Goal: Information Seeking & Learning: Learn about a topic

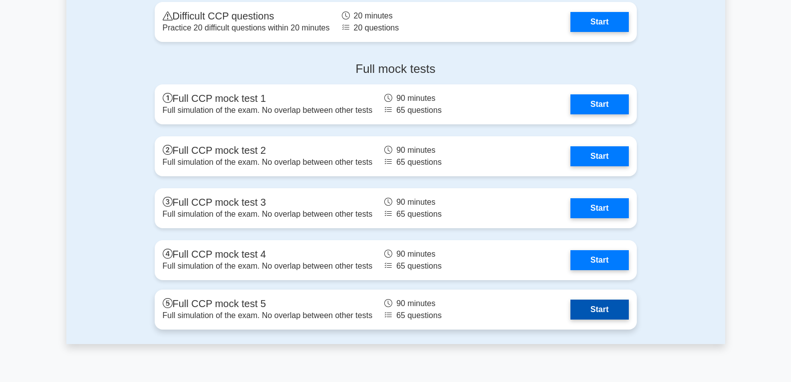
click at [599, 306] on link "Start" at bounding box center [599, 309] width 58 height 20
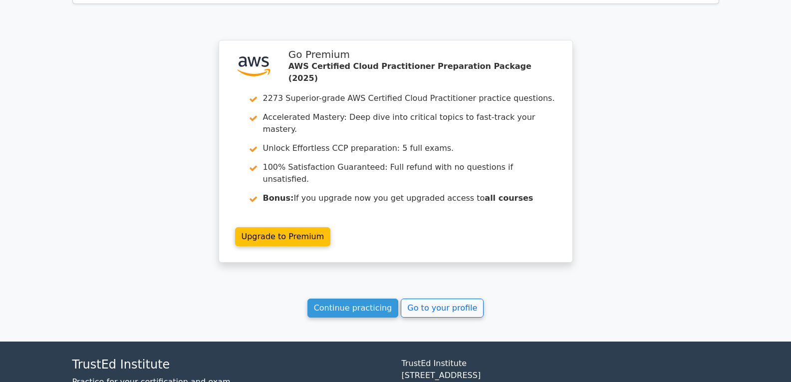
scroll to position [1989, 0]
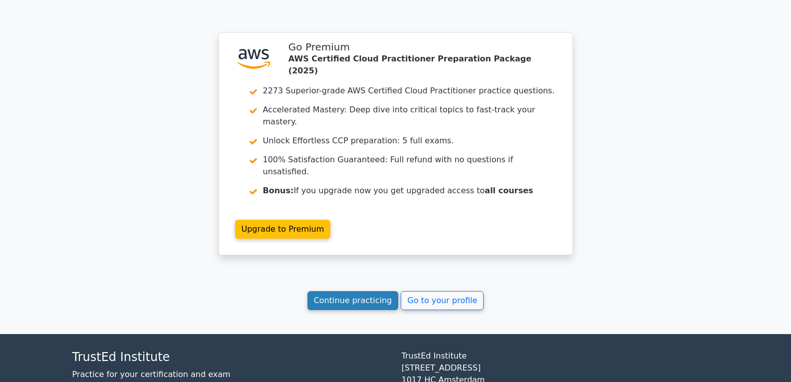
click at [352, 291] on link "Continue practicing" at bounding box center [352, 300] width 91 height 19
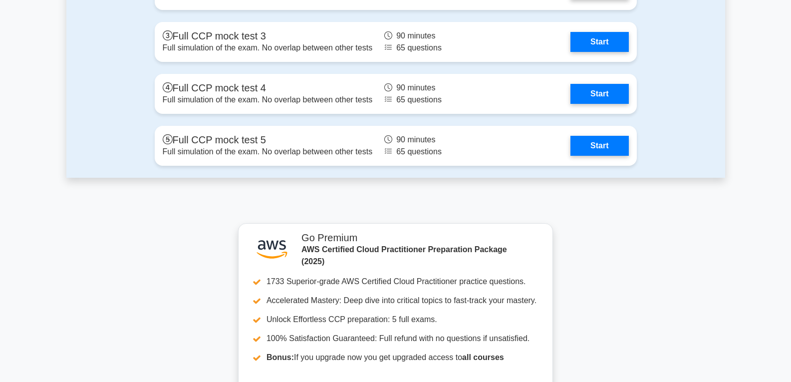
scroll to position [2545, 0]
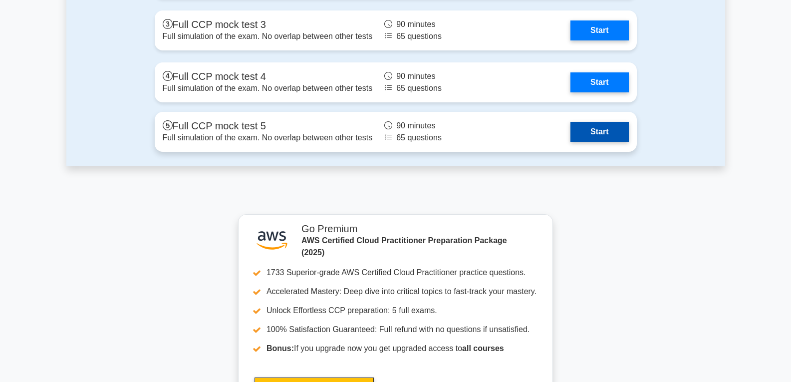
click at [604, 122] on link "Start" at bounding box center [599, 132] width 58 height 20
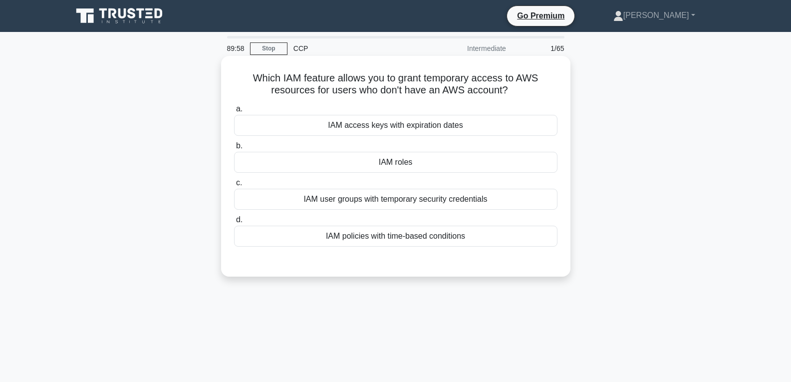
click at [405, 152] on div "IAM roles" at bounding box center [395, 162] width 323 height 21
click at [234, 149] on input "b. IAM roles" at bounding box center [234, 146] width 0 height 6
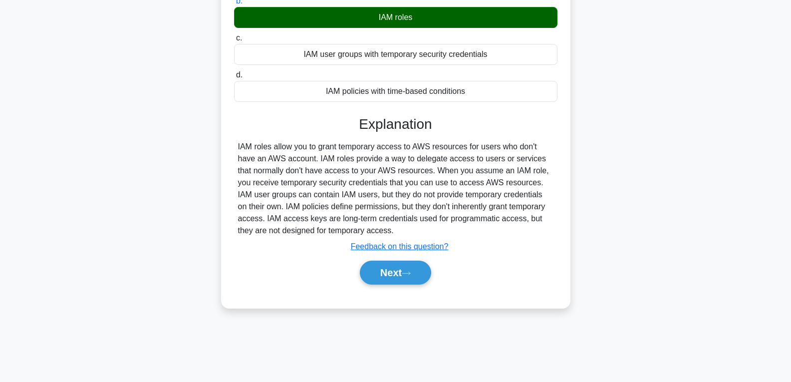
scroll to position [150, 0]
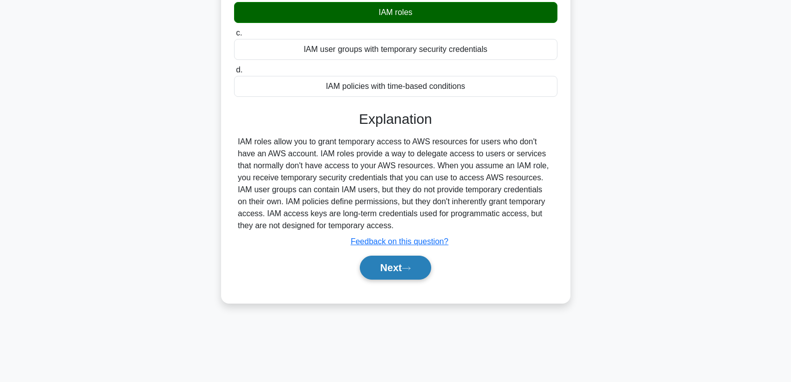
click at [391, 267] on button "Next" at bounding box center [395, 268] width 71 height 24
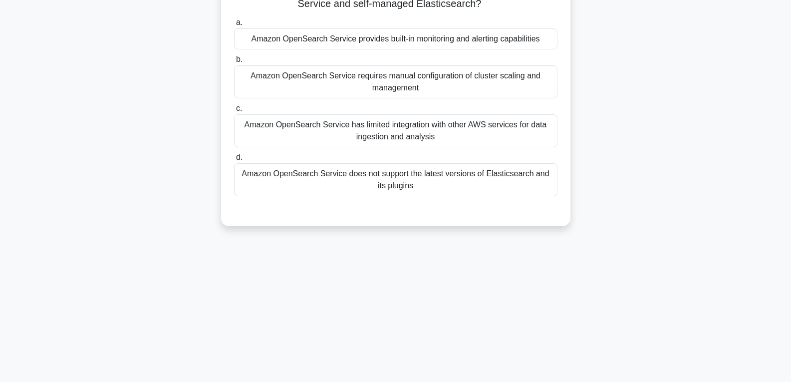
scroll to position [0, 0]
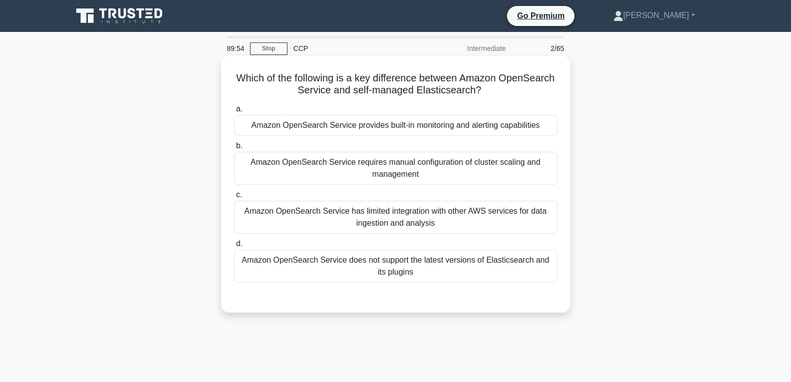
click at [408, 169] on div "Amazon OpenSearch Service requires manual configuration of cluster scaling and …" at bounding box center [395, 168] width 323 height 33
click at [234, 149] on input "b. Amazon OpenSearch Service requires manual configuration of cluster scaling a…" at bounding box center [234, 146] width 0 height 6
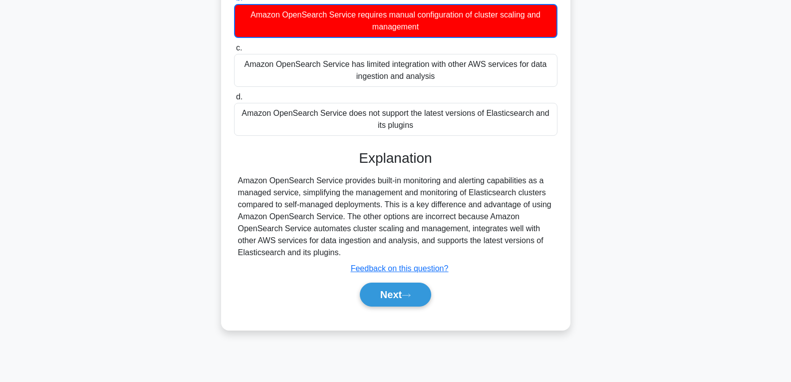
scroll to position [157, 0]
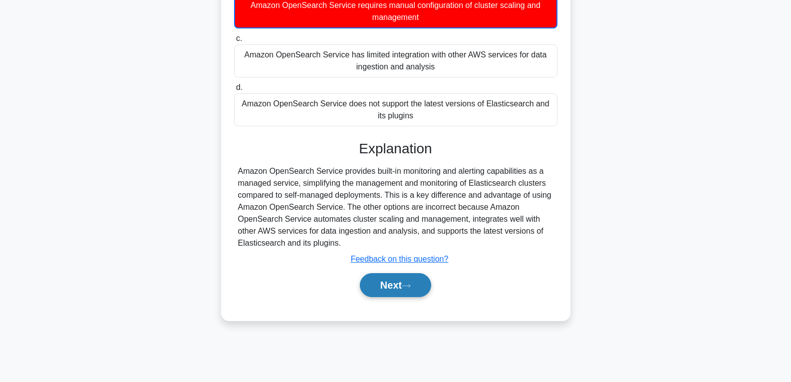
click at [396, 274] on button "Next" at bounding box center [395, 285] width 71 height 24
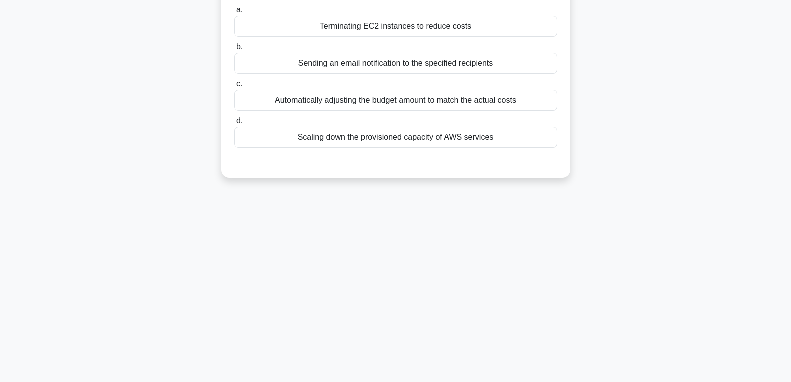
scroll to position [7, 0]
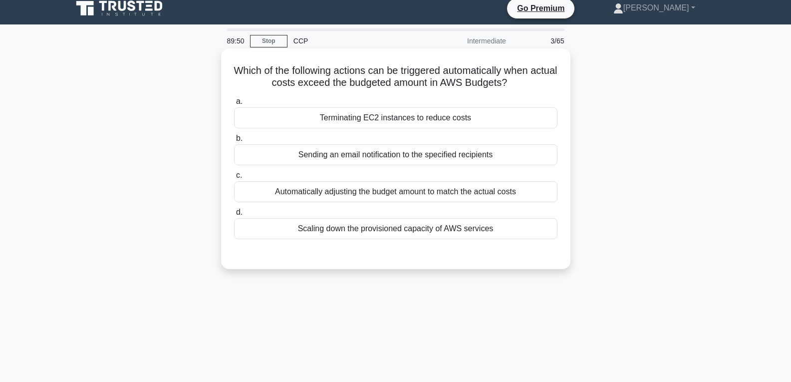
click at [371, 116] on div "Terminating EC2 instances to reduce costs" at bounding box center [395, 117] width 323 height 21
click at [234, 105] on input "a. Terminating EC2 instances to reduce costs" at bounding box center [234, 101] width 0 height 6
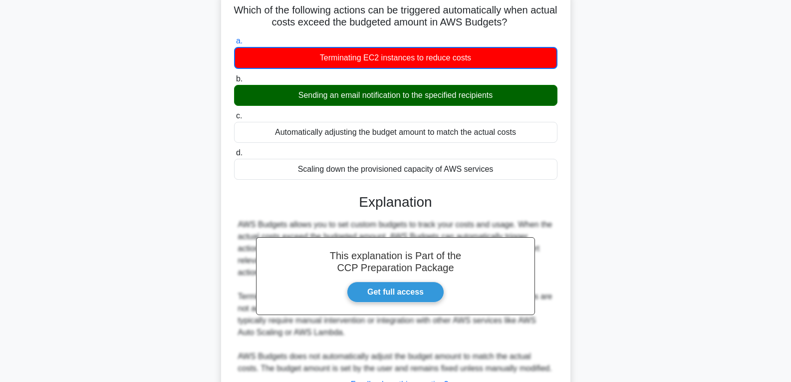
scroll to position [157, 0]
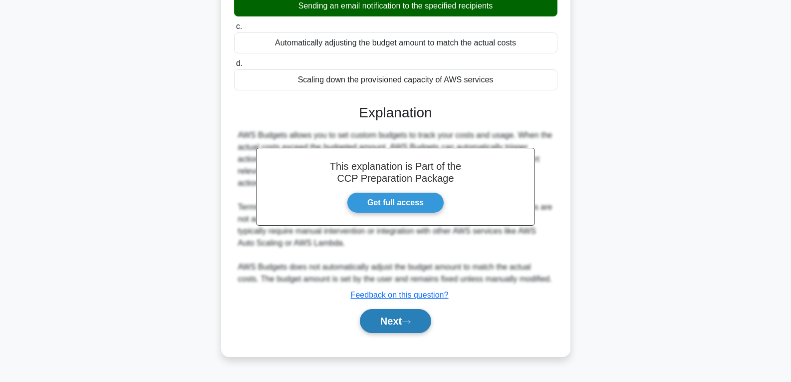
click at [387, 318] on button "Next" at bounding box center [395, 321] width 71 height 24
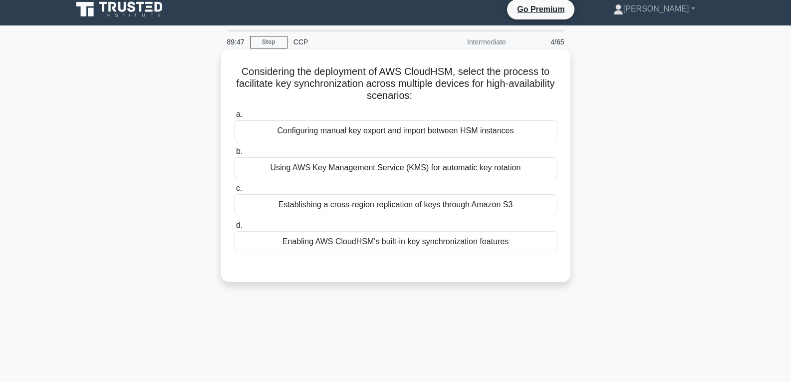
scroll to position [0, 0]
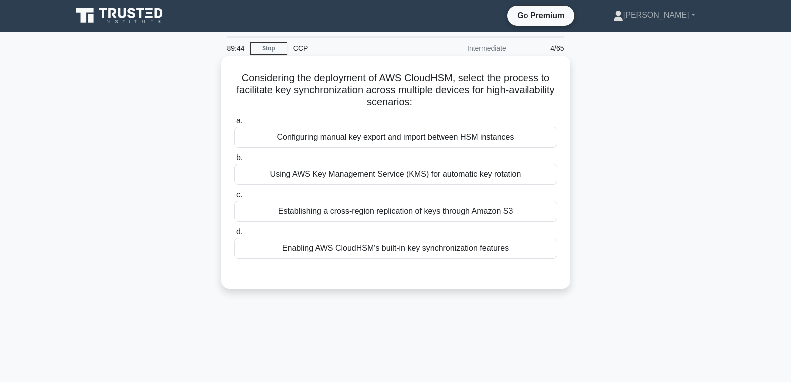
click at [414, 177] on div "Using AWS Key Management Service (KMS) for automatic key rotation" at bounding box center [395, 174] width 323 height 21
click at [234, 161] on input "b. Using AWS Key Management Service (KMS) for automatic key rotation" at bounding box center [234, 158] width 0 height 6
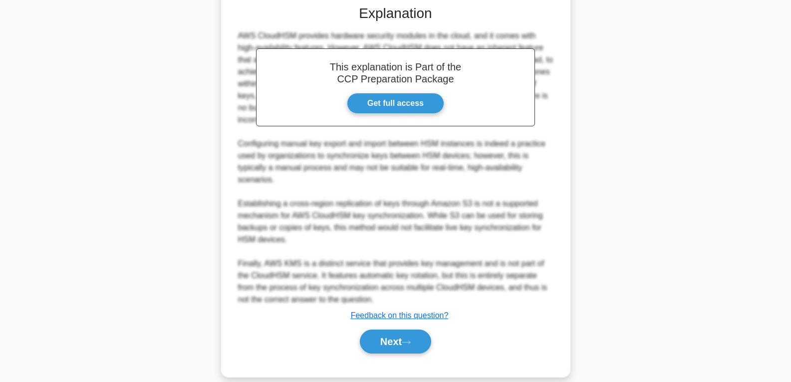
scroll to position [271, 0]
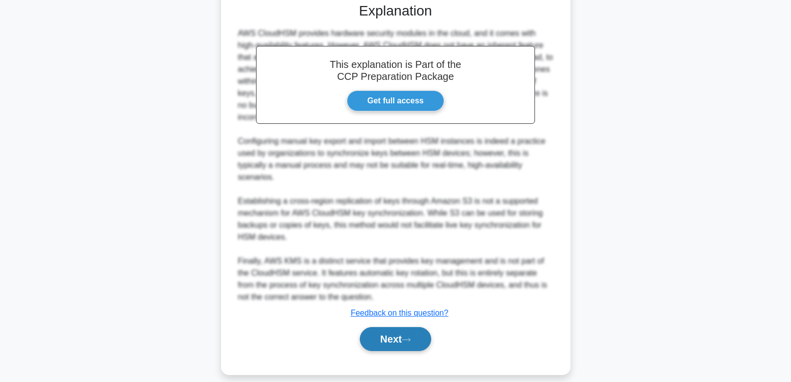
click at [395, 327] on button "Next" at bounding box center [395, 339] width 71 height 24
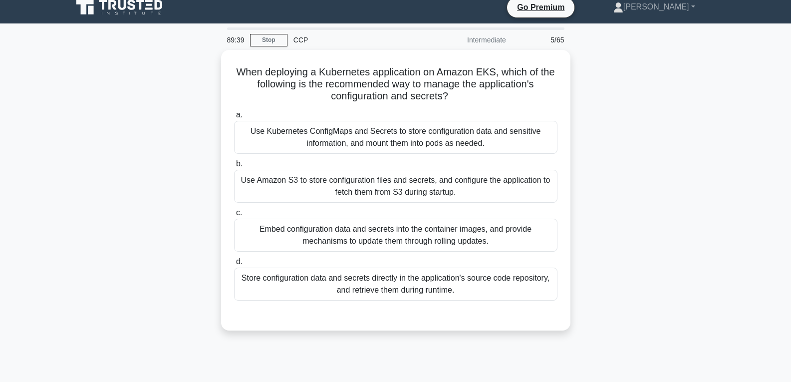
scroll to position [7, 0]
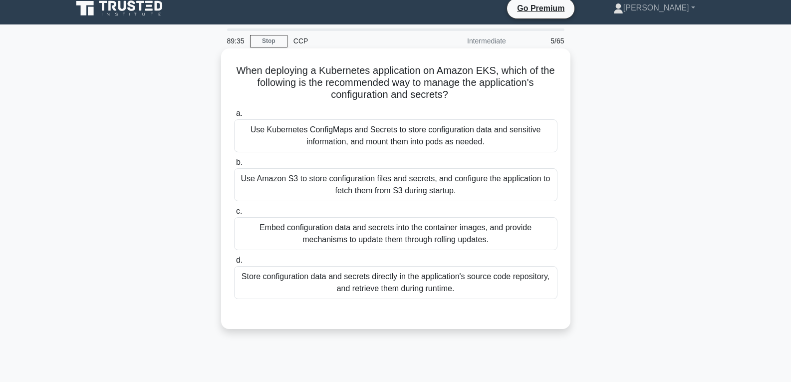
click at [357, 184] on div "Use Amazon S3 to store configuration files and secrets, and configure the appli…" at bounding box center [395, 184] width 323 height 33
click at [234, 166] on input "b. Use Amazon S3 to store configuration files and secrets, and configure the ap…" at bounding box center [234, 162] width 0 height 6
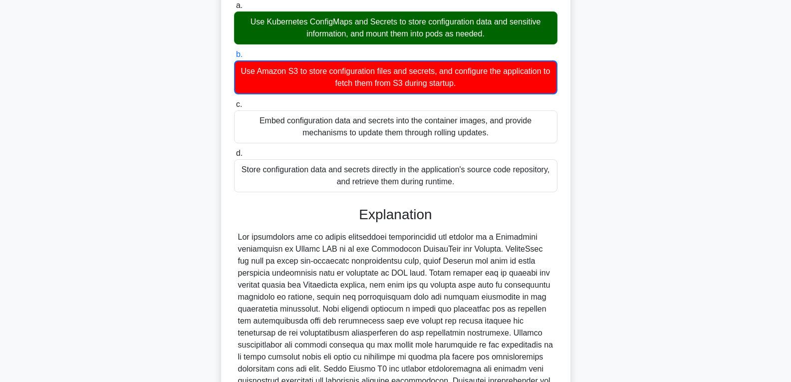
scroll to position [207, 0]
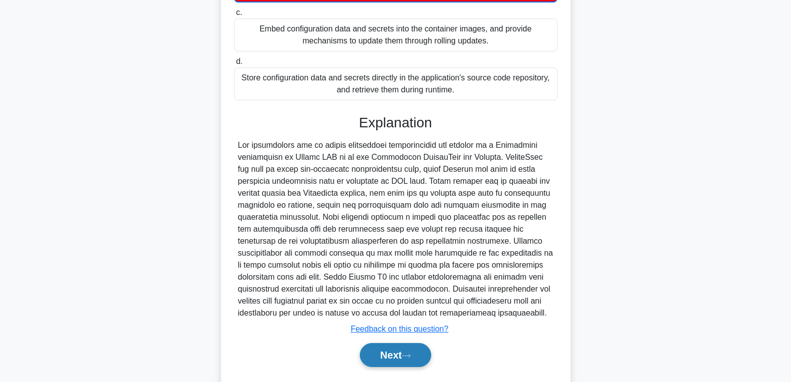
click at [399, 361] on button "Next" at bounding box center [395, 355] width 71 height 24
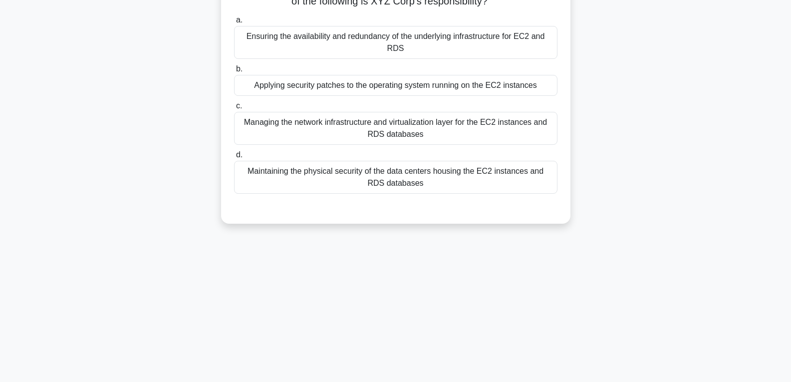
scroll to position [57, 0]
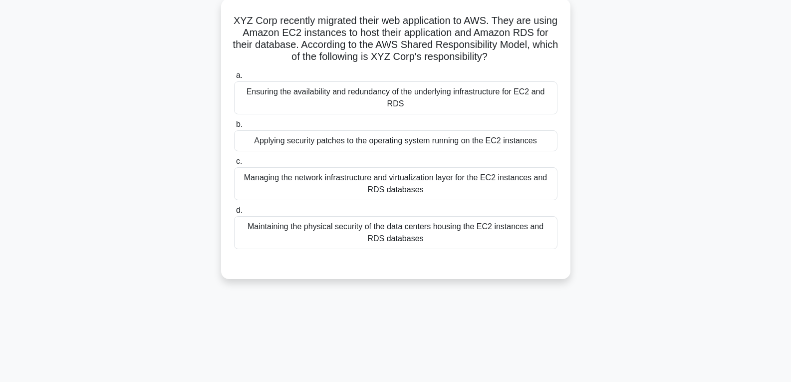
click at [400, 132] on div "Applying security patches to the operating system running on the EC2 instances" at bounding box center [395, 140] width 323 height 21
click at [234, 128] on input "b. Applying security patches to the operating system running on the EC2 instanc…" at bounding box center [234, 124] width 0 height 6
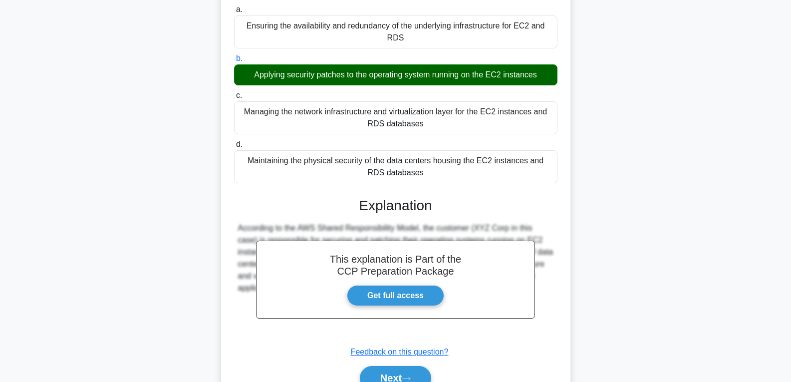
scroll to position [162, 0]
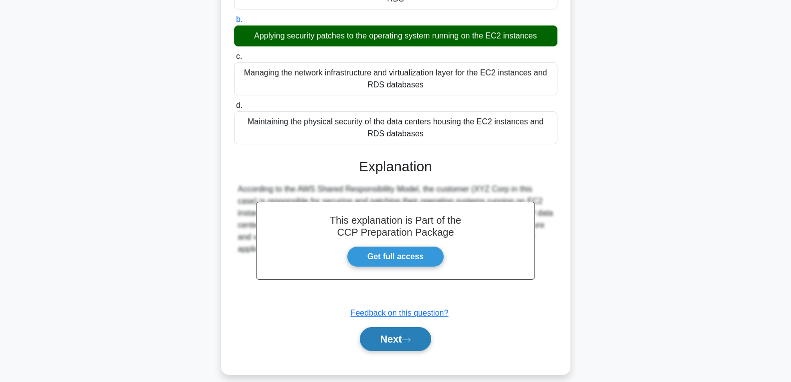
click at [395, 327] on button "Next" at bounding box center [395, 339] width 71 height 24
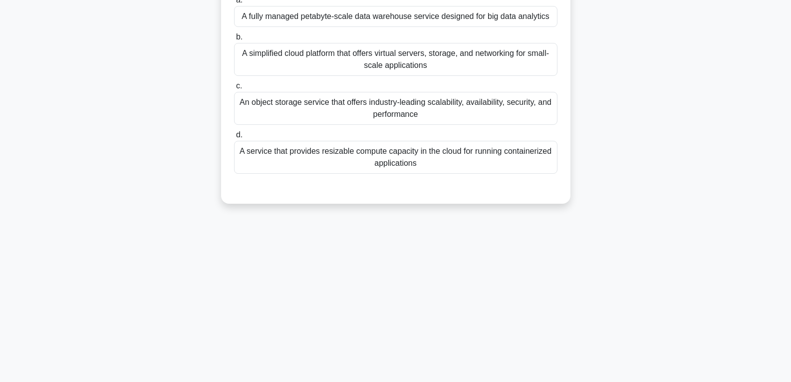
scroll to position [7, 0]
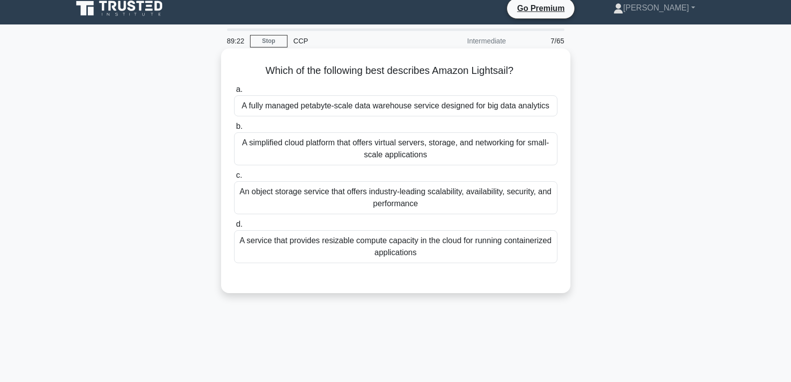
click at [400, 190] on div "An object storage service that offers industry-leading scalability, availabilit…" at bounding box center [395, 197] width 323 height 33
click at [234, 179] on input "c. An object storage service that offers industry-leading scalability, availabi…" at bounding box center [234, 175] width 0 height 6
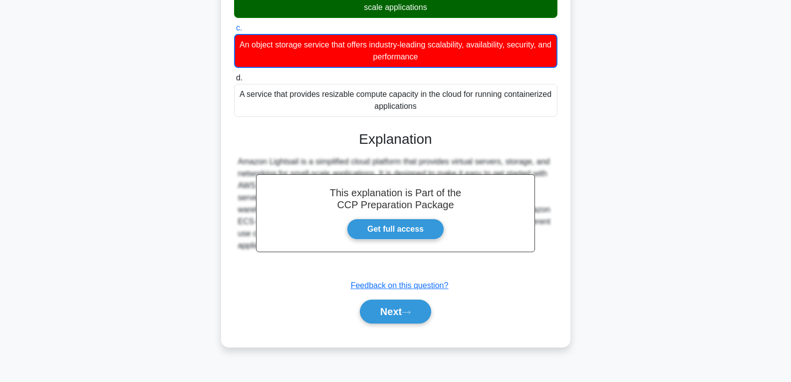
scroll to position [157, 0]
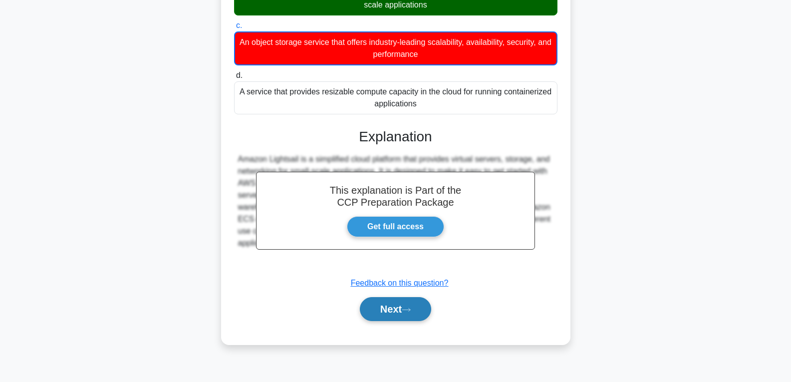
click at [393, 315] on button "Next" at bounding box center [395, 309] width 71 height 24
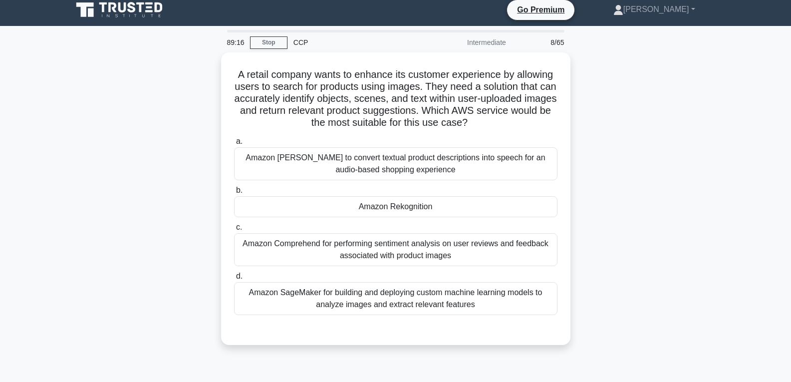
scroll to position [0, 0]
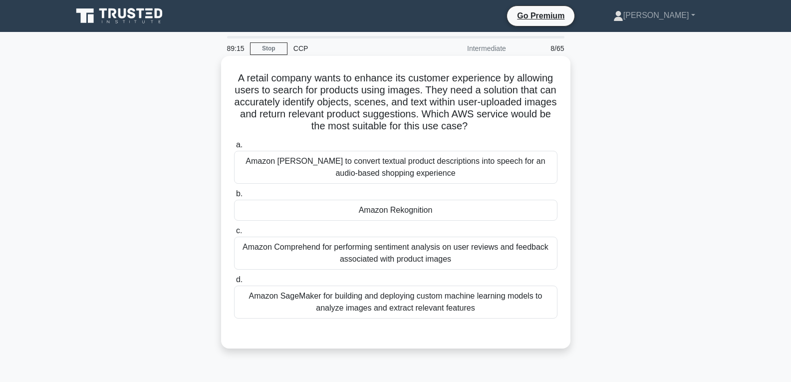
click at [374, 203] on div "Amazon Rekognition" at bounding box center [395, 210] width 323 height 21
click at [234, 197] on input "b. Amazon Rekognition" at bounding box center [234, 194] width 0 height 6
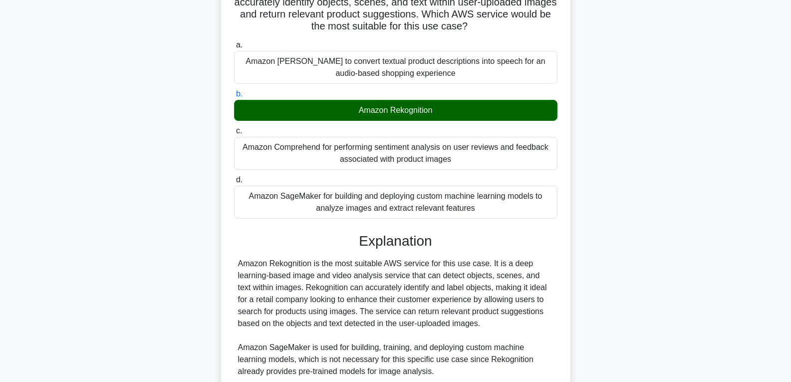
scroll to position [250, 0]
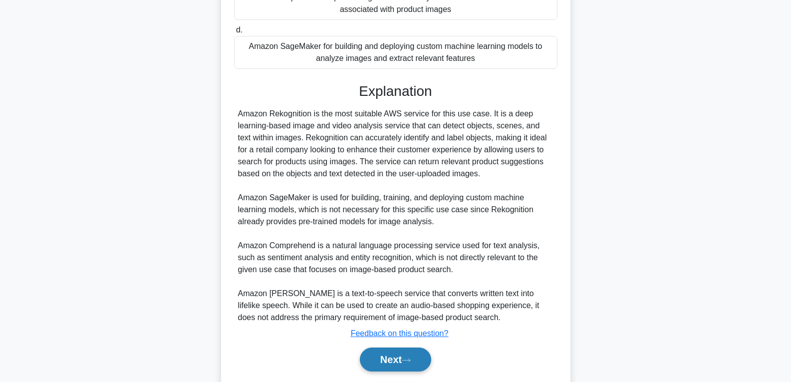
click at [401, 350] on button "Next" at bounding box center [395, 359] width 71 height 24
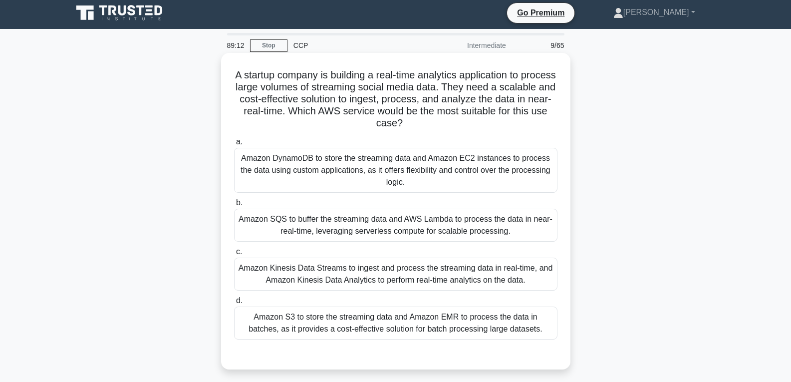
scroll to position [0, 0]
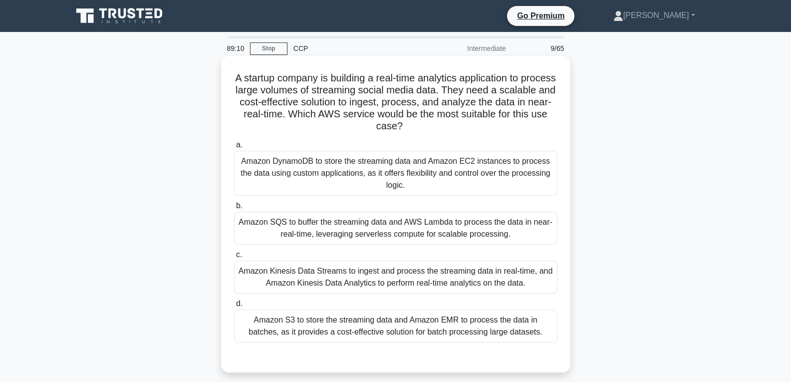
click at [403, 176] on div "Amazon DynamoDB to store the streaming data and Amazon EC2 instances to process…" at bounding box center [395, 173] width 323 height 45
click at [234, 148] on input "a. Amazon DynamoDB to store the streaming data and Amazon EC2 instances to proc…" at bounding box center [234, 145] width 0 height 6
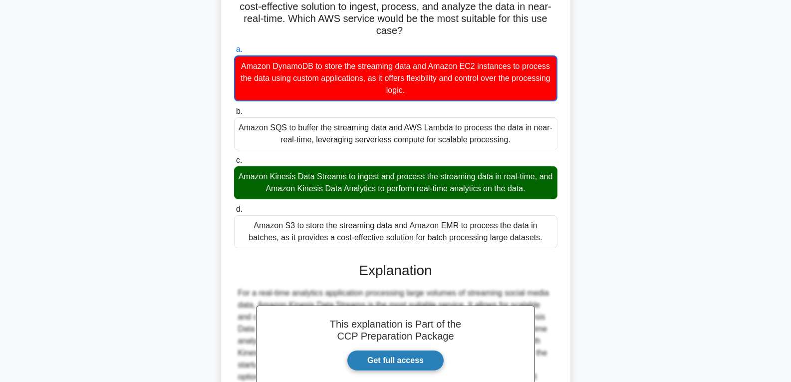
scroll to position [200, 0]
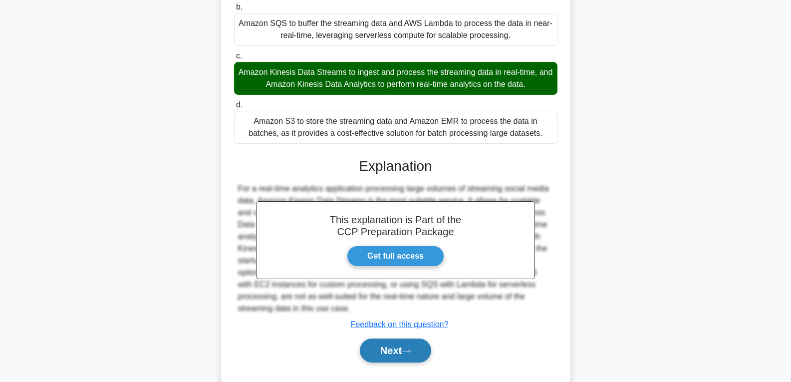
click at [397, 349] on button "Next" at bounding box center [395, 350] width 71 height 24
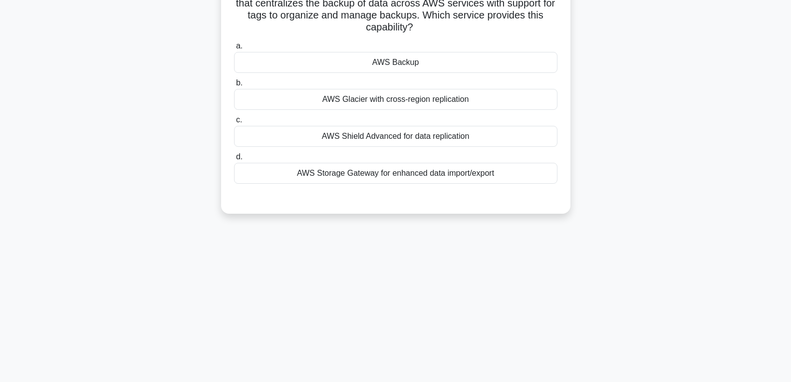
scroll to position [7, 0]
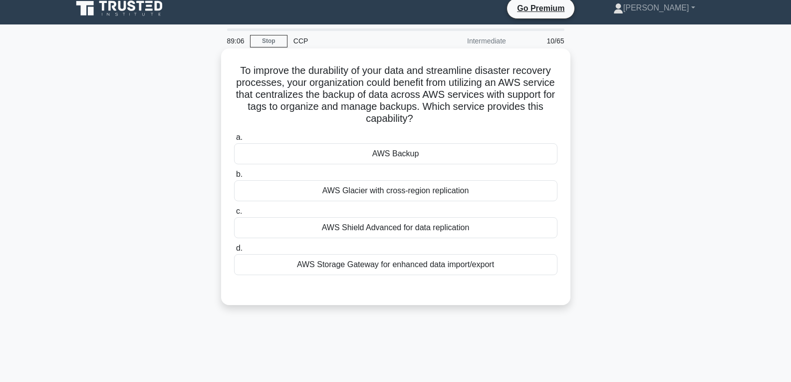
click at [387, 150] on div "AWS Backup" at bounding box center [395, 153] width 323 height 21
click at [234, 141] on input "a. AWS Backup" at bounding box center [234, 137] width 0 height 6
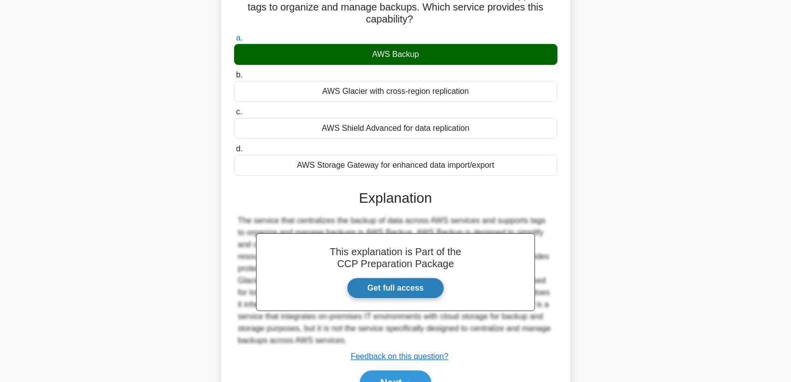
scroll to position [162, 0]
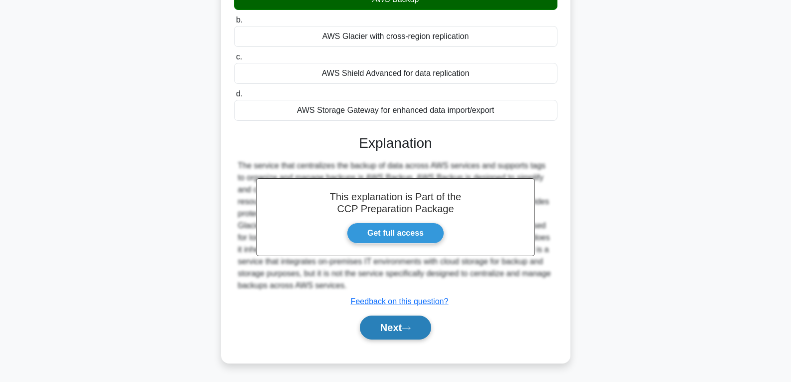
click at [391, 328] on button "Next" at bounding box center [395, 327] width 71 height 24
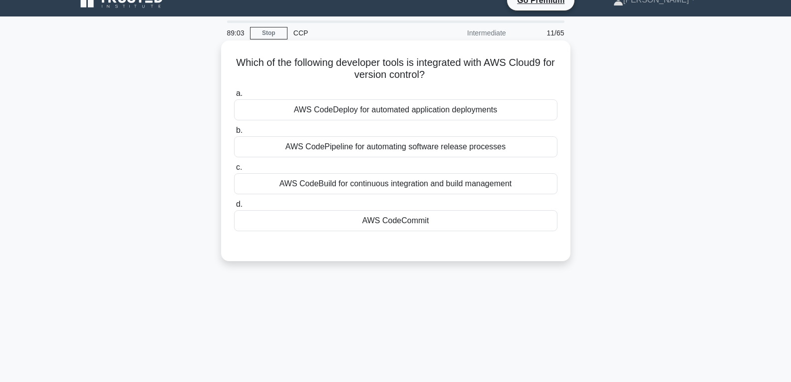
scroll to position [0, 0]
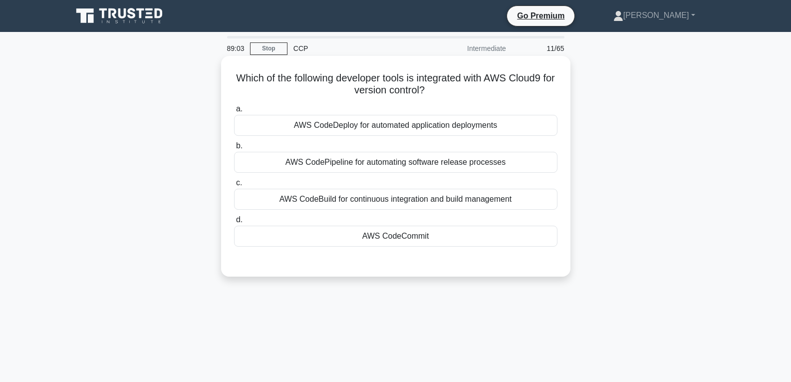
click at [390, 240] on div "AWS CodeCommit" at bounding box center [395, 236] width 323 height 21
click at [234, 223] on input "d. AWS CodeCommit" at bounding box center [234, 220] width 0 height 6
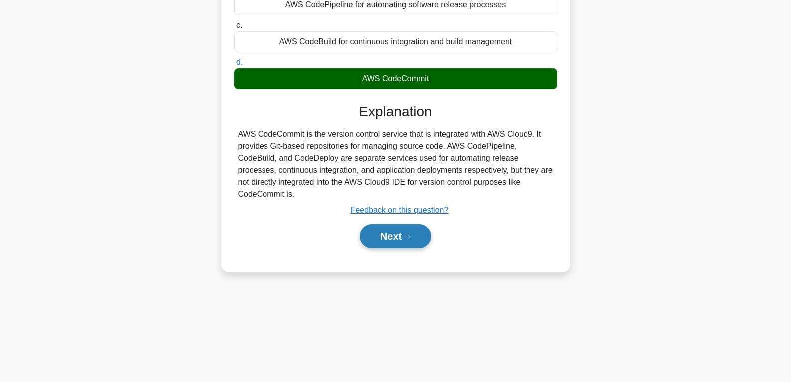
click at [398, 224] on button "Next" at bounding box center [395, 236] width 71 height 24
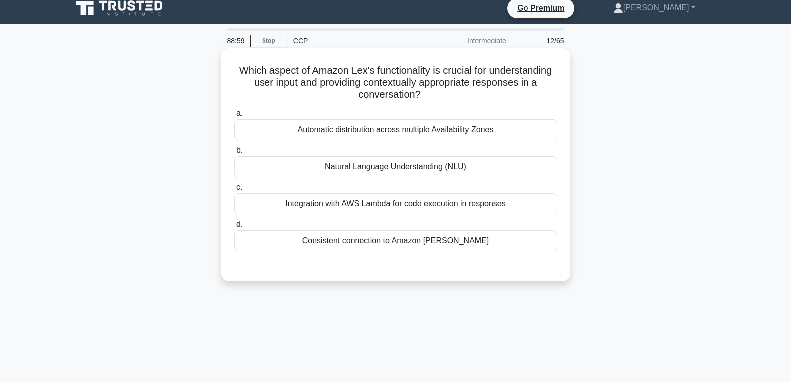
click at [391, 165] on div "Natural Language Understanding (NLU)" at bounding box center [395, 166] width 323 height 21
click at [234, 154] on input "b. Natural Language Understanding (NLU)" at bounding box center [234, 150] width 0 height 6
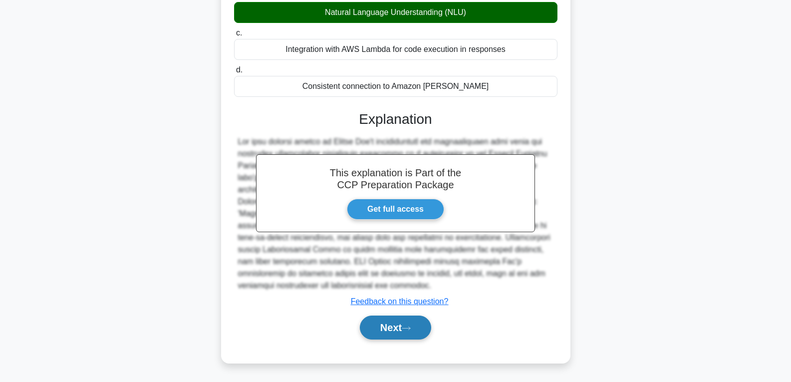
click at [399, 322] on button "Next" at bounding box center [395, 327] width 71 height 24
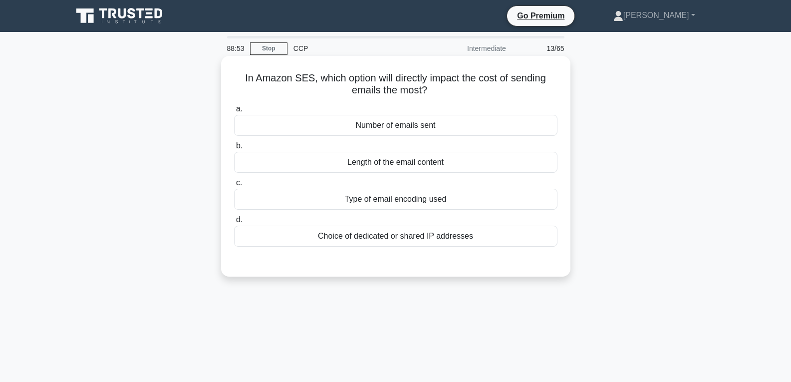
click at [384, 130] on div "Number of emails sent" at bounding box center [395, 125] width 323 height 21
click at [234, 112] on input "a. Number of emails sent" at bounding box center [234, 109] width 0 height 6
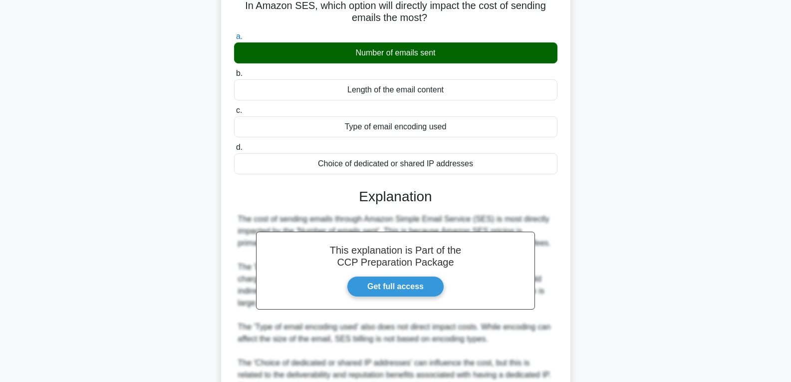
scroll to position [186, 0]
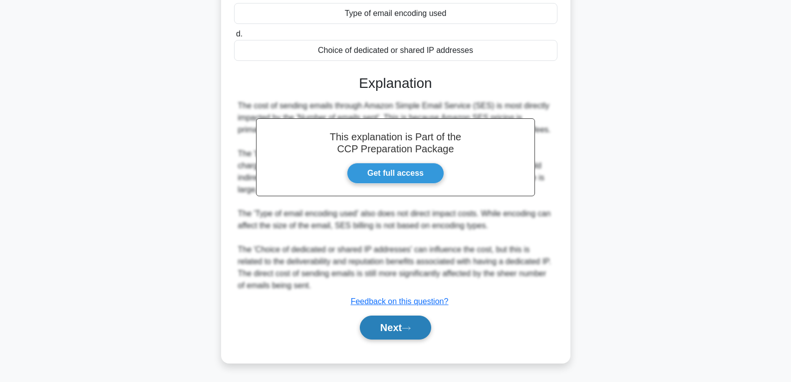
click at [396, 322] on button "Next" at bounding box center [395, 327] width 71 height 24
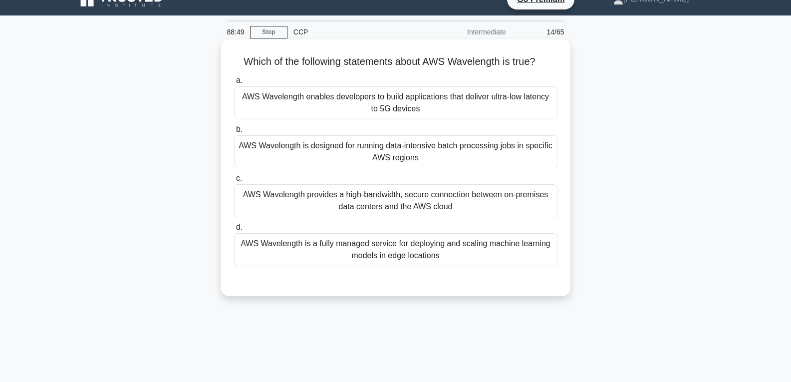
scroll to position [0, 0]
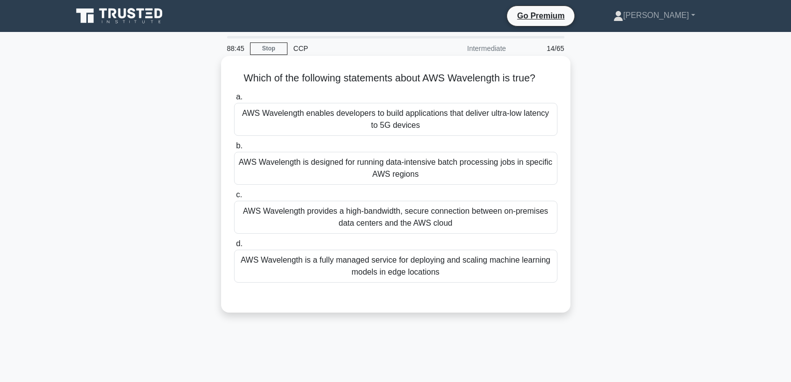
click at [397, 124] on div "AWS Wavelength enables developers to build applications that deliver ultra-low …" at bounding box center [395, 119] width 323 height 33
click at [234, 100] on input "a. AWS Wavelength enables developers to build applications that deliver ultra-l…" at bounding box center [234, 97] width 0 height 6
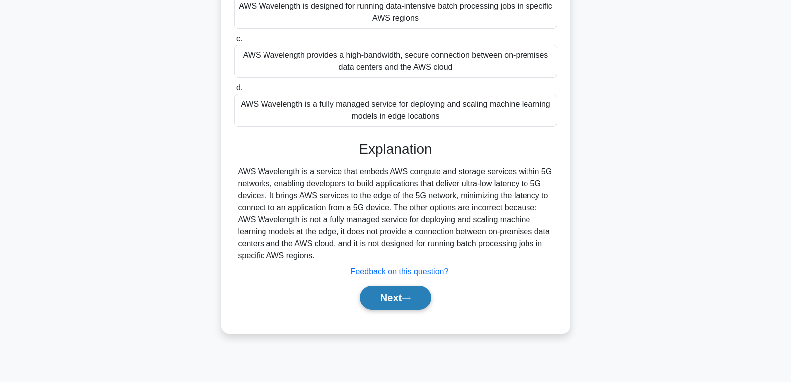
scroll to position [157, 0]
click at [398, 290] on button "Next" at bounding box center [395, 296] width 71 height 24
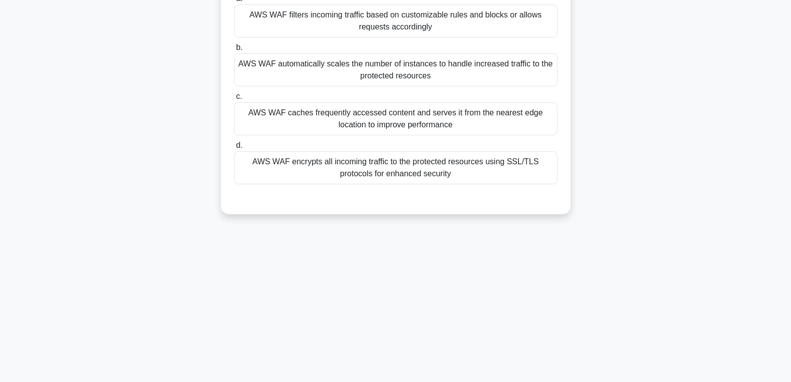
scroll to position [57, 0]
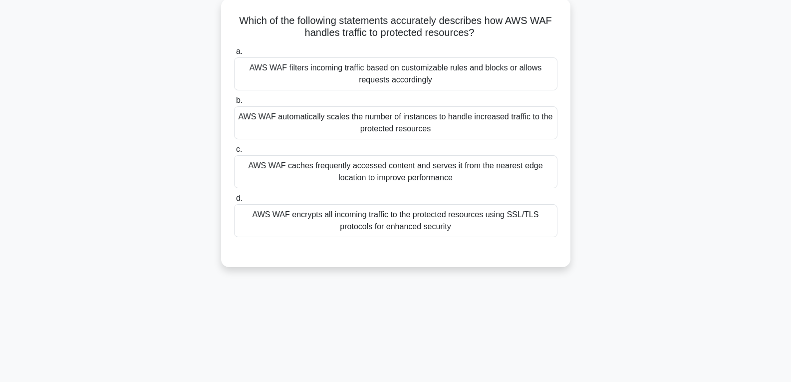
click at [395, 123] on div "AWS WAF automatically scales the number of instances to handle increased traffi…" at bounding box center [395, 122] width 323 height 33
click at [234, 104] on input "b. AWS WAF automatically scales the number of instances to handle increased tra…" at bounding box center [234, 100] width 0 height 6
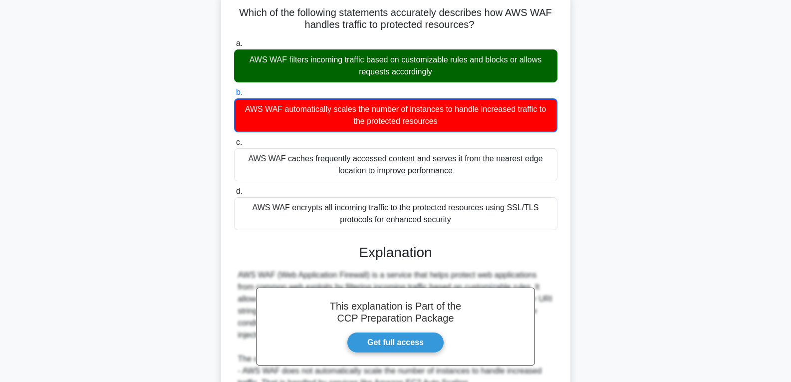
scroll to position [235, 0]
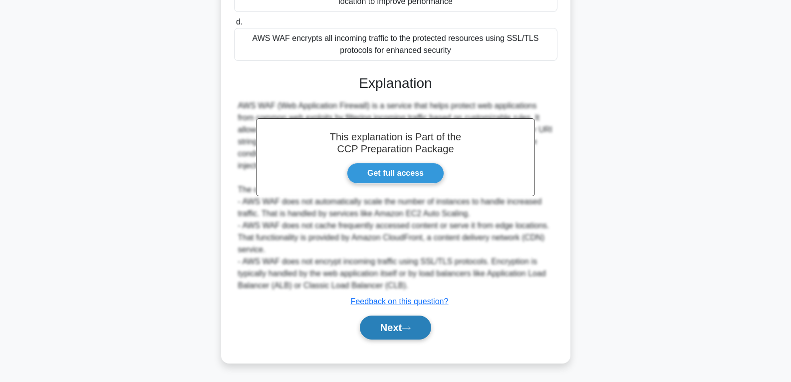
click at [391, 326] on button "Next" at bounding box center [395, 327] width 71 height 24
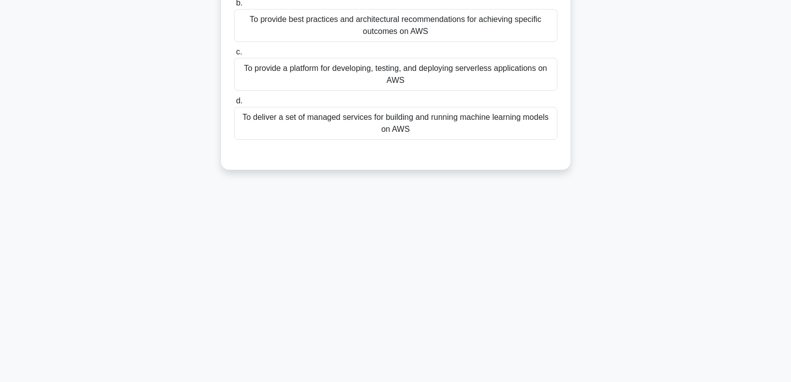
scroll to position [84, 0]
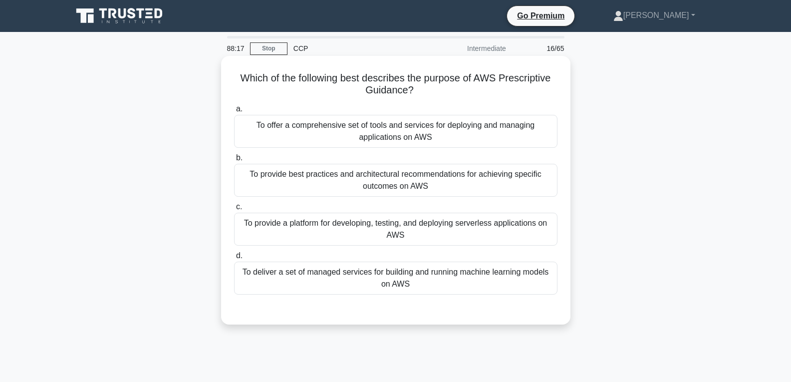
click at [393, 191] on div "To provide best practices and architectural recommendations for achieving speci…" at bounding box center [395, 180] width 323 height 33
click at [234, 161] on input "b. To provide best practices and architectural recommendations for achieving sp…" at bounding box center [234, 158] width 0 height 6
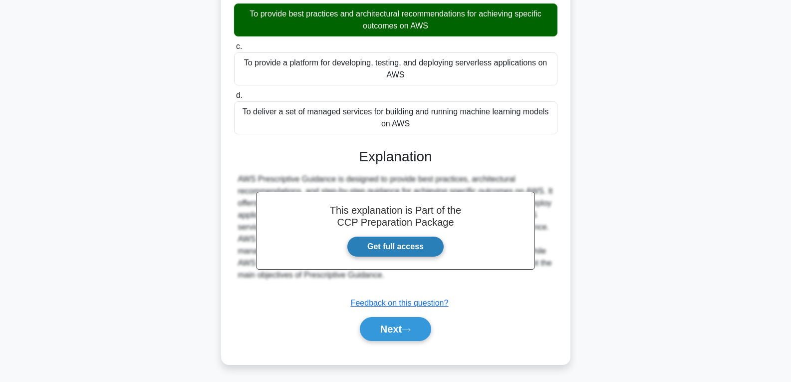
scroll to position [162, 0]
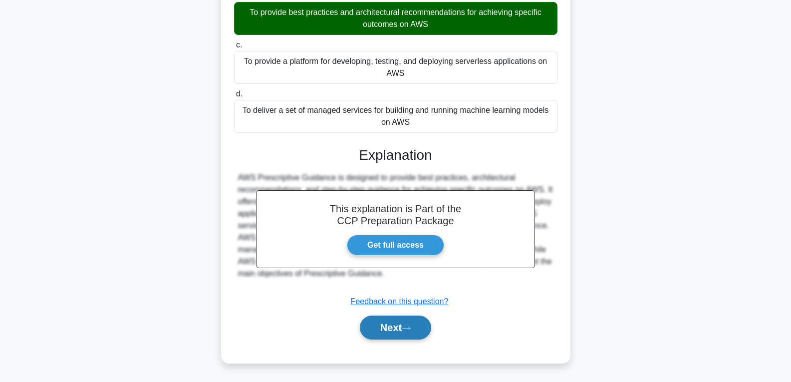
click at [397, 332] on button "Next" at bounding box center [395, 327] width 71 height 24
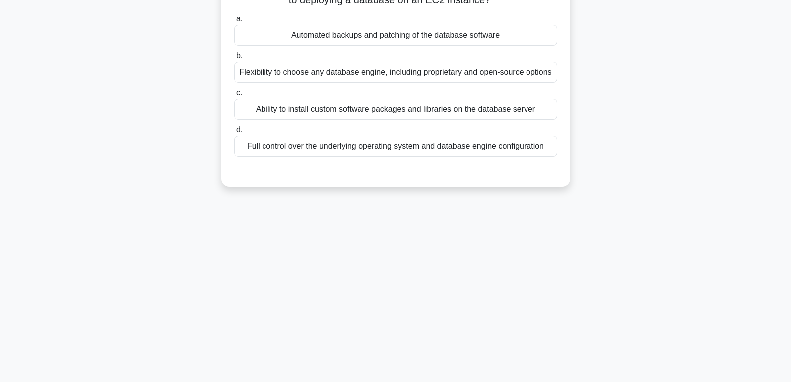
scroll to position [7, 0]
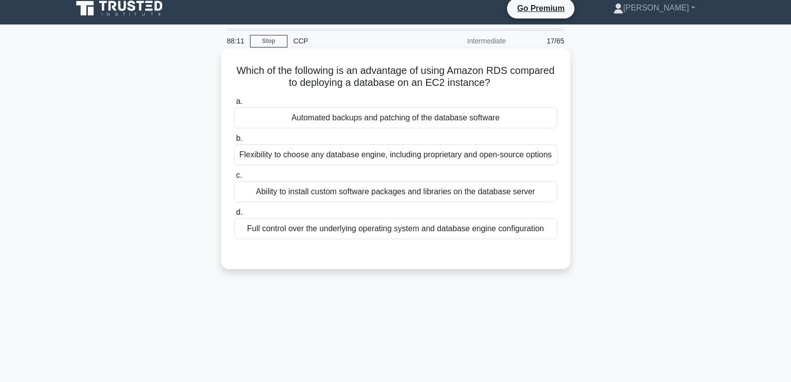
click at [402, 119] on div "Automated backups and patching of the database software" at bounding box center [395, 117] width 323 height 21
click at [234, 105] on input "a. Automated backups and patching of the database software" at bounding box center [234, 101] width 0 height 6
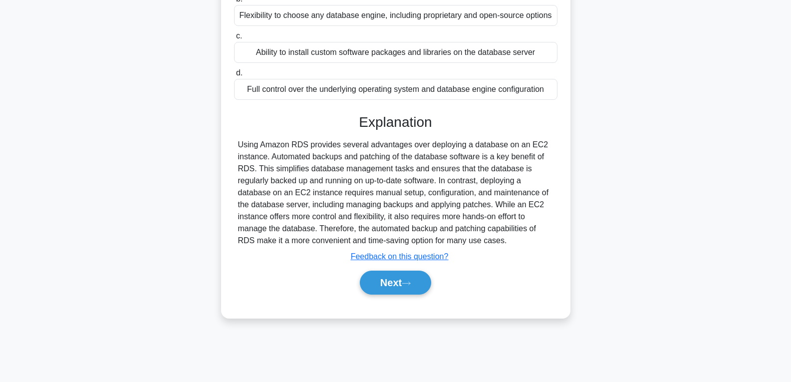
scroll to position [157, 0]
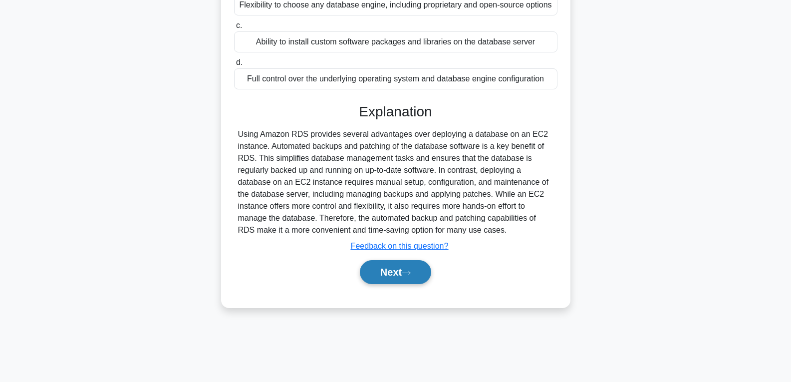
click at [388, 279] on button "Next" at bounding box center [395, 272] width 71 height 24
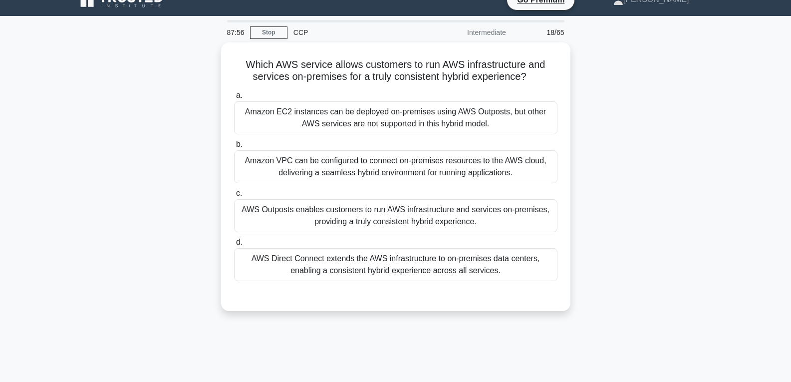
scroll to position [7, 0]
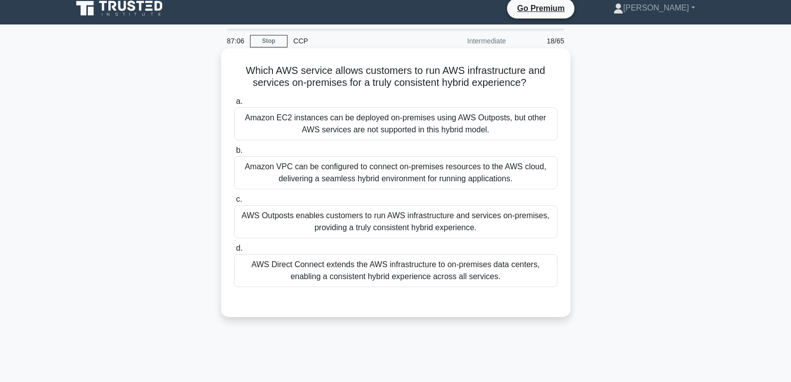
click at [389, 271] on div "AWS Direct Connect extends the AWS infrastructure to on-premises data centers, …" at bounding box center [395, 270] width 323 height 33
click at [234, 252] on input "d. AWS Direct Connect extends the AWS infrastructure to on-premises data center…" at bounding box center [234, 248] width 0 height 6
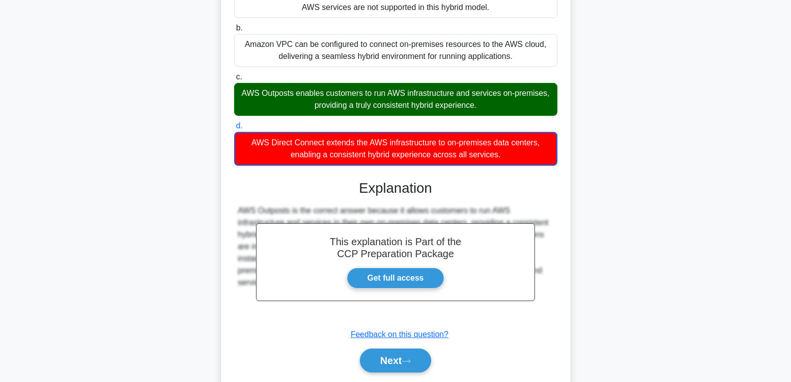
scroll to position [163, 0]
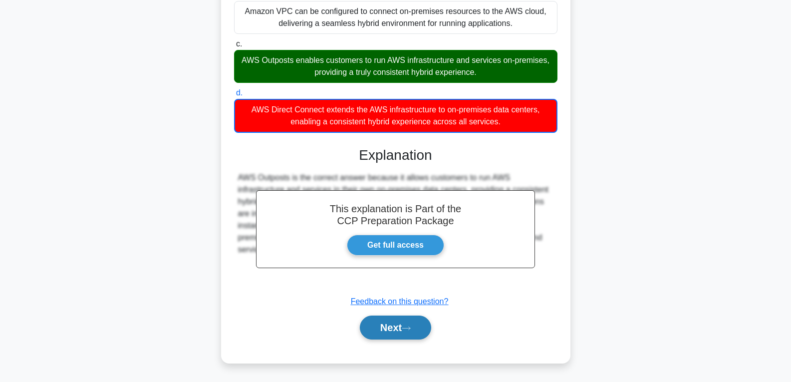
click at [381, 321] on button "Next" at bounding box center [395, 327] width 71 height 24
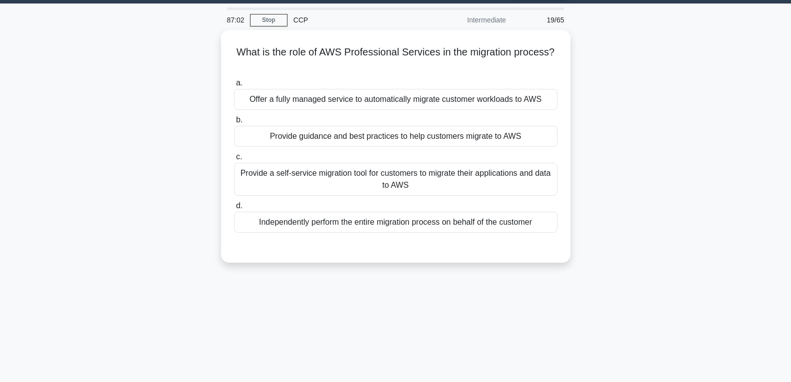
scroll to position [7, 0]
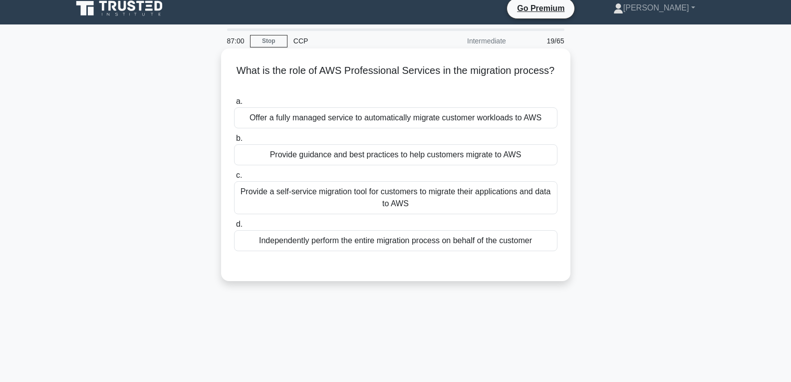
click at [383, 154] on div "Provide guidance and best practices to help customers migrate to AWS" at bounding box center [395, 154] width 323 height 21
click at [234, 142] on input "b. Provide guidance and best practices to help customers migrate to AWS" at bounding box center [234, 138] width 0 height 6
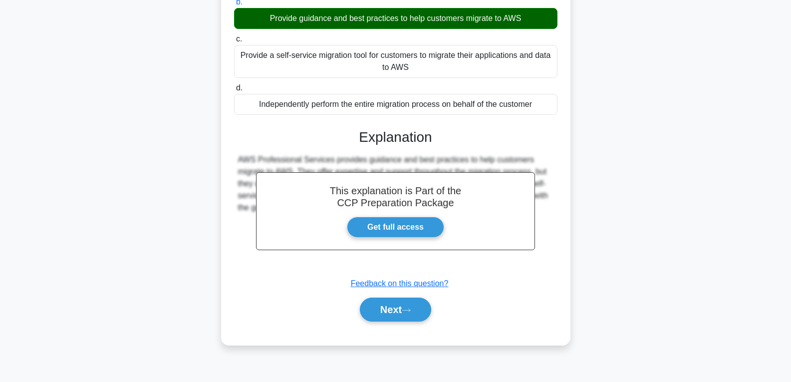
scroll to position [157, 0]
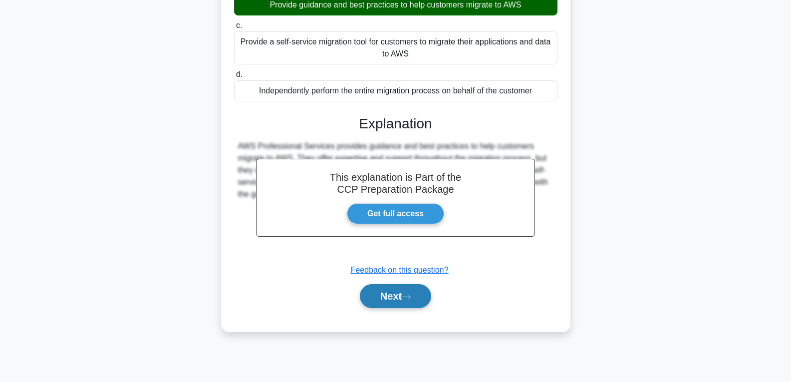
click at [387, 291] on button "Next" at bounding box center [395, 296] width 71 height 24
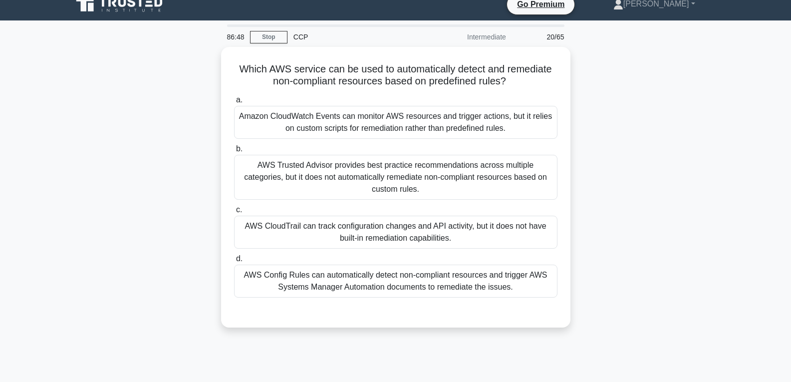
scroll to position [7, 0]
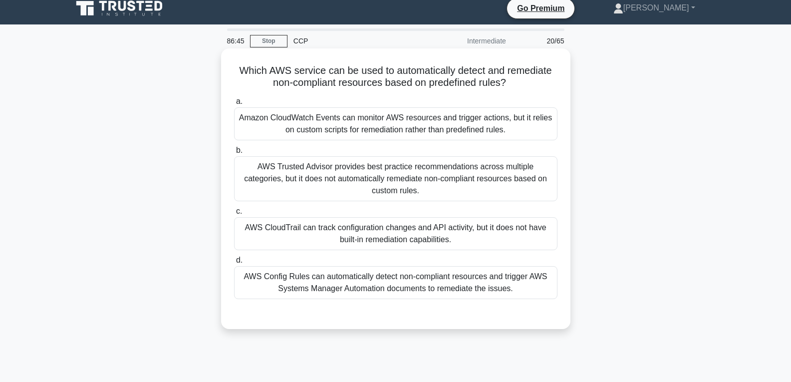
click at [384, 165] on div "AWS Trusted Advisor provides best practice recommendations across multiple cate…" at bounding box center [395, 178] width 323 height 45
click at [234, 154] on input "b. AWS Trusted Advisor provides best practice recommendations across multiple c…" at bounding box center [234, 150] width 0 height 6
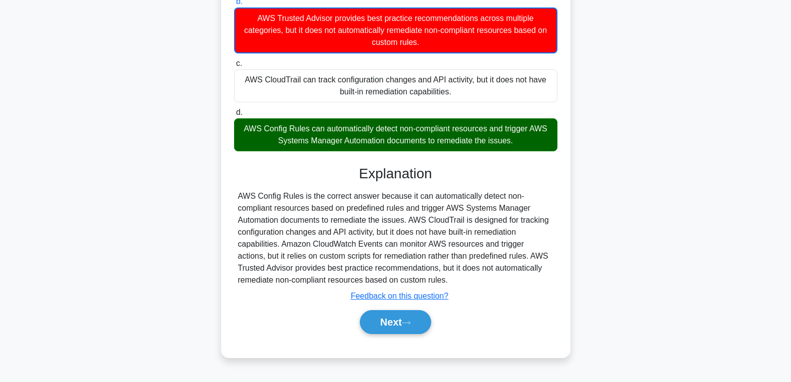
scroll to position [157, 0]
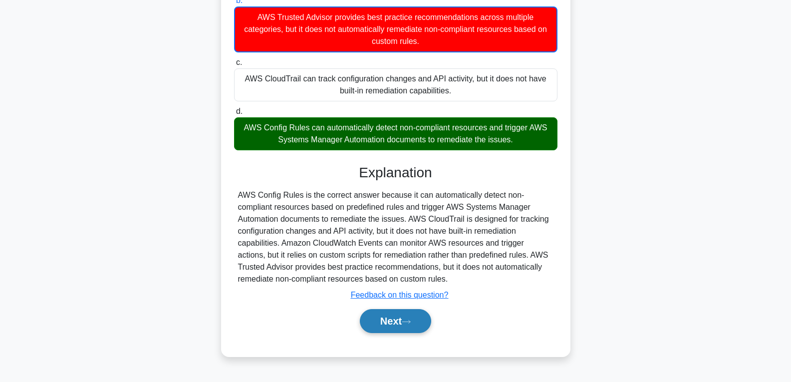
click at [380, 325] on button "Next" at bounding box center [395, 321] width 71 height 24
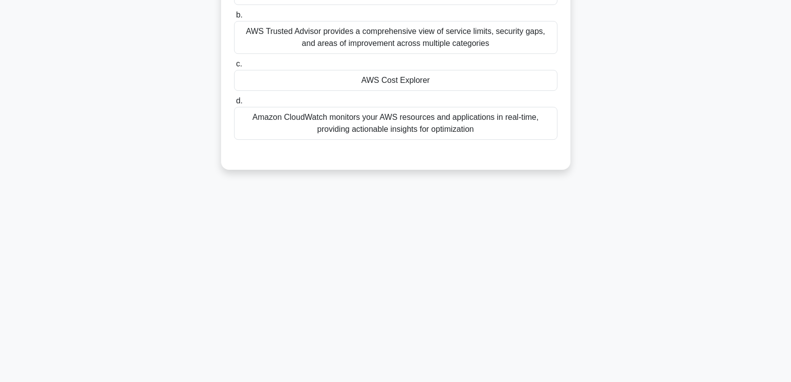
scroll to position [7, 0]
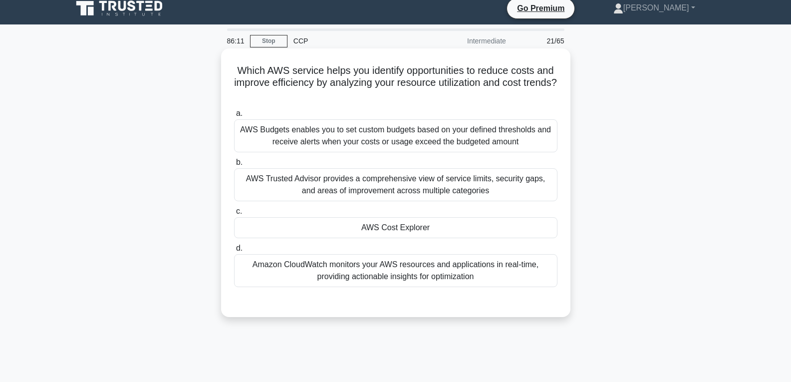
click at [374, 230] on div "AWS Cost Explorer" at bounding box center [395, 227] width 323 height 21
click at [234, 215] on input "c. AWS Cost Explorer" at bounding box center [234, 211] width 0 height 6
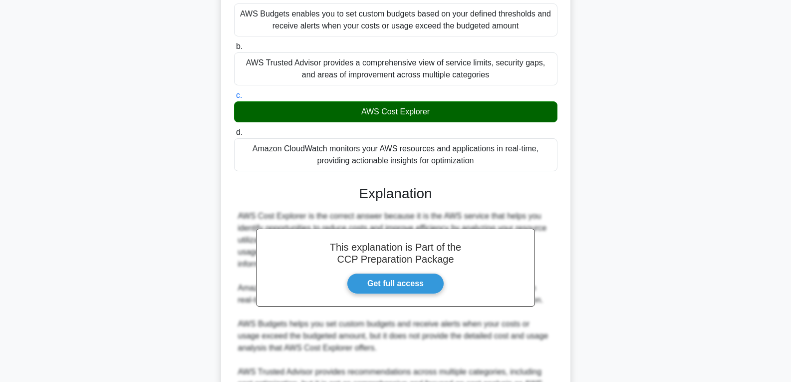
scroll to position [234, 0]
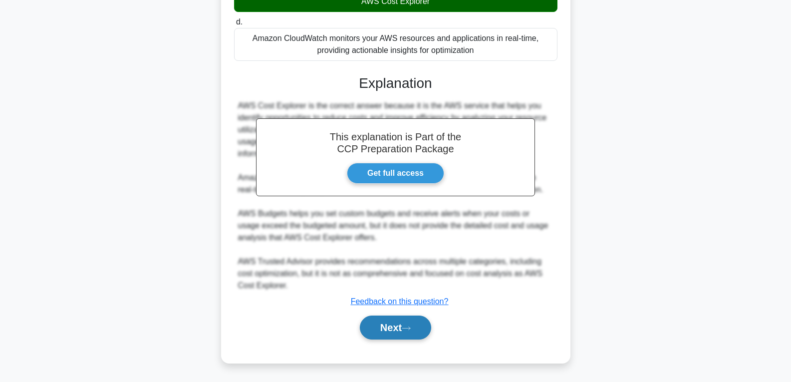
click at [401, 319] on button "Next" at bounding box center [395, 327] width 71 height 24
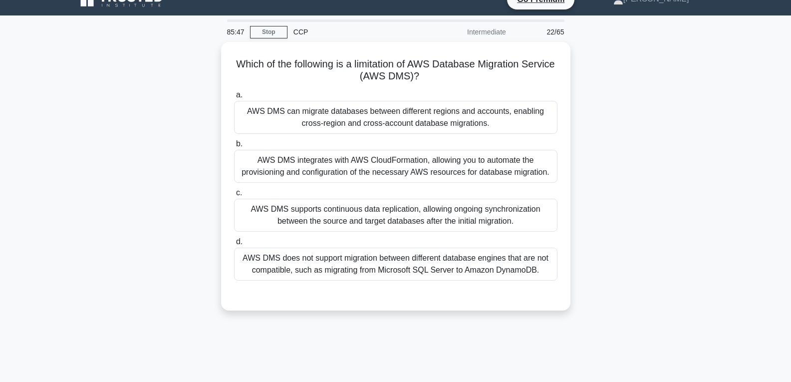
scroll to position [7, 0]
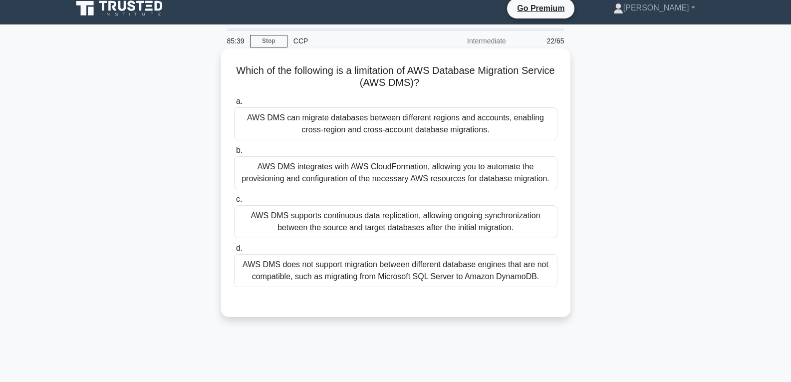
click at [410, 174] on div "AWS DMS integrates with AWS CloudFormation, allowing you to automate the provis…" at bounding box center [395, 172] width 323 height 33
click at [234, 154] on input "b. AWS DMS integrates with AWS CloudFormation, allowing you to automate the pro…" at bounding box center [234, 150] width 0 height 6
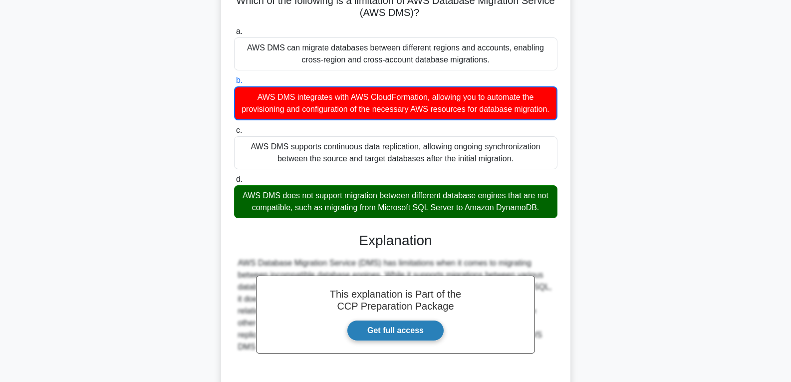
scroll to position [175, 0]
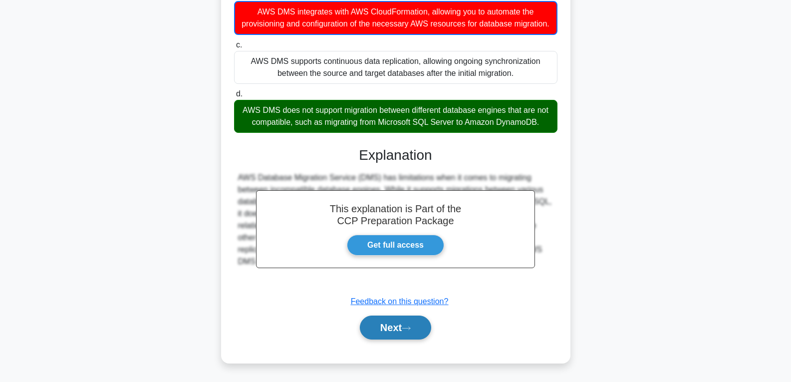
click at [404, 324] on button "Next" at bounding box center [395, 327] width 71 height 24
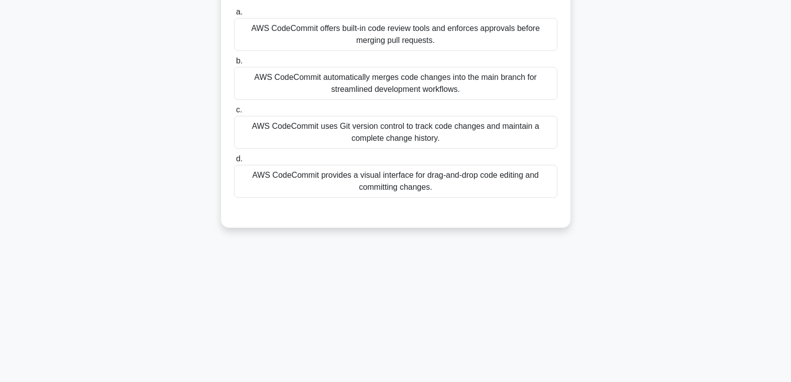
scroll to position [7, 0]
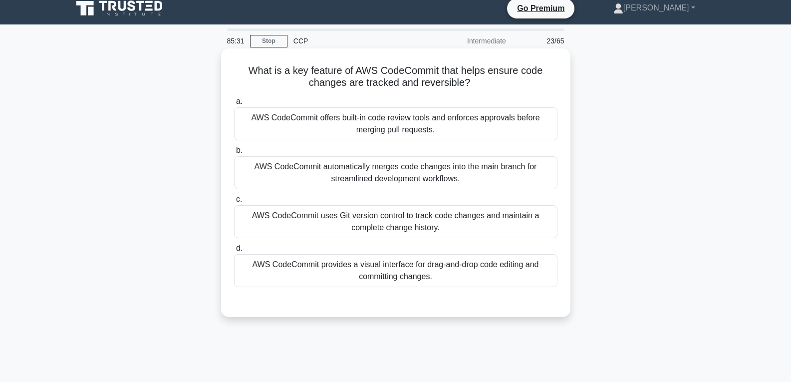
click at [395, 162] on div "AWS CodeCommit automatically merges code changes into the main branch for strea…" at bounding box center [395, 172] width 323 height 33
click at [234, 154] on input "b. AWS CodeCommit automatically merges code changes into the main branch for st…" at bounding box center [234, 150] width 0 height 6
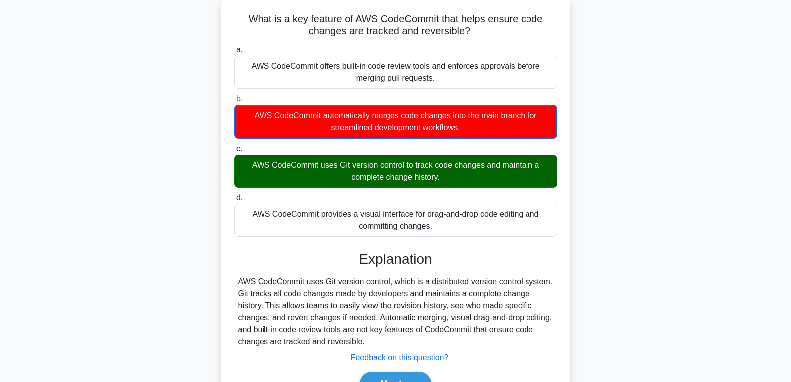
scroll to position [157, 0]
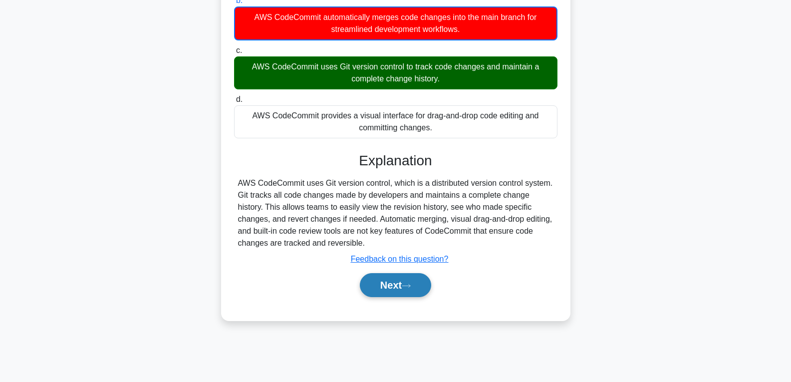
click at [393, 283] on button "Next" at bounding box center [395, 285] width 71 height 24
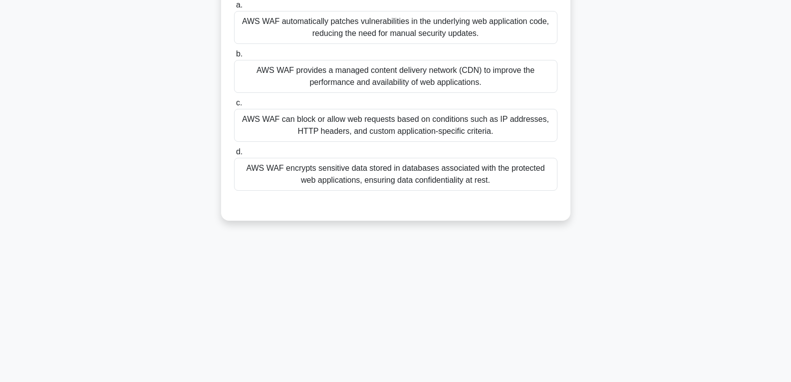
scroll to position [7, 0]
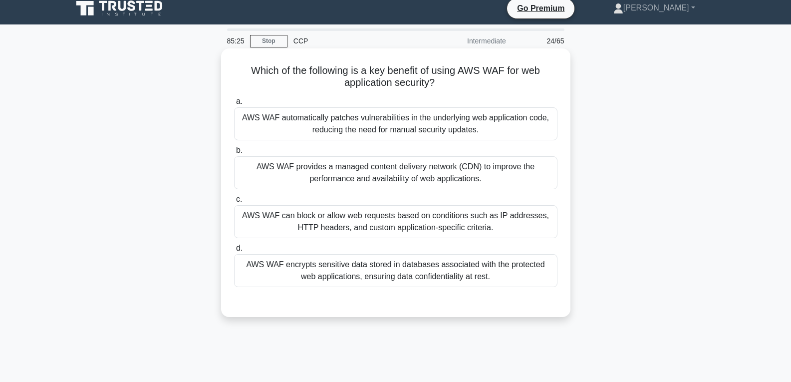
drag, startPoint x: 394, startPoint y: 230, endPoint x: 428, endPoint y: 298, distance: 76.3
click at [402, 252] on div "a. AWS WAF automatically patches vulnerabilities in the underlying web applicat…" at bounding box center [395, 191] width 335 height 196
click at [465, 269] on div "AWS WAF encrypts sensitive data stored in databases associated with the protect…" at bounding box center [395, 270] width 323 height 33
click at [234, 252] on input "d. AWS WAF encrypts sensitive data stored in databases associated with the prot…" at bounding box center [234, 248] width 0 height 6
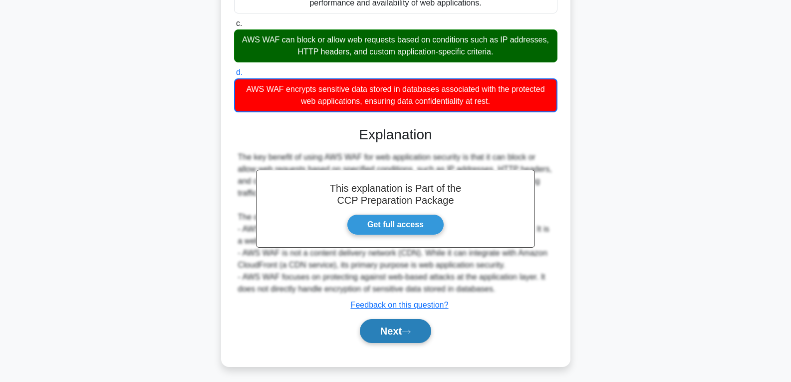
scroll to position [187, 0]
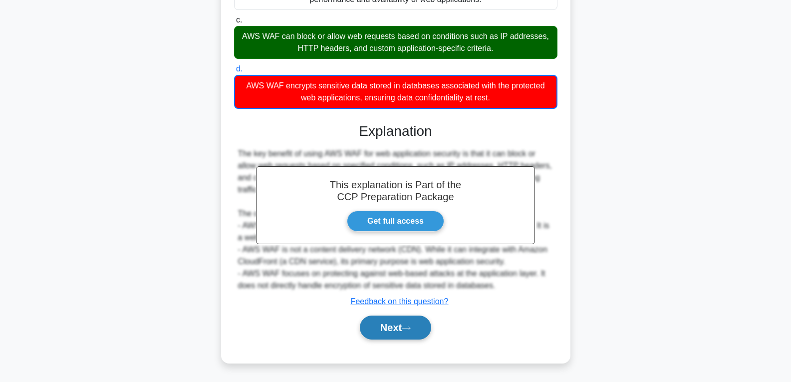
click at [402, 332] on button "Next" at bounding box center [395, 327] width 71 height 24
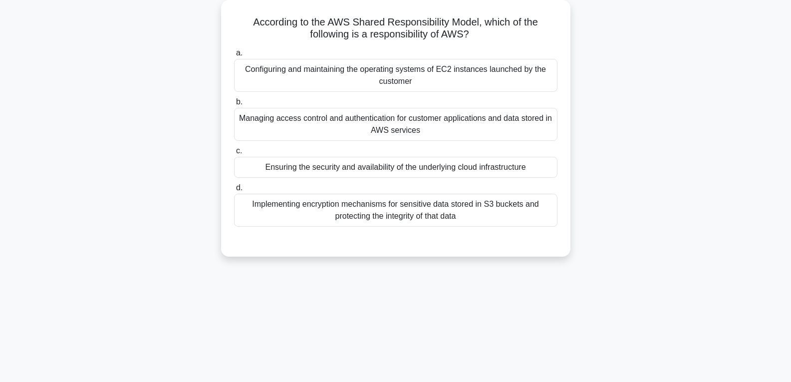
scroll to position [57, 0]
click at [415, 166] on div "Ensuring the security and availability of the underlying cloud infrastructure" at bounding box center [395, 165] width 323 height 21
click at [234, 153] on input "c. Ensuring the security and availability of the underlying cloud infrastructure" at bounding box center [234, 149] width 0 height 6
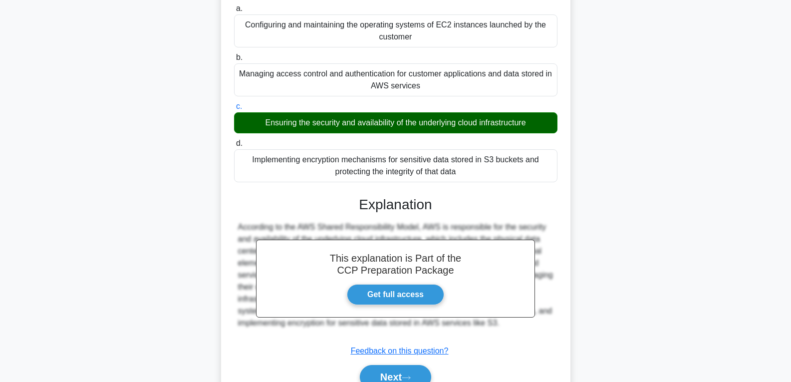
scroll to position [157, 0]
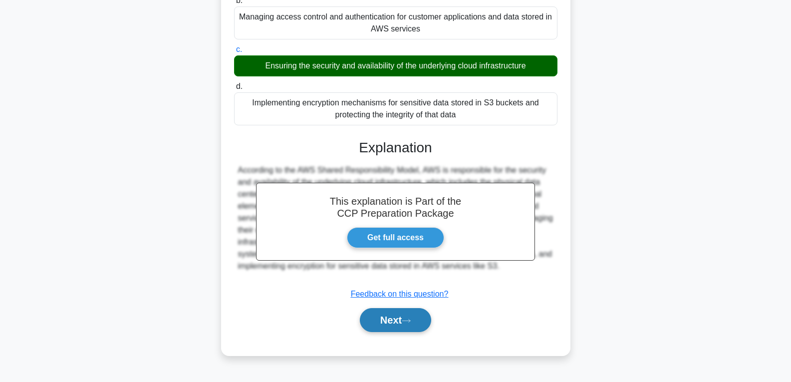
click at [396, 320] on button "Next" at bounding box center [395, 320] width 71 height 24
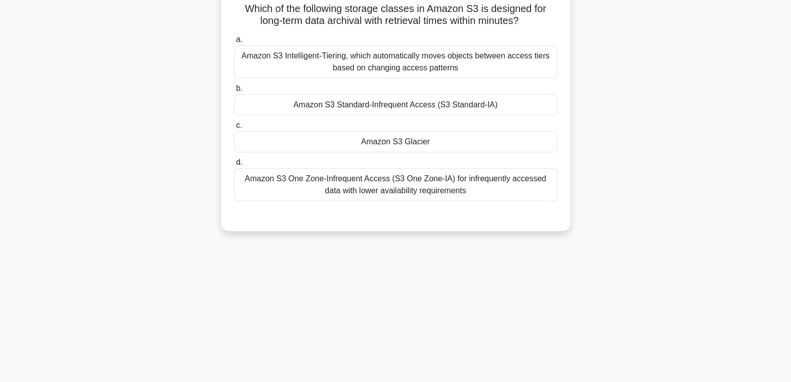
scroll to position [57, 0]
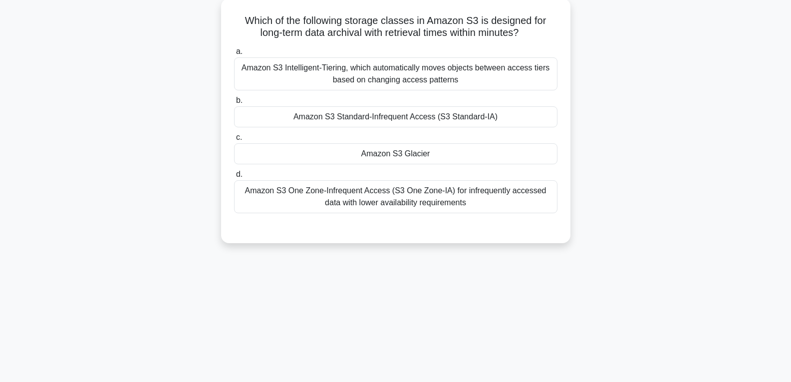
click at [374, 152] on div "Amazon S3 Glacier" at bounding box center [395, 153] width 323 height 21
click at [234, 141] on input "c. Amazon S3 Glacier" at bounding box center [234, 137] width 0 height 6
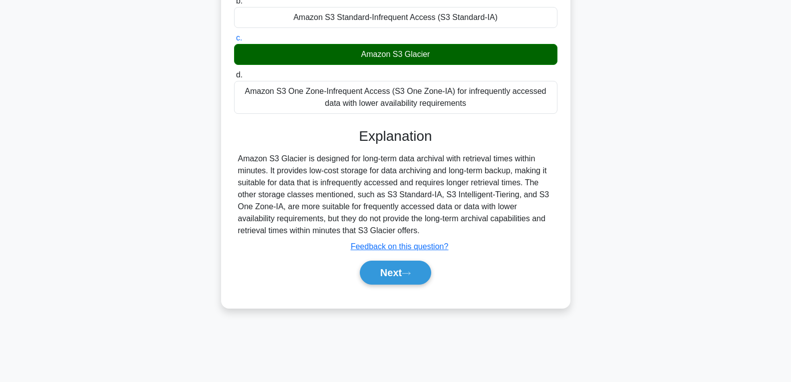
scroll to position [157, 0]
click at [378, 271] on button "Next" at bounding box center [395, 272] width 71 height 24
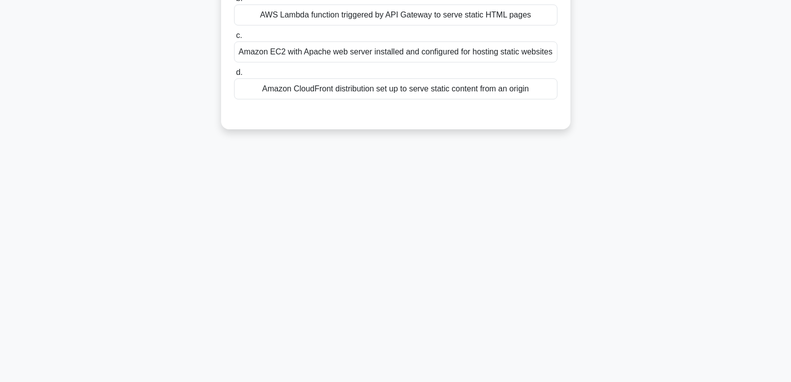
scroll to position [7, 0]
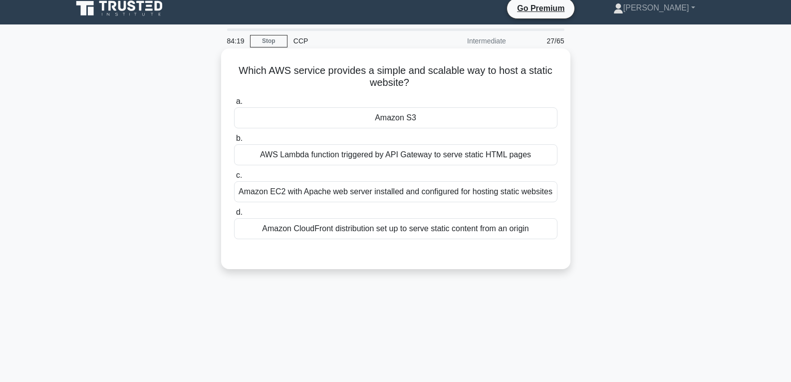
click at [399, 115] on div "Amazon S3" at bounding box center [395, 117] width 323 height 21
click at [234, 105] on input "a. Amazon S3" at bounding box center [234, 101] width 0 height 6
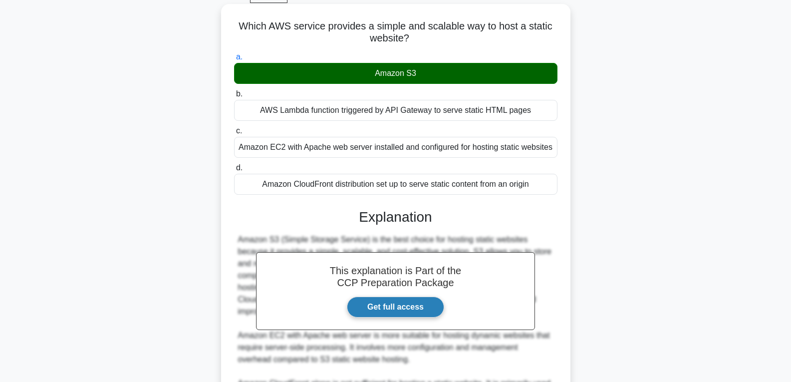
scroll to position [207, 0]
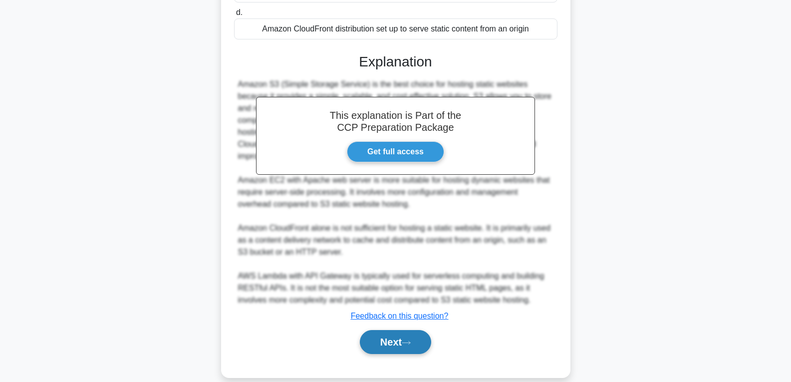
click at [411, 330] on button "Next" at bounding box center [395, 342] width 71 height 24
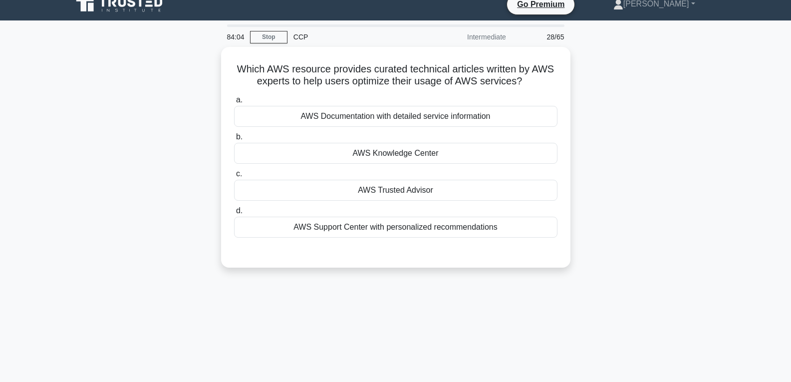
scroll to position [7, 0]
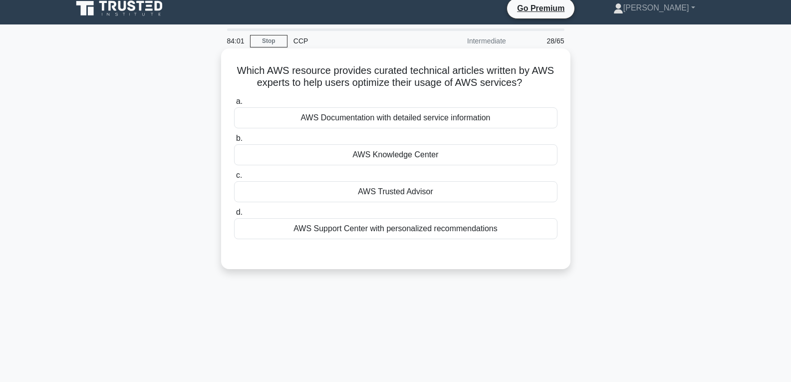
click at [407, 189] on div "AWS Trusted Advisor" at bounding box center [395, 191] width 323 height 21
click at [234, 179] on input "c. AWS Trusted Advisor" at bounding box center [234, 175] width 0 height 6
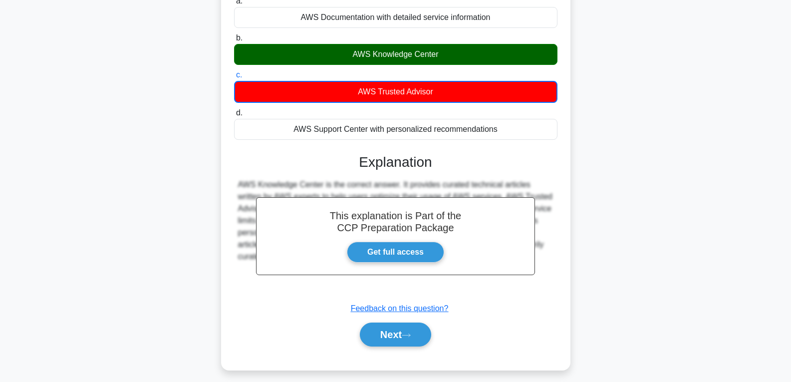
scroll to position [157, 0]
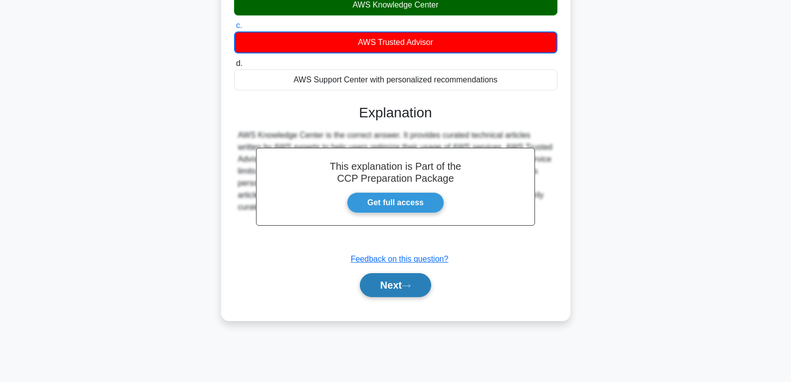
click at [408, 281] on button "Next" at bounding box center [395, 285] width 71 height 24
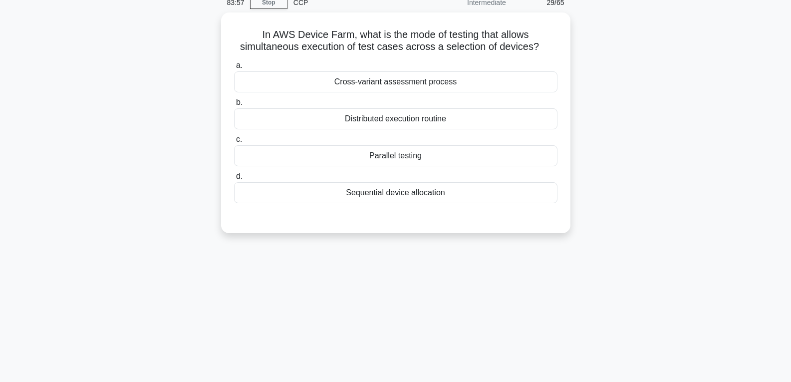
scroll to position [7, 0]
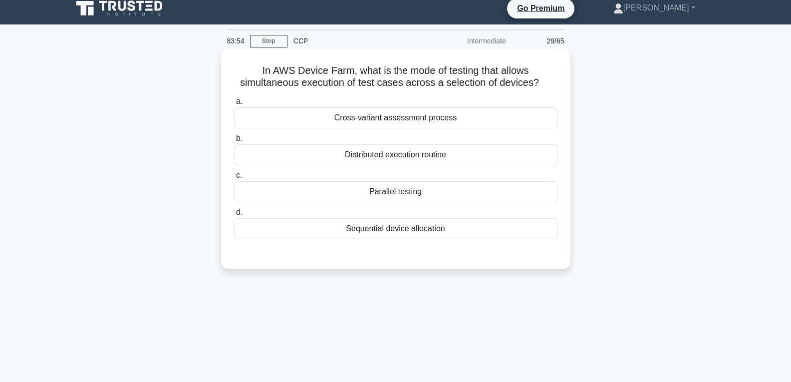
click at [401, 182] on div "Parallel testing" at bounding box center [395, 191] width 323 height 21
click at [234, 179] on input "c. Parallel testing" at bounding box center [234, 175] width 0 height 6
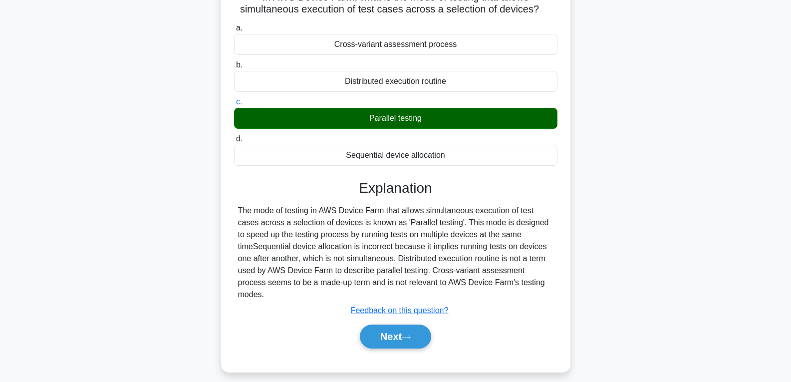
scroll to position [157, 0]
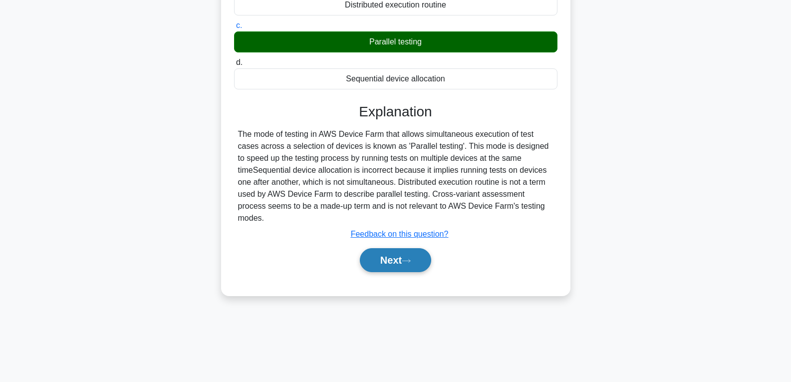
click at [397, 248] on button "Next" at bounding box center [395, 260] width 71 height 24
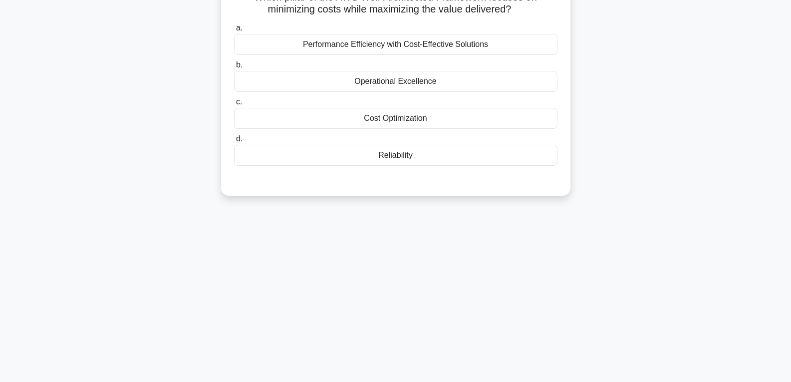
scroll to position [7, 0]
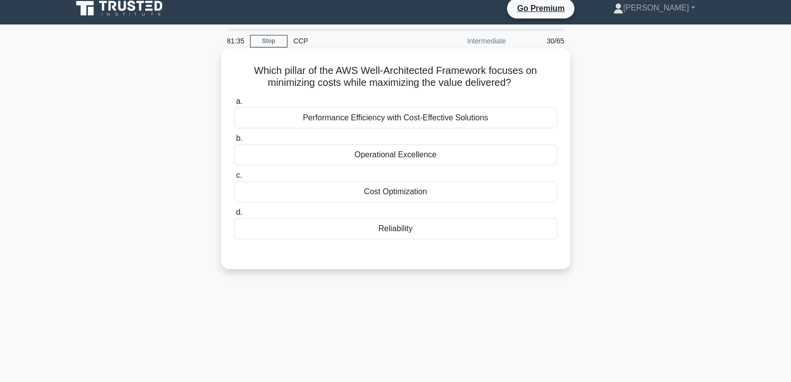
click at [404, 225] on div "Reliability" at bounding box center [395, 228] width 323 height 21
click at [234, 216] on input "d. Reliability" at bounding box center [234, 212] width 0 height 6
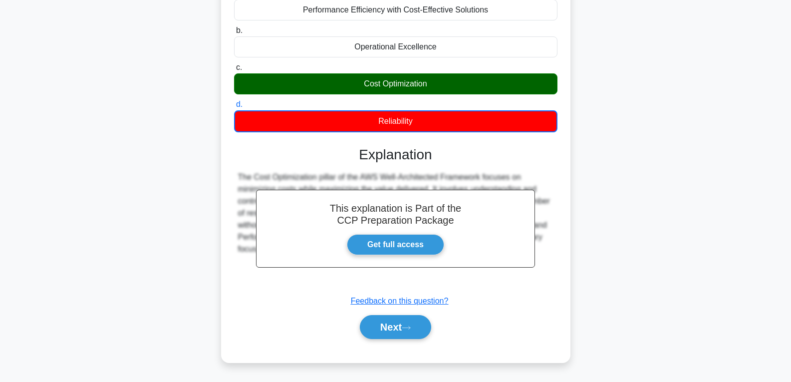
scroll to position [157, 0]
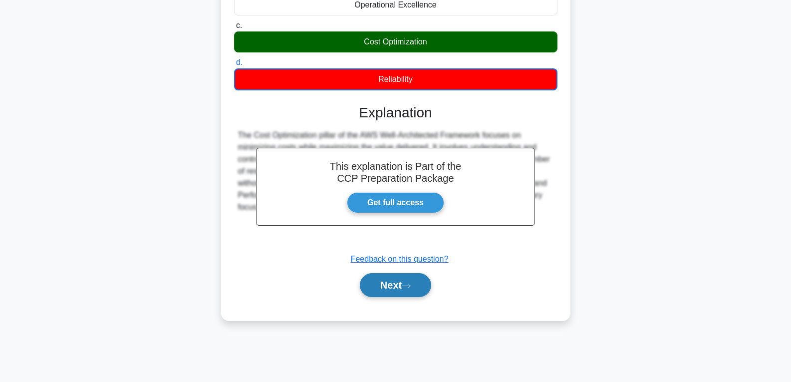
click at [396, 279] on button "Next" at bounding box center [395, 285] width 71 height 24
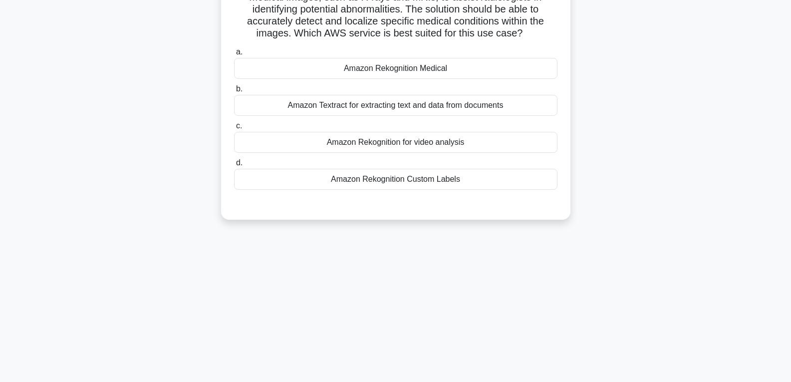
scroll to position [0, 0]
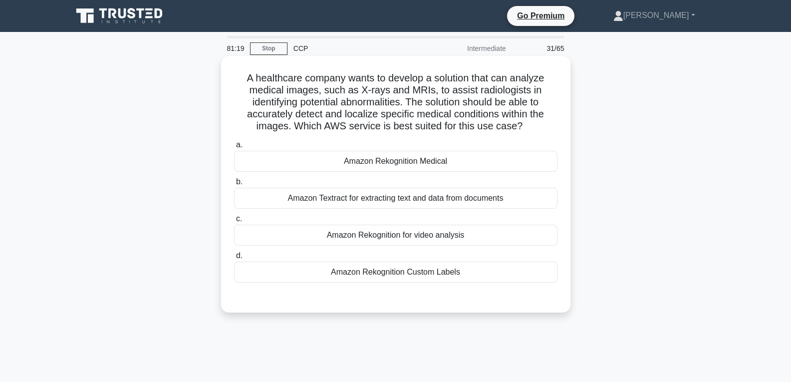
click at [409, 273] on div "Amazon Rekognition Custom Labels" at bounding box center [395, 272] width 323 height 21
click at [234, 259] on input "d. Amazon Rekognition Custom Labels" at bounding box center [234, 256] width 0 height 6
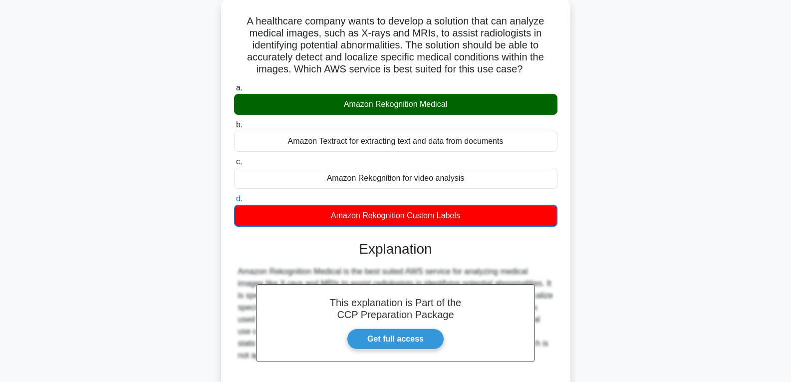
scroll to position [157, 0]
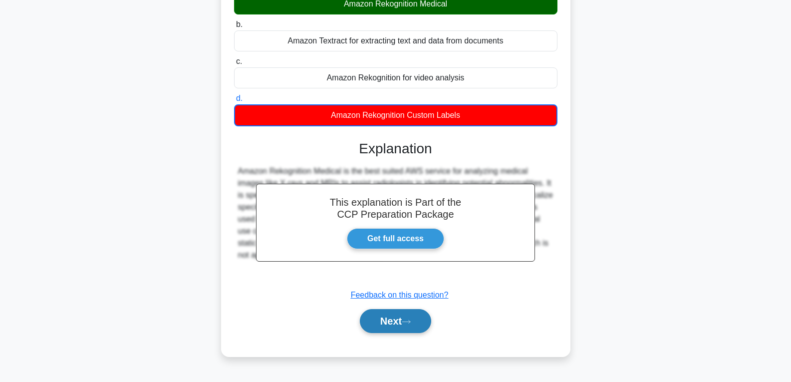
click at [401, 316] on button "Next" at bounding box center [395, 321] width 71 height 24
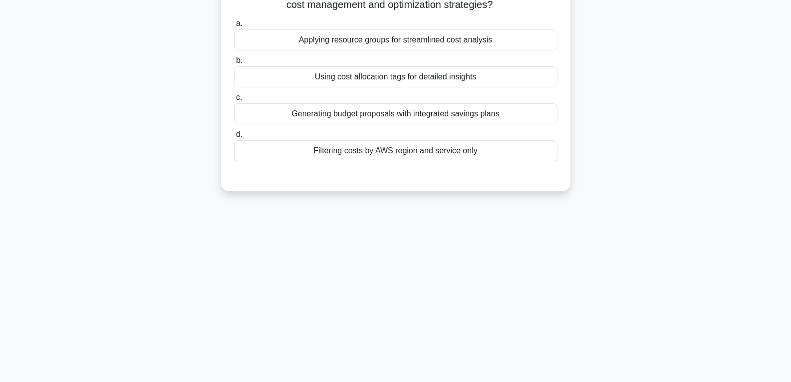
scroll to position [7, 0]
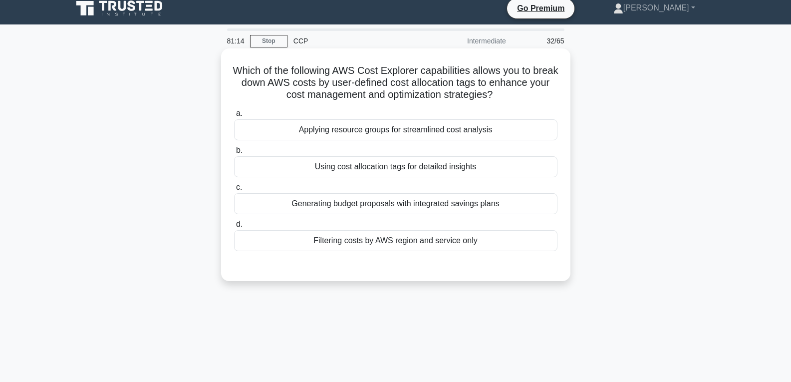
click at [406, 168] on div "Using cost allocation tags for detailed insights" at bounding box center [395, 166] width 323 height 21
click at [234, 154] on input "b. Using cost allocation tags for detailed insights" at bounding box center [234, 150] width 0 height 6
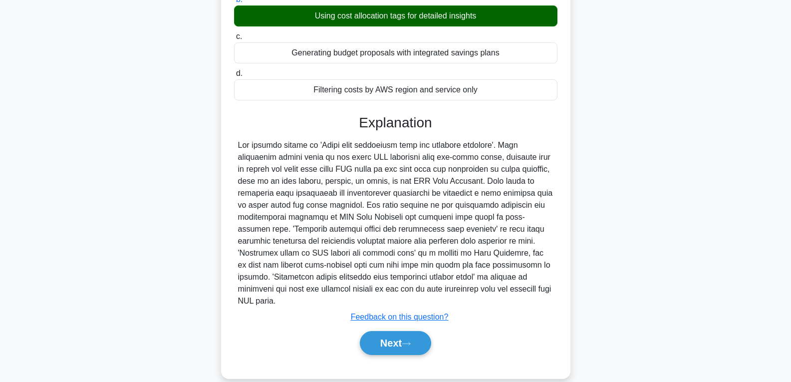
scroll to position [162, 0]
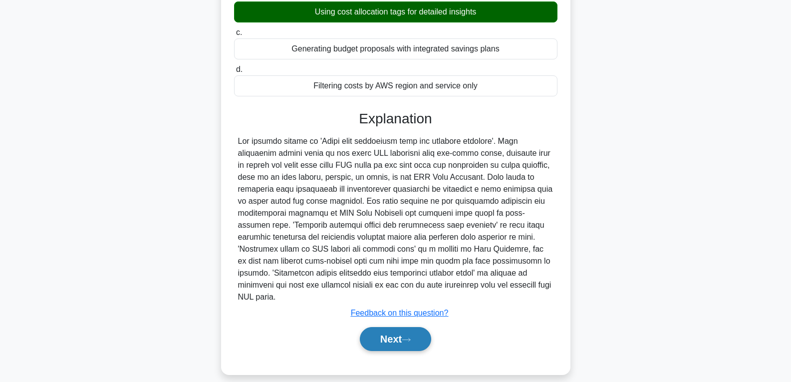
click at [404, 327] on button "Next" at bounding box center [395, 339] width 71 height 24
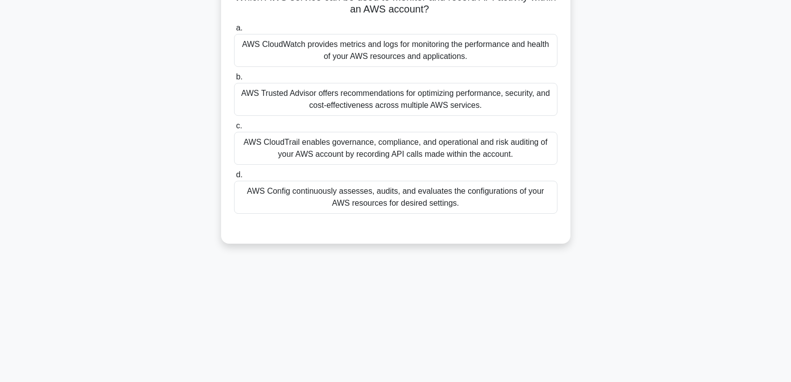
scroll to position [7, 0]
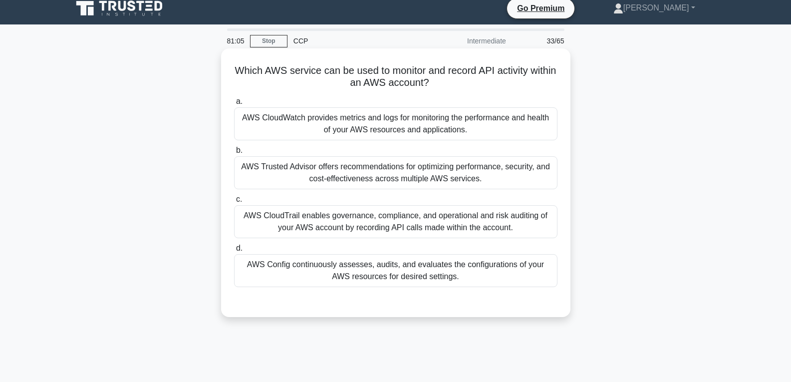
click at [413, 226] on div "AWS CloudTrail enables governance, compliance, and operational and risk auditin…" at bounding box center [395, 221] width 323 height 33
click at [234, 203] on input "c. AWS CloudTrail enables governance, compliance, and operational and risk audi…" at bounding box center [234, 199] width 0 height 6
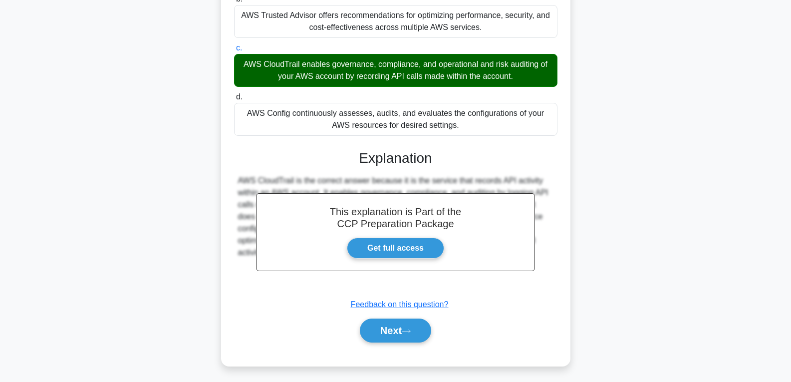
scroll to position [162, 0]
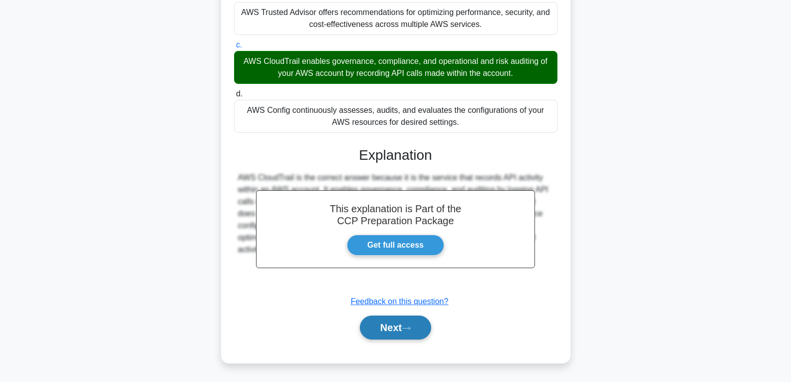
click at [388, 323] on button "Next" at bounding box center [395, 327] width 71 height 24
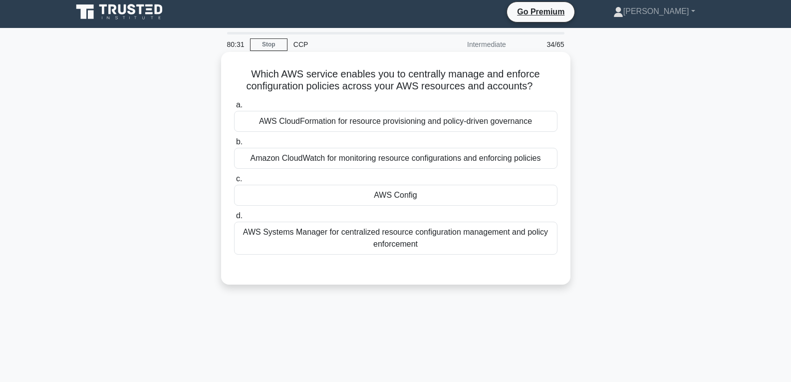
scroll to position [0, 0]
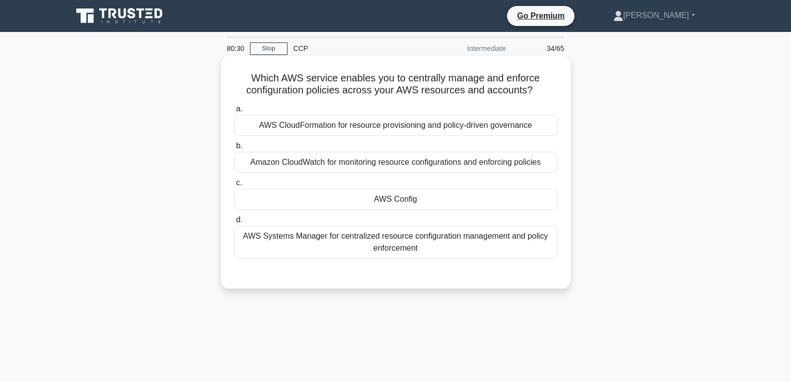
click at [411, 198] on div "AWS Config" at bounding box center [395, 199] width 323 height 21
click at [234, 186] on input "c. AWS Config" at bounding box center [234, 183] width 0 height 6
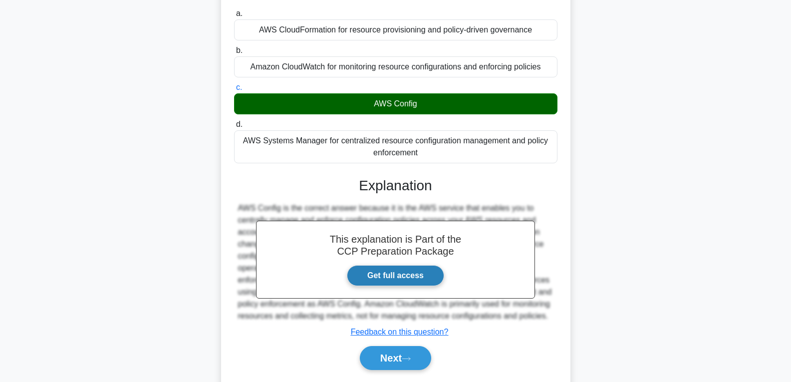
scroll to position [100, 0]
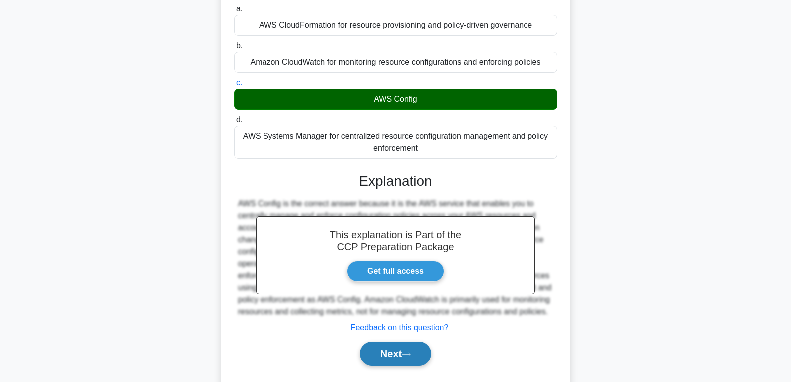
click at [386, 364] on button "Next" at bounding box center [395, 353] width 71 height 24
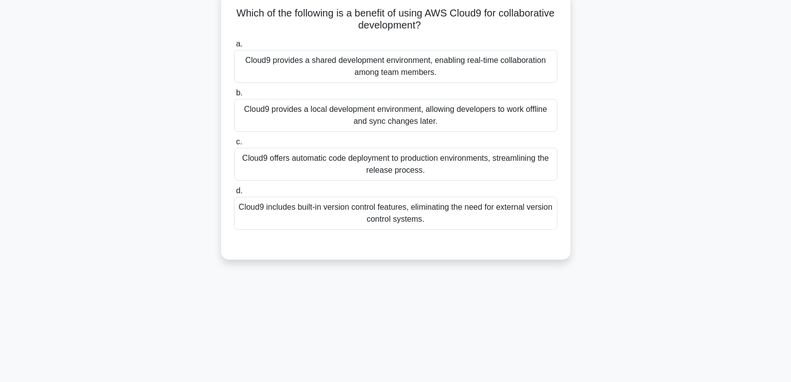
scroll to position [50, 0]
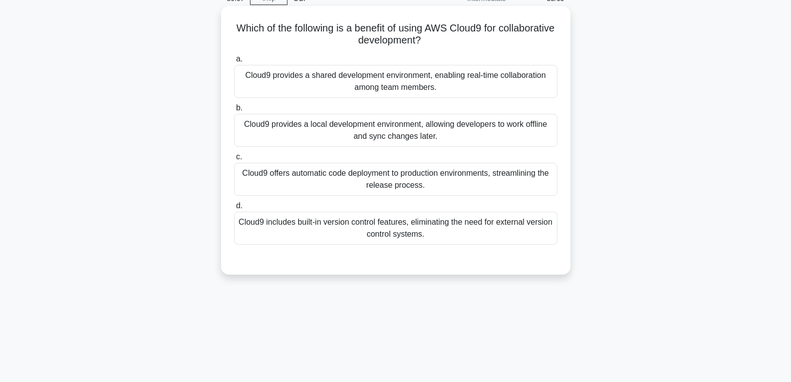
click at [420, 138] on div "Cloud9 provides a local development environment, allowing developers to work of…" at bounding box center [395, 130] width 323 height 33
click at [234, 111] on input "b. Cloud9 provides a local development environment, allowing developers to work…" at bounding box center [234, 108] width 0 height 6
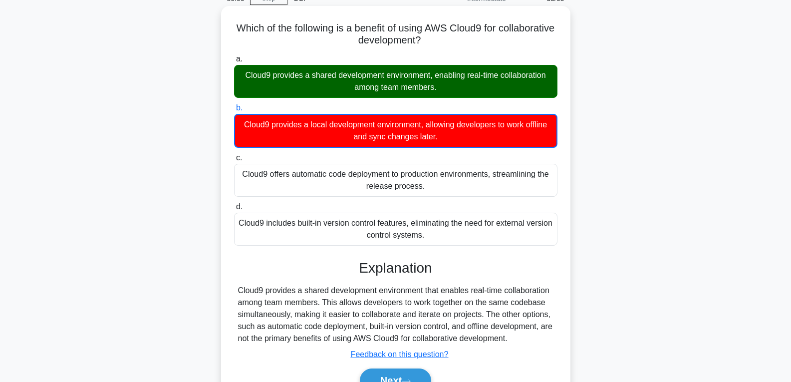
scroll to position [150, 0]
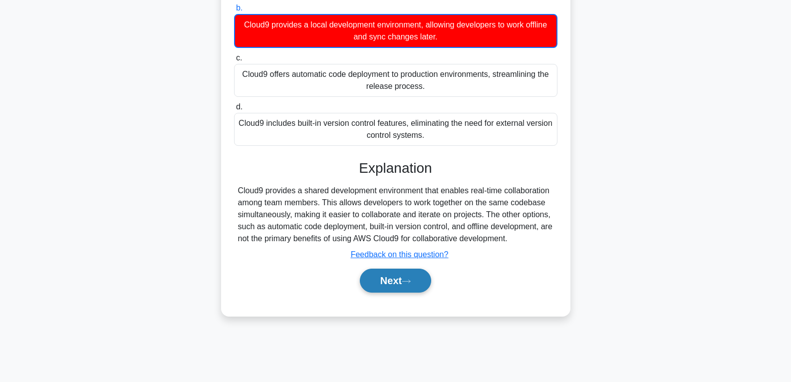
click at [398, 272] on button "Next" at bounding box center [395, 281] width 71 height 24
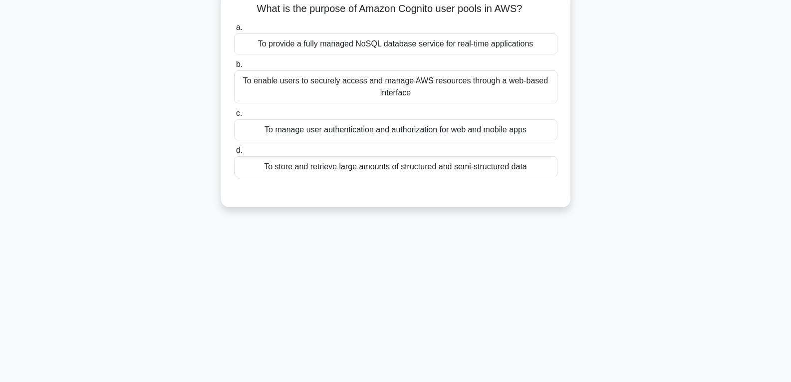
scroll to position [0, 0]
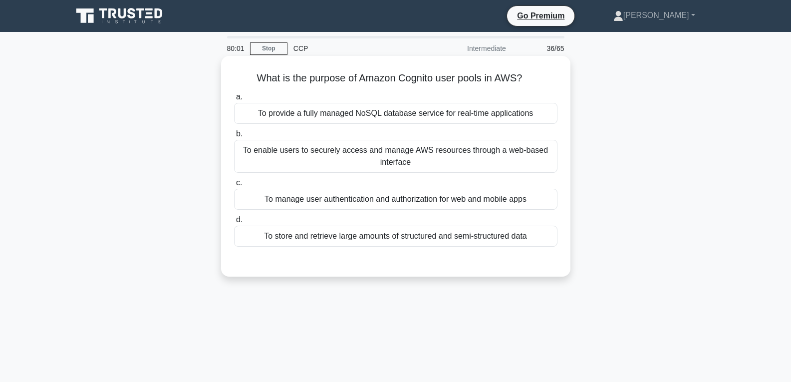
click at [386, 193] on div "To manage user authentication and authorization for web and mobile apps" at bounding box center [395, 199] width 323 height 21
click at [234, 186] on input "c. To manage user authentication and authorization for web and mobile apps" at bounding box center [234, 183] width 0 height 6
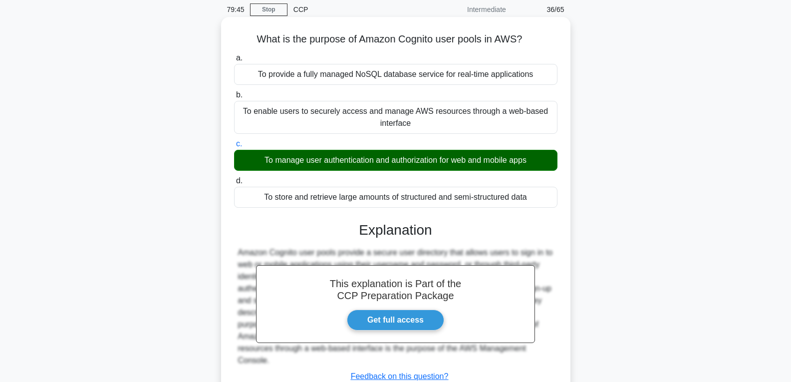
scroll to position [157, 0]
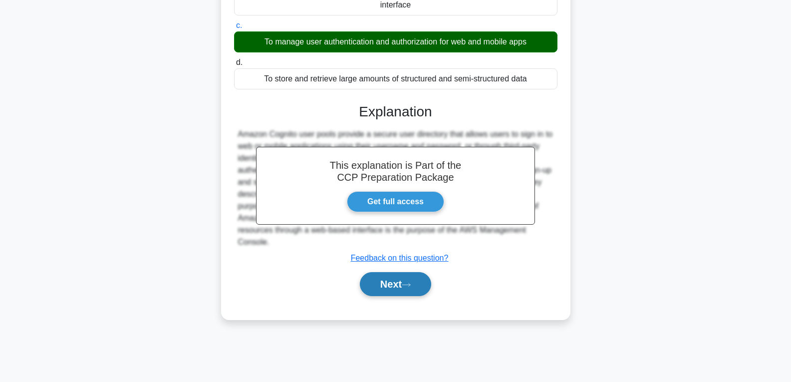
click at [398, 284] on button "Next" at bounding box center [395, 284] width 71 height 24
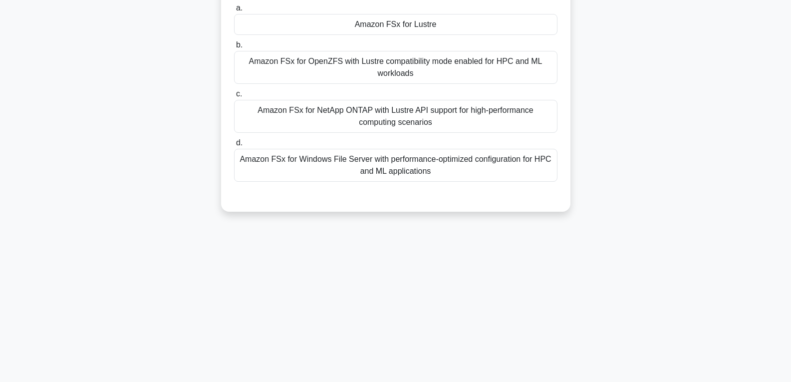
scroll to position [57, 0]
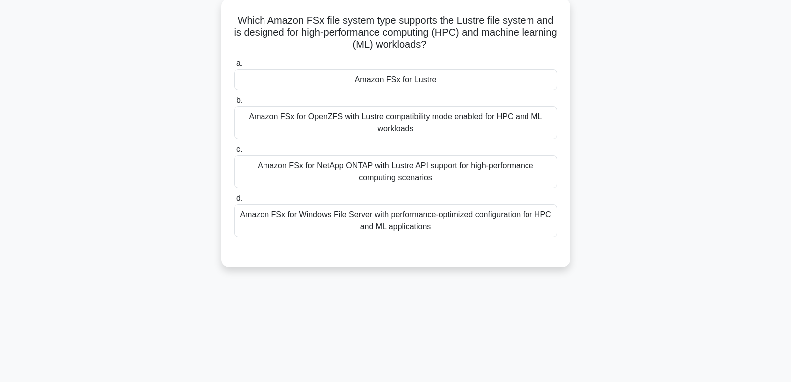
click at [384, 85] on div "Amazon FSx for Lustre" at bounding box center [395, 79] width 323 height 21
click at [234, 67] on input "a. Amazon FSx for Lustre" at bounding box center [234, 63] width 0 height 6
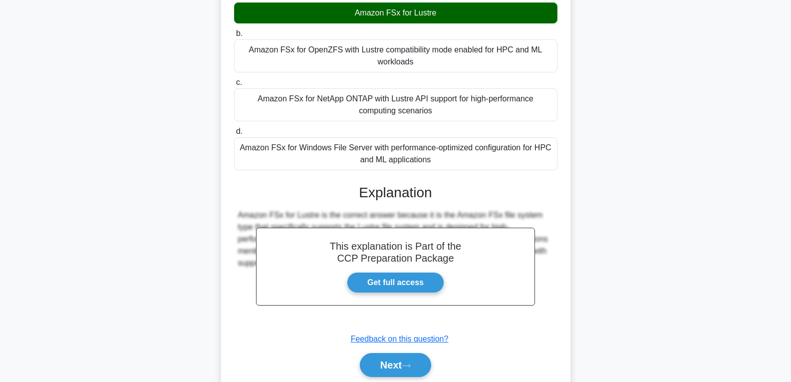
scroll to position [162, 0]
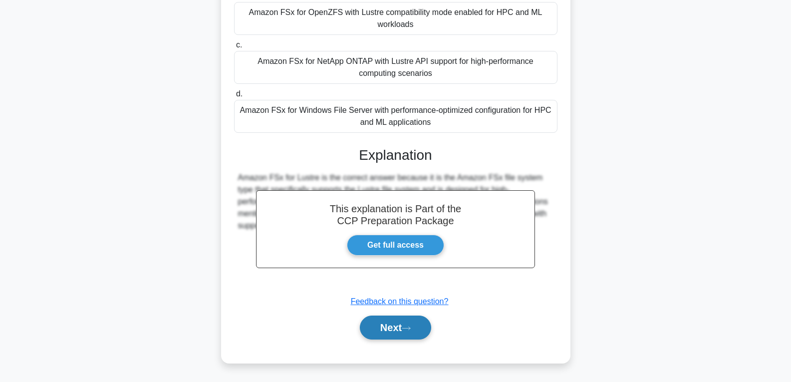
click at [387, 329] on button "Next" at bounding box center [395, 327] width 71 height 24
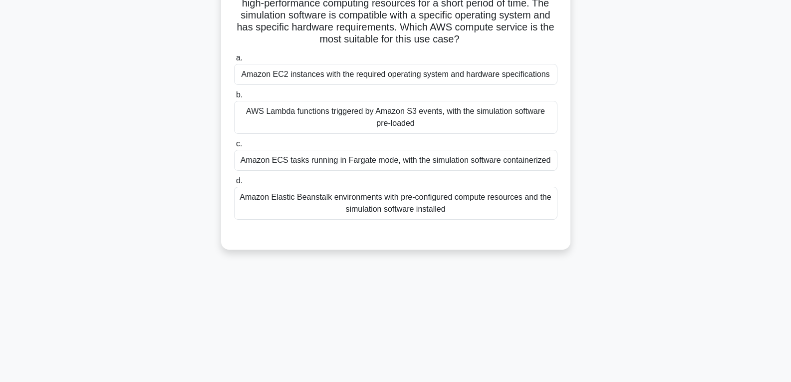
scroll to position [0, 0]
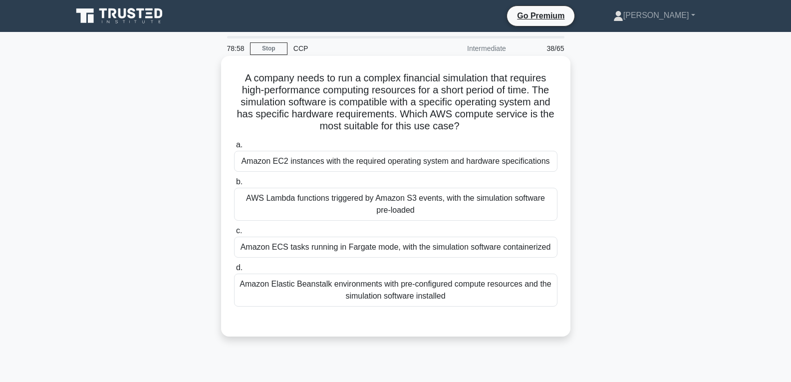
click at [383, 251] on div "Amazon ECS tasks running in Fargate mode, with the simulation software containe…" at bounding box center [395, 247] width 323 height 21
click at [234, 234] on input "c. Amazon ECS tasks running in Fargate mode, with the simulation software conta…" at bounding box center [234, 231] width 0 height 6
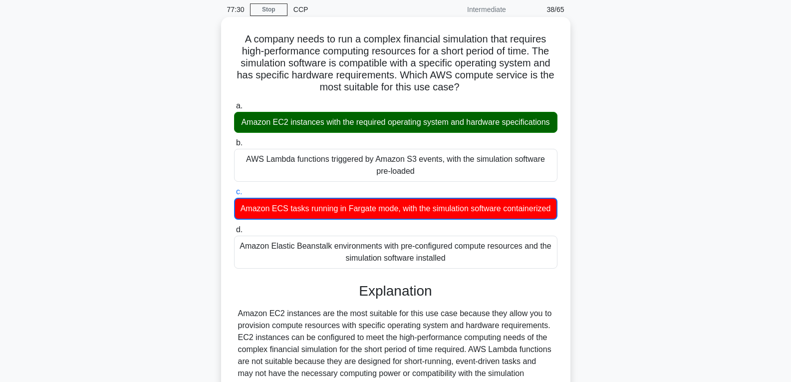
scroll to position [187, 0]
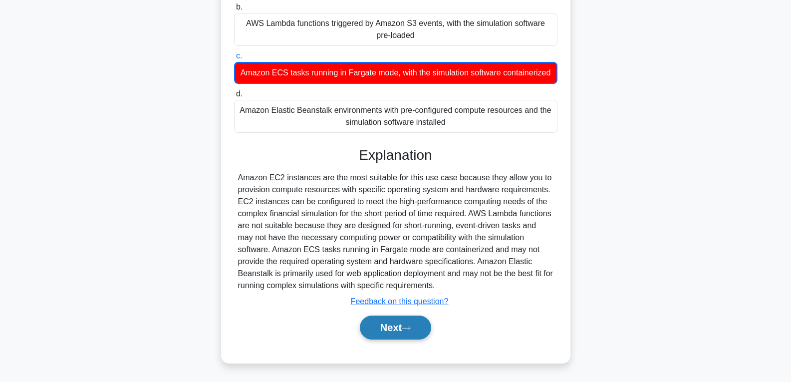
click at [396, 324] on button "Next" at bounding box center [395, 327] width 71 height 24
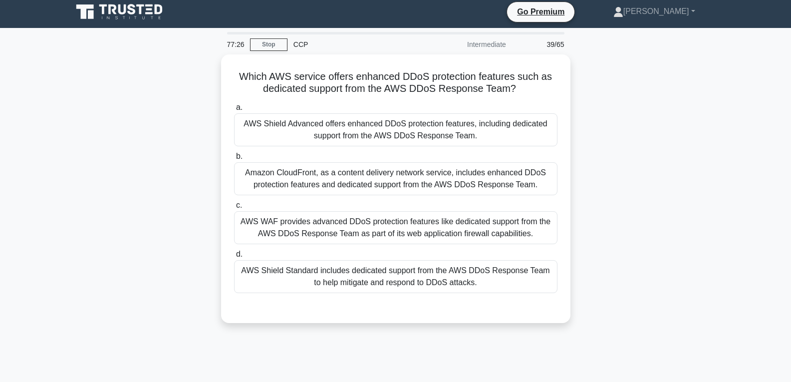
scroll to position [0, 0]
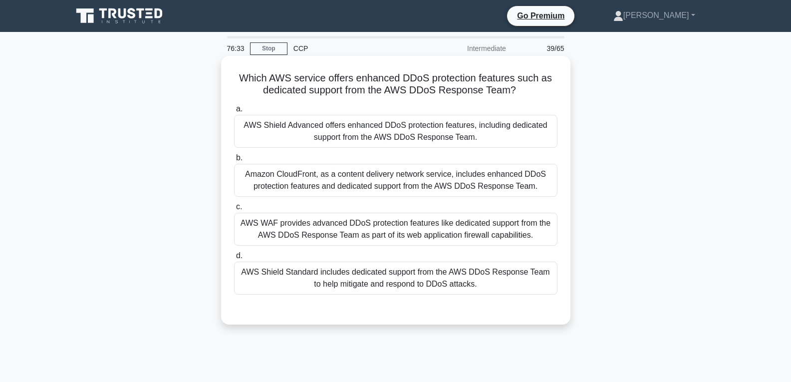
click at [320, 185] on div "Amazon CloudFront, as a content delivery network service, includes enhanced DDo…" at bounding box center [395, 180] width 323 height 33
click at [234, 161] on input "b. Amazon CloudFront, as a content delivery network service, includes enhanced …" at bounding box center [234, 158] width 0 height 6
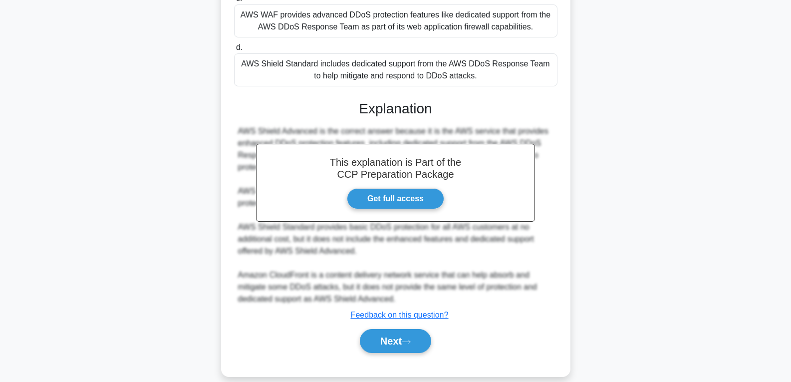
scroll to position [223, 0]
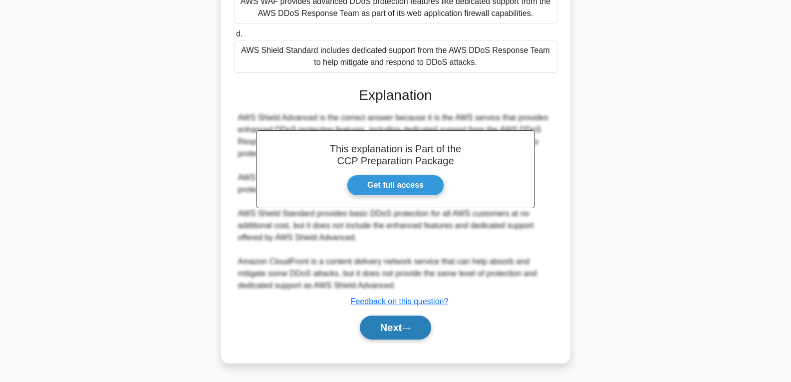
click at [389, 327] on button "Next" at bounding box center [395, 327] width 71 height 24
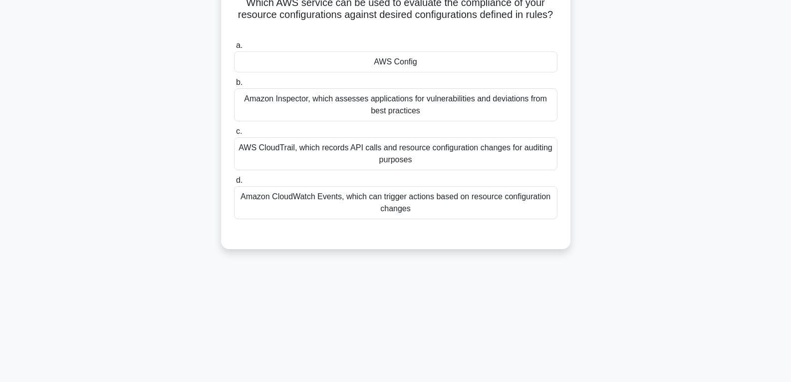
scroll to position [0, 0]
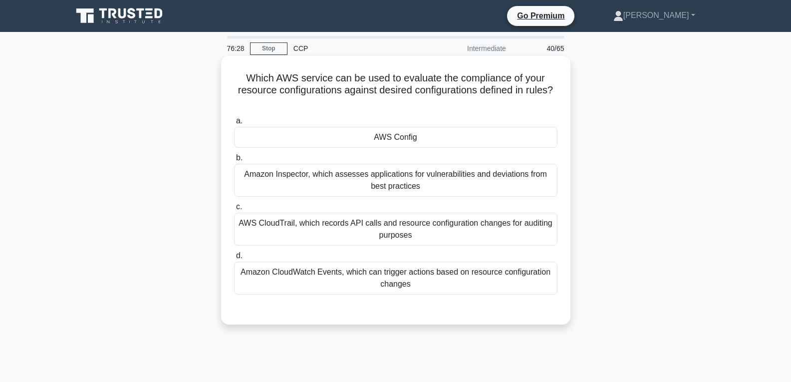
click at [397, 134] on div "AWS Config" at bounding box center [395, 137] width 323 height 21
click at [234, 124] on input "a. AWS Config" at bounding box center [234, 121] width 0 height 6
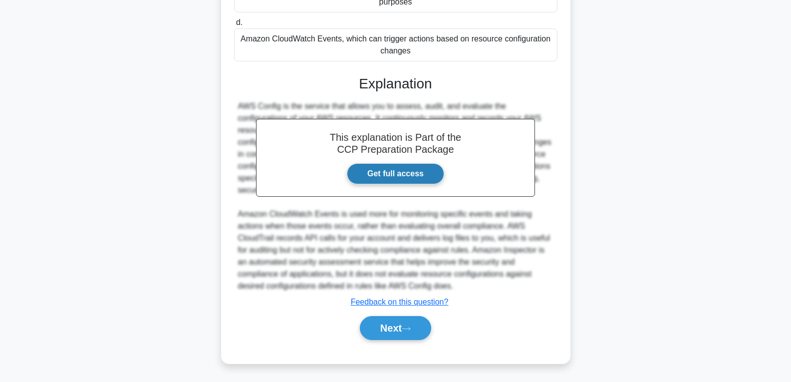
scroll to position [234, 0]
click at [381, 328] on button "Next" at bounding box center [395, 327] width 71 height 24
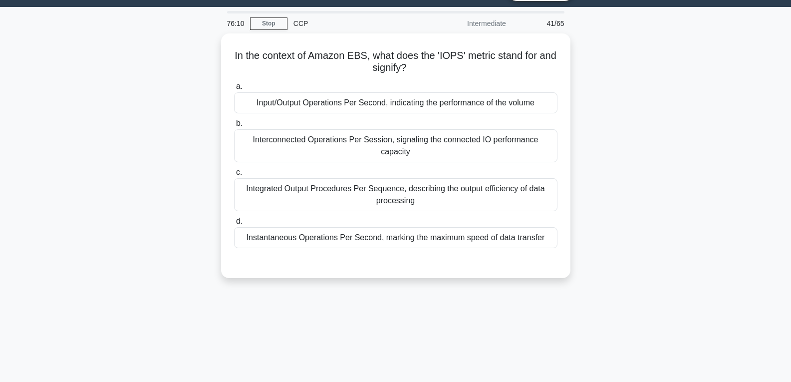
scroll to position [0, 0]
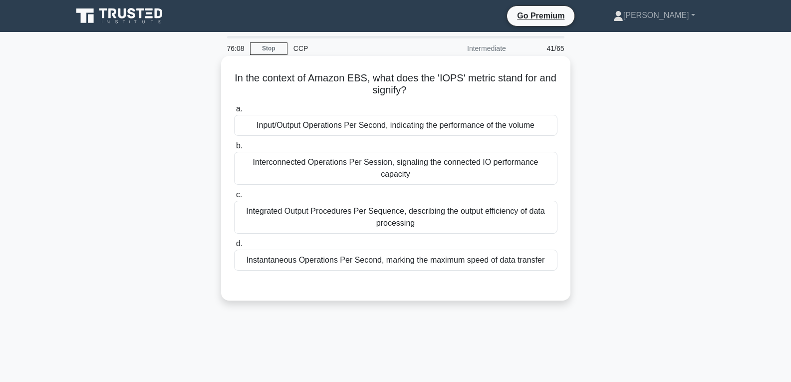
click at [393, 250] on div "Instantaneous Operations Per Second, marking the maximum speed of data transfer" at bounding box center [395, 260] width 323 height 21
click at [234, 243] on input "d. Instantaneous Operations Per Second, marking the maximum speed of data trans…" at bounding box center [234, 244] width 0 height 6
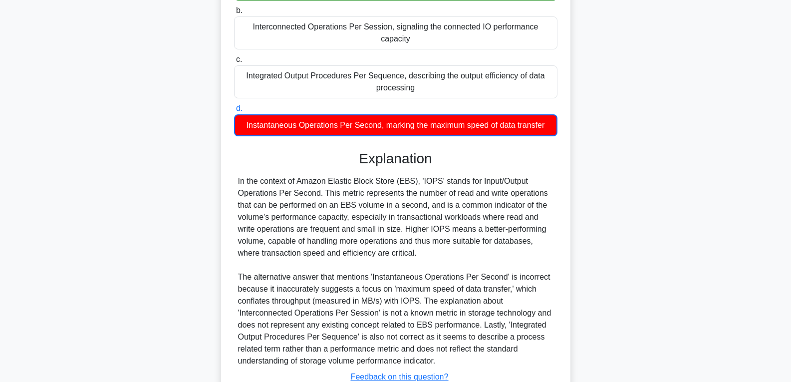
scroll to position [199, 0]
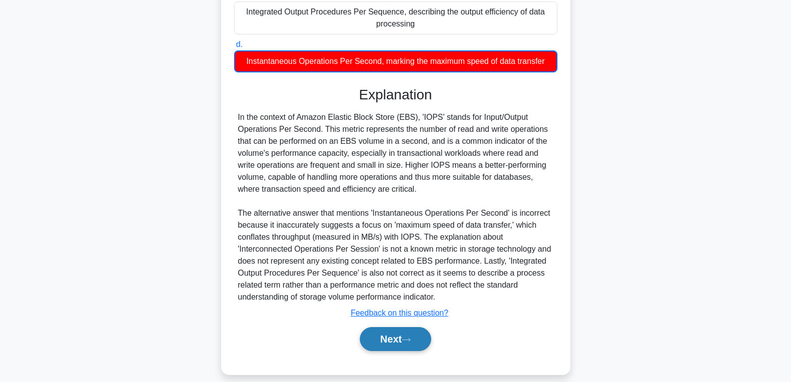
click at [378, 327] on button "Next" at bounding box center [395, 339] width 71 height 24
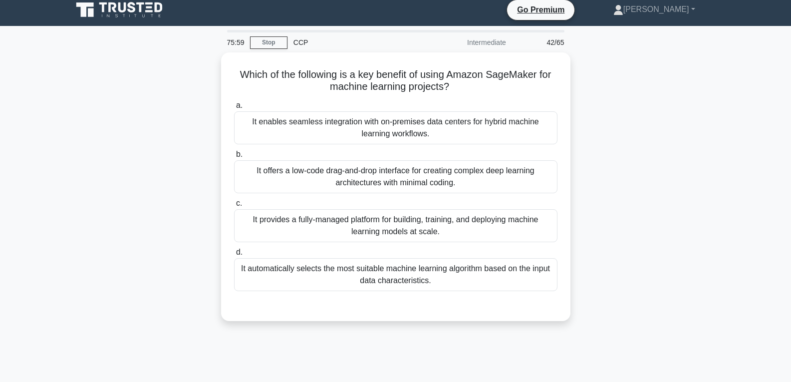
scroll to position [0, 0]
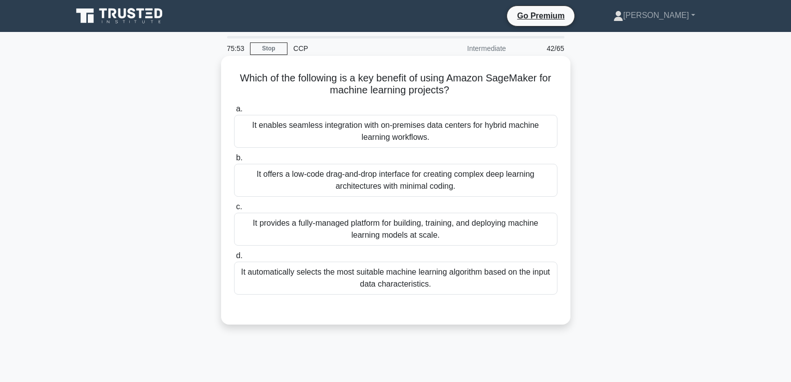
click at [385, 285] on div "It automatically selects the most suitable machine learning algorithm based on …" at bounding box center [395, 278] width 323 height 33
click at [234, 259] on input "d. It automatically selects the most suitable machine learning algorithm based …" at bounding box center [234, 256] width 0 height 6
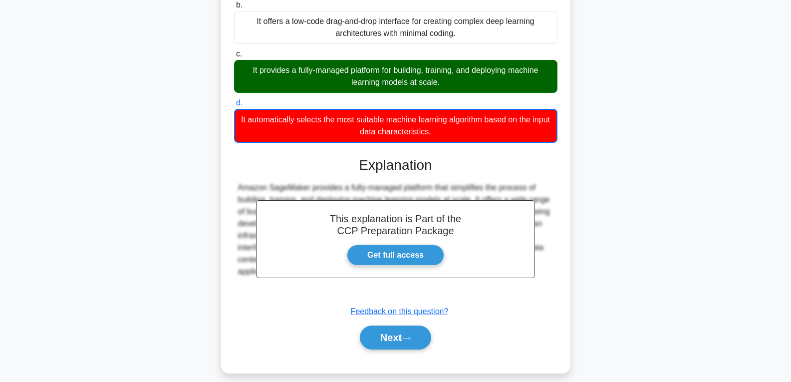
scroll to position [163, 0]
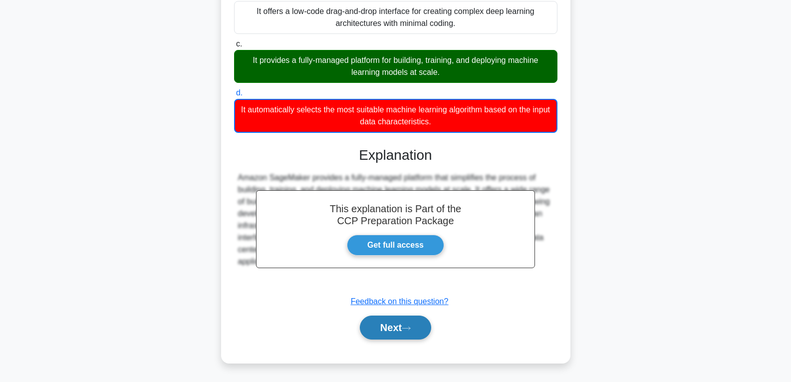
click at [380, 319] on button "Next" at bounding box center [395, 327] width 71 height 24
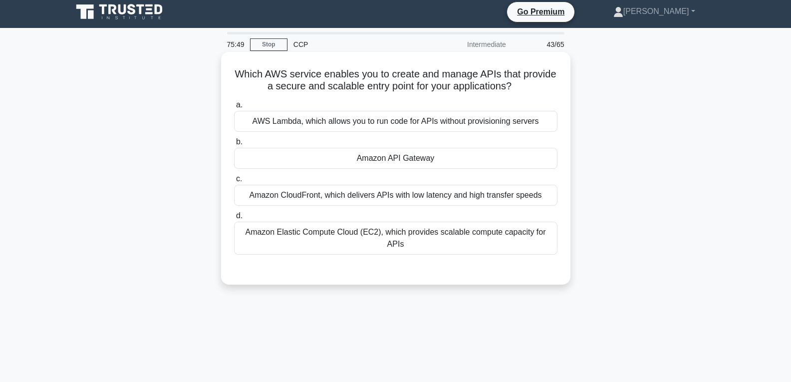
scroll to position [0, 0]
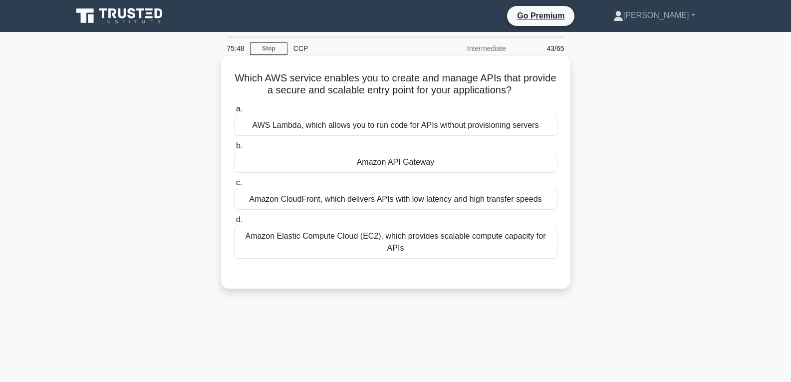
click at [406, 163] on div "Amazon API Gateway" at bounding box center [395, 162] width 323 height 21
click at [234, 149] on input "b. Amazon API Gateway" at bounding box center [234, 146] width 0 height 6
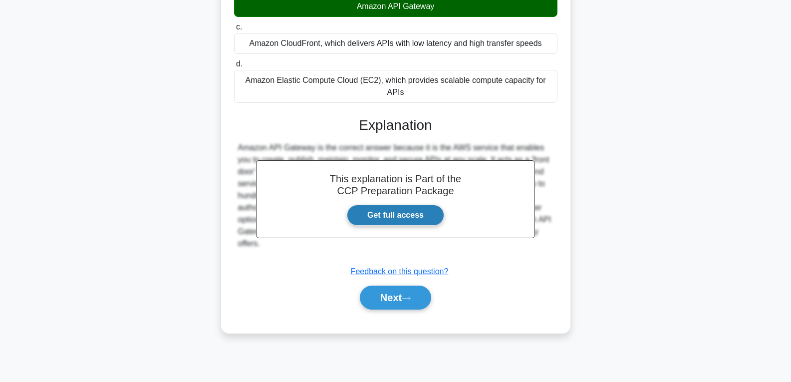
scroll to position [157, 0]
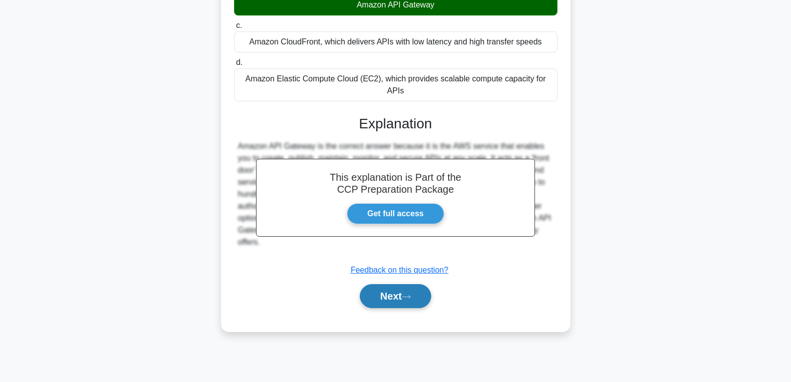
click at [401, 284] on button "Next" at bounding box center [395, 296] width 71 height 24
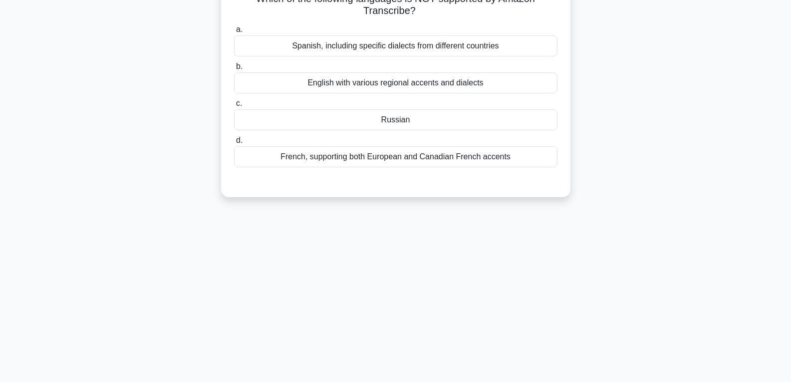
scroll to position [0, 0]
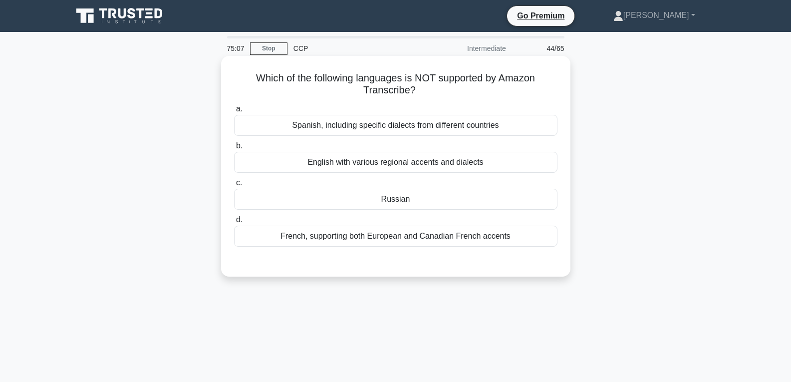
click at [409, 200] on div "Russian" at bounding box center [395, 199] width 323 height 21
click at [234, 186] on input "c. Russian" at bounding box center [234, 183] width 0 height 6
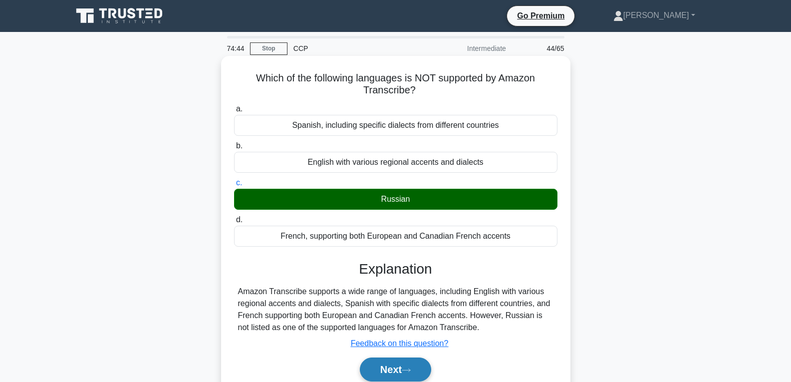
click at [390, 368] on button "Next" at bounding box center [395, 369] width 71 height 24
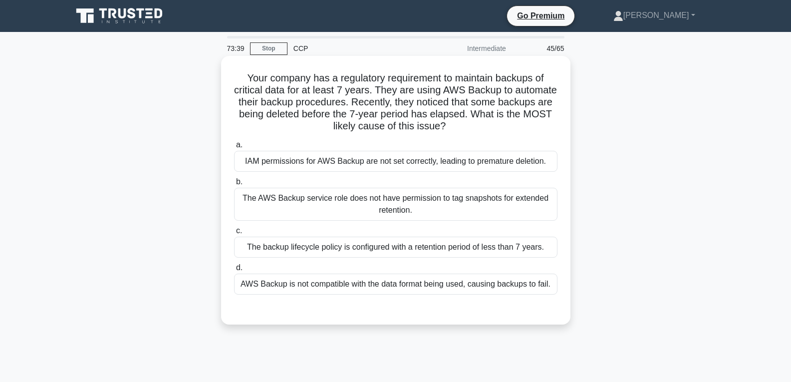
click at [407, 251] on div "The backup lifecycle policy is configured with a retention period of less than …" at bounding box center [395, 247] width 323 height 21
click at [234, 234] on input "c. The backup lifecycle policy is configured with a retention period of less th…" at bounding box center [234, 231] width 0 height 6
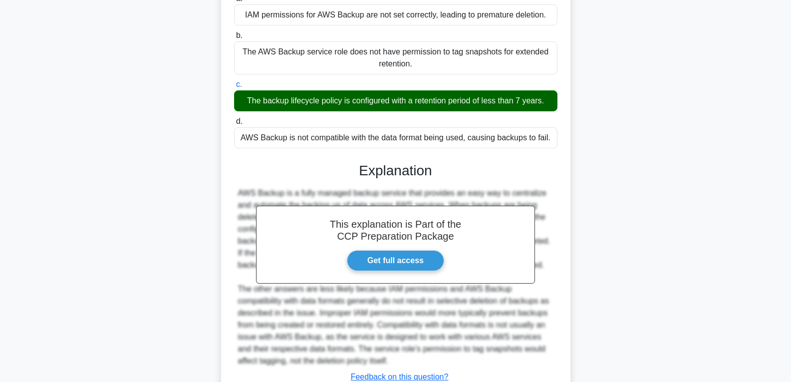
scroll to position [200, 0]
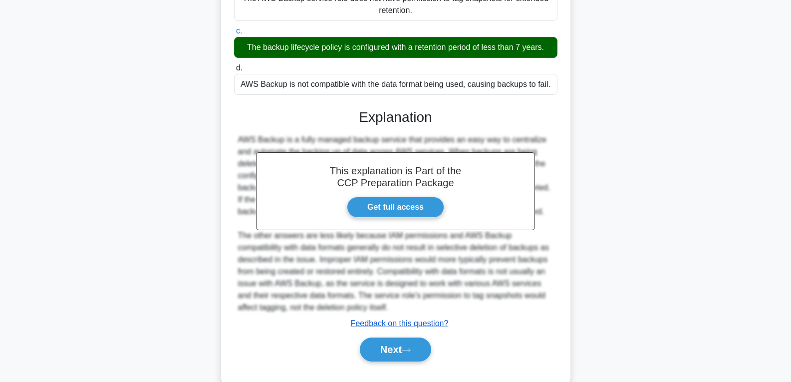
click at [391, 326] on u "Feedback on this question?" at bounding box center [400, 323] width 98 height 8
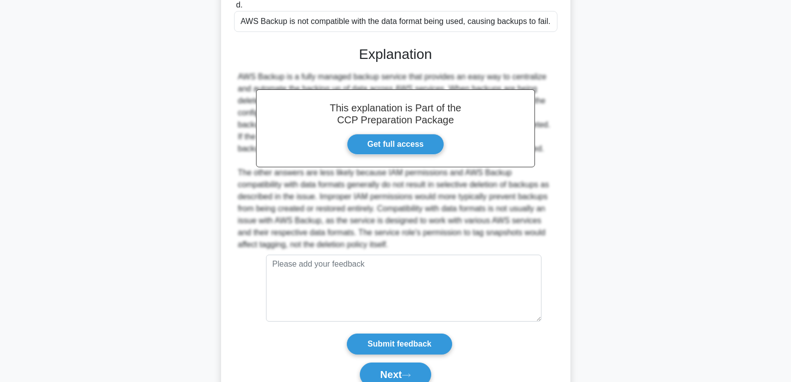
scroll to position [299, 0]
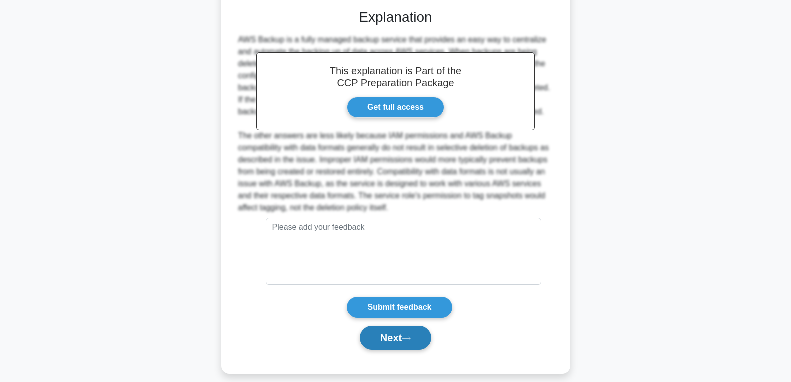
click at [383, 338] on button "Next" at bounding box center [395, 337] width 71 height 24
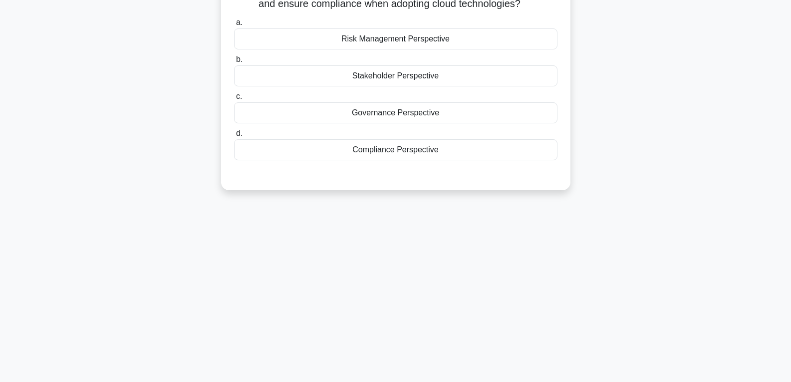
scroll to position [57, 0]
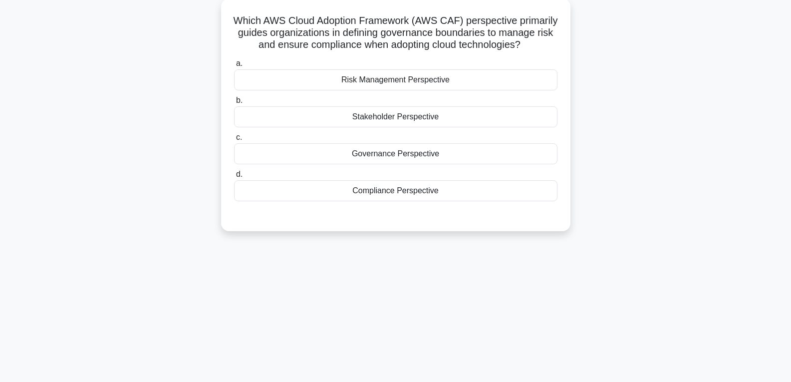
click at [382, 164] on div "Governance Perspective" at bounding box center [395, 153] width 323 height 21
click at [234, 141] on input "c. Governance Perspective" at bounding box center [234, 137] width 0 height 6
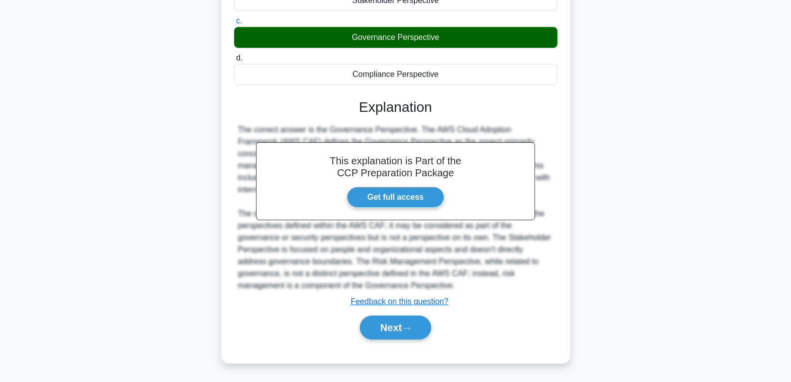
scroll to position [186, 0]
click at [384, 323] on button "Next" at bounding box center [395, 327] width 71 height 24
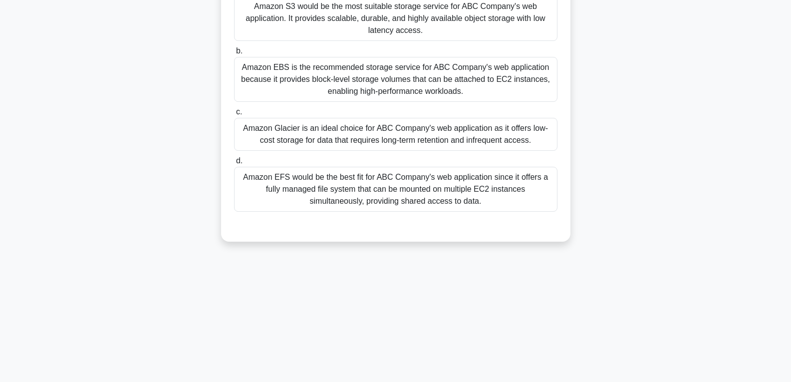
scroll to position [7, 0]
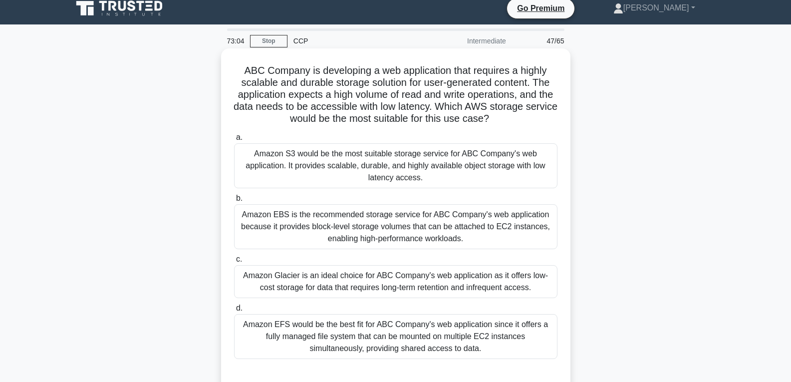
click at [381, 340] on div "Amazon EFS would be the best fit for ABC Company's web application since it off…" at bounding box center [395, 336] width 323 height 45
click at [234, 311] on input "d. Amazon EFS would be the best fit for ABC Company's web application since it …" at bounding box center [234, 308] width 0 height 6
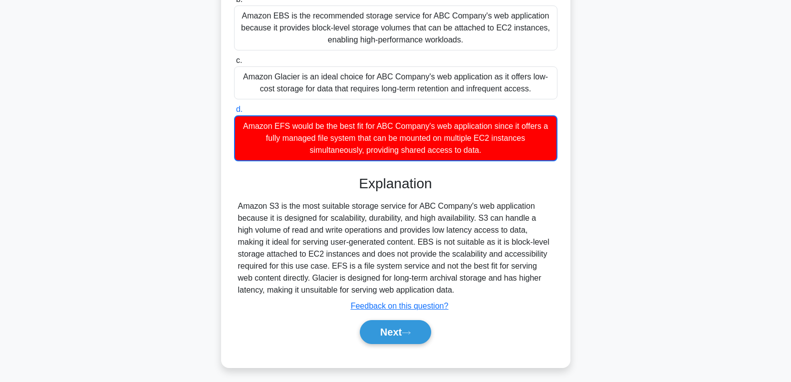
scroll to position [207, 0]
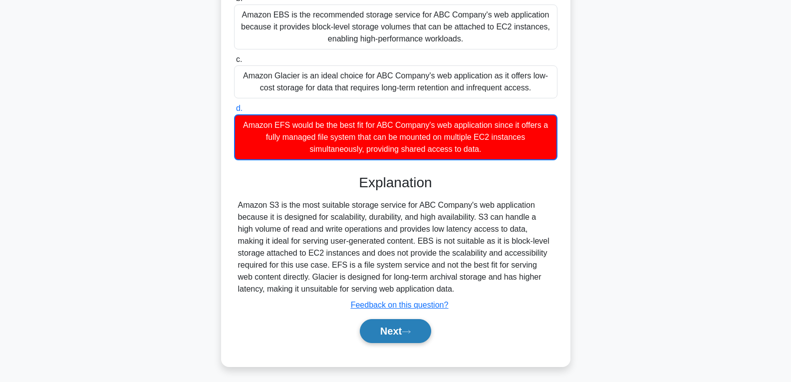
click at [391, 334] on button "Next" at bounding box center [395, 331] width 71 height 24
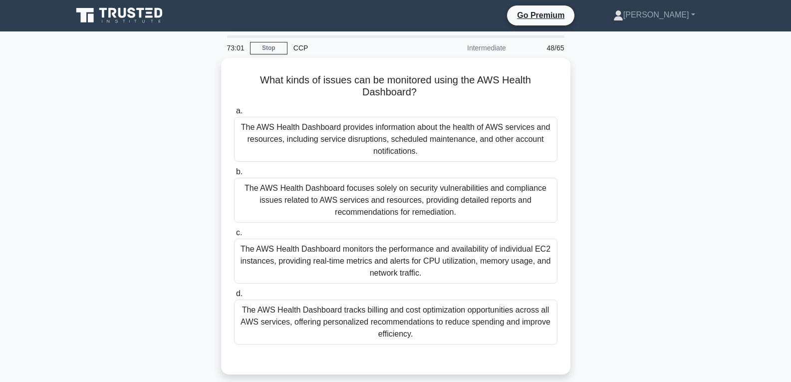
scroll to position [0, 0]
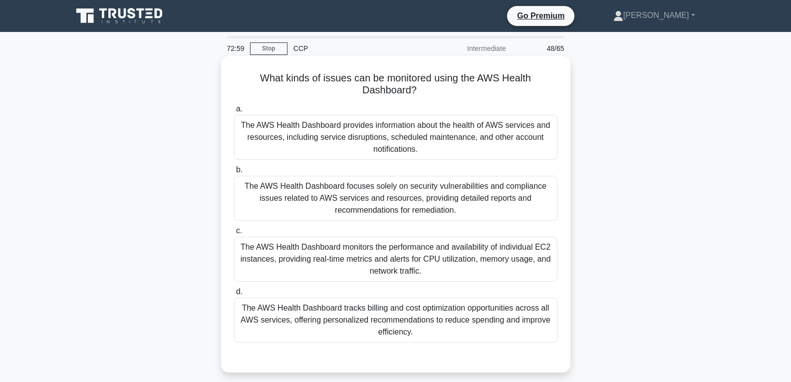
click at [392, 189] on div "The AWS Health Dashboard focuses solely on security vulnerabilities and complia…" at bounding box center [395, 198] width 323 height 45
click at [234, 173] on input "b. The AWS Health Dashboard focuses solely on security vulnerabilities and comp…" at bounding box center [234, 170] width 0 height 6
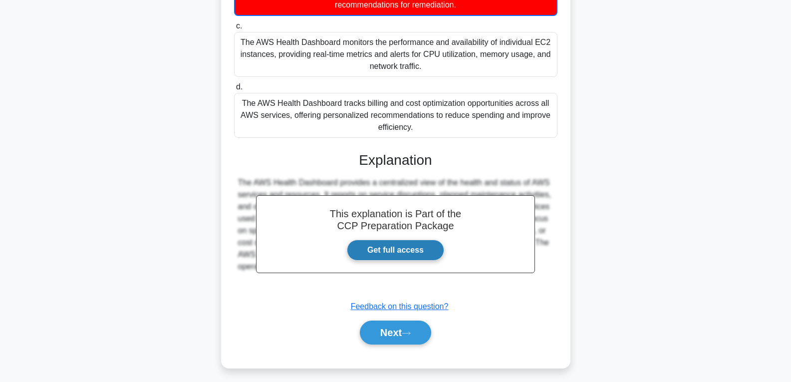
scroll to position [211, 0]
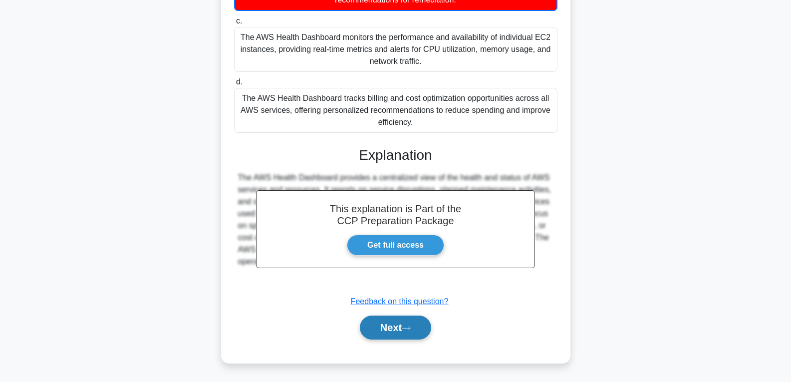
click at [390, 323] on button "Next" at bounding box center [395, 327] width 71 height 24
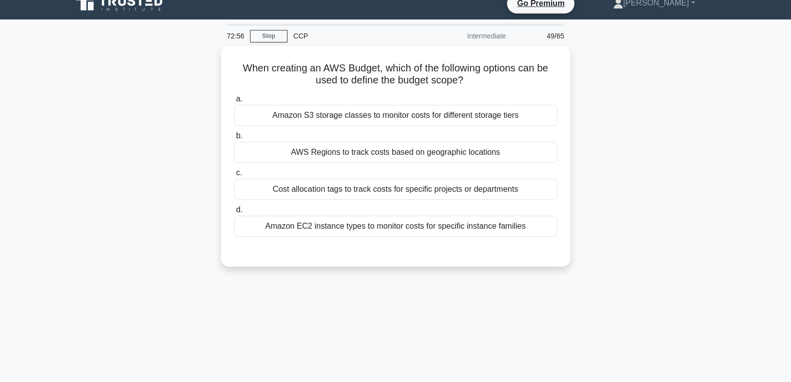
scroll to position [0, 0]
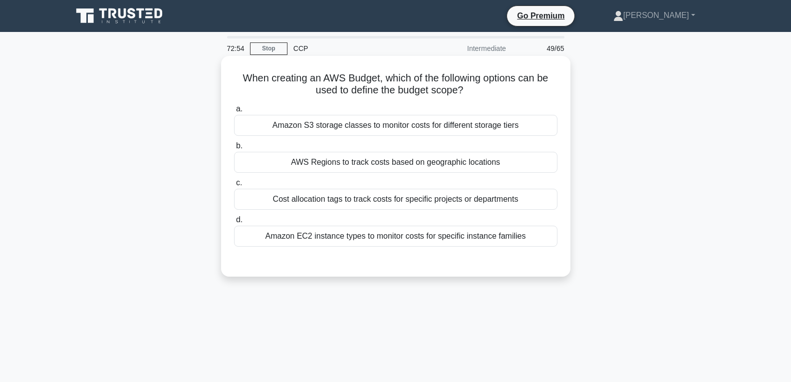
click at [385, 156] on div "AWS Regions to track costs based on geographic locations" at bounding box center [395, 162] width 323 height 21
click at [234, 149] on input "b. AWS Regions to track costs based on geographic locations" at bounding box center [234, 146] width 0 height 6
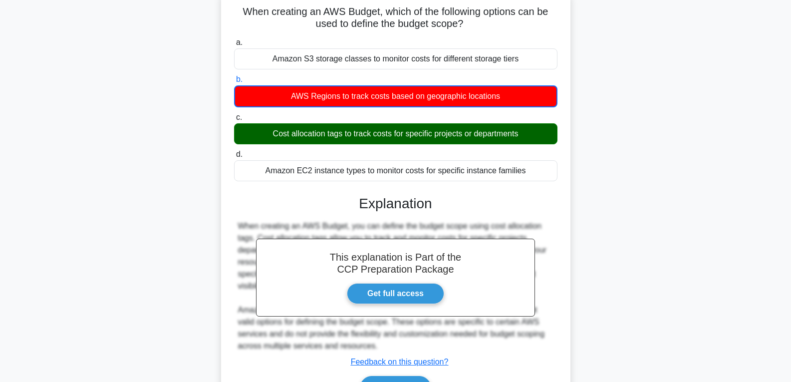
scroll to position [157, 0]
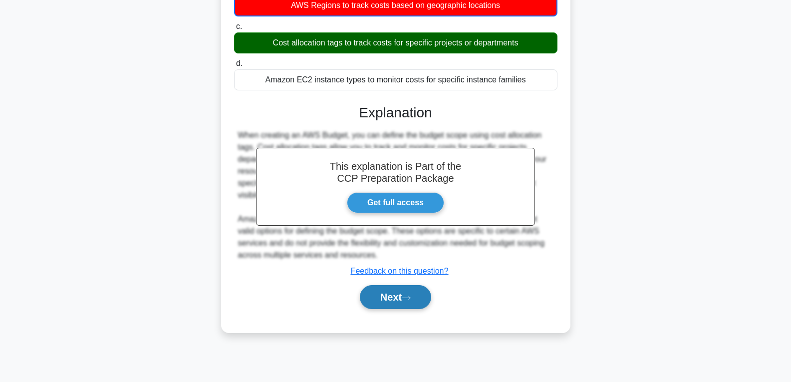
click at [381, 297] on button "Next" at bounding box center [395, 297] width 71 height 24
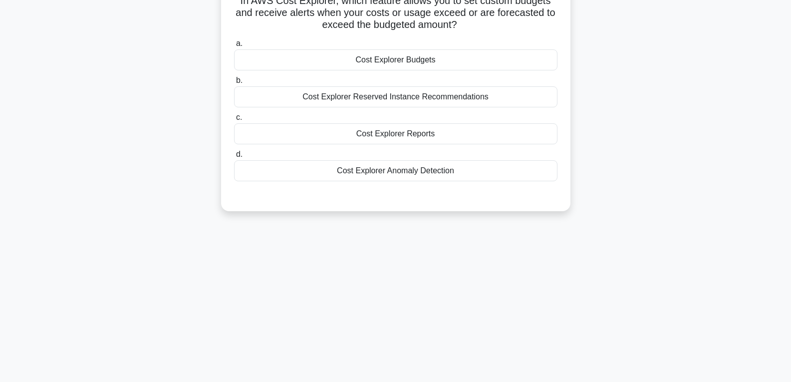
scroll to position [0, 0]
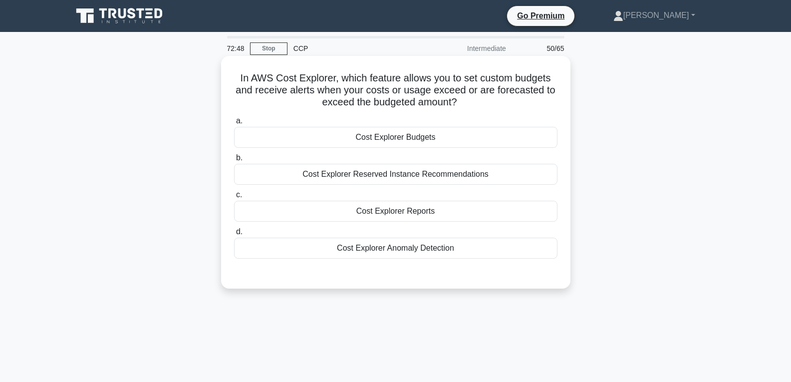
click at [396, 133] on div "Cost Explorer Budgets" at bounding box center [395, 137] width 323 height 21
click at [234, 124] on input "a. Cost Explorer Budgets" at bounding box center [234, 121] width 0 height 6
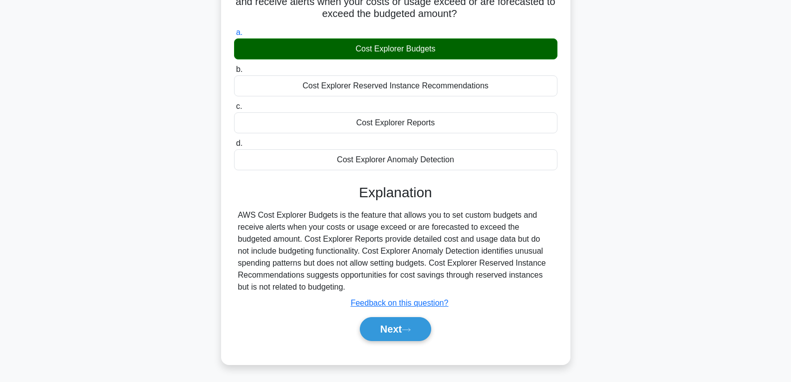
scroll to position [157, 0]
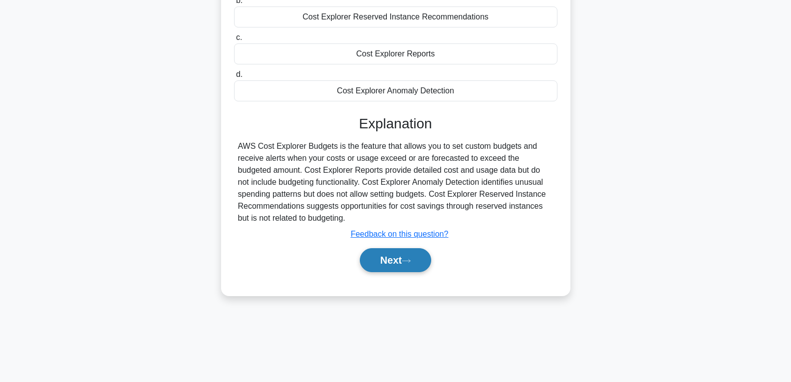
click at [404, 258] on button "Next" at bounding box center [395, 260] width 71 height 24
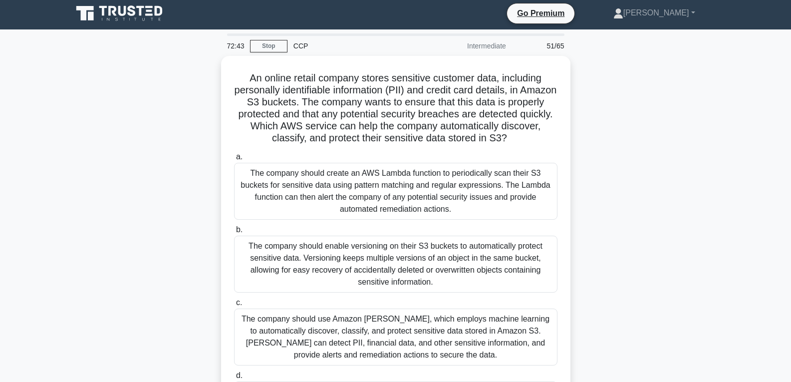
scroll to position [0, 0]
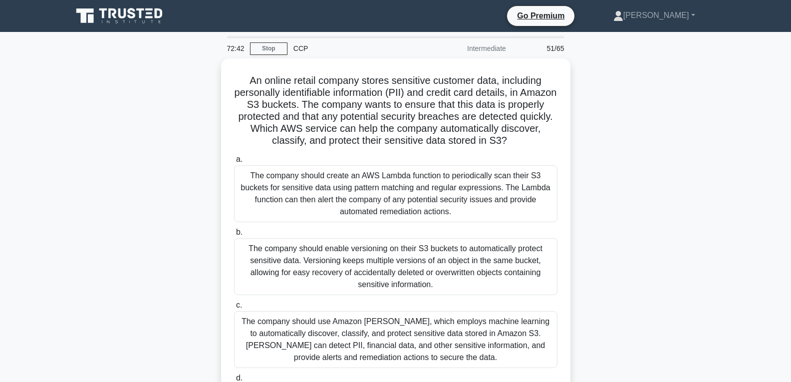
click at [404, 258] on div "The company should enable versioning on their S3 buckets to automatically prote…" at bounding box center [395, 266] width 323 height 57
click at [234, 236] on input "b. The company should enable versioning on their S3 buckets to automatically pr…" at bounding box center [234, 232] width 0 height 6
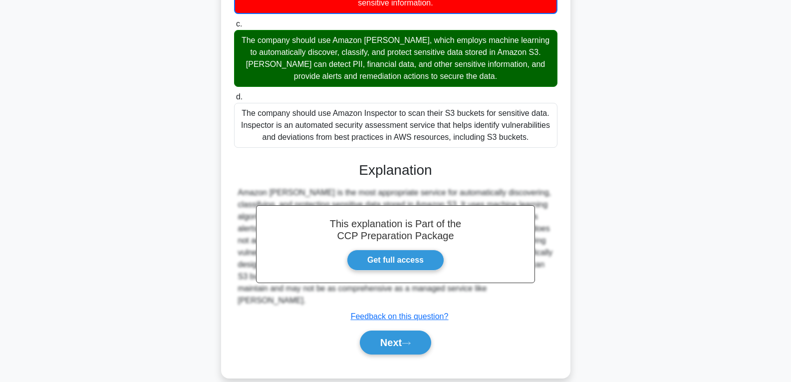
scroll to position [299, 0]
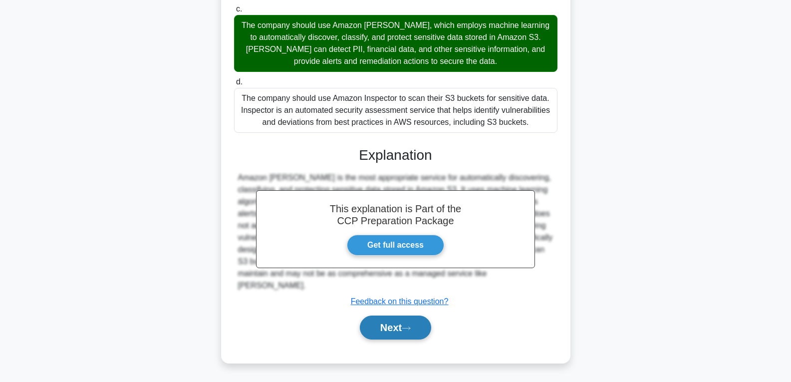
click at [402, 335] on button "Next" at bounding box center [395, 327] width 71 height 24
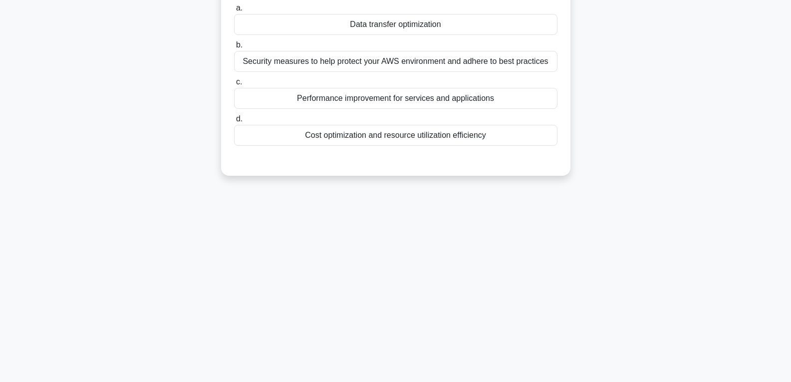
scroll to position [0, 0]
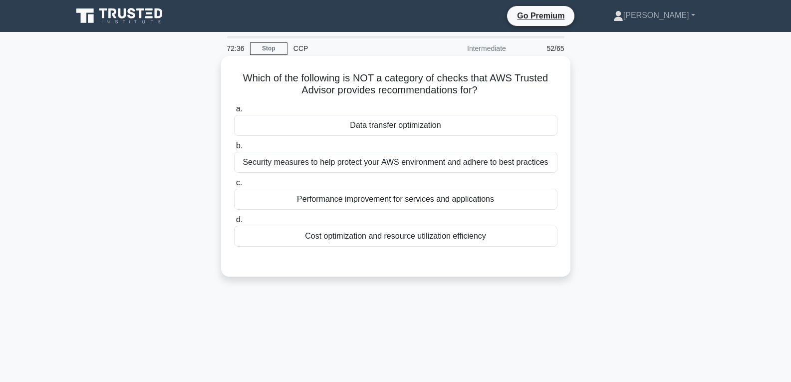
click at [393, 129] on div "Data transfer optimization" at bounding box center [395, 125] width 323 height 21
click at [234, 112] on input "a. Data transfer optimization" at bounding box center [234, 109] width 0 height 6
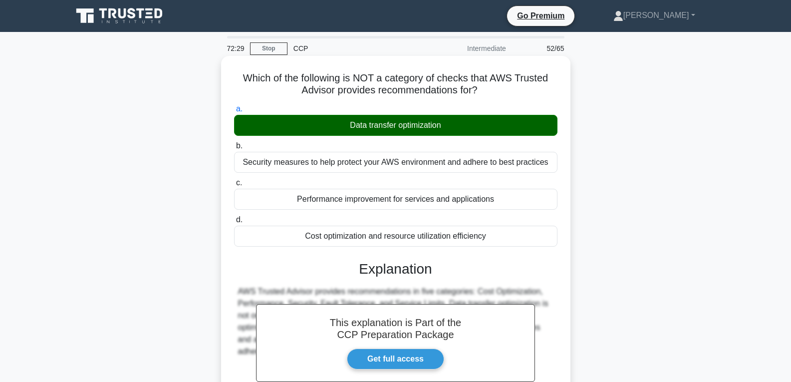
click at [234, 143] on input "b. Security measures to help protect your AWS environment and adhere to best pr…" at bounding box center [234, 146] width 0 height 6
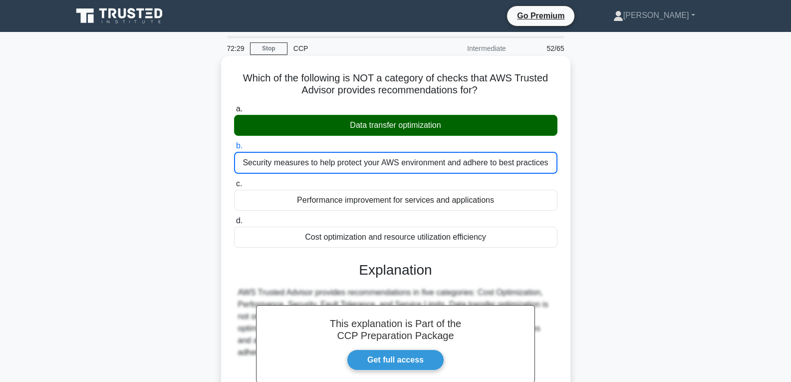
click at [234, 181] on input "c. Performance improvement for services and applications" at bounding box center [234, 184] width 0 height 6
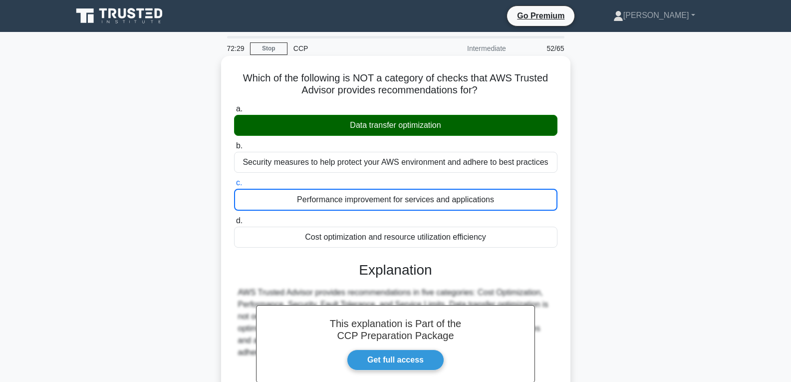
click at [234, 218] on input "d. Cost optimization and resource utilization efficiency" at bounding box center [234, 221] width 0 height 6
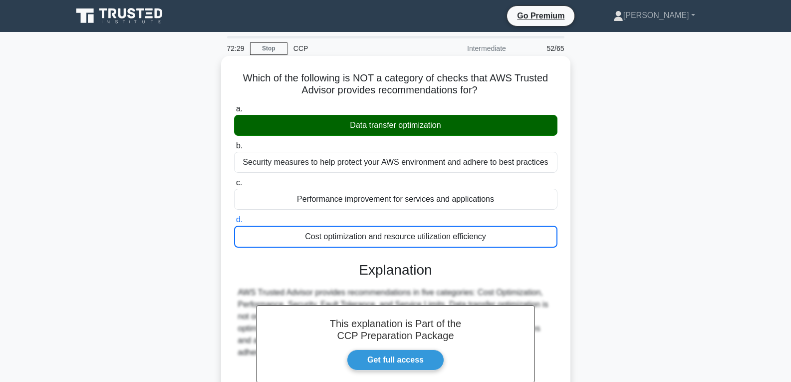
click at [234, 106] on input "a. Data transfer optimization" at bounding box center [234, 109] width 0 height 6
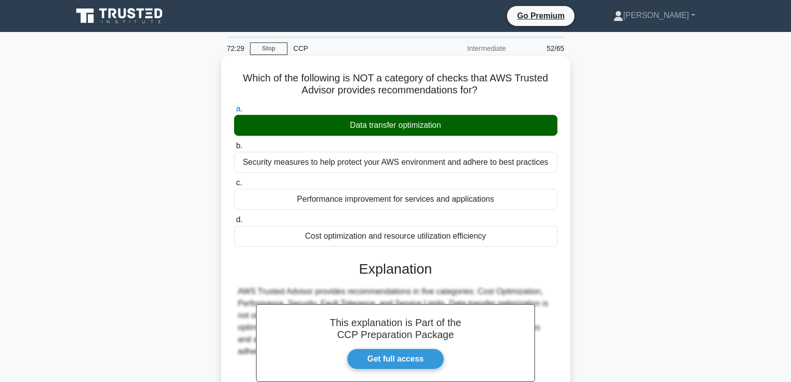
click at [234, 143] on input "b. Security measures to help protect your AWS environment and adhere to best pr…" at bounding box center [234, 146] width 0 height 6
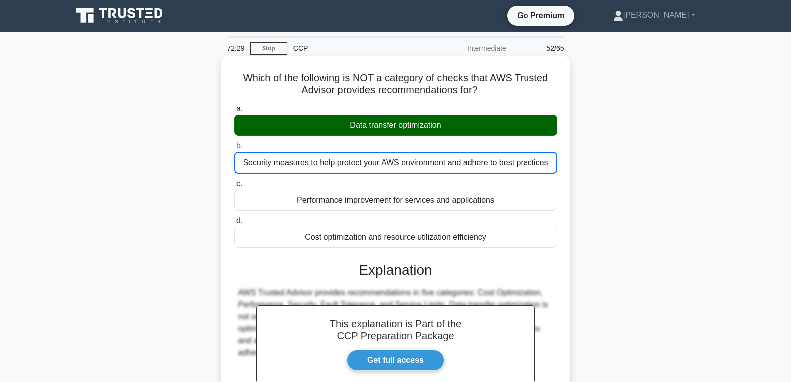
click at [234, 181] on input "c. Performance improvement for services and applications" at bounding box center [234, 184] width 0 height 6
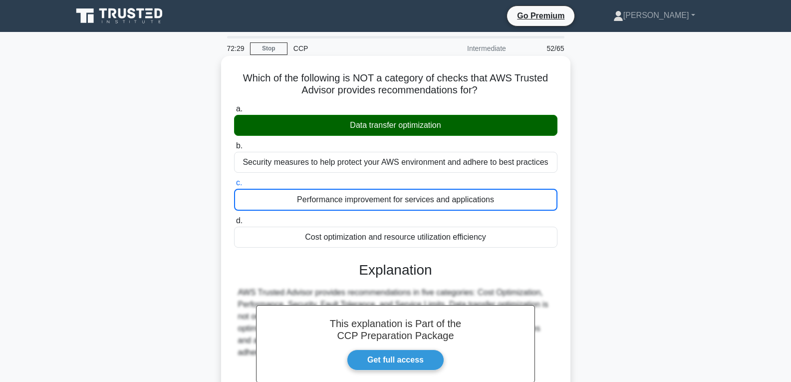
click at [234, 218] on input "d. Cost optimization and resource utilization efficiency" at bounding box center [234, 221] width 0 height 6
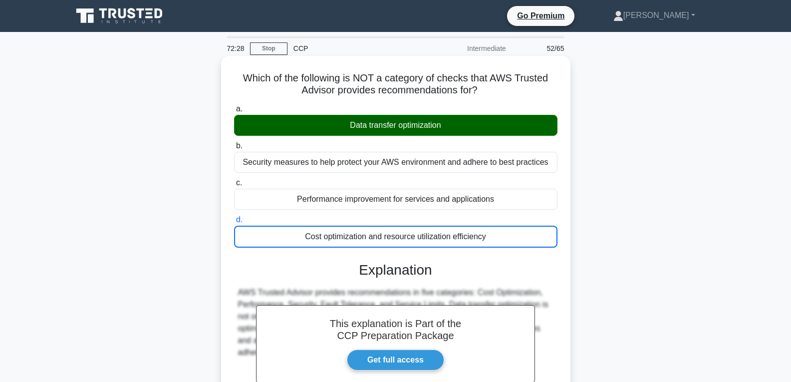
click at [234, 106] on input "a. Data transfer optimization" at bounding box center [234, 109] width 0 height 6
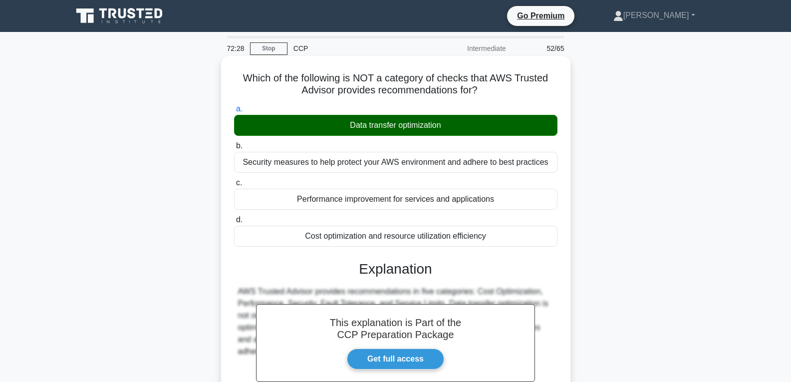
click at [234, 143] on input "b. Security measures to help protect your AWS environment and adhere to best pr…" at bounding box center [234, 146] width 0 height 6
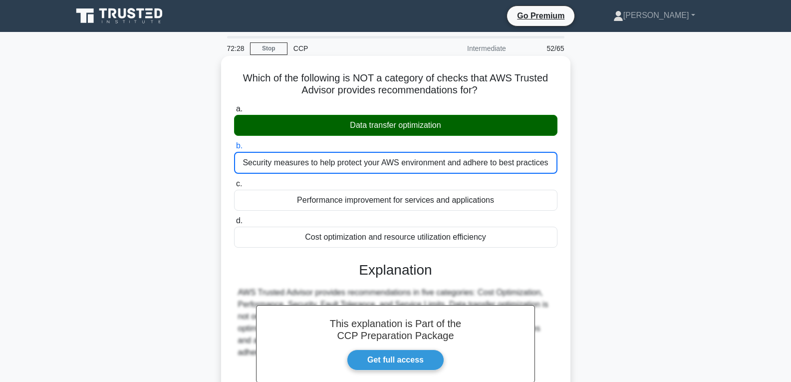
click at [234, 181] on input "c. Performance improvement for services and applications" at bounding box center [234, 184] width 0 height 6
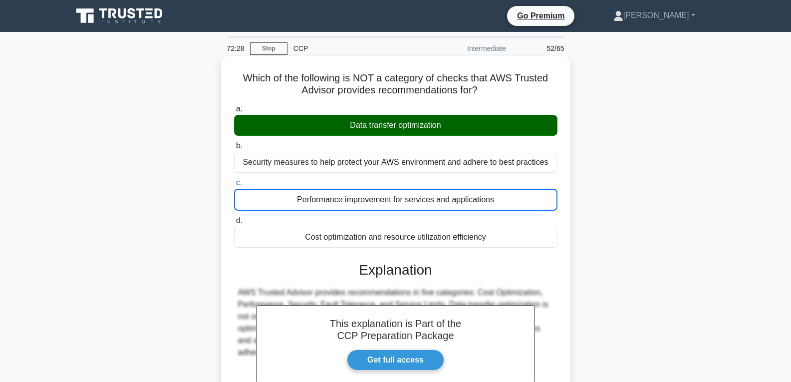
click at [234, 218] on input "d. Cost optimization and resource utilization efficiency" at bounding box center [234, 221] width 0 height 6
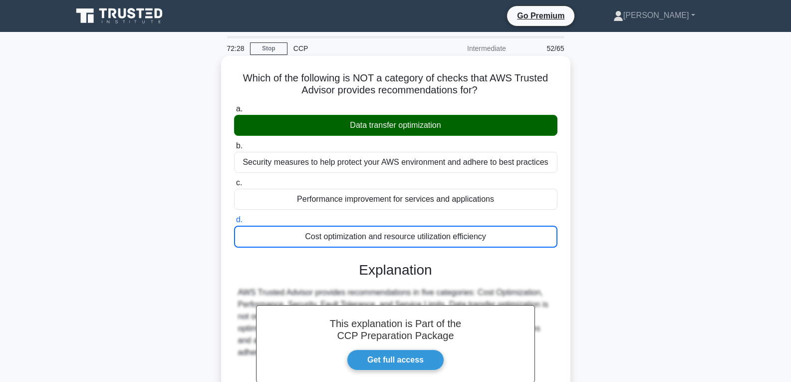
click at [234, 106] on input "a. Data transfer optimization" at bounding box center [234, 109] width 0 height 6
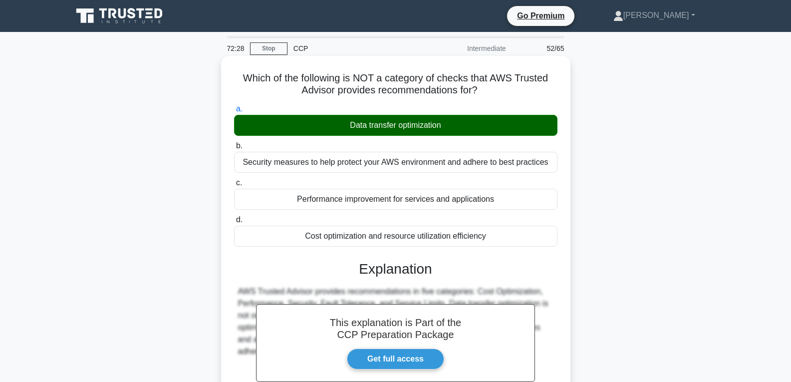
click at [234, 143] on input "b. Security measures to help protect your AWS environment and adhere to best pr…" at bounding box center [234, 146] width 0 height 6
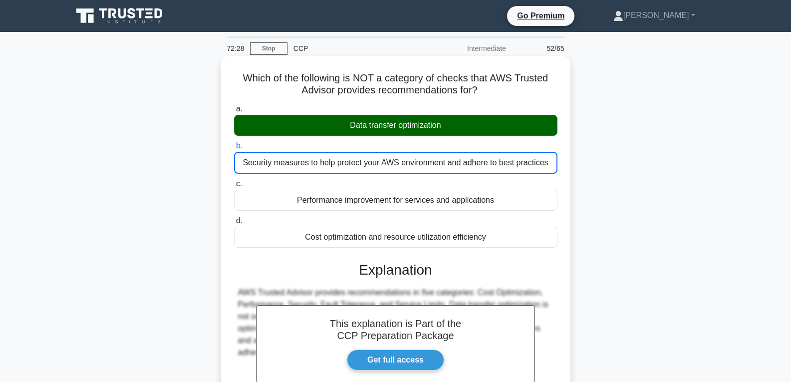
click at [234, 181] on input "c. Performance improvement for services and applications" at bounding box center [234, 184] width 0 height 6
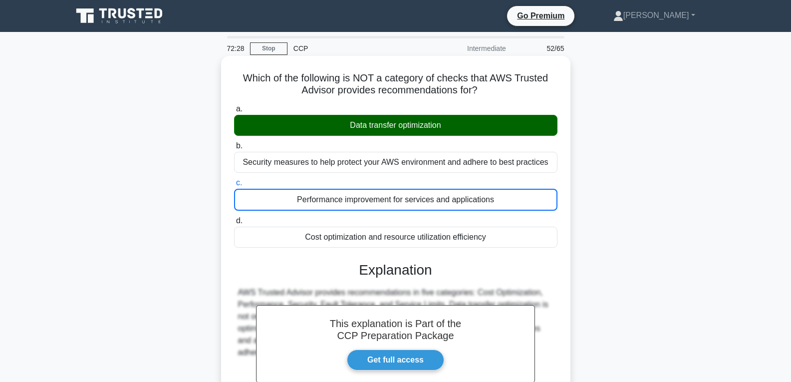
click at [234, 218] on input "d. Cost optimization and resource utilization efficiency" at bounding box center [234, 221] width 0 height 6
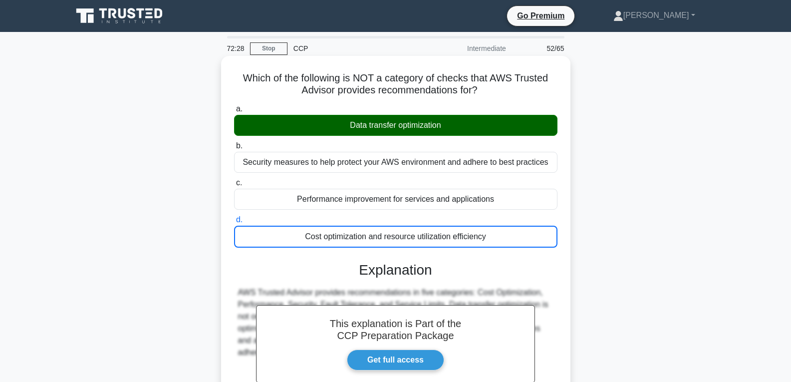
click at [234, 106] on input "a. Data transfer optimization" at bounding box center [234, 109] width 0 height 6
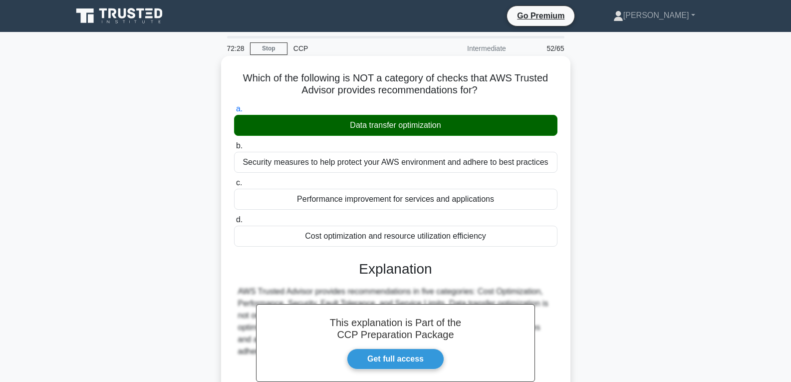
click at [234, 143] on input "b. Security measures to help protect your AWS environment and adhere to best pr…" at bounding box center [234, 146] width 0 height 6
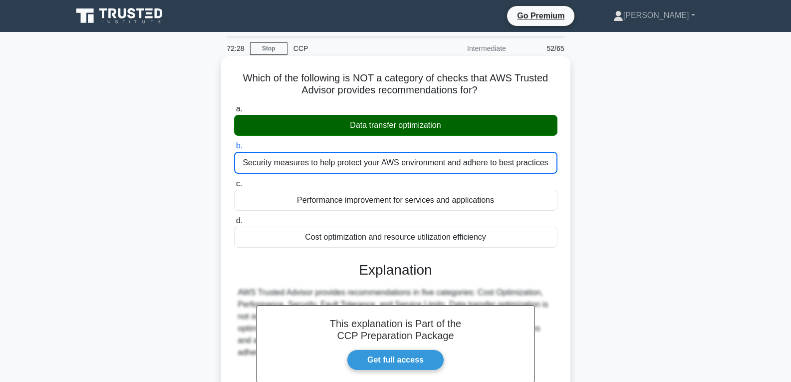
click at [234, 181] on input "c. Performance improvement for services and applications" at bounding box center [234, 184] width 0 height 6
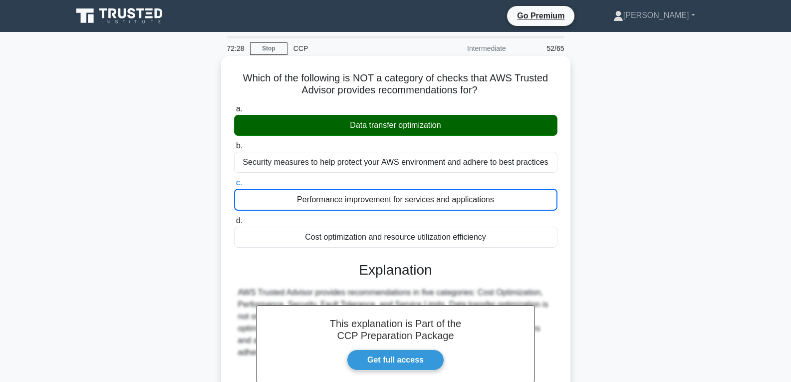
click at [234, 218] on input "d. Cost optimization and resource utilization efficiency" at bounding box center [234, 221] width 0 height 6
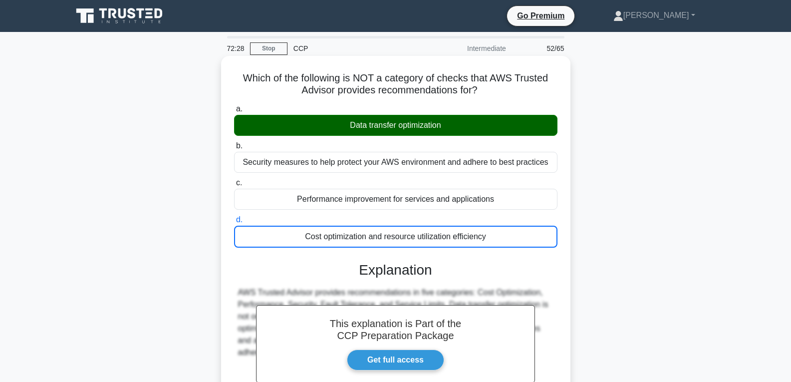
click at [234, 106] on input "a. Data transfer optimization" at bounding box center [234, 109] width 0 height 6
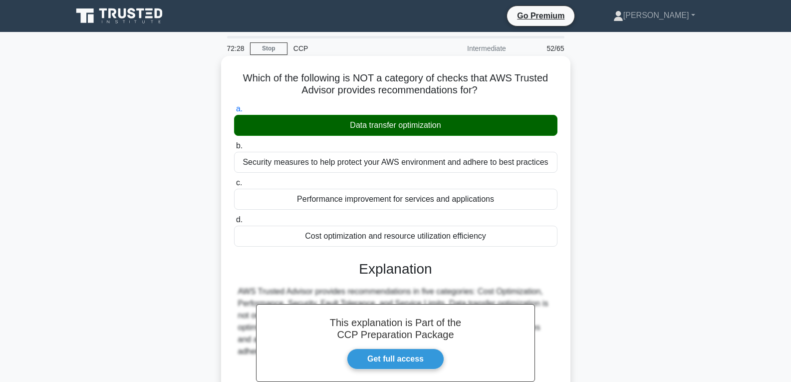
click at [234, 143] on input "b. Security measures to help protect your AWS environment and adhere to best pr…" at bounding box center [234, 146] width 0 height 6
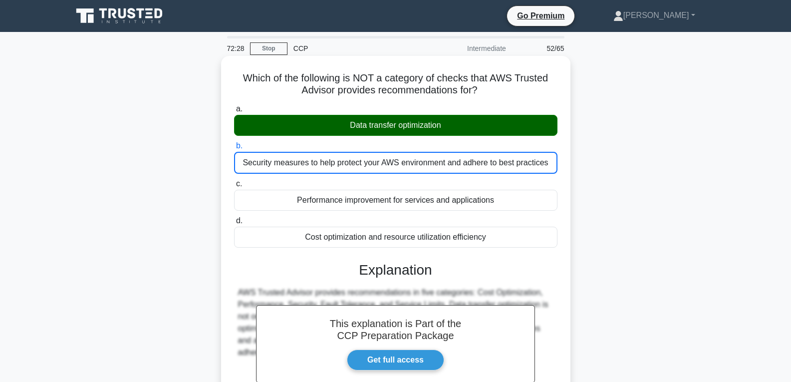
click at [234, 181] on input "c. Performance improvement for services and applications" at bounding box center [234, 184] width 0 height 6
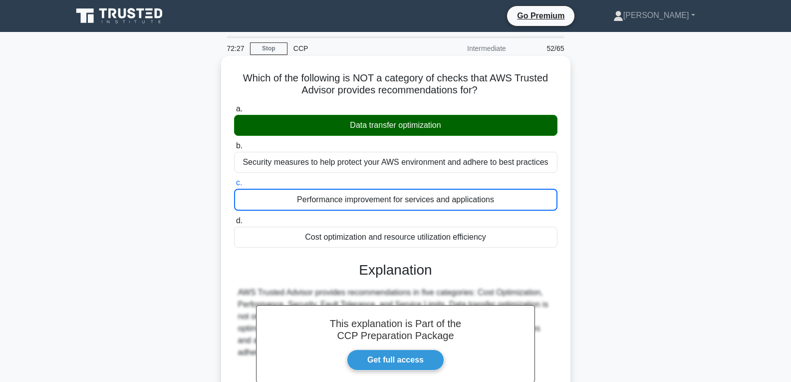
click at [234, 218] on input "d. Cost optimization and resource utilization efficiency" at bounding box center [234, 221] width 0 height 6
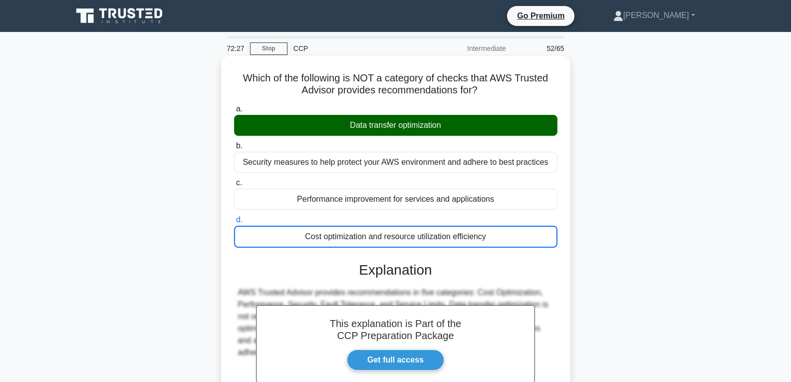
click at [234, 106] on input "a. Data transfer optimization" at bounding box center [234, 109] width 0 height 6
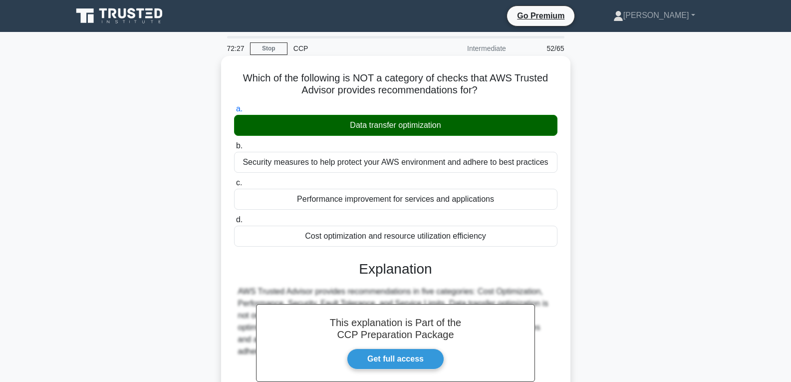
click at [234, 143] on input "b. Security measures to help protect your AWS environment and adhere to best pr…" at bounding box center [234, 146] width 0 height 6
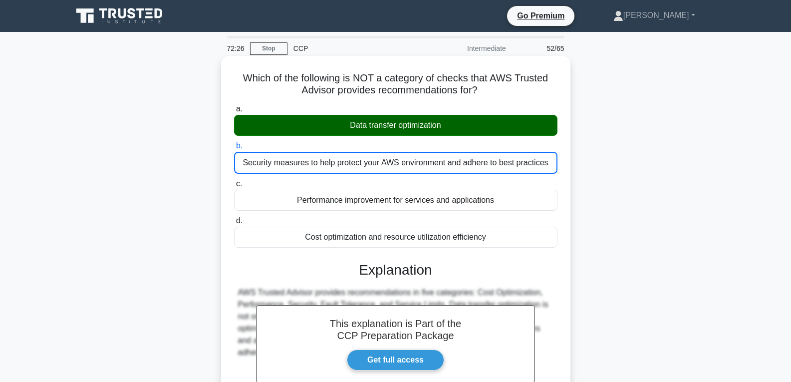
click at [234, 181] on input "c. Performance improvement for services and applications" at bounding box center [234, 184] width 0 height 6
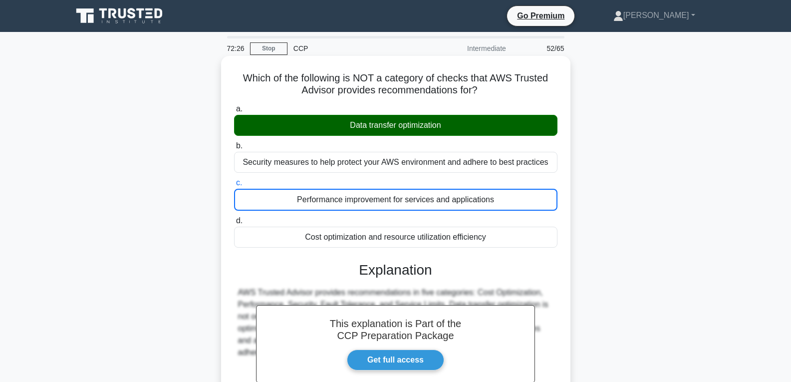
click at [234, 218] on input "d. Cost optimization and resource utilization efficiency" at bounding box center [234, 221] width 0 height 6
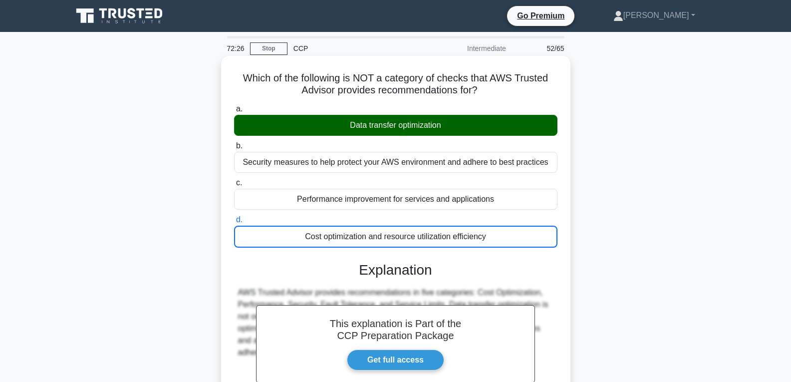
click at [234, 106] on input "a. Data transfer optimization" at bounding box center [234, 109] width 0 height 6
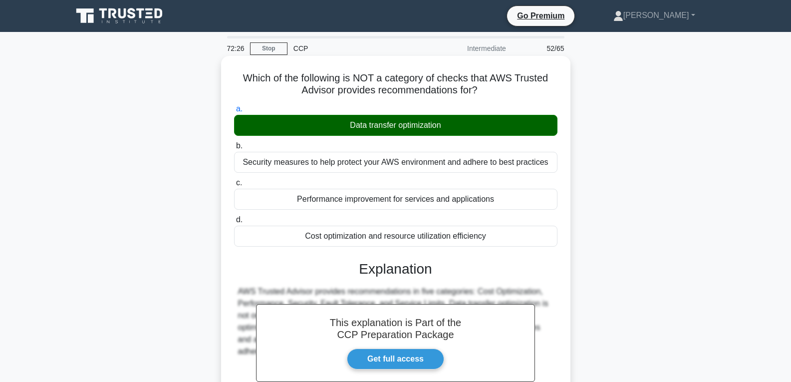
click at [234, 217] on input "d. Cost optimization and resource utilization efficiency" at bounding box center [234, 220] width 0 height 6
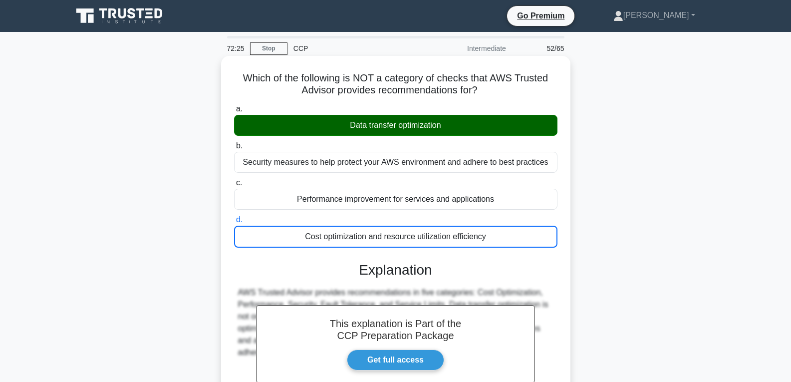
click at [234, 180] on input "c. Performance improvement for services and applications" at bounding box center [234, 183] width 0 height 6
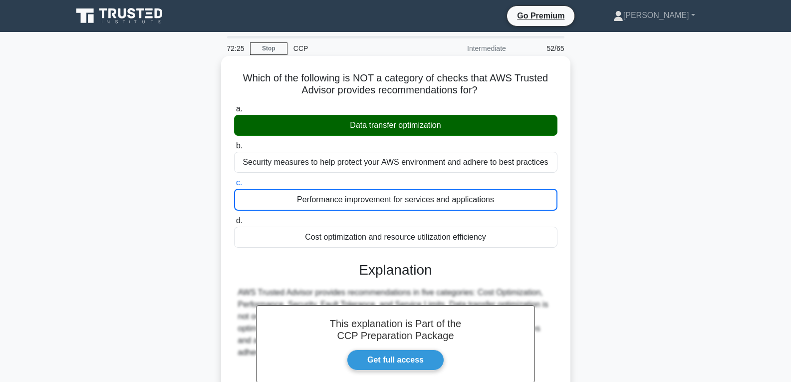
click at [234, 143] on input "b. Security measures to help protect your AWS environment and adhere to best pr…" at bounding box center [234, 146] width 0 height 6
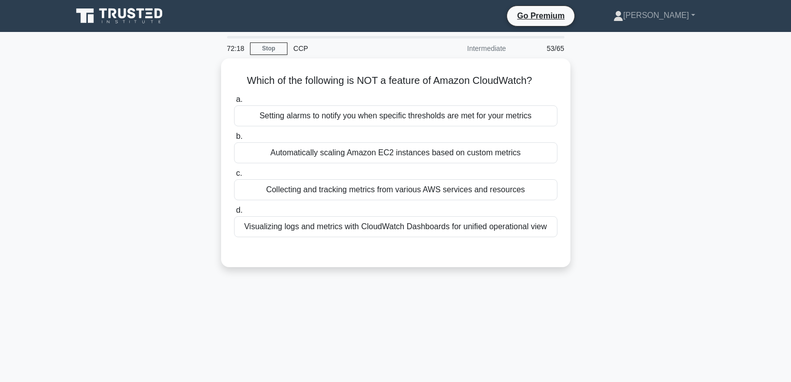
click at [234, 170] on input "c. Collecting and tracking metrics from various AWS services and resources" at bounding box center [234, 173] width 0 height 6
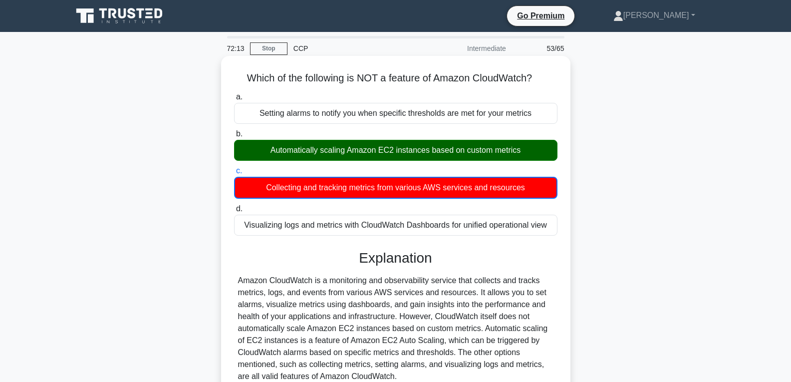
scroll to position [150, 0]
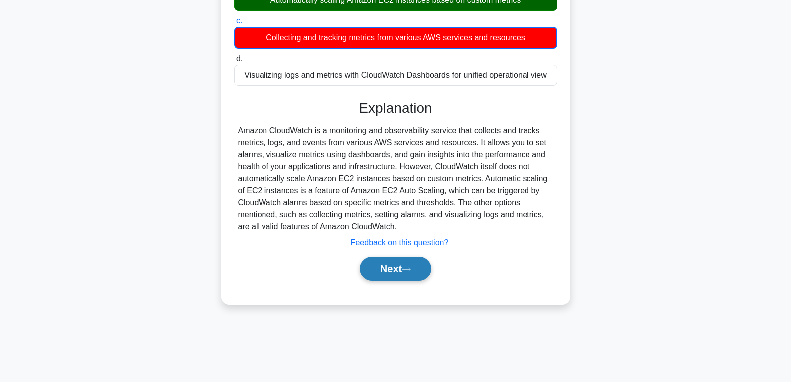
click at [409, 271] on icon at bounding box center [406, 269] width 9 height 5
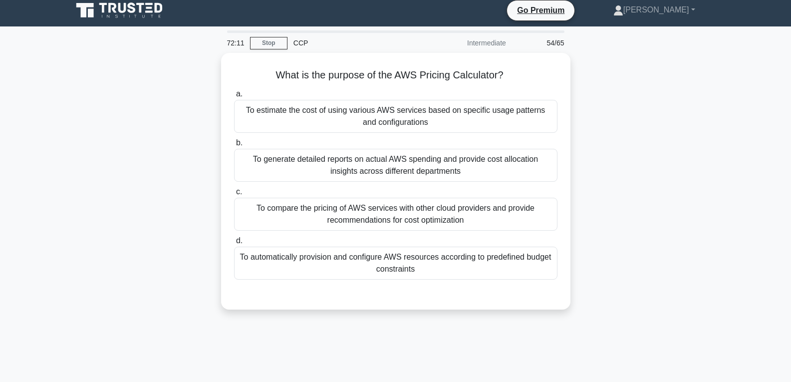
scroll to position [0, 0]
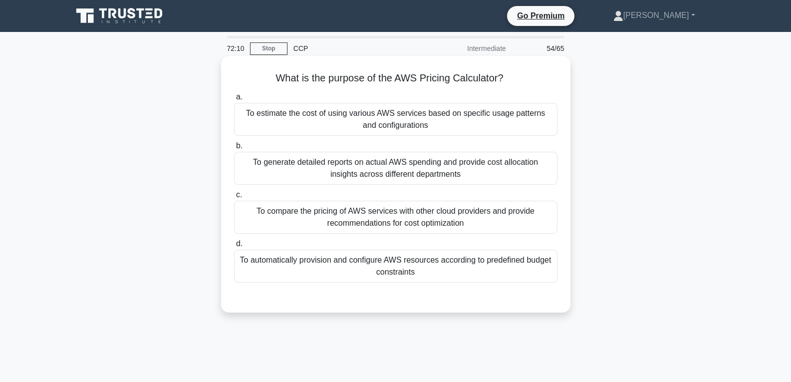
click at [371, 165] on div "To generate detailed reports on actual AWS spending and provide cost allocation…" at bounding box center [395, 168] width 323 height 33
click at [234, 149] on input "b. To generate detailed reports on actual AWS spending and provide cost allocat…" at bounding box center [234, 146] width 0 height 6
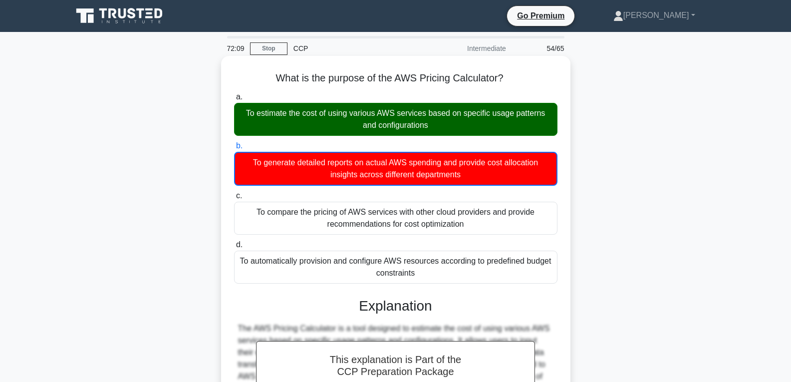
scroll to position [157, 0]
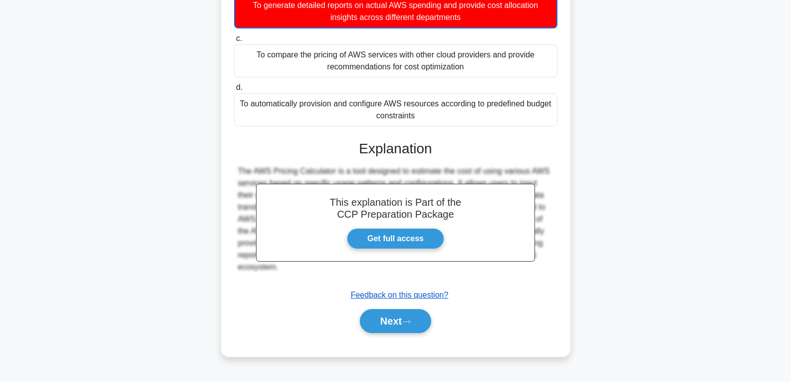
click at [400, 296] on u "Feedback on this question?" at bounding box center [400, 294] width 98 height 8
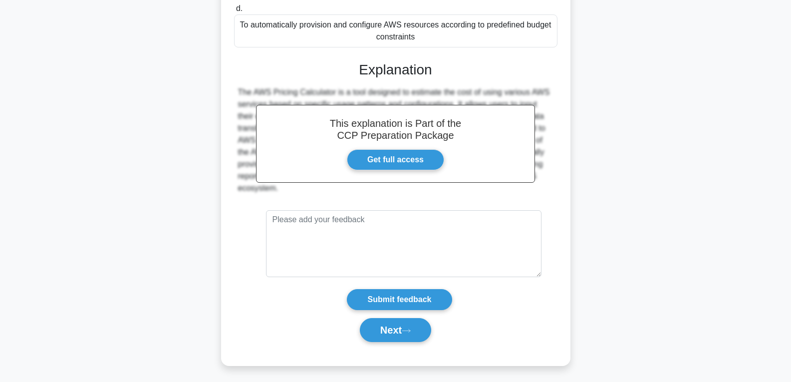
scroll to position [239, 0]
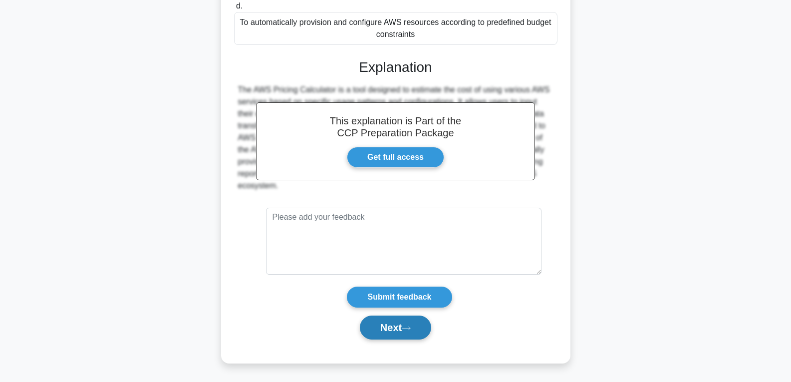
click at [399, 328] on button "Next" at bounding box center [395, 327] width 71 height 24
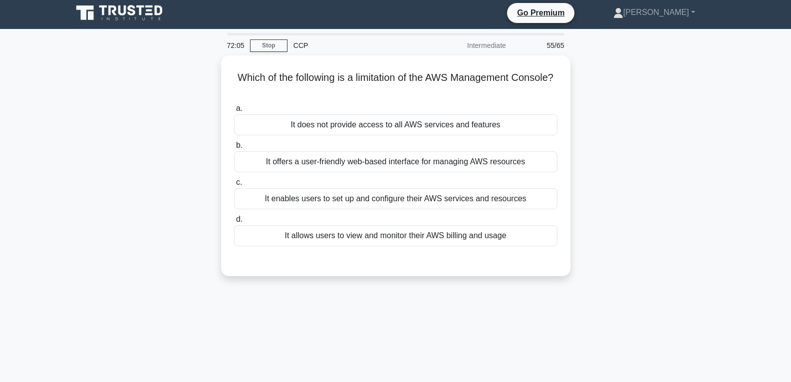
scroll to position [0, 0]
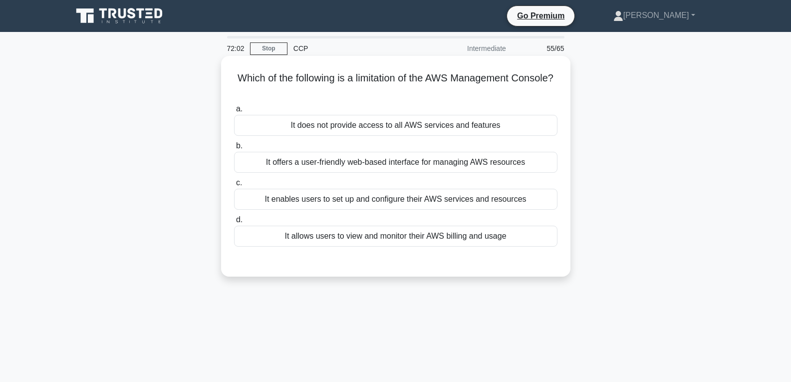
click at [397, 128] on div "It does not provide access to all AWS services and features" at bounding box center [395, 125] width 323 height 21
click at [234, 112] on input "a. It does not provide access to all AWS services and features" at bounding box center [234, 109] width 0 height 6
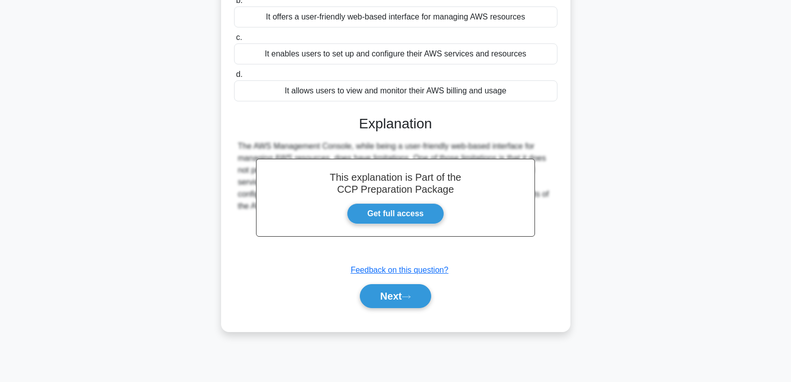
scroll to position [157, 0]
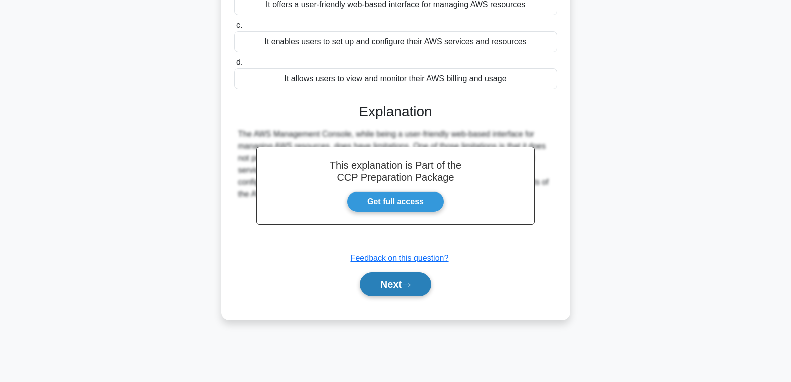
click at [397, 286] on button "Next" at bounding box center [395, 284] width 71 height 24
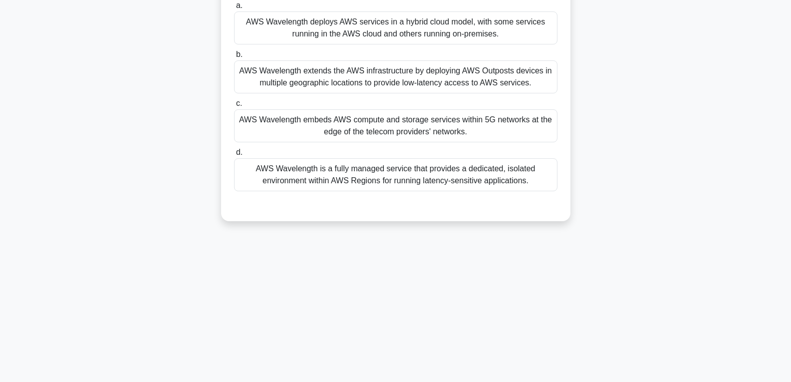
scroll to position [7, 0]
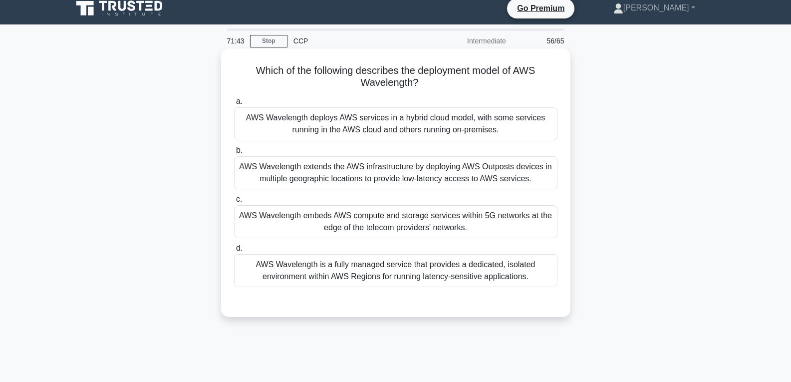
click at [389, 276] on div "AWS Wavelength is a fully managed service that provides a dedicated, isolated e…" at bounding box center [395, 270] width 323 height 33
click at [234, 252] on input "d. AWS Wavelength is a fully managed service that provides a dedicated, isolate…" at bounding box center [234, 248] width 0 height 6
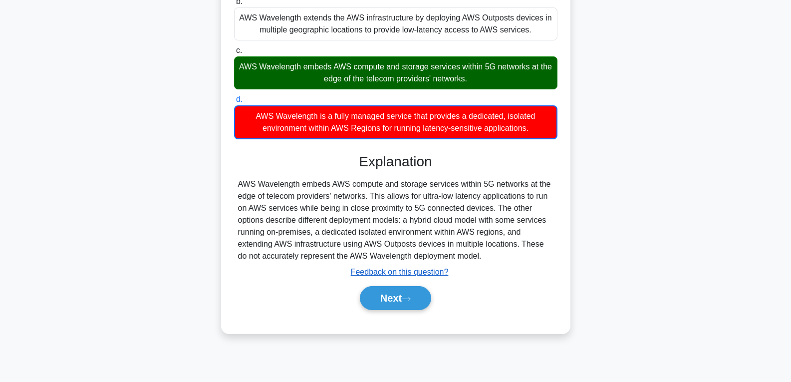
scroll to position [157, 0]
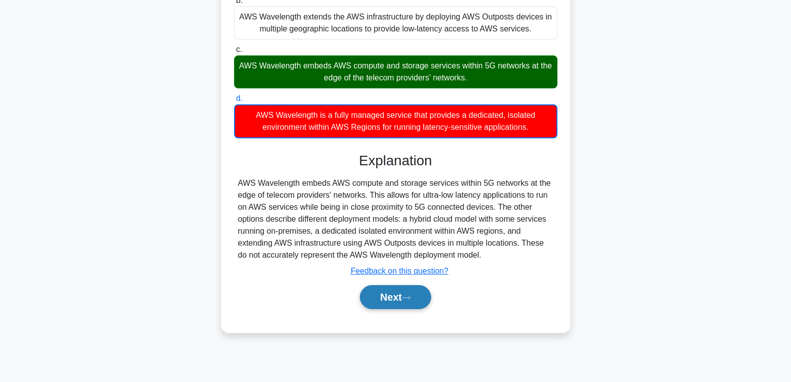
click at [388, 292] on button "Next" at bounding box center [395, 297] width 71 height 24
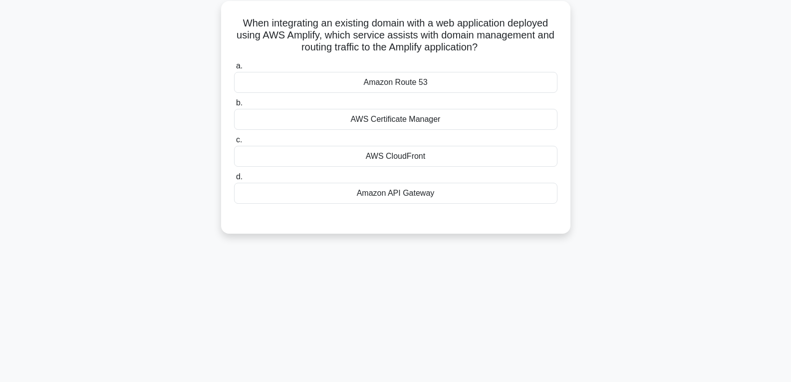
scroll to position [7, 0]
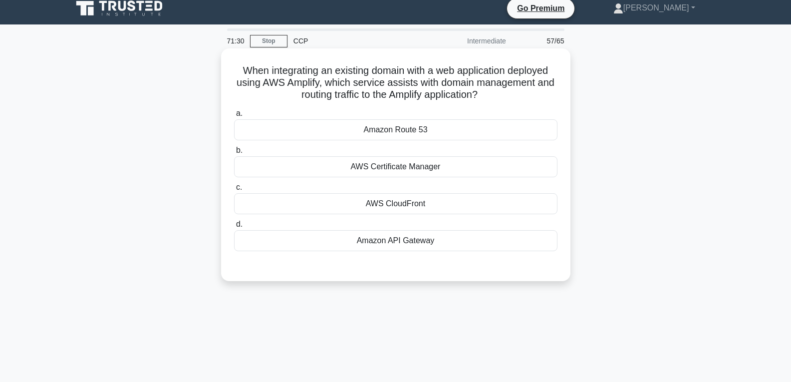
click at [405, 128] on div "Amazon Route 53" at bounding box center [395, 129] width 323 height 21
click at [234, 117] on input "a. Amazon Route 53" at bounding box center [234, 113] width 0 height 6
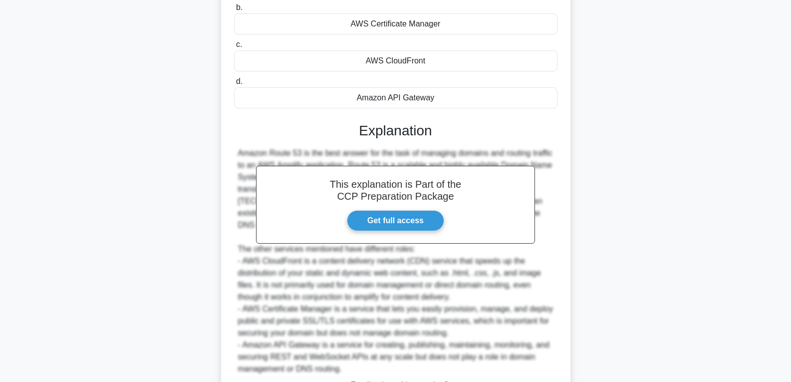
scroll to position [207, 0]
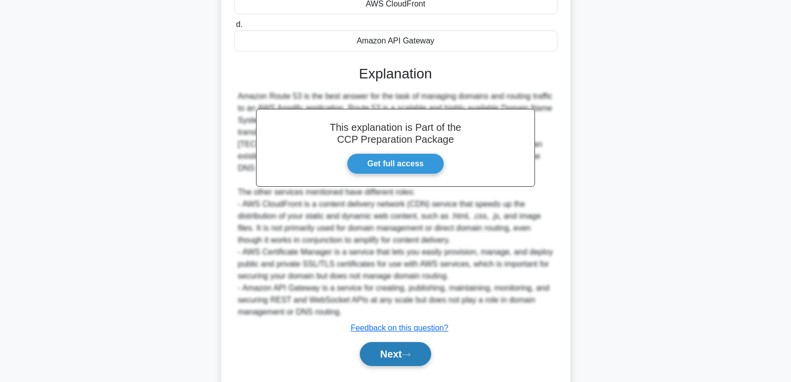
click at [394, 357] on button "Next" at bounding box center [395, 354] width 71 height 24
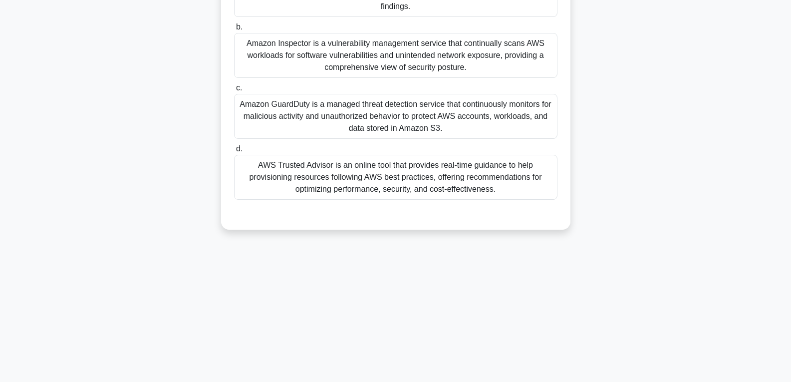
scroll to position [7, 0]
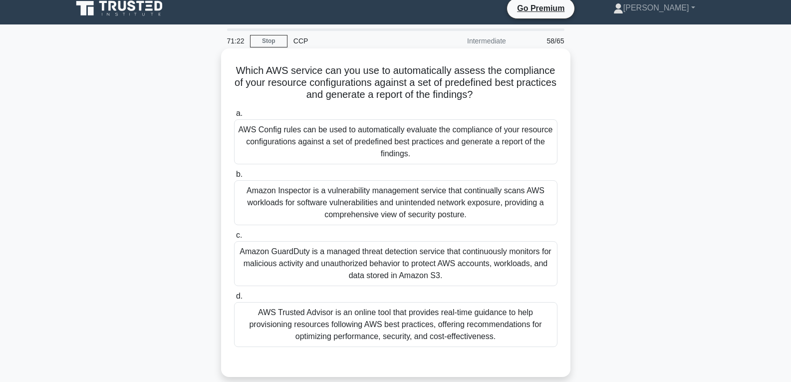
click at [386, 201] on div "Amazon Inspector is a vulnerability management service that continually scans A…" at bounding box center [395, 202] width 323 height 45
click at [234, 178] on input "b. Amazon Inspector is a vulnerability management service that continually scan…" at bounding box center [234, 174] width 0 height 6
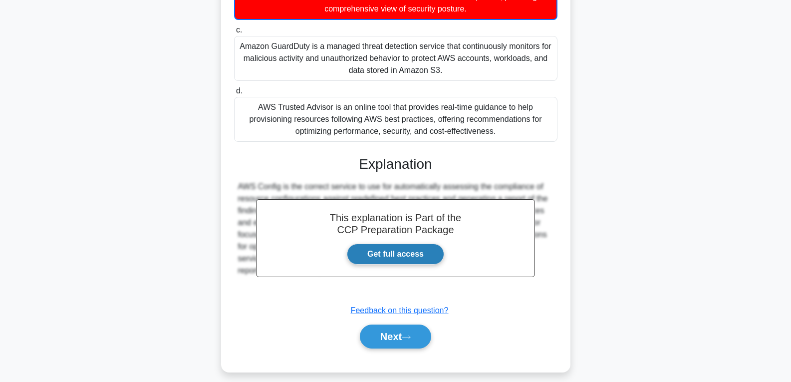
scroll to position [223, 0]
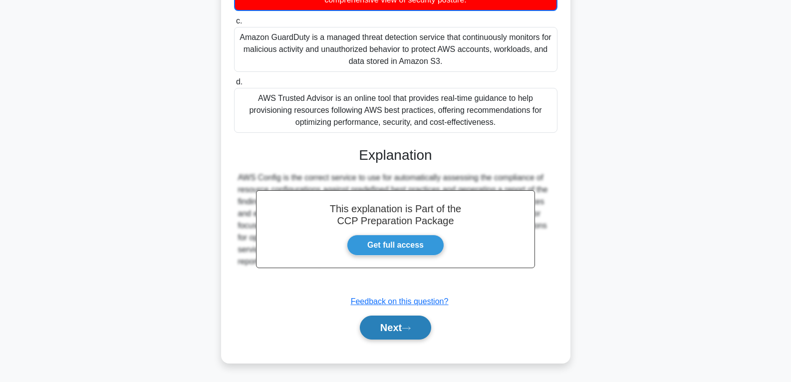
click at [396, 329] on button "Next" at bounding box center [395, 327] width 71 height 24
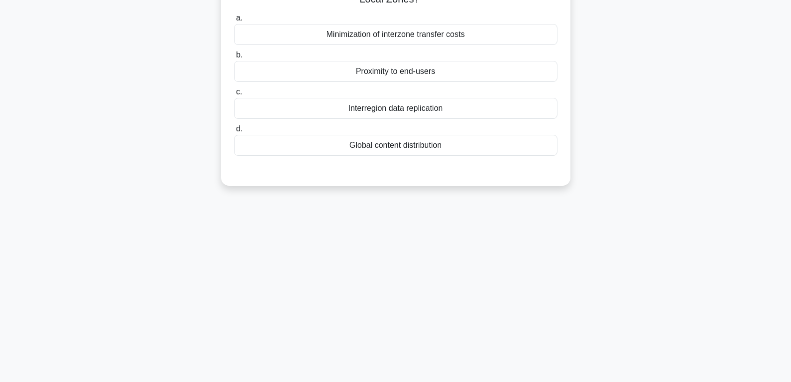
scroll to position [7, 0]
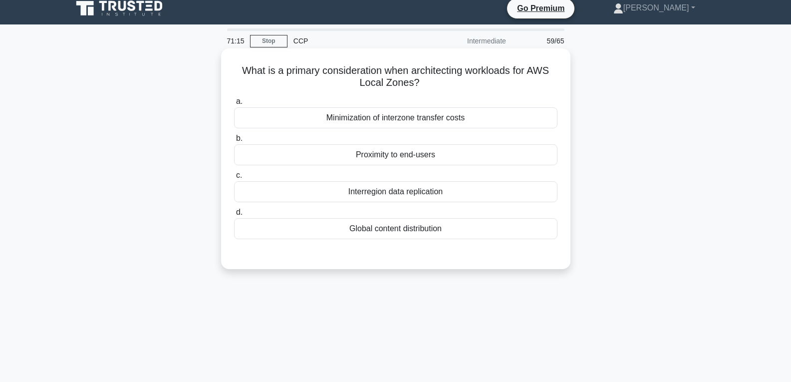
click at [405, 153] on div "Proximity to end-users" at bounding box center [395, 154] width 323 height 21
click at [234, 142] on input "b. Proximity to end-users" at bounding box center [234, 138] width 0 height 6
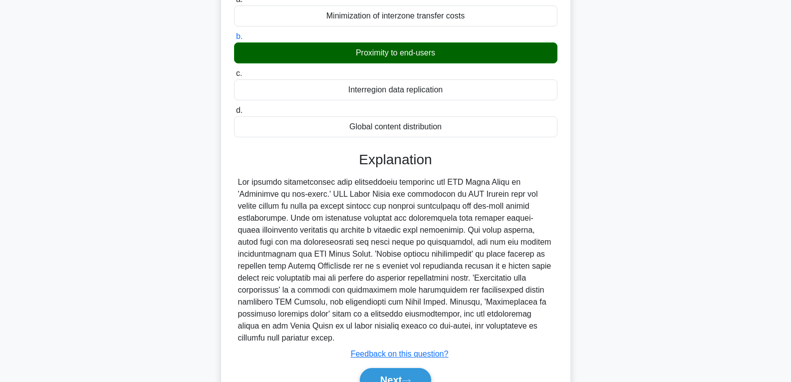
scroll to position [157, 0]
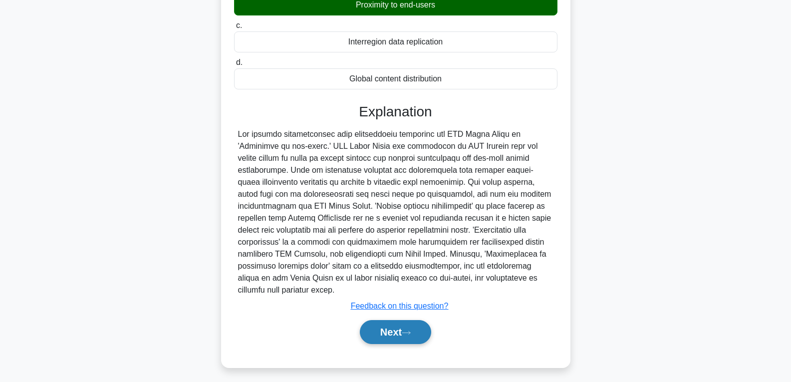
click at [398, 320] on button "Next" at bounding box center [395, 332] width 71 height 24
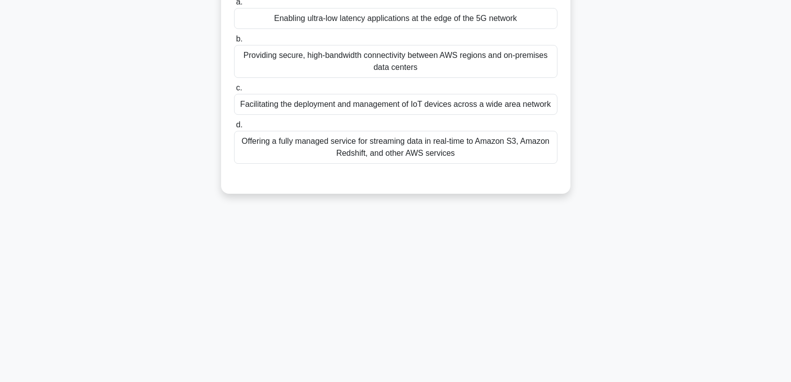
scroll to position [7, 0]
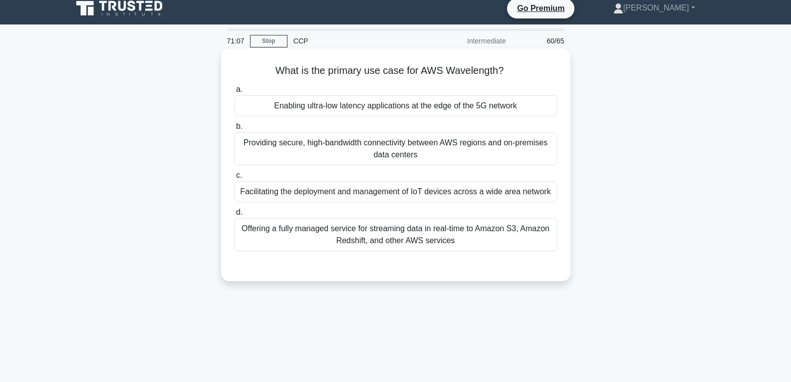
click at [368, 105] on div "Enabling ultra-low latency applications at the edge of the 5G network" at bounding box center [395, 105] width 323 height 21
click at [234, 93] on input "a. Enabling ultra-low latency applications at the edge of the 5G network" at bounding box center [234, 89] width 0 height 6
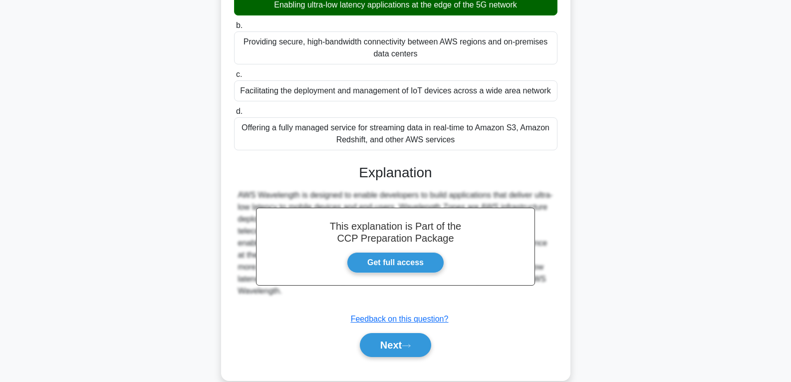
scroll to position [157, 0]
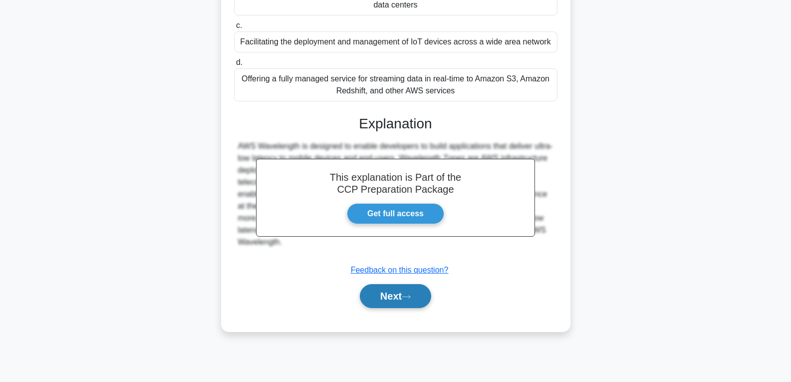
click at [365, 295] on button "Next" at bounding box center [395, 296] width 71 height 24
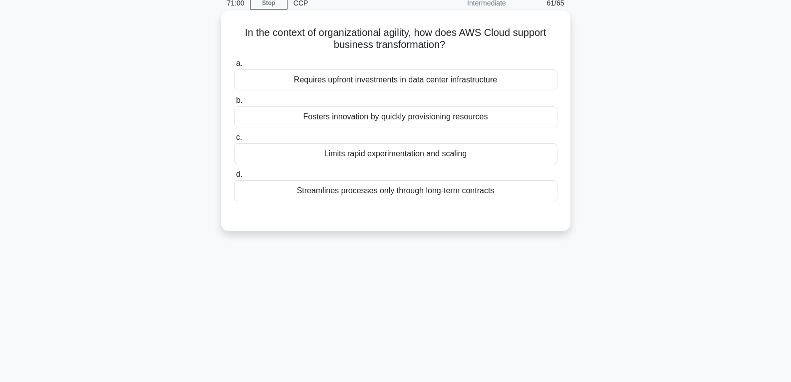
scroll to position [7, 0]
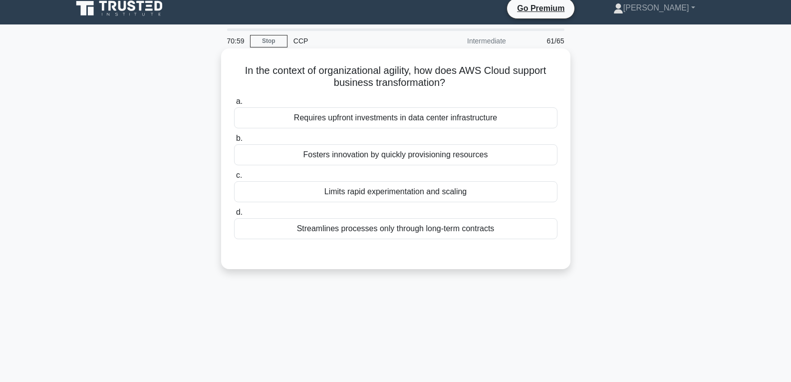
click at [361, 192] on div "Limits rapid experimentation and scaling" at bounding box center [395, 191] width 323 height 21
click at [234, 179] on input "c. Limits rapid experimentation and scaling" at bounding box center [234, 175] width 0 height 6
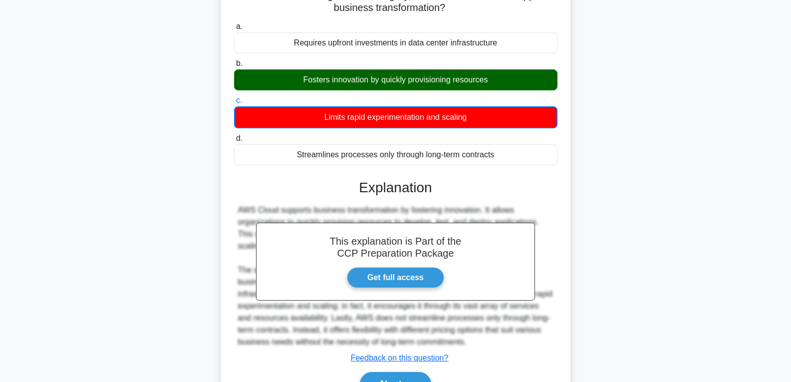
scroll to position [157, 0]
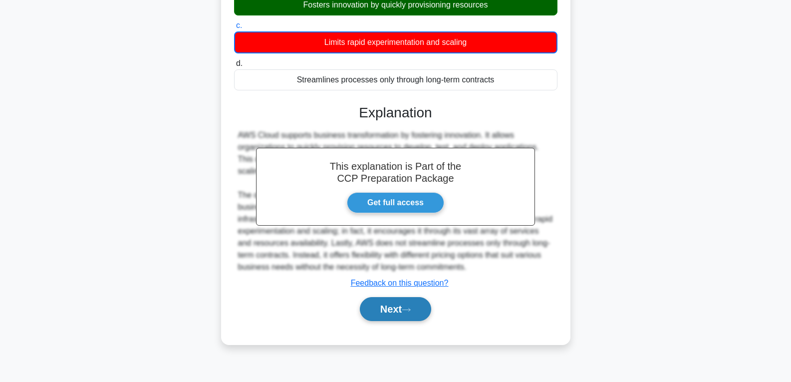
click at [394, 307] on button "Next" at bounding box center [395, 309] width 71 height 24
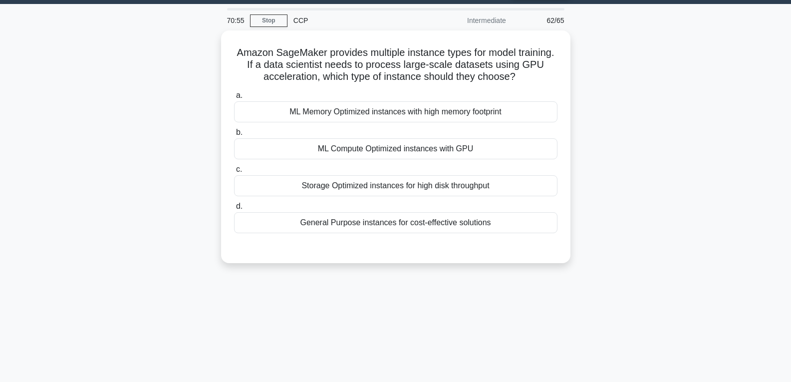
scroll to position [0, 0]
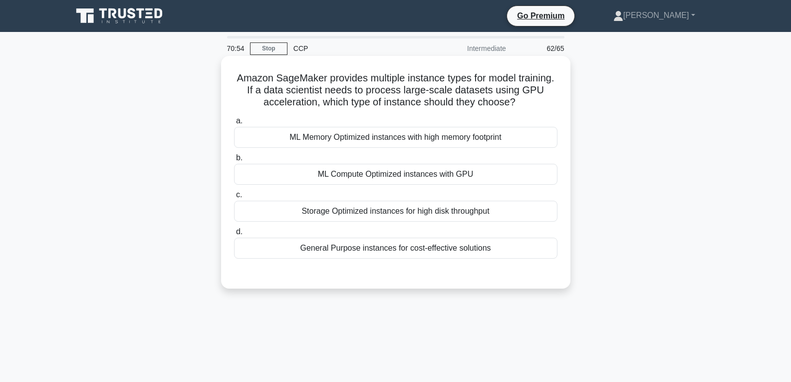
click at [382, 174] on div "ML Compute Optimized instances with GPU" at bounding box center [395, 174] width 323 height 21
click at [234, 161] on input "b. ML Compute Optimized instances with GPU" at bounding box center [234, 158] width 0 height 6
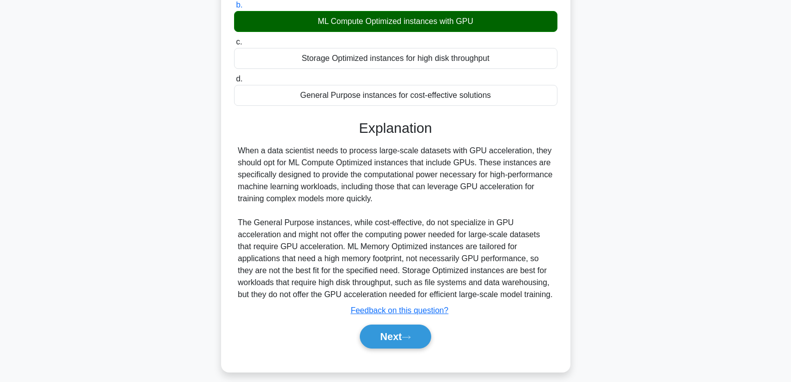
scroll to position [162, 0]
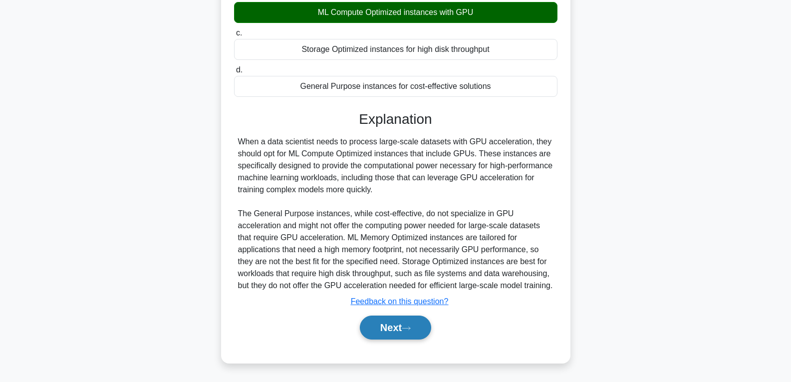
click at [396, 334] on button "Next" at bounding box center [395, 327] width 71 height 24
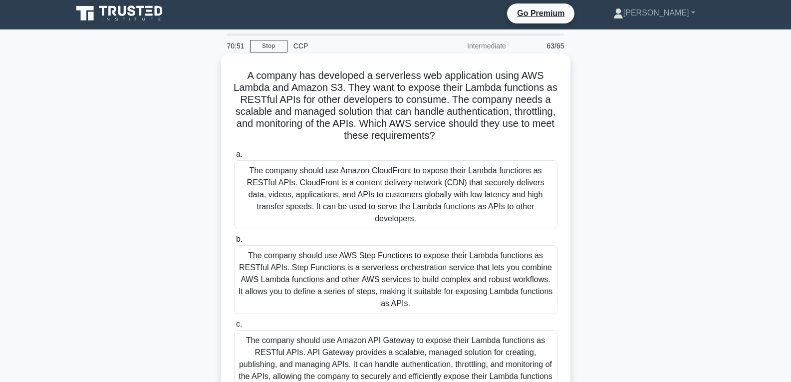
scroll to position [0, 0]
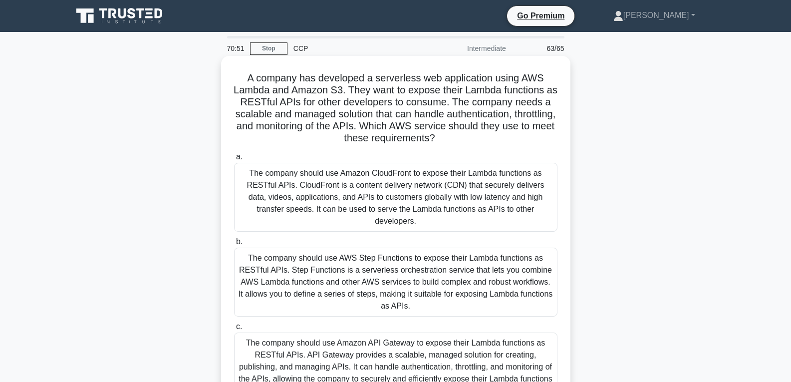
click at [367, 180] on div "The company should use Amazon CloudFront to expose their Lambda functions as RE…" at bounding box center [395, 197] width 323 height 69
click at [234, 160] on input "a. The company should use Amazon CloudFront to expose their Lambda functions as…" at bounding box center [234, 157] width 0 height 6
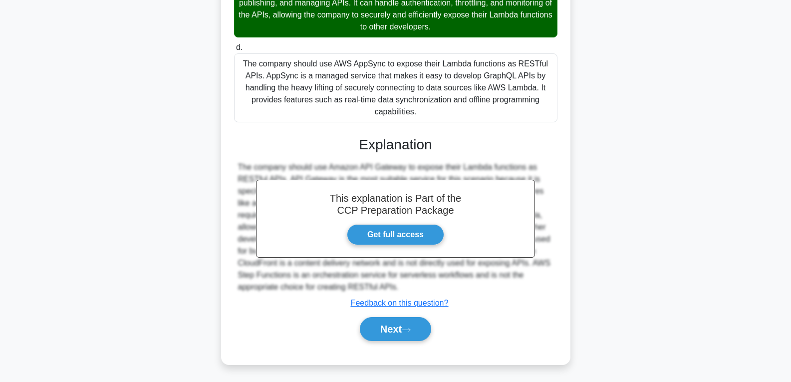
scroll to position [367, 0]
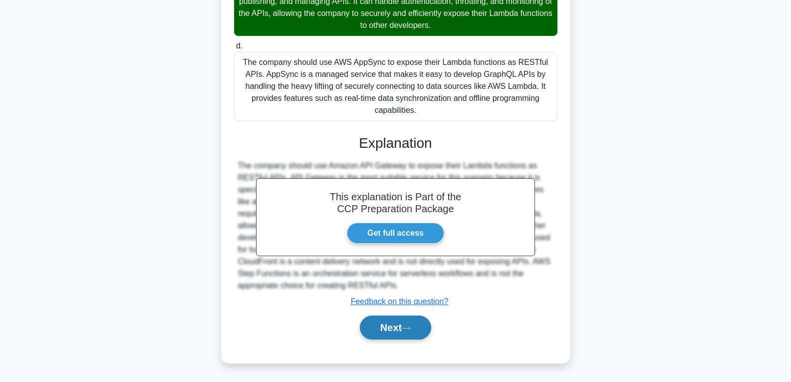
click at [389, 329] on button "Next" at bounding box center [395, 327] width 71 height 24
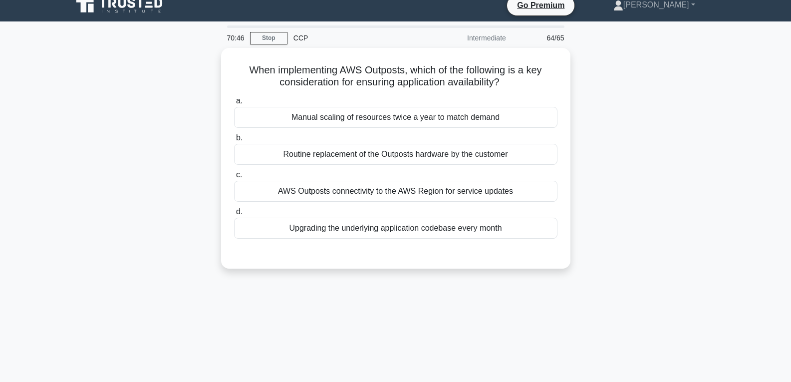
scroll to position [7, 0]
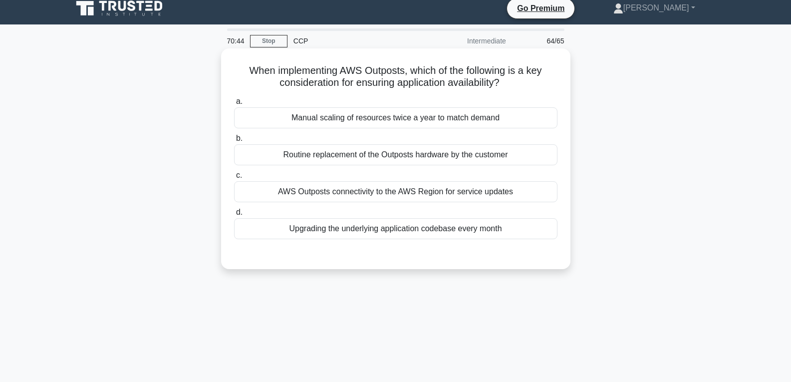
click at [372, 224] on div "Upgrading the underlying application codebase every month" at bounding box center [395, 228] width 323 height 21
click at [234, 216] on input "d. Upgrading the underlying application codebase every month" at bounding box center [234, 212] width 0 height 6
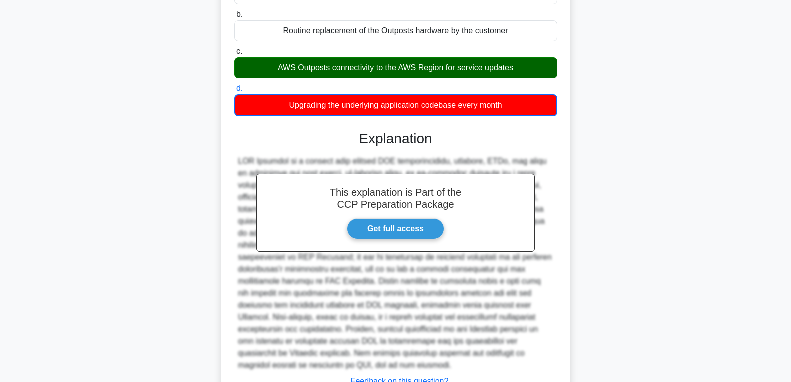
scroll to position [211, 0]
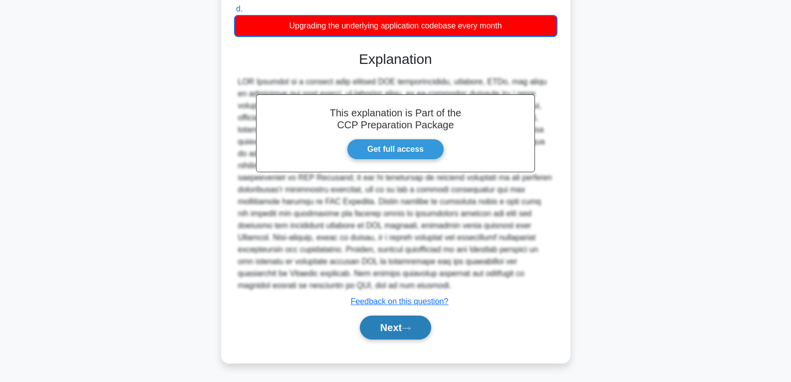
click at [391, 329] on button "Next" at bounding box center [395, 327] width 71 height 24
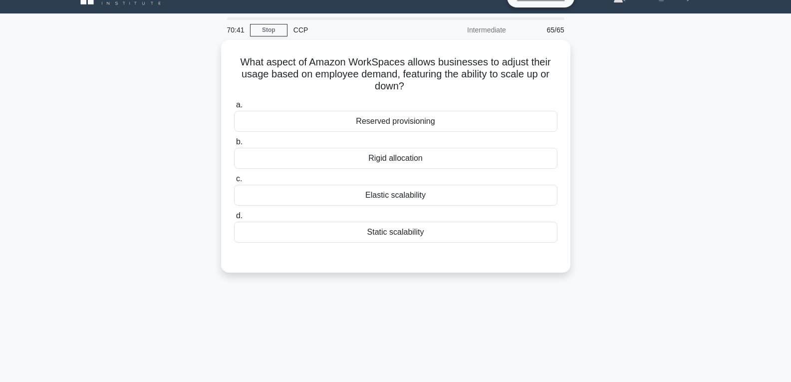
scroll to position [0, 0]
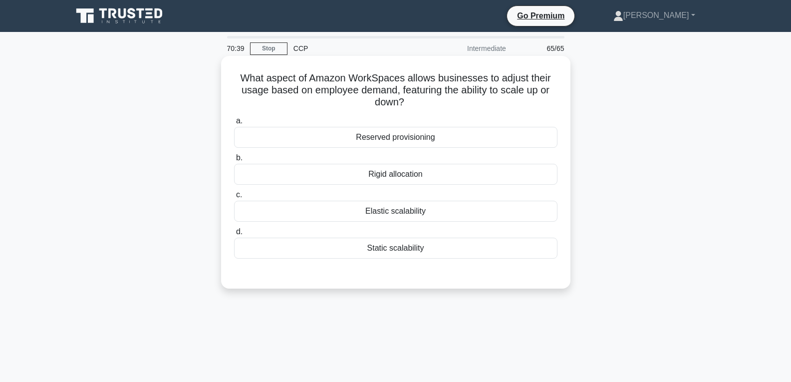
click at [383, 211] on div "Elastic scalability" at bounding box center [395, 211] width 323 height 21
click at [234, 198] on input "c. Elastic scalability" at bounding box center [234, 195] width 0 height 6
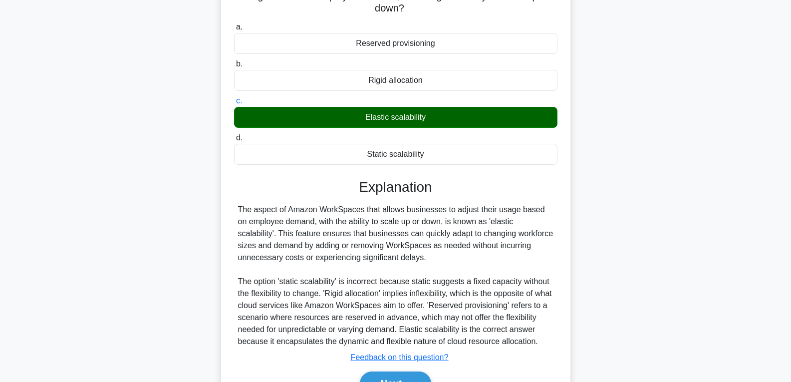
scroll to position [157, 0]
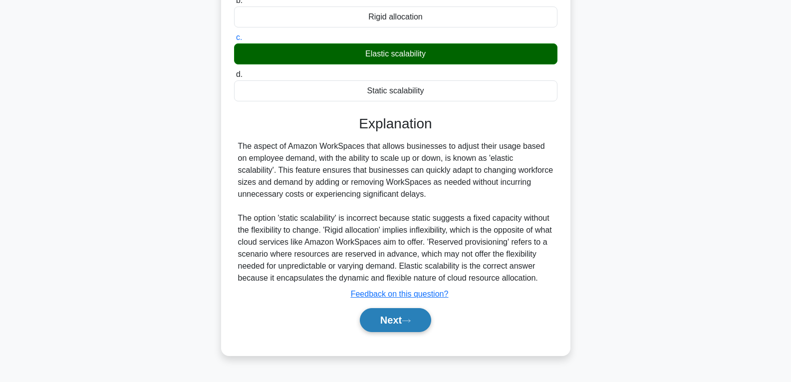
click at [390, 315] on button "Next" at bounding box center [395, 320] width 71 height 24
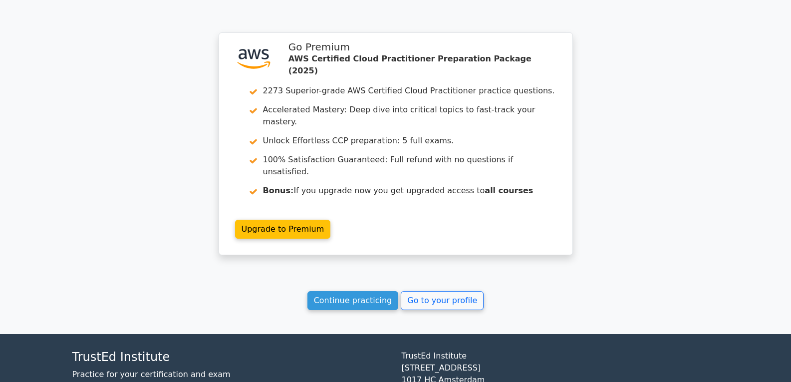
scroll to position [3344, 0]
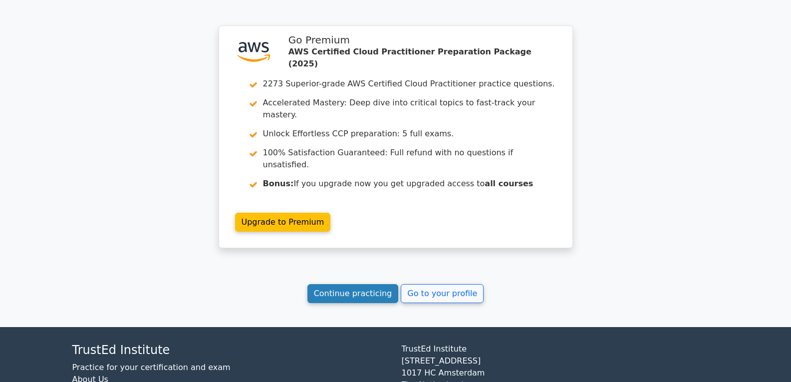
click at [345, 284] on link "Continue practicing" at bounding box center [352, 293] width 91 height 19
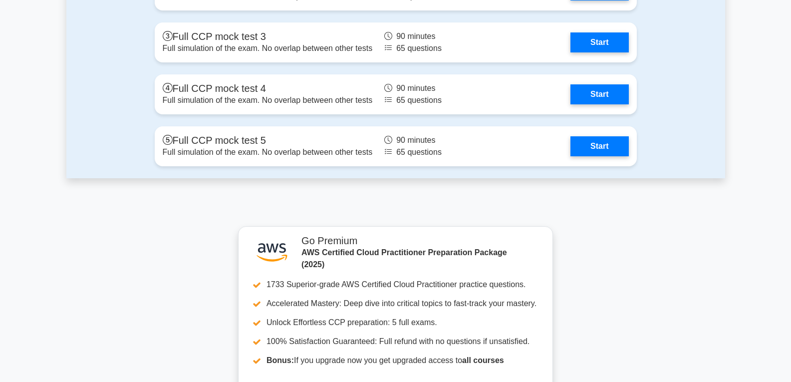
scroll to position [2446, 0]
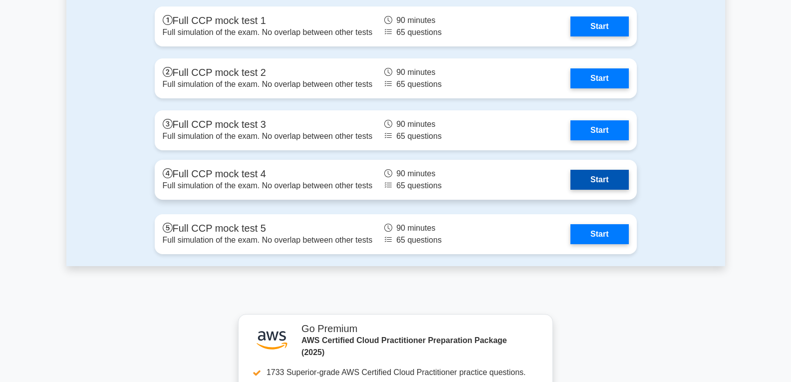
click at [598, 179] on link "Start" at bounding box center [599, 180] width 58 height 20
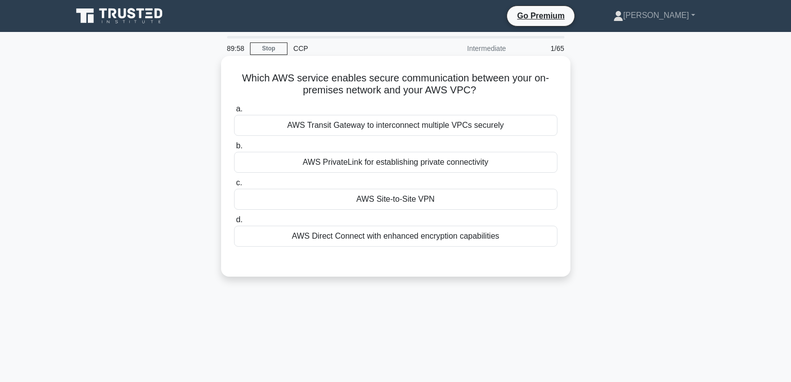
click at [361, 196] on div "AWS Site-to-Site VPN" at bounding box center [395, 199] width 323 height 21
click at [234, 186] on input "c. AWS Site-to-Site VPN" at bounding box center [234, 183] width 0 height 6
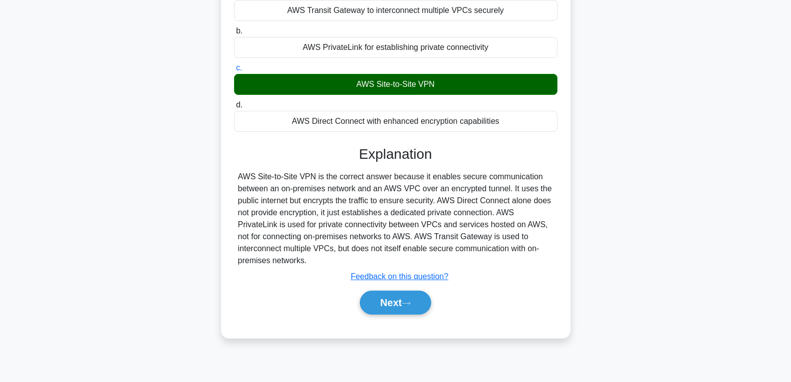
scroll to position [150, 0]
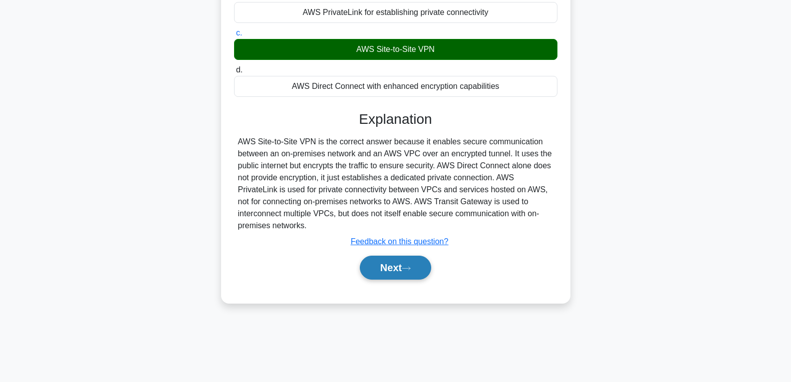
click at [373, 262] on button "Next" at bounding box center [395, 268] width 71 height 24
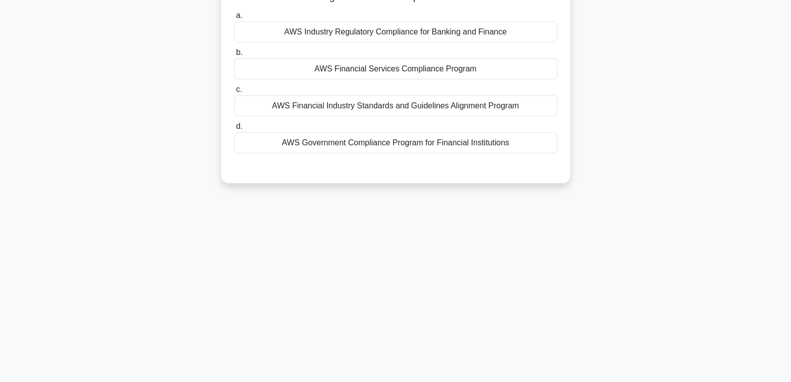
scroll to position [0, 0]
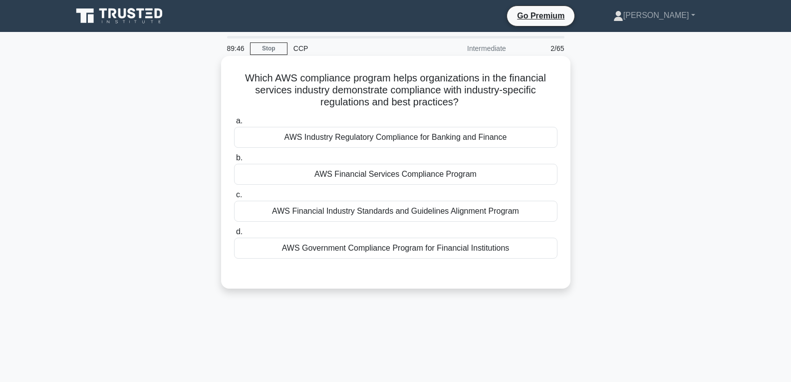
click at [357, 177] on div "AWS Financial Services Compliance Program" at bounding box center [395, 174] width 323 height 21
click at [234, 161] on input "b. AWS Financial Services Compliance Program" at bounding box center [234, 158] width 0 height 6
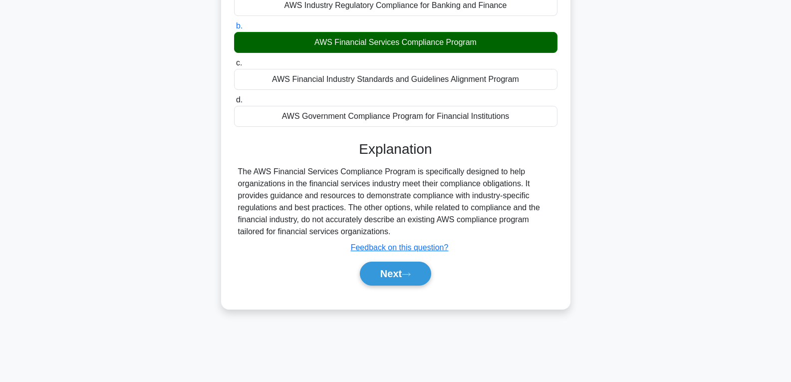
scroll to position [157, 0]
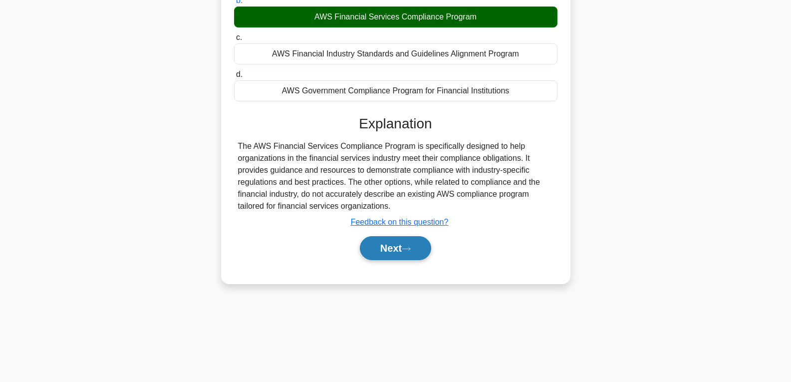
click at [382, 243] on button "Next" at bounding box center [395, 248] width 71 height 24
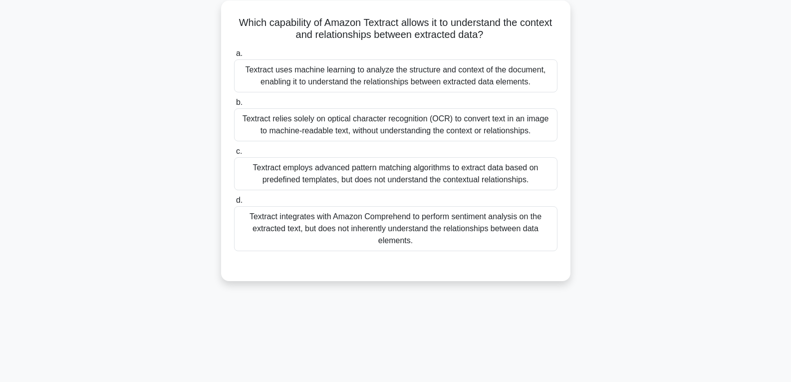
scroll to position [57, 0]
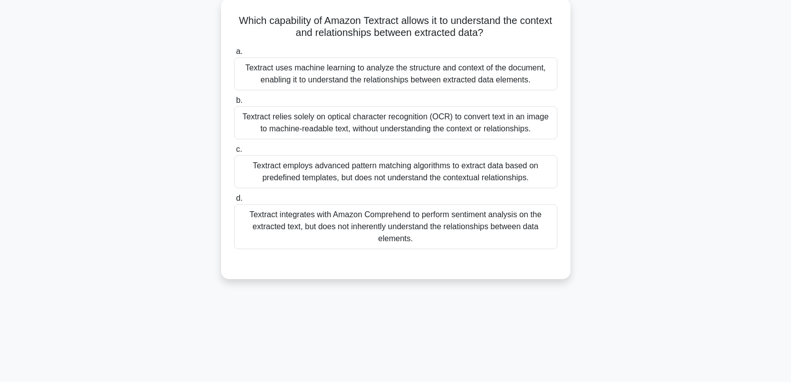
click at [405, 119] on div "Textract relies solely on optical character recognition (OCR) to convert text i…" at bounding box center [395, 122] width 323 height 33
click at [234, 104] on input "b. Textract relies solely on optical character recognition (OCR) to convert tex…" at bounding box center [234, 100] width 0 height 6
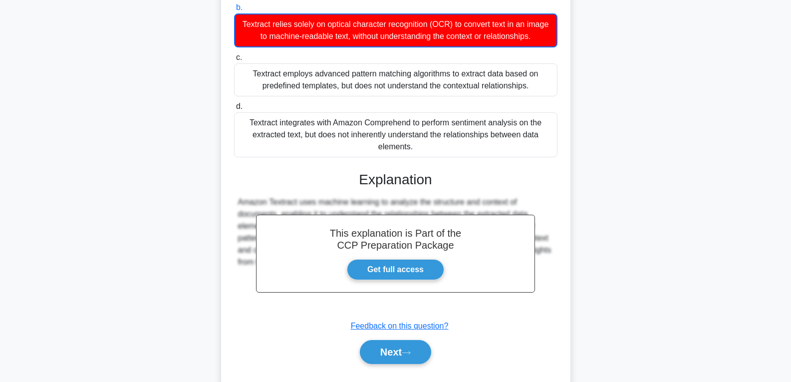
scroll to position [175, 0]
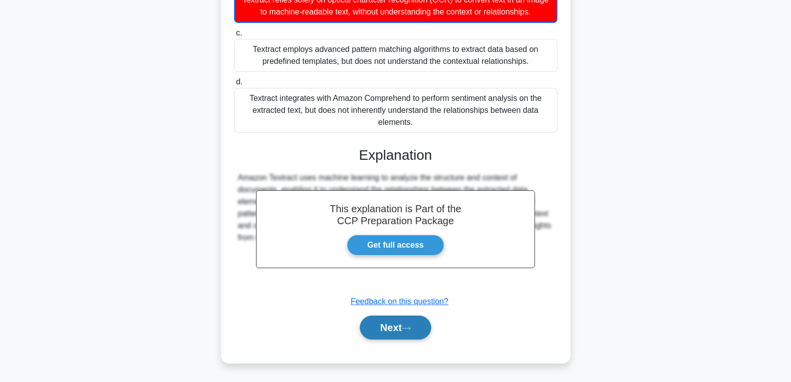
click at [398, 324] on button "Next" at bounding box center [395, 327] width 71 height 24
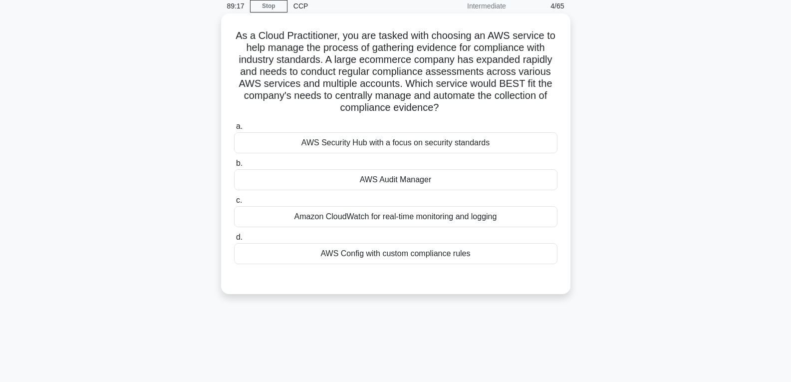
scroll to position [7, 0]
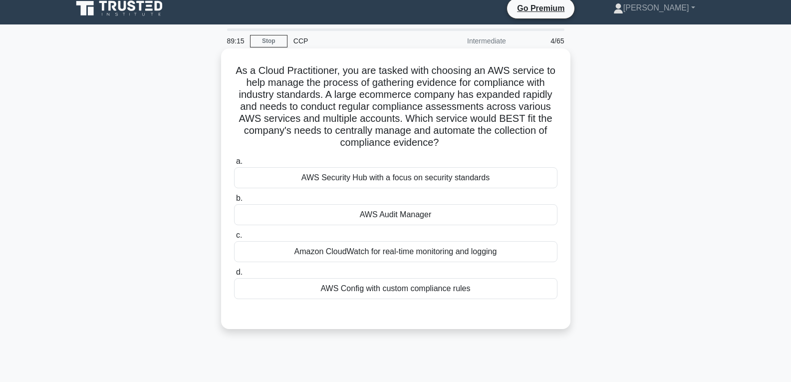
click at [381, 212] on div "AWS Audit Manager" at bounding box center [395, 214] width 323 height 21
click at [234, 202] on input "b. AWS Audit Manager" at bounding box center [234, 198] width 0 height 6
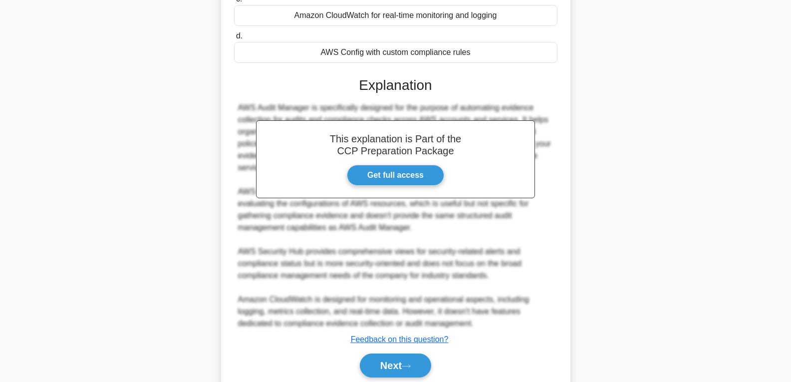
scroll to position [282, 0]
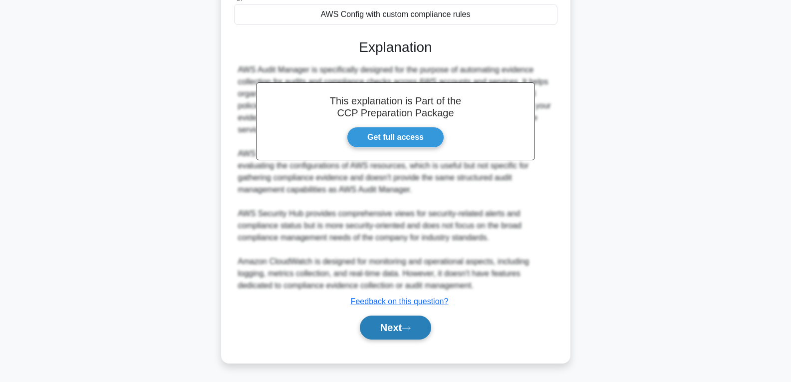
click at [412, 320] on button "Next" at bounding box center [395, 327] width 71 height 24
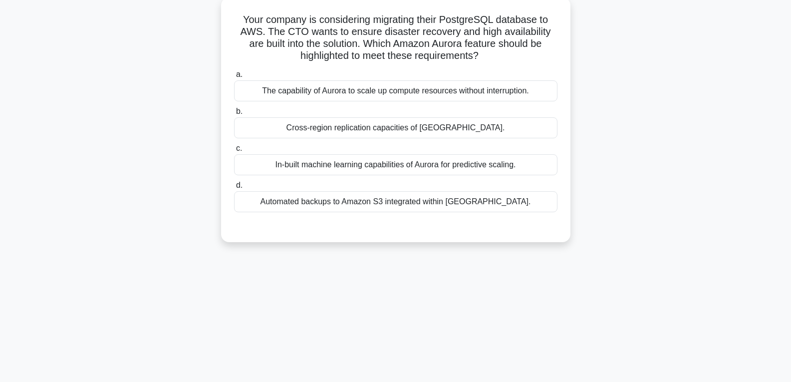
scroll to position [57, 0]
click at [373, 125] on div "Cross-region replication capacities of Aurora." at bounding box center [395, 128] width 323 height 21
click at [234, 116] on input "b. Cross-region replication capacities of Aurora." at bounding box center [234, 112] width 0 height 6
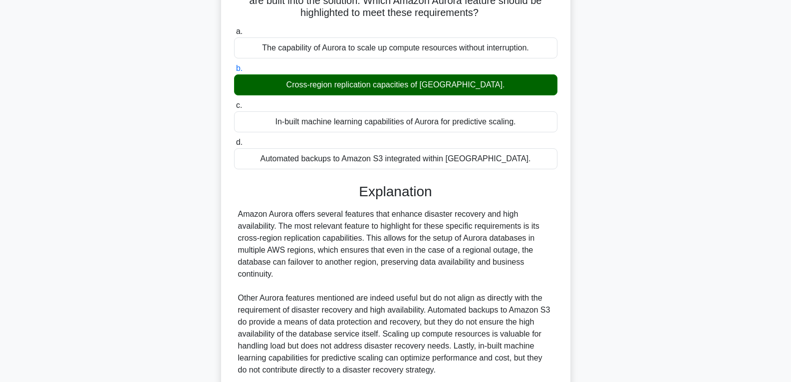
scroll to position [186, 0]
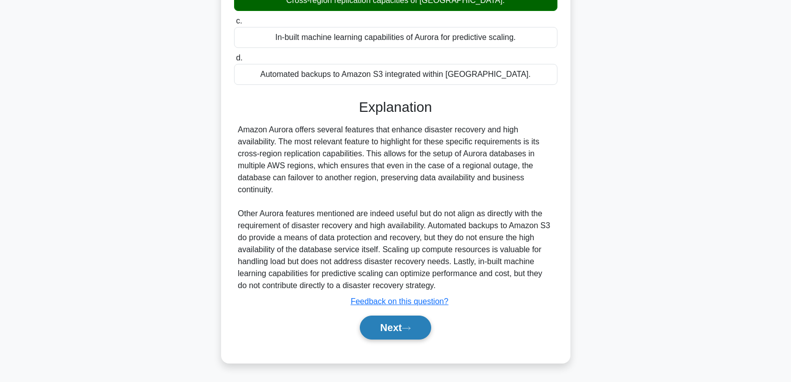
click at [397, 330] on button "Next" at bounding box center [395, 327] width 71 height 24
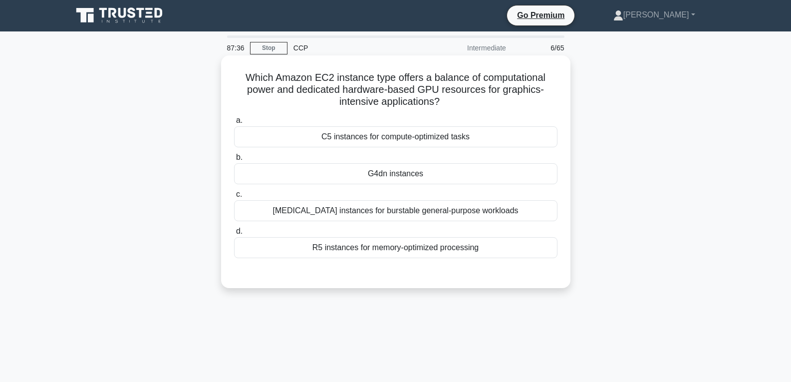
scroll to position [0, 0]
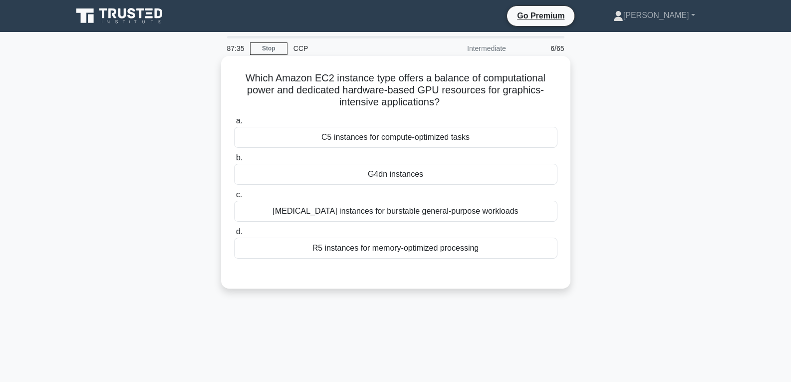
click at [380, 171] on div "G4dn instances" at bounding box center [395, 174] width 323 height 21
click at [234, 161] on input "b. G4dn instances" at bounding box center [234, 158] width 0 height 6
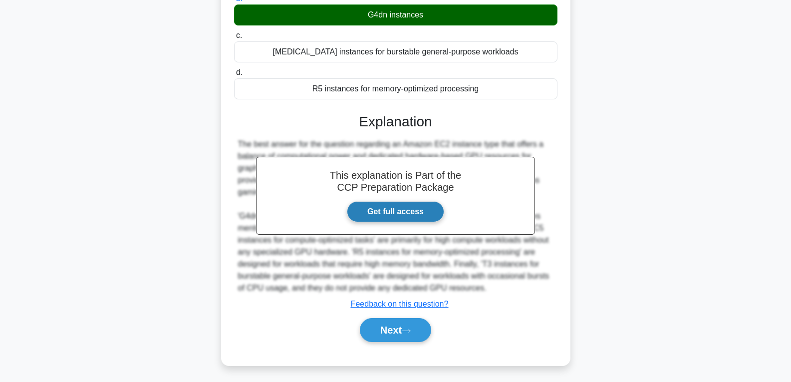
scroll to position [162, 0]
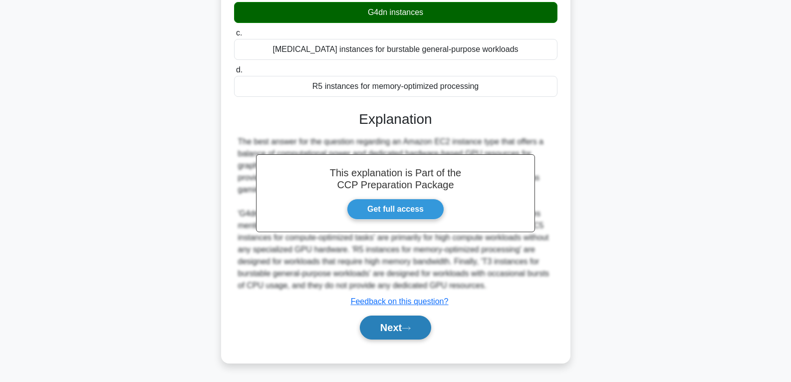
click at [383, 321] on button "Next" at bounding box center [395, 327] width 71 height 24
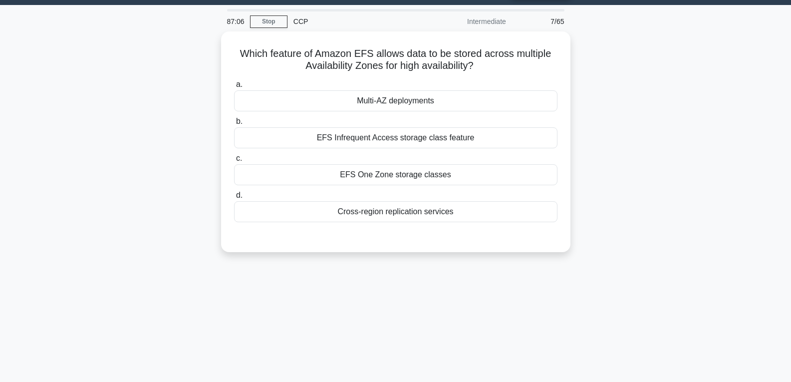
scroll to position [7, 0]
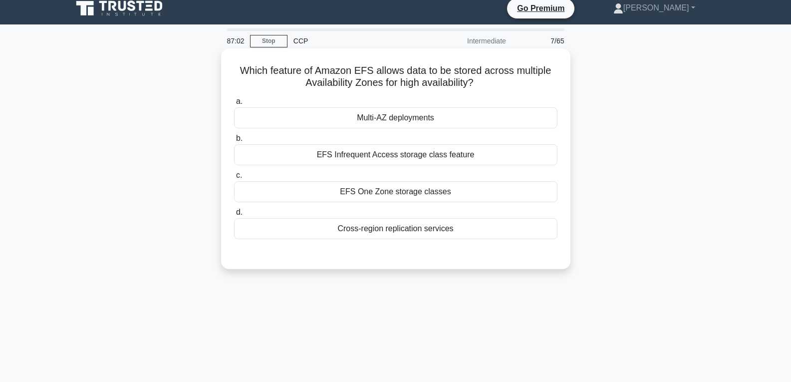
click at [408, 115] on div "Multi-AZ deployments" at bounding box center [395, 117] width 323 height 21
click at [234, 105] on input "a. Multi-AZ deployments" at bounding box center [234, 101] width 0 height 6
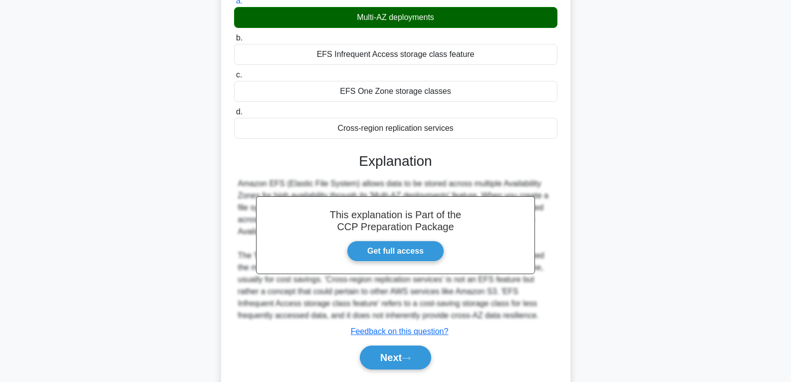
scroll to position [157, 0]
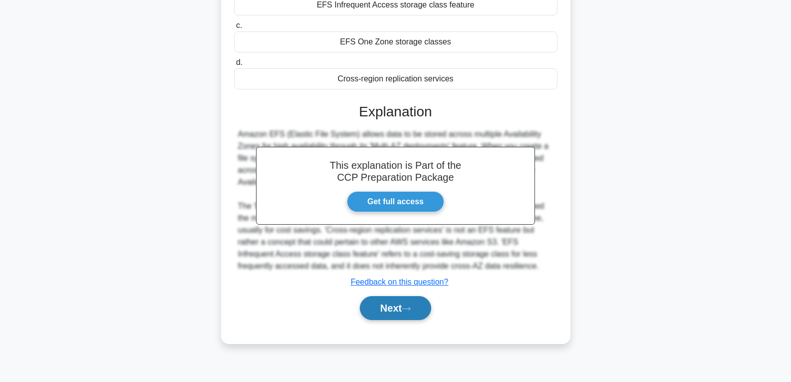
click at [398, 301] on button "Next" at bounding box center [395, 308] width 71 height 24
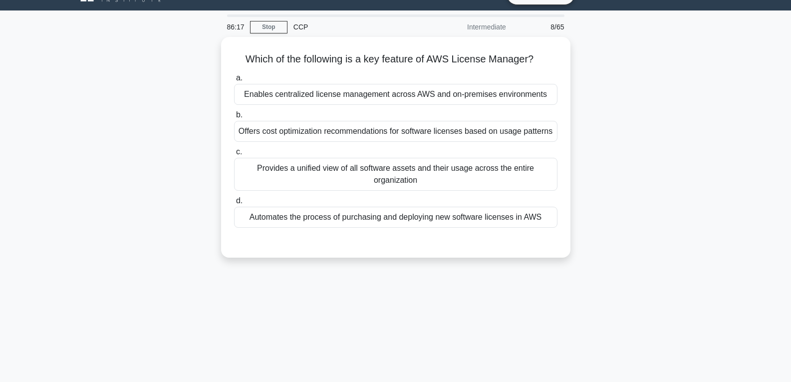
scroll to position [7, 0]
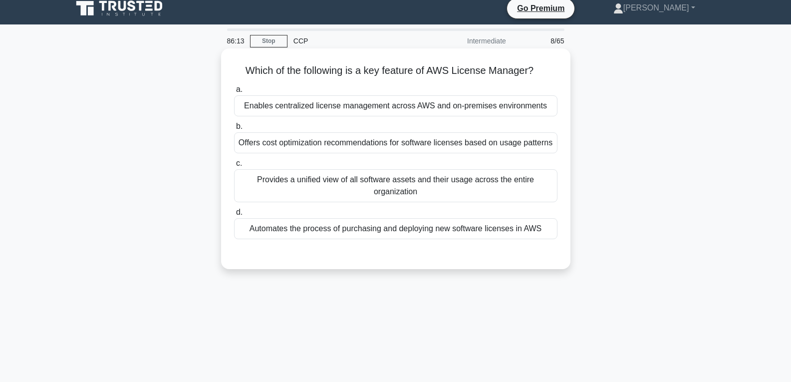
click at [400, 228] on div "Automates the process of purchasing and deploying new software licenses in AWS" at bounding box center [395, 228] width 323 height 21
click at [234, 216] on input "d. Automates the process of purchasing and deploying new software licenses in A…" at bounding box center [234, 212] width 0 height 6
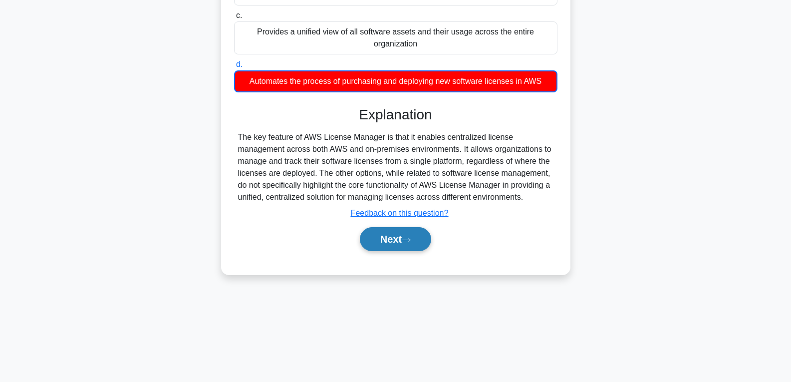
scroll to position [157, 0]
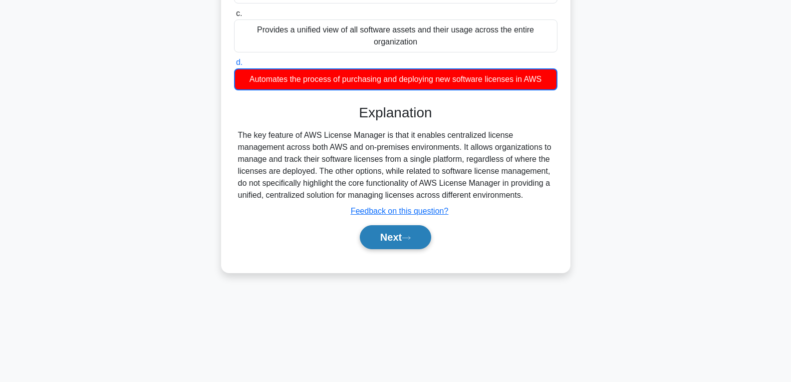
click at [395, 242] on button "Next" at bounding box center [395, 237] width 71 height 24
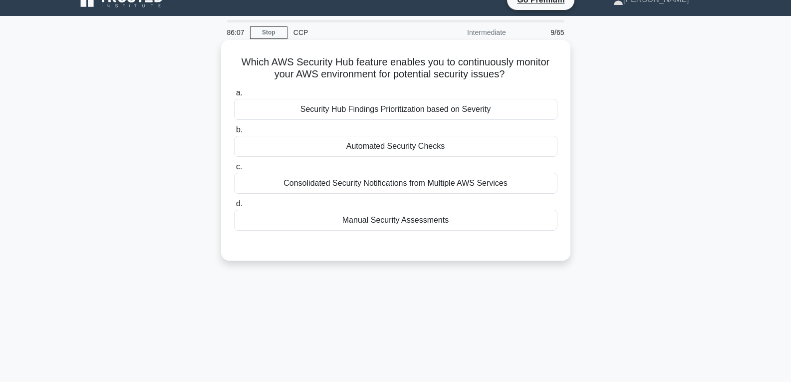
scroll to position [7, 0]
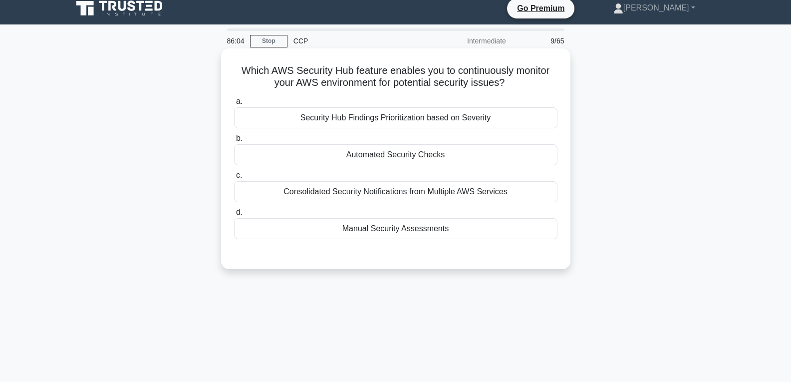
click at [411, 157] on div "Automated Security Checks" at bounding box center [395, 154] width 323 height 21
click at [234, 142] on input "b. Automated Security Checks" at bounding box center [234, 138] width 0 height 6
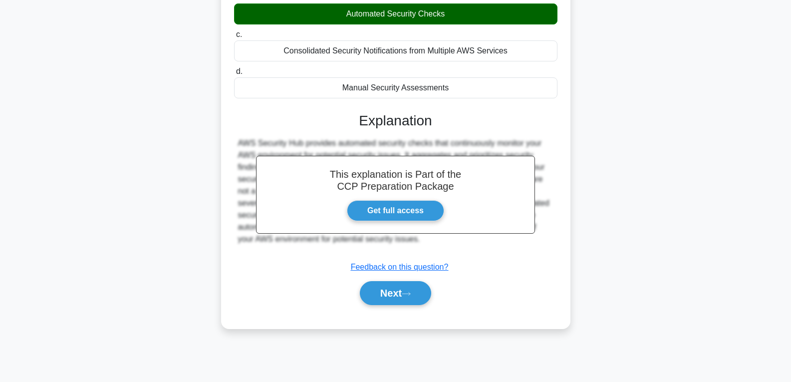
scroll to position [157, 0]
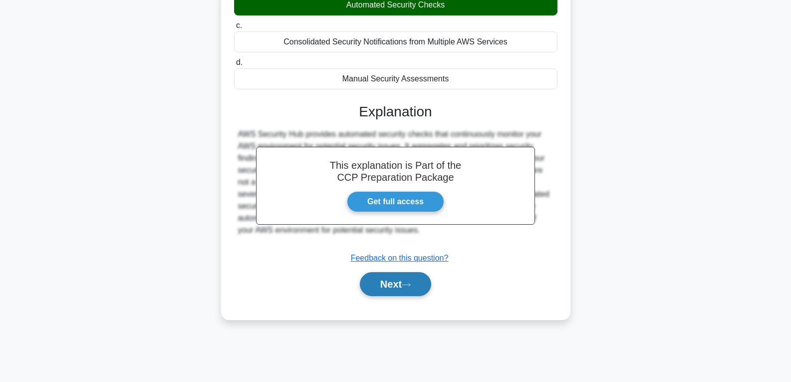
click at [411, 279] on button "Next" at bounding box center [395, 284] width 71 height 24
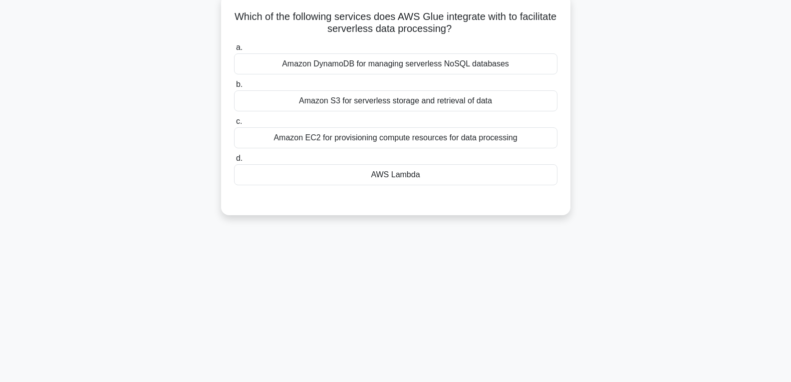
scroll to position [57, 0]
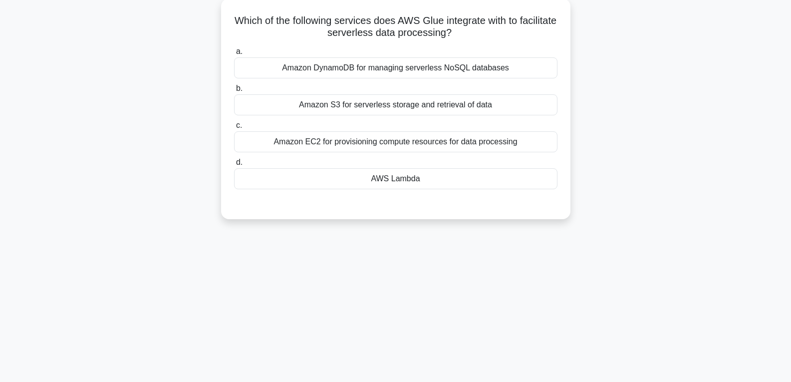
click at [404, 174] on div "AWS Lambda" at bounding box center [395, 178] width 323 height 21
click at [234, 166] on input "d. AWS Lambda" at bounding box center [234, 162] width 0 height 6
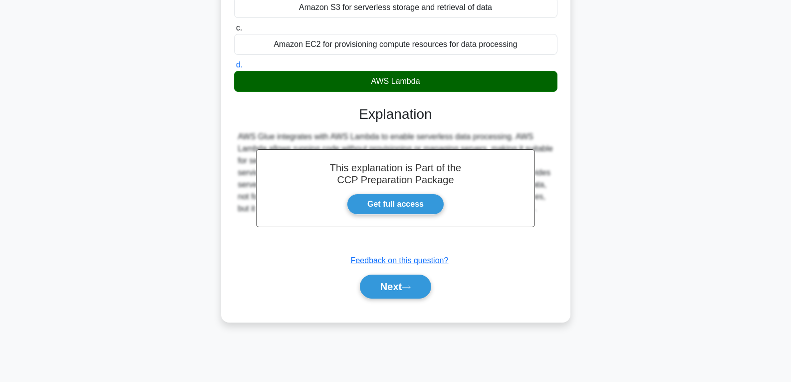
scroll to position [157, 0]
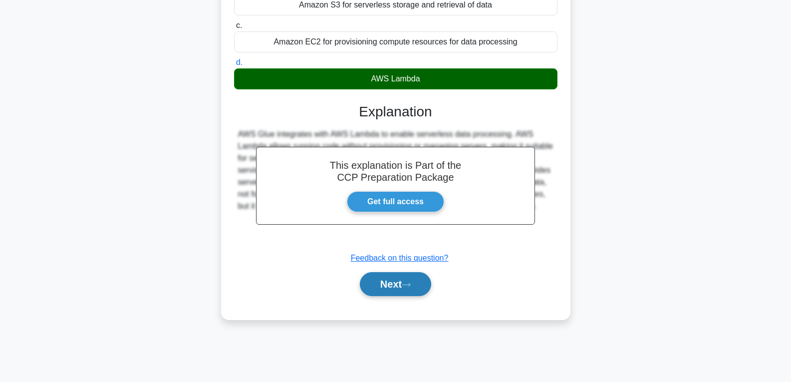
click at [419, 280] on button "Next" at bounding box center [395, 284] width 71 height 24
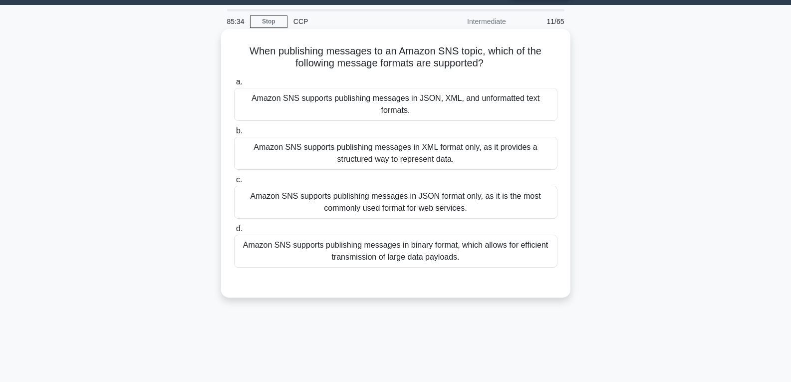
scroll to position [0, 0]
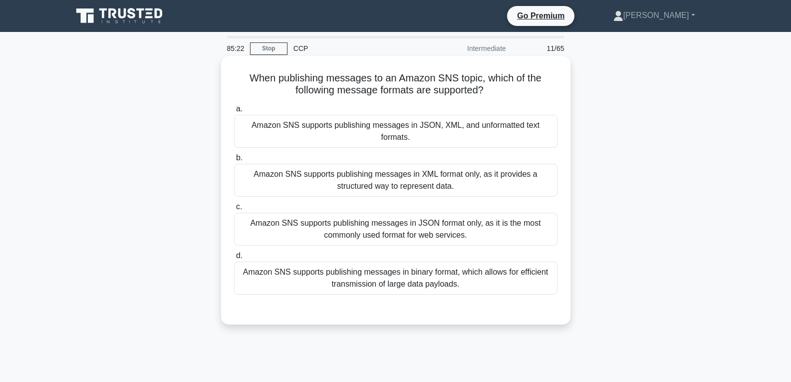
click at [400, 213] on div "Amazon SNS supports publishing messages in JSON format only, as it is the most …" at bounding box center [395, 229] width 323 height 33
click at [234, 207] on input "c. Amazon SNS supports publishing messages in JSON format only, as it is the mo…" at bounding box center [234, 207] width 0 height 6
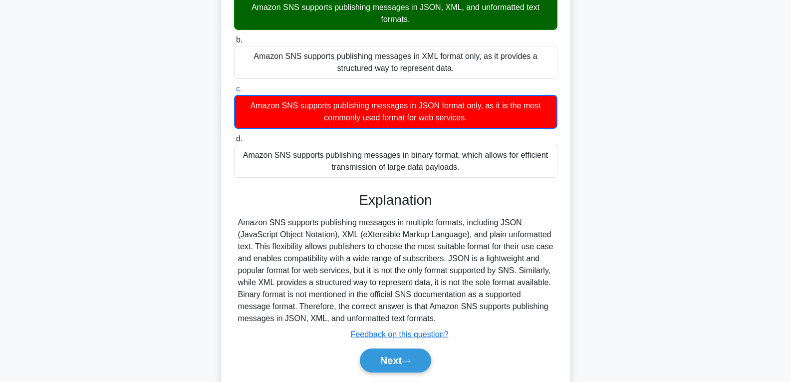
scroll to position [157, 0]
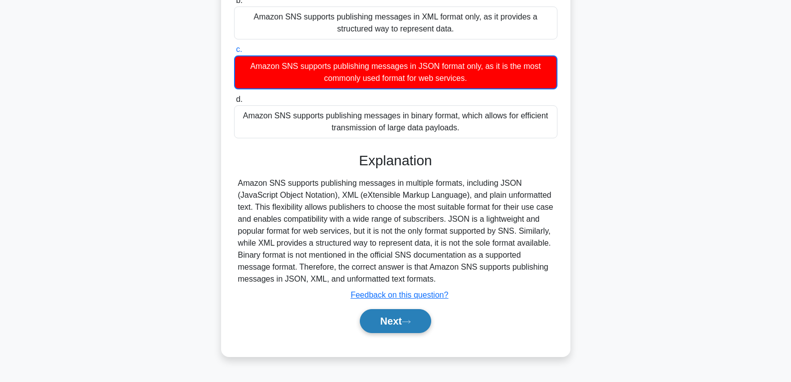
click at [403, 330] on button "Next" at bounding box center [395, 321] width 71 height 24
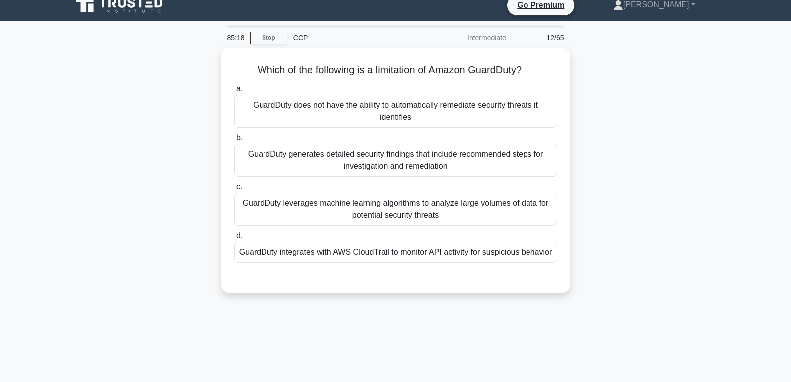
scroll to position [7, 0]
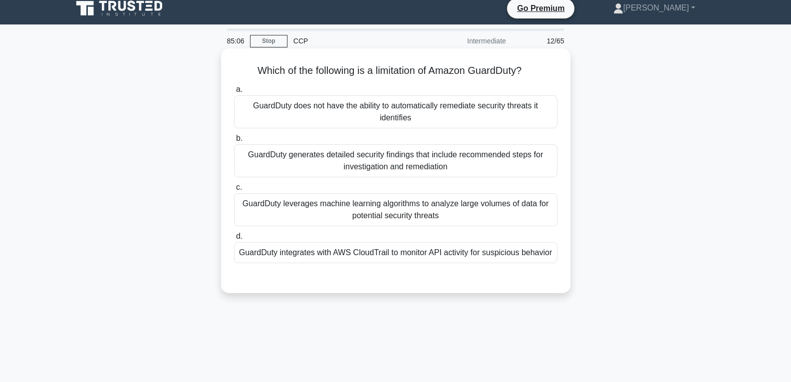
click at [407, 252] on div "GuardDuty integrates with AWS CloudTrail to monitor API activity for suspicious…" at bounding box center [395, 252] width 323 height 21
click at [234, 240] on input "d. GuardDuty integrates with AWS CloudTrail to monitor API activity for suspici…" at bounding box center [234, 236] width 0 height 6
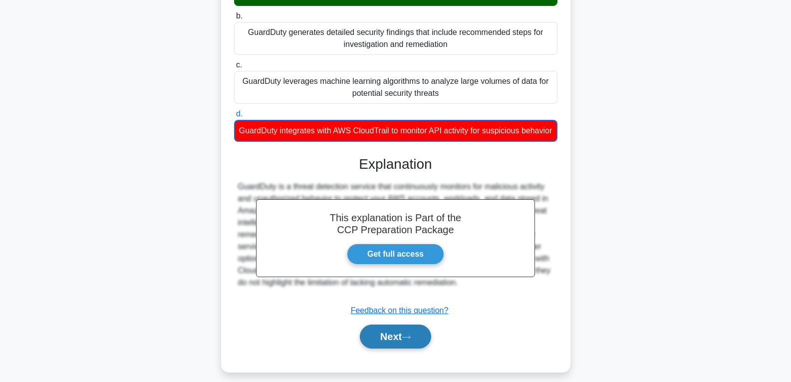
scroll to position [157, 0]
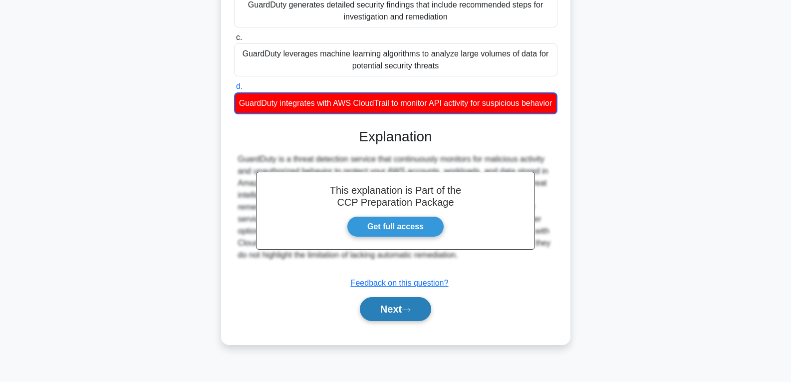
click at [388, 320] on button "Next" at bounding box center [395, 309] width 71 height 24
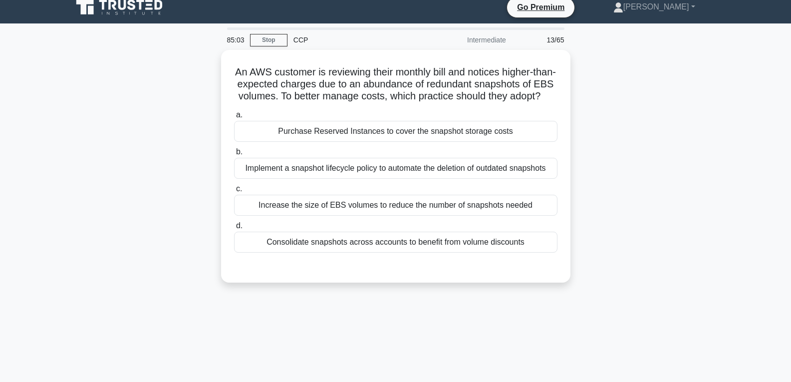
scroll to position [7, 0]
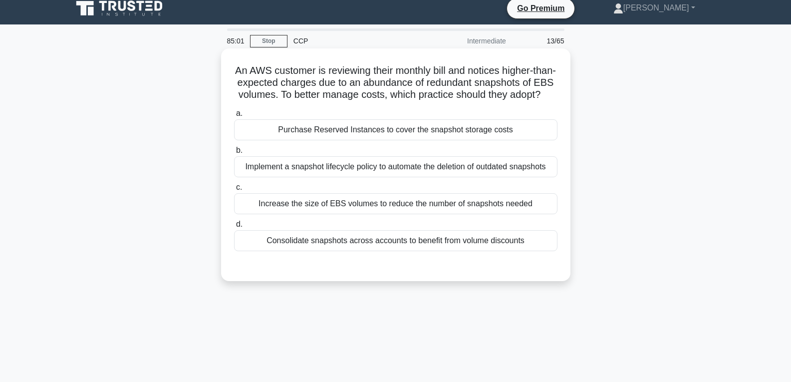
click at [369, 138] on div "Purchase Reserved Instances to cover the snapshot storage costs" at bounding box center [395, 129] width 323 height 21
click at [234, 117] on input "a. Purchase Reserved Instances to cover the snapshot storage costs" at bounding box center [234, 113] width 0 height 6
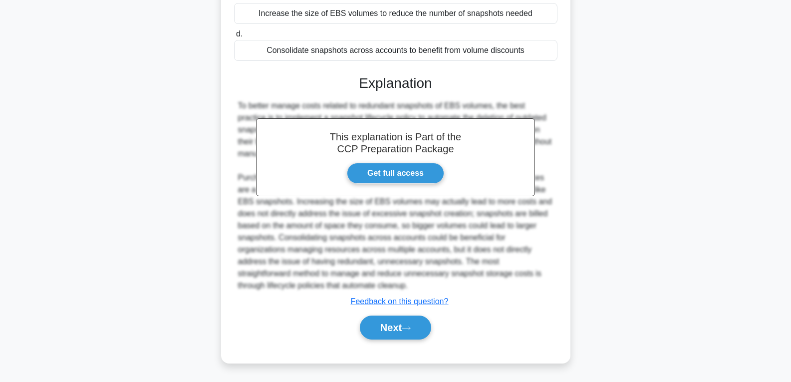
scroll to position [211, 0]
click at [400, 320] on button "Next" at bounding box center [395, 327] width 71 height 24
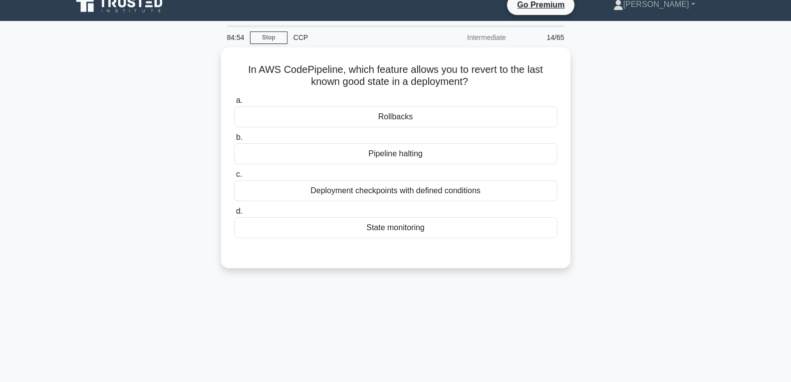
scroll to position [7, 0]
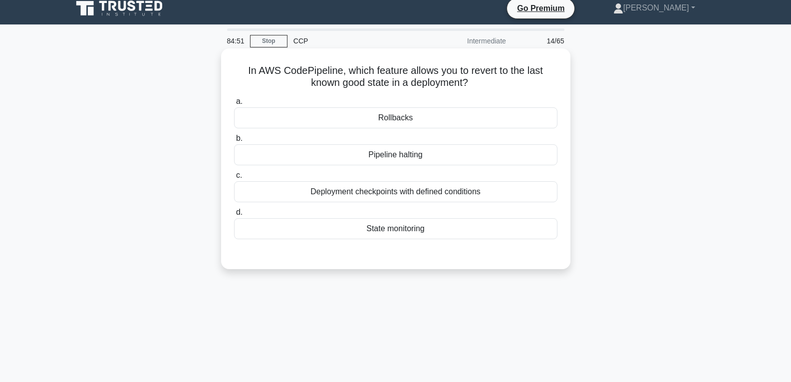
click at [392, 154] on div "Pipeline halting" at bounding box center [395, 154] width 323 height 21
click at [234, 142] on input "b. Pipeline halting" at bounding box center [234, 138] width 0 height 6
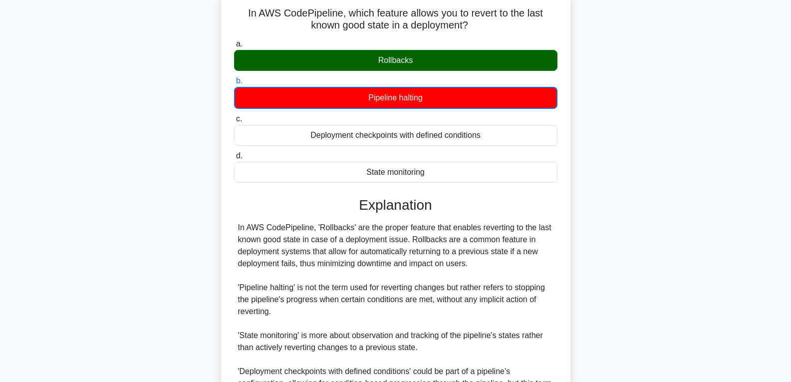
scroll to position [187, 0]
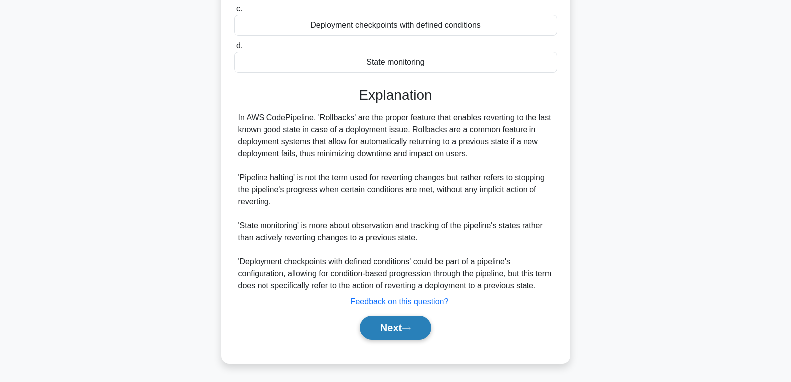
click at [395, 322] on button "Next" at bounding box center [395, 327] width 71 height 24
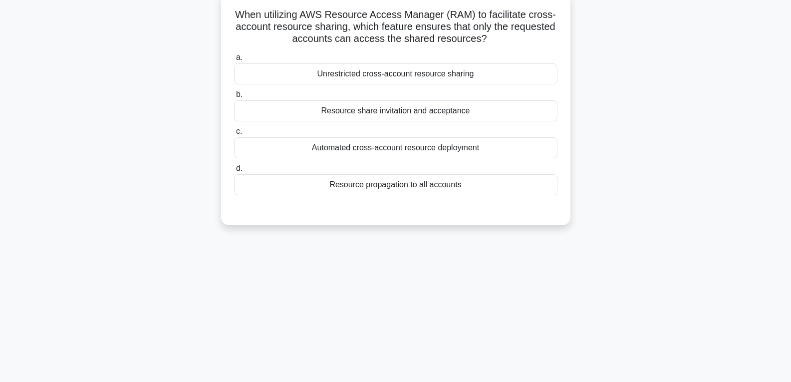
scroll to position [57, 0]
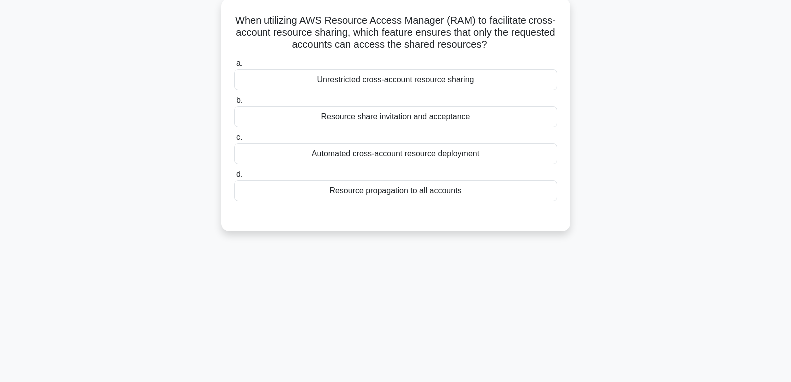
click at [373, 187] on div "Resource propagation to all accounts" at bounding box center [395, 190] width 323 height 21
click at [234, 178] on input "d. Resource propagation to all accounts" at bounding box center [234, 174] width 0 height 6
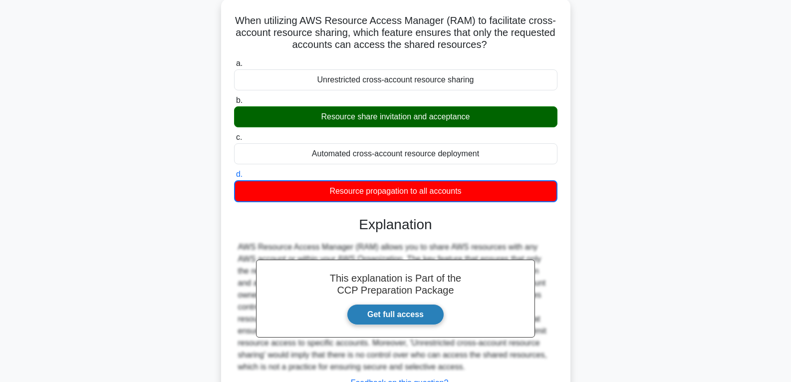
scroll to position [157, 0]
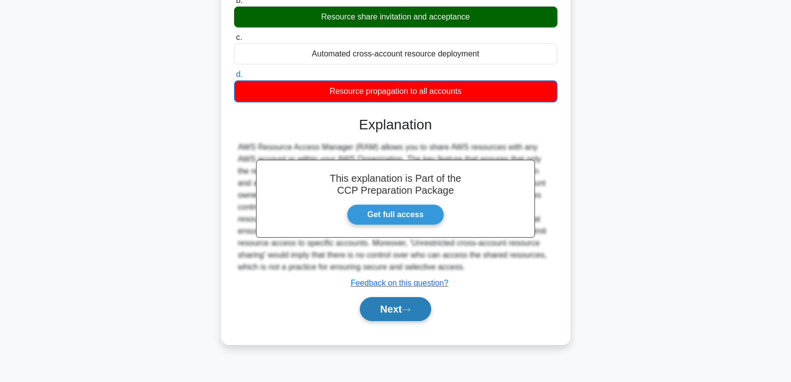
click at [399, 313] on button "Next" at bounding box center [395, 309] width 71 height 24
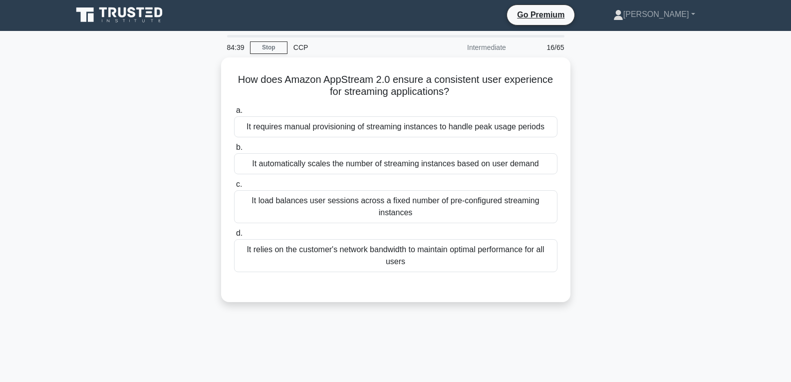
scroll to position [0, 0]
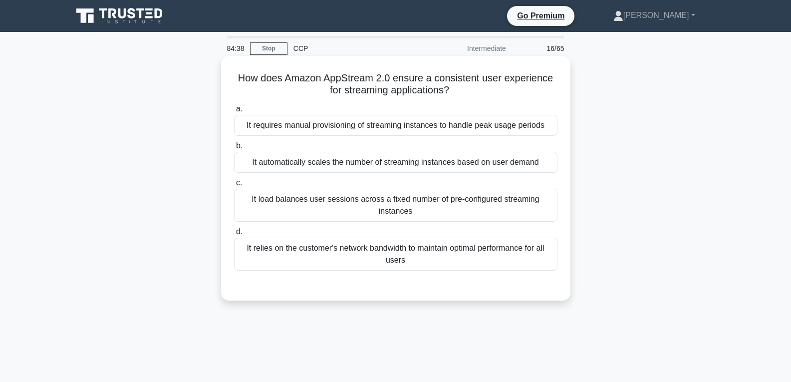
click at [353, 128] on div "It requires manual provisioning of streaming instances to handle peak usage per…" at bounding box center [395, 125] width 323 height 21
click at [234, 112] on input "a. It requires manual provisioning of streaming instances to handle peak usage …" at bounding box center [234, 109] width 0 height 6
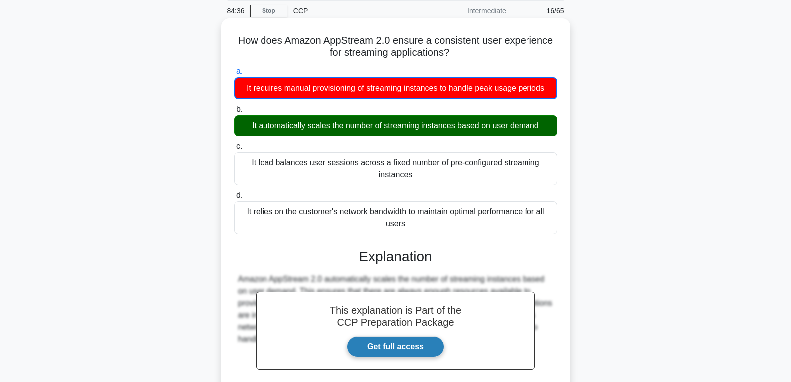
scroll to position [157, 0]
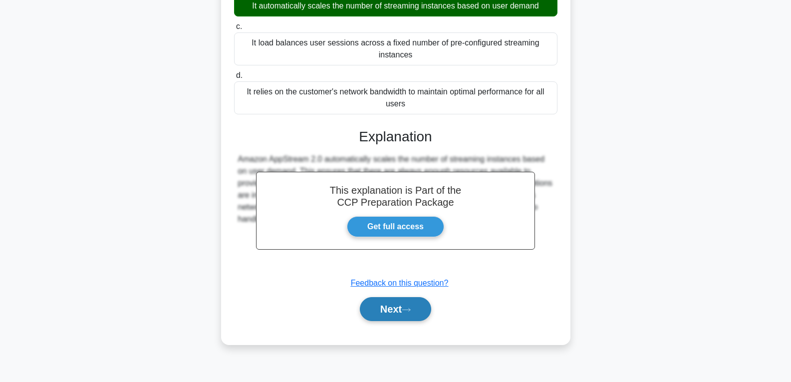
click at [393, 306] on button "Next" at bounding box center [395, 309] width 71 height 24
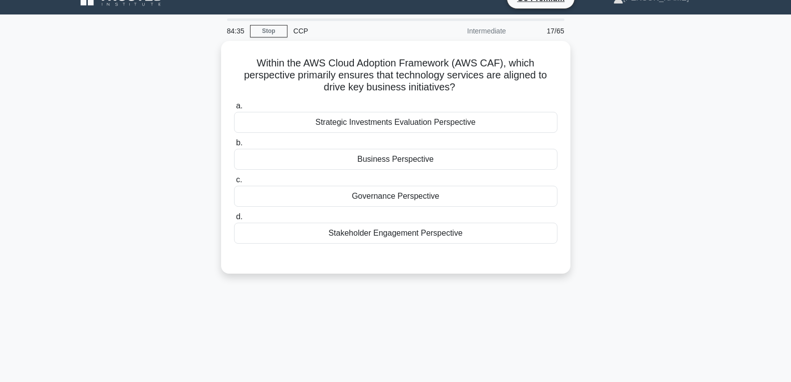
scroll to position [7, 0]
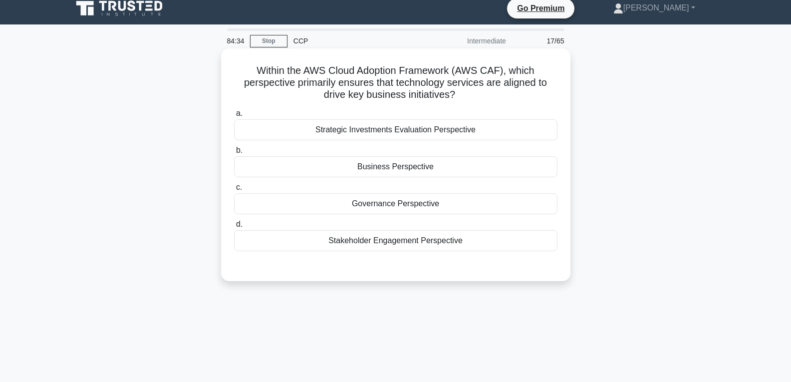
click at [401, 170] on div "Business Perspective" at bounding box center [395, 166] width 323 height 21
click at [234, 154] on input "b. Business Perspective" at bounding box center [234, 150] width 0 height 6
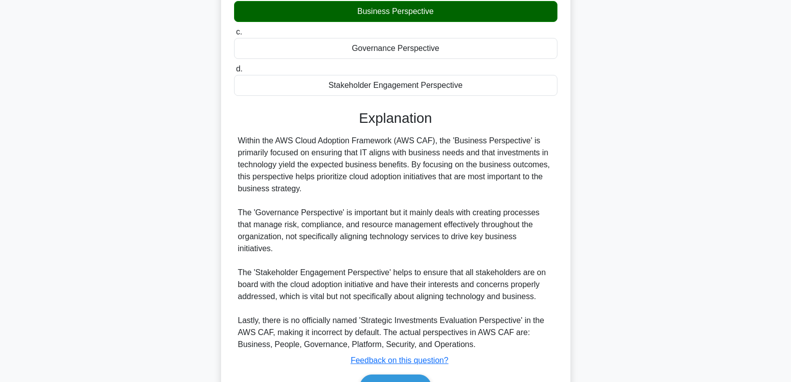
scroll to position [207, 0]
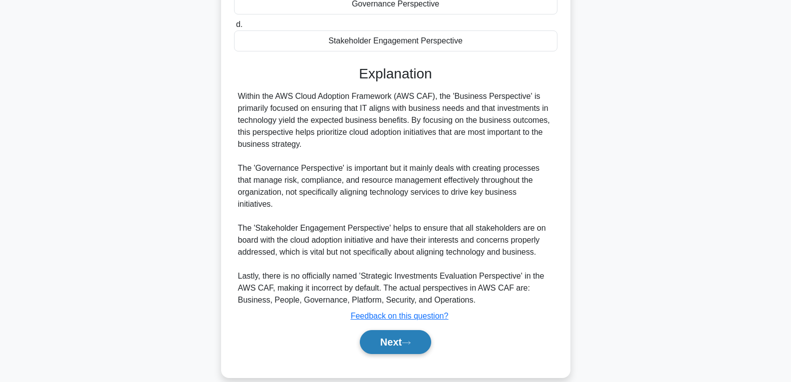
click at [399, 330] on button "Next" at bounding box center [395, 342] width 71 height 24
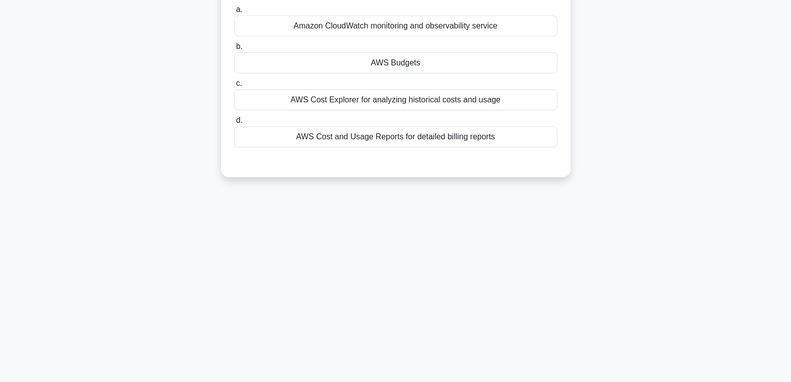
scroll to position [0, 0]
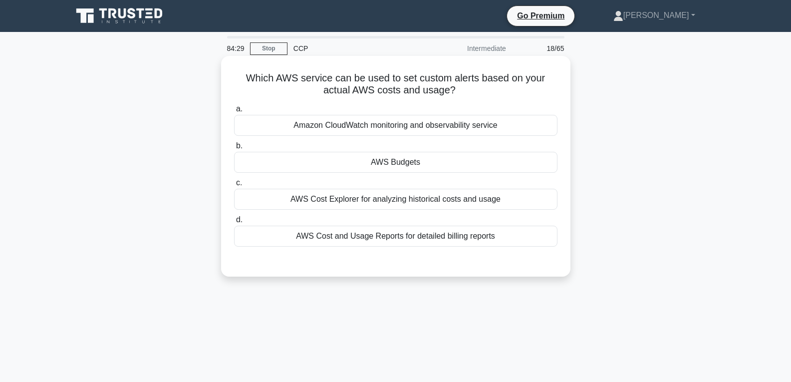
click at [405, 156] on div "AWS Budgets" at bounding box center [395, 162] width 323 height 21
click at [234, 149] on input "b. AWS Budgets" at bounding box center [234, 146] width 0 height 6
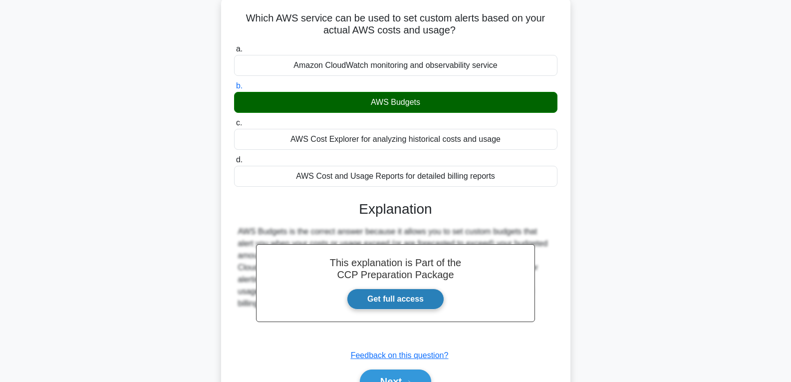
scroll to position [157, 0]
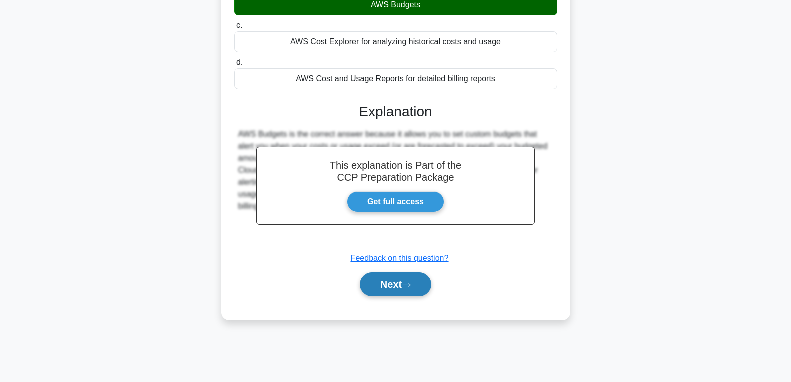
click at [408, 280] on button "Next" at bounding box center [395, 284] width 71 height 24
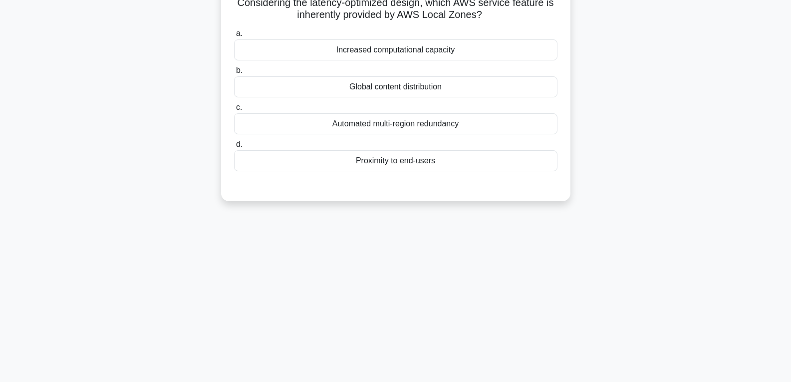
scroll to position [0, 0]
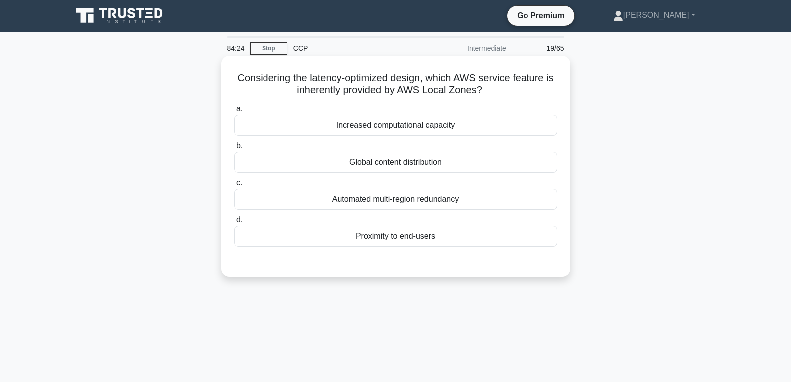
click at [410, 238] on div "Proximity to end-users" at bounding box center [395, 236] width 323 height 21
click at [234, 223] on input "d. Proximity to end-users" at bounding box center [234, 220] width 0 height 6
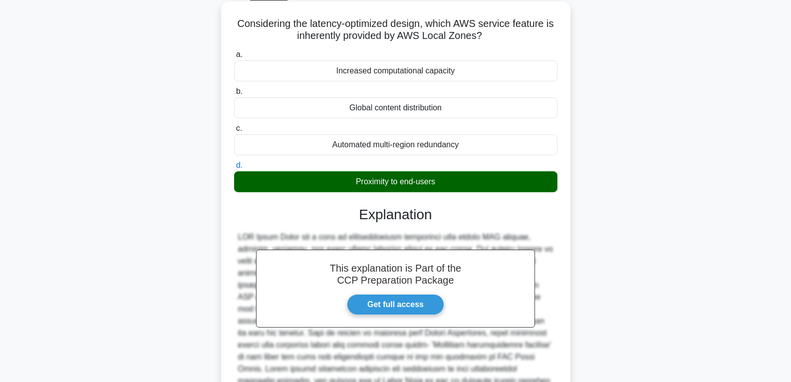
scroll to position [200, 0]
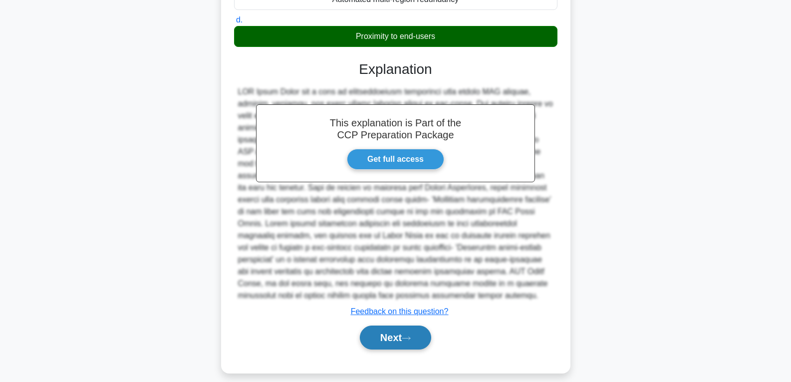
click at [408, 329] on button "Next" at bounding box center [395, 337] width 71 height 24
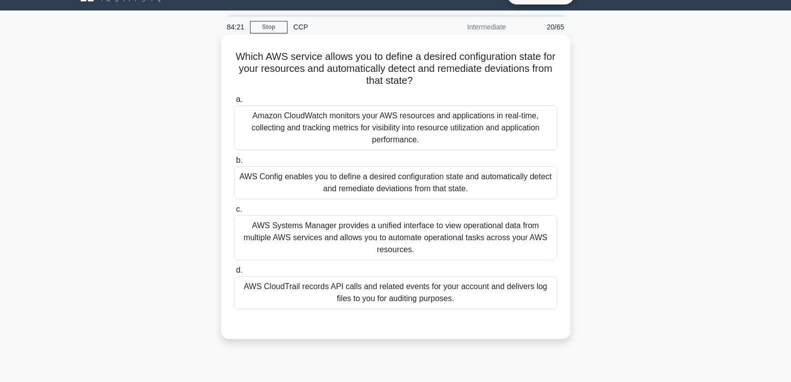
scroll to position [7, 0]
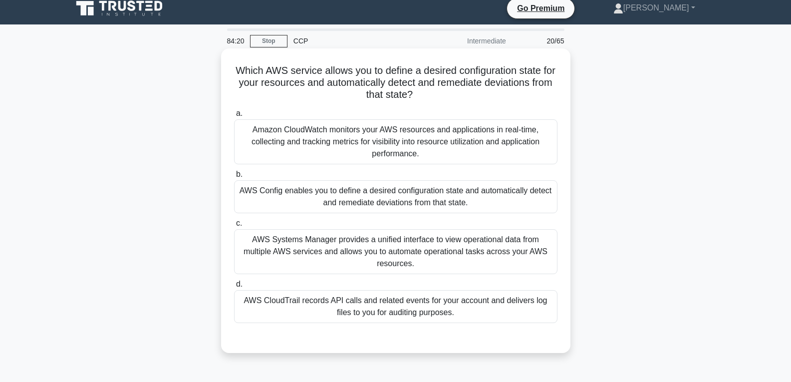
click at [403, 236] on div "AWS Systems Manager provides a unified interface to view operational data from …" at bounding box center [395, 251] width 323 height 45
click at [234, 227] on input "c. AWS Systems Manager provides a unified interface to view operational data fr…" at bounding box center [234, 223] width 0 height 6
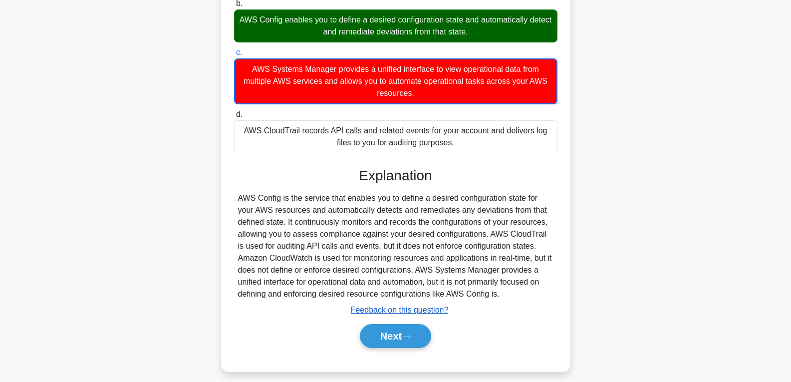
scroll to position [187, 0]
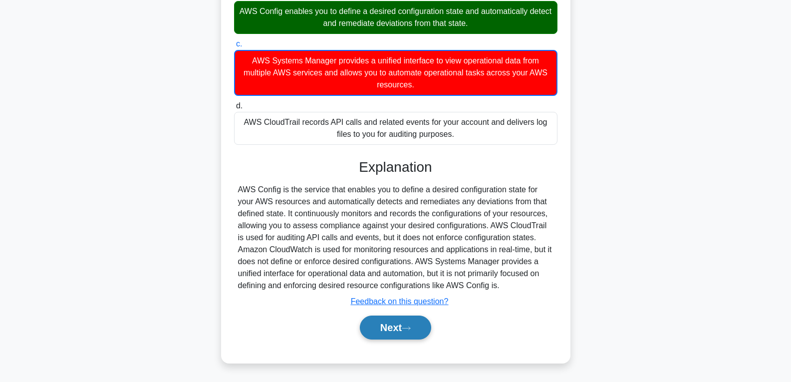
click at [398, 319] on button "Next" at bounding box center [395, 327] width 71 height 24
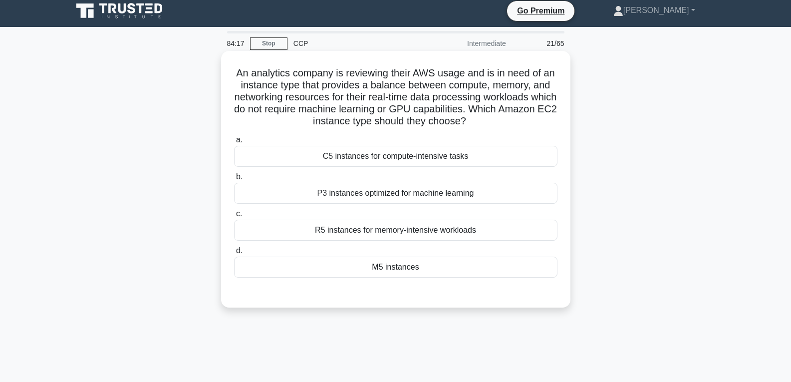
scroll to position [0, 0]
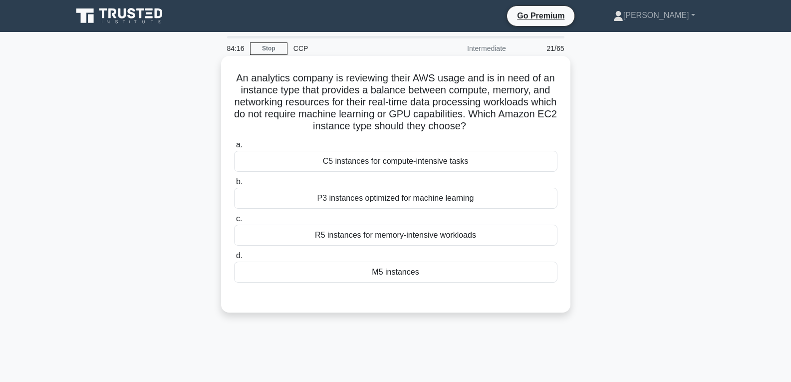
click at [399, 273] on div "M5 instances" at bounding box center [395, 272] width 323 height 21
click at [234, 259] on input "d. M5 instances" at bounding box center [234, 256] width 0 height 6
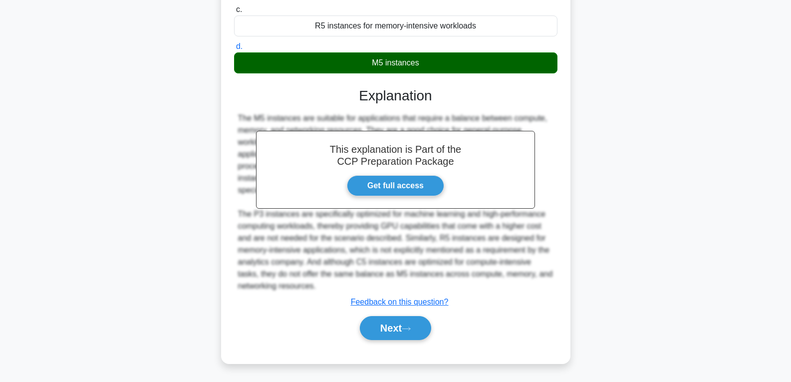
scroll to position [210, 0]
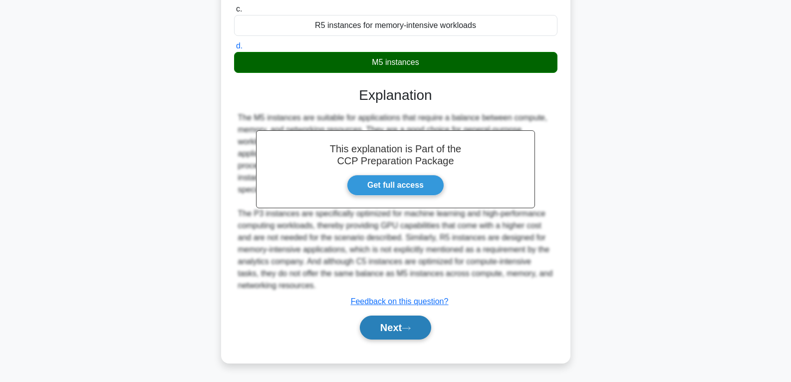
click at [396, 323] on button "Next" at bounding box center [395, 327] width 71 height 24
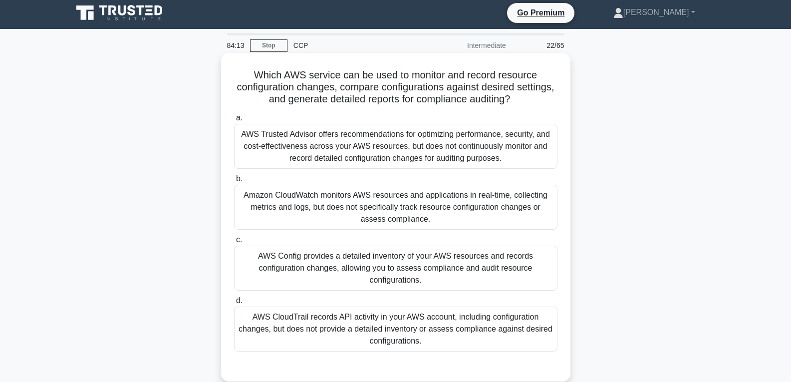
scroll to position [0, 0]
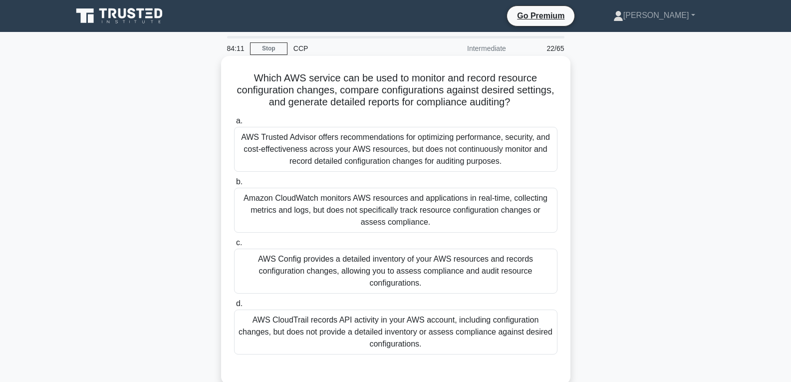
click at [380, 158] on div "AWS Trusted Advisor offers recommendations for optimizing performance, security…" at bounding box center [395, 149] width 323 height 45
click at [234, 124] on input "a. AWS Trusted Advisor offers recommendations for optimizing performance, secur…" at bounding box center [234, 121] width 0 height 6
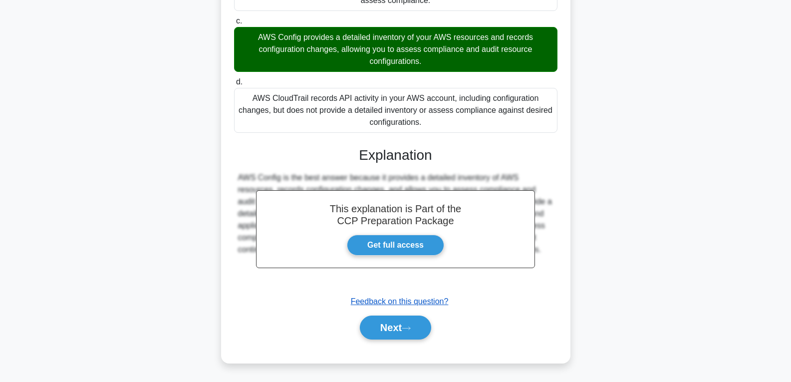
scroll to position [223, 0]
click at [394, 331] on button "Next" at bounding box center [395, 327] width 71 height 24
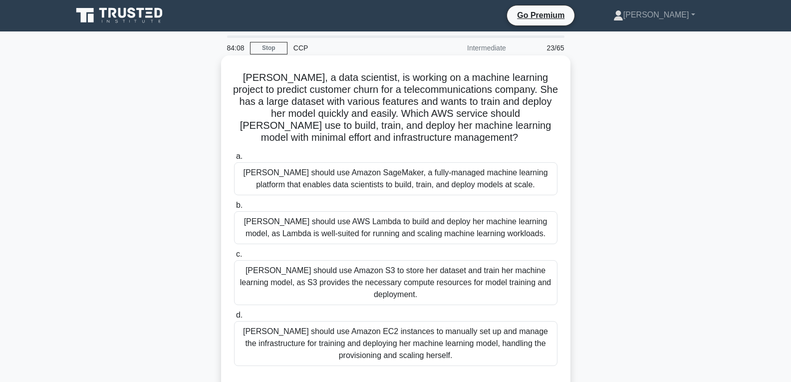
scroll to position [0, 0]
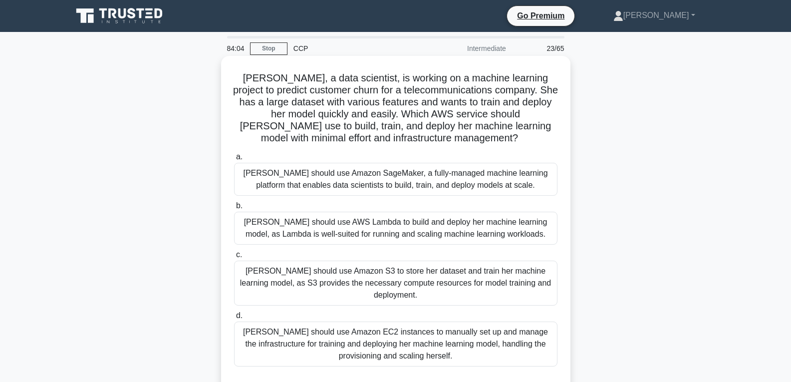
click at [394, 279] on div "Sarah should use Amazon S3 to store her dataset and train her machine learning …" at bounding box center [395, 283] width 323 height 45
click at [234, 258] on input "c. Sarah should use Amazon S3 to store her dataset and train her machine learni…" at bounding box center [234, 255] width 0 height 6
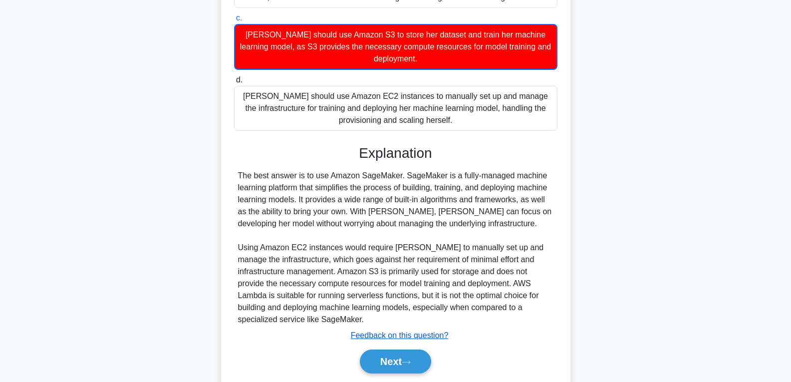
scroll to position [271, 0]
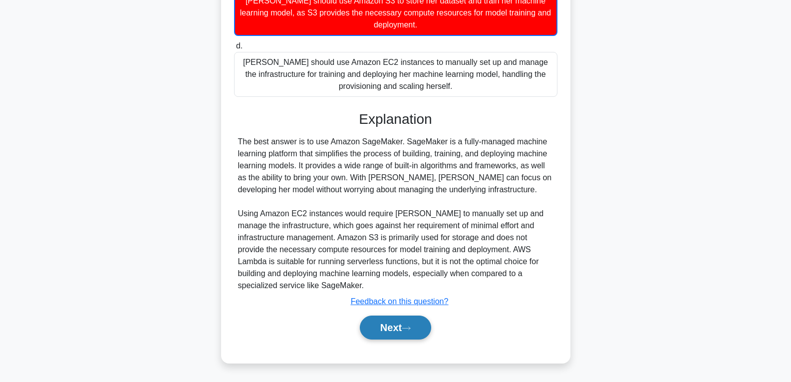
click at [390, 323] on button "Next" at bounding box center [395, 327] width 71 height 24
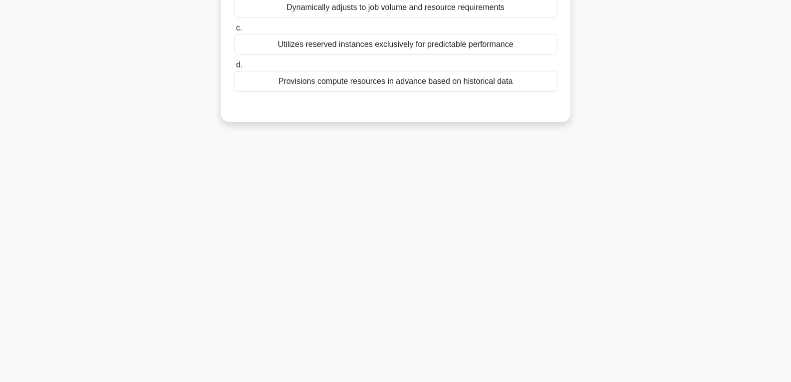
scroll to position [7, 0]
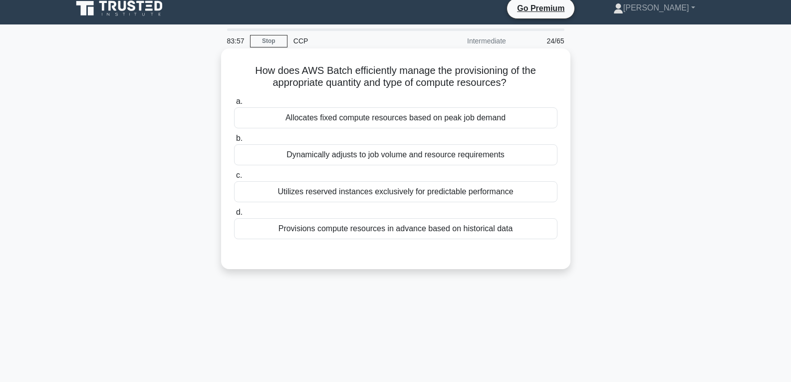
click at [390, 230] on div "Provisions compute resources in advance based on historical data" at bounding box center [395, 228] width 323 height 21
click at [234, 216] on input "d. Provisions compute resources in advance based on historical data" at bounding box center [234, 212] width 0 height 6
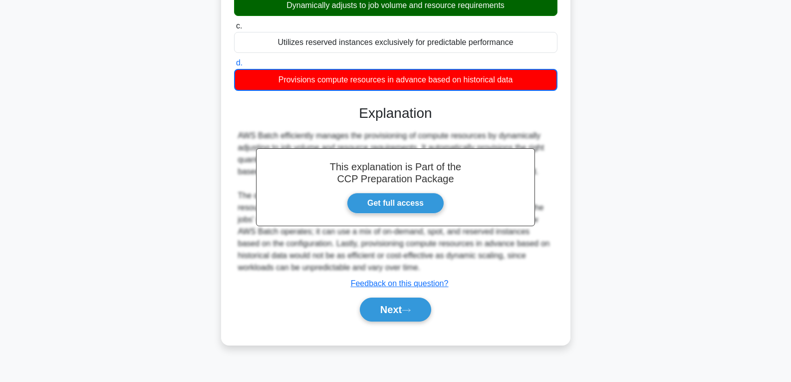
scroll to position [157, 0]
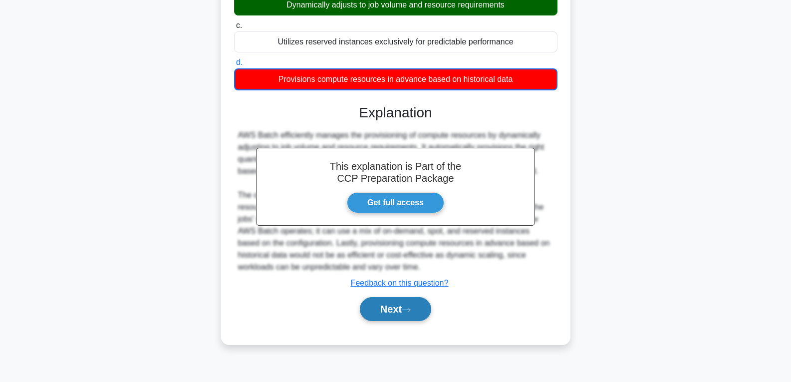
click at [386, 302] on button "Next" at bounding box center [395, 309] width 71 height 24
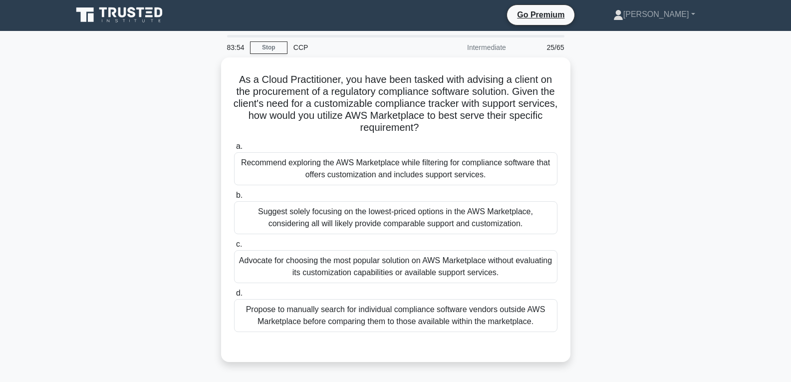
scroll to position [0, 0]
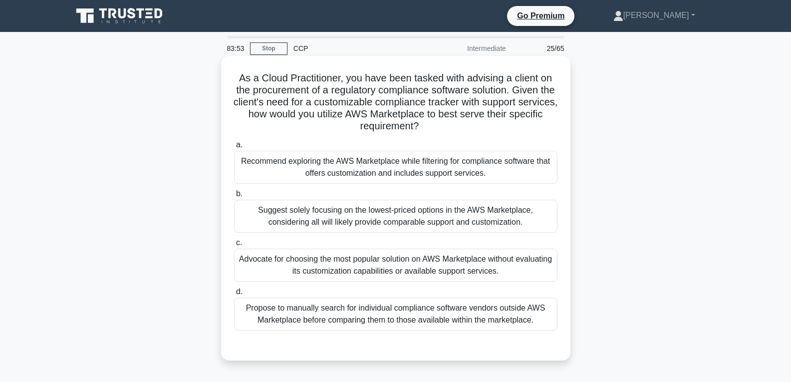
click at [379, 221] on div "Suggest solely focusing on the lowest-priced options in the AWS Marketplace, co…" at bounding box center [395, 216] width 323 height 33
click at [234, 197] on input "b. Suggest solely focusing on the lowest-priced options in the AWS Marketplace,…" at bounding box center [234, 194] width 0 height 6
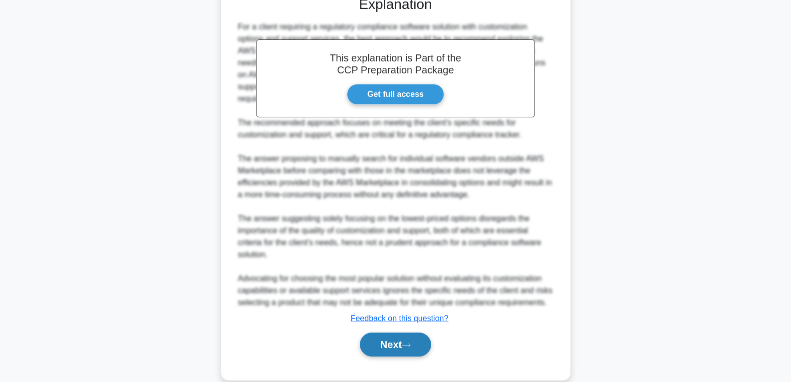
click at [403, 332] on button "Next" at bounding box center [395, 344] width 71 height 24
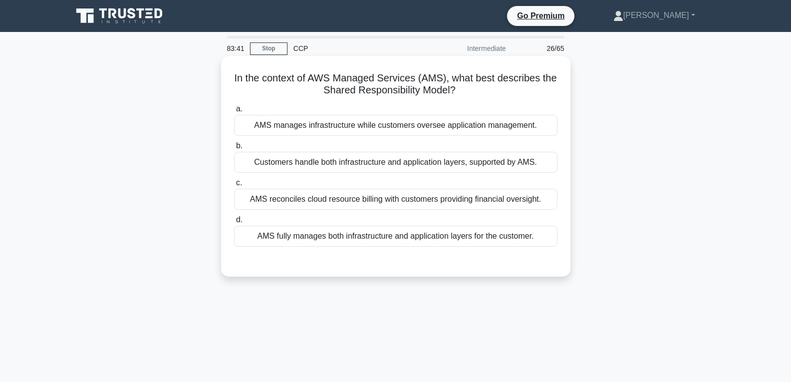
click at [369, 165] on div "Customers handle both infrastructure and application layers, supported by AMS." at bounding box center [395, 162] width 323 height 21
click at [234, 149] on input "b. Customers handle both infrastructure and application layers, supported by AM…" at bounding box center [234, 146] width 0 height 6
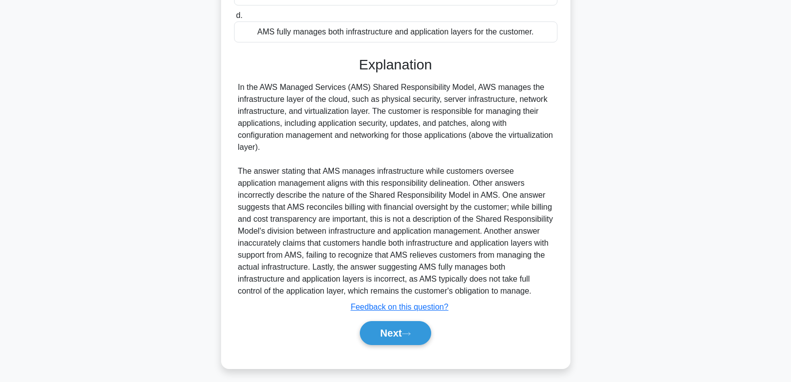
scroll to position [211, 0]
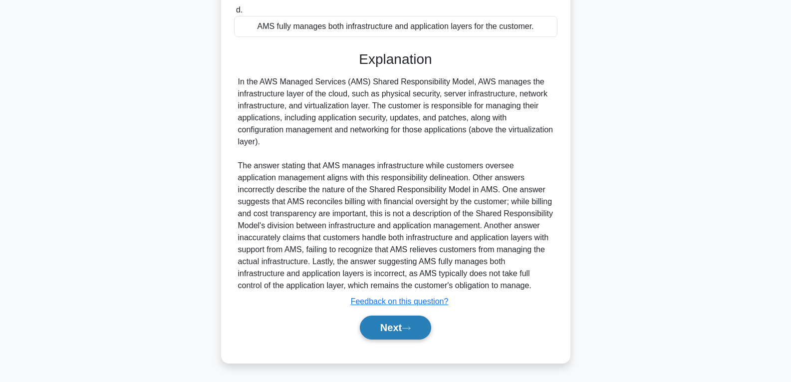
click at [370, 327] on button "Next" at bounding box center [395, 327] width 71 height 24
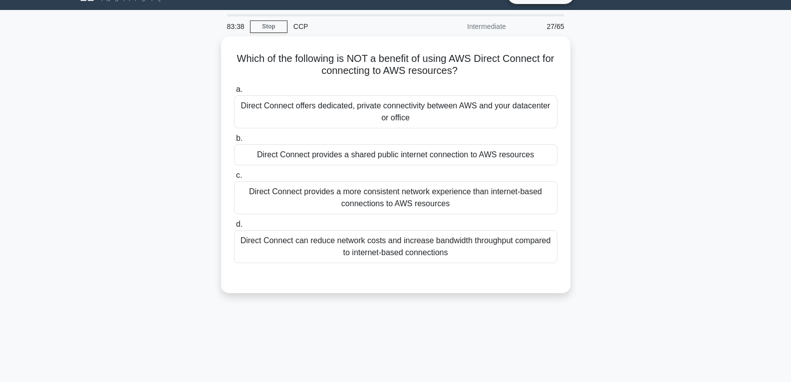
scroll to position [7, 0]
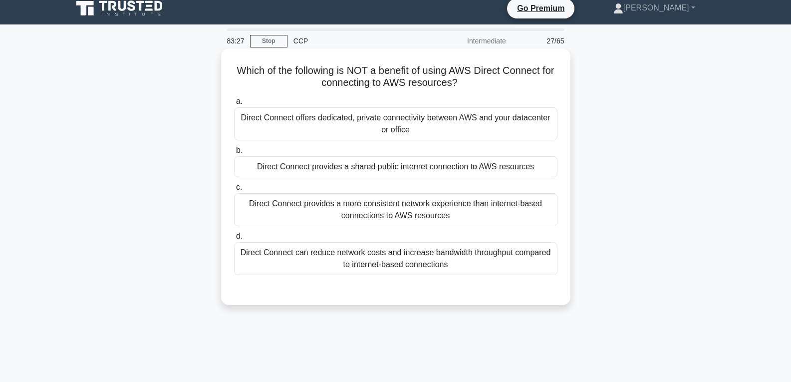
click at [374, 170] on div "Direct Connect provides a shared public internet connection to AWS resources" at bounding box center [395, 166] width 323 height 21
click at [234, 154] on input "b. Direct Connect provides a shared public internet connection to AWS resources" at bounding box center [234, 150] width 0 height 6
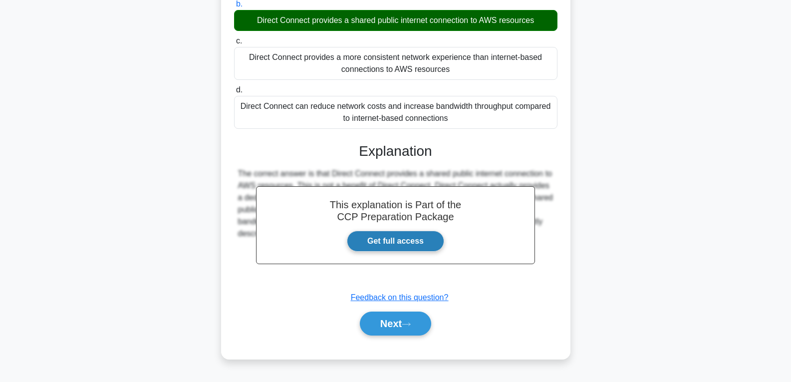
scroll to position [157, 0]
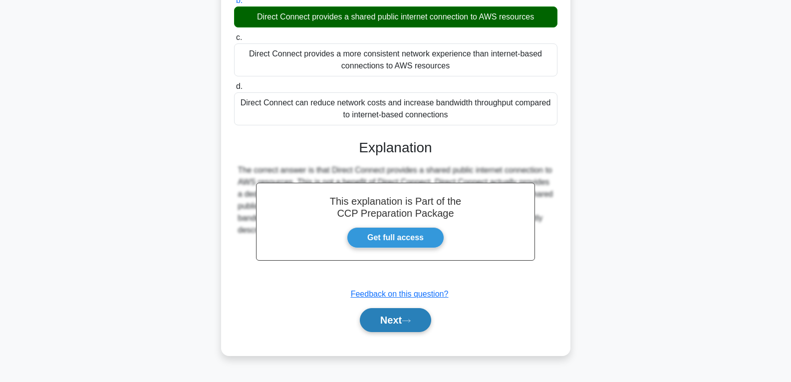
click at [410, 319] on icon at bounding box center [406, 320] width 9 height 5
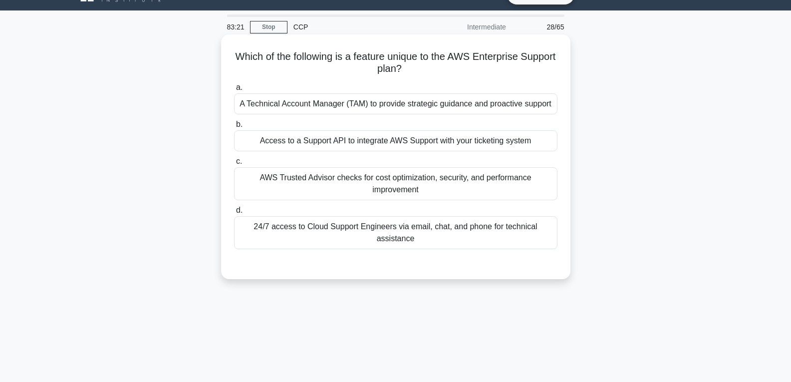
scroll to position [0, 0]
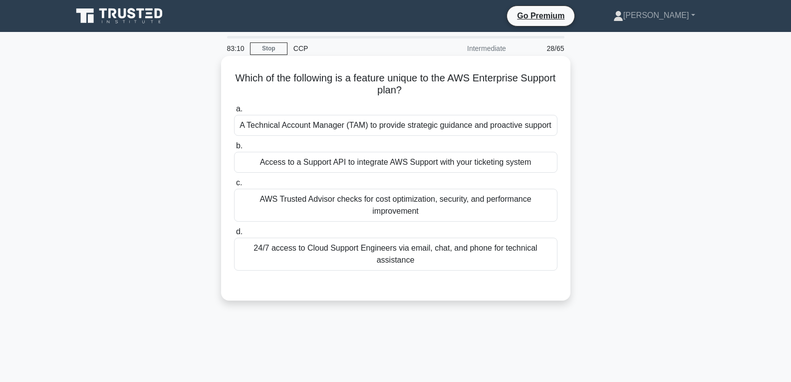
click at [410, 158] on div "Access to a Support API to integrate AWS Support with your ticketing system" at bounding box center [395, 162] width 323 height 21
click at [234, 149] on input "b. Access to a Support API to integrate AWS Support with your ticketing system" at bounding box center [234, 146] width 0 height 6
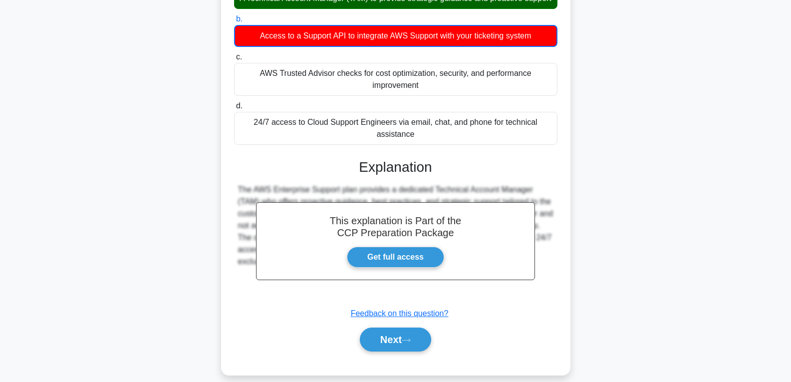
scroll to position [150, 0]
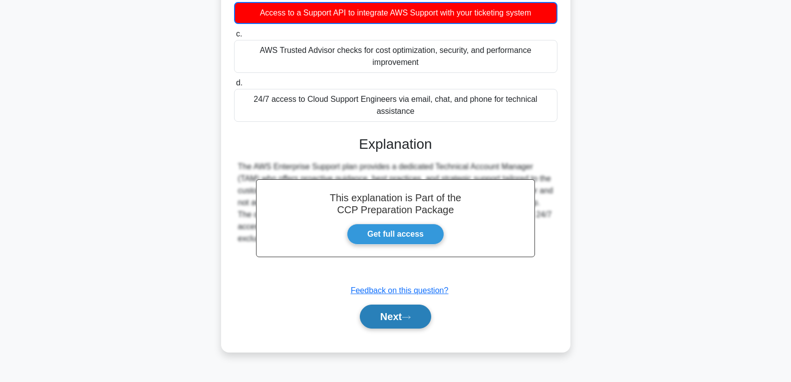
click at [394, 323] on button "Next" at bounding box center [395, 316] width 71 height 24
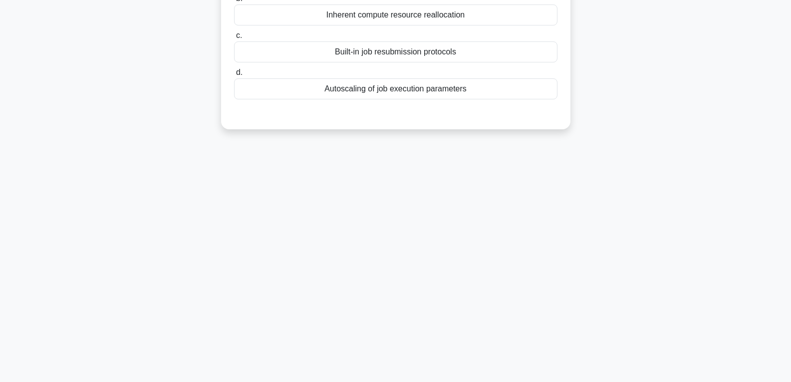
scroll to position [0, 0]
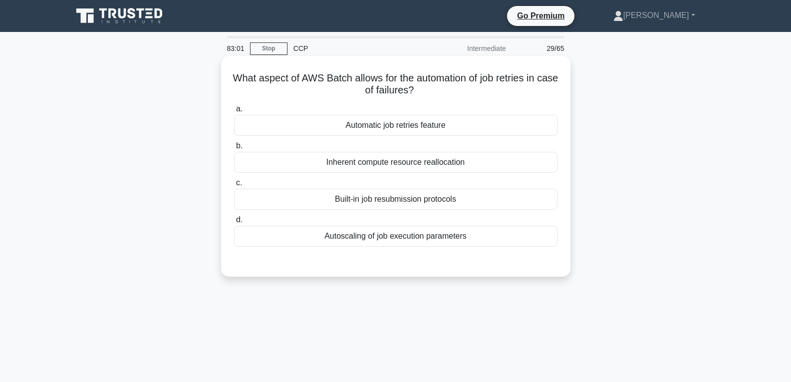
click at [399, 122] on div "Automatic job retries feature" at bounding box center [395, 125] width 323 height 21
click at [234, 112] on input "a. Automatic job retries feature" at bounding box center [234, 109] width 0 height 6
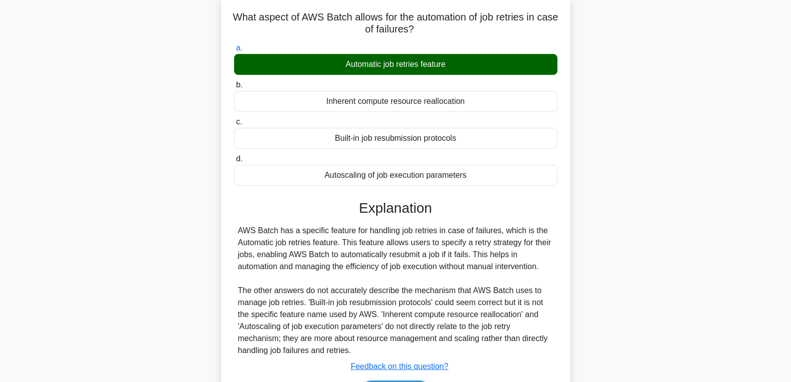
scroll to position [150, 0]
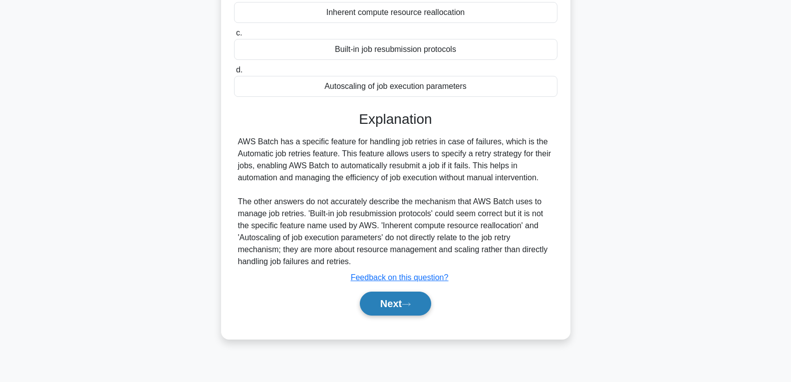
click at [378, 304] on button "Next" at bounding box center [395, 303] width 71 height 24
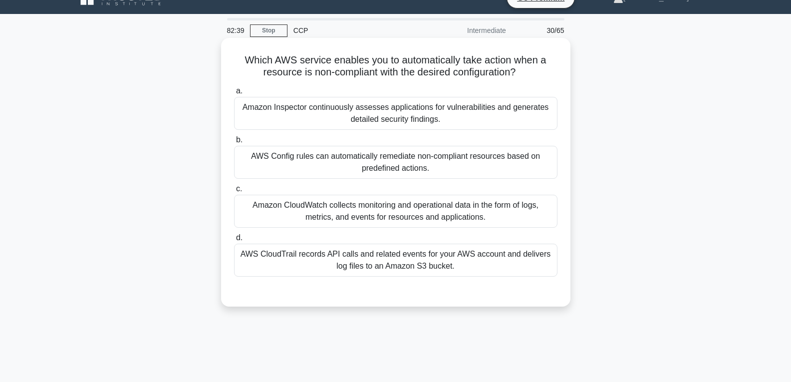
scroll to position [0, 0]
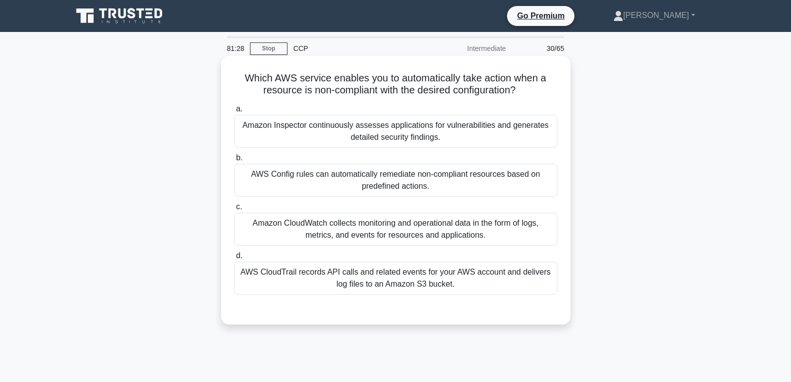
click at [355, 173] on div "AWS Config rules can automatically remediate non-compliant resources based on p…" at bounding box center [395, 180] width 323 height 33
click at [234, 161] on input "b. AWS Config rules can automatically remediate non-compliant resources based o…" at bounding box center [234, 158] width 0 height 6
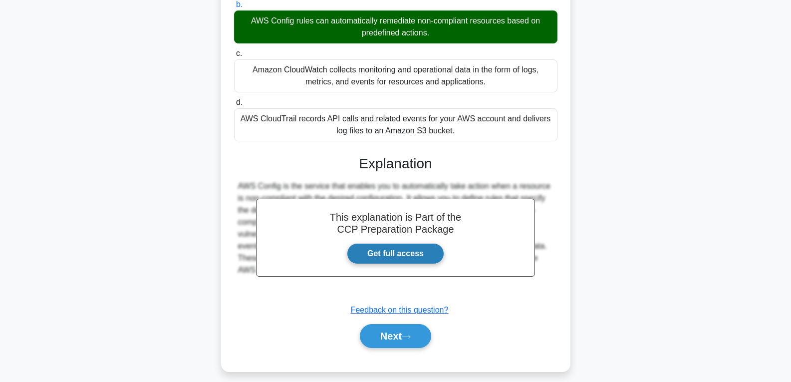
scroll to position [162, 0]
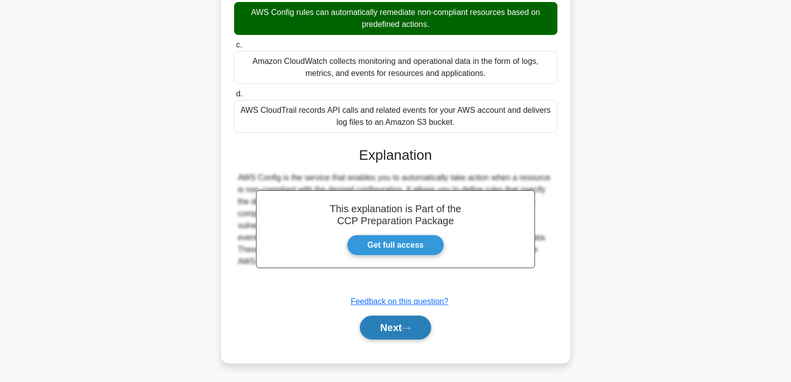
click at [410, 324] on button "Next" at bounding box center [395, 327] width 71 height 24
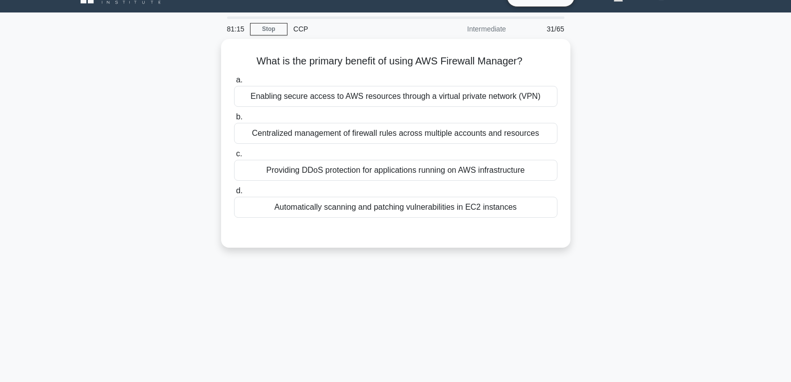
scroll to position [0, 0]
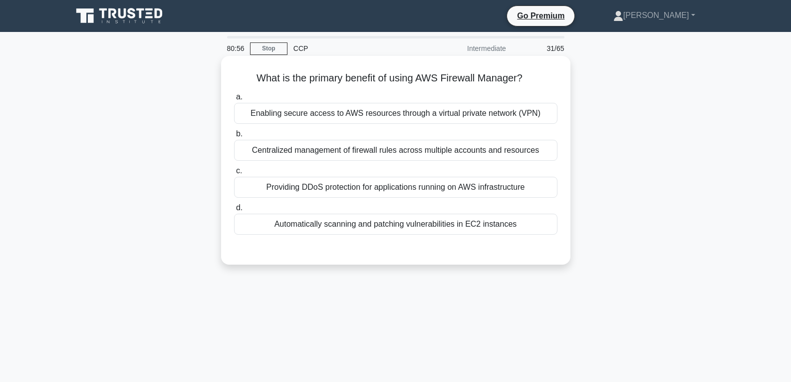
click at [413, 186] on div "Providing DDoS protection for applications running on AWS infrastructure" at bounding box center [395, 187] width 323 height 21
click at [234, 174] on input "c. Providing DDoS protection for applications running on AWS infrastructure" at bounding box center [234, 171] width 0 height 6
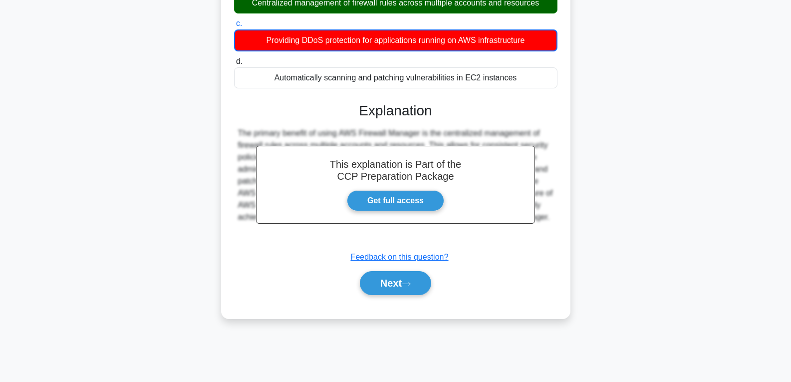
scroll to position [150, 0]
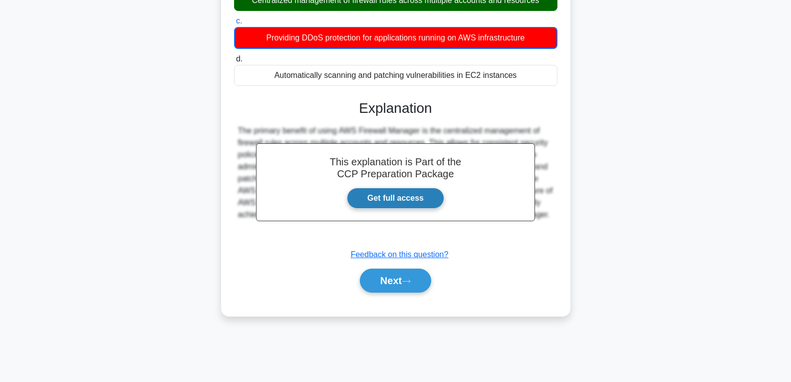
click at [408, 195] on link "Get full access" at bounding box center [395, 198] width 97 height 21
click at [379, 279] on button "Next" at bounding box center [395, 281] width 71 height 24
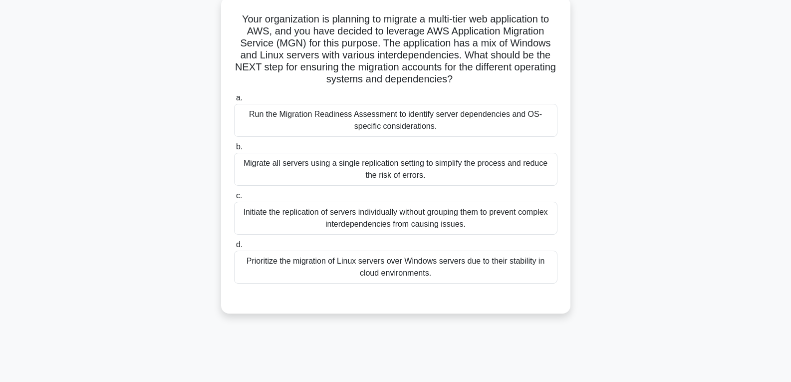
scroll to position [0, 0]
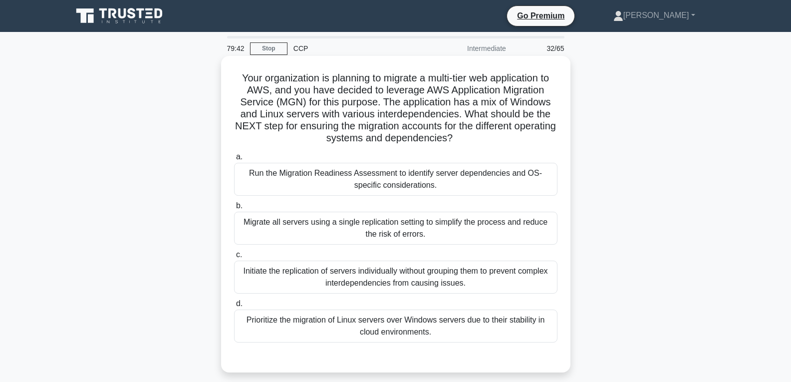
click at [400, 226] on div "Migrate all servers using a single replication setting to simplify the process …" at bounding box center [395, 228] width 323 height 33
click at [234, 209] on input "b. Migrate all servers using a single replication setting to simplify the proce…" at bounding box center [234, 206] width 0 height 6
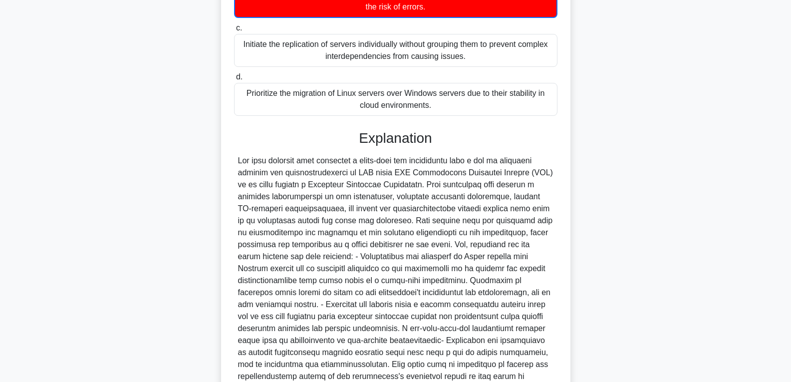
scroll to position [299, 0]
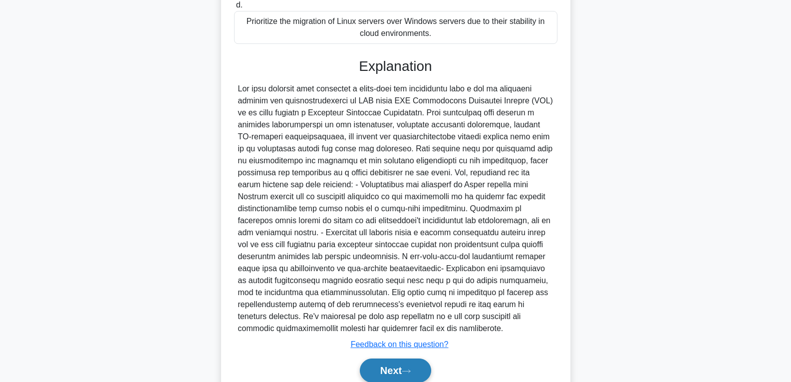
click at [385, 363] on button "Next" at bounding box center [395, 370] width 71 height 24
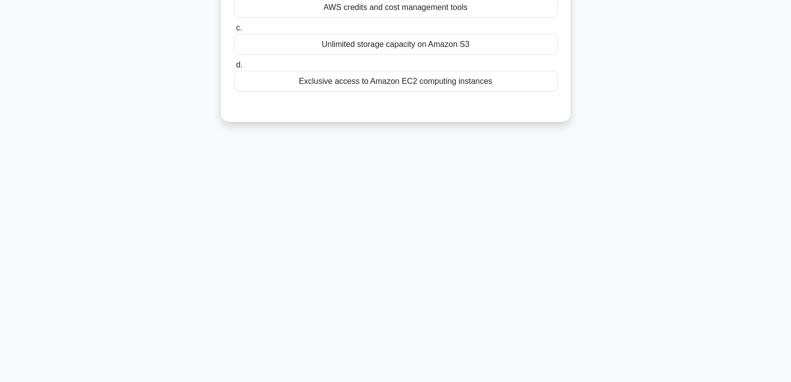
scroll to position [0, 0]
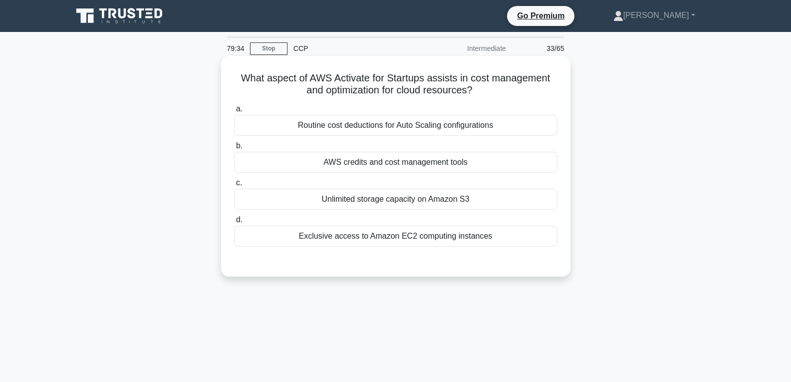
click at [404, 160] on div "AWS credits and cost management tools" at bounding box center [395, 162] width 323 height 21
click at [234, 149] on input "b. AWS credits and cost management tools" at bounding box center [234, 146] width 0 height 6
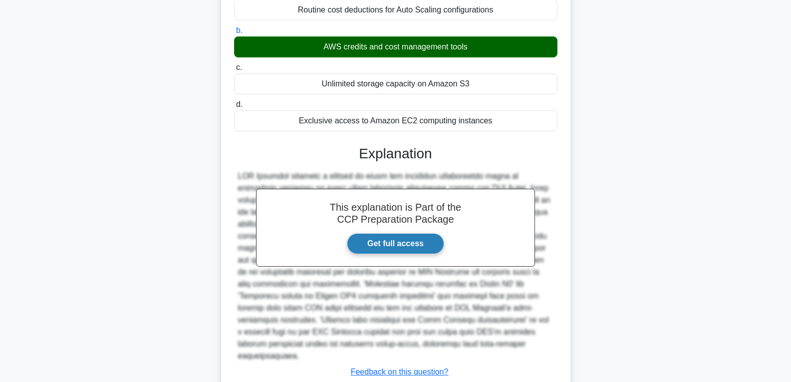
scroll to position [150, 0]
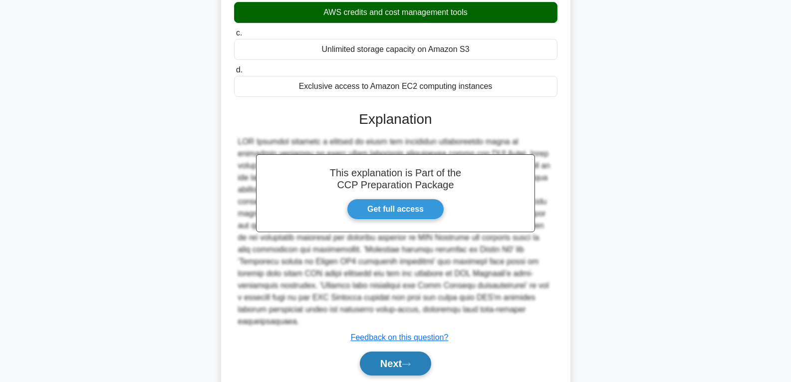
click at [390, 351] on button "Next" at bounding box center [395, 363] width 71 height 24
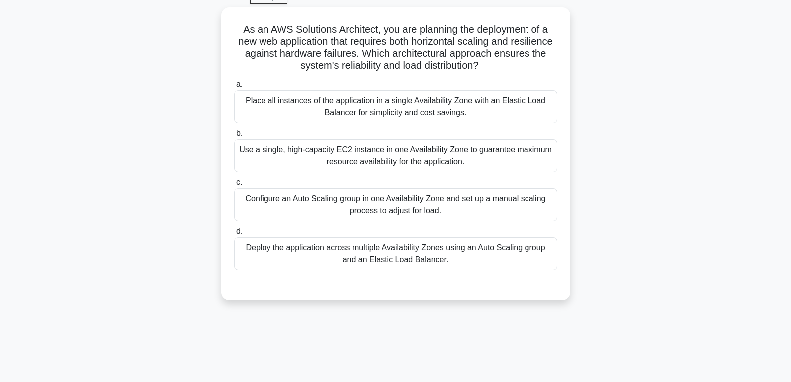
scroll to position [0, 0]
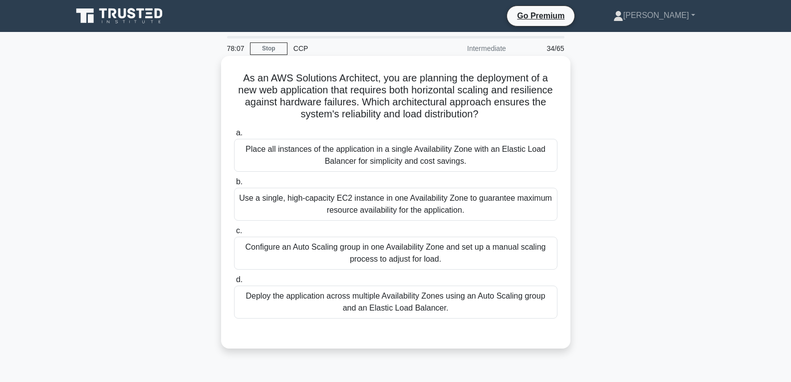
click at [473, 246] on div "Configure an Auto Scaling group in one Availability Zone and set up a manual sc…" at bounding box center [395, 253] width 323 height 33
click at [234, 234] on input "c. Configure an Auto Scaling group in one Availability Zone and set up a manual…" at bounding box center [234, 231] width 0 height 6
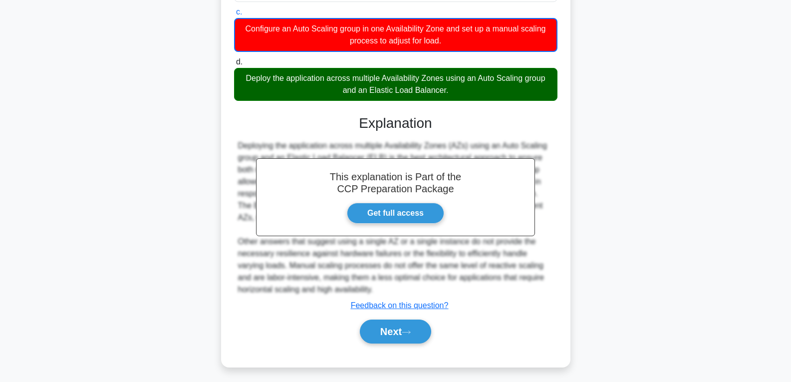
scroll to position [223, 0]
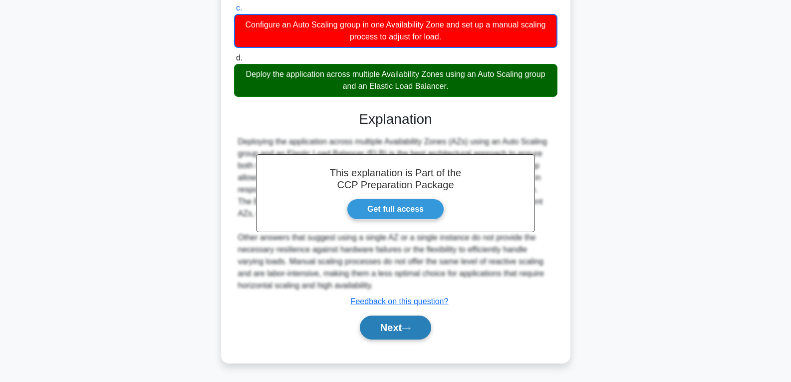
click at [420, 322] on button "Next" at bounding box center [395, 327] width 71 height 24
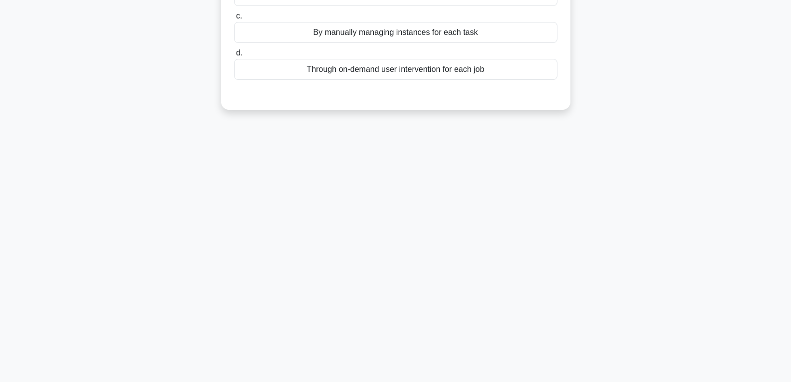
scroll to position [7, 0]
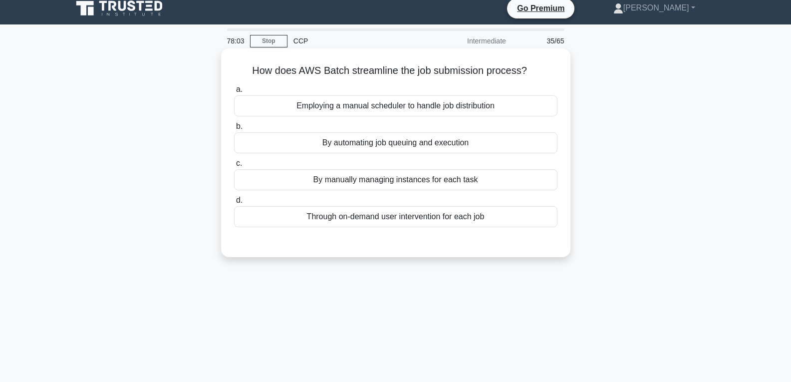
click at [424, 141] on div "By automating job queuing and execution" at bounding box center [395, 142] width 323 height 21
click at [234, 130] on input "b. By automating job queuing and execution" at bounding box center [234, 126] width 0 height 6
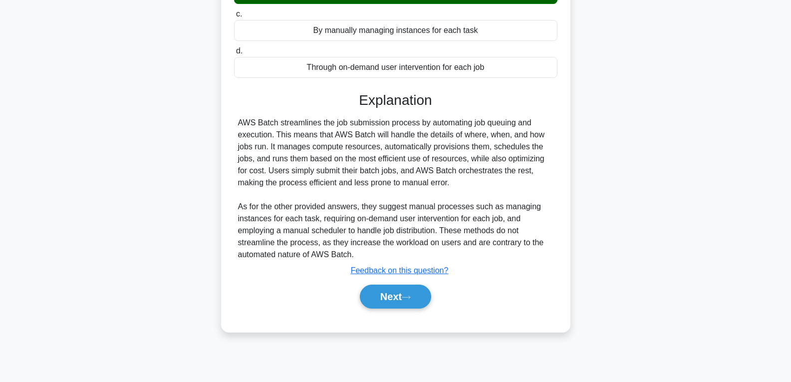
scroll to position [157, 0]
click at [394, 292] on button "Next" at bounding box center [395, 296] width 71 height 24
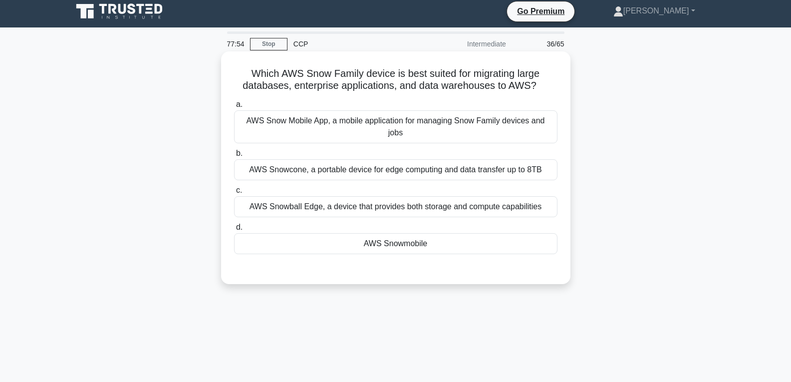
scroll to position [0, 0]
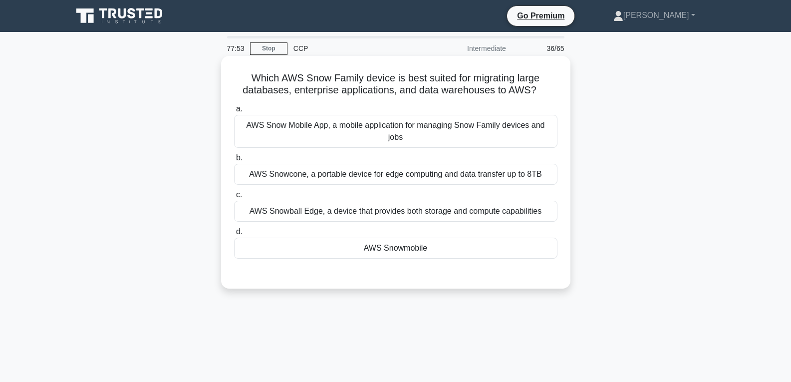
click at [409, 238] on div "AWS Snowmobile" at bounding box center [395, 248] width 323 height 21
click at [234, 235] on input "d. AWS Snowmobile" at bounding box center [234, 232] width 0 height 6
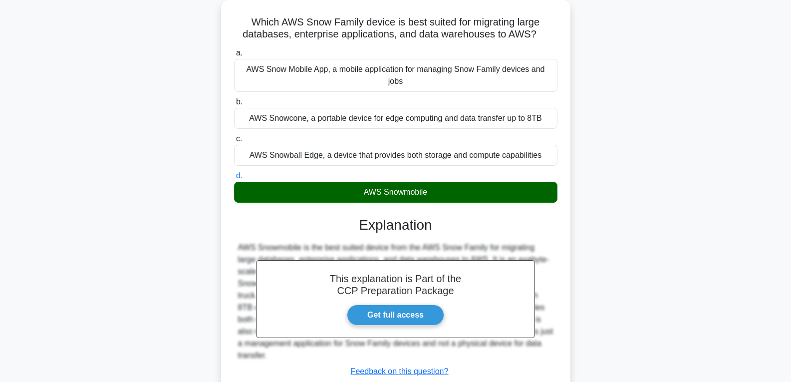
scroll to position [150, 0]
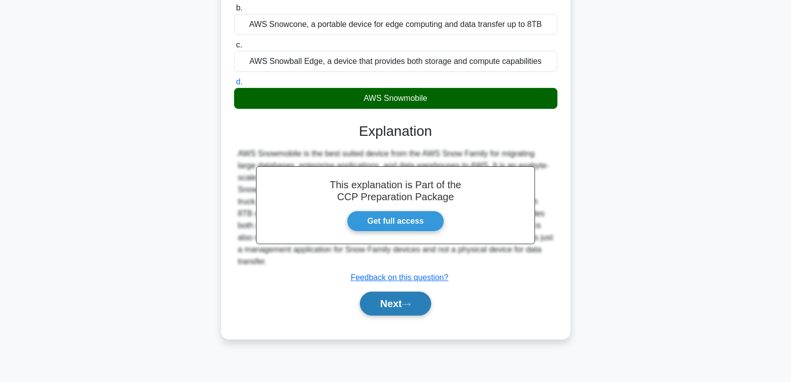
click at [402, 292] on button "Next" at bounding box center [395, 303] width 71 height 24
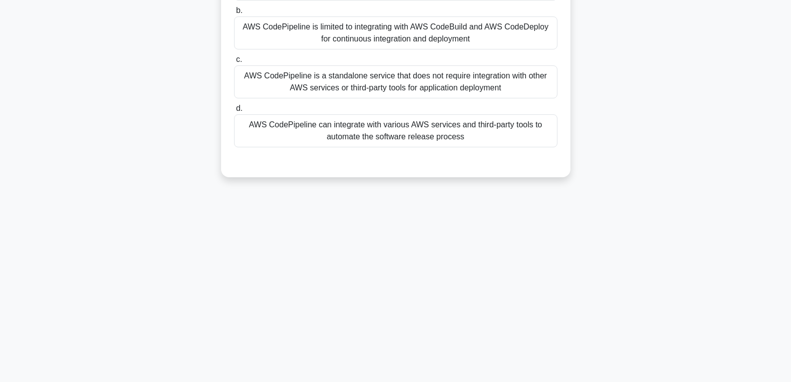
scroll to position [0, 0]
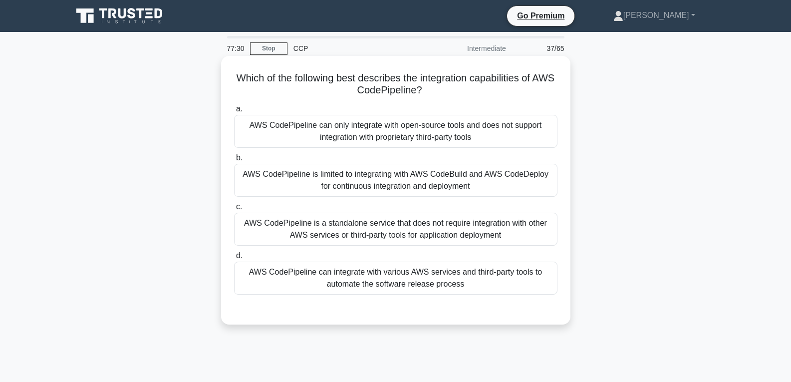
click at [422, 181] on div "AWS CodePipeline is limited to integrating with AWS CodeBuild and AWS CodeDeplo…" at bounding box center [395, 180] width 323 height 33
click at [234, 161] on input "b. AWS CodePipeline is limited to integrating with AWS CodeBuild and AWS CodeDe…" at bounding box center [234, 158] width 0 height 6
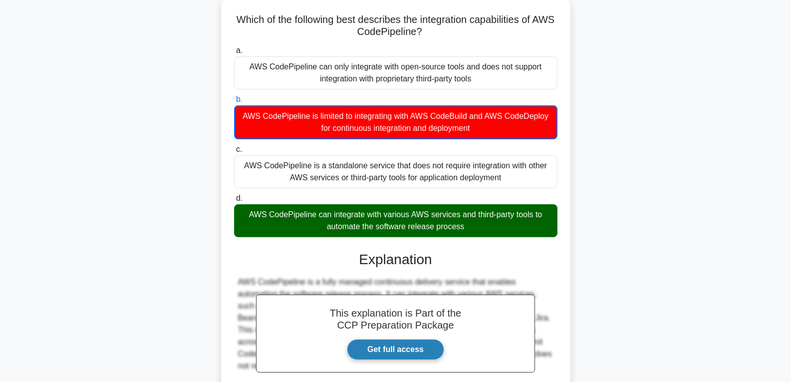
scroll to position [163, 0]
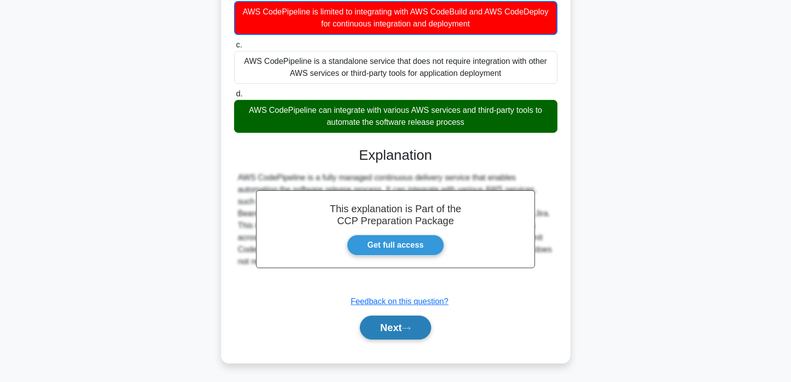
click at [396, 325] on button "Next" at bounding box center [395, 327] width 71 height 24
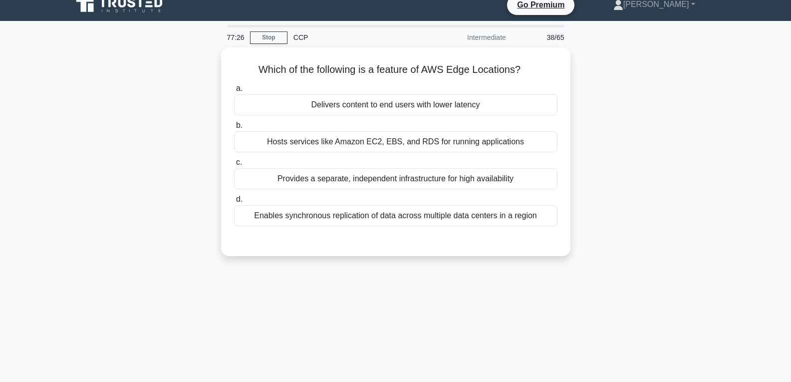
scroll to position [7, 0]
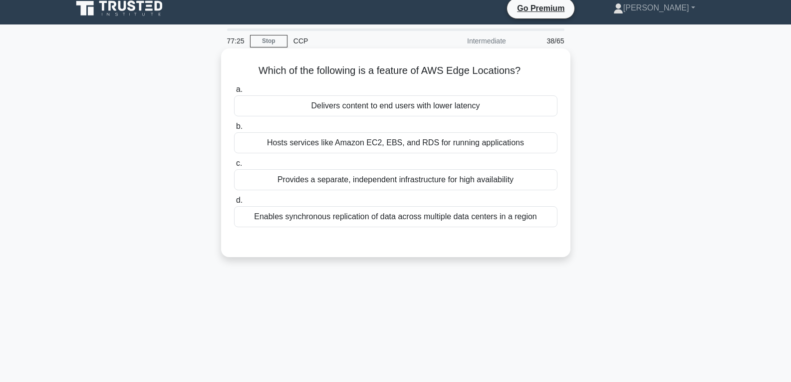
click at [412, 95] on label "a. Delivers content to end users with lower latency" at bounding box center [395, 99] width 323 height 33
click at [234, 93] on input "a. Delivers content to end users with lower latency" at bounding box center [234, 89] width 0 height 6
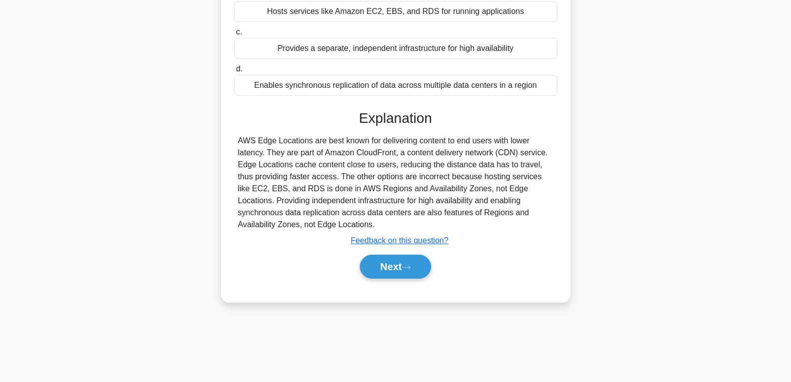
scroll to position [157, 0]
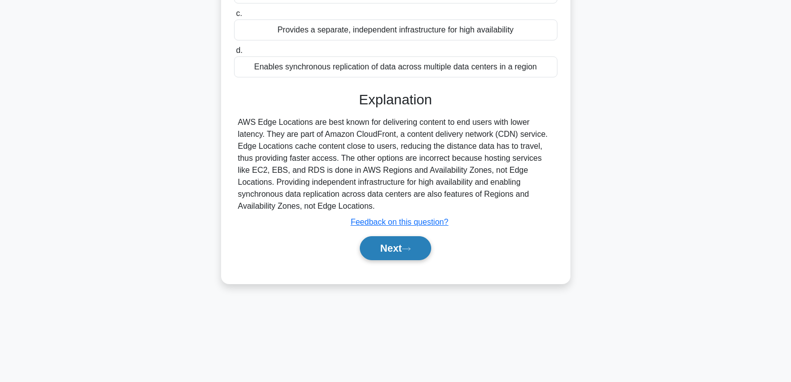
click at [412, 239] on button "Next" at bounding box center [395, 248] width 71 height 24
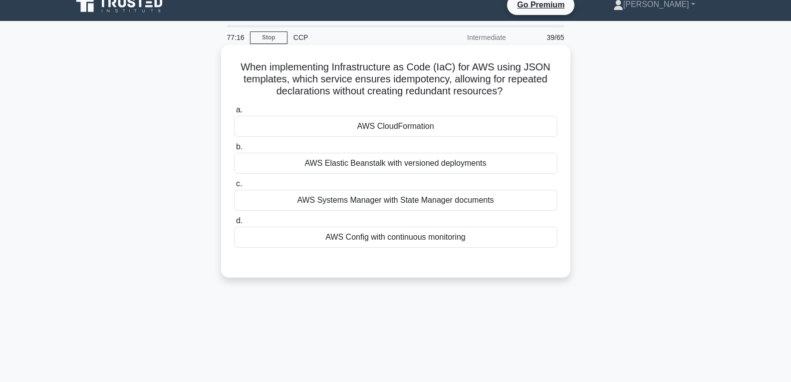
scroll to position [7, 0]
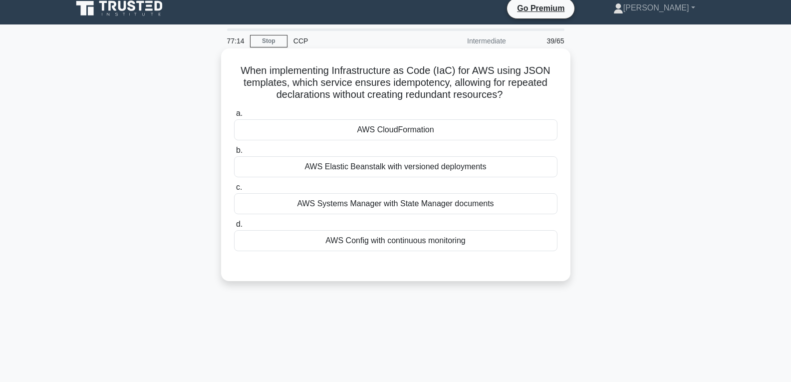
click at [411, 124] on div "AWS CloudFormation" at bounding box center [395, 129] width 323 height 21
click at [234, 117] on input "a. AWS CloudFormation" at bounding box center [234, 113] width 0 height 6
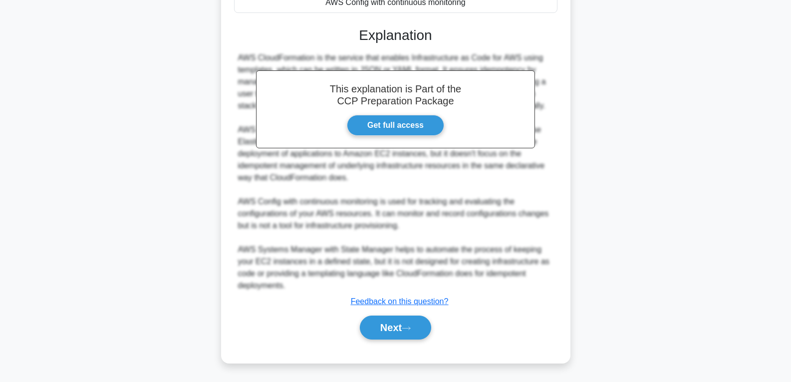
scroll to position [246, 0]
click at [400, 324] on button "Next" at bounding box center [395, 327] width 71 height 24
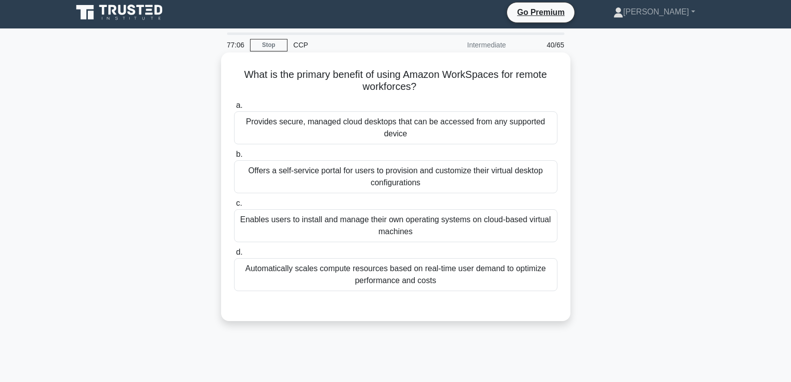
scroll to position [0, 0]
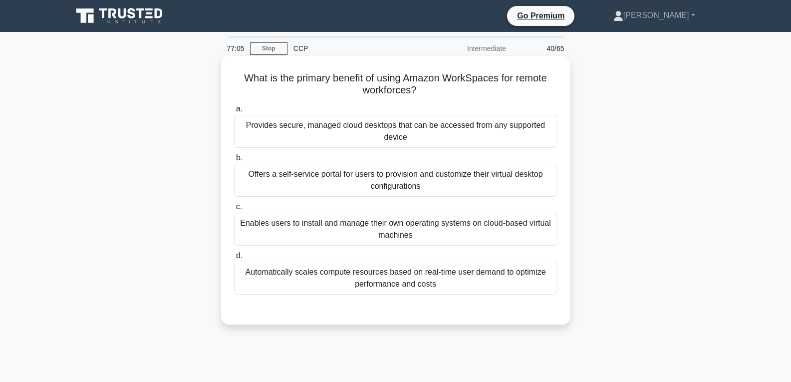
click at [427, 141] on div "Provides secure, managed cloud desktops that can be accessed from any supported…" at bounding box center [395, 131] width 323 height 33
click at [234, 112] on input "a. Provides secure, managed cloud desktops that can be accessed from any suppor…" at bounding box center [234, 109] width 0 height 6
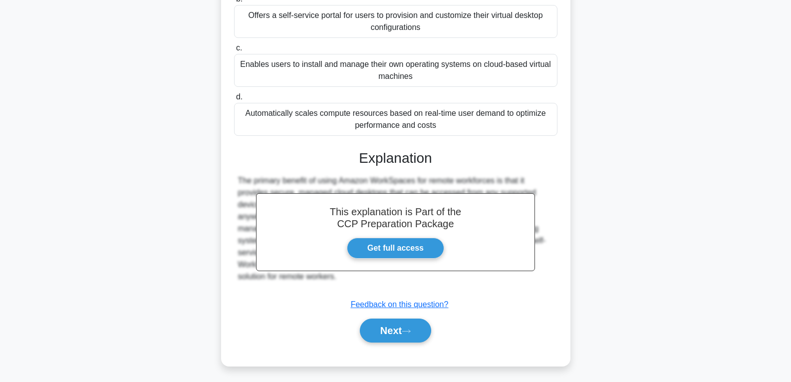
scroll to position [162, 0]
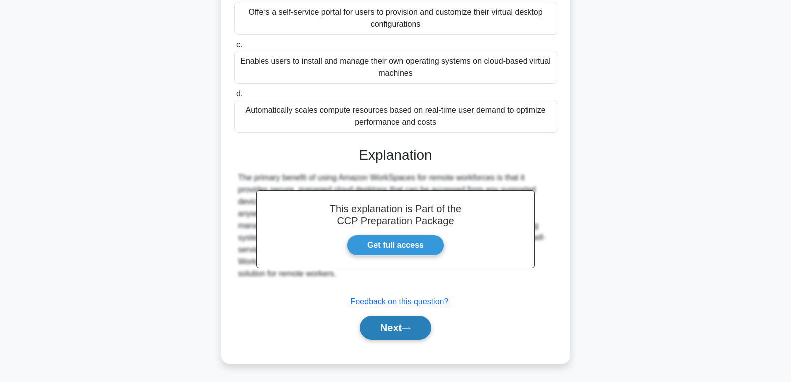
click at [396, 324] on button "Next" at bounding box center [395, 327] width 71 height 24
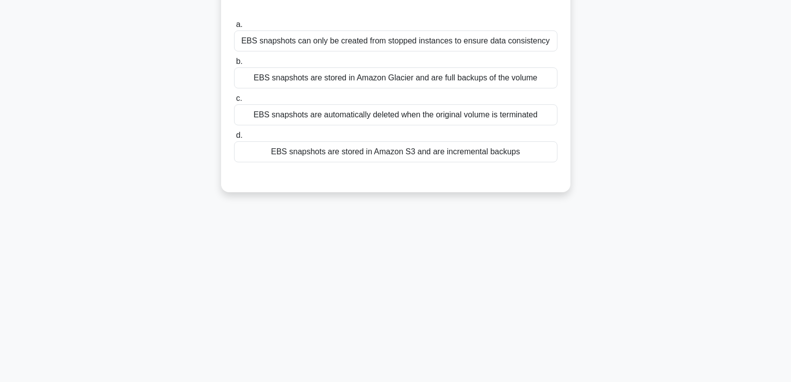
scroll to position [0, 0]
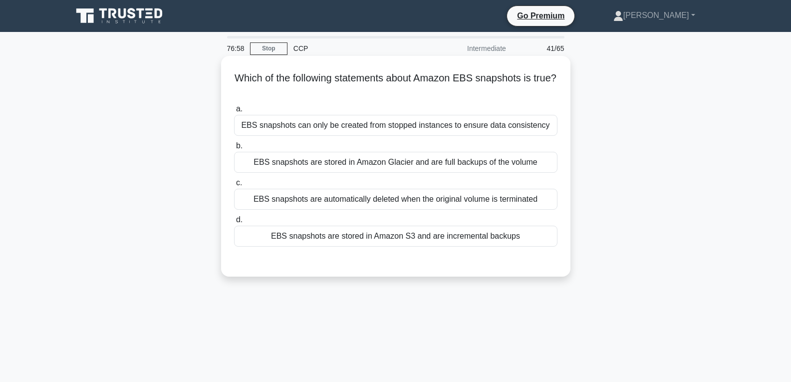
click at [409, 232] on div "EBS snapshots are stored in Amazon S3 and are incremental backups" at bounding box center [395, 236] width 323 height 21
click at [234, 223] on input "d. EBS snapshots are stored in Amazon S3 and are incremental backups" at bounding box center [234, 220] width 0 height 6
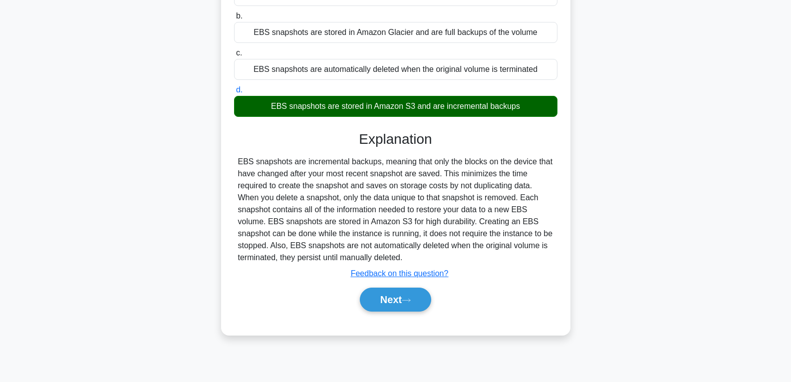
scroll to position [157, 0]
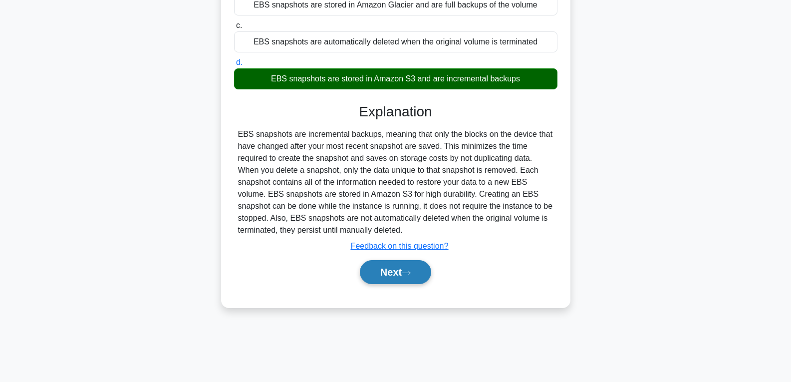
click at [404, 274] on button "Next" at bounding box center [395, 272] width 71 height 24
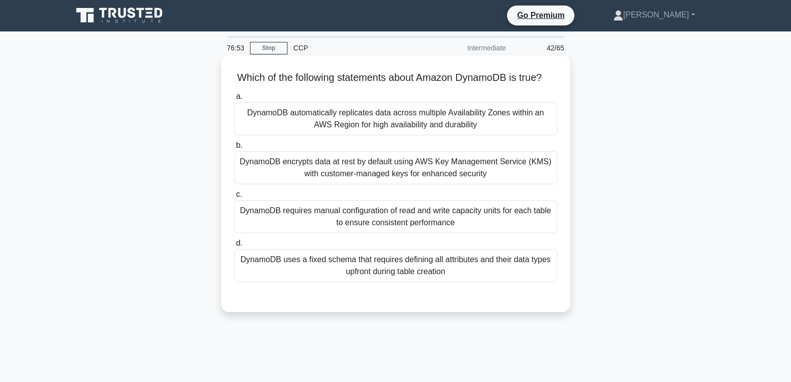
scroll to position [0, 0]
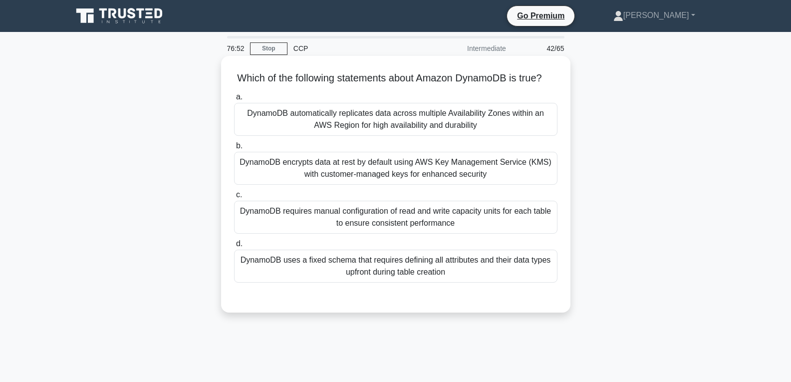
click at [416, 181] on div "DynamoDB encrypts data at rest by default using AWS Key Management Service (KMS…" at bounding box center [395, 168] width 323 height 33
click at [234, 149] on input "b. DynamoDB encrypts data at rest by default using AWS Key Management Service (…" at bounding box center [234, 146] width 0 height 6
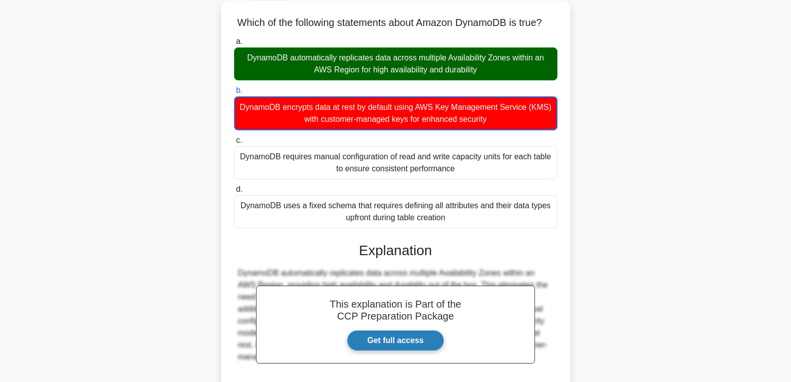
scroll to position [163, 0]
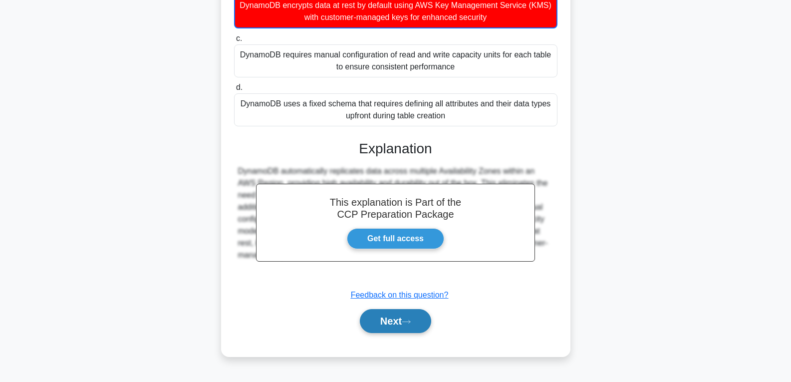
click at [408, 331] on button "Next" at bounding box center [395, 321] width 71 height 24
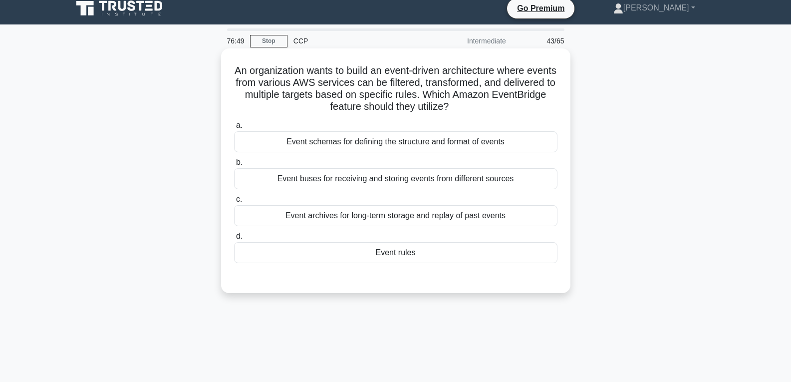
scroll to position [0, 0]
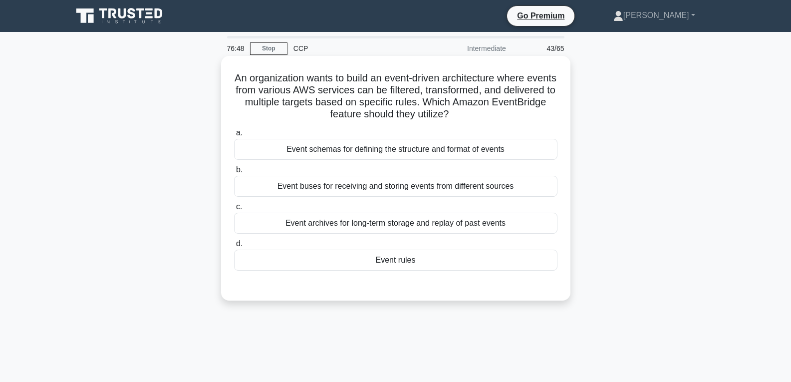
click at [408, 253] on div "Event rules" at bounding box center [395, 260] width 323 height 21
click at [234, 247] on input "d. Event rules" at bounding box center [234, 244] width 0 height 6
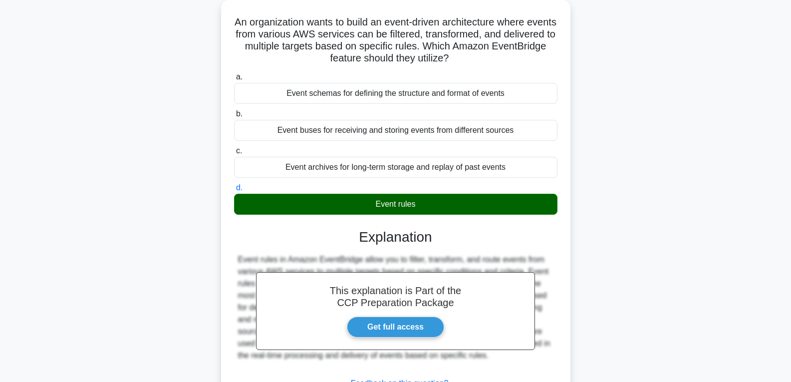
scroll to position [157, 0]
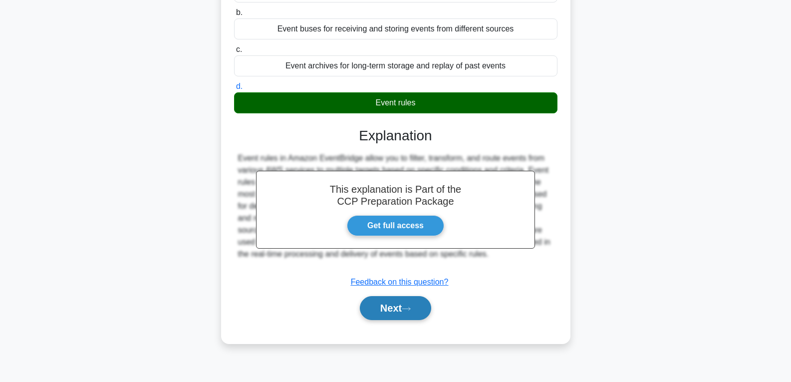
click at [401, 303] on button "Next" at bounding box center [395, 308] width 71 height 24
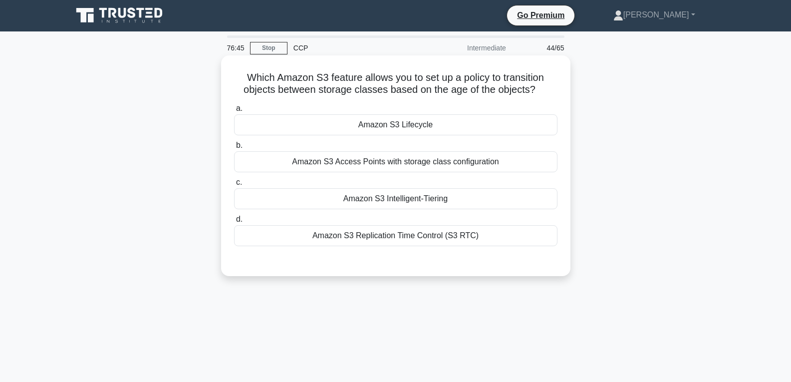
scroll to position [0, 0]
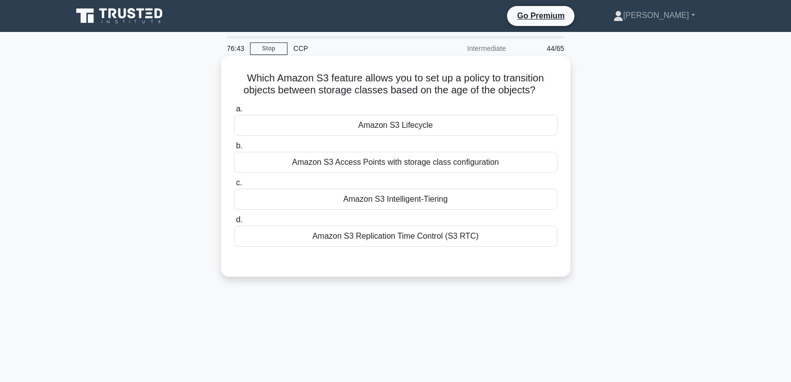
click at [400, 127] on div "Amazon S3 Lifecycle" at bounding box center [395, 125] width 323 height 21
click at [234, 112] on input "a. Amazon S3 Lifecycle" at bounding box center [234, 109] width 0 height 6
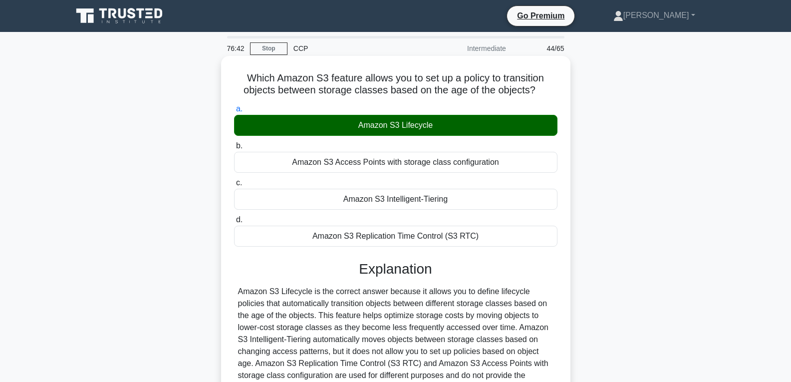
scroll to position [157, 0]
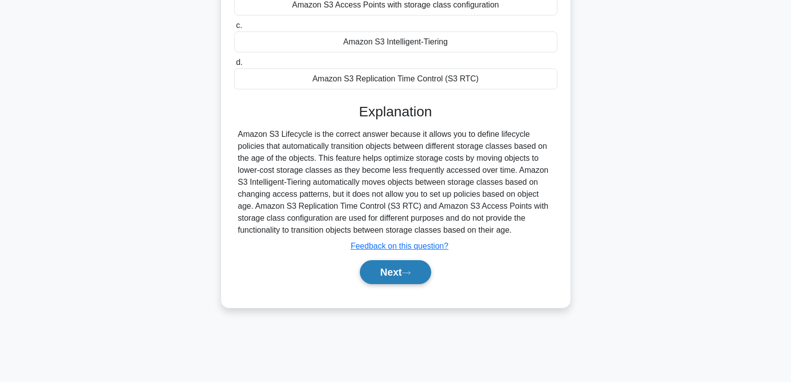
click at [418, 276] on button "Next" at bounding box center [395, 272] width 71 height 24
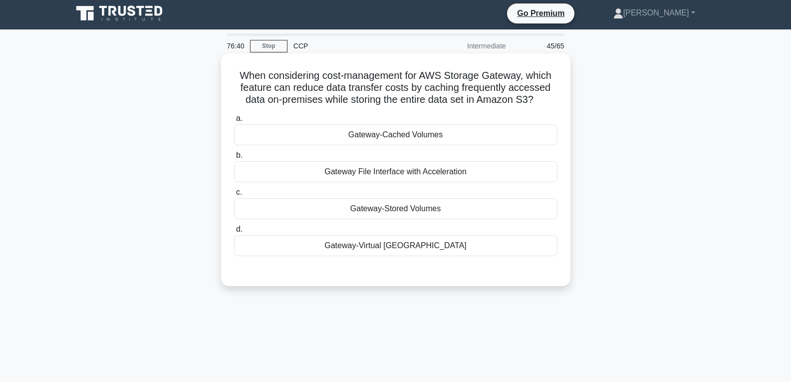
scroll to position [0, 0]
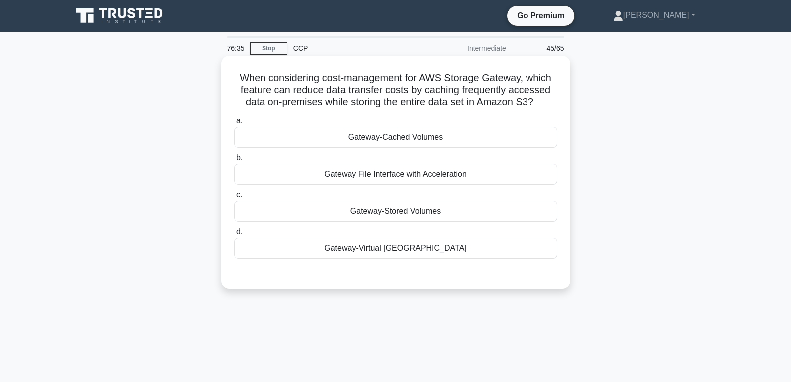
click at [416, 175] on div "Gateway File Interface with Acceleration" at bounding box center [395, 174] width 323 height 21
click at [234, 161] on input "b. Gateway File Interface with Acceleration" at bounding box center [234, 158] width 0 height 6
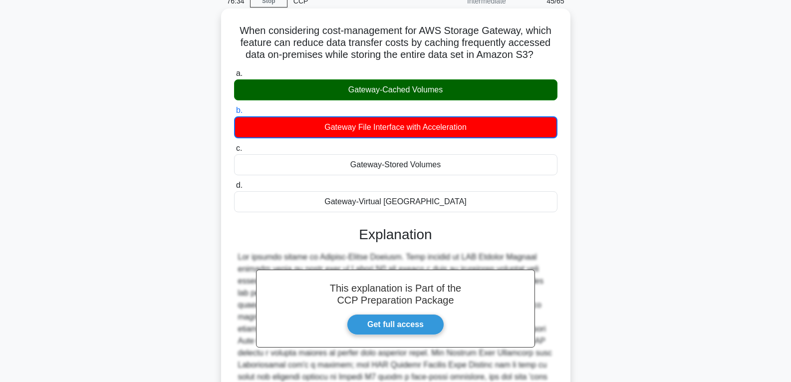
scroll to position [157, 0]
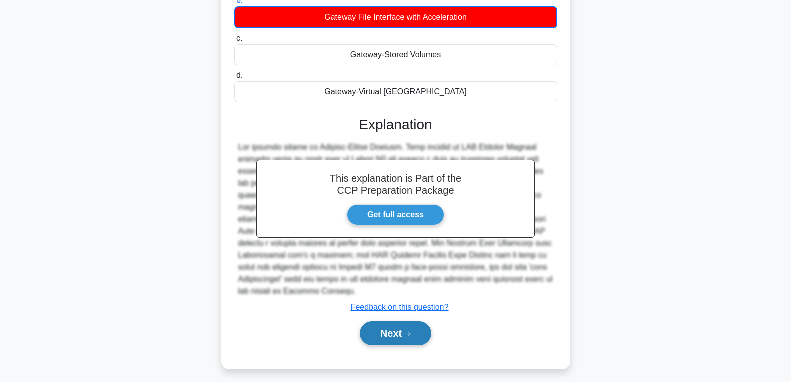
click at [396, 324] on button "Next" at bounding box center [395, 333] width 71 height 24
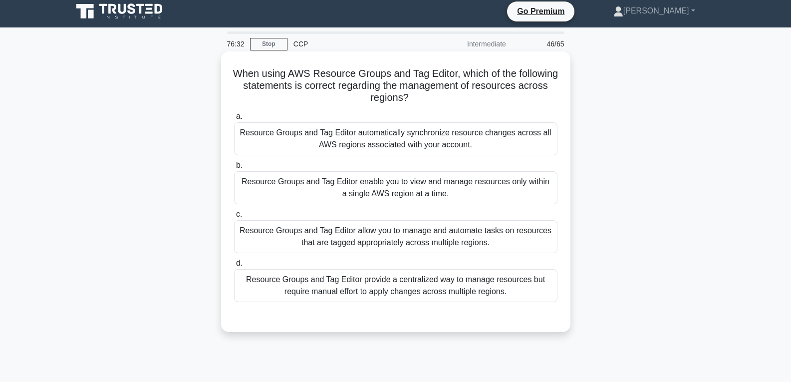
scroll to position [0, 0]
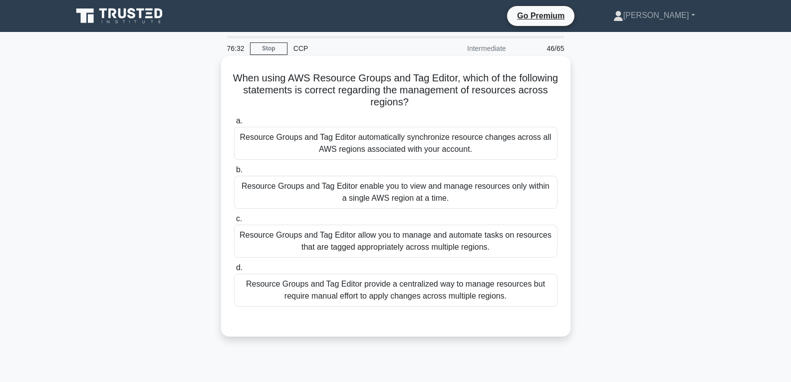
click at [394, 187] on div "Resource Groups and Tag Editor enable you to view and manage resources only wit…" at bounding box center [395, 192] width 323 height 33
click at [234, 173] on input "b. Resource Groups and Tag Editor enable you to view and manage resources only …" at bounding box center [234, 170] width 0 height 6
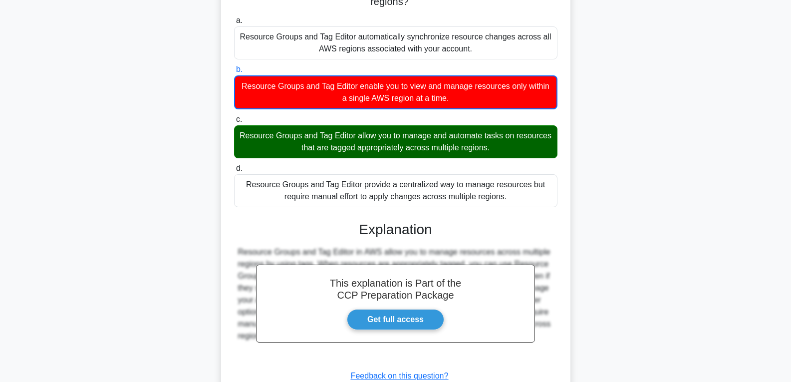
scroll to position [175, 0]
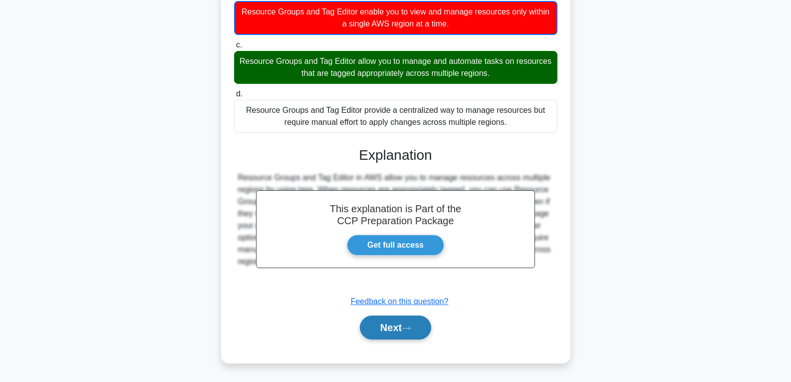
click at [406, 317] on button "Next" at bounding box center [395, 327] width 71 height 24
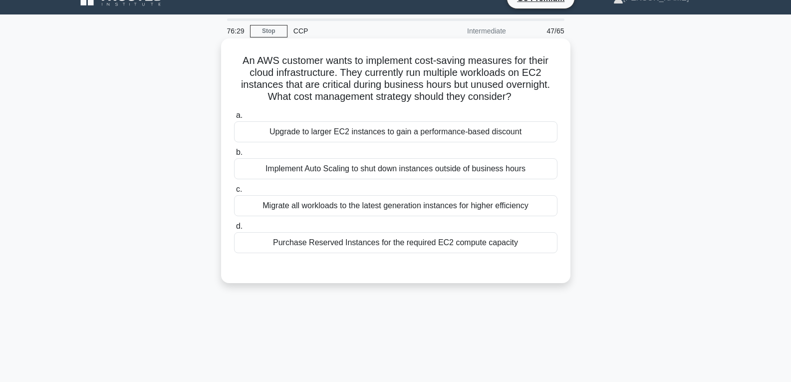
scroll to position [7, 0]
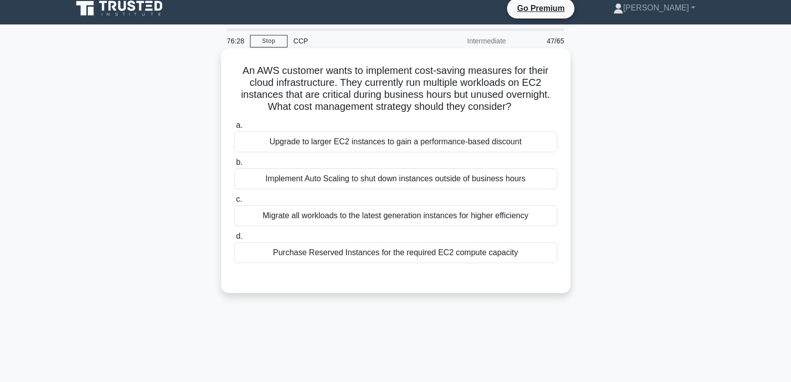
click at [393, 180] on div "Implement Auto Scaling to shut down instances outside of business hours" at bounding box center [395, 178] width 323 height 21
click at [234, 166] on input "b. Implement Auto Scaling to shut down instances outside of business hours" at bounding box center [234, 162] width 0 height 6
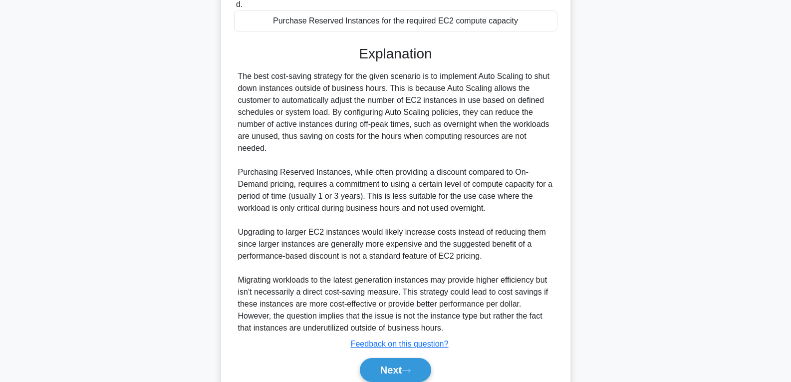
scroll to position [282, 0]
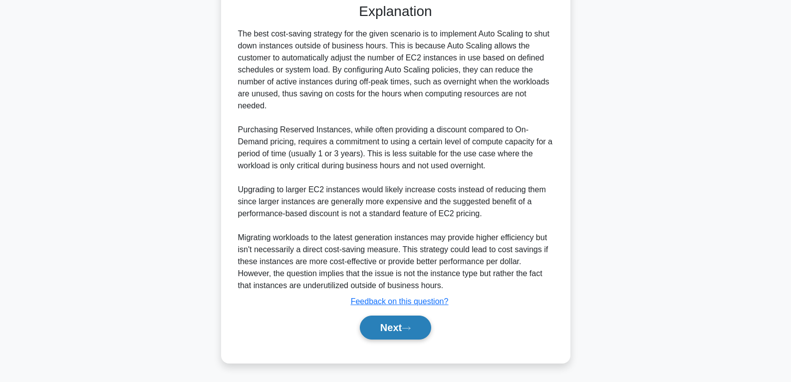
click at [397, 324] on button "Next" at bounding box center [395, 327] width 71 height 24
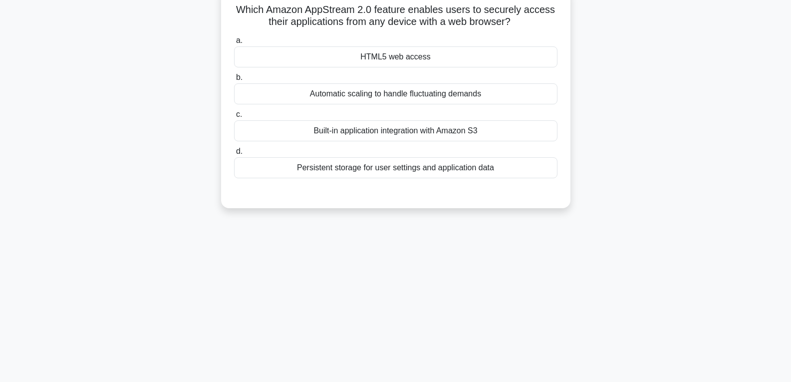
scroll to position [0, 0]
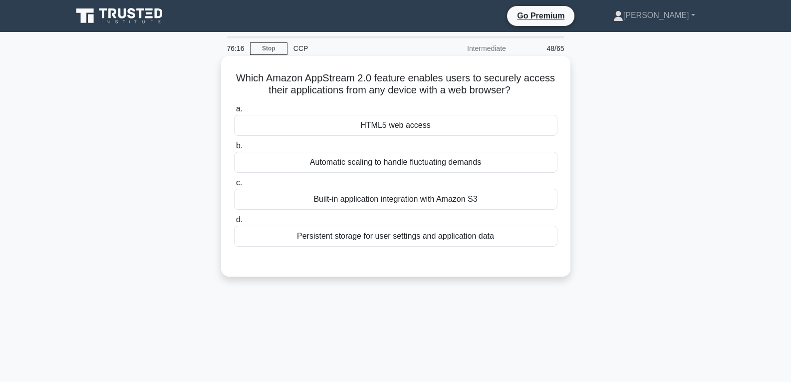
click at [395, 123] on div "HTML5 web access" at bounding box center [395, 125] width 323 height 21
click at [234, 112] on input "a. HTML5 web access" at bounding box center [234, 109] width 0 height 6
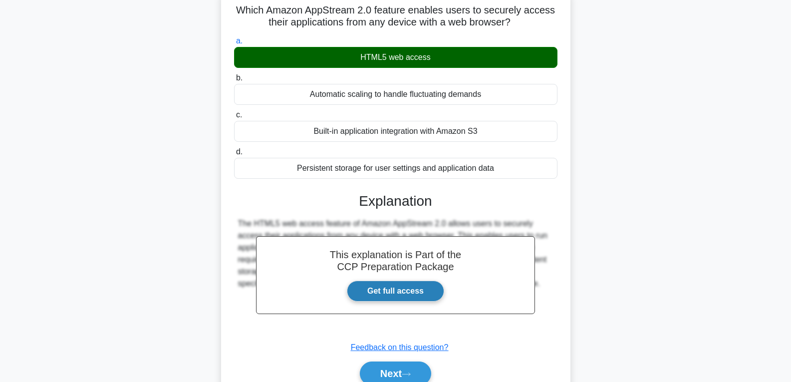
scroll to position [157, 0]
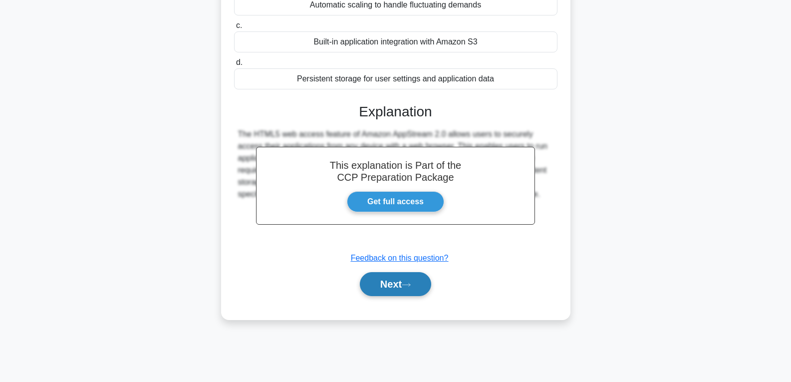
click at [417, 277] on button "Next" at bounding box center [395, 284] width 71 height 24
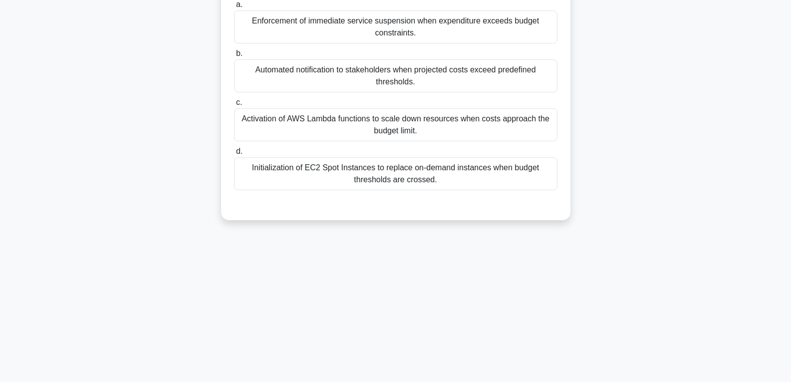
scroll to position [19, 0]
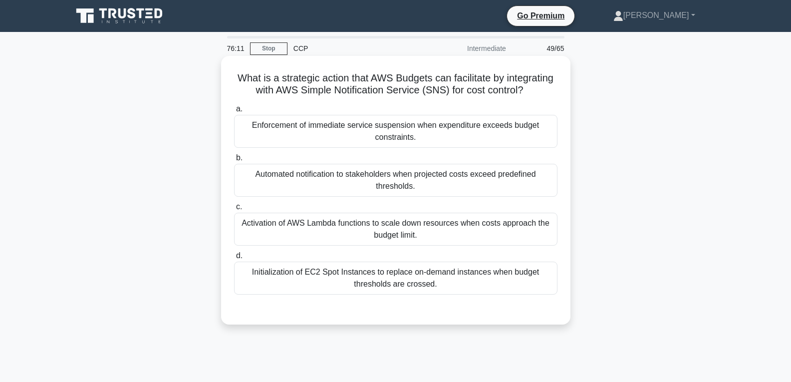
click at [426, 194] on div "Automated notification to stakeholders when projected costs exceed predefined t…" at bounding box center [395, 180] width 323 height 33
click at [234, 161] on input "b. Automated notification to stakeholders when projected costs exceed predefine…" at bounding box center [234, 158] width 0 height 6
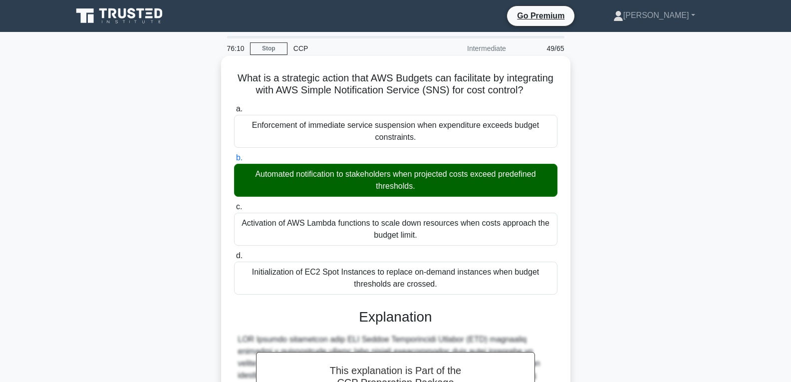
scroll to position [222, 0]
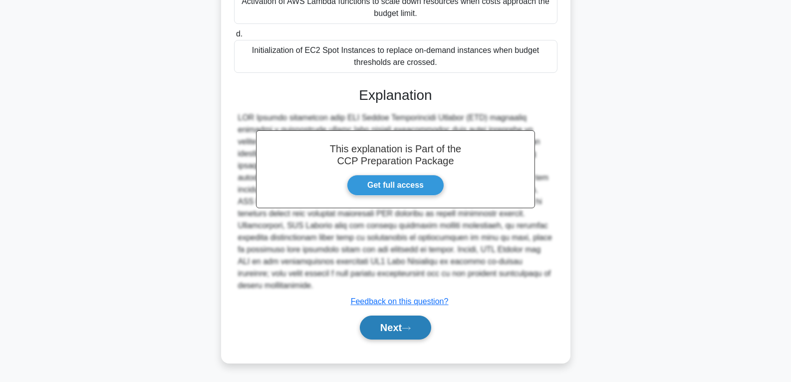
click at [380, 327] on button "Next" at bounding box center [395, 327] width 71 height 24
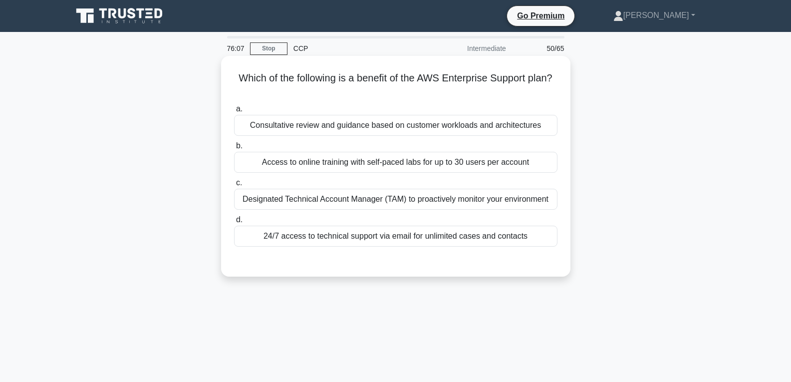
click at [422, 233] on div "24/7 access to technical support via email for unlimited cases and contacts" at bounding box center [395, 236] width 323 height 21
click at [234, 223] on input "d. 24/7 access to technical support via email for unlimited cases and contacts" at bounding box center [234, 220] width 0 height 6
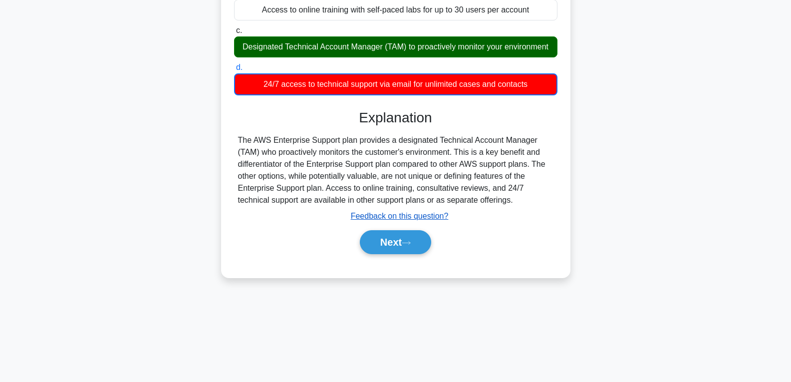
scroll to position [157, 0]
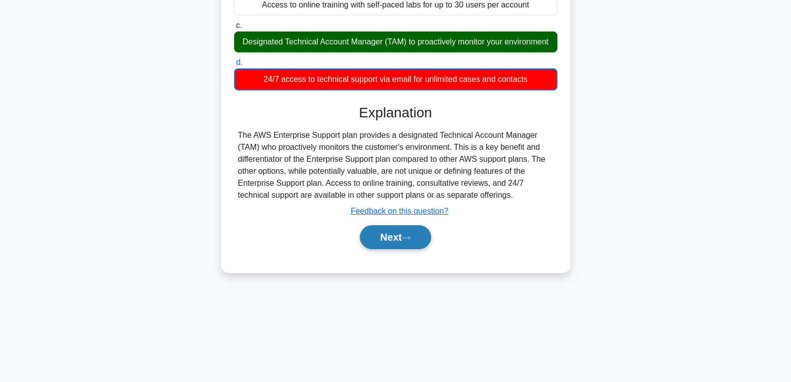
click at [387, 242] on button "Next" at bounding box center [395, 237] width 71 height 24
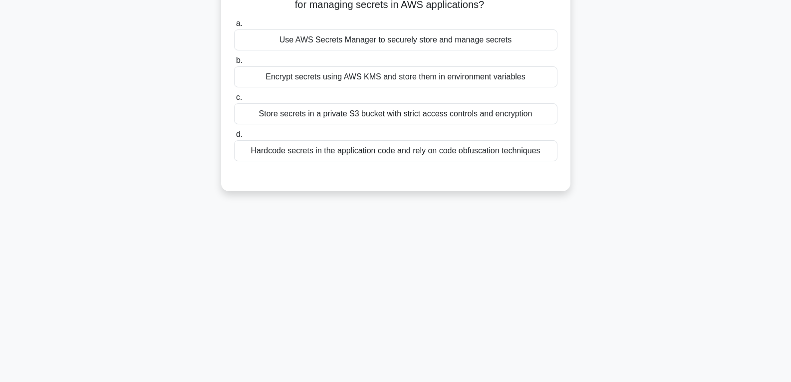
scroll to position [0, 0]
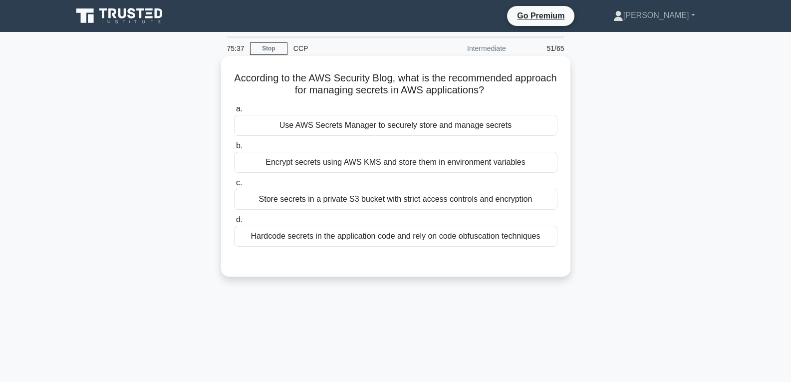
click at [394, 135] on div "Use AWS Secrets Manager to securely store and manage secrets" at bounding box center [395, 125] width 323 height 21
click at [234, 112] on input "a. Use AWS Secrets Manager to securely store and manage secrets" at bounding box center [234, 109] width 0 height 6
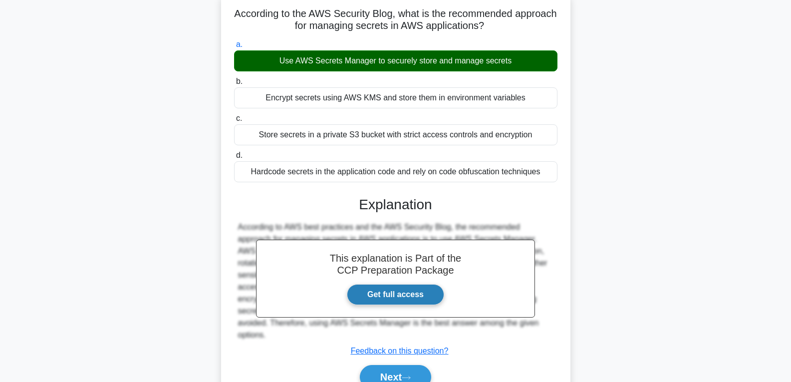
scroll to position [157, 0]
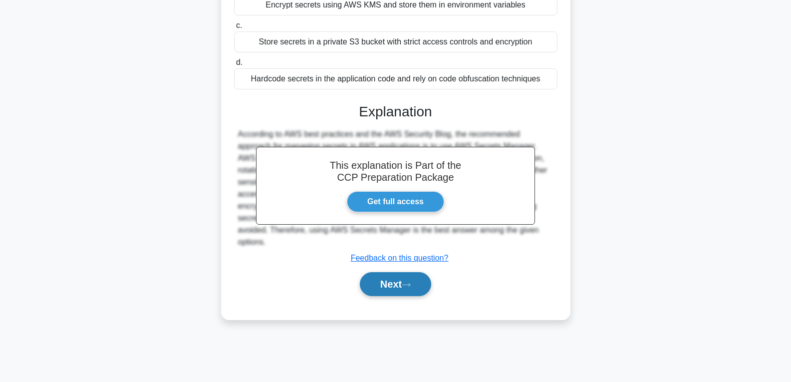
click at [397, 281] on button "Next" at bounding box center [395, 284] width 71 height 24
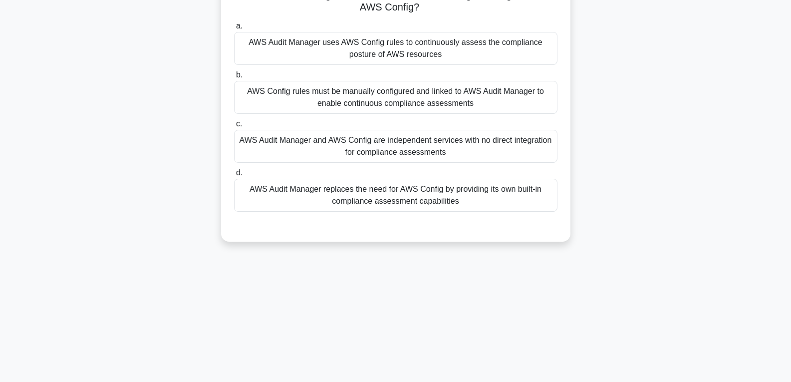
scroll to position [0, 0]
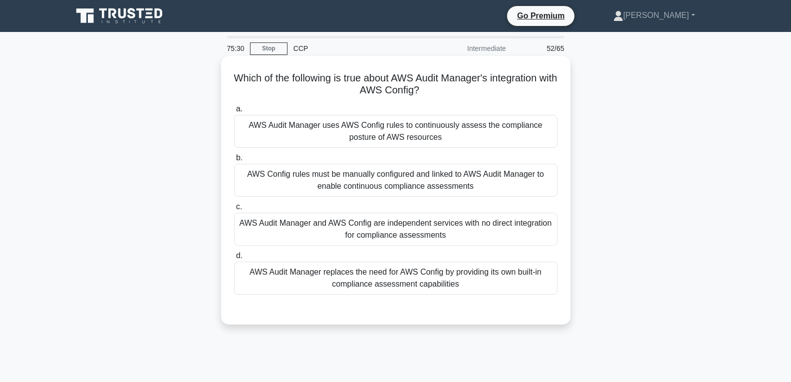
click at [365, 201] on div "a. AWS Audit Manager uses AWS Config rules to continuously assess the complianc…" at bounding box center [395, 199] width 335 height 196
click at [368, 184] on div "AWS Config rules must be manually configured and linked to AWS Audit Manager to…" at bounding box center [395, 180] width 323 height 33
click at [234, 161] on input "b. AWS Config rules must be manually configured and linked to AWS Audit Manager…" at bounding box center [234, 158] width 0 height 6
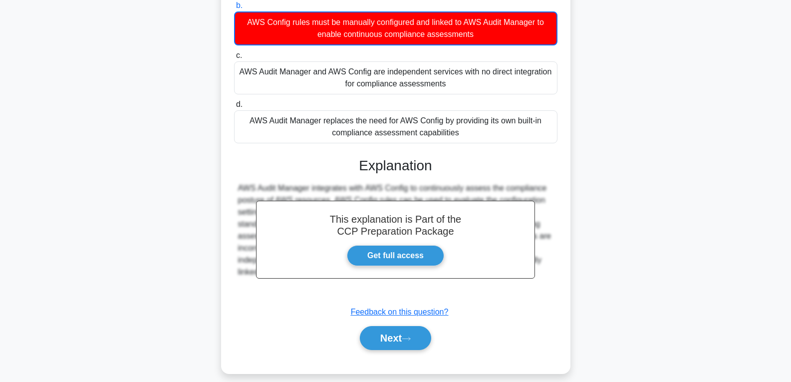
scroll to position [163, 0]
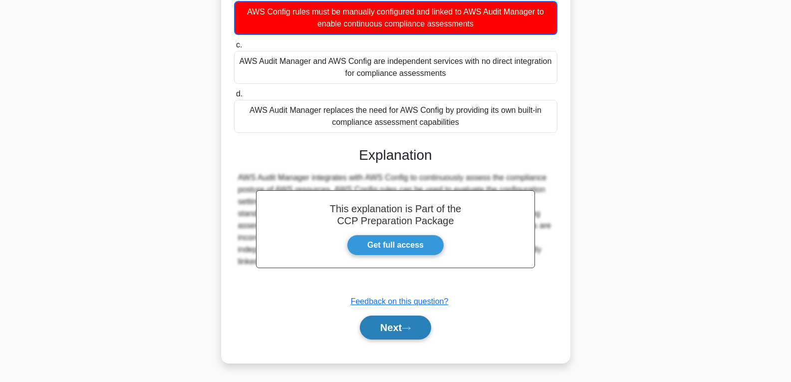
click at [381, 337] on button "Next" at bounding box center [395, 327] width 71 height 24
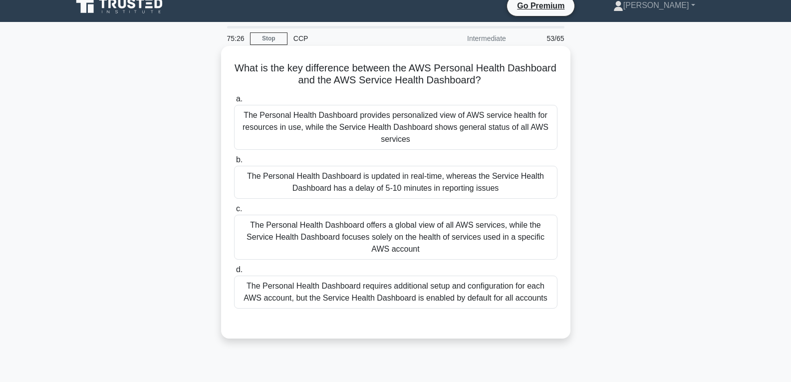
scroll to position [0, 0]
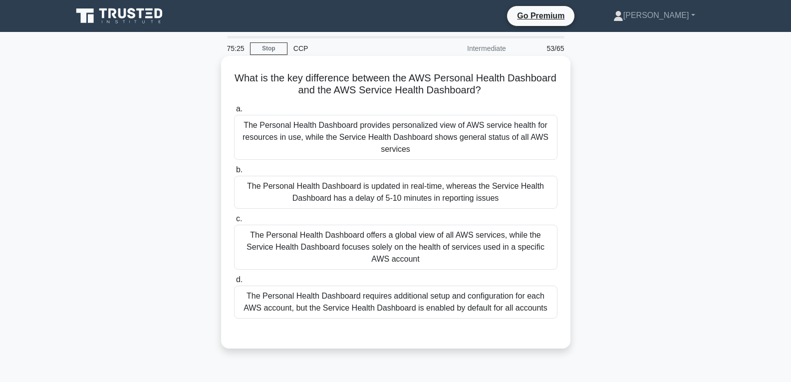
click at [372, 229] on div "The Personal Health Dashboard offers a global view of all AWS services, while t…" at bounding box center [395, 247] width 323 height 45
click at [234, 222] on input "c. The Personal Health Dashboard offers a global view of all AWS services, whil…" at bounding box center [234, 219] width 0 height 6
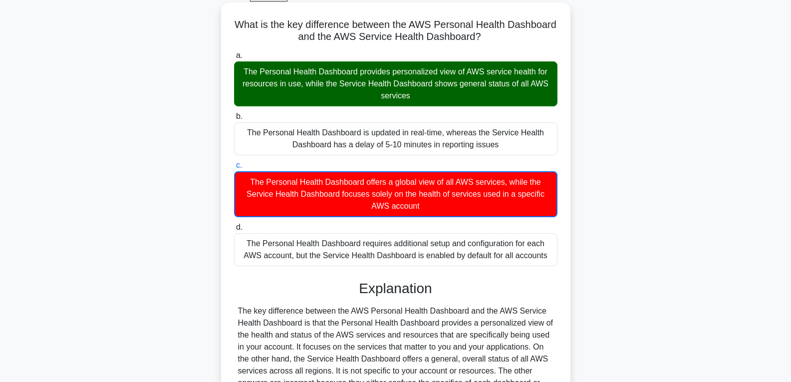
scroll to position [175, 0]
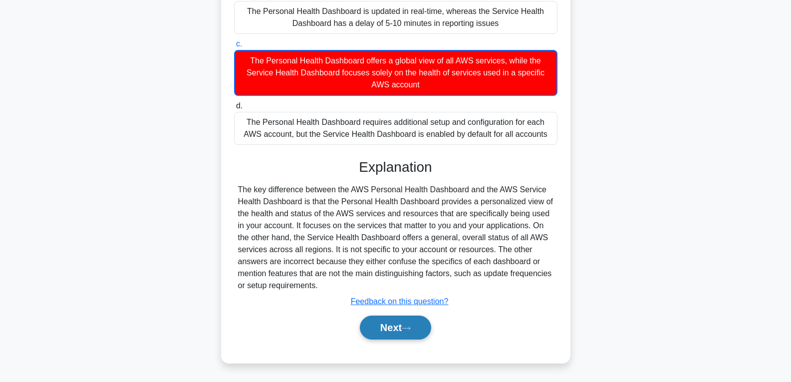
click at [389, 329] on button "Next" at bounding box center [395, 327] width 71 height 24
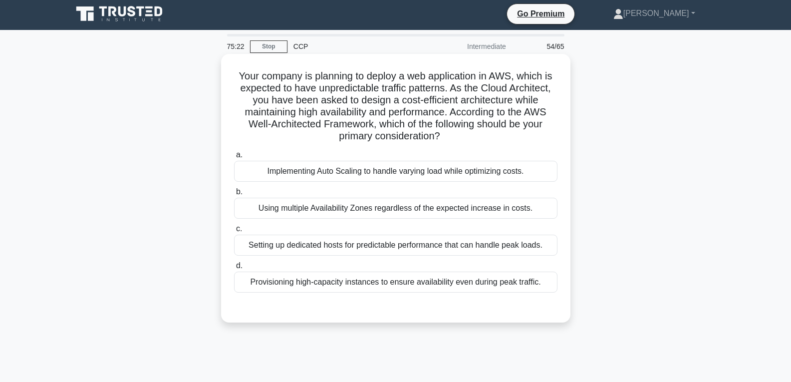
scroll to position [0, 0]
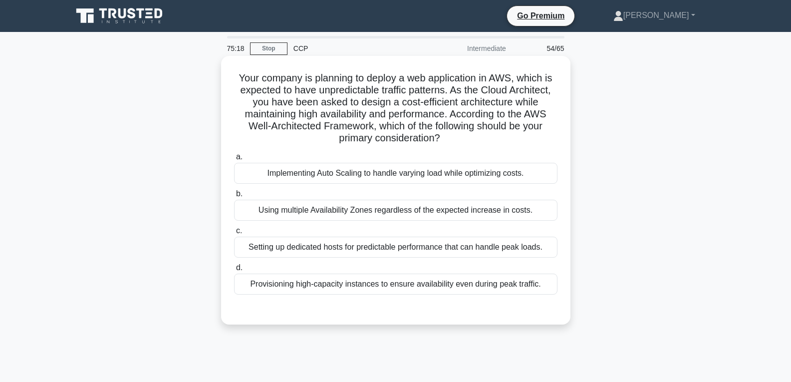
click at [378, 284] on div "Provisioning high-capacity instances to ensure availability even during peak tr…" at bounding box center [395, 283] width 323 height 21
click at [234, 271] on input "d. Provisioning high-capacity instances to ensure availability even during peak…" at bounding box center [234, 268] width 0 height 6
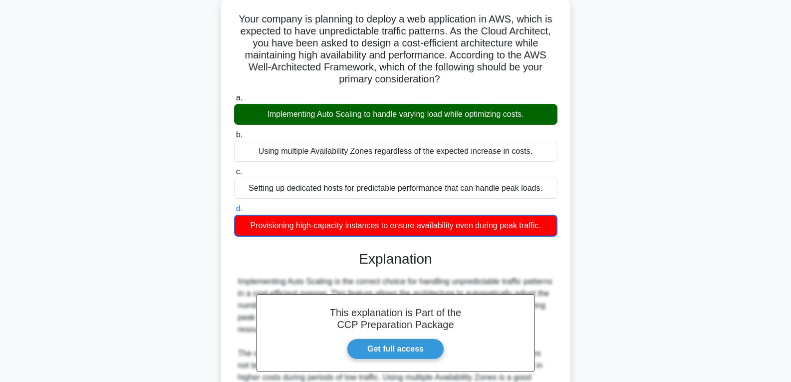
scroll to position [199, 0]
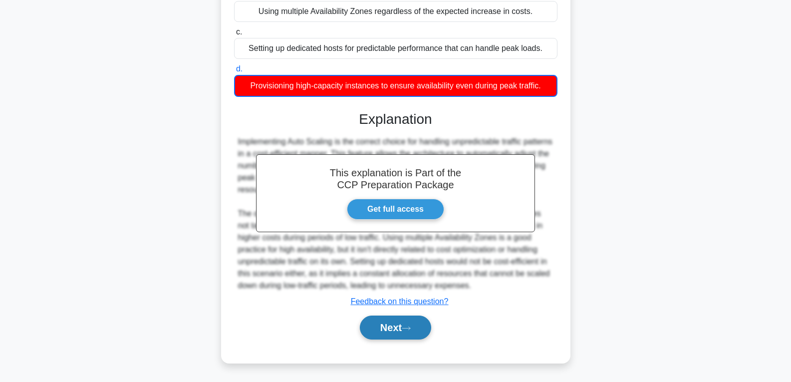
click at [407, 327] on icon at bounding box center [406, 327] width 9 height 5
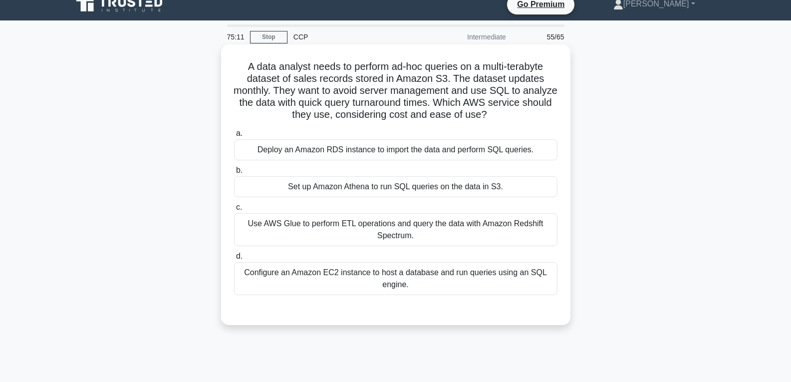
scroll to position [7, 0]
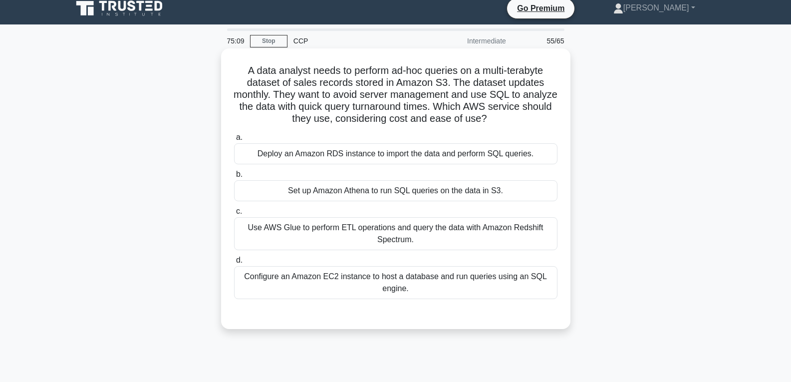
click at [410, 195] on div "Set up Amazon Athena to run SQL queries on the data in S3." at bounding box center [395, 190] width 323 height 21
click at [234, 178] on input "b. Set up Amazon Athena to run SQL queries on the data in S3." at bounding box center [234, 174] width 0 height 6
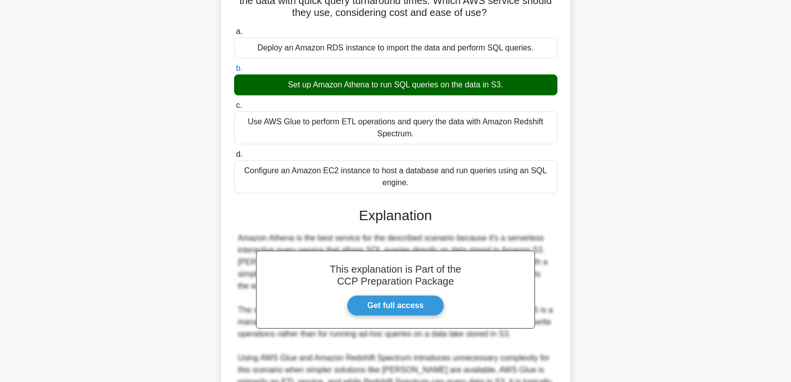
scroll to position [257, 0]
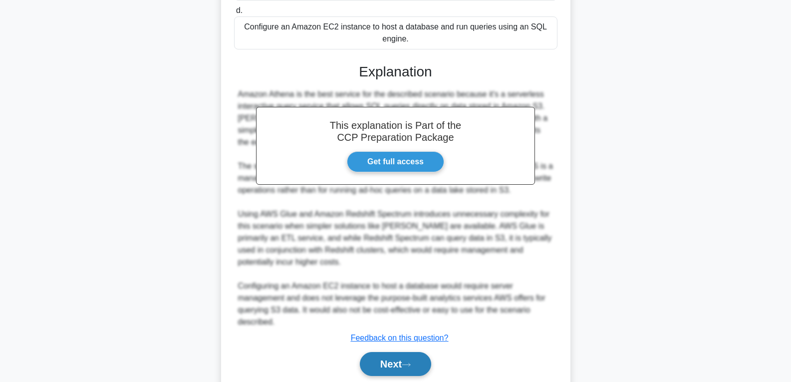
click at [390, 359] on button "Next" at bounding box center [395, 364] width 71 height 24
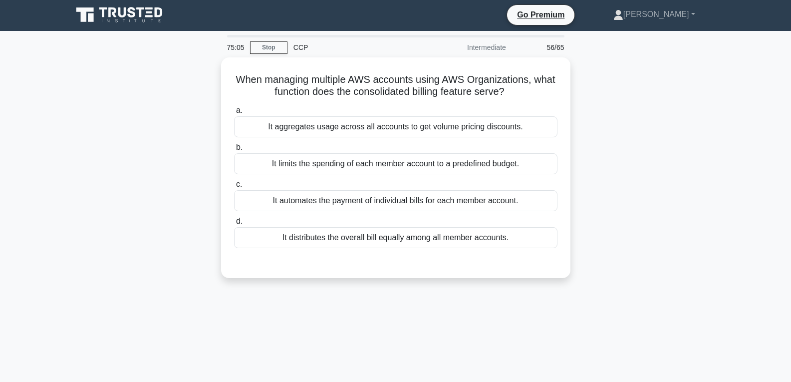
scroll to position [0, 0]
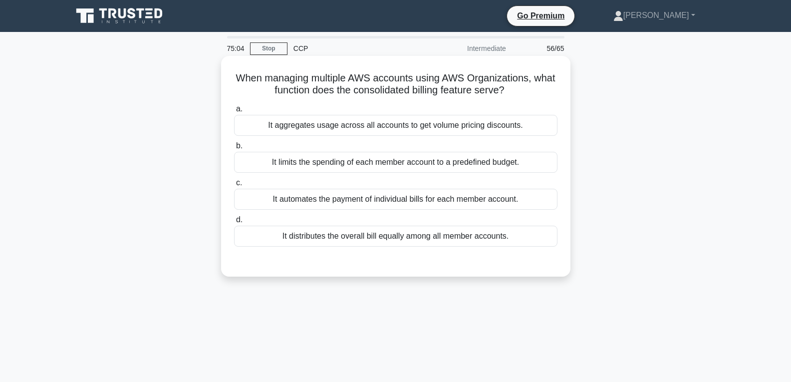
click at [398, 232] on div "It distributes the overall bill equally among all member accounts." at bounding box center [395, 236] width 323 height 21
click at [234, 223] on input "d. It distributes the overall bill equally among all member accounts." at bounding box center [234, 220] width 0 height 6
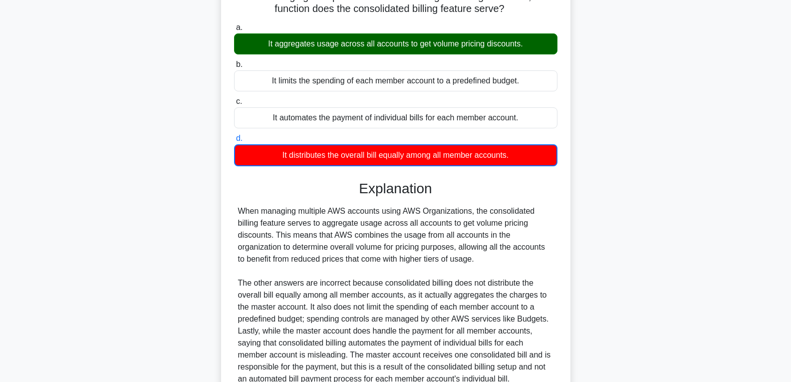
scroll to position [175, 0]
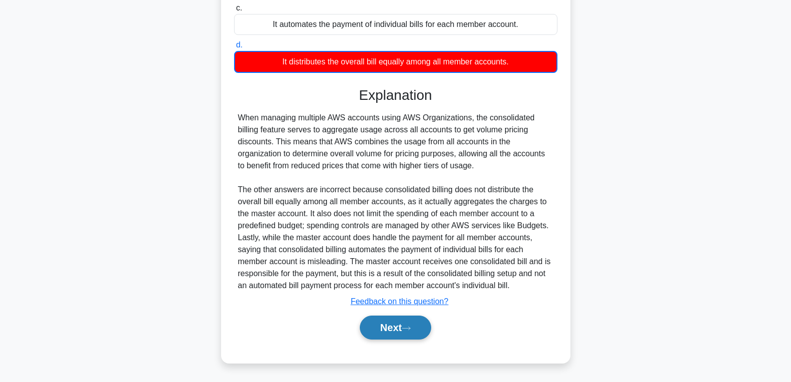
click at [405, 329] on button "Next" at bounding box center [395, 327] width 71 height 24
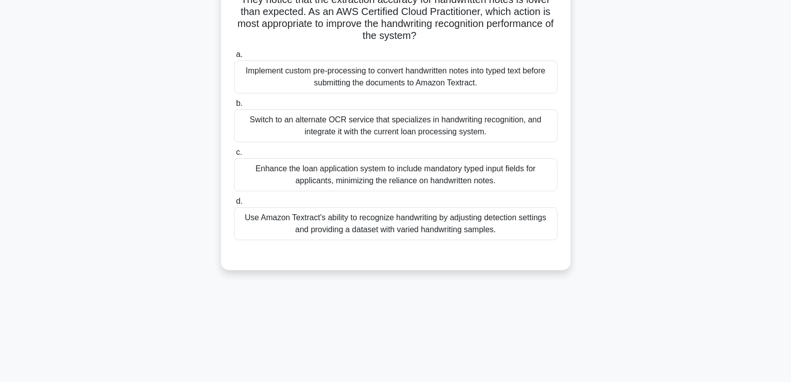
scroll to position [0, 0]
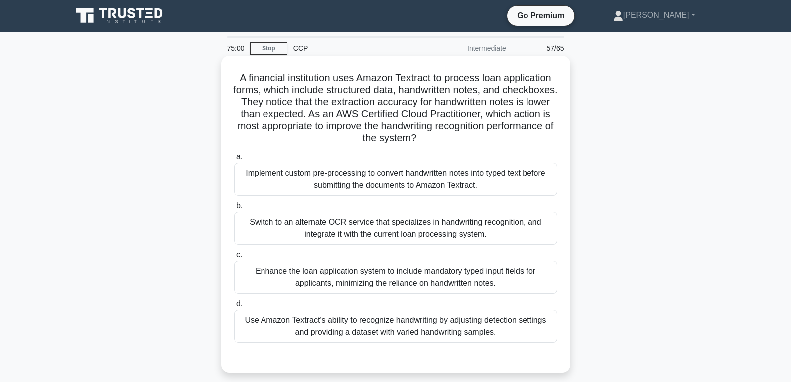
click at [400, 188] on div "Implement custom pre-processing to convert handwritten notes into typed text be…" at bounding box center [395, 179] width 323 height 33
click at [234, 160] on input "a. Implement custom pre-processing to convert handwritten notes into typed text…" at bounding box center [234, 157] width 0 height 6
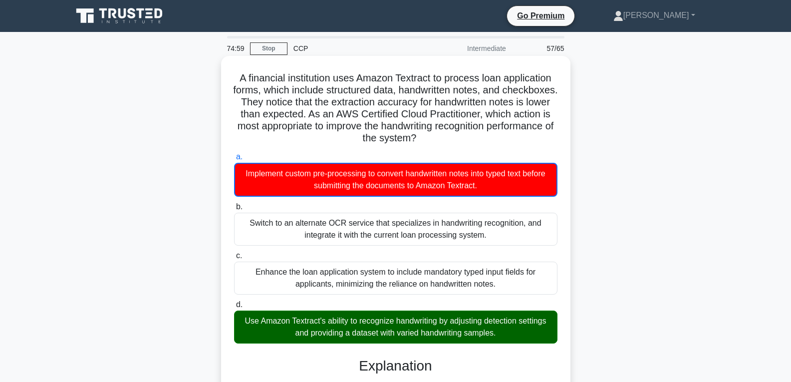
scroll to position [295, 0]
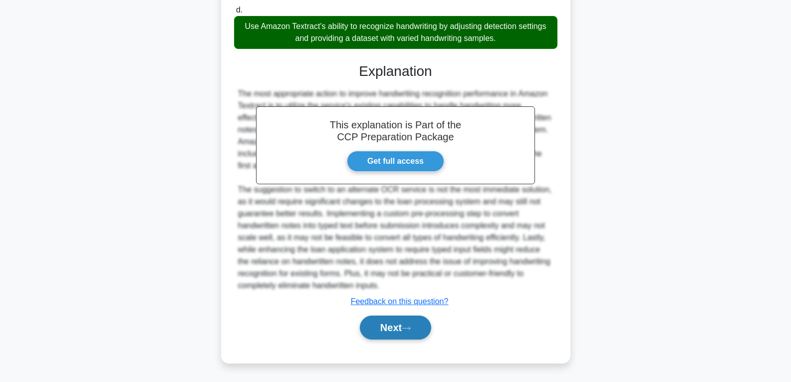
click at [397, 319] on button "Next" at bounding box center [395, 327] width 71 height 24
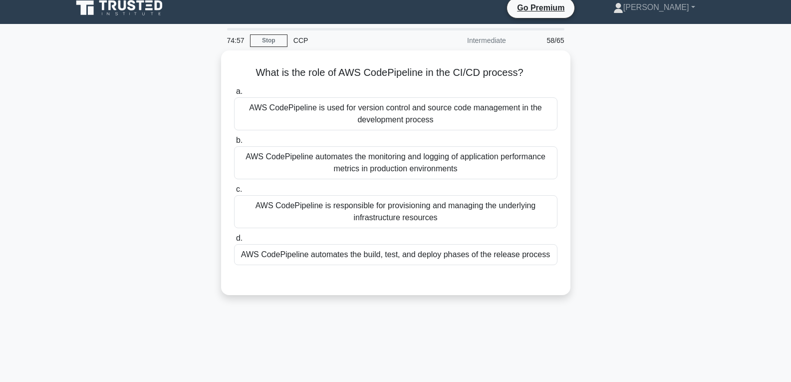
scroll to position [7, 0]
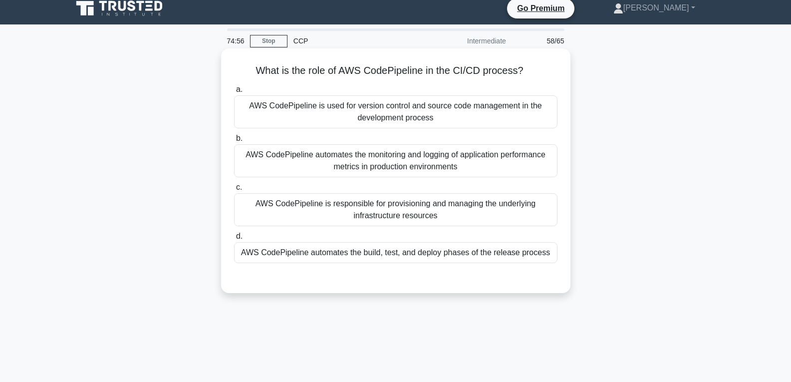
click at [390, 254] on div "AWS CodePipeline automates the build, test, and deploy phases of the release pr…" at bounding box center [395, 252] width 323 height 21
click at [234, 240] on input "d. AWS CodePipeline automates the build, test, and deploy phases of the release…" at bounding box center [234, 236] width 0 height 6
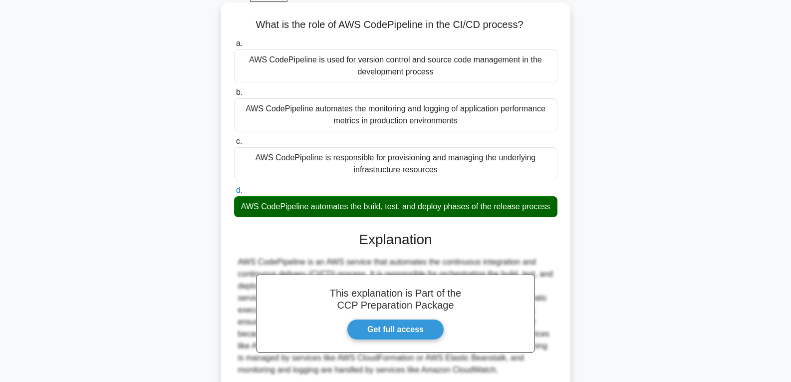
scroll to position [157, 0]
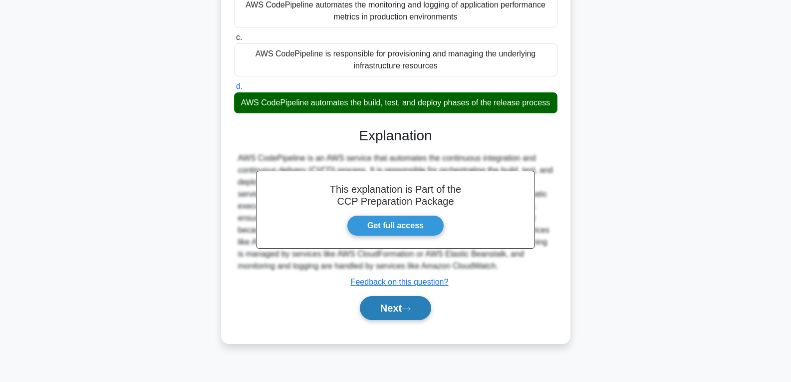
click at [386, 311] on button "Next" at bounding box center [395, 308] width 71 height 24
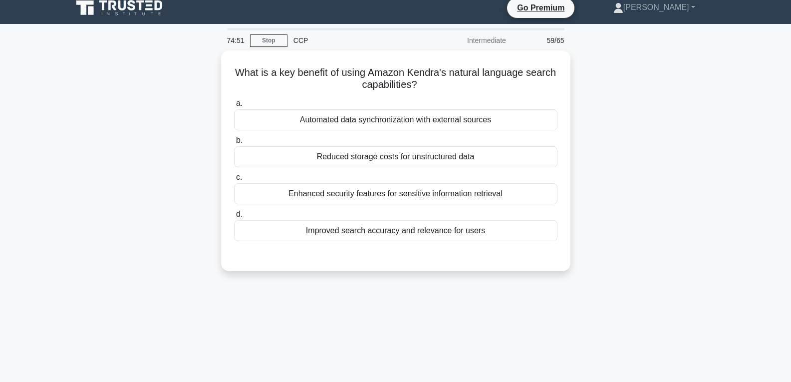
scroll to position [7, 0]
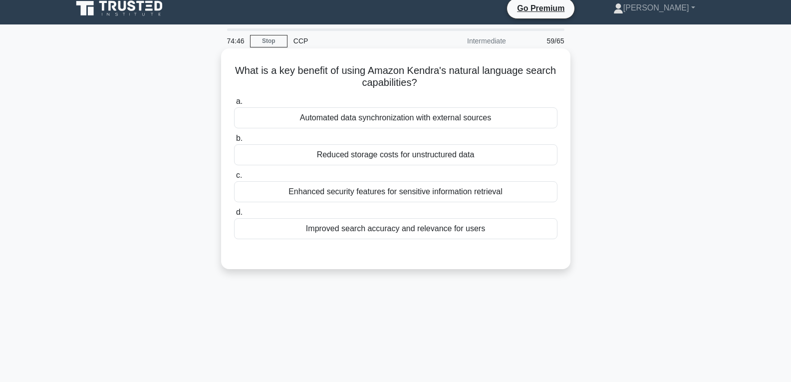
click at [369, 154] on div "Reduced storage costs for unstructured data" at bounding box center [395, 154] width 323 height 21
click at [234, 142] on input "b. Reduced storage costs for unstructured data" at bounding box center [234, 138] width 0 height 6
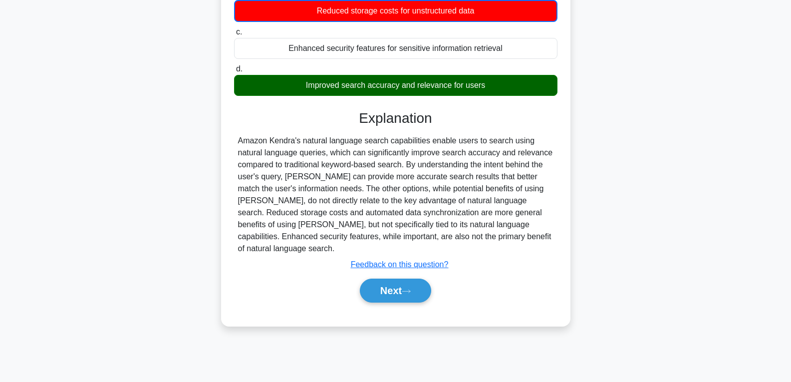
scroll to position [157, 0]
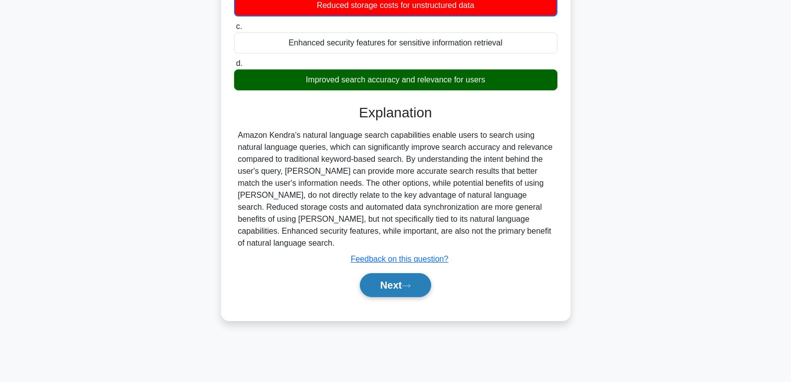
click at [387, 273] on button "Next" at bounding box center [395, 285] width 71 height 24
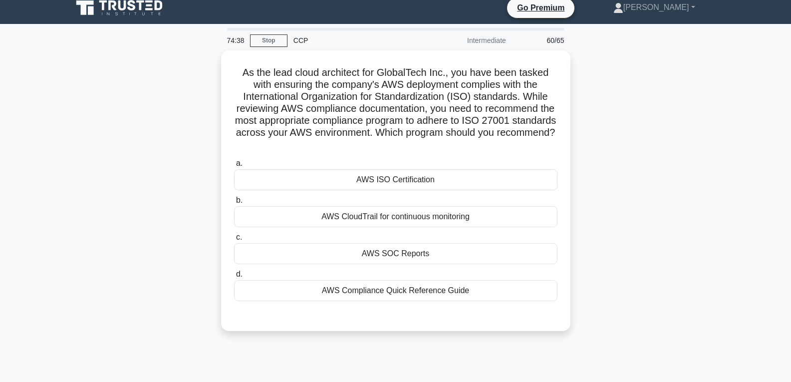
scroll to position [7, 0]
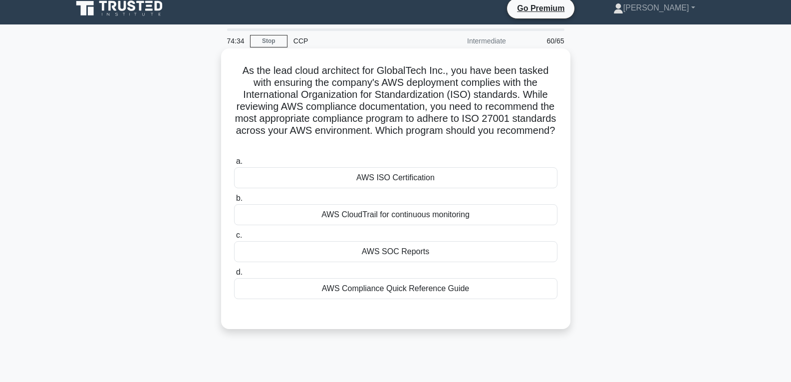
click at [388, 176] on div "AWS ISO Certification" at bounding box center [395, 177] width 323 height 21
click at [234, 165] on input "a. AWS ISO Certification" at bounding box center [234, 161] width 0 height 6
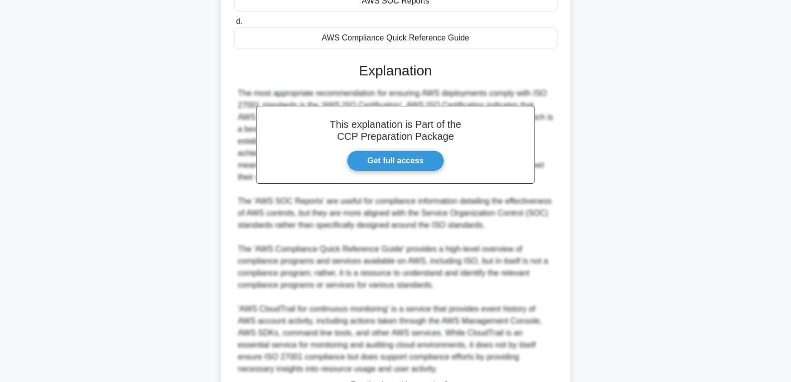
scroll to position [342, 0]
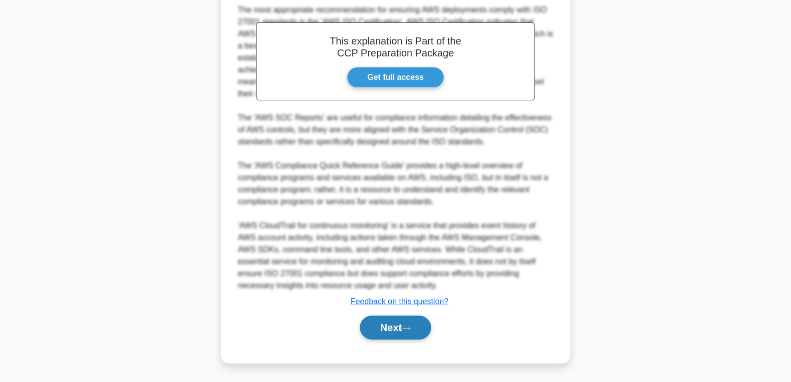
click at [403, 325] on button "Next" at bounding box center [395, 327] width 71 height 24
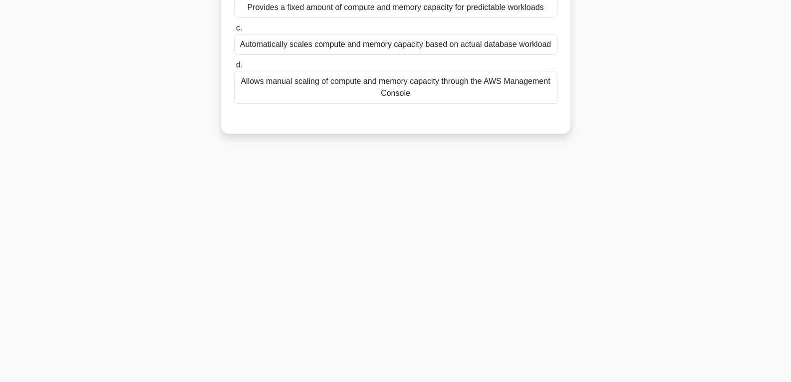
scroll to position [0, 0]
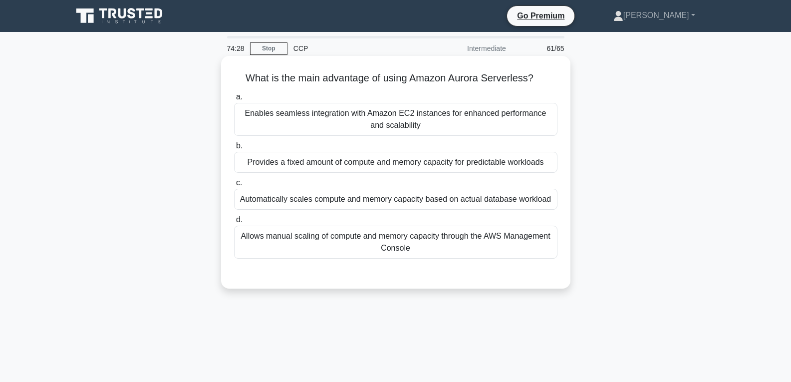
click at [395, 170] on div "Provides a fixed amount of compute and memory capacity for predictable workloads" at bounding box center [395, 162] width 323 height 21
click at [234, 149] on input "b. Provides a fixed amount of compute and memory capacity for predictable workl…" at bounding box center [234, 146] width 0 height 6
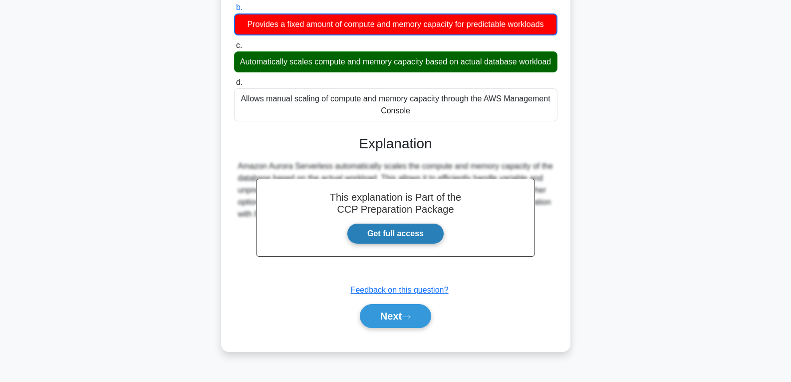
scroll to position [157, 0]
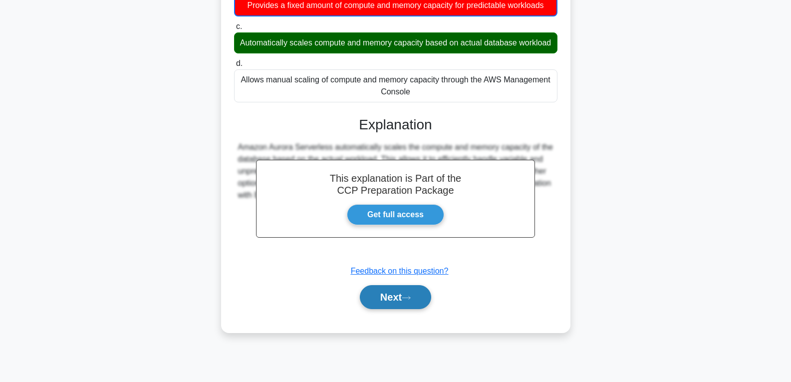
click at [416, 305] on button "Next" at bounding box center [395, 297] width 71 height 24
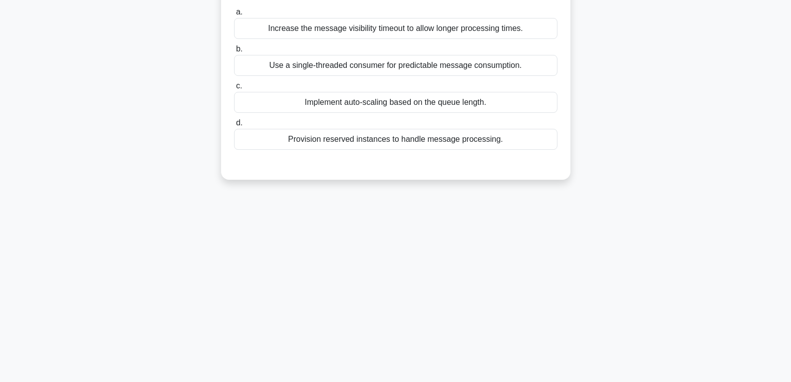
scroll to position [7, 0]
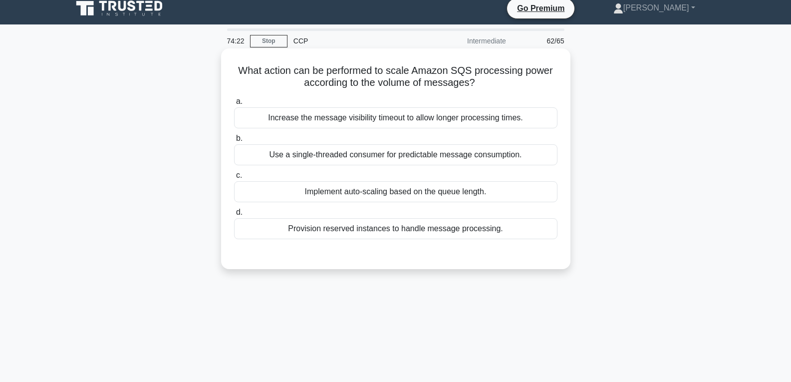
click at [400, 185] on div "Implement auto-scaling based on the queue length." at bounding box center [395, 191] width 323 height 21
click at [234, 179] on input "c. Implement auto-scaling based on the queue length." at bounding box center [234, 175] width 0 height 6
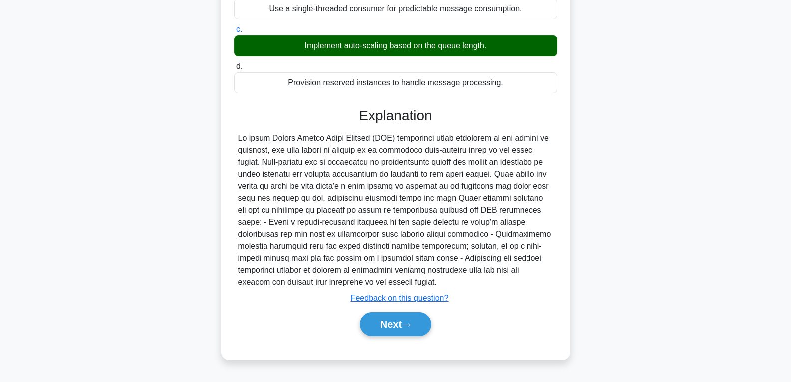
scroll to position [157, 0]
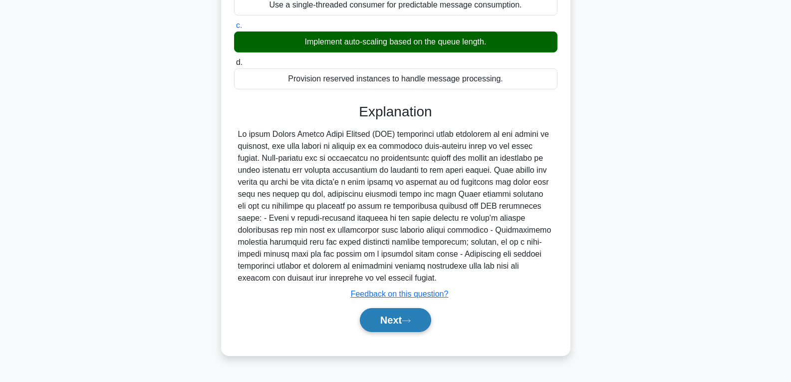
click at [405, 315] on button "Next" at bounding box center [395, 320] width 71 height 24
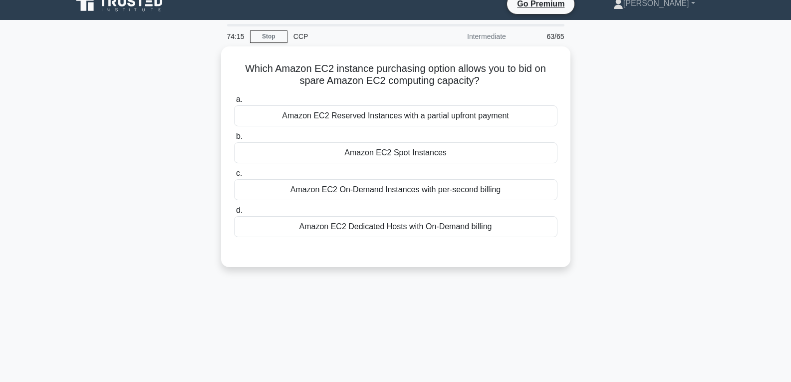
scroll to position [7, 0]
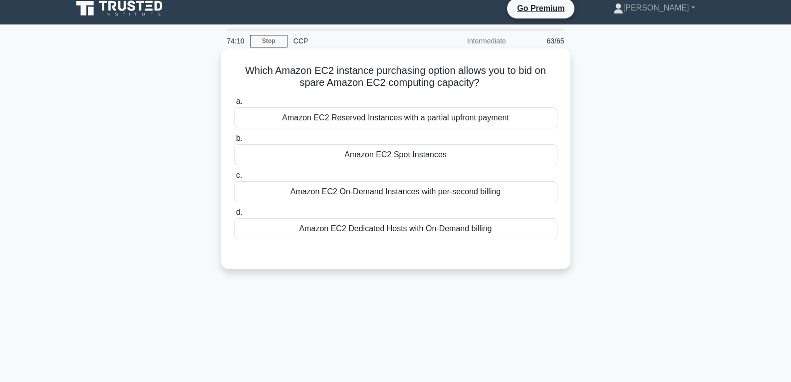
click at [395, 154] on div "Amazon EC2 Spot Instances" at bounding box center [395, 154] width 323 height 21
click at [234, 142] on input "b. Amazon EC2 Spot Instances" at bounding box center [234, 138] width 0 height 6
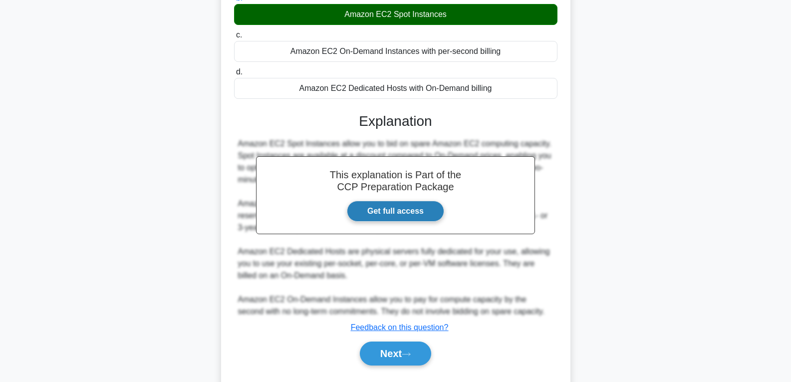
scroll to position [174, 0]
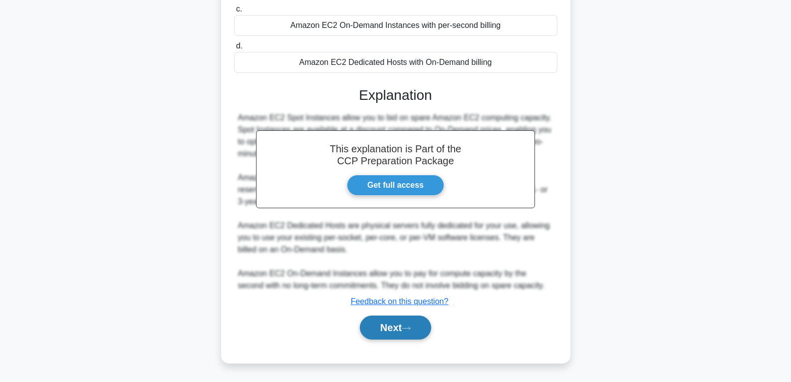
click at [406, 322] on button "Next" at bounding box center [395, 327] width 71 height 24
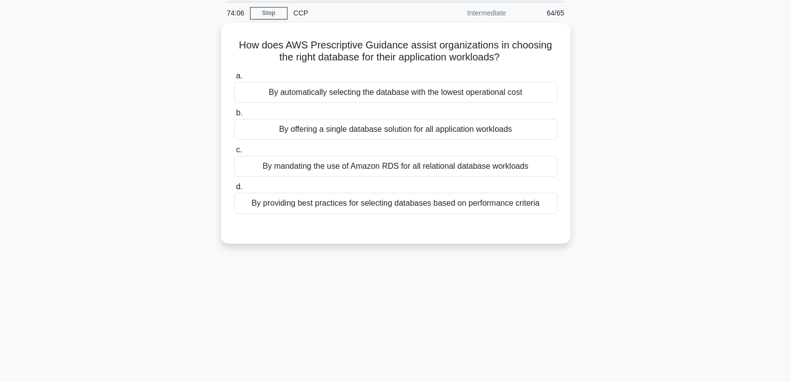
scroll to position [7, 0]
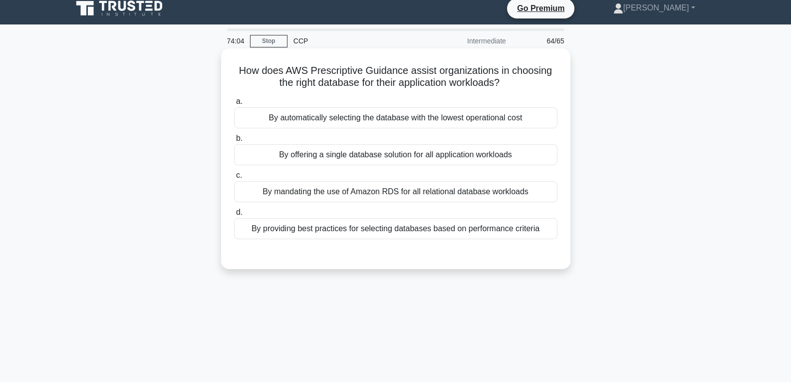
click at [389, 154] on div "By offering a single database solution for all application workloads" at bounding box center [395, 154] width 323 height 21
click at [234, 142] on input "b. By offering a single database solution for all application workloads" at bounding box center [234, 138] width 0 height 6
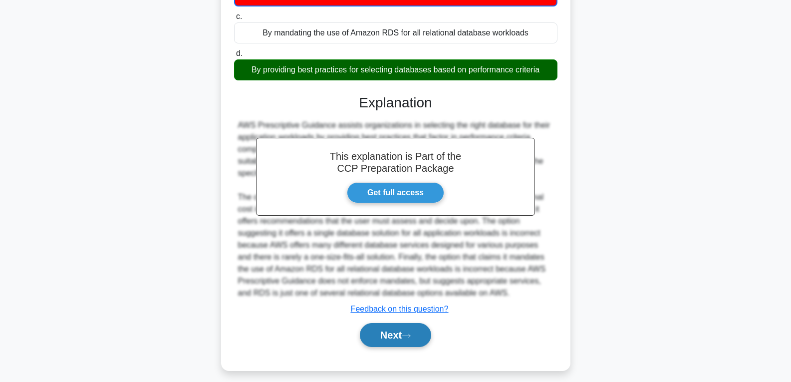
scroll to position [175, 0]
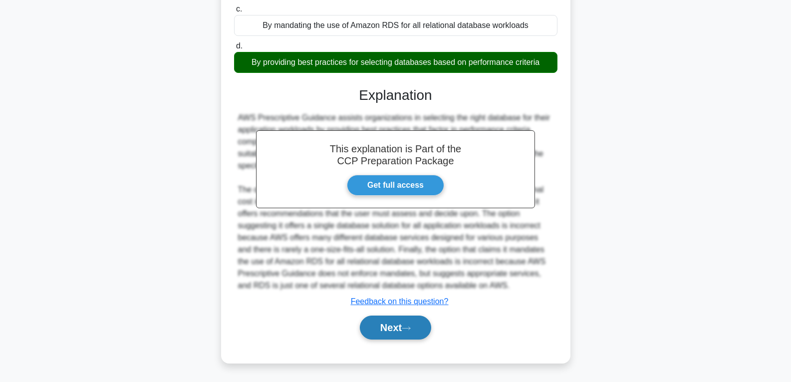
click at [405, 333] on button "Next" at bounding box center [395, 327] width 71 height 24
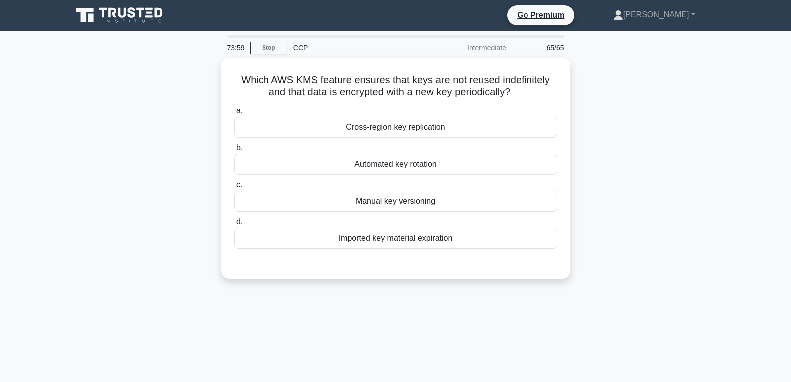
scroll to position [0, 0]
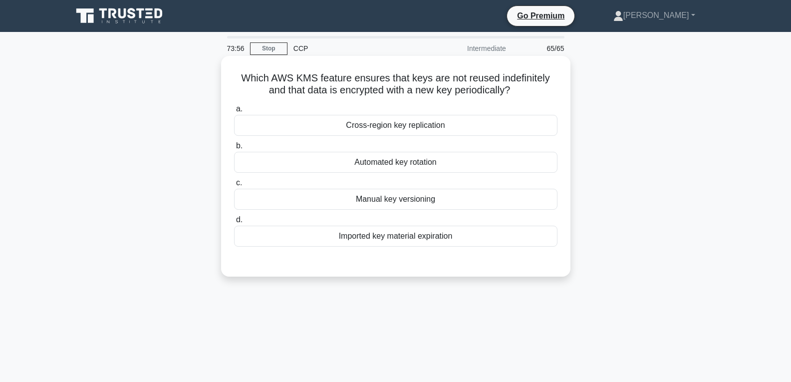
click at [394, 162] on div "Automated key rotation" at bounding box center [395, 162] width 323 height 21
click at [234, 149] on input "b. Automated key rotation" at bounding box center [234, 146] width 0 height 6
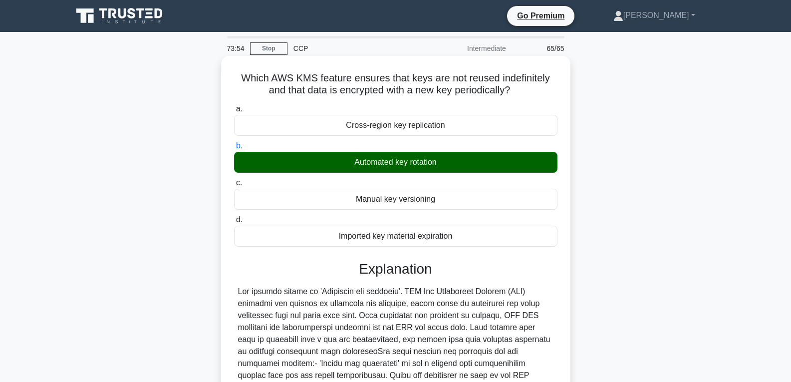
scroll to position [198, 0]
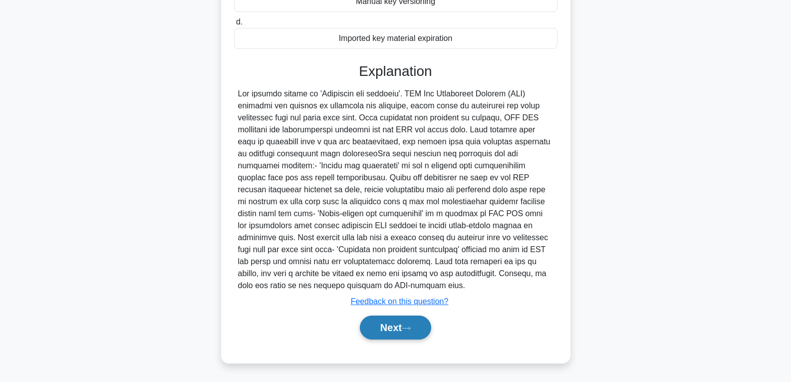
click at [410, 325] on icon at bounding box center [406, 327] width 9 height 5
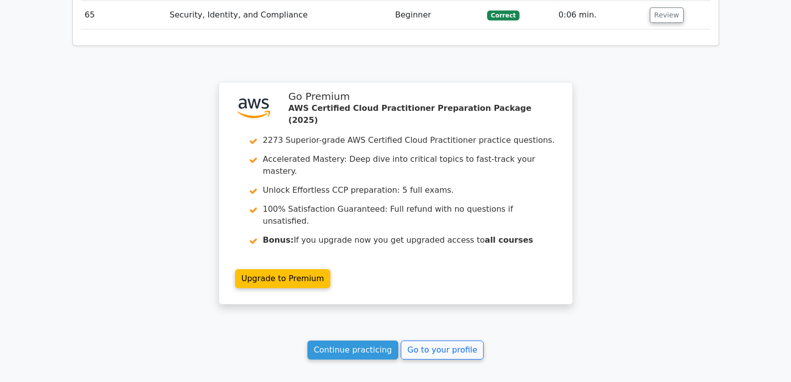
scroll to position [3321, 0]
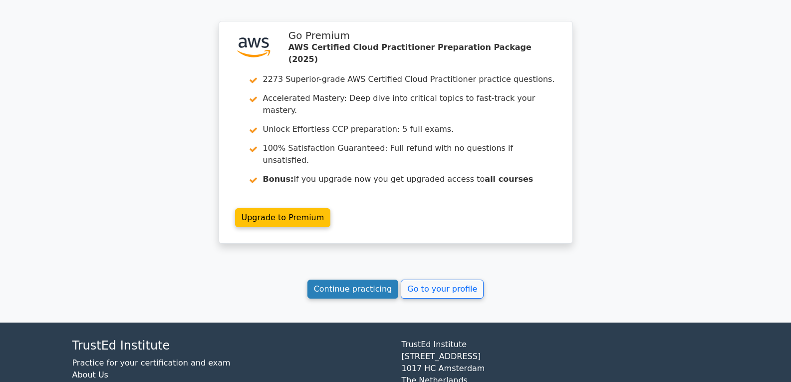
click at [343, 279] on link "Continue practicing" at bounding box center [352, 288] width 91 height 19
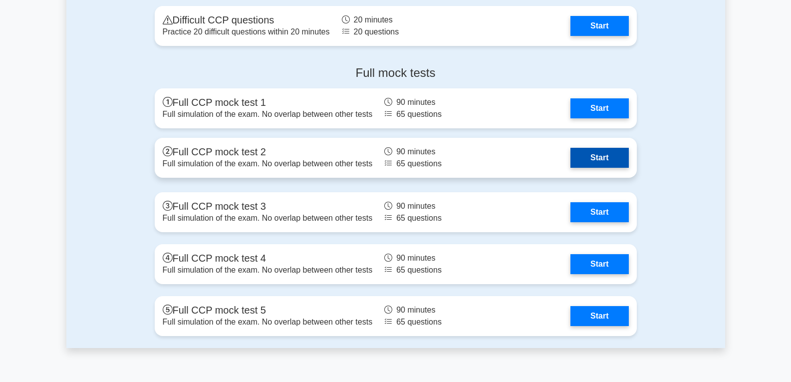
scroll to position [2346, 0]
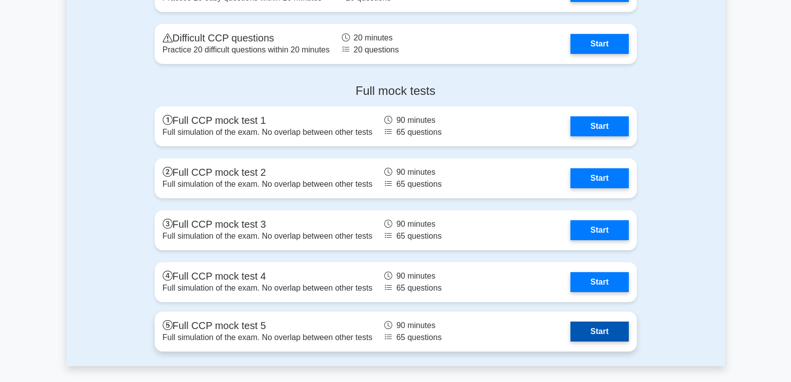
click at [589, 332] on link "Start" at bounding box center [599, 331] width 58 height 20
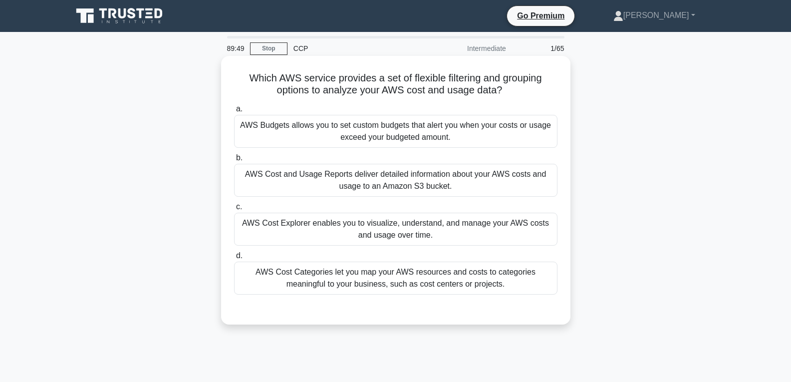
click at [487, 257] on label "d. AWS Cost Categories let you map your AWS resources and costs to categories m…" at bounding box center [395, 272] width 323 height 45
click at [234, 257] on input "d. AWS Cost Categories let you map your AWS resources and costs to categories m…" at bounding box center [234, 256] width 0 height 6
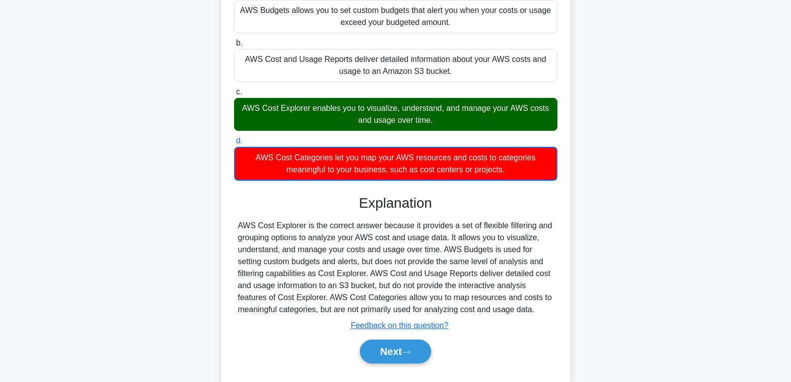
scroll to position [157, 0]
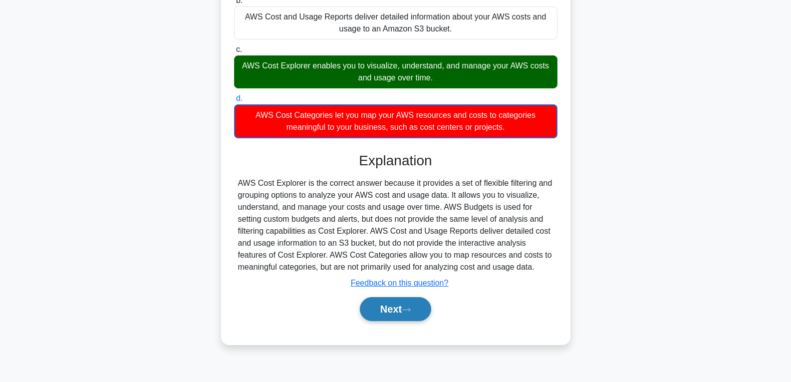
click at [399, 309] on button "Next" at bounding box center [395, 309] width 71 height 24
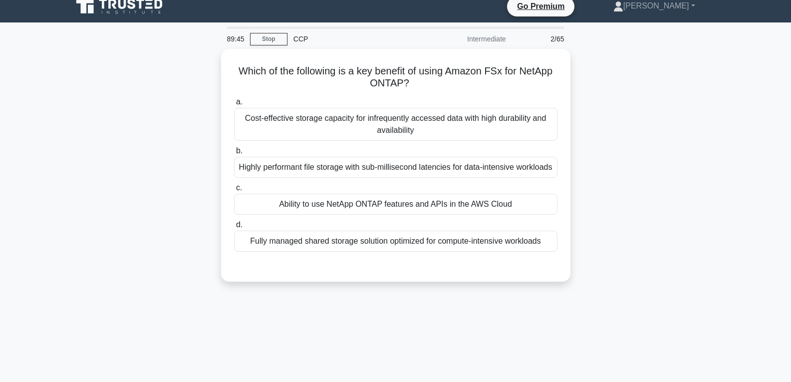
scroll to position [0, 0]
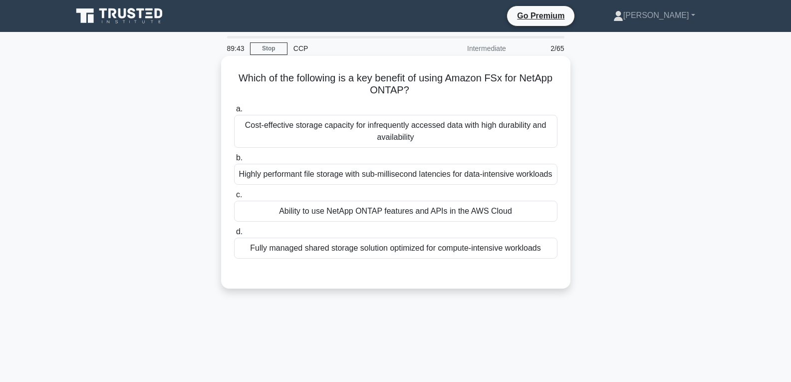
click at [409, 222] on div "Ability to use NetApp ONTAP features and APIs in the AWS Cloud" at bounding box center [395, 211] width 323 height 21
click at [234, 198] on input "c. Ability to use NetApp ONTAP features and APIs in the AWS Cloud" at bounding box center [234, 195] width 0 height 6
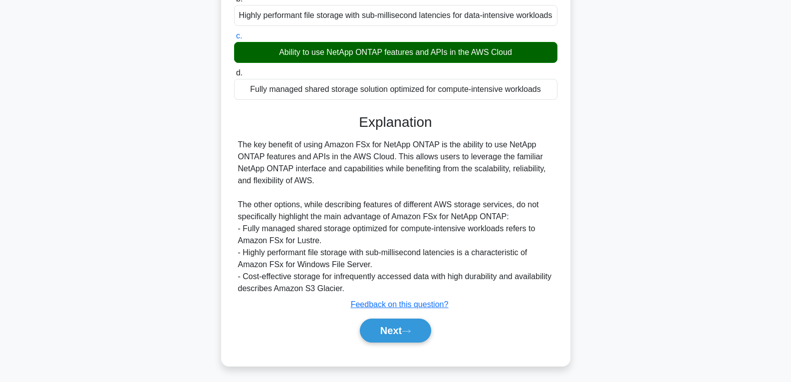
scroll to position [174, 0]
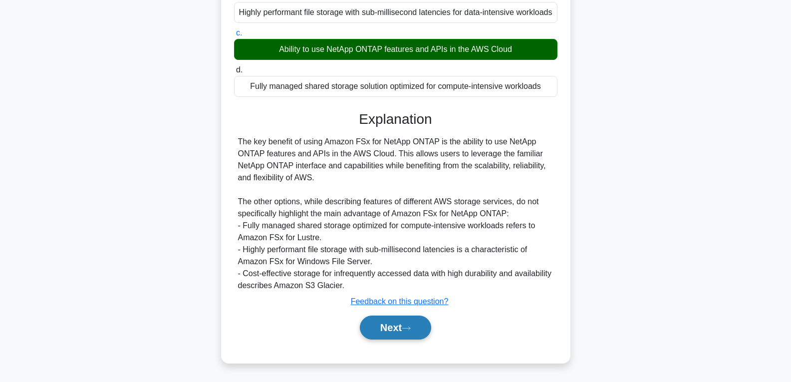
click at [406, 336] on button "Next" at bounding box center [395, 327] width 71 height 24
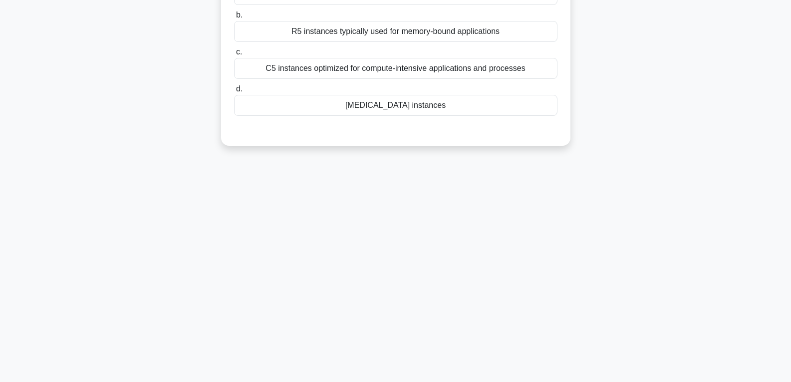
scroll to position [7, 0]
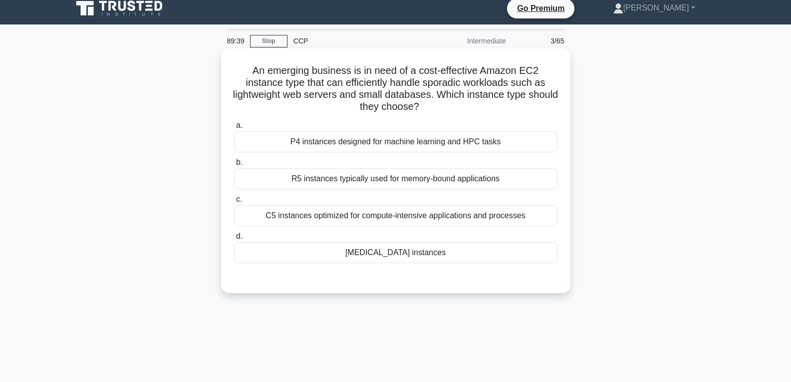
click at [406, 254] on div "[MEDICAL_DATA] instances" at bounding box center [395, 252] width 323 height 21
click at [234, 240] on input "d. [MEDICAL_DATA] instances" at bounding box center [234, 236] width 0 height 6
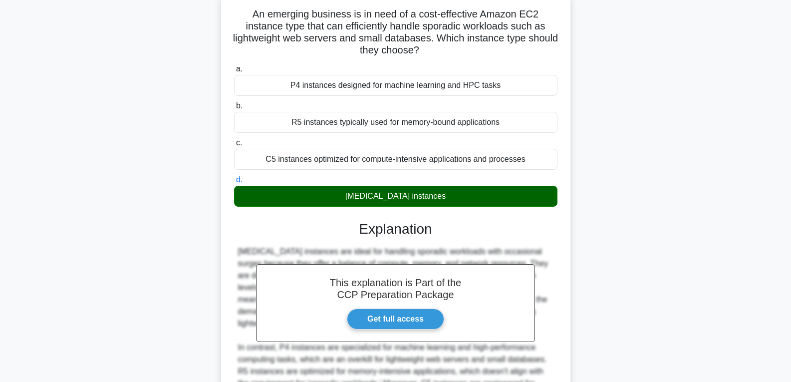
scroll to position [186, 0]
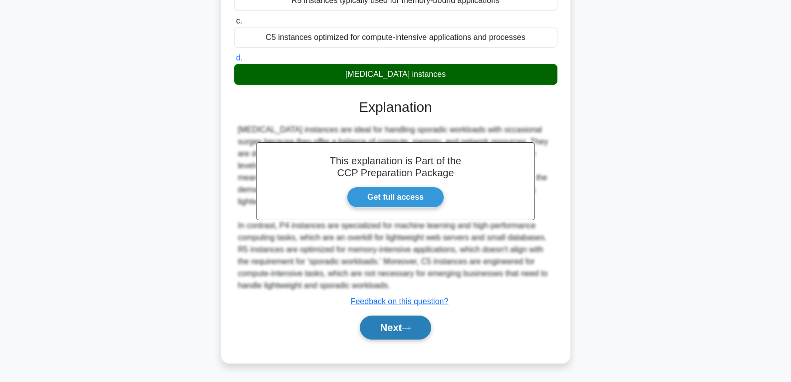
click at [398, 324] on button "Next" at bounding box center [395, 327] width 71 height 24
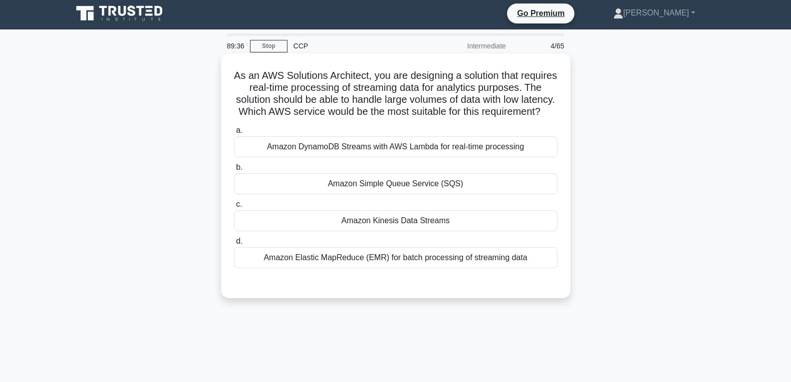
scroll to position [0, 0]
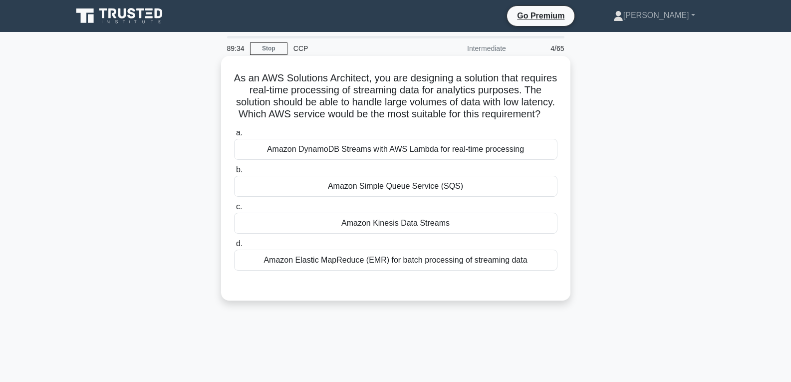
click at [402, 197] on div "Amazon Simple Queue Service (SQS)" at bounding box center [395, 186] width 323 height 21
click at [234, 173] on input "b. Amazon Simple Queue Service (SQS)" at bounding box center [234, 170] width 0 height 6
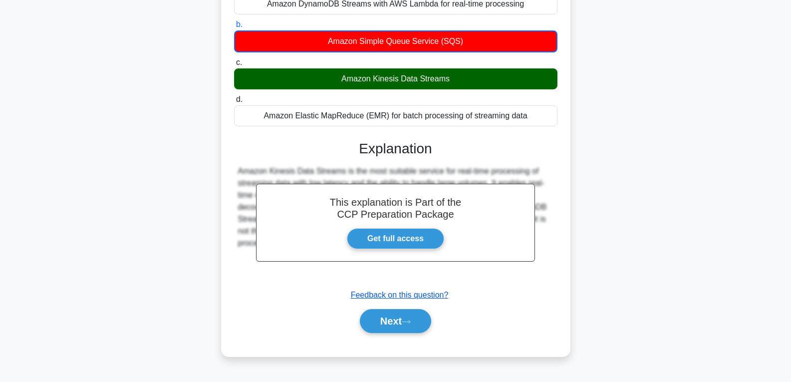
scroll to position [157, 0]
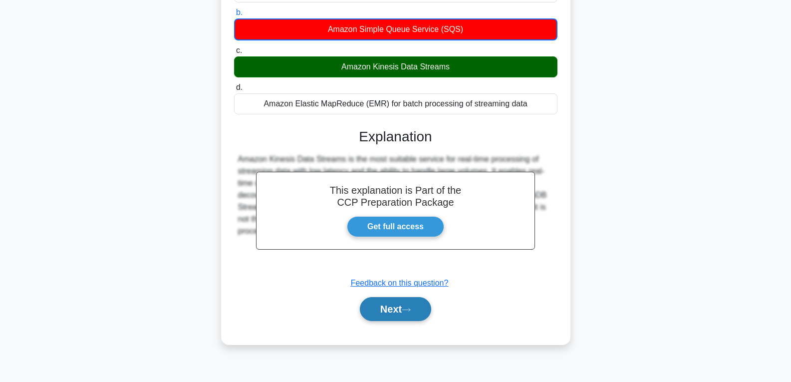
click at [395, 321] on button "Next" at bounding box center [395, 309] width 71 height 24
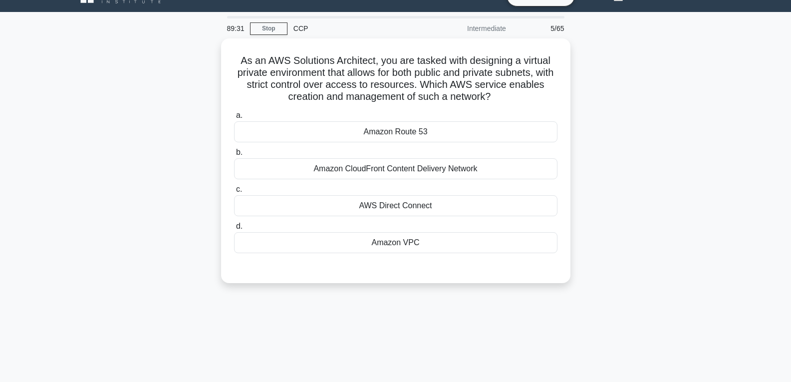
scroll to position [0, 0]
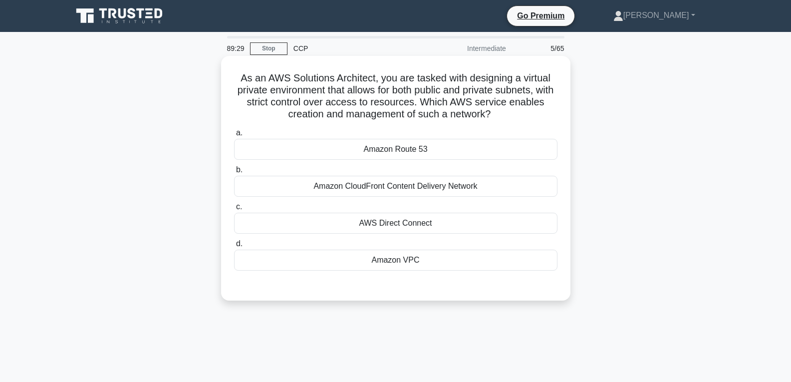
click at [396, 259] on div "Amazon VPC" at bounding box center [395, 260] width 323 height 21
click at [234, 247] on input "d. Amazon VPC" at bounding box center [234, 244] width 0 height 6
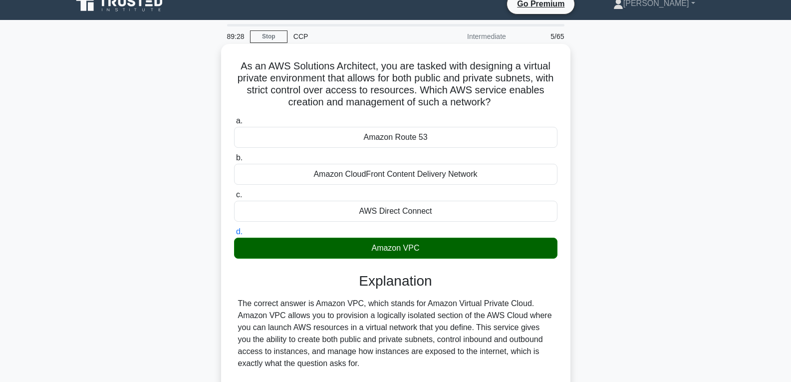
scroll to position [186, 0]
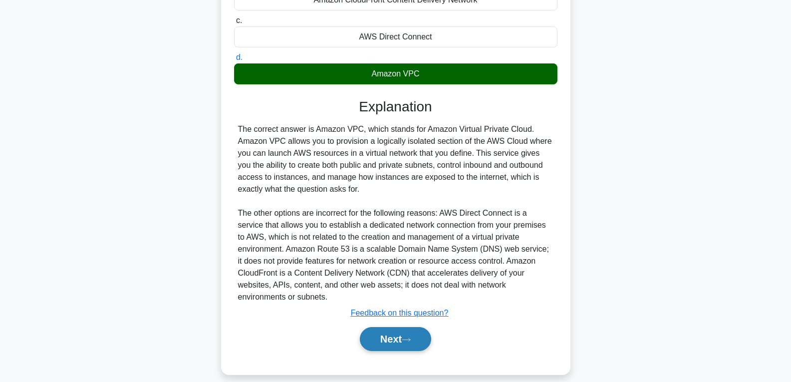
click at [396, 327] on button "Next" at bounding box center [395, 339] width 71 height 24
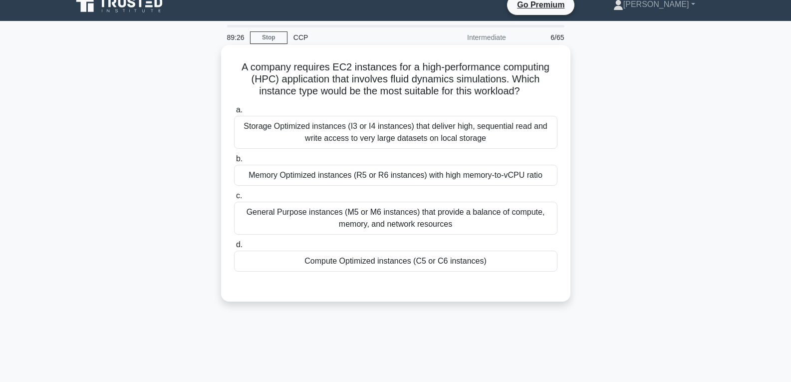
scroll to position [0, 0]
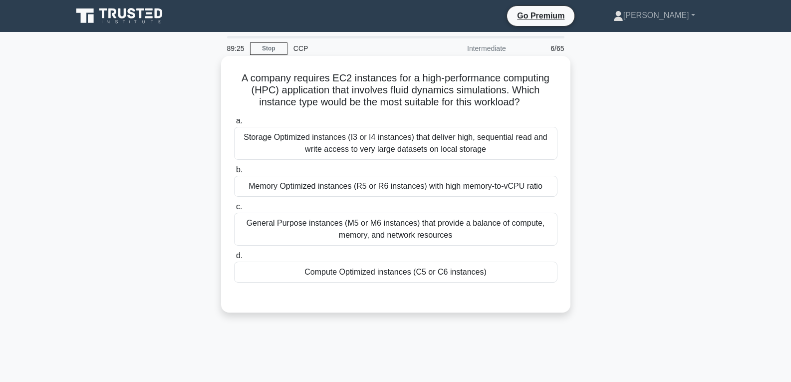
click at [393, 272] on div "Compute Optimized instances (C5 or C6 instances)" at bounding box center [395, 272] width 323 height 21
click at [234, 259] on input "d. Compute Optimized instances (C5 or C6 instances)" at bounding box center [234, 256] width 0 height 6
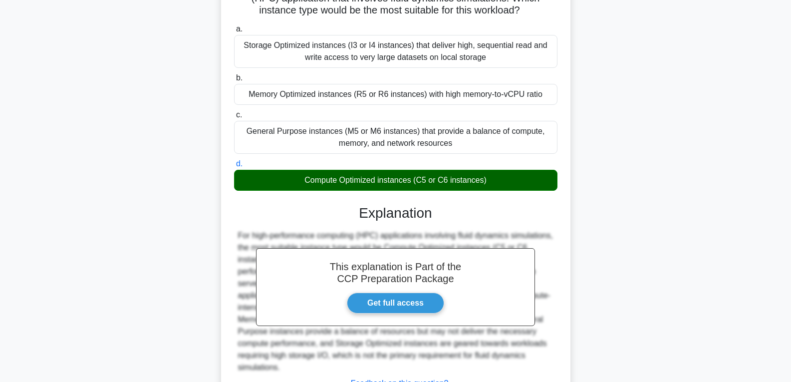
scroll to position [174, 0]
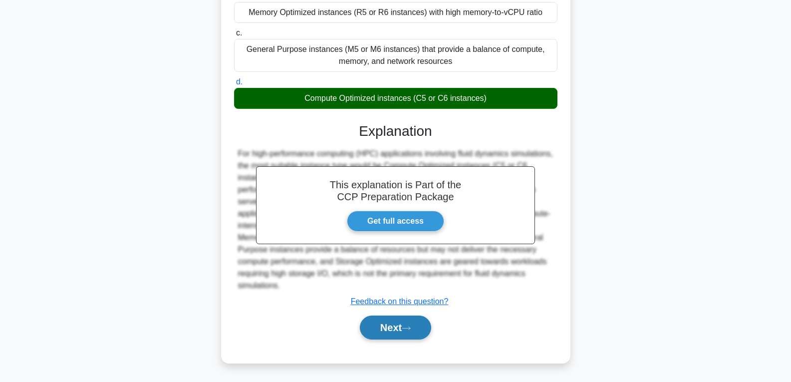
click at [394, 325] on button "Next" at bounding box center [395, 327] width 71 height 24
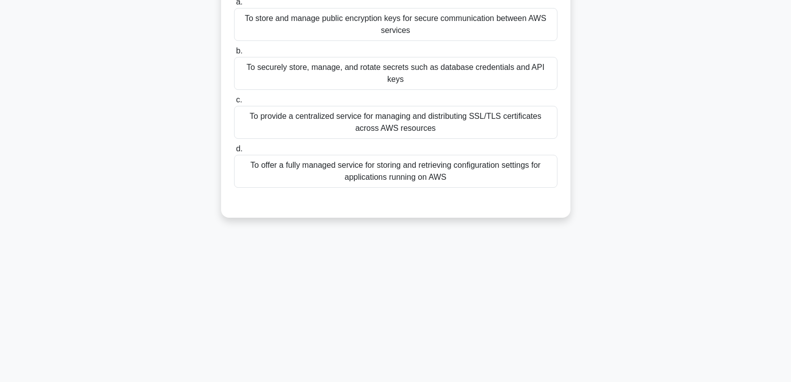
scroll to position [7, 0]
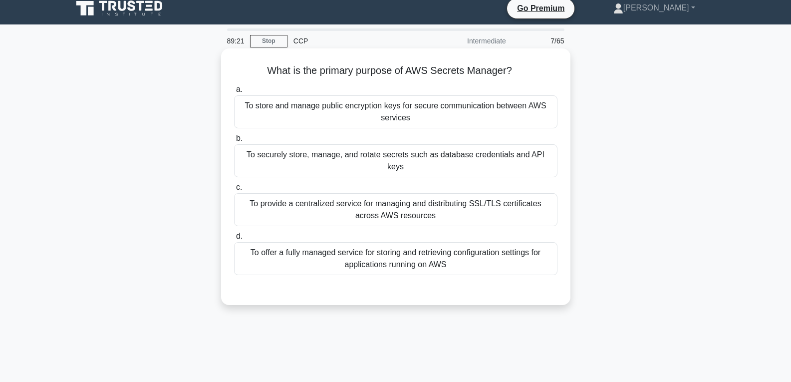
click at [395, 154] on div "To securely store, manage, and rotate secrets such as database credentials and …" at bounding box center [395, 160] width 323 height 33
click at [234, 142] on input "b. To securely store, manage, and rotate secrets such as database credentials a…" at bounding box center [234, 138] width 0 height 6
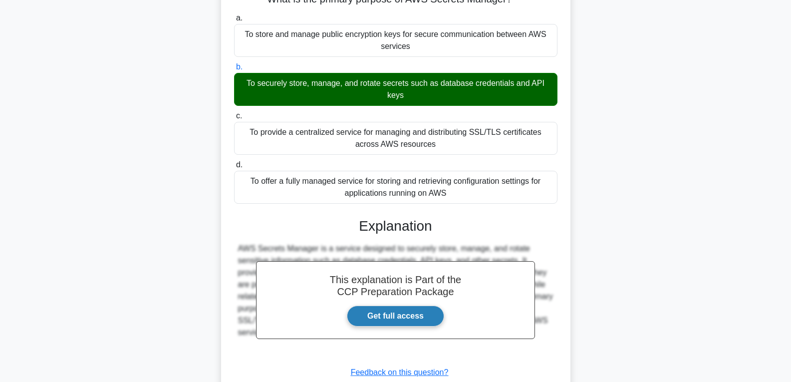
scroll to position [157, 0]
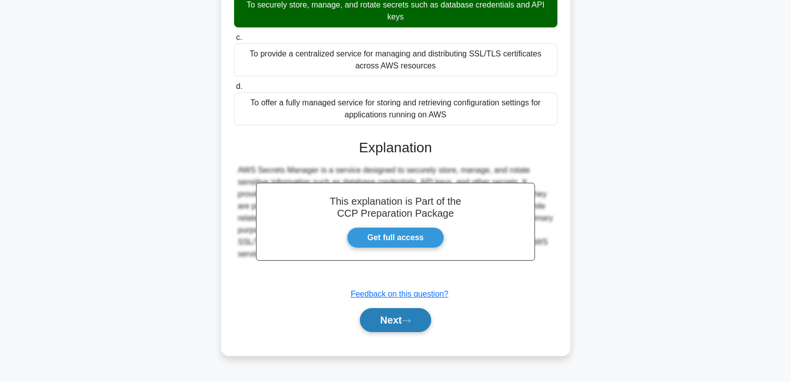
click at [396, 322] on button "Next" at bounding box center [395, 320] width 71 height 24
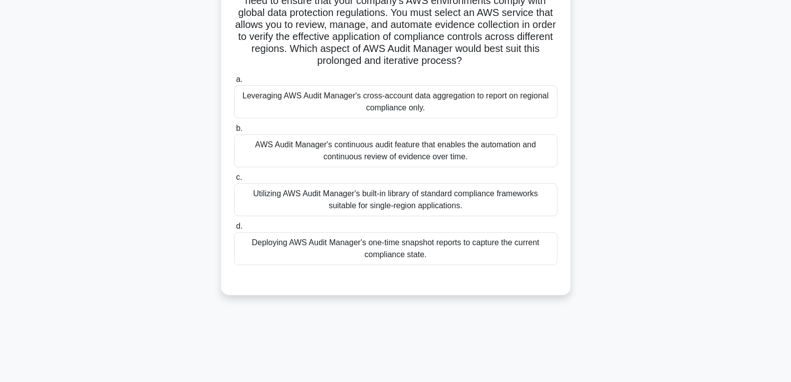
scroll to position [0, 0]
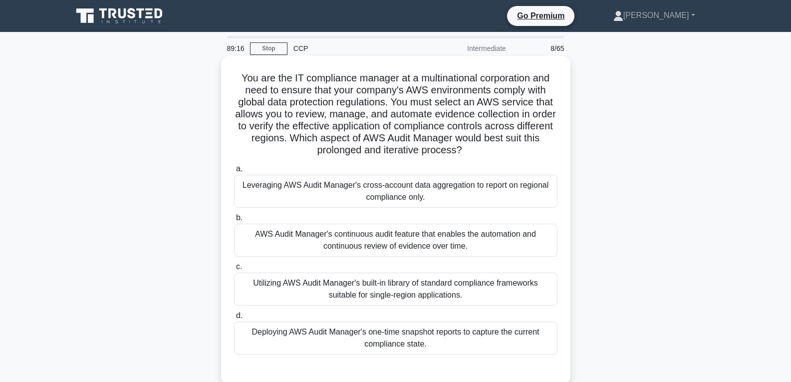
click at [394, 191] on div "Leveraging AWS Audit Manager's cross-account data aggregation to report on regi…" at bounding box center [395, 191] width 323 height 33
click at [234, 172] on input "a. Leveraging AWS Audit Manager's cross-account data aggregation to report on r…" at bounding box center [234, 169] width 0 height 6
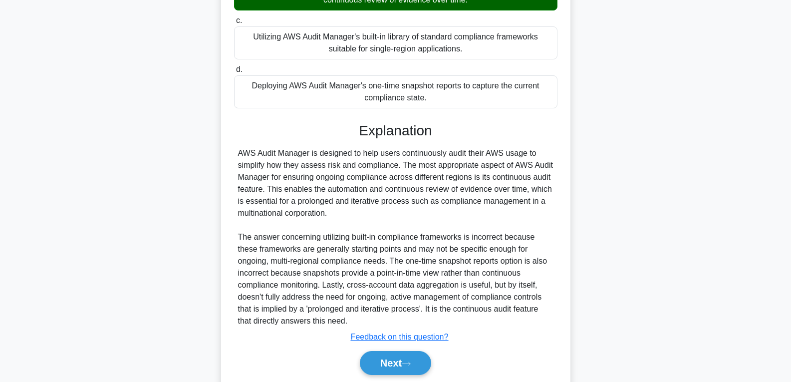
scroll to position [250, 0]
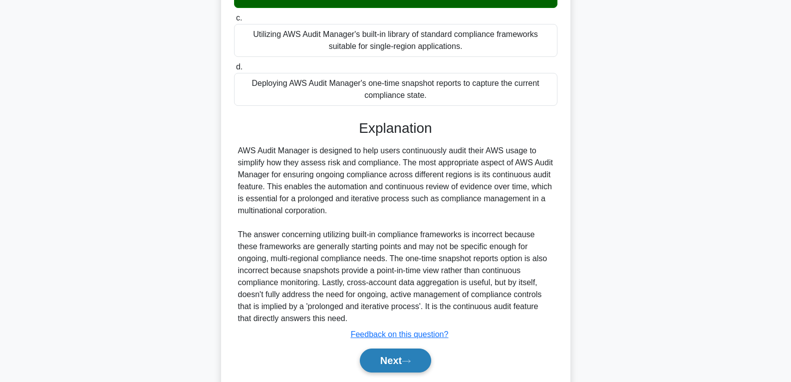
click at [394, 352] on button "Next" at bounding box center [395, 360] width 71 height 24
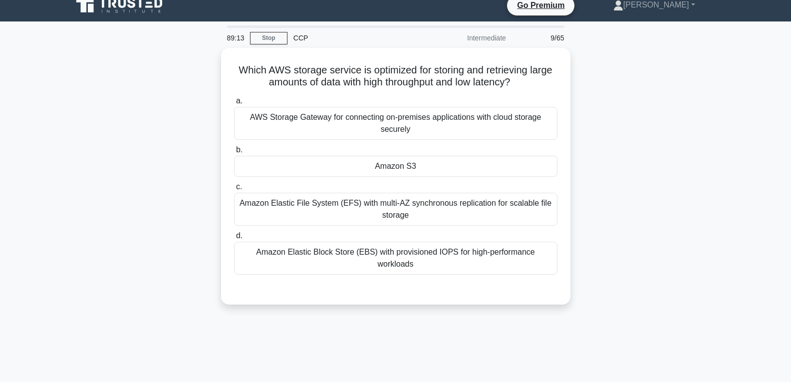
scroll to position [0, 0]
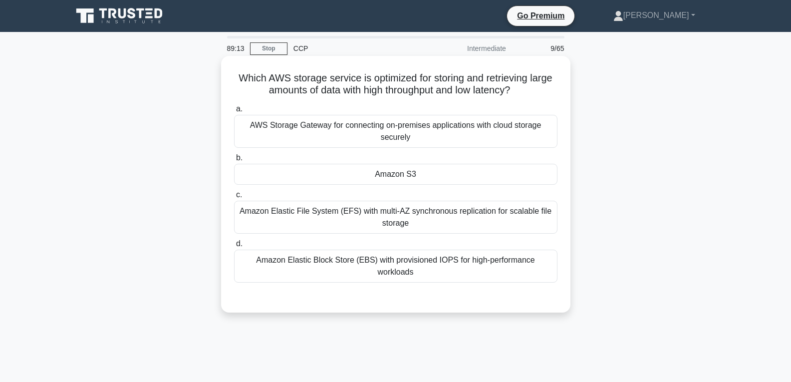
click at [393, 173] on div "Amazon S3" at bounding box center [395, 174] width 323 height 21
click at [234, 161] on input "b. Amazon S3" at bounding box center [234, 158] width 0 height 6
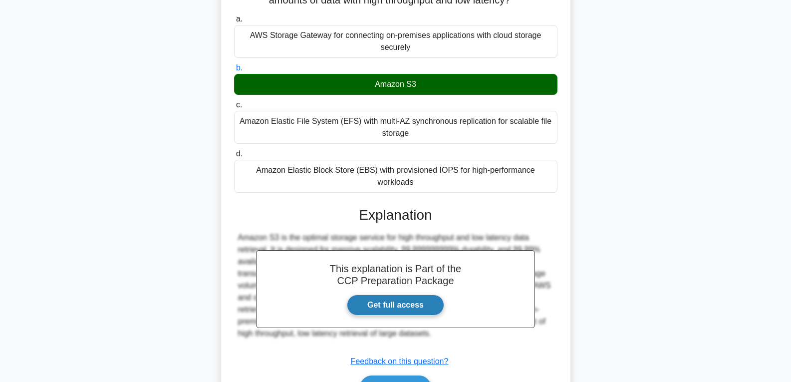
scroll to position [157, 0]
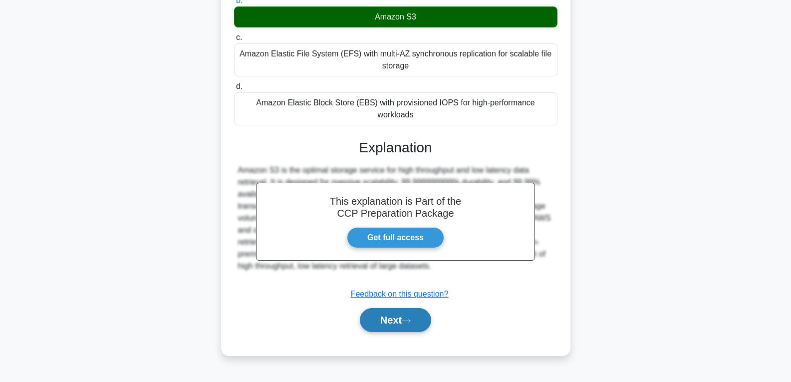
click at [384, 318] on button "Next" at bounding box center [395, 320] width 71 height 24
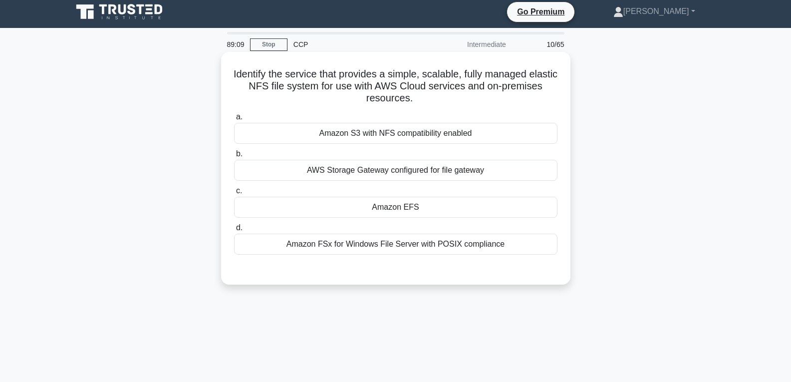
scroll to position [0, 0]
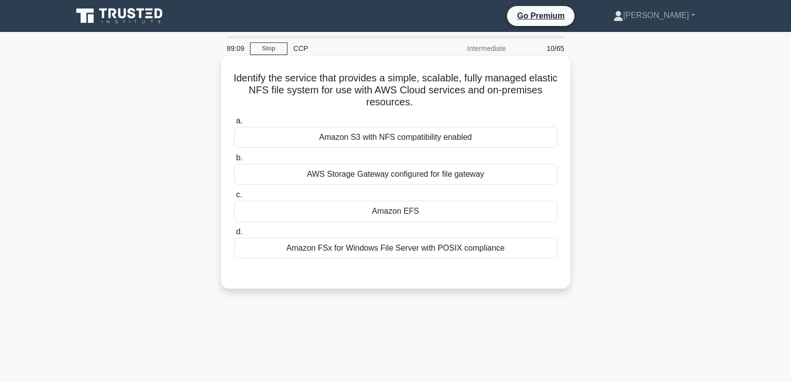
click at [391, 206] on div "Amazon EFS" at bounding box center [395, 211] width 323 height 21
click at [234, 198] on input "c. Amazon EFS" at bounding box center [234, 195] width 0 height 6
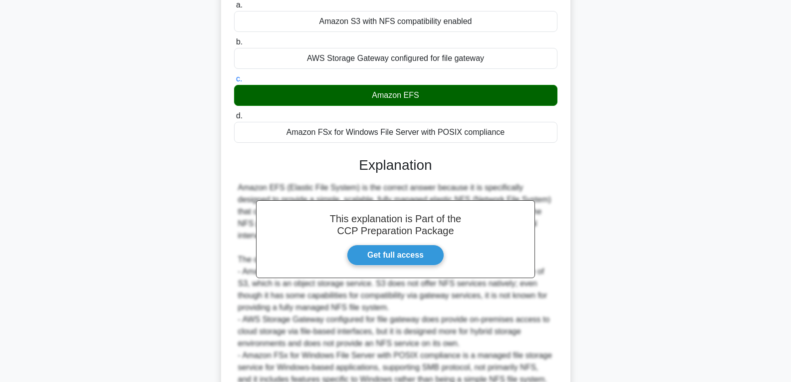
scroll to position [210, 0]
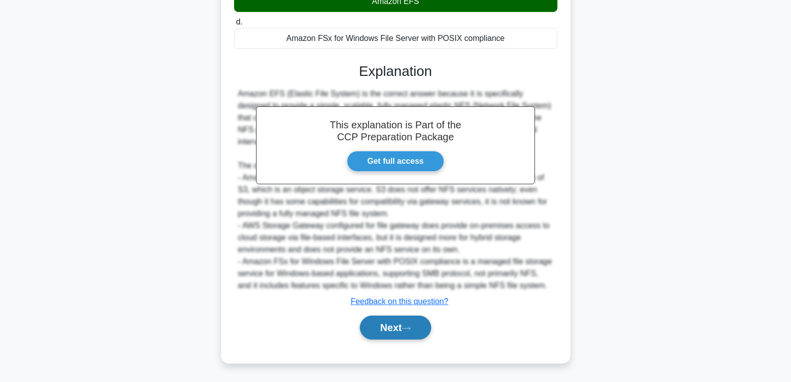
click at [393, 331] on button "Next" at bounding box center [395, 327] width 71 height 24
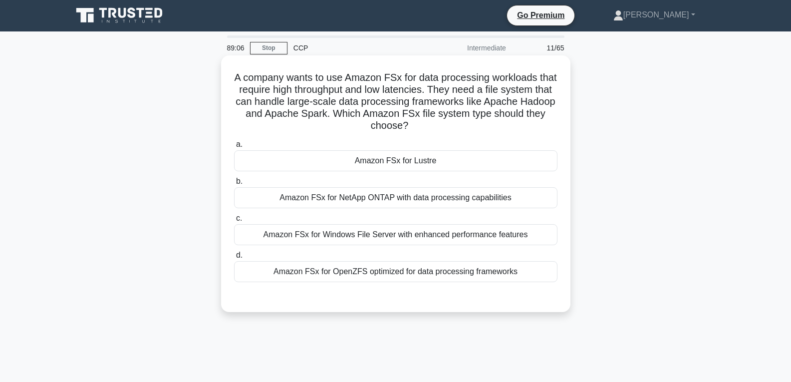
scroll to position [0, 0]
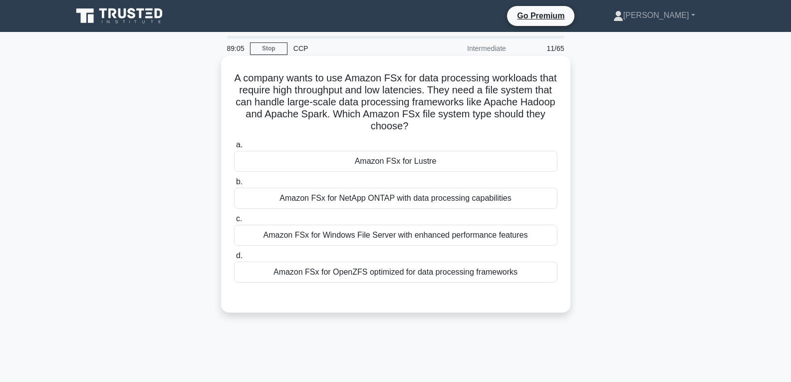
click at [394, 163] on div "Amazon FSx for Lustre" at bounding box center [395, 161] width 323 height 21
click at [234, 148] on input "a. Amazon FSx for Lustre" at bounding box center [234, 145] width 0 height 6
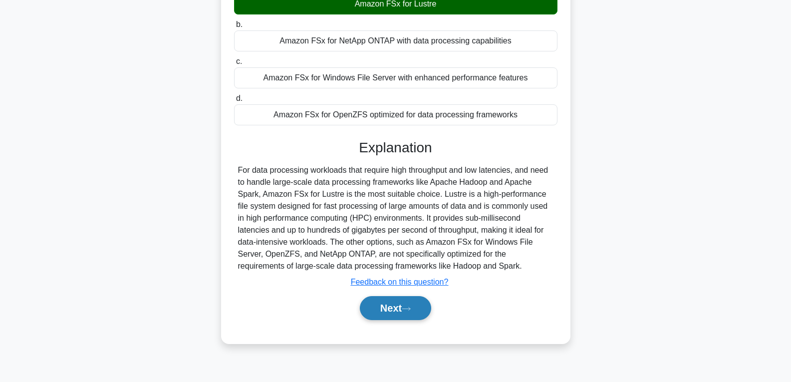
click at [396, 307] on button "Next" at bounding box center [395, 308] width 71 height 24
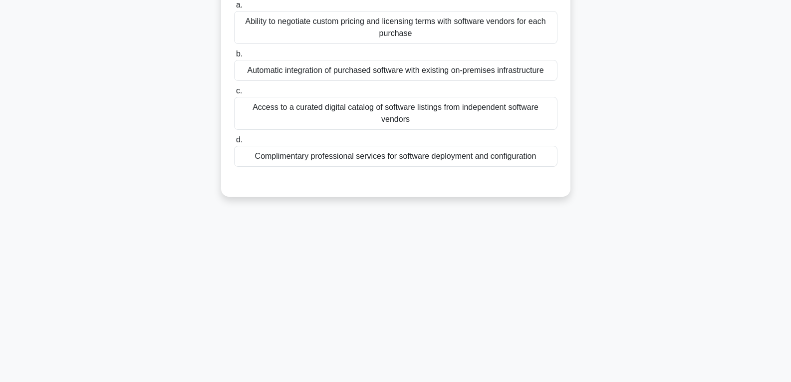
scroll to position [7, 0]
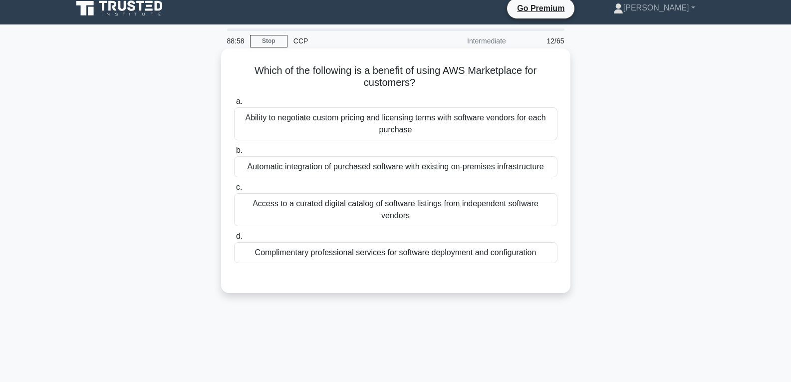
click at [399, 157] on div "Automatic integration of purchased software with existing on-premises infrastru…" at bounding box center [395, 166] width 323 height 21
click at [234, 154] on input "b. Automatic integration of purchased software with existing on-premises infras…" at bounding box center [234, 150] width 0 height 6
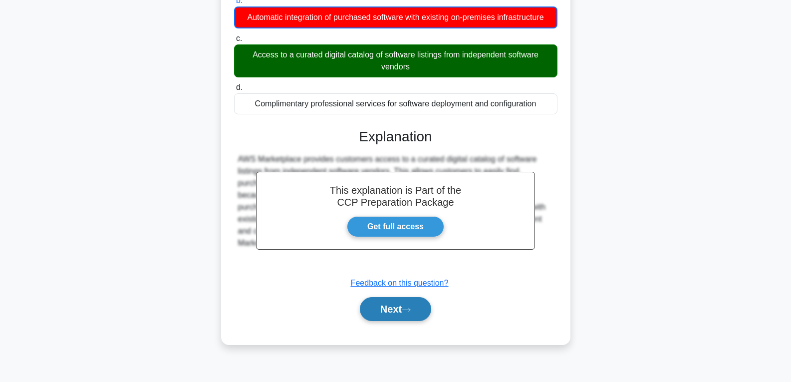
click at [396, 309] on button "Next" at bounding box center [395, 309] width 71 height 24
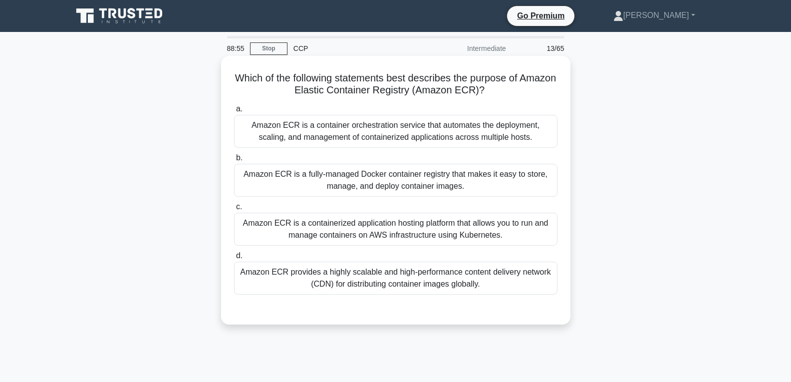
click at [397, 246] on div "Amazon ECR is a containerized application hosting platform that allows you to r…" at bounding box center [395, 229] width 323 height 33
click at [234, 210] on input "c. Amazon ECR is a containerized application hosting platform that allows you t…" at bounding box center [234, 207] width 0 height 6
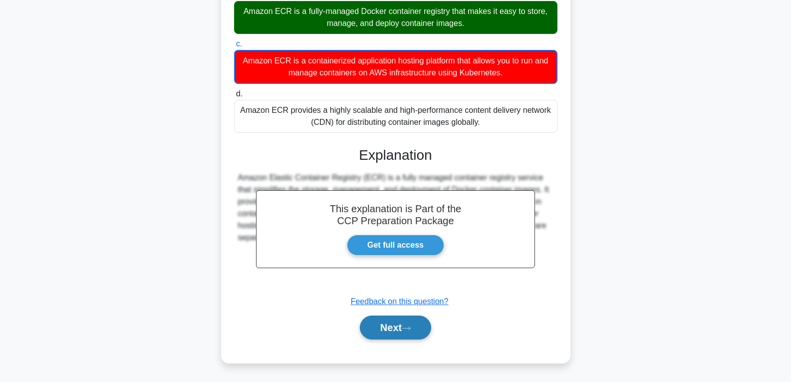
click at [389, 322] on button "Next" at bounding box center [395, 327] width 71 height 24
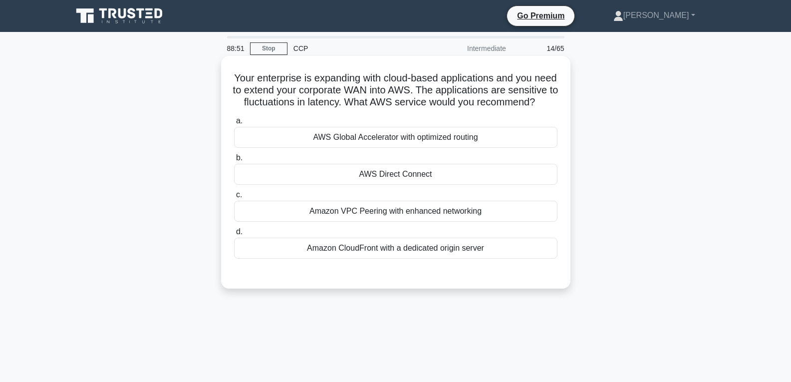
click at [396, 181] on div "AWS Direct Connect" at bounding box center [395, 174] width 323 height 21
click at [234, 161] on input "b. AWS Direct Connect" at bounding box center [234, 158] width 0 height 6
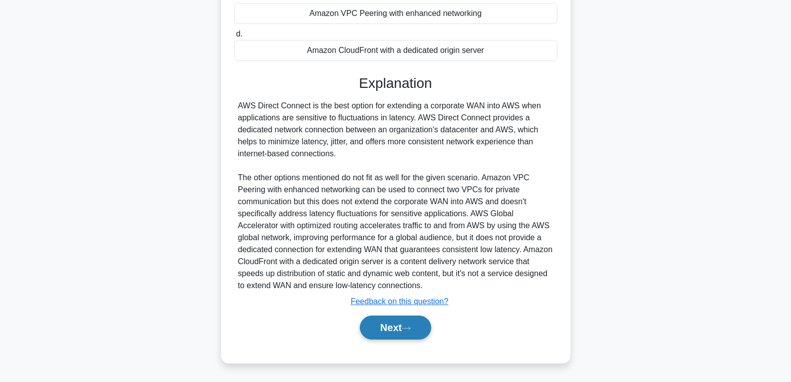
click at [391, 327] on button "Next" at bounding box center [395, 327] width 71 height 24
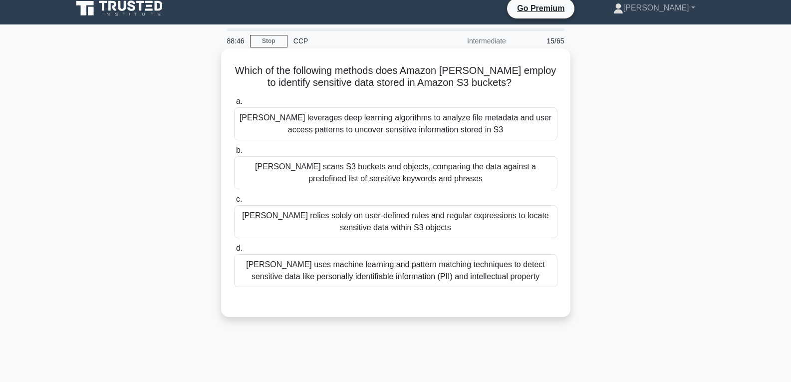
click at [404, 226] on div "[PERSON_NAME] relies solely on user-defined rules and regular expressions to lo…" at bounding box center [395, 221] width 323 height 33
click at [234, 203] on input "[PERSON_NAME] relies solely on user-defined rules and regular expressions to lo…" at bounding box center [234, 199] width 0 height 6
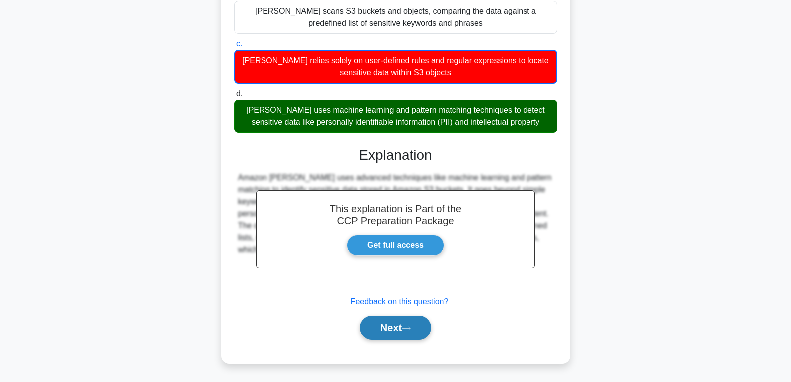
click at [400, 321] on button "Next" at bounding box center [395, 327] width 71 height 24
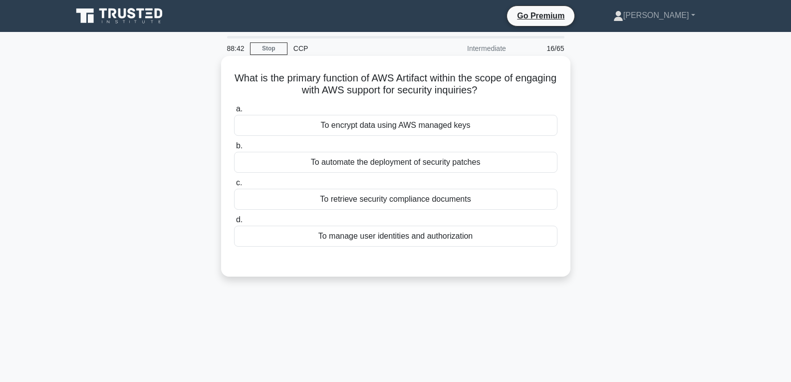
click at [396, 199] on div "To retrieve security compliance documents" at bounding box center [395, 199] width 323 height 21
click at [234, 186] on input "c. To retrieve security compliance documents" at bounding box center [234, 183] width 0 height 6
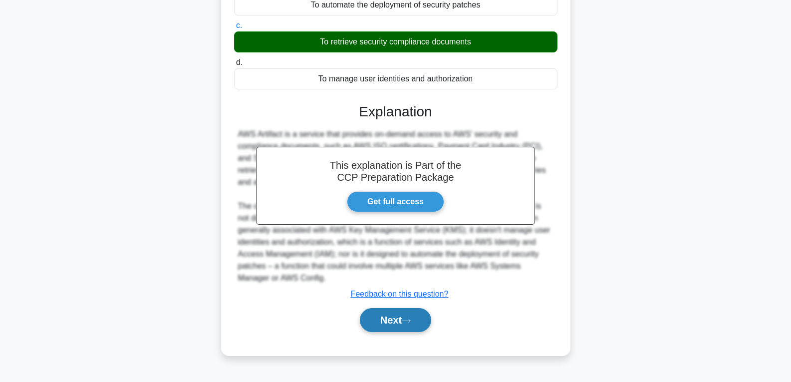
click at [394, 321] on button "Next" at bounding box center [395, 320] width 71 height 24
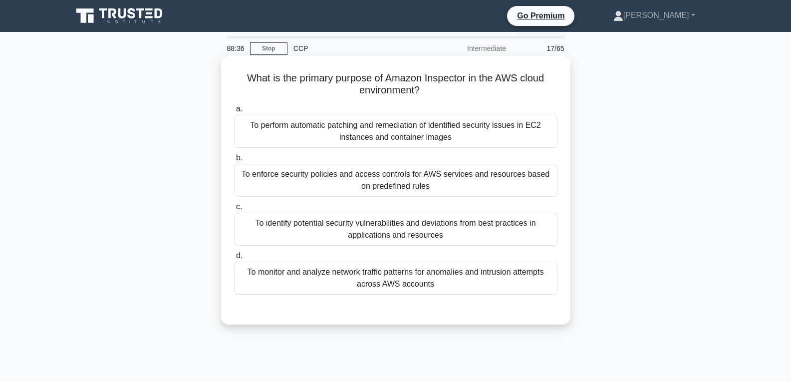
click at [397, 273] on div "To monitor and analyze network traffic patterns for anomalies and intrusion att…" at bounding box center [395, 278] width 323 height 33
click at [234, 259] on input "d. To monitor and analyze network traffic patterns for anomalies and intrusion …" at bounding box center [234, 256] width 0 height 6
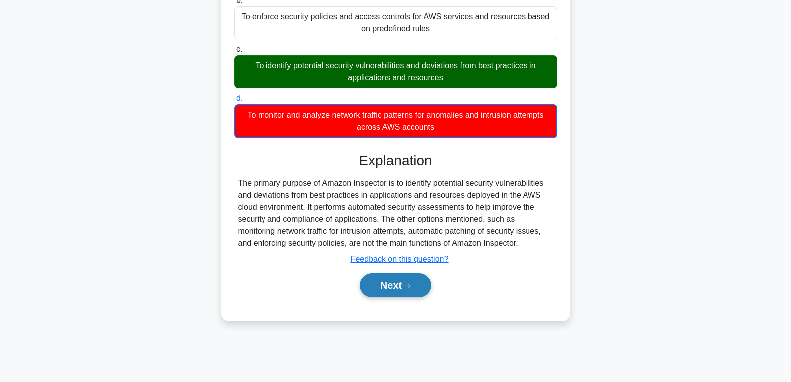
click at [400, 286] on button "Next" at bounding box center [395, 285] width 71 height 24
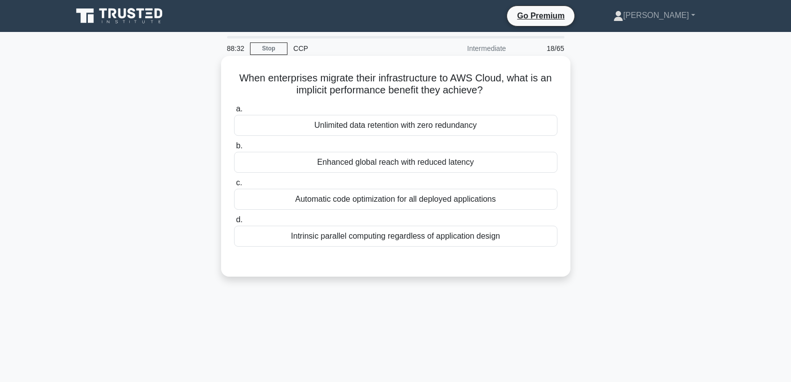
click at [405, 160] on div "Enhanced global reach with reduced latency" at bounding box center [395, 162] width 323 height 21
click at [234, 149] on input "b. Enhanced global reach with reduced latency" at bounding box center [234, 146] width 0 height 6
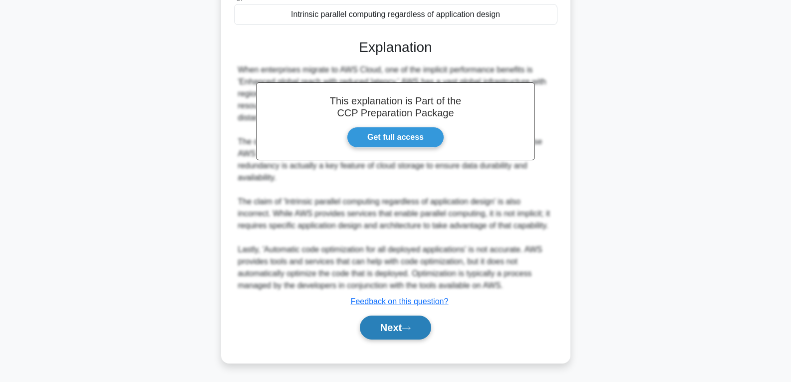
click at [402, 327] on button "Next" at bounding box center [395, 327] width 71 height 24
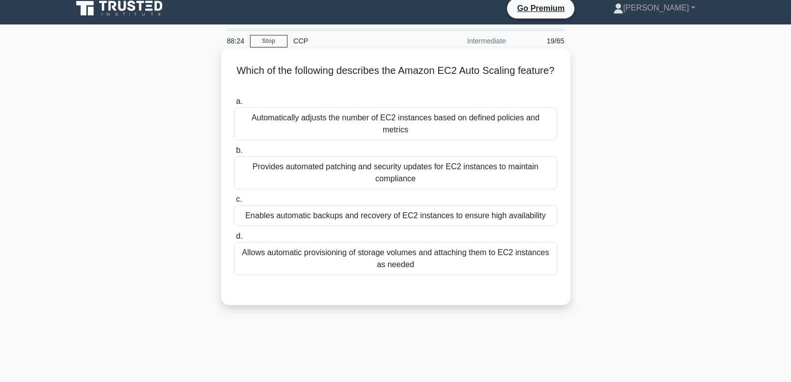
click at [413, 205] on div "Enables automatic backups and recovery of EC2 instances to ensure high availabi…" at bounding box center [395, 215] width 323 height 21
click at [234, 200] on input "c. Enables automatic backups and recovery of EC2 instances to ensure high avail…" at bounding box center [234, 199] width 0 height 6
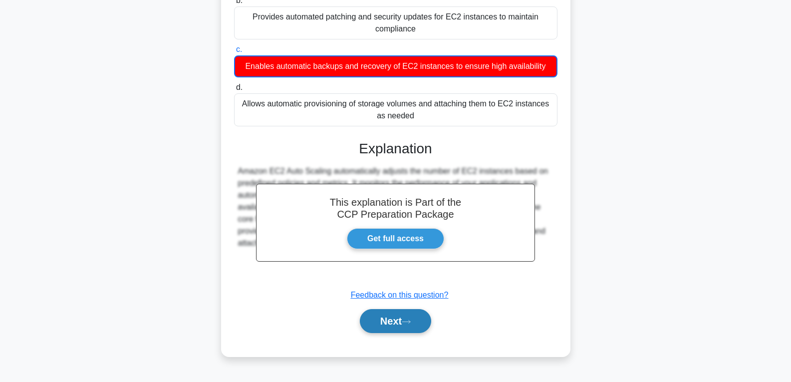
click at [397, 319] on button "Next" at bounding box center [395, 321] width 71 height 24
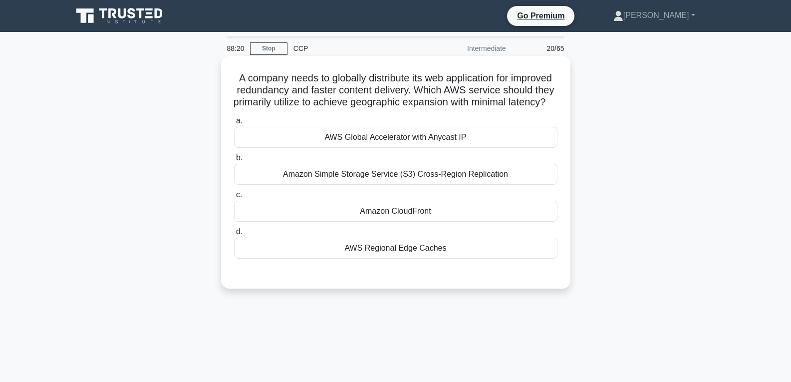
click at [380, 219] on div "Amazon CloudFront" at bounding box center [395, 211] width 323 height 21
click at [234, 198] on input "c. Amazon CloudFront" at bounding box center [234, 195] width 0 height 6
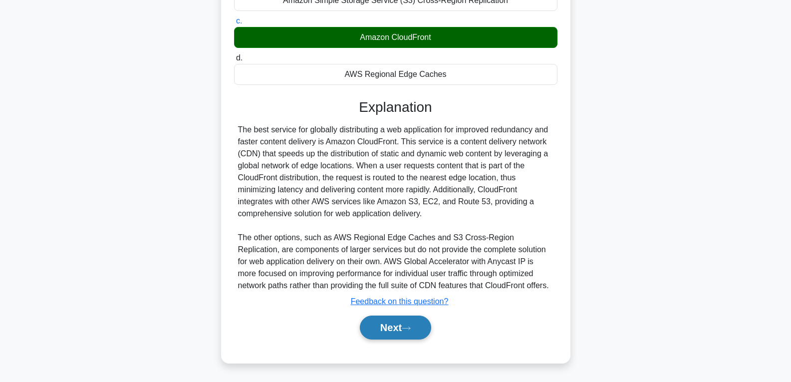
click at [390, 323] on button "Next" at bounding box center [395, 327] width 71 height 24
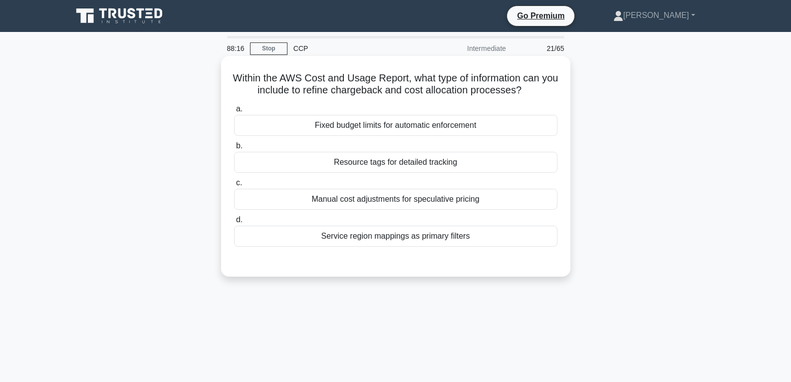
click at [393, 167] on div "Resource tags for detailed tracking" at bounding box center [395, 162] width 323 height 21
click at [234, 149] on input "b. Resource tags for detailed tracking" at bounding box center [234, 146] width 0 height 6
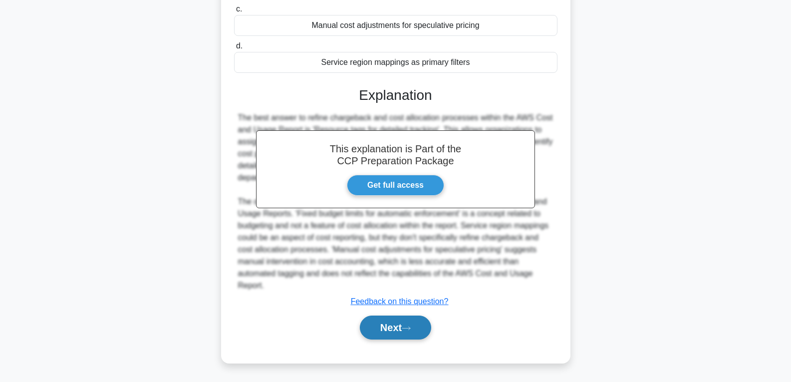
click at [394, 334] on button "Next" at bounding box center [395, 327] width 71 height 24
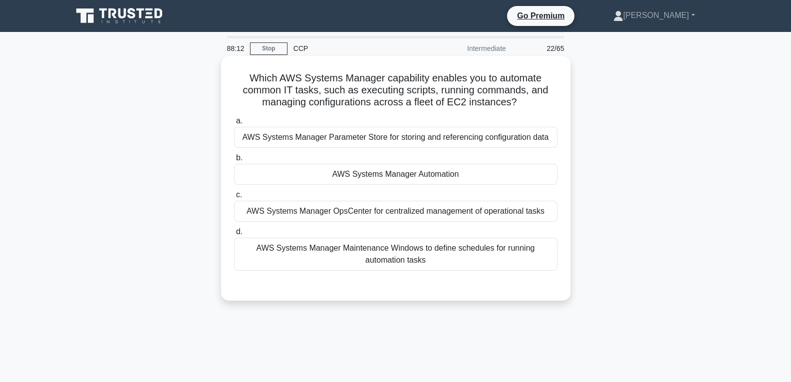
click at [394, 180] on div "AWS Systems Manager Automation" at bounding box center [395, 174] width 323 height 21
click at [234, 161] on input "b. AWS Systems Manager Automation" at bounding box center [234, 158] width 0 height 6
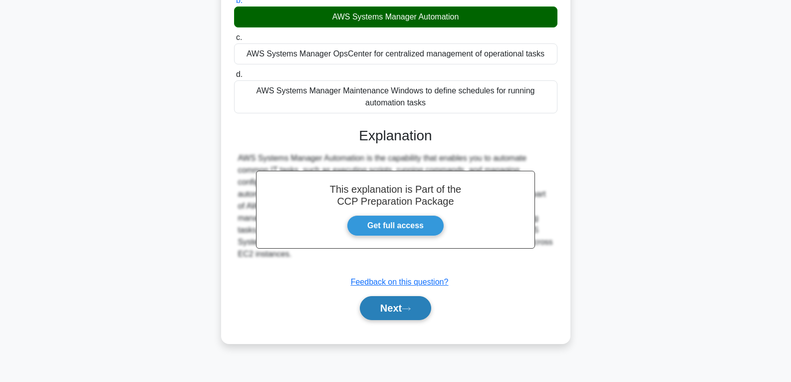
click at [389, 313] on button "Next" at bounding box center [395, 308] width 71 height 24
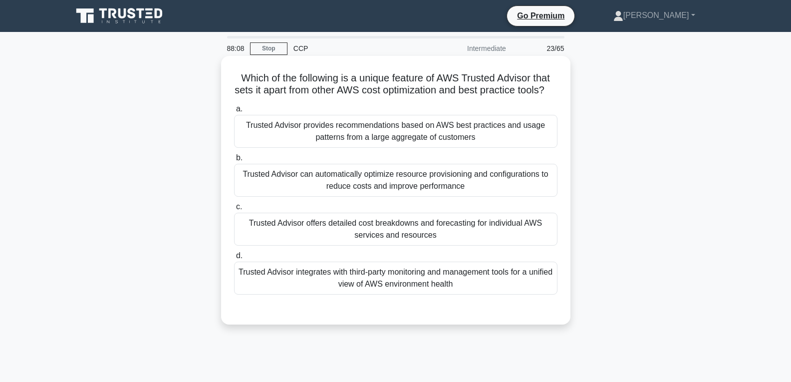
click at [400, 193] on div "Trusted Advisor can automatically optimize resource provisioning and configurat…" at bounding box center [395, 180] width 323 height 33
click at [234, 161] on input "b. Trusted Advisor can automatically optimize resource provisioning and configu…" at bounding box center [234, 158] width 0 height 6
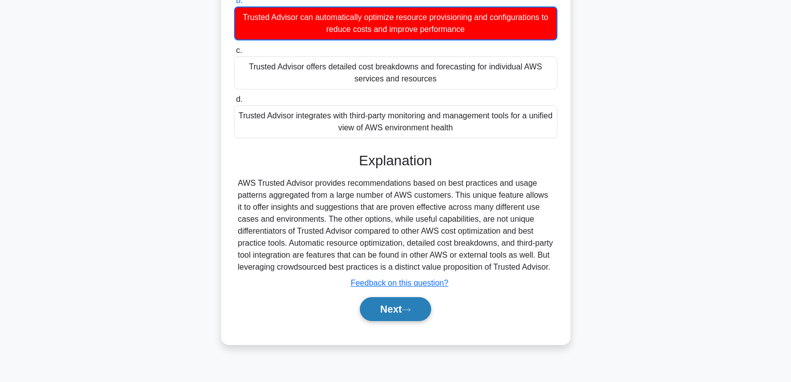
click at [406, 312] on icon at bounding box center [406, 309] width 9 height 5
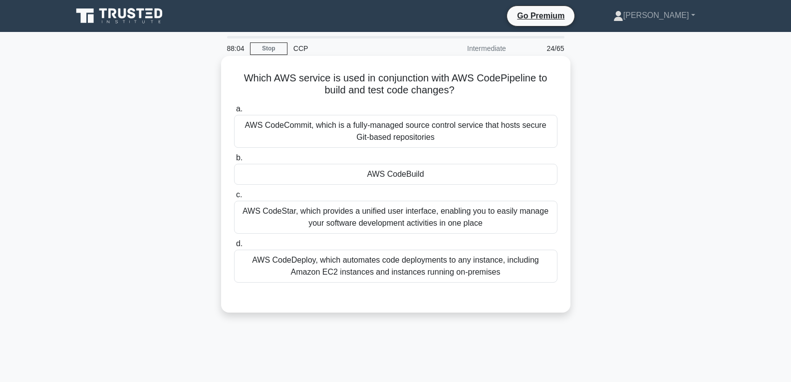
click at [387, 170] on div "AWS CodeBuild" at bounding box center [395, 174] width 323 height 21
click at [234, 161] on input "b. AWS CodeBuild" at bounding box center [234, 158] width 0 height 6
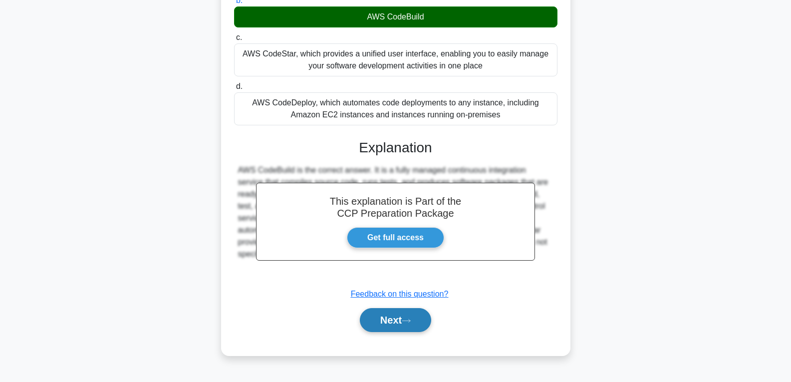
click at [388, 317] on button "Next" at bounding box center [395, 320] width 71 height 24
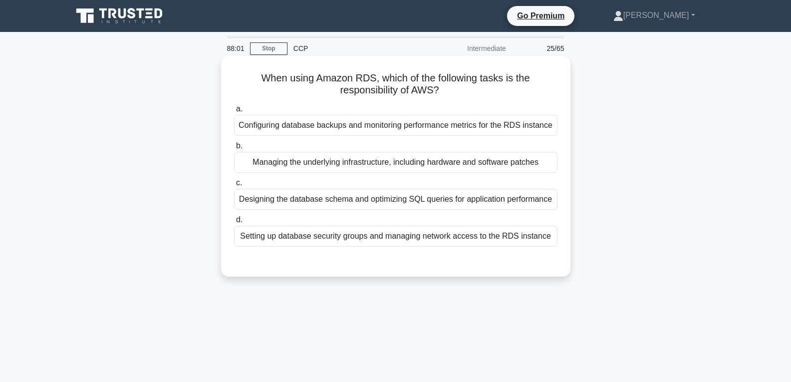
click at [377, 164] on div "Managing the underlying infrastructure, including hardware and software patches" at bounding box center [395, 162] width 323 height 21
click at [234, 149] on input "b. Managing the underlying infrastructure, including hardware and software patc…" at bounding box center [234, 146] width 0 height 6
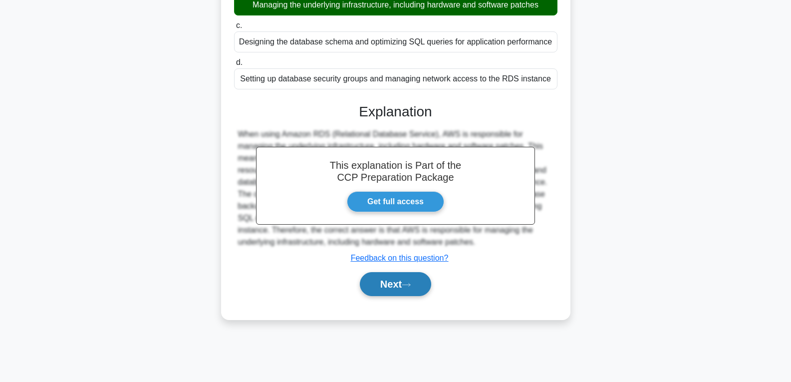
click at [390, 282] on button "Next" at bounding box center [395, 284] width 71 height 24
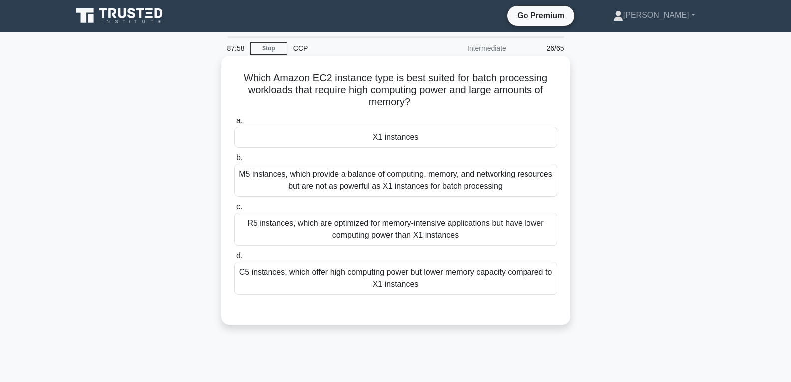
click at [389, 130] on div "X1 instances" at bounding box center [395, 137] width 323 height 21
click at [234, 124] on input "a. X1 instances" at bounding box center [234, 121] width 0 height 6
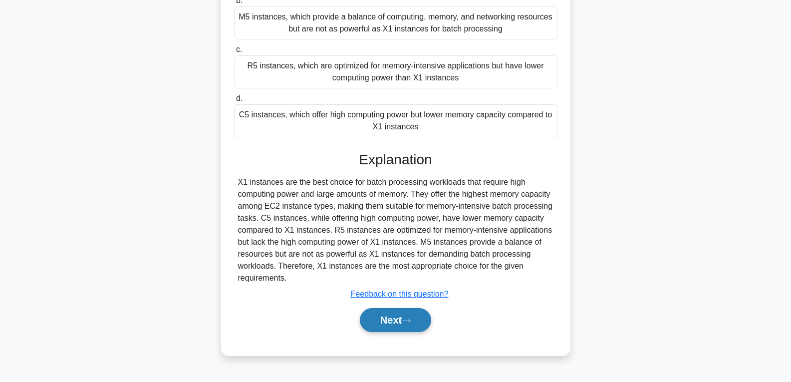
click at [399, 316] on button "Next" at bounding box center [395, 320] width 71 height 24
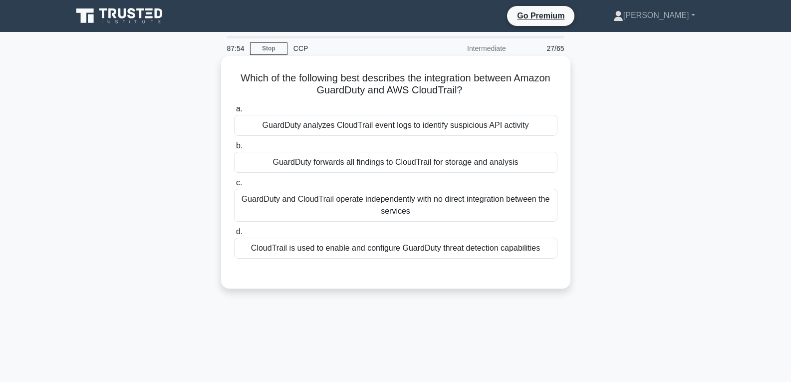
click at [387, 163] on div "GuardDuty forwards all findings to CloudTrail for storage and analysis" at bounding box center [395, 162] width 323 height 21
click at [234, 149] on input "b. GuardDuty forwards all findings to CloudTrail for storage and analysis" at bounding box center [234, 146] width 0 height 6
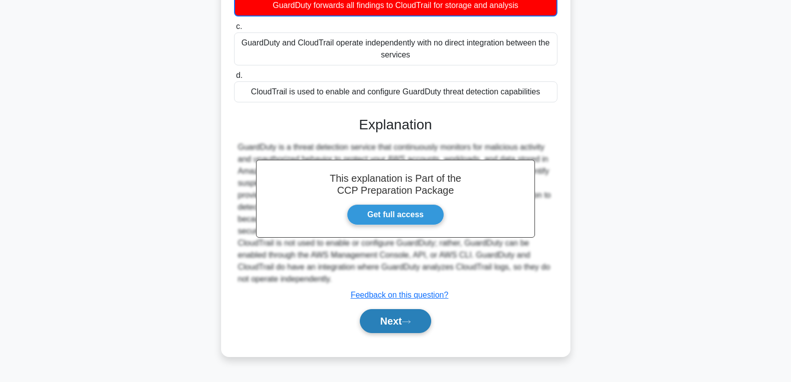
click at [401, 319] on button "Next" at bounding box center [395, 321] width 71 height 24
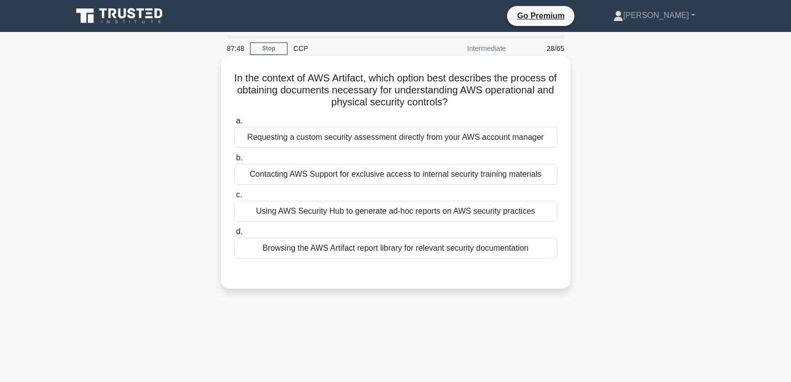
click at [400, 205] on div "Using AWS Security Hub to generate ad-hoc reports on AWS security practices" at bounding box center [395, 211] width 323 height 21
click at [234, 198] on input "c. Using AWS Security Hub to generate ad-hoc reports on AWS security practices" at bounding box center [234, 195] width 0 height 6
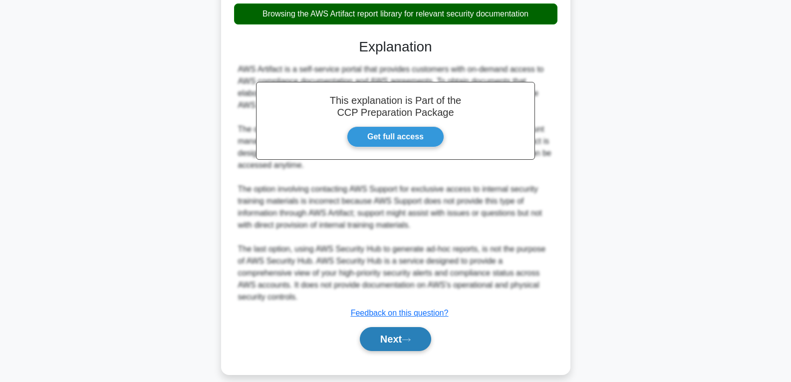
click at [404, 327] on button "Next" at bounding box center [395, 339] width 71 height 24
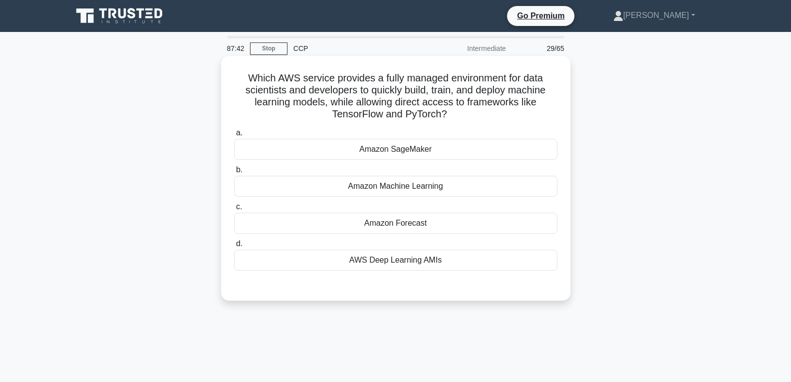
click at [394, 185] on div "Amazon Machine Learning" at bounding box center [395, 186] width 323 height 21
click at [234, 173] on input "b. Amazon Machine Learning" at bounding box center [234, 170] width 0 height 6
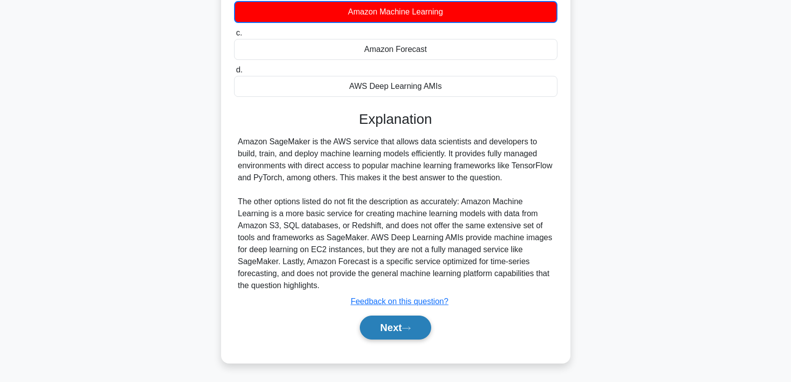
click at [382, 329] on button "Next" at bounding box center [395, 327] width 71 height 24
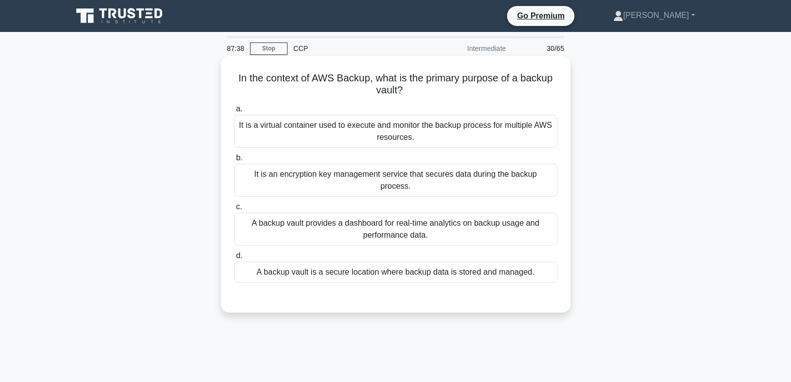
click at [400, 262] on div "A backup vault is a secure location where backup data is stored and managed." at bounding box center [395, 272] width 323 height 21
click at [234, 256] on input "d. A backup vault is a secure location where backup data is stored and managed." at bounding box center [234, 256] width 0 height 6
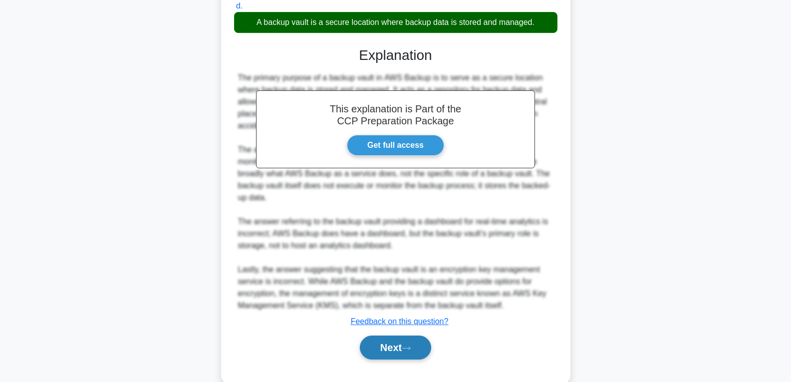
click at [393, 337] on button "Next" at bounding box center [395, 347] width 71 height 24
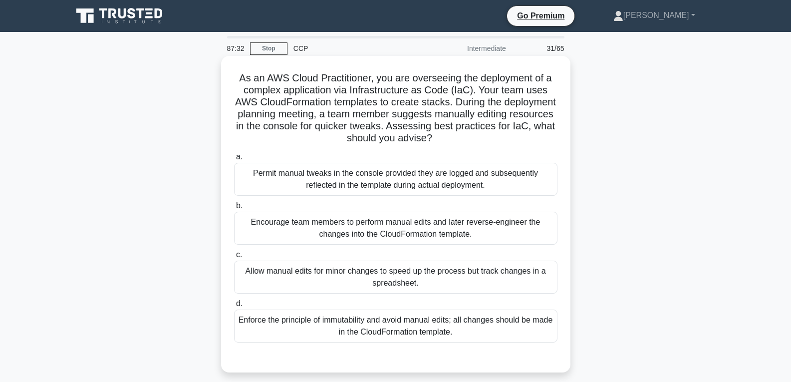
click at [395, 328] on div "Enforce the principle of immutability and avoid manual edits; all changes shoul…" at bounding box center [395, 325] width 323 height 33
click at [234, 307] on input "d. Enforce the principle of immutability and avoid manual edits; all changes sh…" at bounding box center [234, 303] width 0 height 6
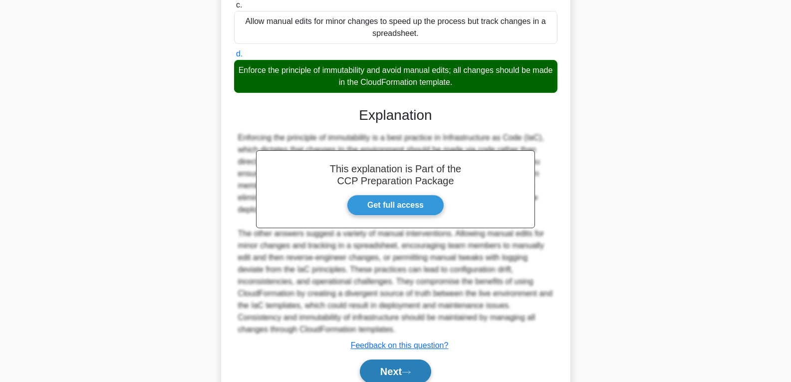
click at [390, 364] on button "Next" at bounding box center [395, 371] width 71 height 24
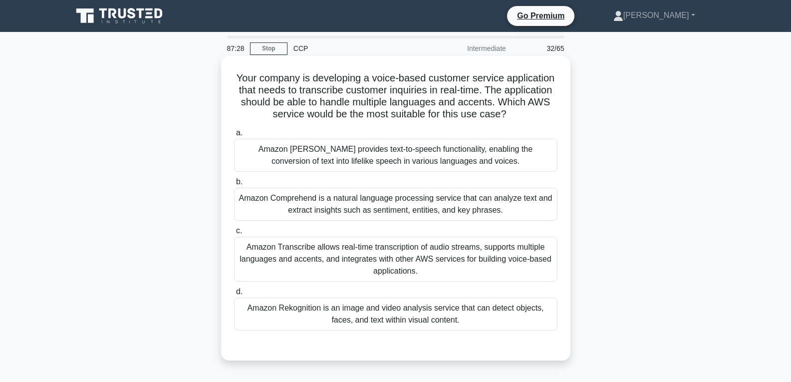
click at [407, 321] on div "Amazon Rekognition is an image and video analysis service that can detect objec…" at bounding box center [395, 313] width 323 height 33
click at [234, 295] on input "d. Amazon Rekognition is an image and video analysis service that can detect ob…" at bounding box center [234, 291] width 0 height 6
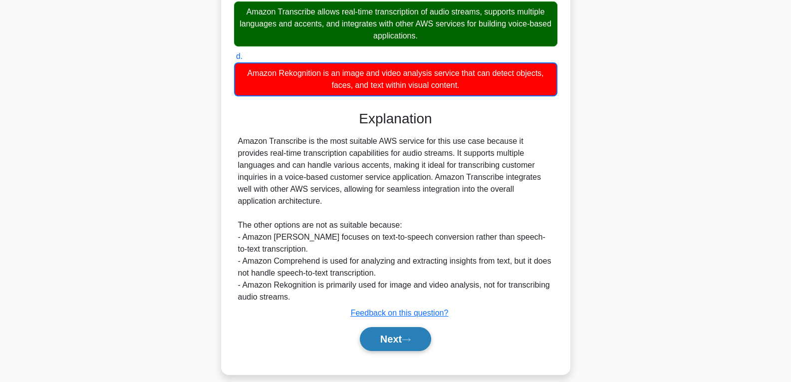
click at [410, 333] on button "Next" at bounding box center [395, 339] width 71 height 24
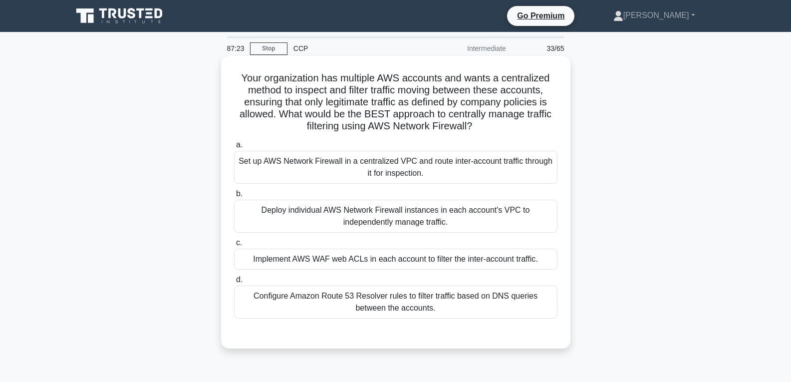
click at [416, 255] on div "Implement AWS WAF web ACLs in each account to filter the inter-account traffic." at bounding box center [395, 259] width 323 height 21
click at [234, 246] on input "c. Implement AWS WAF web ACLs in each account to filter the inter-account traff…" at bounding box center [234, 243] width 0 height 6
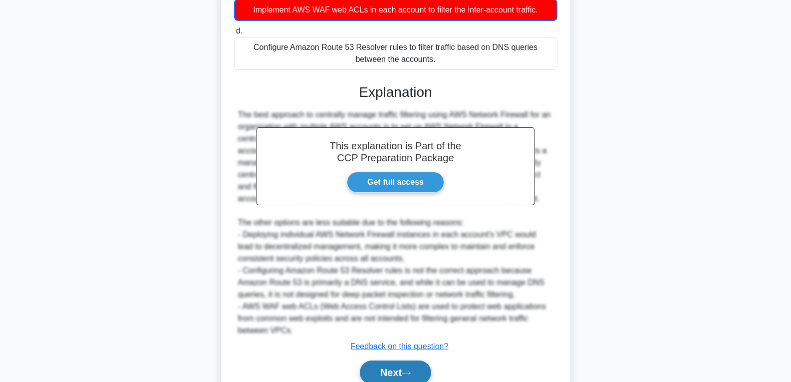
click at [398, 365] on button "Next" at bounding box center [395, 372] width 71 height 24
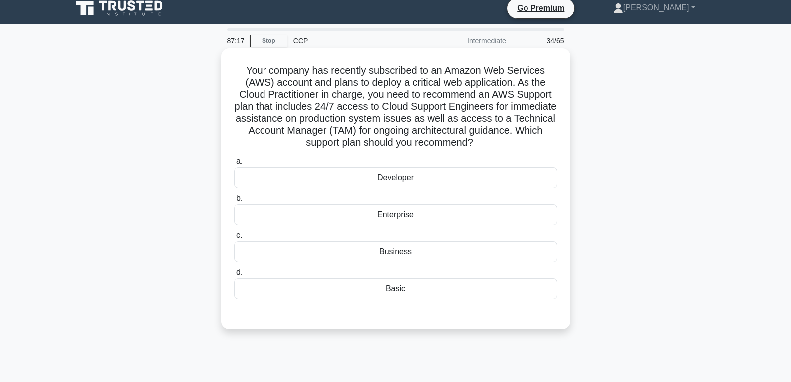
click at [405, 250] on div "Business" at bounding box center [395, 251] width 323 height 21
click at [234, 239] on input "c. Business" at bounding box center [234, 235] width 0 height 6
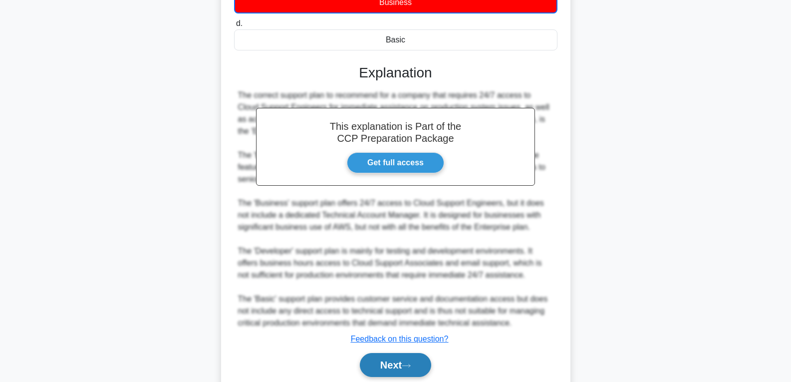
click at [393, 361] on button "Next" at bounding box center [395, 365] width 71 height 24
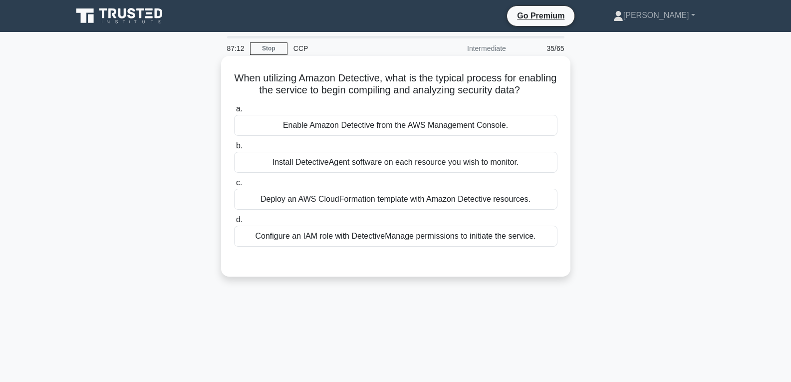
click at [417, 170] on div "Install DetectiveAgent software on each resource you wish to monitor." at bounding box center [395, 162] width 323 height 21
click at [234, 149] on input "b. Install DetectiveAgent software on each resource you wish to monitor." at bounding box center [234, 146] width 0 height 6
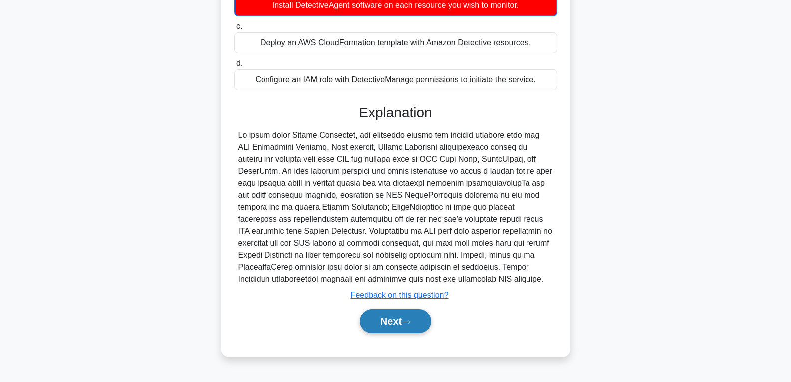
click at [403, 324] on button "Next" at bounding box center [395, 321] width 71 height 24
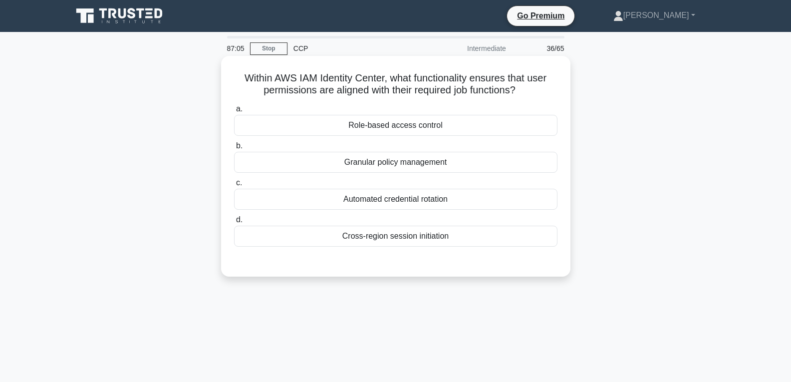
click at [419, 197] on div "Automated credential rotation" at bounding box center [395, 199] width 323 height 21
click at [234, 186] on input "c. Automated credential rotation" at bounding box center [234, 183] width 0 height 6
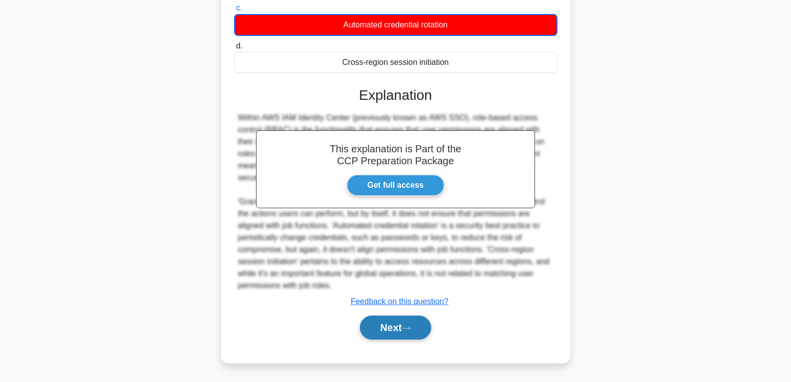
click at [398, 328] on button "Next" at bounding box center [395, 327] width 71 height 24
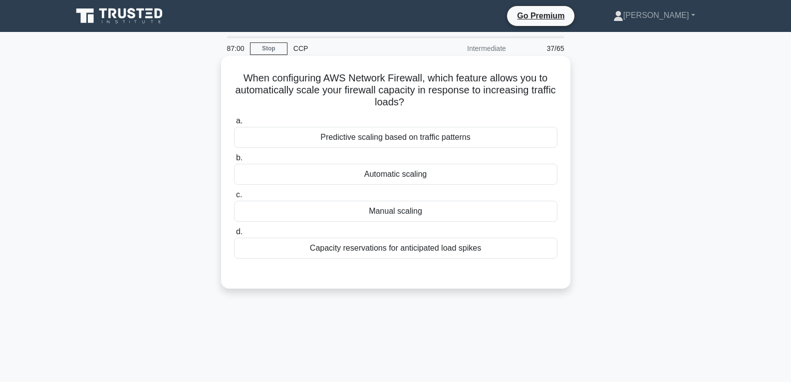
click at [418, 178] on div "Automatic scaling" at bounding box center [395, 174] width 323 height 21
click at [234, 161] on input "b. Automatic scaling" at bounding box center [234, 158] width 0 height 6
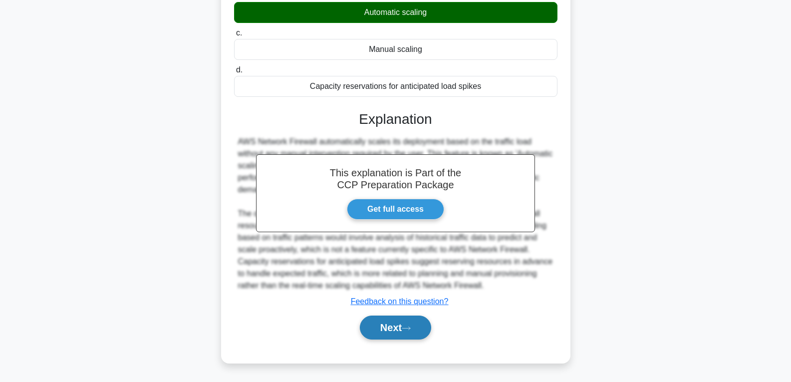
click at [400, 332] on button "Next" at bounding box center [395, 327] width 71 height 24
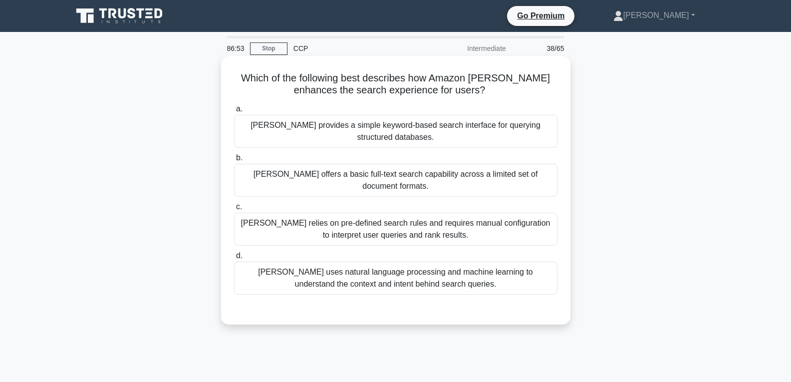
click at [414, 170] on div "Kendra offers a basic full-text search capability across a limited set of docum…" at bounding box center [395, 180] width 323 height 33
click at [234, 161] on input "b. Kendra offers a basic full-text search capability across a limited set of do…" at bounding box center [234, 158] width 0 height 6
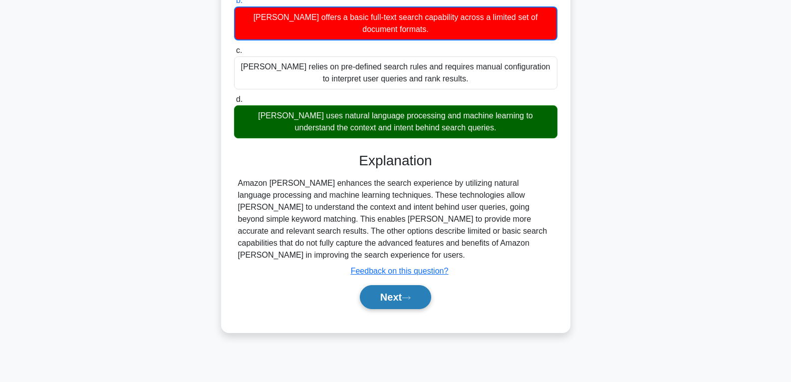
click at [402, 285] on button "Next" at bounding box center [395, 297] width 71 height 24
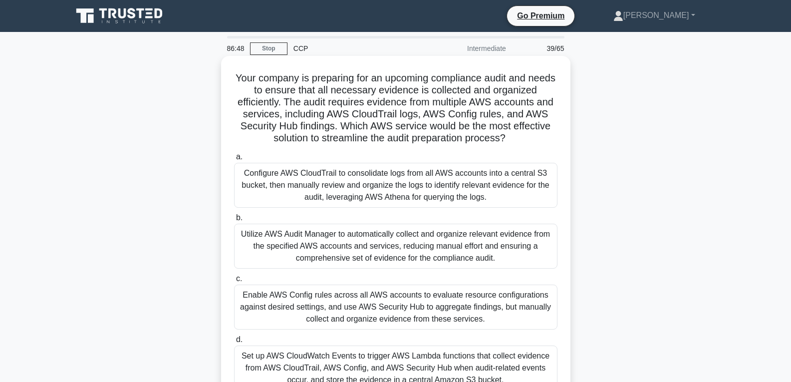
click at [399, 292] on div "Enable AWS Config rules across all AWS accounts to evaluate resource configurat…" at bounding box center [395, 306] width 323 height 45
click at [234, 282] on input "c. Enable AWS Config rules across all AWS accounts to evaluate resource configu…" at bounding box center [234, 278] width 0 height 6
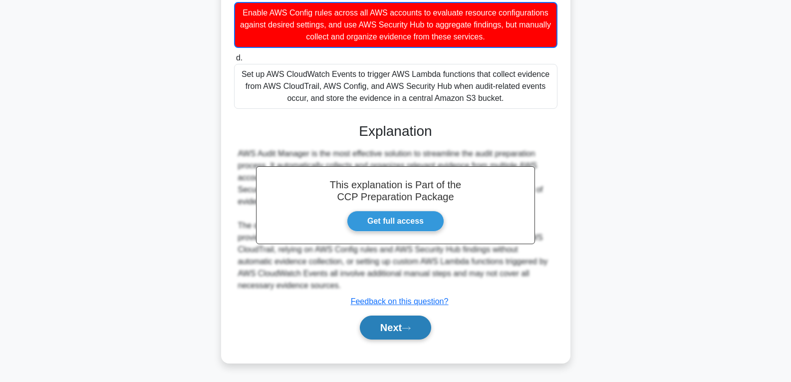
click at [399, 328] on button "Next" at bounding box center [395, 327] width 71 height 24
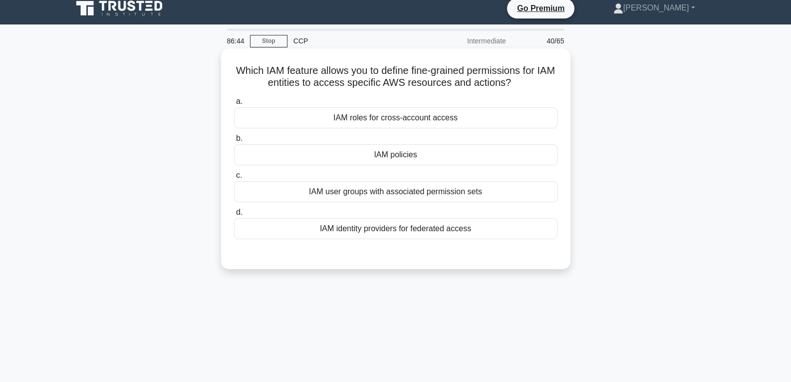
click at [415, 157] on div "IAM policies" at bounding box center [395, 154] width 323 height 21
click at [234, 142] on input "b. IAM policies" at bounding box center [234, 138] width 0 height 6
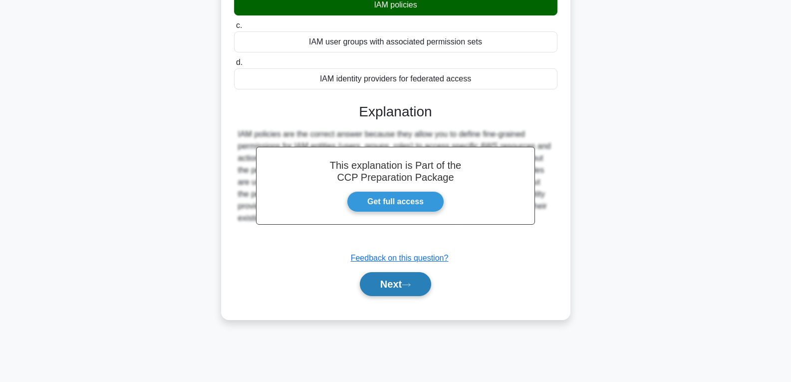
click at [401, 287] on button "Next" at bounding box center [395, 284] width 71 height 24
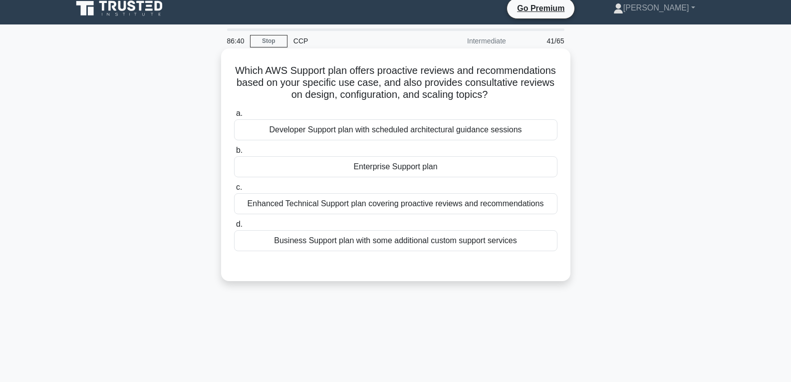
click at [404, 163] on div "Enterprise Support plan" at bounding box center [395, 166] width 323 height 21
click at [234, 154] on input "b. Enterprise Support plan" at bounding box center [234, 150] width 0 height 6
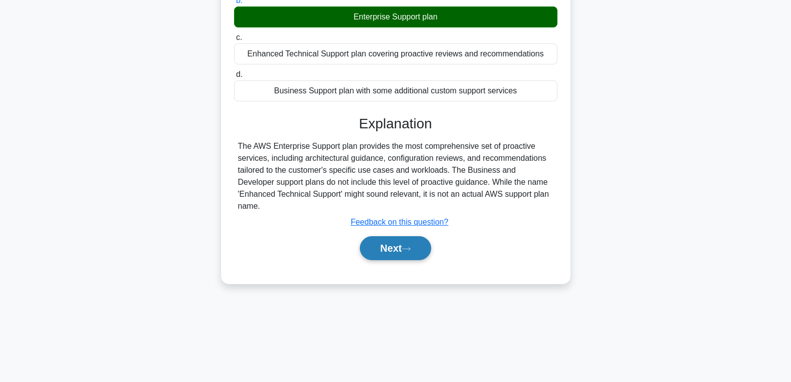
click at [389, 236] on button "Next" at bounding box center [395, 248] width 71 height 24
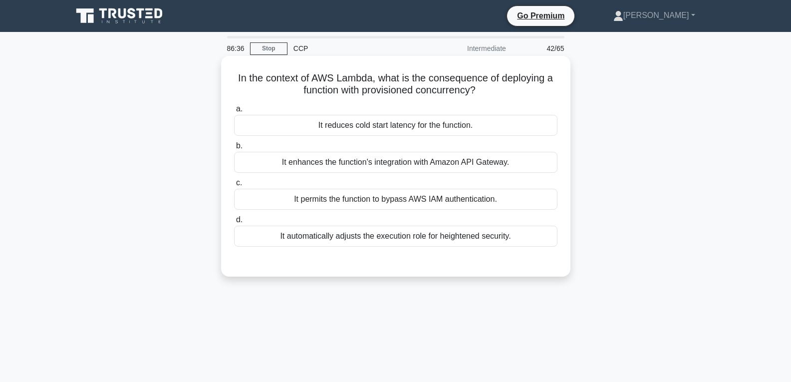
click at [392, 126] on div "It reduces cold start latency for the function." at bounding box center [395, 125] width 323 height 21
click at [234, 112] on input "a. It reduces cold start latency for the function." at bounding box center [234, 109] width 0 height 6
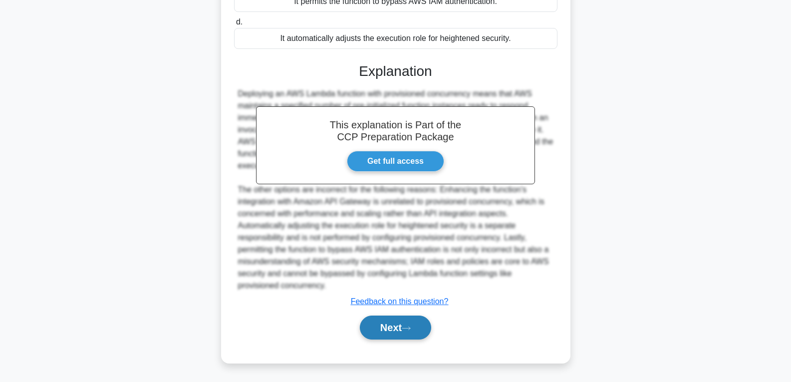
click at [394, 328] on button "Next" at bounding box center [395, 327] width 71 height 24
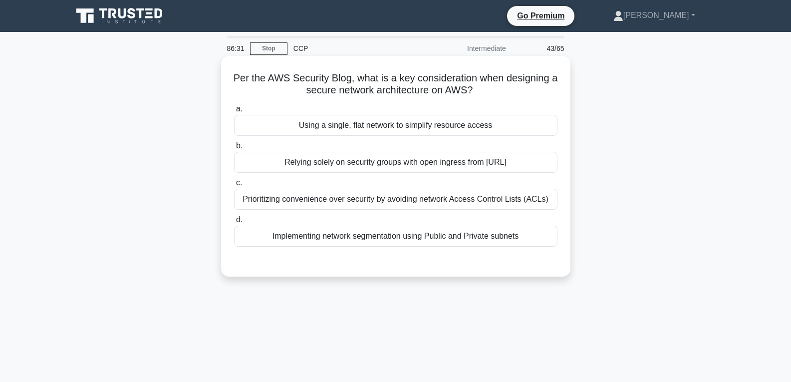
click at [374, 234] on div "Implementing network segmentation using Public and Private subnets" at bounding box center [395, 236] width 323 height 21
click at [234, 223] on input "d. Implementing network segmentation using Public and Private subnets" at bounding box center [234, 220] width 0 height 6
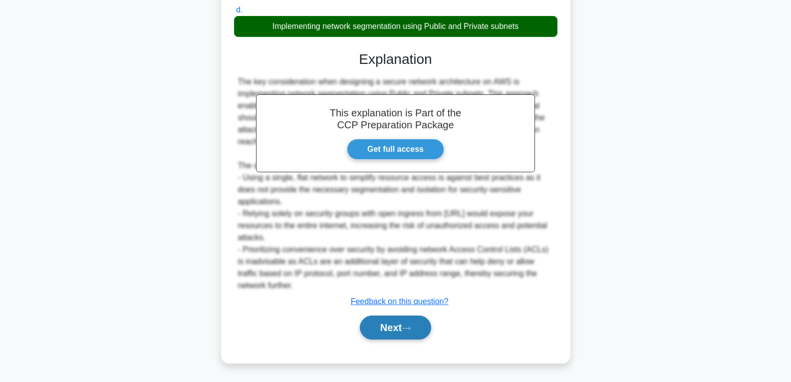
click at [395, 319] on button "Next" at bounding box center [395, 327] width 71 height 24
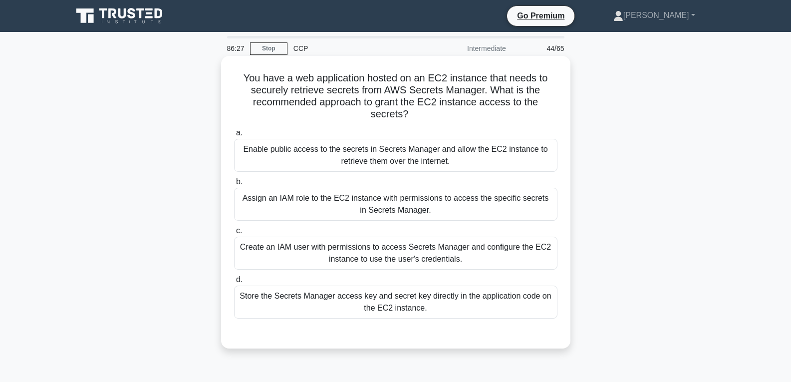
click at [393, 191] on div "Assign an IAM role to the EC2 instance with permissions to access the specific …" at bounding box center [395, 204] width 323 height 33
click at [234, 185] on input "b. Assign an IAM role to the EC2 instance with permissions to access the specif…" at bounding box center [234, 182] width 0 height 6
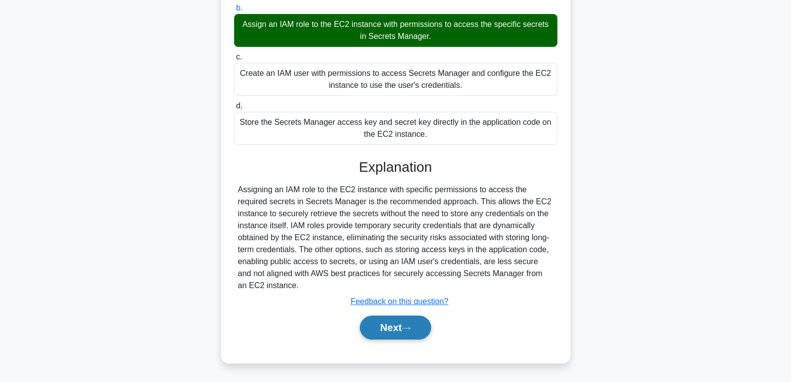
click at [394, 327] on button "Next" at bounding box center [395, 327] width 71 height 24
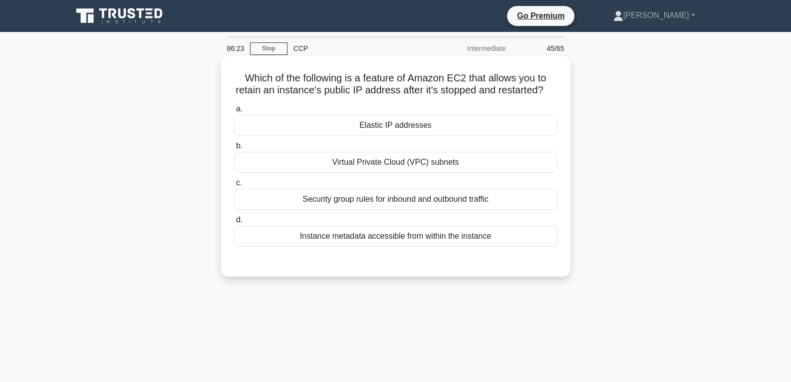
click at [390, 136] on div "Elastic IP addresses" at bounding box center [395, 125] width 323 height 21
click at [234, 112] on input "a. Elastic IP addresses" at bounding box center [234, 109] width 0 height 6
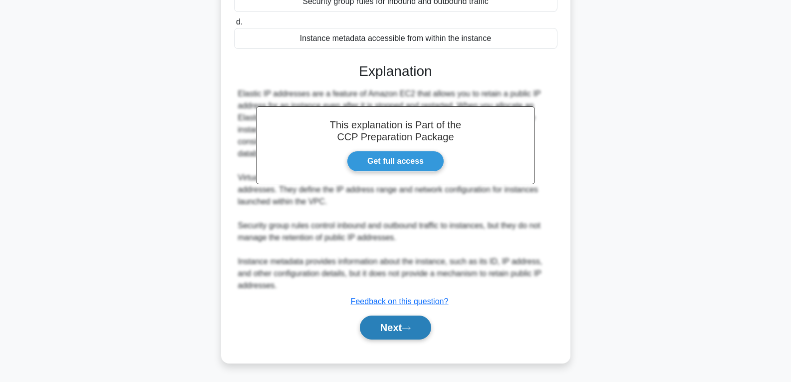
click at [397, 316] on button "Next" at bounding box center [395, 327] width 71 height 24
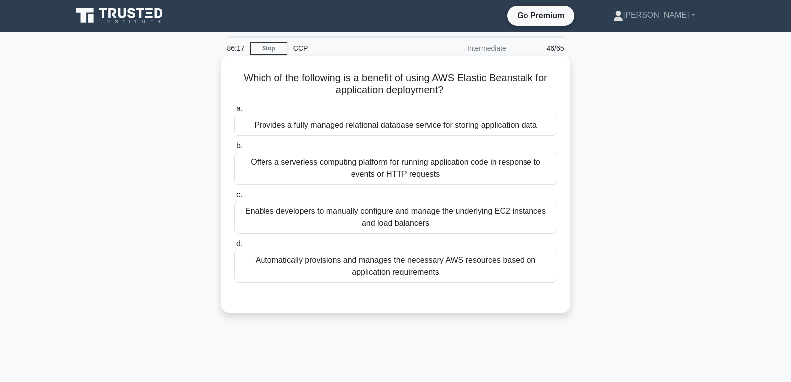
click at [399, 169] on div "Offers a serverless computing platform for running application code in response…" at bounding box center [395, 168] width 323 height 33
click at [234, 149] on input "b. Offers a serverless computing platform for running application code in respo…" at bounding box center [234, 146] width 0 height 6
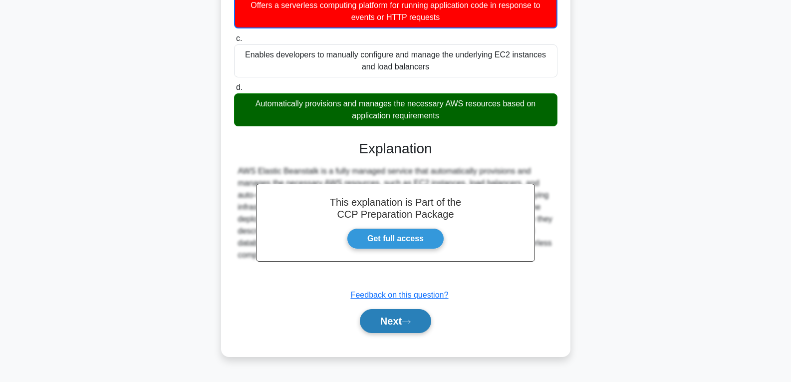
click at [393, 323] on button "Next" at bounding box center [395, 321] width 71 height 24
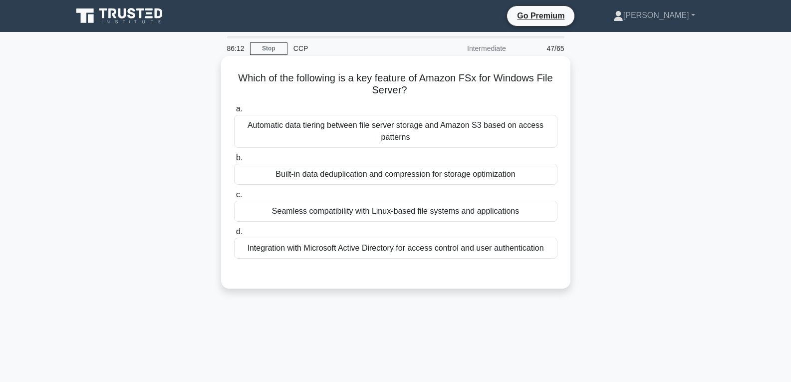
click at [400, 172] on div "Built-in data deduplication and compression for storage optimization" at bounding box center [395, 174] width 323 height 21
click at [234, 161] on input "b. Built-in data deduplication and compression for storage optimization" at bounding box center [234, 158] width 0 height 6
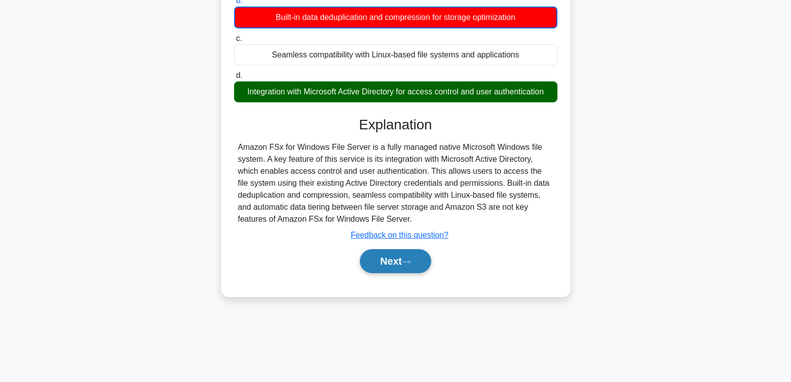
click at [389, 269] on button "Next" at bounding box center [395, 261] width 71 height 24
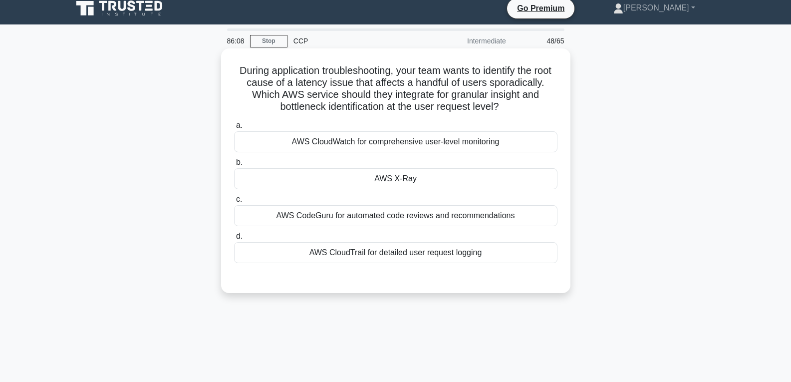
click at [406, 178] on div "AWS X-Ray" at bounding box center [395, 178] width 323 height 21
click at [234, 166] on input "b. AWS X-Ray" at bounding box center [234, 162] width 0 height 6
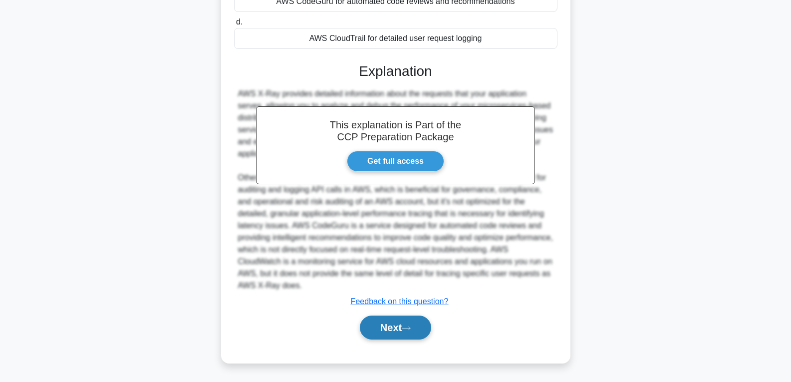
click at [397, 329] on button "Next" at bounding box center [395, 327] width 71 height 24
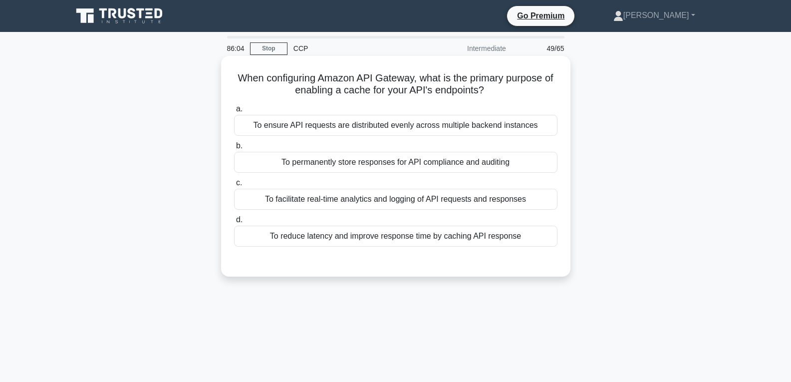
click at [412, 156] on div "To permanently store responses for API compliance and auditing" at bounding box center [395, 162] width 323 height 21
click at [234, 149] on input "b. To permanently store responses for API compliance and auditing" at bounding box center [234, 146] width 0 height 6
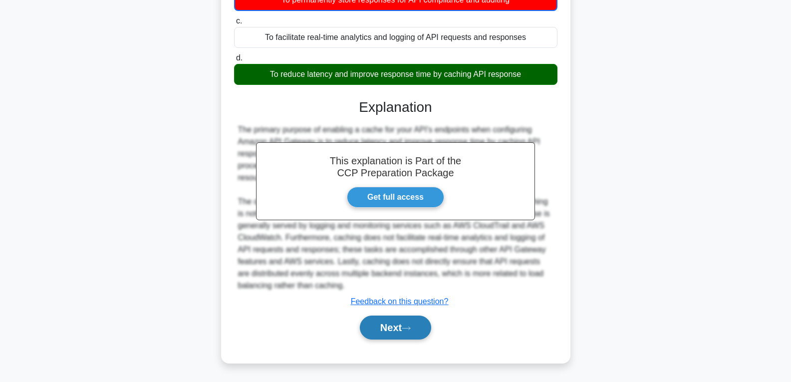
click at [398, 329] on button "Next" at bounding box center [395, 327] width 71 height 24
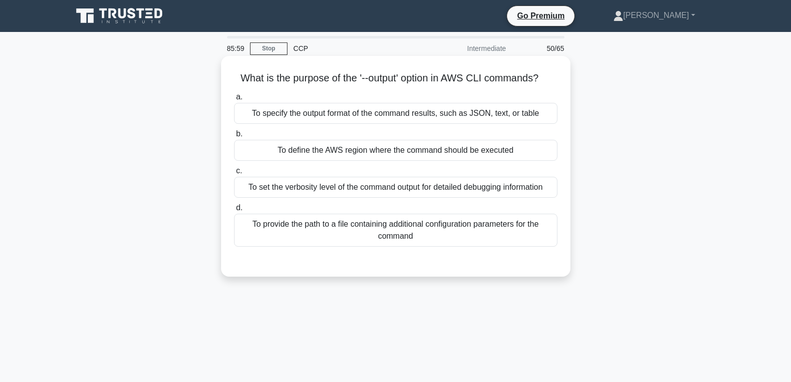
click at [405, 143] on div "To define the AWS region where the command should be executed" at bounding box center [395, 150] width 323 height 21
click at [234, 137] on input "b. To define the AWS region where the command should be executed" at bounding box center [234, 134] width 0 height 6
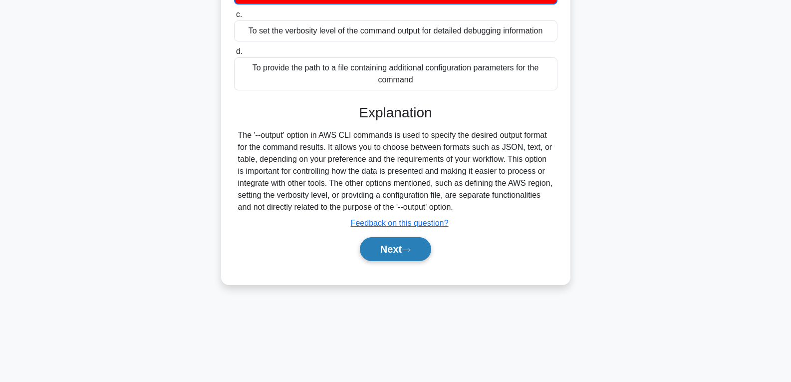
click at [407, 252] on icon at bounding box center [406, 249] width 9 height 5
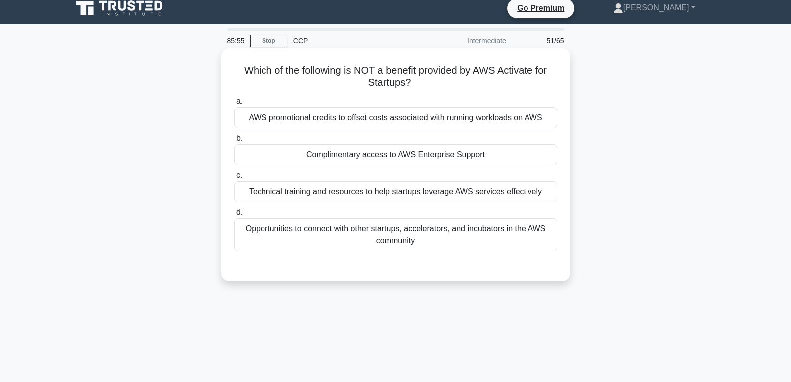
click at [404, 154] on div "Complimentary access to AWS Enterprise Support" at bounding box center [395, 154] width 323 height 21
click at [234, 142] on input "b. Complimentary access to AWS Enterprise Support" at bounding box center [234, 138] width 0 height 6
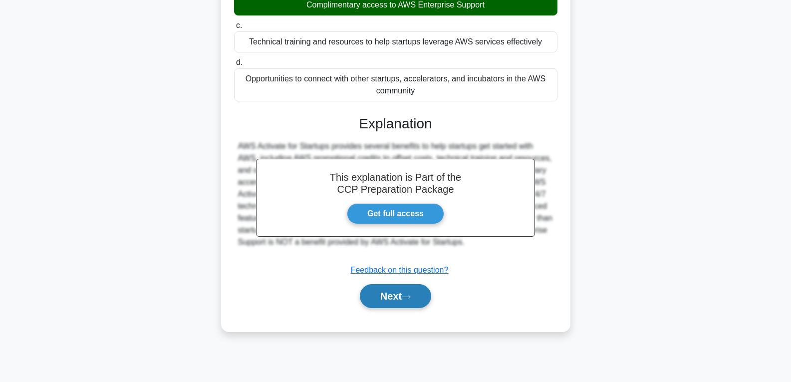
click at [402, 294] on button "Next" at bounding box center [395, 296] width 71 height 24
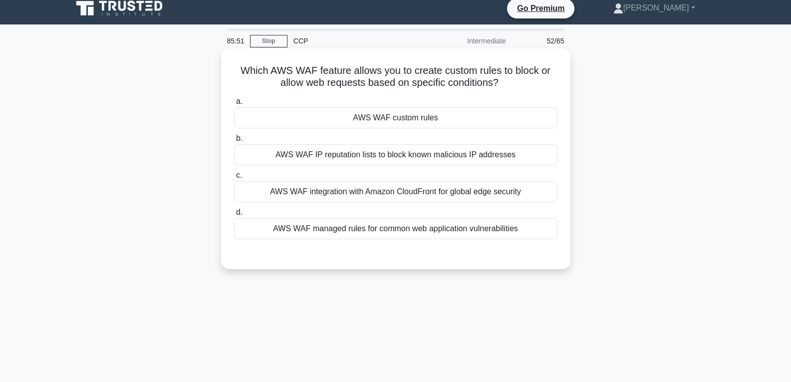
click at [418, 116] on div "AWS WAF custom rules" at bounding box center [395, 117] width 323 height 21
click at [234, 105] on input "a. AWS WAF custom rules" at bounding box center [234, 101] width 0 height 6
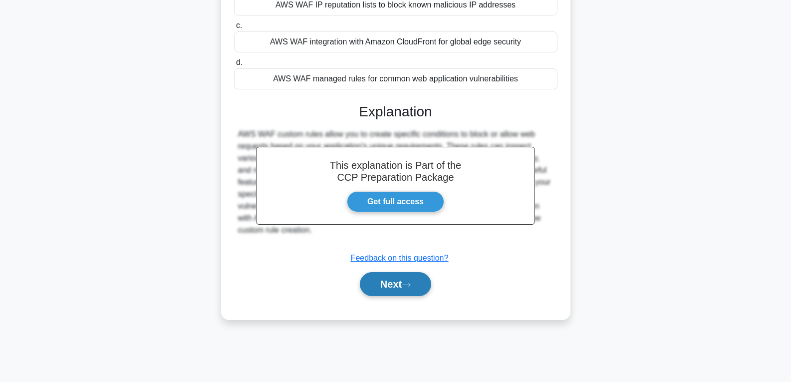
click at [400, 277] on button "Next" at bounding box center [395, 284] width 71 height 24
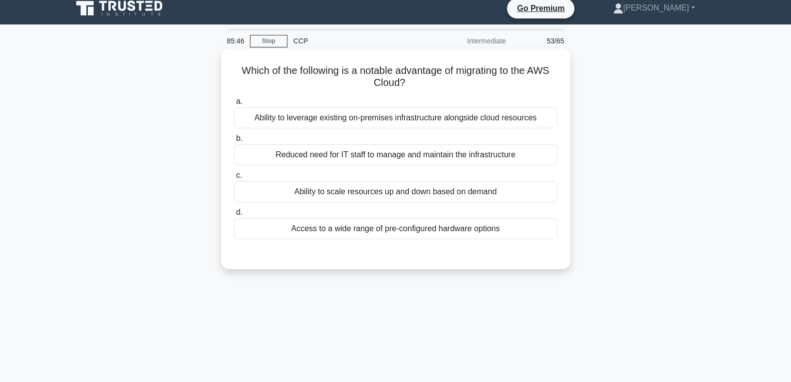
click at [402, 188] on div "Ability to scale resources up and down based on demand" at bounding box center [395, 191] width 323 height 21
click at [234, 179] on input "c. Ability to scale resources up and down based on demand" at bounding box center [234, 175] width 0 height 6
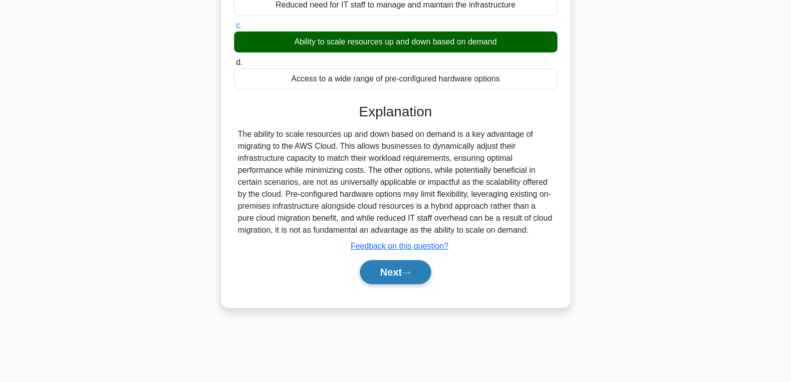
click at [395, 278] on button "Next" at bounding box center [395, 272] width 71 height 24
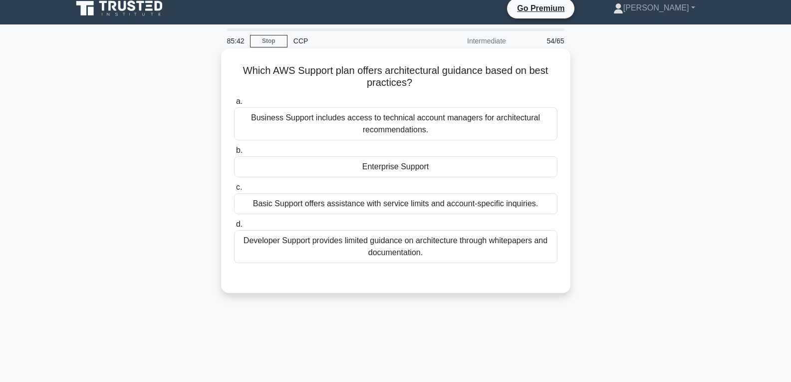
click at [406, 170] on div "Enterprise Support" at bounding box center [395, 166] width 323 height 21
click at [234, 154] on input "b. Enterprise Support" at bounding box center [234, 150] width 0 height 6
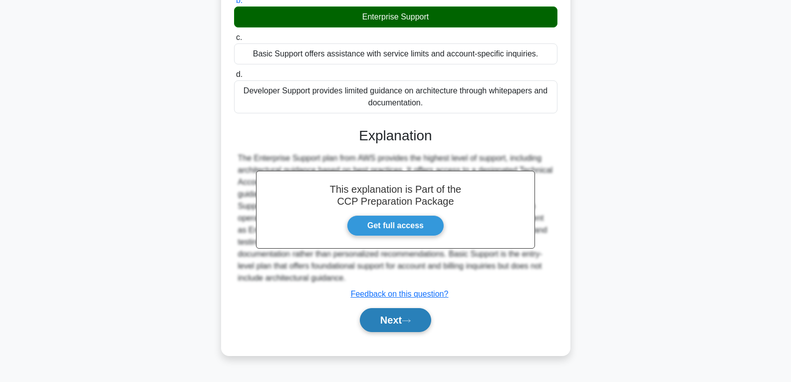
click at [397, 316] on button "Next" at bounding box center [395, 320] width 71 height 24
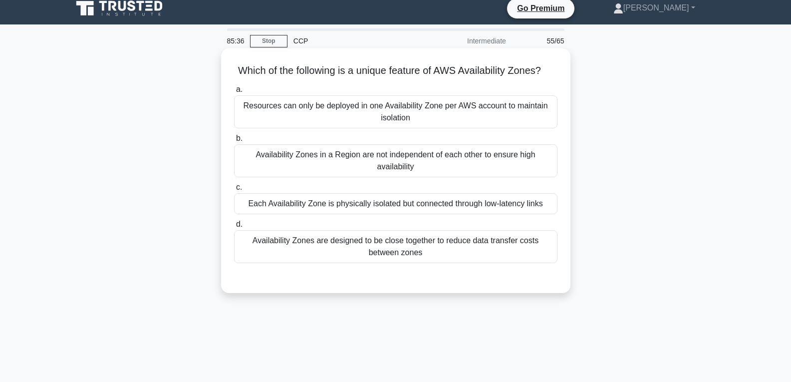
click at [401, 172] on div "Availability Zones in a Region are not independent of each other to ensure high…" at bounding box center [395, 160] width 323 height 33
click at [234, 142] on input "b. Availability Zones in a Region are not independent of each other to ensure h…" at bounding box center [234, 138] width 0 height 6
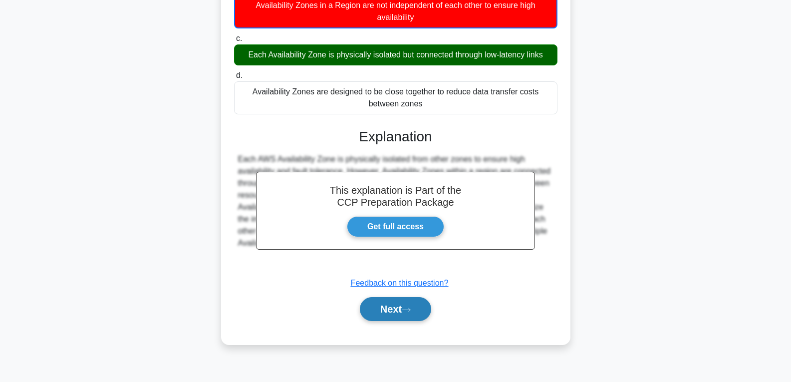
click at [397, 314] on button "Next" at bounding box center [395, 309] width 71 height 24
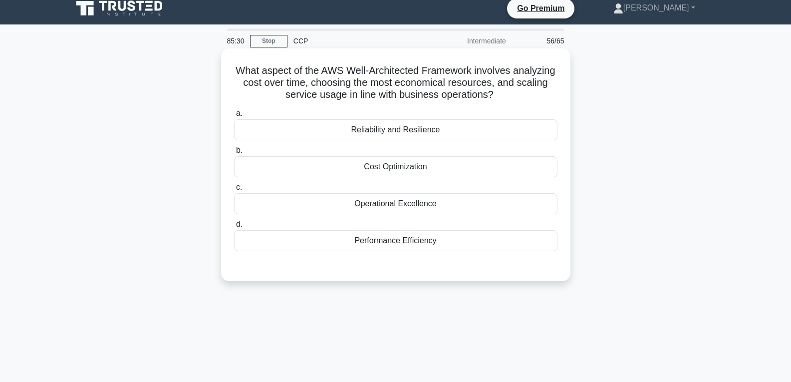
click at [406, 238] on div "Performance Efficiency" at bounding box center [395, 240] width 323 height 21
click at [234, 228] on input "d. Performance Efficiency" at bounding box center [234, 224] width 0 height 6
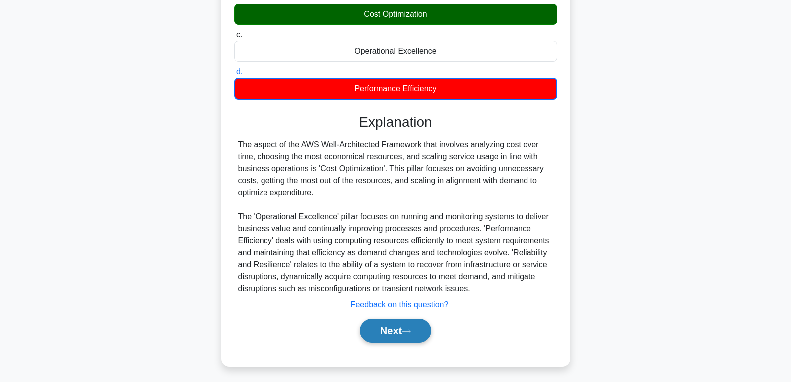
scroll to position [163, 0]
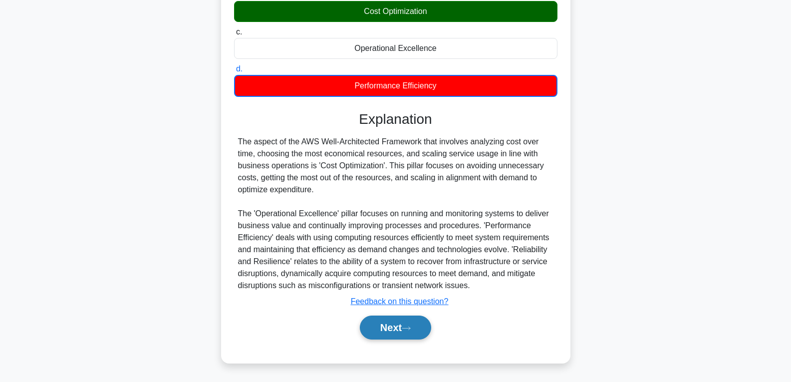
click at [392, 333] on button "Next" at bounding box center [395, 327] width 71 height 24
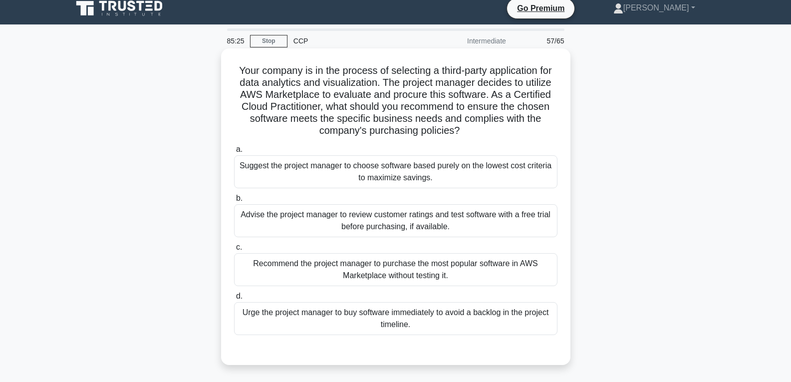
click at [395, 323] on div "Urge the project manager to buy software immediately to avoid a backlog in the …" at bounding box center [395, 318] width 323 height 33
click at [234, 299] on input "d. Urge the project manager to buy software immediately to avoid a backlog in t…" at bounding box center [234, 296] width 0 height 6
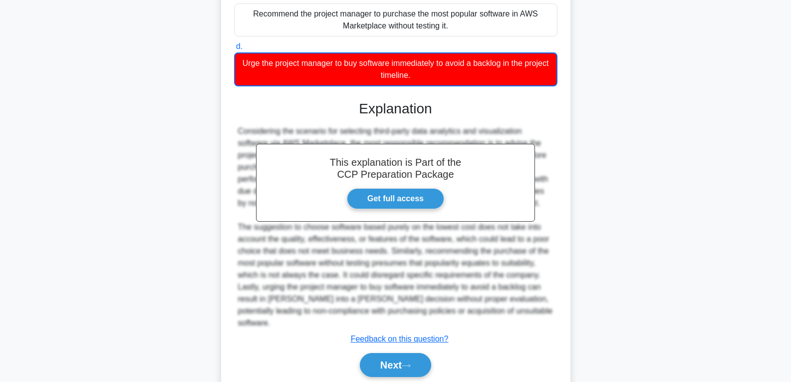
click at [391, 353] on button "Next" at bounding box center [395, 365] width 71 height 24
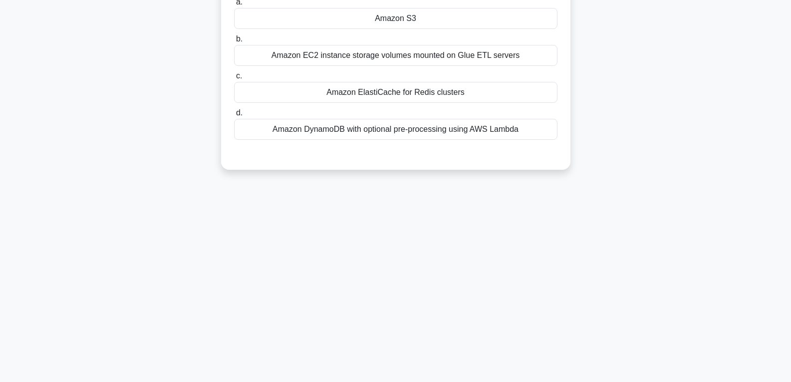
scroll to position [9, 0]
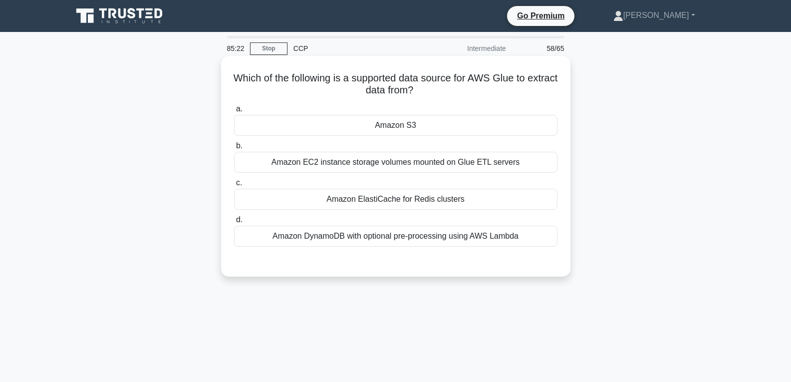
click at [410, 122] on div "Amazon S3" at bounding box center [395, 125] width 323 height 21
click at [234, 112] on input "a. Amazon S3" at bounding box center [234, 109] width 0 height 6
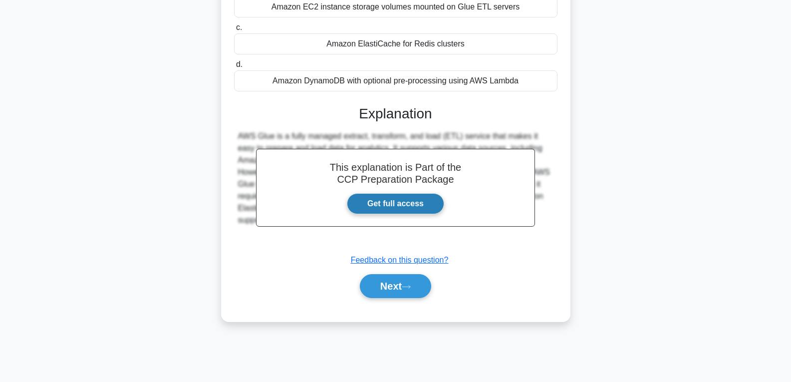
scroll to position [157, 0]
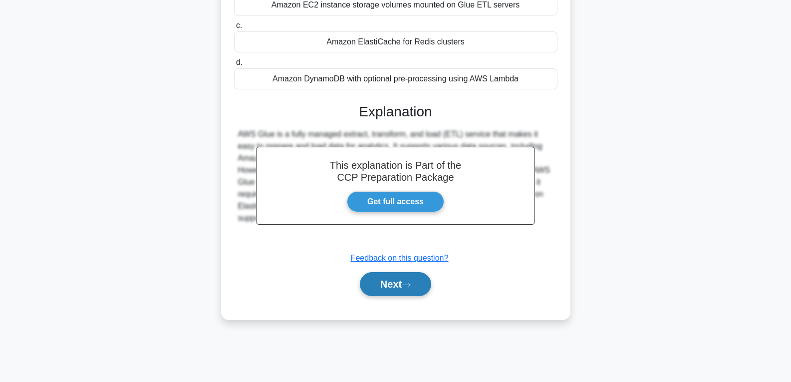
click at [400, 279] on button "Next" at bounding box center [395, 284] width 71 height 24
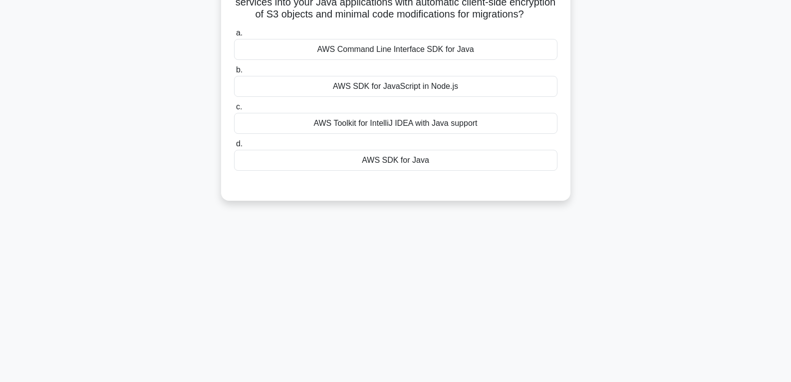
scroll to position [7, 0]
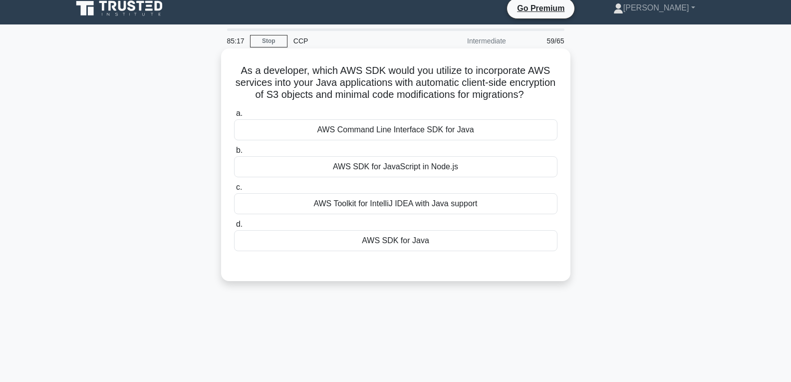
click at [400, 251] on div "AWS SDK for Java" at bounding box center [395, 240] width 323 height 21
click at [234, 228] on input "d. AWS SDK for Java" at bounding box center [234, 224] width 0 height 6
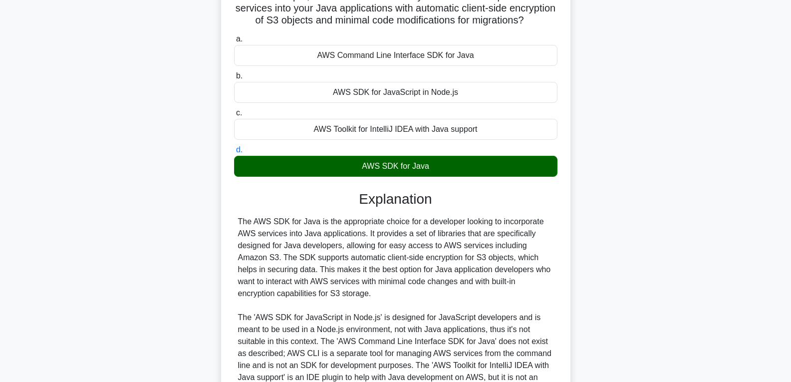
scroll to position [198, 0]
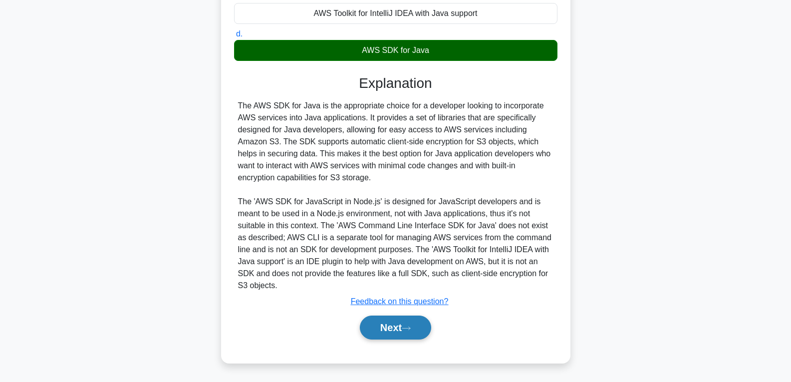
click at [395, 321] on button "Next" at bounding box center [395, 327] width 71 height 24
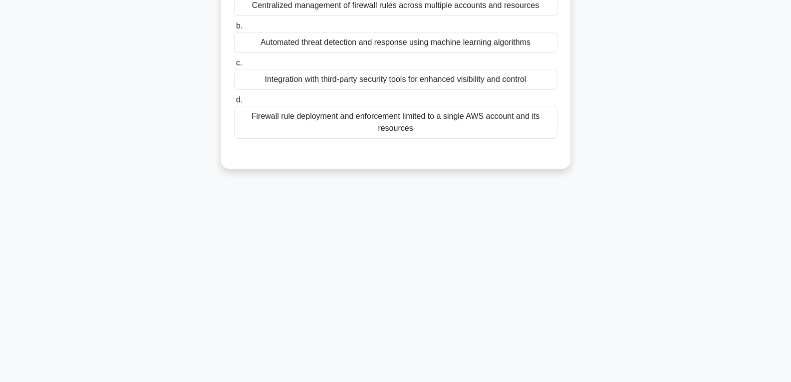
scroll to position [57, 0]
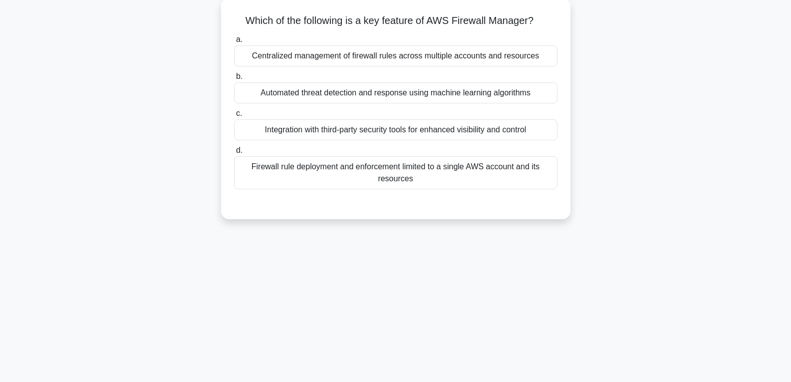
click at [393, 91] on div "Automated threat detection and response using machine learning algorithms" at bounding box center [395, 92] width 323 height 21
click at [234, 80] on input "b. Automated threat detection and response using machine learning algorithms" at bounding box center [234, 76] width 0 height 6
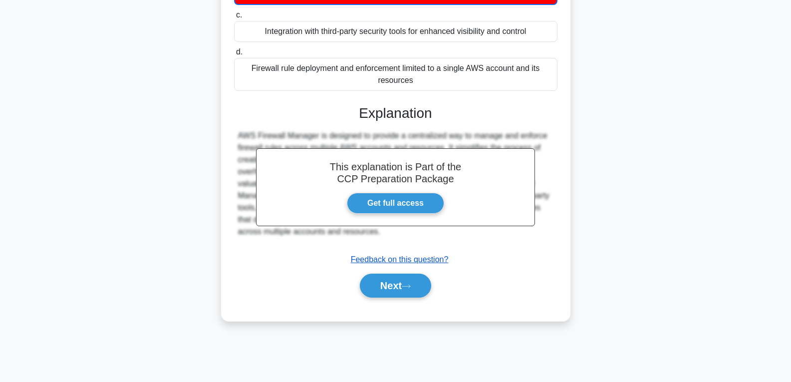
scroll to position [157, 0]
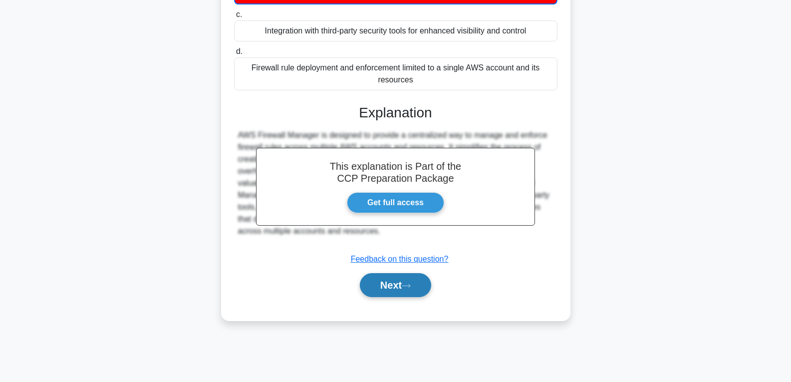
click at [388, 290] on button "Next" at bounding box center [395, 285] width 71 height 24
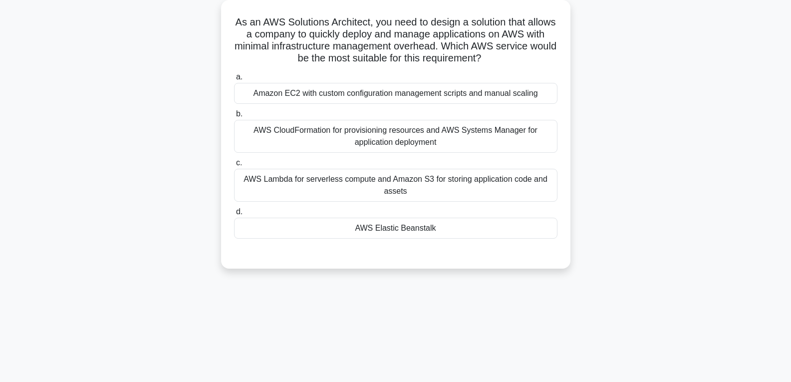
scroll to position [57, 0]
click at [392, 221] on div "AWS Elastic Beanstalk" at bounding box center [395, 226] width 323 height 21
click at [234, 214] on input "d. AWS Elastic Beanstalk" at bounding box center [234, 210] width 0 height 6
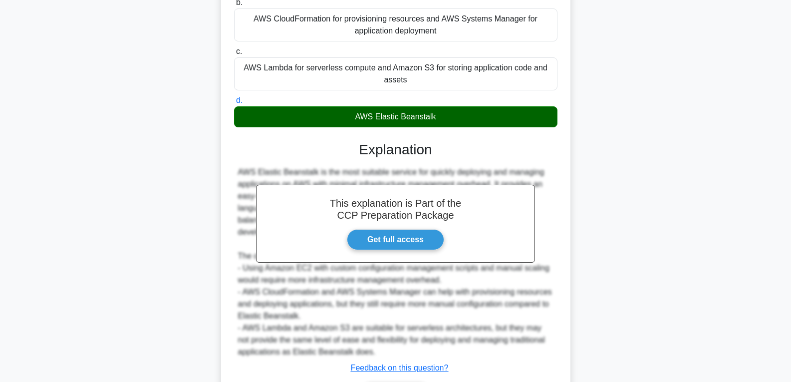
scroll to position [200, 0]
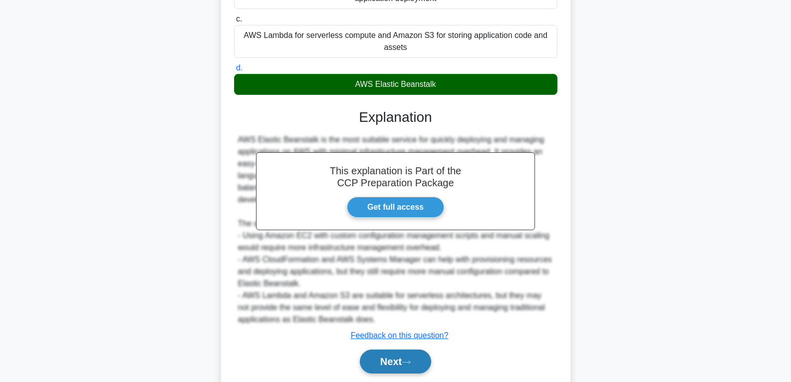
click at [392, 353] on button "Next" at bounding box center [395, 361] width 71 height 24
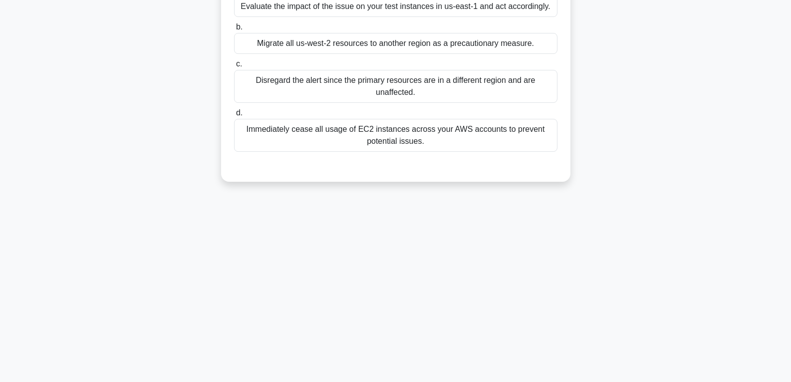
scroll to position [7, 0]
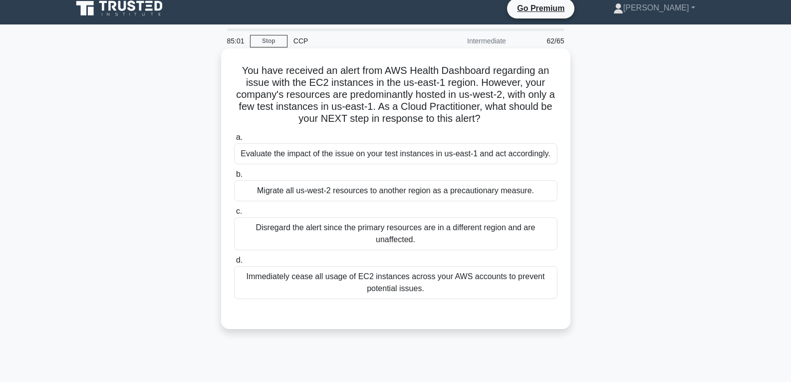
click at [377, 184] on div "Migrate all us-west-2 resources to another region as a precautionary measure." at bounding box center [395, 190] width 323 height 21
click at [234, 178] on input "b. Migrate all us-west-2 resources to another region as a precautionary measure." at bounding box center [234, 174] width 0 height 6
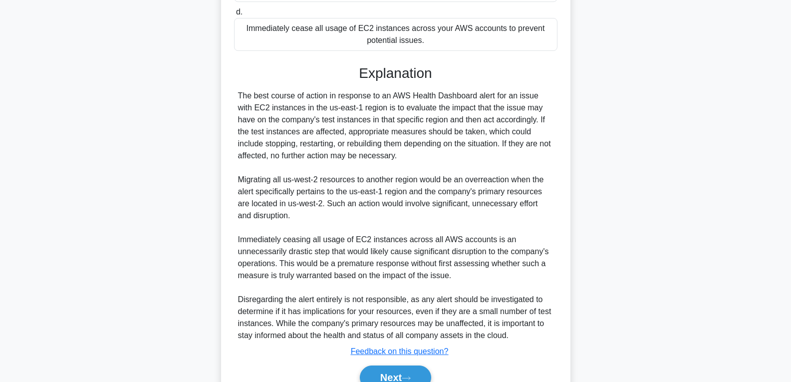
scroll to position [257, 0]
click at [408, 371] on button "Next" at bounding box center [395, 377] width 71 height 24
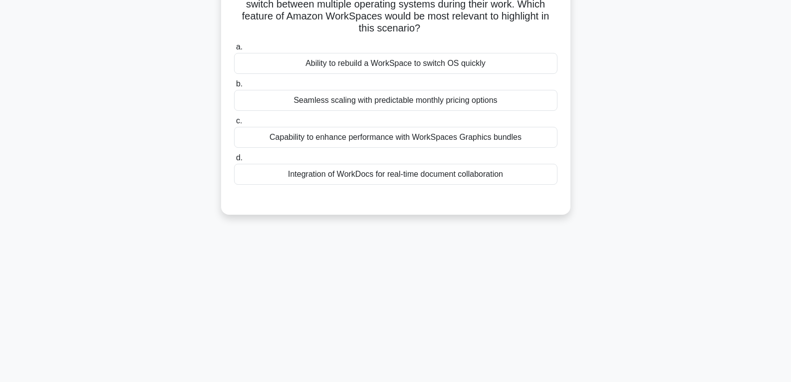
scroll to position [7, 0]
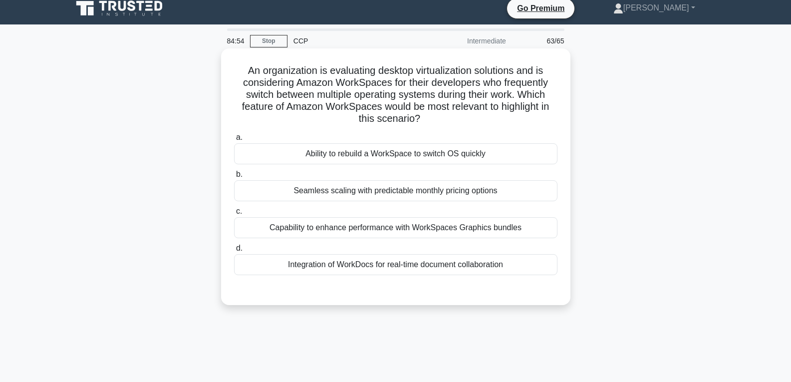
click at [437, 154] on div "Ability to rebuild a WorkSpace to switch OS quickly" at bounding box center [395, 153] width 323 height 21
click at [234, 141] on input "a. Ability to rebuild a WorkSpace to switch OS quickly" at bounding box center [234, 137] width 0 height 6
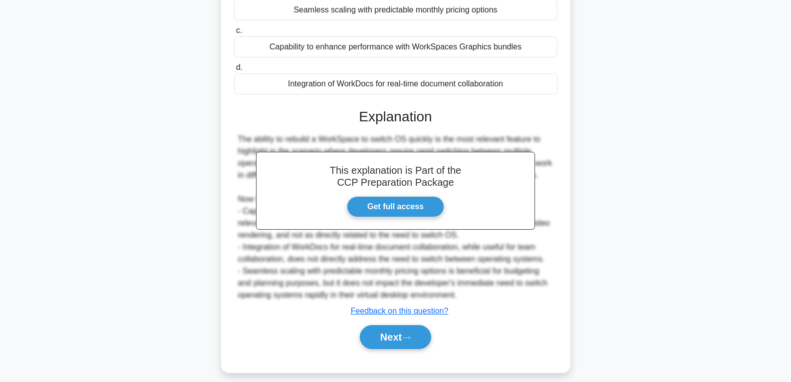
scroll to position [198, 0]
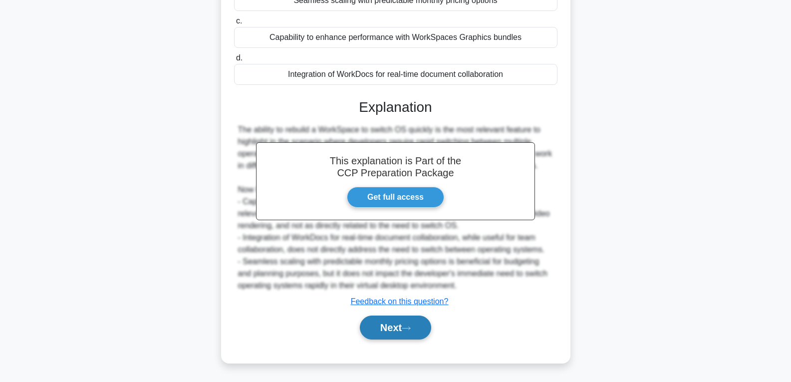
click at [401, 325] on button "Next" at bounding box center [395, 327] width 71 height 24
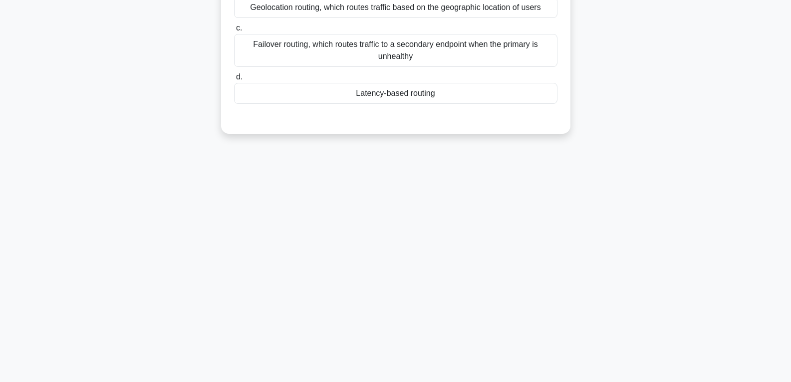
scroll to position [7, 0]
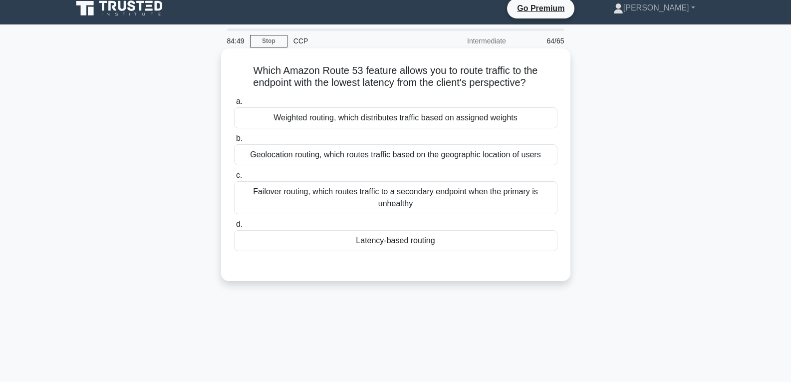
click at [394, 239] on div "Latency-based routing" at bounding box center [395, 240] width 323 height 21
click at [234, 228] on input "d. Latency-based routing" at bounding box center [234, 224] width 0 height 6
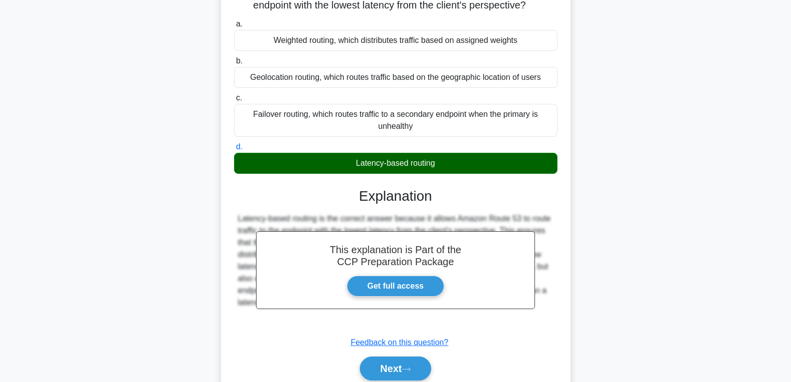
scroll to position [157, 0]
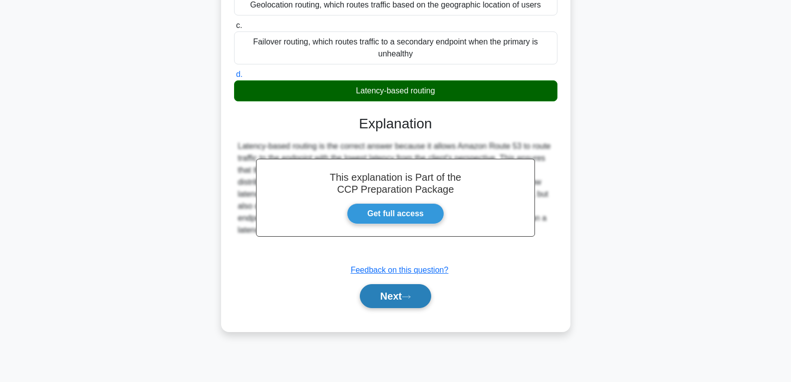
click at [395, 295] on button "Next" at bounding box center [395, 296] width 71 height 24
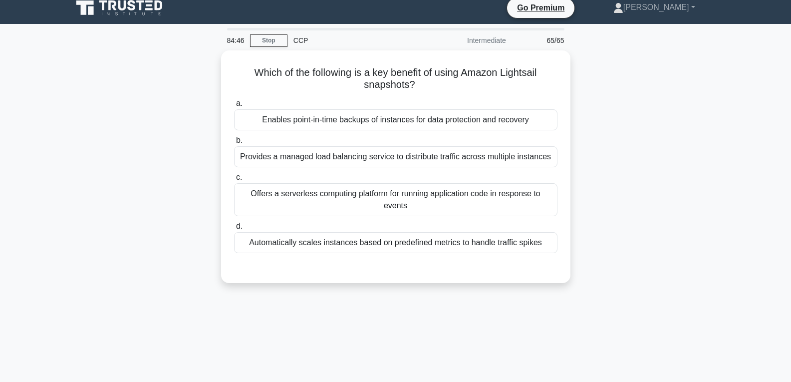
scroll to position [7, 0]
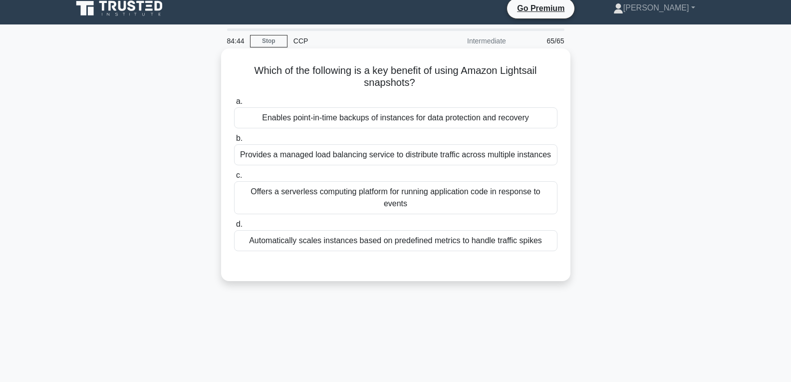
click at [402, 155] on div "Provides a managed load balancing service to distribute traffic across multiple…" at bounding box center [395, 154] width 323 height 21
click at [234, 142] on input "b. Provides a managed load balancing service to distribute traffic across multi…" at bounding box center [234, 138] width 0 height 6
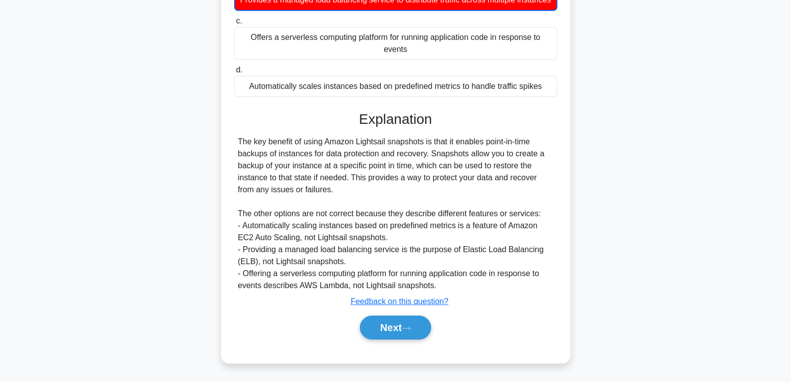
scroll to position [175, 0]
click at [377, 323] on button "Next" at bounding box center [395, 327] width 71 height 24
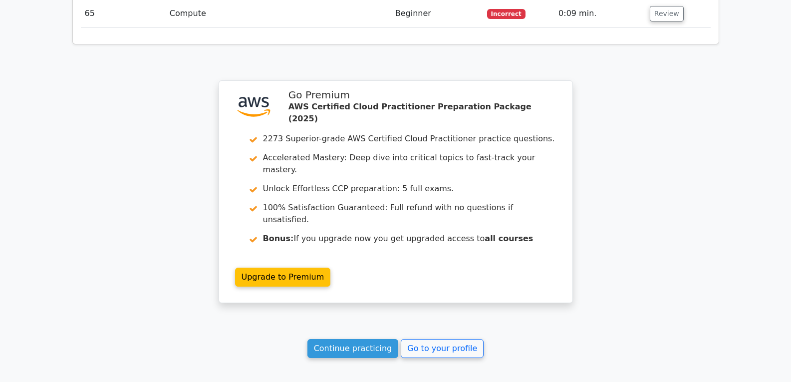
scroll to position [3363, 0]
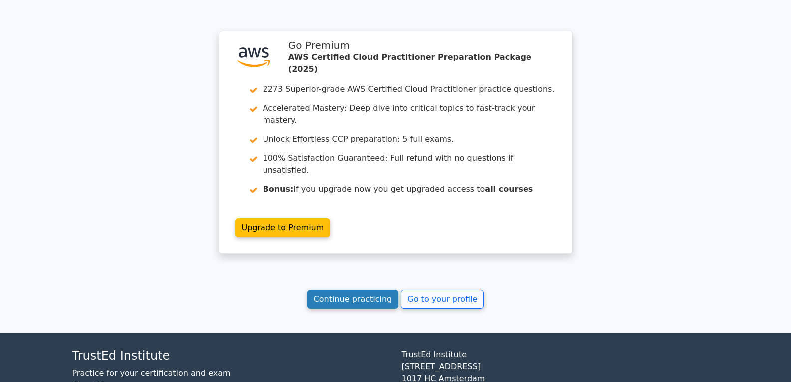
click at [349, 289] on link "Continue practicing" at bounding box center [352, 298] width 91 height 19
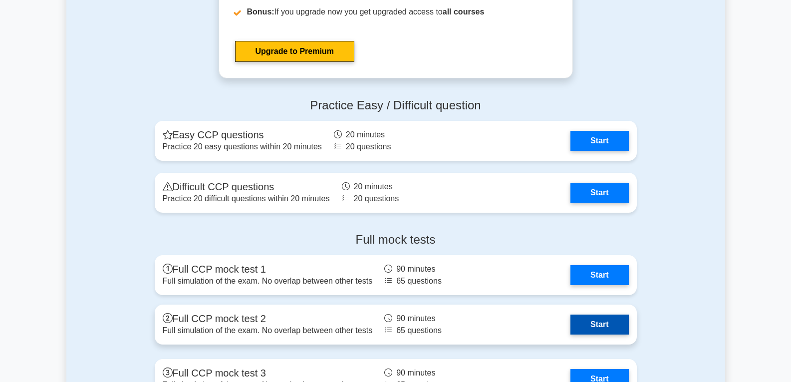
scroll to position [2246, 0]
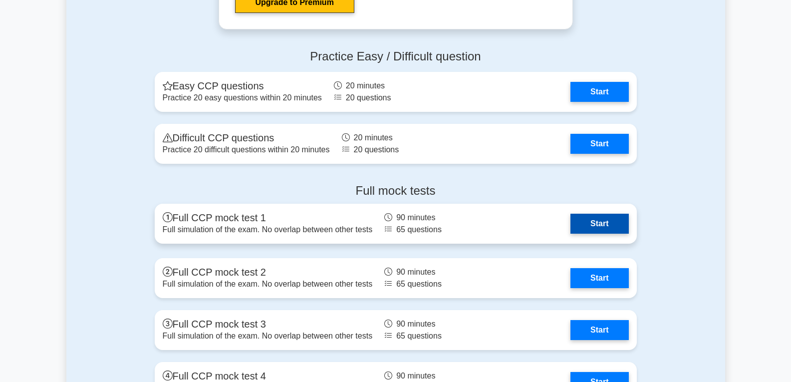
click at [593, 220] on link "Start" at bounding box center [599, 224] width 58 height 20
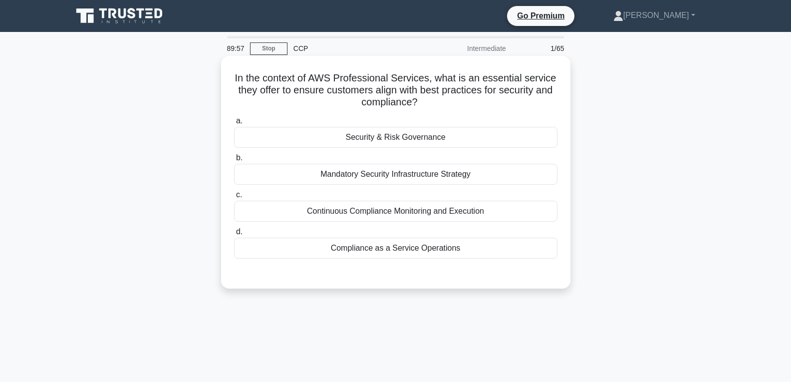
click at [459, 137] on div "Security & Risk Governance" at bounding box center [395, 137] width 323 height 21
click at [234, 124] on input "a. Security & Risk Governance" at bounding box center [234, 121] width 0 height 6
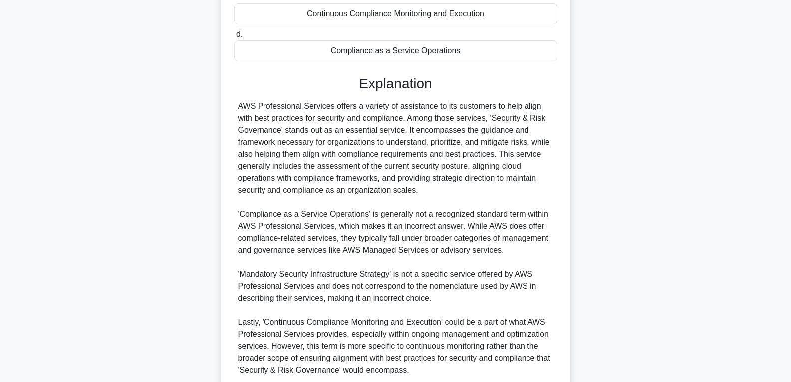
scroll to position [282, 0]
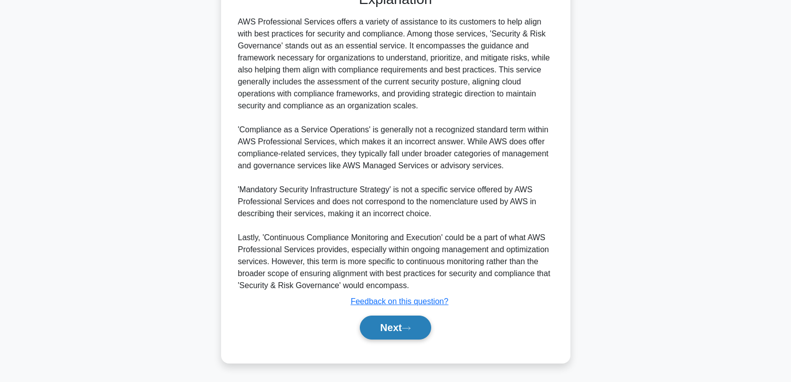
click at [398, 320] on button "Next" at bounding box center [395, 327] width 71 height 24
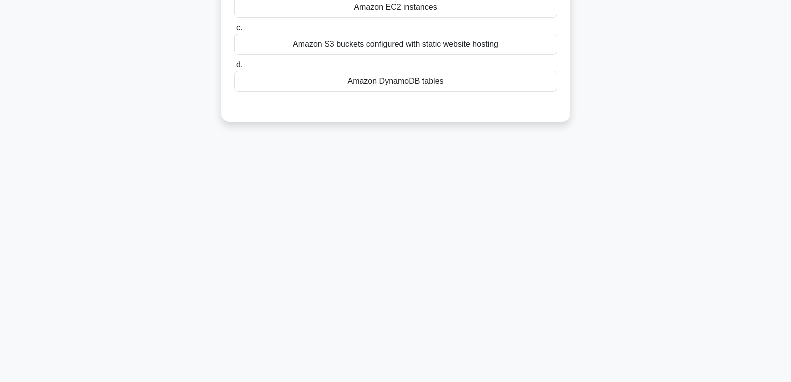
scroll to position [7, 0]
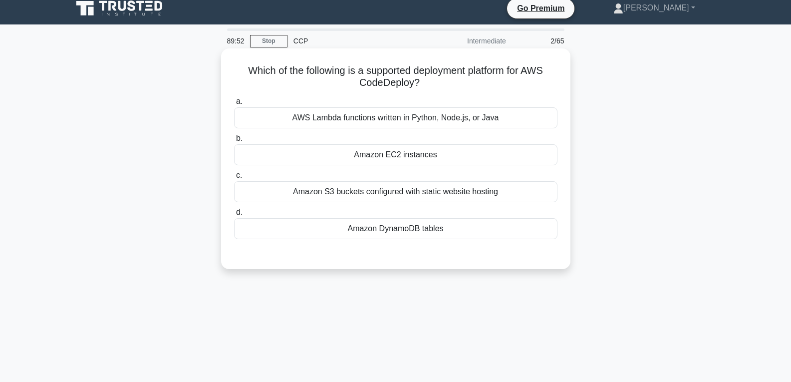
click at [414, 152] on div "Amazon EC2 instances" at bounding box center [395, 154] width 323 height 21
click at [234, 142] on input "b. Amazon EC2 instances" at bounding box center [234, 138] width 0 height 6
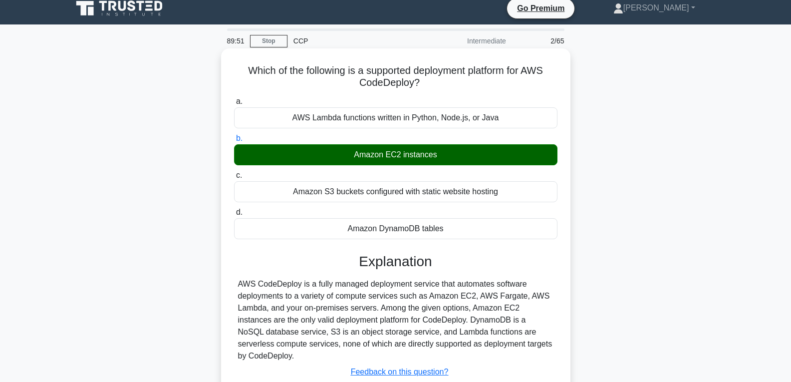
scroll to position [157, 0]
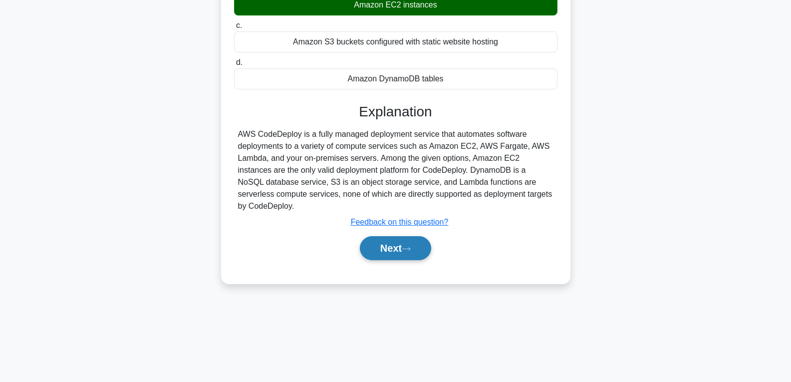
click at [389, 236] on button "Next" at bounding box center [395, 248] width 71 height 24
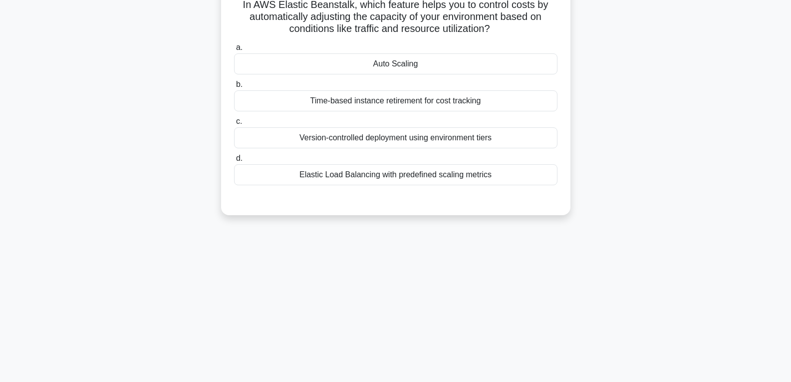
scroll to position [0, 0]
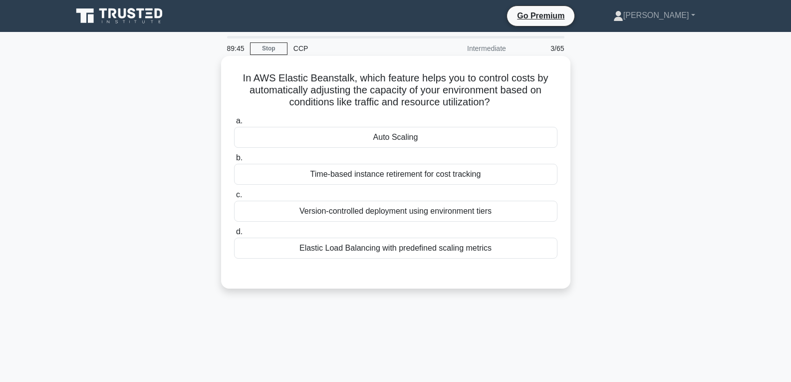
click at [380, 136] on div "Auto Scaling" at bounding box center [395, 137] width 323 height 21
click at [234, 124] on input "a. Auto Scaling" at bounding box center [234, 121] width 0 height 6
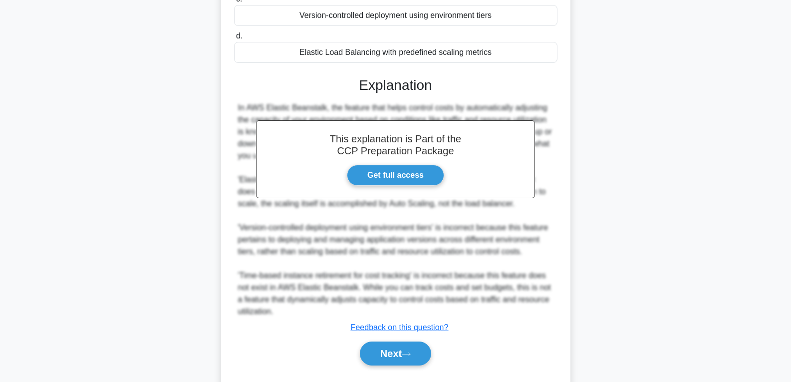
scroll to position [200, 0]
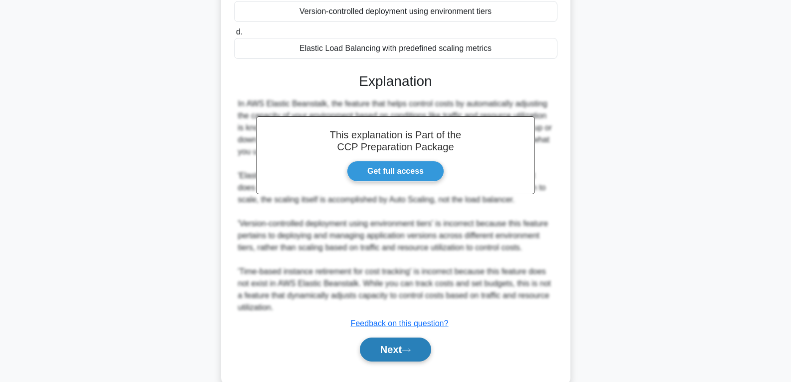
click at [398, 346] on button "Next" at bounding box center [395, 349] width 71 height 24
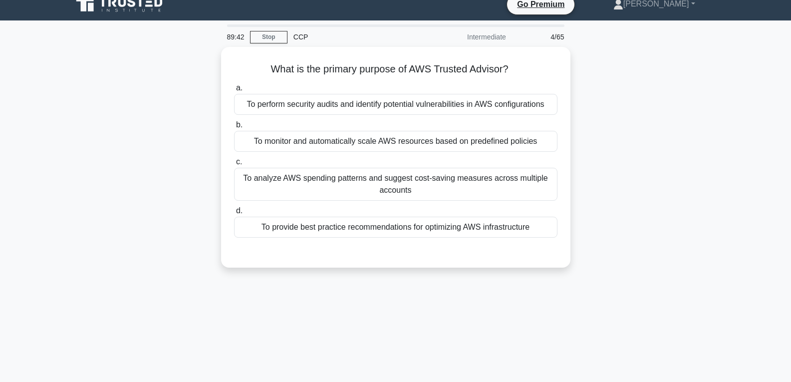
scroll to position [7, 0]
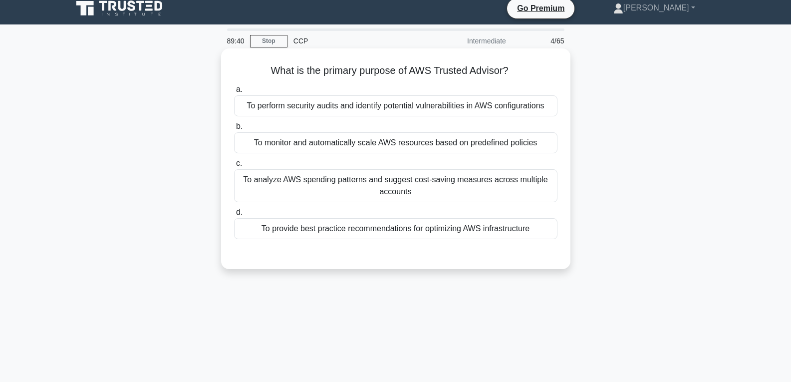
click at [380, 228] on div "To provide best practice recommendations for optimizing AWS infrastructure" at bounding box center [395, 228] width 323 height 21
click at [234, 216] on input "d. To provide best practice recommendations for optimizing AWS infrastructure" at bounding box center [234, 212] width 0 height 6
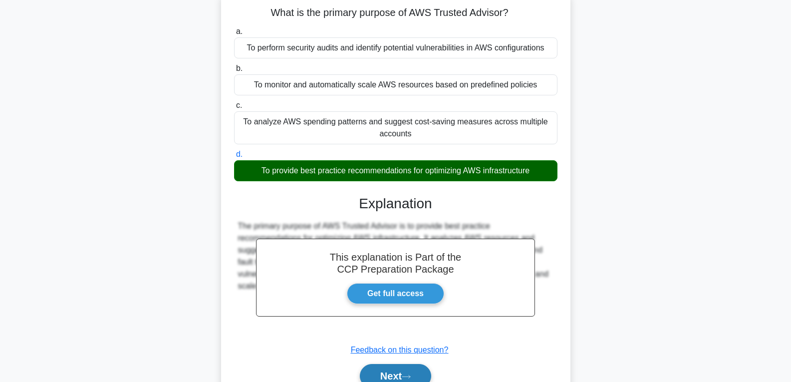
scroll to position [157, 0]
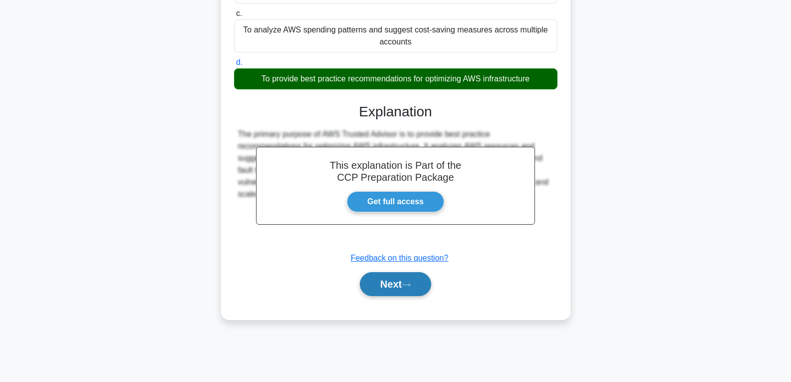
click at [386, 280] on button "Next" at bounding box center [395, 284] width 71 height 24
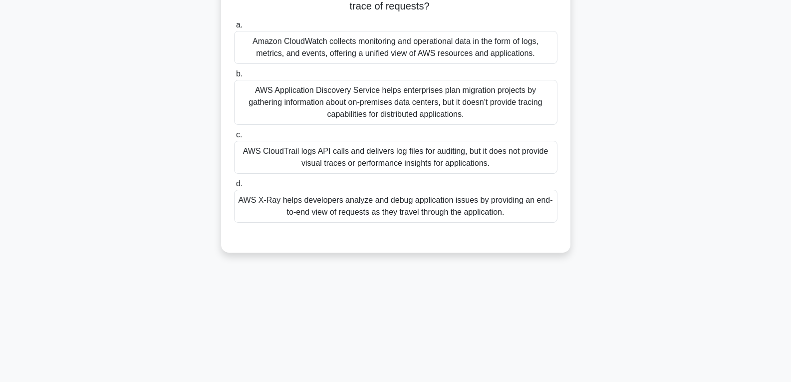
scroll to position [7, 0]
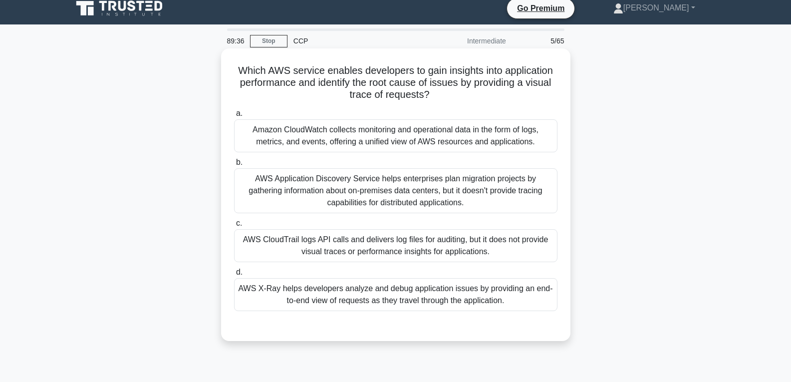
click at [388, 188] on div "AWS Application Discovery Service helps enterprises plan migration projects by …" at bounding box center [395, 190] width 323 height 45
click at [234, 166] on input "b. AWS Application Discovery Service helps enterprises plan migration projects …" at bounding box center [234, 162] width 0 height 6
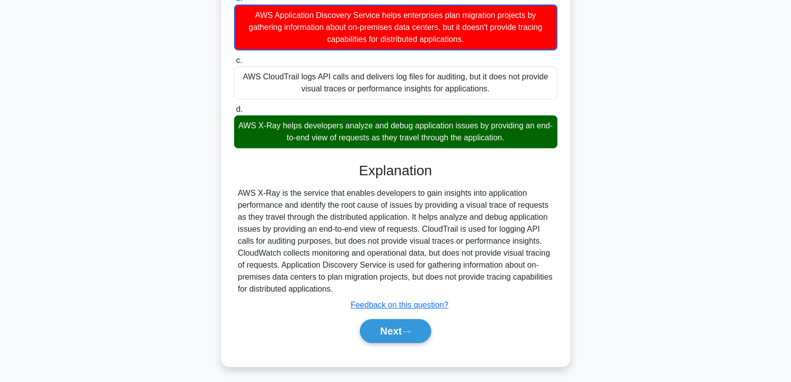
scroll to position [175, 0]
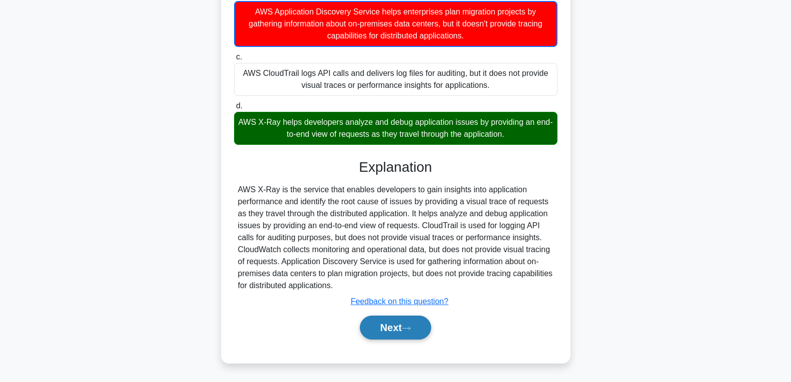
click at [396, 324] on button "Next" at bounding box center [395, 327] width 71 height 24
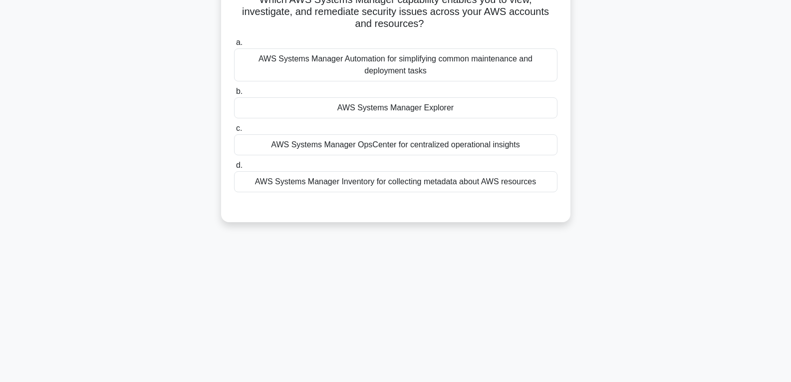
scroll to position [7, 0]
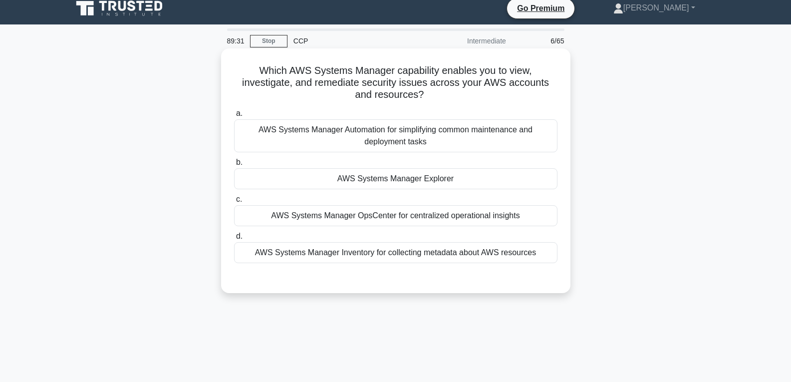
click at [391, 180] on div "AWS Systems Manager Explorer" at bounding box center [395, 178] width 323 height 21
click at [234, 166] on input "b. AWS Systems Manager Explorer" at bounding box center [234, 162] width 0 height 6
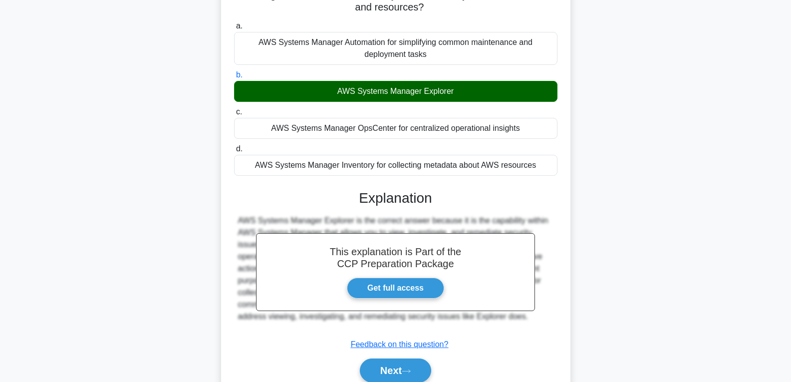
scroll to position [157, 0]
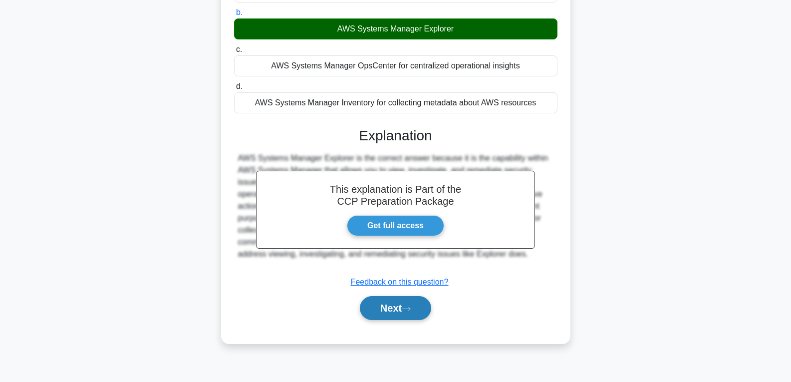
click at [393, 301] on button "Next" at bounding box center [395, 308] width 71 height 24
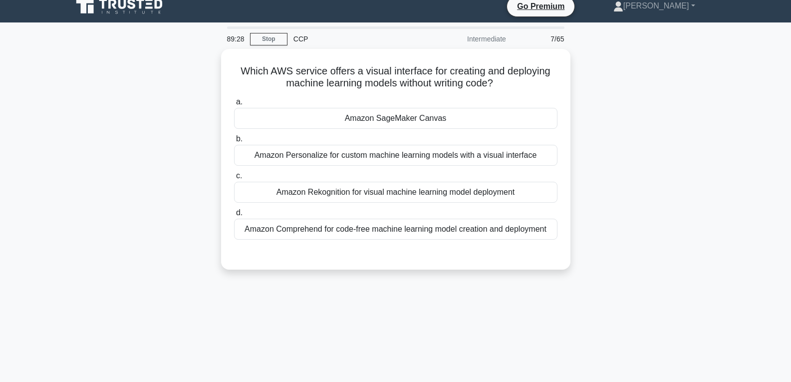
scroll to position [7, 0]
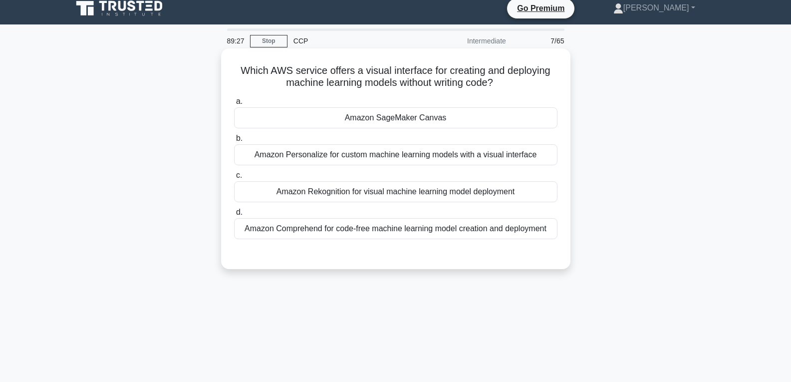
click at [389, 117] on div "Amazon SageMaker Canvas" at bounding box center [395, 117] width 323 height 21
click at [234, 105] on input "a. Amazon SageMaker Canvas" at bounding box center [234, 101] width 0 height 6
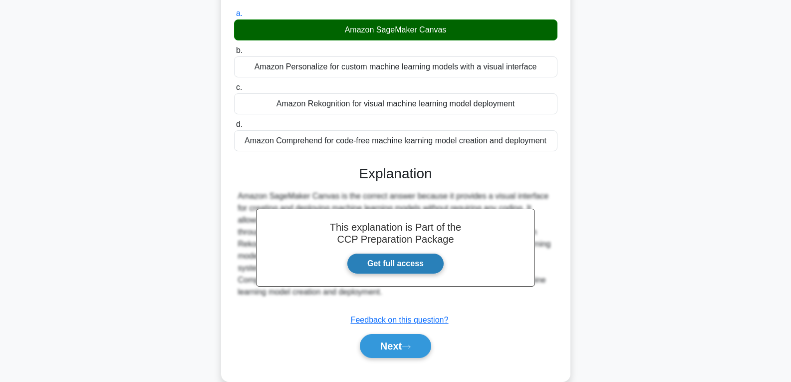
scroll to position [157, 0]
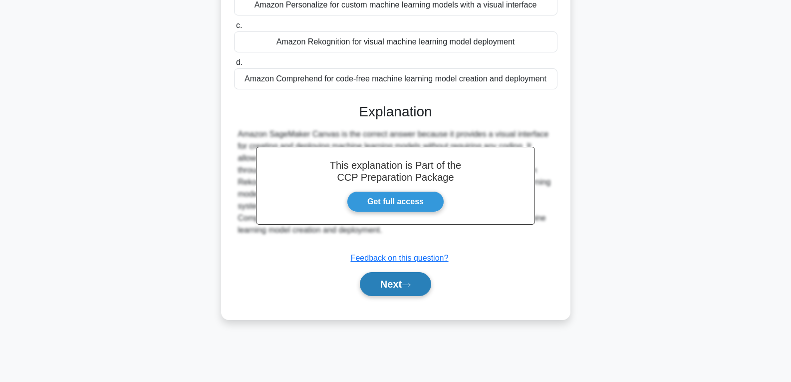
click at [395, 275] on button "Next" at bounding box center [395, 284] width 71 height 24
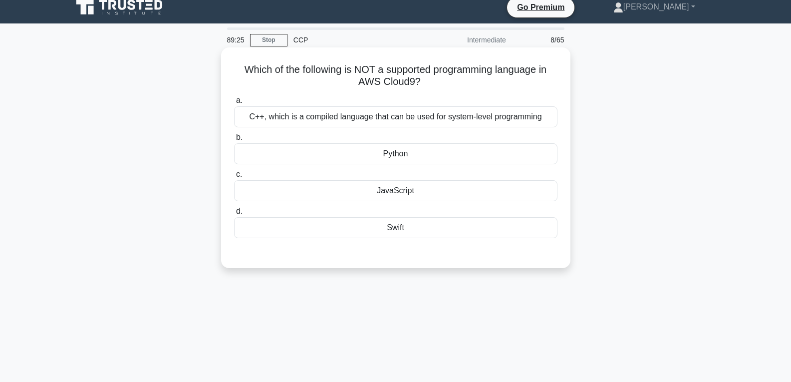
scroll to position [7, 0]
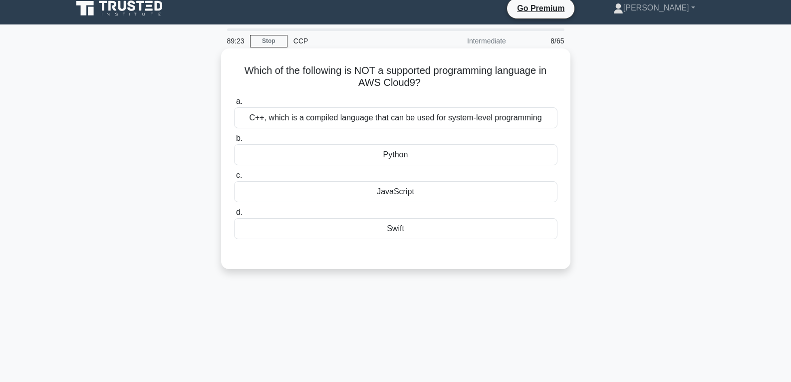
click at [394, 228] on div "Swift" at bounding box center [395, 228] width 323 height 21
click at [234, 216] on input "[PERSON_NAME]" at bounding box center [234, 212] width 0 height 6
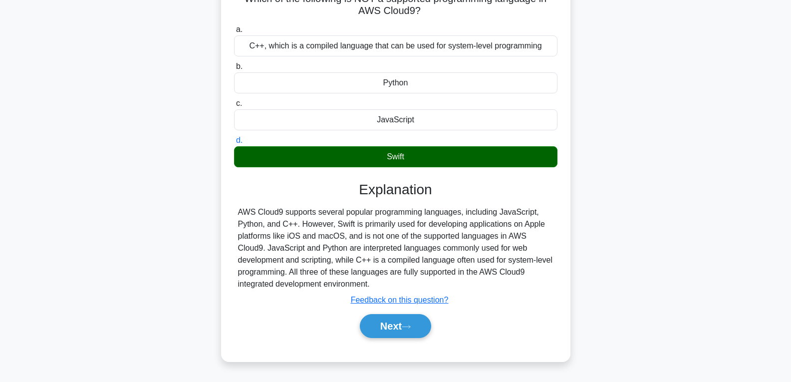
scroll to position [157, 0]
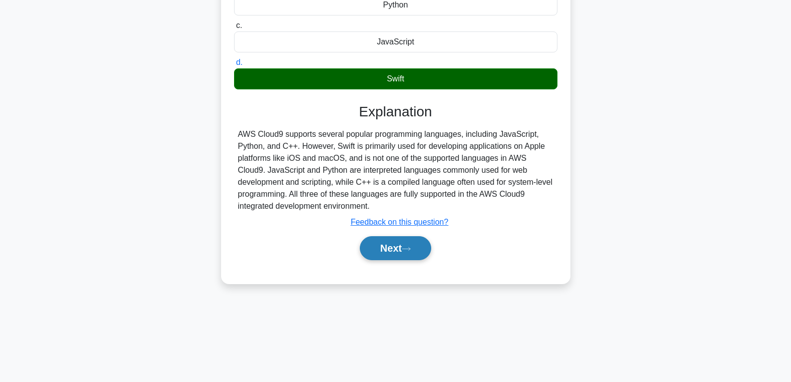
click at [396, 242] on button "Next" at bounding box center [395, 248] width 71 height 24
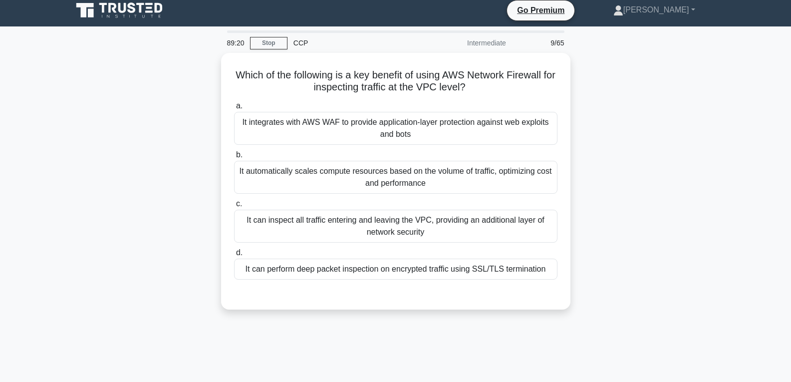
scroll to position [0, 0]
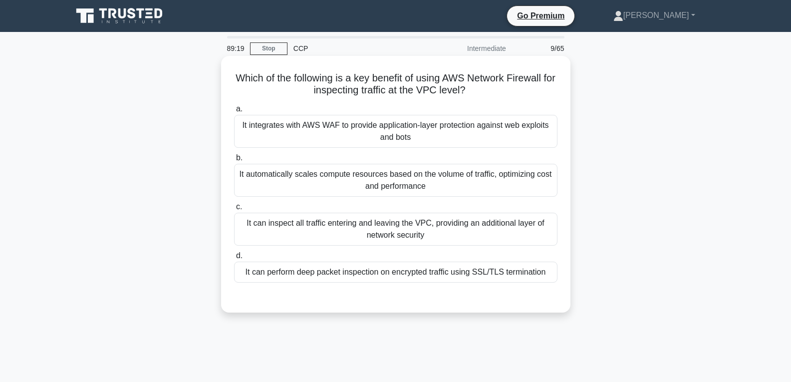
click at [397, 236] on div "It can inspect all traffic entering and leaving the VPC, providing an additiona…" at bounding box center [395, 229] width 323 height 33
click at [234, 210] on input "c. It can inspect all traffic entering and leaving the VPC, providing an additi…" at bounding box center [234, 207] width 0 height 6
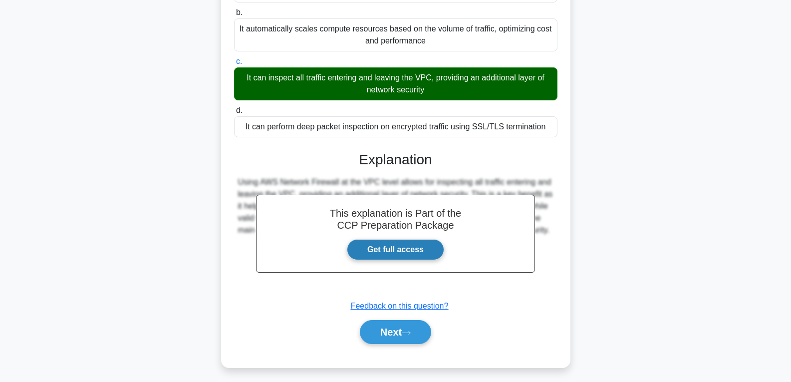
scroll to position [157, 0]
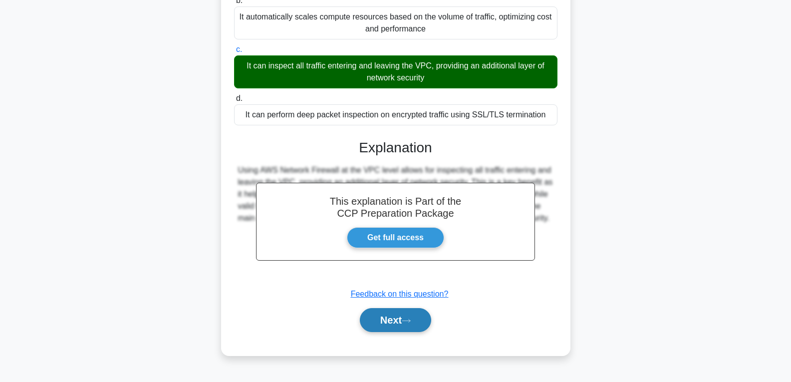
click at [398, 317] on button "Next" at bounding box center [395, 320] width 71 height 24
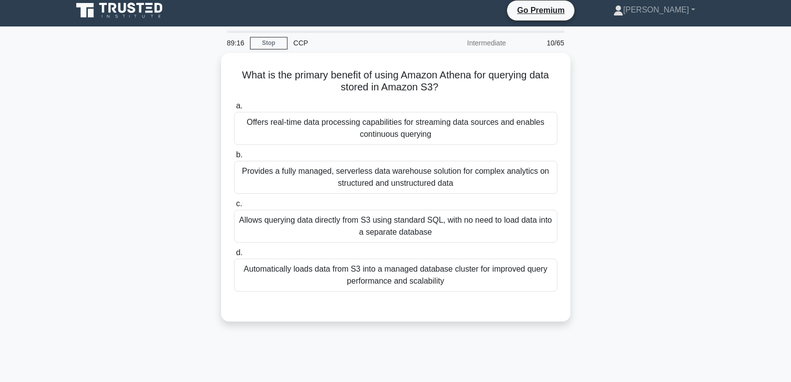
scroll to position [0, 0]
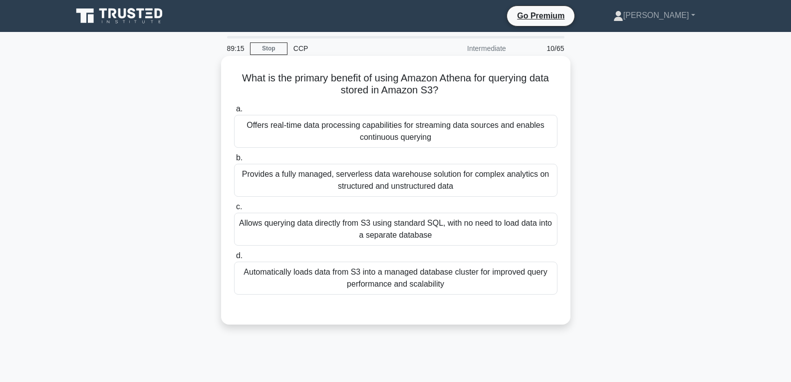
click at [400, 279] on div "Automatically loads data from S3 into a managed database cluster for improved q…" at bounding box center [395, 278] width 323 height 33
click at [234, 259] on input "d. Automatically loads data from S3 into a managed database cluster for improve…" at bounding box center [234, 256] width 0 height 6
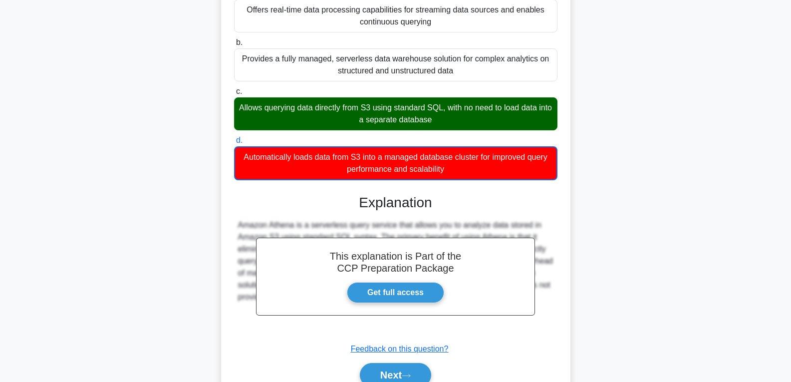
scroll to position [163, 0]
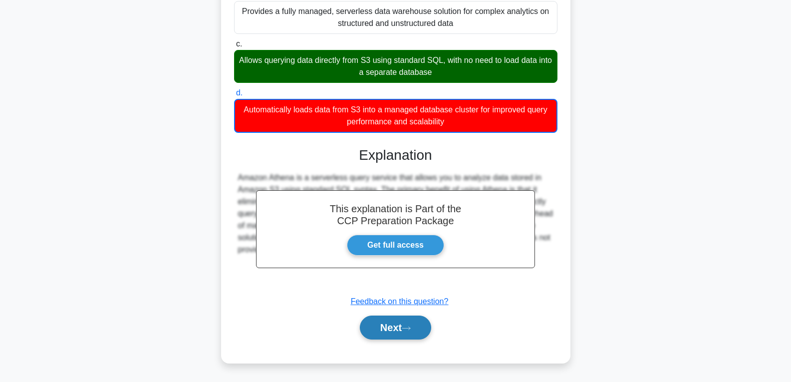
click at [400, 326] on button "Next" at bounding box center [395, 327] width 71 height 24
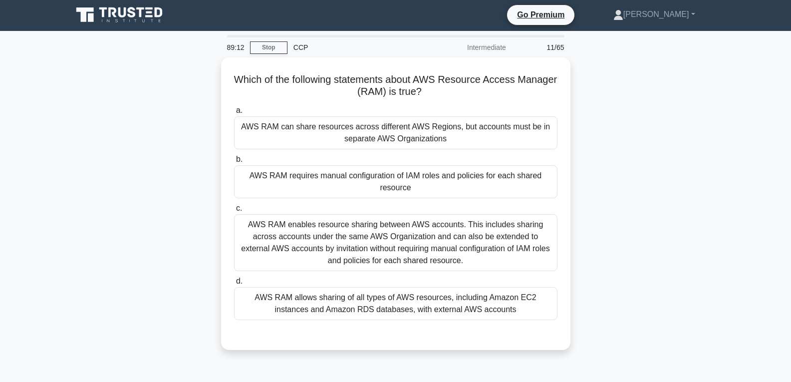
scroll to position [0, 0]
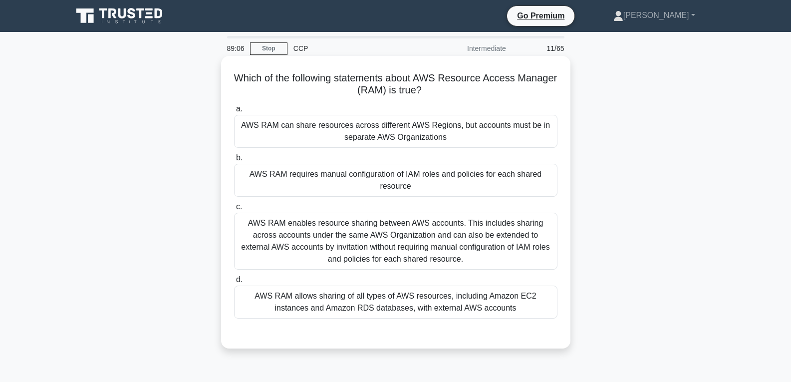
click at [392, 184] on div "AWS RAM requires manual configuration of IAM roles and policies for each shared…" at bounding box center [395, 180] width 323 height 33
click at [234, 161] on input "b. AWS RAM requires manual configuration of IAM roles and policies for each sha…" at bounding box center [234, 158] width 0 height 6
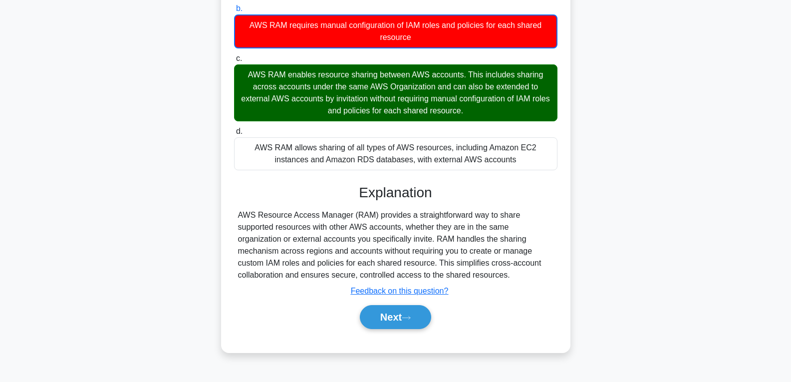
scroll to position [150, 0]
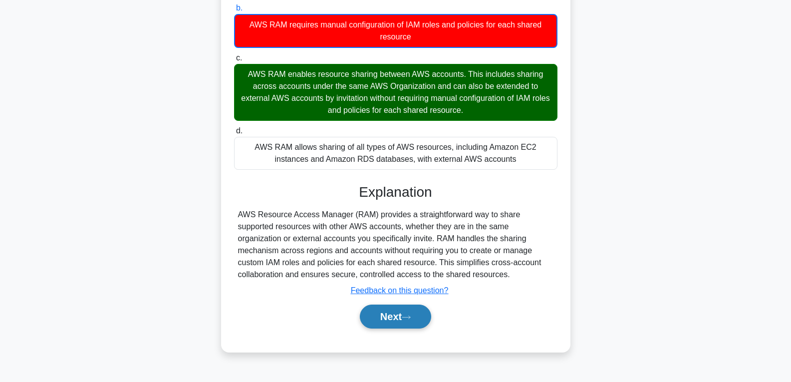
click at [396, 314] on button "Next" at bounding box center [395, 316] width 71 height 24
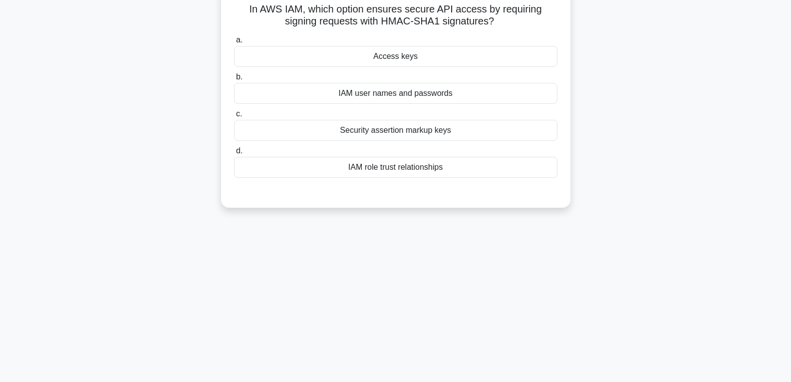
scroll to position [0, 0]
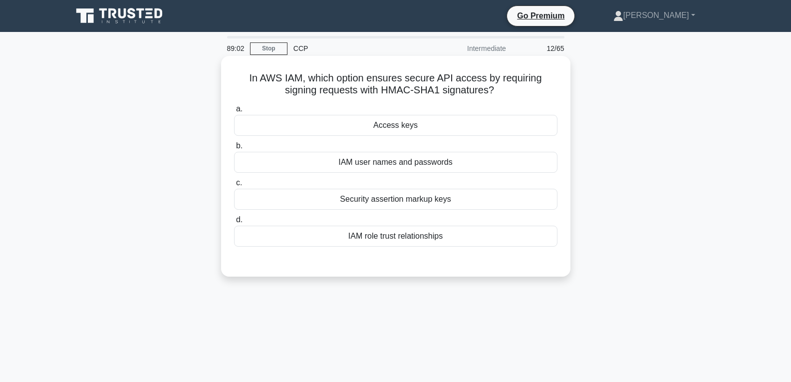
click at [394, 129] on div "Access keys" at bounding box center [395, 125] width 323 height 21
click at [234, 112] on input "a. Access keys" at bounding box center [234, 109] width 0 height 6
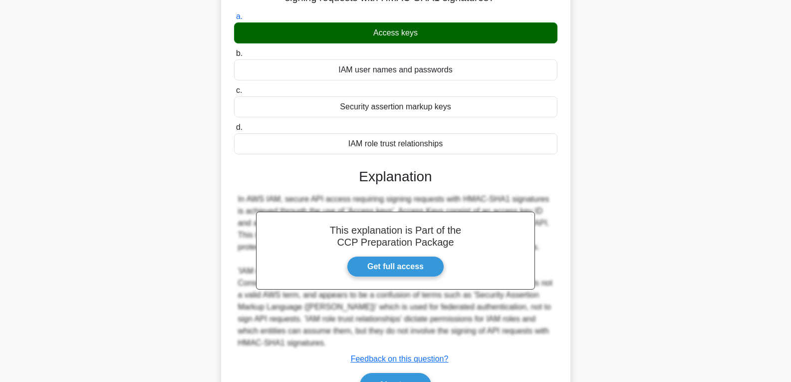
scroll to position [157, 0]
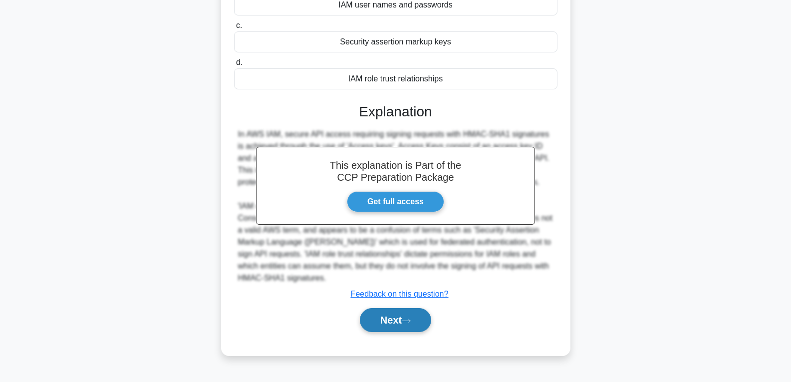
click at [409, 321] on icon at bounding box center [406, 320] width 9 height 5
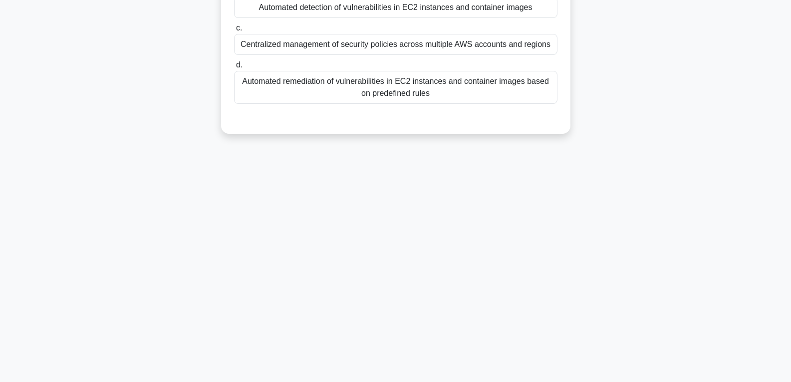
scroll to position [0, 0]
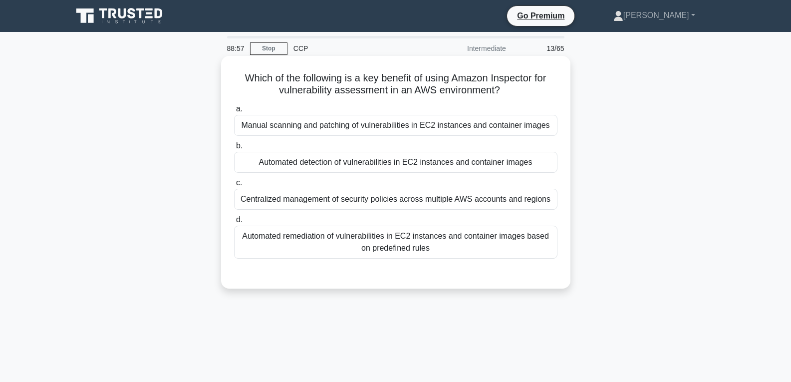
click at [396, 164] on div "Automated detection of vulnerabilities in EC2 instances and container images" at bounding box center [395, 162] width 323 height 21
click at [234, 149] on input "b. Automated detection of vulnerabilities in EC2 instances and container images" at bounding box center [234, 146] width 0 height 6
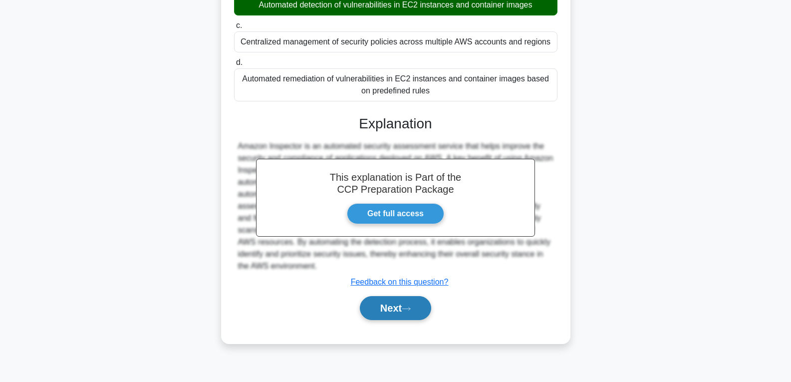
click at [388, 310] on button "Next" at bounding box center [395, 308] width 71 height 24
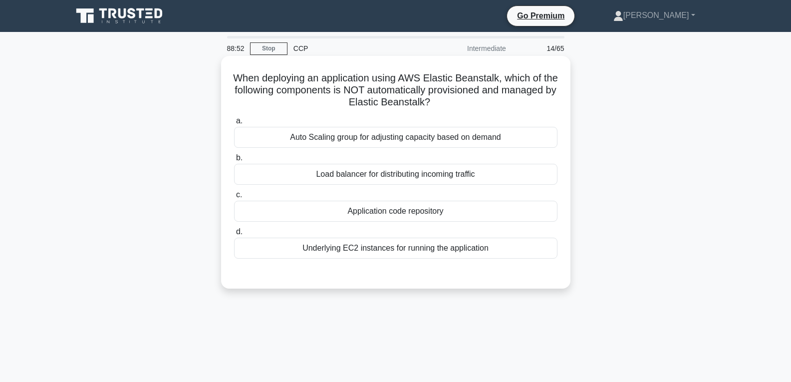
click at [394, 210] on div "Application code repository" at bounding box center [395, 211] width 323 height 21
click at [234, 198] on input "c. Application code repository" at bounding box center [234, 195] width 0 height 6
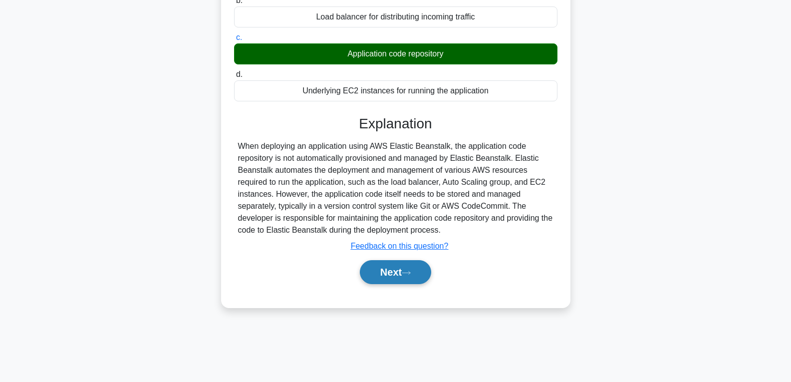
click at [405, 277] on button "Next" at bounding box center [395, 272] width 71 height 24
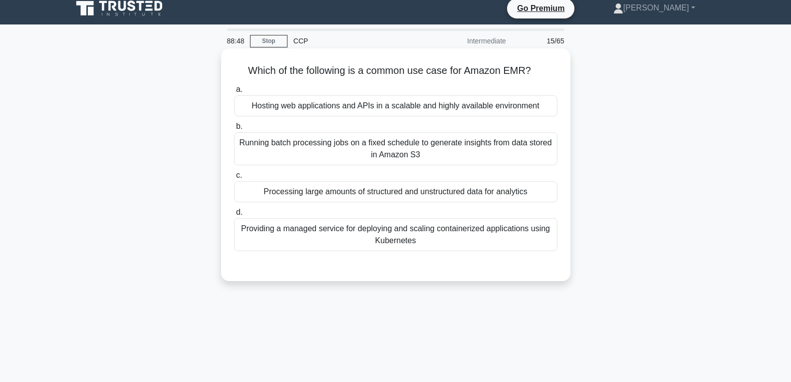
click at [397, 193] on div "Processing large amounts of structured and unstructured data for analytics" at bounding box center [395, 191] width 323 height 21
click at [234, 179] on input "c. Processing large amounts of structured and unstructured data for analytics" at bounding box center [234, 175] width 0 height 6
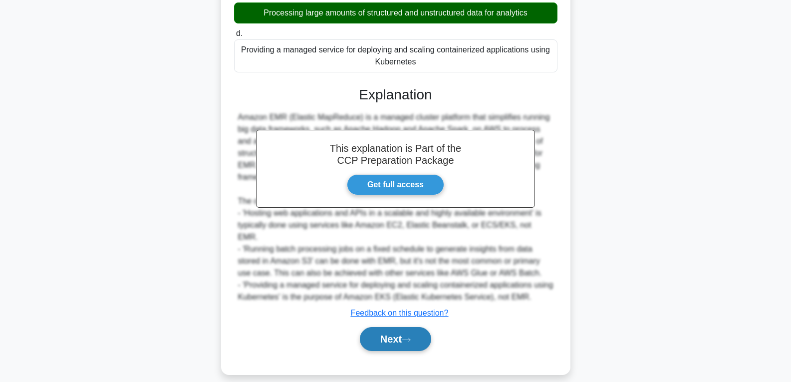
click at [404, 330] on button "Next" at bounding box center [395, 339] width 71 height 24
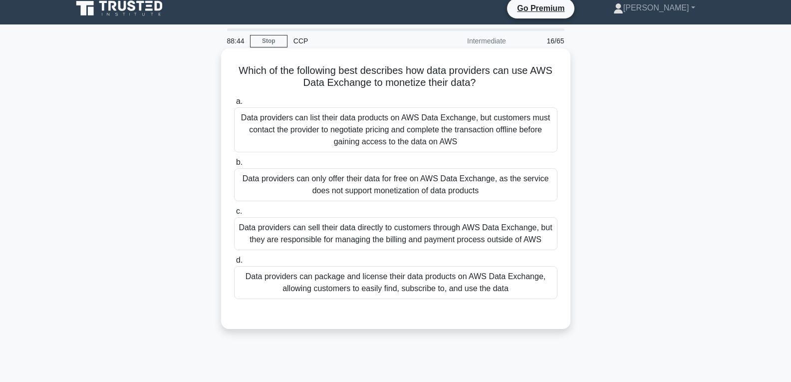
click at [400, 189] on div "Data providers can only offer their data for free on AWS Data Exchange, as the …" at bounding box center [395, 184] width 323 height 33
click at [234, 166] on input "b. Data providers can only offer their data for free on AWS Data Exchange, as t…" at bounding box center [234, 162] width 0 height 6
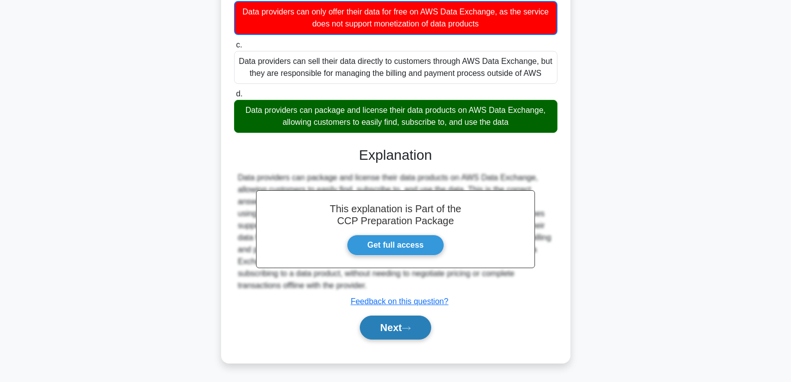
click at [411, 329] on icon at bounding box center [406, 327] width 9 height 5
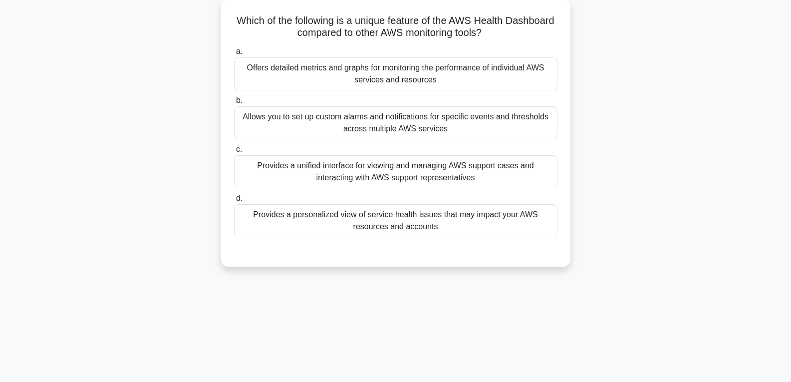
click at [411, 170] on div "Provides a unified interface for viewing and managing AWS support cases and int…" at bounding box center [395, 171] width 323 height 33
click at [234, 153] on input "c. Provides a unified interface for viewing and managing AWS support cases and …" at bounding box center [234, 149] width 0 height 6
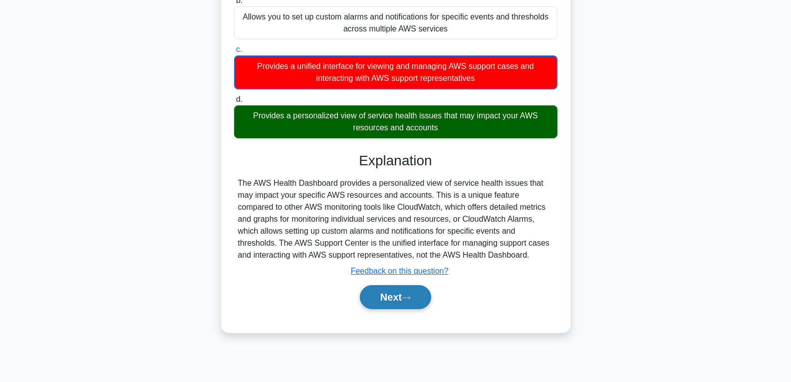
click at [412, 290] on button "Next" at bounding box center [395, 297] width 71 height 24
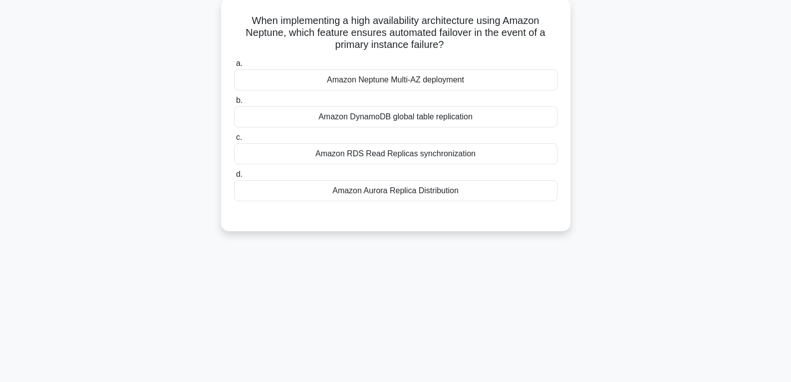
click at [415, 191] on div "Amazon Aurora Replica Distribution" at bounding box center [395, 190] width 323 height 21
click at [234, 178] on input "d. Amazon Aurora Replica Distribution" at bounding box center [234, 174] width 0 height 6
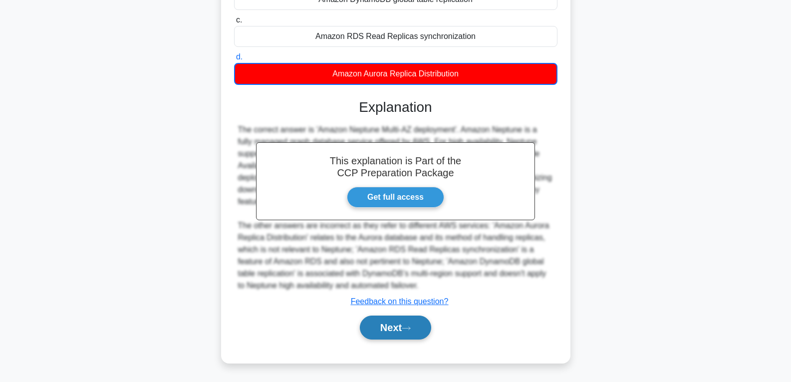
click at [411, 320] on button "Next" at bounding box center [395, 327] width 71 height 24
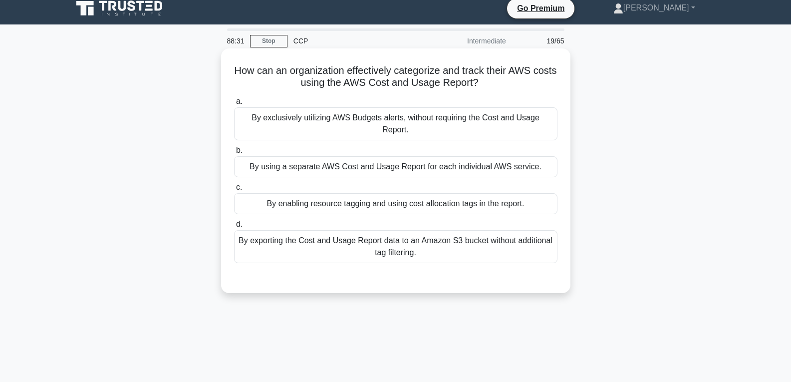
click at [391, 193] on div "By enabling resource tagging and using cost allocation tags in the report." at bounding box center [395, 203] width 323 height 21
click at [234, 188] on input "c. By enabling resource tagging and using cost allocation tags in the report." at bounding box center [234, 187] width 0 height 6
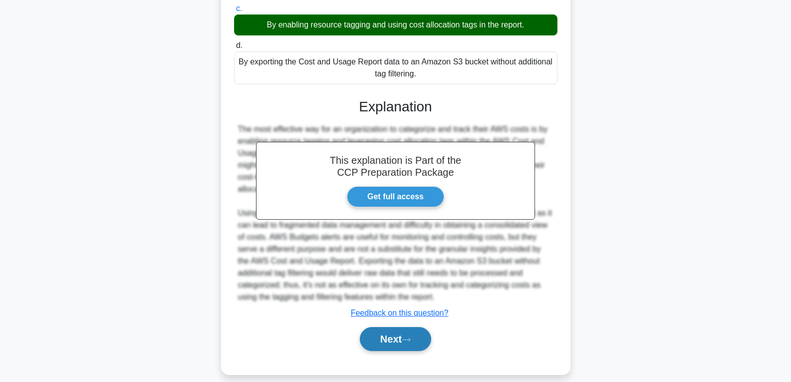
click at [395, 327] on button "Next" at bounding box center [395, 339] width 71 height 24
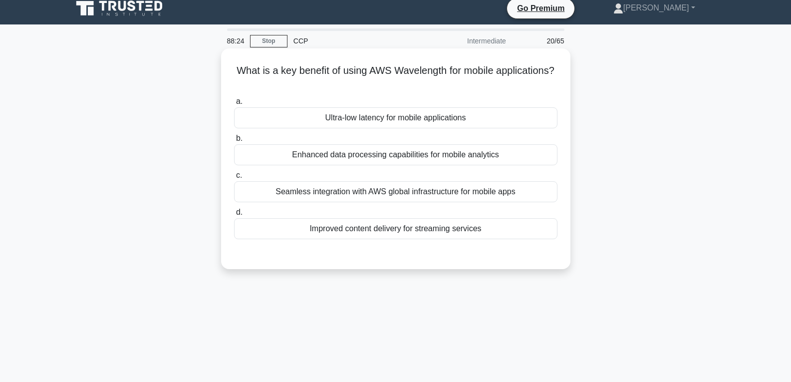
click at [386, 113] on div "Ultra-low latency for mobile applications" at bounding box center [395, 117] width 323 height 21
click at [234, 105] on input "a. Ultra-low latency for mobile applications" at bounding box center [234, 101] width 0 height 6
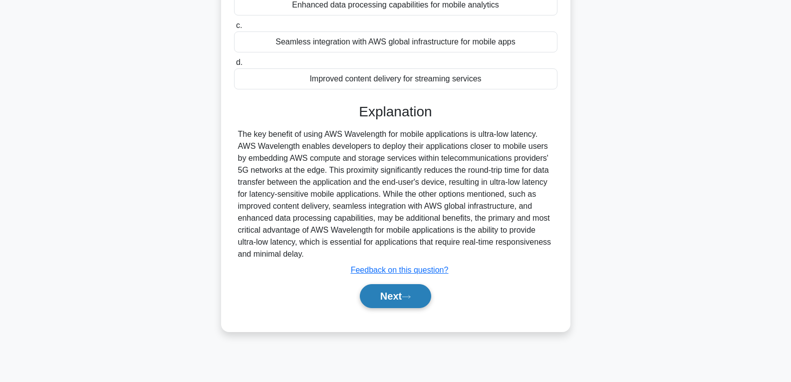
click at [393, 289] on button "Next" at bounding box center [395, 296] width 71 height 24
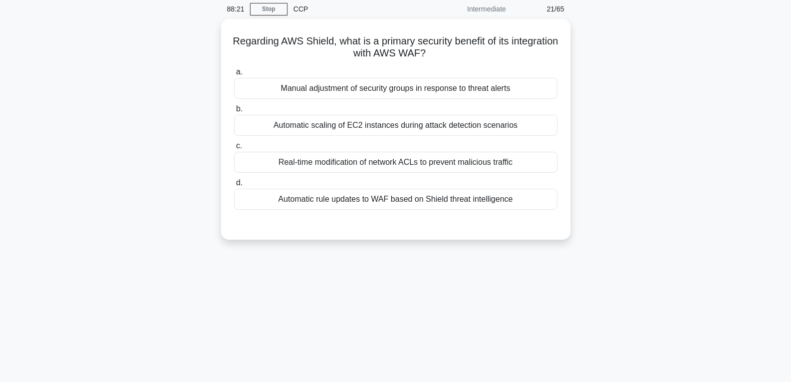
scroll to position [7, 0]
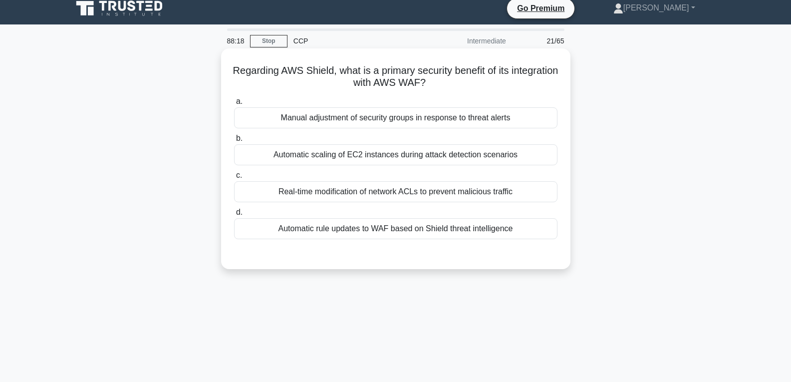
click at [392, 151] on div "Automatic scaling of EC2 instances during attack detection scenarios" at bounding box center [395, 154] width 323 height 21
click at [234, 142] on input "b. Automatic scaling of EC2 instances during attack detection scenarios" at bounding box center [234, 138] width 0 height 6
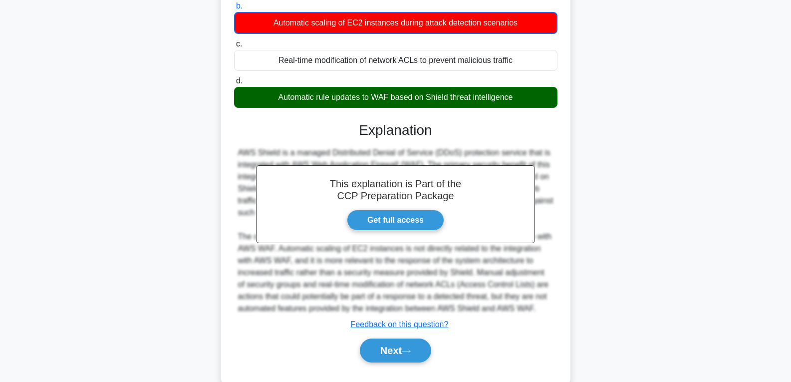
scroll to position [175, 0]
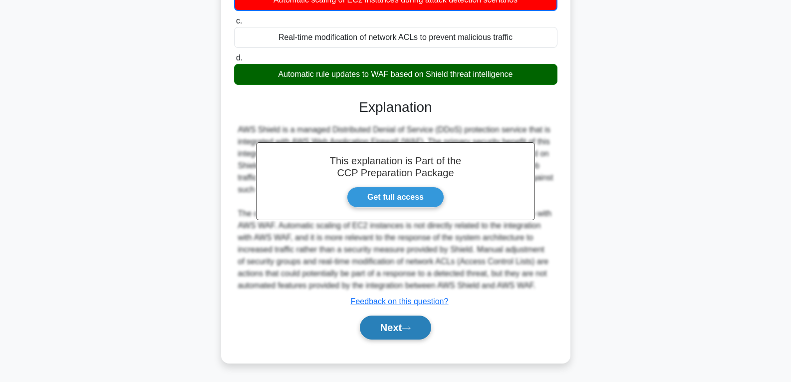
click at [396, 322] on button "Next" at bounding box center [395, 327] width 71 height 24
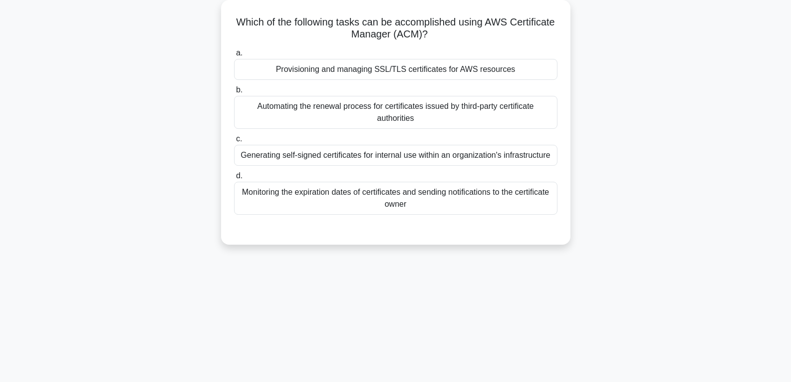
scroll to position [7, 0]
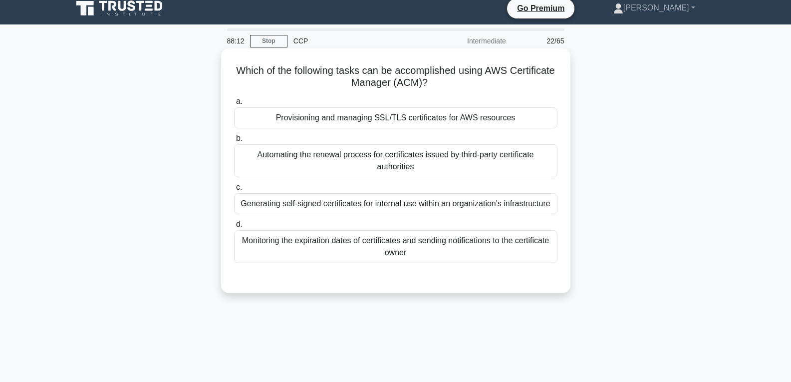
click at [388, 120] on div "Provisioning and managing SSL/TLS certificates for AWS resources" at bounding box center [395, 117] width 323 height 21
click at [234, 105] on input "a. Provisioning and managing SSL/TLS certificates for AWS resources" at bounding box center [234, 101] width 0 height 6
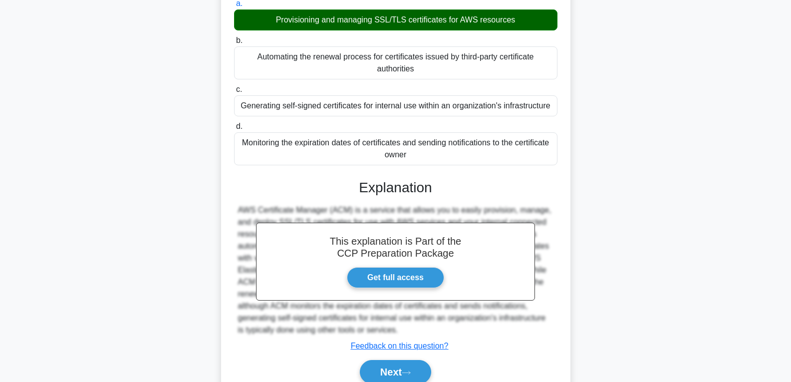
scroll to position [157, 0]
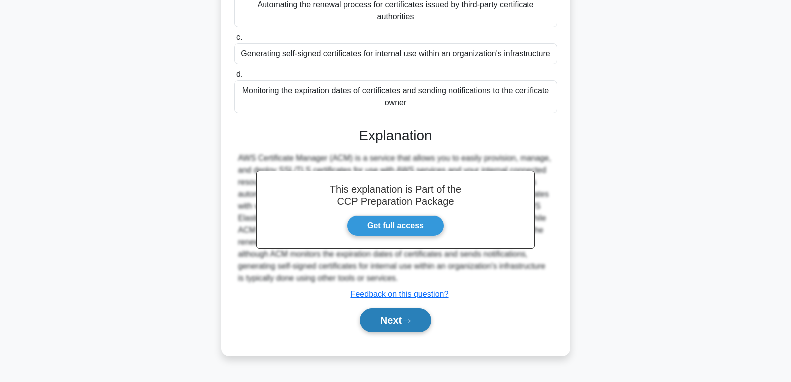
click at [391, 315] on button "Next" at bounding box center [395, 320] width 71 height 24
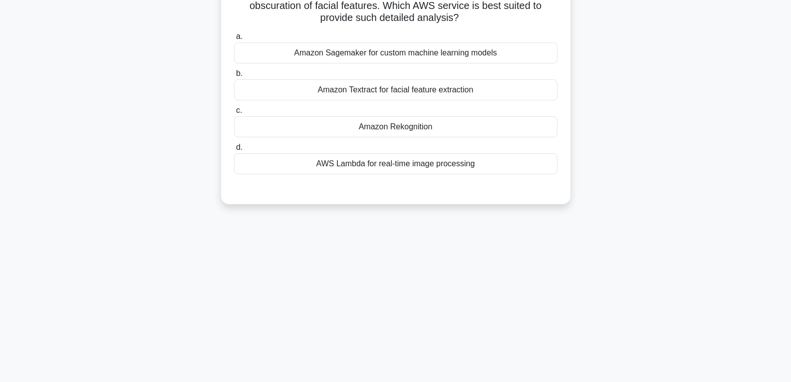
scroll to position [57, 0]
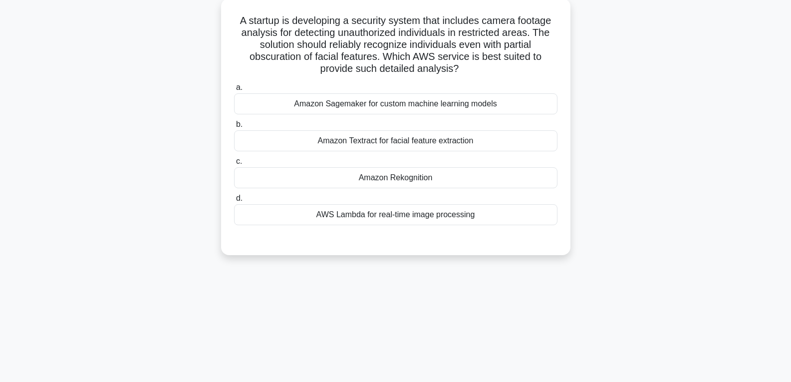
click at [391, 180] on div "Amazon Rekognition" at bounding box center [395, 177] width 323 height 21
click at [234, 165] on input "c. Amazon Rekognition" at bounding box center [234, 161] width 0 height 6
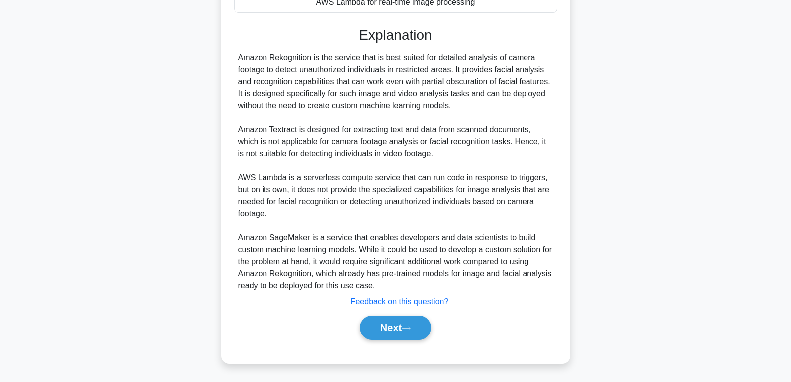
scroll to position [270, 0]
click at [391, 321] on button "Next" at bounding box center [395, 327] width 71 height 24
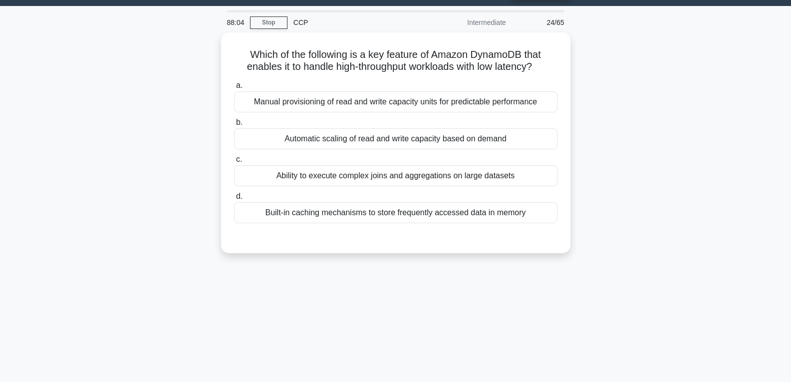
scroll to position [7, 0]
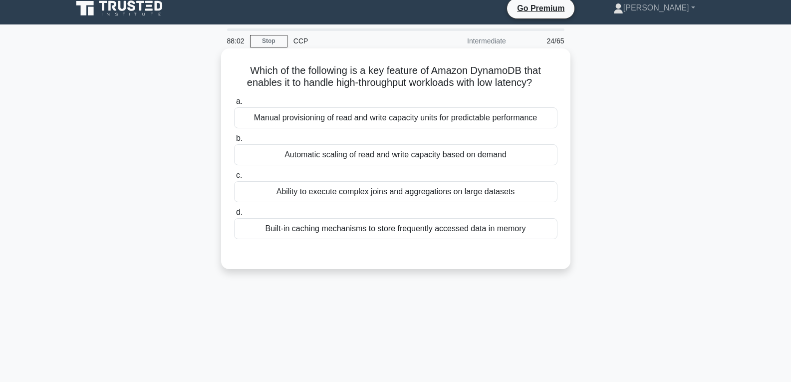
click at [411, 154] on div "Automatic scaling of read and write capacity based on demand" at bounding box center [395, 154] width 323 height 21
click at [234, 142] on input "b. Automatic scaling of read and write capacity based on demand" at bounding box center [234, 138] width 0 height 6
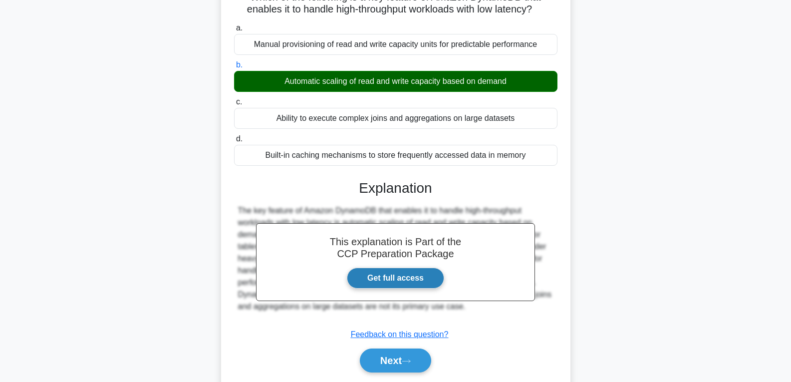
scroll to position [157, 0]
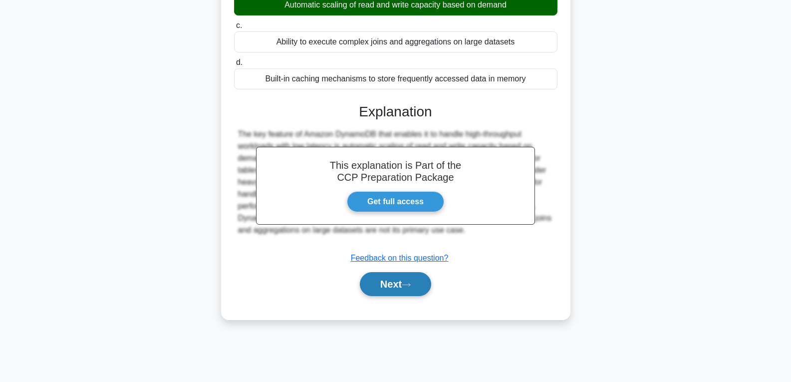
click at [414, 291] on button "Next" at bounding box center [395, 284] width 71 height 24
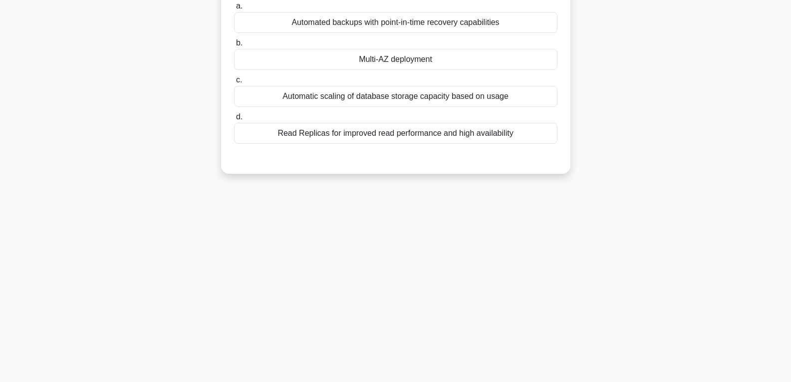
scroll to position [7, 0]
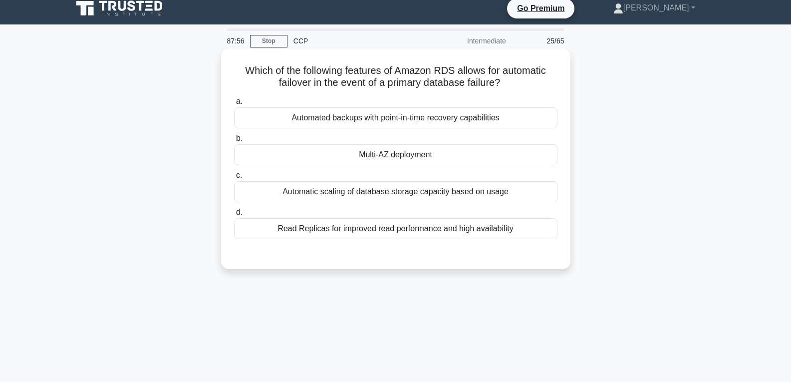
click at [405, 152] on div "Multi-AZ deployment" at bounding box center [395, 154] width 323 height 21
click at [234, 142] on input "b. Multi-AZ deployment" at bounding box center [234, 138] width 0 height 6
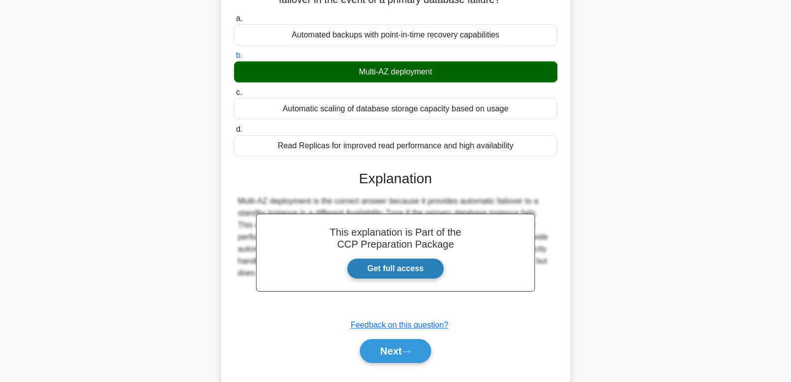
scroll to position [157, 0]
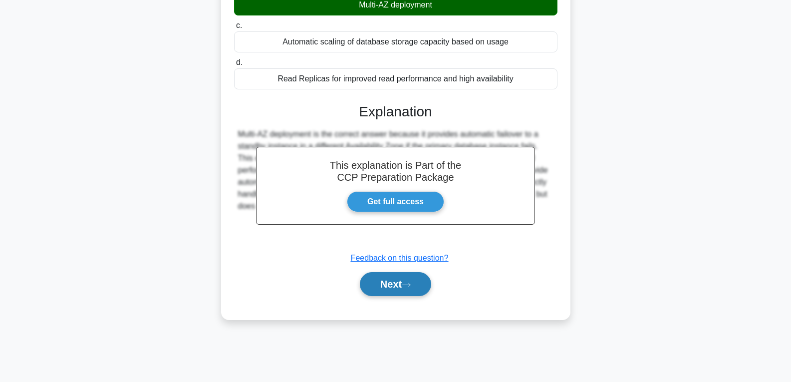
click at [395, 280] on button "Next" at bounding box center [395, 284] width 71 height 24
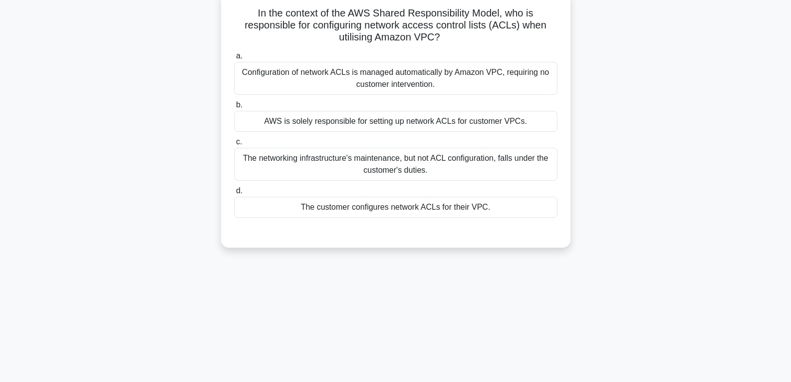
scroll to position [57, 0]
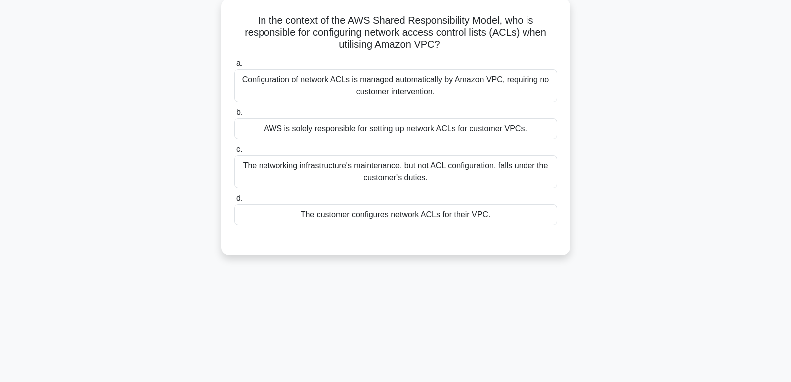
click at [399, 217] on div "The customer configures network ACLs for their VPC." at bounding box center [395, 214] width 323 height 21
click at [234, 202] on input "d. The customer configures network ACLs for their VPC." at bounding box center [234, 198] width 0 height 6
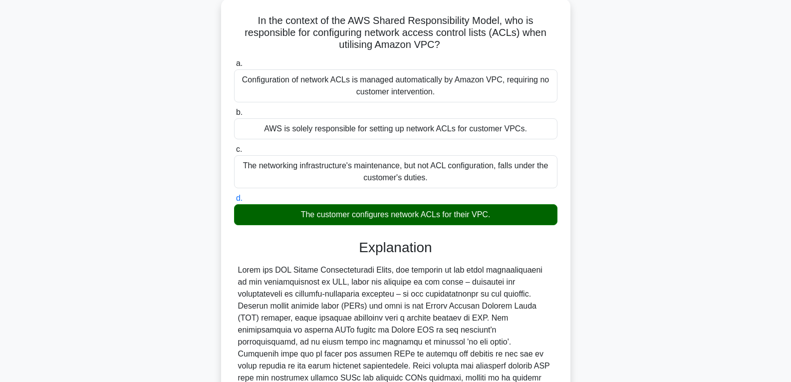
scroll to position [198, 0]
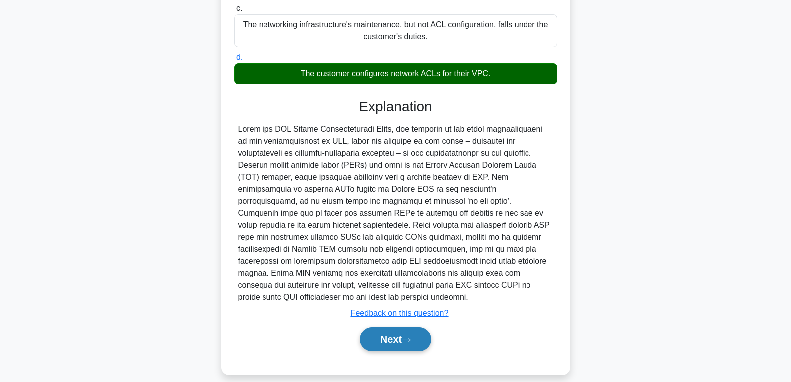
click at [393, 327] on button "Next" at bounding box center [395, 339] width 71 height 24
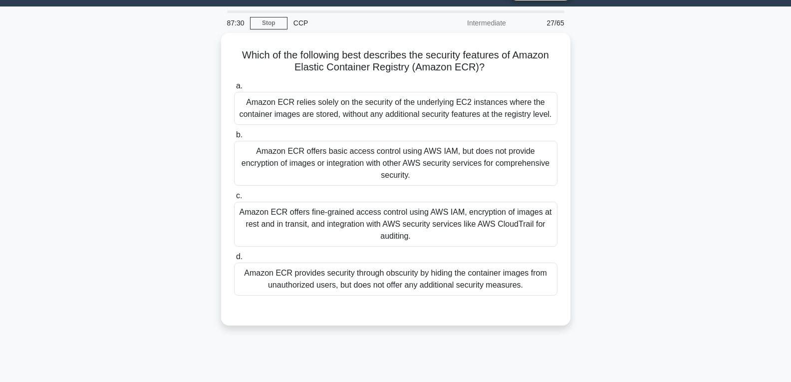
scroll to position [7, 0]
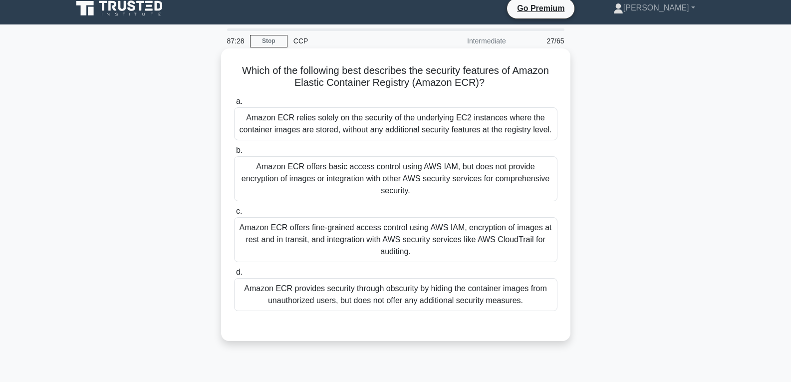
click at [417, 220] on div "Amazon ECR offers fine-grained access control using AWS IAM, encryption of imag…" at bounding box center [395, 239] width 323 height 45
click at [234, 215] on input "c. Amazon ECR offers fine-grained access control using AWS IAM, encryption of i…" at bounding box center [234, 211] width 0 height 6
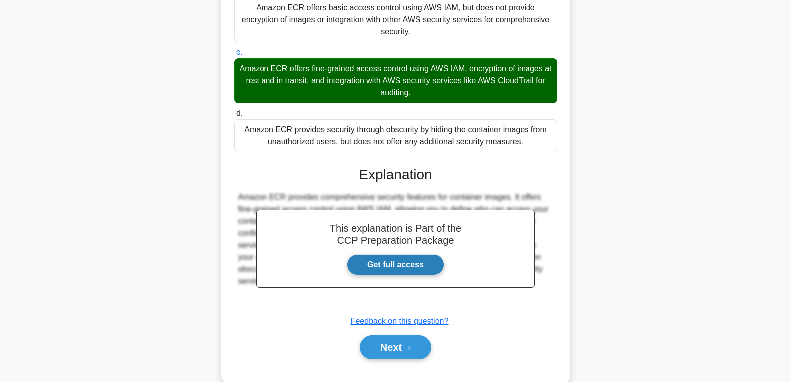
scroll to position [174, 0]
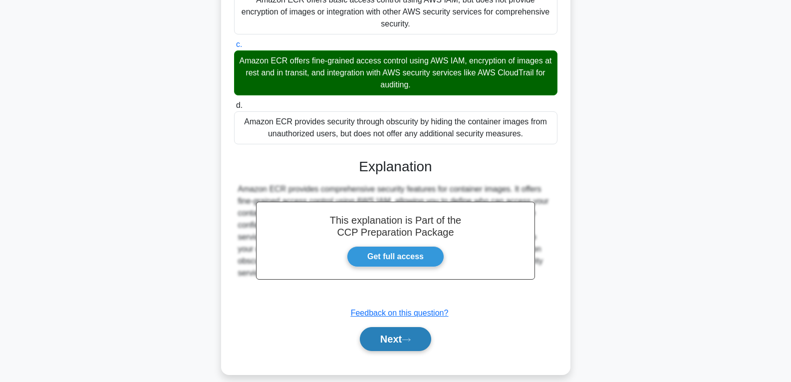
click at [385, 327] on button "Next" at bounding box center [395, 339] width 71 height 24
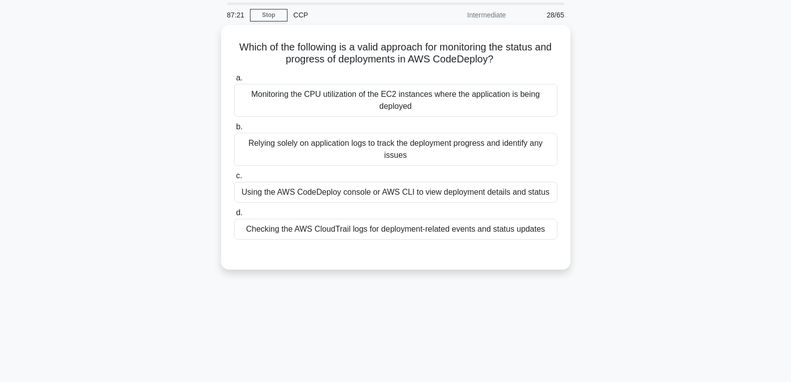
scroll to position [7, 0]
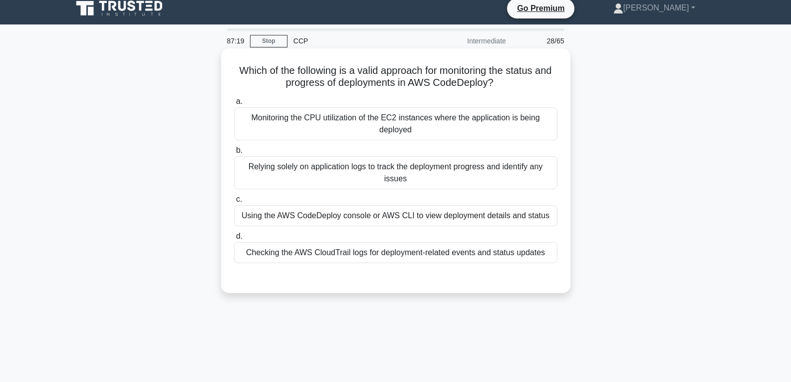
click at [405, 218] on div "Using the AWS CodeDeploy console or AWS CLI to view deployment details and stat…" at bounding box center [395, 215] width 323 height 21
click at [234, 203] on input "c. Using the AWS CodeDeploy console or AWS CLI to view deployment details and s…" at bounding box center [234, 199] width 0 height 6
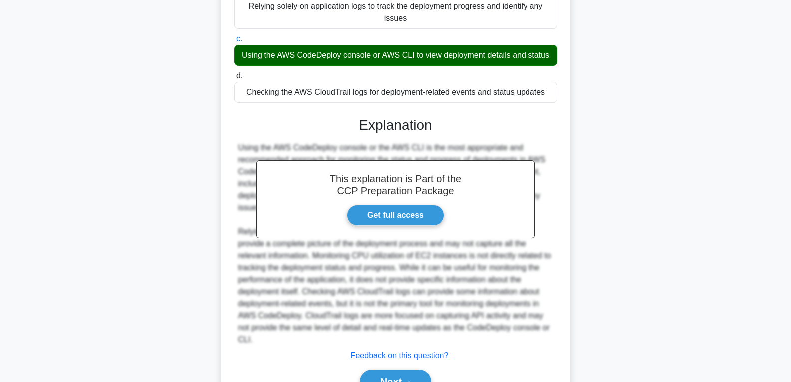
scroll to position [222, 0]
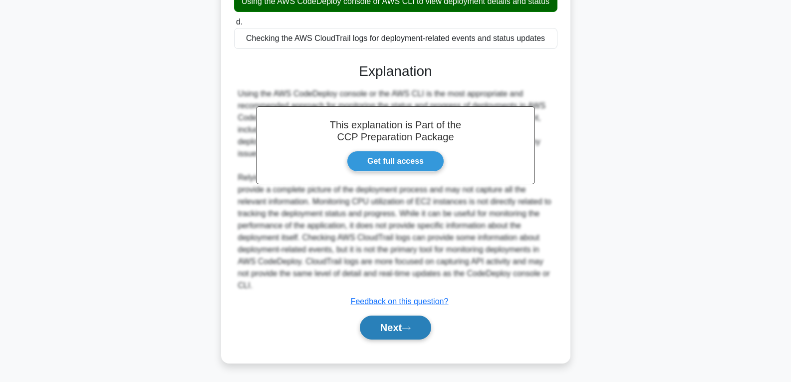
click at [397, 322] on button "Next" at bounding box center [395, 327] width 71 height 24
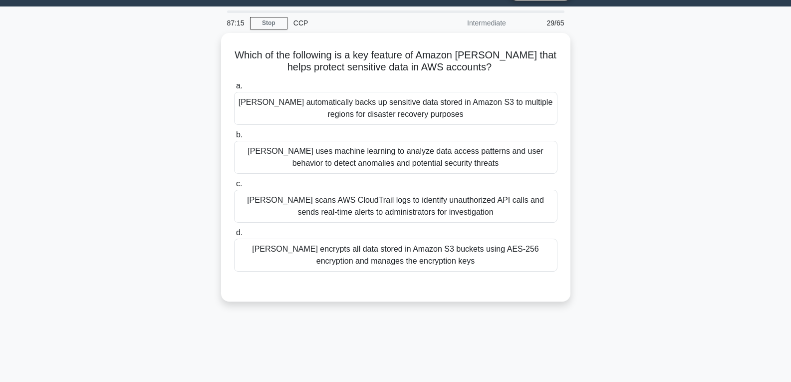
scroll to position [7, 0]
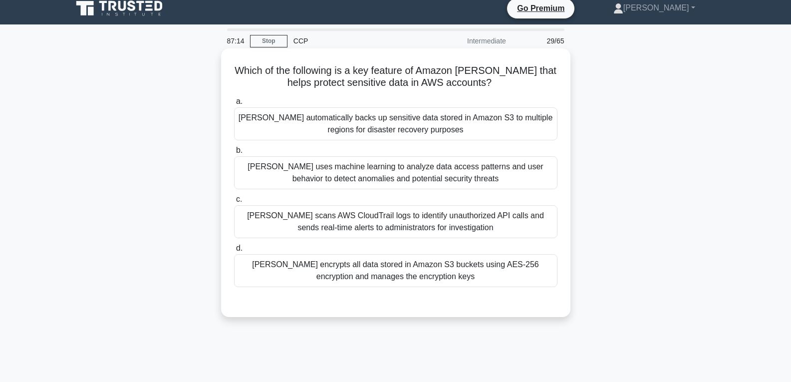
click at [405, 229] on div "Macie scans AWS CloudTrail logs to identify unauthorized API calls and sends re…" at bounding box center [395, 221] width 323 height 33
click at [234, 203] on input "c. Macie scans AWS CloudTrail logs to identify unauthorized API calls and sends…" at bounding box center [234, 199] width 0 height 6
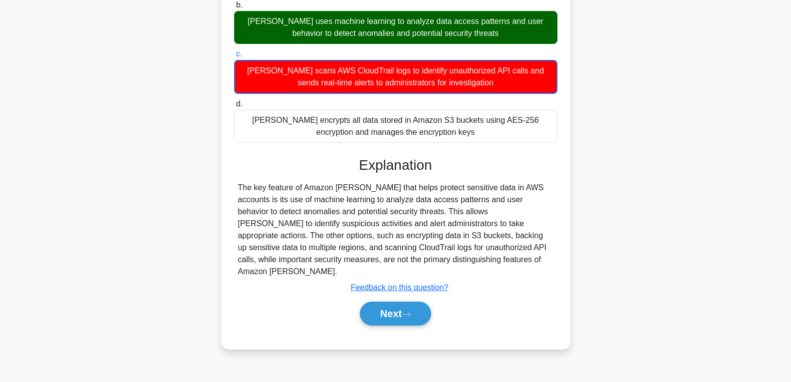
scroll to position [157, 0]
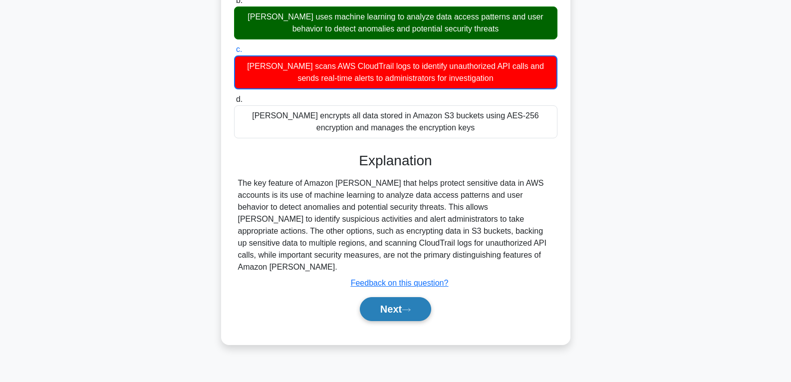
click at [397, 299] on button "Next" at bounding box center [395, 309] width 71 height 24
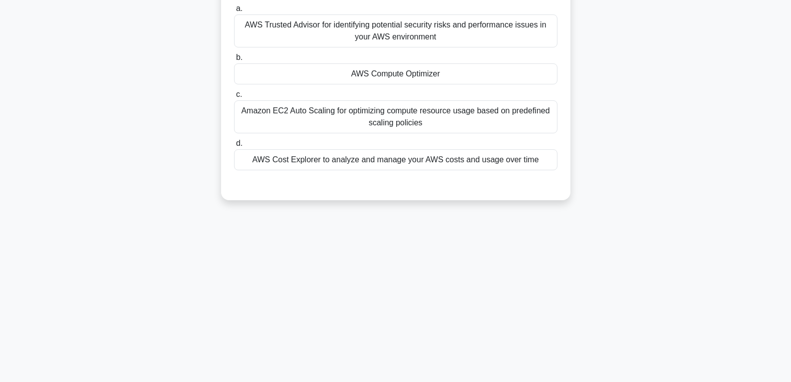
scroll to position [57, 0]
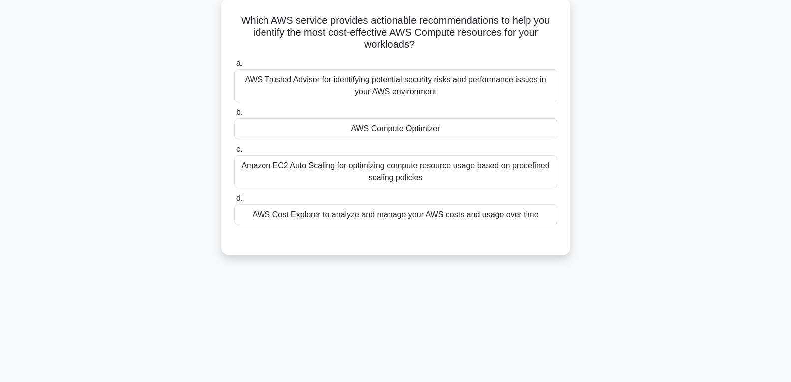
click at [403, 129] on div "AWS Compute Optimizer" at bounding box center [395, 128] width 323 height 21
click at [234, 116] on input "b. AWS Compute Optimizer" at bounding box center [234, 112] width 0 height 6
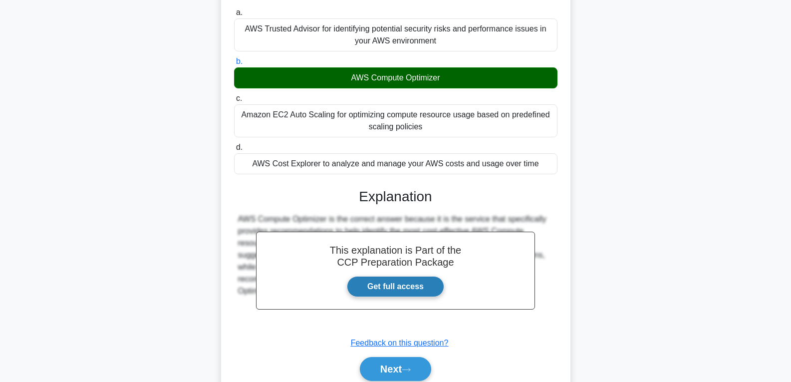
scroll to position [157, 0]
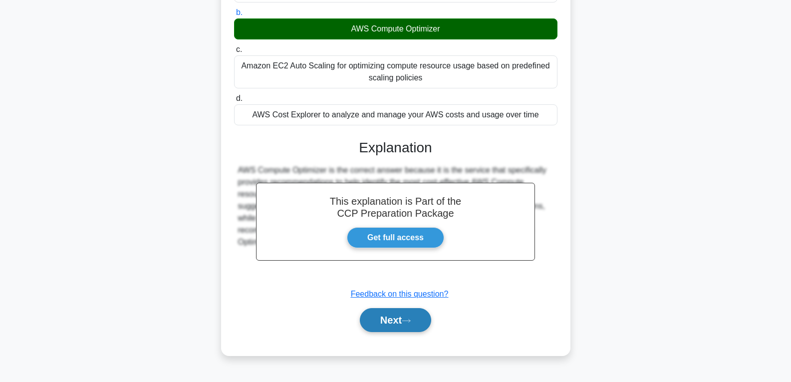
click at [383, 315] on button "Next" at bounding box center [395, 320] width 71 height 24
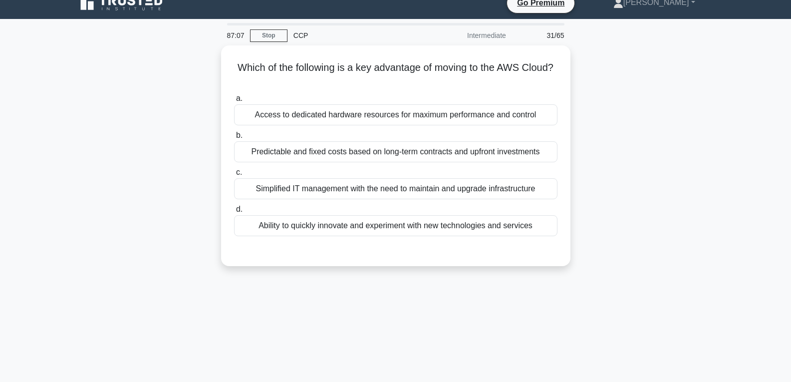
scroll to position [7, 0]
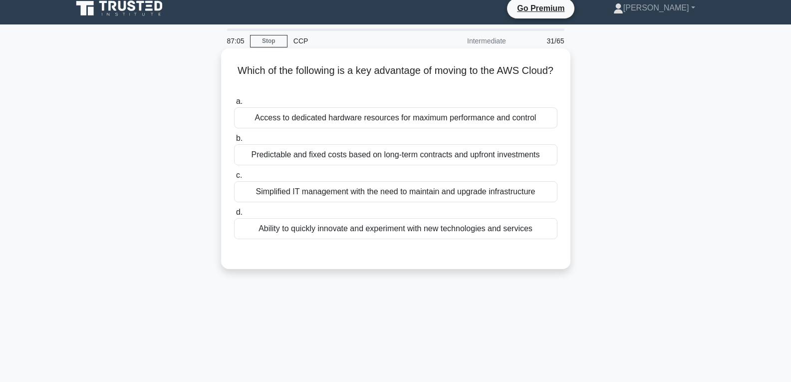
click at [395, 226] on div "Ability to quickly innovate and experiment with new technologies and services" at bounding box center [395, 228] width 323 height 21
click at [234, 216] on input "d. Ability to quickly innovate and experiment with new technologies and services" at bounding box center [234, 212] width 0 height 6
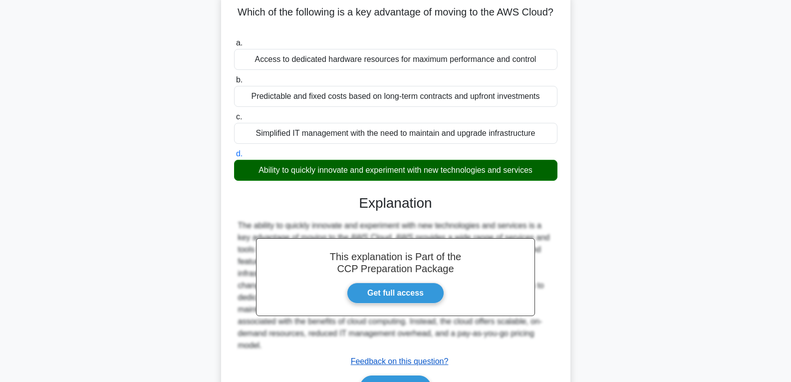
scroll to position [157, 0]
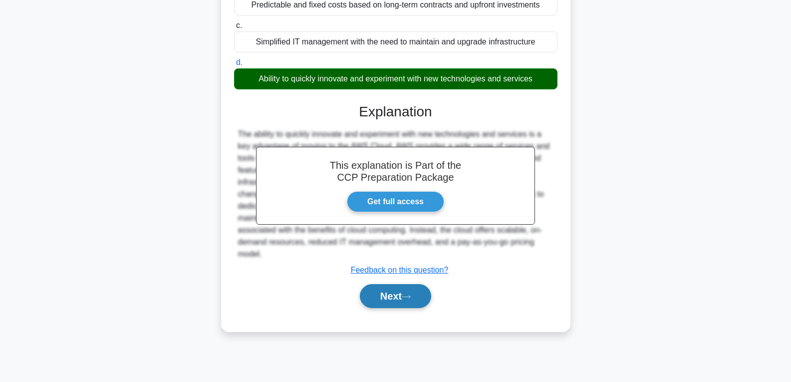
click at [389, 297] on button "Next" at bounding box center [395, 296] width 71 height 24
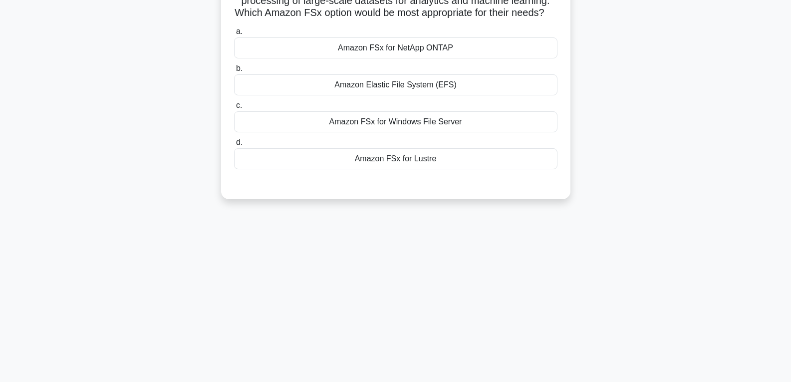
scroll to position [7, 0]
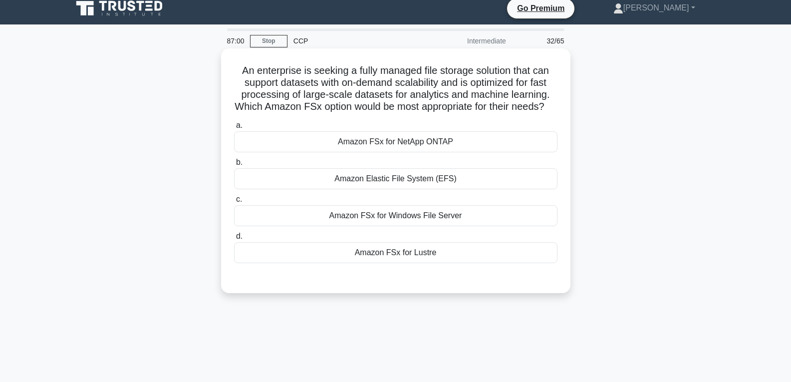
click at [395, 262] on div "Amazon FSx for Lustre" at bounding box center [395, 252] width 323 height 21
click at [234, 240] on input "d. Amazon FSx for Lustre" at bounding box center [234, 236] width 0 height 6
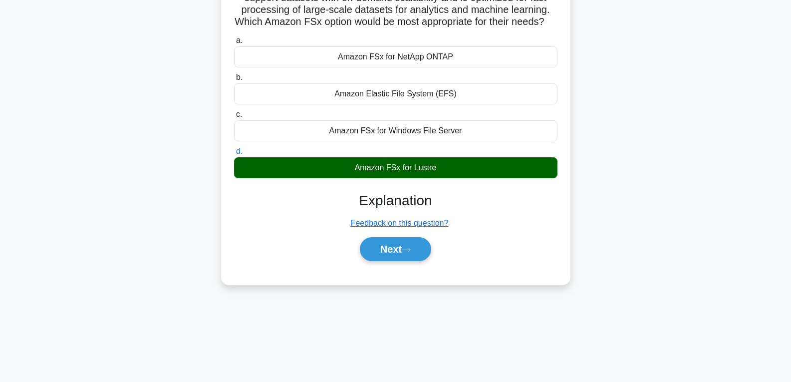
scroll to position [157, 0]
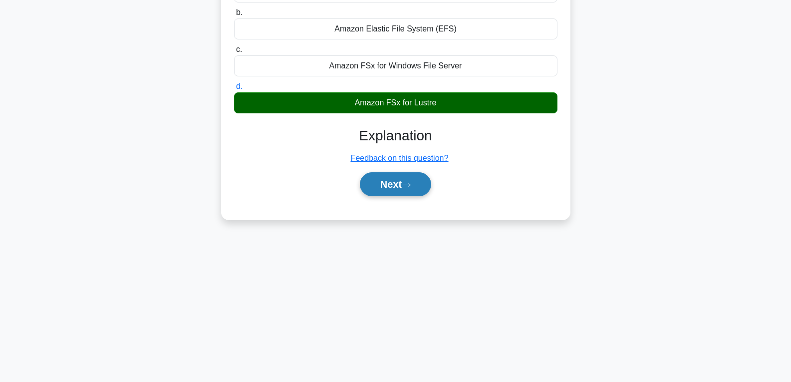
click at [397, 188] on button "Next" at bounding box center [395, 184] width 71 height 24
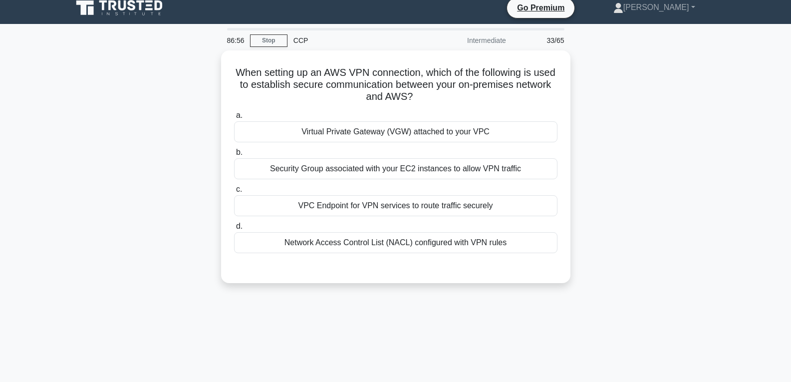
scroll to position [7, 0]
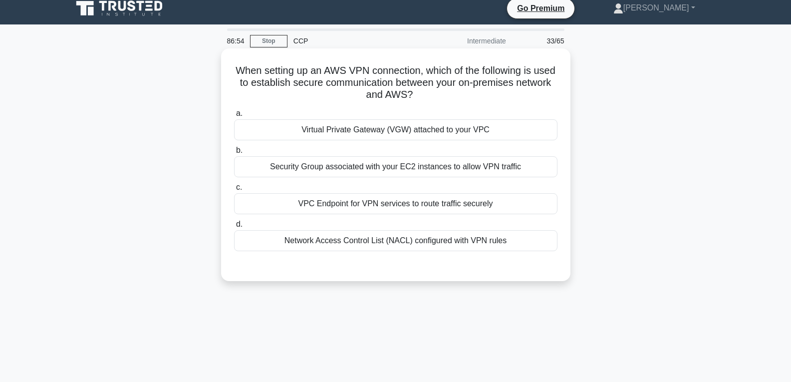
click at [400, 199] on div "VPC Endpoint for VPN services to route traffic securely" at bounding box center [395, 203] width 323 height 21
click at [234, 191] on input "c. VPC Endpoint for VPN services to route traffic securely" at bounding box center [234, 187] width 0 height 6
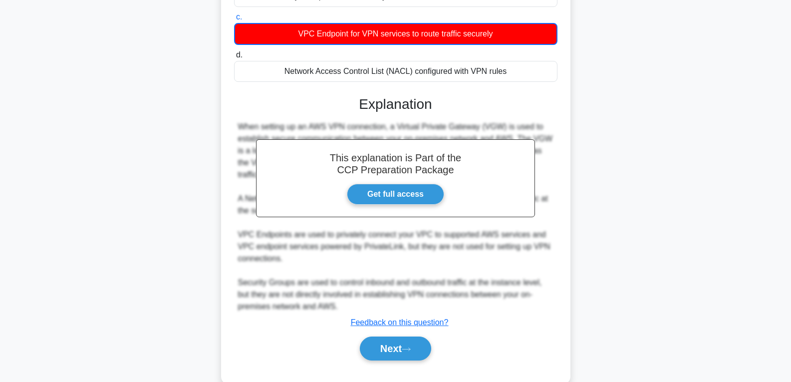
scroll to position [199, 0]
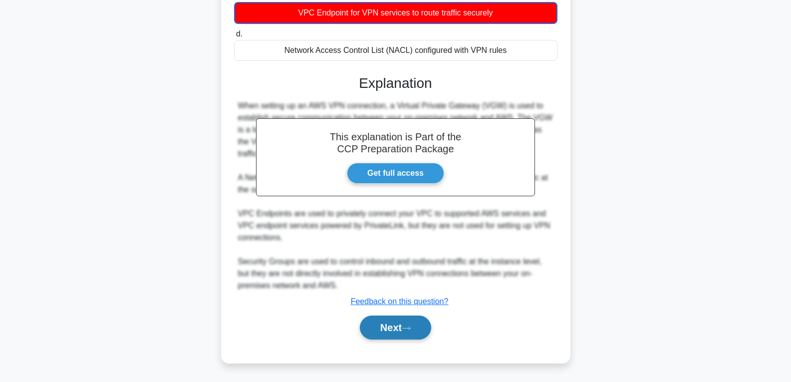
click at [405, 325] on button "Next" at bounding box center [395, 327] width 71 height 24
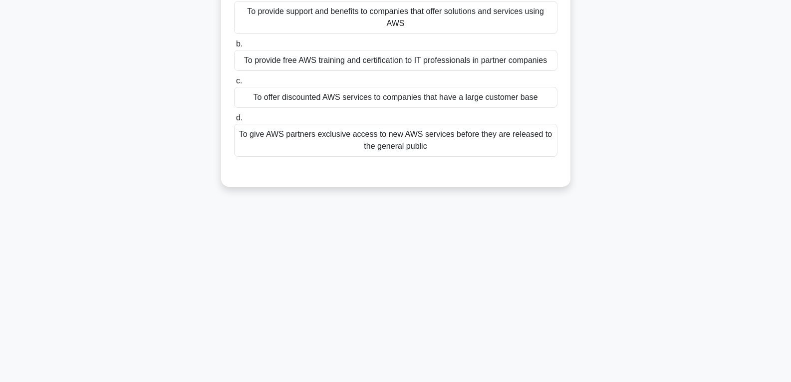
scroll to position [57, 0]
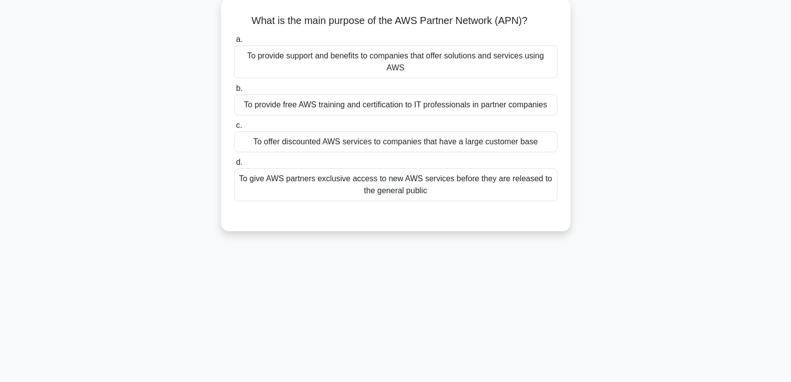
click at [380, 96] on div "To provide free AWS training and certification to IT professionals in partner c…" at bounding box center [395, 104] width 323 height 21
click at [234, 92] on input "b. To provide free AWS training and certification to IT professionals in partne…" at bounding box center [234, 88] width 0 height 6
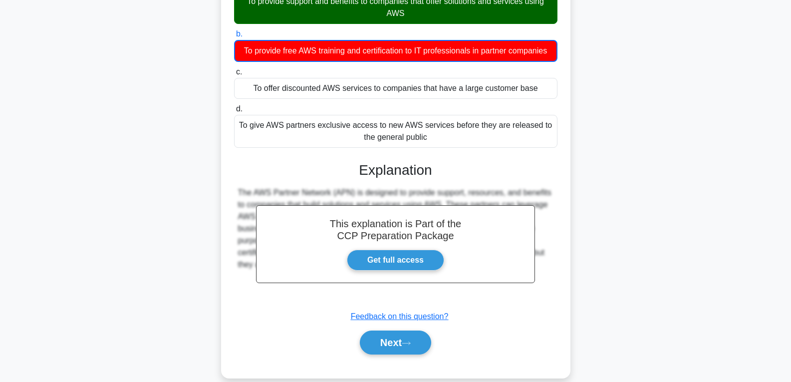
scroll to position [157, 0]
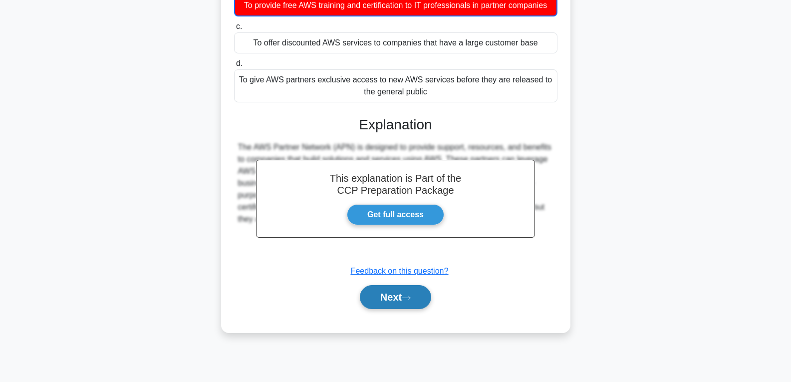
click at [400, 303] on button "Next" at bounding box center [395, 297] width 71 height 24
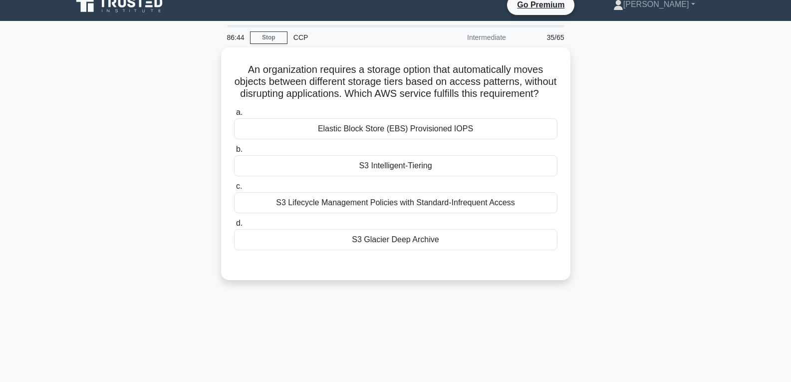
scroll to position [7, 0]
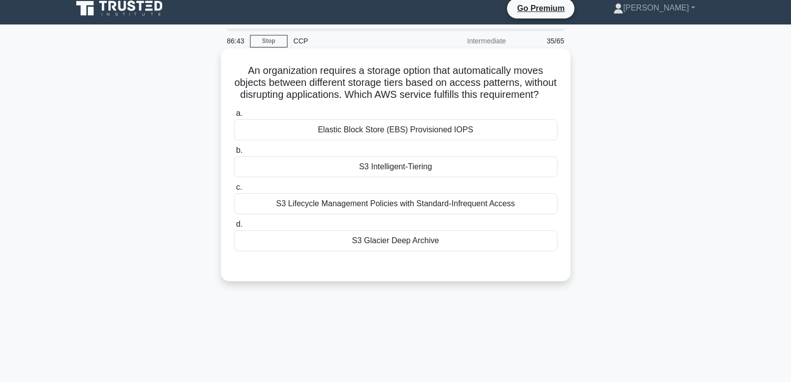
click at [379, 172] on div "S3 Intelligent-Tiering" at bounding box center [395, 166] width 323 height 21
click at [234, 154] on input "b. S3 Intelligent-Tiering" at bounding box center [234, 150] width 0 height 6
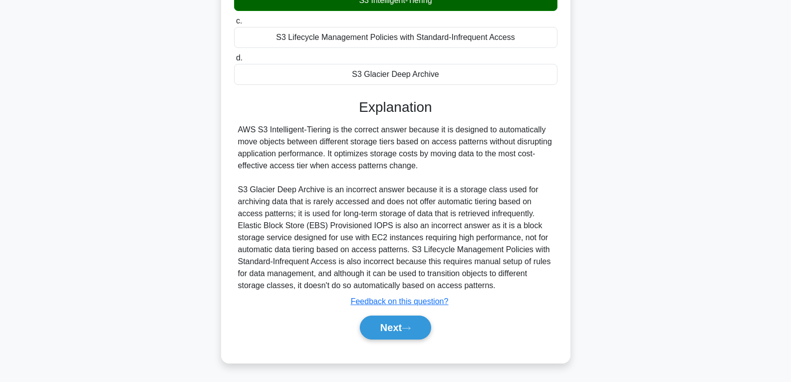
scroll to position [186, 0]
click at [396, 318] on button "Next" at bounding box center [395, 327] width 71 height 24
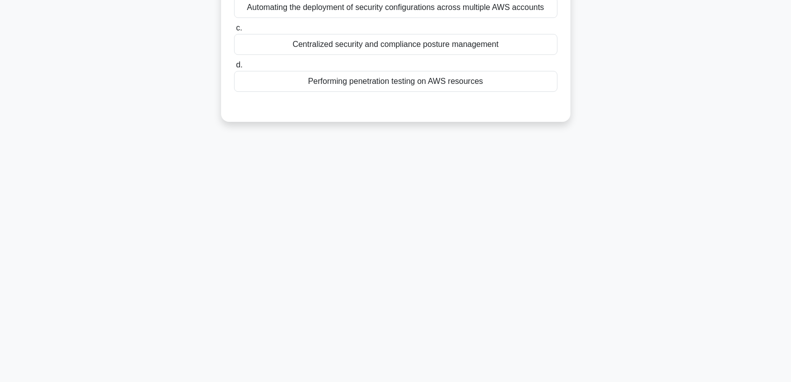
scroll to position [57, 0]
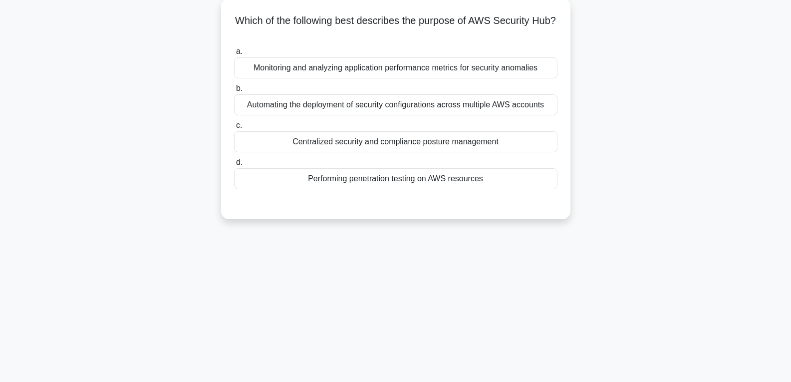
click at [392, 175] on div "Performing penetration testing on AWS resources" at bounding box center [395, 178] width 323 height 21
click at [234, 166] on input "d. Performing penetration testing on AWS resources" at bounding box center [234, 162] width 0 height 6
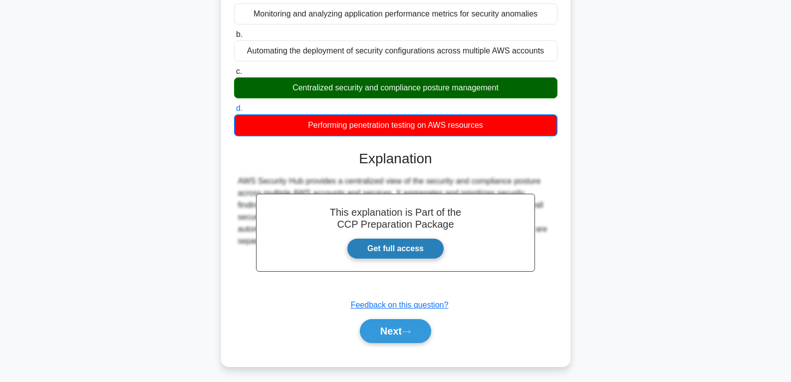
scroll to position [157, 0]
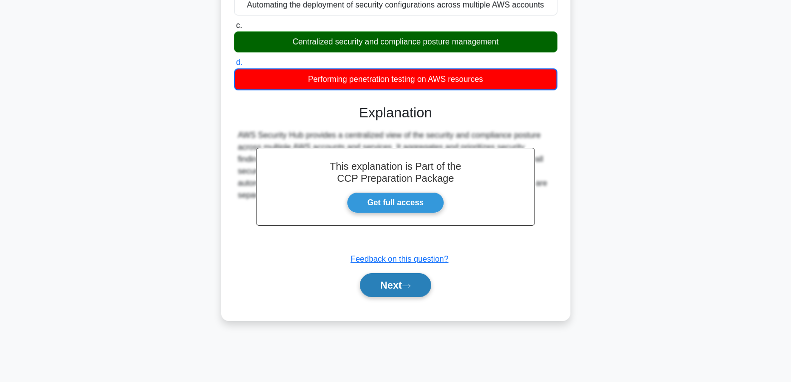
click at [410, 285] on icon at bounding box center [406, 285] width 9 height 5
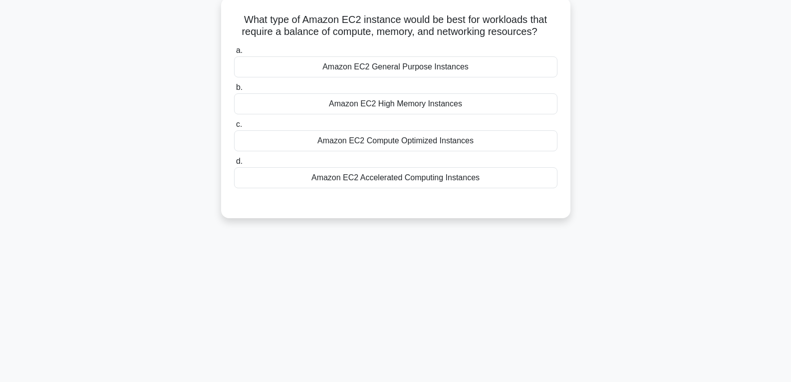
scroll to position [57, 0]
click at [386, 105] on div "Amazon EC2 High Memory Instances" at bounding box center [395, 104] width 323 height 21
click at [234, 92] on input "b. Amazon EC2 High Memory Instances" at bounding box center [234, 88] width 0 height 6
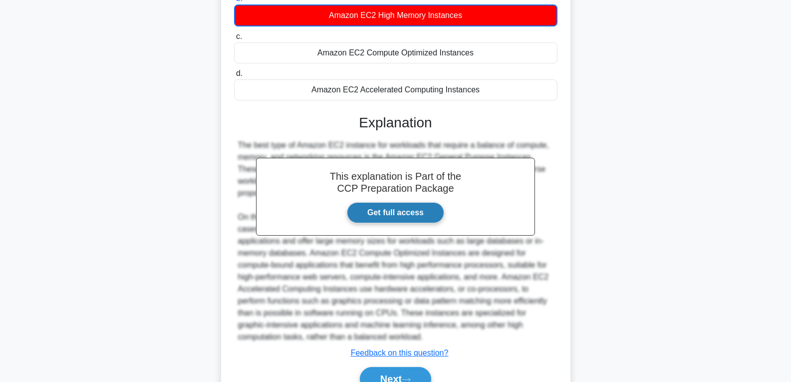
scroll to position [199, 0]
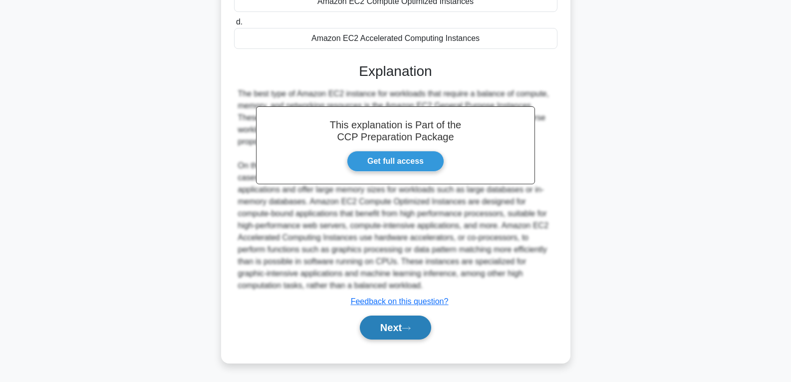
click at [413, 323] on button "Next" at bounding box center [395, 327] width 71 height 24
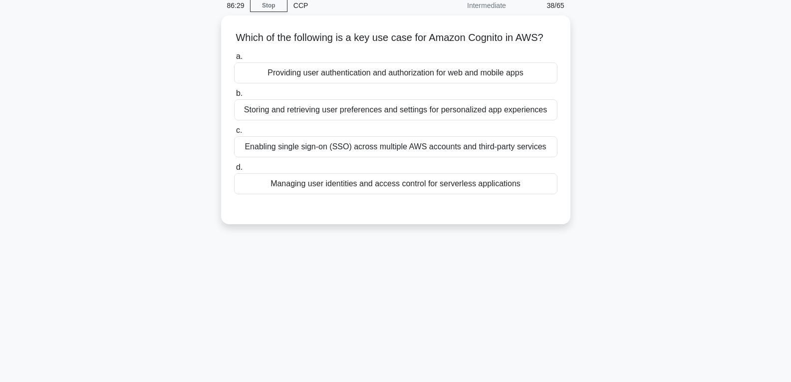
scroll to position [7, 0]
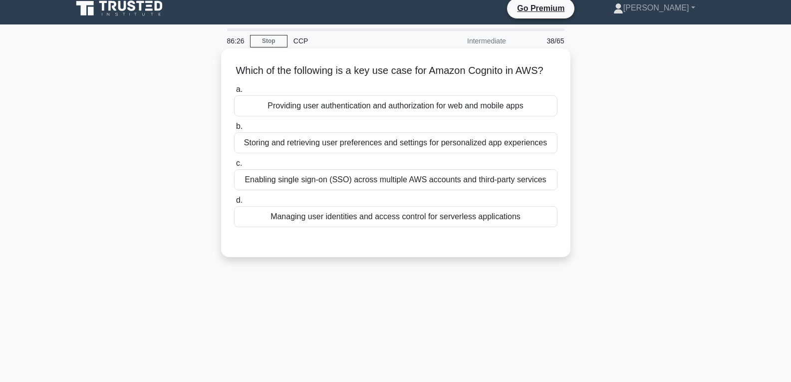
click at [390, 113] on div "Providing user authentication and authorization for web and mobile apps" at bounding box center [395, 105] width 323 height 21
click at [234, 93] on input "a. Providing user authentication and authorization for web and mobile apps" at bounding box center [234, 89] width 0 height 6
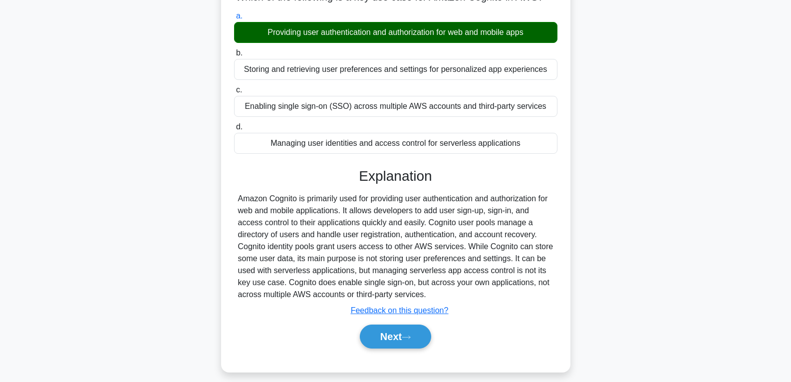
scroll to position [157, 0]
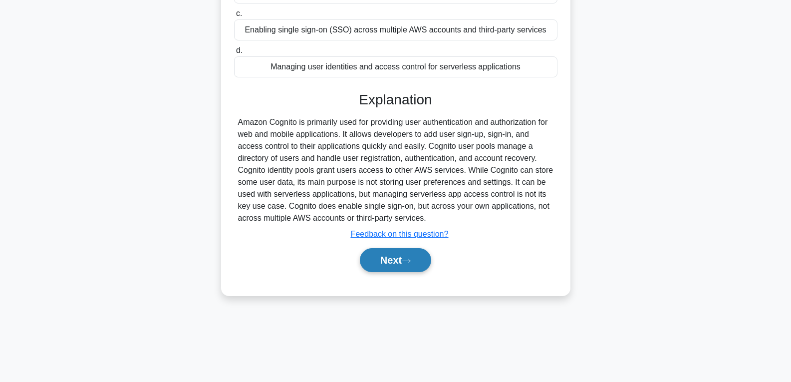
click at [403, 270] on button "Next" at bounding box center [395, 260] width 71 height 24
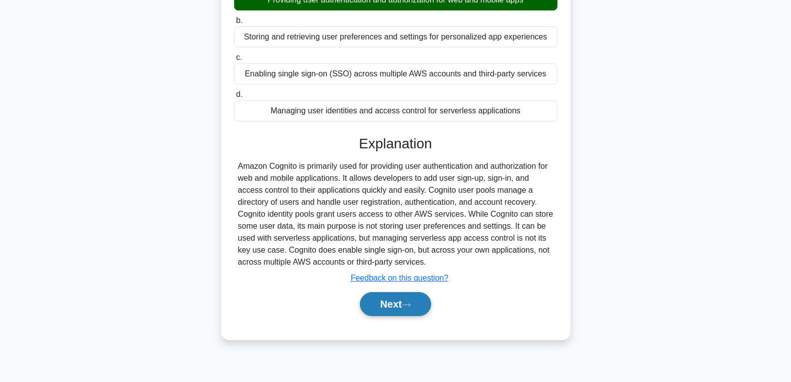
scroll to position [57, 0]
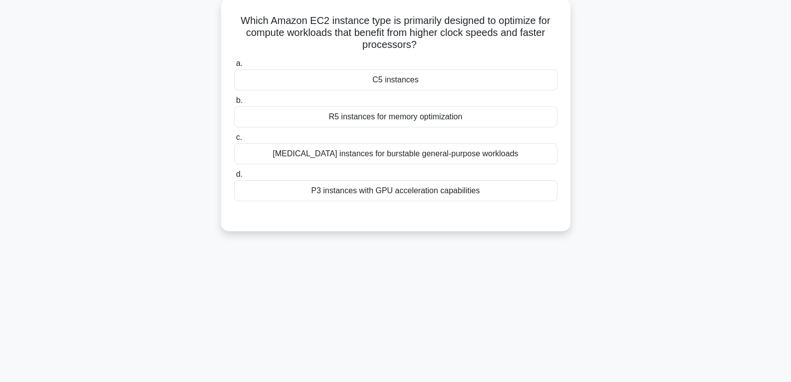
click at [385, 78] on div "C5 instances" at bounding box center [395, 79] width 323 height 21
click at [234, 67] on input "a. C5 instances" at bounding box center [234, 63] width 0 height 6
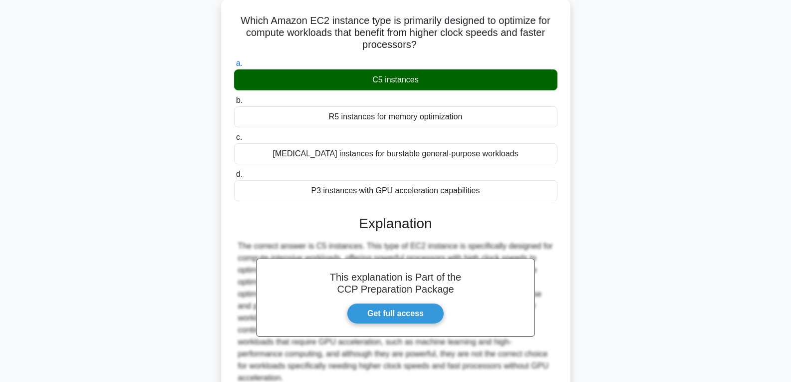
scroll to position [157, 0]
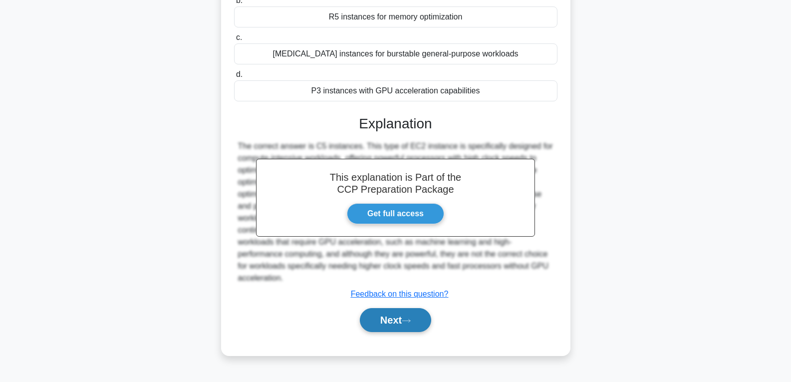
click at [408, 308] on button "Next" at bounding box center [395, 320] width 71 height 24
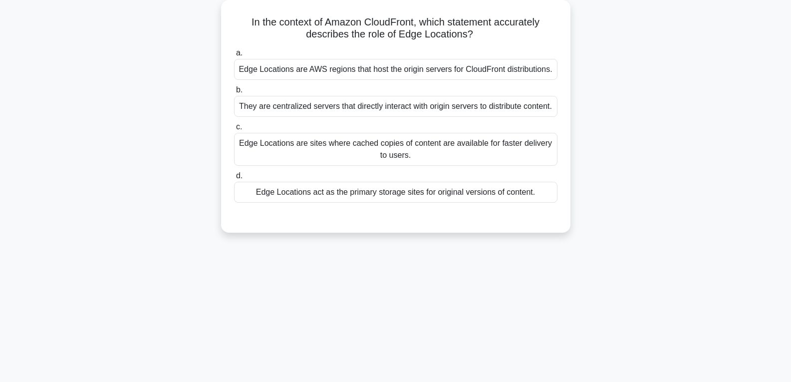
scroll to position [57, 0]
click at [407, 192] on div "Edge Locations act as the primary storage sites for original versions of conten…" at bounding box center [395, 190] width 323 height 21
click at [234, 178] on input "d. Edge Locations act as the primary storage sites for original versions of con…" at bounding box center [234, 174] width 0 height 6
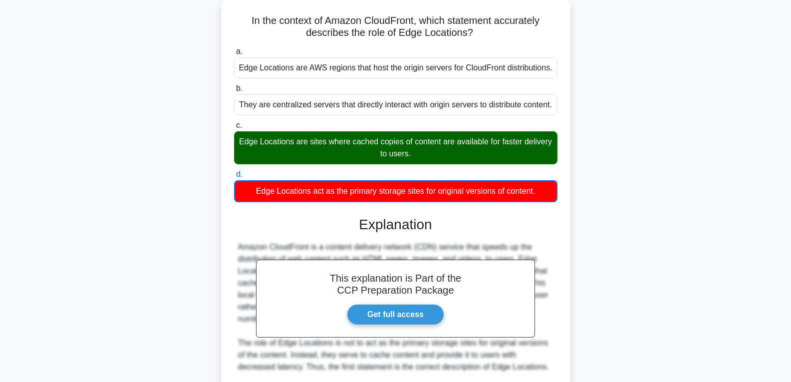
scroll to position [199, 0]
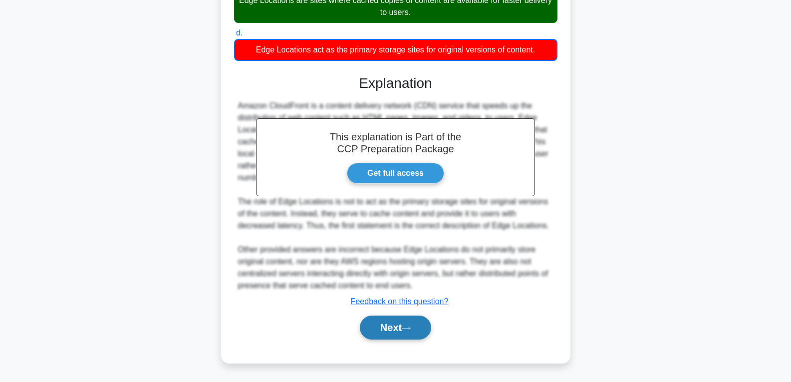
click at [394, 316] on button "Next" at bounding box center [395, 327] width 71 height 24
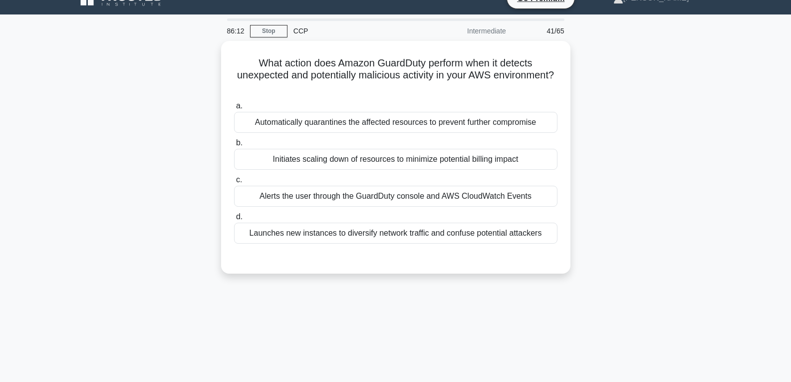
scroll to position [7, 0]
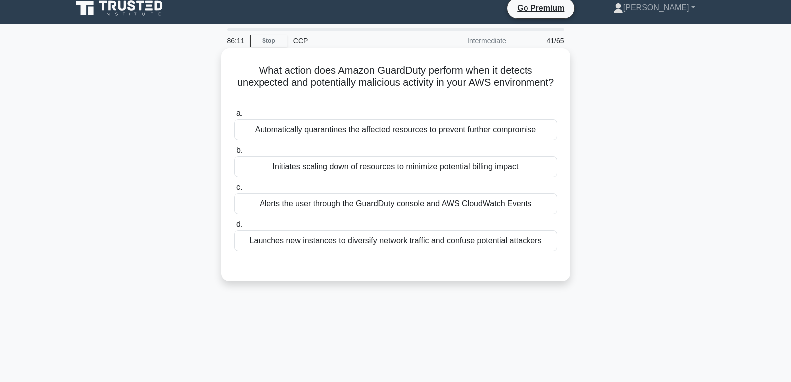
click at [395, 166] on div "Initiates scaling down of resources to minimize potential billing impact" at bounding box center [395, 166] width 323 height 21
click at [234, 154] on input "b. Initiates scaling down of resources to minimize potential billing impact" at bounding box center [234, 150] width 0 height 6
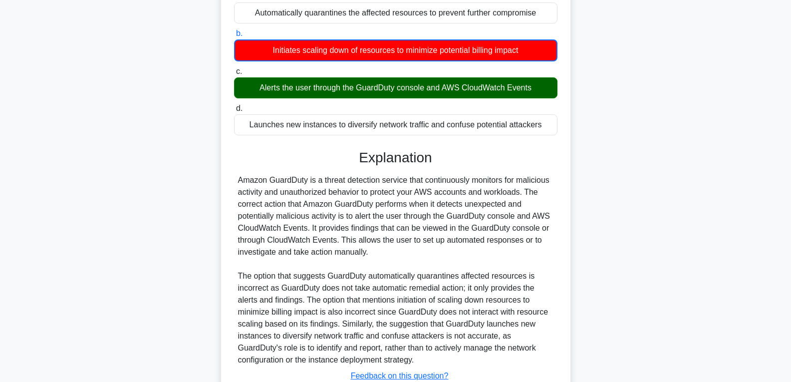
scroll to position [199, 0]
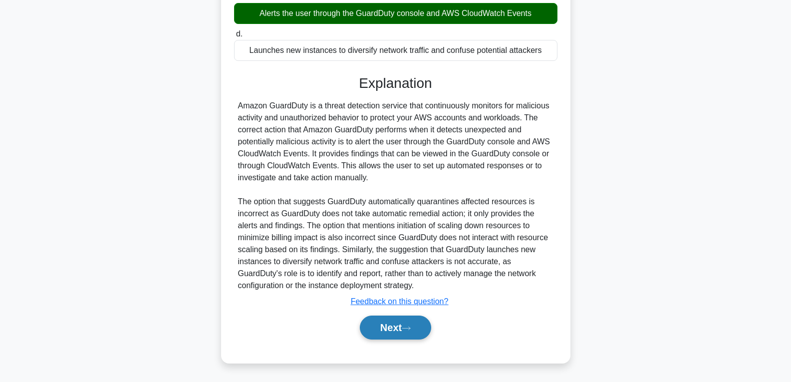
click at [396, 327] on button "Next" at bounding box center [395, 327] width 71 height 24
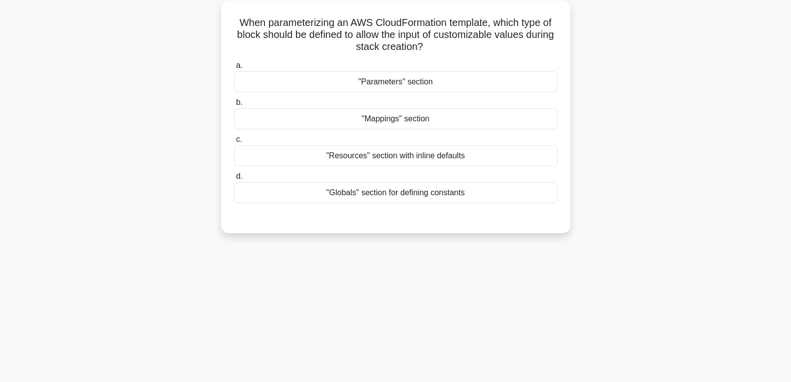
scroll to position [57, 0]
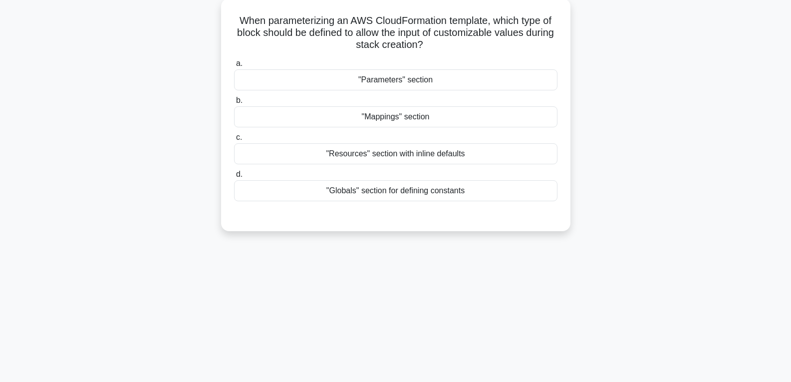
click at [401, 113] on div ""Mappings" section" at bounding box center [395, 116] width 323 height 21
click at [234, 104] on input "b. "Mappings" section" at bounding box center [234, 100] width 0 height 6
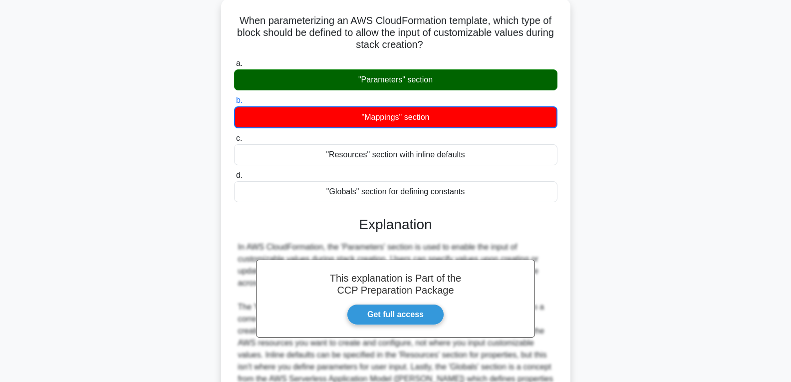
scroll to position [175, 0]
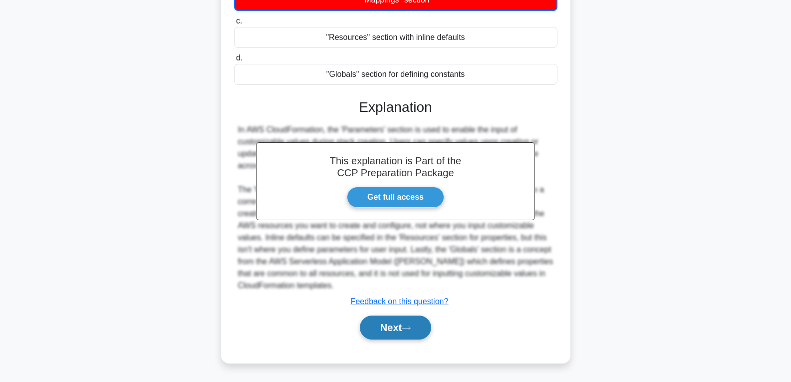
click at [405, 323] on button "Next" at bounding box center [395, 327] width 71 height 24
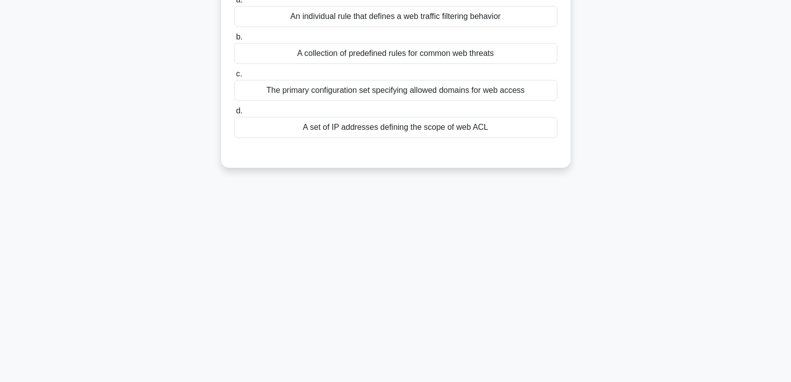
scroll to position [57, 0]
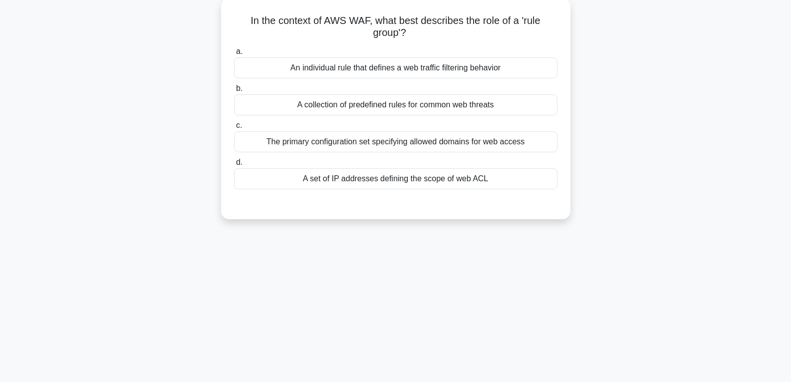
click at [410, 180] on div "A set of IP addresses defining the scope of web ACL" at bounding box center [395, 178] width 323 height 21
click at [234, 166] on input "d. A set of IP addresses defining the scope of web ACL" at bounding box center [234, 162] width 0 height 6
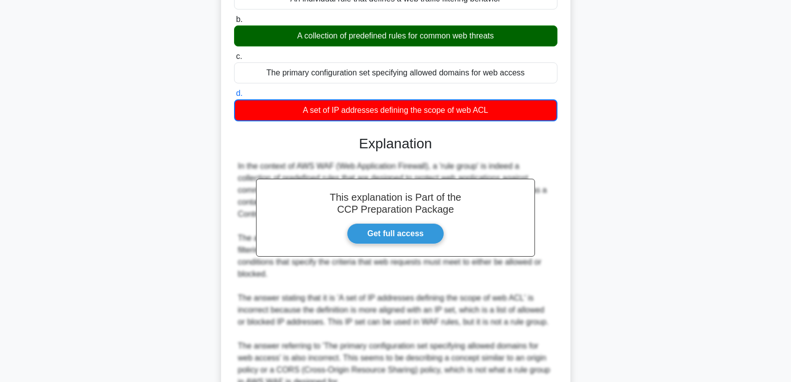
scroll to position [223, 0]
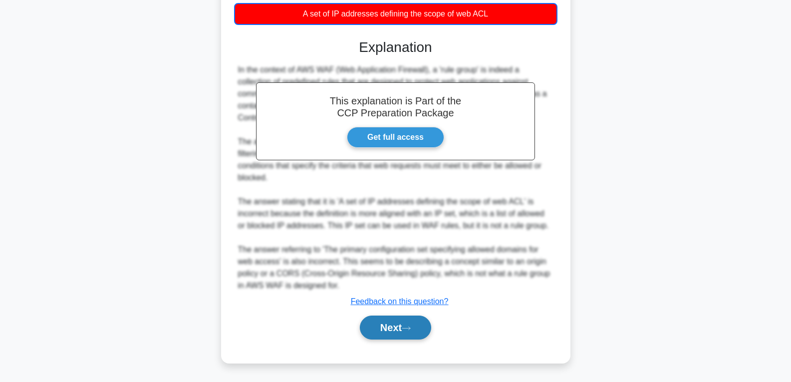
click at [398, 319] on button "Next" at bounding box center [395, 327] width 71 height 24
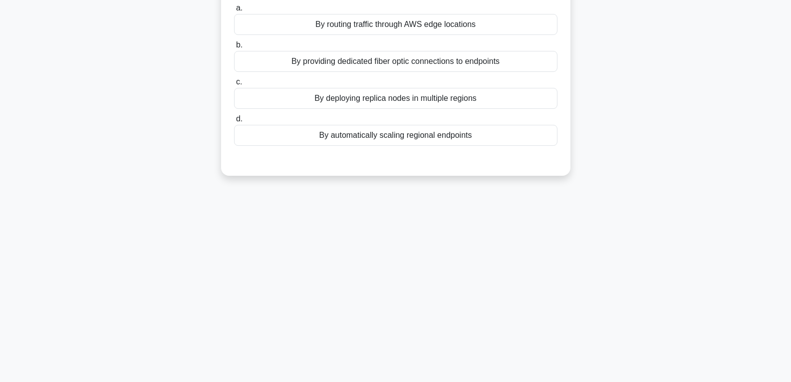
scroll to position [7, 0]
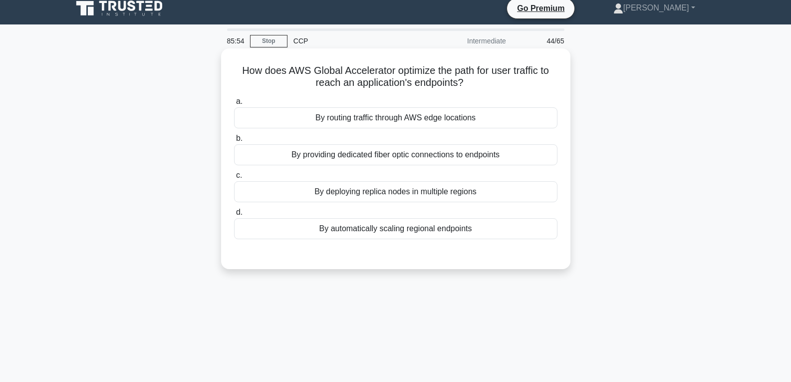
click at [397, 114] on div "By routing traffic through AWS edge locations" at bounding box center [395, 117] width 323 height 21
click at [234, 105] on input "a. By routing traffic through AWS edge locations" at bounding box center [234, 101] width 0 height 6
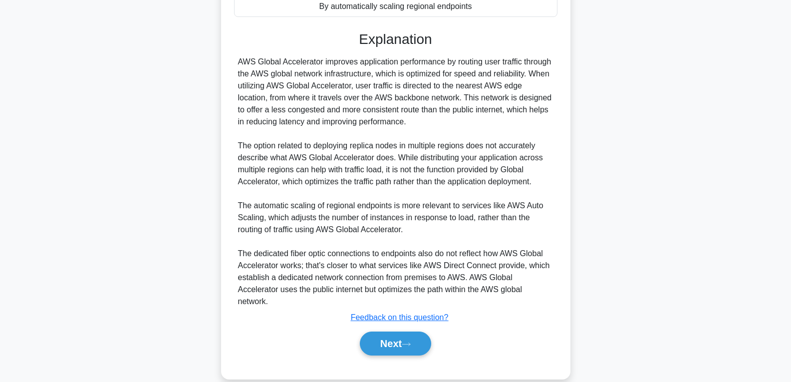
scroll to position [234, 0]
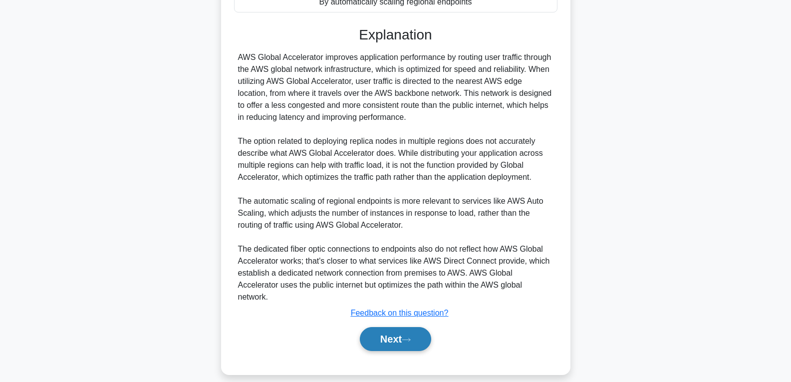
click at [410, 337] on icon at bounding box center [406, 339] width 9 height 5
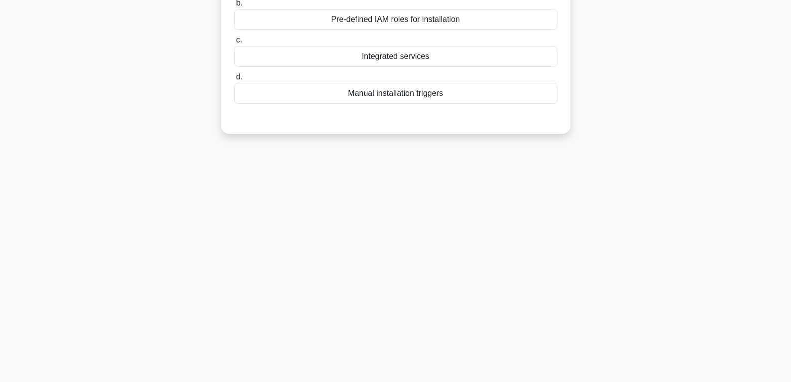
scroll to position [57, 0]
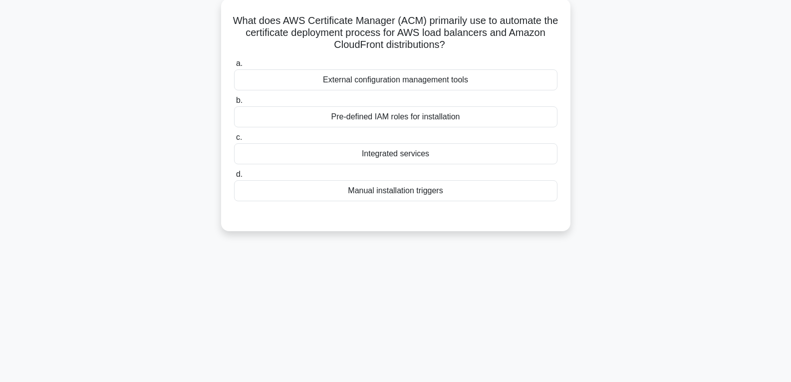
click at [392, 150] on div "Integrated services" at bounding box center [395, 153] width 323 height 21
click at [234, 141] on input "c. Integrated services" at bounding box center [234, 137] width 0 height 6
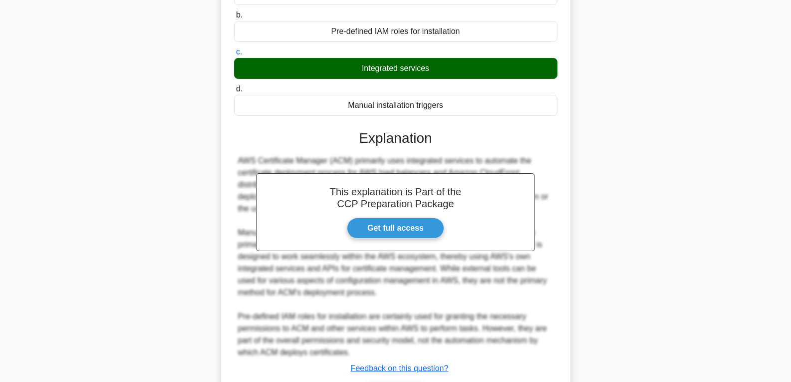
scroll to position [210, 0]
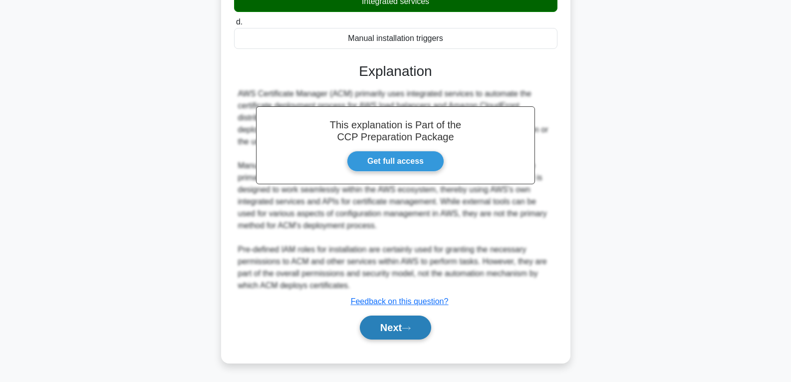
click at [408, 322] on button "Next" at bounding box center [395, 327] width 71 height 24
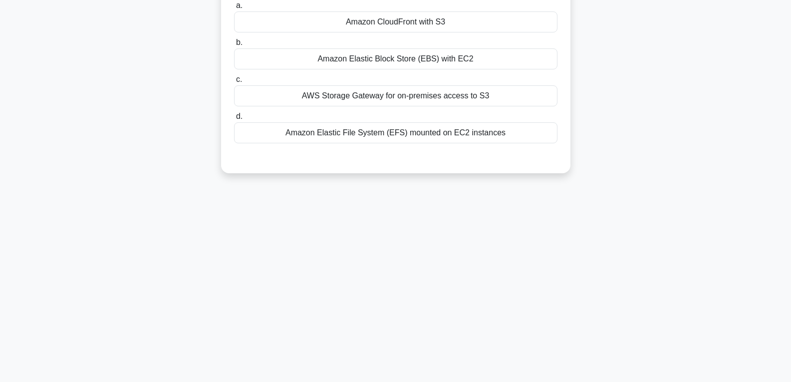
scroll to position [57, 0]
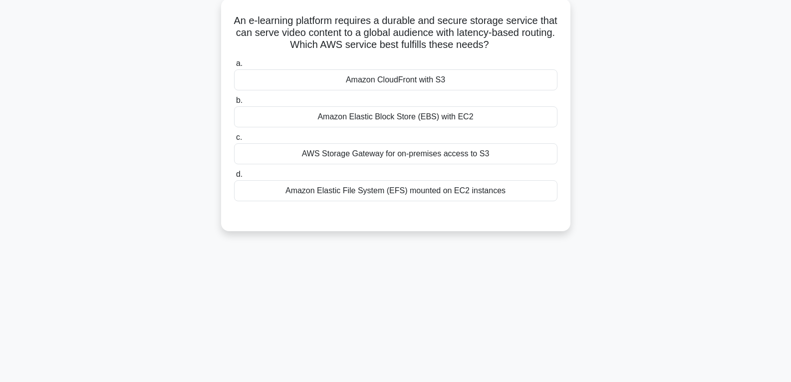
click at [406, 81] on div "Amazon CloudFront with S3" at bounding box center [395, 79] width 323 height 21
click at [234, 67] on input "a. Amazon CloudFront with S3" at bounding box center [234, 63] width 0 height 6
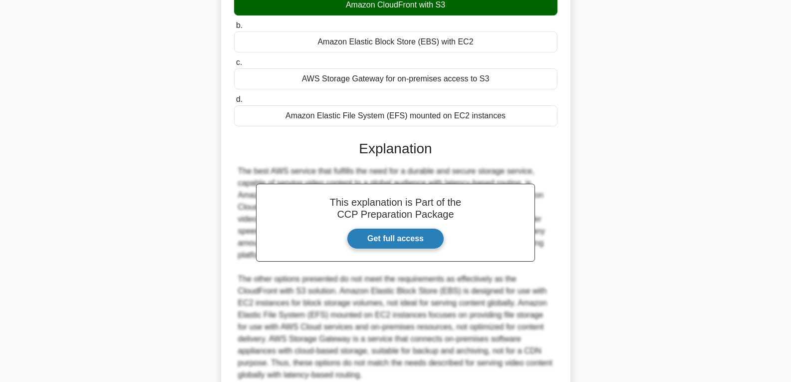
scroll to position [222, 0]
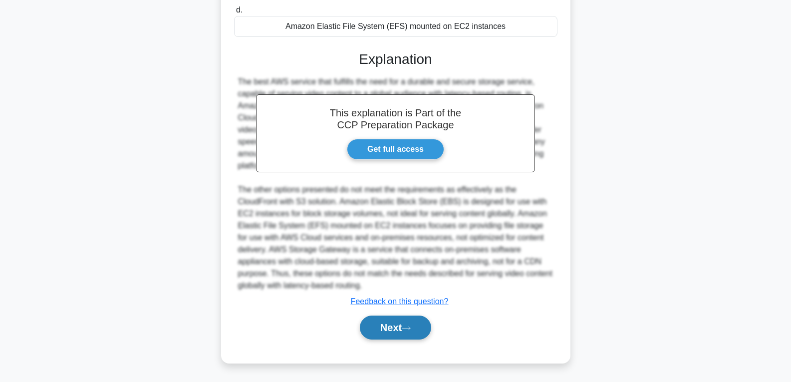
click at [404, 325] on button "Next" at bounding box center [395, 327] width 71 height 24
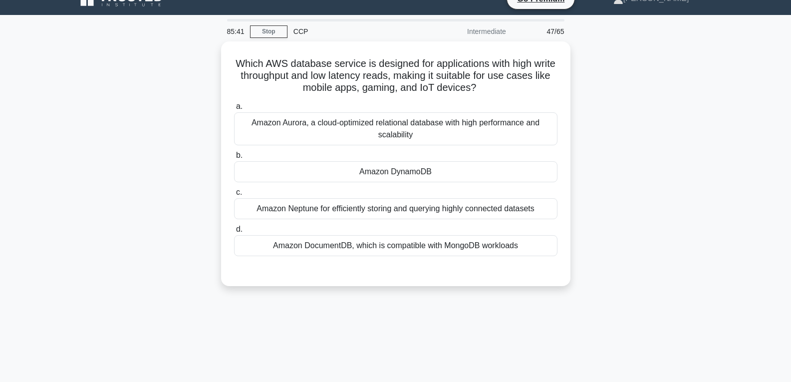
scroll to position [0, 0]
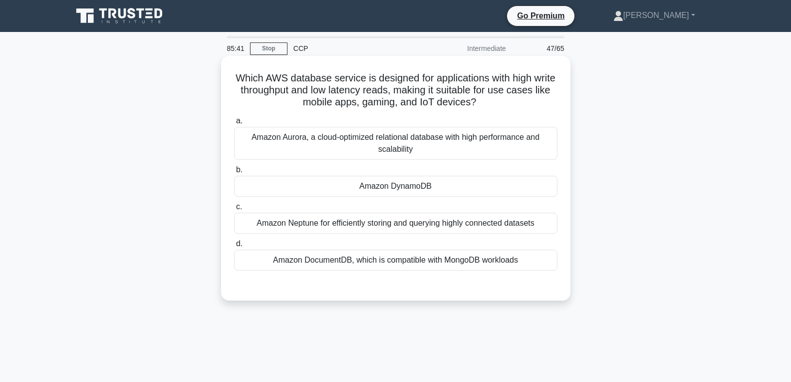
click at [395, 179] on div "Amazon DynamoDB" at bounding box center [395, 186] width 323 height 21
click at [234, 173] on input "b. Amazon DynamoDB" at bounding box center [234, 170] width 0 height 6
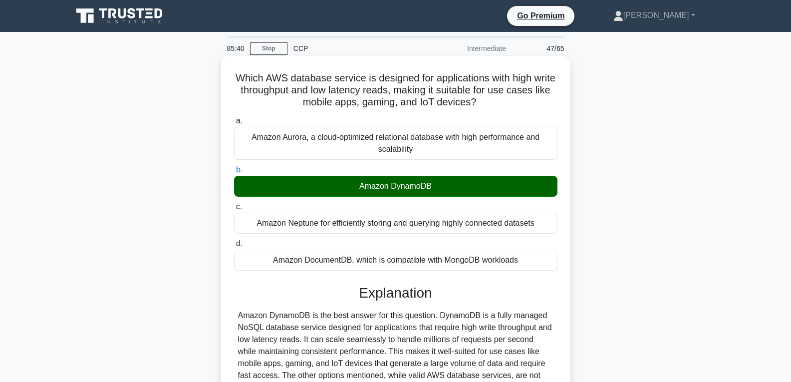
scroll to position [157, 0]
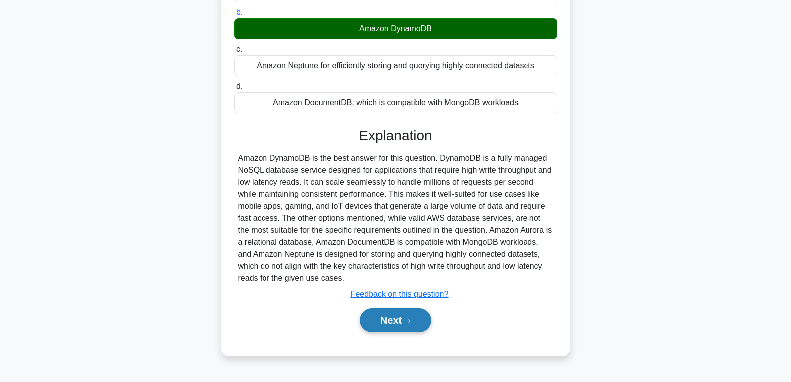
click at [392, 325] on button "Next" at bounding box center [395, 320] width 71 height 24
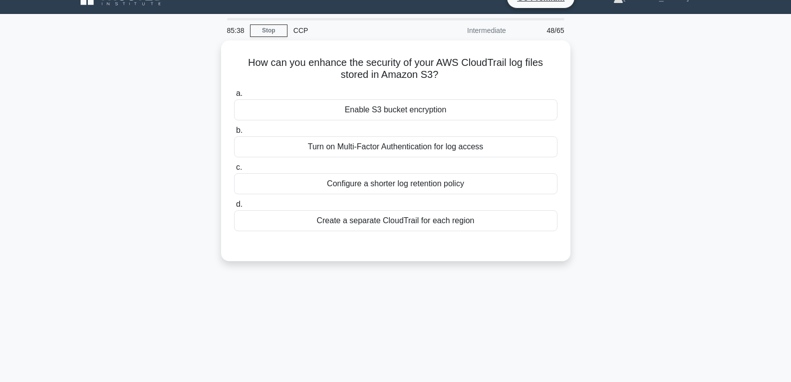
scroll to position [7, 0]
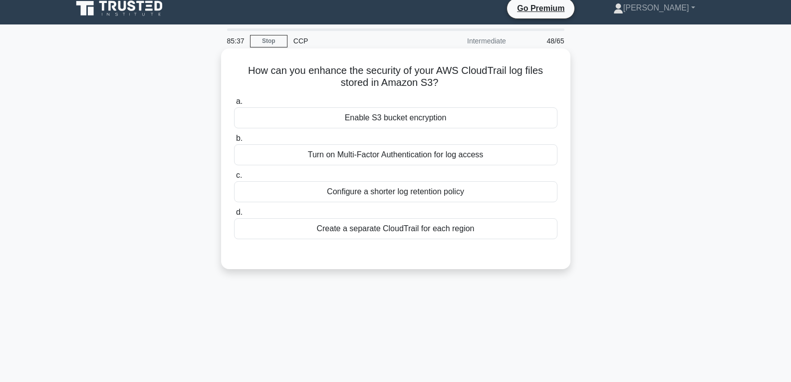
click at [385, 121] on div "Enable S3 bucket encryption" at bounding box center [395, 117] width 323 height 21
click at [234, 105] on input "a. Enable S3 bucket encryption" at bounding box center [234, 101] width 0 height 6
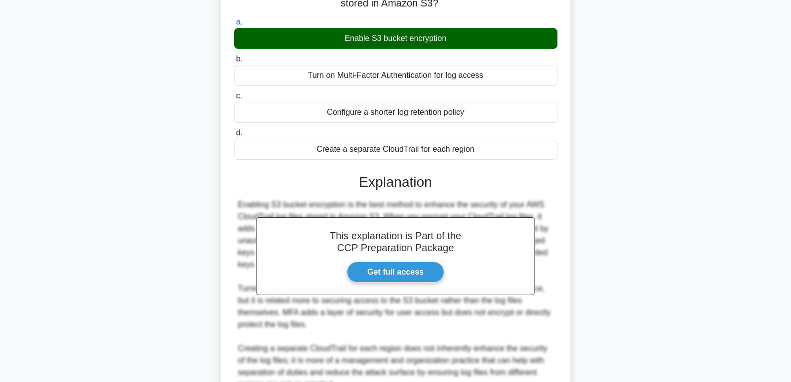
scroll to position [246, 0]
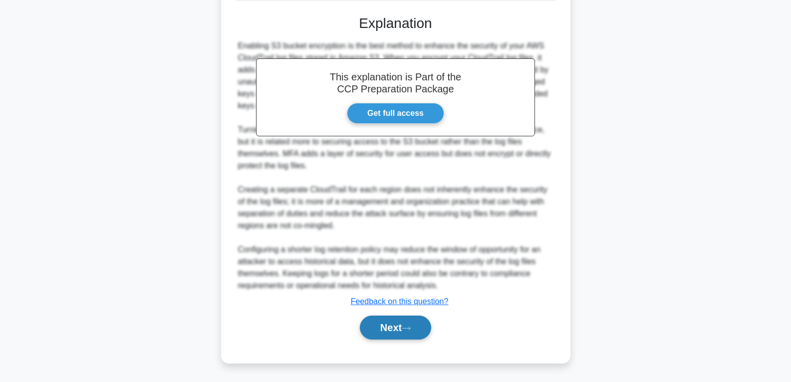
click at [393, 333] on button "Next" at bounding box center [395, 327] width 71 height 24
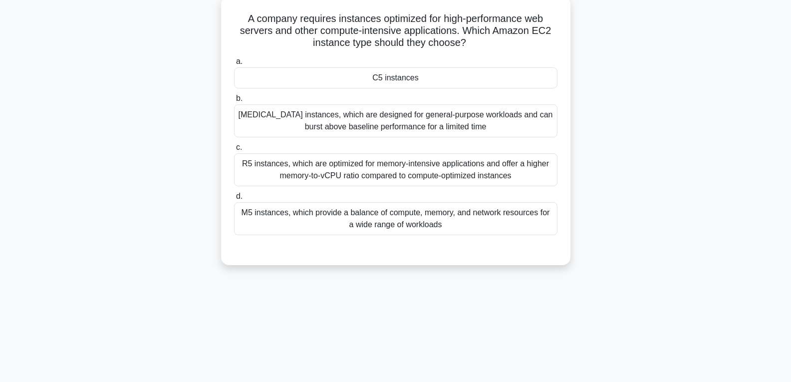
scroll to position [57, 0]
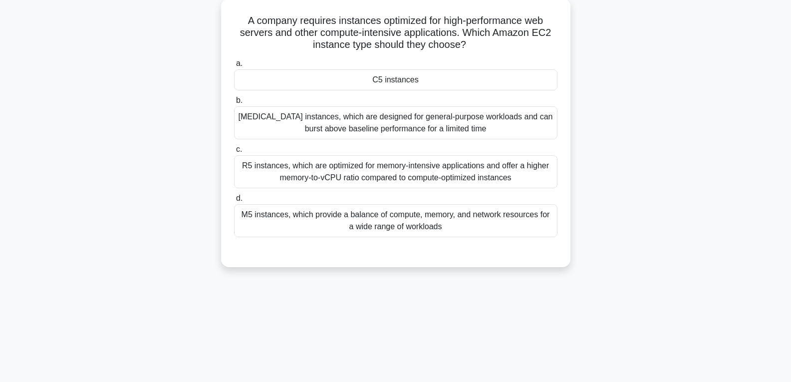
click at [392, 81] on div "C5 instances" at bounding box center [395, 79] width 323 height 21
click at [234, 67] on input "a. C5 instances" at bounding box center [234, 63] width 0 height 6
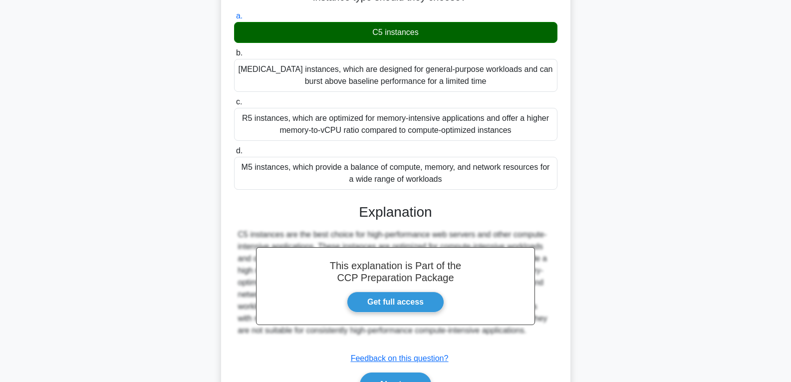
scroll to position [162, 0]
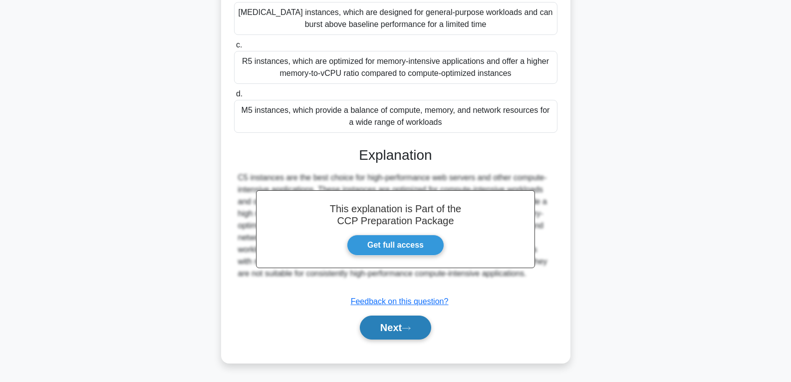
click at [408, 325] on icon at bounding box center [406, 327] width 9 height 5
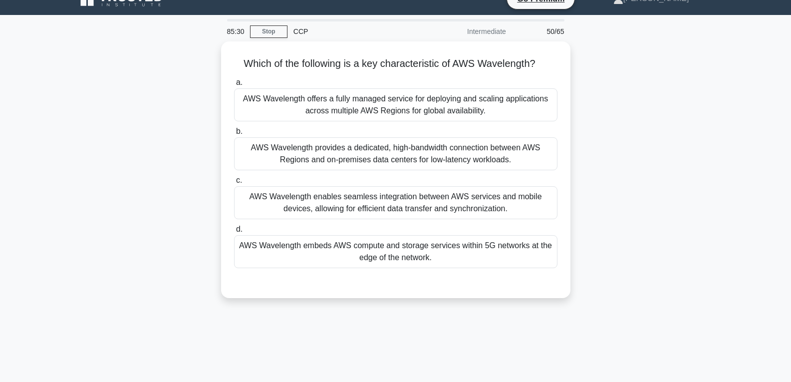
scroll to position [7, 0]
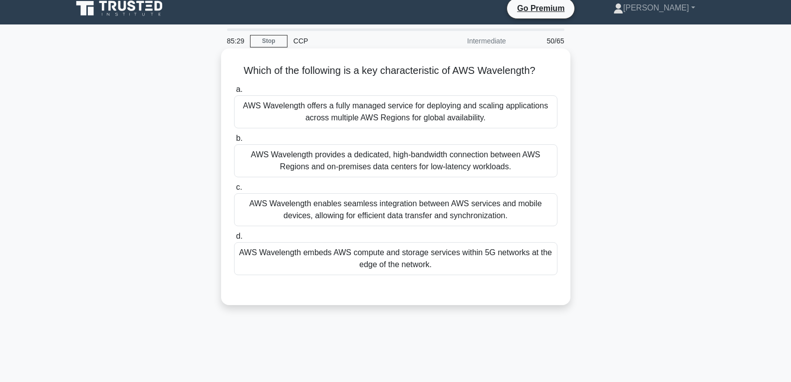
click at [405, 257] on div "AWS Wavelength embeds AWS compute and storage services within 5G networks at th…" at bounding box center [395, 258] width 323 height 33
click at [234, 240] on input "d. AWS Wavelength embeds AWS compute and storage services within 5G networks at…" at bounding box center [234, 236] width 0 height 6
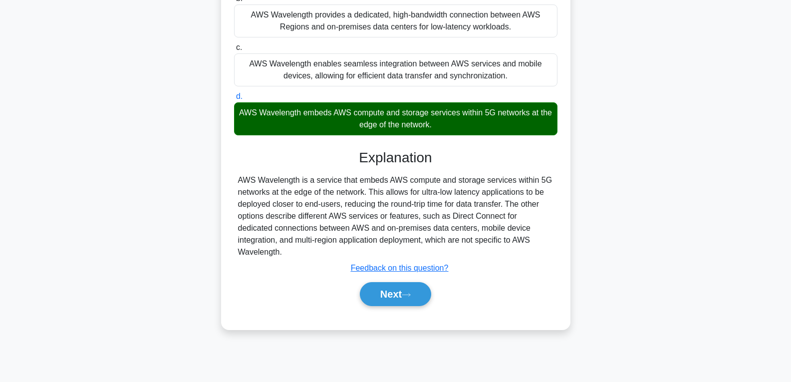
scroll to position [157, 0]
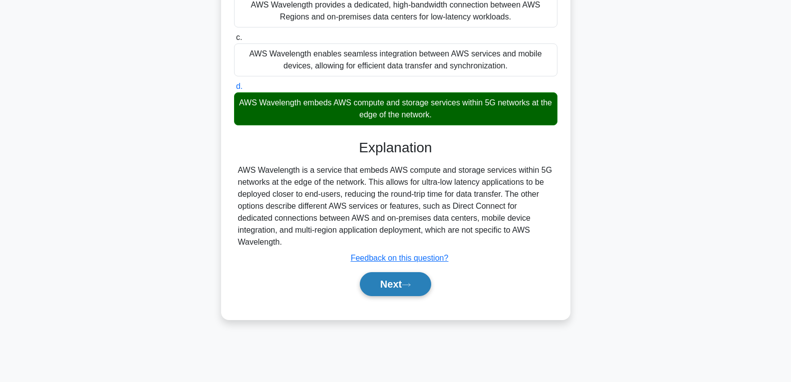
click at [402, 278] on button "Next" at bounding box center [395, 284] width 71 height 24
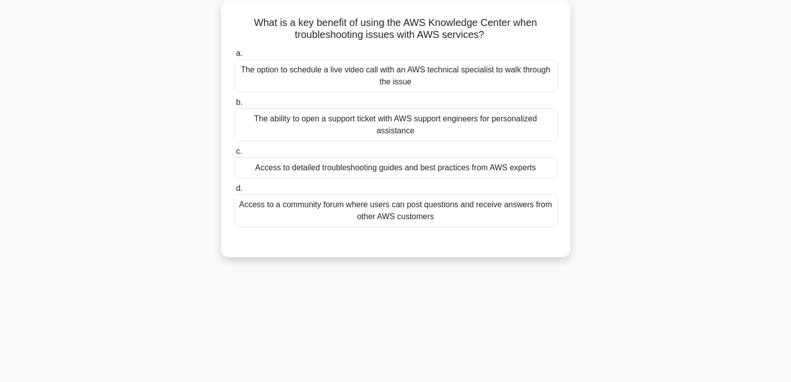
scroll to position [57, 0]
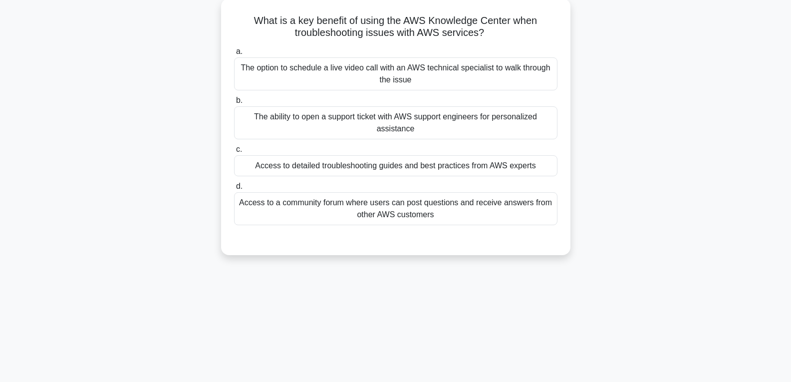
click at [404, 165] on div "Access to detailed troubleshooting guides and best practices from AWS experts" at bounding box center [395, 165] width 323 height 21
click at [234, 153] on input "c. Access to detailed troubleshooting guides and best practices from AWS experts" at bounding box center [234, 149] width 0 height 6
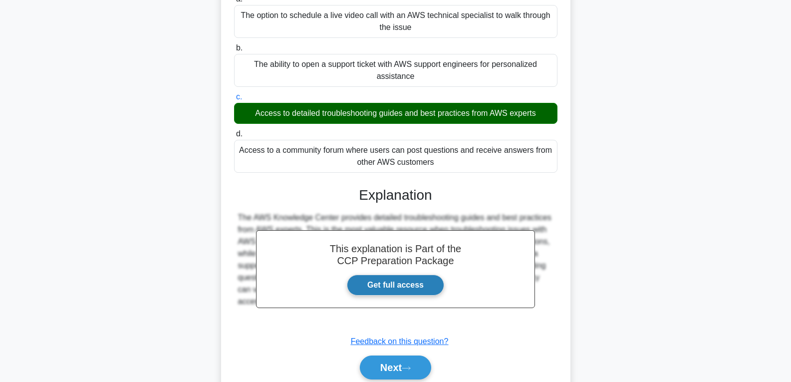
scroll to position [157, 0]
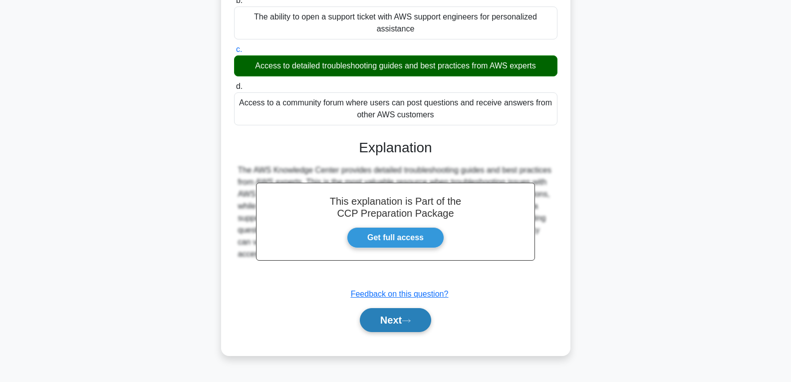
click at [392, 325] on button "Next" at bounding box center [395, 320] width 71 height 24
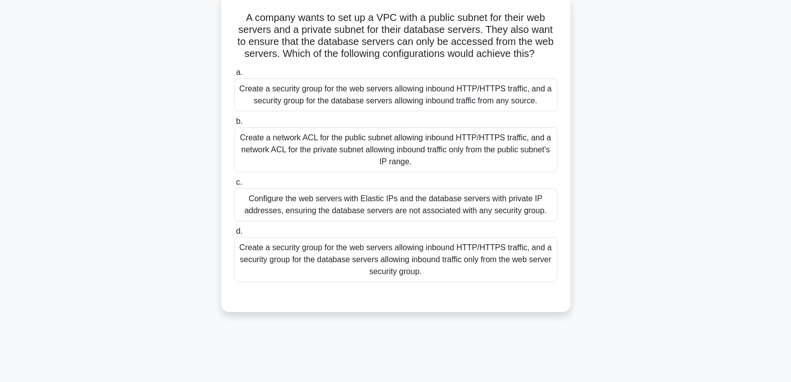
scroll to position [57, 0]
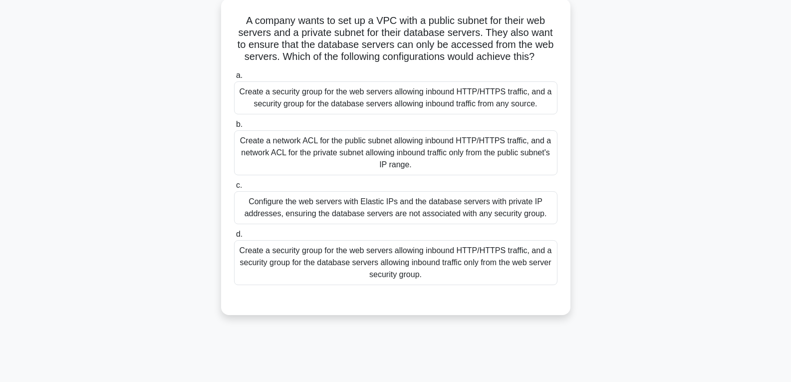
click at [384, 161] on div "Create a network ACL for the public subnet allowing inbound HTTP/HTTPS traffic,…" at bounding box center [395, 152] width 323 height 45
click at [234, 128] on input "b. Create a network ACL for the public subnet allowing inbound HTTP/HTTPS traff…" at bounding box center [234, 124] width 0 height 6
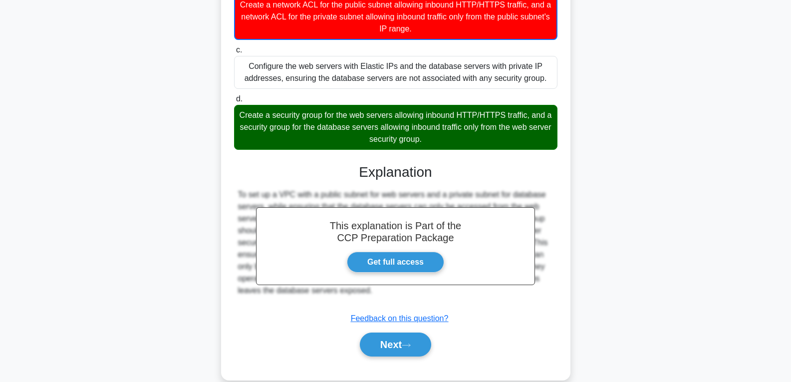
scroll to position [211, 0]
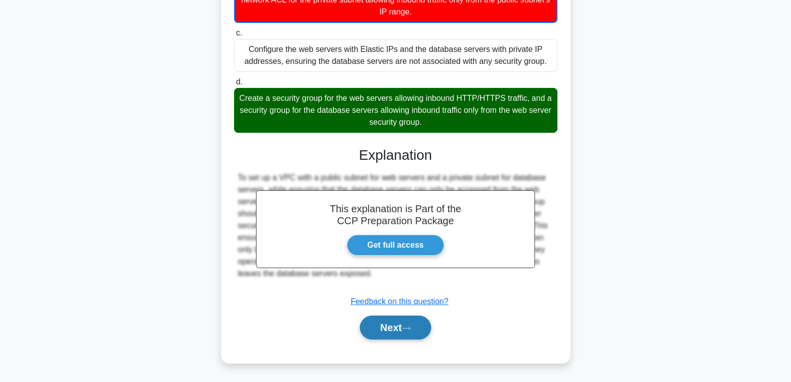
click at [401, 332] on button "Next" at bounding box center [395, 327] width 71 height 24
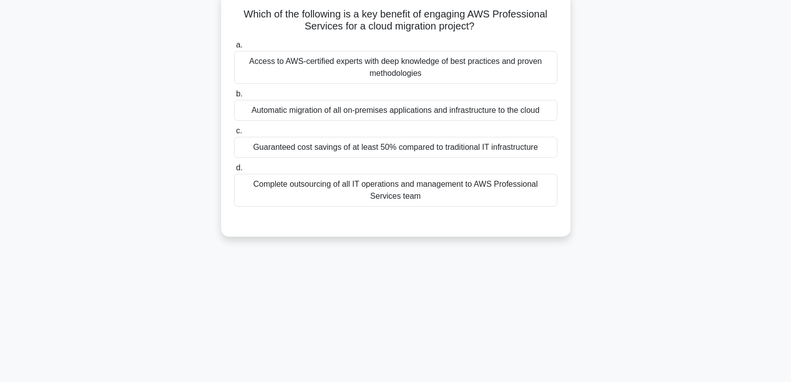
scroll to position [57, 0]
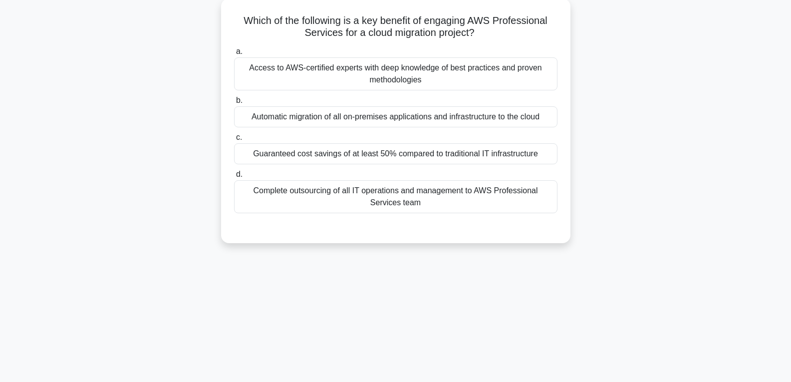
click at [391, 123] on div "Automatic migration of all on-premises applications and infrastructure to the c…" at bounding box center [395, 116] width 323 height 21
click at [234, 104] on input "b. Automatic migration of all on-premises applications and infrastructure to th…" at bounding box center [234, 100] width 0 height 6
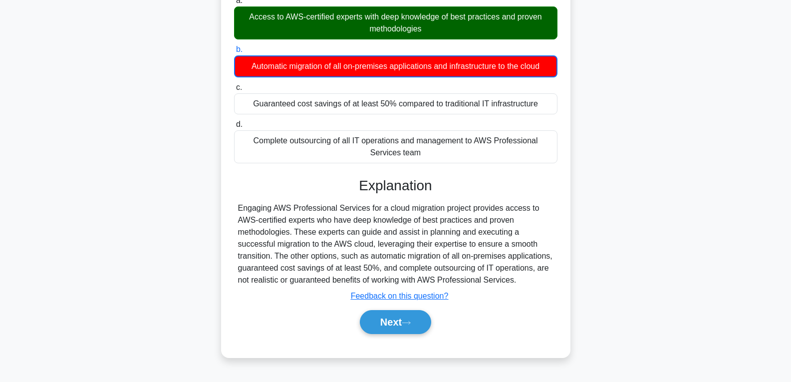
scroll to position [157, 0]
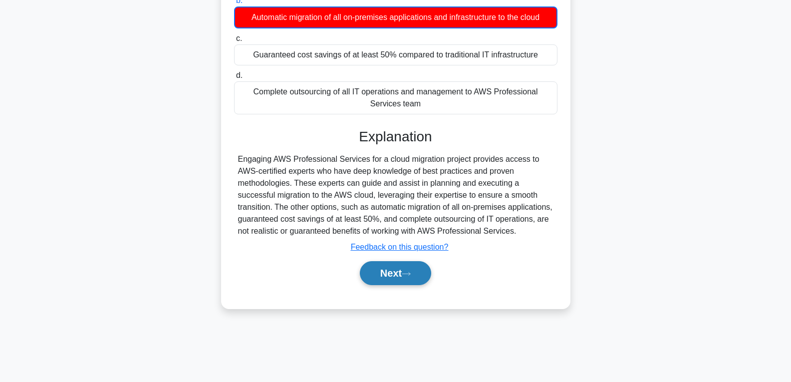
click at [417, 271] on button "Next" at bounding box center [395, 273] width 71 height 24
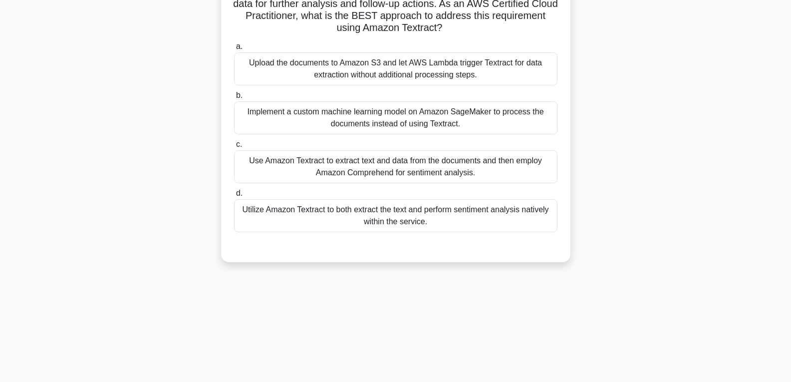
scroll to position [7, 0]
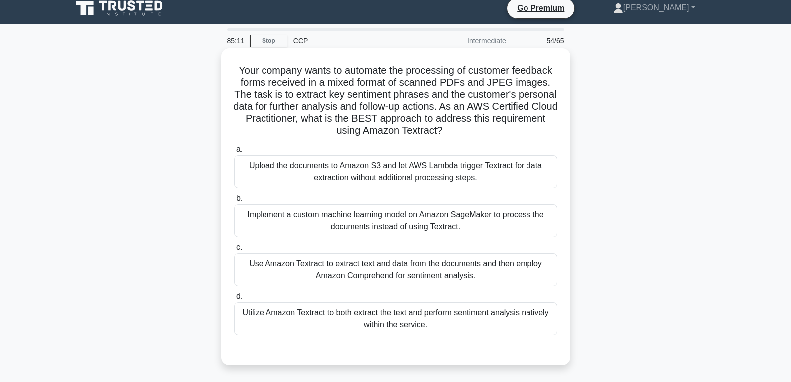
click at [405, 224] on div "Implement a custom machine learning model on Amazon SageMaker to process the do…" at bounding box center [395, 220] width 323 height 33
click at [234, 202] on input "b. Implement a custom machine learning model on Amazon SageMaker to process the…" at bounding box center [234, 198] width 0 height 6
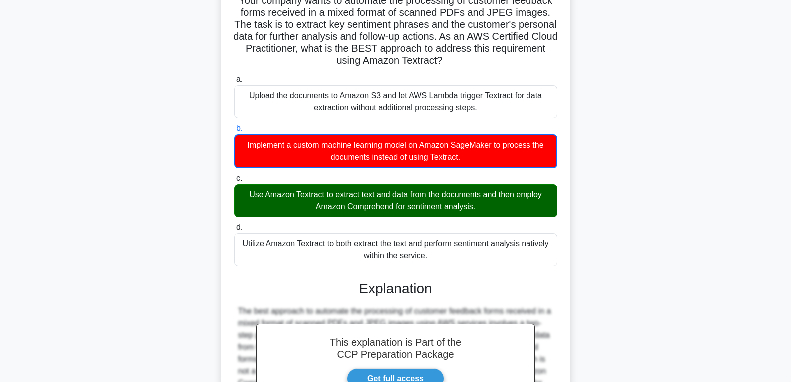
scroll to position [257, 0]
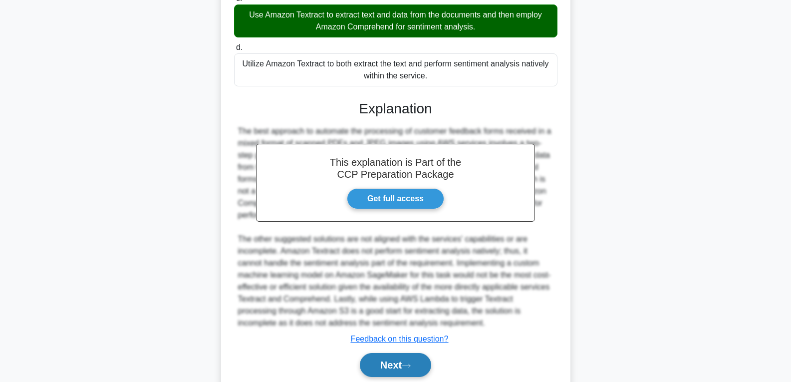
click at [405, 358] on button "Next" at bounding box center [395, 365] width 71 height 24
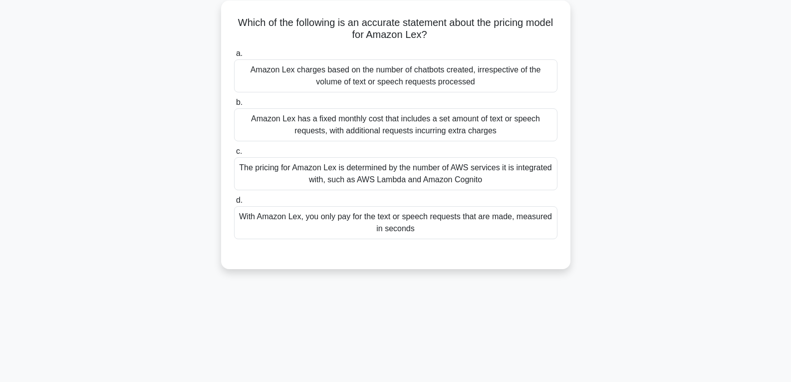
scroll to position [57, 0]
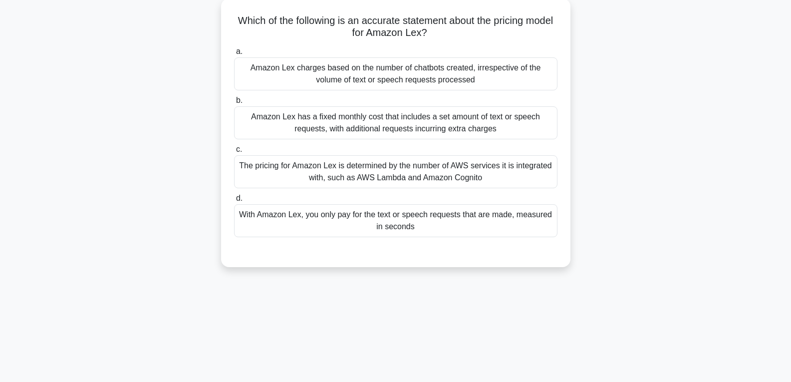
click at [383, 179] on div "The pricing for Amazon Lex is determined by the number of AWS services it is in…" at bounding box center [395, 171] width 323 height 33
click at [234, 153] on input "c. The pricing for Amazon Lex is determined by the number of AWS services it is…" at bounding box center [234, 149] width 0 height 6
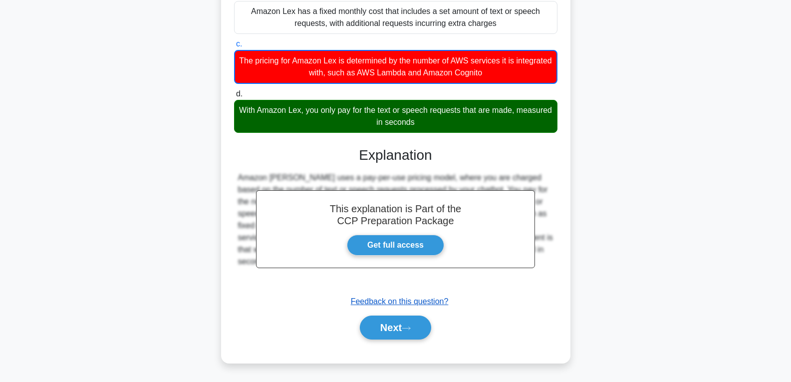
scroll to position [163, 0]
click at [394, 328] on button "Next" at bounding box center [395, 327] width 71 height 24
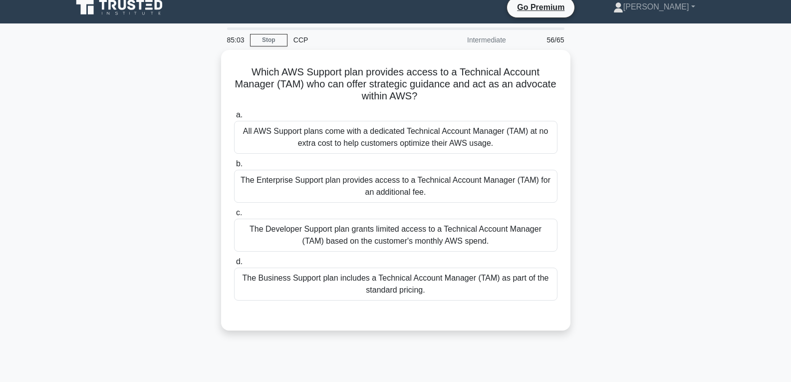
scroll to position [7, 0]
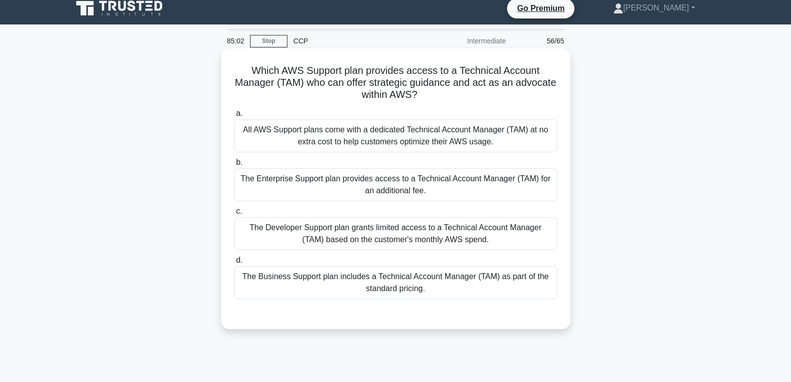
click at [393, 293] on div "The Business Support plan includes a Technical Account Manager (TAM) as part of…" at bounding box center [395, 282] width 323 height 33
click at [234, 264] on input "d. The Business Support plan includes a Technical Account Manager (TAM) as part…" at bounding box center [234, 260] width 0 height 6
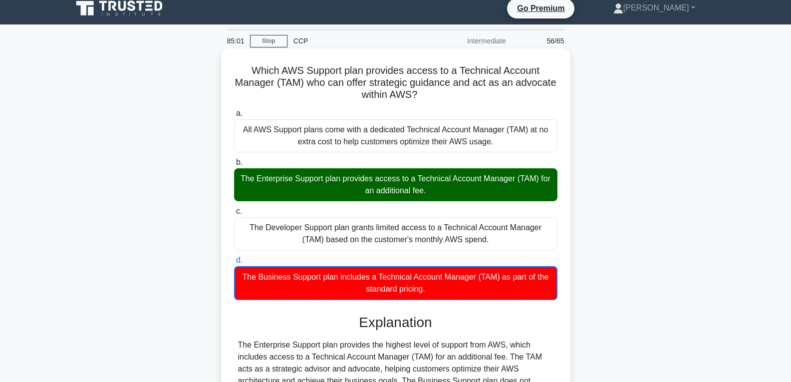
scroll to position [157, 0]
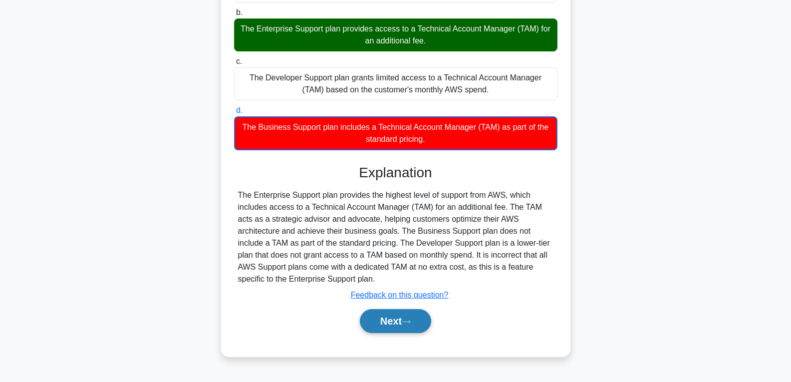
click at [393, 321] on button "Next" at bounding box center [395, 321] width 71 height 24
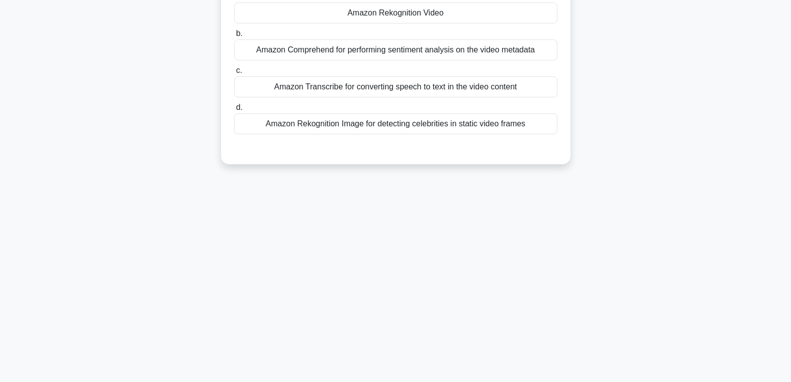
scroll to position [107, 0]
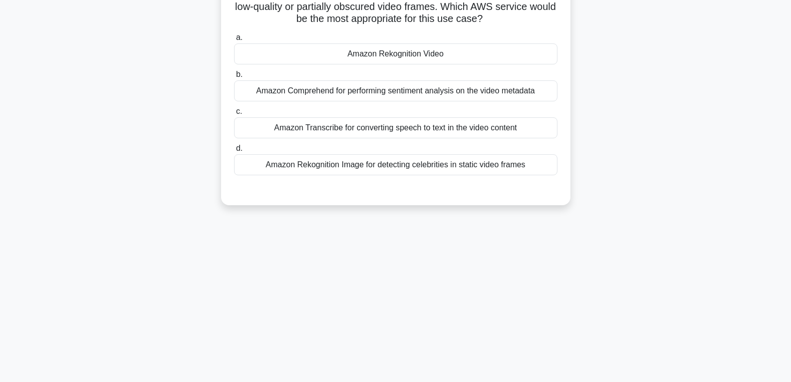
click at [385, 54] on div "Amazon Rekognition Video" at bounding box center [395, 53] width 323 height 21
click at [234, 41] on input "a. Amazon Rekognition Video" at bounding box center [234, 37] width 0 height 6
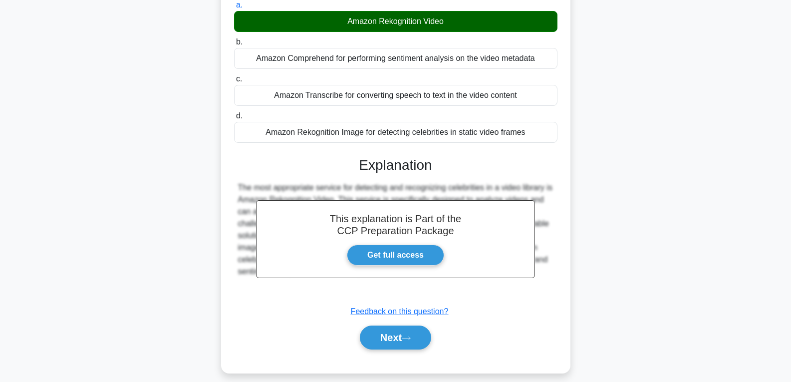
scroll to position [157, 0]
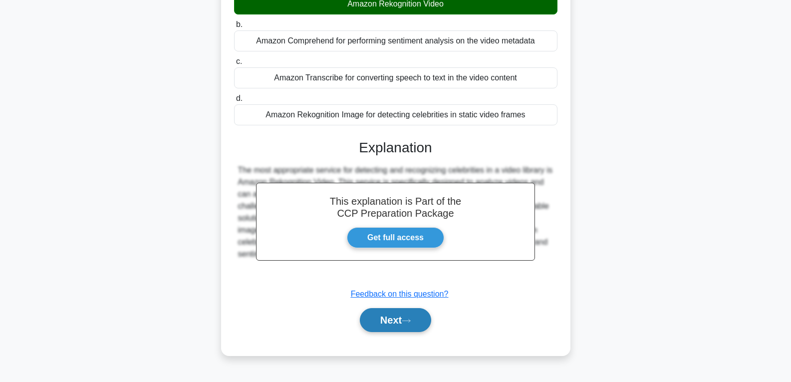
click at [405, 320] on button "Next" at bounding box center [395, 320] width 71 height 24
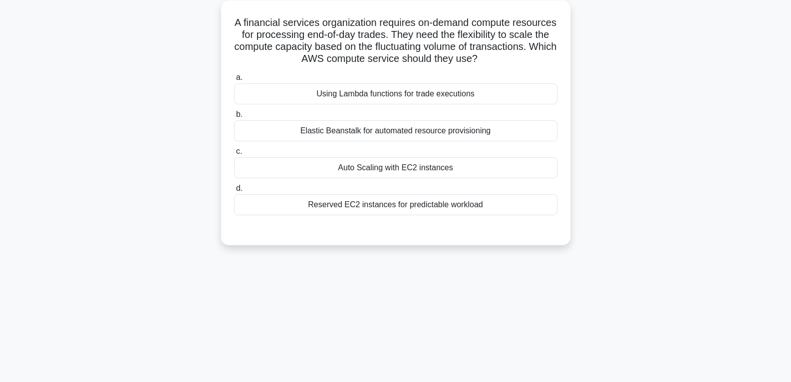
scroll to position [57, 0]
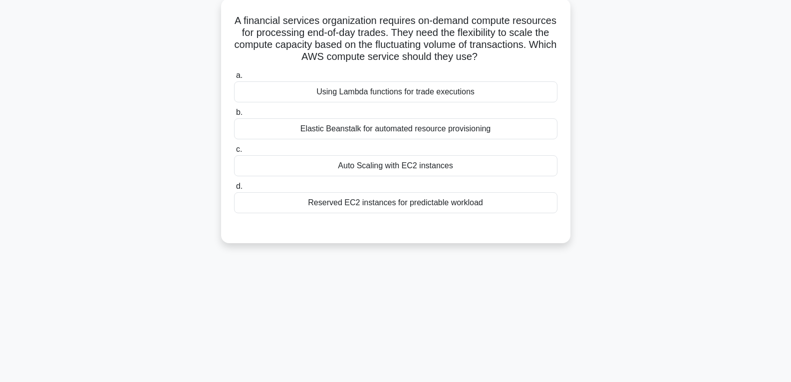
click at [376, 164] on div "Auto Scaling with EC2 instances" at bounding box center [395, 165] width 323 height 21
click at [234, 153] on input "c. Auto Scaling with EC2 instances" at bounding box center [234, 149] width 0 height 6
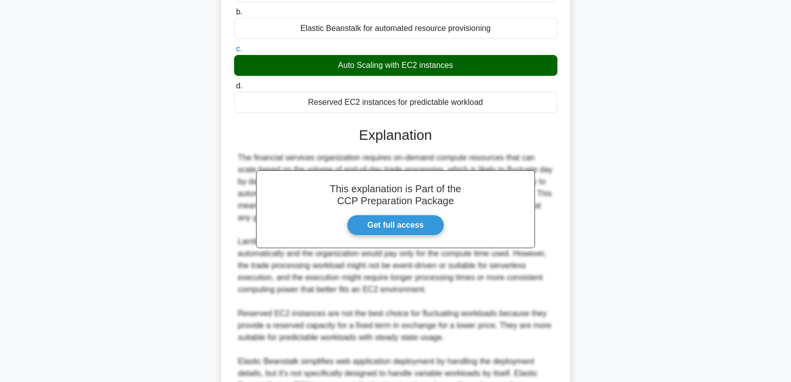
scroll to position [282, 0]
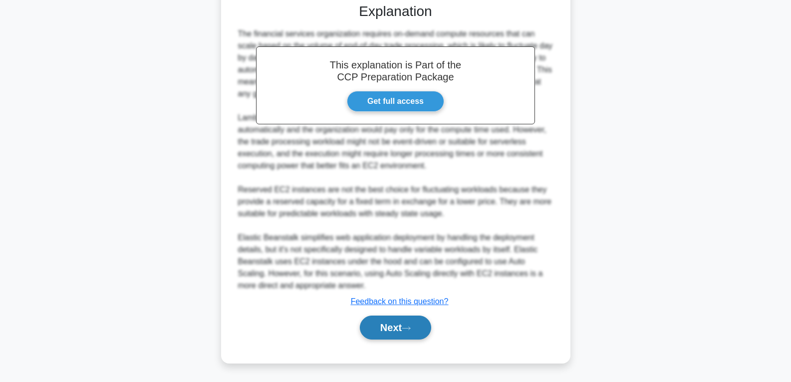
click at [395, 329] on button "Next" at bounding box center [395, 327] width 71 height 24
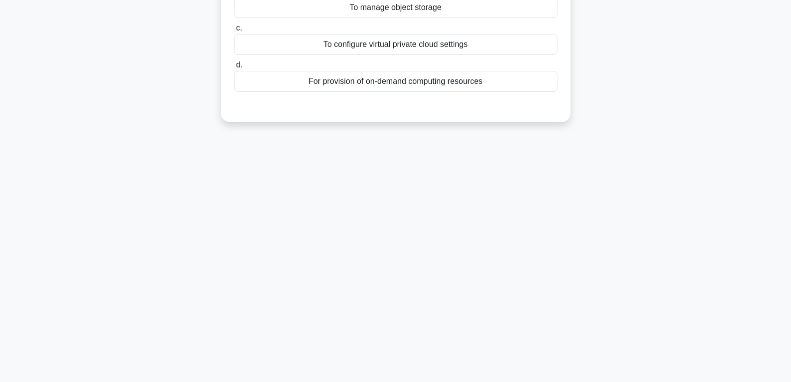
scroll to position [57, 0]
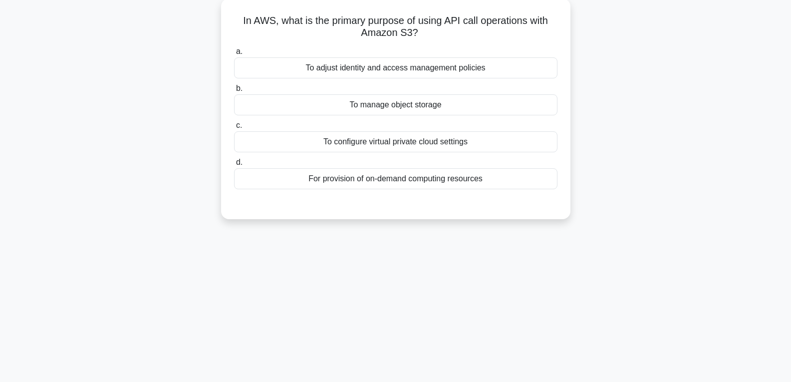
click at [387, 104] on div "To manage object storage" at bounding box center [395, 104] width 323 height 21
click at [234, 92] on input "b. To manage object storage" at bounding box center [234, 88] width 0 height 6
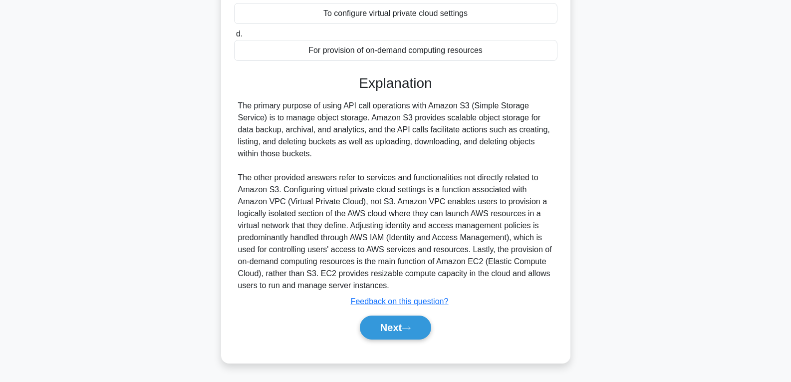
scroll to position [186, 0]
click at [409, 320] on button "Next" at bounding box center [395, 327] width 71 height 24
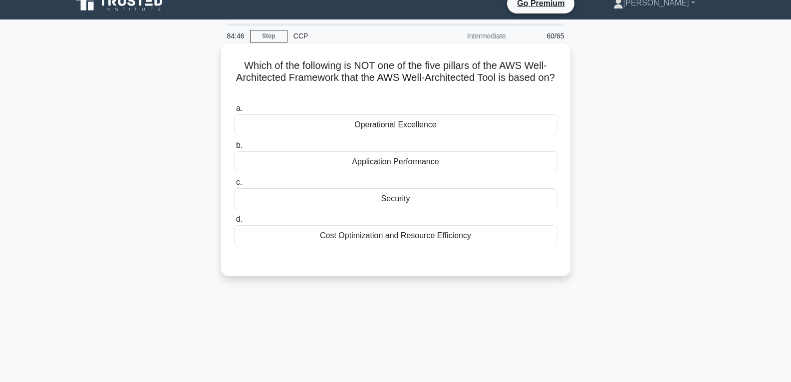
scroll to position [7, 0]
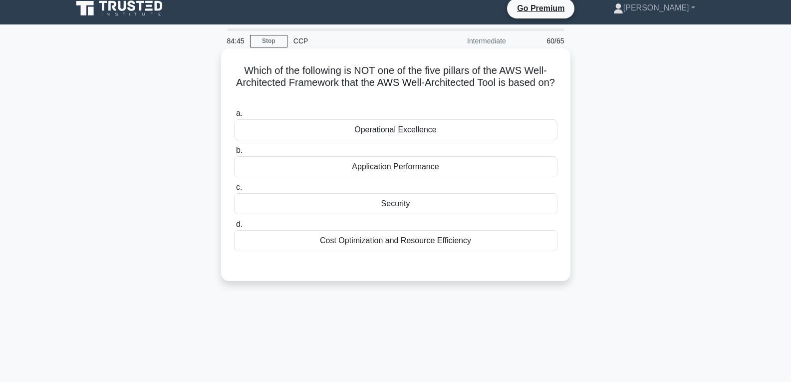
click at [390, 199] on div "Security" at bounding box center [395, 203] width 323 height 21
click at [234, 191] on input "c. Security" at bounding box center [234, 187] width 0 height 6
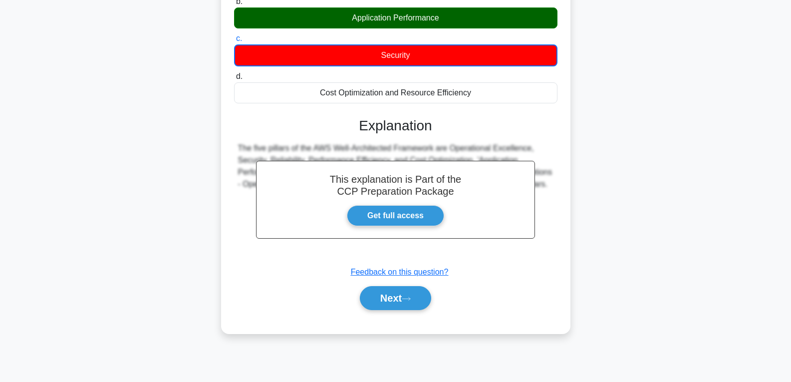
scroll to position [157, 0]
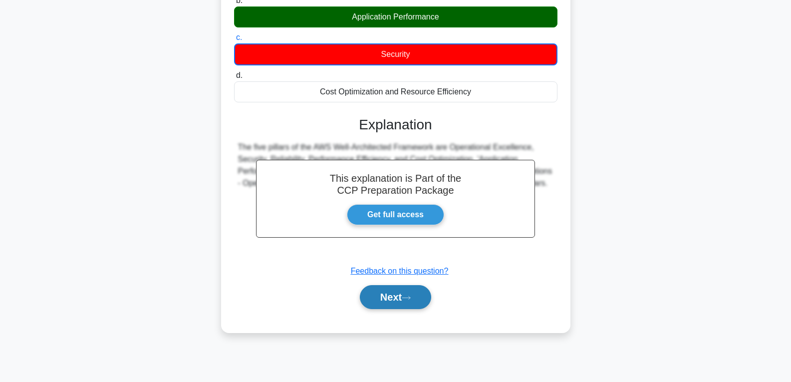
click at [395, 306] on button "Next" at bounding box center [395, 297] width 71 height 24
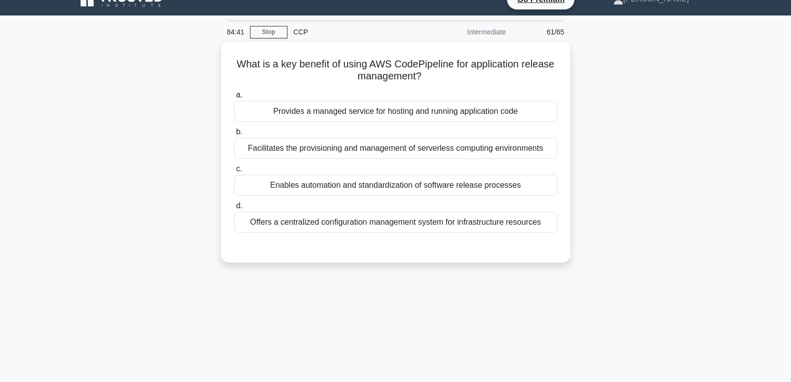
scroll to position [7, 0]
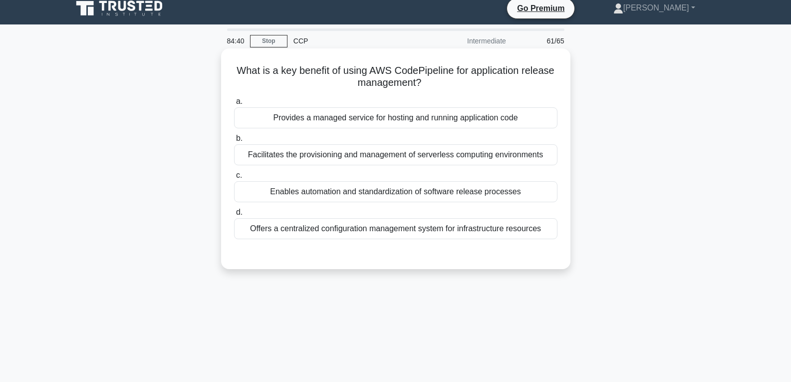
click at [391, 200] on div "Enables automation and standardization of software release processes" at bounding box center [395, 191] width 323 height 21
click at [234, 179] on input "c. Enables automation and standardization of software release processes" at bounding box center [234, 175] width 0 height 6
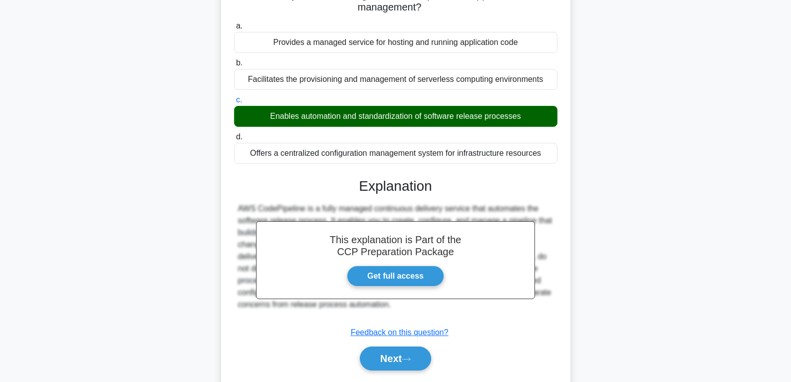
scroll to position [157, 0]
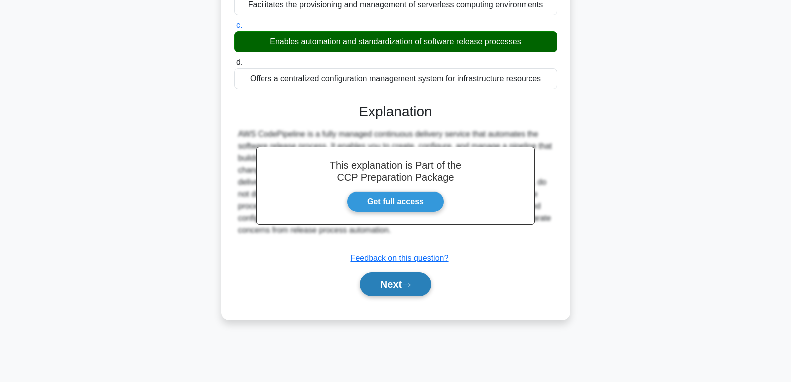
click at [386, 289] on button "Next" at bounding box center [395, 284] width 71 height 24
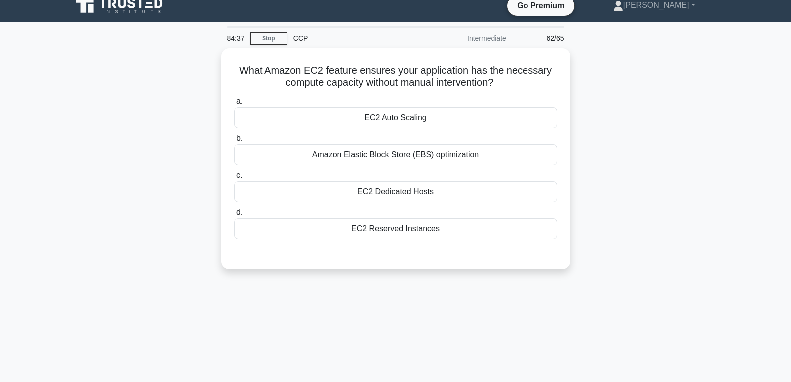
scroll to position [7, 0]
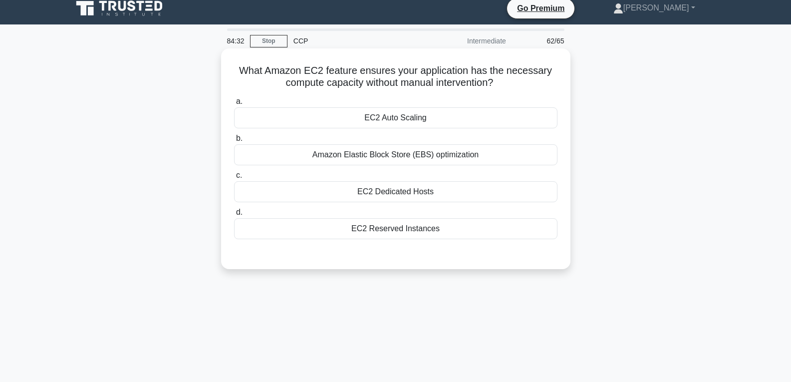
click at [401, 119] on div "EC2 Auto Scaling" at bounding box center [395, 117] width 323 height 21
click at [234, 105] on input "a. EC2 Auto Scaling" at bounding box center [234, 101] width 0 height 6
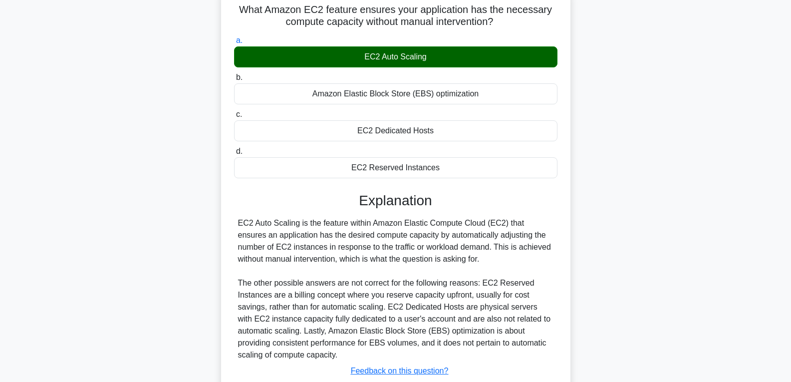
scroll to position [157, 0]
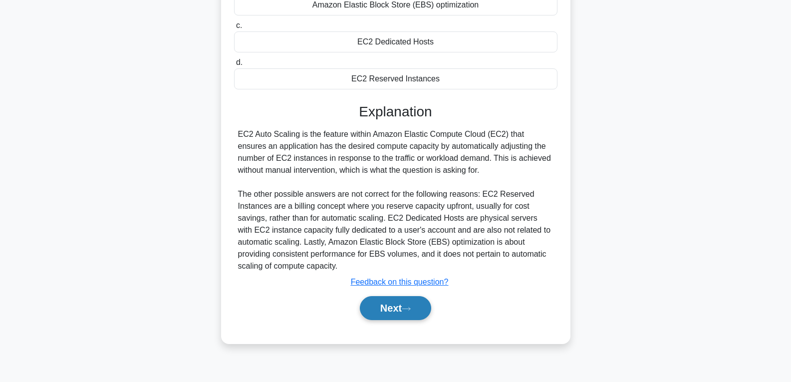
click at [411, 307] on icon at bounding box center [406, 308] width 9 height 5
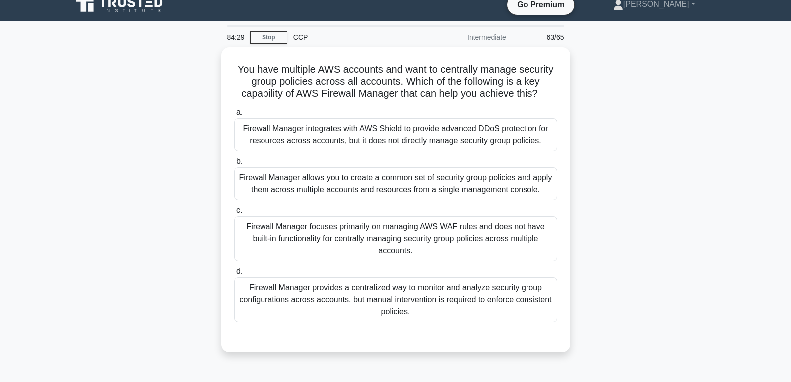
scroll to position [7, 0]
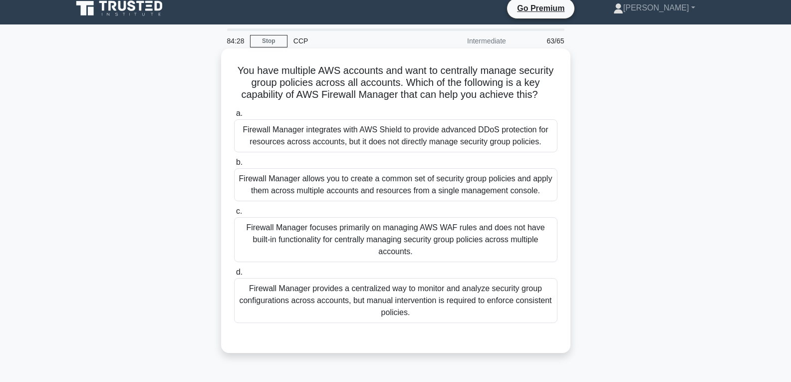
click at [393, 237] on div "Firewall Manager focuses primarily on managing AWS WAF rules and does not have …" at bounding box center [395, 239] width 323 height 45
click at [234, 215] on input "c. Firewall Manager focuses primarily on managing AWS WAF rules and does not ha…" at bounding box center [234, 211] width 0 height 6
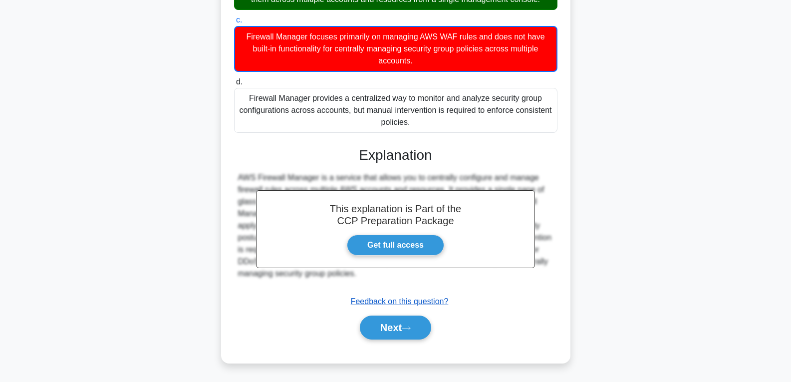
scroll to position [211, 0]
click at [390, 321] on button "Next" at bounding box center [395, 327] width 71 height 24
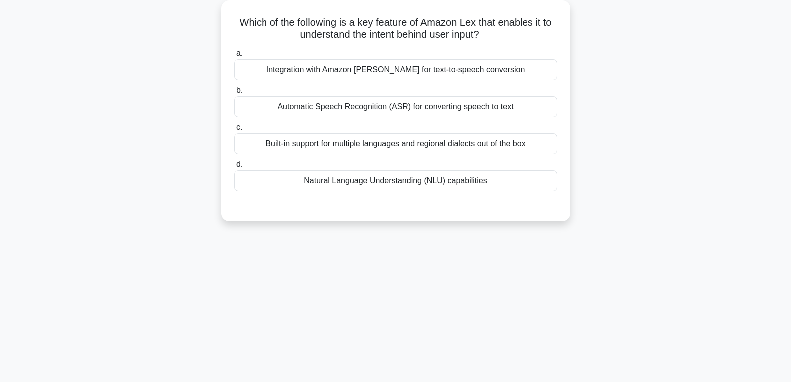
scroll to position [57, 0]
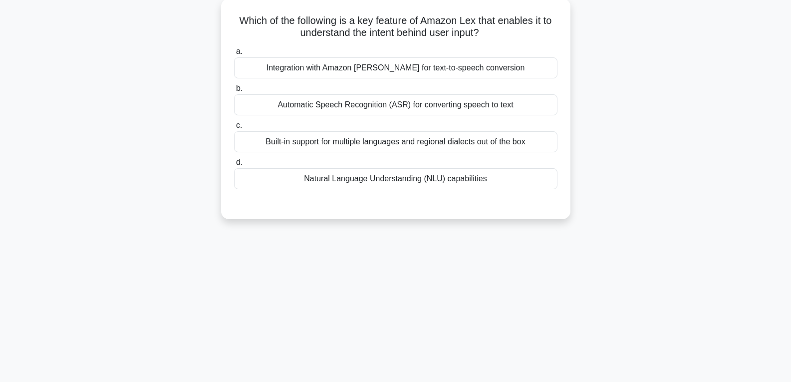
click at [377, 178] on div "Natural Language Understanding (NLU) capabilities" at bounding box center [395, 178] width 323 height 21
click at [234, 166] on input "d. Natural Language Understanding (NLU) capabilities" at bounding box center [234, 162] width 0 height 6
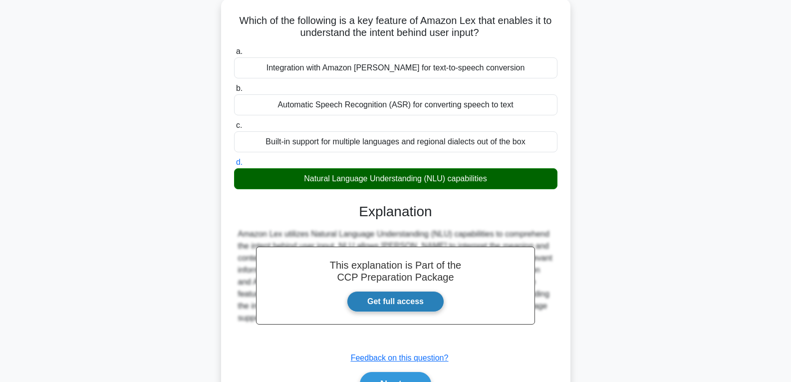
scroll to position [157, 0]
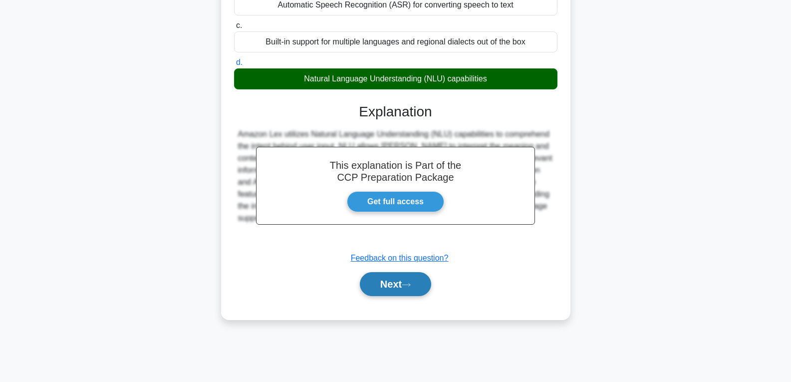
click at [398, 285] on button "Next" at bounding box center [395, 284] width 71 height 24
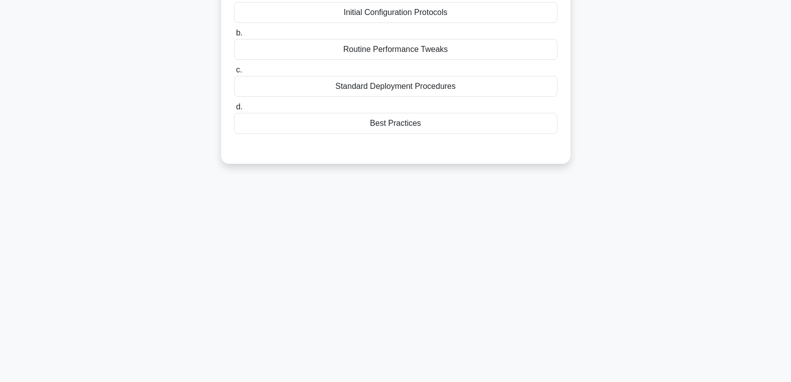
scroll to position [57, 0]
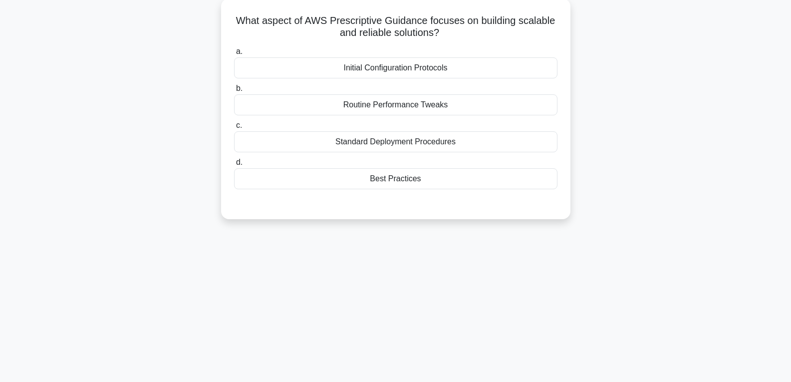
click at [390, 180] on div "Best Practices" at bounding box center [395, 178] width 323 height 21
click at [234, 166] on input "d. Best Practices" at bounding box center [234, 162] width 0 height 6
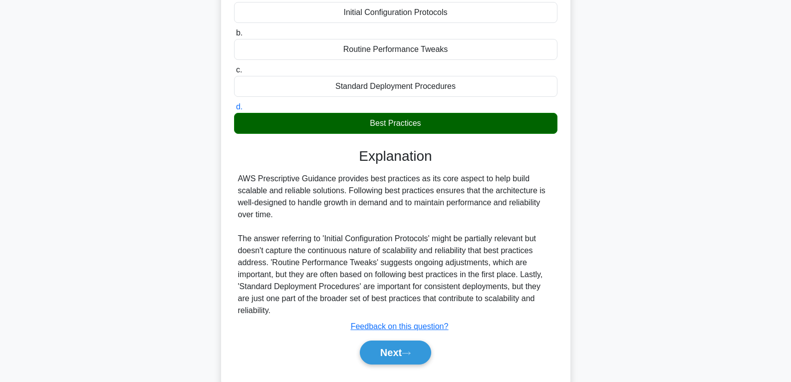
scroll to position [157, 0]
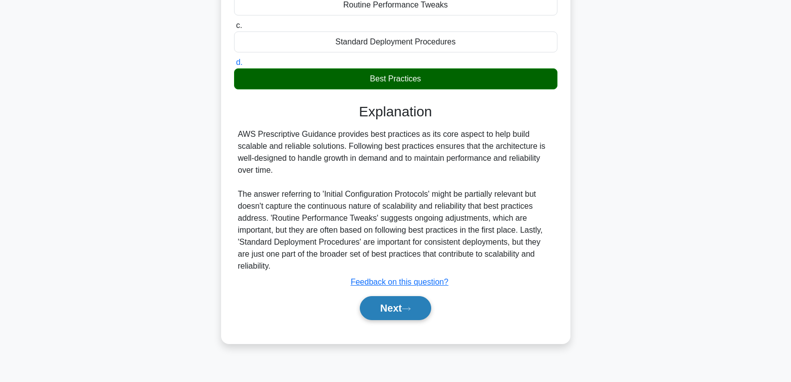
click at [407, 307] on icon at bounding box center [406, 308] width 9 height 5
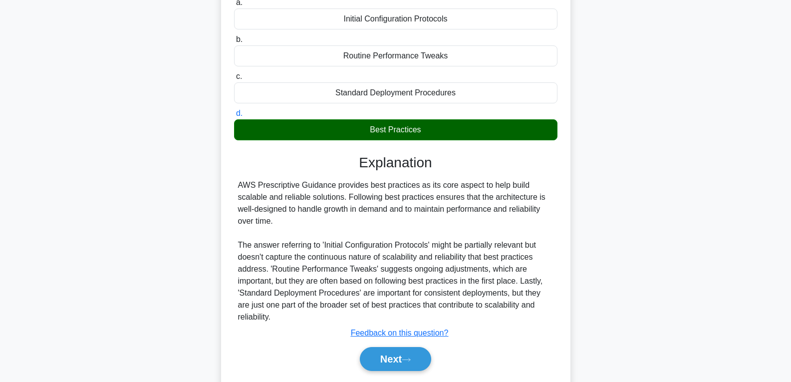
scroll to position [107, 0]
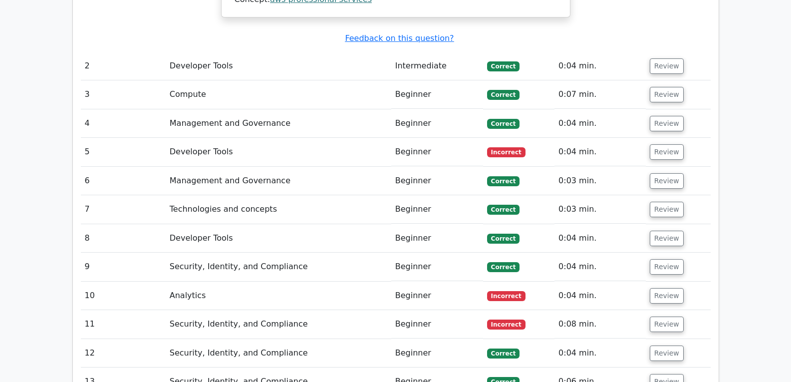
scroll to position [0, 6]
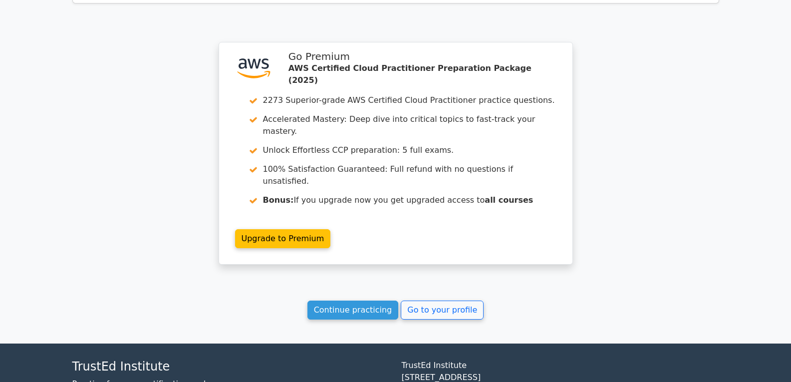
drag, startPoint x: 294, startPoint y: 278, endPoint x: 323, endPoint y: 329, distance: 58.6
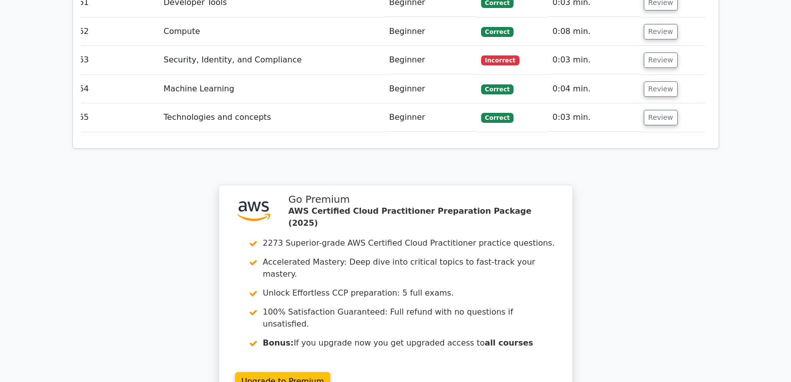
scroll to position [3358, 0]
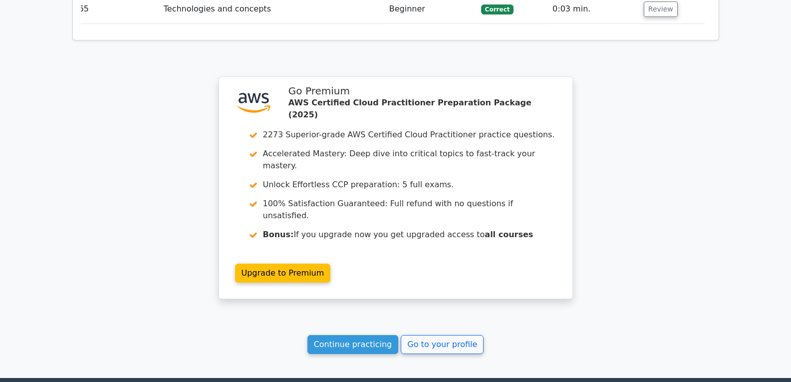
drag, startPoint x: 354, startPoint y: 354, endPoint x: 354, endPoint y: 363, distance: 8.5
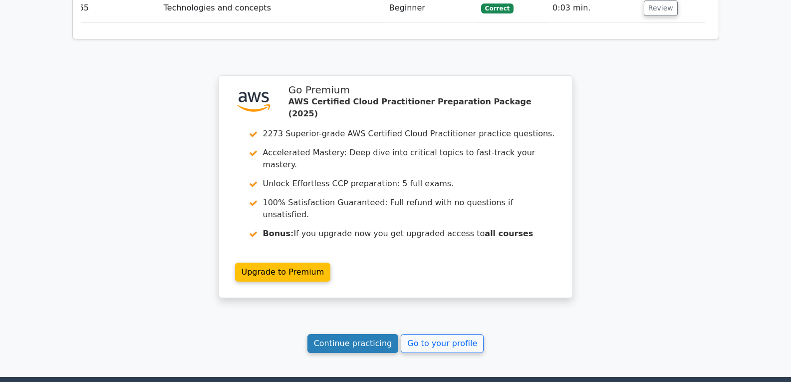
click at [361, 334] on link "Continue practicing" at bounding box center [352, 343] width 91 height 19
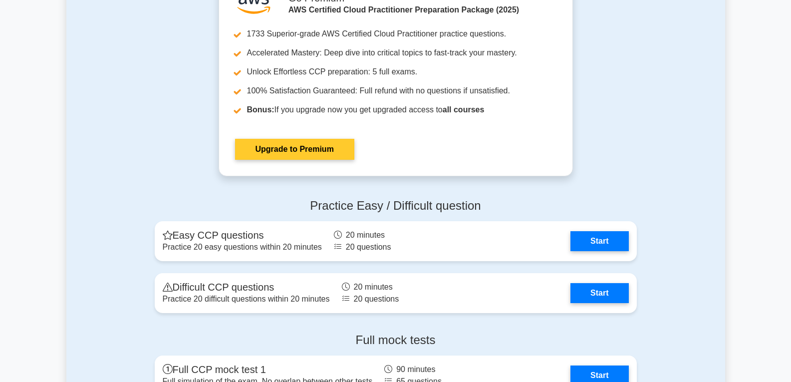
scroll to position [2196, 0]
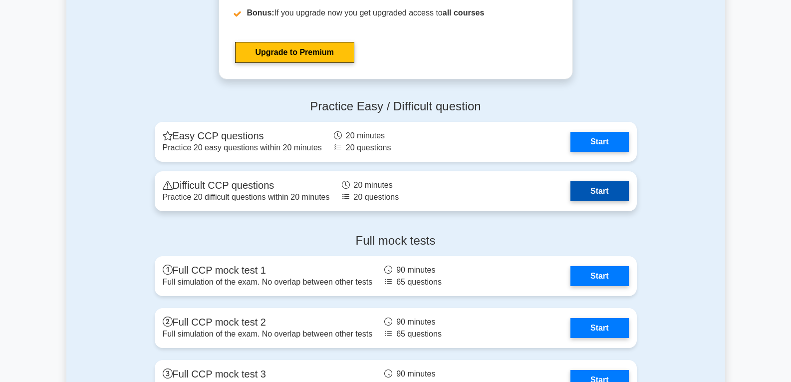
click at [608, 194] on link "Start" at bounding box center [599, 191] width 58 height 20
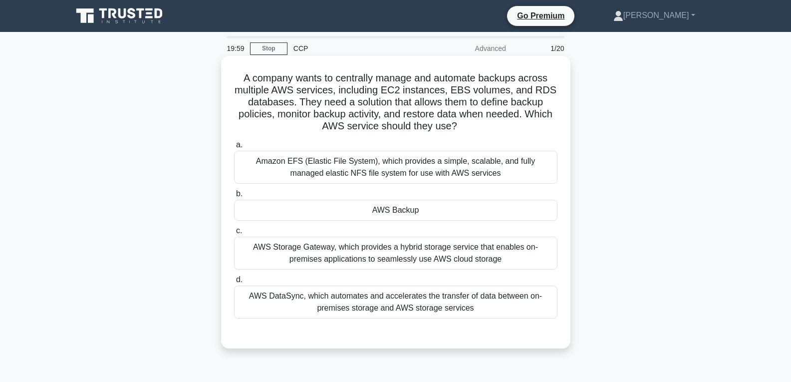
click at [373, 214] on div "AWS Backup" at bounding box center [395, 210] width 323 height 21
click at [234, 197] on input "b. AWS Backup" at bounding box center [234, 194] width 0 height 6
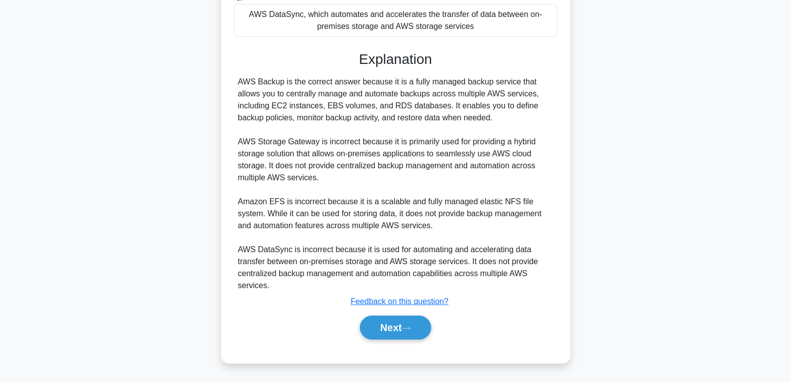
scroll to position [282, 0]
click at [385, 323] on button "Next" at bounding box center [395, 327] width 71 height 24
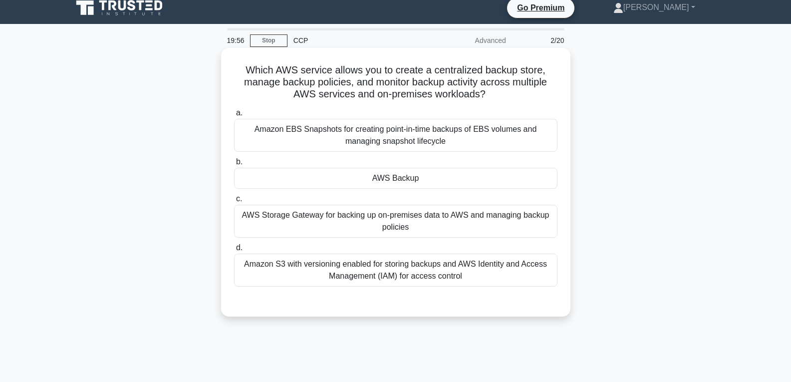
scroll to position [7, 0]
click at [392, 171] on div "AWS Backup" at bounding box center [395, 178] width 323 height 21
click at [234, 166] on input "b. AWS Backup" at bounding box center [234, 162] width 0 height 6
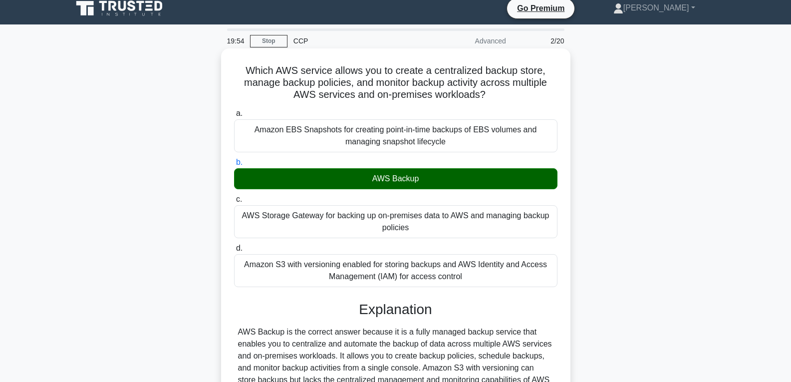
scroll to position [162, 0]
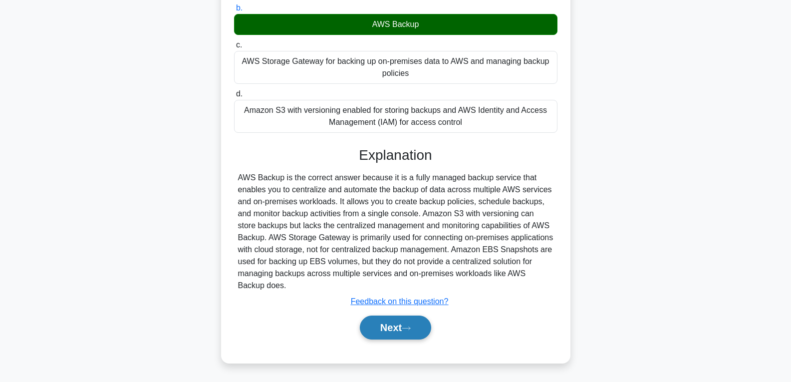
click at [388, 322] on button "Next" at bounding box center [395, 327] width 71 height 24
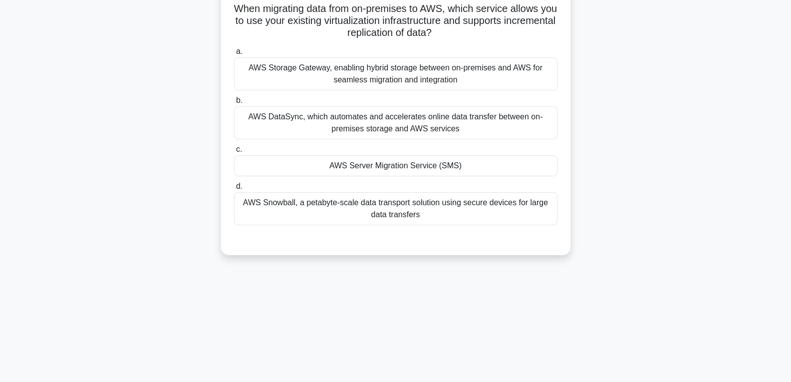
scroll to position [57, 0]
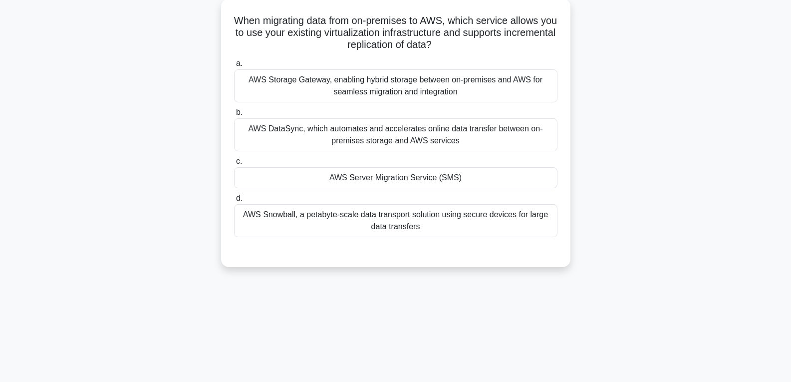
click at [374, 177] on div "AWS Server Migration Service (SMS)" at bounding box center [395, 177] width 323 height 21
click at [234, 165] on input "c. AWS Server Migration Service (SMS)" at bounding box center [234, 161] width 0 height 6
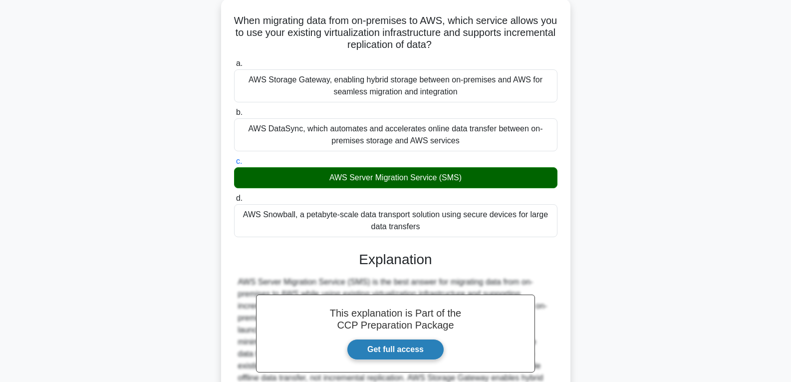
scroll to position [174, 0]
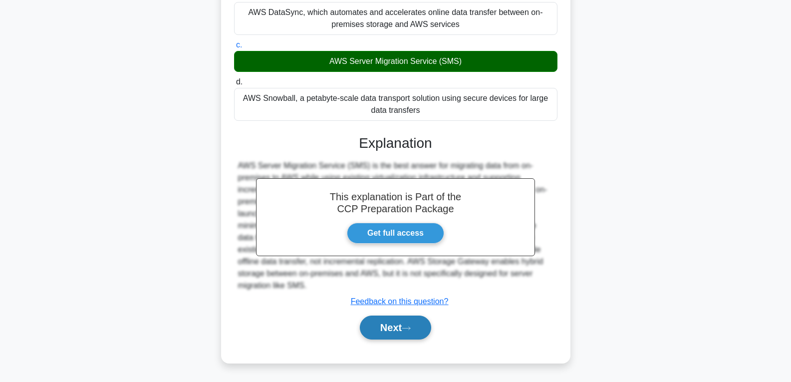
click at [386, 326] on button "Next" at bounding box center [395, 327] width 71 height 24
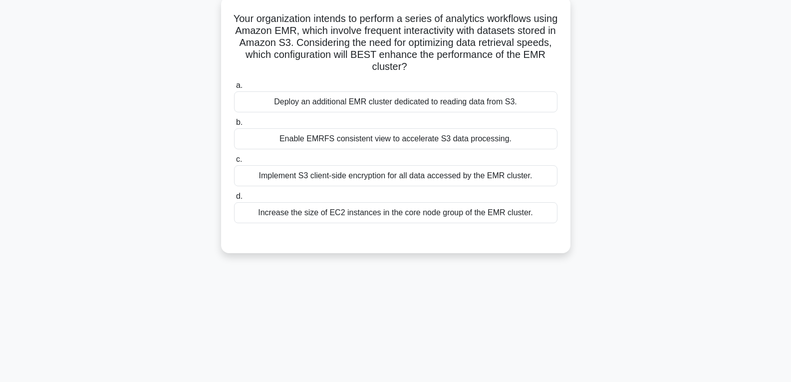
scroll to position [57, 0]
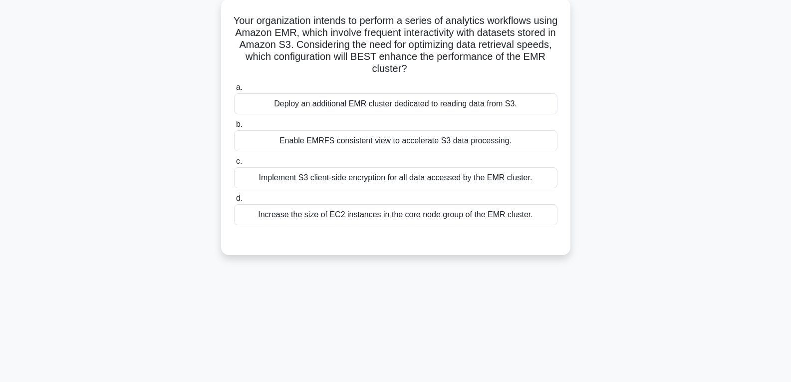
click at [393, 136] on div "Enable EMRFS consistent view to accelerate S3 data processing." at bounding box center [395, 140] width 323 height 21
click at [234, 128] on input "b. Enable EMRFS consistent view to accelerate S3 data processing." at bounding box center [234, 124] width 0 height 6
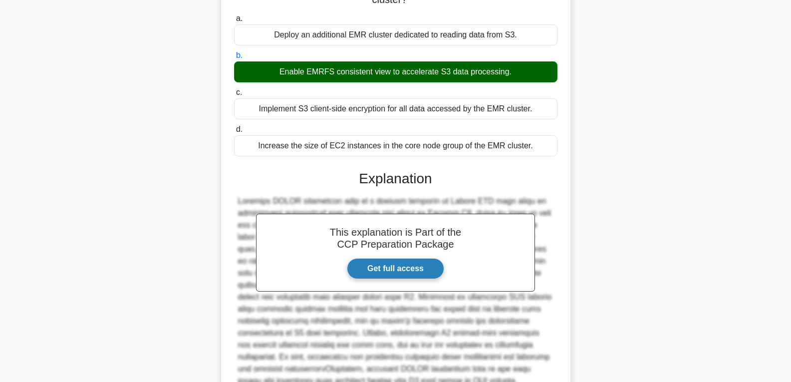
scroll to position [222, 0]
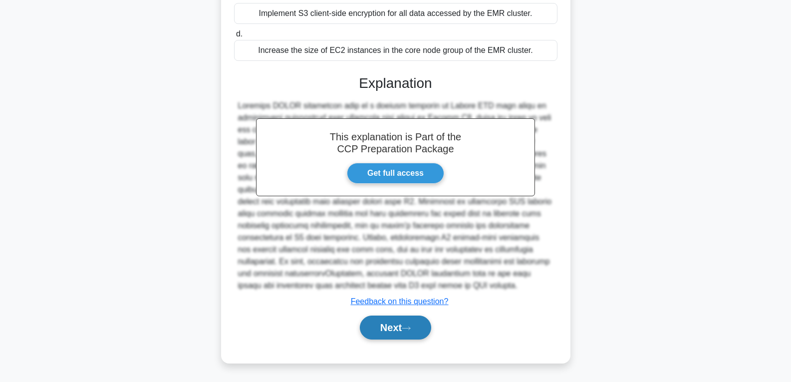
click at [398, 326] on button "Next" at bounding box center [395, 327] width 71 height 24
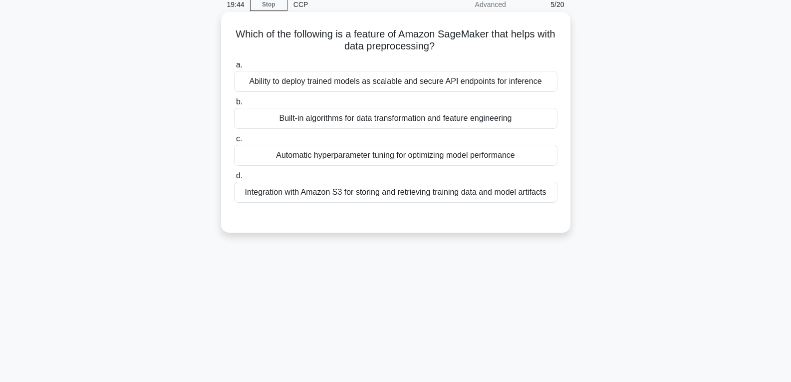
scroll to position [7, 0]
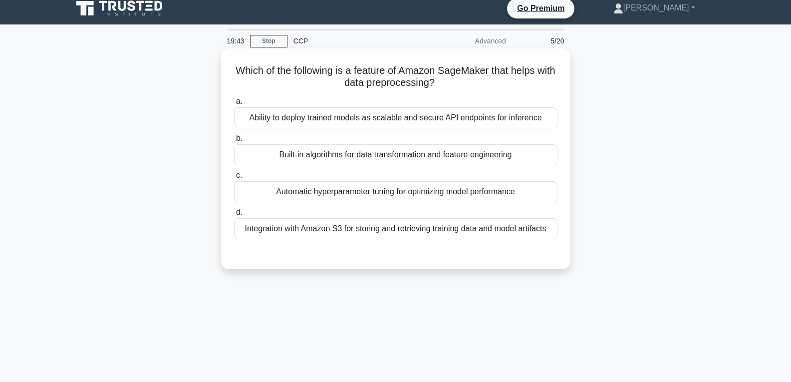
click at [373, 188] on div "Automatic hyperparameter tuning for optimizing model performance" at bounding box center [395, 191] width 323 height 21
click at [234, 179] on input "c. Automatic hyperparameter tuning for optimizing model performance" at bounding box center [234, 175] width 0 height 6
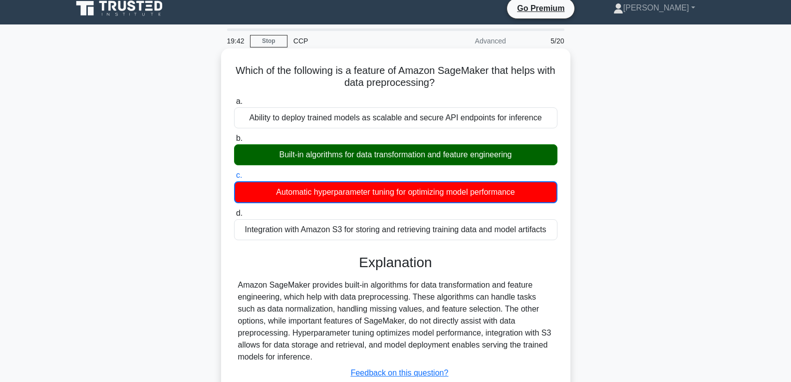
scroll to position [157, 0]
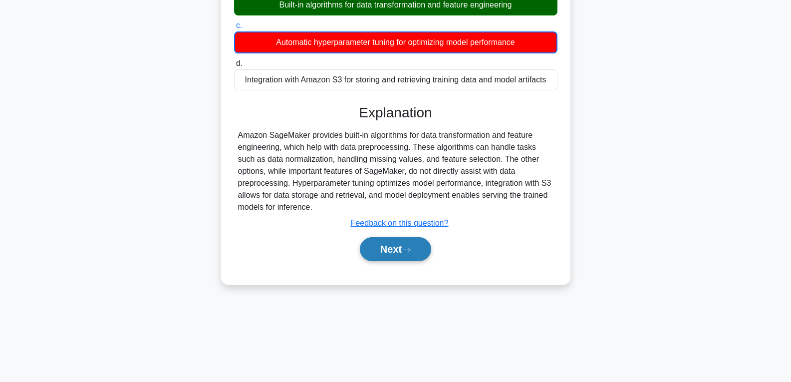
click at [377, 243] on button "Next" at bounding box center [395, 249] width 71 height 24
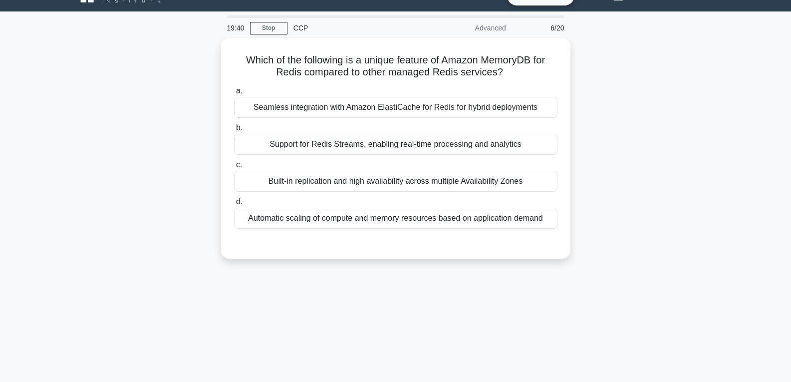
scroll to position [7, 0]
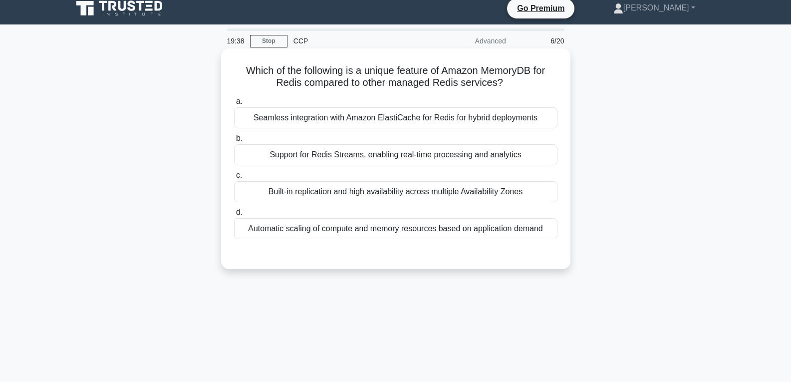
click at [383, 231] on div "Automatic scaling of compute and memory resources based on application demand" at bounding box center [395, 228] width 323 height 21
click at [234, 216] on input "d. Automatic scaling of compute and memory resources based on application demand" at bounding box center [234, 212] width 0 height 6
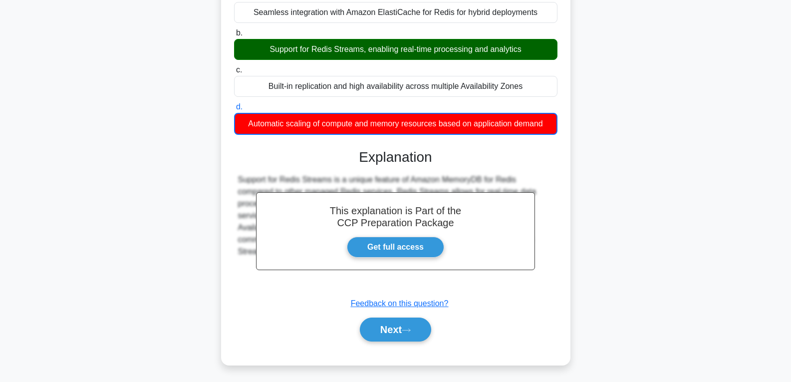
scroll to position [157, 0]
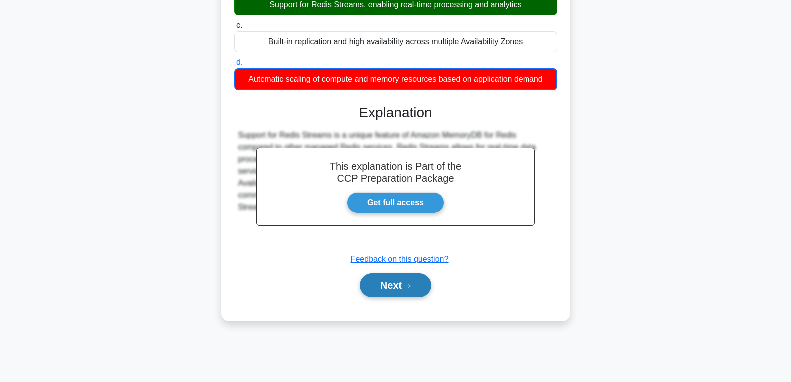
click at [398, 279] on button "Next" at bounding box center [395, 285] width 71 height 24
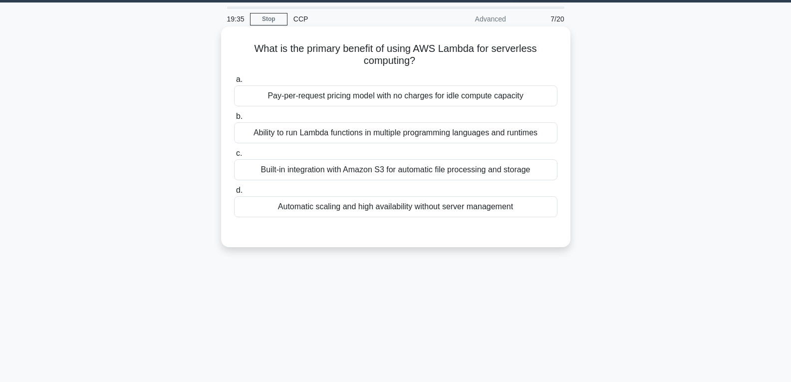
scroll to position [7, 0]
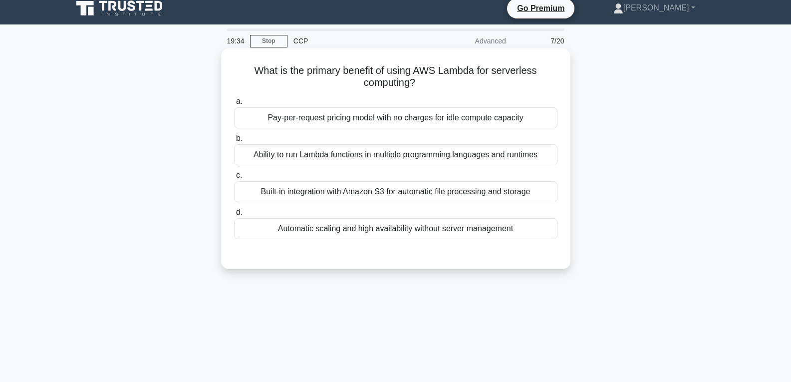
click at [389, 224] on div "Automatic scaling and high availability without server management" at bounding box center [395, 228] width 323 height 21
click at [234, 216] on input "d. Automatic scaling and high availability without server management" at bounding box center [234, 212] width 0 height 6
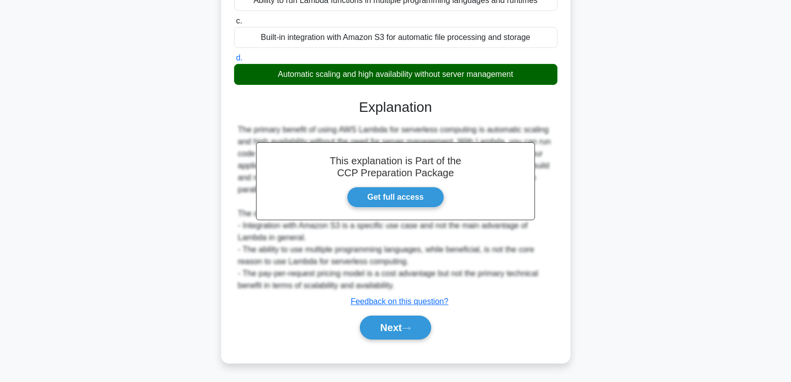
scroll to position [162, 0]
click at [396, 329] on button "Next" at bounding box center [395, 327] width 71 height 24
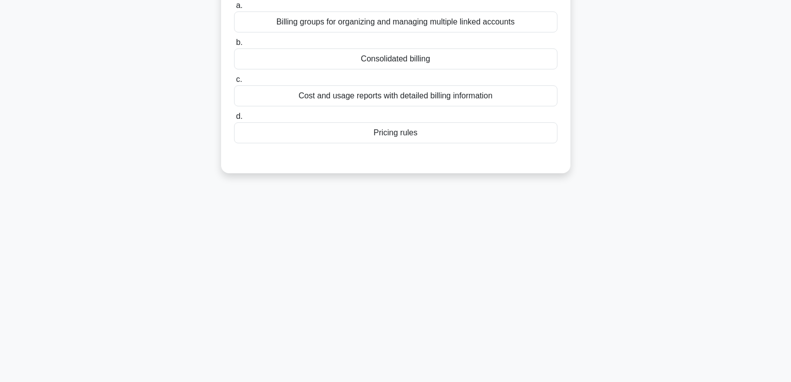
scroll to position [57, 0]
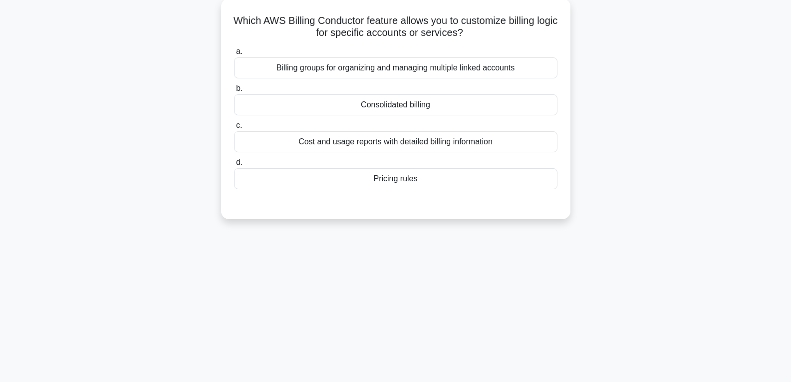
click at [395, 179] on div "Pricing rules" at bounding box center [395, 178] width 323 height 21
click at [234, 166] on input "d. Pricing rules" at bounding box center [234, 162] width 0 height 6
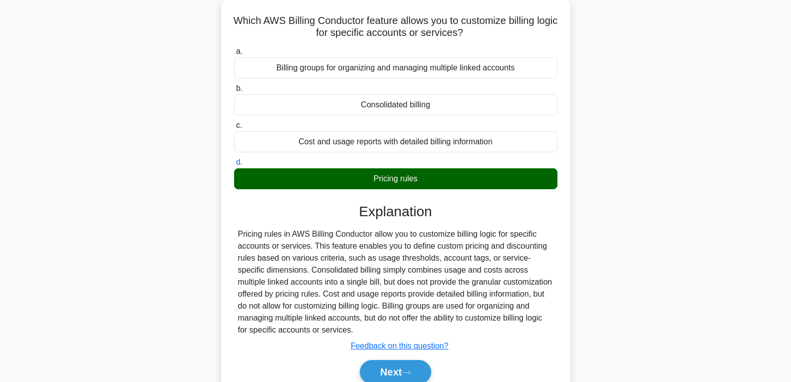
scroll to position [157, 0]
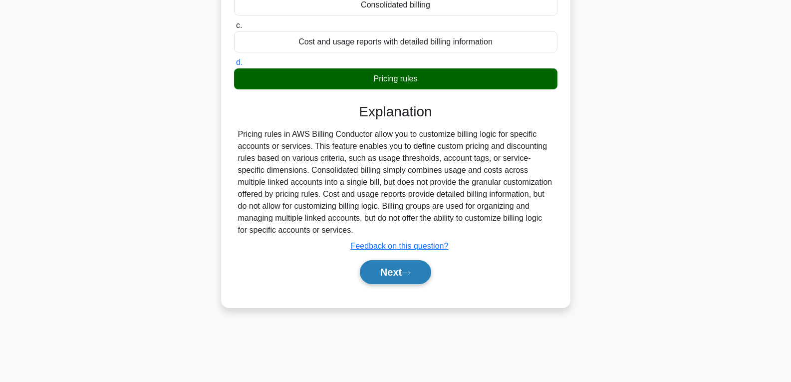
click at [394, 265] on button "Next" at bounding box center [395, 272] width 71 height 24
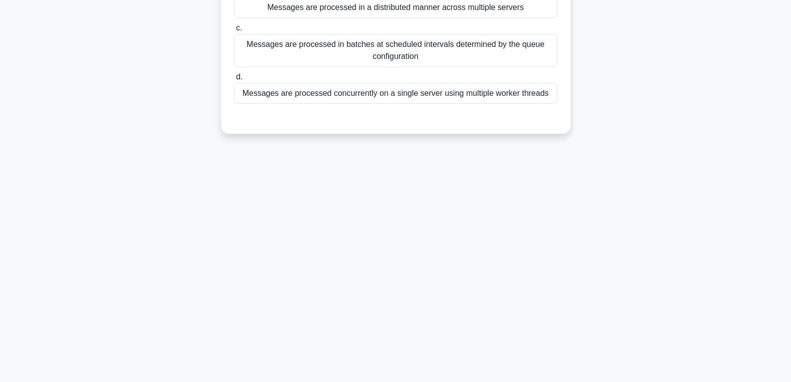
scroll to position [7, 0]
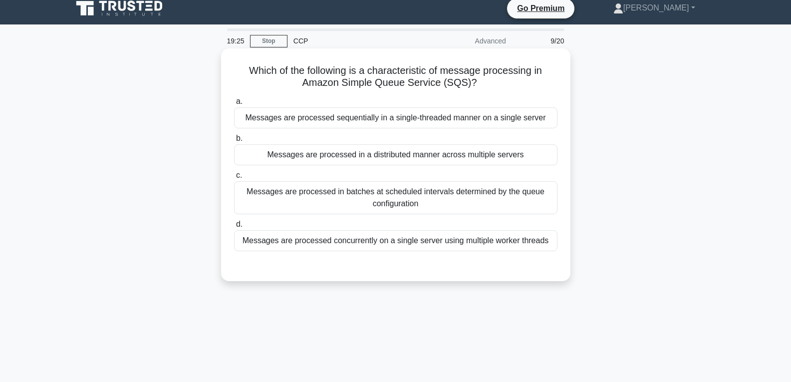
click at [392, 160] on div "Messages are processed in a distributed manner across multiple servers" at bounding box center [395, 154] width 323 height 21
click at [234, 142] on input "b. Messages are processed in a distributed manner across multiple servers" at bounding box center [234, 138] width 0 height 6
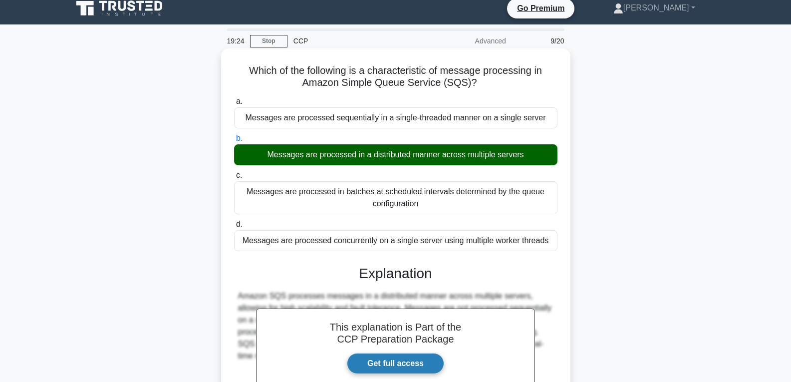
scroll to position [157, 0]
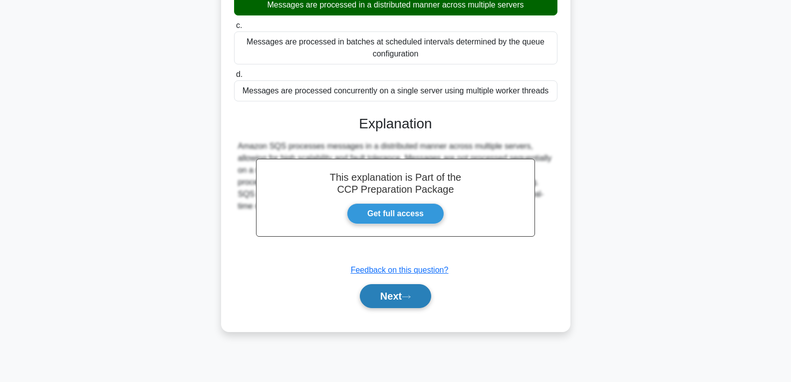
click at [390, 290] on button "Next" at bounding box center [395, 296] width 71 height 24
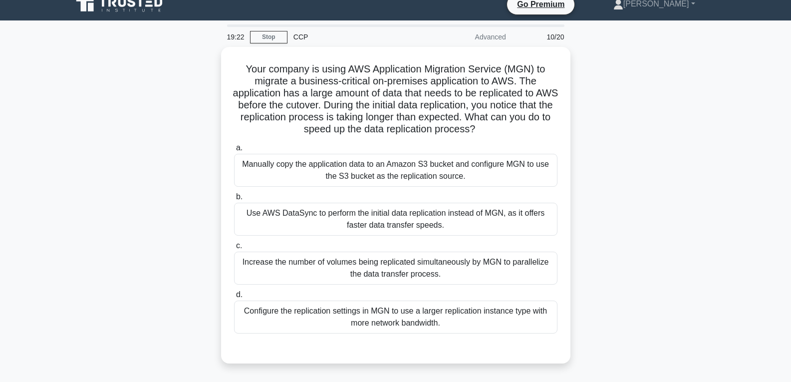
scroll to position [7, 0]
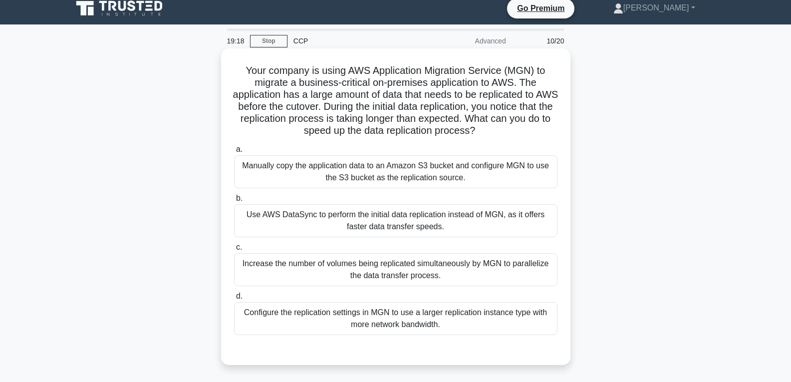
click at [388, 311] on div "Configure the replication settings in MGN to use a larger replication instance …" at bounding box center [395, 318] width 323 height 33
click at [234, 299] on input "d. Configure the replication settings in MGN to use a larger replication instan…" at bounding box center [234, 296] width 0 height 6
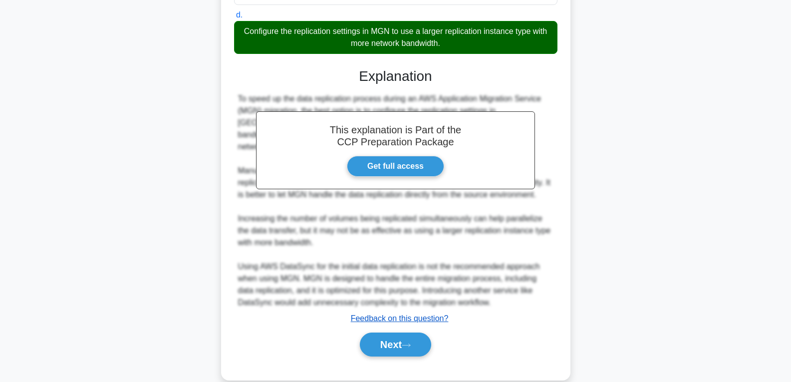
scroll to position [306, 0]
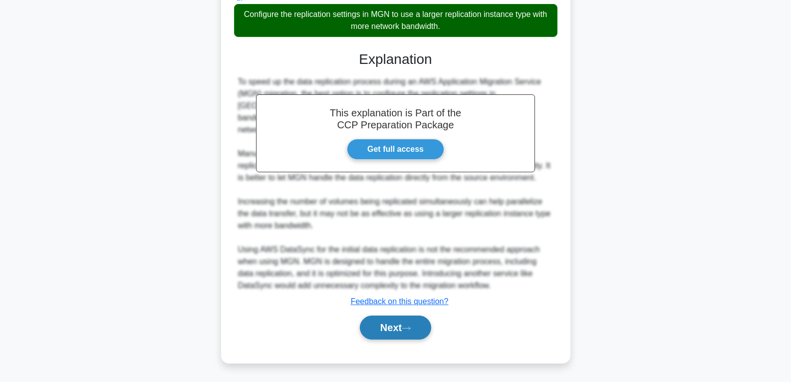
click at [396, 334] on button "Next" at bounding box center [395, 327] width 71 height 24
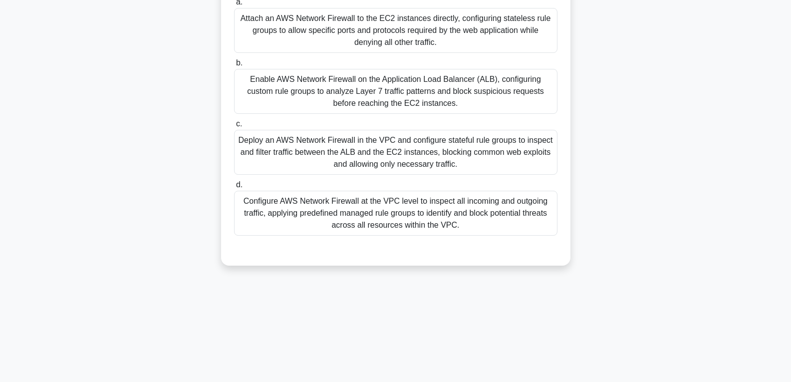
scroll to position [57, 0]
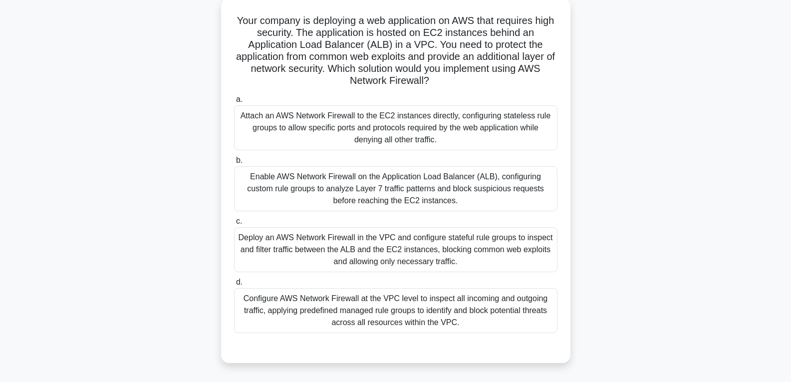
click at [396, 260] on div "Deploy an AWS Network Firewall in the VPC and configure stateful rule groups to…" at bounding box center [395, 249] width 323 height 45
click at [234, 225] on input "c. Deploy an AWS Network Firewall in the VPC and configure stateful rule groups…" at bounding box center [234, 221] width 0 height 6
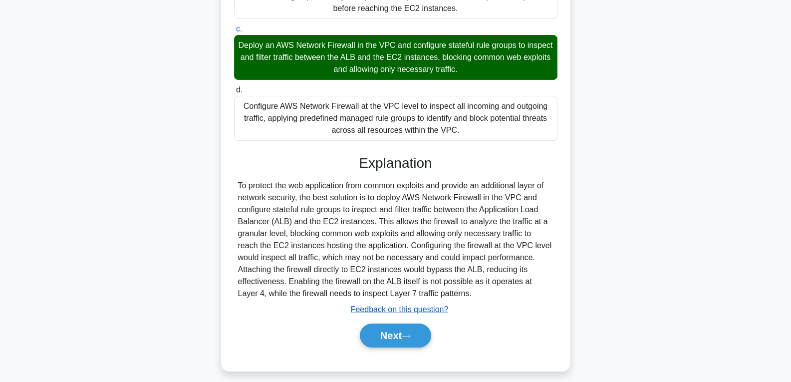
scroll to position [258, 0]
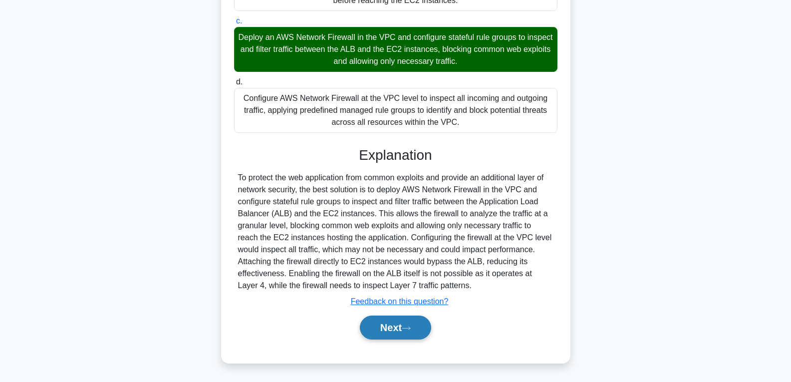
click at [390, 321] on button "Next" at bounding box center [395, 327] width 71 height 24
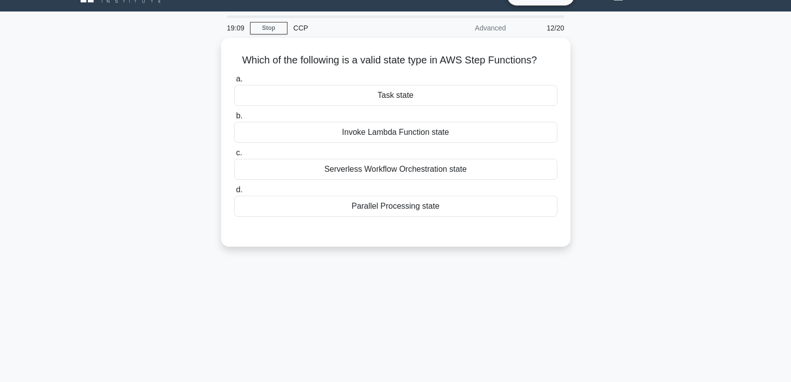
scroll to position [7, 0]
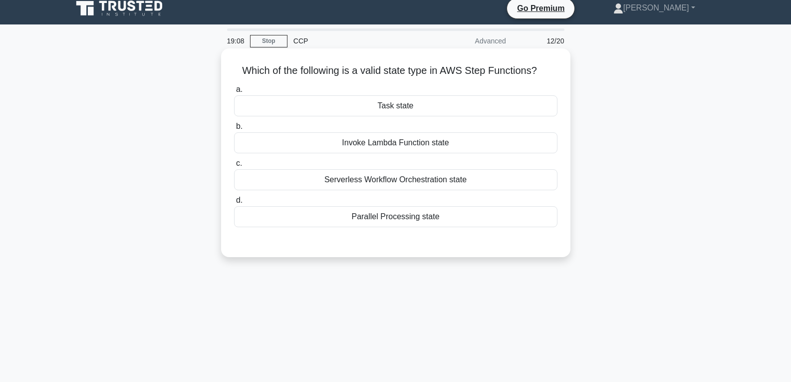
click at [421, 105] on div "Task state" at bounding box center [395, 105] width 323 height 21
click at [234, 93] on input "a. Task state" at bounding box center [234, 89] width 0 height 6
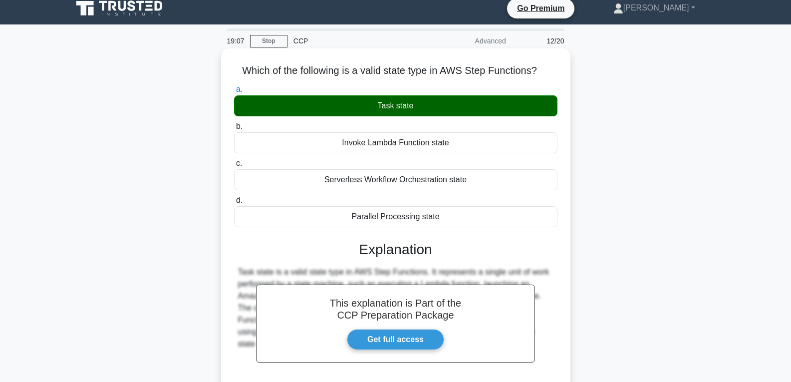
scroll to position [157, 0]
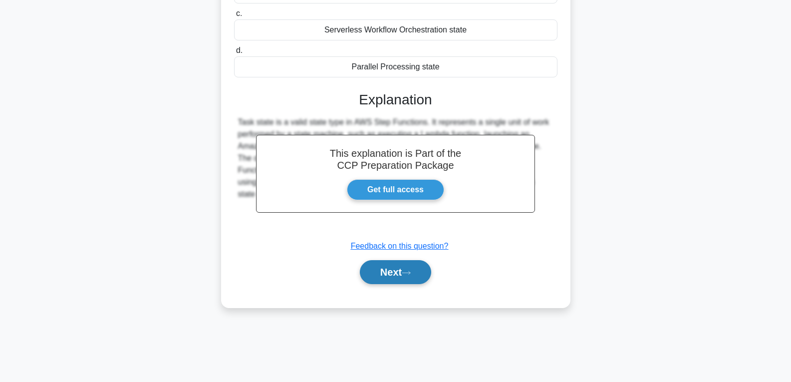
click at [392, 275] on button "Next" at bounding box center [395, 272] width 71 height 24
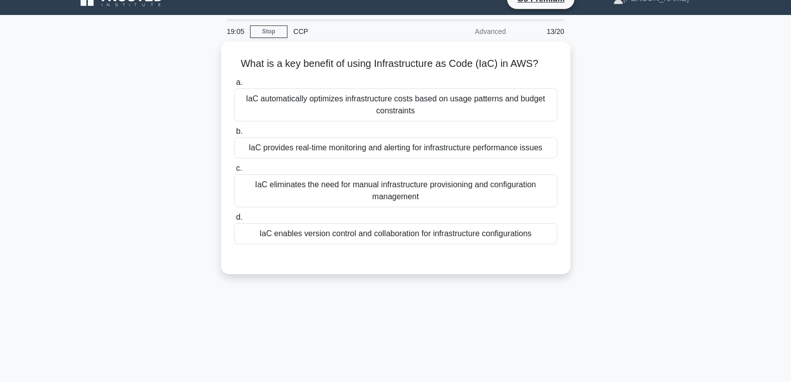
scroll to position [7, 0]
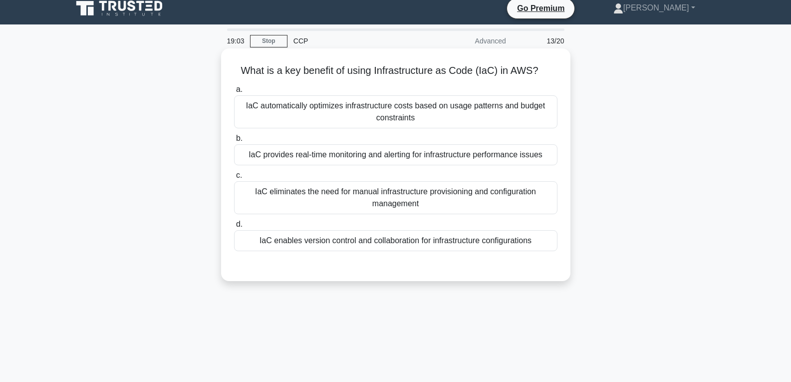
click at [391, 238] on div "IaC enables version control and collaboration for infrastructure configurations" at bounding box center [395, 240] width 323 height 21
click at [234, 228] on input "d. IaC enables version control and collaboration for infrastructure configurati…" at bounding box center [234, 224] width 0 height 6
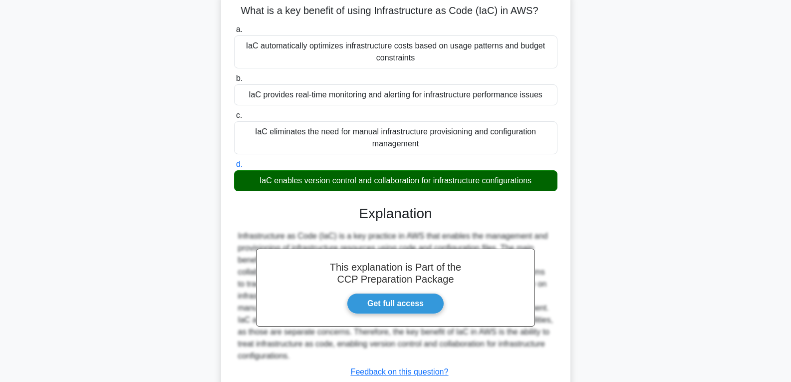
scroll to position [157, 0]
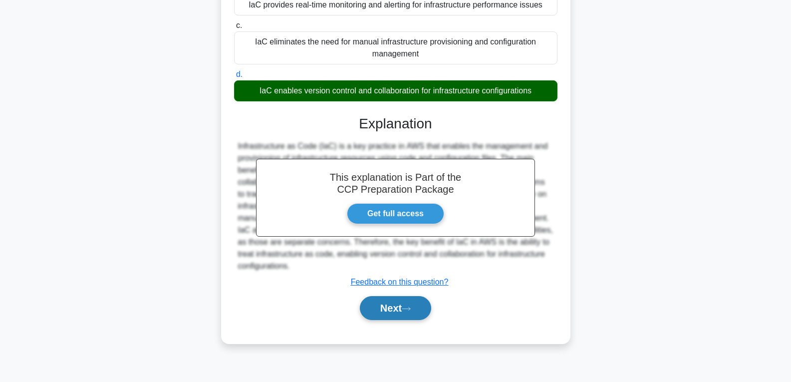
click at [382, 303] on button "Next" at bounding box center [395, 308] width 71 height 24
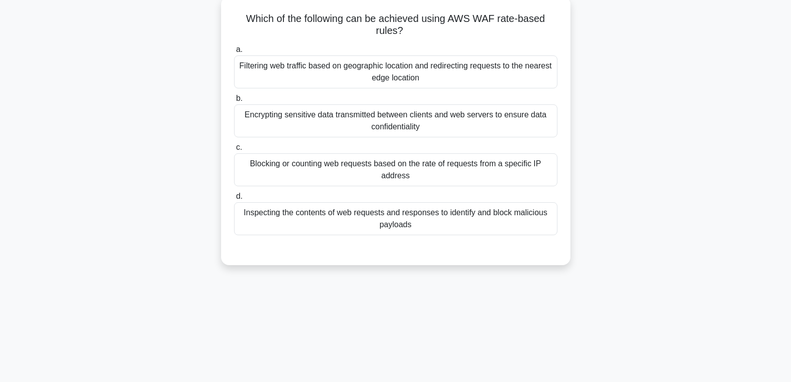
scroll to position [57, 0]
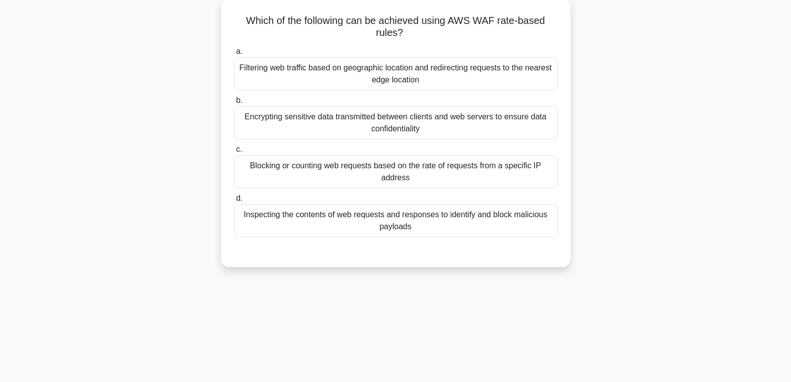
click at [386, 115] on div "Encrypting sensitive data transmitted between clients and web servers to ensure…" at bounding box center [395, 122] width 323 height 33
click at [234, 104] on input "b. Encrypting sensitive data transmitted between clients and web servers to ens…" at bounding box center [234, 100] width 0 height 6
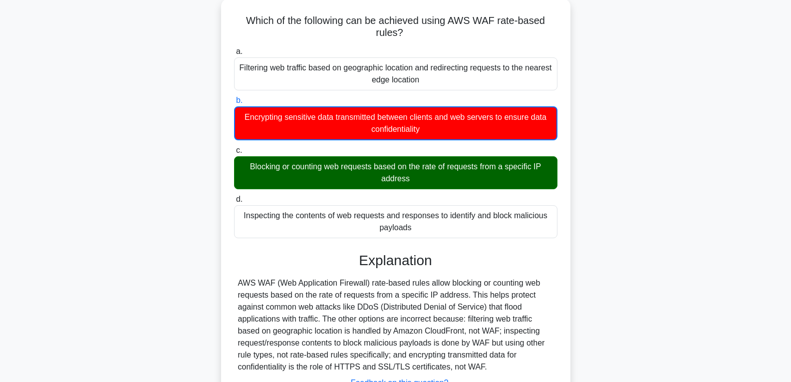
scroll to position [157, 0]
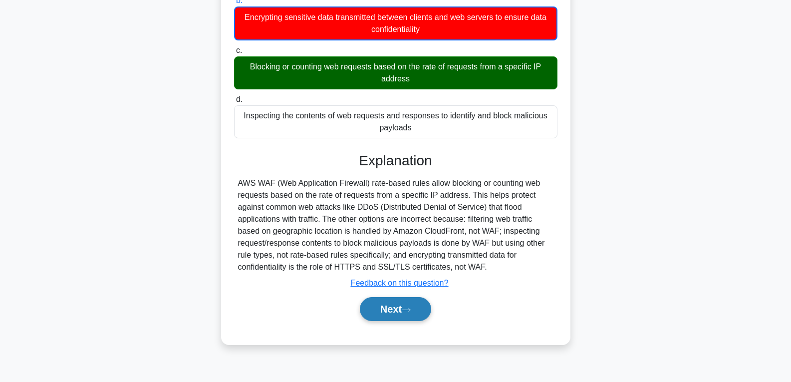
click at [376, 308] on button "Next" at bounding box center [395, 309] width 71 height 24
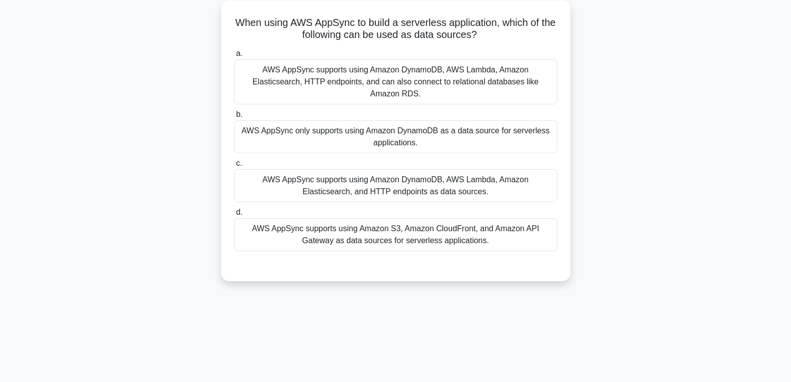
scroll to position [57, 0]
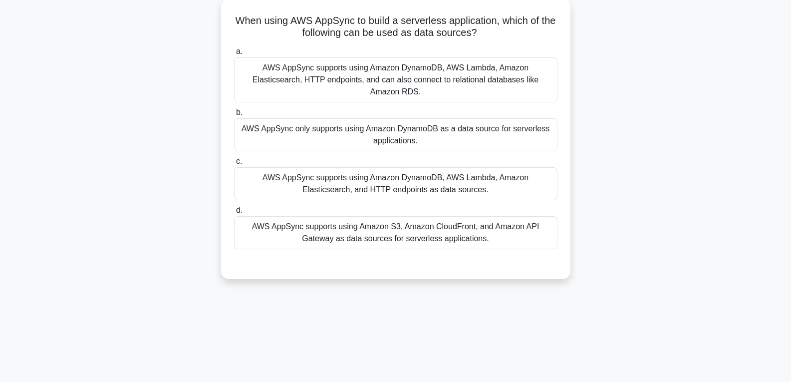
click at [383, 131] on div "AWS AppSync only supports using Amazon DynamoDB as a data source for serverless…" at bounding box center [395, 134] width 323 height 33
click at [234, 116] on input "b. AWS AppSync only supports using Amazon DynamoDB as a data source for serverl…" at bounding box center [234, 112] width 0 height 6
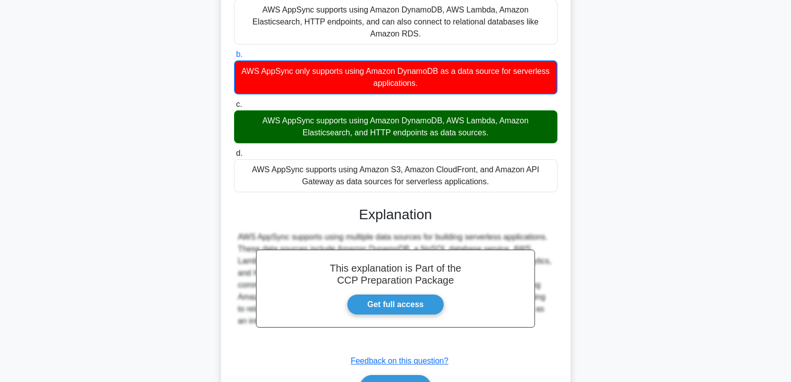
scroll to position [163, 0]
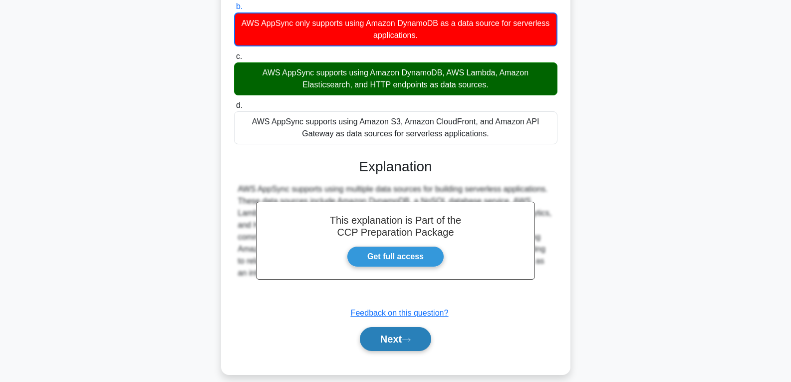
click at [390, 327] on button "Next" at bounding box center [395, 339] width 71 height 24
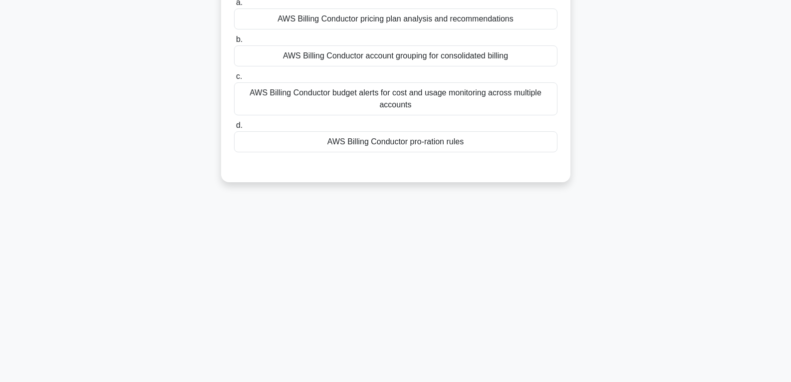
scroll to position [7, 0]
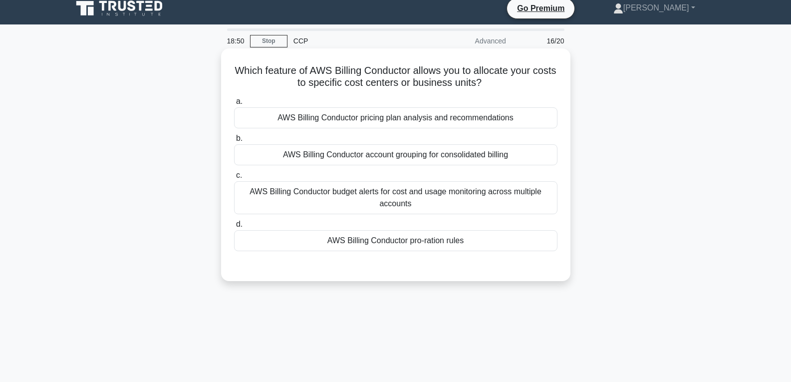
click at [392, 241] on div "AWS Billing Conductor pro-ration rules" at bounding box center [395, 240] width 323 height 21
click at [234, 228] on input "d. AWS Billing Conductor pro-ration rules" at bounding box center [234, 224] width 0 height 6
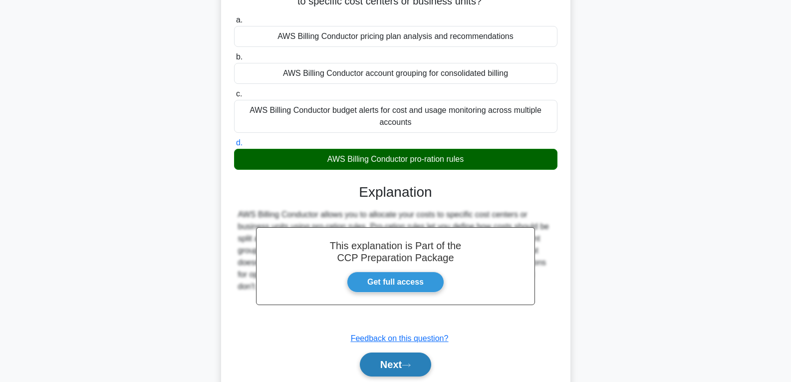
scroll to position [157, 0]
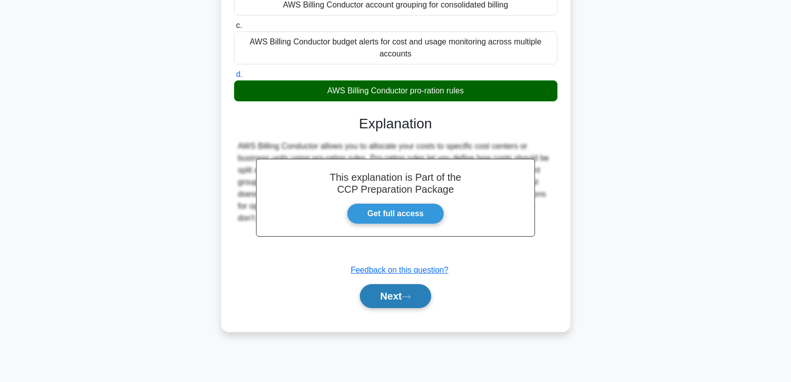
click at [398, 300] on button "Next" at bounding box center [395, 296] width 71 height 24
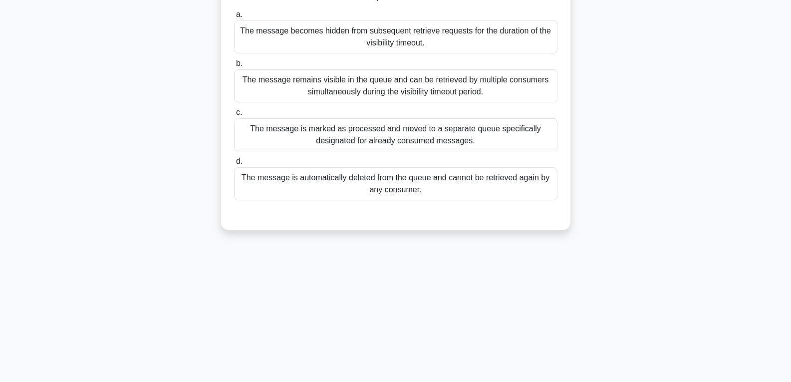
scroll to position [7, 0]
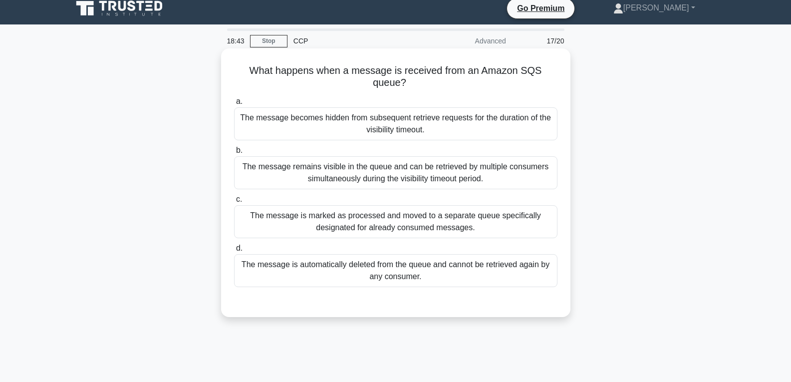
click at [386, 267] on div "The message is automatically deleted from the queue and cannot be retrieved aga…" at bounding box center [395, 270] width 323 height 33
click at [234, 252] on input "d. The message is automatically deleted from the queue and cannot be retrieved …" at bounding box center [234, 248] width 0 height 6
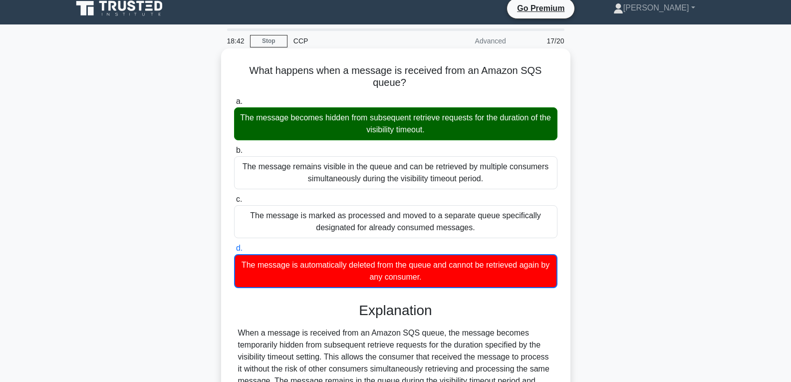
scroll to position [157, 0]
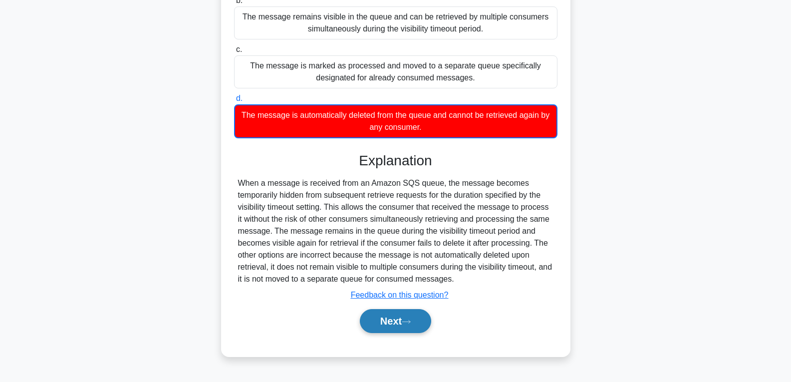
click at [395, 316] on button "Next" at bounding box center [395, 321] width 71 height 24
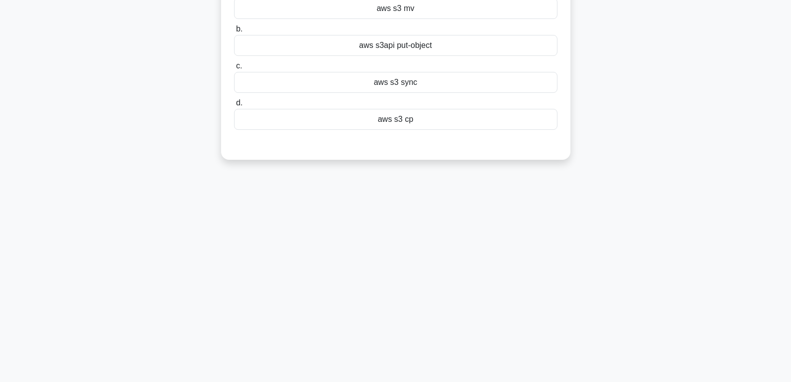
scroll to position [7, 0]
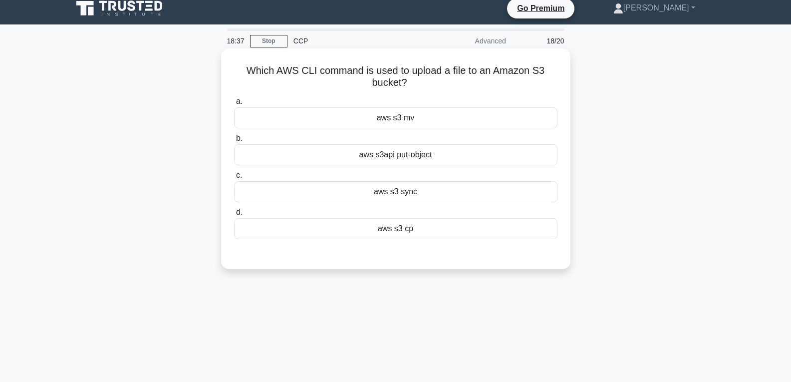
click at [407, 225] on div "aws s3 cp" at bounding box center [395, 228] width 323 height 21
click at [234, 216] on input "d. aws s3 cp" at bounding box center [234, 212] width 0 height 6
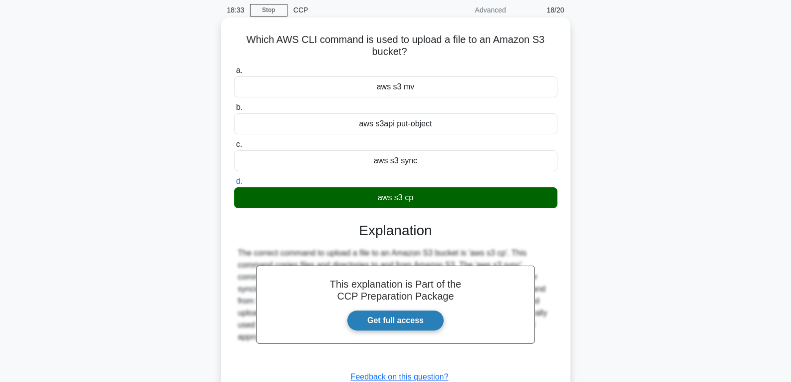
scroll to position [157, 0]
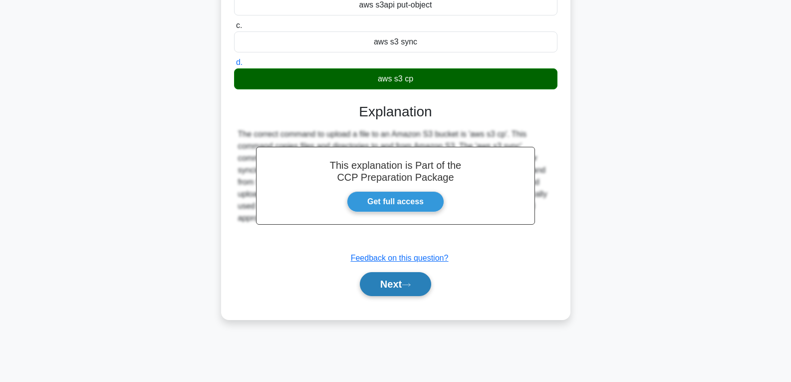
click at [407, 287] on icon at bounding box center [406, 284] width 9 height 5
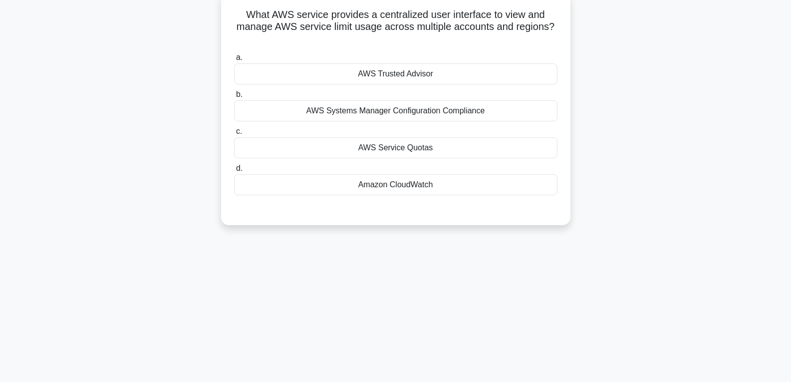
scroll to position [57, 0]
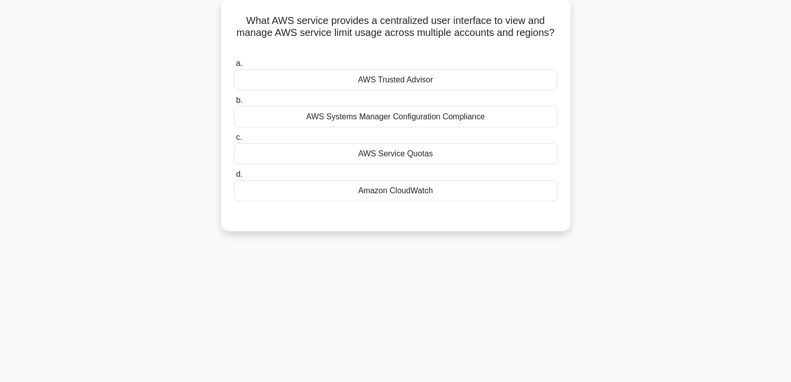
click at [429, 187] on div "Amazon CloudWatch" at bounding box center [395, 190] width 323 height 21
click at [234, 178] on input "d. Amazon CloudWatch" at bounding box center [234, 174] width 0 height 6
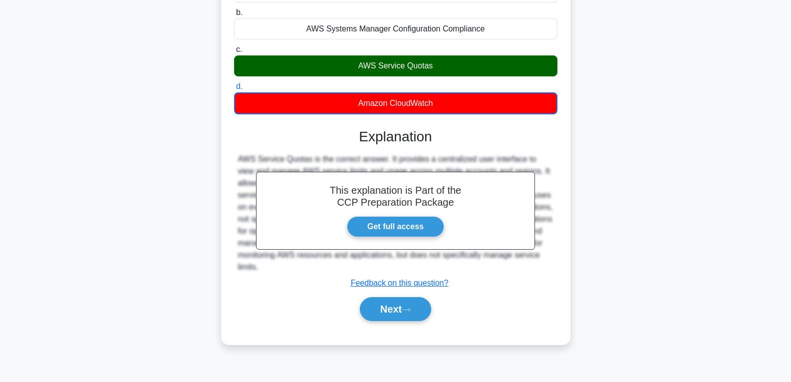
scroll to position [157, 0]
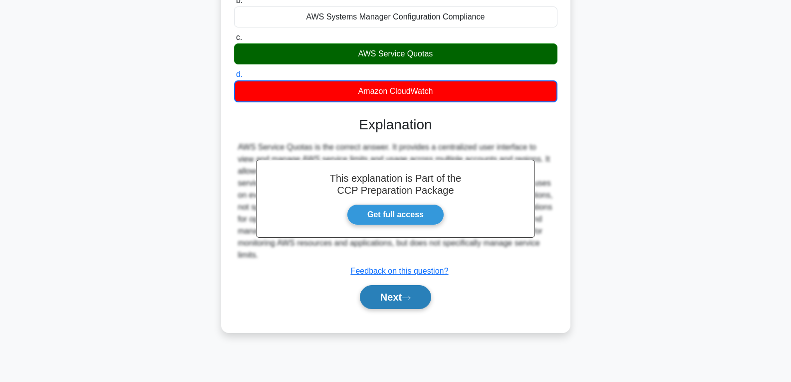
click at [396, 308] on button "Next" at bounding box center [395, 297] width 71 height 24
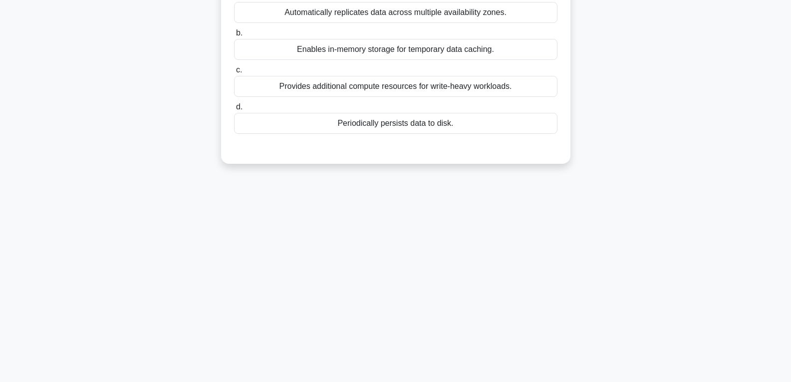
scroll to position [57, 0]
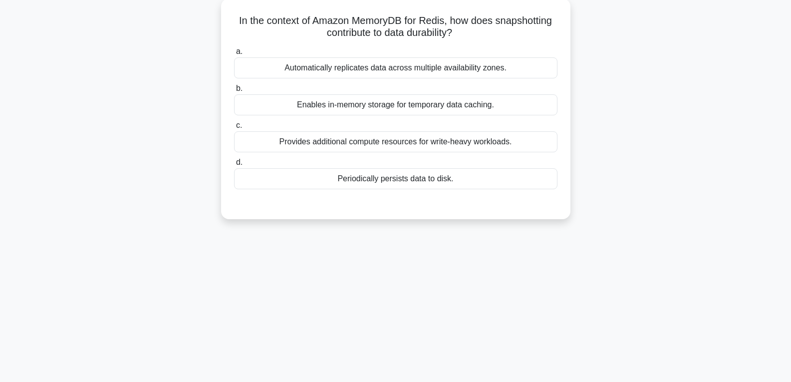
click at [392, 177] on div "Periodically persists data to disk." at bounding box center [395, 178] width 323 height 21
click at [234, 166] on input "d. Periodically persists data to disk." at bounding box center [234, 162] width 0 height 6
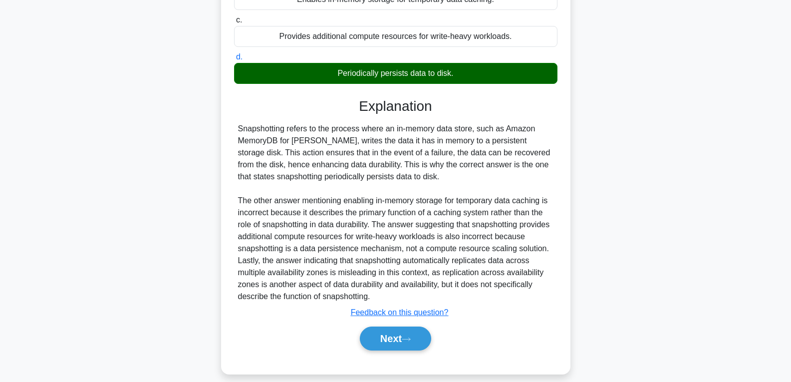
scroll to position [174, 0]
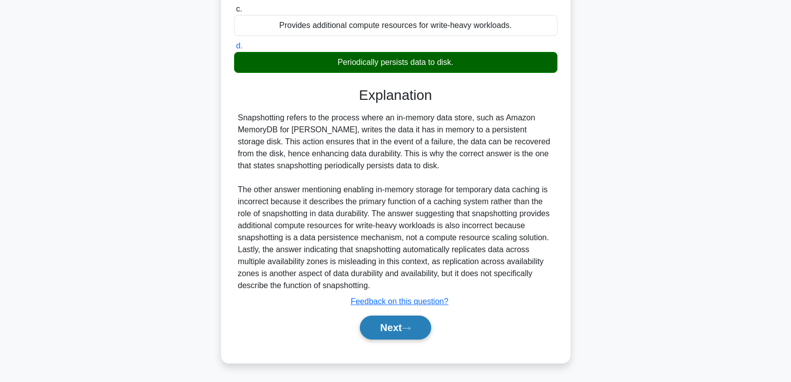
click at [402, 318] on button "Next" at bounding box center [395, 327] width 71 height 24
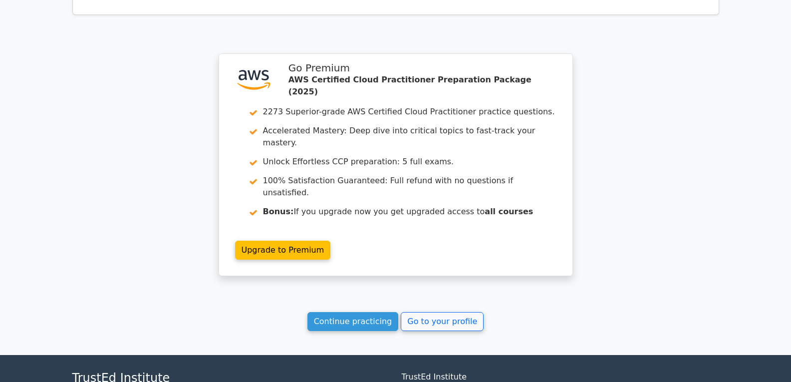
scroll to position [2120, 0]
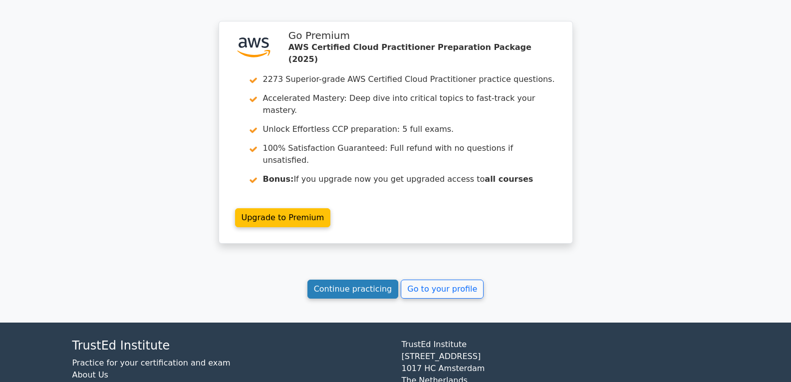
click at [361, 279] on link "Continue practicing" at bounding box center [352, 288] width 91 height 19
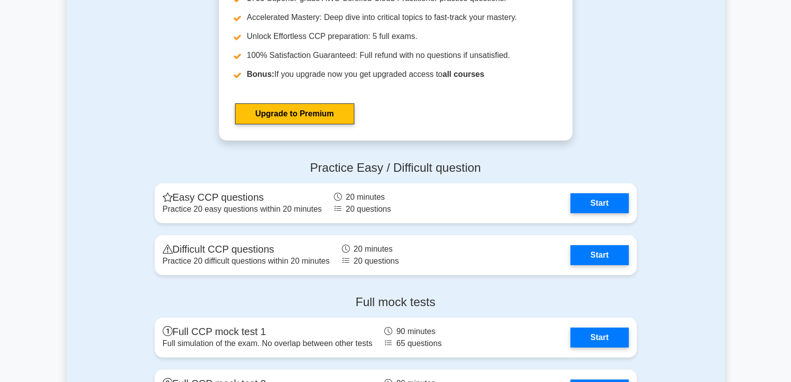
scroll to position [2146, 0]
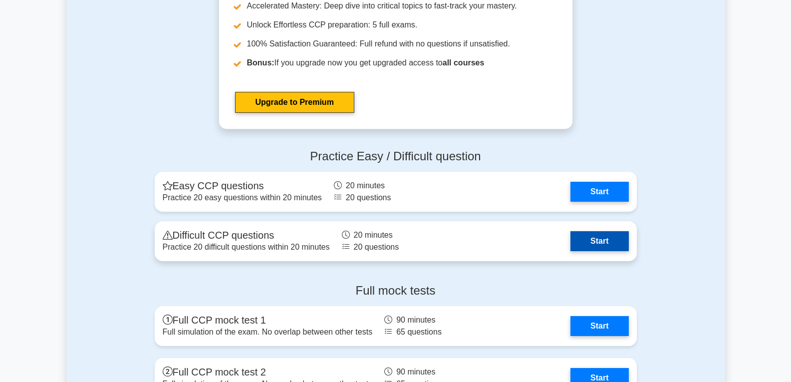
click at [595, 234] on link "Start" at bounding box center [599, 241] width 58 height 20
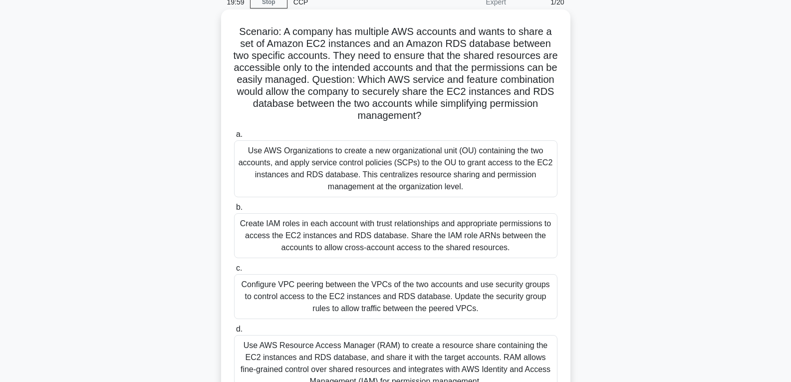
scroll to position [100, 0]
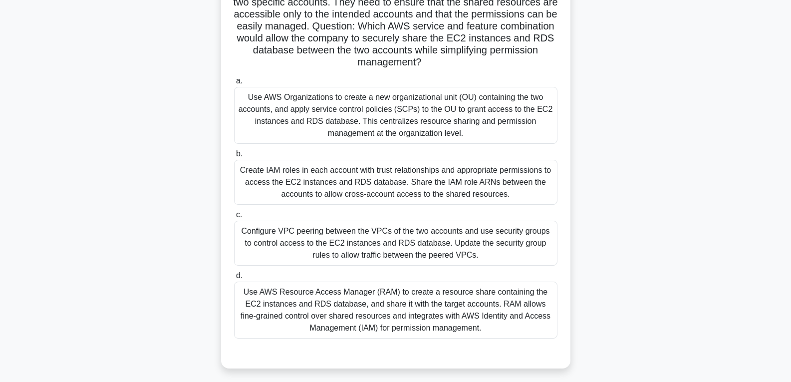
click at [446, 113] on div "Use AWS Organizations to create a new organizational unit (OU) containing the t…" at bounding box center [395, 115] width 323 height 57
click at [492, 125] on div "Use AWS Organizations to create a new organizational unit (OU) containing the t…" at bounding box center [395, 115] width 323 height 57
click at [234, 84] on input "a. Use AWS Organizations to create a new organizational unit (OU) containing th…" at bounding box center [234, 81] width 0 height 6
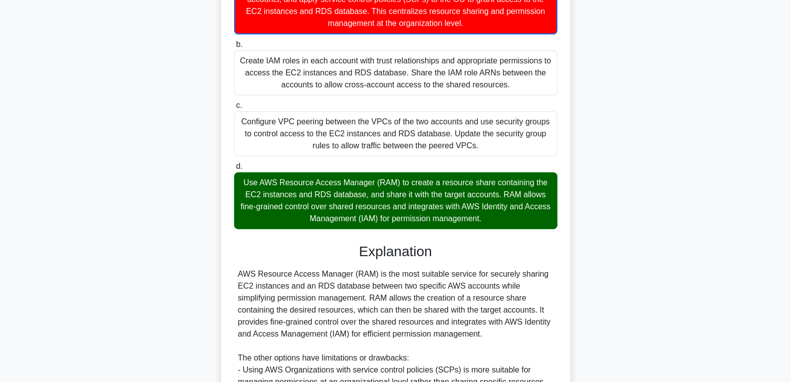
scroll to position [349, 0]
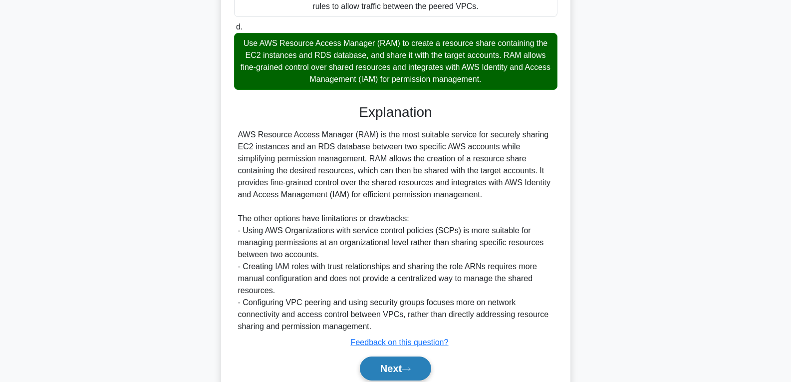
click at [404, 371] on button "Next" at bounding box center [395, 368] width 71 height 24
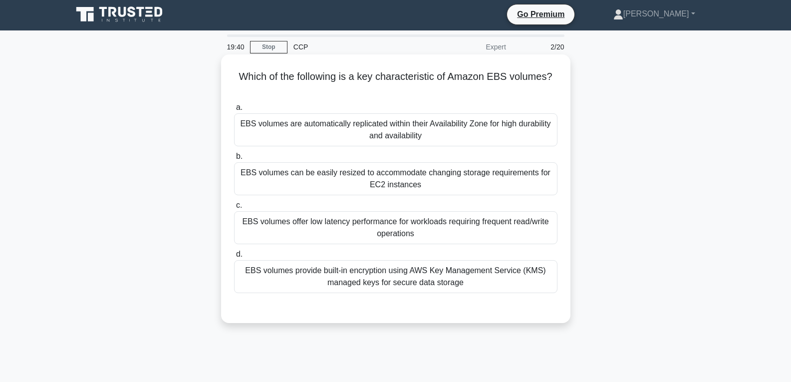
scroll to position [0, 0]
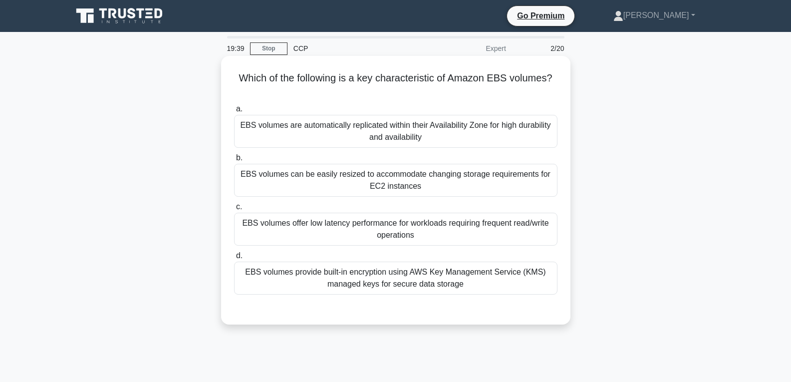
click at [451, 136] on div "EBS volumes are automatically replicated within their Availability Zone for hig…" at bounding box center [395, 131] width 323 height 33
click at [234, 112] on input "a. EBS volumes are automatically replicated within their Availability Zone for …" at bounding box center [234, 109] width 0 height 6
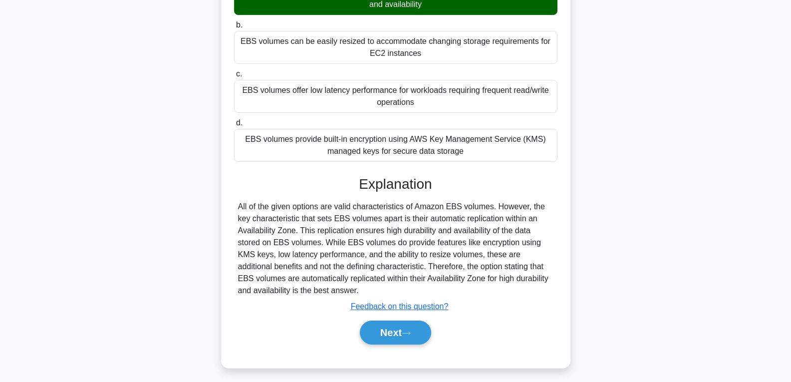
scroll to position [157, 0]
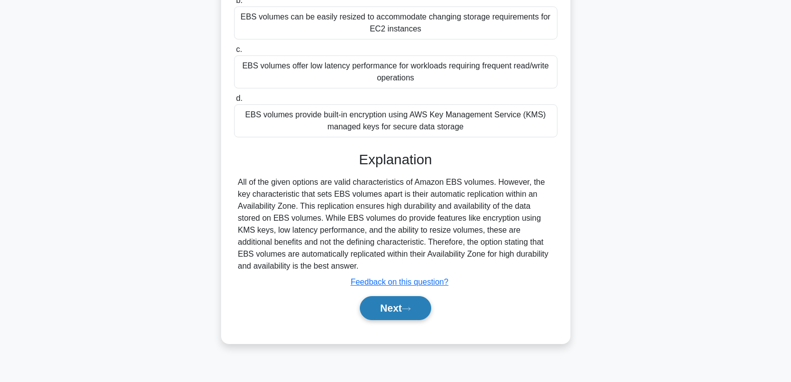
click at [396, 305] on button "Next" at bounding box center [395, 308] width 71 height 24
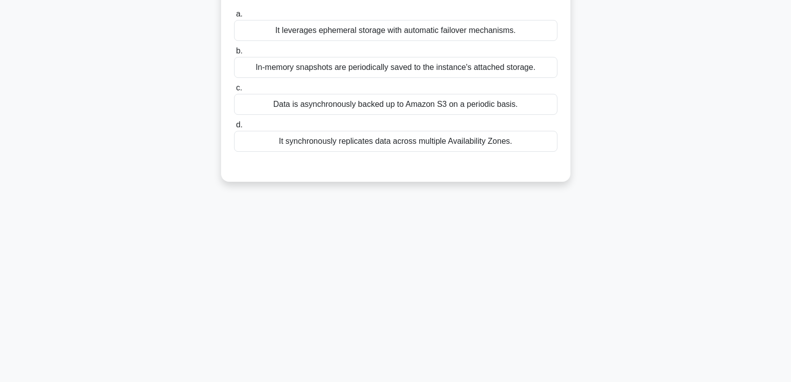
scroll to position [7, 0]
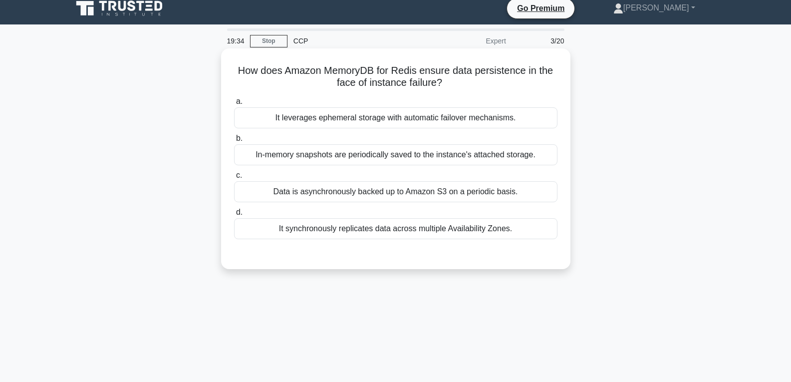
click at [390, 231] on div "It synchronously replicates data across multiple Availability Zones." at bounding box center [395, 228] width 323 height 21
click at [234, 216] on input "d. It synchronously replicates data across multiple Availability Zones." at bounding box center [234, 212] width 0 height 6
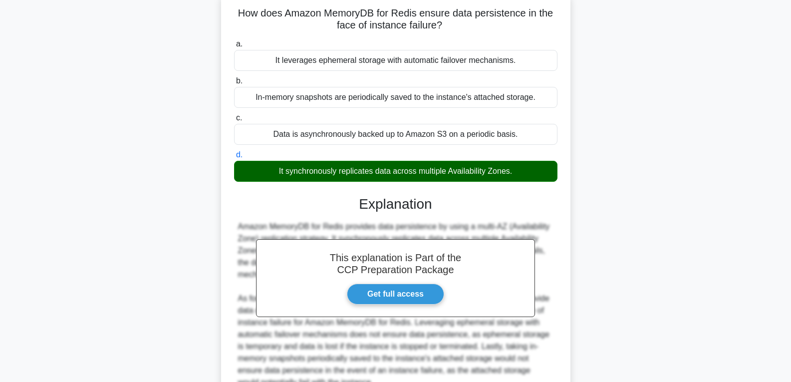
scroll to position [162, 0]
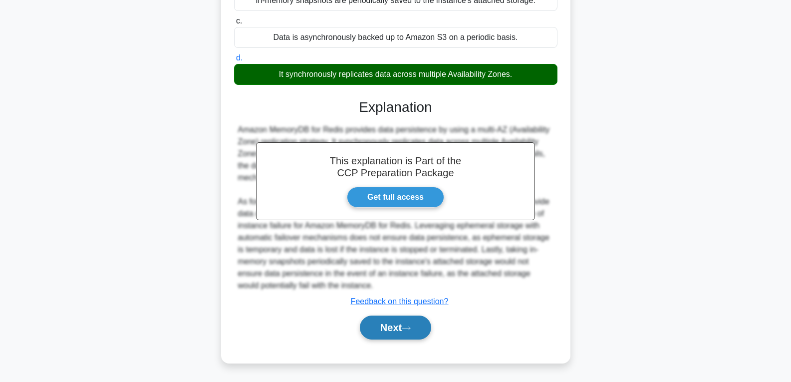
click at [394, 321] on button "Next" at bounding box center [395, 327] width 71 height 24
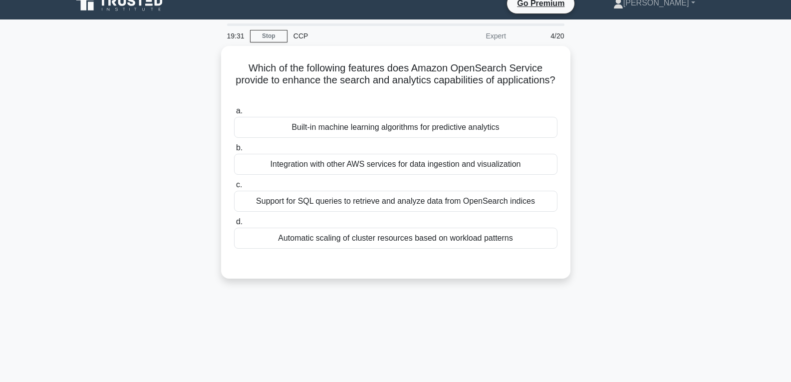
scroll to position [7, 0]
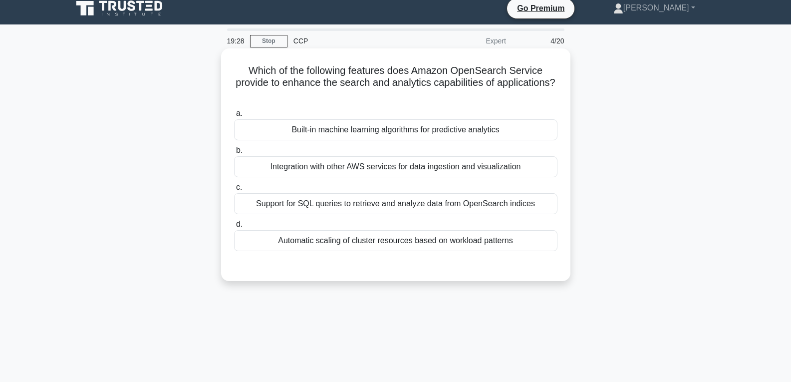
click at [400, 239] on div "Automatic scaling of cluster resources based on workload patterns" at bounding box center [395, 240] width 323 height 21
click at [234, 228] on input "d. Automatic scaling of cluster resources based on workload patterns" at bounding box center [234, 224] width 0 height 6
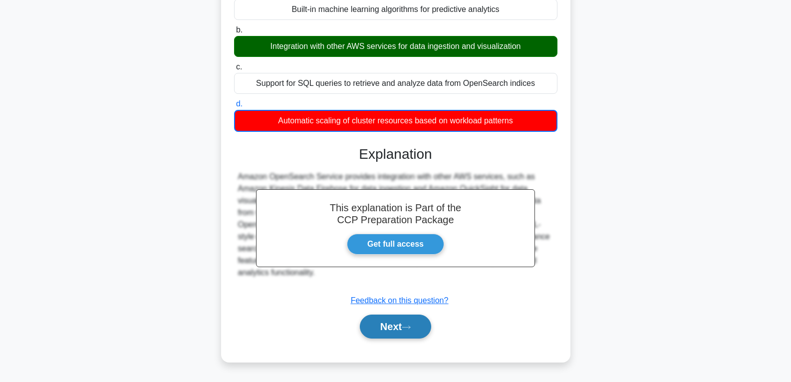
scroll to position [150, 0]
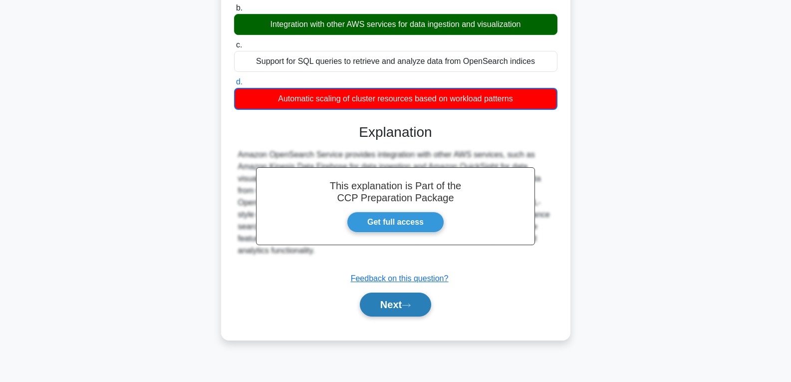
click at [403, 298] on button "Next" at bounding box center [395, 304] width 71 height 24
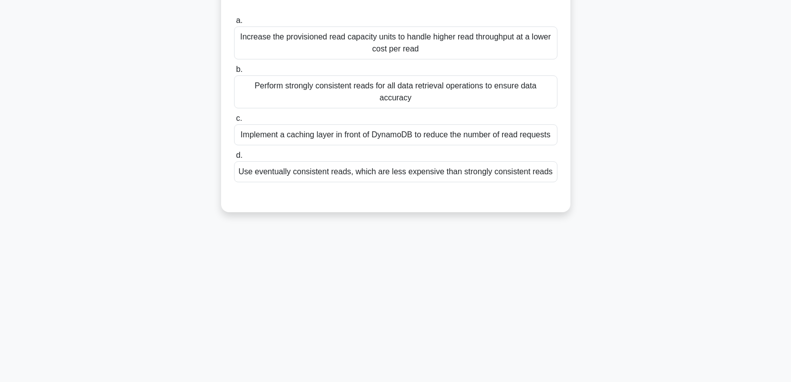
scroll to position [50, 0]
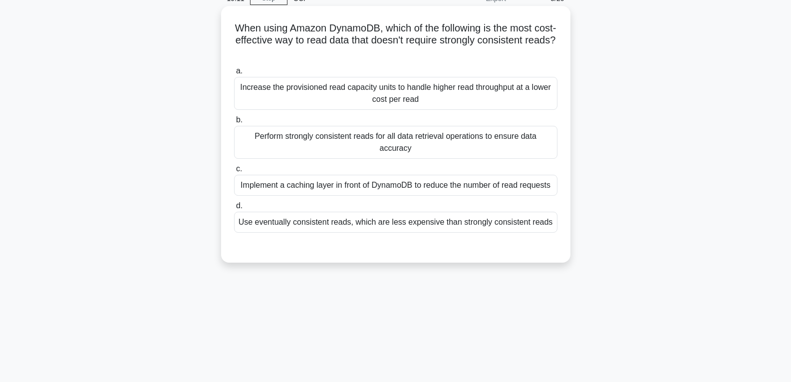
click at [381, 136] on div "Perform strongly consistent reads for all data retrieval operations to ensure d…" at bounding box center [395, 142] width 323 height 33
click at [234, 123] on input "b. Perform strongly consistent reads for all data retrieval operations to ensur…" at bounding box center [234, 120] width 0 height 6
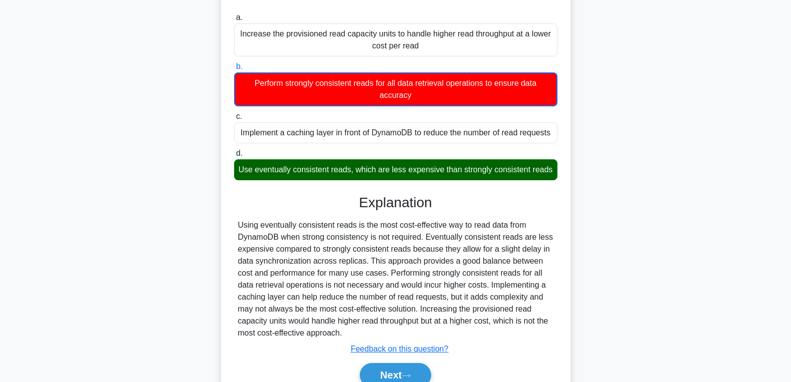
scroll to position [163, 0]
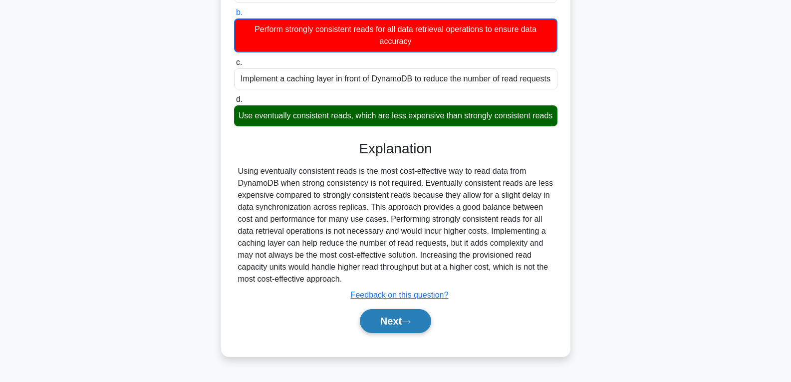
click at [399, 329] on button "Next" at bounding box center [395, 321] width 71 height 24
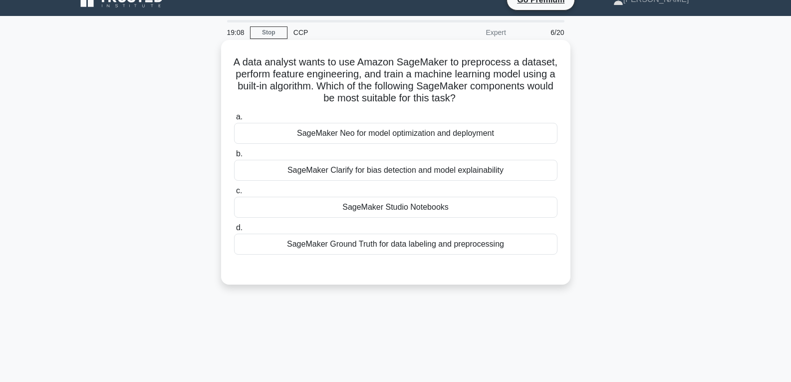
scroll to position [7, 0]
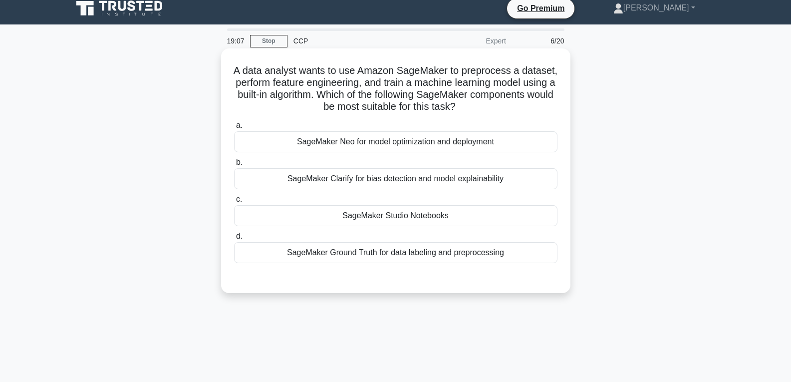
click at [388, 213] on div "SageMaker Studio Notebooks" at bounding box center [395, 215] width 323 height 21
click at [234, 203] on input "c. SageMaker Studio Notebooks" at bounding box center [234, 199] width 0 height 6
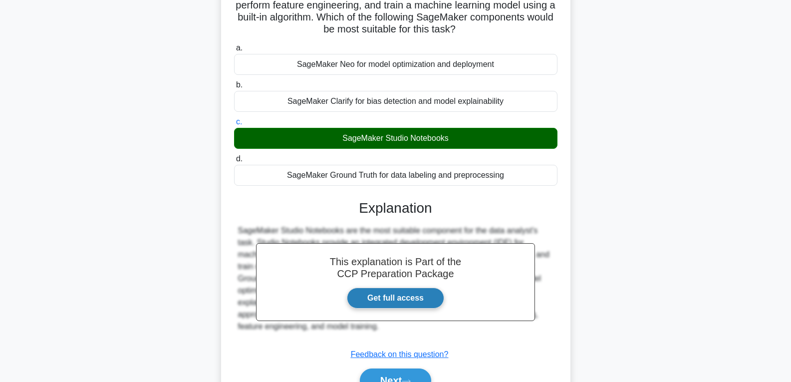
scroll to position [157, 0]
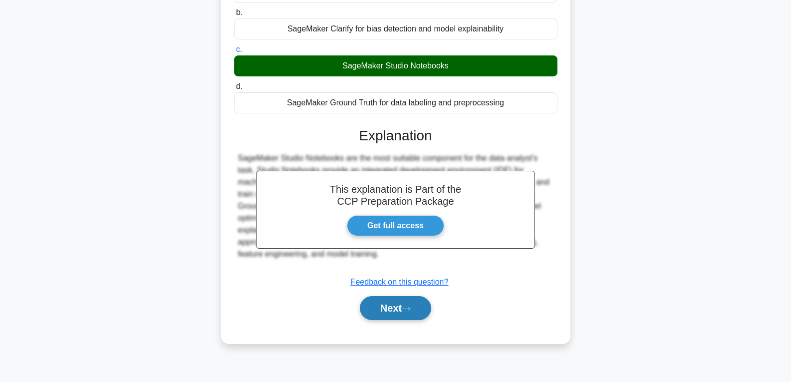
click at [394, 298] on button "Next" at bounding box center [395, 308] width 71 height 24
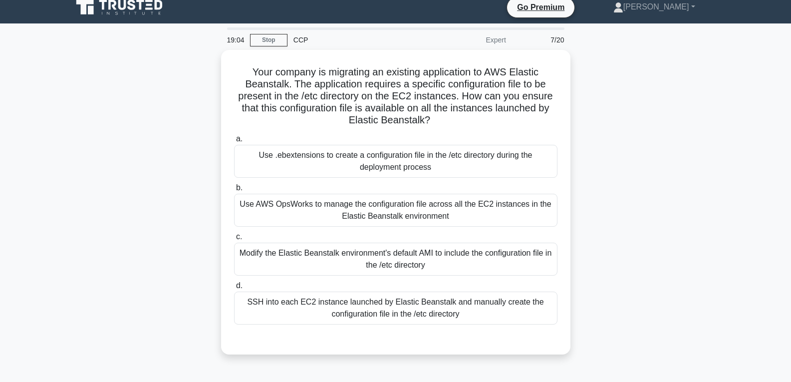
scroll to position [7, 0]
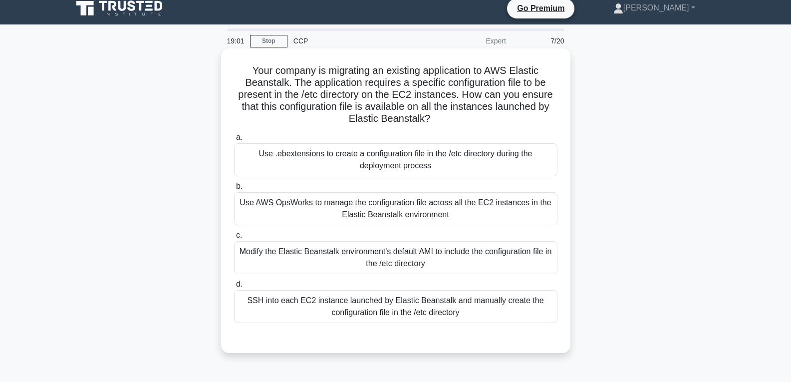
click at [386, 212] on div "Use AWS OpsWorks to manage the configuration file across all the EC2 instances …" at bounding box center [395, 208] width 323 height 33
click at [234, 190] on input "b. Use AWS OpsWorks to manage the configuration file across all the EC2 instanc…" at bounding box center [234, 186] width 0 height 6
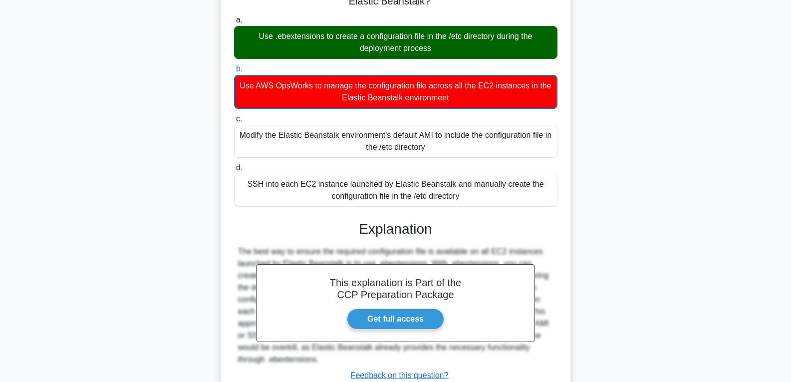
scroll to position [199, 0]
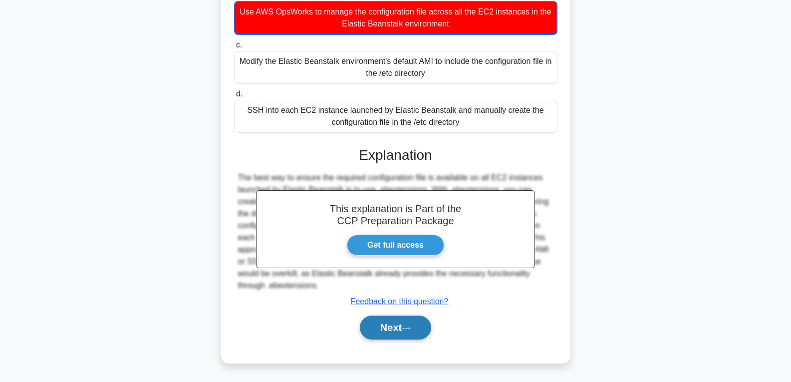
click at [398, 326] on button "Next" at bounding box center [395, 327] width 71 height 24
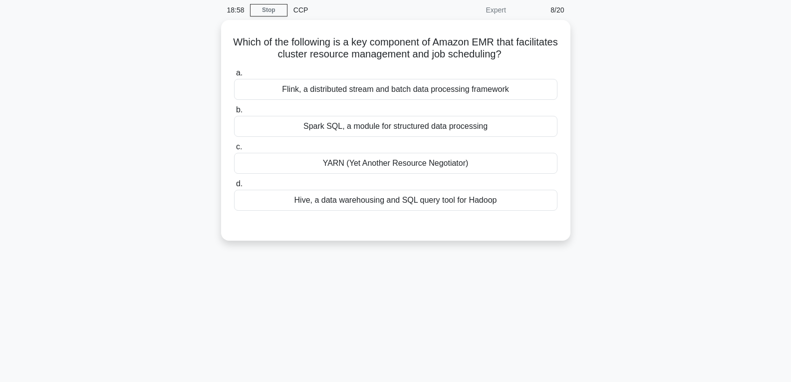
scroll to position [7, 0]
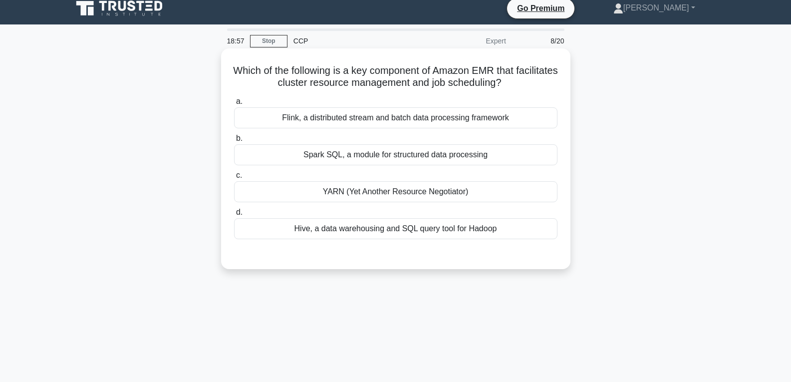
click at [384, 184] on div "YARN (Yet Another Resource Negotiator)" at bounding box center [395, 191] width 323 height 21
click at [234, 179] on input "c. YARN (Yet Another Resource Negotiator)" at bounding box center [234, 175] width 0 height 6
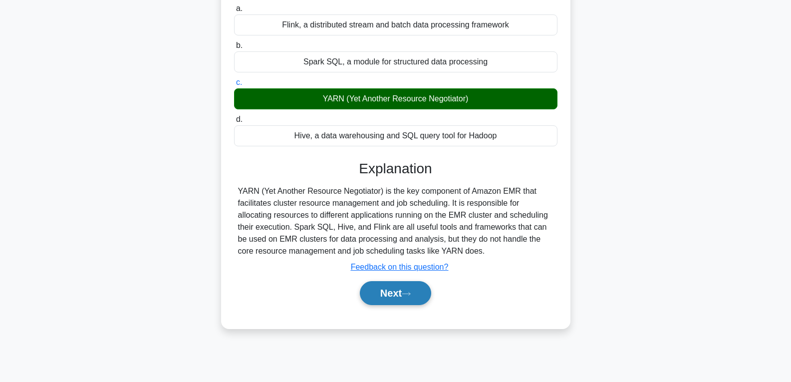
scroll to position [157, 0]
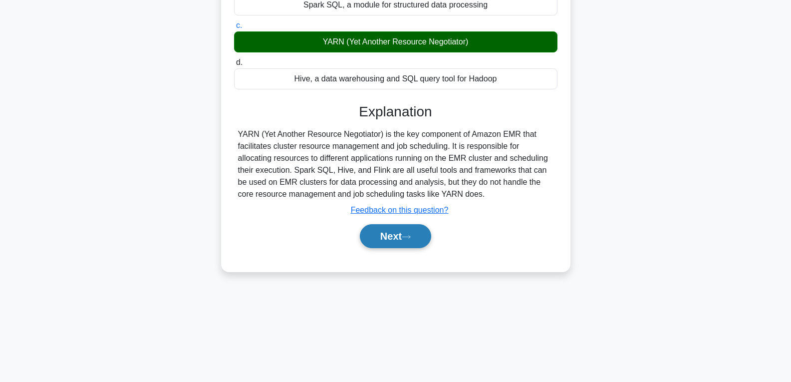
click at [401, 237] on button "Next" at bounding box center [395, 236] width 71 height 24
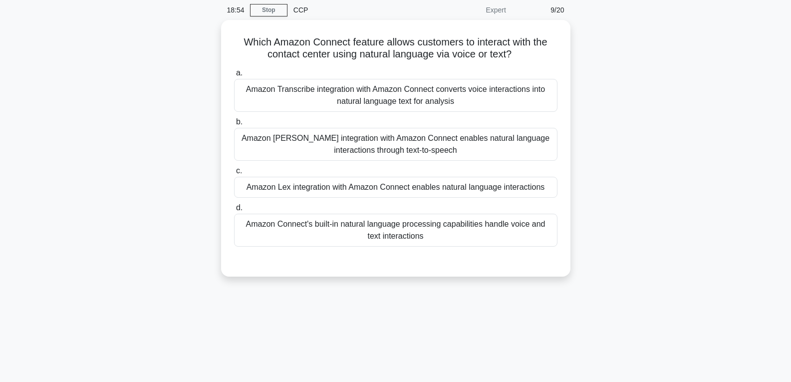
scroll to position [7, 0]
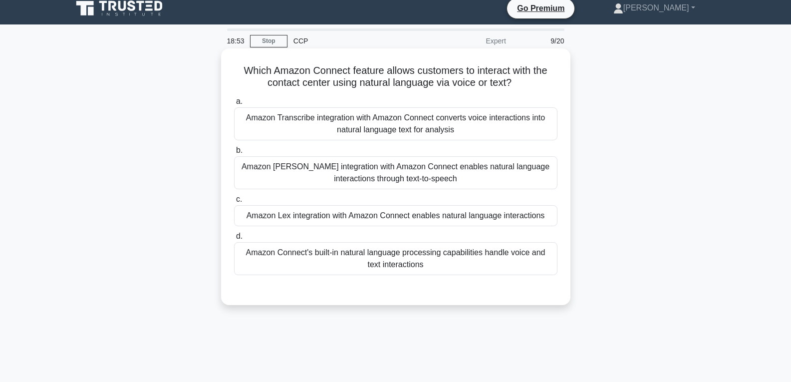
click at [401, 208] on div "Amazon Lex integration with Amazon Connect enables natural language interactions" at bounding box center [395, 215] width 323 height 21
click at [234, 203] on input "c. Amazon Lex integration with Amazon Connect enables natural language interact…" at bounding box center [234, 199] width 0 height 6
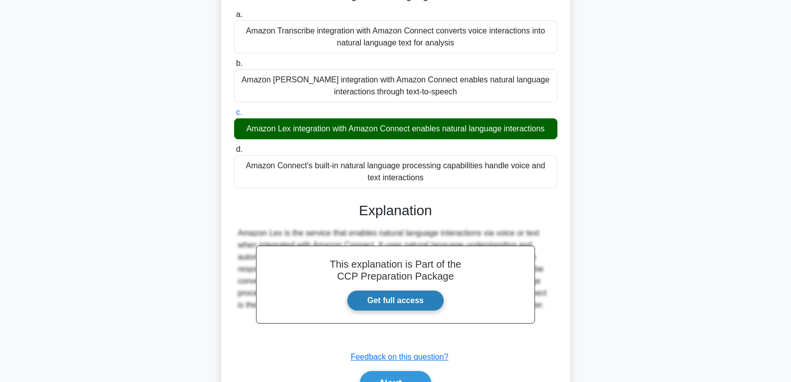
scroll to position [157, 0]
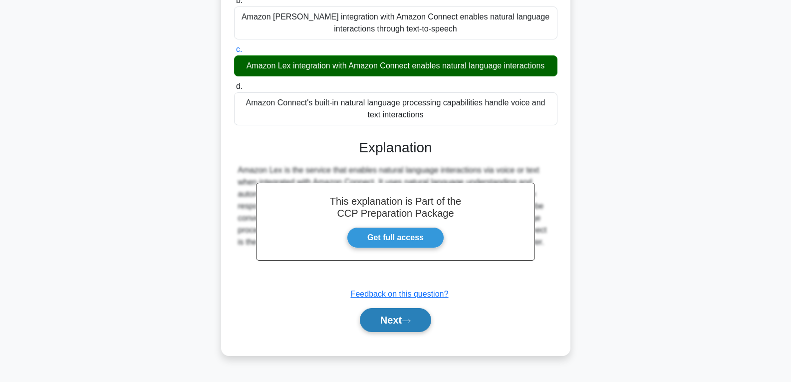
click at [402, 316] on button "Next" at bounding box center [395, 320] width 71 height 24
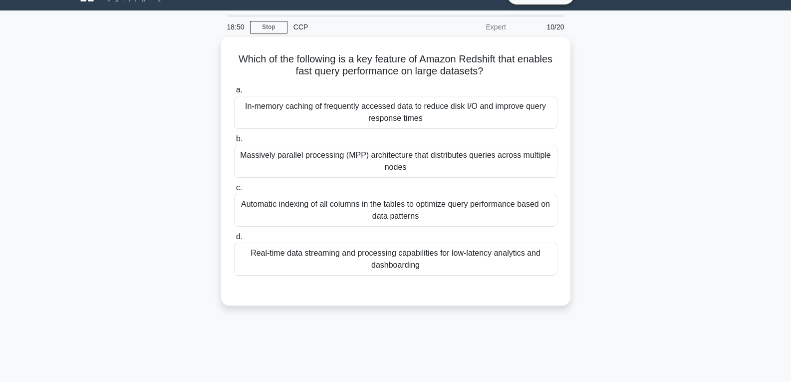
scroll to position [0, 0]
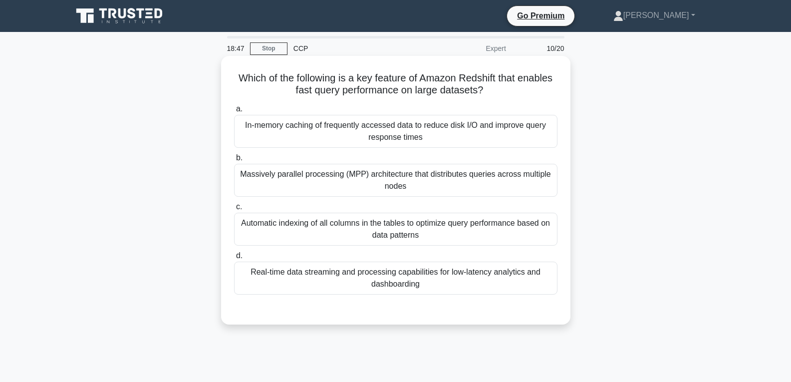
click at [383, 270] on div "Real-time data streaming and processing capabilities for low-latency analytics …" at bounding box center [395, 278] width 323 height 33
click at [234, 259] on input "d. Real-time data streaming and processing capabilities for low-latency analyti…" at bounding box center [234, 256] width 0 height 6
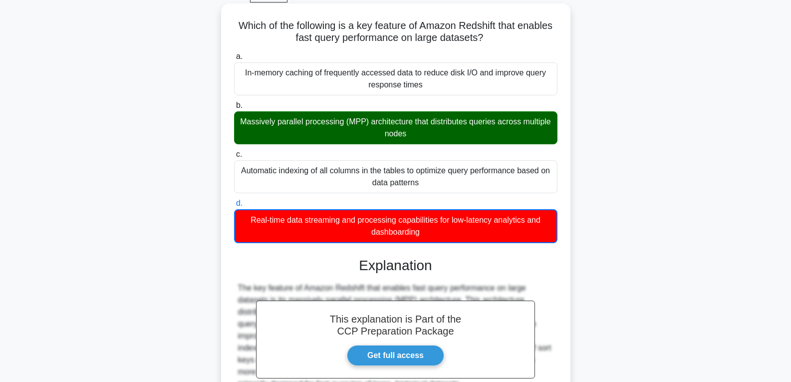
scroll to position [163, 0]
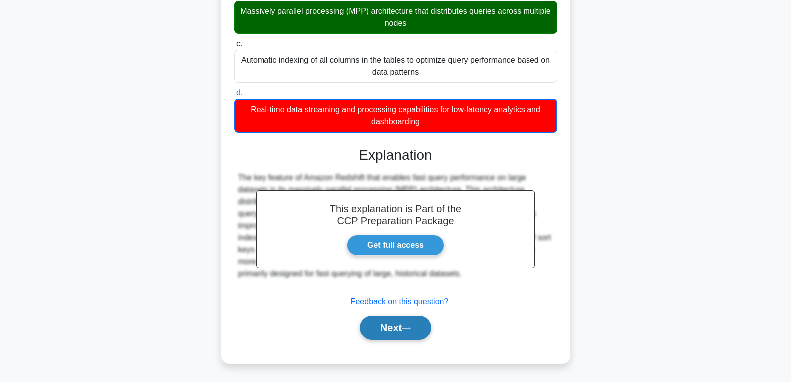
click at [386, 337] on button "Next" at bounding box center [395, 327] width 71 height 24
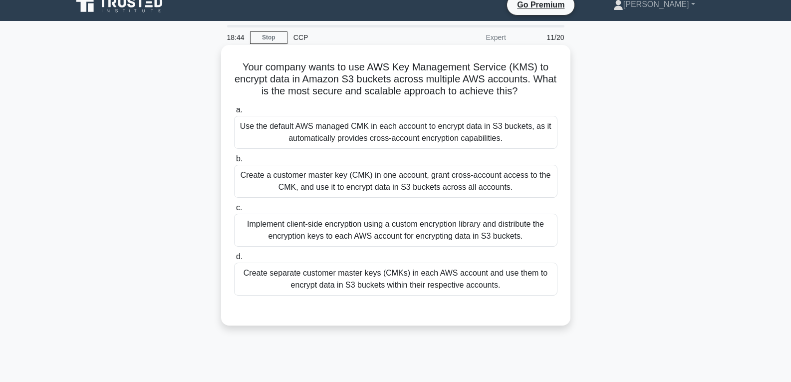
scroll to position [0, 0]
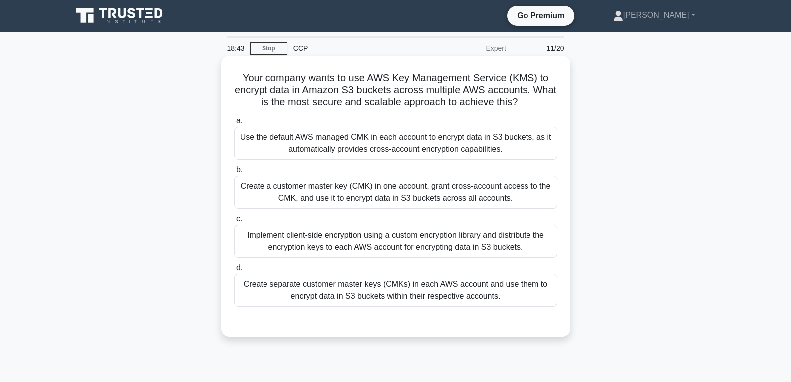
click at [392, 182] on div "Create a customer master key (CMK) in one account, grant cross-account access t…" at bounding box center [395, 192] width 323 height 33
click at [234, 173] on input "b. Create a customer master key (CMK) in one account, grant cross-account acces…" at bounding box center [234, 170] width 0 height 6
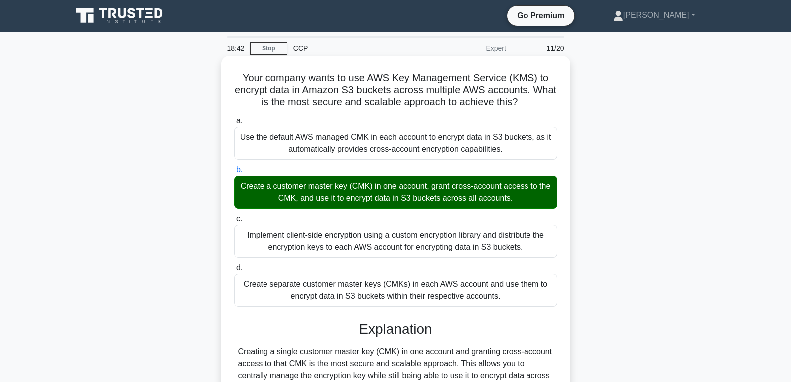
scroll to position [157, 0]
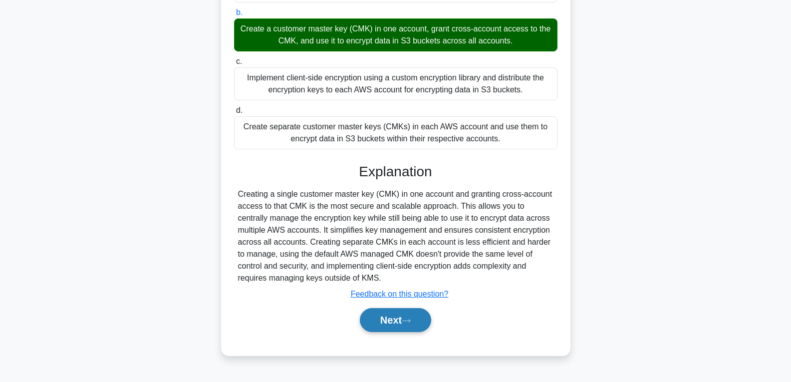
click at [395, 330] on button "Next" at bounding box center [395, 320] width 71 height 24
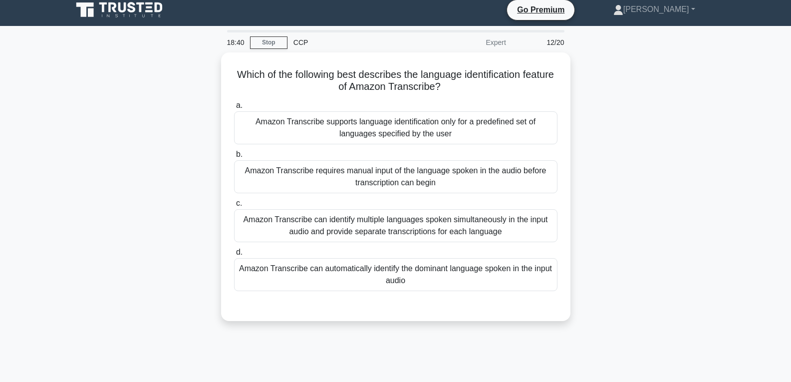
scroll to position [0, 0]
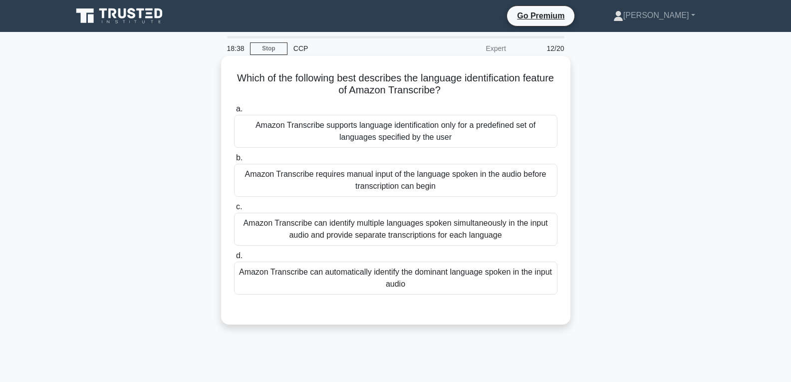
click at [400, 273] on div "Amazon Transcribe can automatically identify the dominant language spoken in th…" at bounding box center [395, 278] width 323 height 33
click at [234, 259] on input "d. Amazon Transcribe can automatically identify the dominant language spoken in…" at bounding box center [234, 256] width 0 height 6
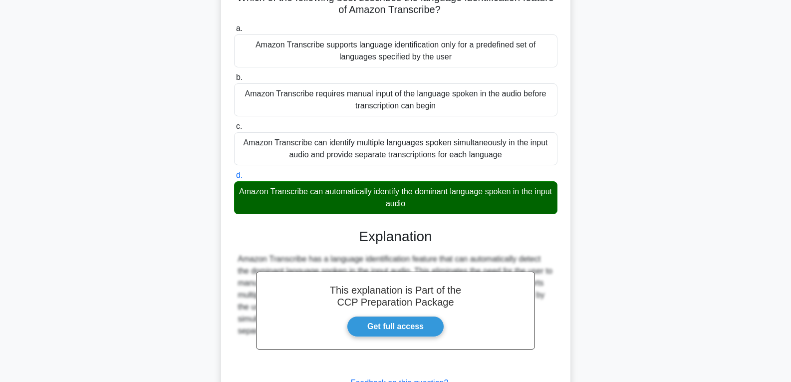
scroll to position [162, 0]
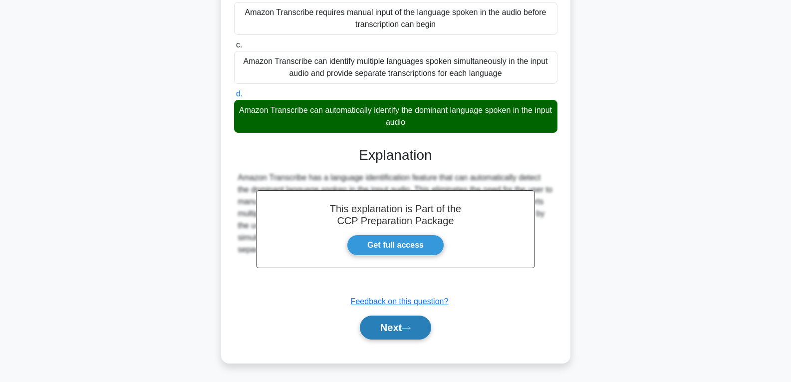
click at [400, 320] on button "Next" at bounding box center [395, 327] width 71 height 24
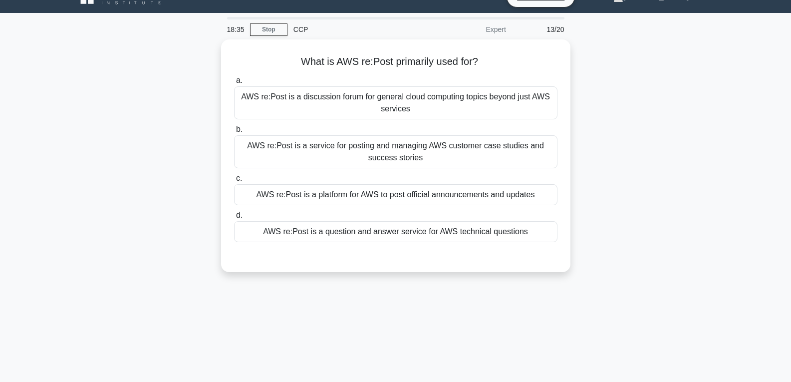
scroll to position [7, 0]
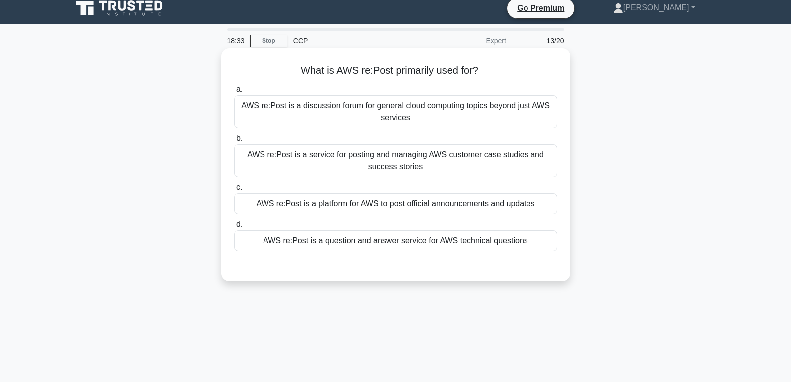
click at [394, 241] on div "AWS re:Post is a question and answer service for AWS technical questions" at bounding box center [395, 240] width 323 height 21
click at [234, 228] on input "d. AWS re:Post is a question and answer service for AWS technical questions" at bounding box center [234, 224] width 0 height 6
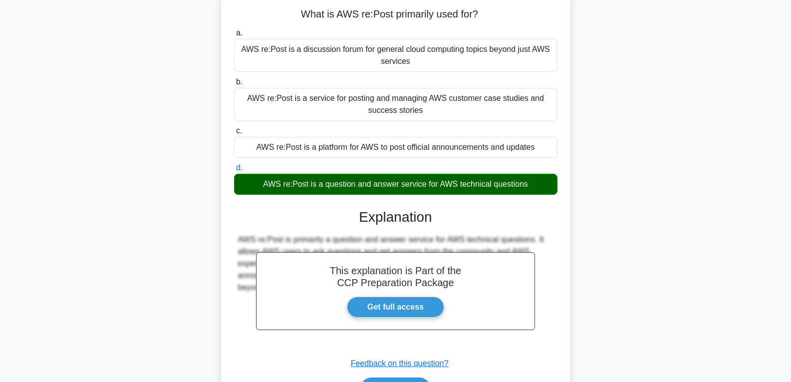
scroll to position [157, 0]
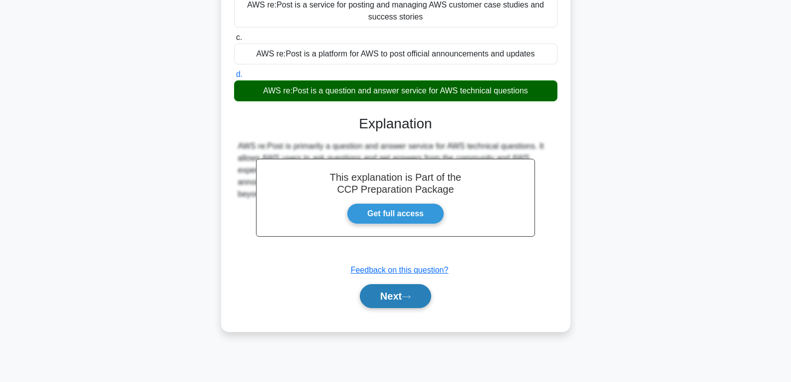
click at [391, 291] on button "Next" at bounding box center [395, 296] width 71 height 24
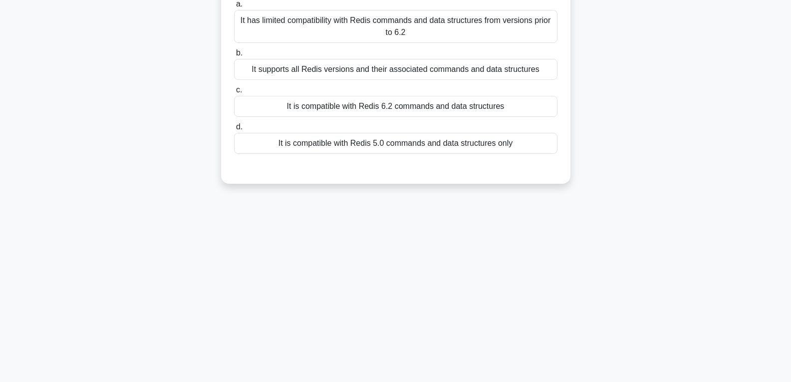
scroll to position [57, 0]
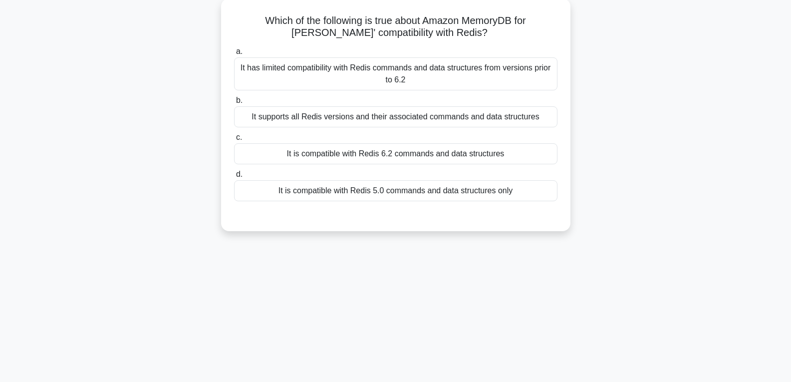
click at [393, 151] on div "It is compatible with Redis 6.2 commands and data structures" at bounding box center [395, 153] width 323 height 21
click at [234, 141] on input "c. It is compatible with Redis 6.2 commands and data structures" at bounding box center [234, 137] width 0 height 6
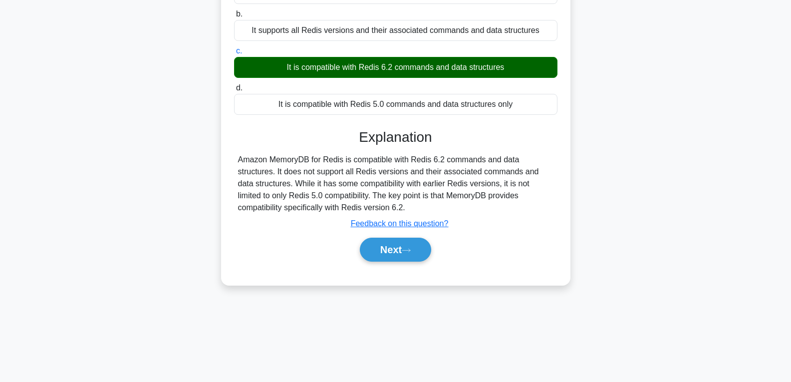
scroll to position [157, 0]
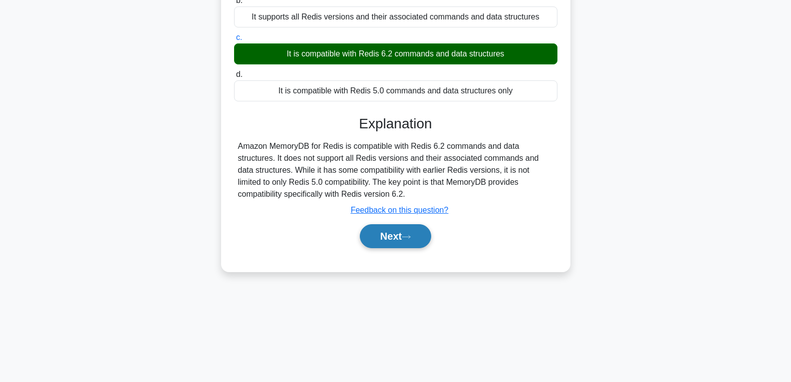
click at [400, 229] on button "Next" at bounding box center [395, 236] width 71 height 24
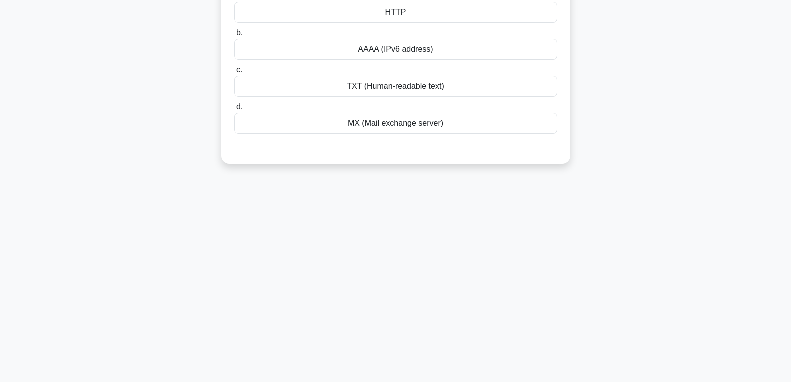
scroll to position [57, 0]
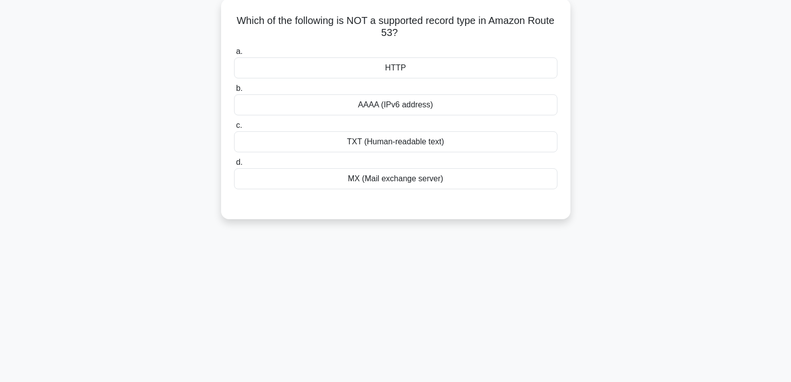
click at [402, 71] on div "HTTP" at bounding box center [395, 67] width 323 height 21
click at [234, 55] on input "a. HTTP" at bounding box center [234, 51] width 0 height 6
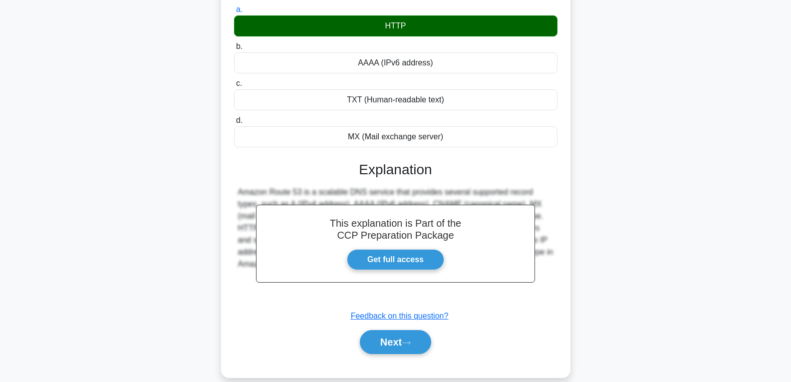
scroll to position [157, 0]
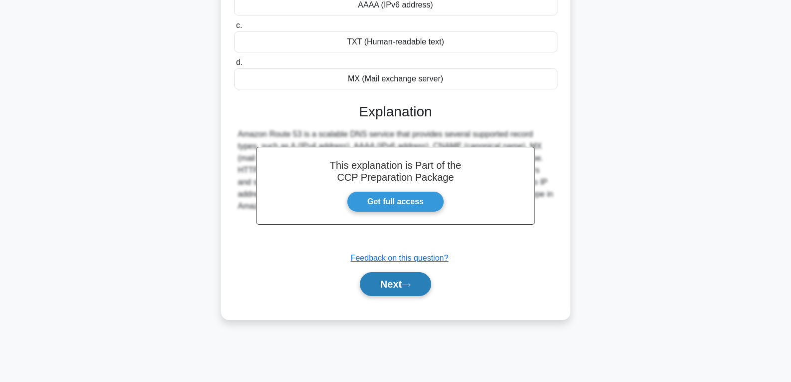
click at [406, 275] on button "Next" at bounding box center [395, 284] width 71 height 24
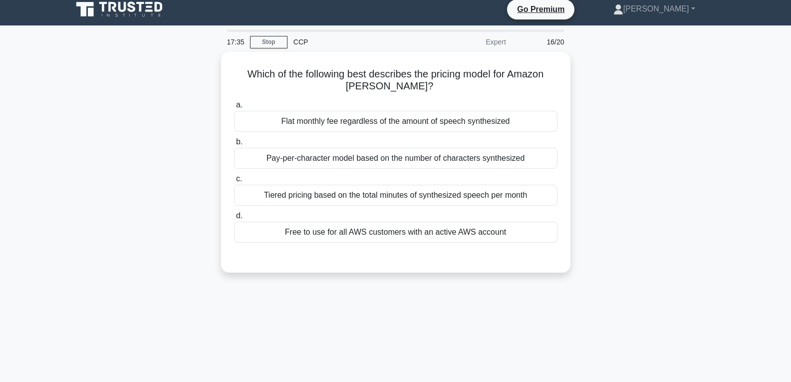
scroll to position [0, 0]
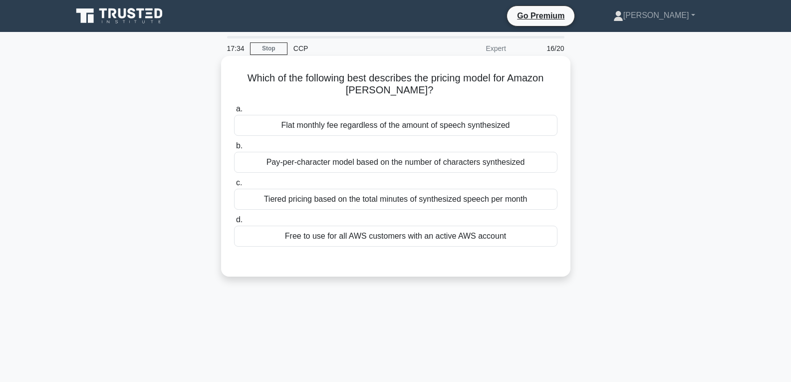
click at [403, 231] on div "Free to use for all AWS customers with an active AWS account" at bounding box center [395, 236] width 323 height 21
click at [234, 223] on input "d. Free to use for all AWS customers with an active AWS account" at bounding box center [234, 220] width 0 height 6
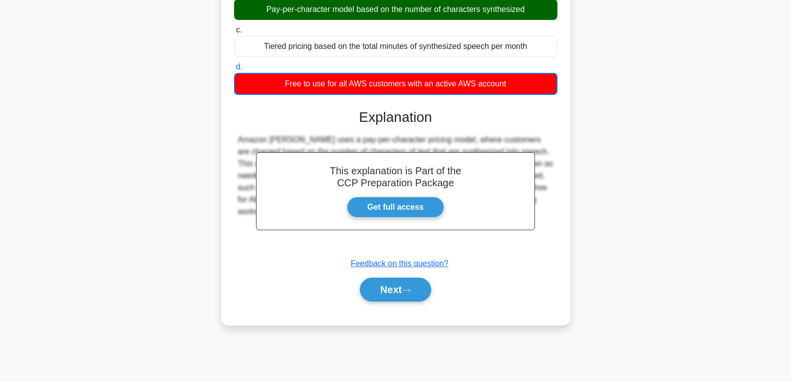
scroll to position [157, 0]
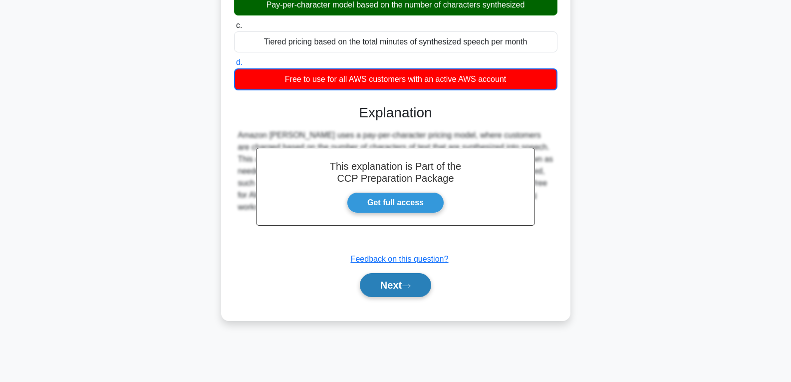
click at [392, 283] on button "Next" at bounding box center [395, 285] width 71 height 24
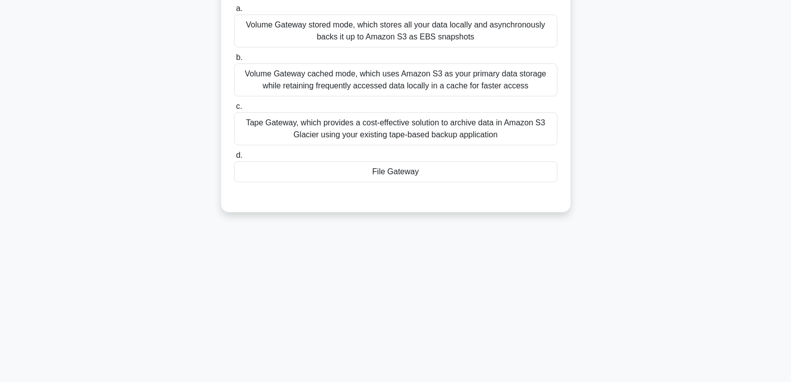
scroll to position [57, 0]
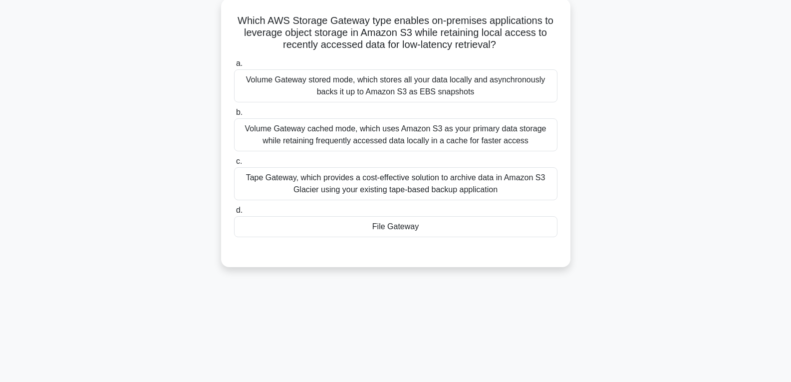
click at [395, 229] on div "File Gateway" at bounding box center [395, 226] width 323 height 21
click at [234, 214] on input "d. File Gateway" at bounding box center [234, 210] width 0 height 6
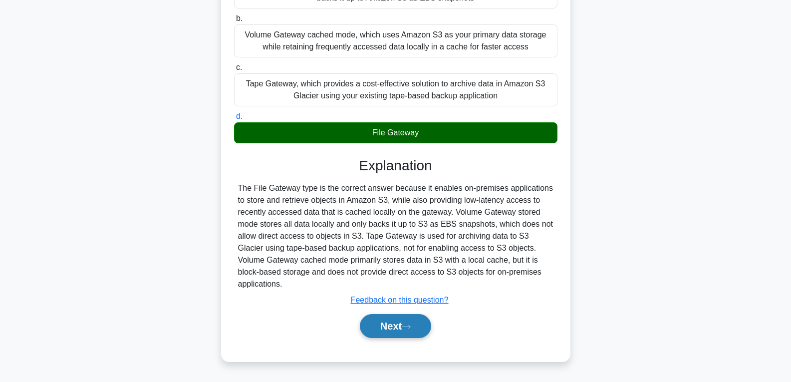
scroll to position [157, 0]
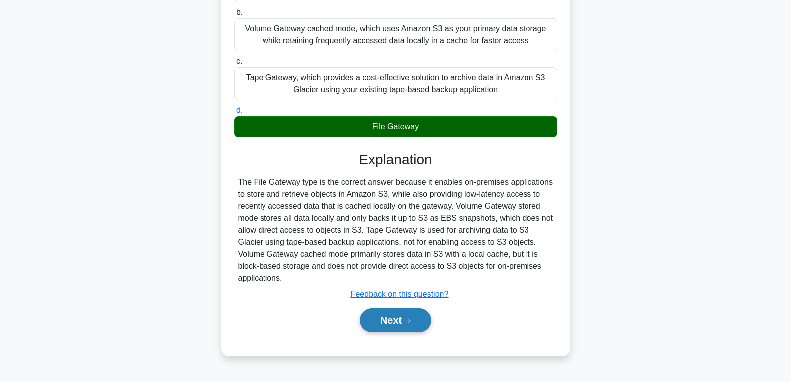
click at [389, 308] on button "Next" at bounding box center [395, 320] width 71 height 24
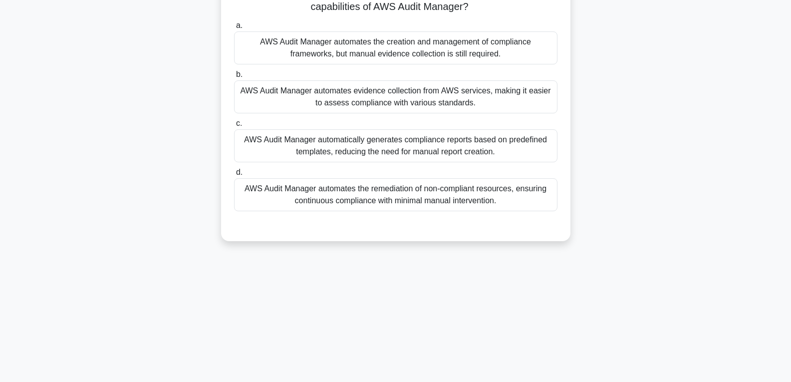
scroll to position [7, 0]
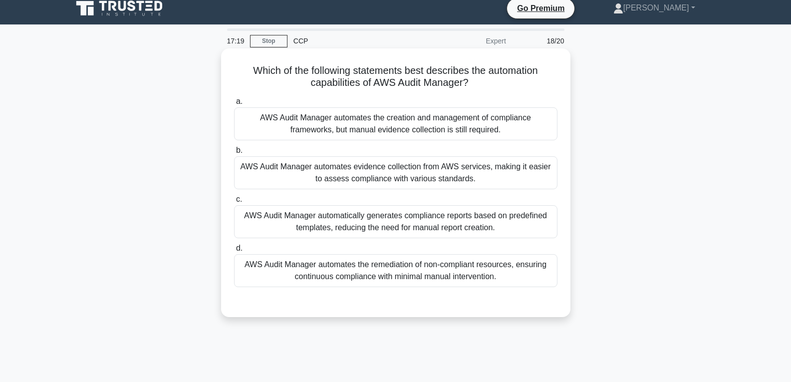
click at [406, 217] on div "AWS Audit Manager automatically generates compliance reports based on predefine…" at bounding box center [395, 221] width 323 height 33
click at [234, 203] on input "c. AWS Audit Manager automatically generates compliance reports based on predef…" at bounding box center [234, 199] width 0 height 6
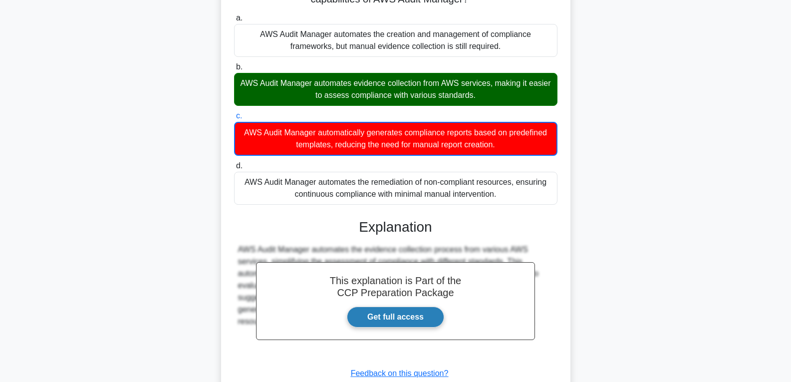
scroll to position [163, 0]
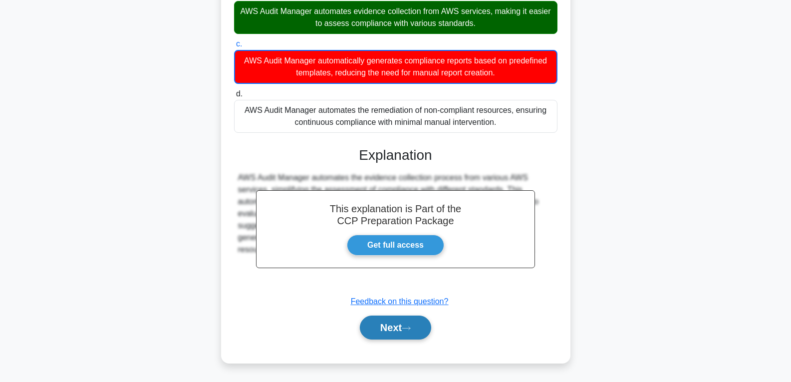
click at [392, 319] on button "Next" at bounding box center [395, 327] width 71 height 24
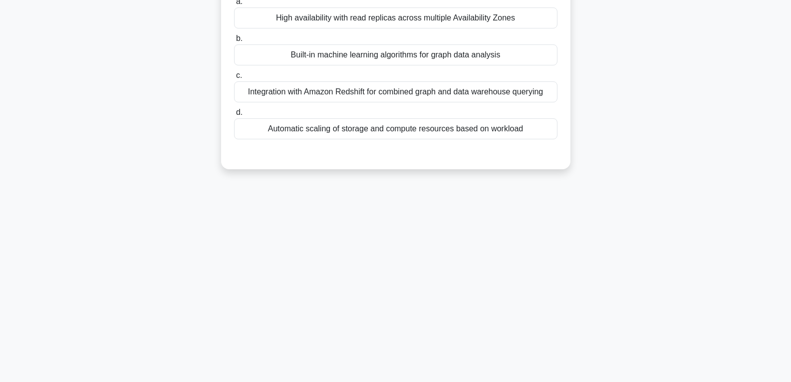
scroll to position [7, 0]
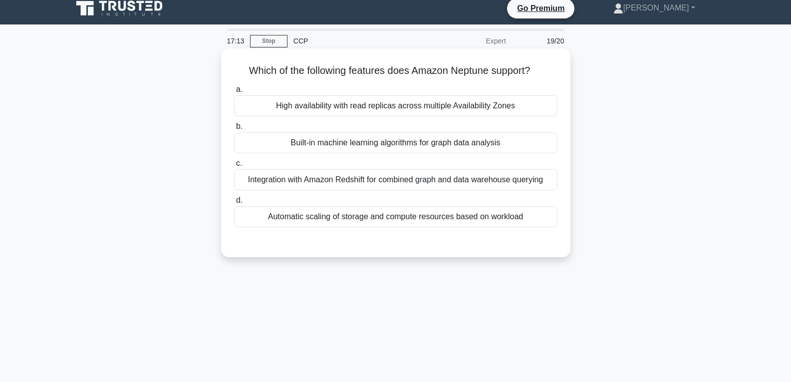
click at [419, 217] on div "Automatic scaling of storage and compute resources based on workload" at bounding box center [395, 216] width 323 height 21
click at [234, 204] on input "d. Automatic scaling of storage and compute resources based on workload" at bounding box center [234, 200] width 0 height 6
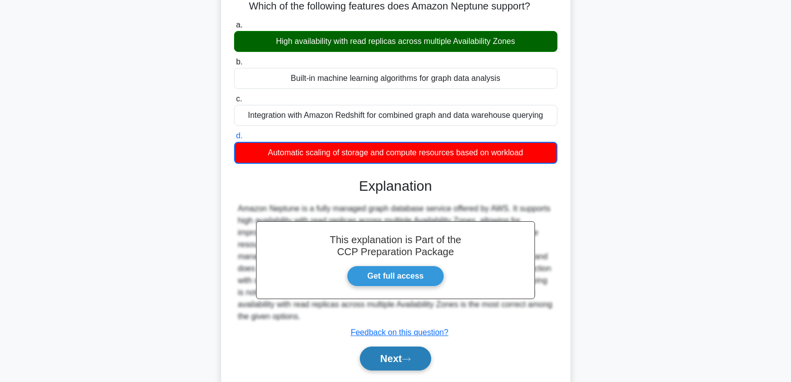
scroll to position [157, 0]
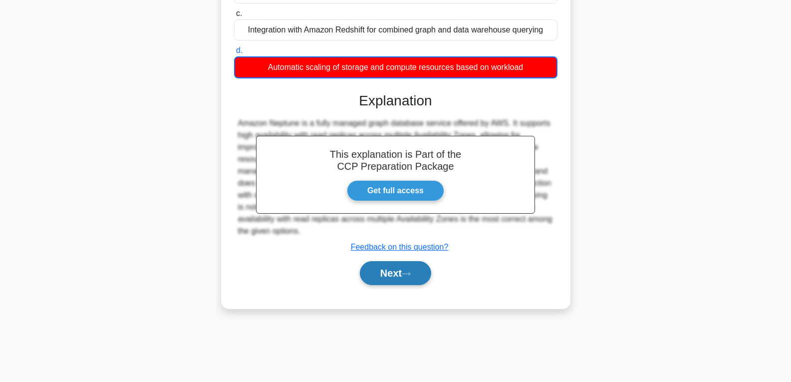
click at [405, 275] on button "Next" at bounding box center [395, 273] width 71 height 24
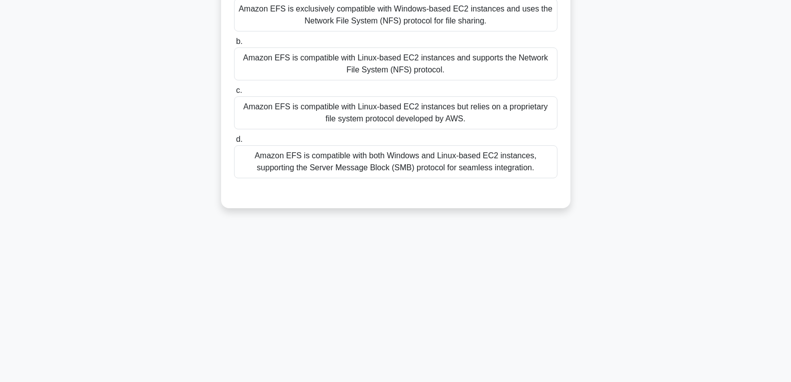
scroll to position [57, 0]
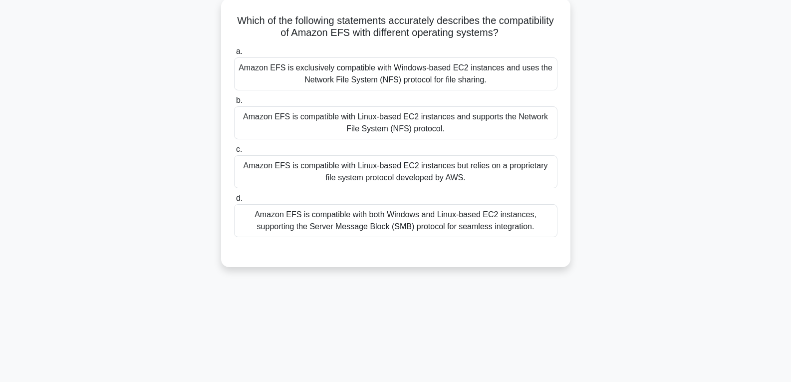
click at [400, 175] on div "Amazon EFS is compatible with Linux-based EC2 instances but relies on a proprie…" at bounding box center [395, 171] width 323 height 33
click at [234, 153] on input "c. Amazon EFS is compatible with Linux-based EC2 instances but relies on a prop…" at bounding box center [234, 149] width 0 height 6
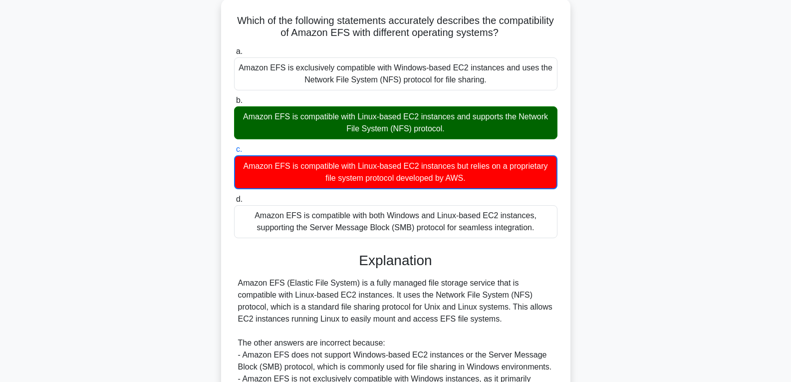
scroll to position [187, 0]
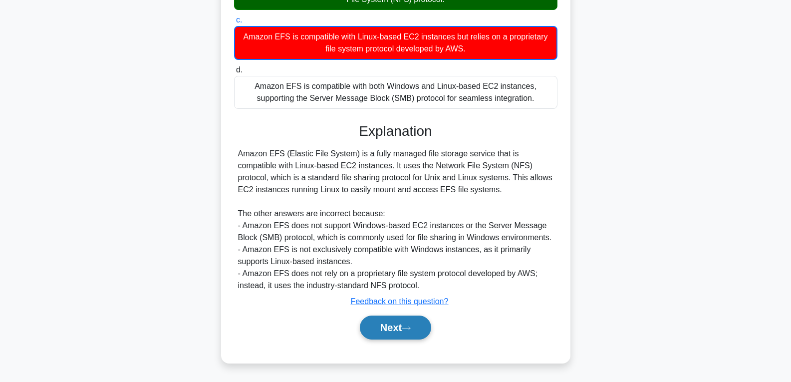
click at [388, 324] on button "Next" at bounding box center [395, 327] width 71 height 24
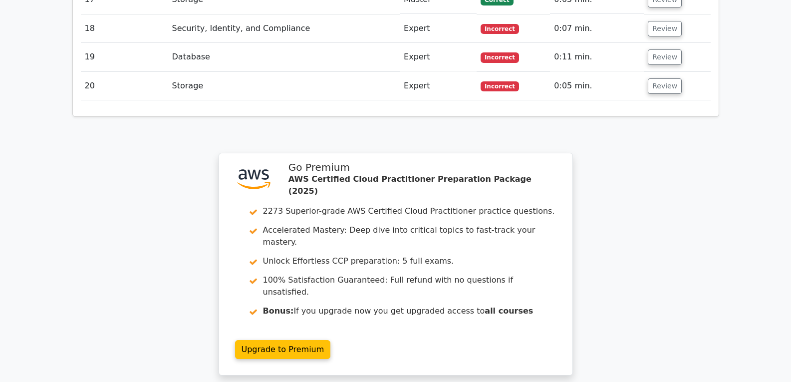
scroll to position [2038, 0]
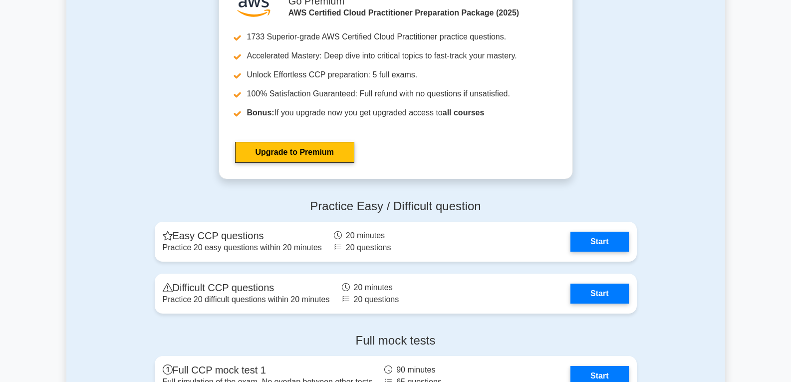
scroll to position [2196, 0]
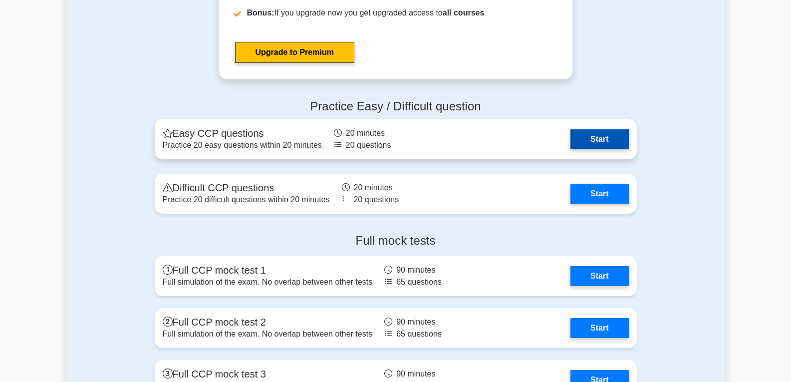
click at [593, 141] on link "Start" at bounding box center [599, 139] width 58 height 20
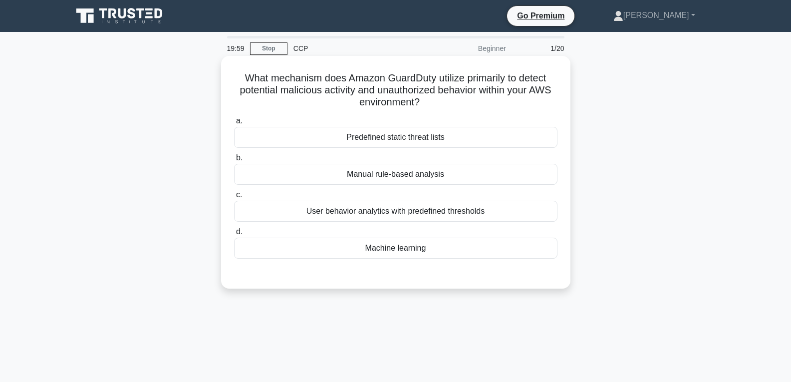
click at [415, 253] on div "Machine learning" at bounding box center [395, 248] width 323 height 21
click at [234, 235] on input "d. Machine learning" at bounding box center [234, 232] width 0 height 6
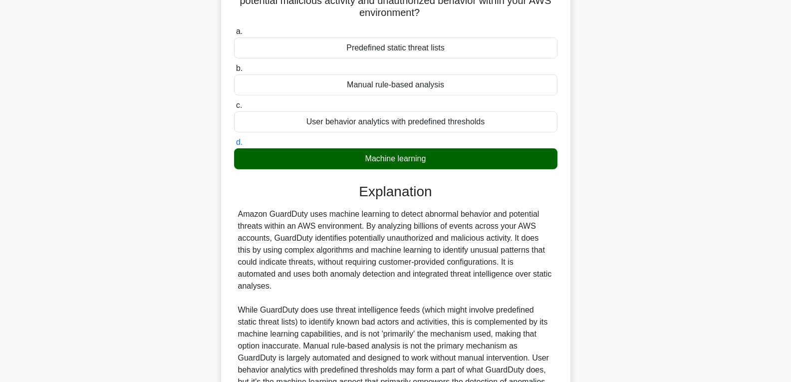
scroll to position [198, 0]
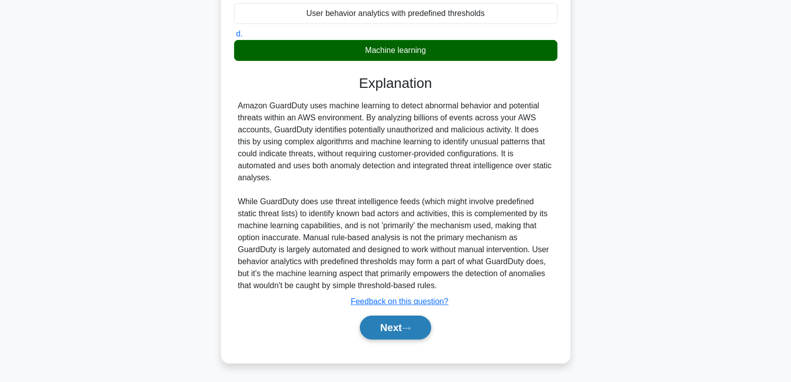
click at [409, 324] on button "Next" at bounding box center [395, 327] width 71 height 24
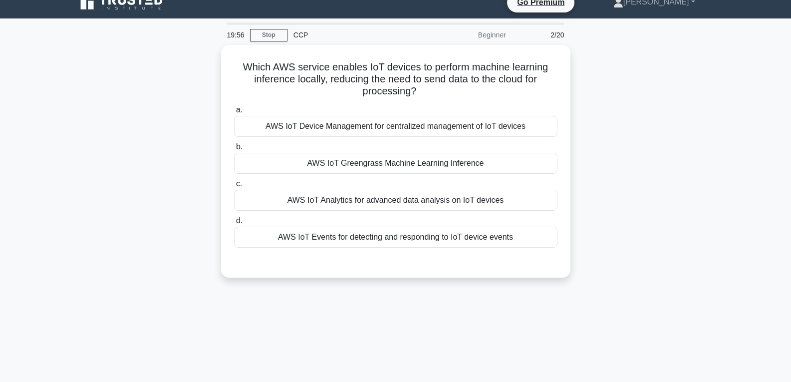
scroll to position [7, 0]
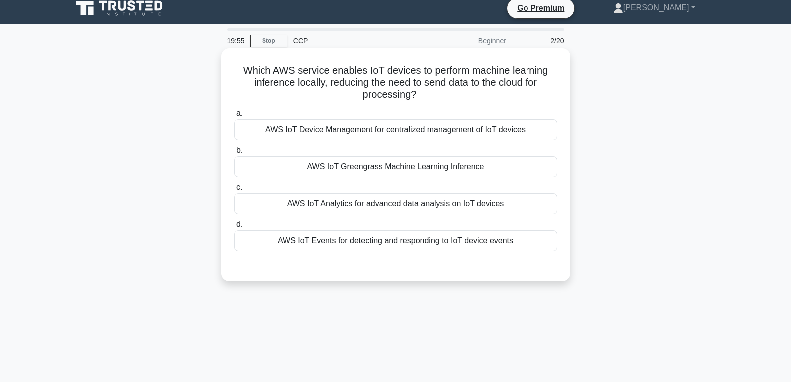
click at [386, 172] on div "AWS IoT Greengrass Machine Learning Inference" at bounding box center [395, 166] width 323 height 21
click at [234, 154] on input "b. AWS IoT Greengrass Machine Learning Inference" at bounding box center [234, 150] width 0 height 6
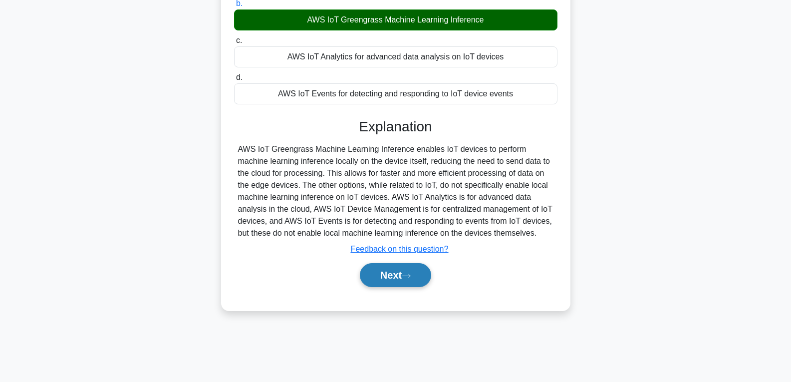
scroll to position [157, 0]
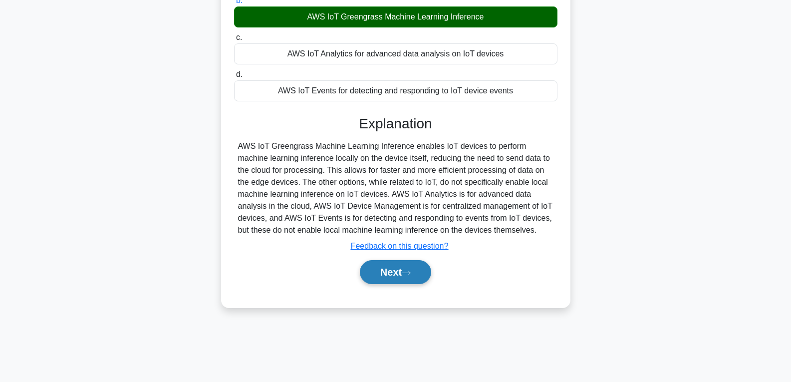
click at [392, 269] on button "Next" at bounding box center [395, 272] width 71 height 24
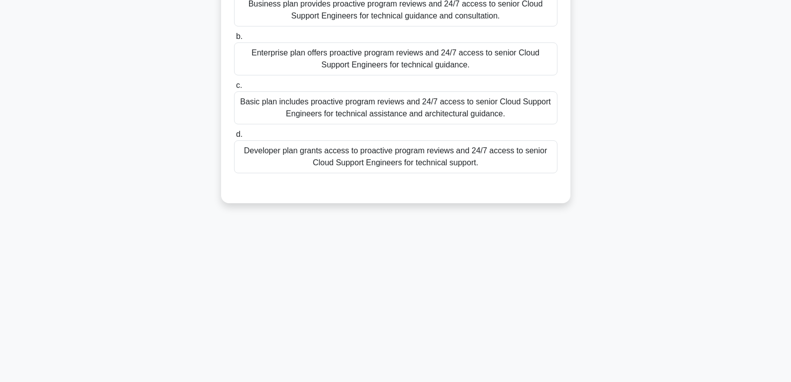
scroll to position [57, 0]
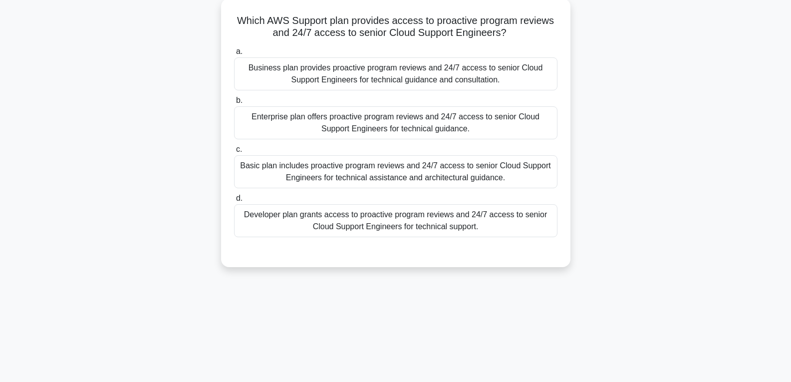
click at [397, 131] on div "Enterprise plan offers proactive program reviews and 24/7 access to senior Clou…" at bounding box center [395, 122] width 323 height 33
click at [234, 104] on input "b. Enterprise plan offers proactive program reviews and 24/7 access to senior C…" at bounding box center [234, 100] width 0 height 6
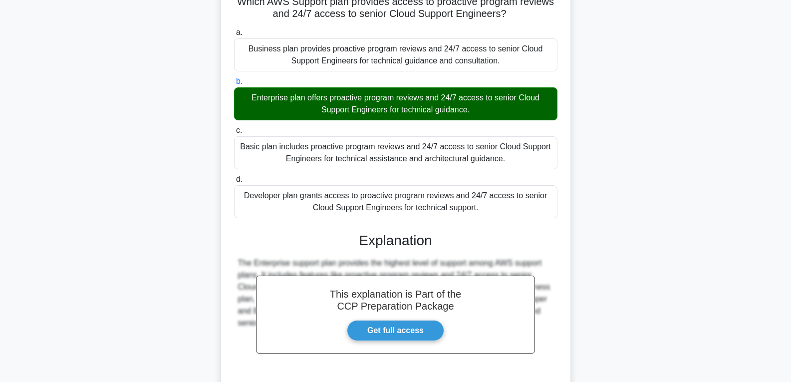
scroll to position [162, 0]
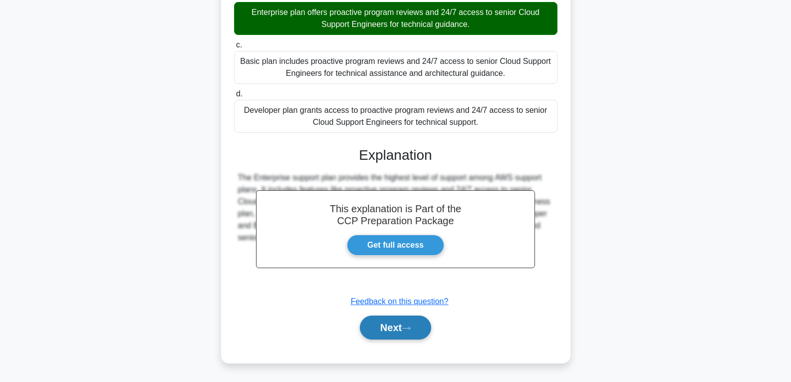
click at [419, 322] on button "Next" at bounding box center [395, 327] width 71 height 24
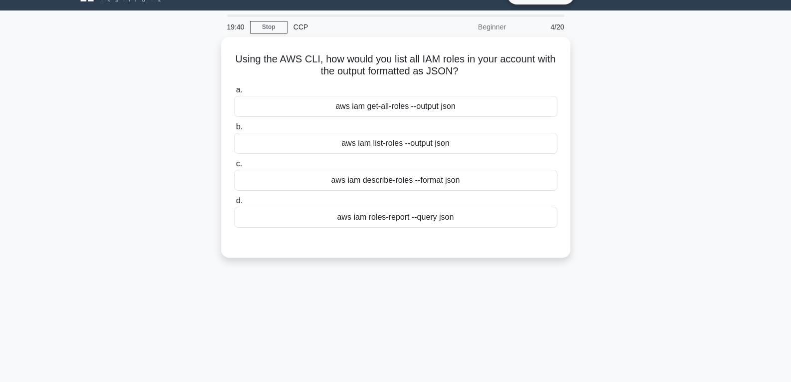
scroll to position [7, 0]
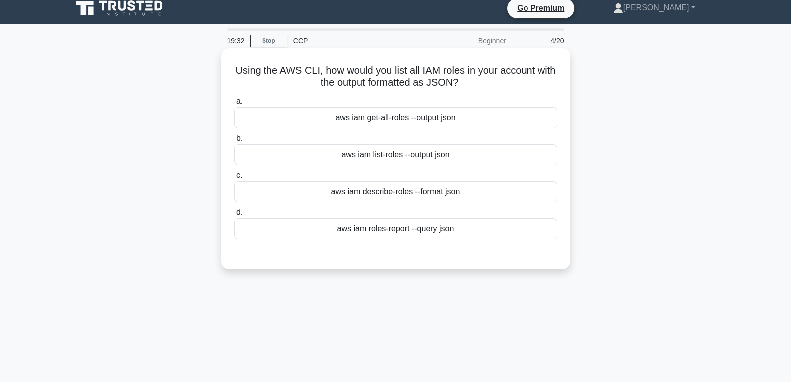
click at [399, 232] on div "aws iam roles-report --query json" at bounding box center [395, 228] width 323 height 21
click at [234, 216] on input "d. aws iam roles-report --query json" at bounding box center [234, 212] width 0 height 6
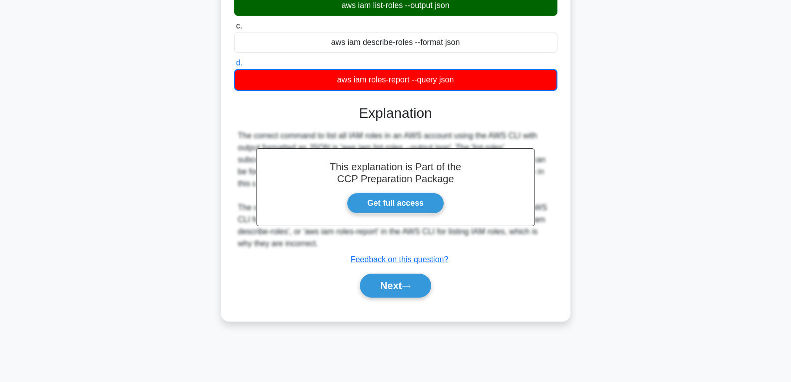
scroll to position [157, 0]
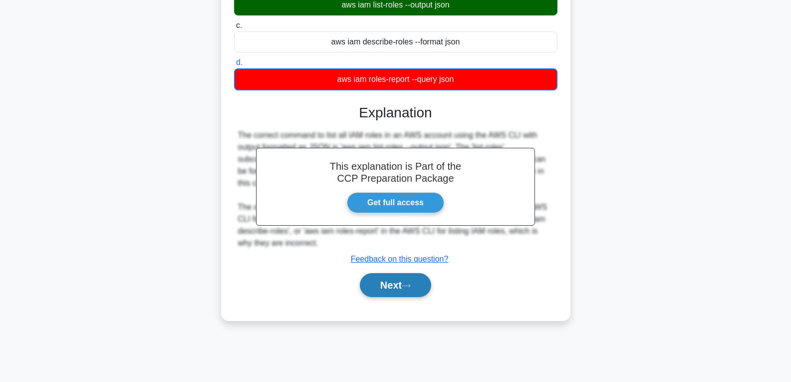
click at [394, 282] on button "Next" at bounding box center [395, 285] width 71 height 24
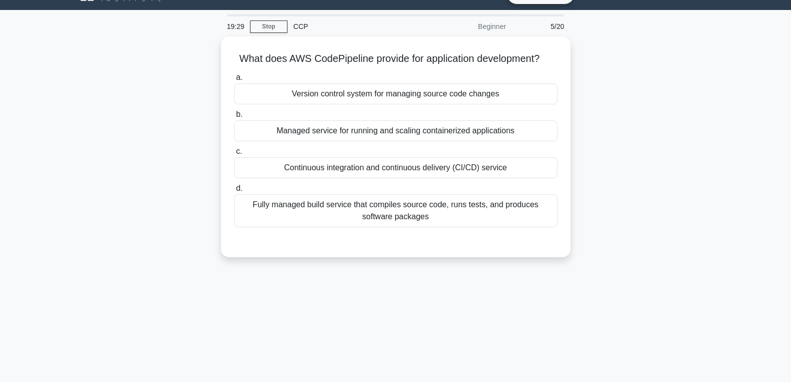
scroll to position [7, 0]
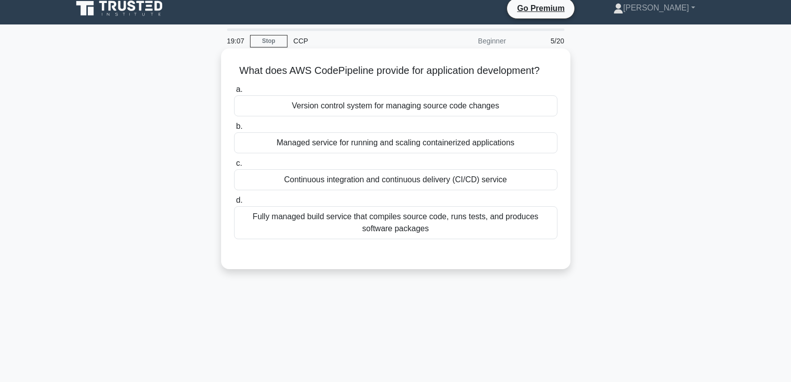
click at [399, 186] on div "Continuous integration and continuous delivery (CI/CD) service" at bounding box center [395, 179] width 323 height 21
click at [234, 167] on input "c. Continuous integration and continuous delivery (CI/CD) service" at bounding box center [234, 163] width 0 height 6
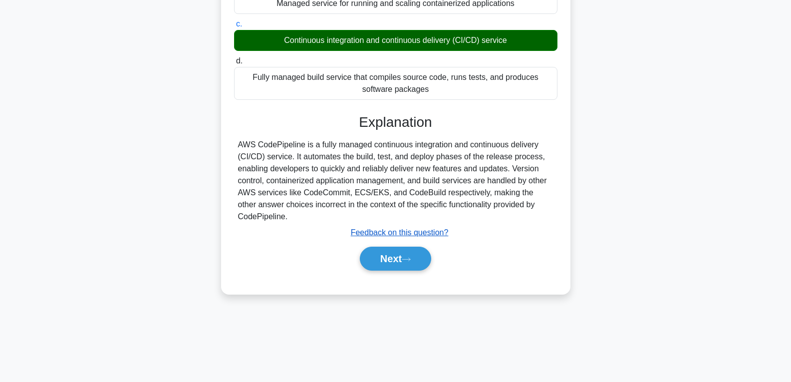
scroll to position [157, 0]
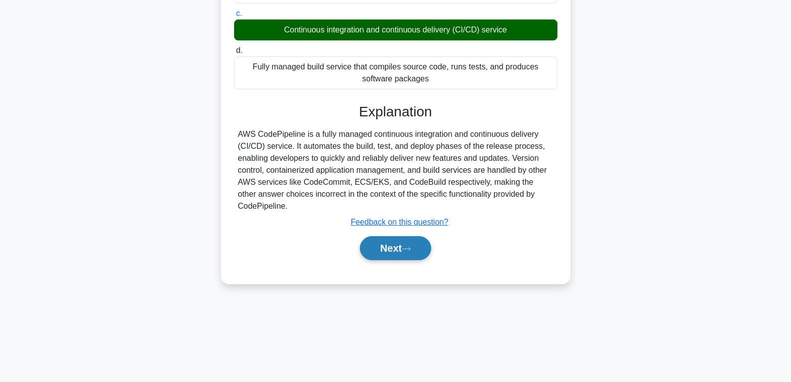
click at [387, 242] on button "Next" at bounding box center [395, 248] width 71 height 24
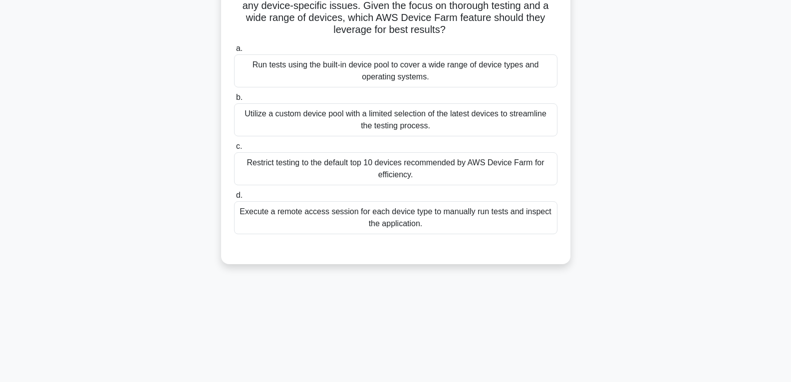
scroll to position [57, 0]
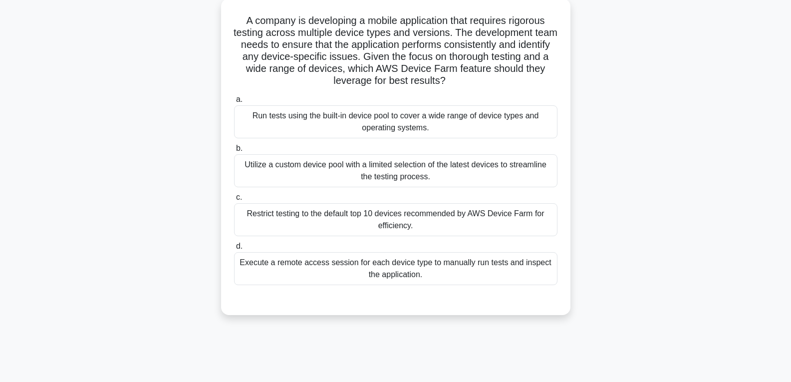
click at [385, 225] on div "Restrict testing to the default top 10 devices recommended by AWS Device Farm f…" at bounding box center [395, 219] width 323 height 33
click at [234, 201] on input "c. Restrict testing to the default top 10 devices recommended by AWS Device Far…" at bounding box center [234, 197] width 0 height 6
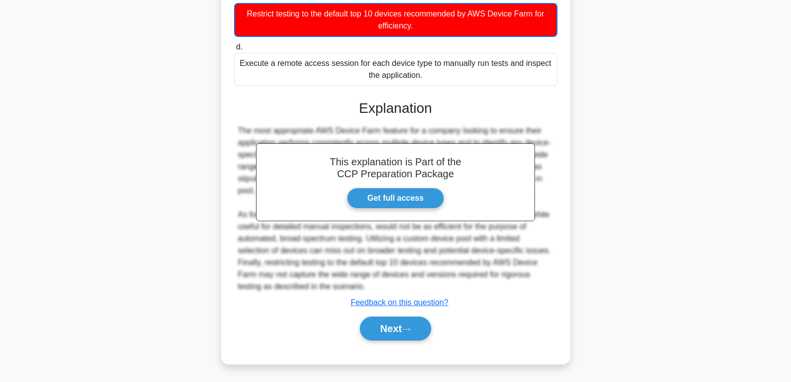
scroll to position [259, 0]
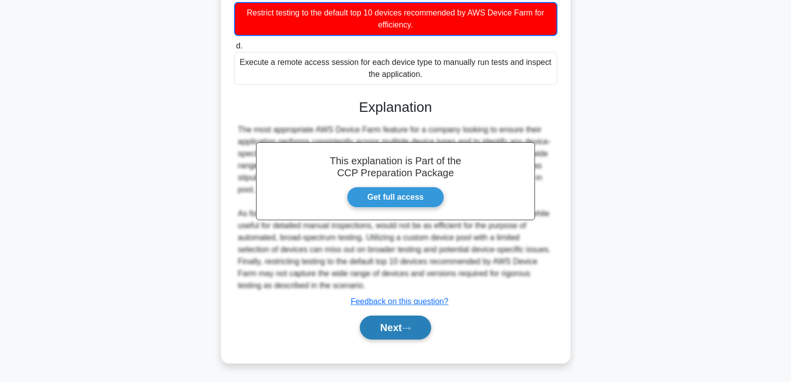
click at [400, 320] on button "Next" at bounding box center [395, 327] width 71 height 24
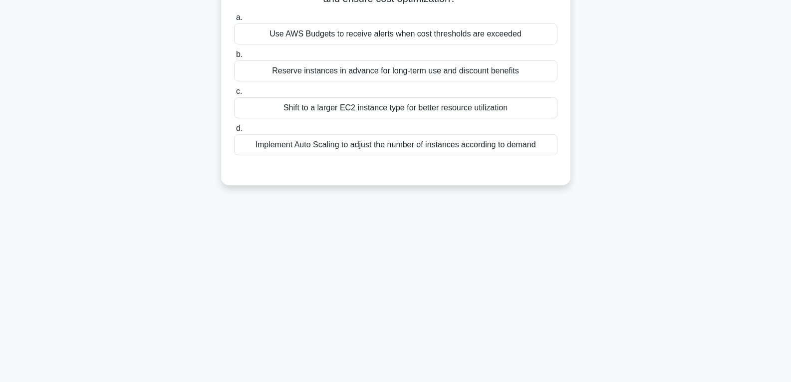
scroll to position [57, 0]
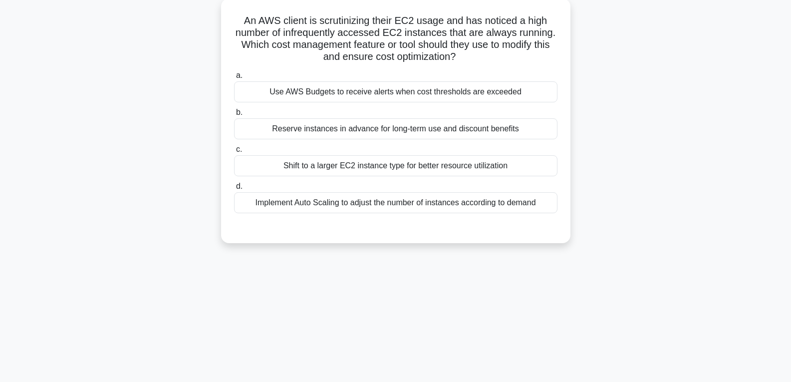
click at [429, 157] on div "Shift to a larger EC2 instance type for better resource utilization" at bounding box center [395, 165] width 323 height 21
click at [234, 153] on input "c. Shift to a larger EC2 instance type for better resource utilization" at bounding box center [234, 149] width 0 height 6
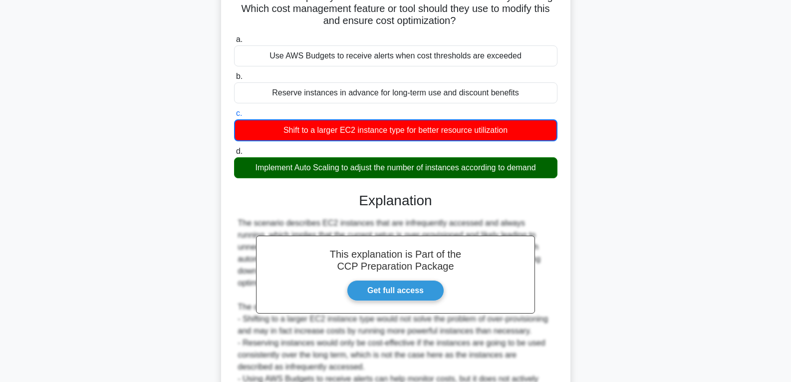
scroll to position [187, 0]
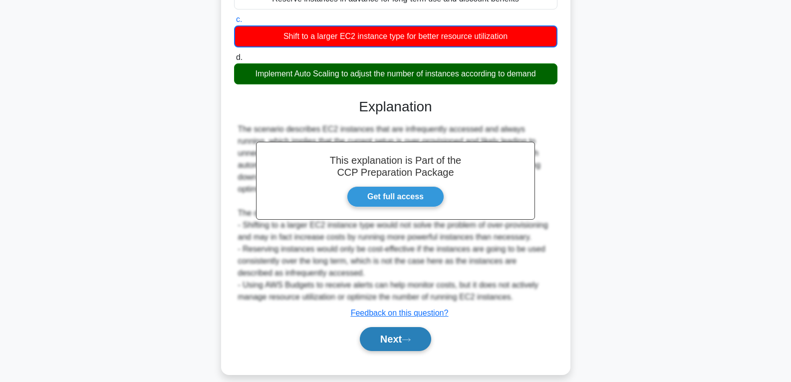
click at [400, 327] on button "Next" at bounding box center [395, 339] width 71 height 24
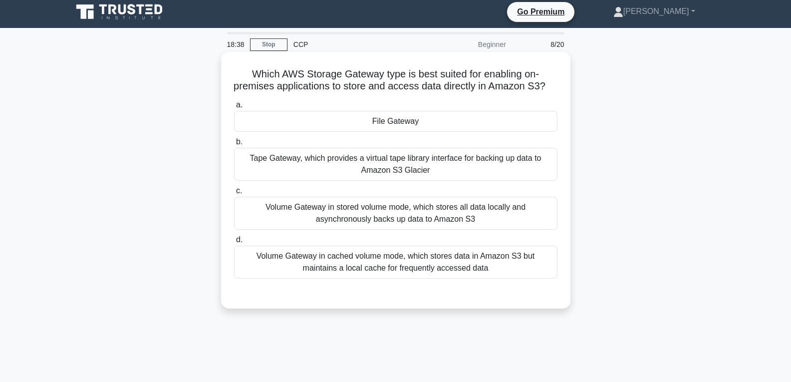
scroll to position [0, 0]
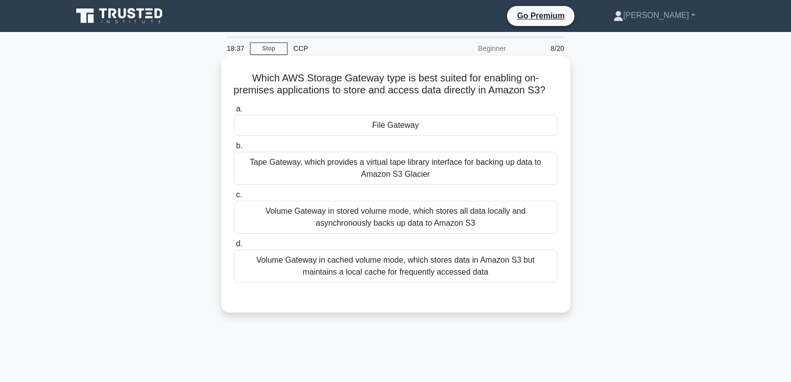
click at [407, 136] on div "File Gateway" at bounding box center [395, 125] width 323 height 21
click at [234, 112] on input "a. File Gateway" at bounding box center [234, 109] width 0 height 6
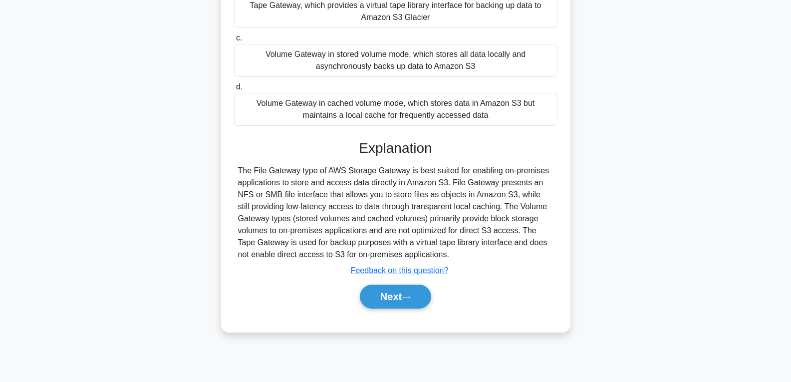
scroll to position [157, 0]
click at [406, 303] on button "Next" at bounding box center [395, 296] width 71 height 24
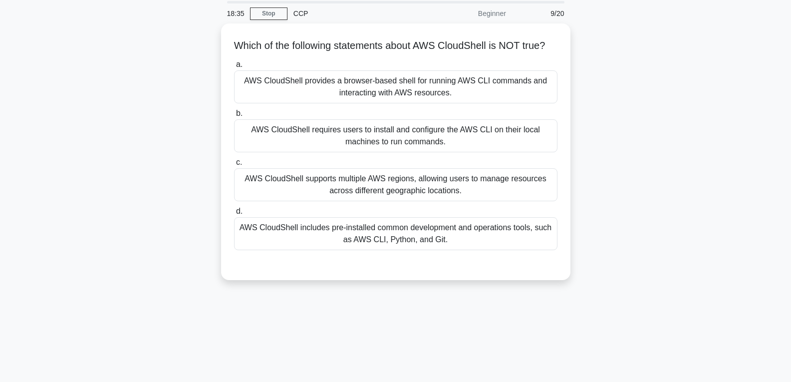
scroll to position [7, 0]
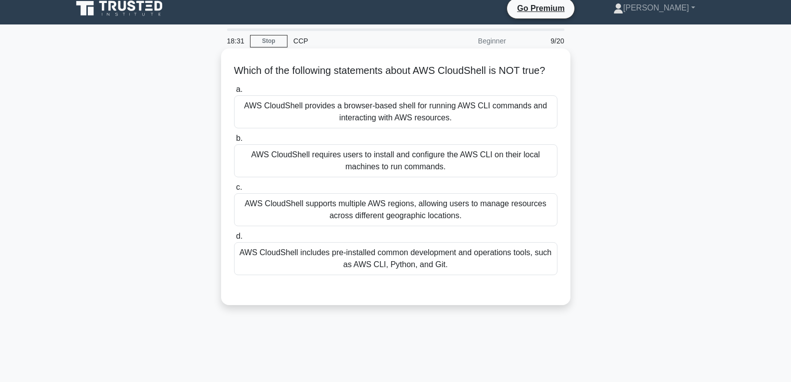
click at [402, 274] on div "AWS CloudShell includes pre-installed common development and operations tools, …" at bounding box center [395, 258] width 323 height 33
click at [234, 240] on input "d. AWS CloudShell includes pre-installed common development and operations tool…" at bounding box center [234, 236] width 0 height 6
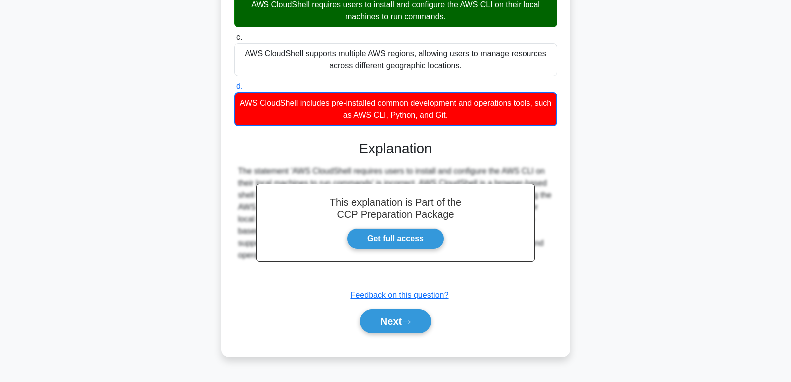
scroll to position [163, 0]
click at [402, 318] on button "Next" at bounding box center [395, 321] width 71 height 24
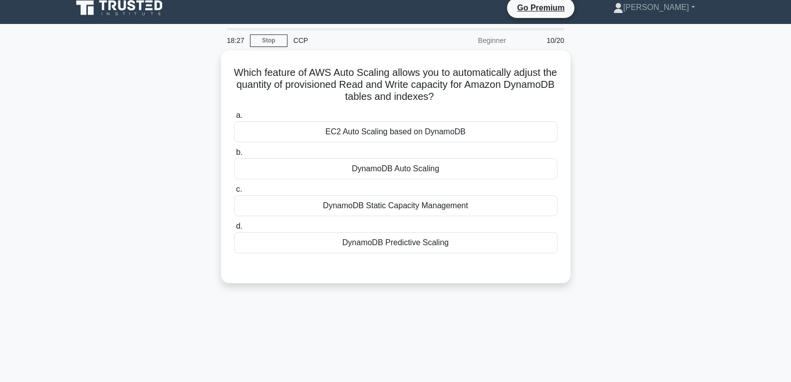
scroll to position [7, 0]
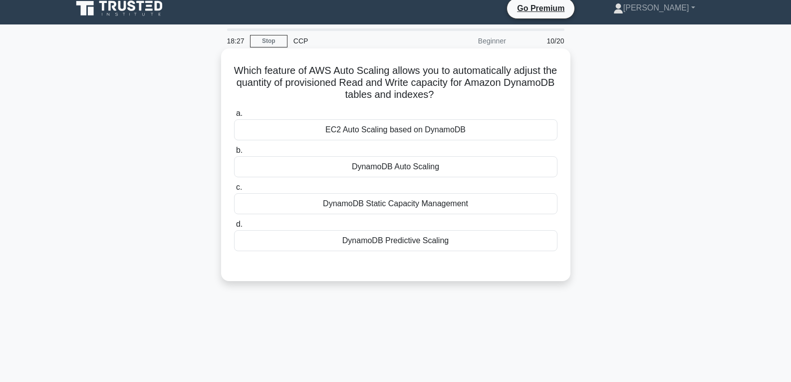
click at [395, 165] on div "DynamoDB Auto Scaling" at bounding box center [395, 166] width 323 height 21
click at [234, 154] on input "b. DynamoDB Auto Scaling" at bounding box center [234, 150] width 0 height 6
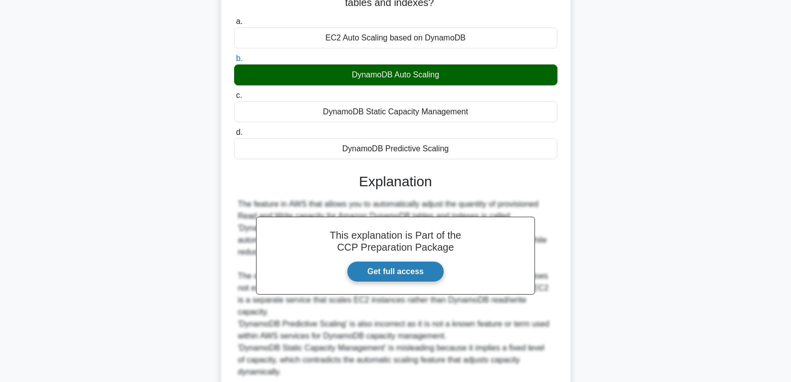
scroll to position [162, 0]
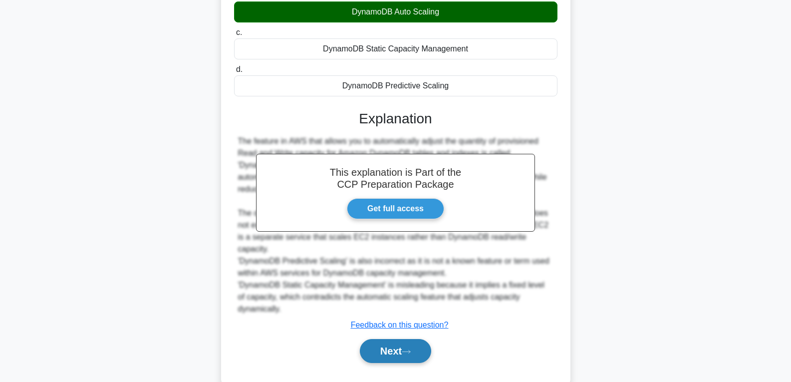
click at [418, 339] on button "Next" at bounding box center [395, 351] width 71 height 24
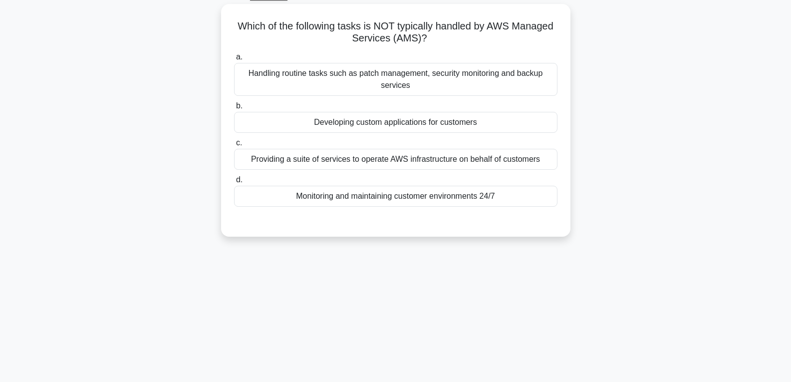
scroll to position [7, 0]
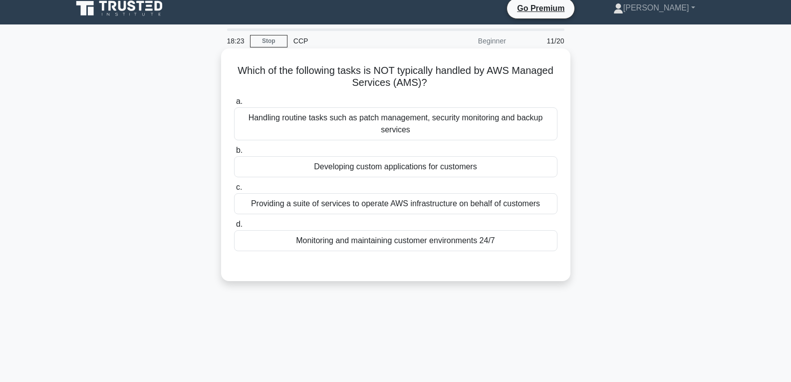
click at [375, 168] on div "Developing custom applications for customers" at bounding box center [395, 166] width 323 height 21
click at [234, 154] on input "b. Developing custom applications for customers" at bounding box center [234, 150] width 0 height 6
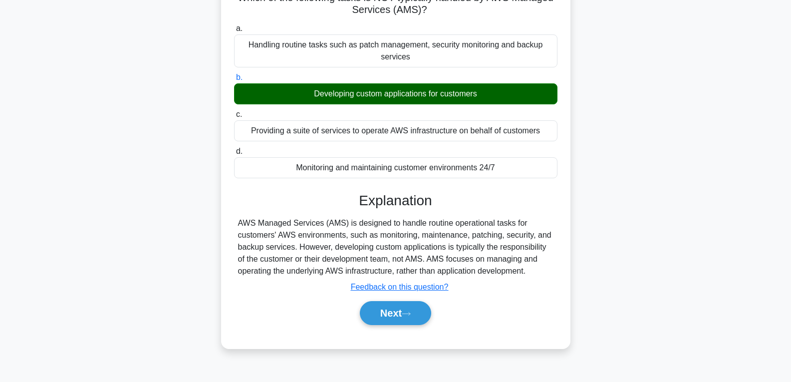
scroll to position [157, 0]
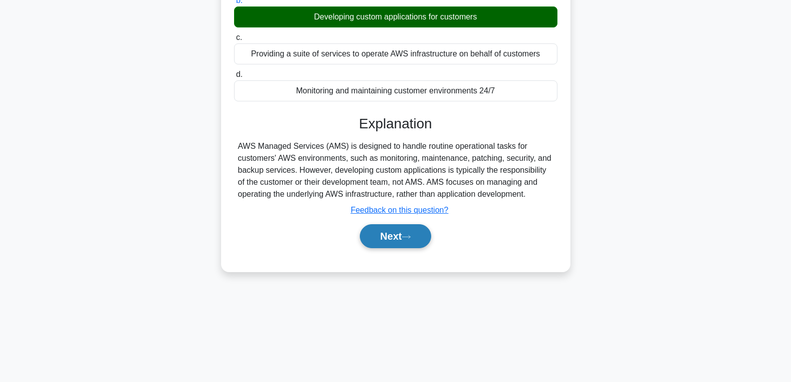
click at [396, 237] on button "Next" at bounding box center [395, 236] width 71 height 24
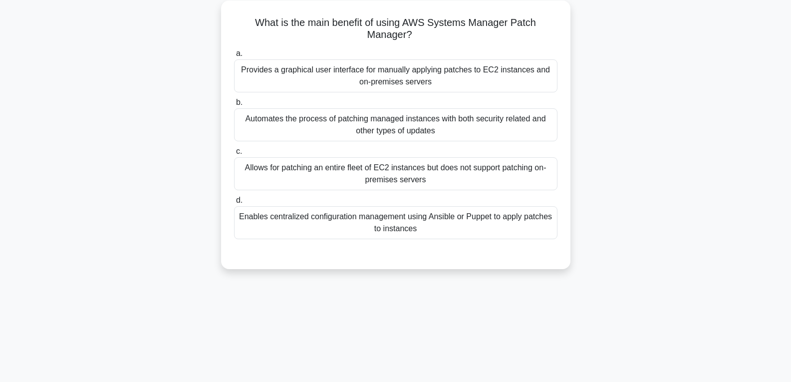
scroll to position [57, 0]
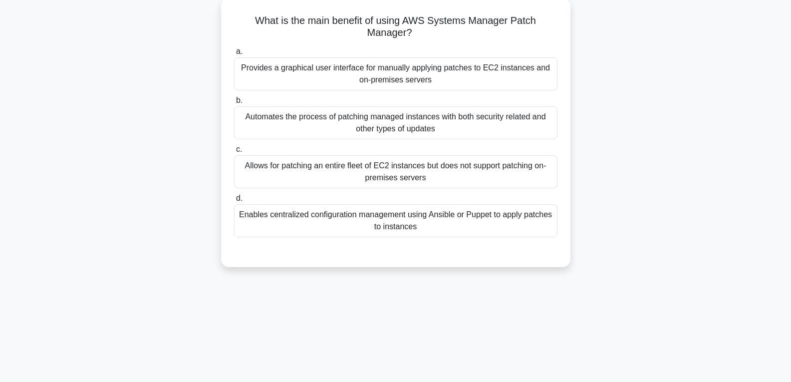
click at [395, 227] on div "Enables centralized configuration management using Ansible or Puppet to apply p…" at bounding box center [395, 220] width 323 height 33
click at [234, 202] on input "d. Enables centralized configuration management using Ansible or Puppet to appl…" at bounding box center [234, 198] width 0 height 6
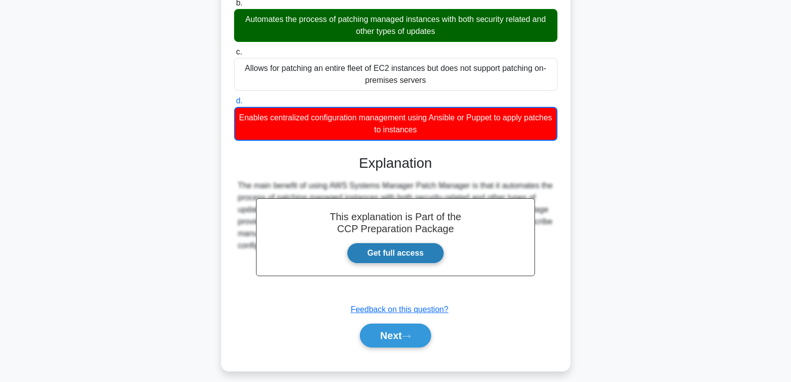
scroll to position [163, 0]
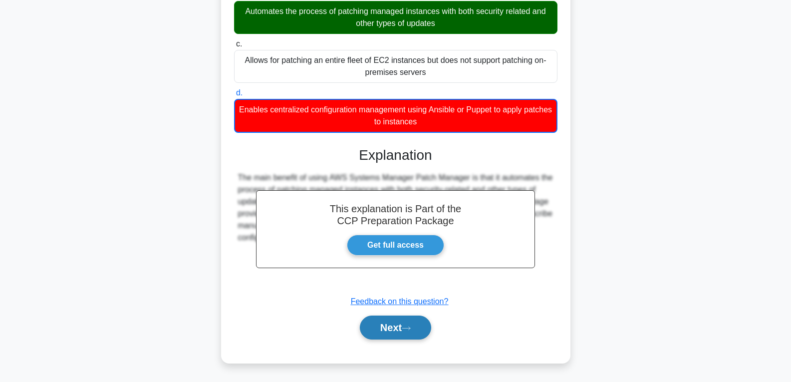
click at [406, 319] on button "Next" at bounding box center [395, 327] width 71 height 24
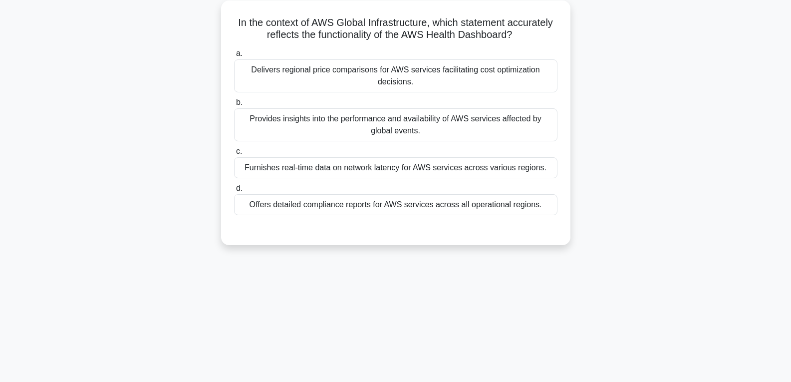
scroll to position [57, 0]
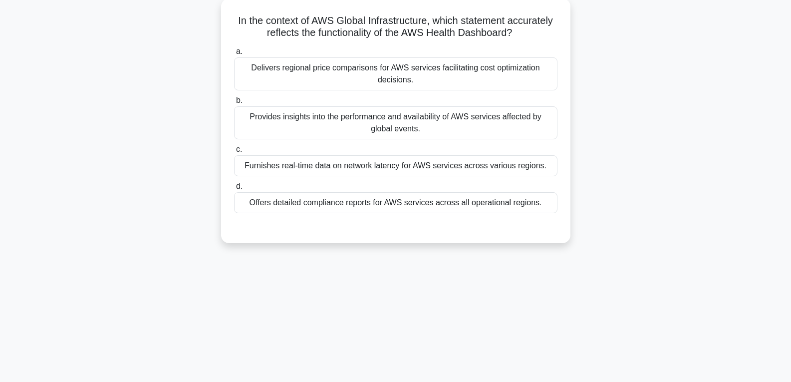
click at [394, 176] on div "Furnishes real-time data on network latency for AWS services across various reg…" at bounding box center [395, 165] width 323 height 21
click at [234, 153] on input "c. Furnishes real-time data on network latency for AWS services across various …" at bounding box center [234, 149] width 0 height 6
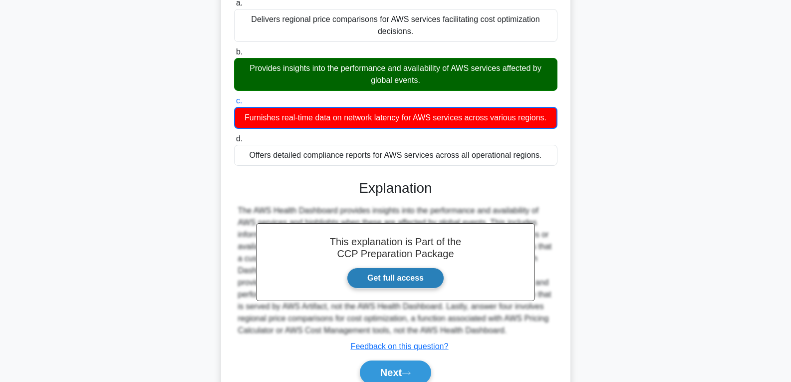
scroll to position [157, 0]
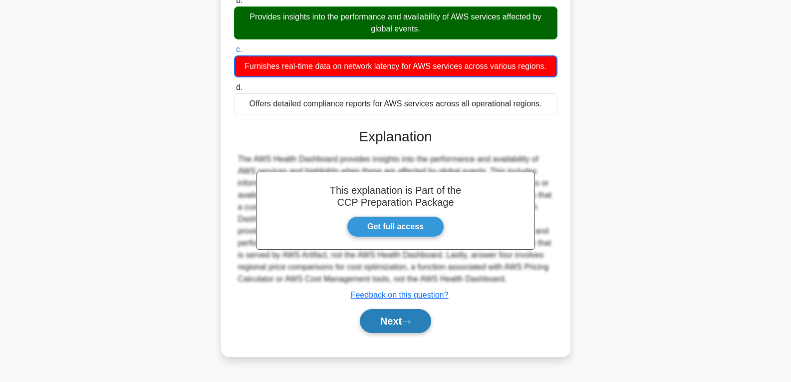
click at [404, 320] on button "Next" at bounding box center [395, 321] width 71 height 24
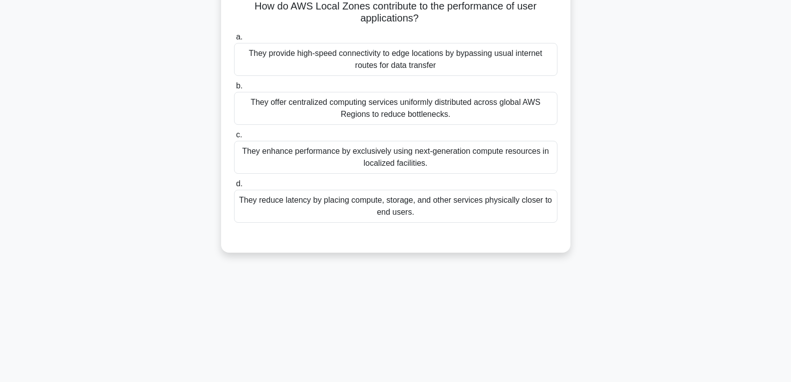
scroll to position [57, 0]
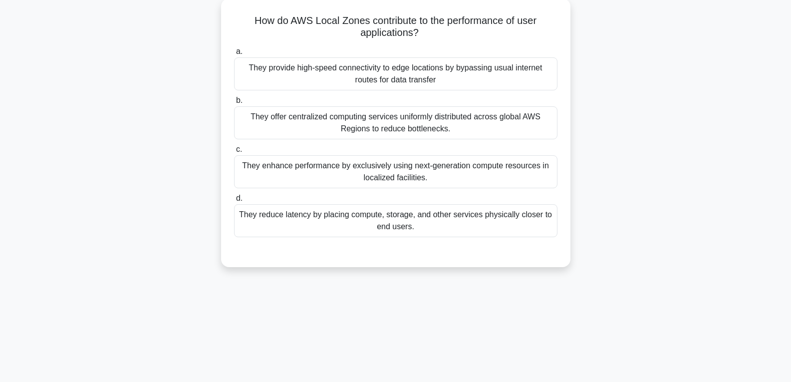
click at [383, 170] on div "They enhance performance by exclusively using next-generation compute resources…" at bounding box center [395, 171] width 323 height 33
click at [234, 153] on input "c. They enhance performance by exclusively using next-generation compute resour…" at bounding box center [234, 149] width 0 height 6
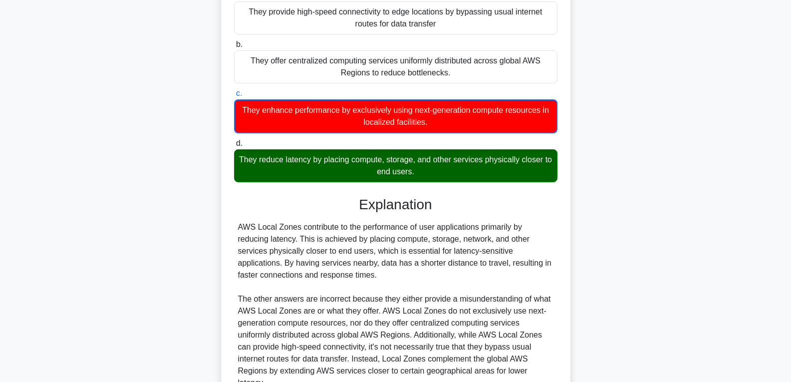
scroll to position [199, 0]
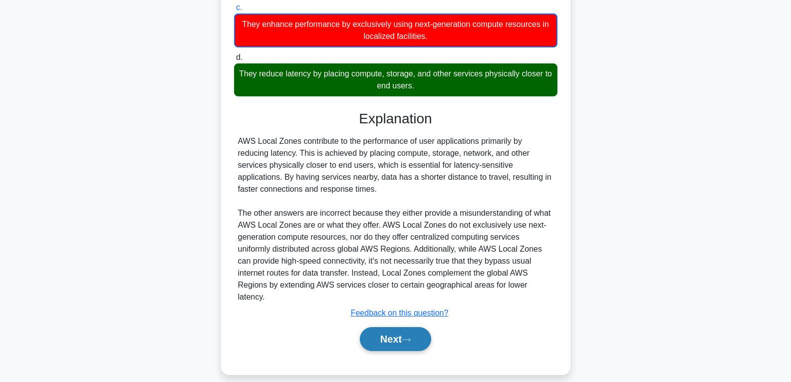
click at [386, 327] on button "Next" at bounding box center [395, 339] width 71 height 24
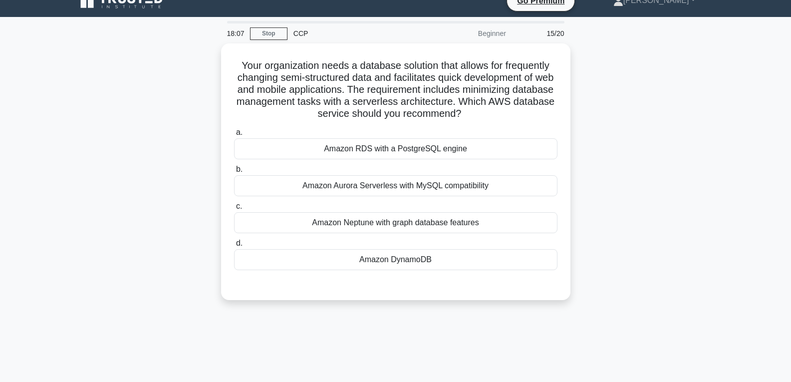
scroll to position [7, 0]
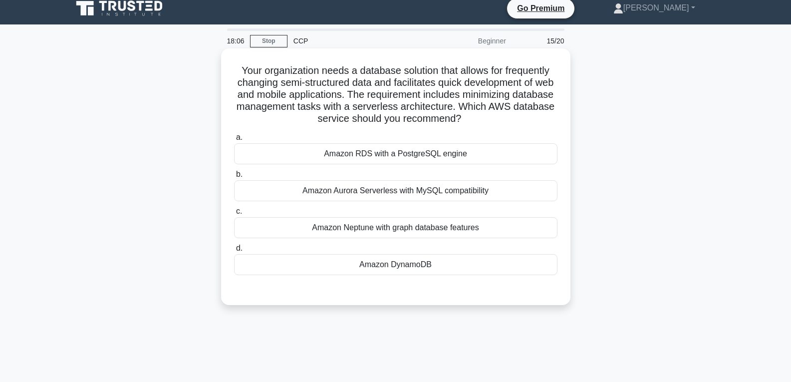
click at [379, 267] on div "Amazon DynamoDB" at bounding box center [395, 264] width 323 height 21
click at [234, 252] on input "d. Amazon DynamoDB" at bounding box center [234, 248] width 0 height 6
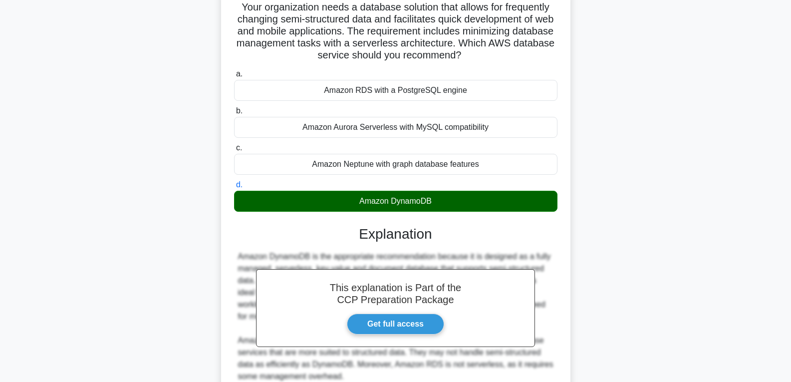
scroll to position [207, 0]
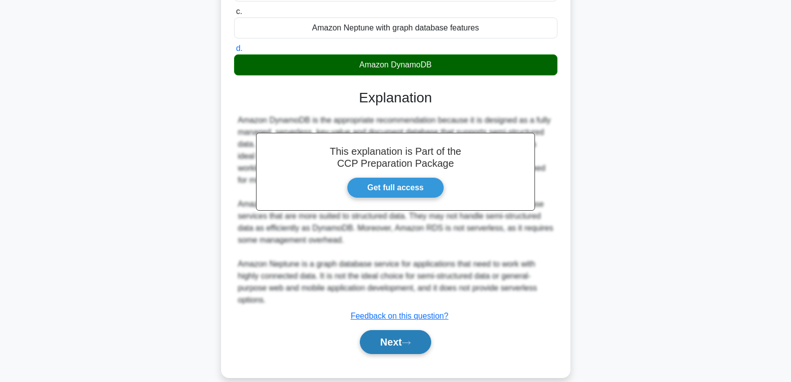
click at [397, 333] on button "Next" at bounding box center [395, 342] width 71 height 24
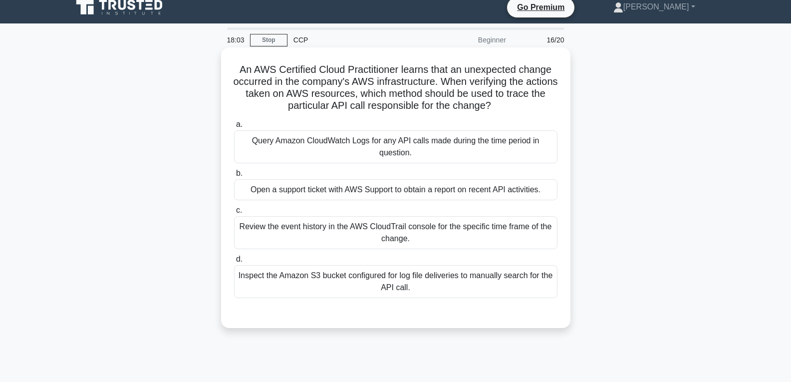
scroll to position [7, 0]
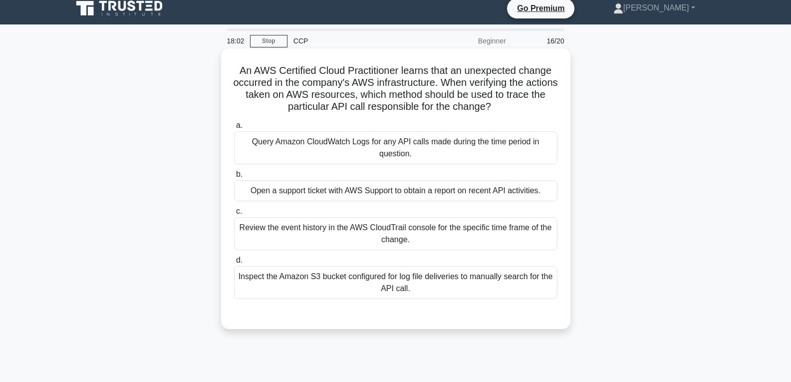
click at [395, 195] on div "Open a support ticket with AWS Support to obtain a report on recent API activit…" at bounding box center [395, 190] width 323 height 21
click at [234, 178] on input "b. Open a support ticket with AWS Support to obtain a report on recent API acti…" at bounding box center [234, 174] width 0 height 6
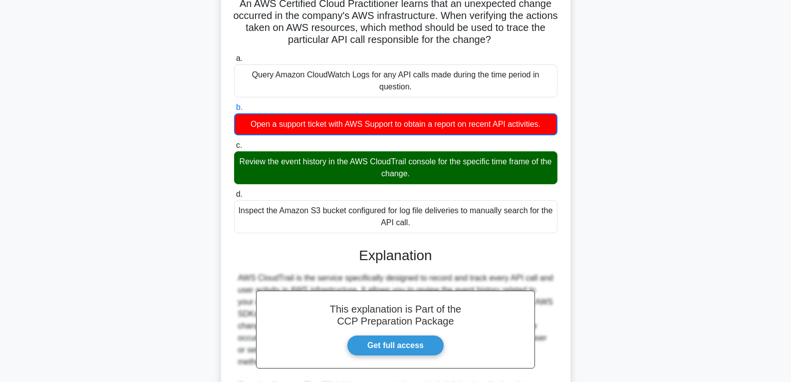
scroll to position [257, 0]
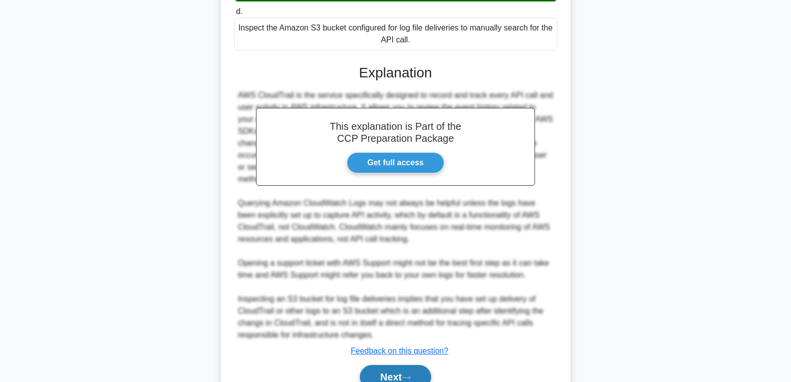
click at [396, 367] on button "Next" at bounding box center [395, 377] width 71 height 24
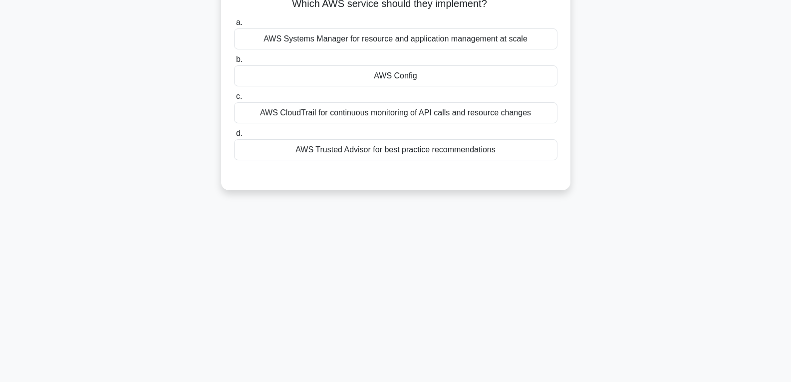
scroll to position [57, 0]
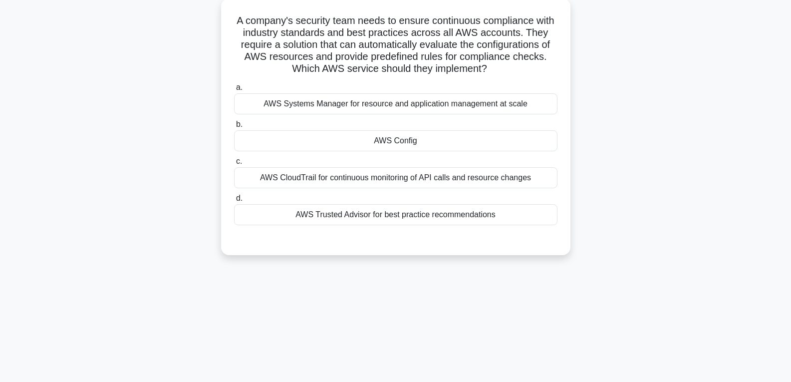
click at [400, 137] on div "AWS Config" at bounding box center [395, 140] width 323 height 21
click at [234, 128] on input "b. AWS Config" at bounding box center [234, 124] width 0 height 6
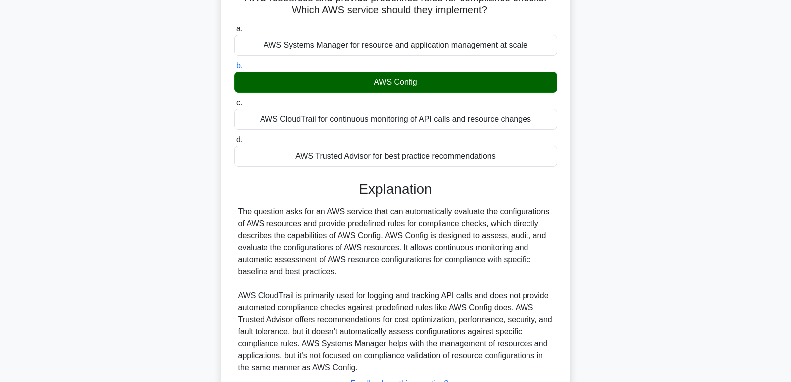
scroll to position [150, 0]
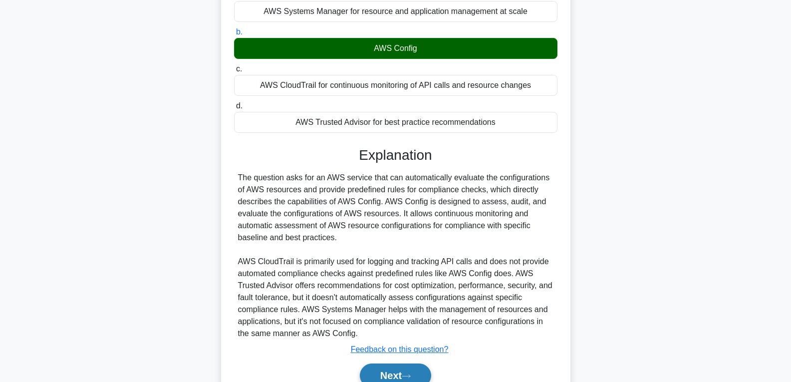
click at [418, 365] on button "Next" at bounding box center [395, 375] width 71 height 24
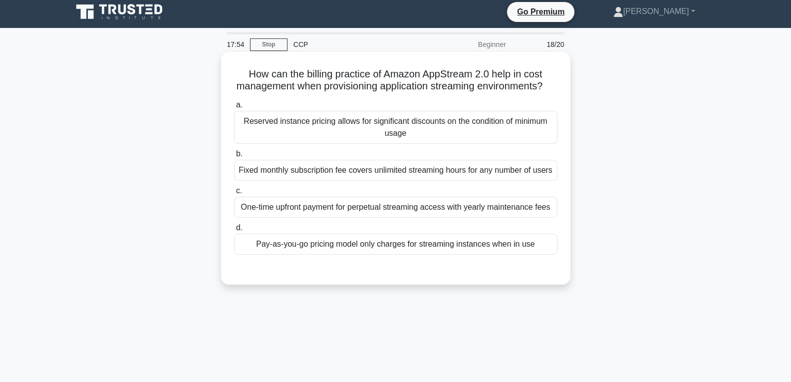
scroll to position [0, 0]
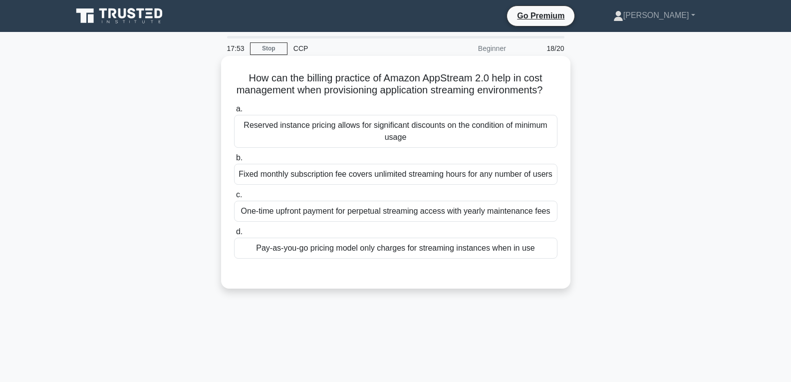
click at [424, 185] on div "Fixed monthly subscription fee covers unlimited streaming hours for any number …" at bounding box center [395, 174] width 323 height 21
click at [234, 161] on input "b. Fixed monthly subscription fee covers unlimited streaming hours for any numb…" at bounding box center [234, 158] width 0 height 6
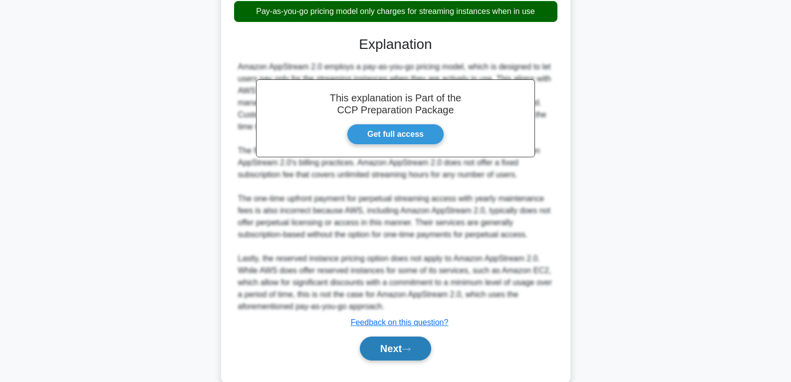
click at [409, 358] on button "Next" at bounding box center [395, 348] width 71 height 24
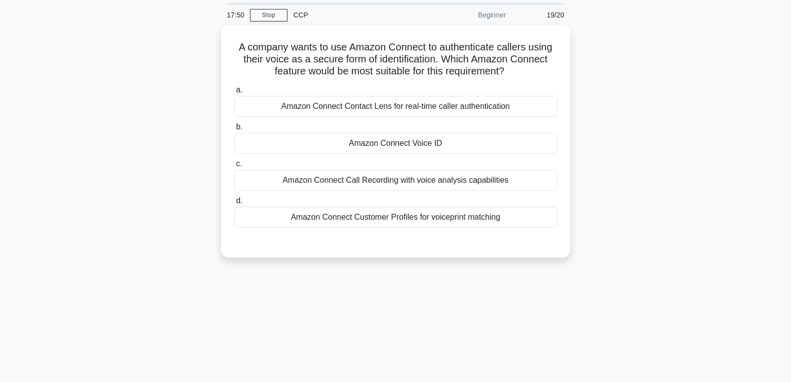
scroll to position [7, 0]
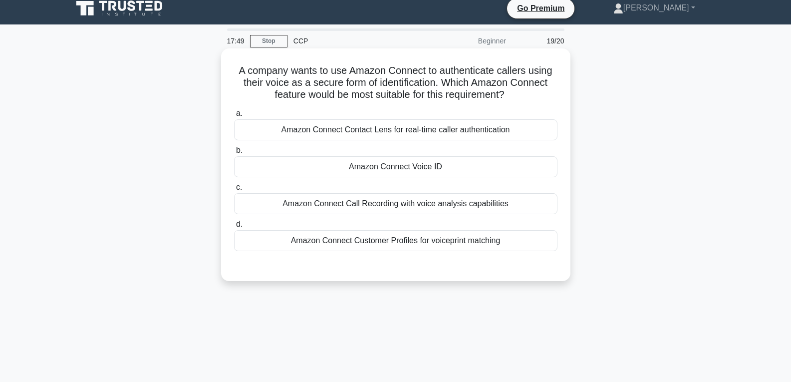
click at [406, 161] on div "Amazon Connect Voice ID" at bounding box center [395, 166] width 323 height 21
click at [234, 154] on input "b. Amazon Connect Voice ID" at bounding box center [234, 150] width 0 height 6
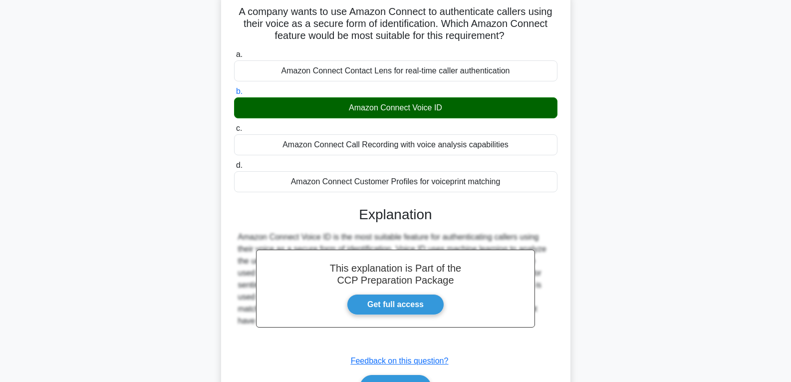
scroll to position [157, 0]
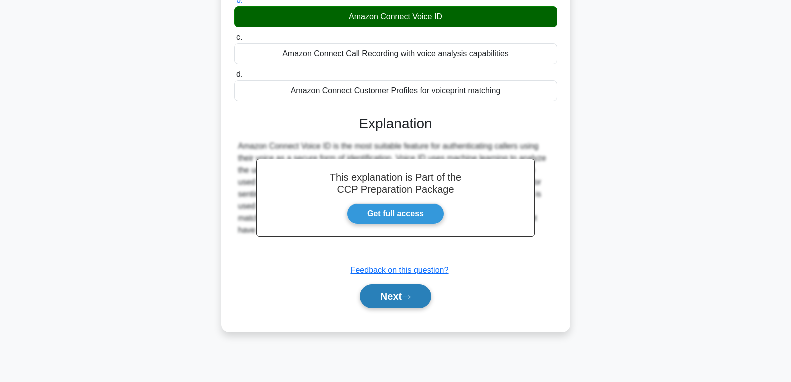
click at [395, 301] on button "Next" at bounding box center [395, 296] width 71 height 24
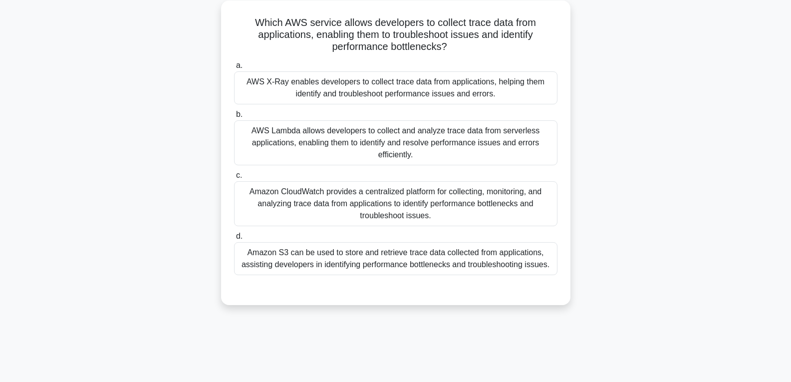
scroll to position [57, 0]
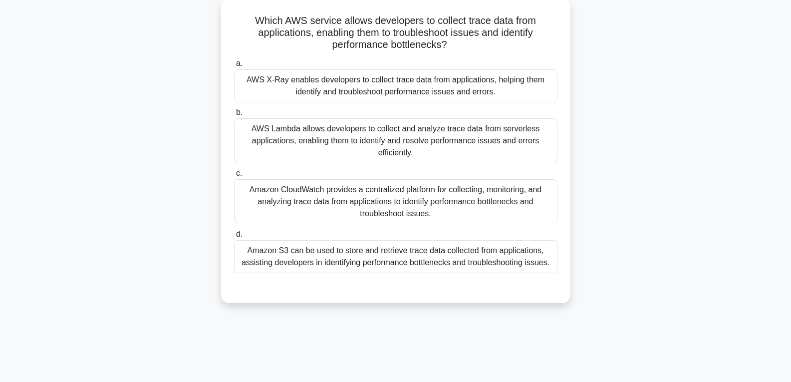
click at [400, 206] on div "Amazon CloudWatch provides a centralized platform for collecting, monitoring, a…" at bounding box center [395, 201] width 323 height 45
click at [234, 177] on input "c. Amazon CloudWatch provides a centralized platform for collecting, monitoring…" at bounding box center [234, 173] width 0 height 6
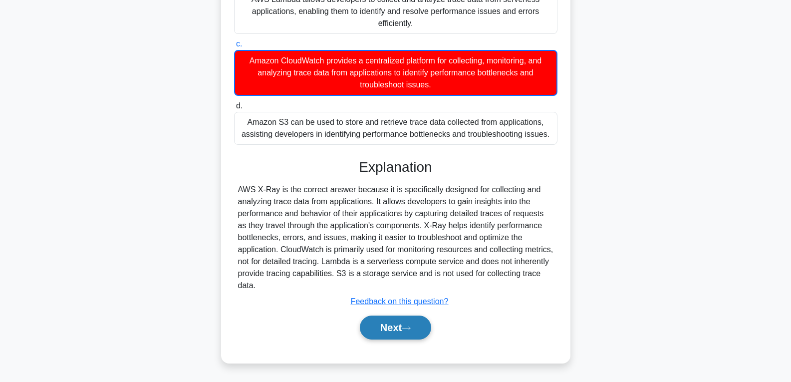
click at [389, 324] on button "Next" at bounding box center [395, 327] width 71 height 24
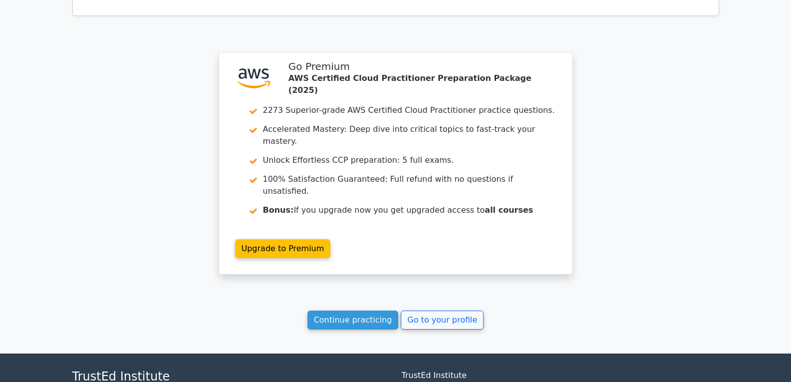
scroll to position [2017, 0]
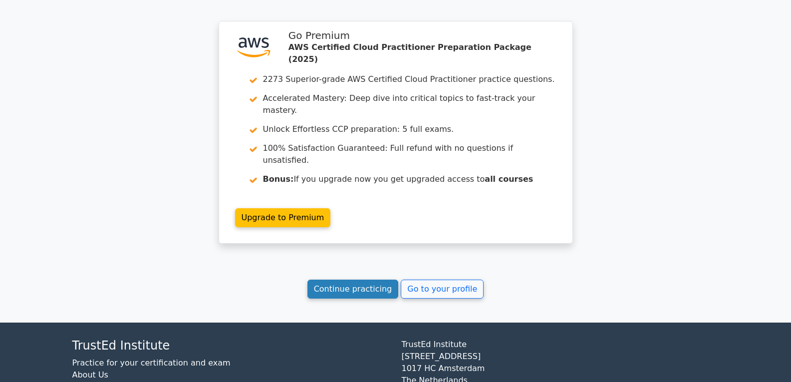
click at [368, 279] on link "Continue practicing" at bounding box center [352, 288] width 91 height 19
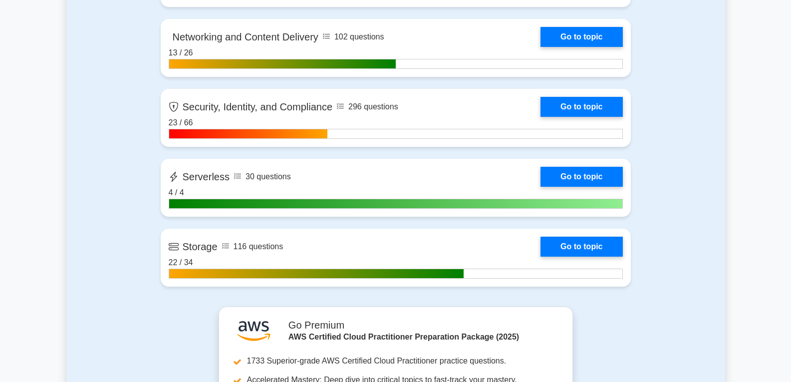
scroll to position [1797, 0]
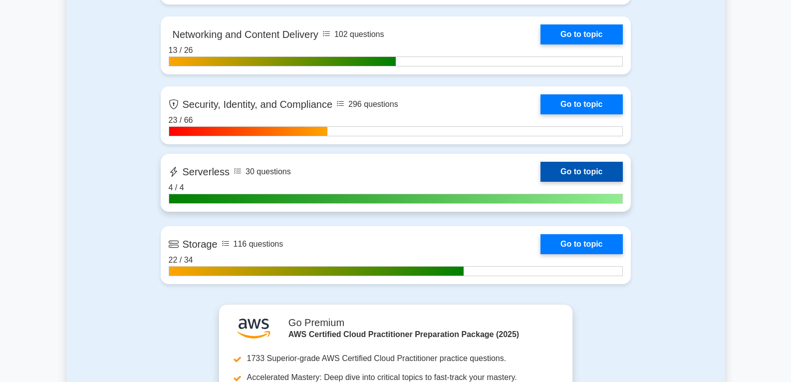
click at [584, 165] on link "Go to topic" at bounding box center [582, 172] width 82 height 20
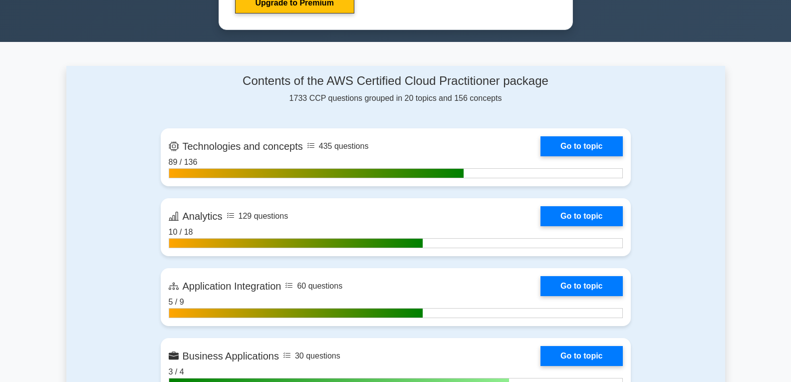
scroll to position [549, 0]
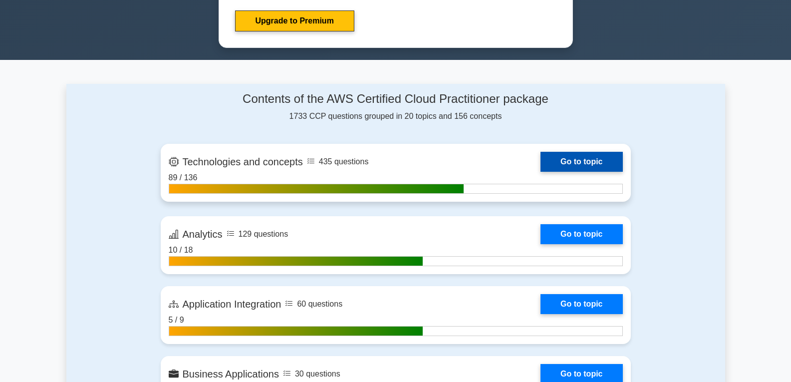
click at [582, 164] on link "Go to topic" at bounding box center [582, 162] width 82 height 20
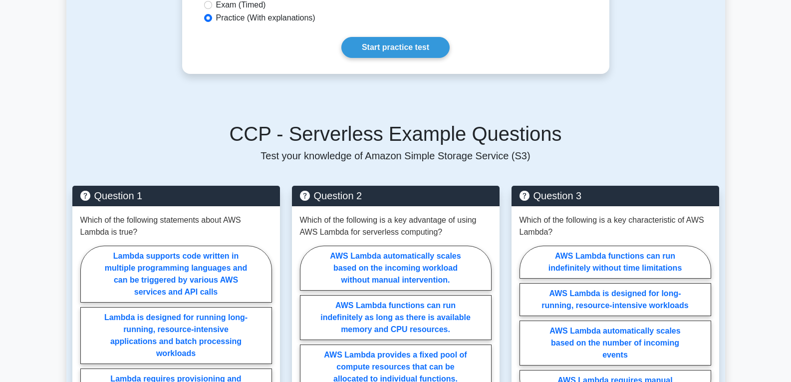
scroll to position [449, 0]
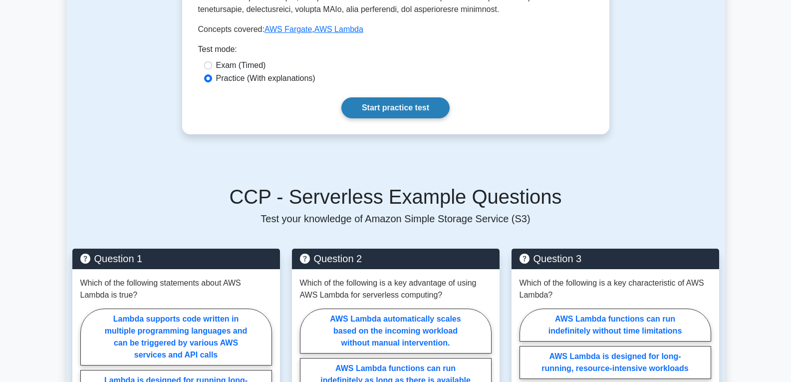
click at [386, 109] on link "Start practice test" at bounding box center [395, 107] width 108 height 21
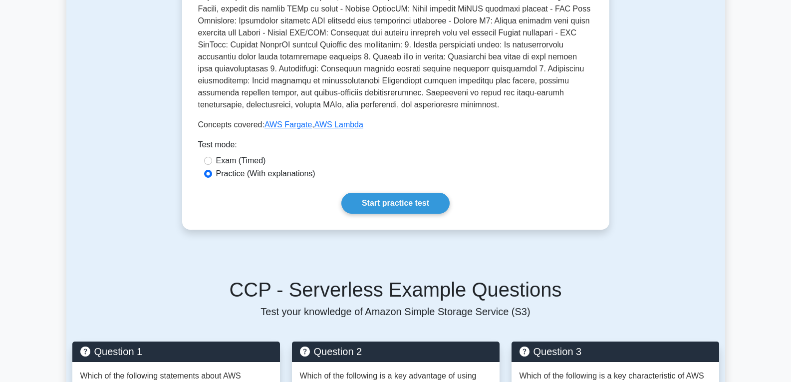
scroll to position [349, 0]
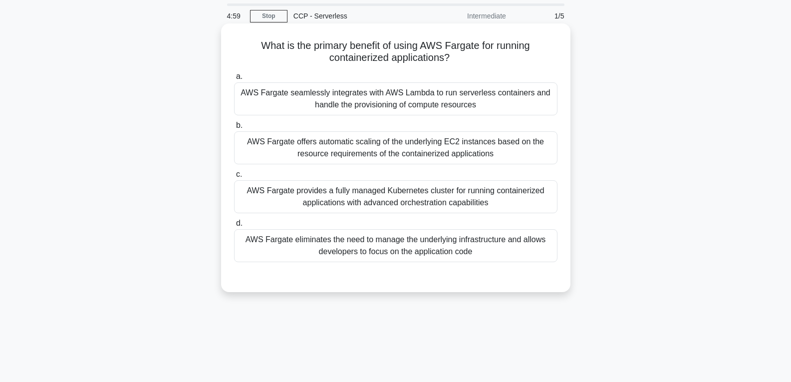
scroll to position [50, 0]
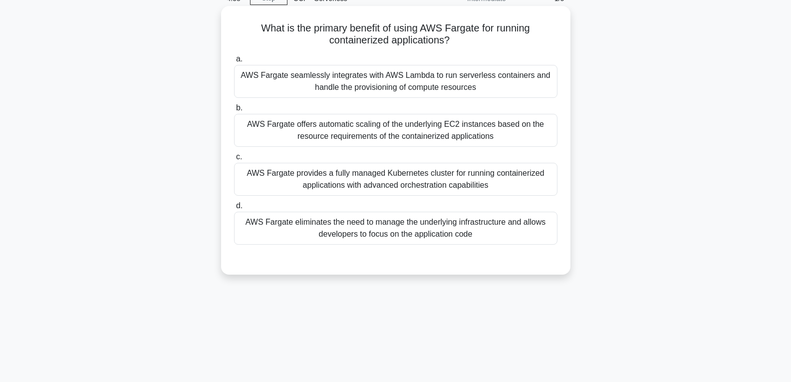
click at [392, 142] on div "AWS Fargate offers automatic scaling of the underlying EC2 instances based on t…" at bounding box center [395, 130] width 323 height 33
click at [234, 111] on input "b. AWS Fargate offers automatic scaling of the underlying EC2 instances based o…" at bounding box center [234, 108] width 0 height 6
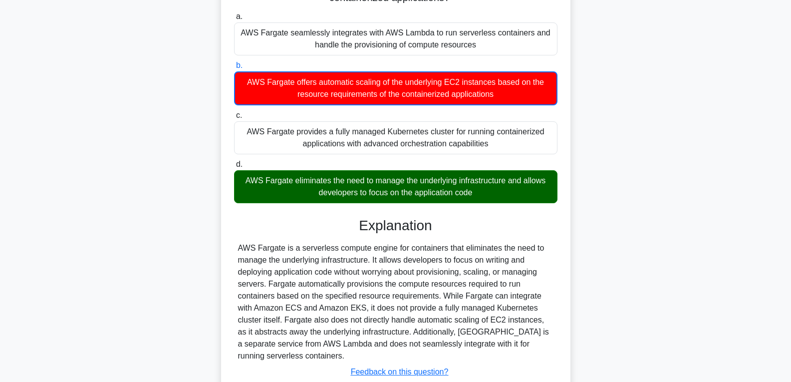
scroll to position [163, 0]
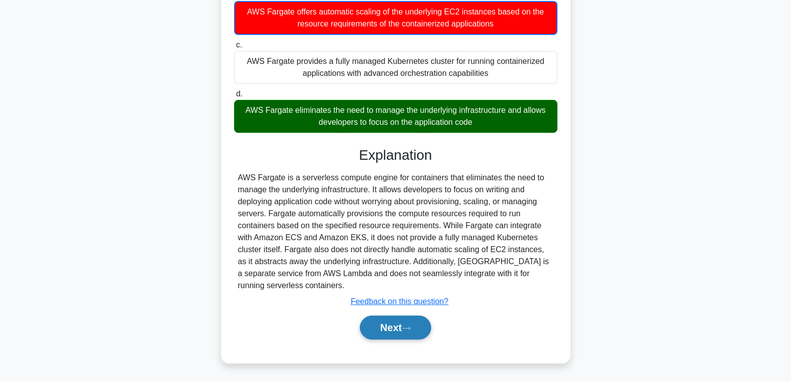
click at [410, 320] on button "Next" at bounding box center [395, 327] width 71 height 24
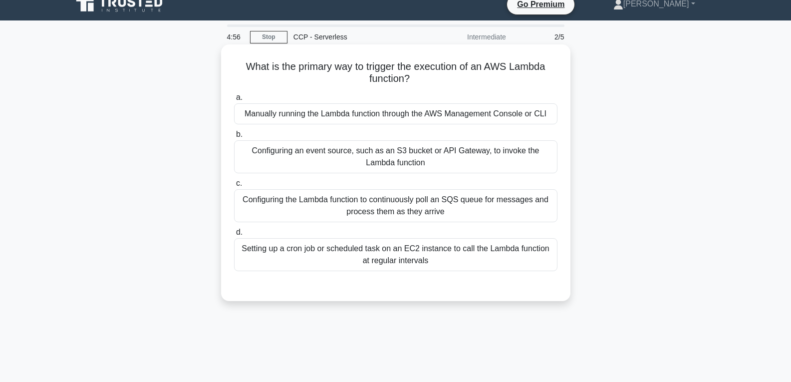
scroll to position [10, 0]
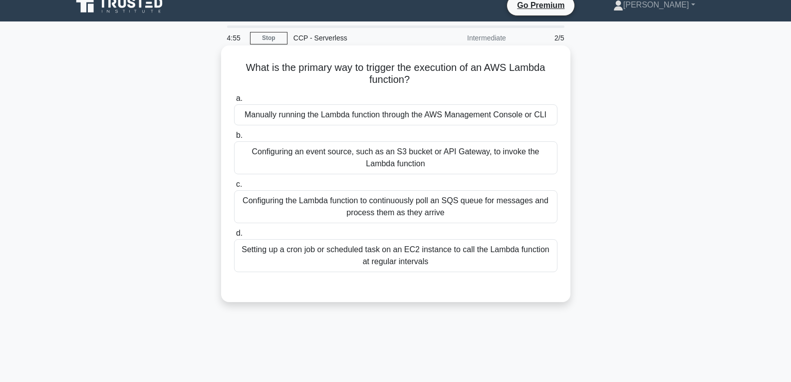
click at [396, 206] on div "Configuring the Lambda function to continuously poll an SQS queue for messages …" at bounding box center [395, 206] width 323 height 33
click at [234, 188] on input "c. Configuring the Lambda function to continuously poll an SQS queue for messag…" at bounding box center [234, 184] width 0 height 6
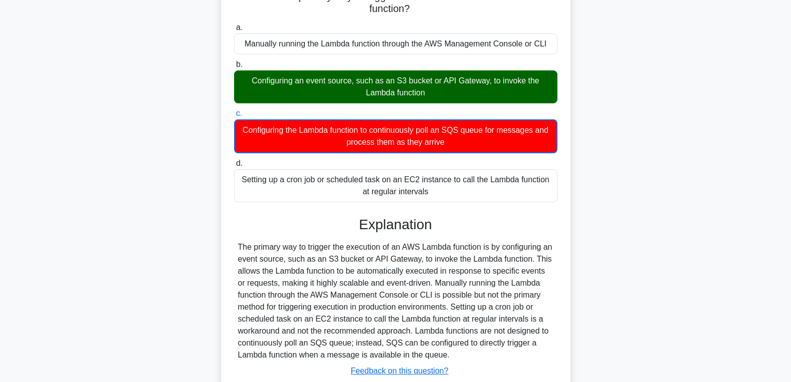
scroll to position [157, 0]
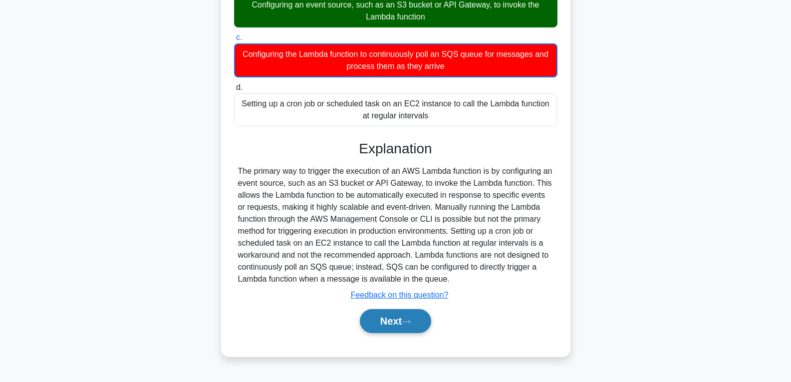
click at [385, 320] on button "Next" at bounding box center [395, 321] width 71 height 24
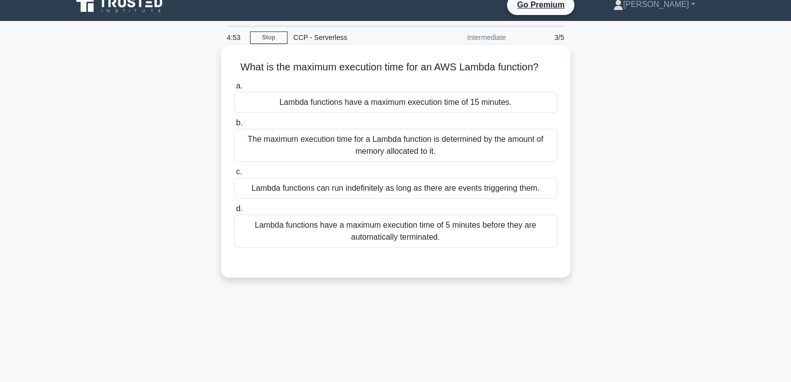
scroll to position [0, 0]
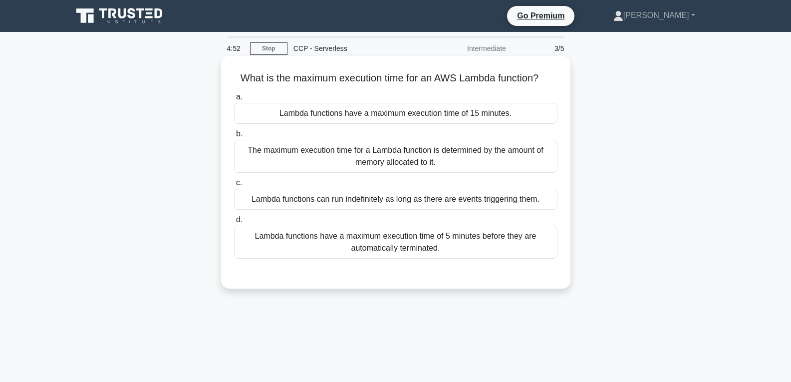
click at [373, 203] on div "Lambda functions can run indefinitely as long as there are events triggering th…" at bounding box center [395, 199] width 323 height 21
click at [234, 186] on input "c. Lambda functions can run indefinitely as long as there are events triggering…" at bounding box center [234, 183] width 0 height 6
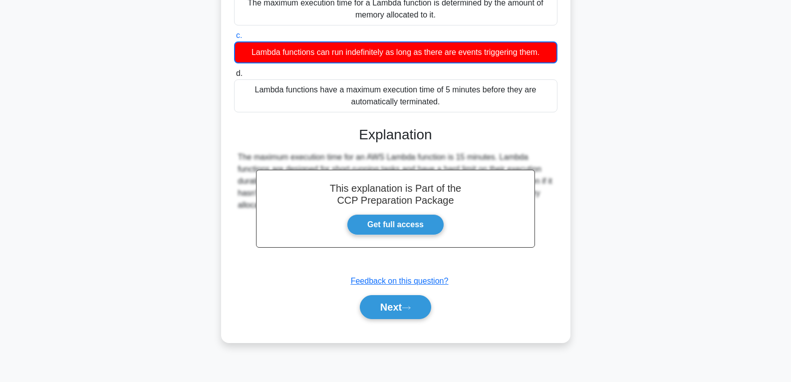
scroll to position [157, 0]
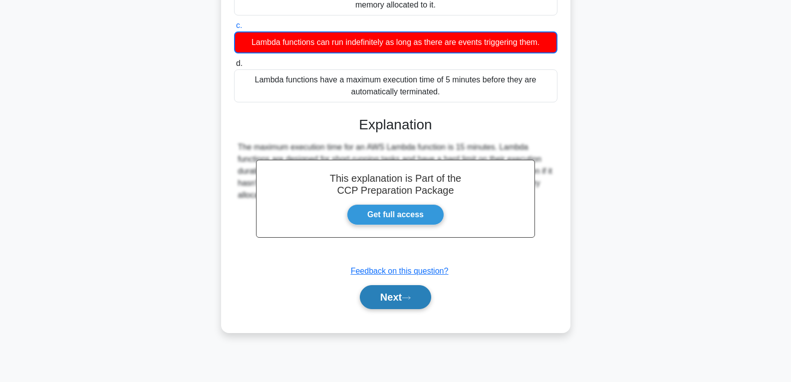
click at [377, 295] on button "Next" at bounding box center [395, 297] width 71 height 24
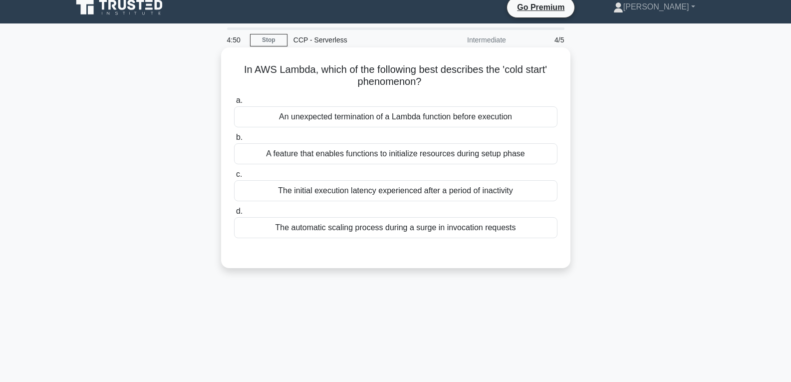
scroll to position [0, 0]
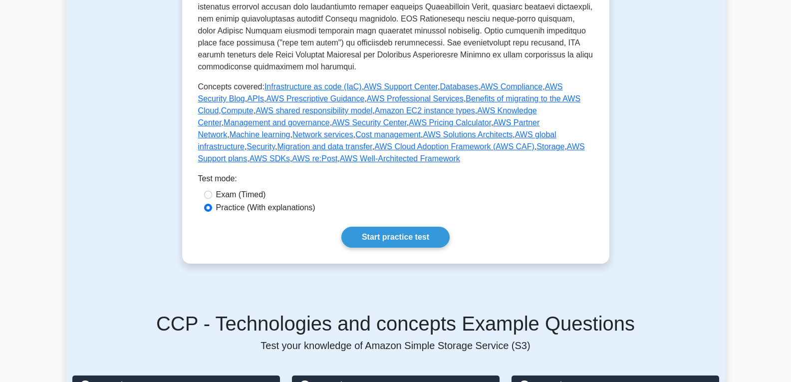
scroll to position [499, 0]
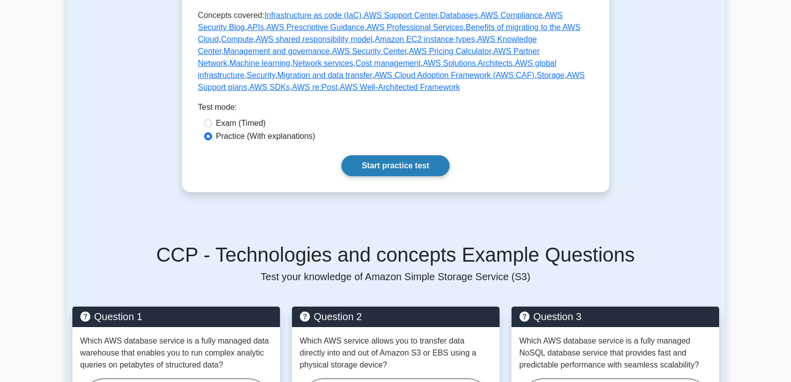
click at [393, 155] on link "Start practice test" at bounding box center [395, 165] width 108 height 21
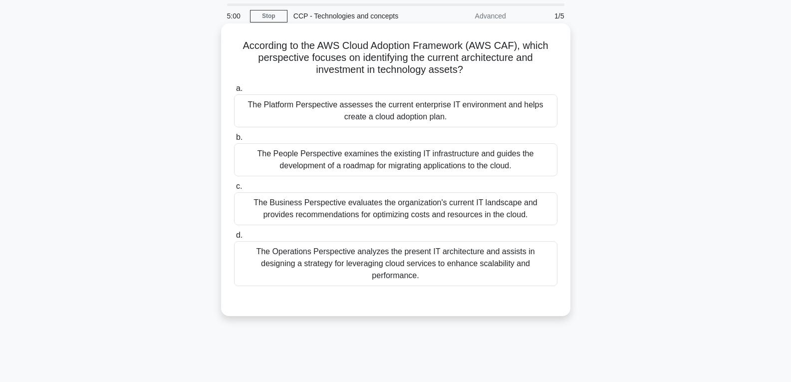
scroll to position [50, 0]
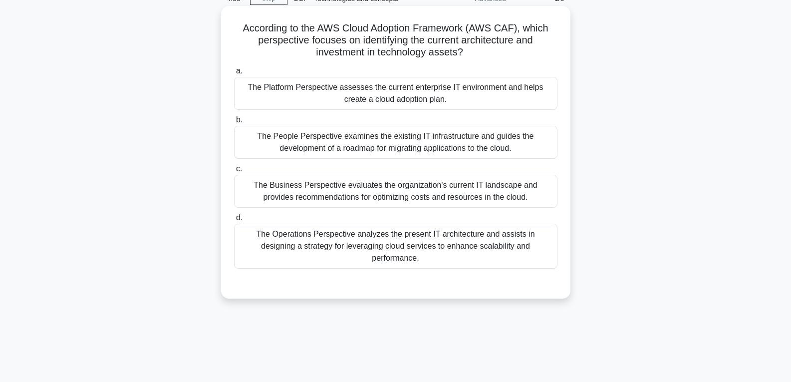
click at [395, 143] on div "The People Perspective examines the existing IT infrastructure and guides the d…" at bounding box center [395, 142] width 323 height 33
click at [234, 123] on input "b. The People Perspective examines the existing IT infrastructure and guides th…" at bounding box center [234, 120] width 0 height 6
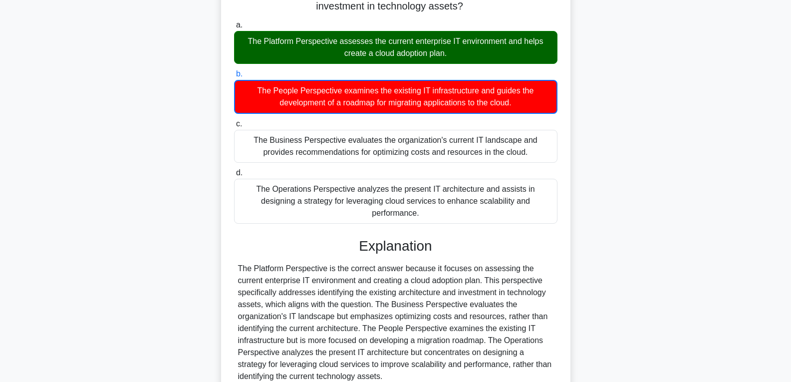
scroll to position [175, 0]
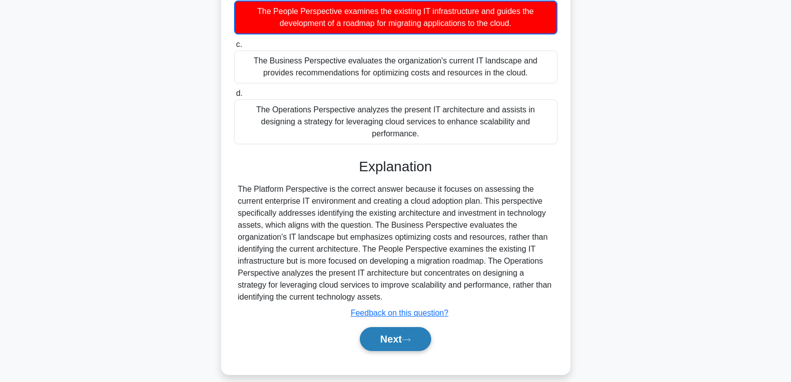
click at [395, 327] on button "Next" at bounding box center [395, 339] width 71 height 24
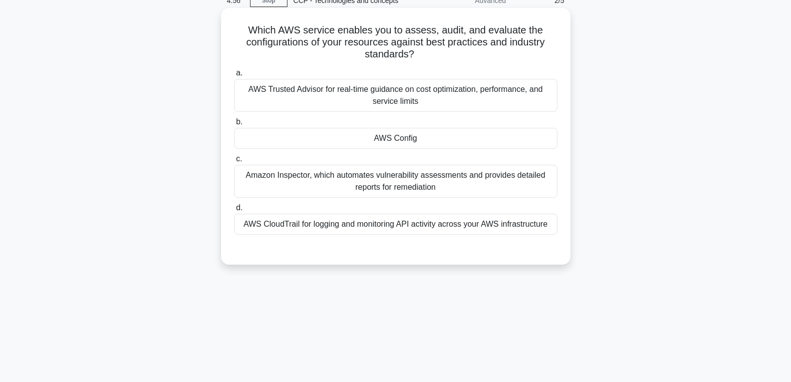
scroll to position [7, 0]
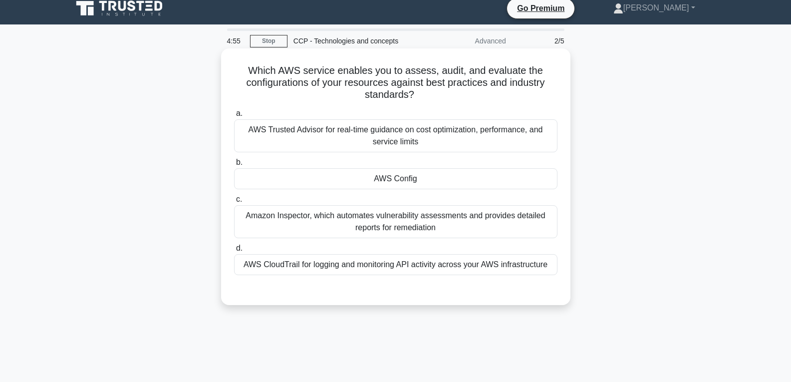
click at [388, 178] on div "AWS Config" at bounding box center [395, 178] width 323 height 21
click at [234, 166] on input "b. AWS Config" at bounding box center [234, 162] width 0 height 6
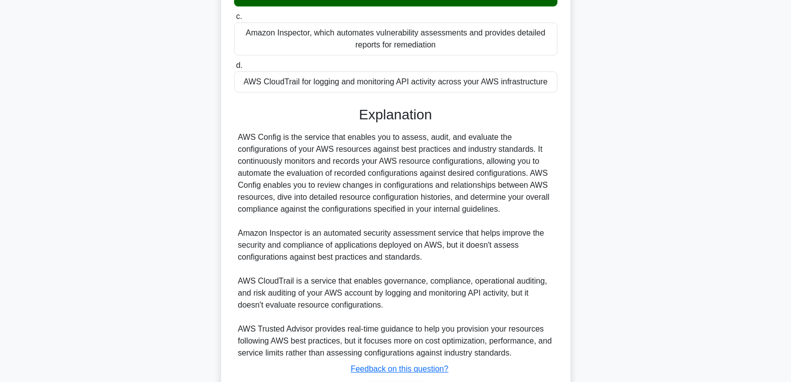
scroll to position [257, 0]
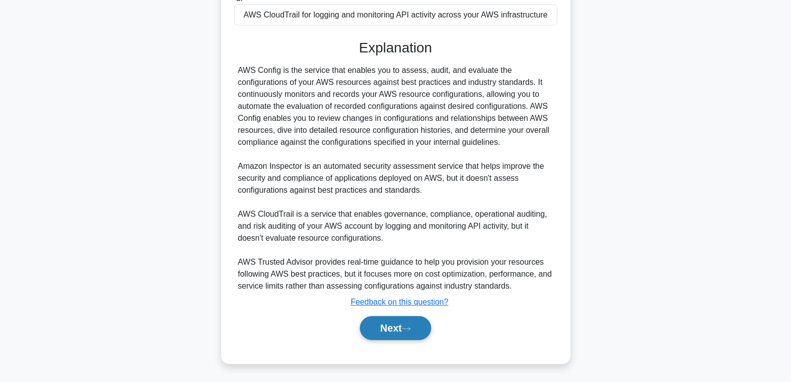
click at [393, 326] on button "Next" at bounding box center [395, 328] width 71 height 24
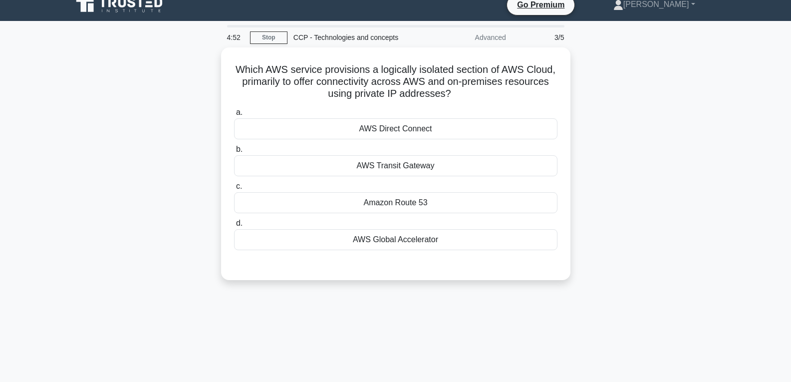
scroll to position [0, 0]
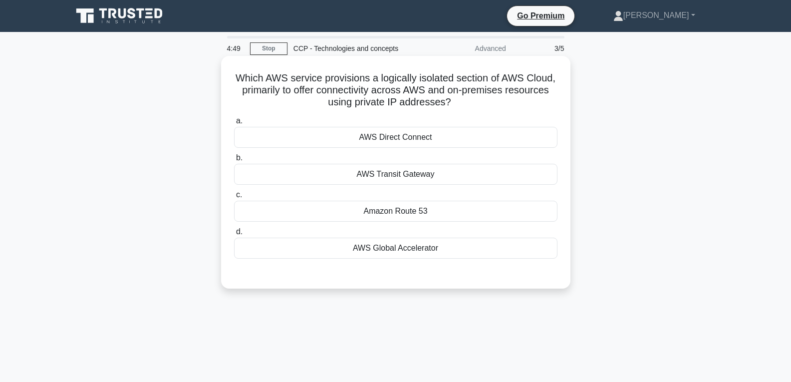
click at [374, 215] on div "Amazon Route 53" at bounding box center [395, 211] width 323 height 21
click at [234, 198] on input "c. Amazon Route 53" at bounding box center [234, 195] width 0 height 6
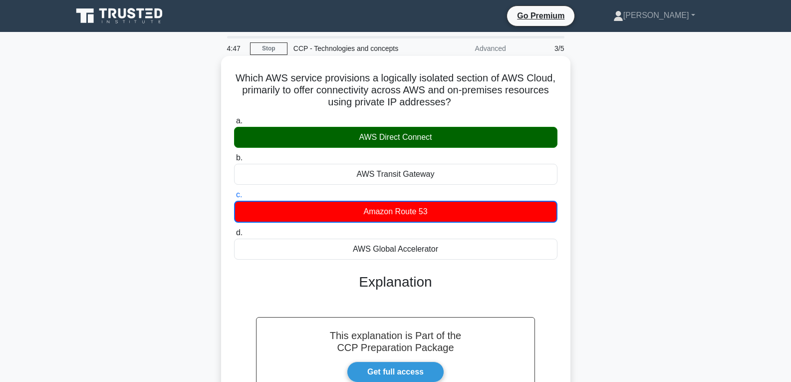
scroll to position [157, 0]
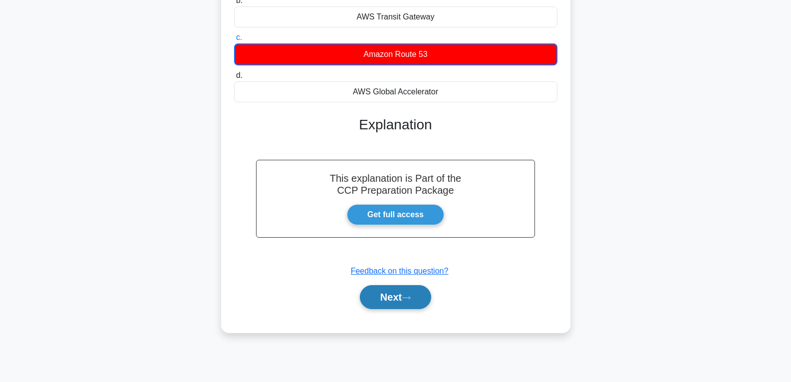
click at [397, 290] on button "Next" at bounding box center [395, 297] width 71 height 24
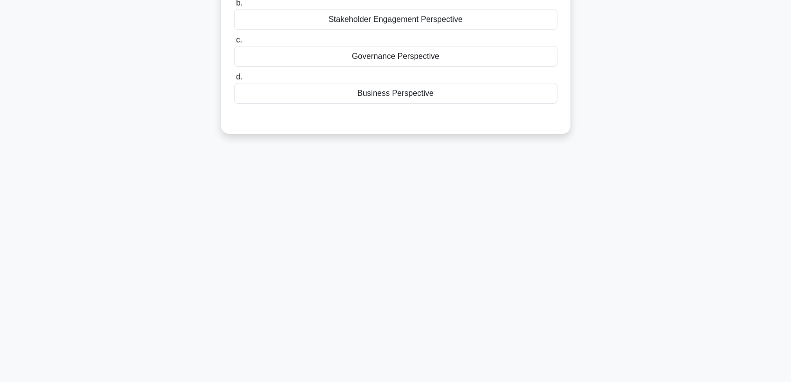
scroll to position [7, 0]
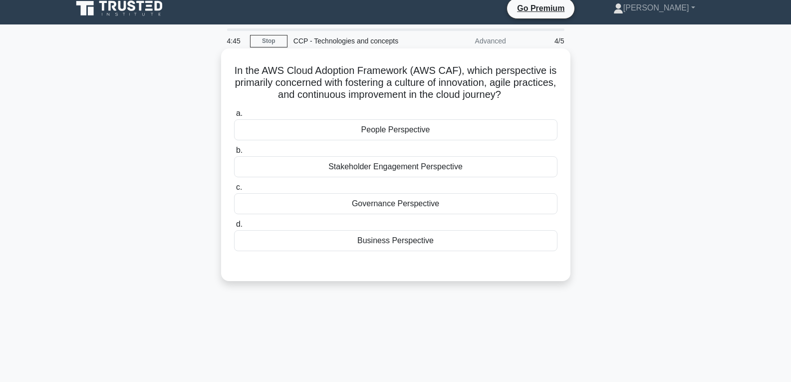
click at [400, 236] on div "Business Perspective" at bounding box center [395, 240] width 323 height 21
click at [234, 228] on input "d. Business Perspective" at bounding box center [234, 224] width 0 height 6
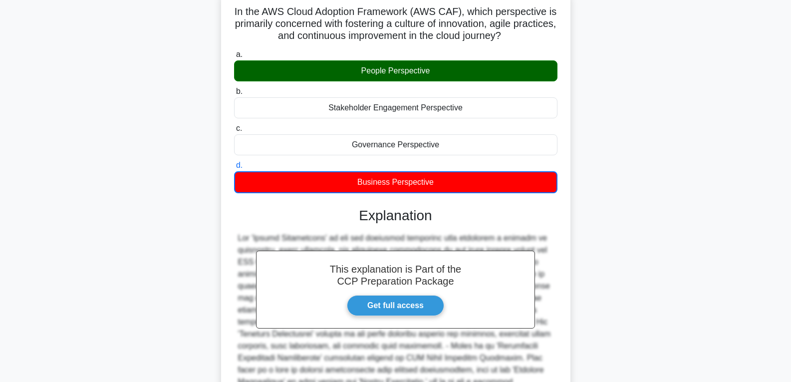
scroll to position [175, 0]
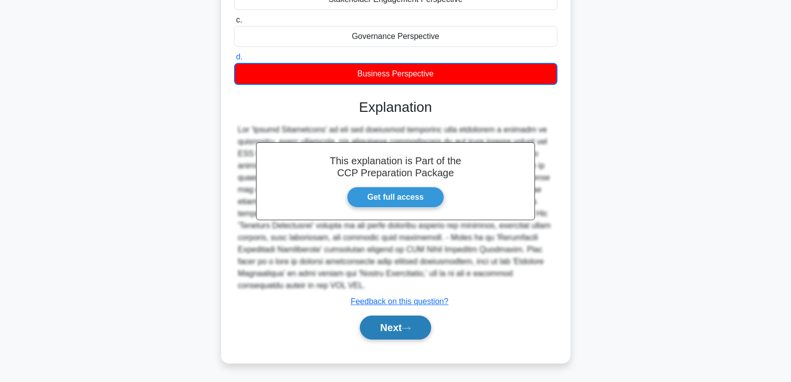
click at [408, 326] on icon at bounding box center [406, 327] width 9 height 5
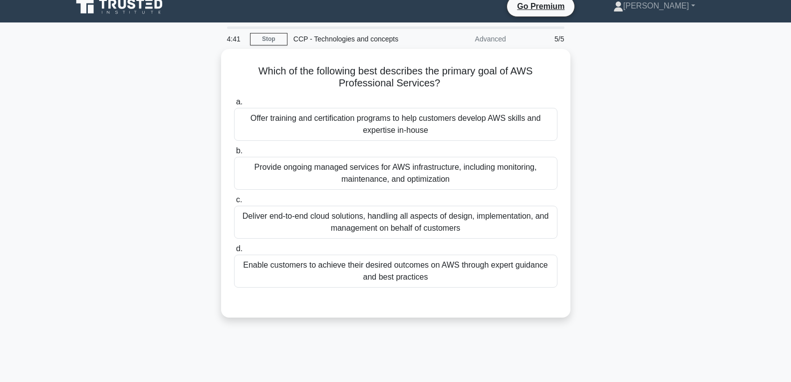
scroll to position [7, 0]
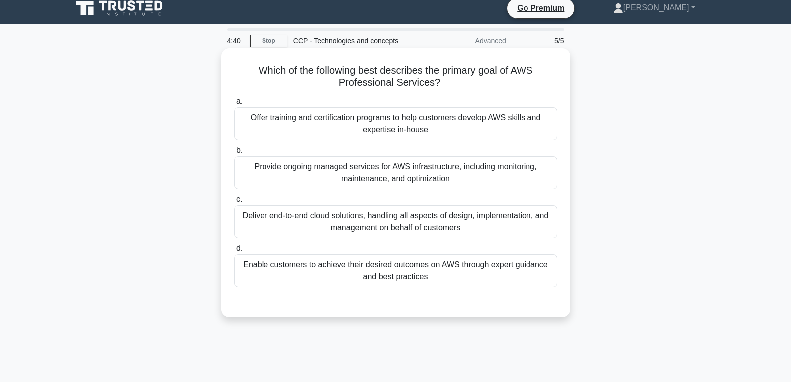
click at [408, 270] on div "Enable customers to achieve their desired outcomes on AWS through expert guidan…" at bounding box center [395, 270] width 323 height 33
click at [234, 252] on input "d. Enable customers to achieve their desired outcomes on AWS through expert gui…" at bounding box center [234, 248] width 0 height 6
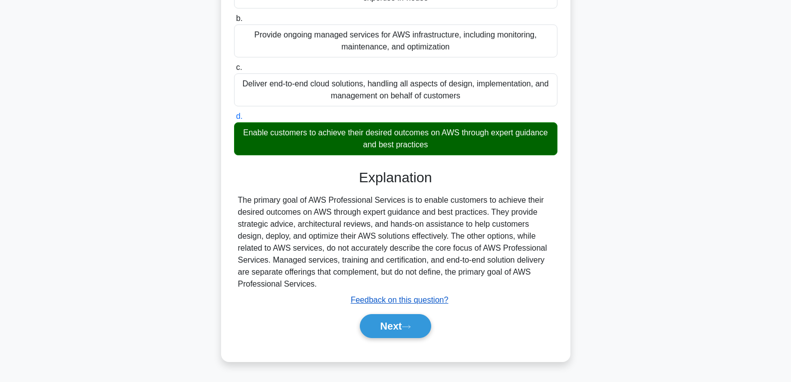
scroll to position [157, 0]
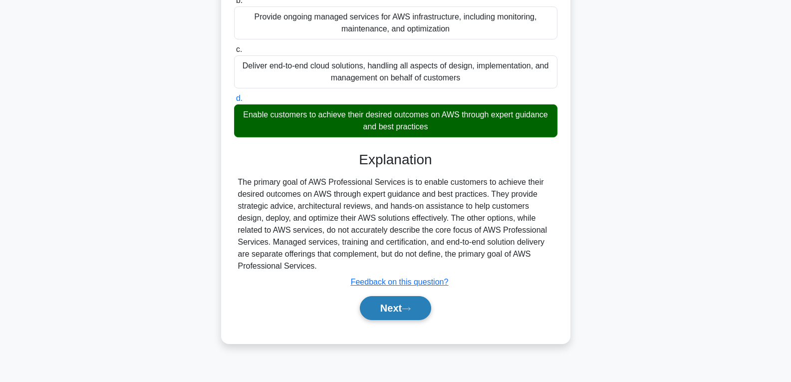
click at [406, 303] on button "Next" at bounding box center [395, 308] width 71 height 24
click at [406, 306] on button "Next" at bounding box center [395, 308] width 71 height 24
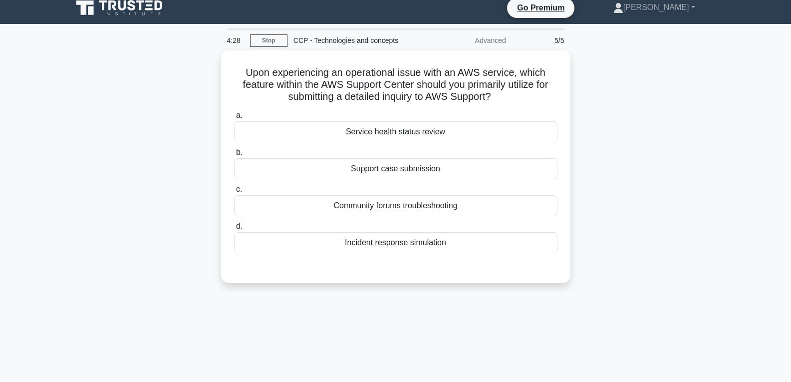
scroll to position [7, 0]
click at [400, 167] on div "Support case submission" at bounding box center [395, 166] width 323 height 21
click at [234, 154] on input "b. Support case submission" at bounding box center [234, 150] width 0 height 6
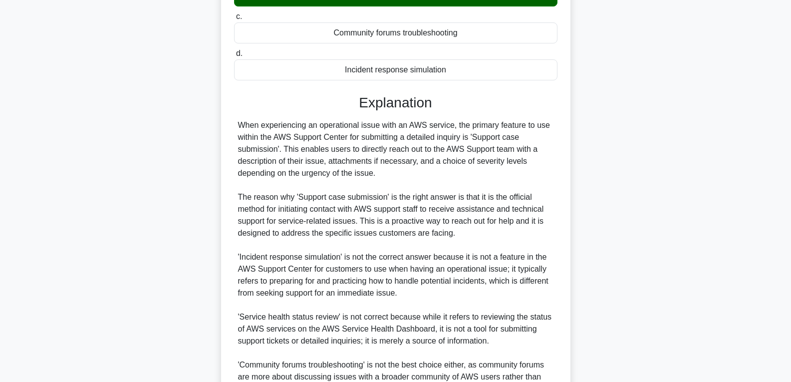
scroll to position [257, 0]
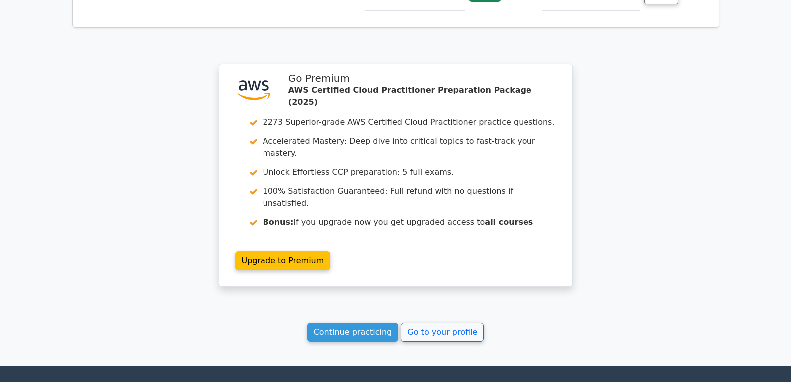
scroll to position [1381, 0]
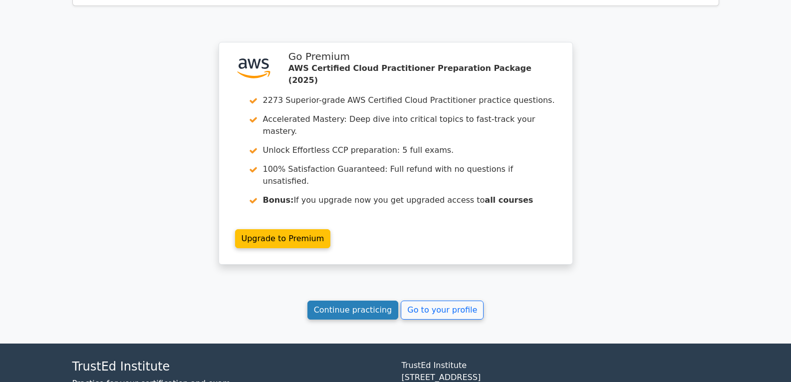
click at [364, 300] on link "Continue practicing" at bounding box center [352, 309] width 91 height 19
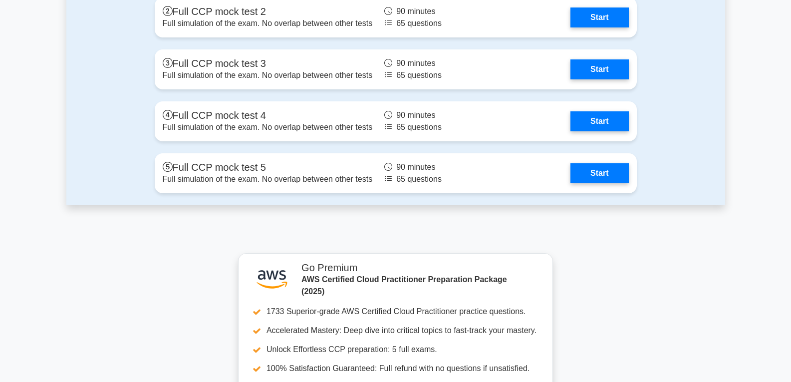
scroll to position [2402, 0]
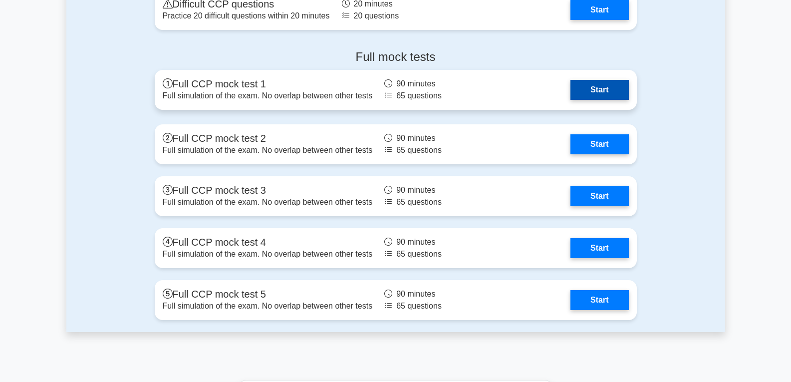
click at [608, 85] on link "Start" at bounding box center [599, 90] width 58 height 20
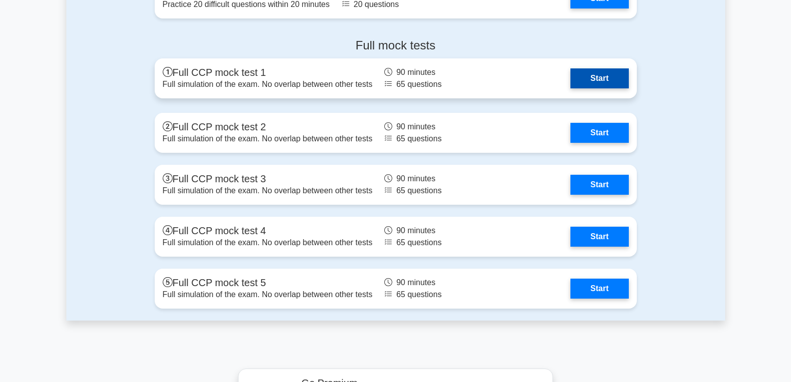
scroll to position [2452, 0]
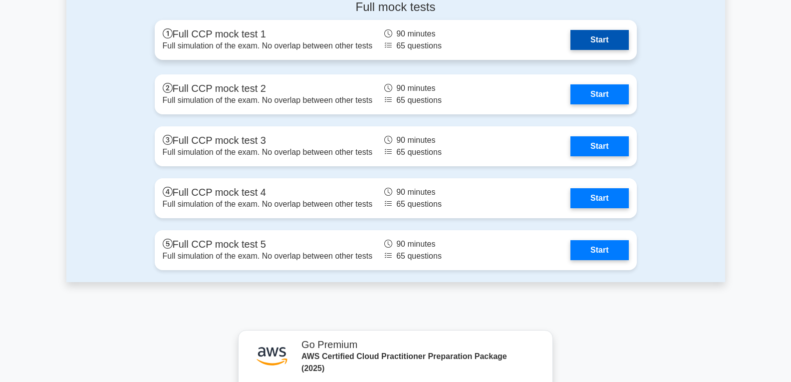
click at [599, 30] on link "Start" at bounding box center [599, 40] width 58 height 20
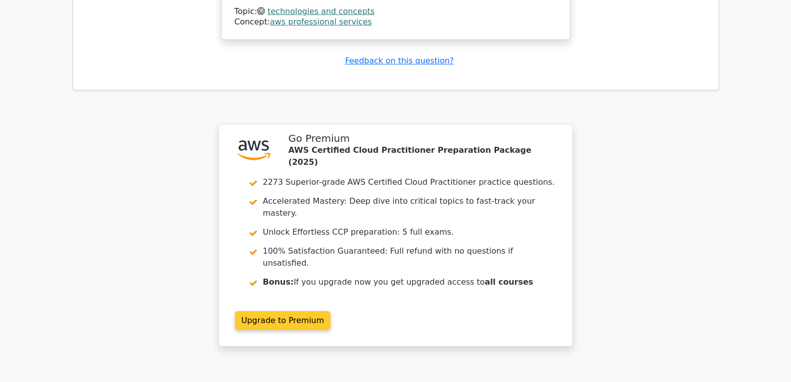
scroll to position [1234, 0]
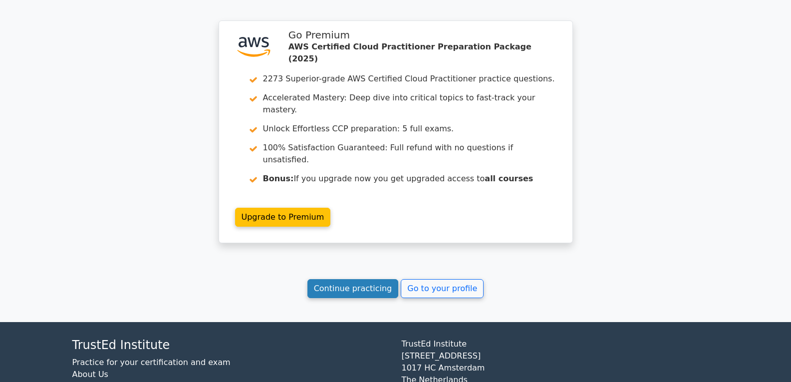
click at [358, 279] on link "Continue practicing" at bounding box center [352, 288] width 91 height 19
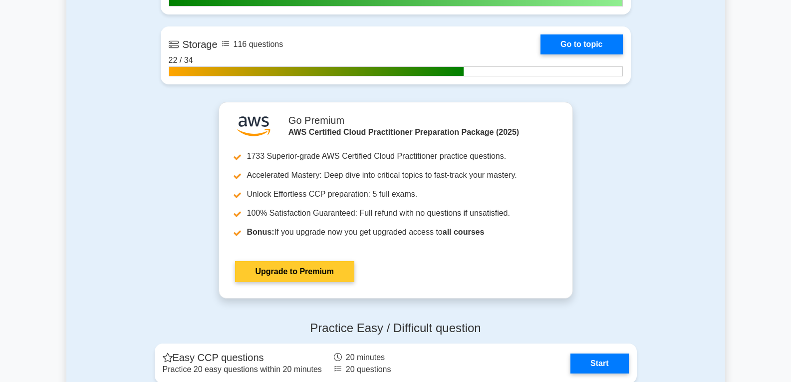
drag, startPoint x: 355, startPoint y: 228, endPoint x: 354, endPoint y: 250, distance: 21.5
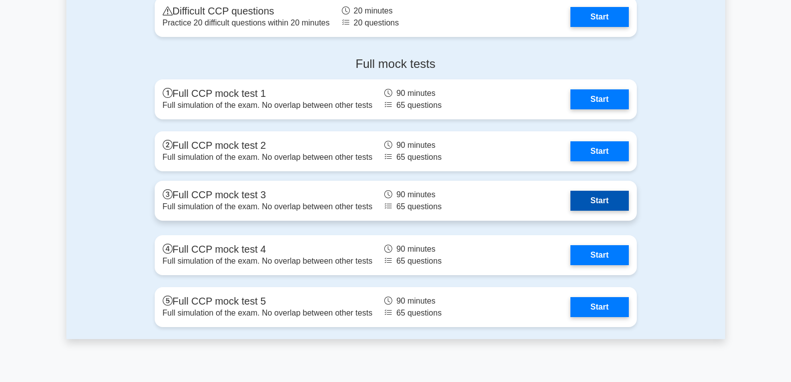
scroll to position [2396, 0]
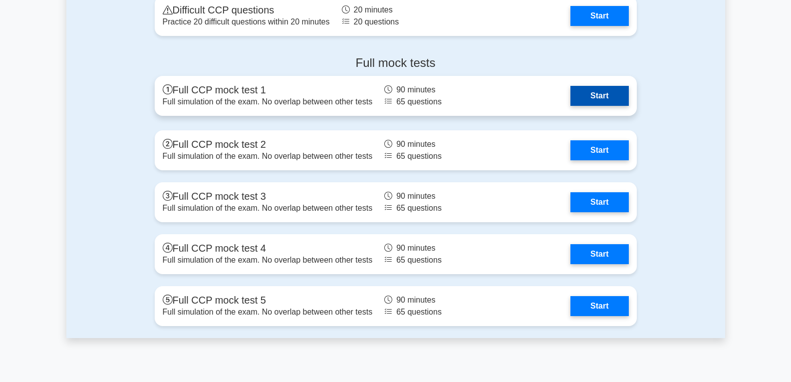
click at [596, 95] on link "Start" at bounding box center [599, 96] width 58 height 20
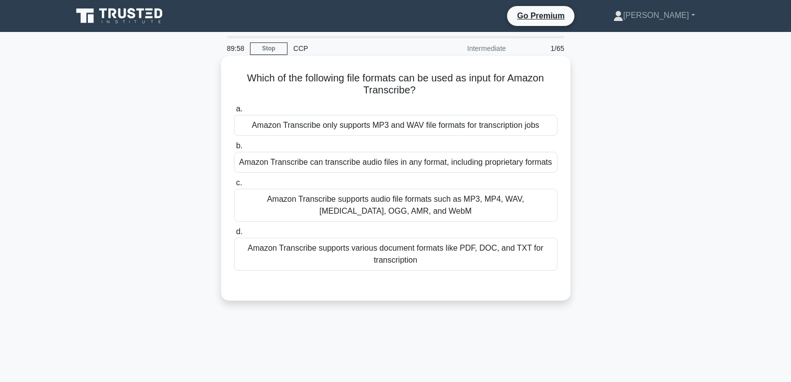
click at [372, 129] on div "Amazon Transcribe only supports MP3 and WAV file formats for transcription jobs" at bounding box center [395, 125] width 323 height 21
click at [234, 112] on input "a. Amazon Transcribe only supports MP3 and WAV file formats for transcription j…" at bounding box center [234, 109] width 0 height 6
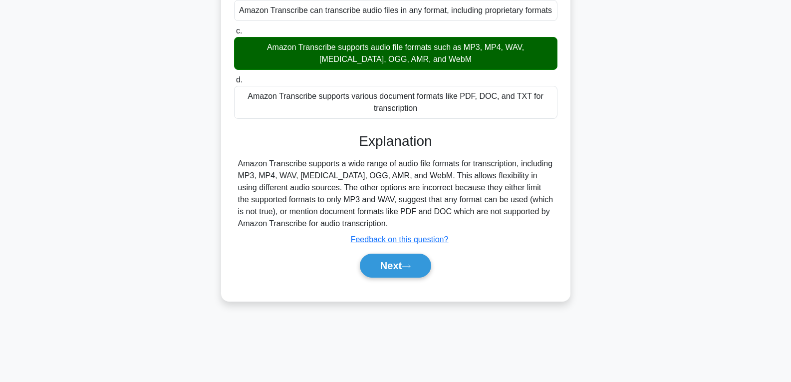
scroll to position [157, 0]
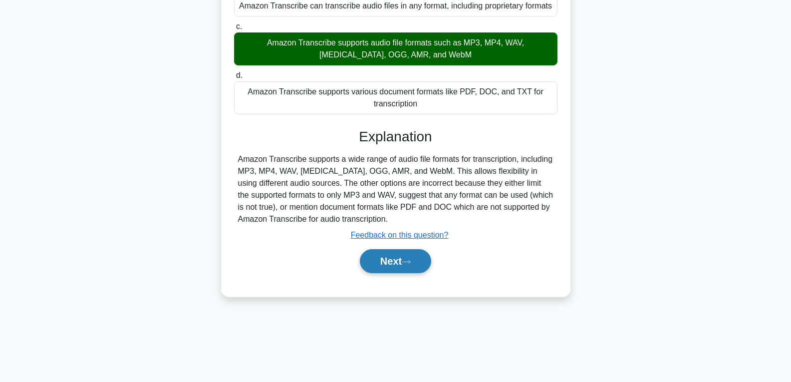
click at [385, 270] on button "Next" at bounding box center [395, 261] width 71 height 24
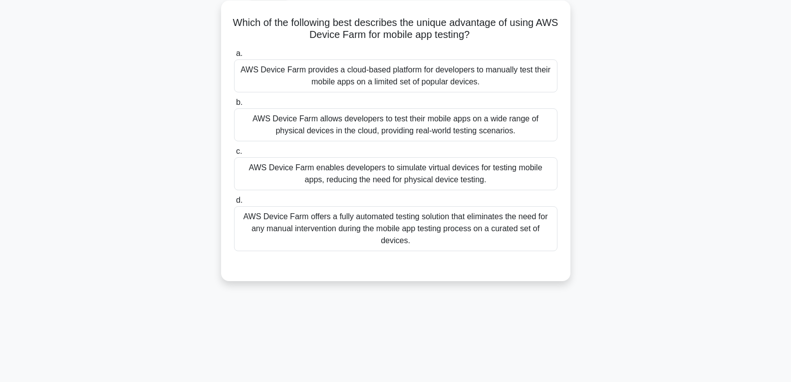
scroll to position [0, 0]
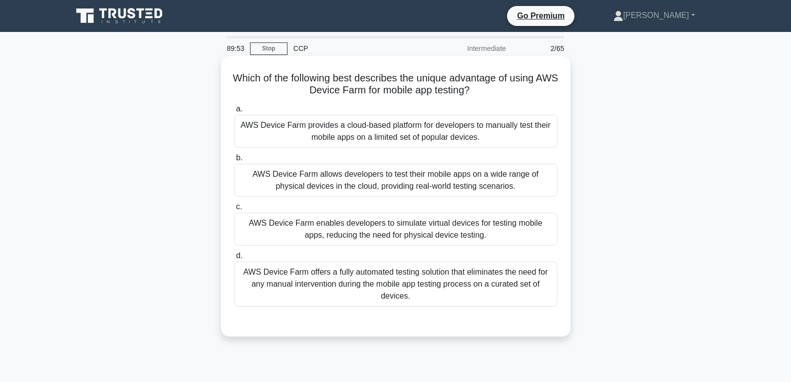
click at [461, 282] on div "AWS Device Farm offers a fully automated testing solution that eliminates the n…" at bounding box center [395, 284] width 323 height 45
click at [234, 259] on input "d. AWS Device Farm offers a fully automated testing solution that eliminates th…" at bounding box center [234, 256] width 0 height 6
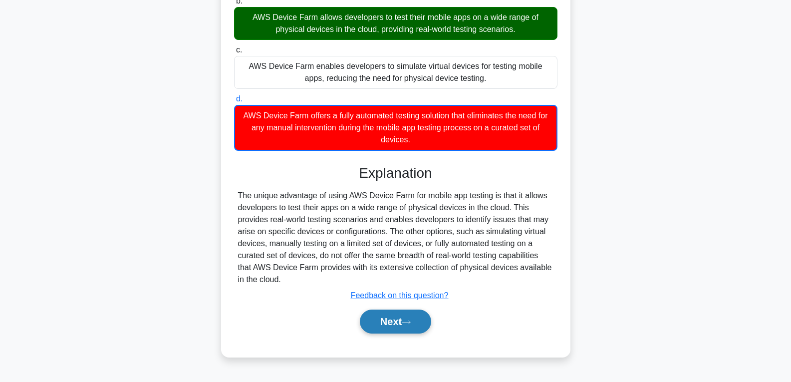
scroll to position [157, 0]
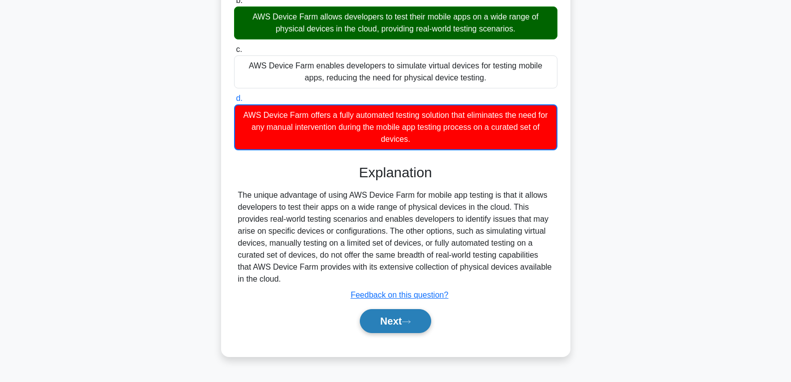
click at [406, 315] on button "Next" at bounding box center [395, 321] width 71 height 24
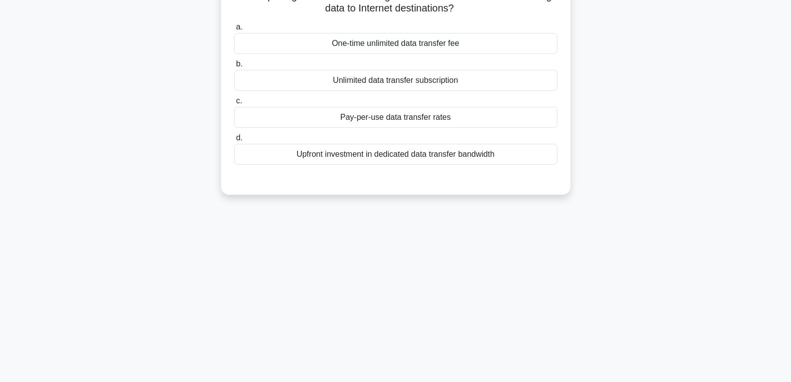
scroll to position [7, 0]
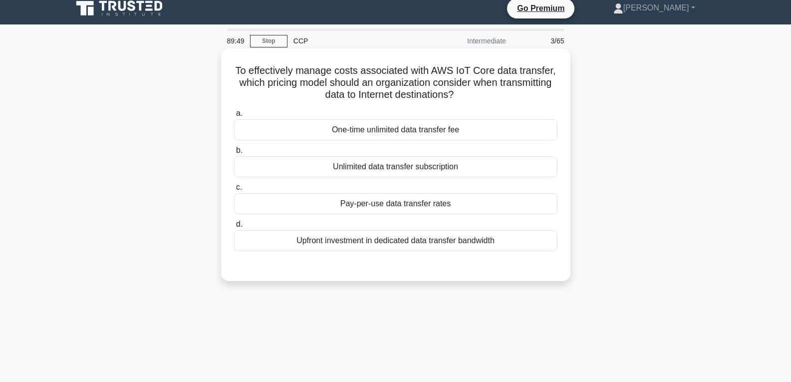
click at [371, 204] on div "Pay-per-use data transfer rates" at bounding box center [395, 203] width 323 height 21
click at [234, 191] on input "c. Pay-per-use data transfer rates" at bounding box center [234, 187] width 0 height 6
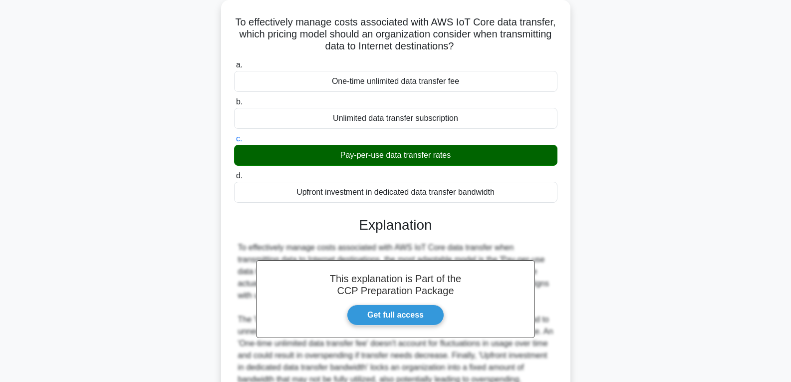
scroll to position [174, 0]
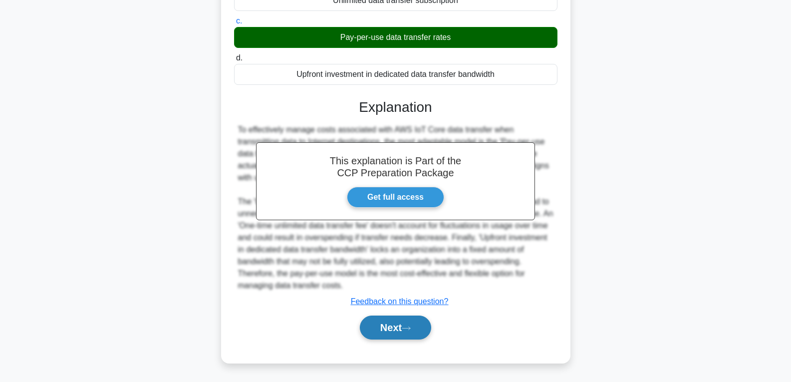
click at [396, 332] on button "Next" at bounding box center [395, 327] width 71 height 24
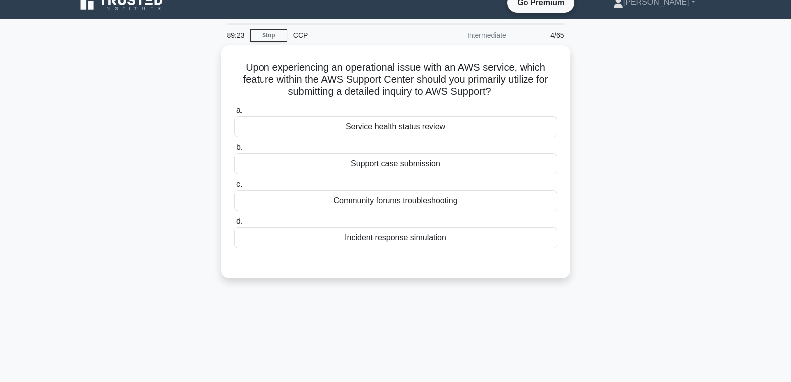
scroll to position [0, 0]
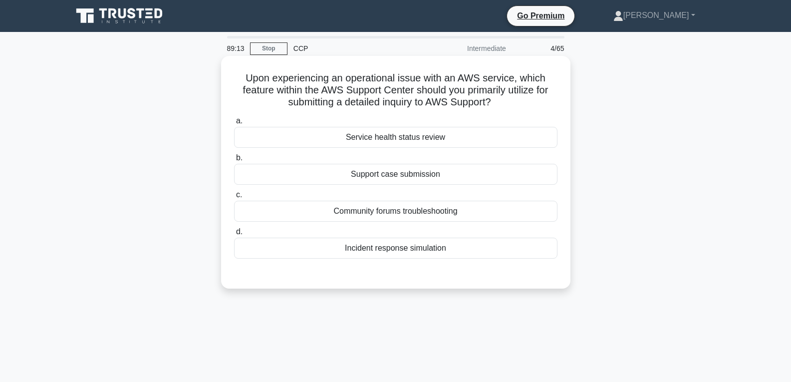
click at [410, 171] on div "Support case submission" at bounding box center [395, 174] width 323 height 21
click at [234, 161] on input "b. Support case submission" at bounding box center [234, 158] width 0 height 6
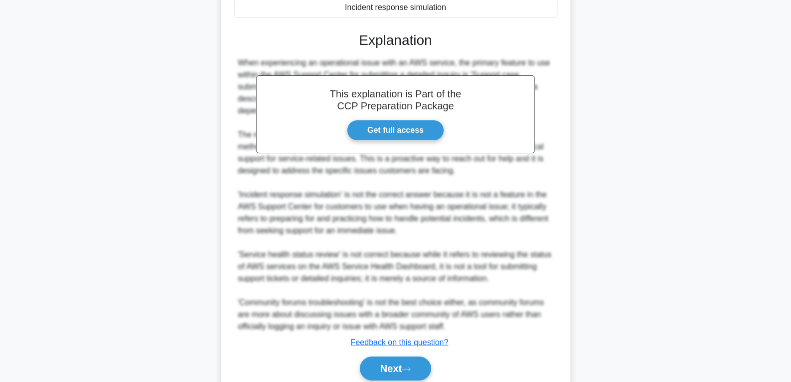
scroll to position [282, 0]
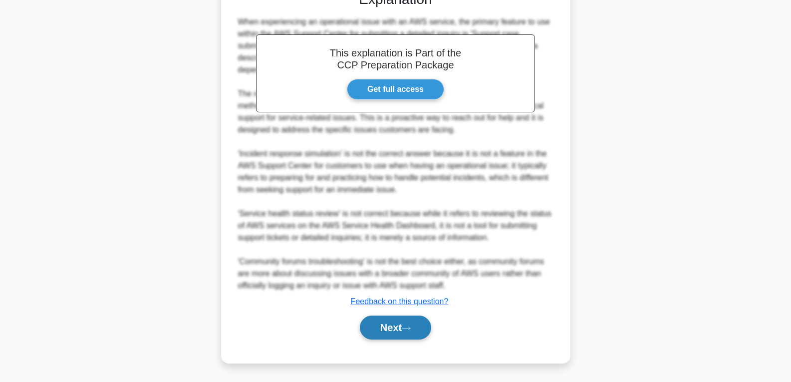
click at [398, 322] on button "Next" at bounding box center [395, 327] width 71 height 24
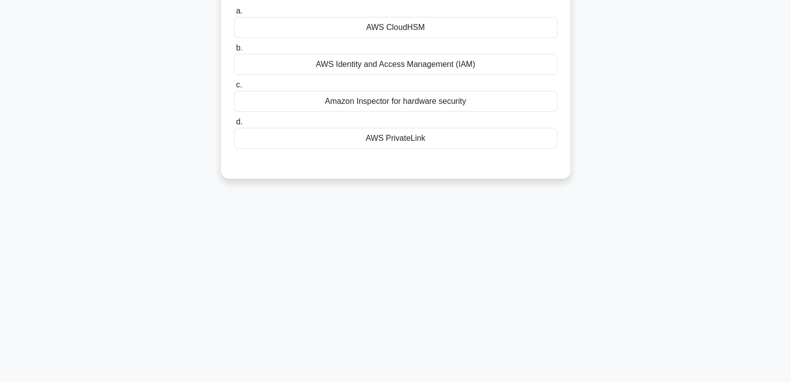
scroll to position [57, 0]
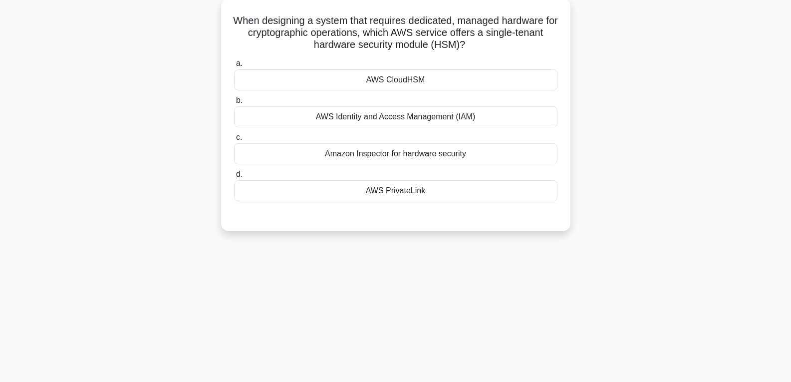
click at [415, 116] on div "AWS Identity and Access Management (IAM)" at bounding box center [395, 116] width 323 height 21
click at [234, 104] on input "b. AWS Identity and Access Management (IAM)" at bounding box center [234, 100] width 0 height 6
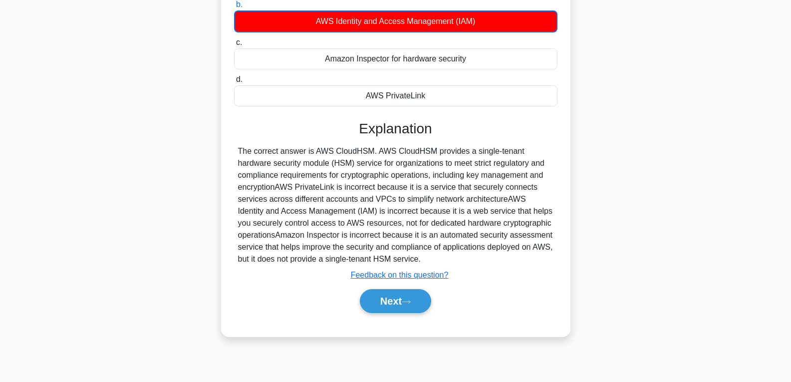
scroll to position [157, 0]
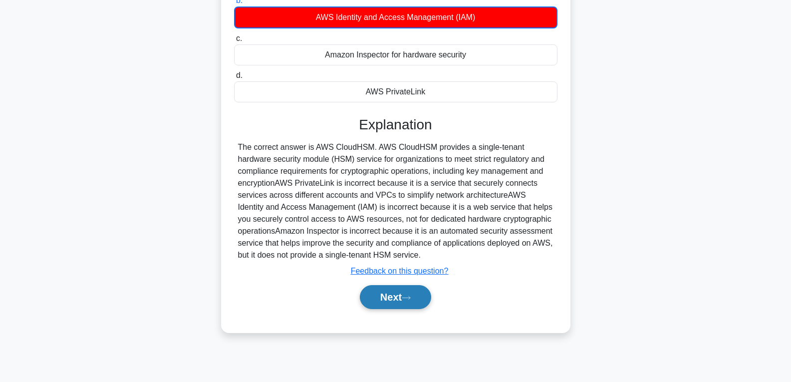
click at [401, 288] on button "Next" at bounding box center [395, 297] width 71 height 24
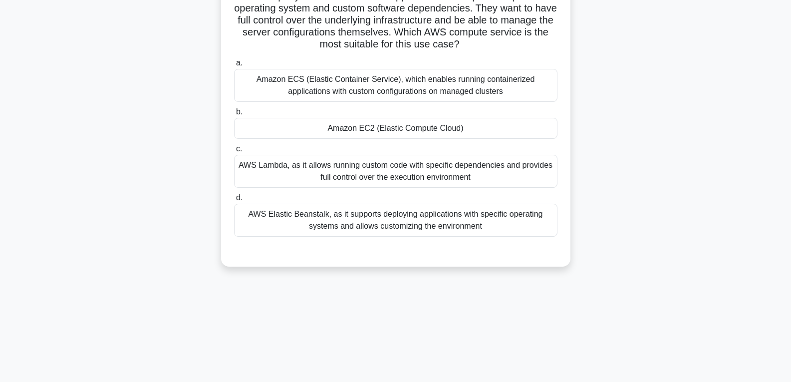
scroll to position [57, 0]
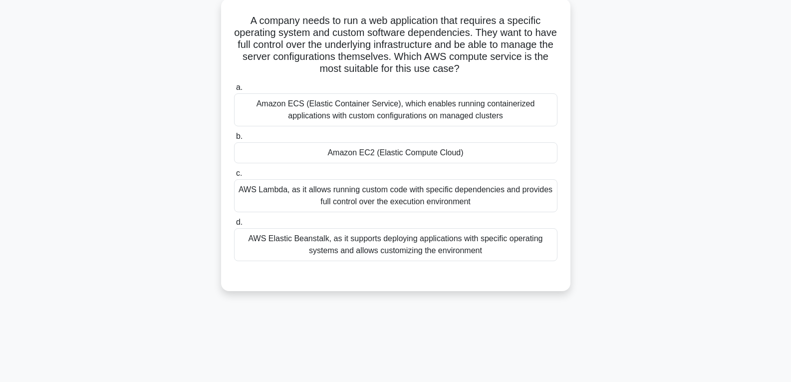
click at [380, 153] on div "Amazon EC2 (Elastic Compute Cloud)" at bounding box center [395, 152] width 323 height 21
click at [234, 140] on input "b. Amazon EC2 (Elastic Compute Cloud)" at bounding box center [234, 136] width 0 height 6
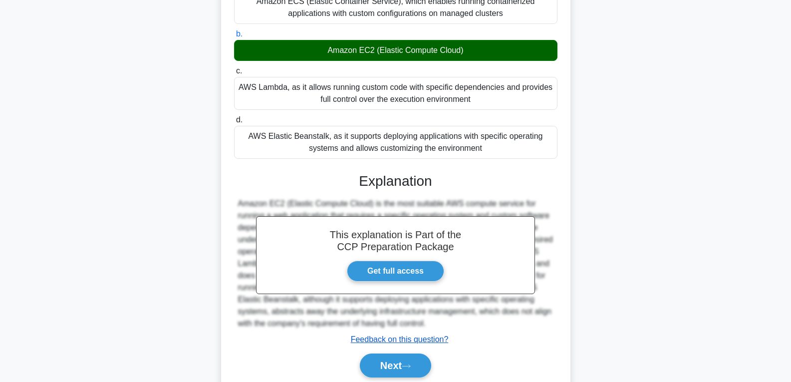
scroll to position [198, 0]
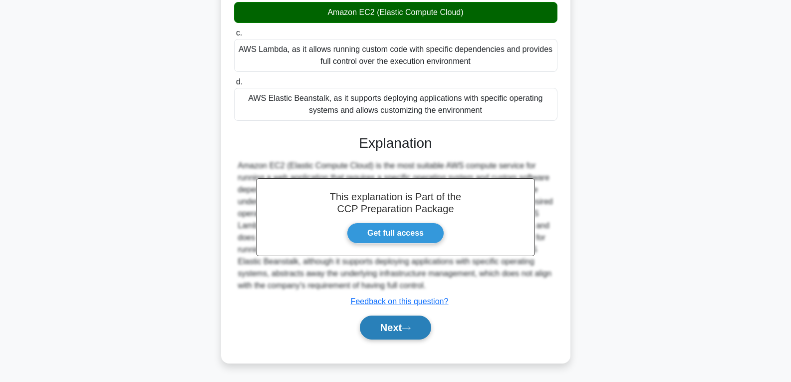
click at [393, 326] on button "Next" at bounding box center [395, 327] width 71 height 24
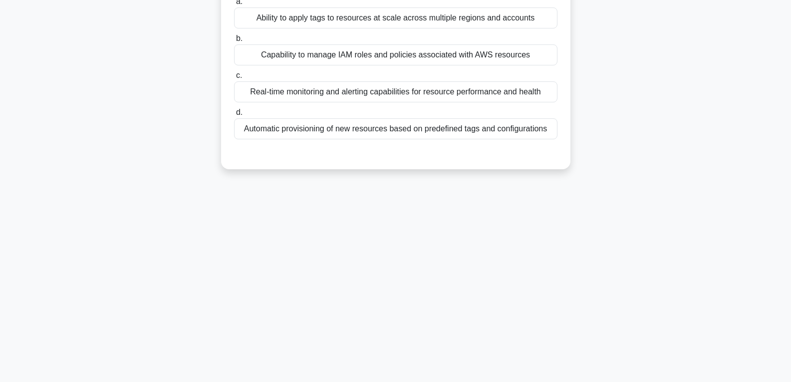
scroll to position [57, 0]
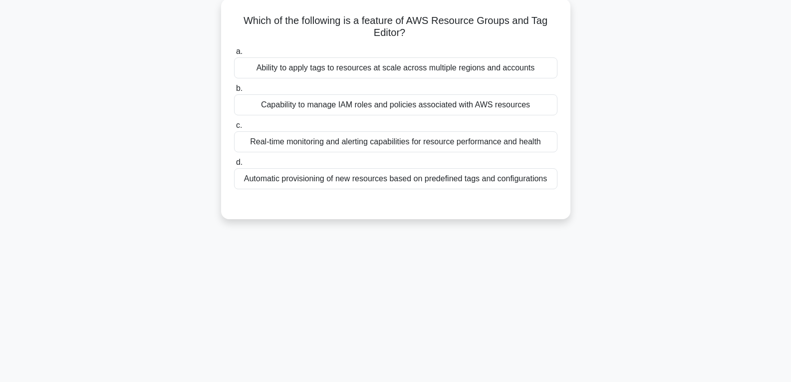
click at [378, 171] on div "Automatic provisioning of new resources based on predefined tags and configurat…" at bounding box center [395, 178] width 323 height 21
click at [234, 166] on input "d. Automatic provisioning of new resources based on predefined tags and configu…" at bounding box center [234, 162] width 0 height 6
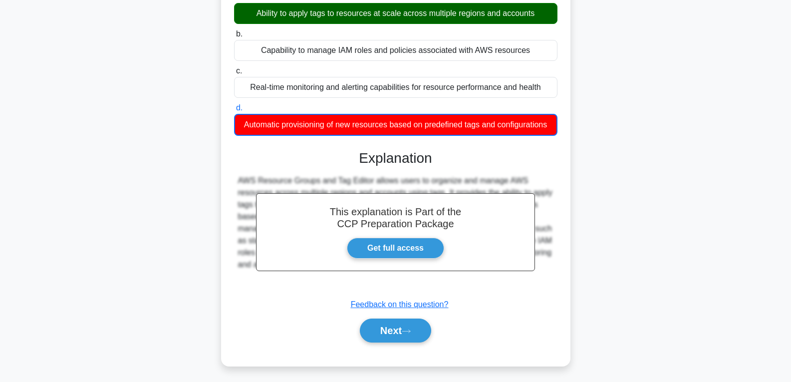
scroll to position [157, 0]
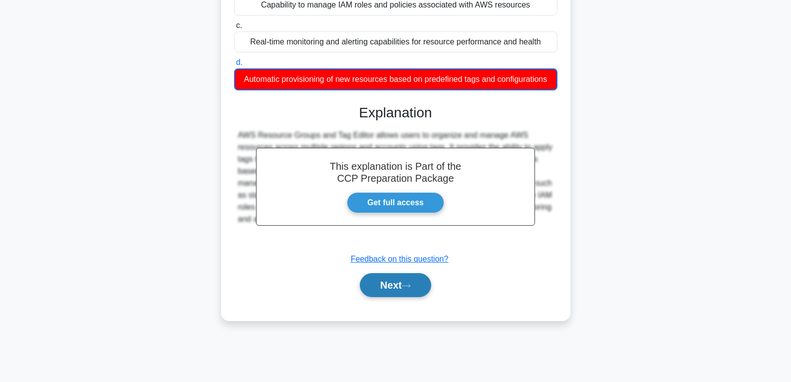
click at [405, 280] on button "Next" at bounding box center [395, 285] width 71 height 24
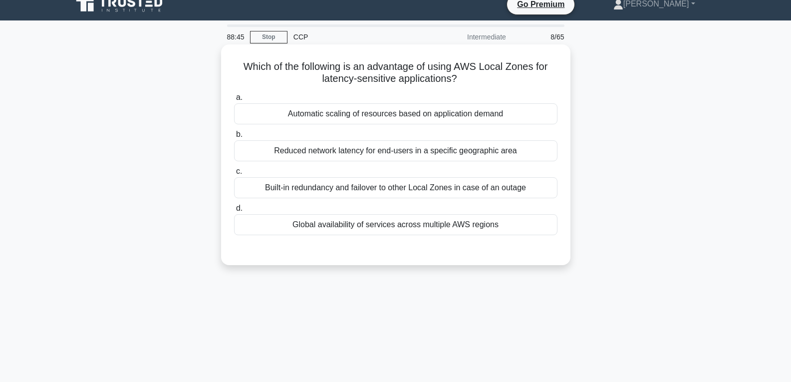
scroll to position [0, 0]
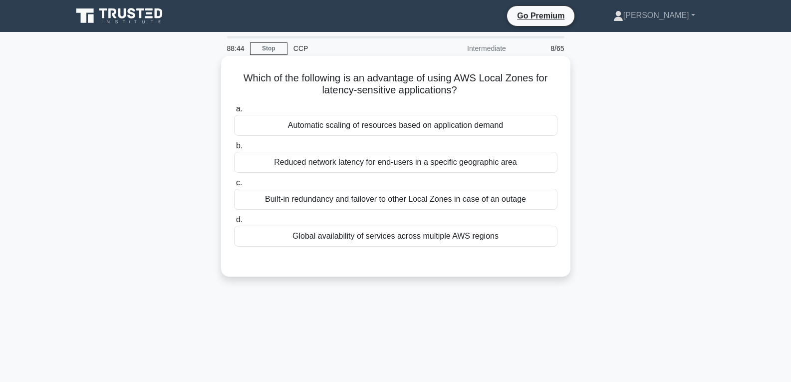
click at [402, 128] on div "Automatic scaling of resources based on application demand" at bounding box center [395, 125] width 323 height 21
click at [234, 112] on input "a. Automatic scaling of resources based on application demand" at bounding box center [234, 109] width 0 height 6
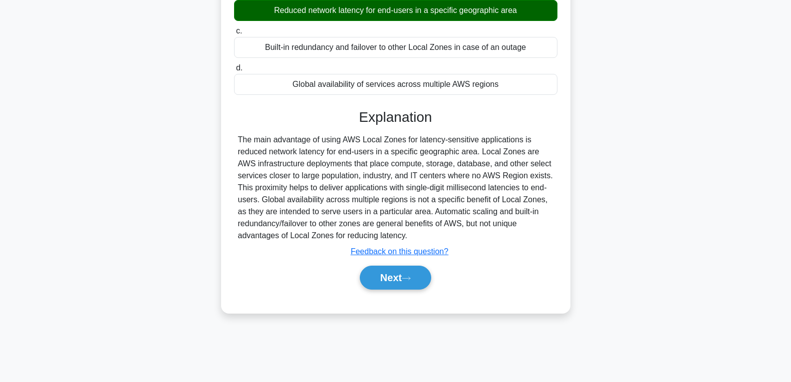
scroll to position [157, 0]
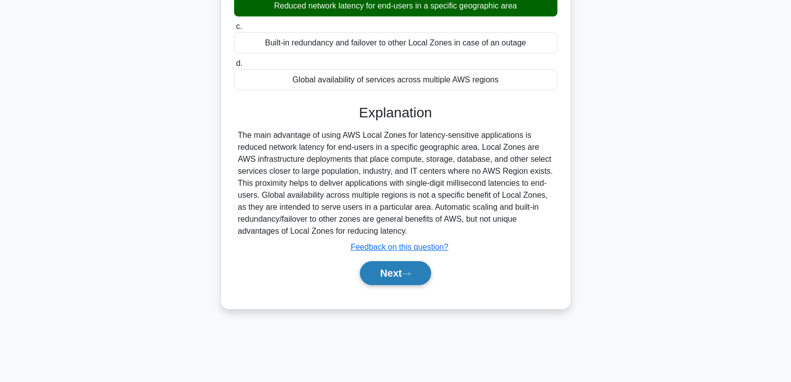
click at [387, 274] on button "Next" at bounding box center [395, 273] width 71 height 24
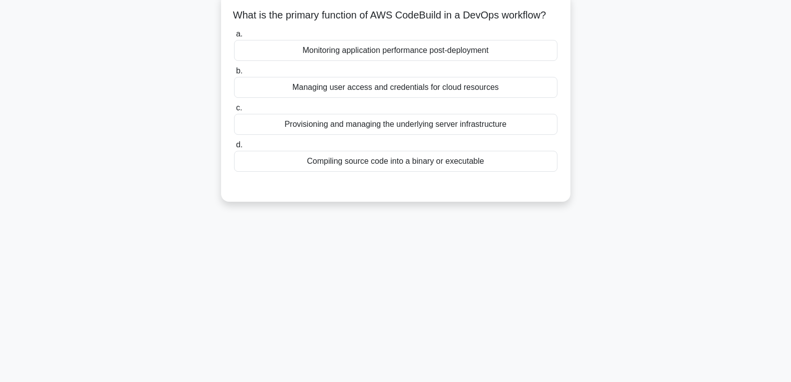
scroll to position [57, 0]
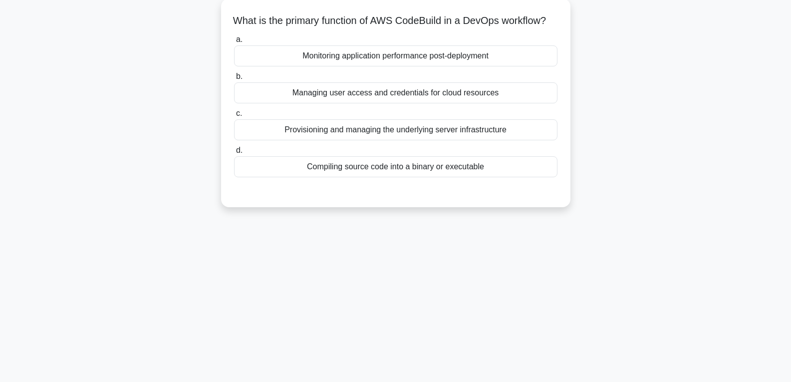
click at [347, 66] on div "Monitoring application performance post-deployment" at bounding box center [395, 55] width 323 height 21
click at [234, 43] on input "a. Monitoring application performance post-deployment" at bounding box center [234, 39] width 0 height 6
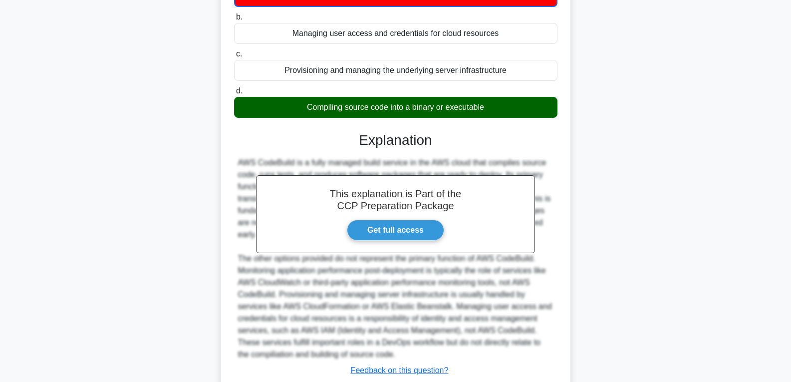
scroll to position [199, 0]
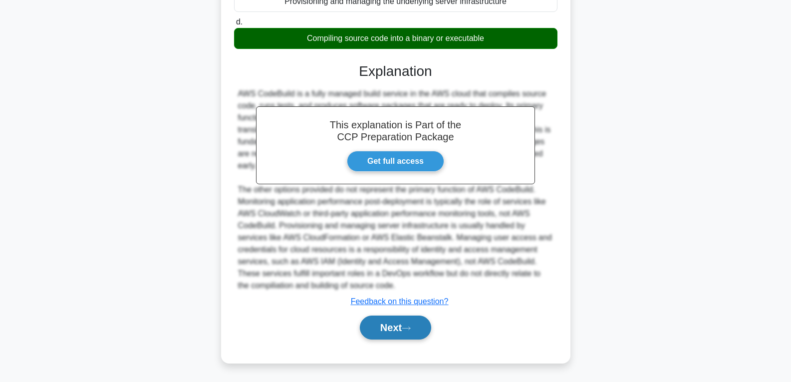
click at [389, 321] on button "Next" at bounding box center [395, 327] width 71 height 24
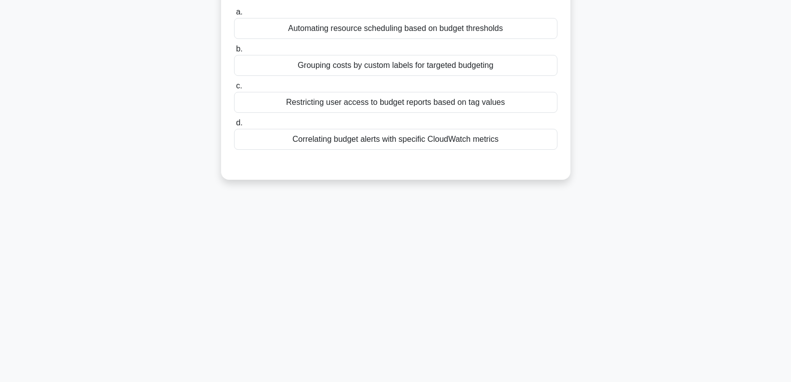
scroll to position [7, 0]
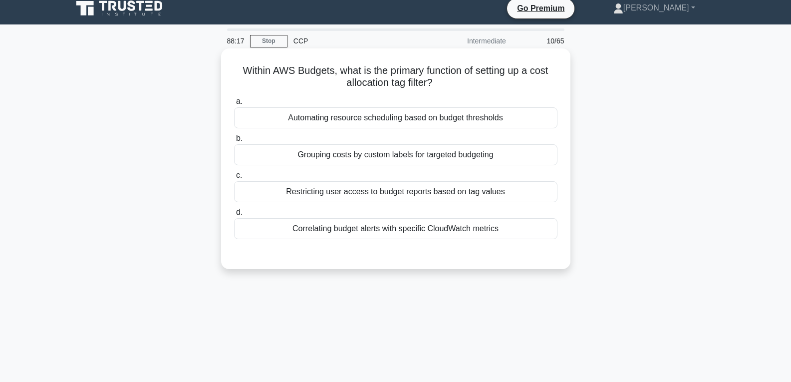
click at [357, 107] on label "a. Automating resource scheduling based on budget thresholds" at bounding box center [395, 111] width 323 height 33
click at [234, 105] on input "a. Automating resource scheduling based on budget thresholds" at bounding box center [234, 101] width 0 height 6
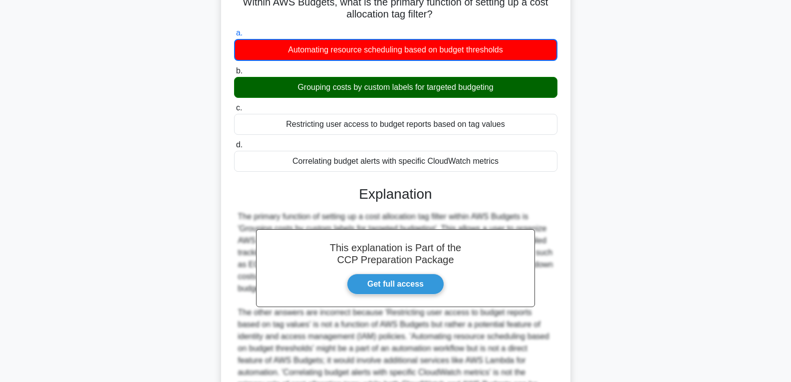
scroll to position [199, 0]
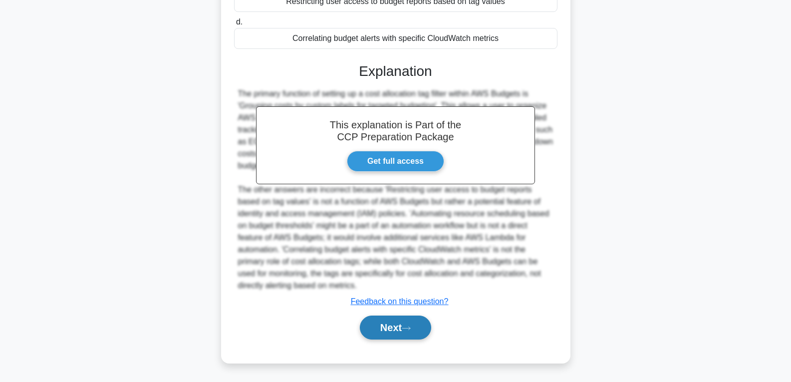
click at [381, 320] on button "Next" at bounding box center [395, 327] width 71 height 24
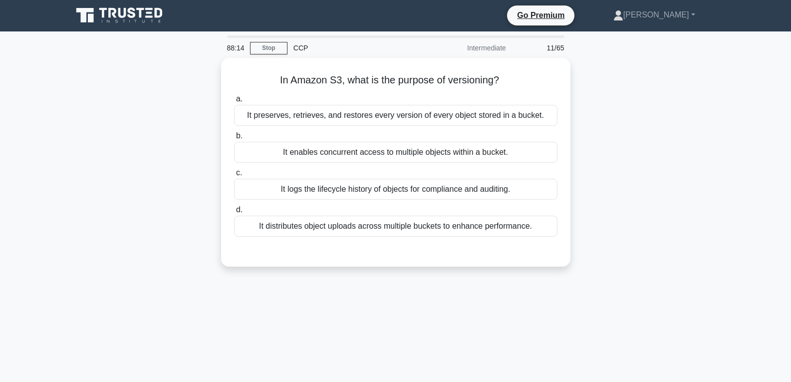
scroll to position [0, 0]
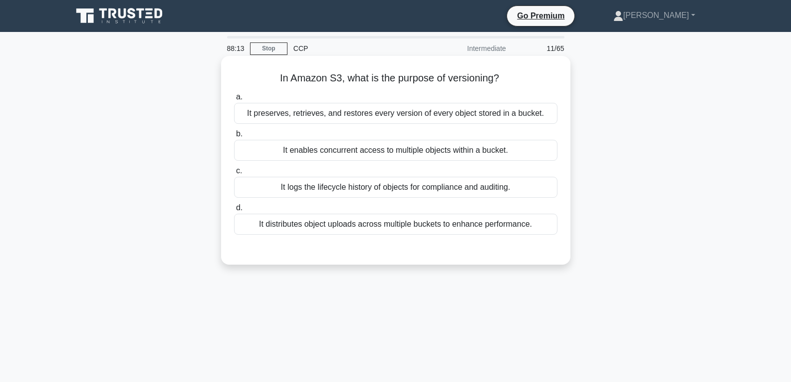
click at [363, 144] on div "It enables concurrent access to multiple objects within a bucket." at bounding box center [395, 150] width 323 height 21
click at [234, 137] on input "b. It enables concurrent access to multiple objects within a bucket." at bounding box center [234, 134] width 0 height 6
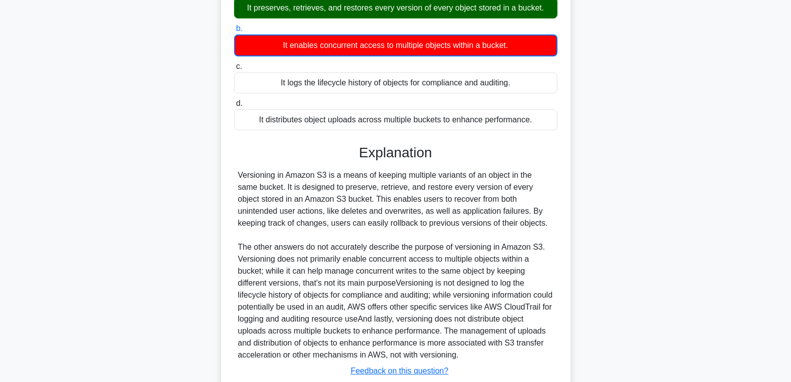
scroll to position [175, 0]
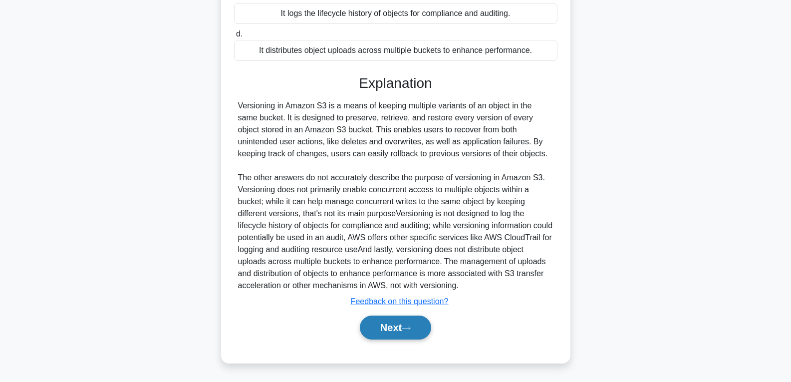
click at [399, 331] on button "Next" at bounding box center [395, 327] width 71 height 24
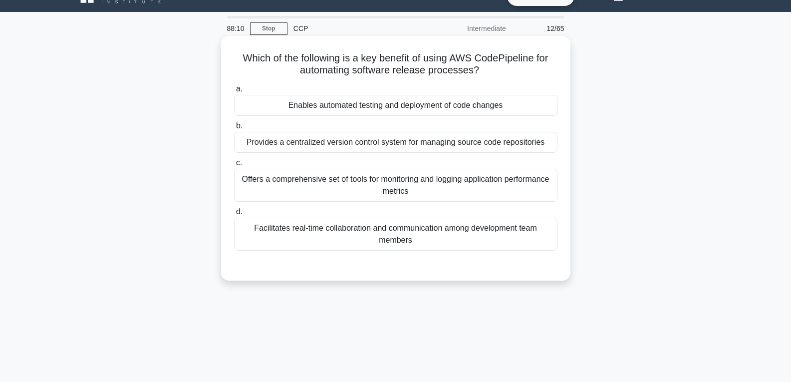
scroll to position [0, 0]
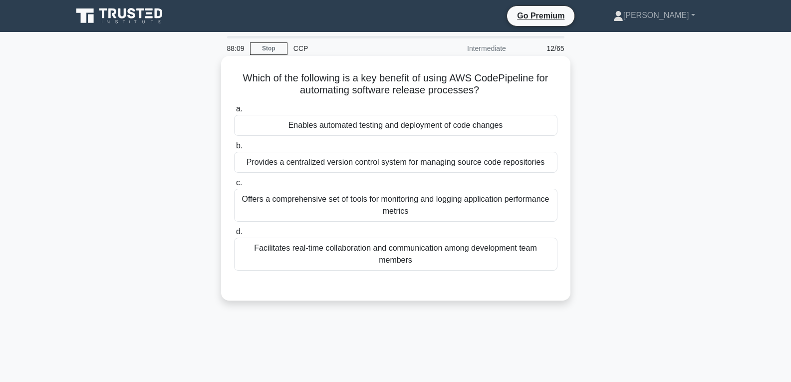
click at [372, 131] on div "Enables automated testing and deployment of code changes" at bounding box center [395, 125] width 323 height 21
click at [234, 112] on input "a. Enables automated testing and deployment of code changes" at bounding box center [234, 109] width 0 height 6
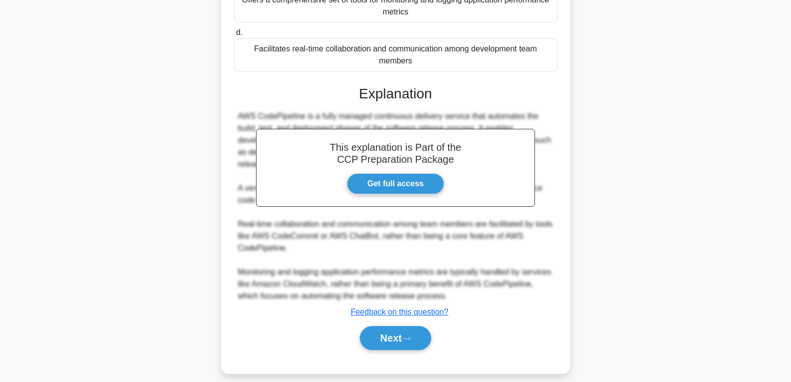
scroll to position [200, 0]
click at [395, 336] on button "Next" at bounding box center [395, 337] width 71 height 24
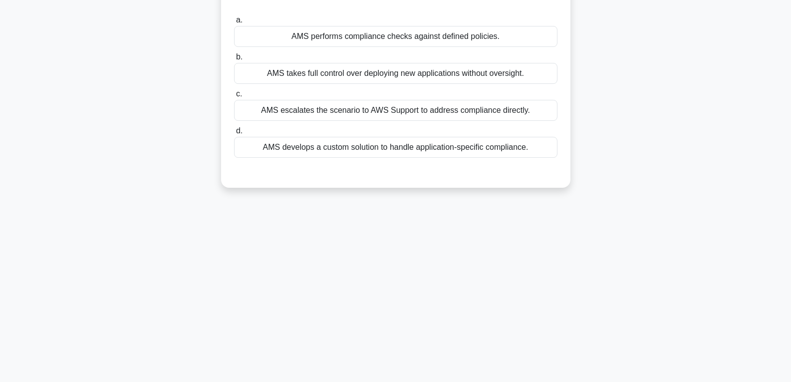
scroll to position [107, 0]
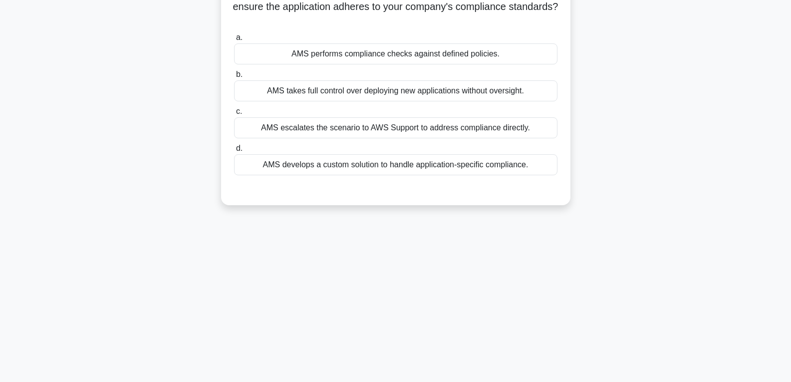
click at [423, 47] on div "AMS performs compliance checks against defined policies." at bounding box center [395, 53] width 323 height 21
click at [234, 41] on input "a. AMS performs compliance checks against defined policies." at bounding box center [234, 37] width 0 height 6
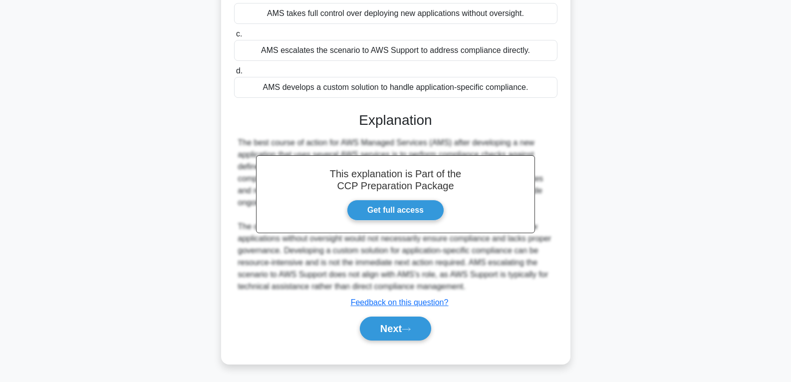
scroll to position [186, 0]
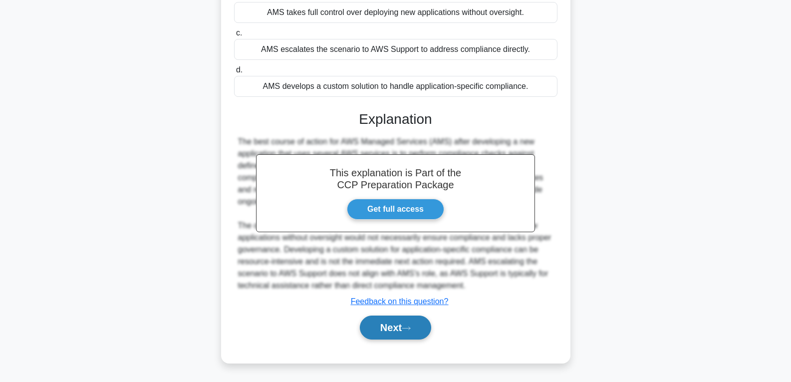
click at [393, 330] on button "Next" at bounding box center [395, 327] width 71 height 24
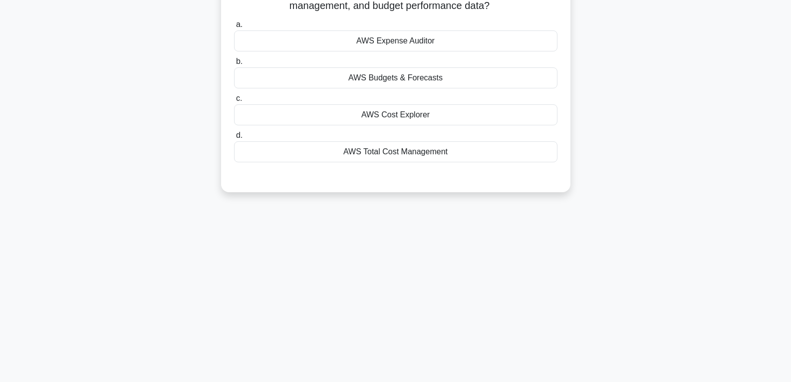
scroll to position [7, 0]
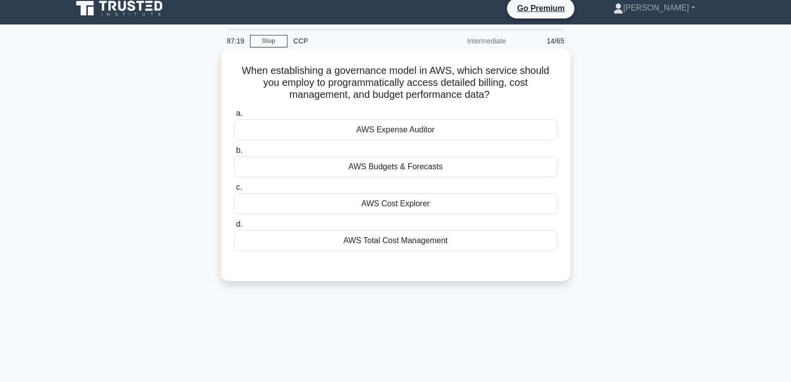
click at [407, 204] on div "AWS Cost Explorer" at bounding box center [395, 203] width 323 height 21
click at [234, 191] on input "c. AWS Cost Explorer" at bounding box center [234, 187] width 0 height 6
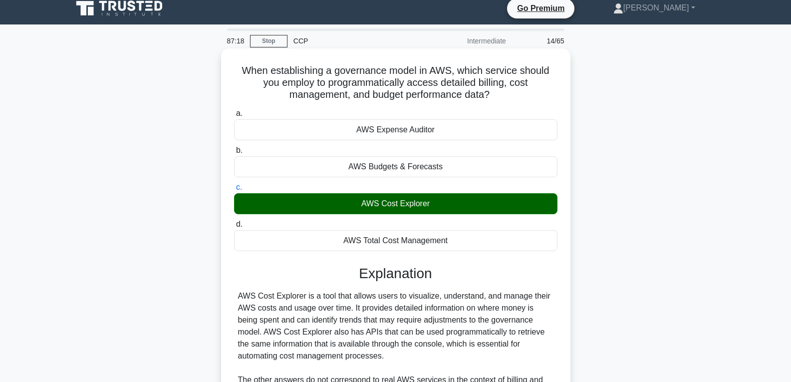
scroll to position [157, 0]
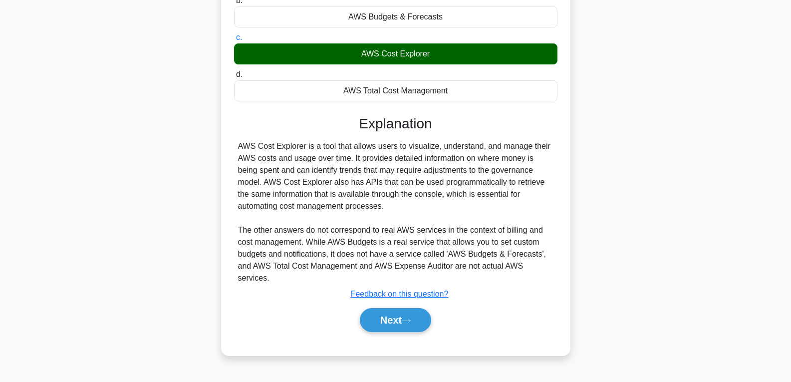
click at [416, 322] on div "Next" at bounding box center [395, 320] width 323 height 32
click at [416, 309] on button "Next" at bounding box center [395, 320] width 71 height 24
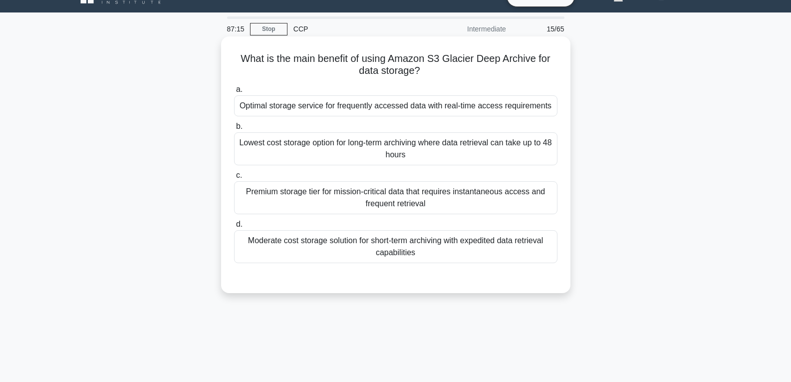
scroll to position [7, 0]
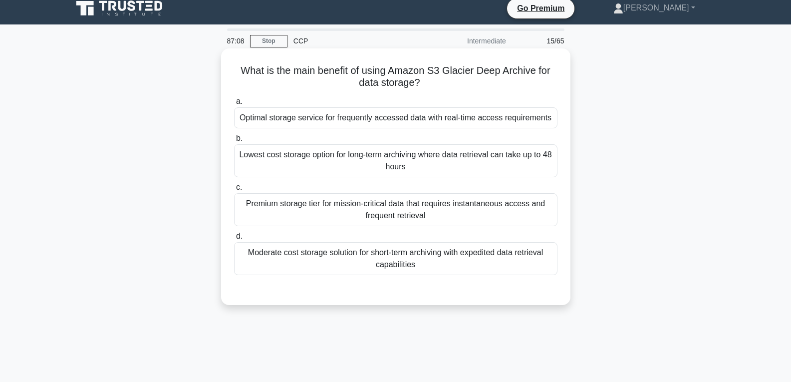
click at [413, 160] on div "Lowest cost storage option for long-term archiving where data retrieval can tak…" at bounding box center [395, 160] width 323 height 33
click at [234, 142] on input "b. Lowest cost storage option for long-term archiving where data retrieval can …" at bounding box center [234, 138] width 0 height 6
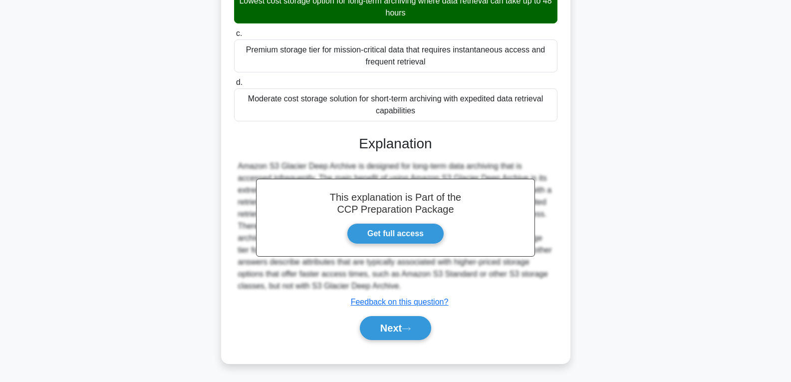
scroll to position [162, 0]
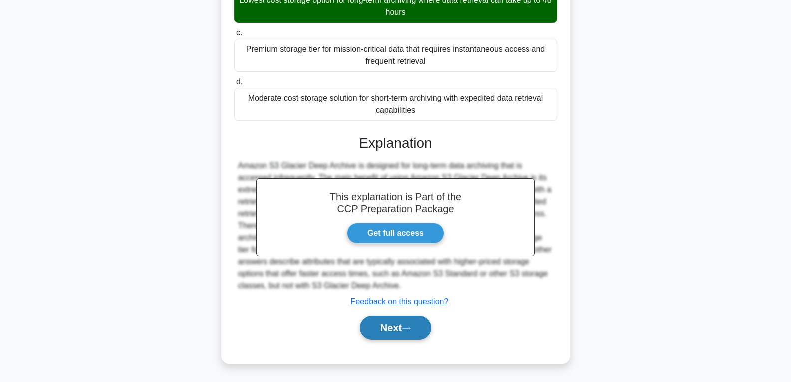
click at [391, 322] on button "Next" at bounding box center [395, 327] width 71 height 24
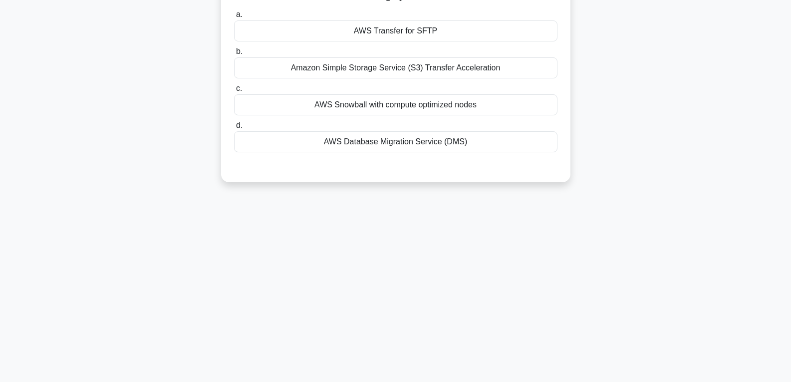
scroll to position [57, 0]
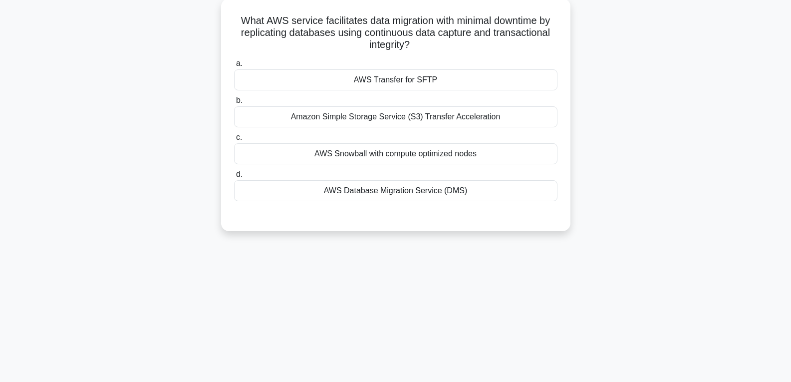
click at [394, 77] on div "AWS Transfer for SFTP" at bounding box center [395, 79] width 323 height 21
click at [234, 67] on input "a. AWS Transfer for SFTP" at bounding box center [234, 63] width 0 height 6
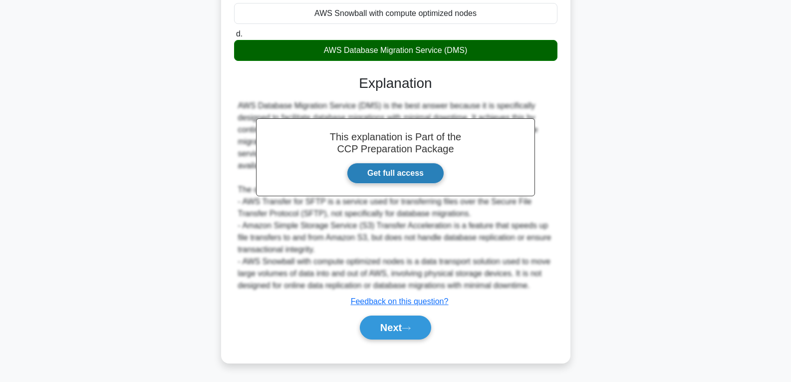
scroll to position [199, 0]
click at [400, 323] on button "Next" at bounding box center [395, 327] width 71 height 24
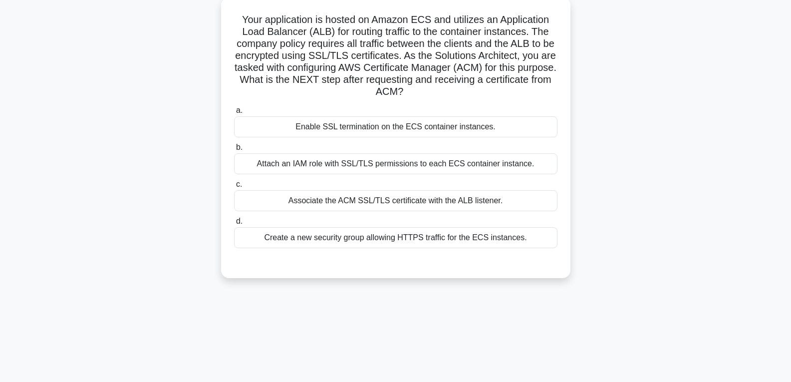
scroll to position [57, 0]
click at [367, 195] on div "Associate the ACM SSL/TLS certificate with the ALB listener." at bounding box center [395, 201] width 323 height 21
click at [234, 189] on input "c. Associate the ACM SSL/TLS certificate with the ALB listener." at bounding box center [234, 185] width 0 height 6
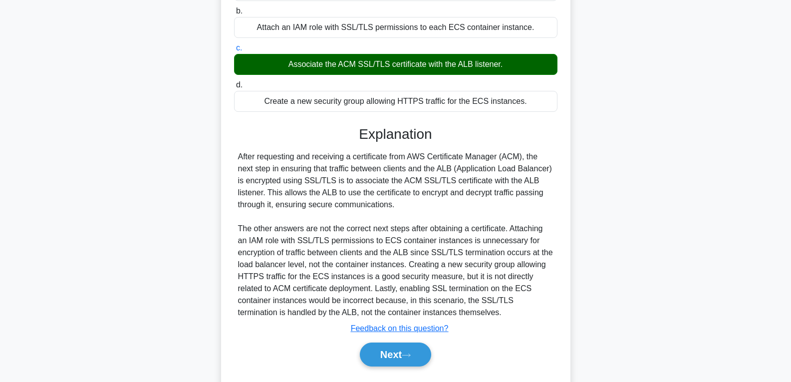
scroll to position [222, 0]
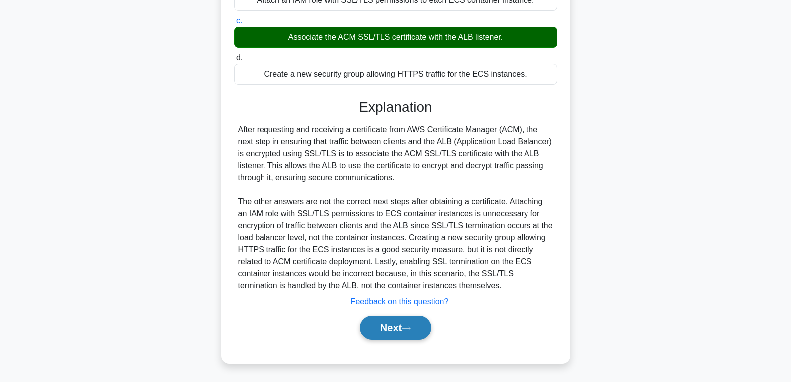
click at [384, 318] on button "Next" at bounding box center [395, 327] width 71 height 24
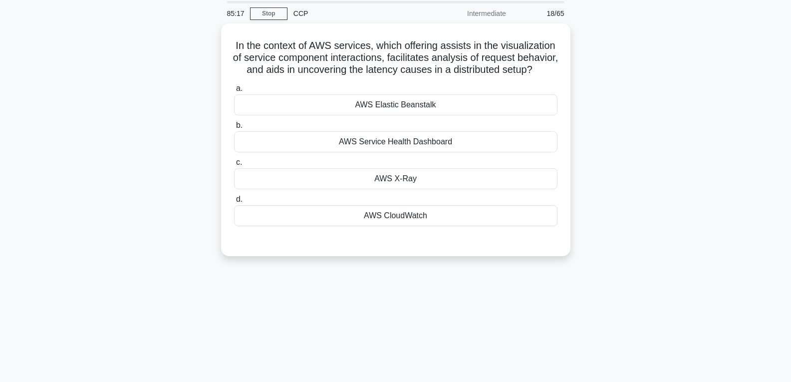
scroll to position [0, 0]
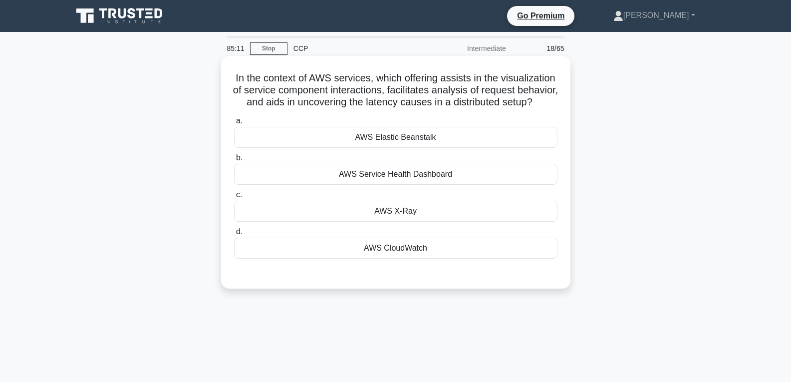
click at [374, 148] on div "AWS Elastic Beanstalk" at bounding box center [395, 137] width 323 height 21
click at [234, 124] on input "a. AWS Elastic Beanstalk" at bounding box center [234, 121] width 0 height 6
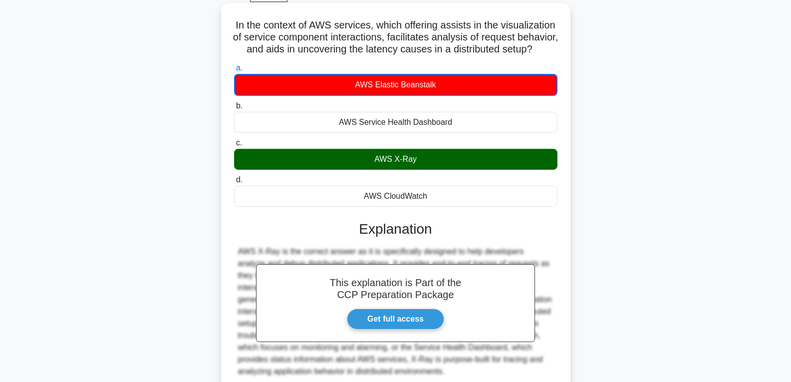
scroll to position [157, 0]
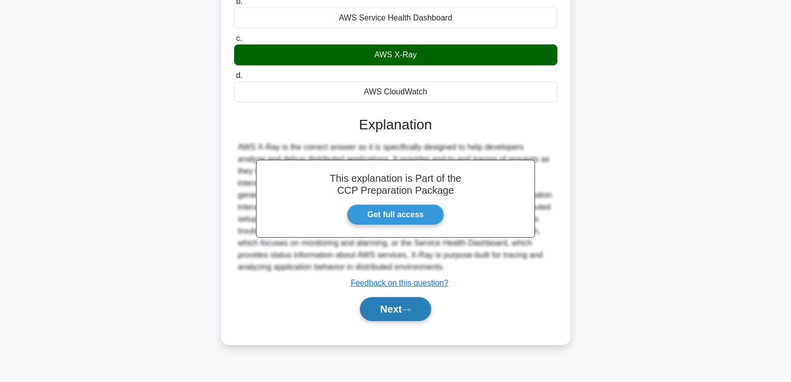
click at [383, 316] on button "Next" at bounding box center [395, 309] width 71 height 24
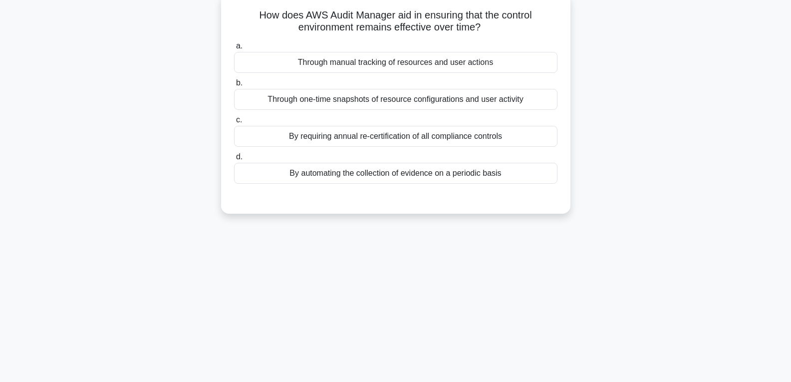
scroll to position [57, 0]
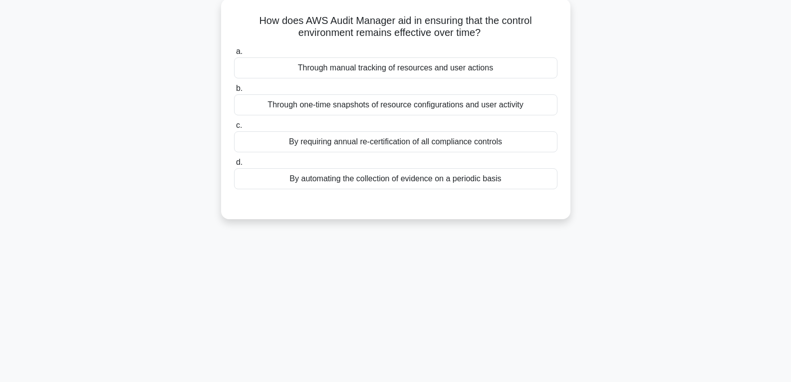
drag, startPoint x: 337, startPoint y: 164, endPoint x: 337, endPoint y: 181, distance: 17.0
click at [337, 170] on label "d. By automating the collection of evidence on a periodic basis" at bounding box center [395, 172] width 323 height 33
drag, startPoint x: 351, startPoint y: 172, endPoint x: 351, endPoint y: 177, distance: 5.5
click at [351, 173] on div "By automating the collection of evidence on a periodic basis" at bounding box center [395, 178] width 323 height 21
click at [234, 166] on input "d. By automating the collection of evidence on a periodic basis" at bounding box center [234, 162] width 0 height 6
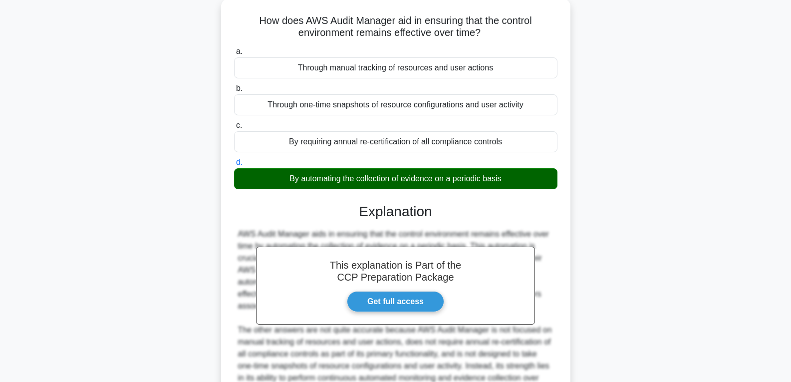
scroll to position [162, 0]
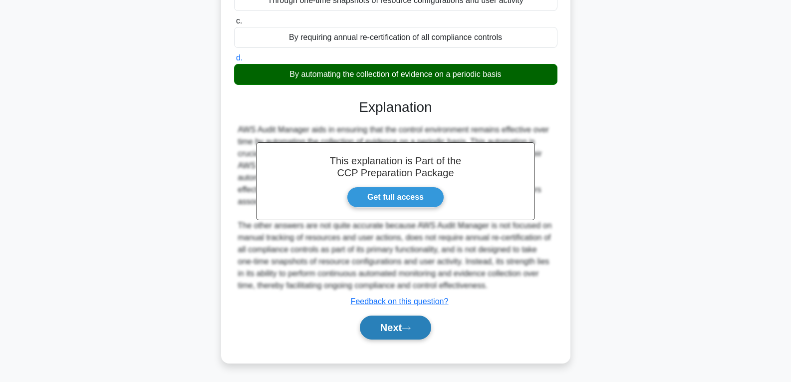
click at [386, 325] on button "Next" at bounding box center [395, 327] width 71 height 24
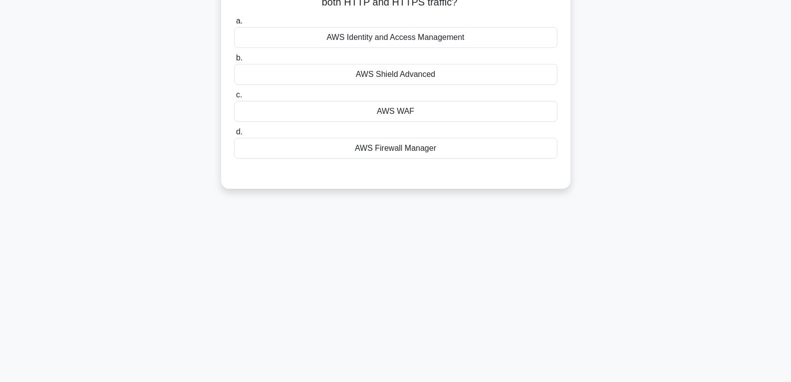
scroll to position [7, 0]
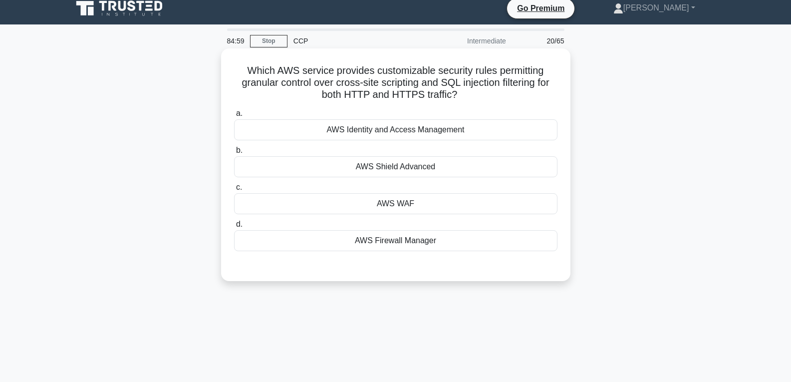
click at [374, 197] on div "AWS WAF" at bounding box center [395, 203] width 323 height 21
click at [234, 191] on input "c. AWS WAF" at bounding box center [234, 187] width 0 height 6
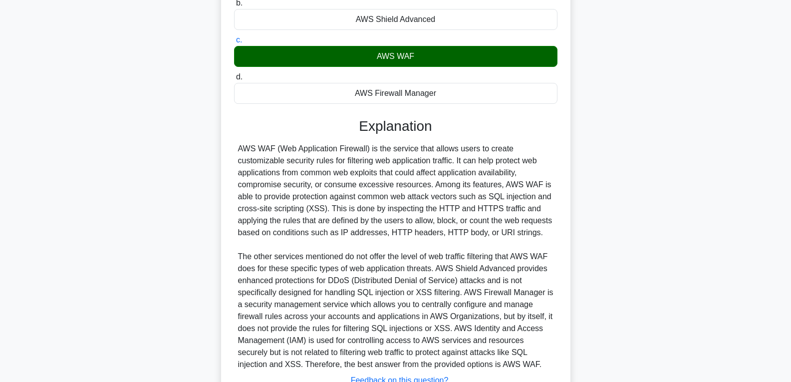
scroll to position [234, 0]
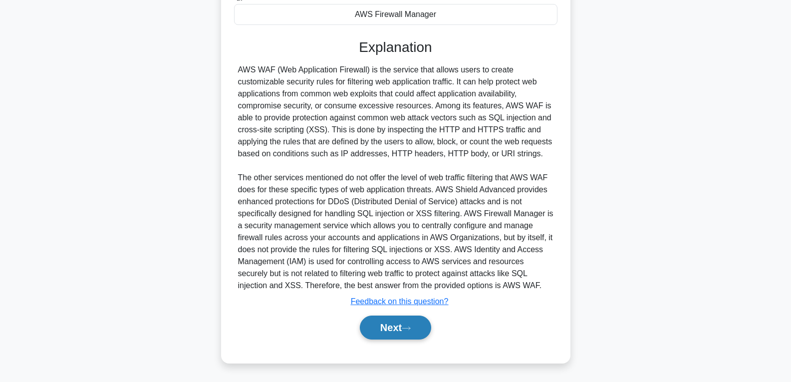
click at [394, 320] on button "Next" at bounding box center [395, 327] width 71 height 24
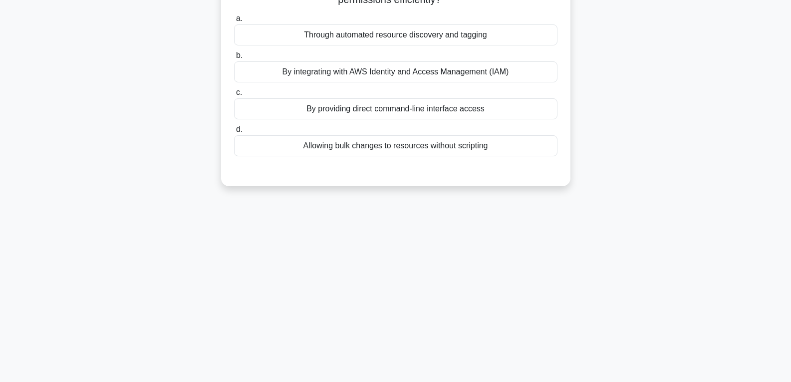
scroll to position [7, 0]
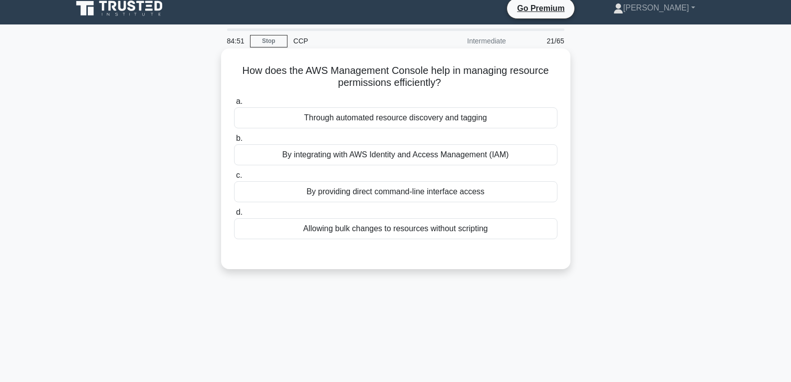
click at [387, 152] on div "By integrating with AWS Identity and Access Management (IAM)" at bounding box center [395, 154] width 323 height 21
click at [234, 142] on input "b. By integrating with AWS Identity and Access Management (IAM)" at bounding box center [234, 138] width 0 height 6
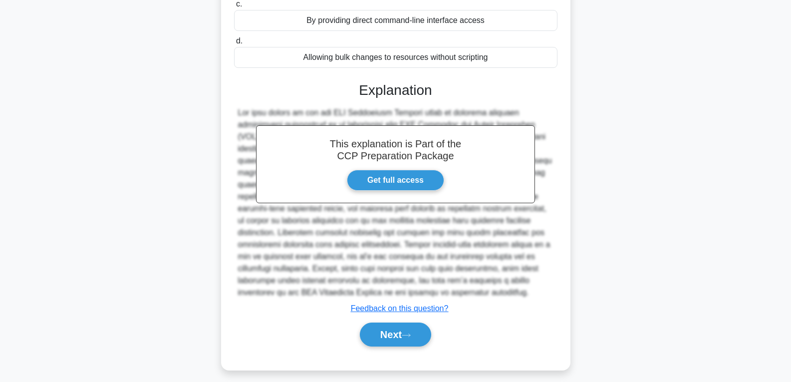
scroll to position [186, 0]
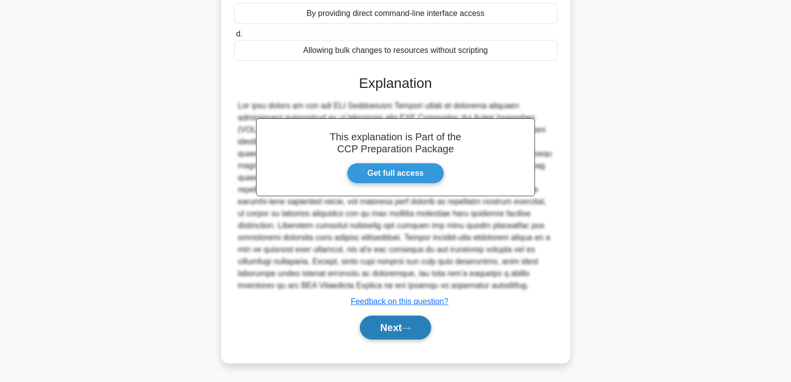
click at [390, 322] on button "Next" at bounding box center [395, 327] width 71 height 24
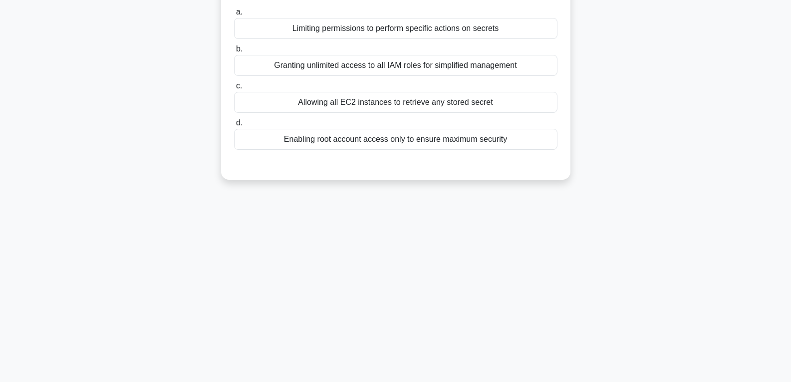
scroll to position [7, 0]
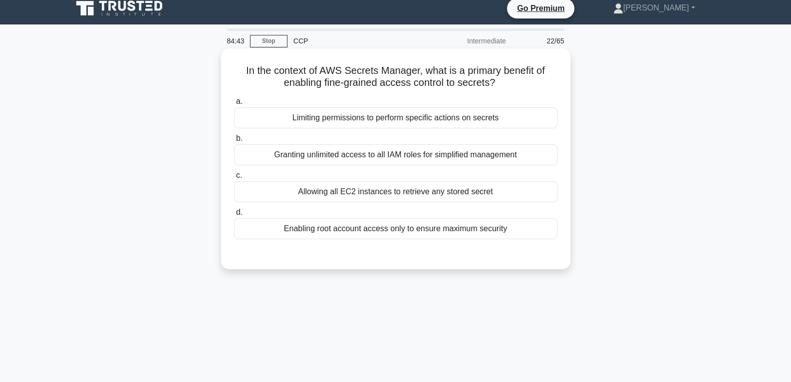
click at [349, 188] on div "Allowing all EC2 instances to retrieve any stored secret" at bounding box center [395, 191] width 323 height 21
click at [234, 179] on input "c. Allowing all EC2 instances to retrieve any stored secret" at bounding box center [234, 175] width 0 height 6
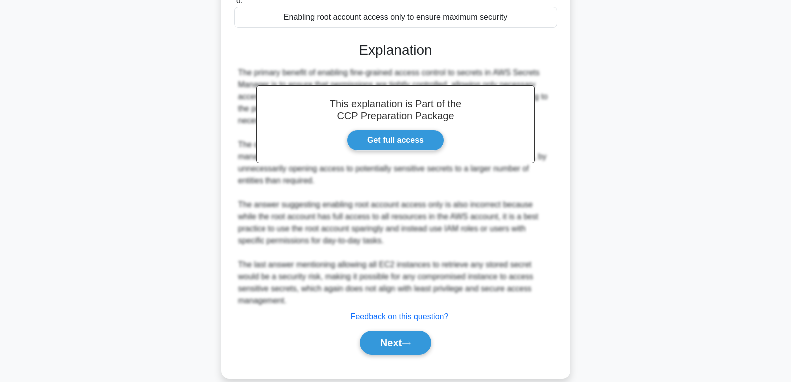
scroll to position [223, 0]
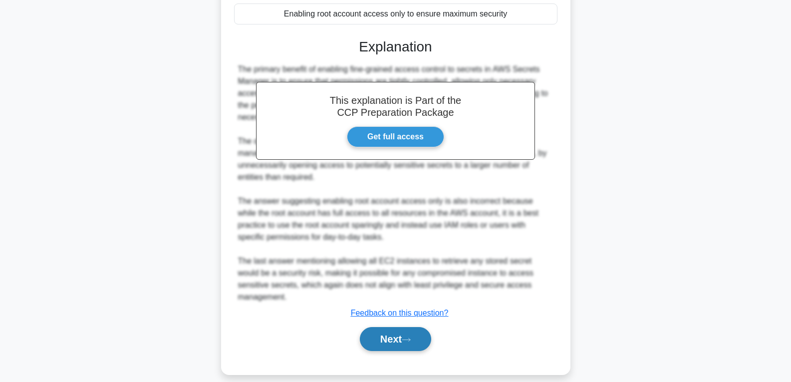
click at [397, 334] on button "Next" at bounding box center [395, 339] width 71 height 24
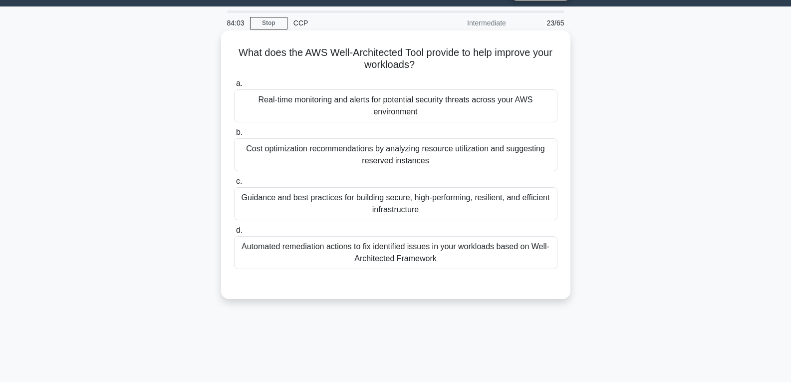
scroll to position [7, 0]
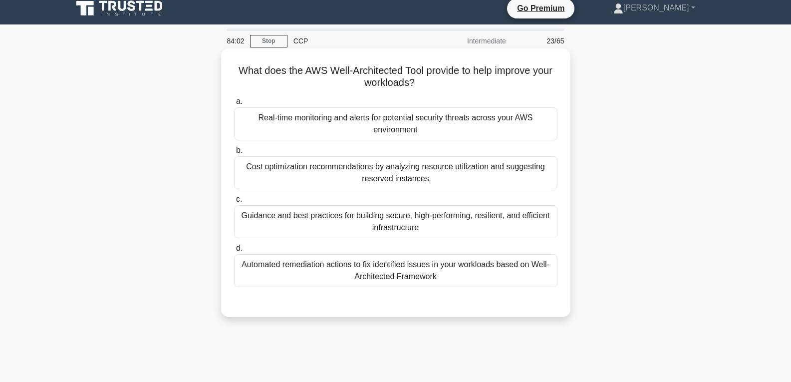
click at [332, 116] on div "Real-time monitoring and alerts for potential security threats across your AWS …" at bounding box center [395, 123] width 323 height 33
click at [234, 105] on input "a. Real-time monitoring and alerts for potential security threats across your A…" at bounding box center [234, 101] width 0 height 6
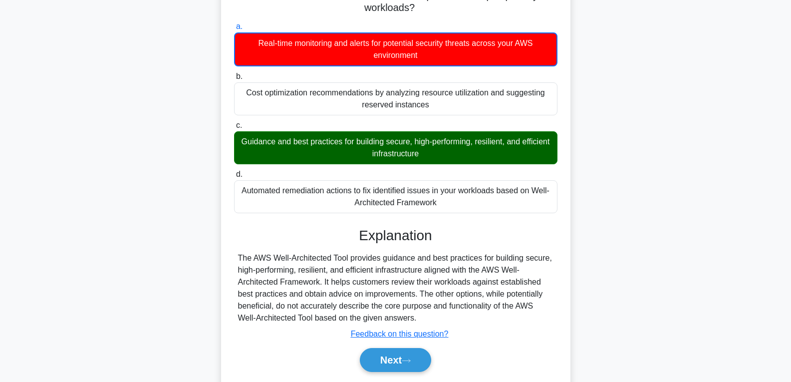
scroll to position [157, 0]
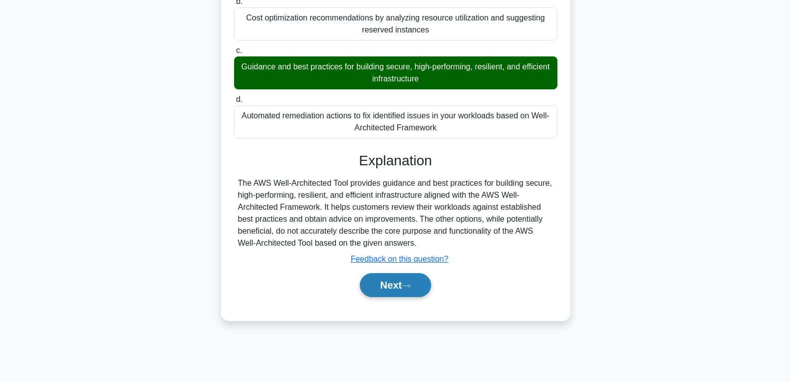
click at [383, 282] on button "Next" at bounding box center [395, 285] width 71 height 24
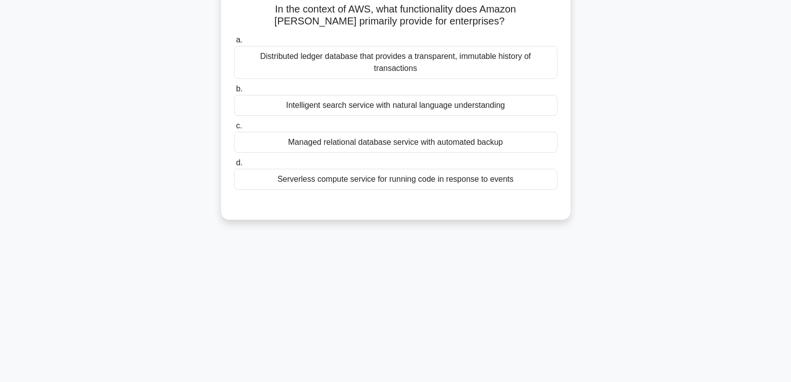
scroll to position [7, 0]
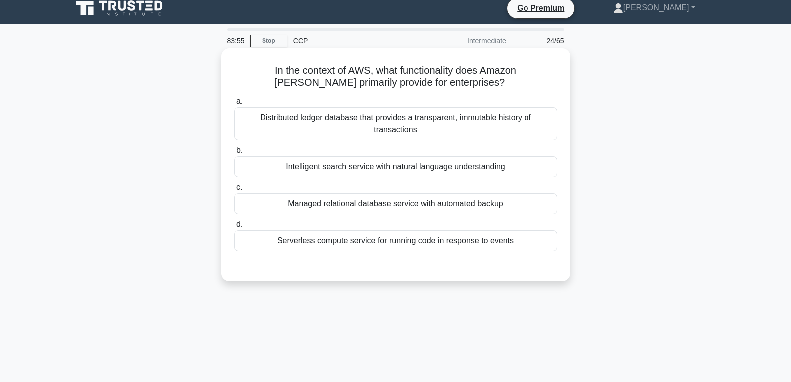
click at [368, 170] on div "Intelligent search service with natural language understanding" at bounding box center [395, 166] width 323 height 21
click at [234, 154] on input "b. Intelligent search service with natural language understanding" at bounding box center [234, 150] width 0 height 6
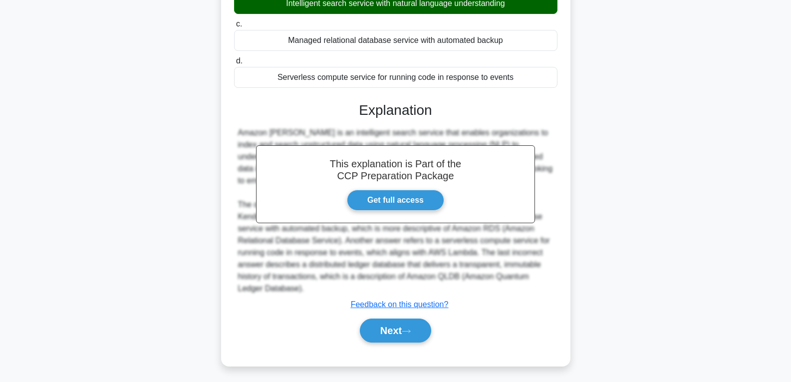
scroll to position [174, 0]
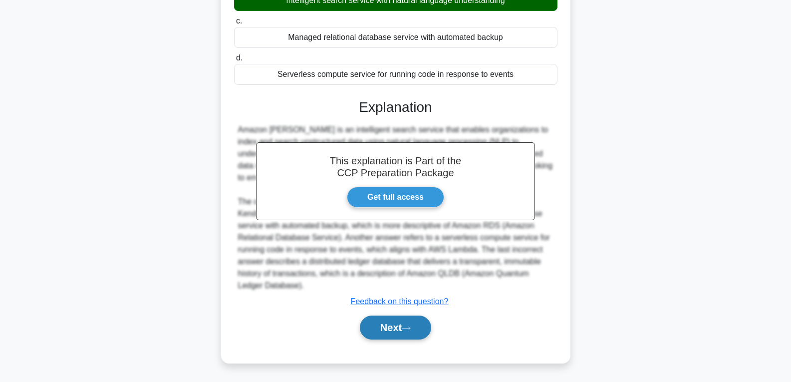
click at [397, 332] on button "Next" at bounding box center [395, 327] width 71 height 24
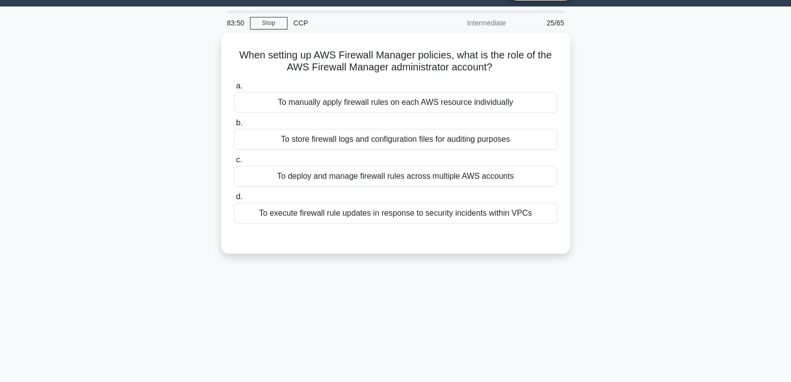
scroll to position [7, 0]
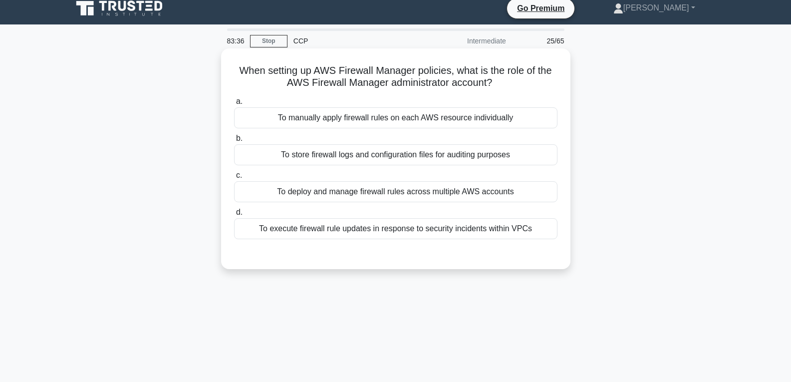
click at [376, 195] on div "To deploy and manage firewall rules across multiple AWS accounts" at bounding box center [395, 191] width 323 height 21
click at [234, 179] on input "c. To deploy and manage firewall rules across multiple AWS accounts" at bounding box center [234, 175] width 0 height 6
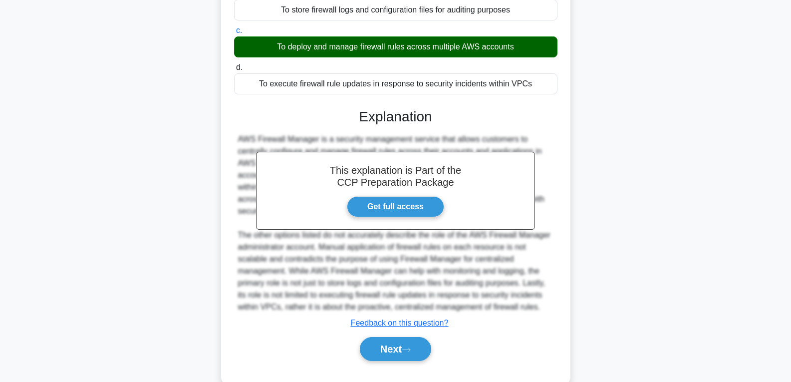
scroll to position [174, 0]
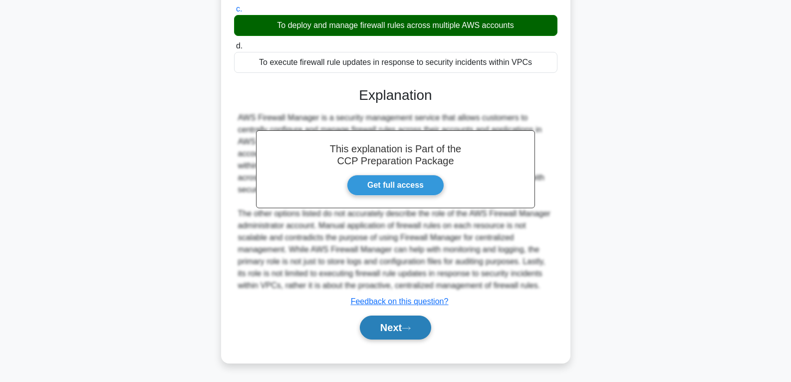
click at [386, 324] on button "Next" at bounding box center [395, 327] width 71 height 24
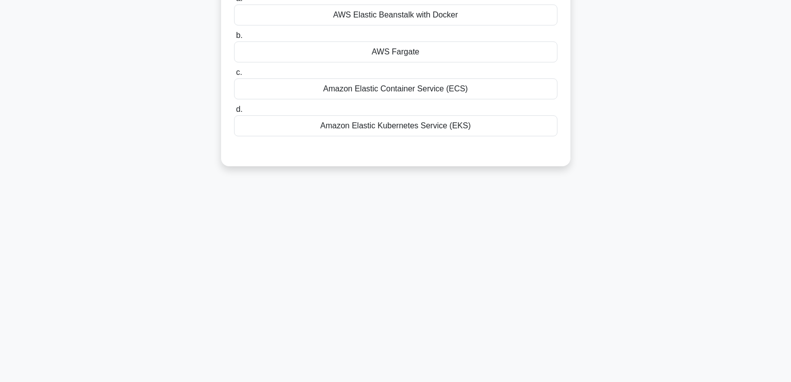
scroll to position [57, 0]
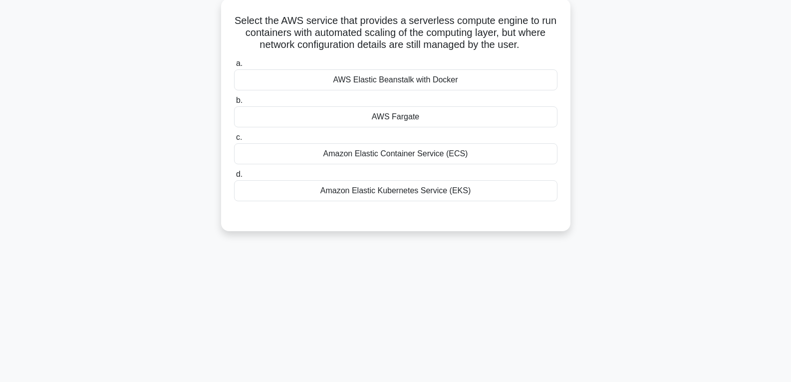
click at [405, 116] on div "AWS Fargate" at bounding box center [395, 116] width 323 height 21
click at [234, 104] on input "b. AWS Fargate" at bounding box center [234, 100] width 0 height 6
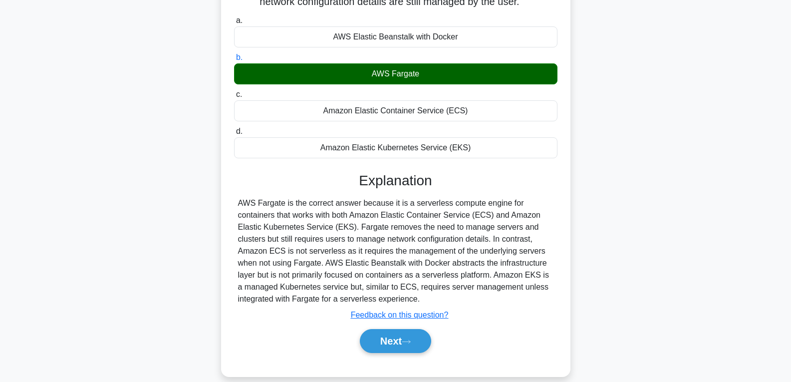
scroll to position [157, 0]
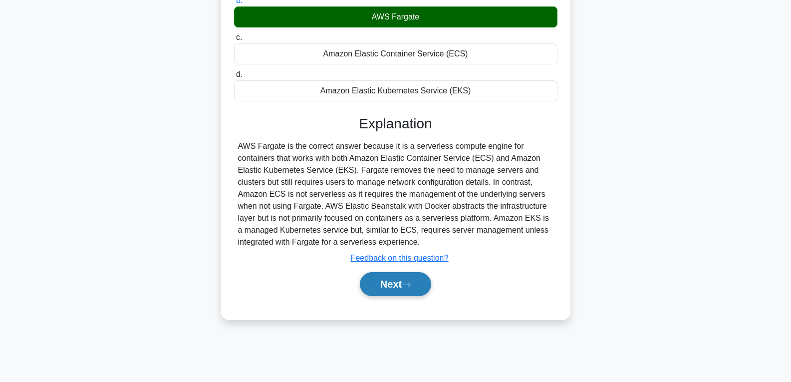
click at [384, 275] on button "Next" at bounding box center [395, 284] width 71 height 24
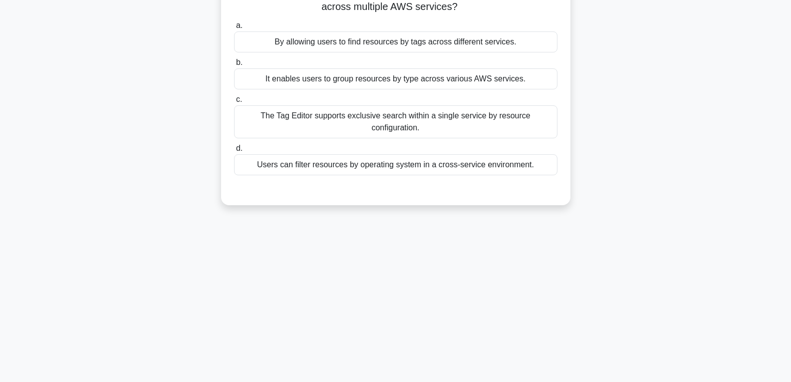
scroll to position [57, 0]
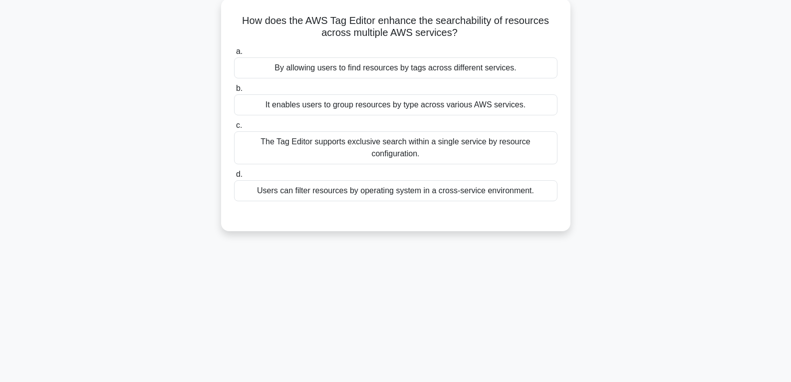
click at [362, 102] on div "It enables users to group resources by type across various AWS services." at bounding box center [395, 104] width 323 height 21
click at [234, 92] on input "b. It enables users to group resources by type across various AWS services." at bounding box center [234, 88] width 0 height 6
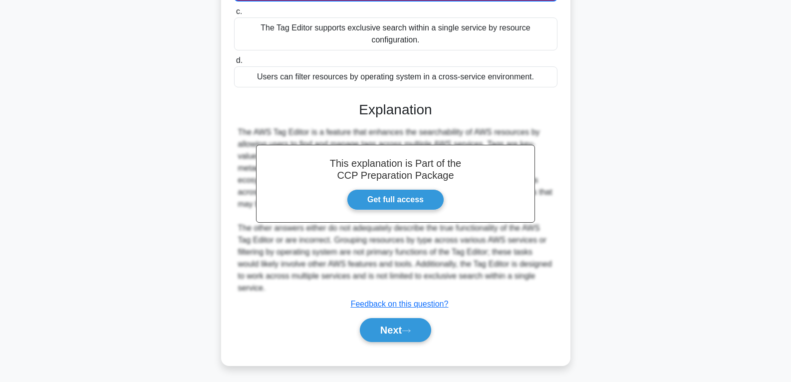
scroll to position [175, 0]
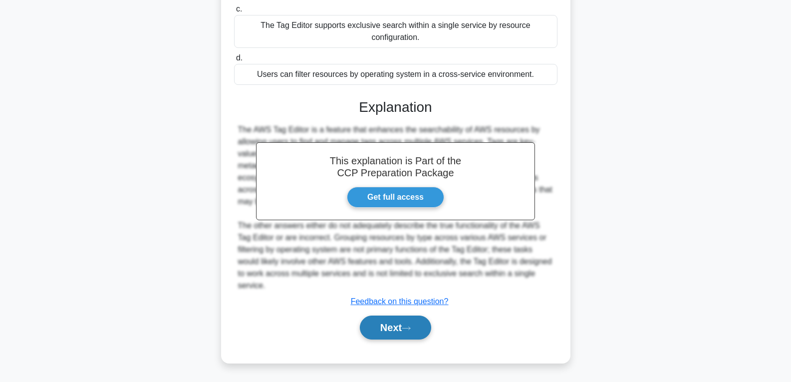
click at [397, 325] on button "Next" at bounding box center [395, 327] width 71 height 24
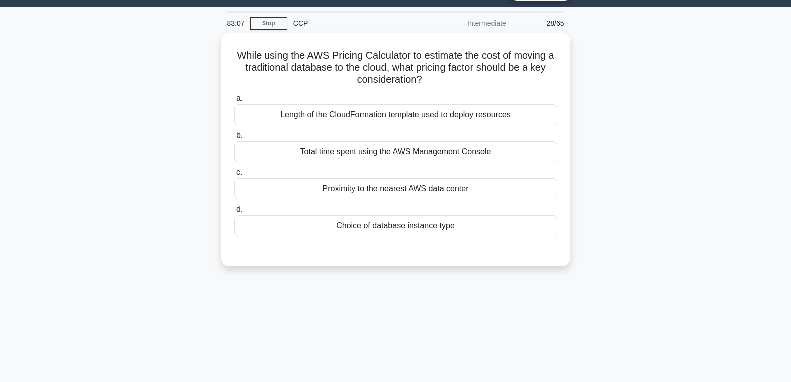
scroll to position [7, 0]
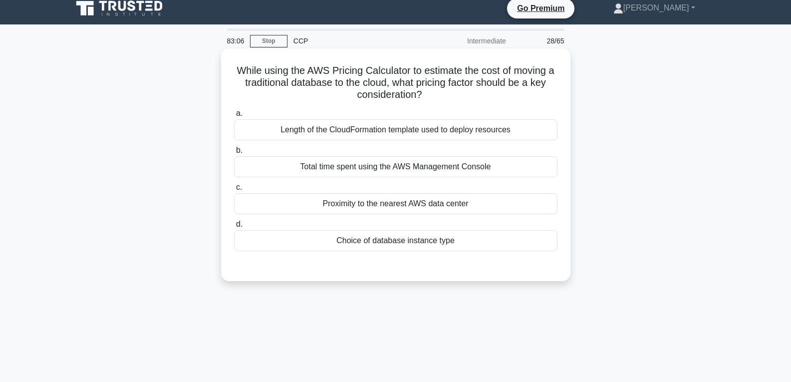
click at [387, 238] on div "Choice of database instance type" at bounding box center [395, 240] width 323 height 21
click at [234, 228] on input "d. Choice of database instance type" at bounding box center [234, 224] width 0 height 6
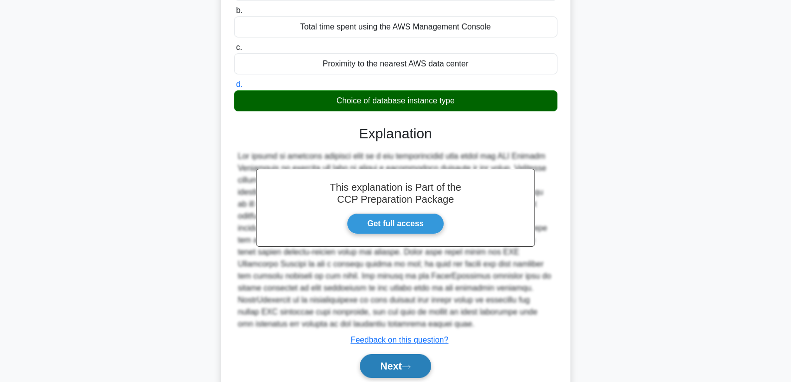
scroll to position [186, 0]
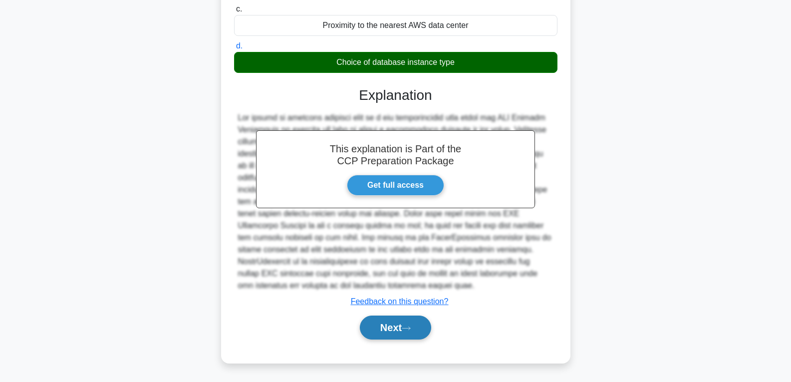
click at [374, 323] on button "Next" at bounding box center [395, 327] width 71 height 24
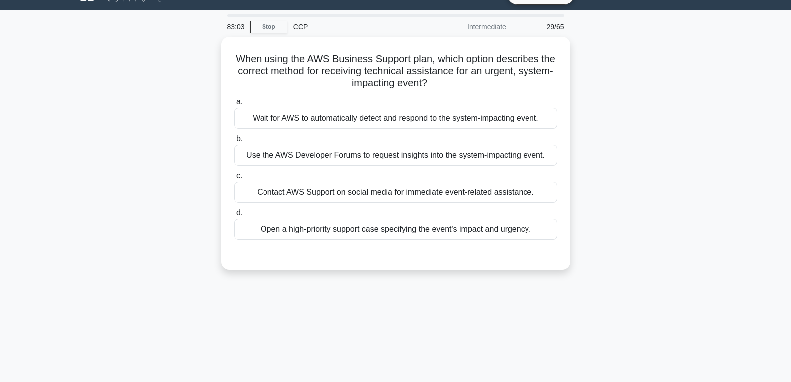
scroll to position [7, 0]
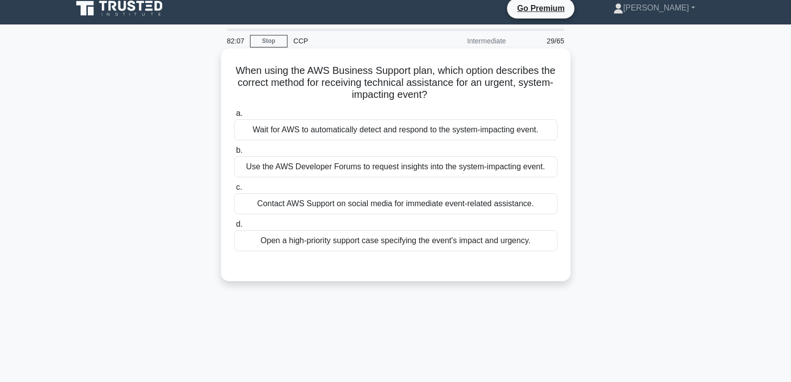
click at [358, 207] on div "Contact AWS Support on social media for immediate event-related assistance." at bounding box center [395, 203] width 323 height 21
click at [234, 191] on input "c. Contact AWS Support on social media for immediate event-related assistance." at bounding box center [234, 187] width 0 height 6
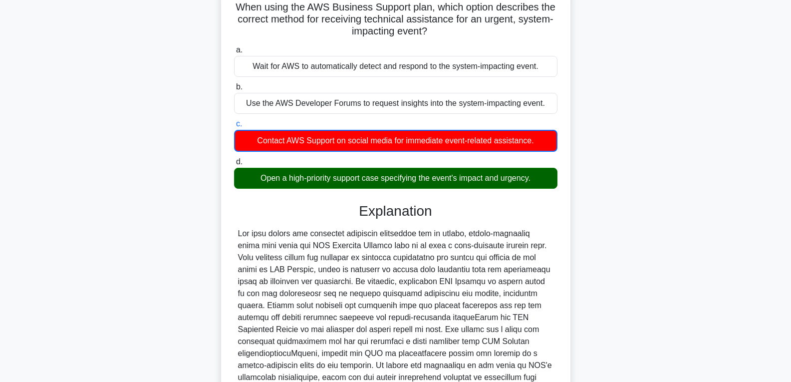
scroll to position [187, 0]
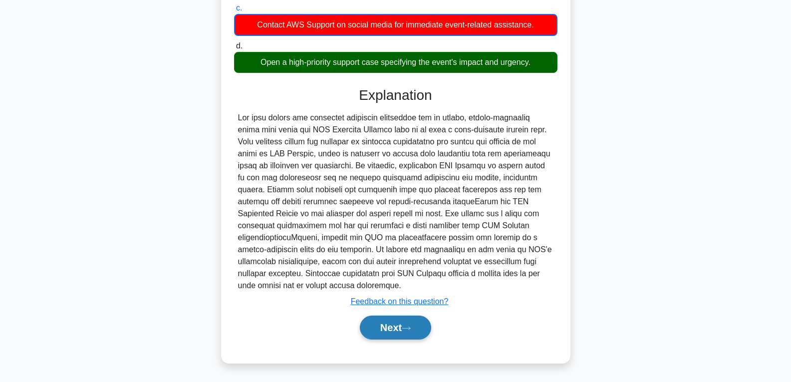
click at [385, 327] on button "Next" at bounding box center [395, 327] width 71 height 24
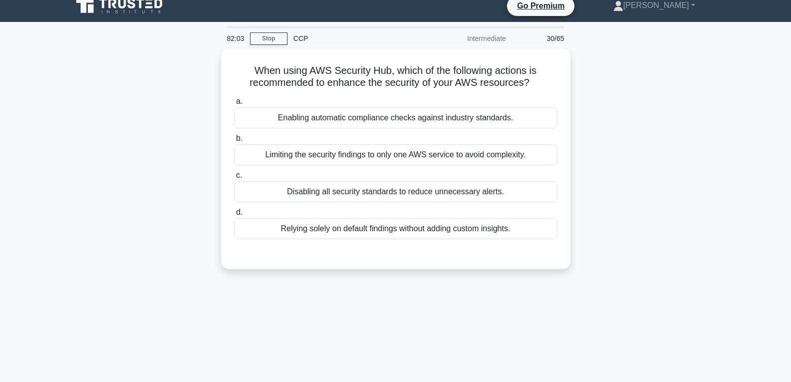
scroll to position [7, 0]
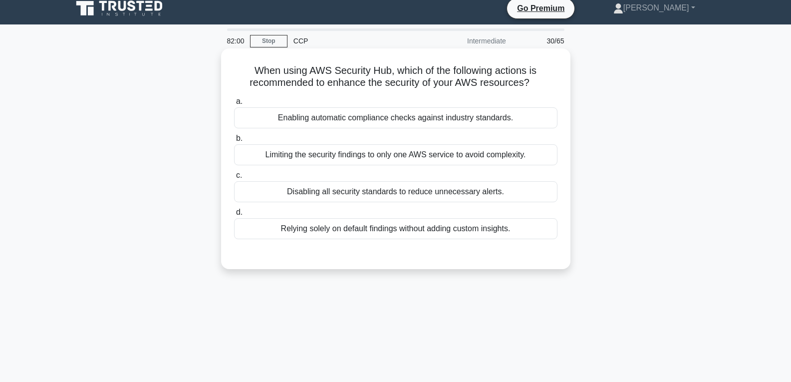
click at [378, 193] on div "Disabling all security standards to reduce unnecessary alerts." at bounding box center [395, 191] width 323 height 21
click at [234, 179] on input "c. Disabling all security standards to reduce unnecessary alerts." at bounding box center [234, 175] width 0 height 6
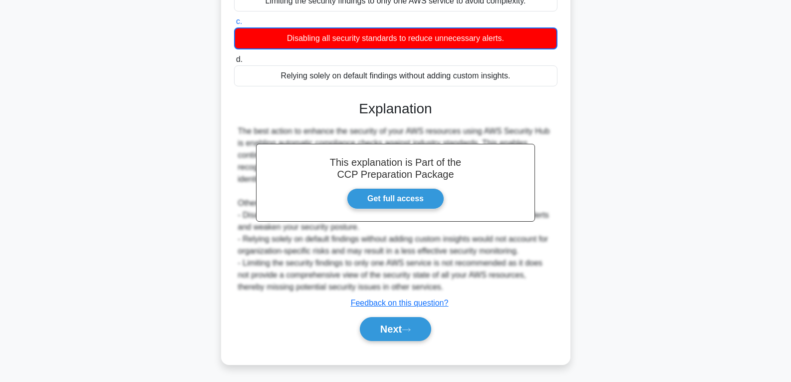
scroll to position [163, 0]
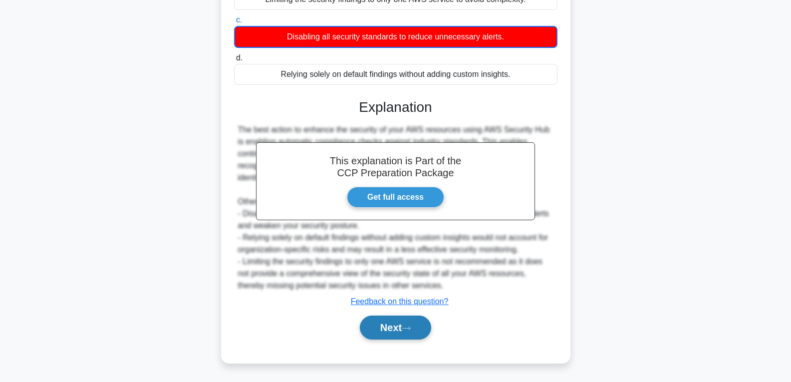
click at [406, 327] on icon at bounding box center [406, 327] width 9 height 5
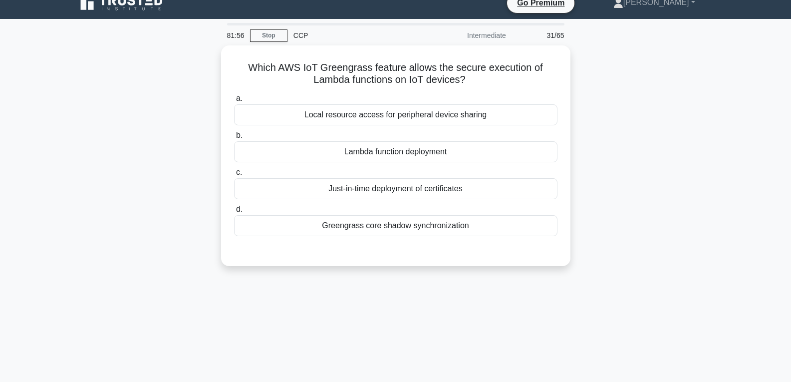
scroll to position [7, 0]
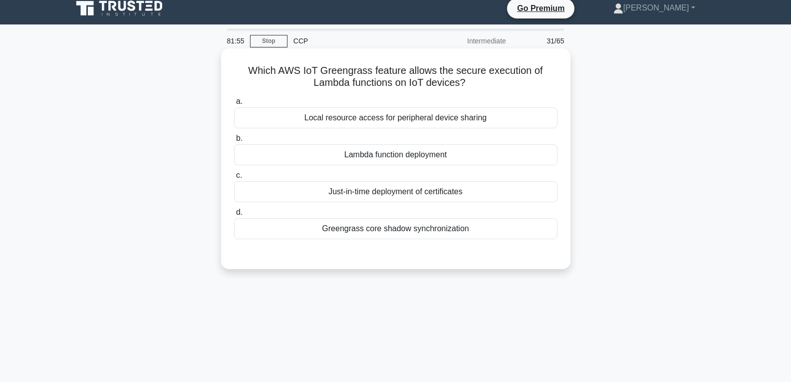
click at [405, 158] on div "Lambda function deployment" at bounding box center [395, 154] width 323 height 21
click at [234, 142] on input "b. Lambda function deployment" at bounding box center [234, 138] width 0 height 6
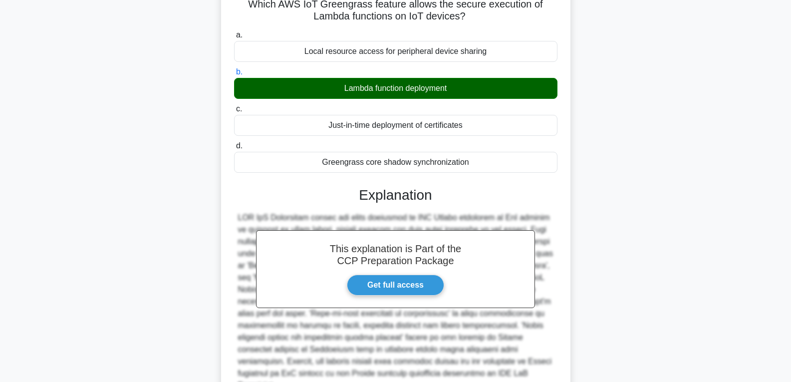
scroll to position [162, 0]
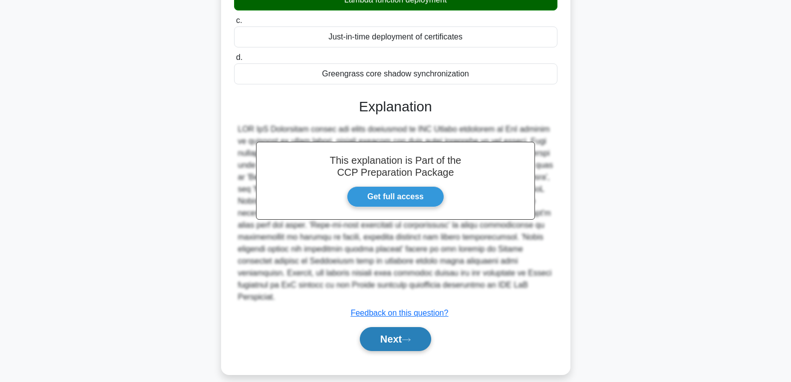
click at [405, 327] on button "Next" at bounding box center [395, 339] width 71 height 24
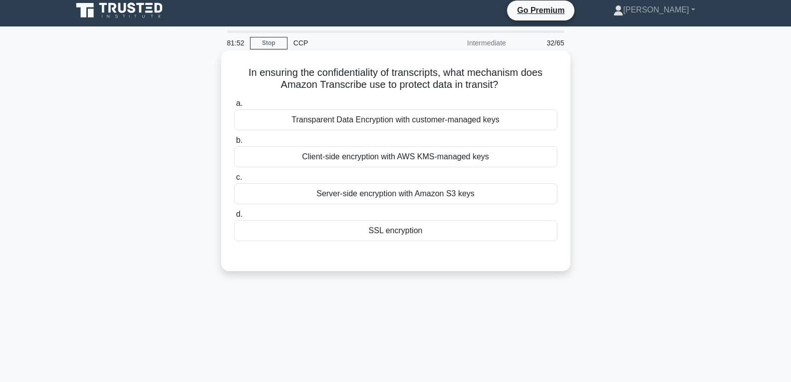
scroll to position [0, 0]
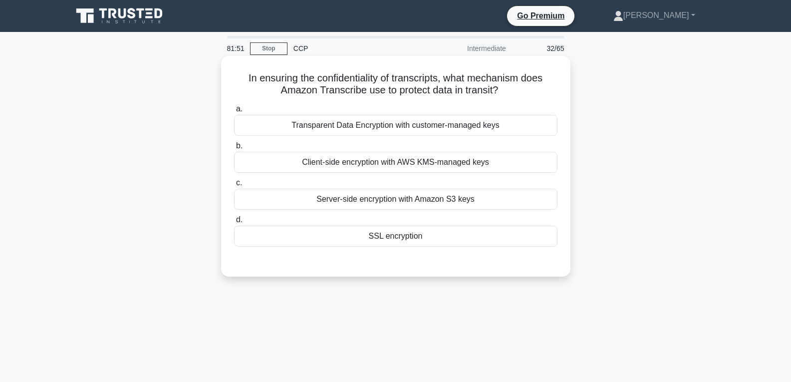
click at [407, 232] on div "SSL encryption" at bounding box center [395, 236] width 323 height 21
click at [234, 223] on input "d. SSL encryption" at bounding box center [234, 220] width 0 height 6
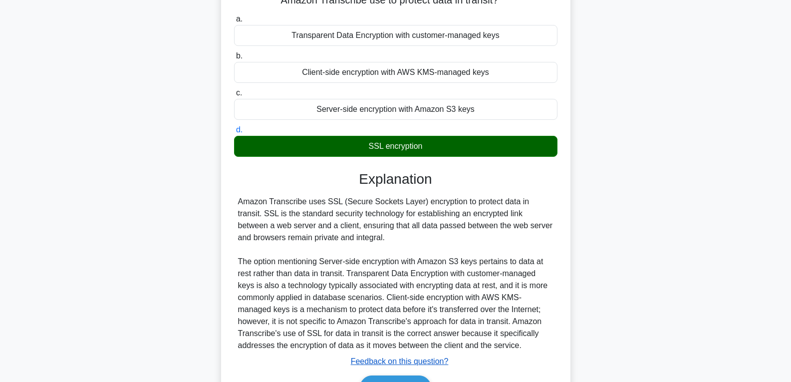
scroll to position [157, 0]
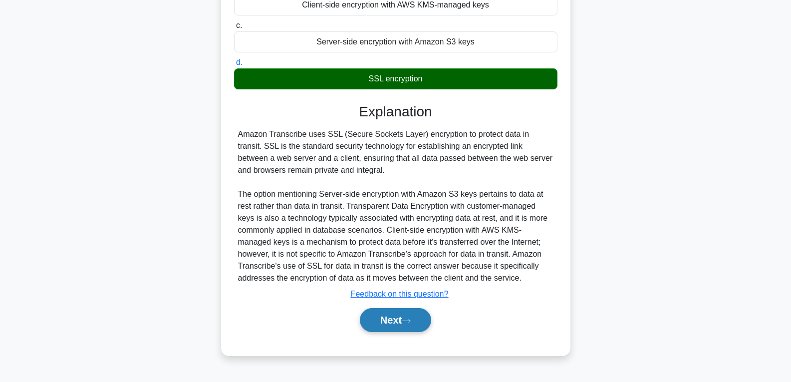
click at [404, 313] on button "Next" at bounding box center [395, 320] width 71 height 24
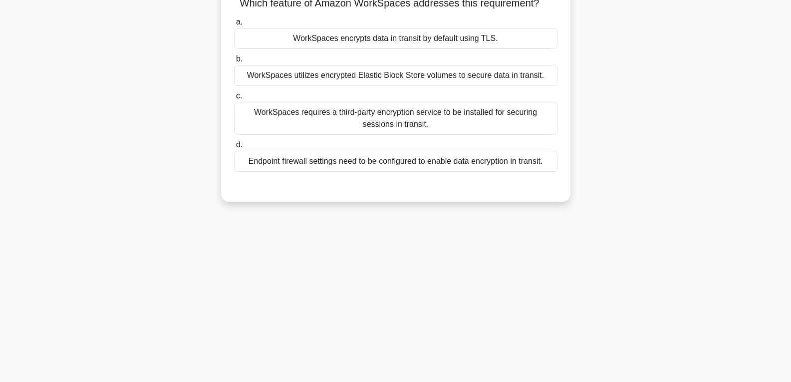
scroll to position [7, 0]
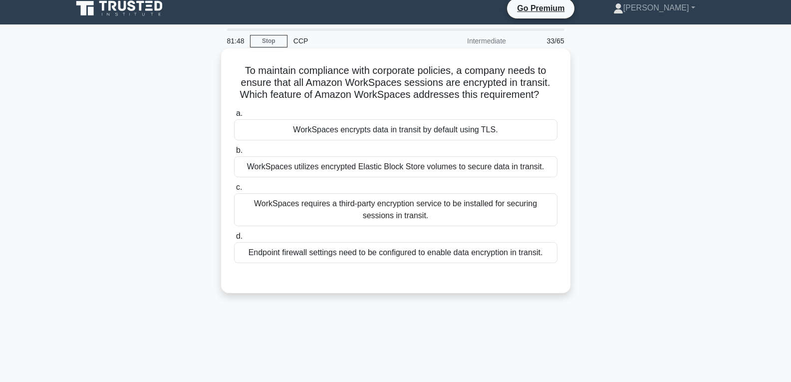
click at [415, 132] on div "WorkSpaces encrypts data in transit by default using TLS." at bounding box center [395, 129] width 323 height 21
click at [234, 117] on input "a. WorkSpaces encrypts data in transit by default using TLS." at bounding box center [234, 113] width 0 height 6
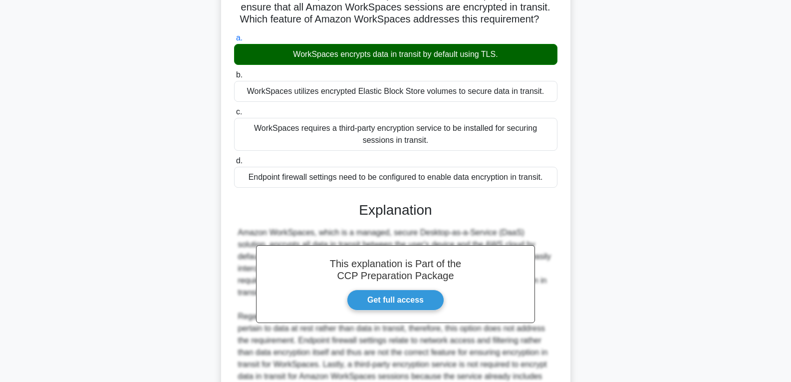
scroll to position [186, 0]
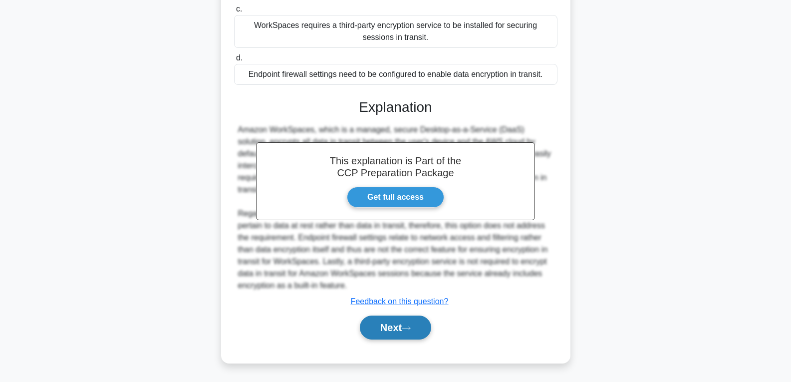
click at [410, 317] on button "Next" at bounding box center [395, 327] width 71 height 24
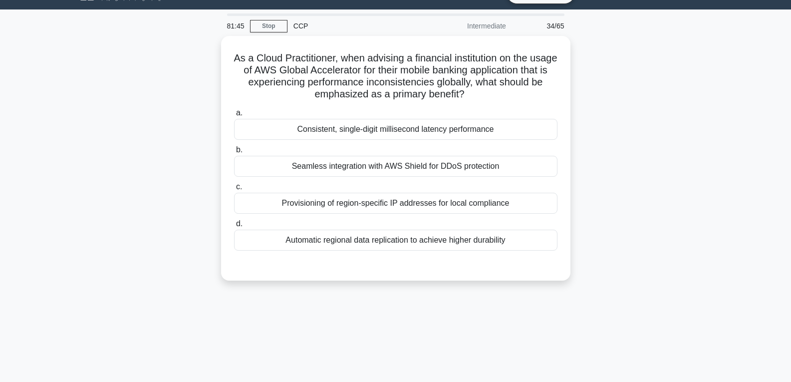
scroll to position [7, 0]
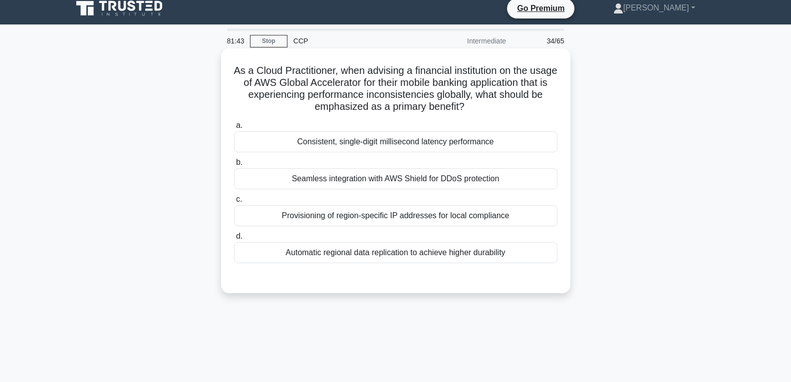
click at [414, 243] on div "Automatic regional data replication to achieve higher durability" at bounding box center [395, 252] width 323 height 21
click at [234, 240] on input "d. Automatic regional data replication to achieve higher durability" at bounding box center [234, 236] width 0 height 6
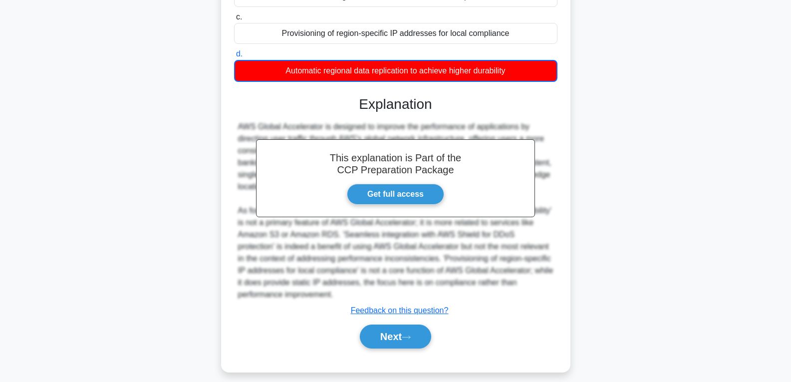
scroll to position [199, 0]
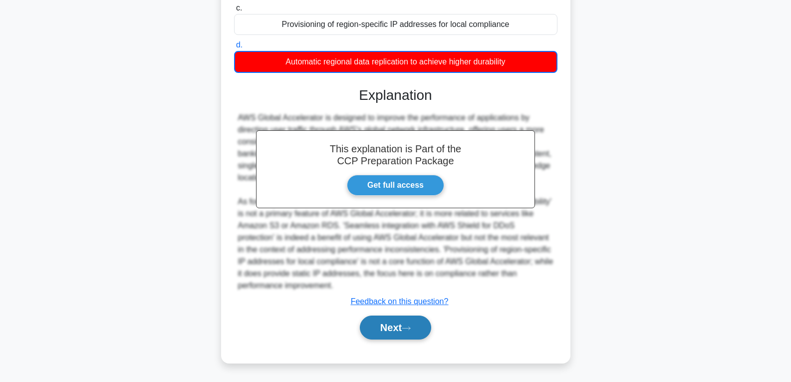
click at [402, 326] on button "Next" at bounding box center [395, 327] width 71 height 24
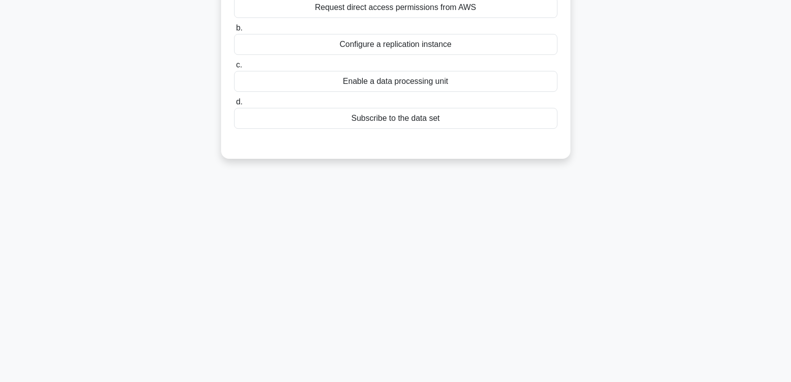
scroll to position [7, 0]
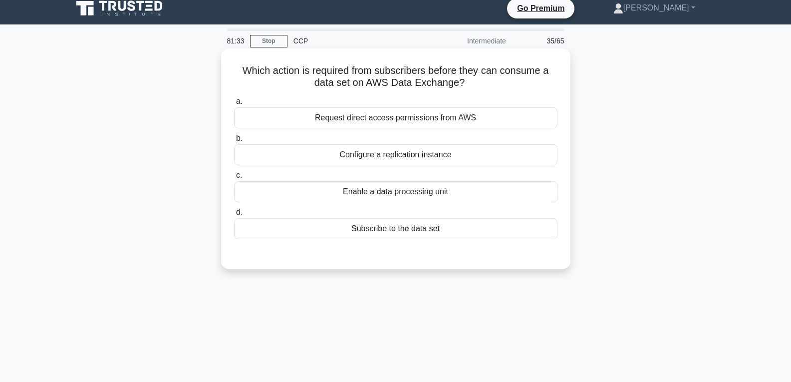
click at [421, 226] on div "Subscribe to the data set" at bounding box center [395, 228] width 323 height 21
click at [234, 216] on input "d. Subscribe to the data set" at bounding box center [234, 212] width 0 height 6
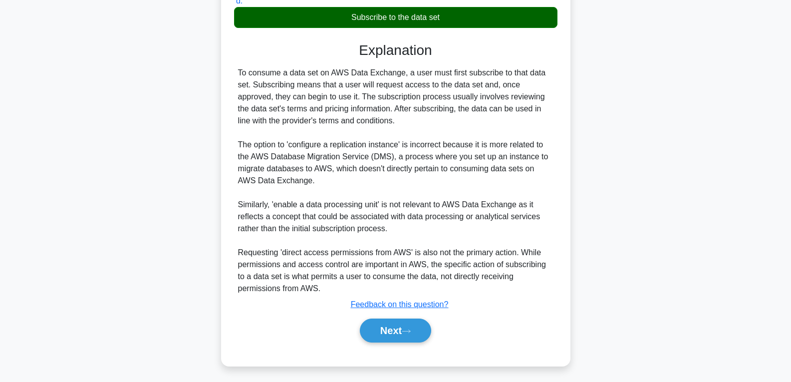
scroll to position [222, 0]
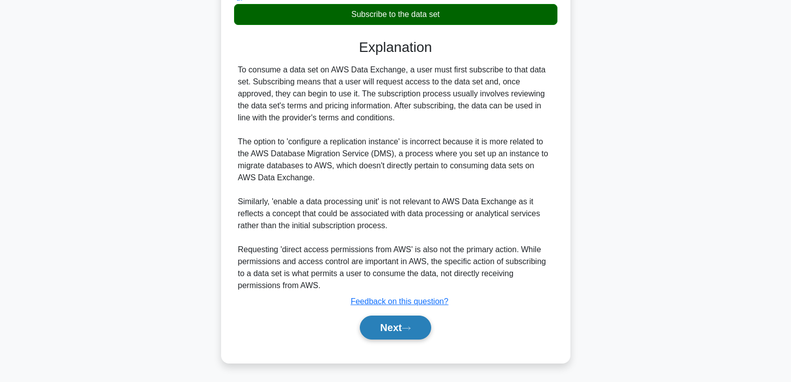
click at [403, 323] on button "Next" at bounding box center [395, 327] width 71 height 24
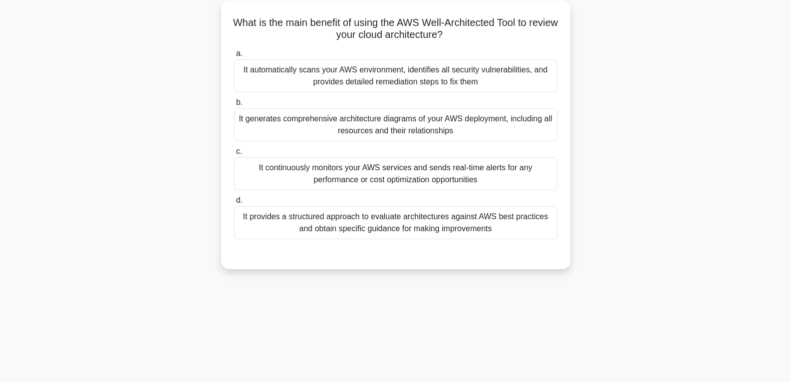
scroll to position [57, 0]
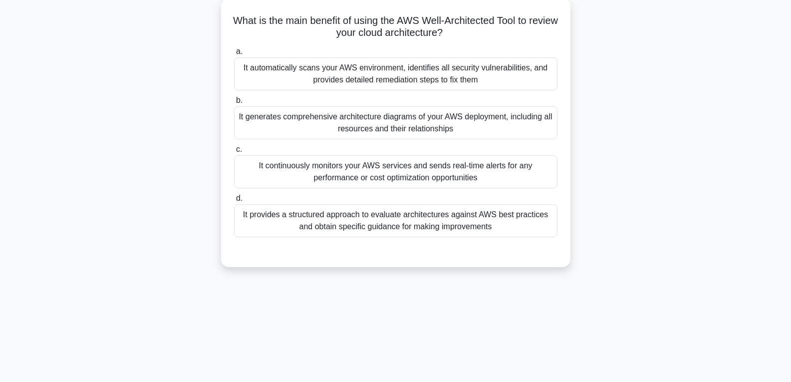
click at [373, 70] on div "It automatically scans your AWS environment, identifies all security vulnerabil…" at bounding box center [395, 73] width 323 height 33
click at [234, 55] on input "a. It automatically scans your AWS environment, identifies all security vulnera…" at bounding box center [234, 51] width 0 height 6
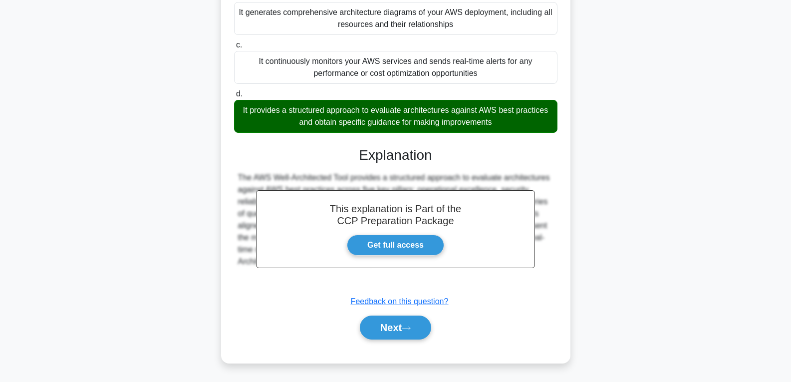
scroll to position [163, 0]
click at [397, 328] on button "Next" at bounding box center [395, 327] width 71 height 24
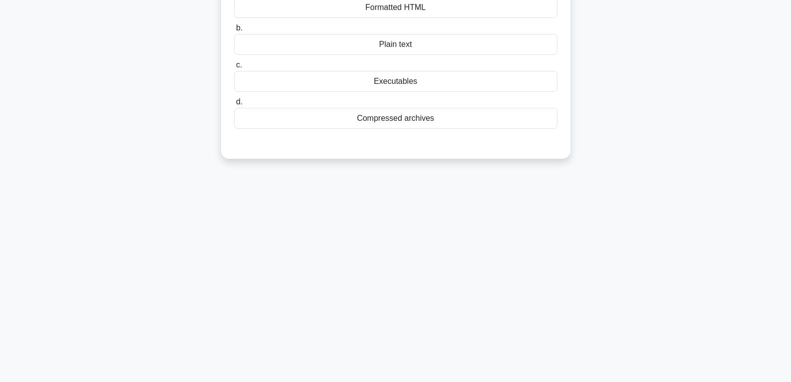
scroll to position [57, 0]
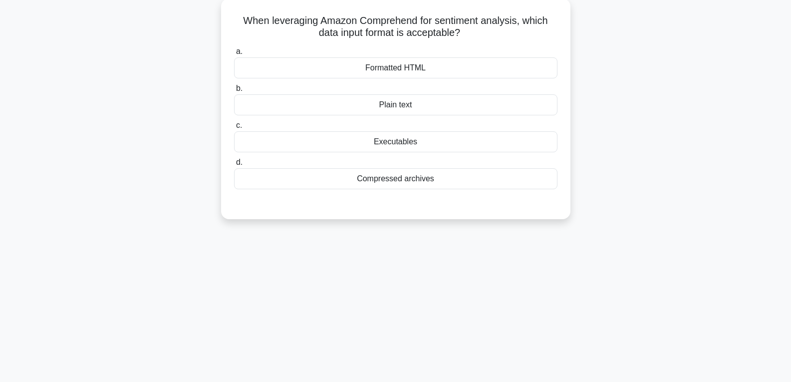
click at [400, 104] on div "Plain text" at bounding box center [395, 104] width 323 height 21
click at [234, 92] on input "b. Plain text" at bounding box center [234, 88] width 0 height 6
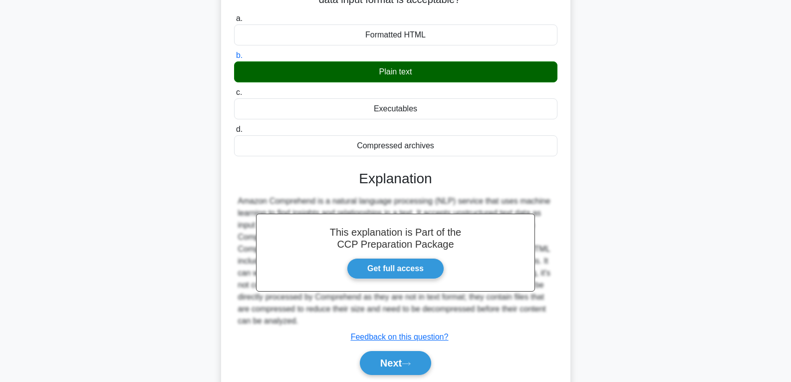
scroll to position [157, 0]
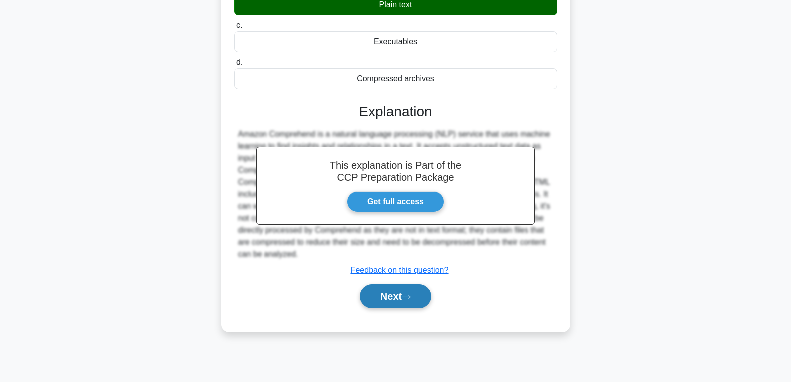
click at [415, 287] on button "Next" at bounding box center [395, 296] width 71 height 24
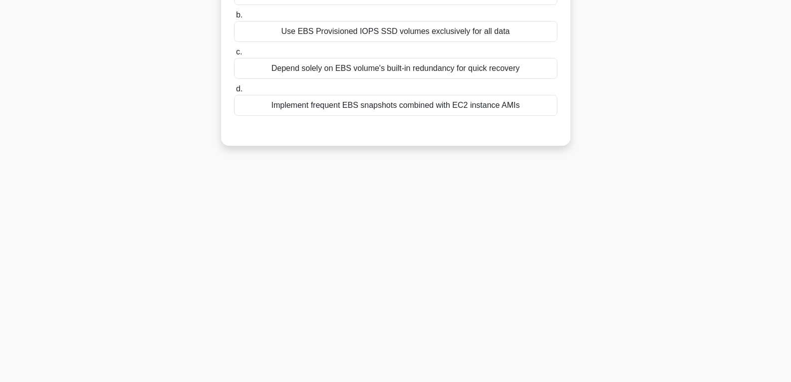
scroll to position [57, 0]
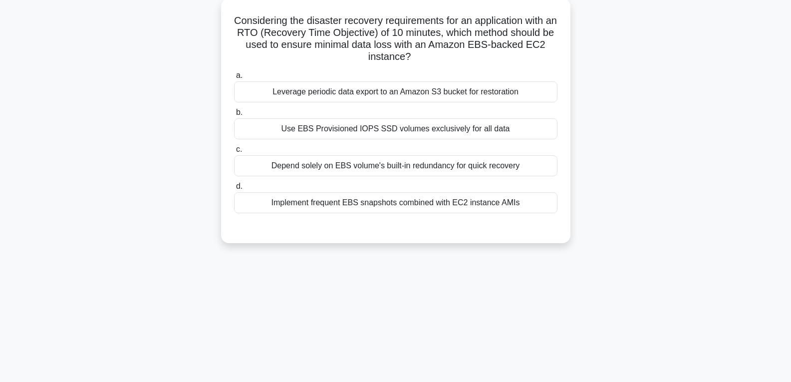
click at [438, 124] on div "Use EBS Provisioned IOPS SSD volumes exclusively for all data" at bounding box center [395, 128] width 323 height 21
click at [234, 116] on input "b. Use EBS Provisioned IOPS SSD volumes exclusively for all data" at bounding box center [234, 112] width 0 height 6
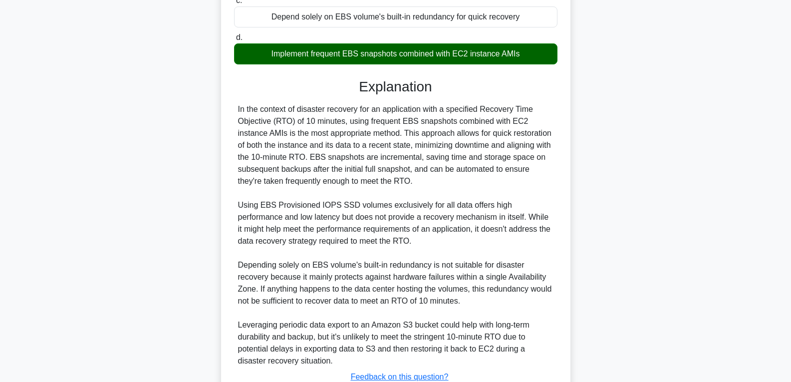
scroll to position [283, 0]
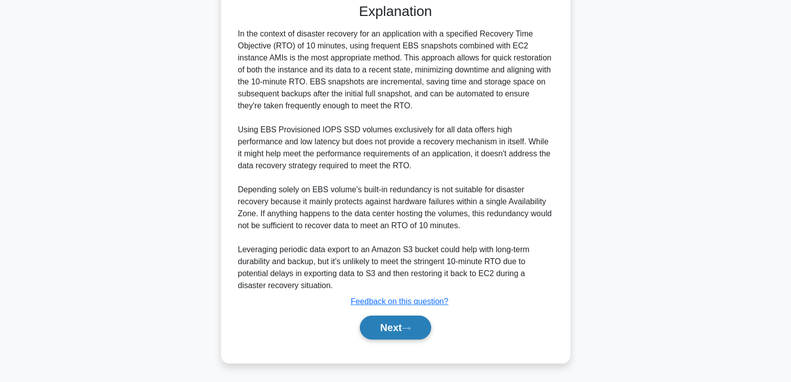
click at [392, 327] on button "Next" at bounding box center [395, 327] width 71 height 24
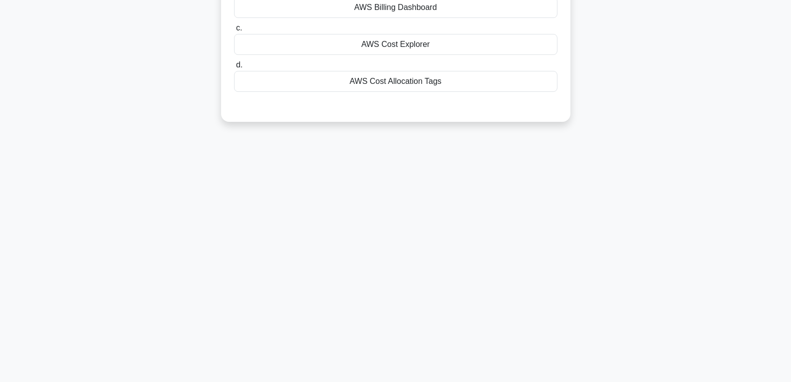
scroll to position [7, 0]
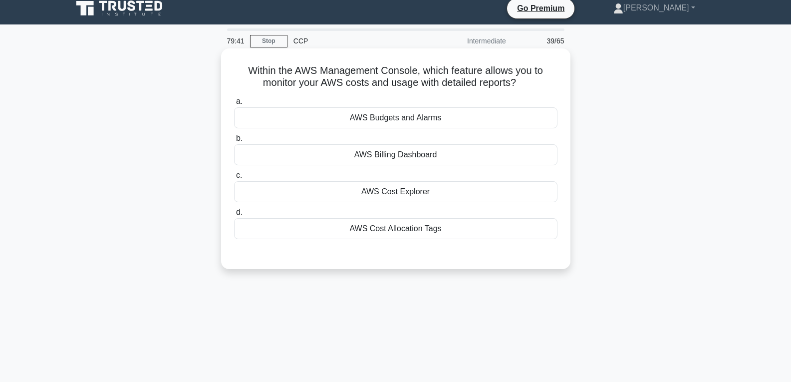
click at [413, 115] on div "AWS Budgets and Alarms" at bounding box center [395, 117] width 323 height 21
click at [234, 105] on input "a. AWS Budgets and Alarms" at bounding box center [234, 101] width 0 height 6
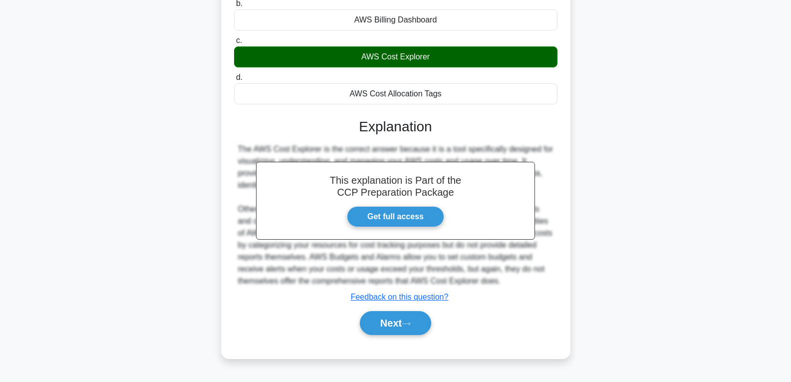
scroll to position [157, 0]
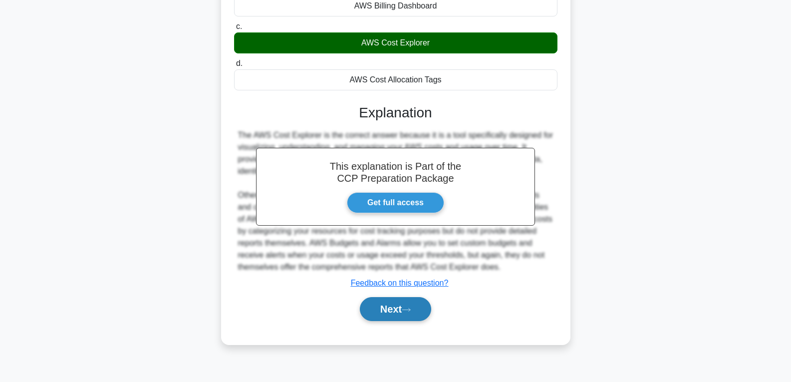
click at [380, 308] on button "Next" at bounding box center [395, 309] width 71 height 24
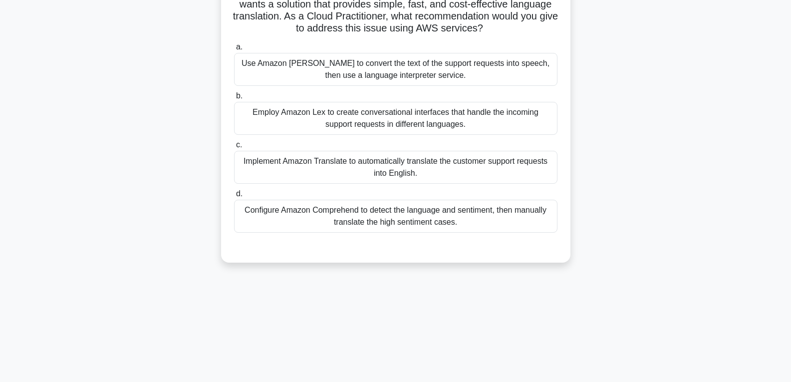
scroll to position [57, 0]
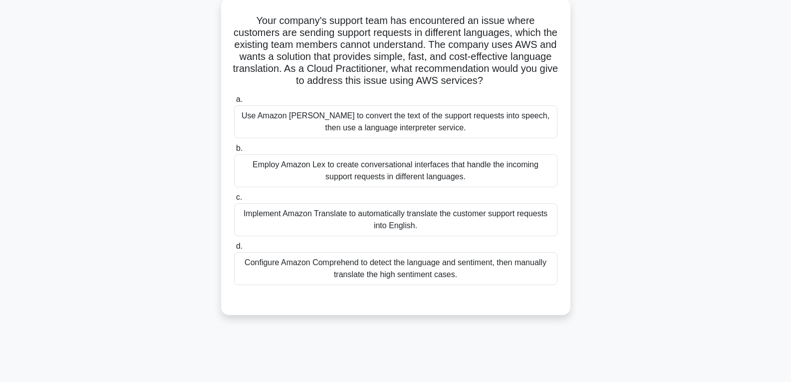
click at [386, 219] on div "Implement Amazon Translate to automatically translate the customer support requ…" at bounding box center [395, 219] width 323 height 33
click at [234, 201] on input "c. Implement Amazon Translate to automatically translate the customer support r…" at bounding box center [234, 197] width 0 height 6
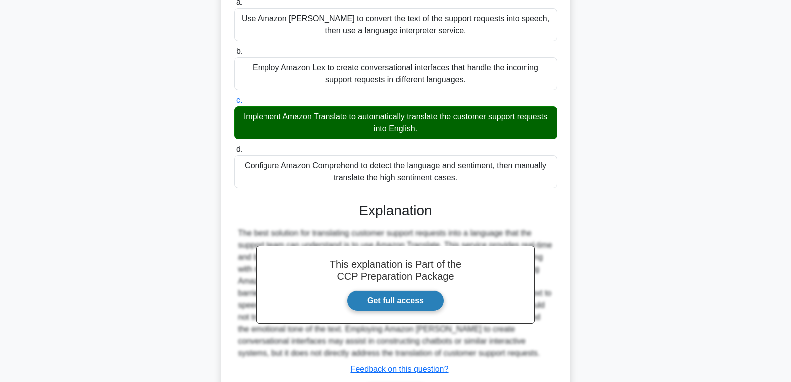
scroll to position [222, 0]
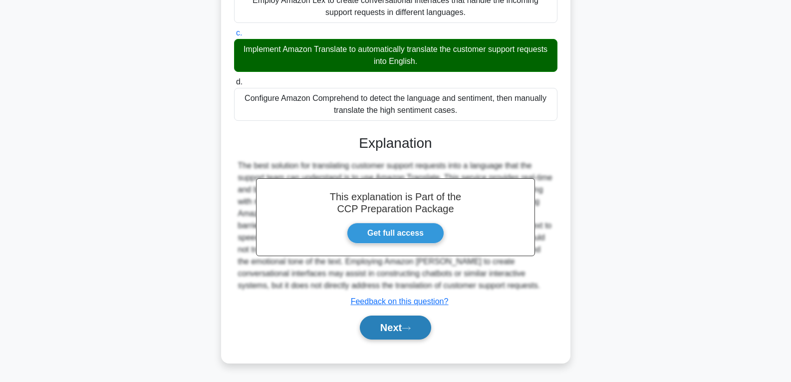
click at [393, 324] on button "Next" at bounding box center [395, 327] width 71 height 24
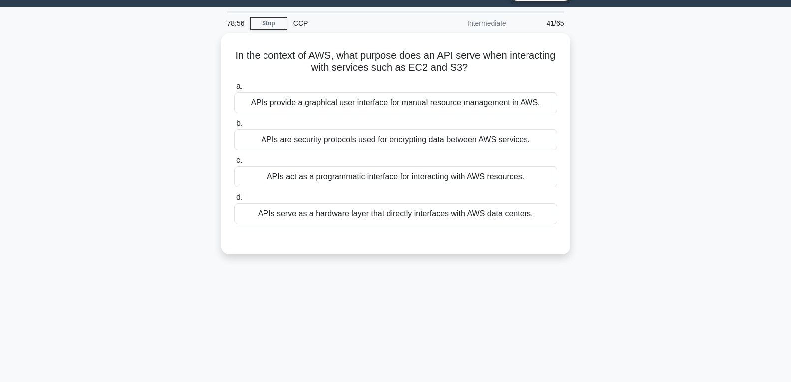
scroll to position [7, 0]
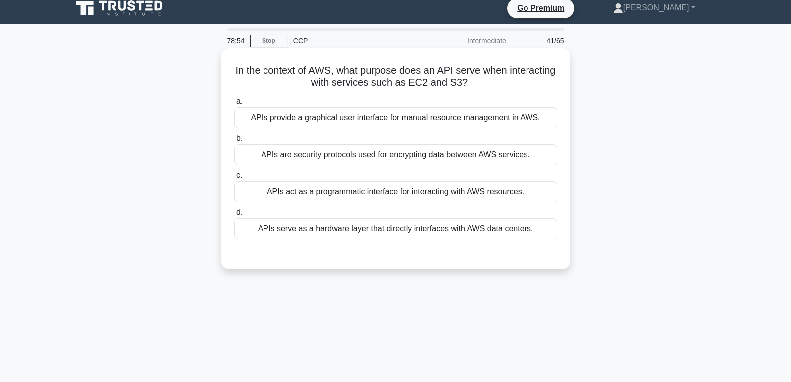
click at [366, 185] on div "APIs act as a programmatic interface for interacting with AWS resources." at bounding box center [395, 191] width 323 height 21
click at [234, 179] on input "c. APIs act as a programmatic interface for interacting with AWS resources." at bounding box center [234, 175] width 0 height 6
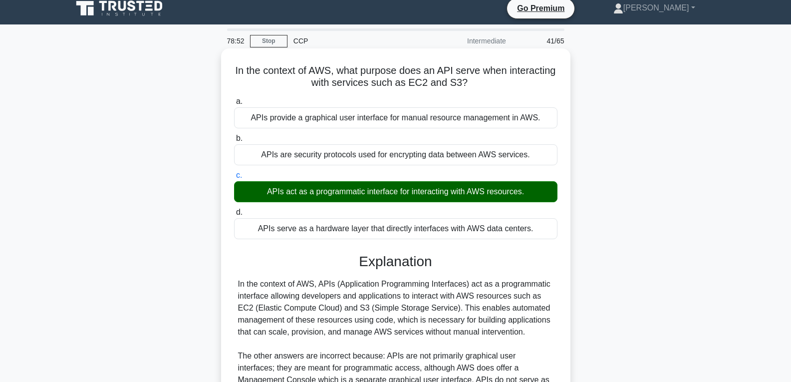
scroll to position [157, 0]
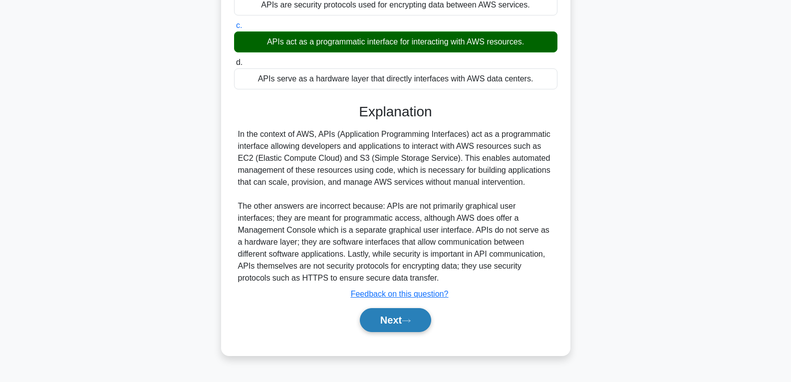
click at [374, 325] on button "Next" at bounding box center [395, 320] width 71 height 24
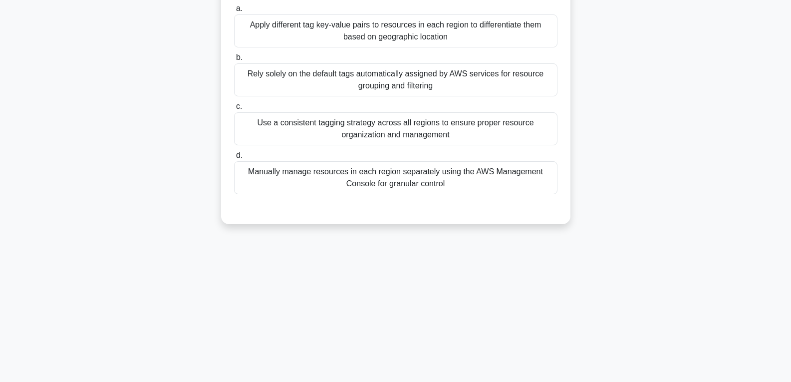
scroll to position [7, 0]
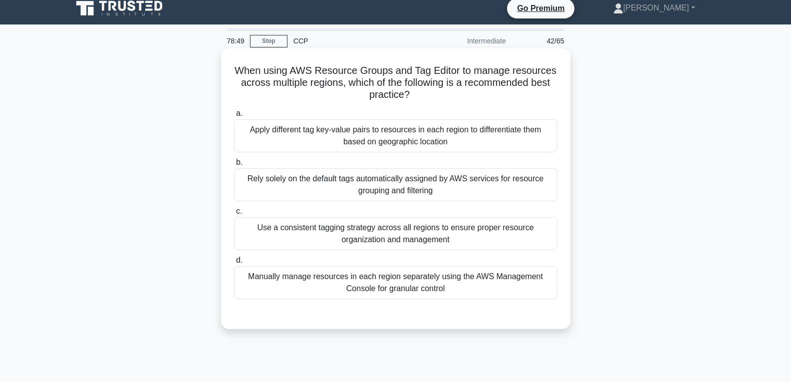
click at [372, 289] on div "Manually manage resources in each region separately using the AWS Management Co…" at bounding box center [395, 282] width 323 height 33
click at [234, 264] on input "d. Manually manage resources in each region separately using the AWS Management…" at bounding box center [234, 260] width 0 height 6
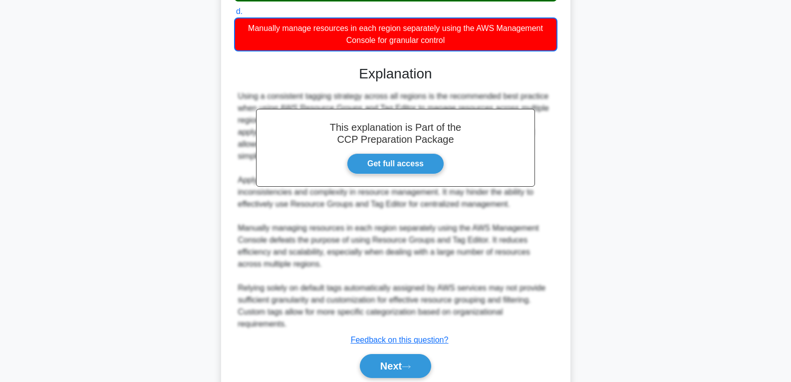
scroll to position [257, 0]
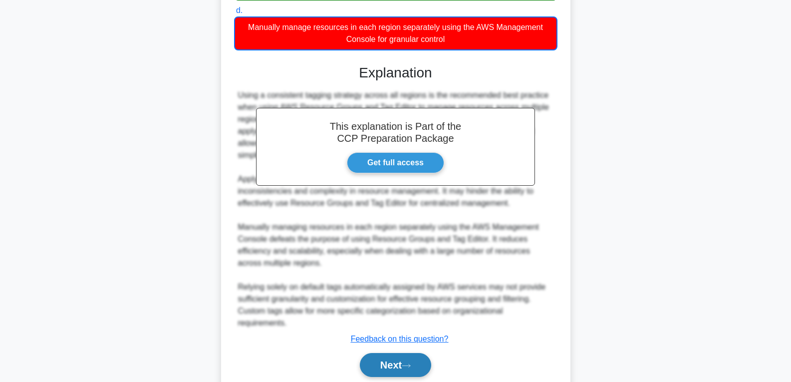
click at [392, 364] on button "Next" at bounding box center [395, 365] width 71 height 24
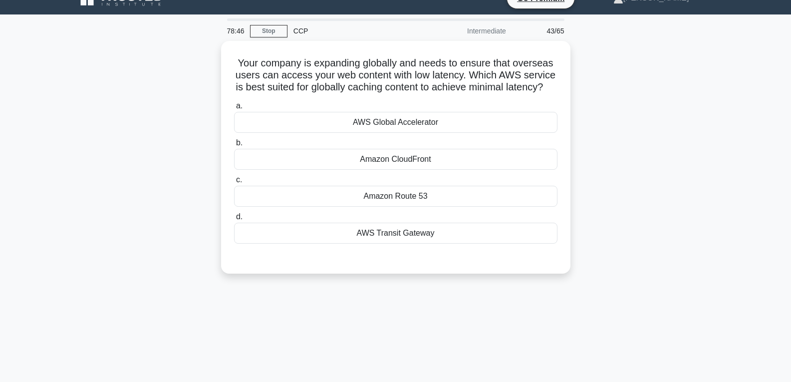
scroll to position [7, 0]
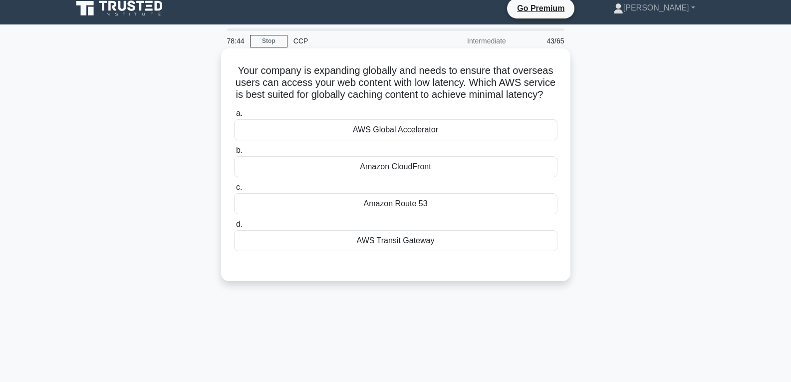
click at [422, 214] on div "Amazon Route 53" at bounding box center [395, 203] width 323 height 21
click at [234, 191] on input "c. Amazon Route 53" at bounding box center [234, 187] width 0 height 6
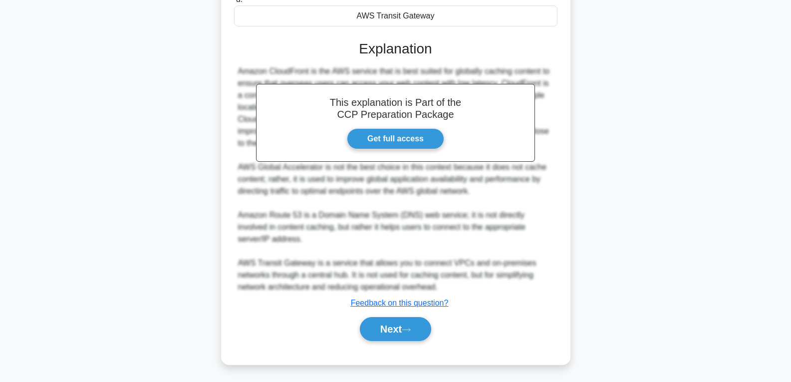
scroll to position [247, 0]
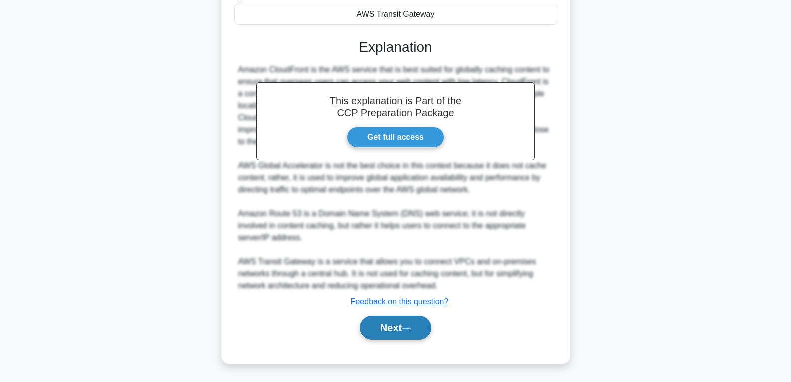
click at [396, 322] on button "Next" at bounding box center [395, 327] width 71 height 24
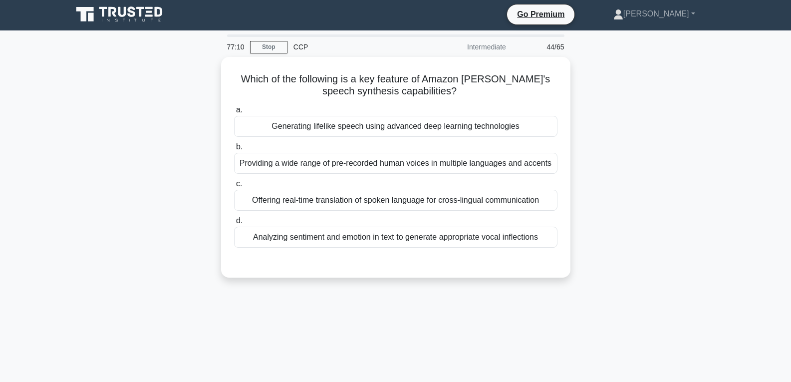
scroll to position [0, 0]
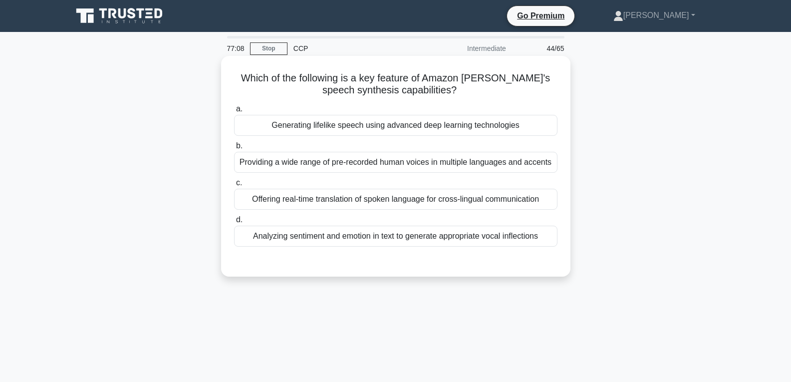
click at [389, 121] on div "Generating lifelike speech using advanced deep learning technologies" at bounding box center [395, 125] width 323 height 21
click at [234, 112] on input "a. Generating lifelike speech using advanced deep learning technologies" at bounding box center [234, 109] width 0 height 6
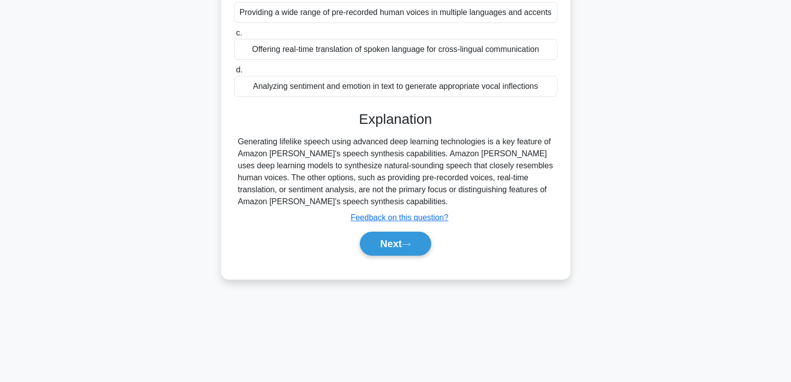
scroll to position [157, 0]
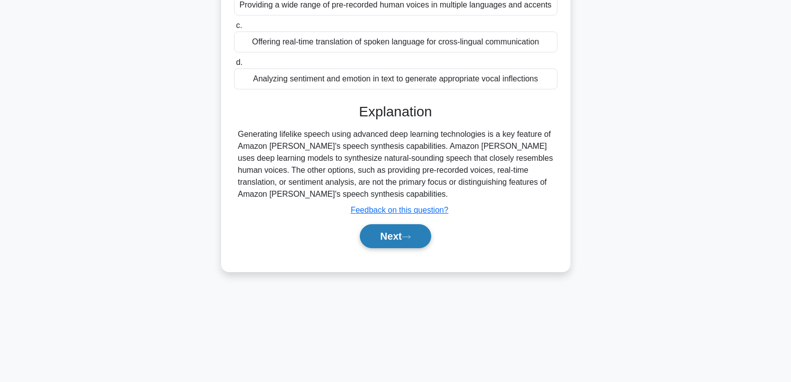
click at [408, 238] on icon at bounding box center [406, 236] width 9 height 5
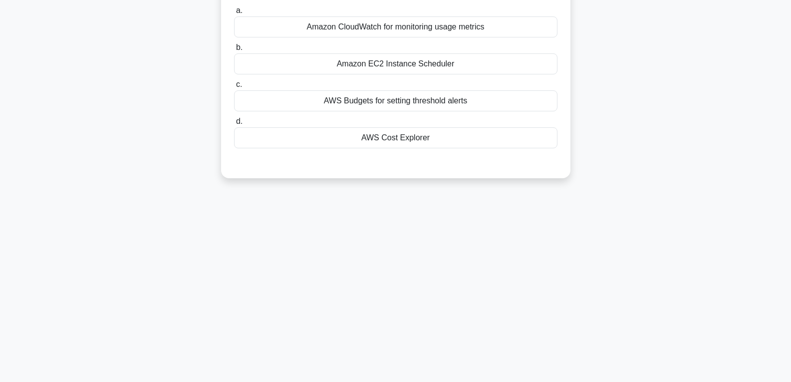
scroll to position [107, 0]
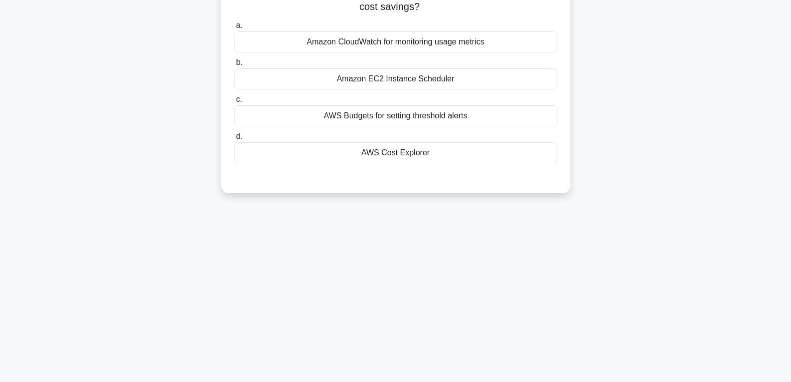
click at [408, 156] on div "AWS Cost Explorer" at bounding box center [395, 152] width 323 height 21
click at [234, 140] on input "d. AWS Cost Explorer" at bounding box center [234, 136] width 0 height 6
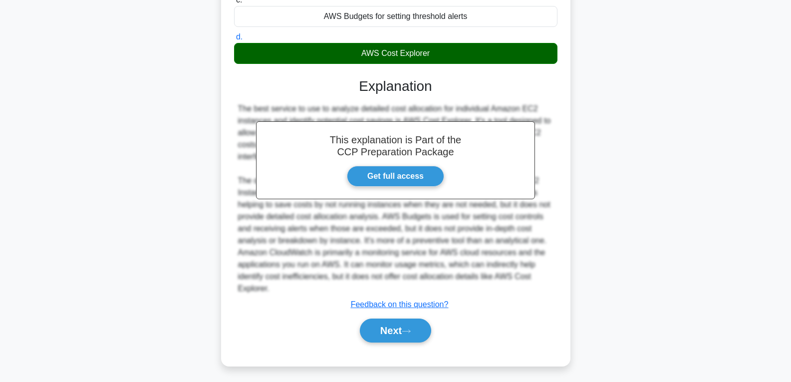
scroll to position [210, 0]
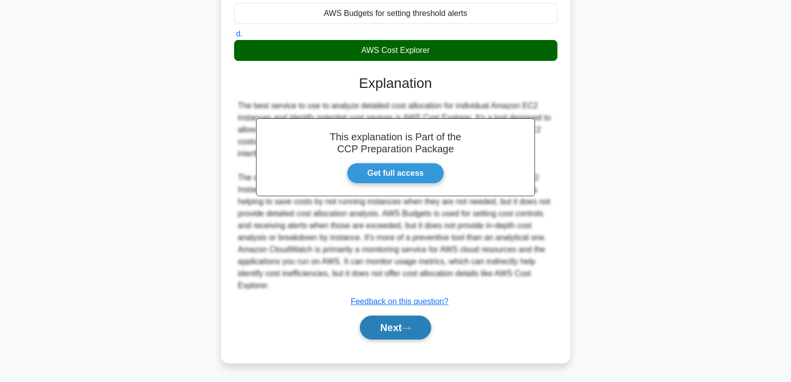
click at [402, 322] on button "Next" at bounding box center [395, 327] width 71 height 24
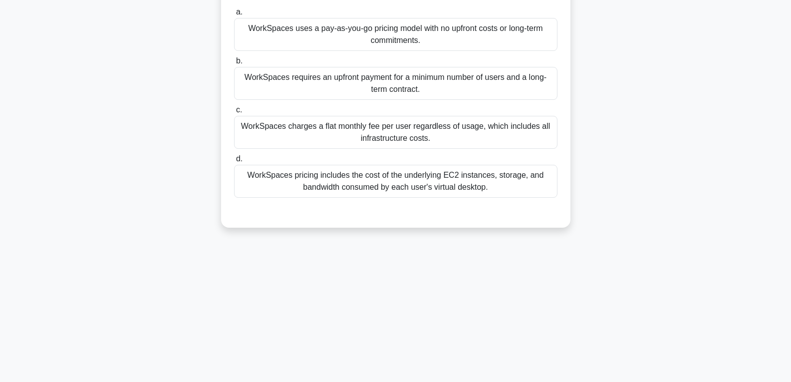
scroll to position [7, 0]
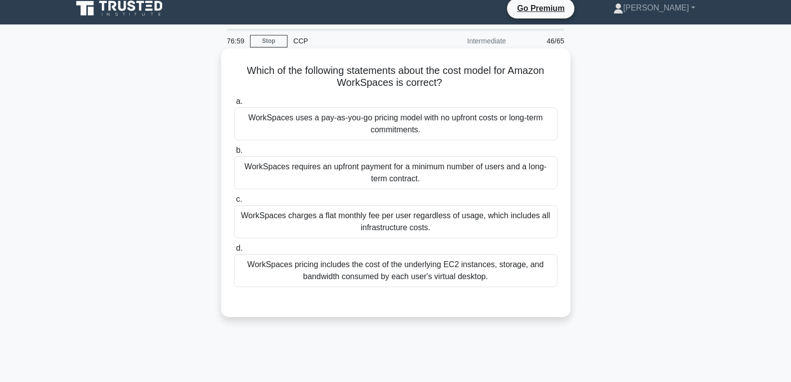
click at [412, 222] on div "WorkSpaces charges a flat monthly fee per user regardless of usage, which inclu…" at bounding box center [395, 221] width 323 height 33
click at [234, 203] on input "c. WorkSpaces charges a flat monthly fee per user regardless of usage, which in…" at bounding box center [234, 199] width 0 height 6
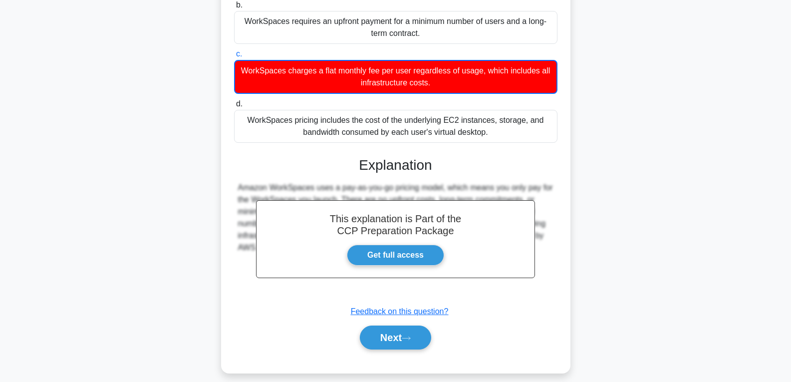
scroll to position [163, 0]
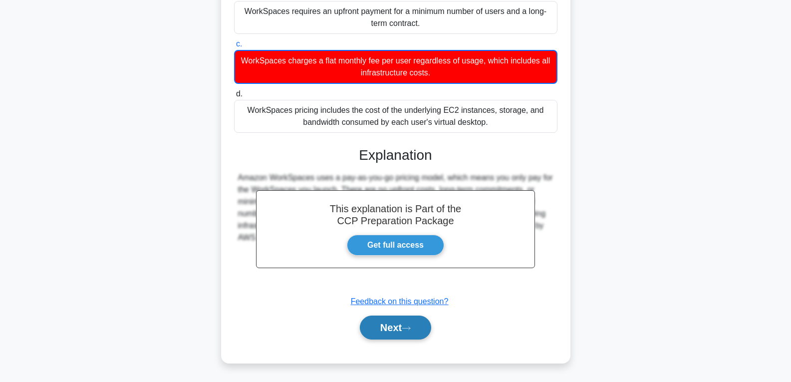
click at [401, 321] on button "Next" at bounding box center [395, 327] width 71 height 24
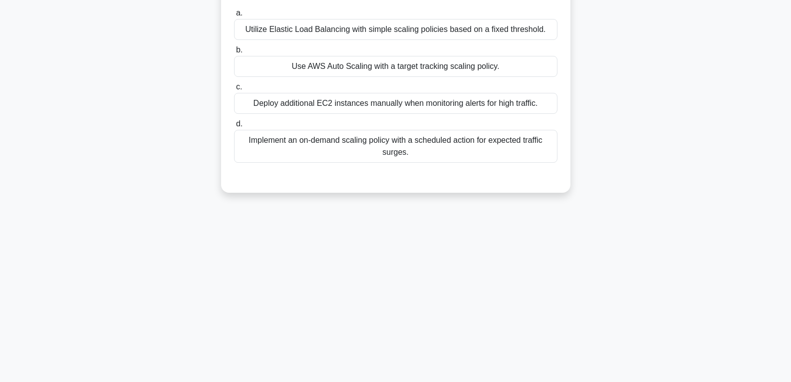
scroll to position [107, 0]
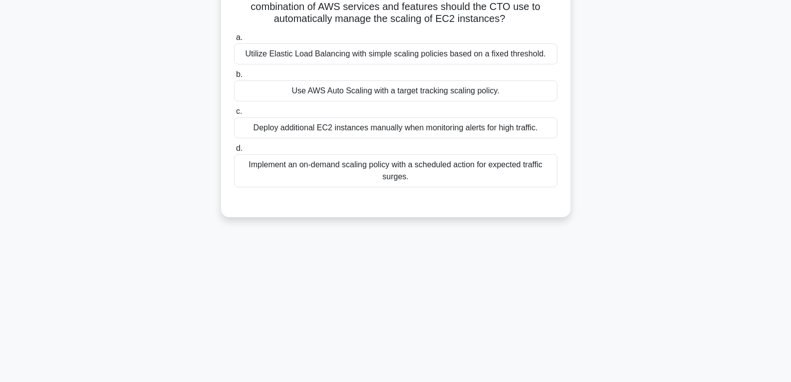
click at [427, 96] on div "Use AWS Auto Scaling with a target tracking scaling policy." at bounding box center [395, 90] width 323 height 21
click at [234, 78] on input "b. Use AWS Auto Scaling with a target tracking scaling policy." at bounding box center [234, 74] width 0 height 6
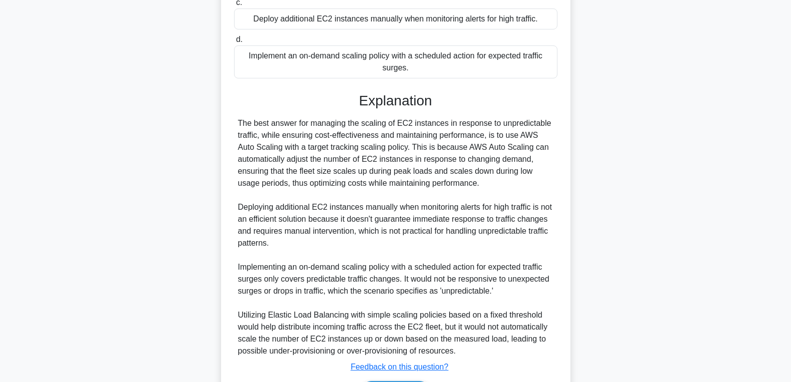
scroll to position [282, 0]
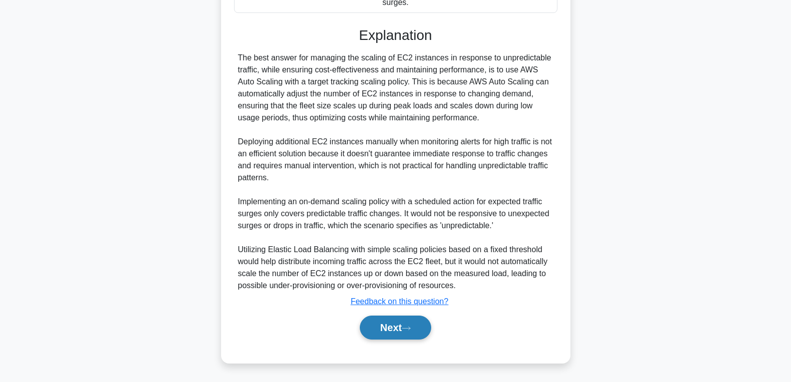
click at [401, 319] on button "Next" at bounding box center [395, 327] width 71 height 24
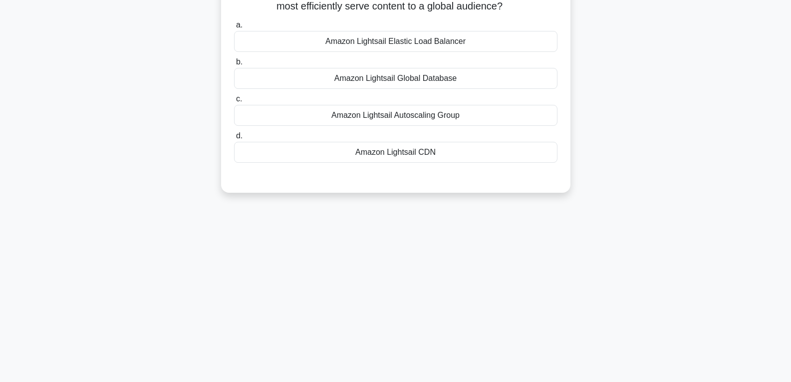
scroll to position [0, 0]
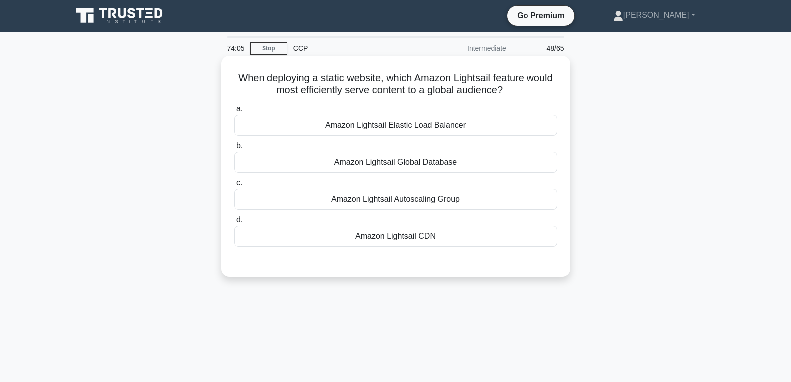
click at [410, 242] on div "Amazon Lightsail CDN" at bounding box center [395, 236] width 323 height 21
click at [234, 223] on input "d. Amazon Lightsail CDN" at bounding box center [234, 220] width 0 height 6
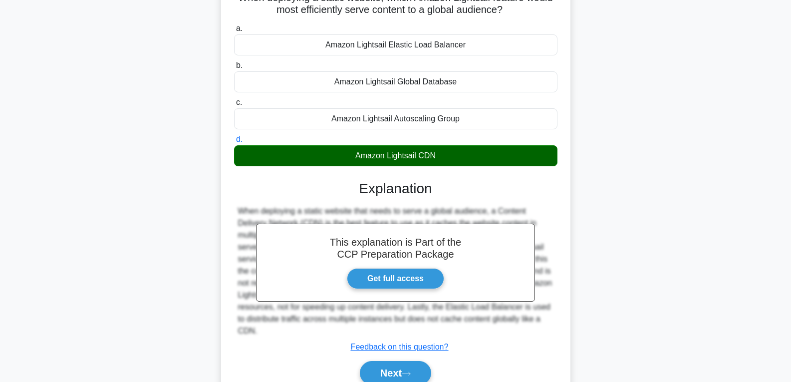
scroll to position [157, 0]
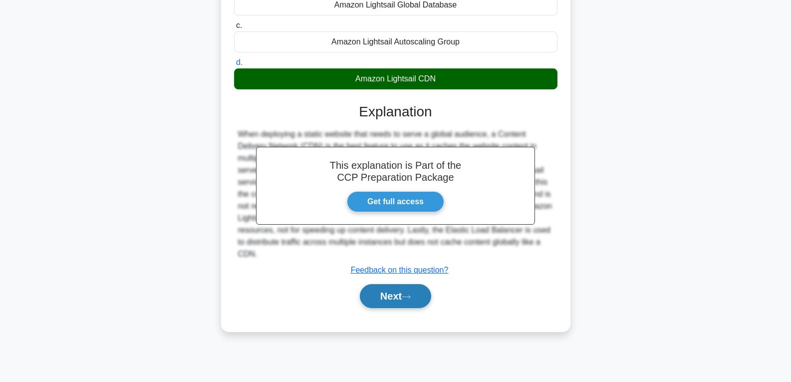
click at [408, 293] on button "Next" at bounding box center [395, 296] width 71 height 24
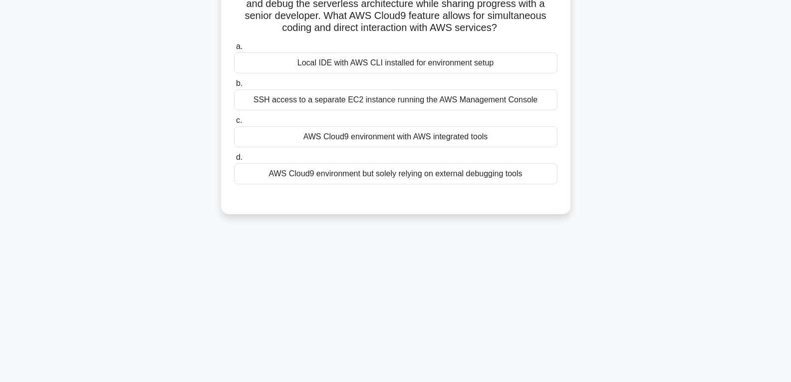
scroll to position [0, 0]
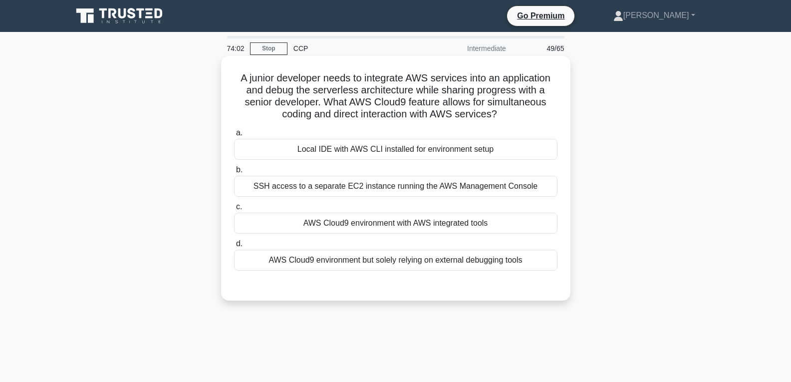
click at [407, 216] on div "AWS Cloud9 environment with AWS integrated tools" at bounding box center [395, 223] width 323 height 21
click at [234, 210] on input "c. AWS Cloud9 environment with AWS integrated tools" at bounding box center [234, 207] width 0 height 6
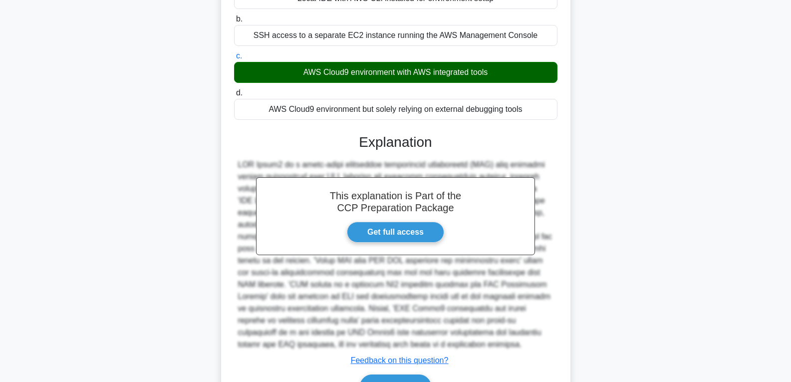
scroll to position [210, 0]
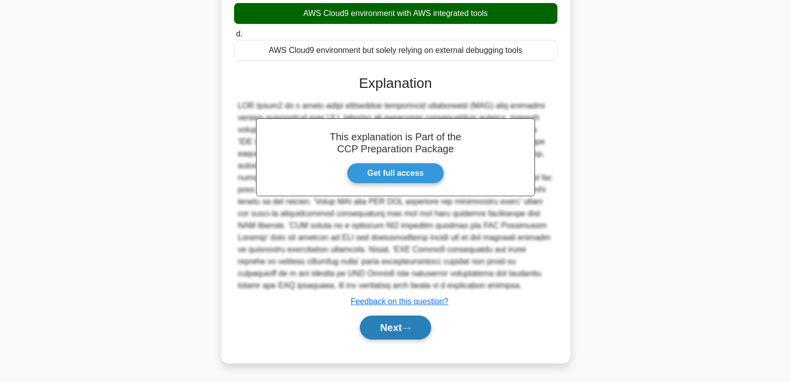
click at [387, 321] on button "Next" at bounding box center [395, 327] width 71 height 24
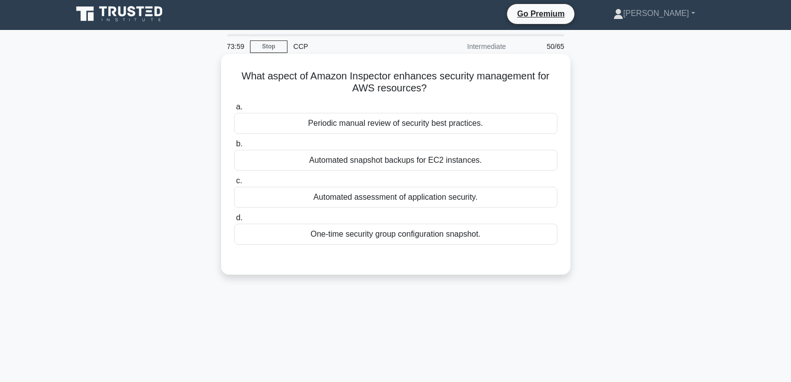
scroll to position [0, 0]
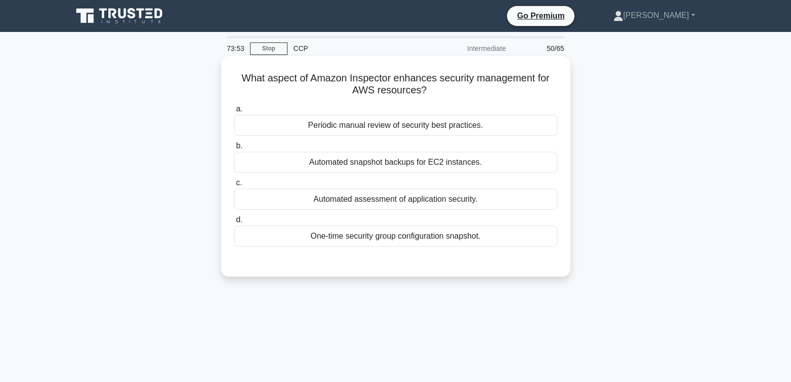
click at [406, 132] on div "Periodic manual review of security best practices." at bounding box center [395, 125] width 323 height 21
click at [234, 112] on input "a. Periodic manual review of security best practices." at bounding box center [234, 109] width 0 height 6
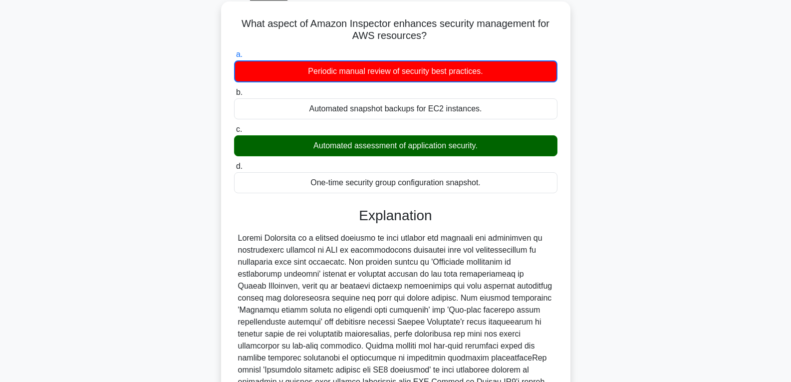
scroll to position [175, 0]
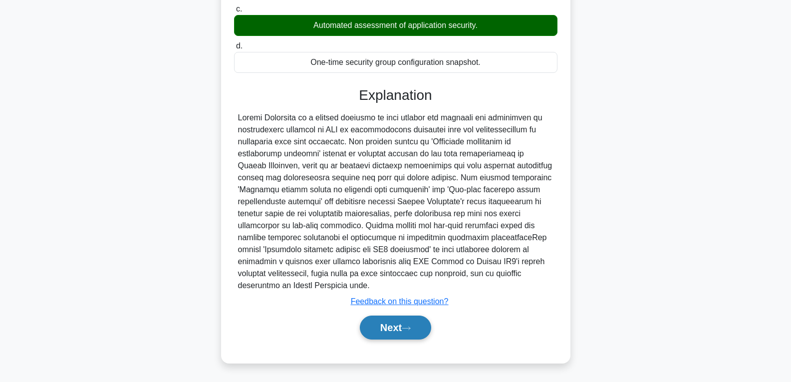
click at [390, 325] on button "Next" at bounding box center [395, 327] width 71 height 24
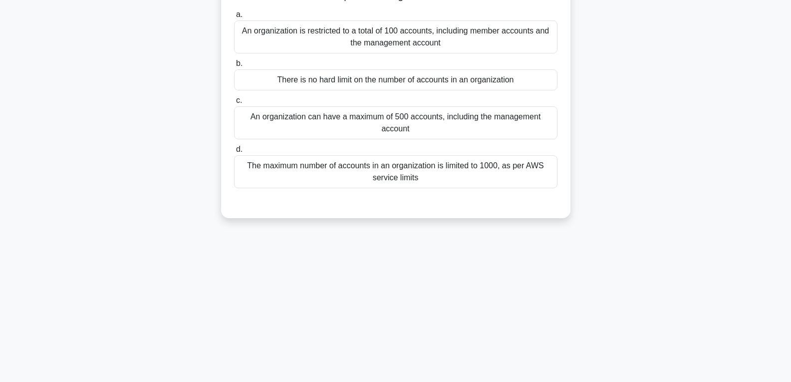
scroll to position [7, 0]
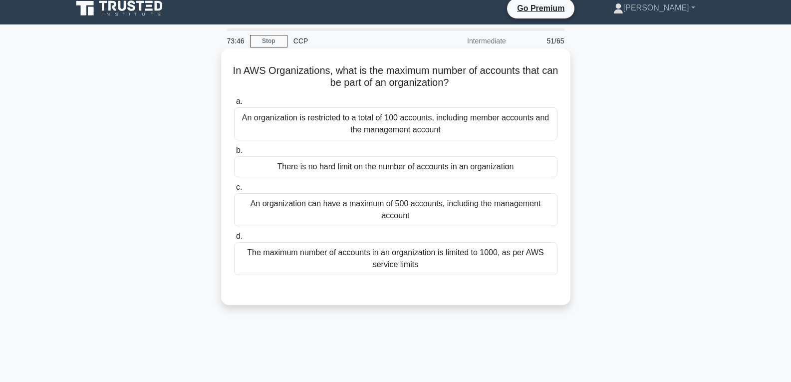
click at [409, 164] on div "There is no hard limit on the number of accounts in an organization" at bounding box center [395, 166] width 323 height 21
click at [234, 154] on input "b. There is no hard limit on the number of accounts in an organization" at bounding box center [234, 150] width 0 height 6
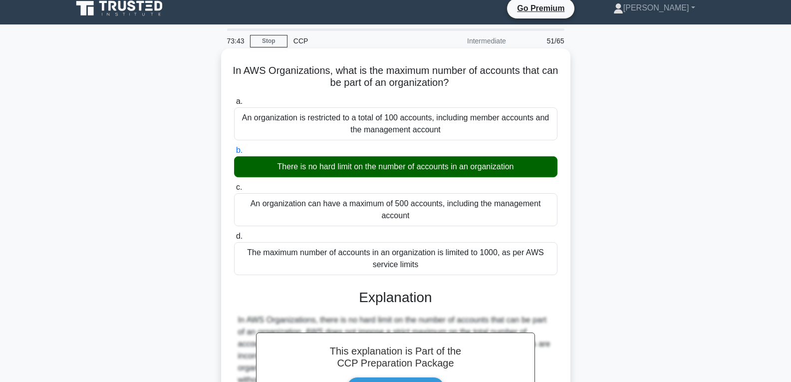
scroll to position [157, 0]
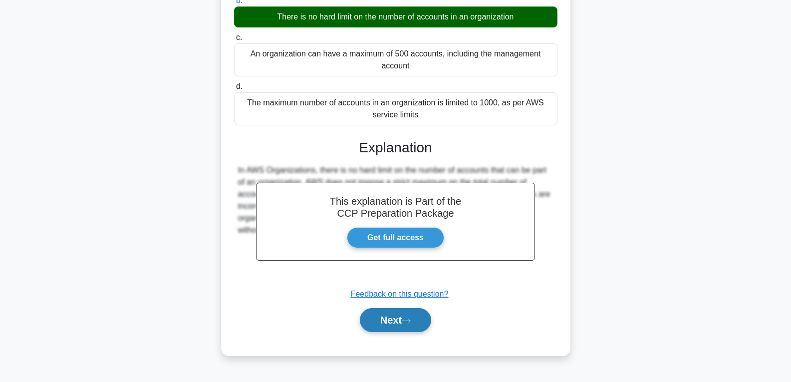
click at [393, 313] on button "Next" at bounding box center [395, 320] width 71 height 24
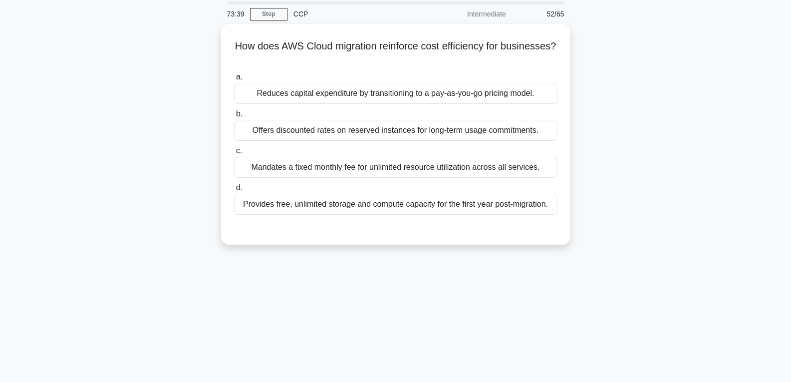
scroll to position [7, 0]
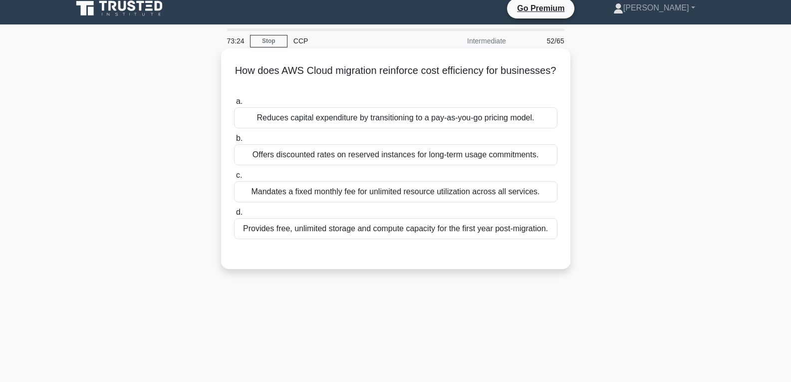
click at [279, 196] on div "Mandates a fixed monthly fee for unlimited resource utilization across all serv…" at bounding box center [395, 191] width 323 height 21
click at [234, 179] on input "c. Mandates a fixed monthly fee for unlimited resource utilization across all s…" at bounding box center [234, 175] width 0 height 6
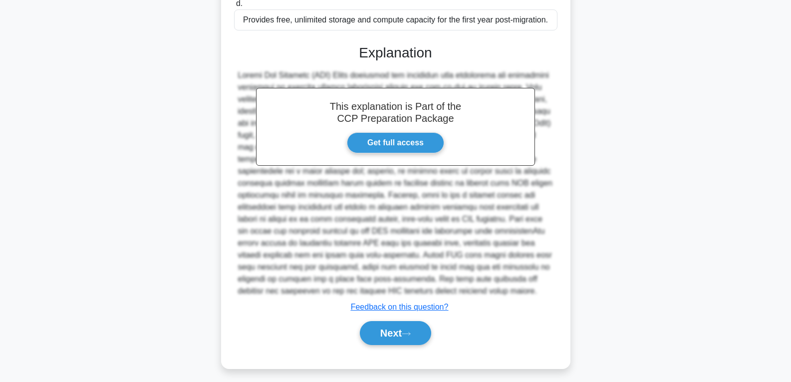
scroll to position [223, 0]
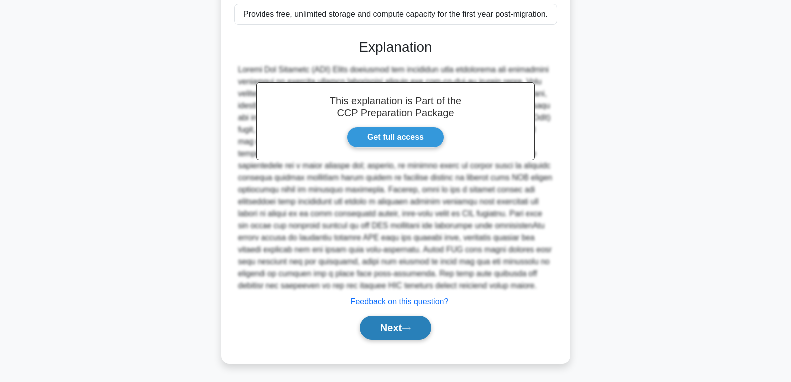
click at [395, 330] on button "Next" at bounding box center [395, 327] width 71 height 24
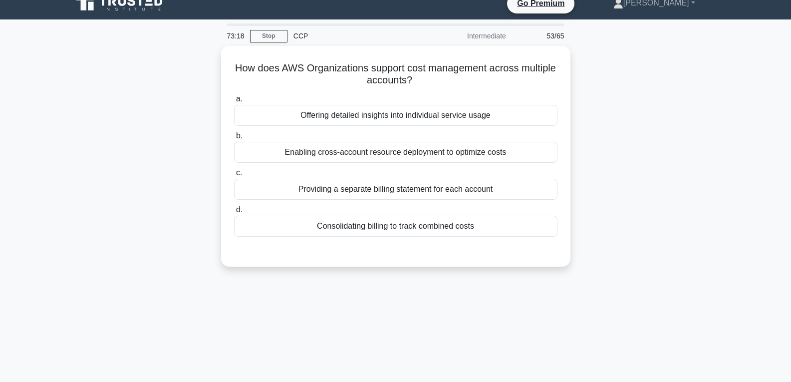
scroll to position [7, 0]
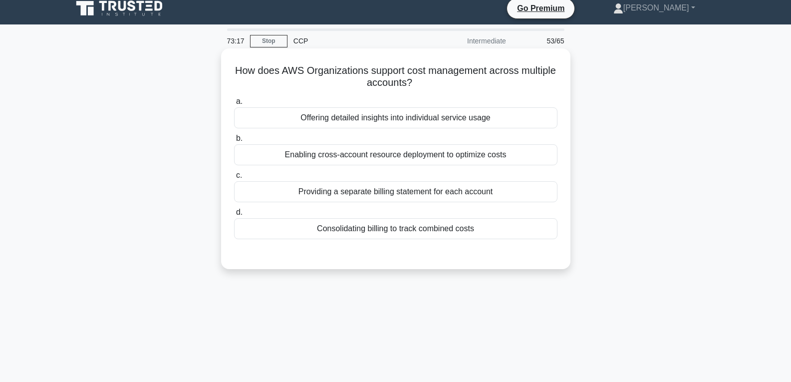
click at [376, 230] on div "Consolidating billing to track combined costs" at bounding box center [395, 228] width 323 height 21
click at [234, 216] on input "d. Consolidating billing to track combined costs" at bounding box center [234, 212] width 0 height 6
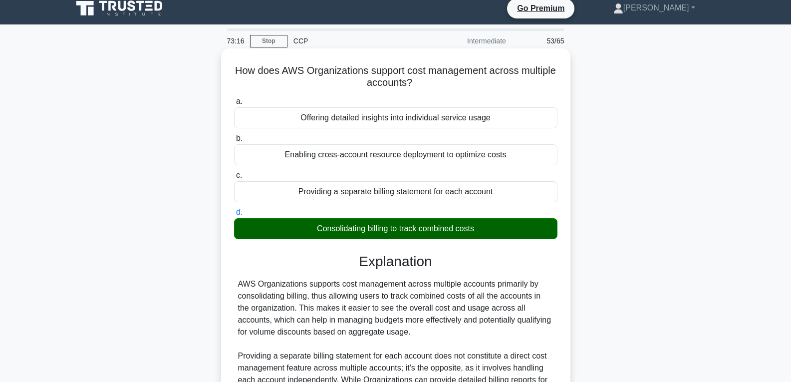
scroll to position [222, 0]
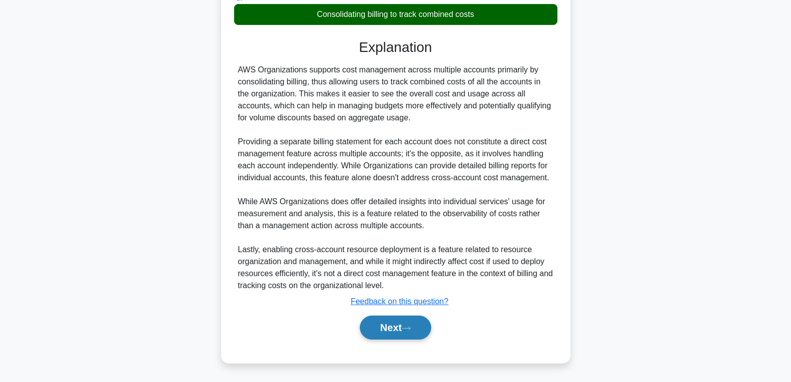
click at [385, 329] on button "Next" at bounding box center [395, 327] width 71 height 24
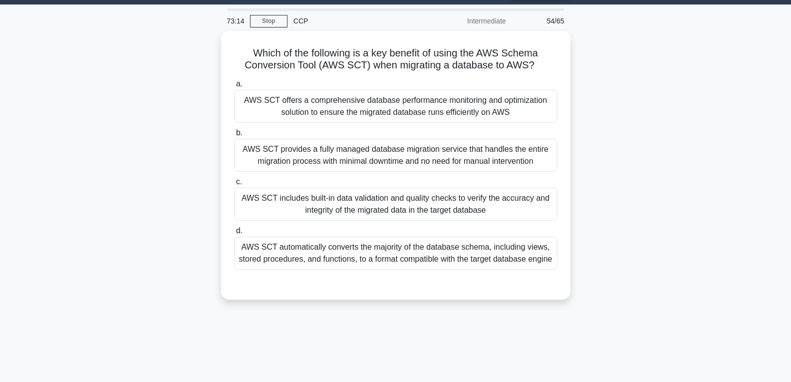
scroll to position [7, 0]
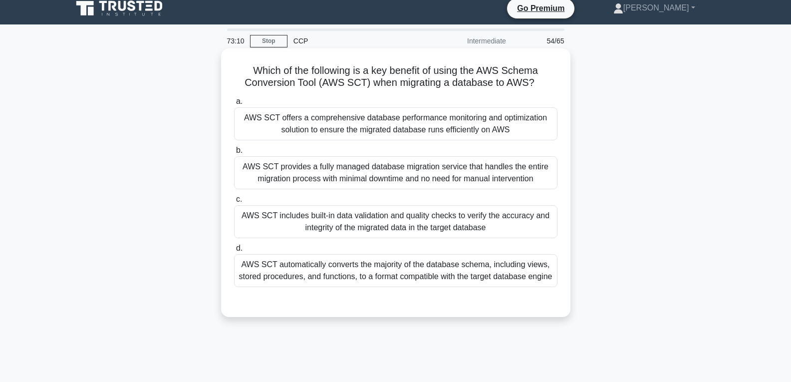
click at [365, 232] on div "AWS SCT includes built-in data validation and quality checks to verify the accu…" at bounding box center [395, 221] width 323 height 33
click at [234, 203] on input "c. AWS SCT includes built-in data validation and quality checks to verify the a…" at bounding box center [234, 199] width 0 height 6
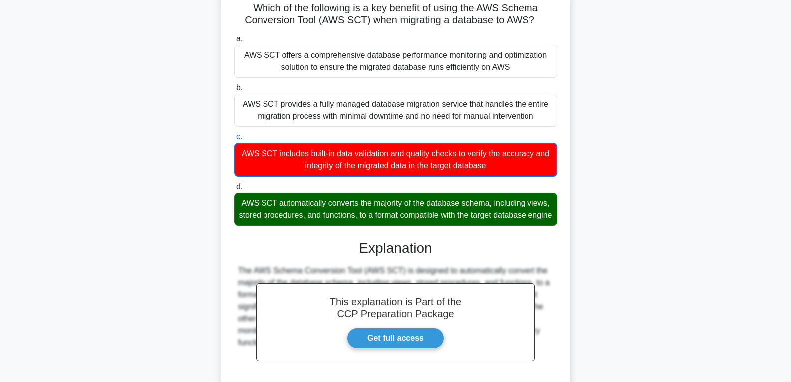
scroll to position [157, 0]
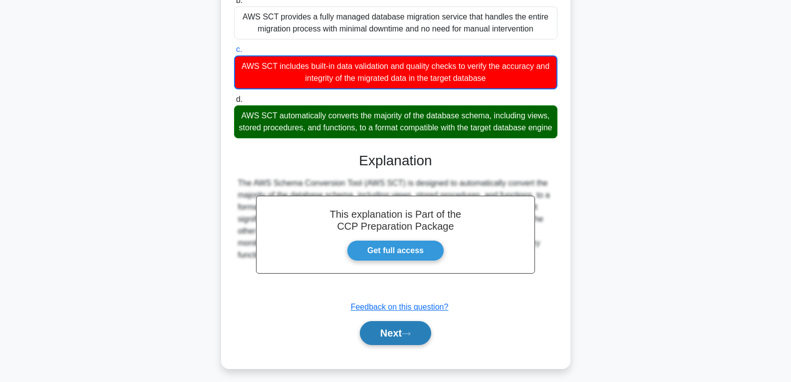
click at [388, 341] on button "Next" at bounding box center [395, 333] width 71 height 24
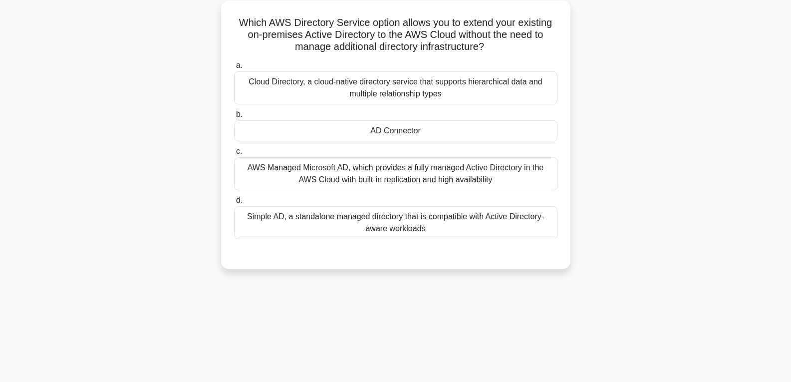
scroll to position [57, 0]
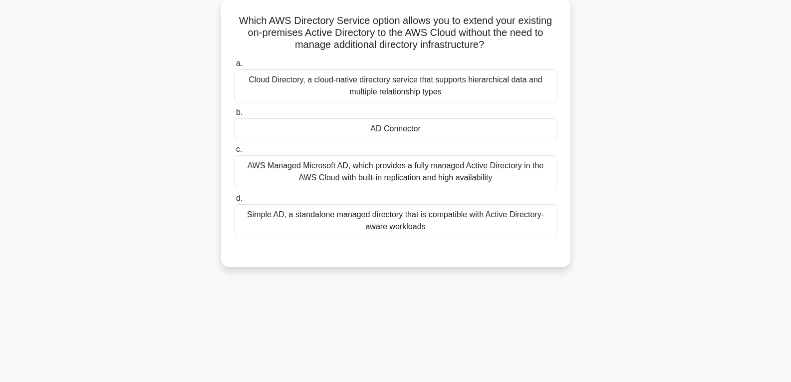
click at [394, 132] on div "AD Connector" at bounding box center [395, 128] width 323 height 21
click at [234, 116] on input "b. AD Connector" at bounding box center [234, 112] width 0 height 6
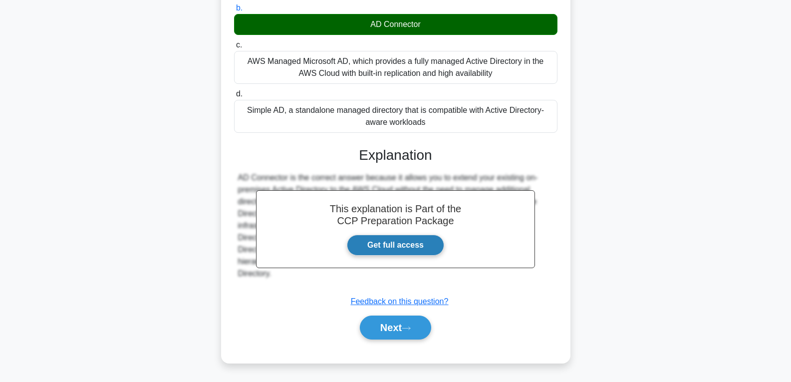
scroll to position [162, 0]
click at [385, 330] on button "Next" at bounding box center [395, 327] width 71 height 24
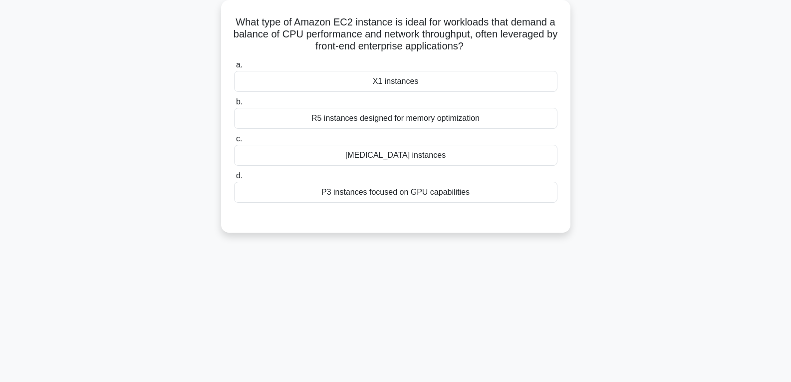
scroll to position [57, 0]
click at [396, 149] on div "T3 instances" at bounding box center [395, 153] width 323 height 21
click at [234, 141] on input "c. T3 instances" at bounding box center [234, 137] width 0 height 6
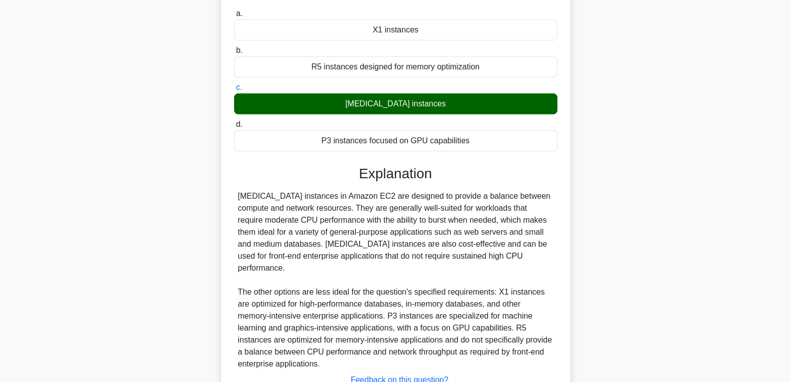
scroll to position [174, 0]
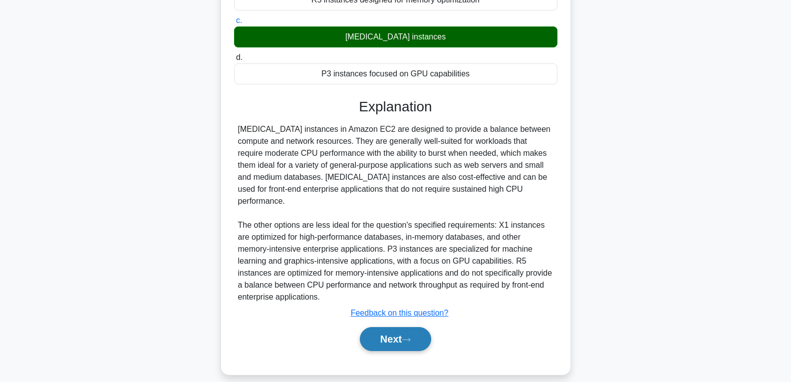
click at [389, 331] on button "Next" at bounding box center [395, 339] width 71 height 24
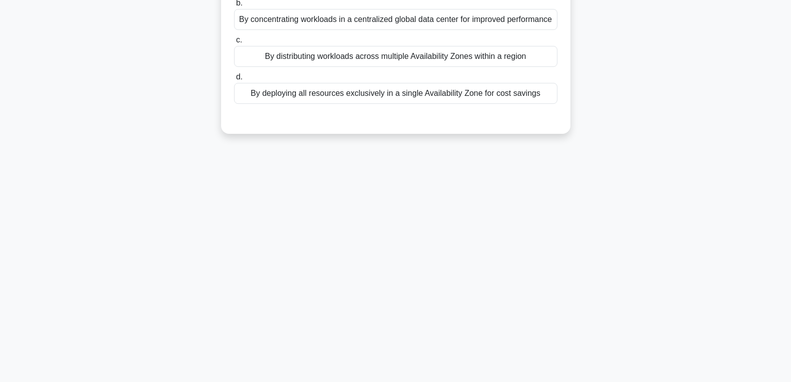
scroll to position [7, 0]
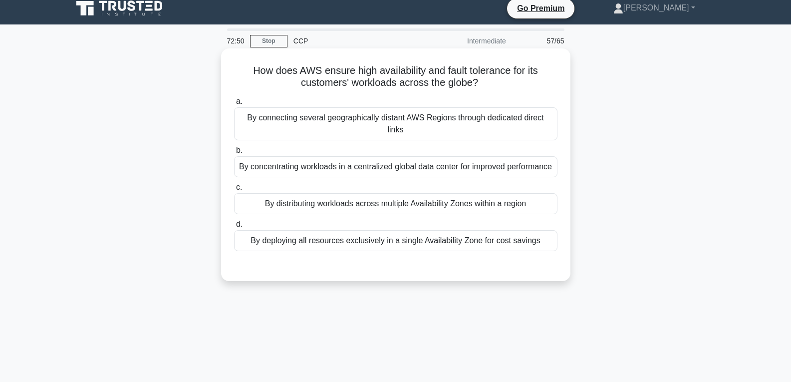
click at [370, 193] on div "By distributing workloads across multiple Availability Zones within a region" at bounding box center [395, 203] width 323 height 21
click at [234, 186] on input "c. By distributing workloads across multiple Availability Zones within a region" at bounding box center [234, 187] width 0 height 6
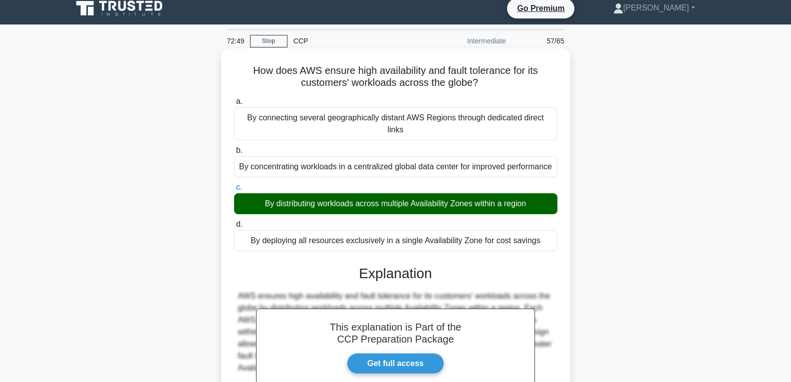
scroll to position [222, 0]
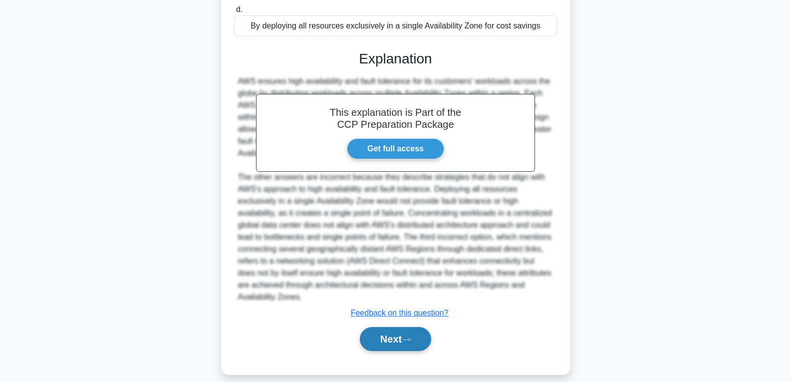
click at [393, 327] on button "Next" at bounding box center [395, 339] width 71 height 24
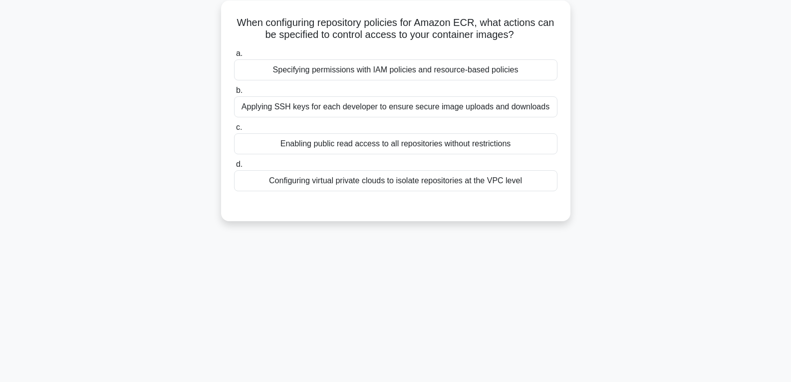
scroll to position [57, 0]
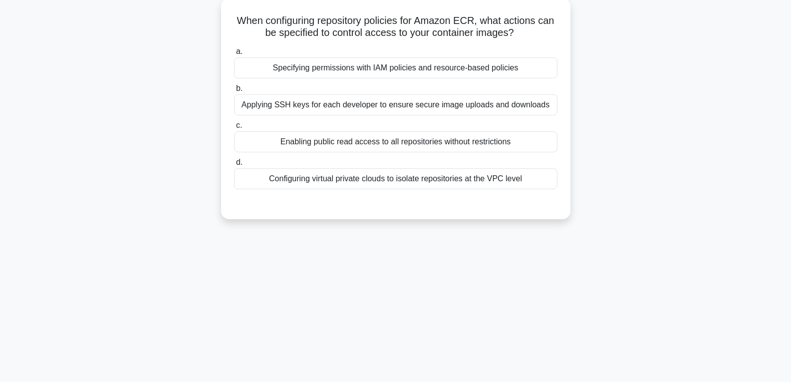
click at [367, 142] on div "Enabling public read access to all repositories without restrictions" at bounding box center [395, 141] width 323 height 21
click at [234, 129] on input "c. Enabling public read access to all repositories without restrictions" at bounding box center [234, 125] width 0 height 6
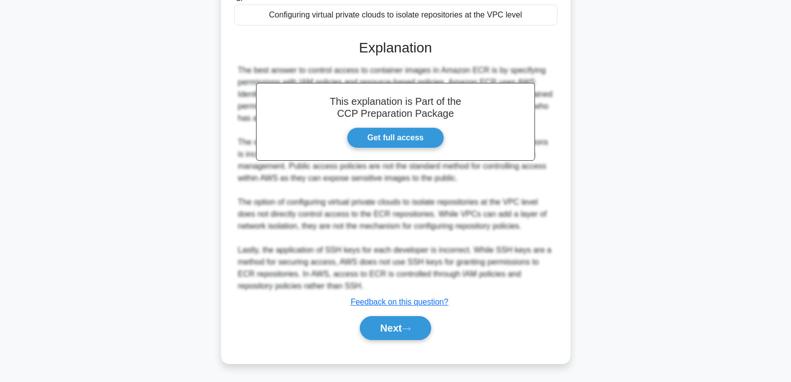
scroll to position [223, 0]
click at [395, 317] on button "Next" at bounding box center [395, 327] width 71 height 24
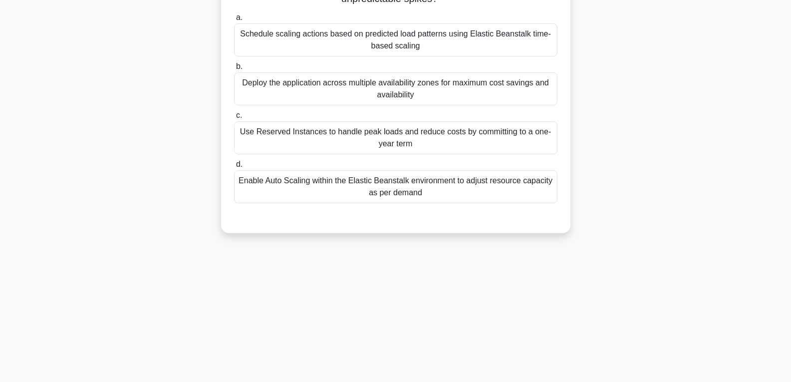
scroll to position [57, 0]
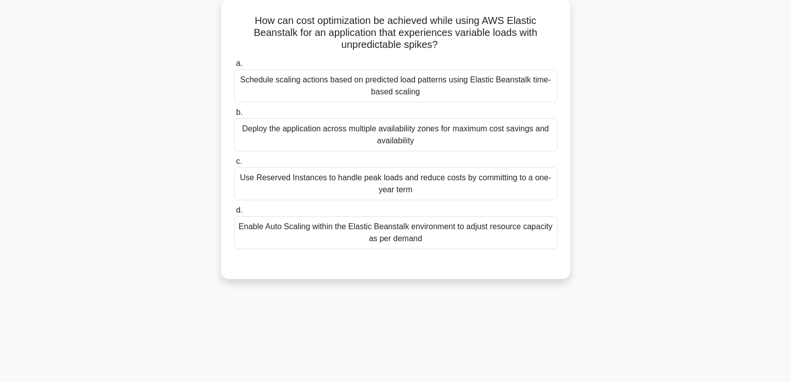
click at [352, 187] on div "Use Reserved Instances to handle peak loads and reduce costs by committing to a…" at bounding box center [395, 183] width 323 height 33
click at [234, 165] on input "c. Use Reserved Instances to handle peak loads and reduce costs by committing t…" at bounding box center [234, 161] width 0 height 6
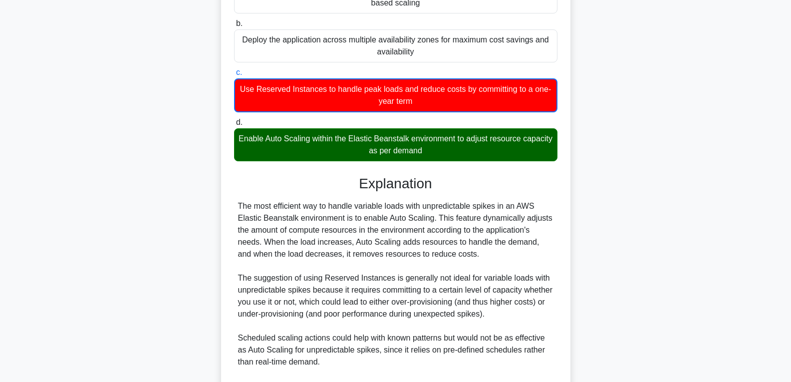
scroll to position [257, 0]
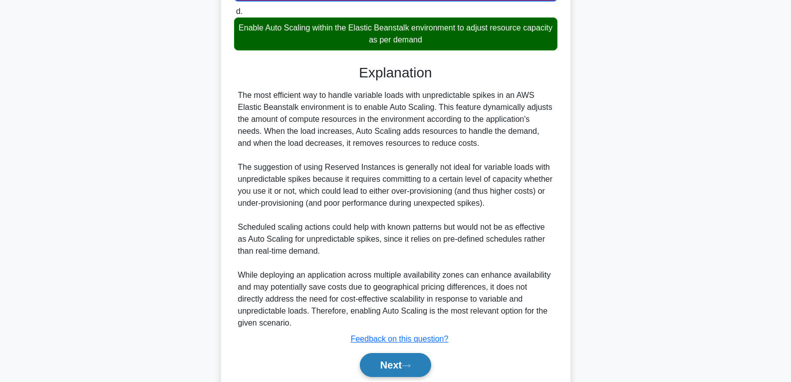
click at [388, 362] on button "Next" at bounding box center [395, 365] width 71 height 24
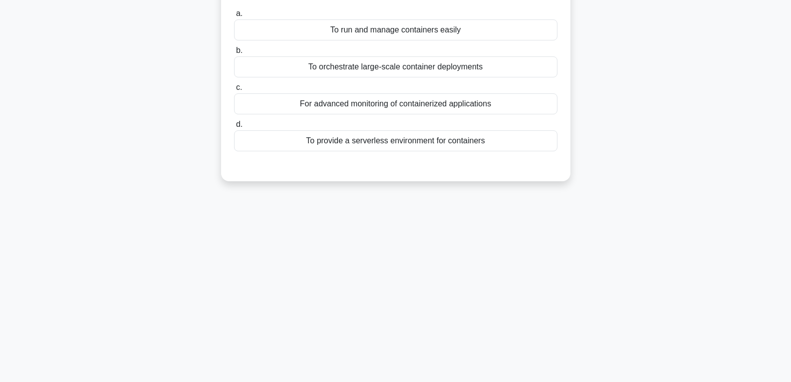
scroll to position [57, 0]
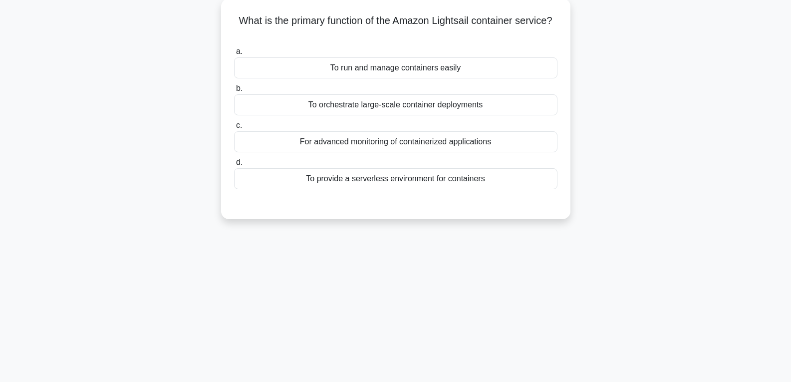
click at [401, 61] on div "To run and manage containers easily" at bounding box center [395, 67] width 323 height 21
click at [234, 55] on input "a. To run and manage containers easily" at bounding box center [234, 51] width 0 height 6
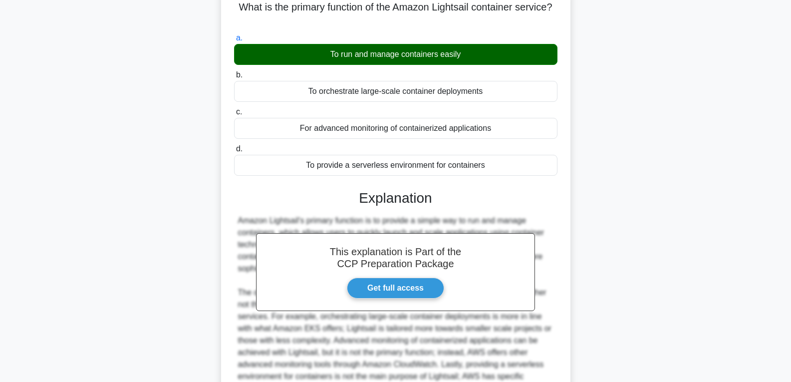
scroll to position [174, 0]
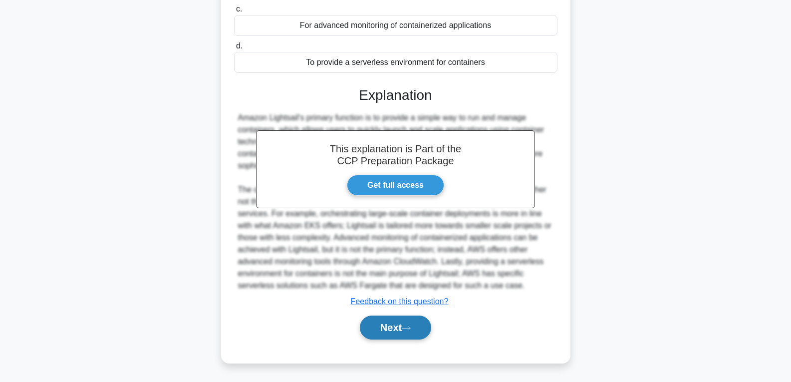
click at [381, 325] on button "Next" at bounding box center [395, 327] width 71 height 24
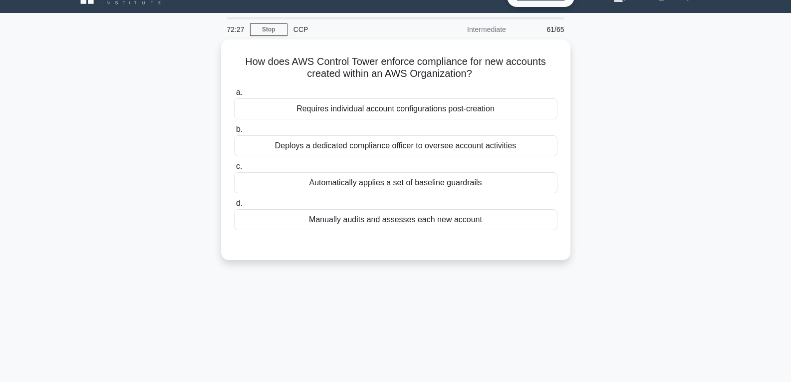
scroll to position [7, 0]
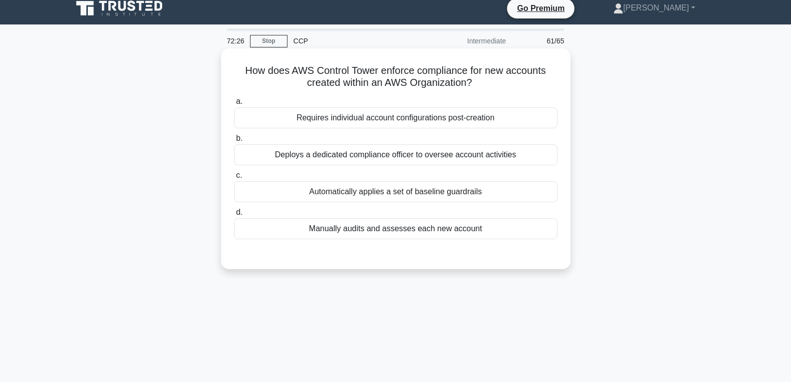
click at [378, 184] on div "Automatically applies a set of baseline guardrails" at bounding box center [395, 191] width 323 height 21
click at [234, 179] on input "c. Automatically applies a set of baseline guardrails" at bounding box center [234, 175] width 0 height 6
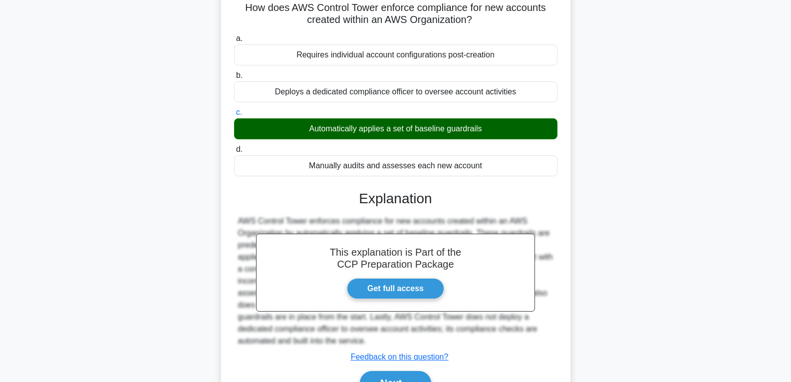
scroll to position [157, 0]
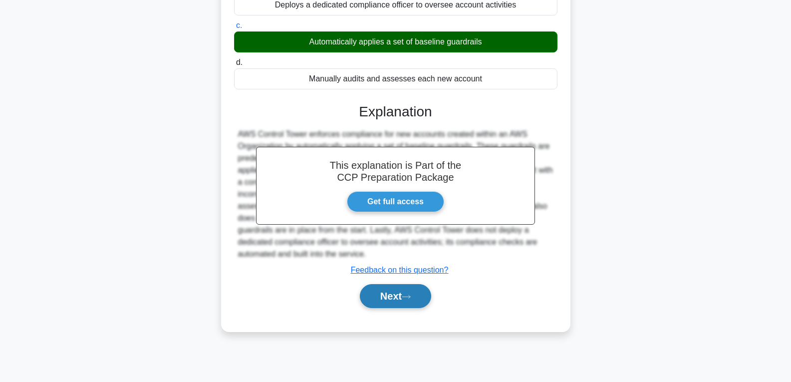
click at [388, 294] on button "Next" at bounding box center [395, 296] width 71 height 24
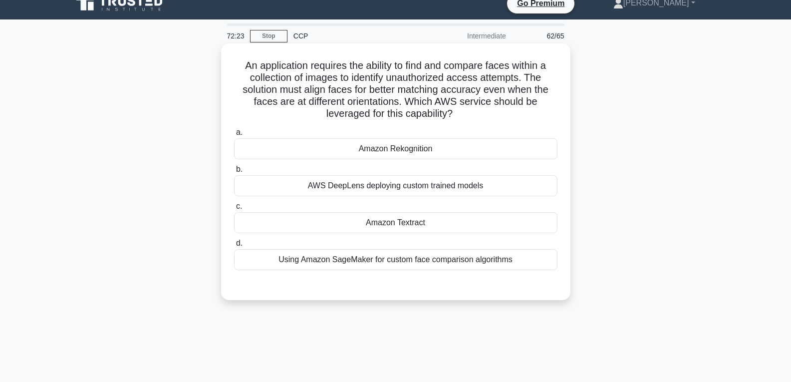
scroll to position [7, 0]
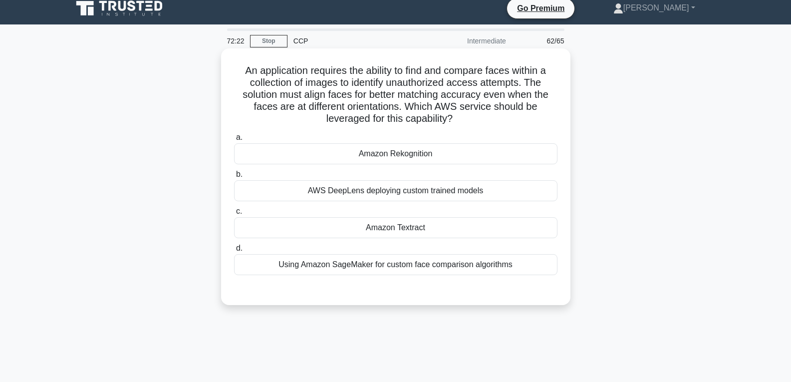
click at [372, 225] on div "Amazon Textract" at bounding box center [395, 227] width 323 height 21
click at [234, 215] on input "c. Amazon Textract" at bounding box center [234, 211] width 0 height 6
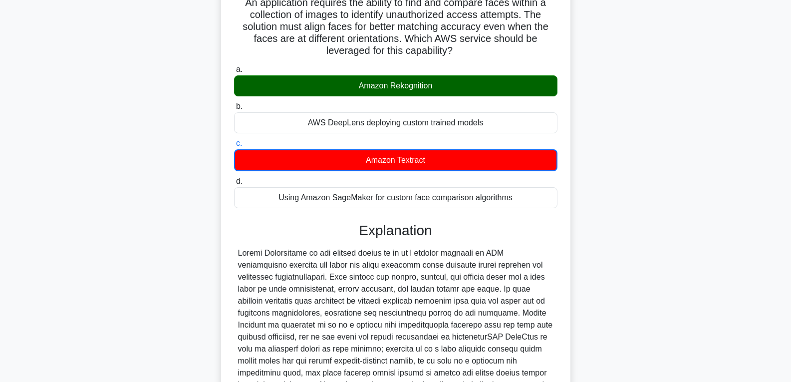
scroll to position [247, 0]
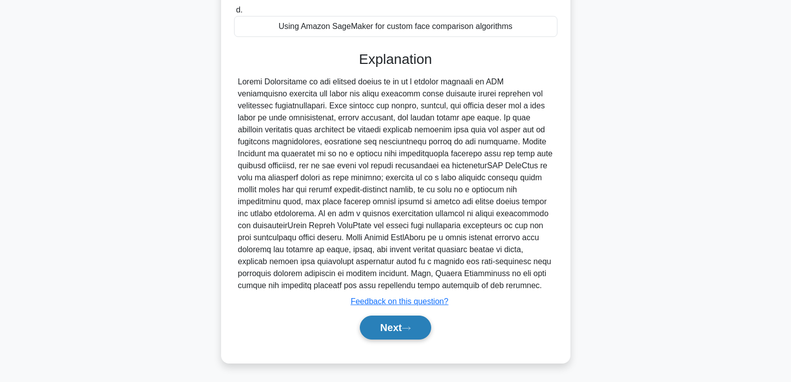
click at [391, 320] on button "Next" at bounding box center [395, 327] width 71 height 24
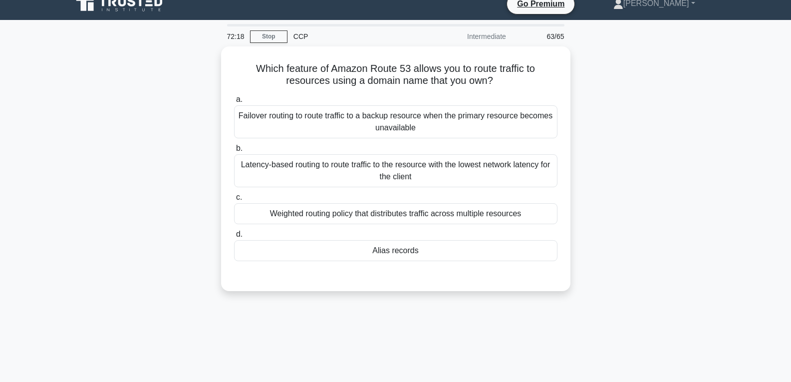
scroll to position [7, 0]
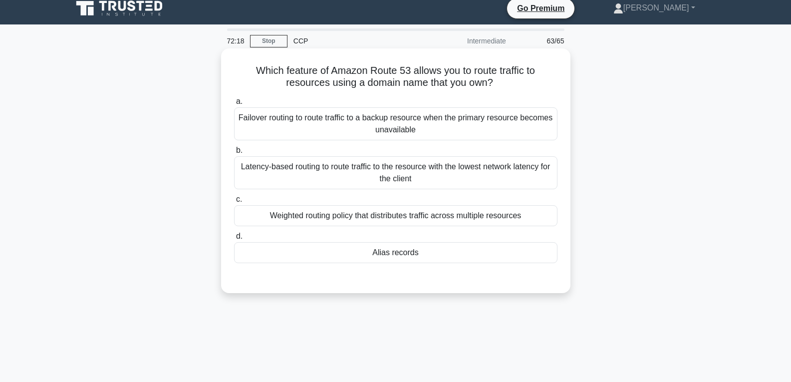
click at [392, 266] on div "a. Failover routing to route traffic to a backup resource when the primary reso…" at bounding box center [395, 187] width 325 height 188
click at [393, 258] on div "Alias records" at bounding box center [395, 252] width 323 height 21
click at [234, 240] on input "d. Alias records" at bounding box center [234, 236] width 0 height 6
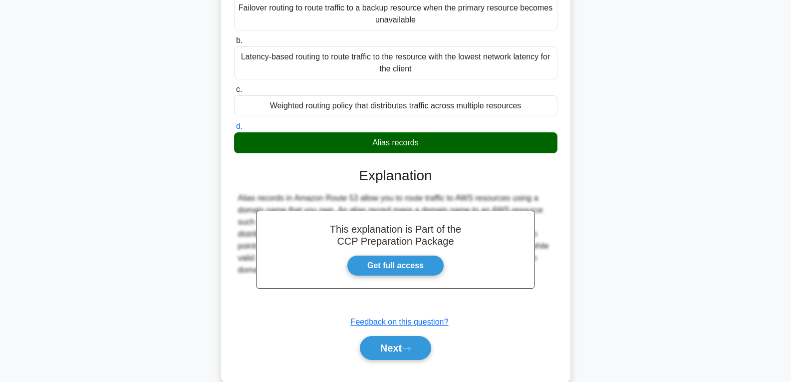
scroll to position [157, 0]
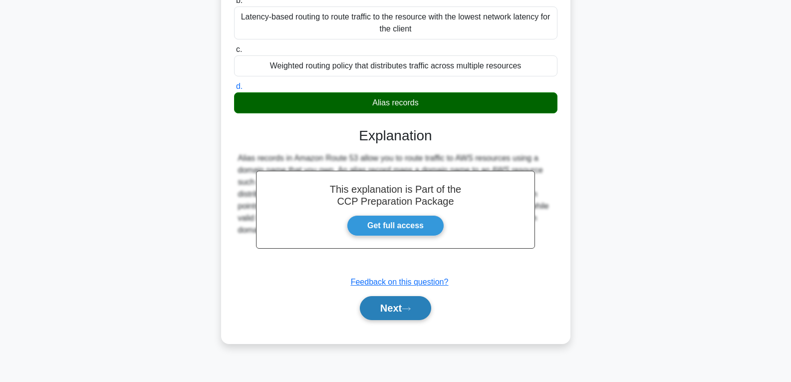
click at [400, 303] on button "Next" at bounding box center [395, 308] width 71 height 24
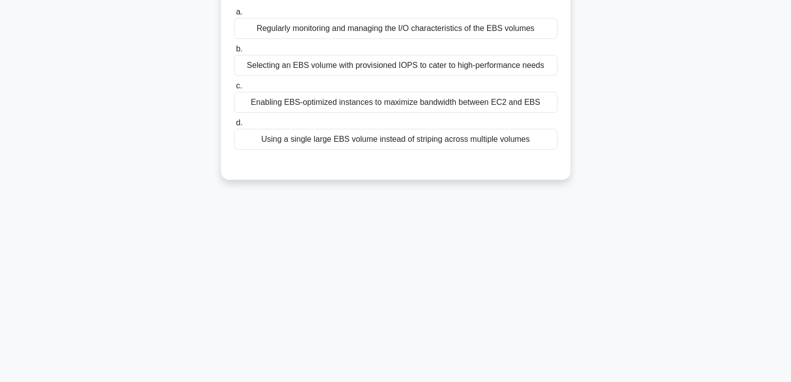
scroll to position [7, 0]
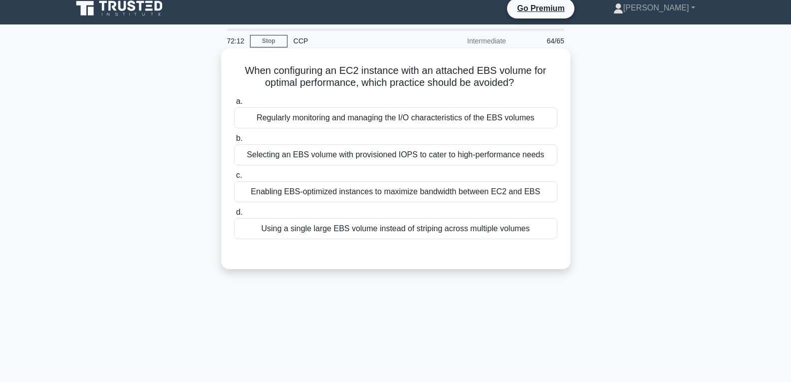
click at [370, 224] on div "Using a single large EBS volume instead of striping across multiple volumes" at bounding box center [395, 228] width 323 height 21
click at [234, 216] on input "d. Using a single large EBS volume instead of striping across multiple volumes" at bounding box center [234, 212] width 0 height 6
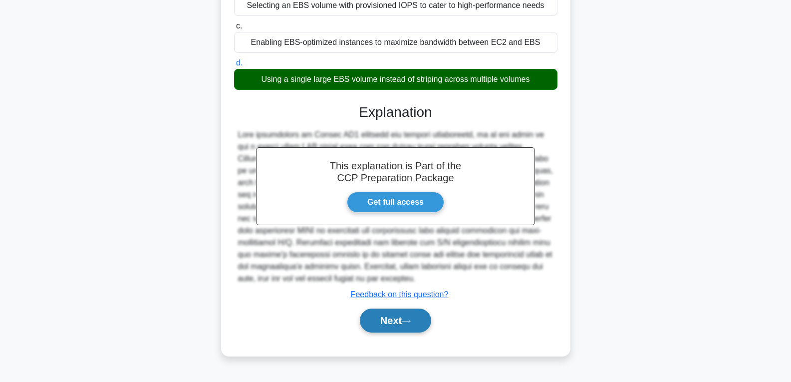
scroll to position [157, 0]
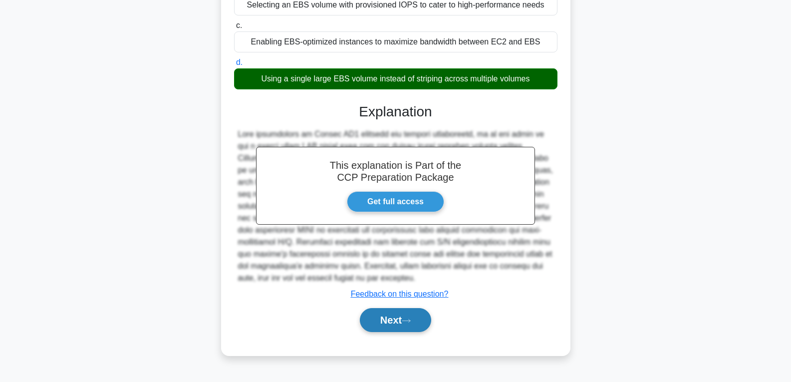
click at [385, 315] on button "Next" at bounding box center [395, 320] width 71 height 24
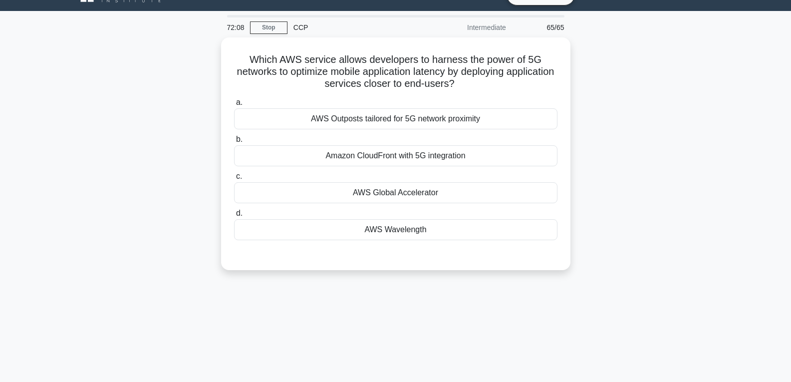
scroll to position [7, 0]
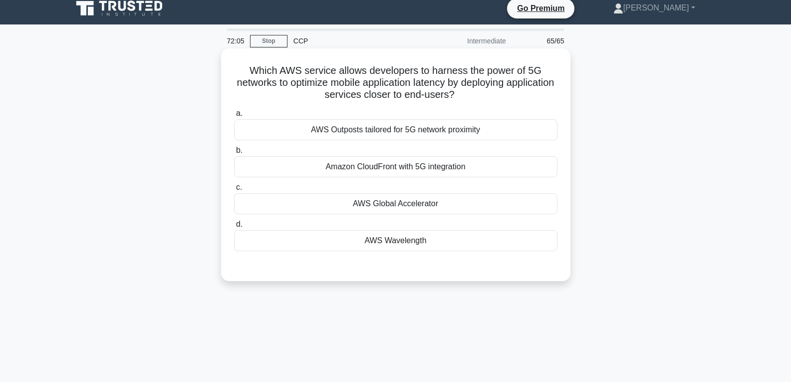
click at [384, 247] on div "AWS Wavelength" at bounding box center [395, 240] width 323 height 21
click at [234, 228] on input "d. AWS Wavelength" at bounding box center [234, 224] width 0 height 6
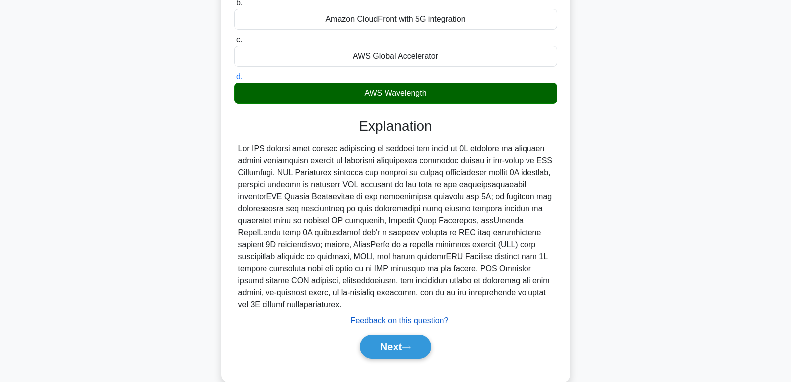
scroll to position [174, 0]
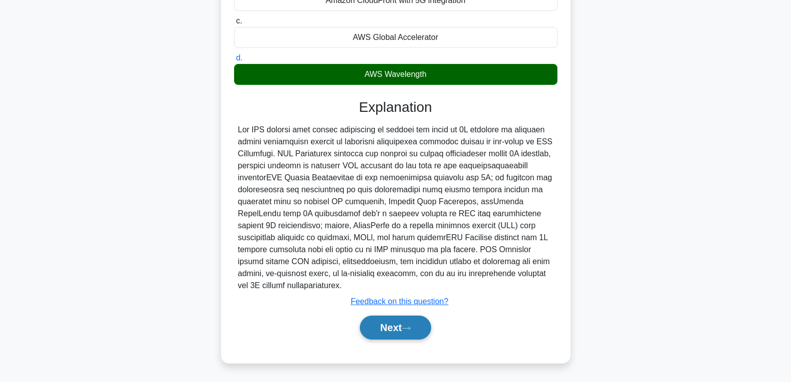
click at [391, 320] on button "Next" at bounding box center [395, 327] width 71 height 24
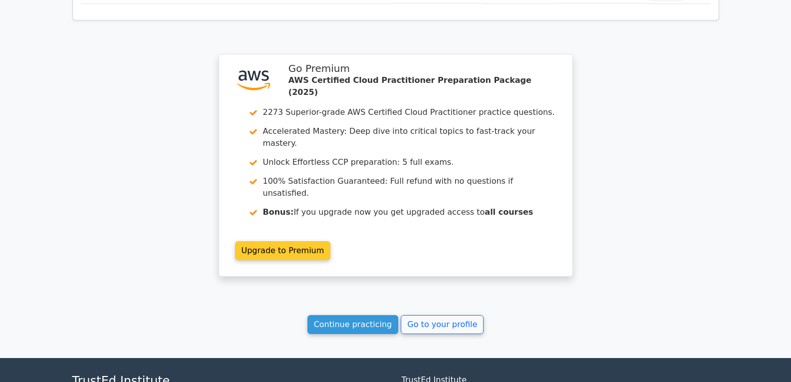
scroll to position [3375, 0]
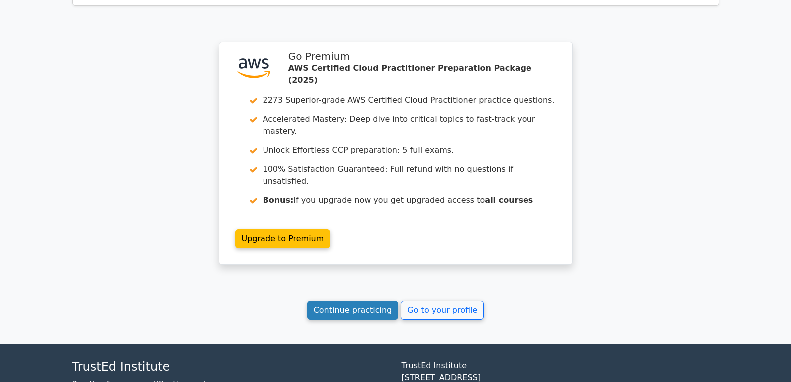
click at [351, 300] on link "Continue practicing" at bounding box center [352, 309] width 91 height 19
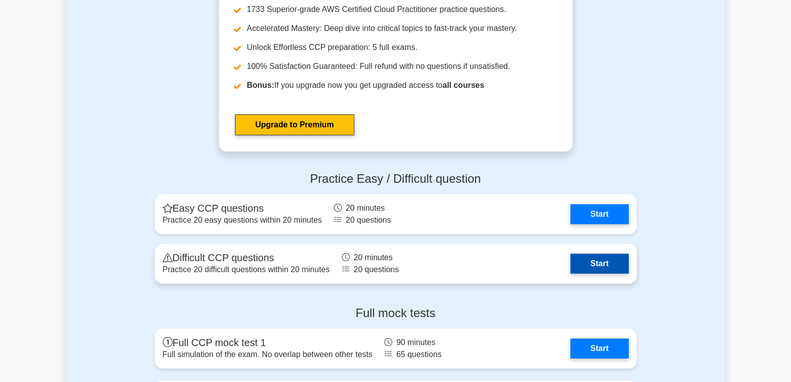
scroll to position [2146, 0]
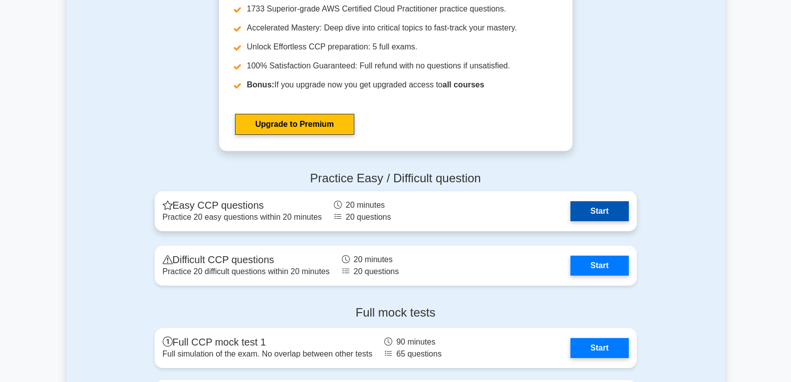
click at [590, 211] on link "Start" at bounding box center [599, 211] width 58 height 20
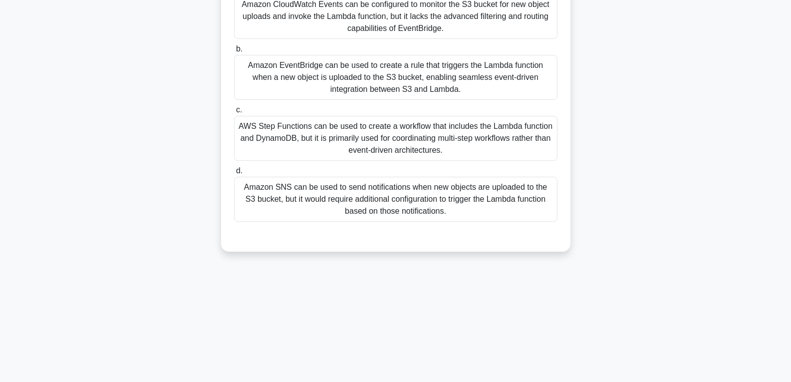
scroll to position [157, 0]
click at [448, 176] on label "d. Amazon SNS can be used to send notifications when new objects are uploaded t…" at bounding box center [395, 192] width 323 height 57
click at [234, 174] on input "d. Amazon SNS can be used to send notifications when new objects are uploaded t…" at bounding box center [234, 170] width 0 height 6
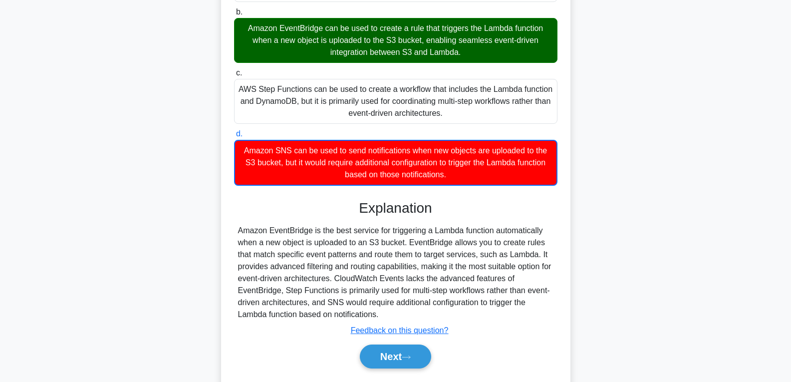
scroll to position [223, 0]
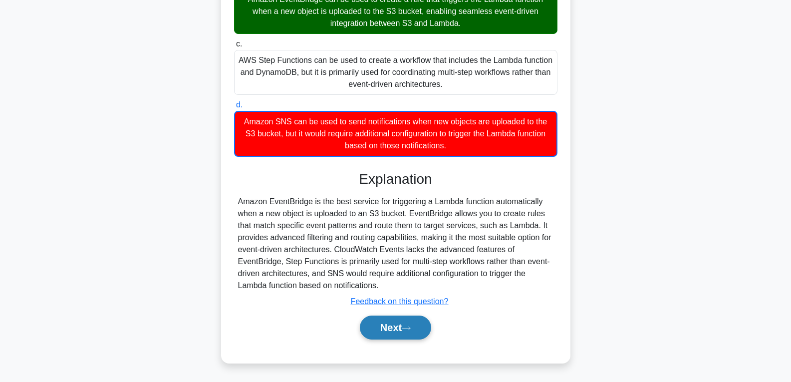
click at [410, 327] on icon at bounding box center [406, 327] width 8 height 3
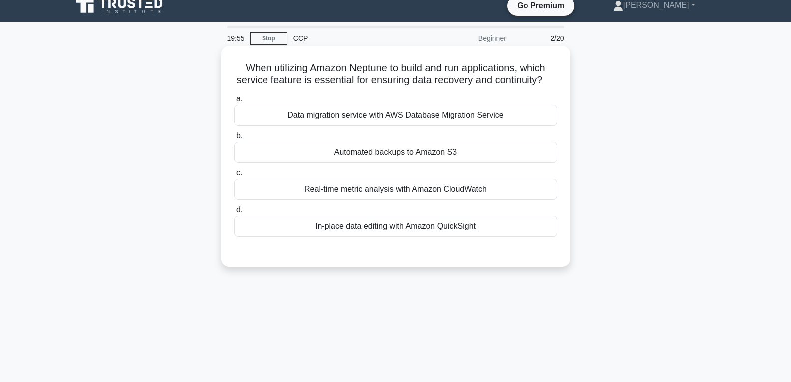
scroll to position [7, 0]
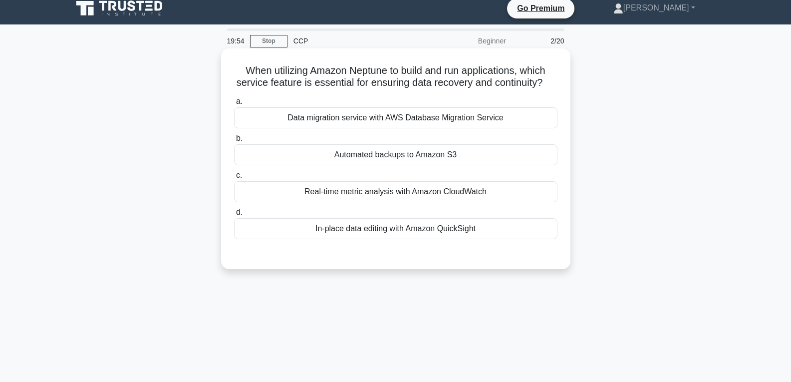
click at [371, 165] on div "Automated backups to Amazon S3" at bounding box center [395, 154] width 323 height 21
click at [234, 142] on input "b. Automated backups to Amazon S3" at bounding box center [234, 138] width 0 height 6
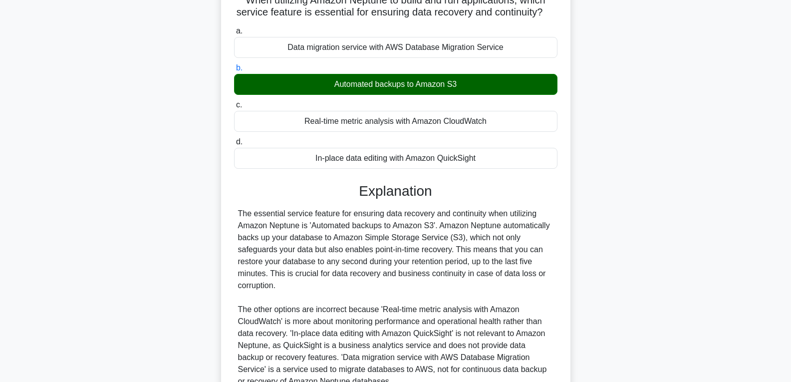
scroll to position [186, 0]
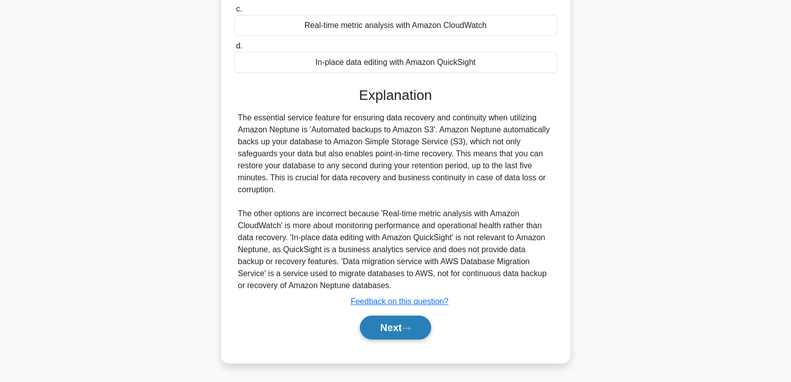
click at [405, 330] on button "Next" at bounding box center [395, 327] width 71 height 24
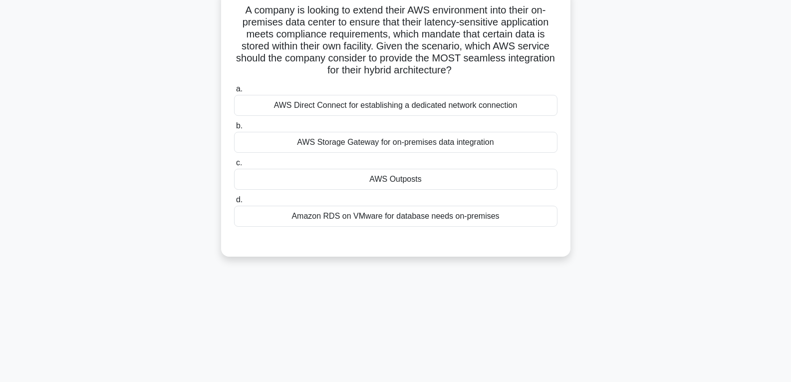
scroll to position [14, 0]
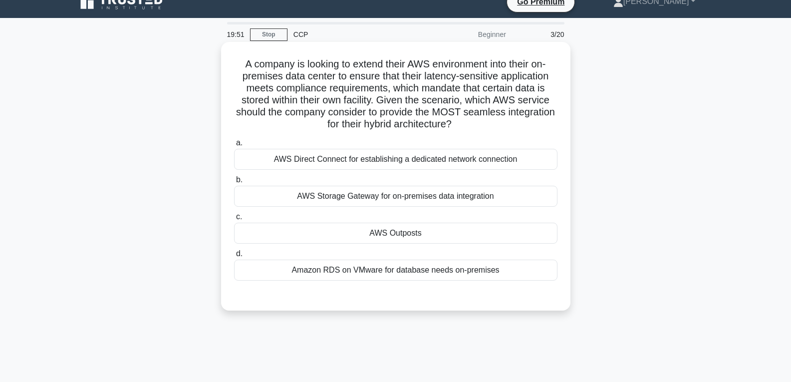
click at [389, 231] on div "AWS Outposts" at bounding box center [395, 233] width 323 height 21
click at [234, 220] on input "c. AWS Outposts" at bounding box center [234, 217] width 0 height 6
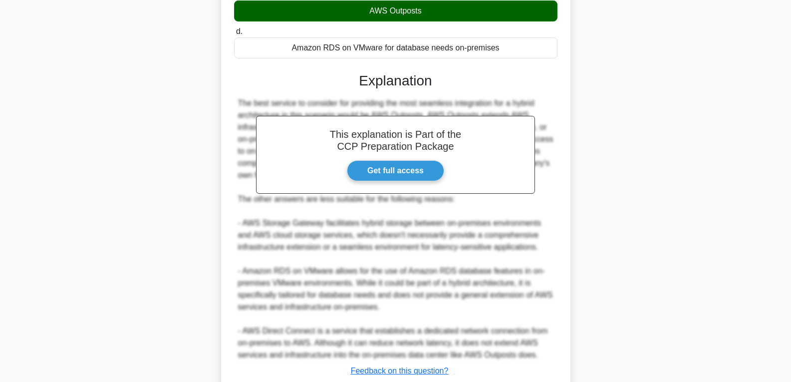
scroll to position [264, 0]
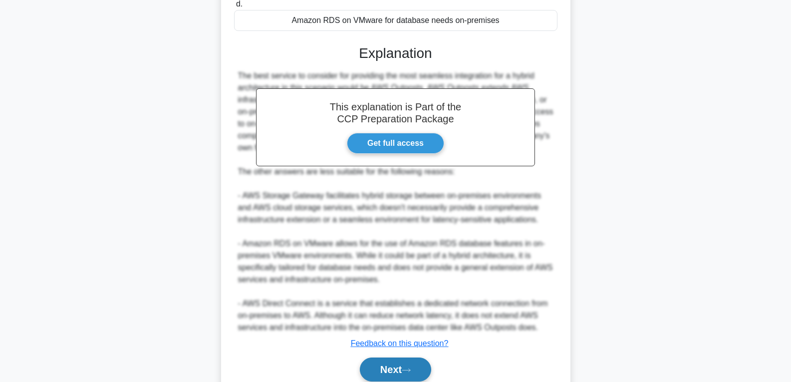
click at [396, 363] on button "Next" at bounding box center [395, 369] width 71 height 24
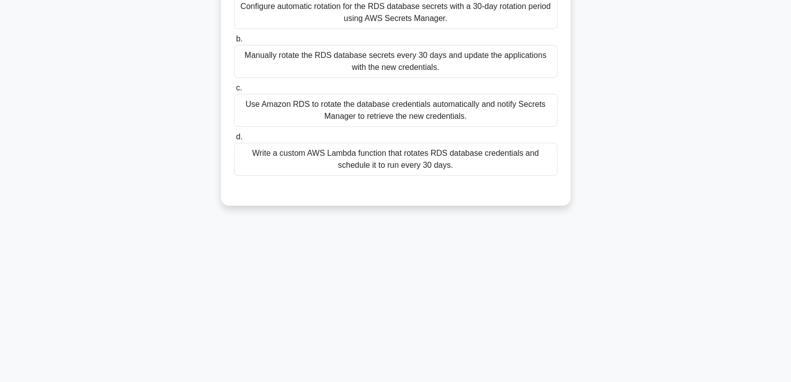
scroll to position [10, 0]
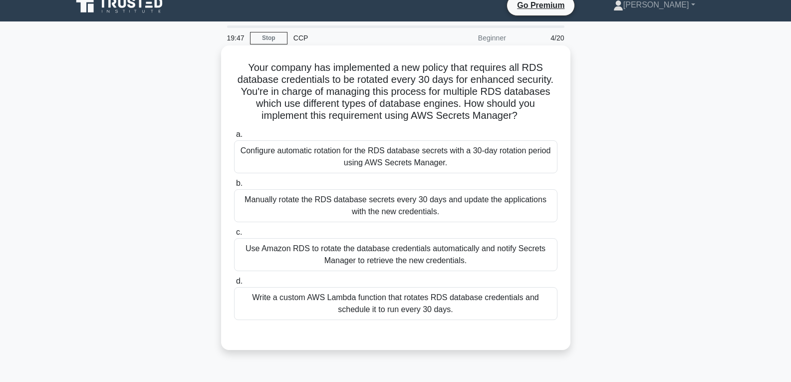
click at [383, 268] on div "Use Amazon RDS to rotate the database credentials automatically and notify Secr…" at bounding box center [395, 254] width 323 height 33
click at [234, 236] on input "c. Use Amazon RDS to rotate the database credentials automatically and notify S…" at bounding box center [234, 232] width 0 height 6
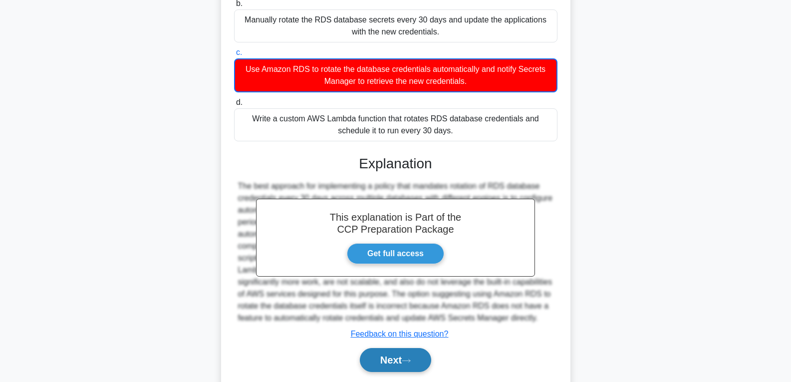
scroll to position [223, 0]
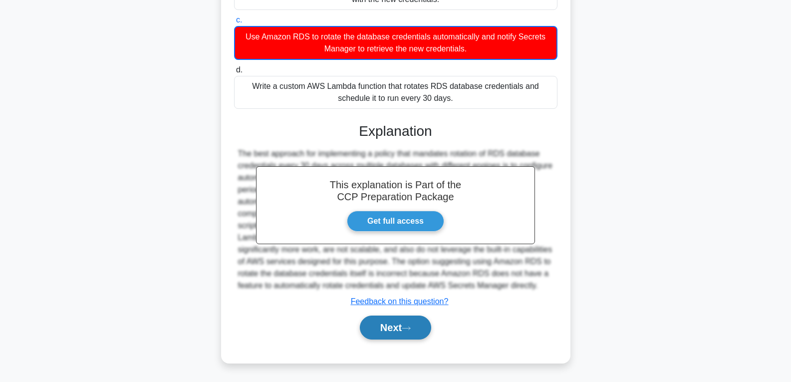
click at [395, 325] on button "Next" at bounding box center [395, 327] width 71 height 24
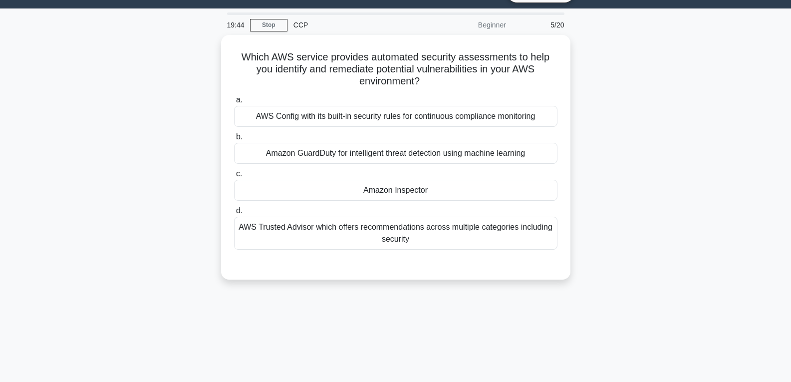
scroll to position [7, 0]
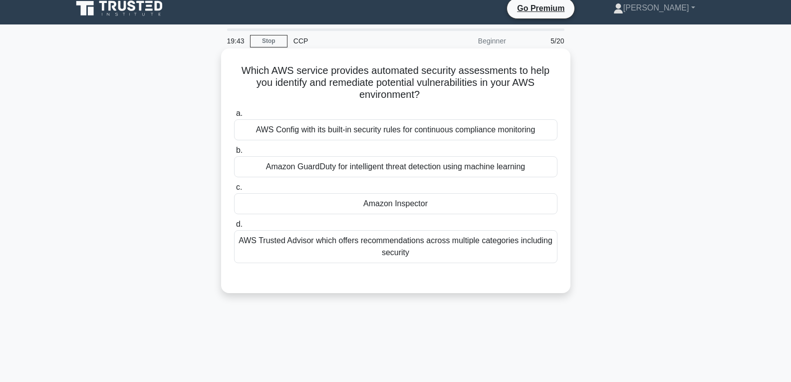
click at [387, 207] on div "Amazon Inspector" at bounding box center [395, 203] width 323 height 21
click at [234, 191] on input "c. Amazon Inspector" at bounding box center [234, 187] width 0 height 6
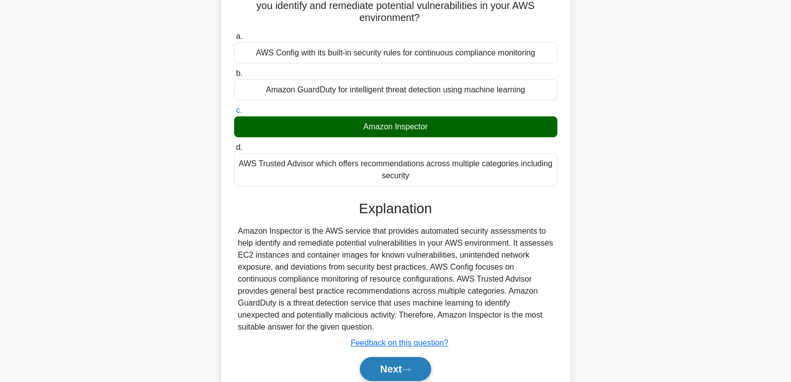
scroll to position [157, 0]
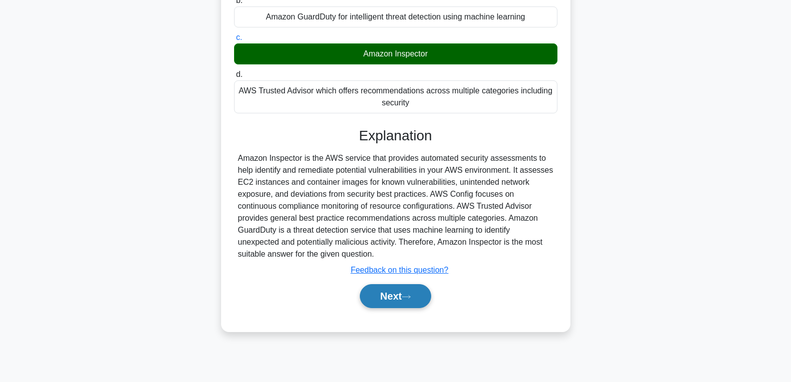
click at [411, 299] on icon at bounding box center [406, 296] width 9 height 5
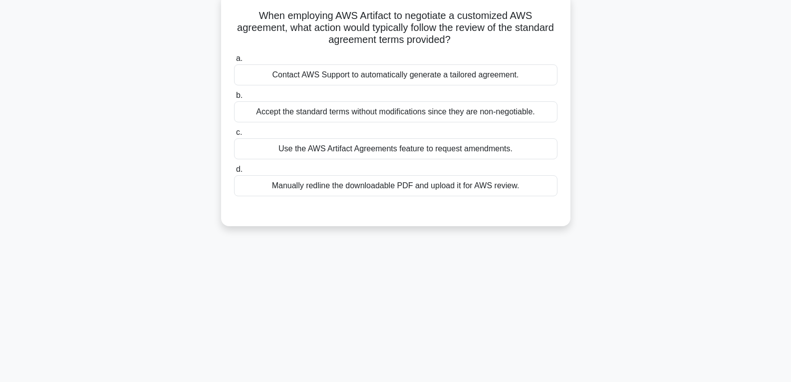
scroll to position [57, 0]
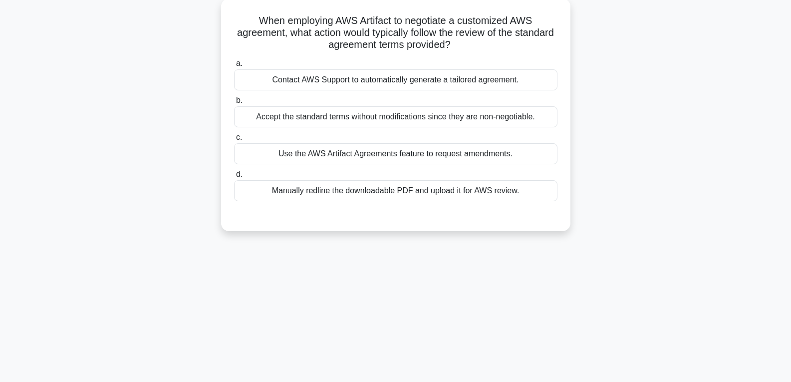
click at [372, 151] on div "Use the AWS Artifact Agreements feature to request amendments." at bounding box center [395, 153] width 323 height 21
click at [234, 141] on input "c. Use the AWS Artifact Agreements feature to request amendments." at bounding box center [234, 137] width 0 height 6
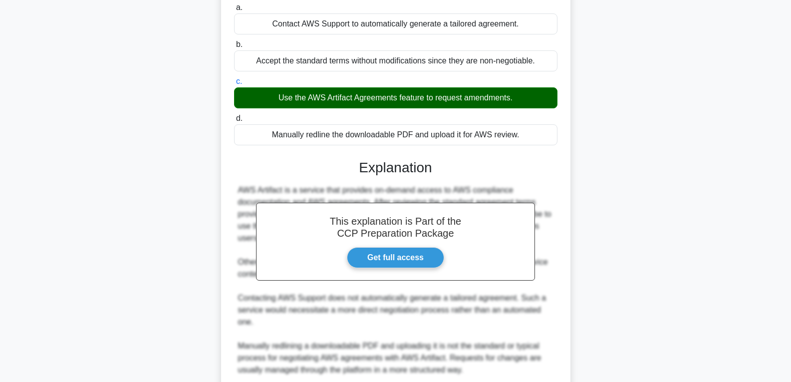
scroll to position [246, 0]
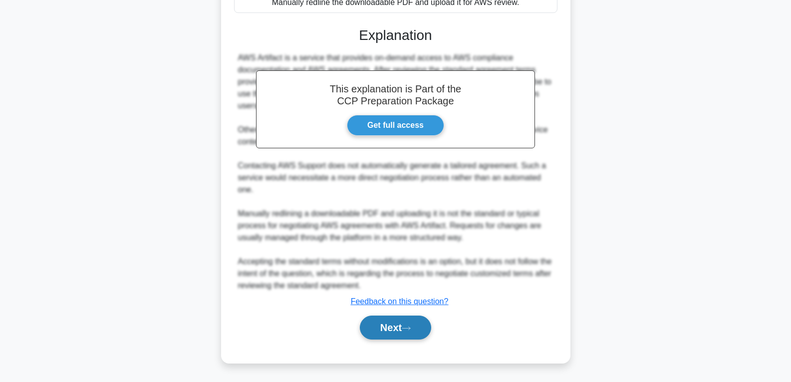
click at [410, 317] on button "Next" at bounding box center [395, 327] width 71 height 24
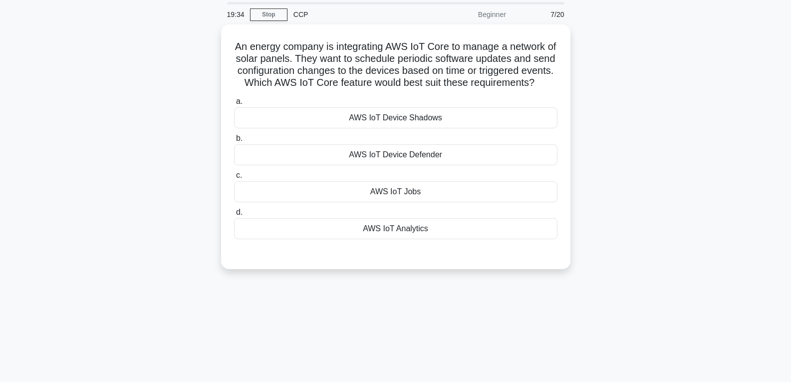
scroll to position [7, 0]
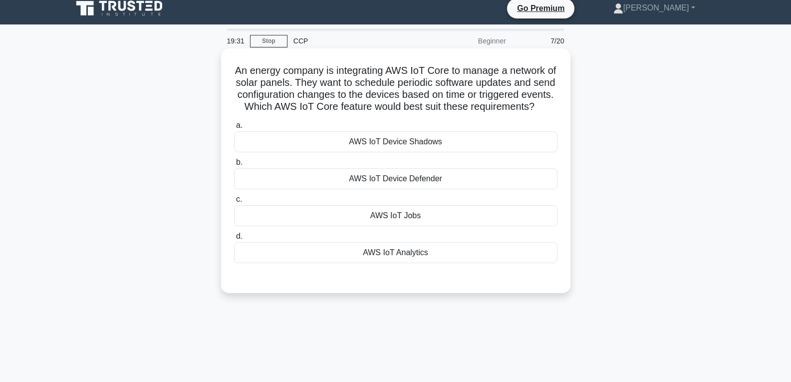
click at [417, 222] on div "AWS IoT Jobs" at bounding box center [395, 215] width 323 height 21
click at [234, 203] on input "c. AWS IoT Jobs" at bounding box center [234, 199] width 0 height 6
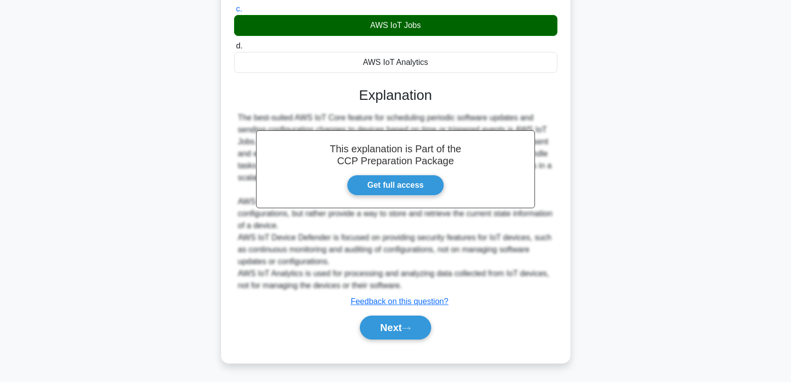
scroll to position [210, 0]
click at [428, 320] on button "Next" at bounding box center [395, 327] width 71 height 24
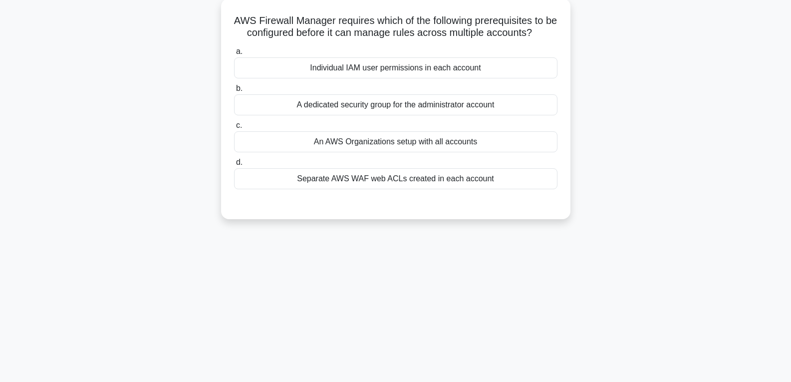
scroll to position [57, 0]
click at [362, 147] on div "An AWS Organizations setup with all accounts" at bounding box center [395, 141] width 323 height 21
click at [234, 129] on input "c. An AWS Organizations setup with all accounts" at bounding box center [234, 125] width 0 height 6
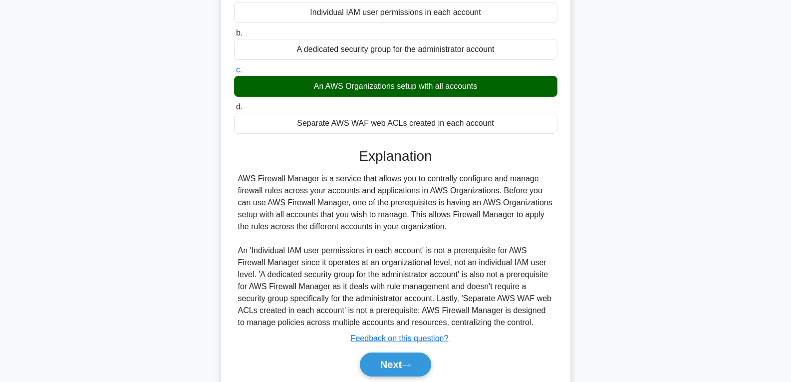
scroll to position [157, 0]
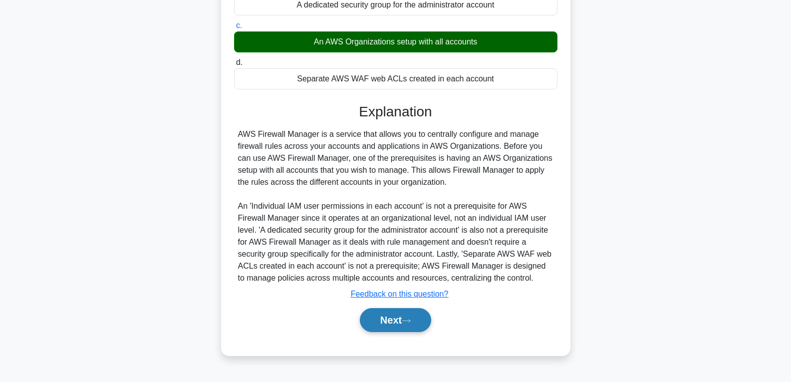
click at [370, 321] on button "Next" at bounding box center [395, 320] width 71 height 24
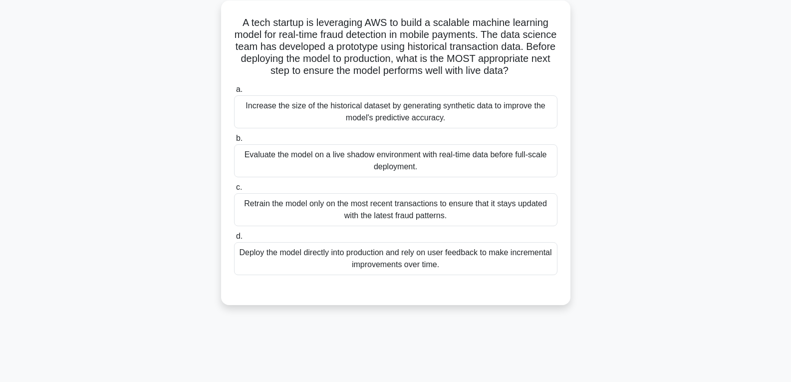
scroll to position [57, 0]
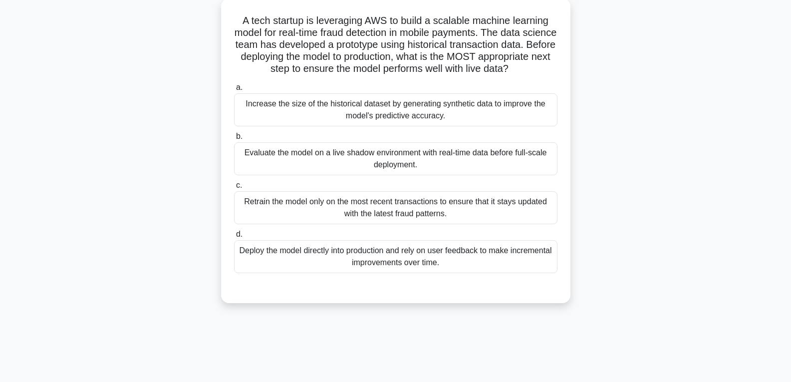
click at [367, 260] on div "Deploy the model directly into production and rely on user feedback to make inc…" at bounding box center [395, 256] width 323 height 33
click at [234, 238] on input "d. Deploy the model directly into production and rely on user feedback to make …" at bounding box center [234, 234] width 0 height 6
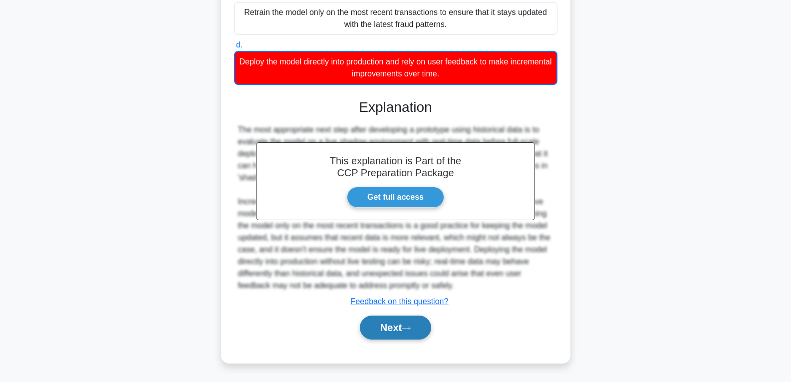
scroll to position [257, 0]
click at [403, 326] on button "Next" at bounding box center [395, 327] width 71 height 24
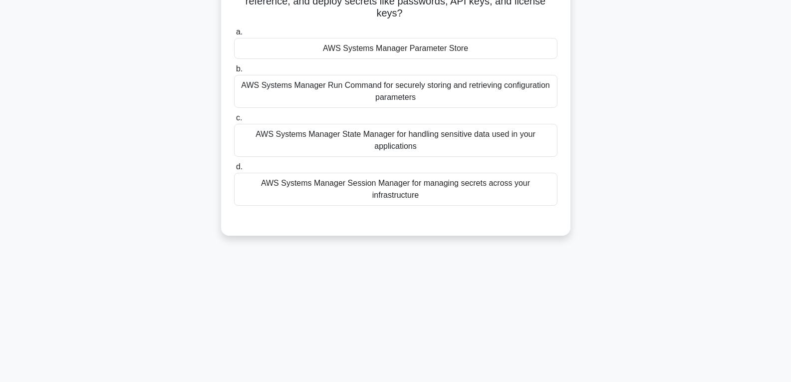
scroll to position [7, 0]
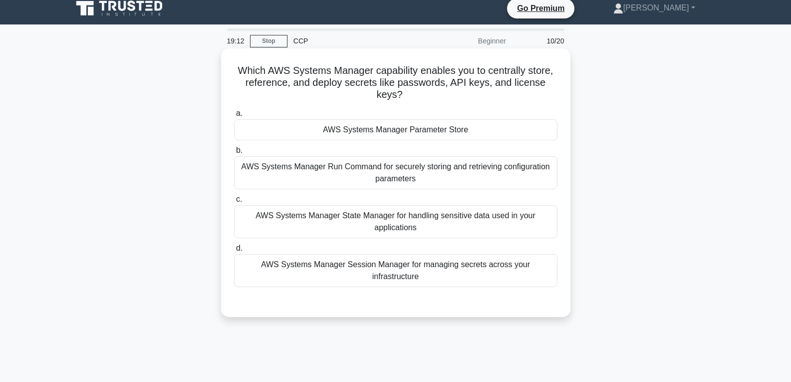
click at [377, 124] on div "AWS Systems Manager Parameter Store" at bounding box center [395, 129] width 323 height 21
click at [234, 117] on input "a. AWS Systems Manager Parameter Store" at bounding box center [234, 113] width 0 height 6
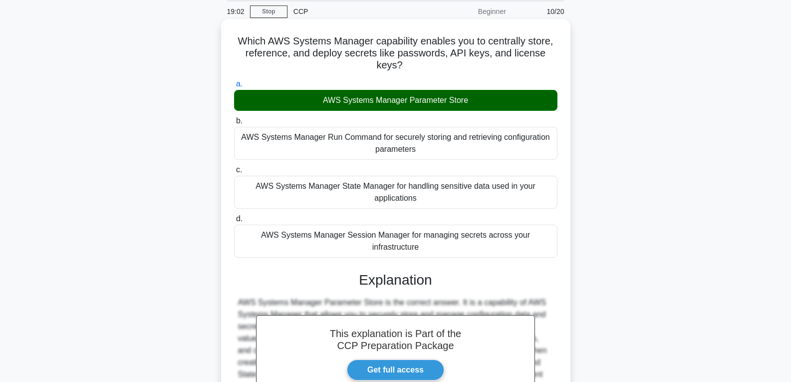
scroll to position [157, 0]
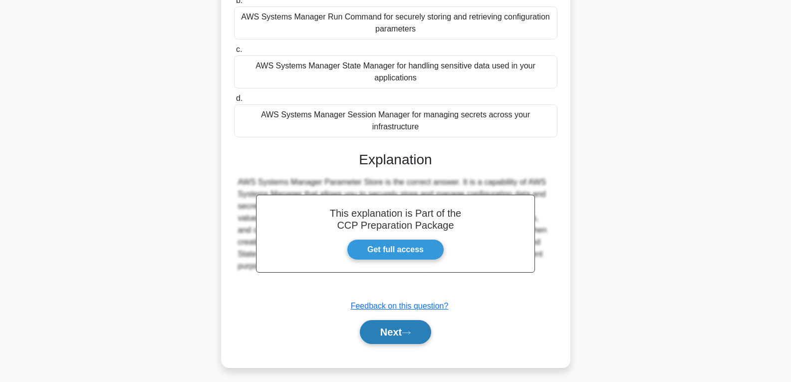
click at [387, 320] on button "Next" at bounding box center [395, 332] width 71 height 24
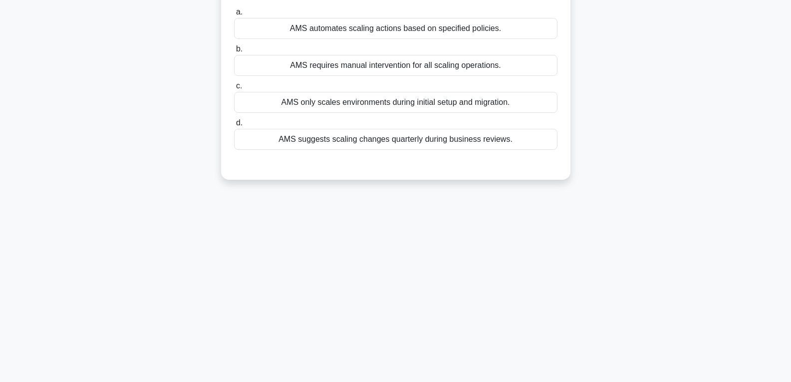
scroll to position [57, 0]
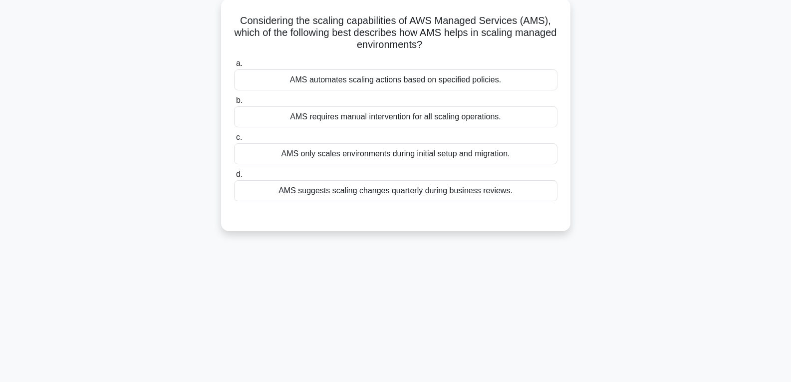
click at [349, 80] on div "AMS automates scaling actions based on specified policies." at bounding box center [395, 79] width 323 height 21
click at [234, 67] on input "a. AMS automates scaling actions based on specified policies." at bounding box center [234, 63] width 0 height 6
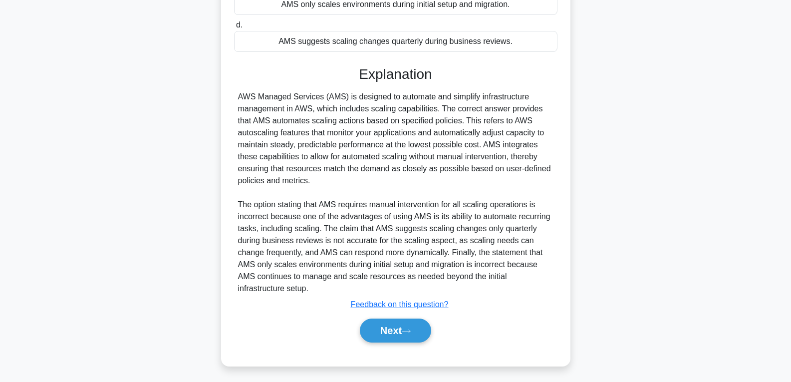
scroll to position [210, 0]
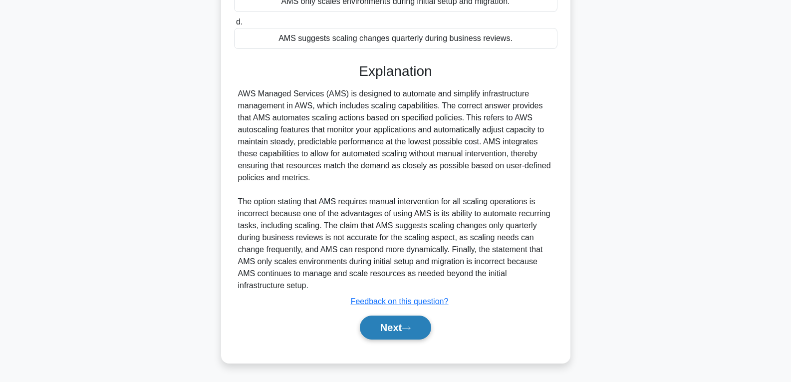
click at [411, 335] on button "Next" at bounding box center [395, 327] width 71 height 24
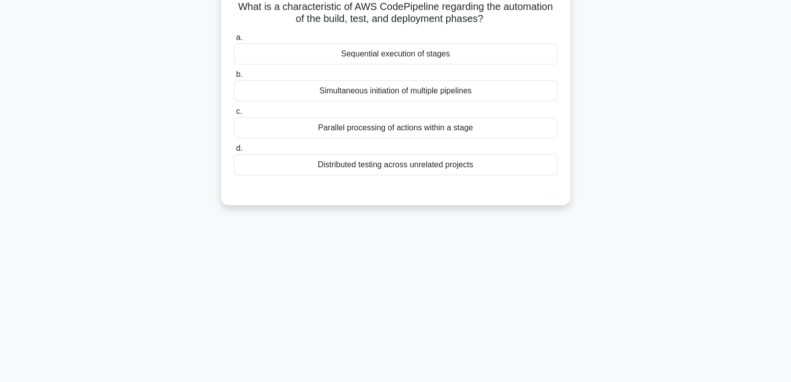
scroll to position [7, 0]
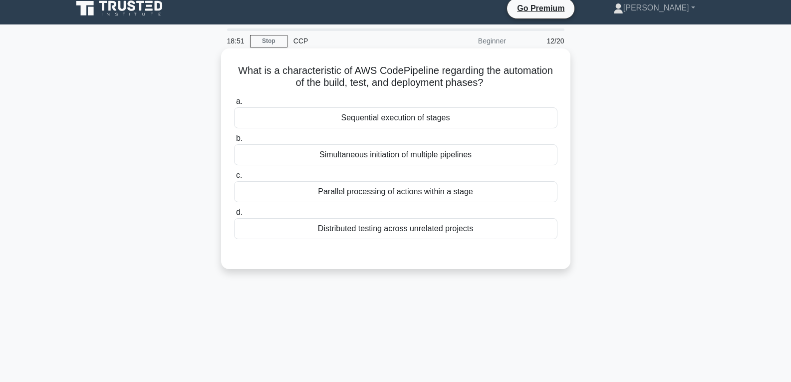
click at [348, 112] on div "Sequential execution of stages" at bounding box center [395, 117] width 323 height 21
click at [234, 105] on input "a. Sequential execution of stages" at bounding box center [234, 101] width 0 height 6
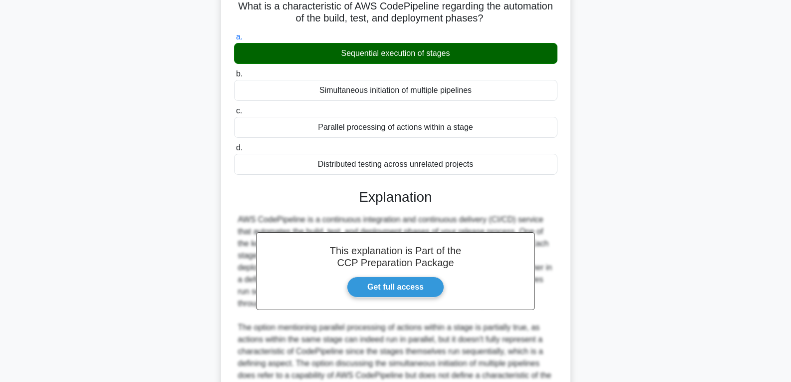
scroll to position [207, 0]
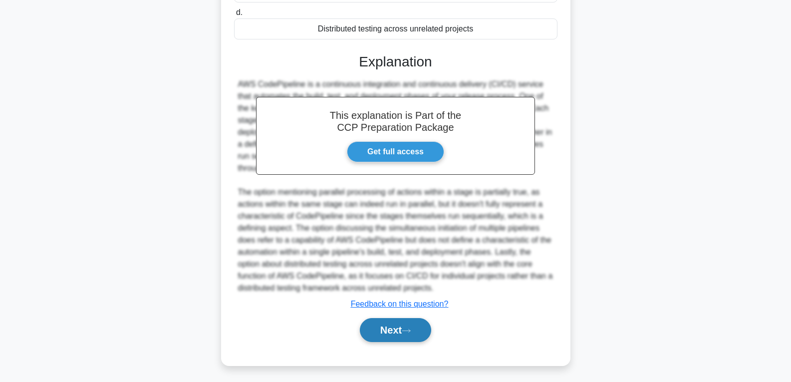
click at [404, 337] on button "Next" at bounding box center [395, 330] width 71 height 24
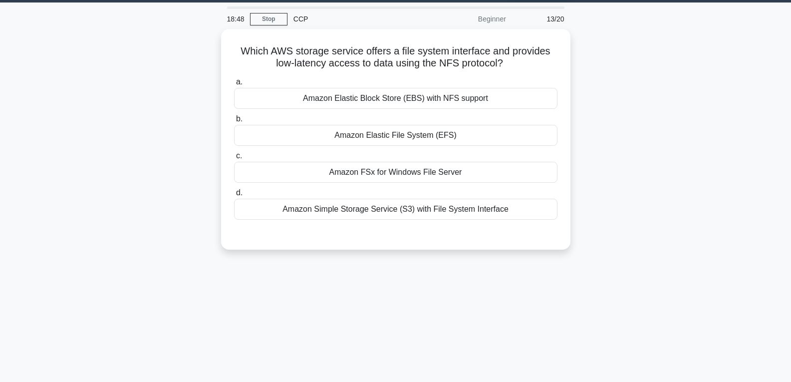
scroll to position [7, 0]
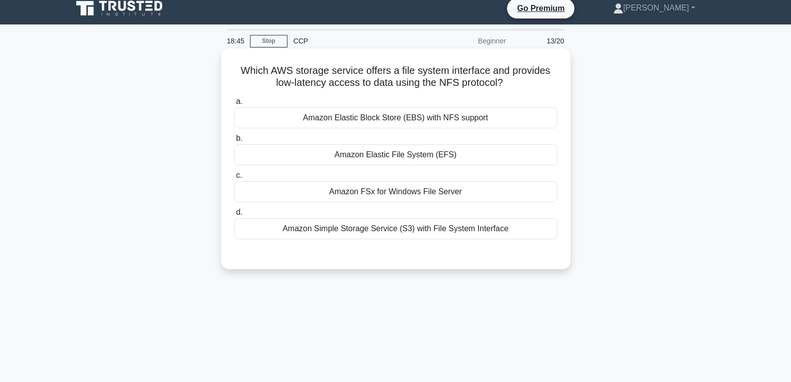
click at [400, 157] on div "Amazon Elastic File System (EFS)" at bounding box center [395, 154] width 323 height 21
click at [234, 142] on input "b. Amazon Elastic File System (EFS)" at bounding box center [234, 138] width 0 height 6
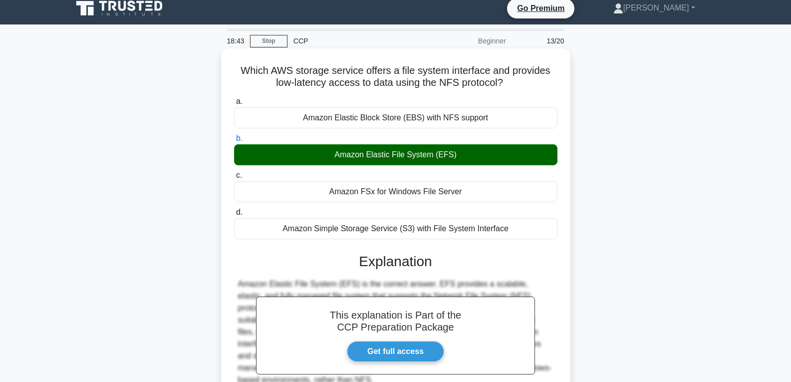
scroll to position [157, 0]
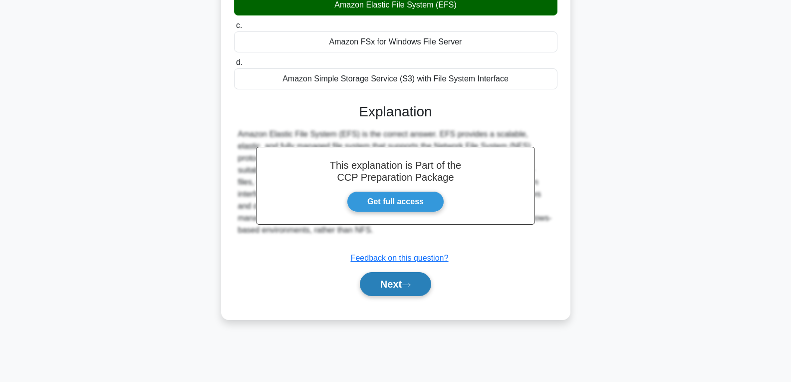
click at [387, 277] on button "Next" at bounding box center [395, 284] width 71 height 24
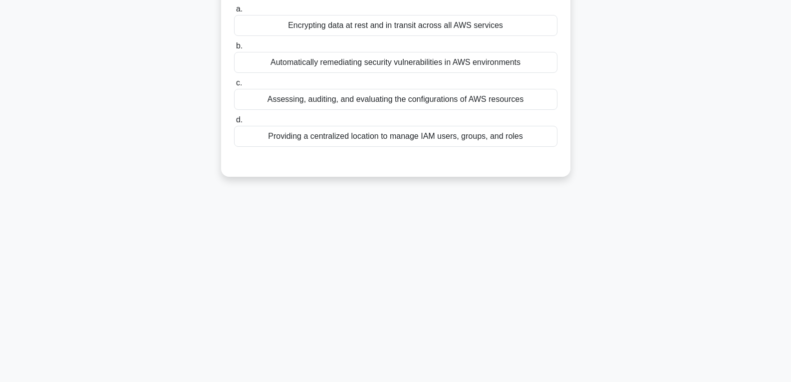
scroll to position [7, 0]
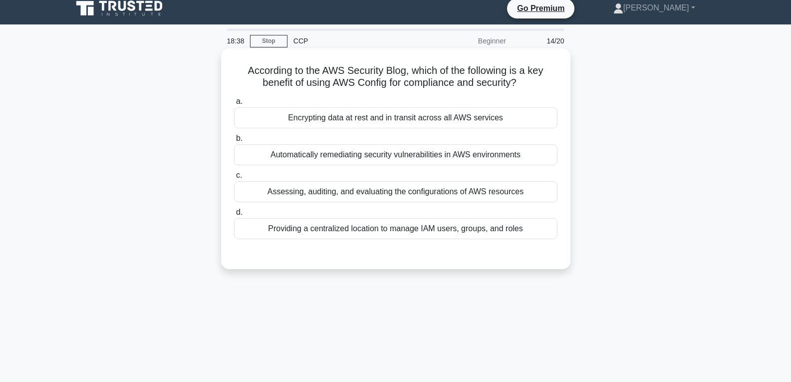
click at [360, 230] on div "Providing a centralized location to manage IAM users, groups, and roles" at bounding box center [395, 228] width 323 height 21
click at [234, 216] on input "d. Providing a centralized location to manage IAM users, groups, and roles" at bounding box center [234, 212] width 0 height 6
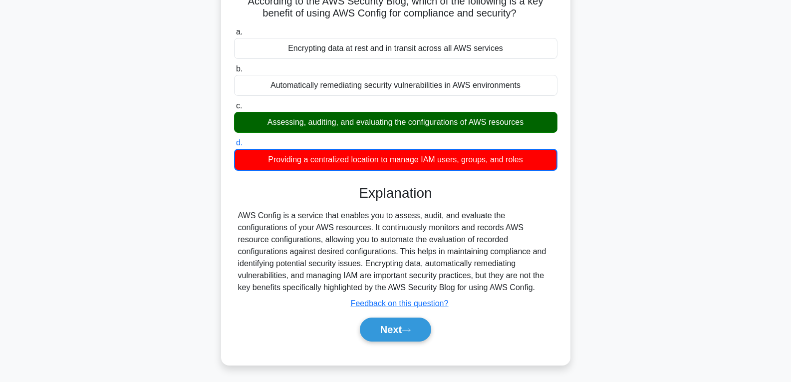
scroll to position [157, 0]
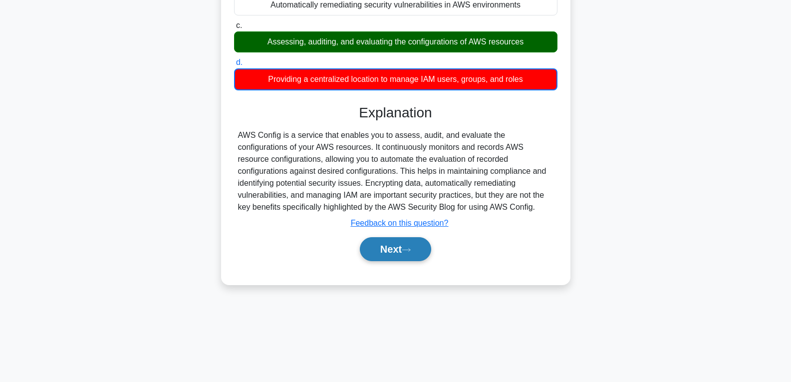
click at [392, 248] on button "Next" at bounding box center [395, 249] width 71 height 24
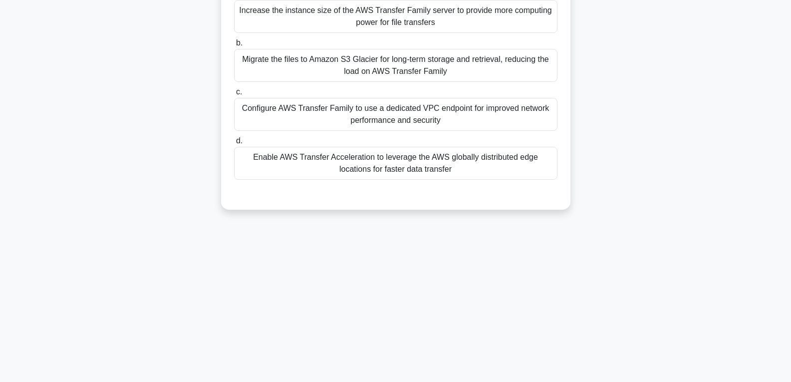
scroll to position [57, 0]
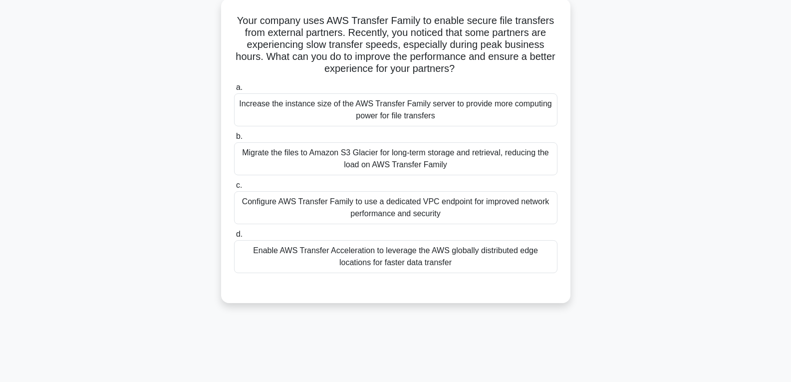
click at [415, 249] on div "Enable AWS Transfer Acceleration to leverage the AWS globally distributed edge …" at bounding box center [395, 256] width 323 height 33
click at [234, 238] on input "d. Enable AWS Transfer Acceleration to leverage the AWS globally distributed ed…" at bounding box center [234, 234] width 0 height 6
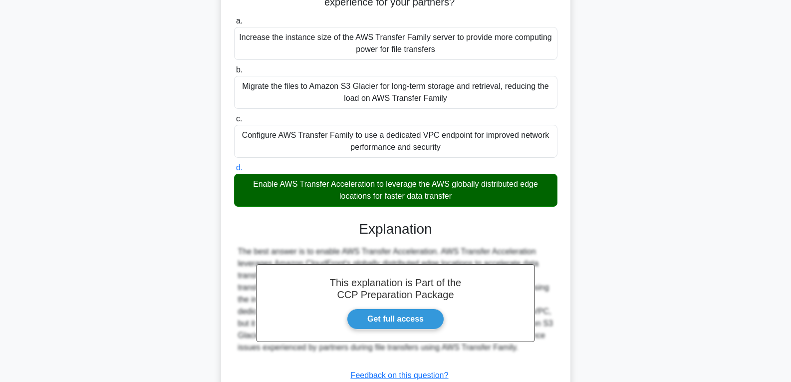
scroll to position [198, 0]
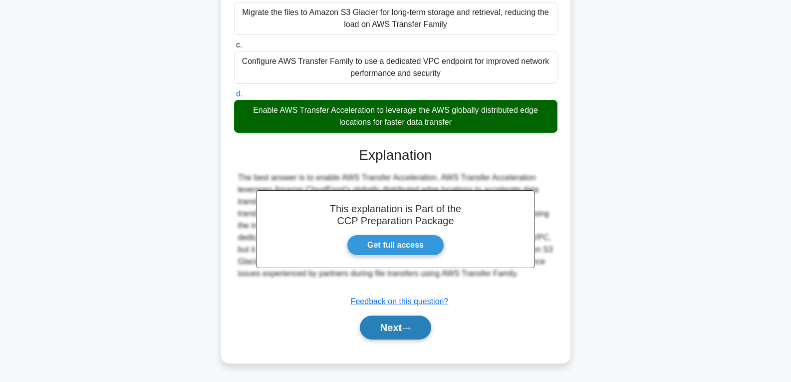
click at [417, 326] on button "Next" at bounding box center [395, 327] width 71 height 24
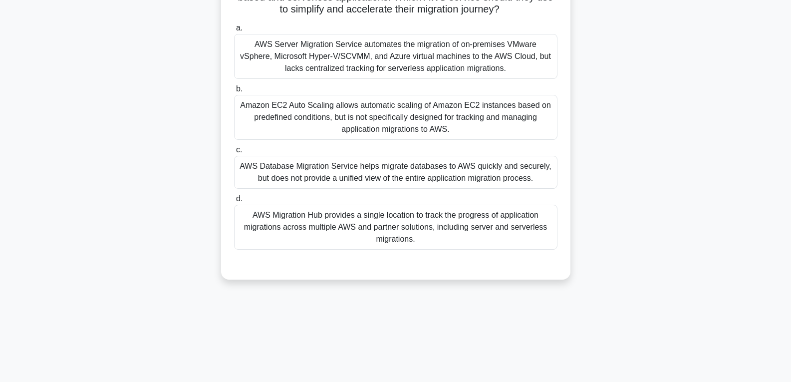
scroll to position [57, 0]
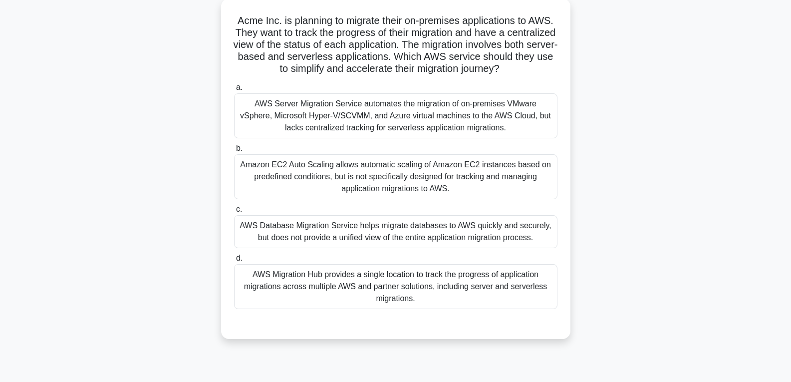
click at [334, 134] on div "AWS Server Migration Service automates the migration of on-premises VMware vSph…" at bounding box center [395, 115] width 323 height 45
click at [234, 91] on input "a. AWS Server Migration Service automates the migration of on-premises VMware v…" at bounding box center [234, 87] width 0 height 6
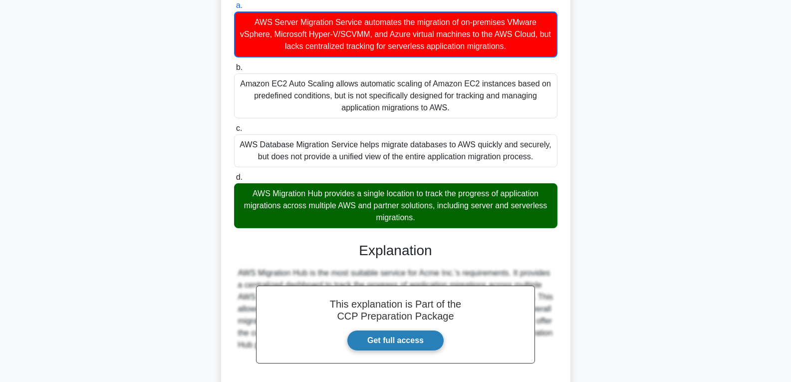
scroll to position [247, 0]
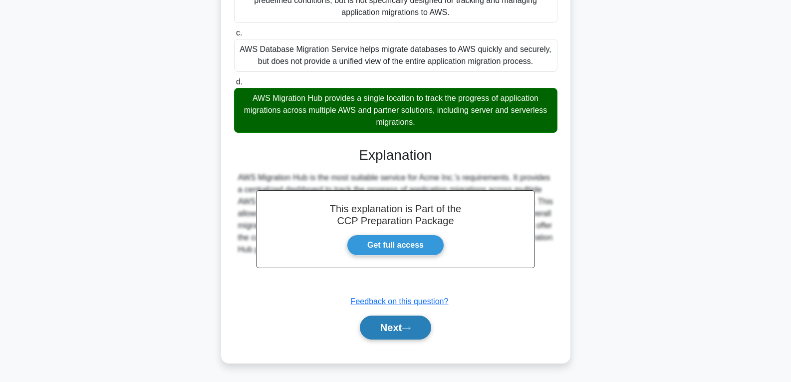
click at [401, 321] on button "Next" at bounding box center [395, 327] width 71 height 24
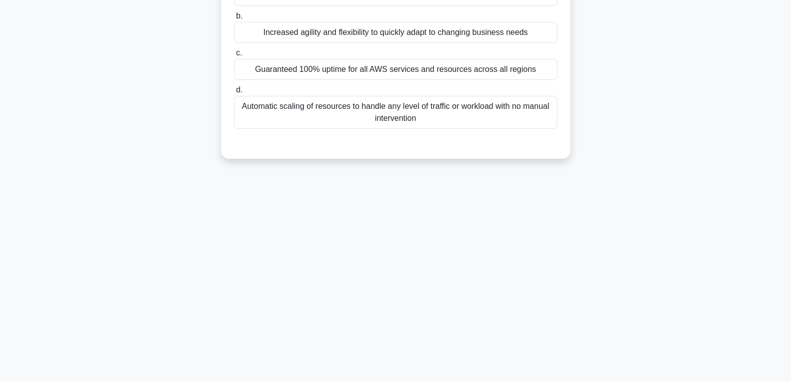
scroll to position [57, 0]
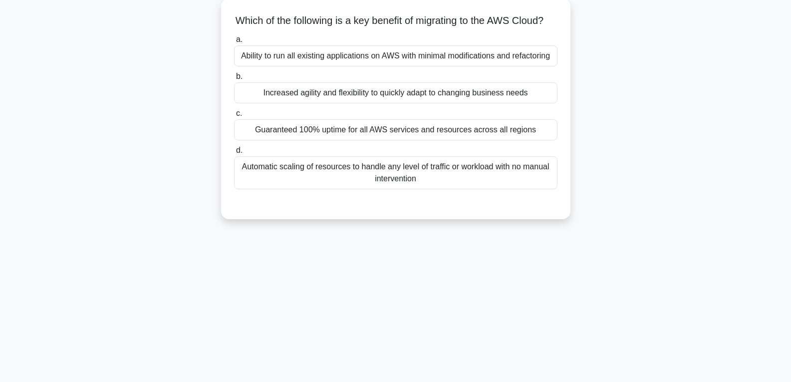
click at [367, 140] on div "Guaranteed 100% uptime for all AWS services and resources across all regions" at bounding box center [395, 129] width 323 height 21
click at [234, 117] on input "c. Guaranteed 100% uptime for all AWS services and resources across all regions" at bounding box center [234, 113] width 0 height 6
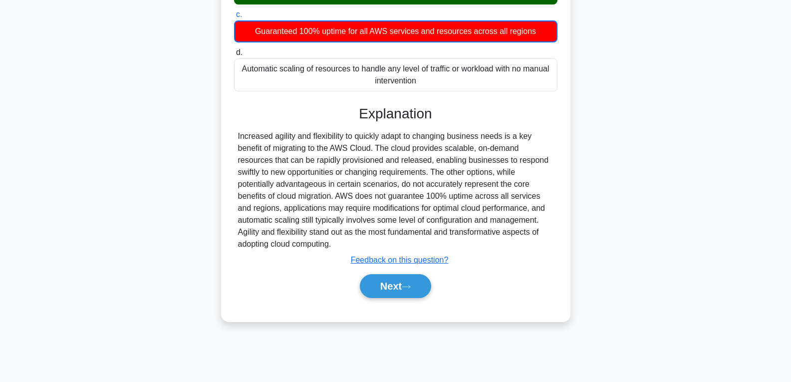
scroll to position [157, 0]
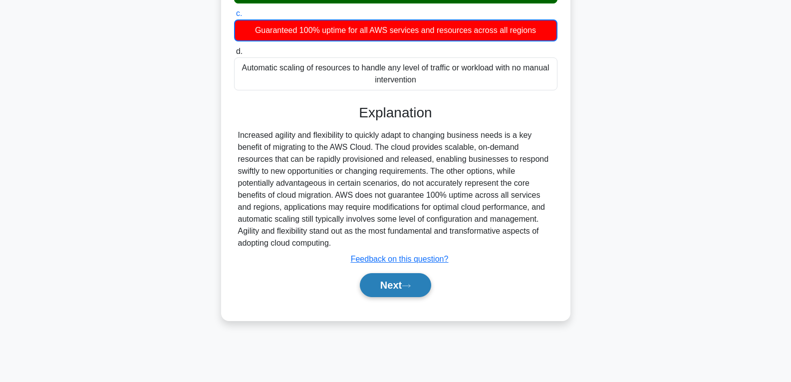
click at [398, 295] on button "Next" at bounding box center [395, 285] width 71 height 24
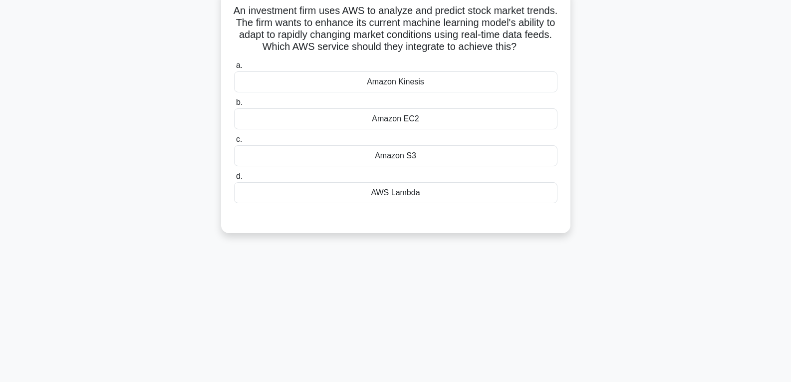
scroll to position [57, 0]
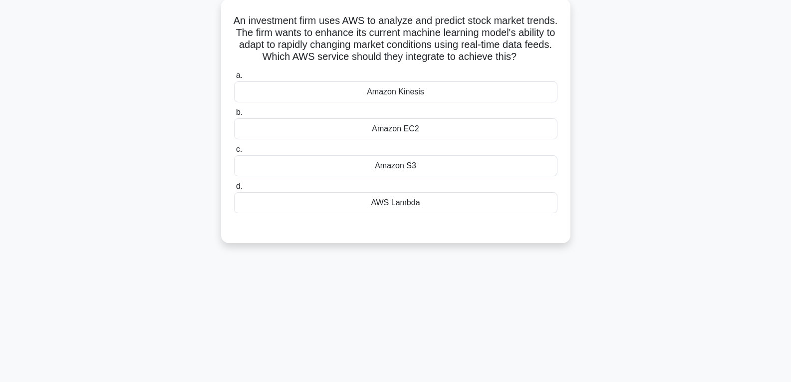
click at [425, 102] on div "Amazon Kinesis" at bounding box center [395, 91] width 323 height 21
click at [234, 79] on input "a. Amazon Kinesis" at bounding box center [234, 75] width 0 height 6
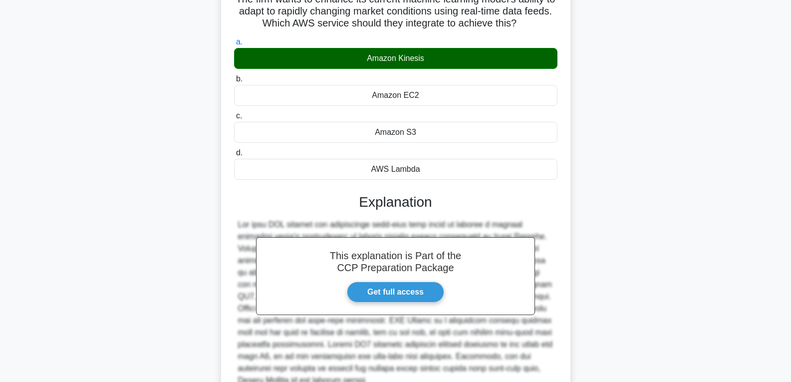
scroll to position [198, 0]
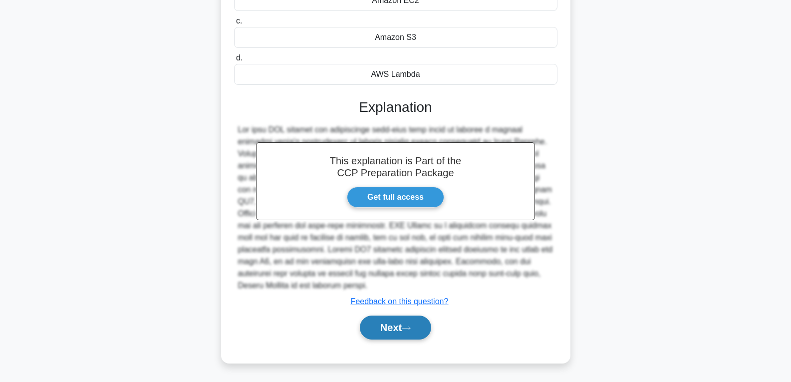
click at [403, 330] on button "Next" at bounding box center [395, 327] width 71 height 24
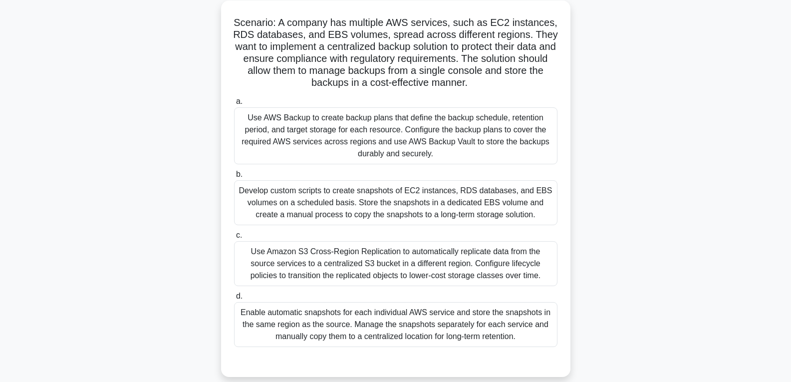
scroll to position [57, 0]
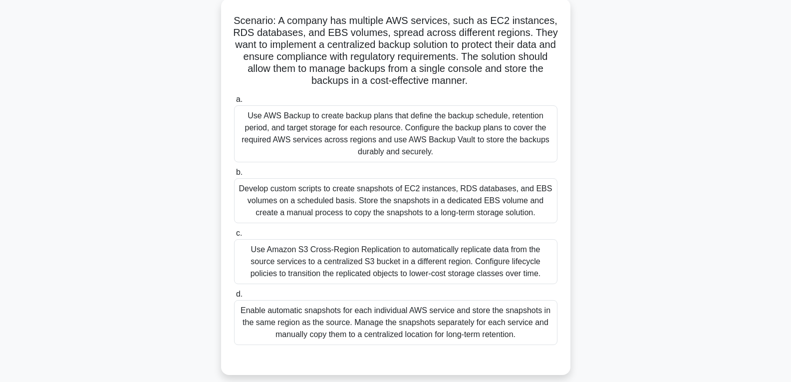
click at [400, 319] on div "Enable automatic snapshots for each individual AWS service and store the snapsh…" at bounding box center [395, 322] width 323 height 45
click at [234, 297] on input "d. Enable automatic snapshots for each individual AWS service and store the sna…" at bounding box center [234, 294] width 0 height 6
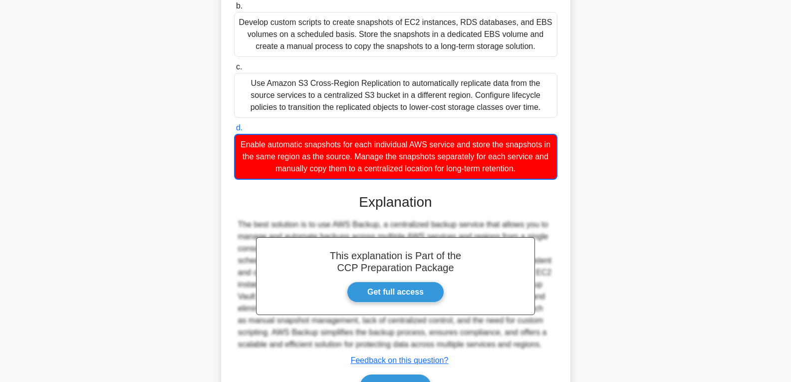
scroll to position [283, 0]
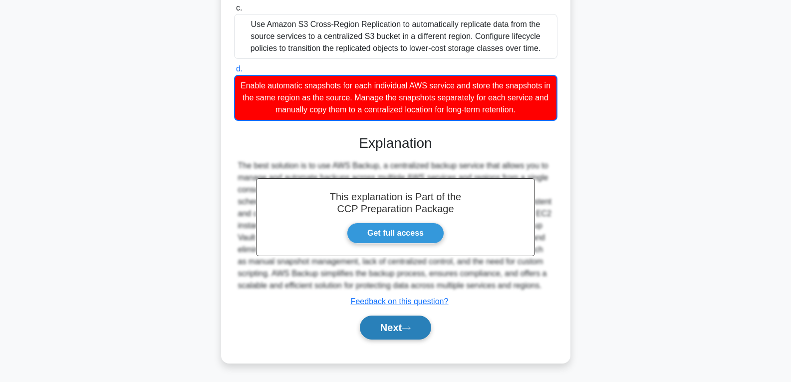
click at [400, 326] on button "Next" at bounding box center [395, 327] width 71 height 24
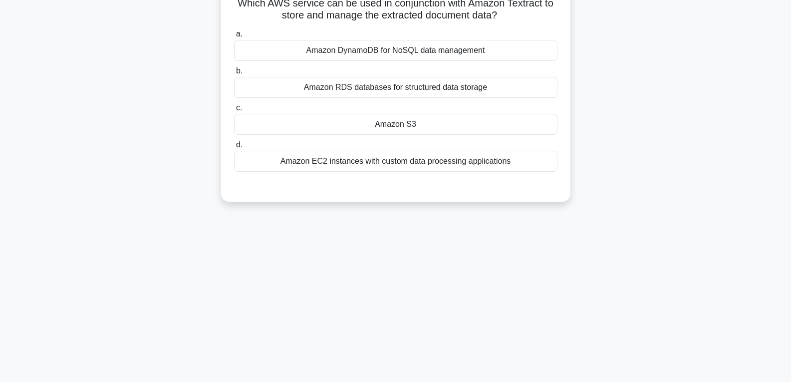
scroll to position [57, 0]
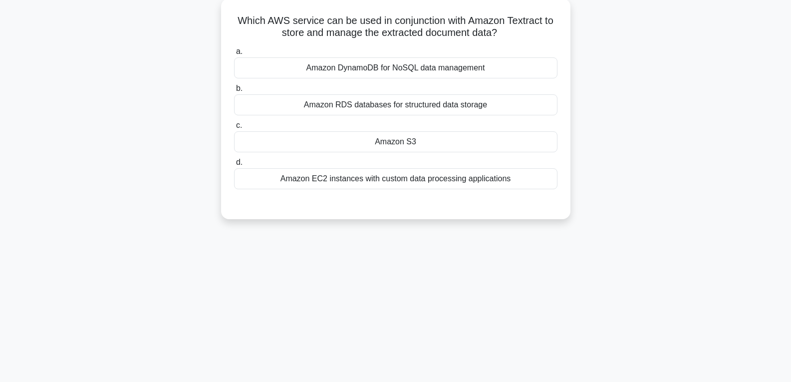
click at [380, 141] on div "Amazon S3" at bounding box center [395, 141] width 323 height 21
click at [234, 129] on input "c. Amazon S3" at bounding box center [234, 125] width 0 height 6
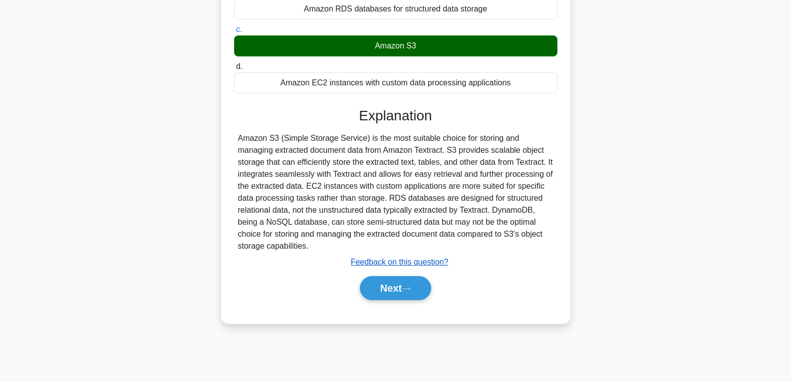
scroll to position [157, 0]
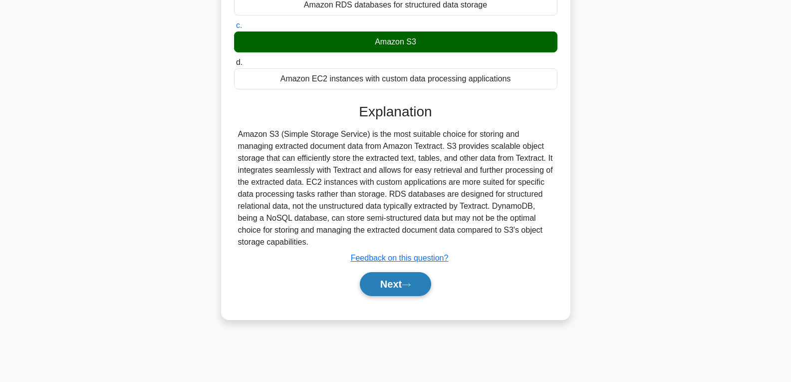
click at [405, 284] on button "Next" at bounding box center [395, 284] width 71 height 24
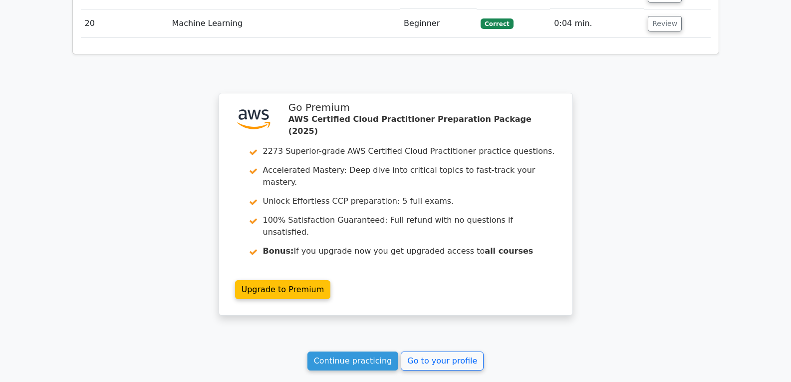
scroll to position [2068, 0]
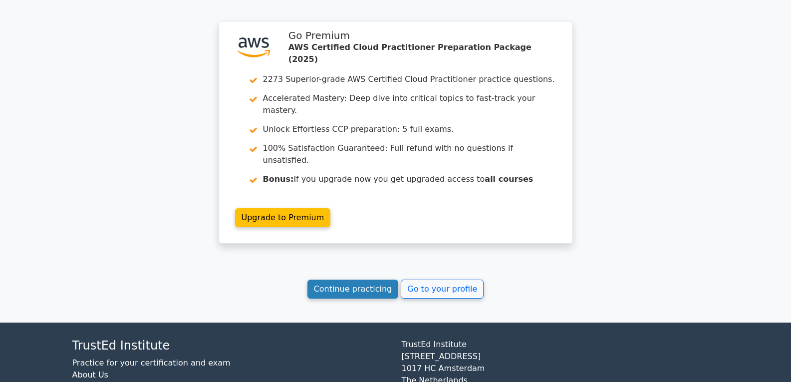
click at [375, 279] on link "Continue practicing" at bounding box center [352, 288] width 91 height 19
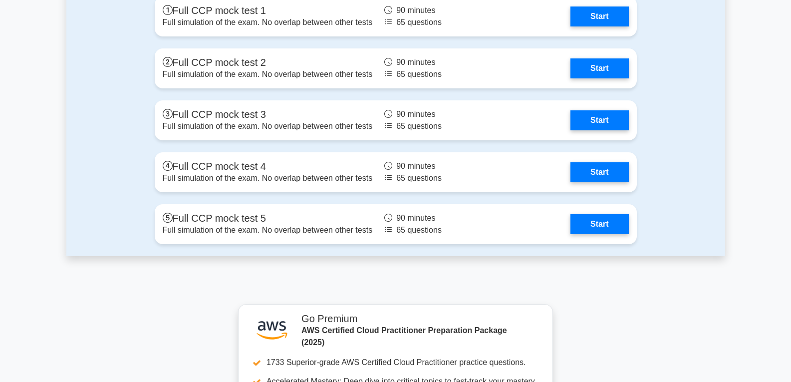
scroll to position [2495, 0]
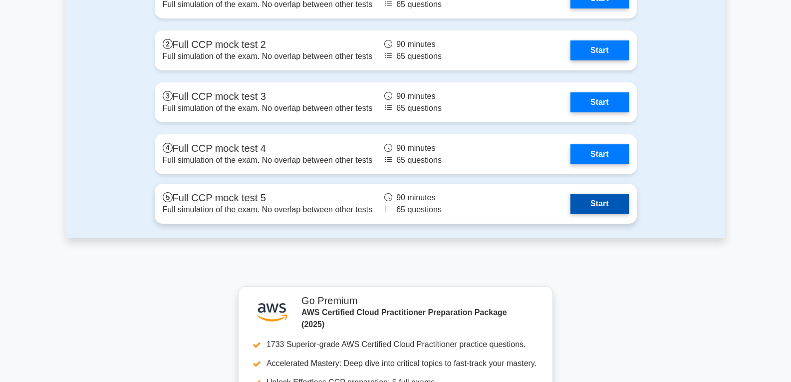
click at [599, 200] on link "Start" at bounding box center [599, 204] width 58 height 20
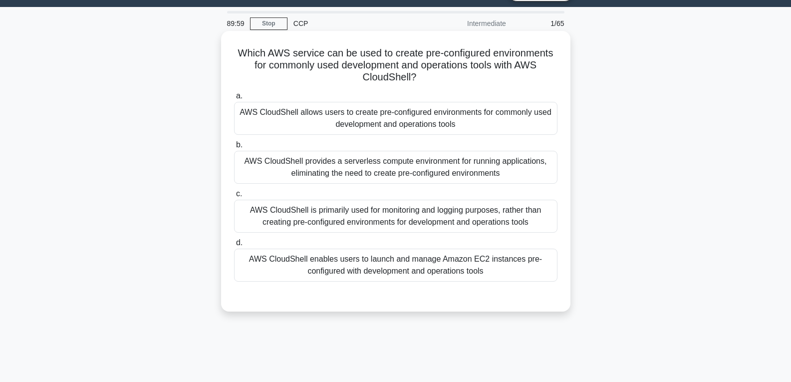
scroll to position [50, 0]
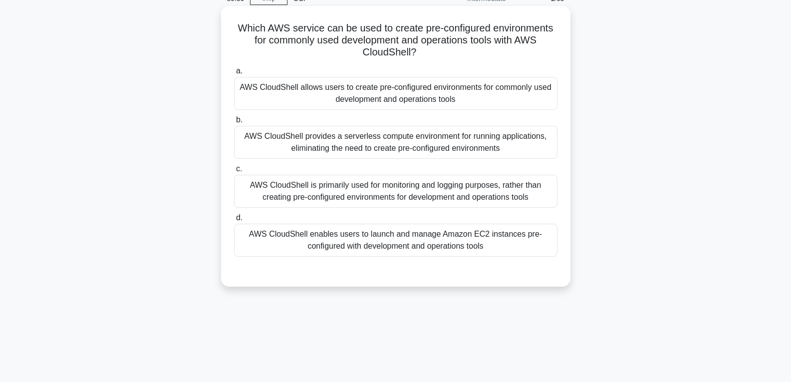
click at [451, 187] on div "AWS CloudShell is primarily used for monitoring and logging purposes, rather th…" at bounding box center [395, 191] width 323 height 33
click at [234, 172] on input "c. AWS CloudShell is primarily used for monitoring and logging purposes, rather…" at bounding box center [234, 169] width 0 height 6
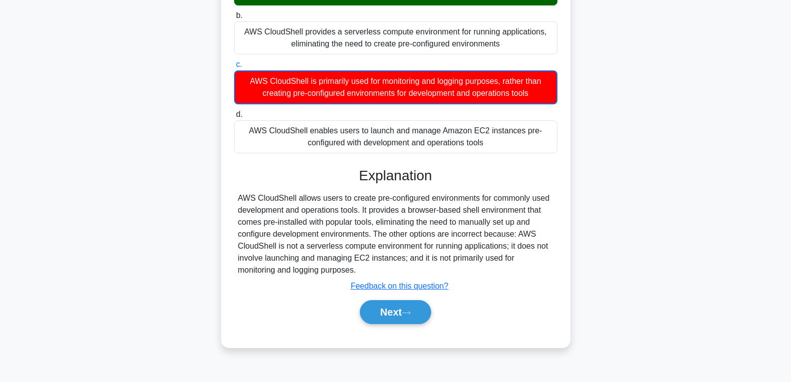
scroll to position [157, 0]
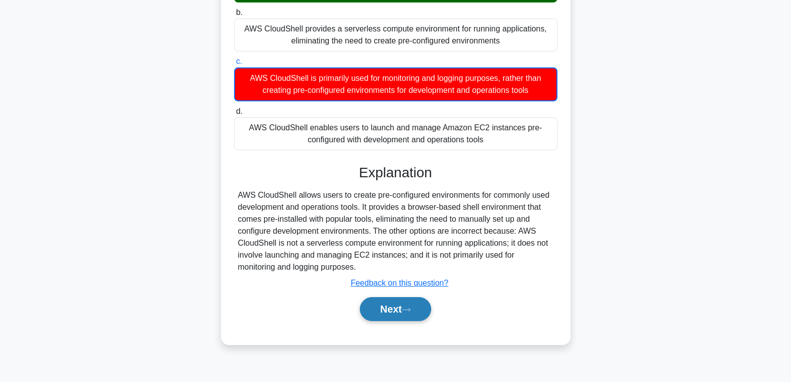
click at [403, 311] on button "Next" at bounding box center [395, 309] width 71 height 24
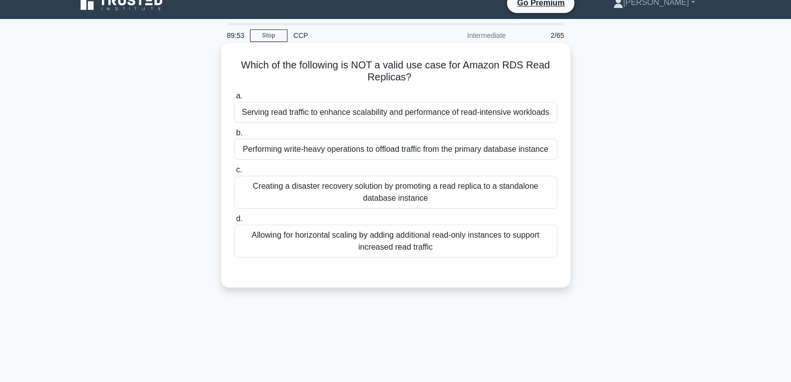
scroll to position [7, 0]
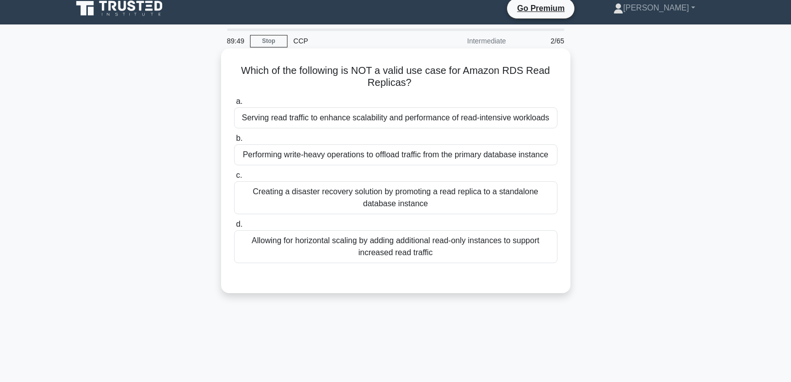
click at [361, 165] on div "Performing write-heavy operations to offload traffic from the primary database …" at bounding box center [395, 154] width 323 height 21
click at [234, 142] on input "b. Performing write-heavy operations to offload traffic from the primary databa…" at bounding box center [234, 138] width 0 height 6
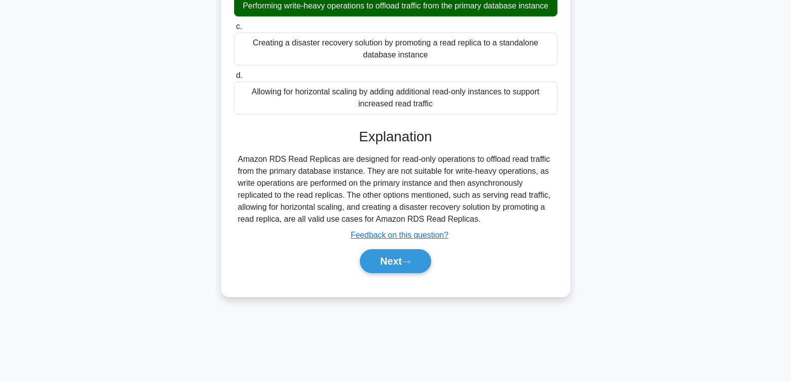
scroll to position [157, 0]
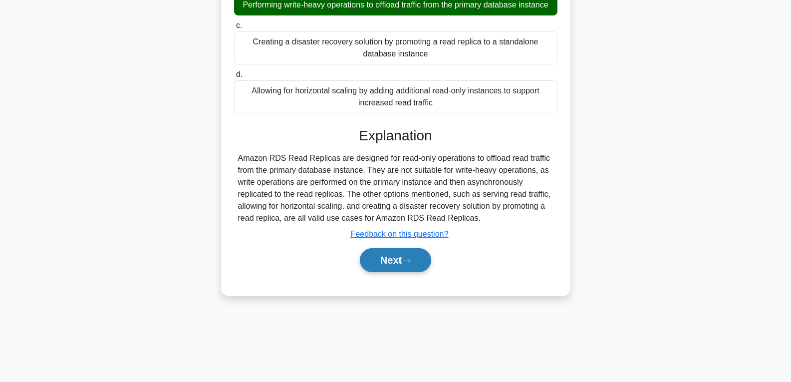
click at [384, 264] on button "Next" at bounding box center [395, 260] width 71 height 24
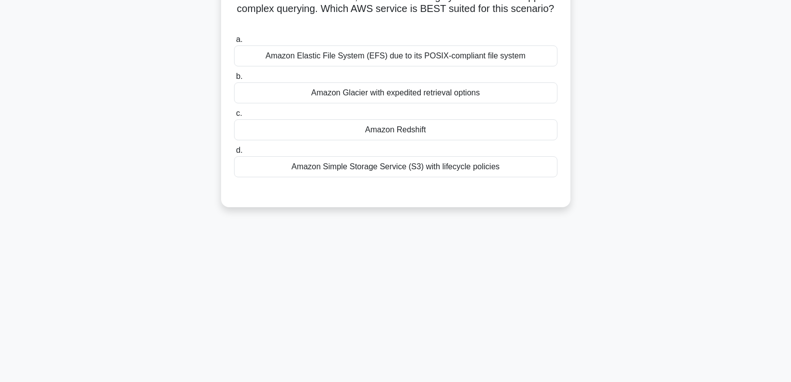
scroll to position [57, 0]
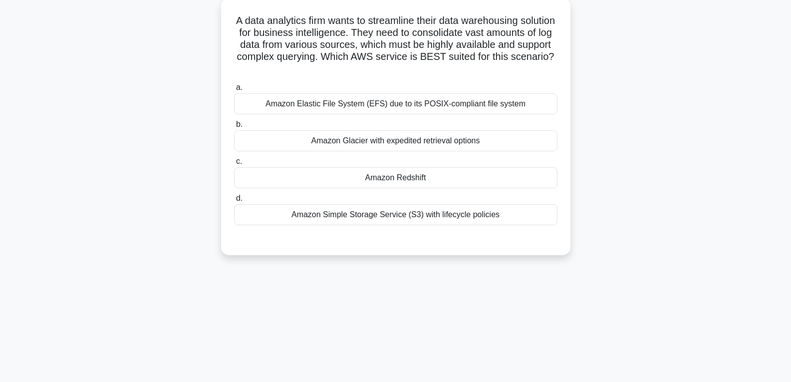
click at [368, 177] on div "Amazon Redshift" at bounding box center [395, 177] width 323 height 21
click at [234, 165] on input "c. Amazon Redshift" at bounding box center [234, 161] width 0 height 6
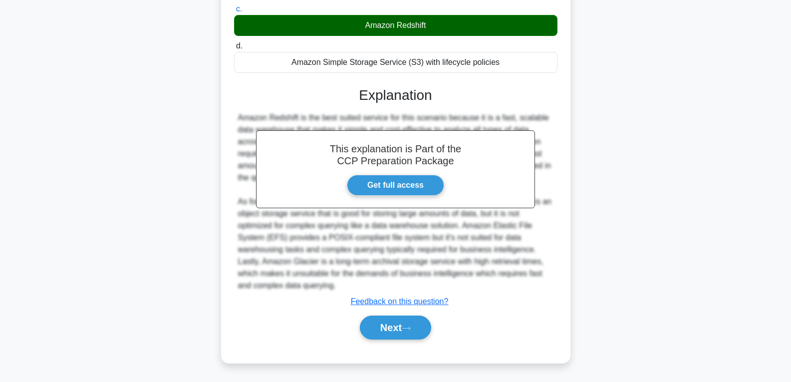
scroll to position [210, 0]
click at [393, 329] on button "Next" at bounding box center [395, 327] width 71 height 24
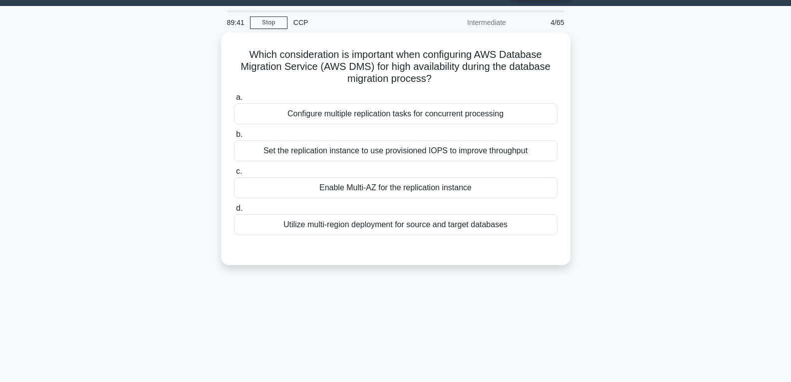
scroll to position [7, 0]
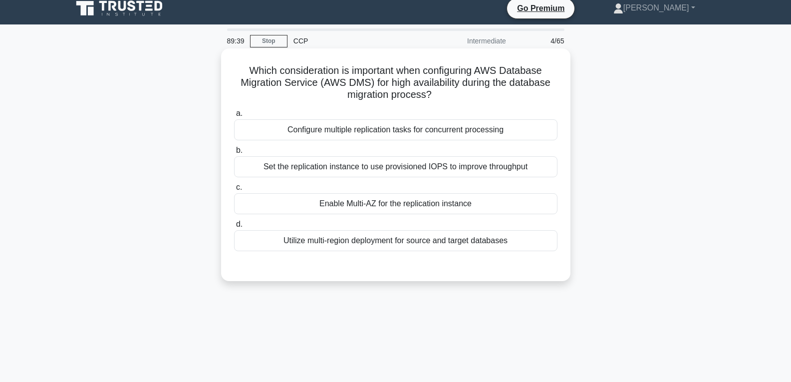
click at [374, 200] on div "Enable Multi-AZ for the replication instance" at bounding box center [395, 203] width 323 height 21
click at [234, 191] on input "c. Enable Multi-AZ for the replication instance" at bounding box center [234, 187] width 0 height 6
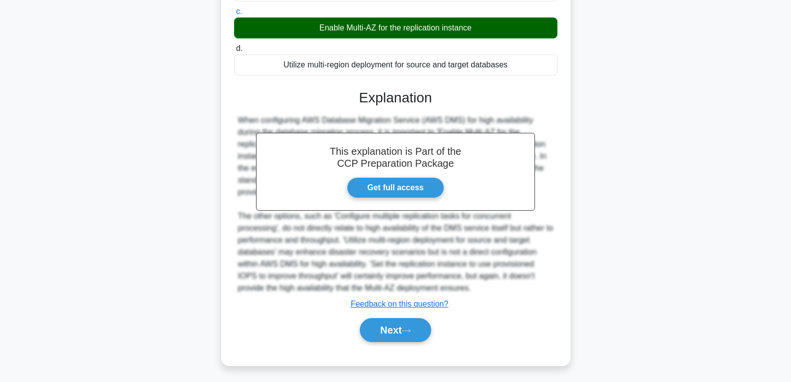
scroll to position [186, 0]
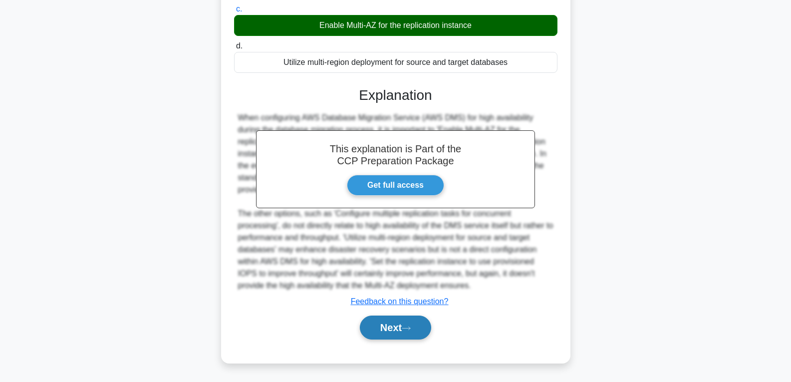
click at [387, 323] on button "Next" at bounding box center [395, 327] width 71 height 24
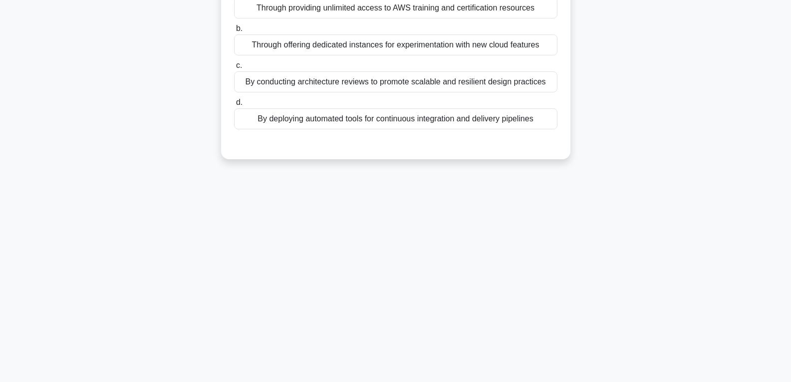
scroll to position [7, 0]
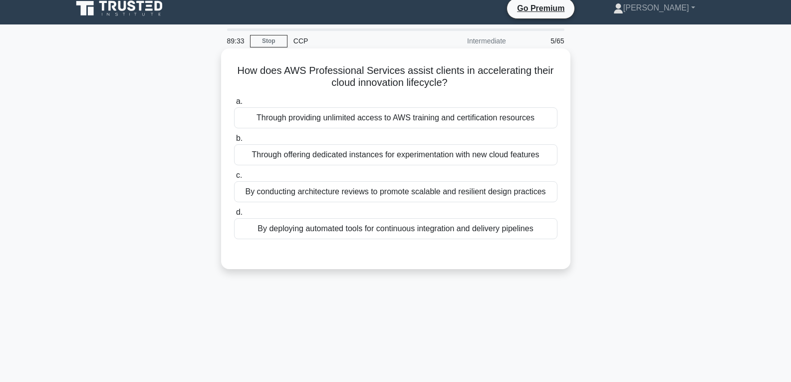
click at [352, 150] on div "Through offering dedicated instances for experimentation with new cloud features" at bounding box center [395, 154] width 323 height 21
click at [234, 142] on input "b. Through offering dedicated instances for experimentation with new cloud feat…" at bounding box center [234, 138] width 0 height 6
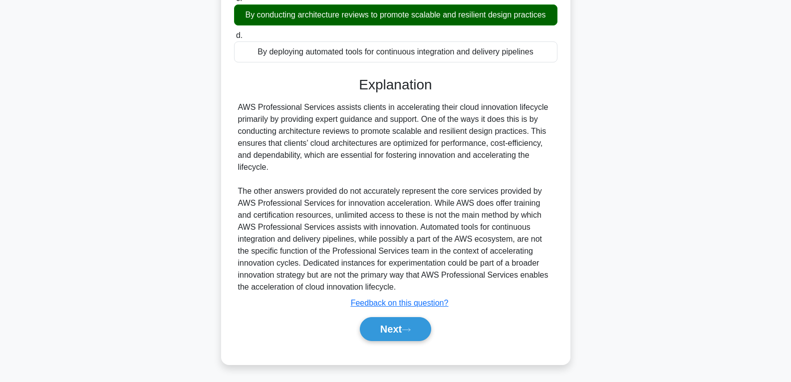
scroll to position [187, 0]
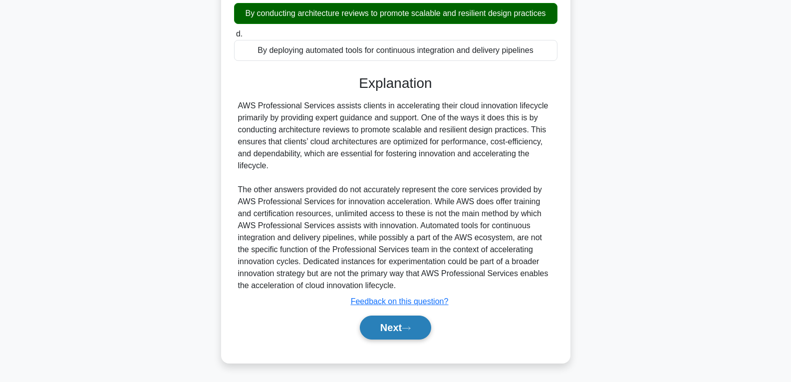
click at [377, 327] on button "Next" at bounding box center [395, 327] width 71 height 24
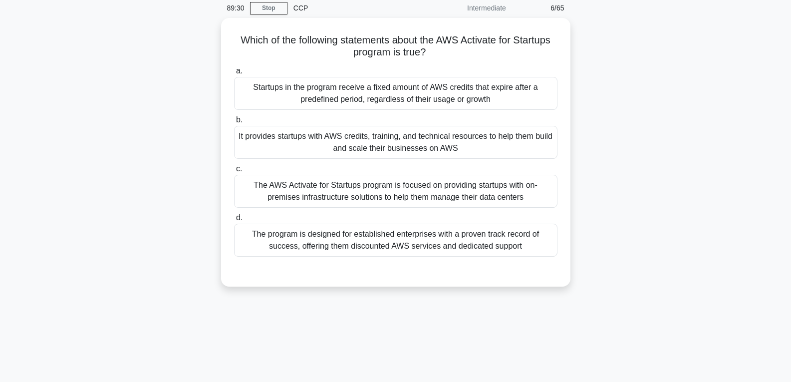
scroll to position [7, 0]
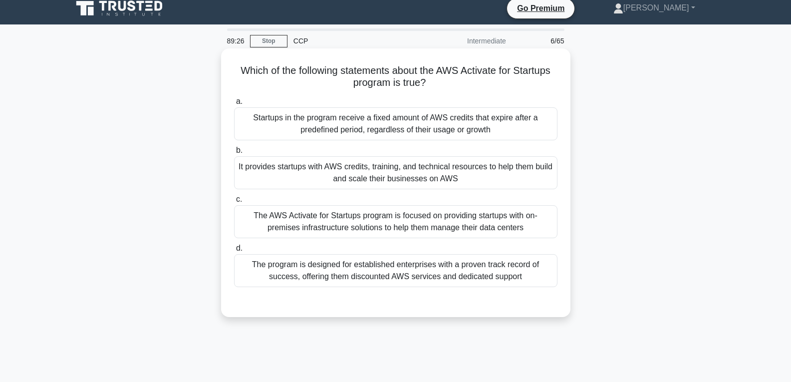
click at [372, 271] on div "The program is designed for established enterprises with a proven track record …" at bounding box center [395, 270] width 323 height 33
click at [234, 252] on input "d. The program is designed for established enterprises with a proven track reco…" at bounding box center [234, 248] width 0 height 6
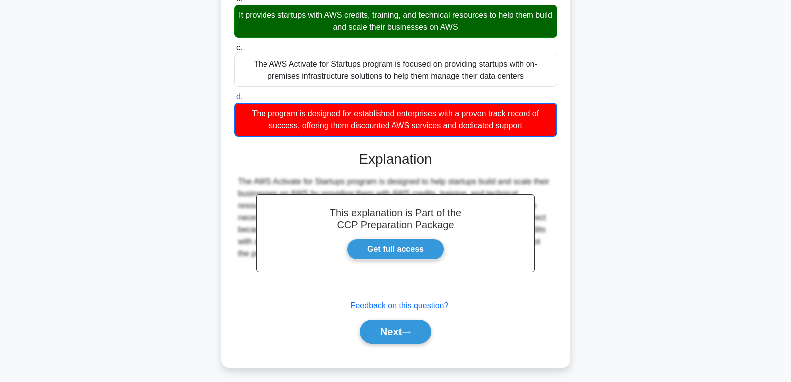
scroll to position [163, 0]
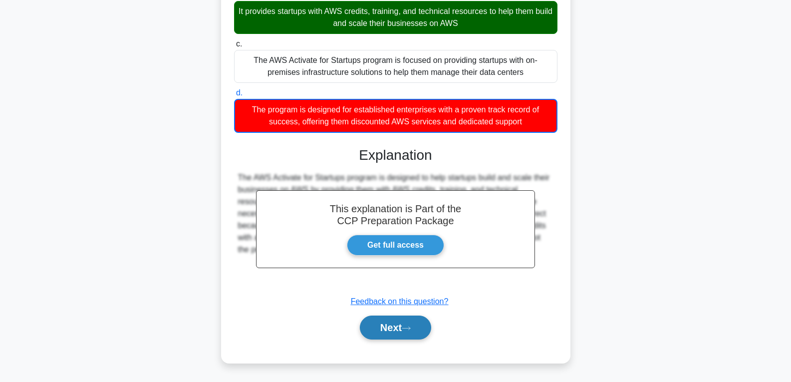
click at [381, 325] on button "Next" at bounding box center [395, 327] width 71 height 24
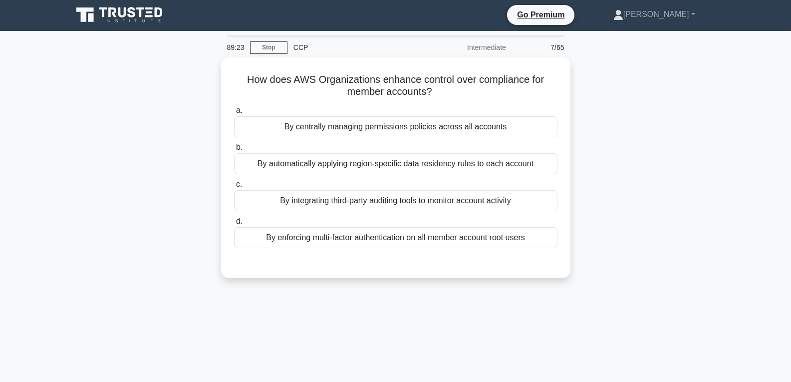
scroll to position [0, 0]
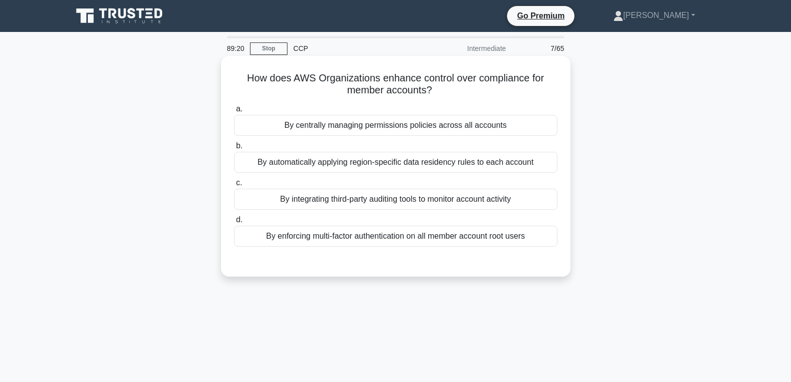
click at [358, 162] on div "By automatically applying region-specific data residency rules to each account" at bounding box center [395, 162] width 323 height 21
click at [234, 149] on input "b. By automatically applying region-specific data residency rules to each accou…" at bounding box center [234, 146] width 0 height 6
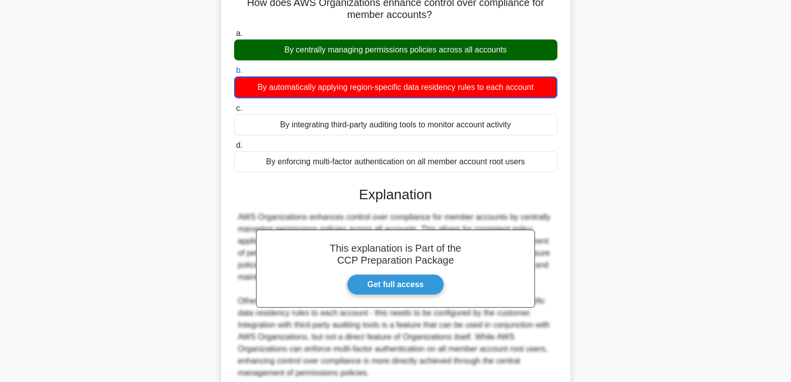
scroll to position [163, 0]
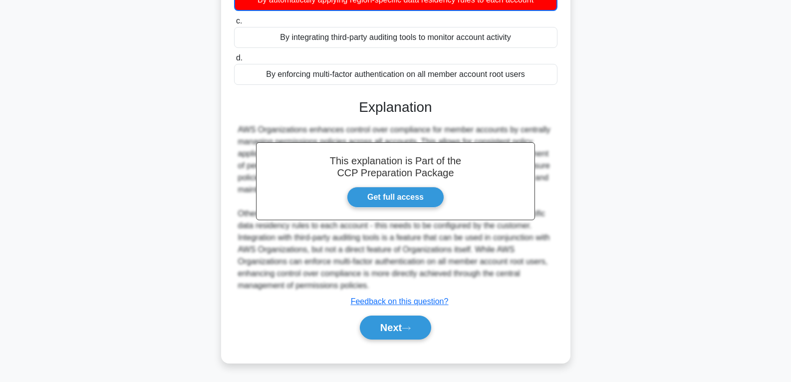
click at [408, 340] on div "Next" at bounding box center [395, 327] width 323 height 32
click at [408, 328] on icon at bounding box center [406, 327] width 9 height 5
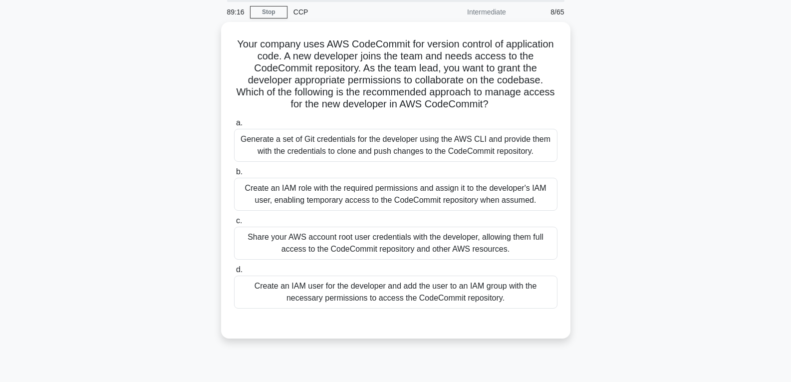
scroll to position [7, 0]
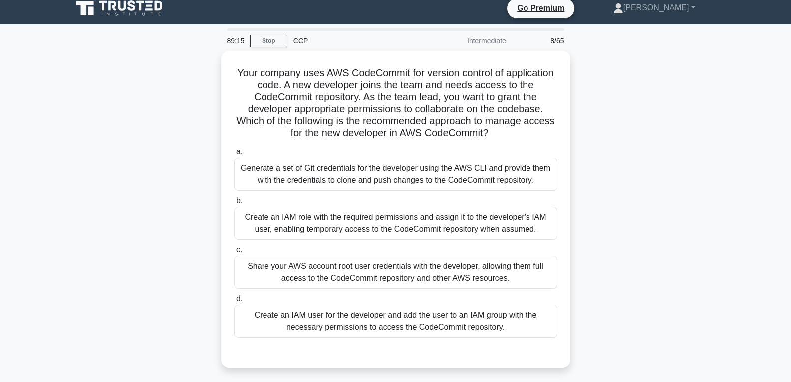
click at [408, 328] on div "Create an IAM user for the developer and add the user to an IAM group with the …" at bounding box center [395, 320] width 323 height 33
click at [234, 302] on input "d. Create an IAM user for the developer and add the user to an IAM group with t…" at bounding box center [234, 298] width 0 height 6
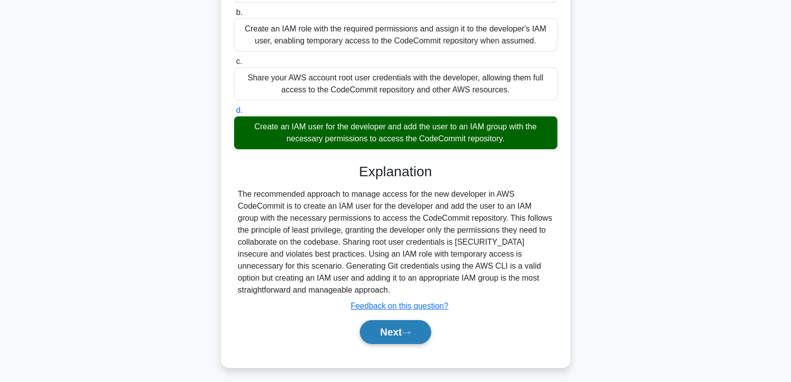
scroll to position [198, 0]
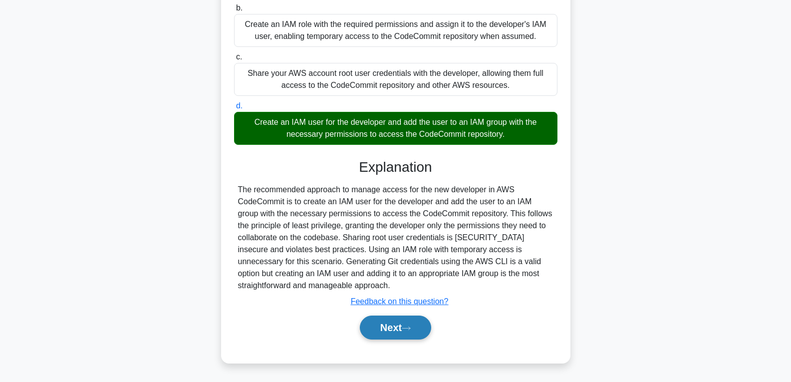
click at [409, 329] on icon at bounding box center [406, 327] width 9 height 5
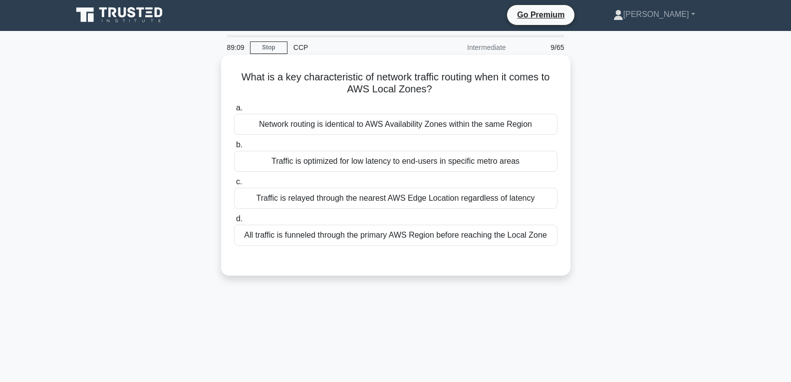
scroll to position [0, 0]
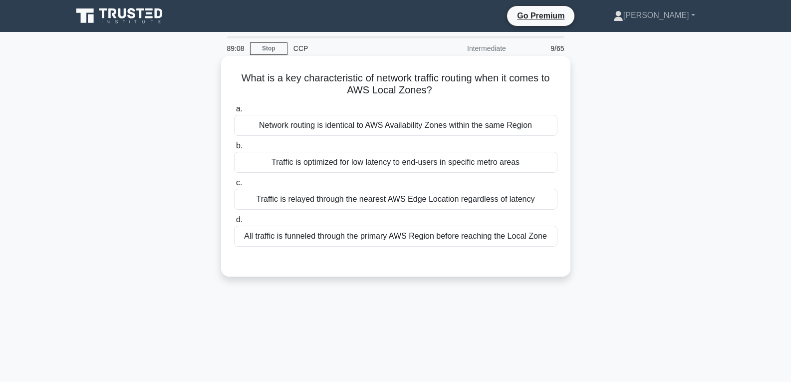
click at [366, 157] on div "Traffic is optimized for low latency to end-users in specific metro areas" at bounding box center [395, 162] width 323 height 21
click at [234, 149] on input "b. Traffic is optimized for low latency to end-users in specific metro areas" at bounding box center [234, 146] width 0 height 6
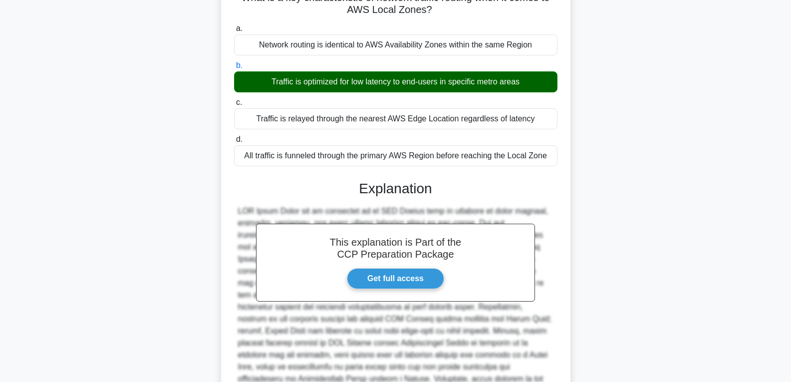
scroll to position [186, 0]
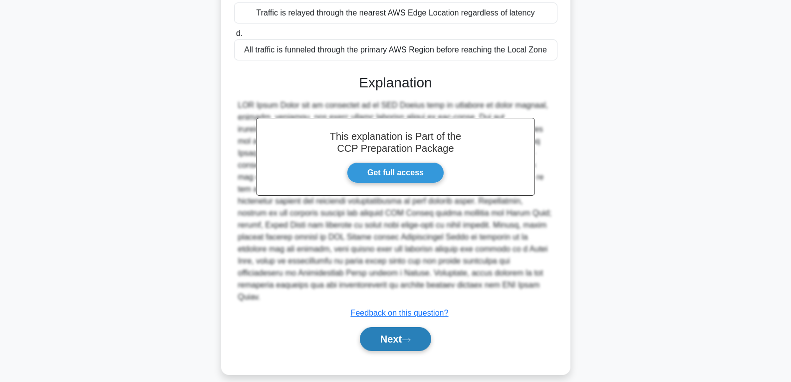
click at [388, 327] on button "Next" at bounding box center [395, 339] width 71 height 24
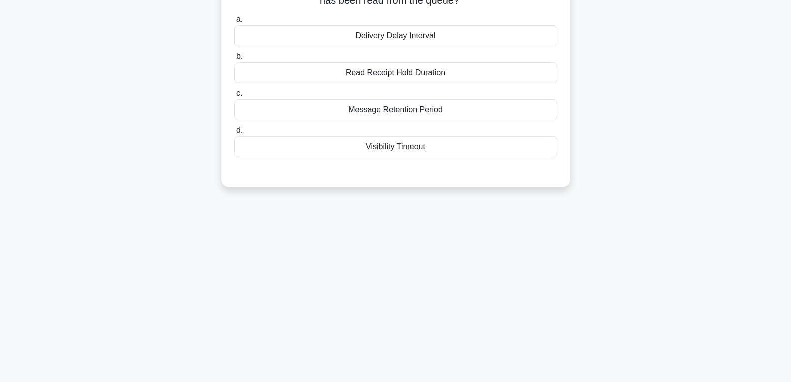
scroll to position [7, 0]
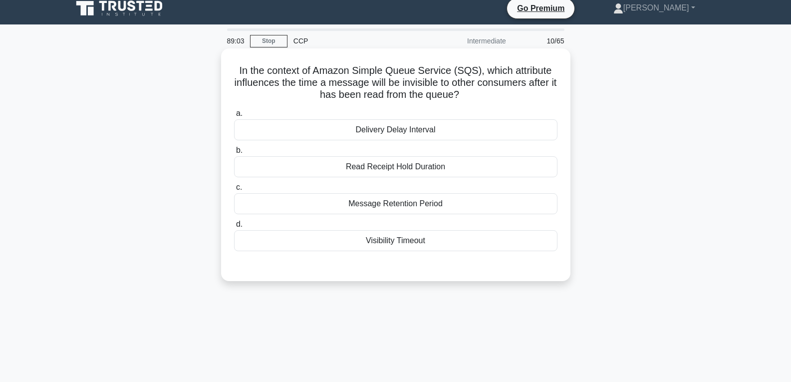
click at [391, 242] on div "Visibility Timeout" at bounding box center [395, 240] width 323 height 21
click at [234, 228] on input "d. Visibility Timeout" at bounding box center [234, 224] width 0 height 6
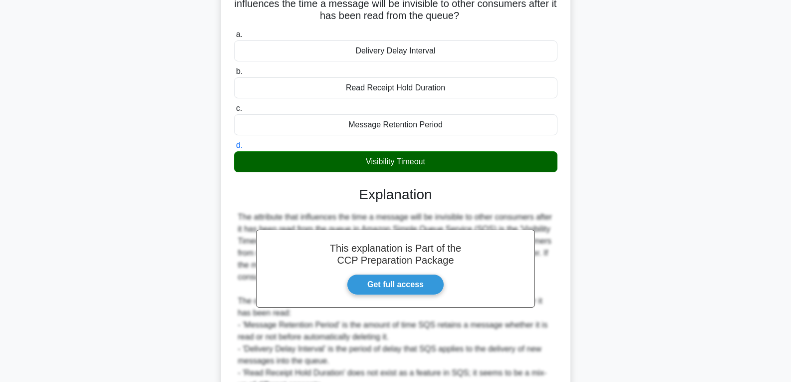
scroll to position [186, 0]
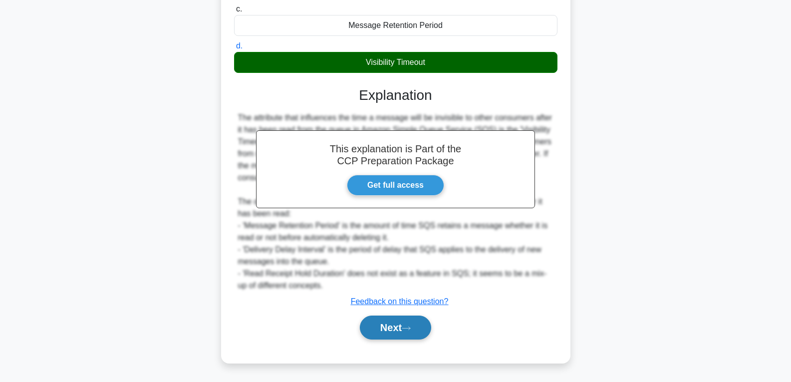
click at [403, 320] on button "Next" at bounding box center [395, 327] width 71 height 24
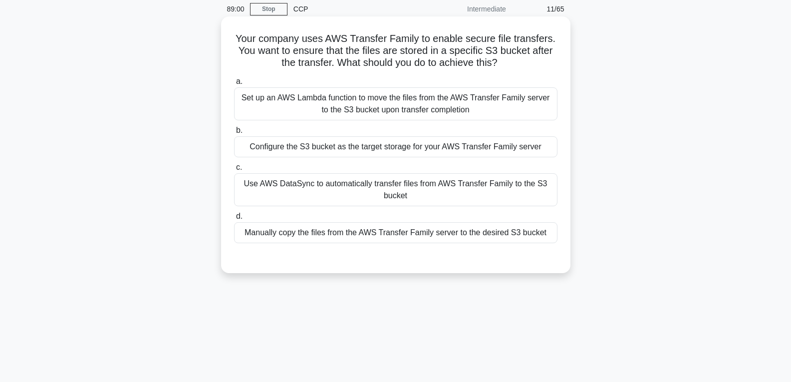
scroll to position [7, 0]
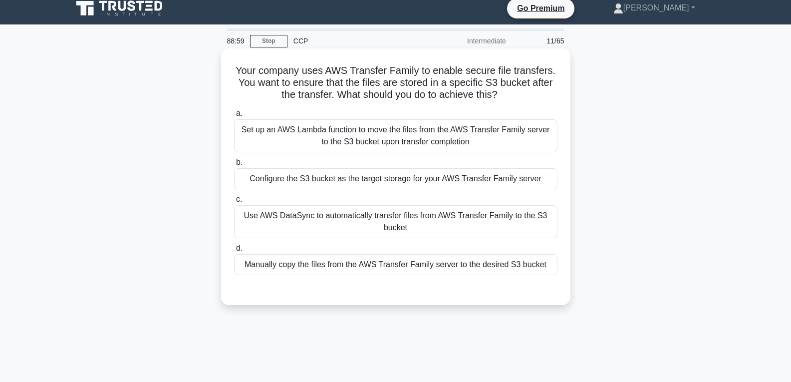
click at [368, 174] on div "Configure the S3 bucket as the target storage for your AWS Transfer Family serv…" at bounding box center [395, 178] width 323 height 21
click at [234, 166] on input "b. Configure the S3 bucket as the target storage for your AWS Transfer Family s…" at bounding box center [234, 162] width 0 height 6
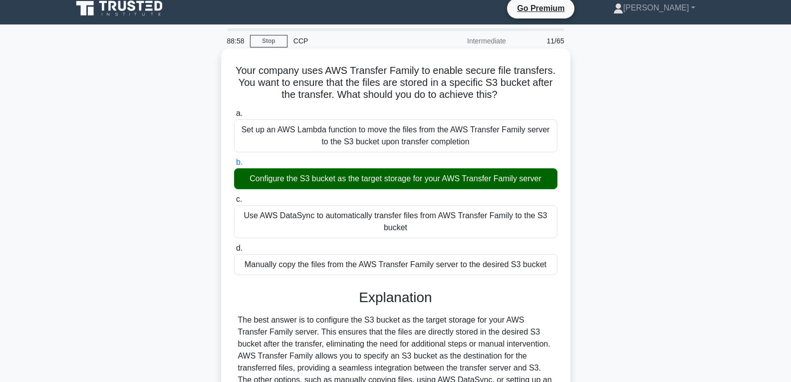
scroll to position [157, 0]
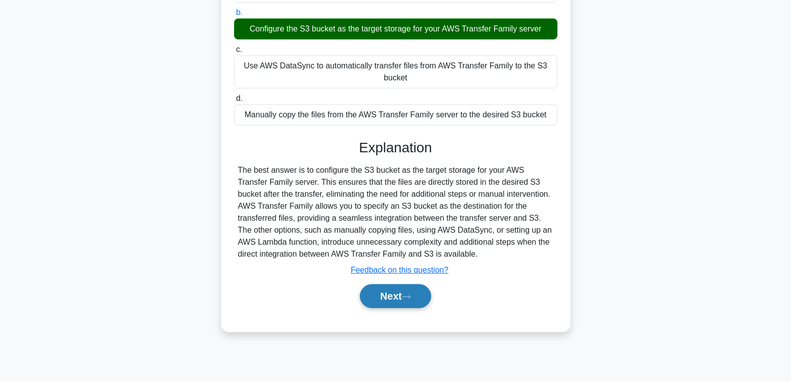
click at [398, 291] on button "Next" at bounding box center [395, 296] width 71 height 24
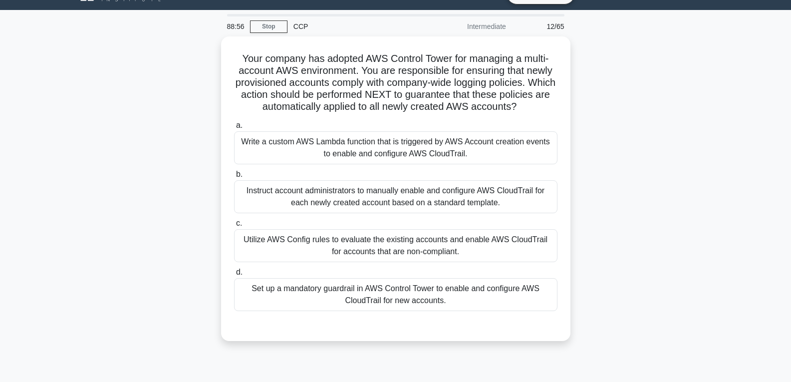
scroll to position [7, 0]
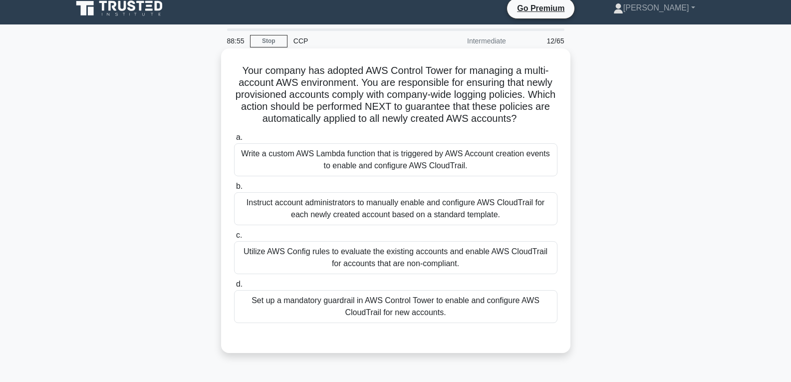
click at [397, 304] on div "Set up a mandatory guardrail in AWS Control Tower to enable and configure AWS C…" at bounding box center [395, 306] width 323 height 33
click at [234, 287] on input "d. Set up a mandatory guardrail in AWS Control Tower to enable and configure AW…" at bounding box center [234, 284] width 0 height 6
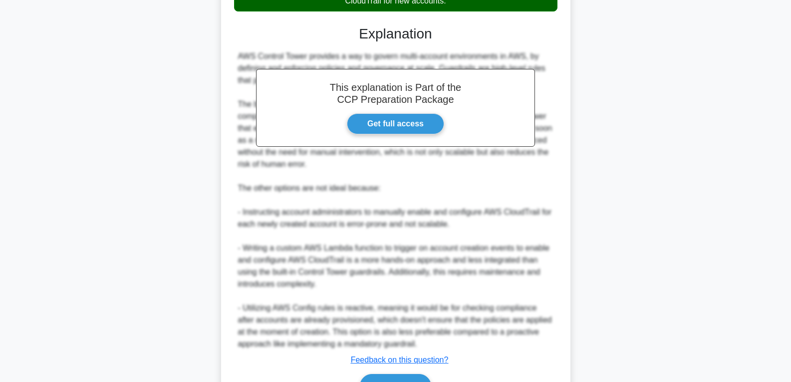
scroll to position [390, 0]
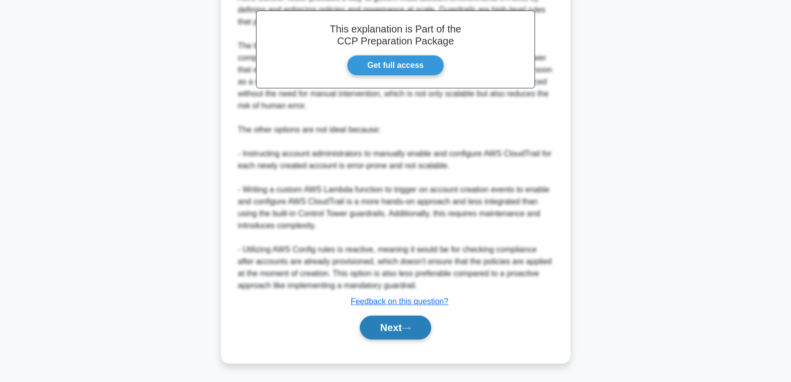
click at [397, 319] on button "Next" at bounding box center [395, 327] width 71 height 24
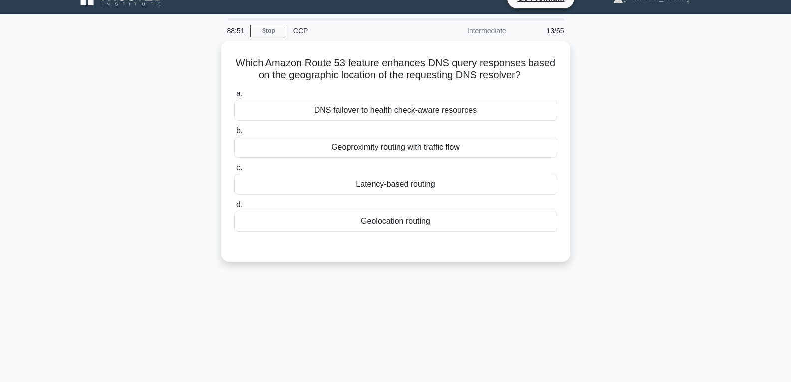
scroll to position [7, 0]
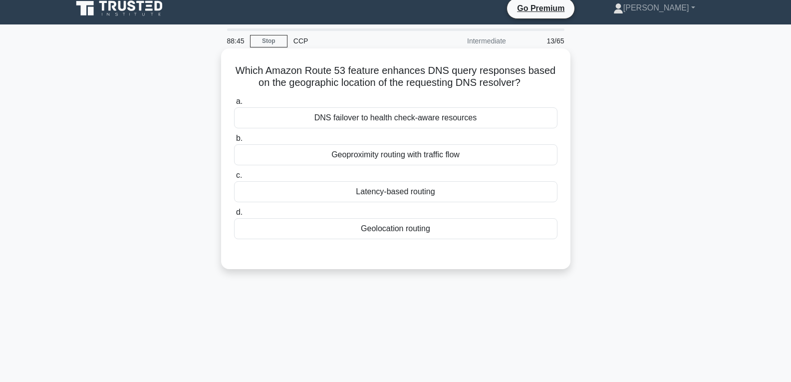
click at [397, 186] on div "Latency-based routing" at bounding box center [395, 191] width 323 height 21
click at [234, 179] on input "c. Latency-based routing" at bounding box center [234, 175] width 0 height 6
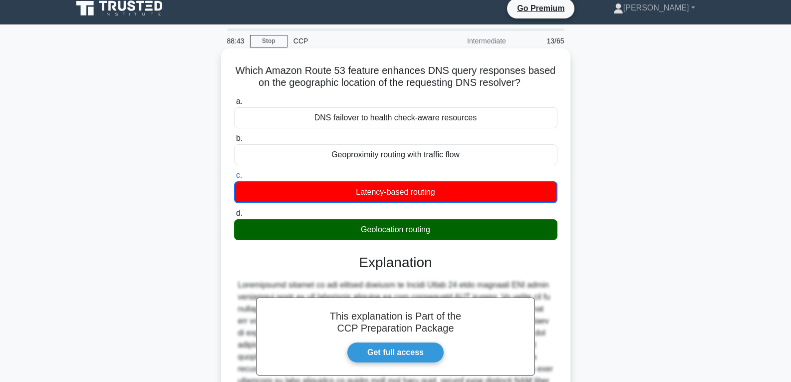
scroll to position [157, 0]
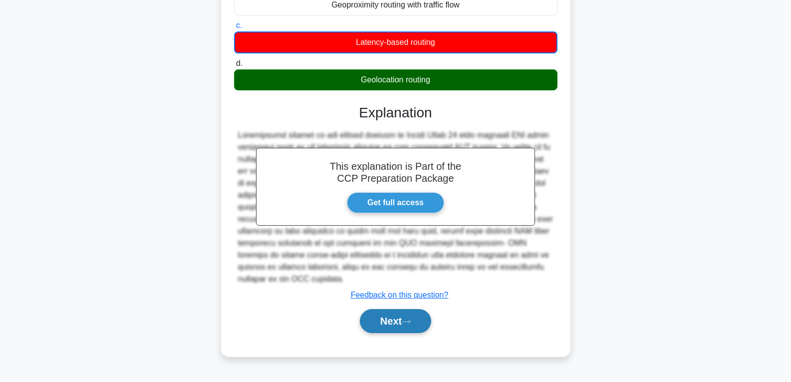
click at [400, 317] on button "Next" at bounding box center [395, 321] width 71 height 24
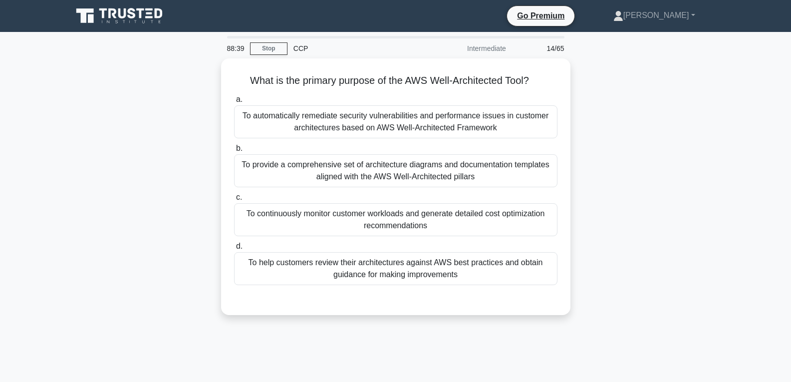
scroll to position [50, 0]
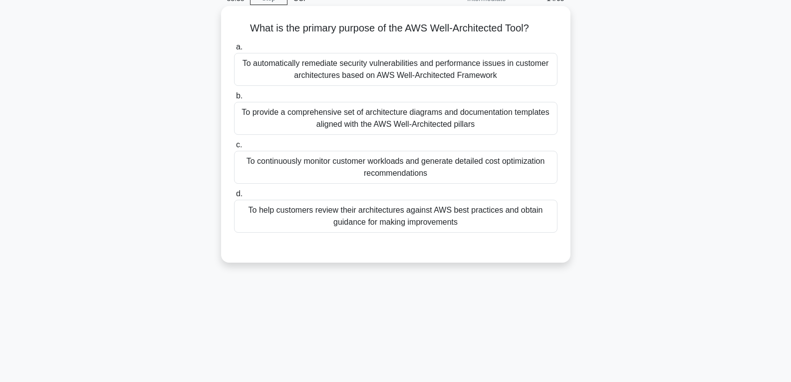
click at [371, 179] on div "To continuously monitor customer workloads and generate detailed cost optimizat…" at bounding box center [395, 167] width 323 height 33
click at [234, 148] on input "c. To continuously monitor customer workloads and generate detailed cost optimi…" at bounding box center [234, 145] width 0 height 6
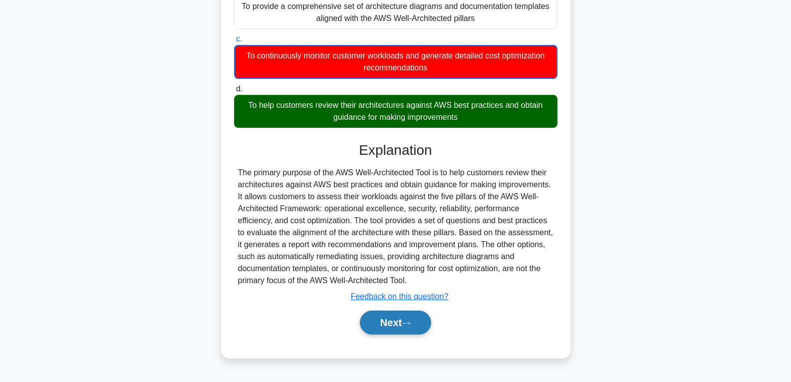
scroll to position [157, 0]
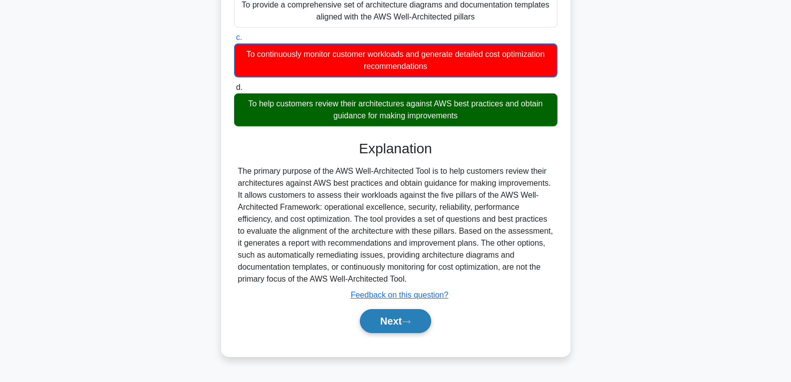
click at [391, 320] on button "Next" at bounding box center [395, 321] width 71 height 24
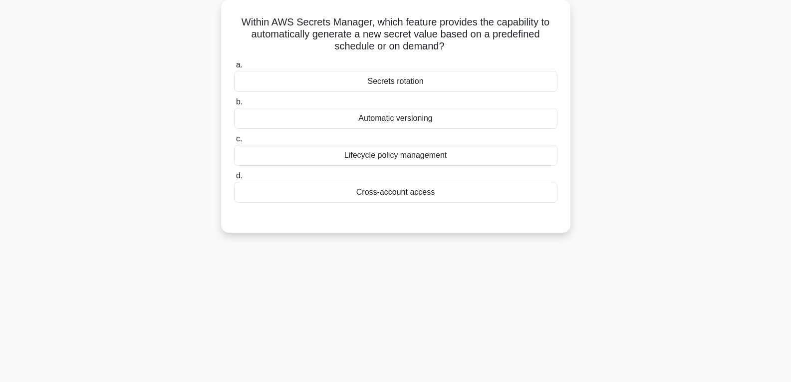
scroll to position [57, 0]
click at [390, 114] on div "Automatic versioning" at bounding box center [395, 116] width 323 height 21
click at [234, 104] on input "b. Automatic versioning" at bounding box center [234, 100] width 0 height 6
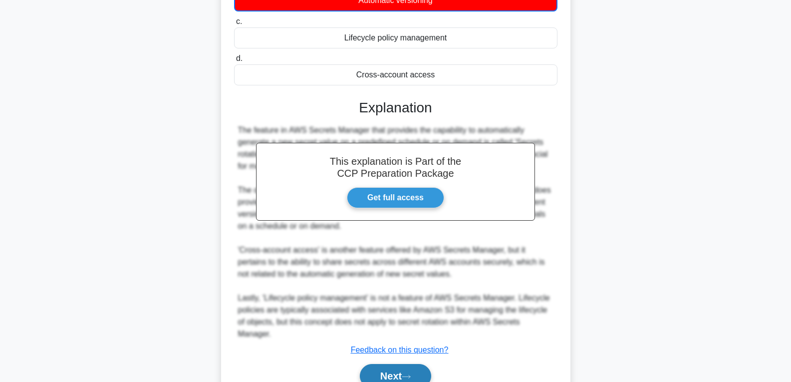
scroll to position [211, 0]
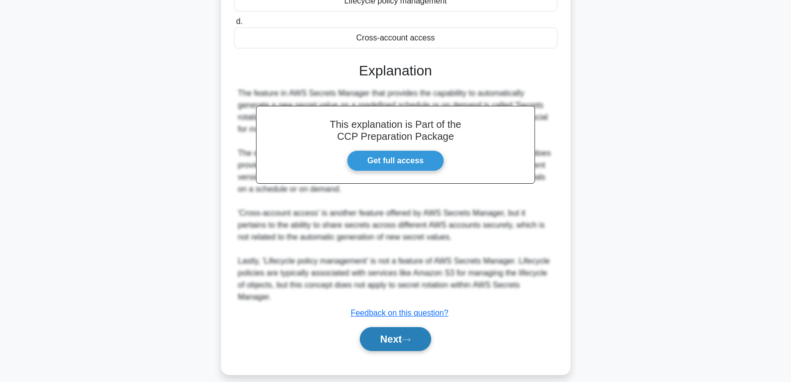
click at [397, 329] on button "Next" at bounding box center [395, 339] width 71 height 24
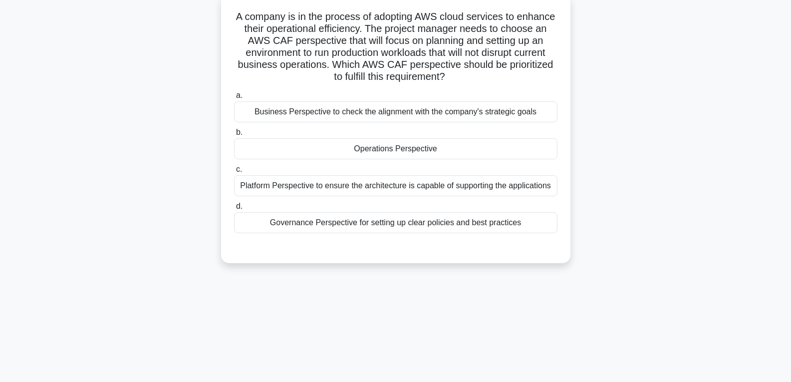
scroll to position [7, 0]
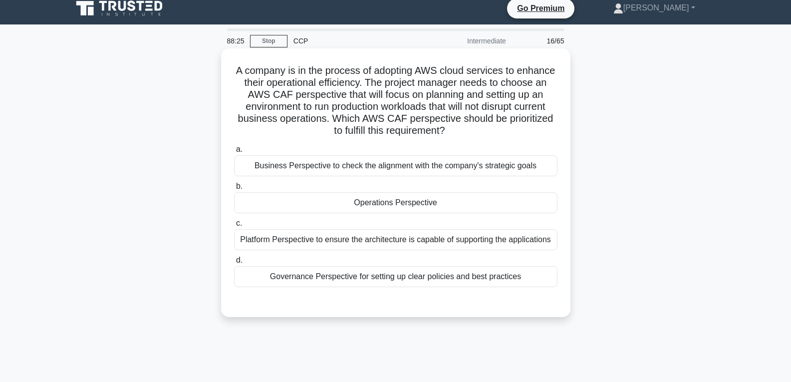
click at [389, 193] on div "Operations Perspective" at bounding box center [395, 202] width 323 height 21
click at [234, 190] on input "b. Operations Perspective" at bounding box center [234, 186] width 0 height 6
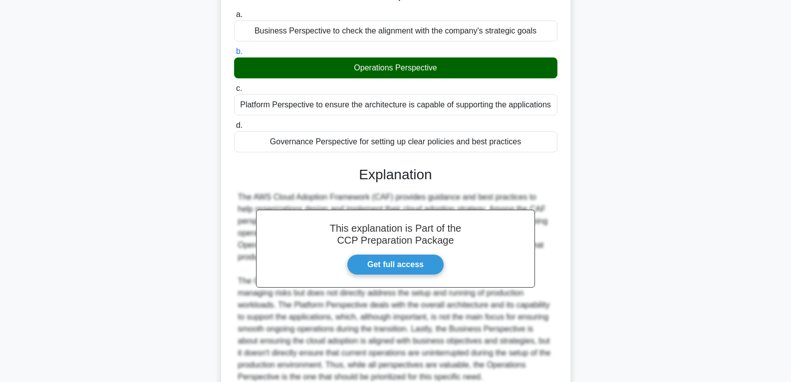
scroll to position [234, 0]
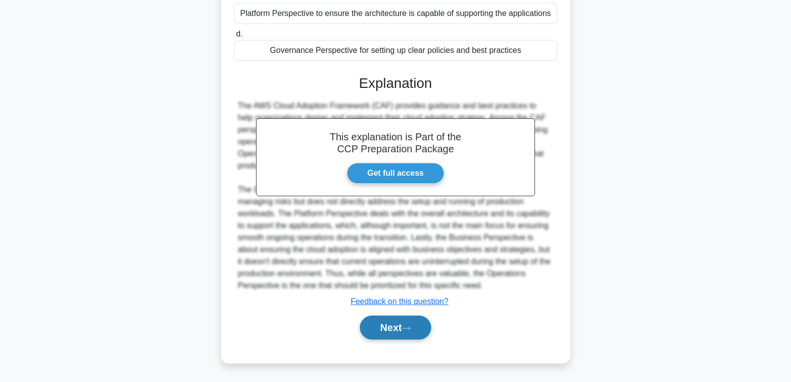
click at [397, 328] on button "Next" at bounding box center [395, 327] width 71 height 24
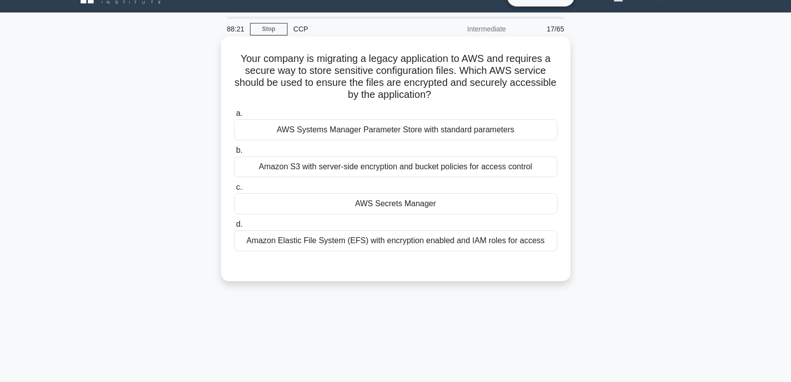
scroll to position [0, 0]
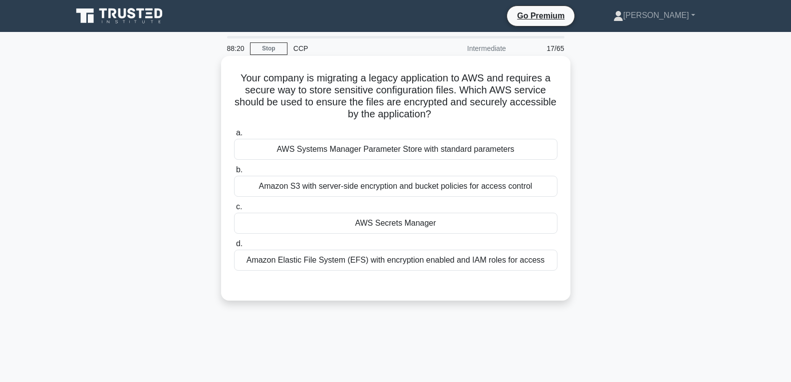
click at [402, 217] on div "AWS Secrets Manager" at bounding box center [395, 223] width 323 height 21
click at [234, 210] on input "c. AWS Secrets Manager" at bounding box center [234, 207] width 0 height 6
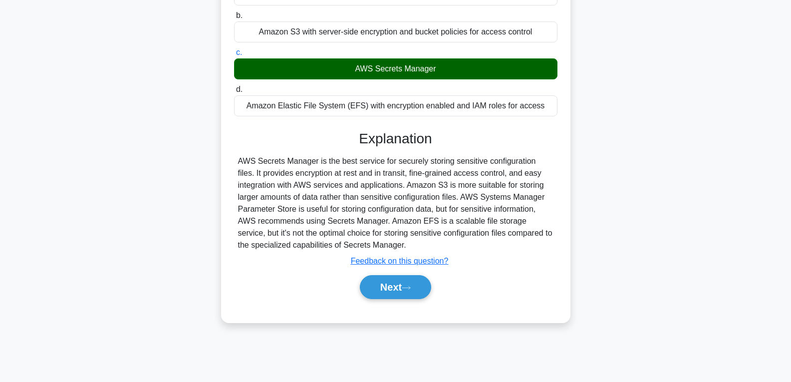
scroll to position [157, 0]
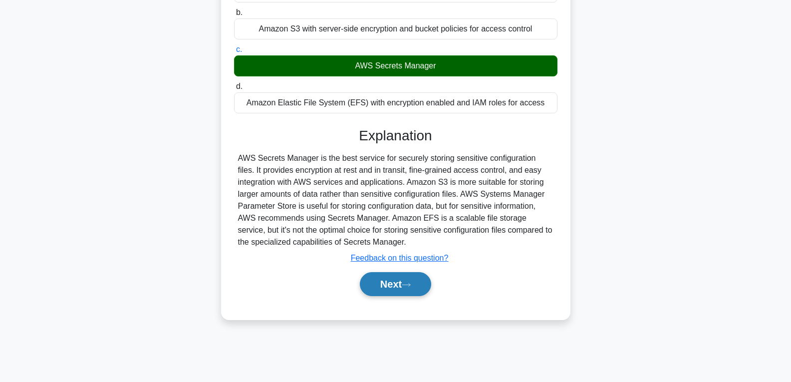
click at [402, 279] on button "Next" at bounding box center [395, 284] width 71 height 24
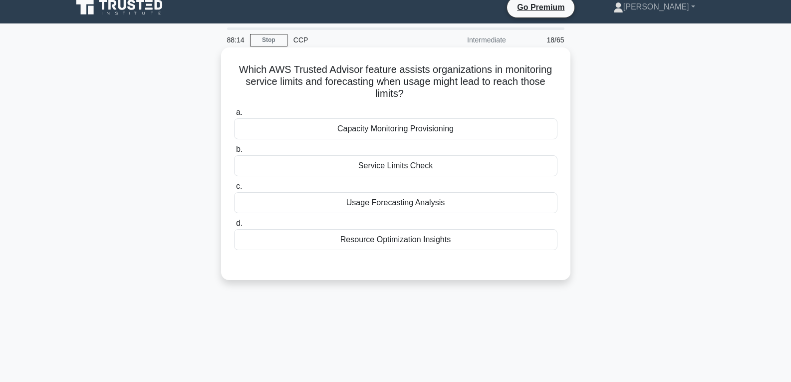
scroll to position [7, 0]
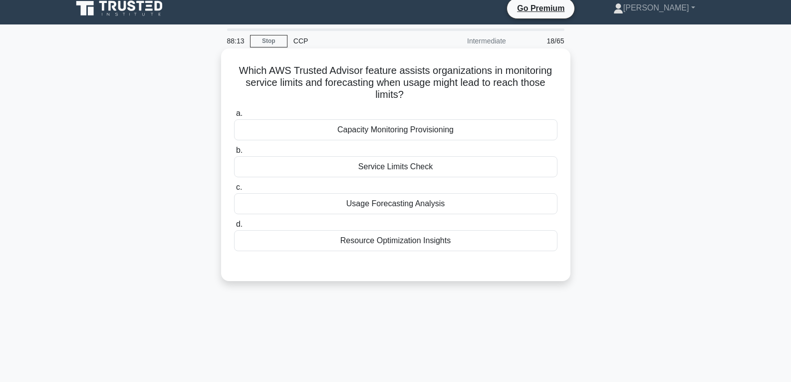
click at [387, 165] on div "Service Limits Check" at bounding box center [395, 166] width 323 height 21
click at [234, 154] on input "b. Service Limits Check" at bounding box center [234, 150] width 0 height 6
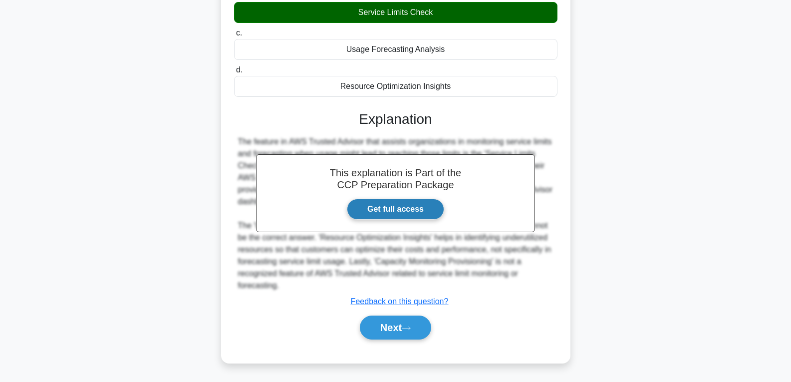
scroll to position [162, 0]
click at [396, 324] on button "Next" at bounding box center [395, 327] width 71 height 24
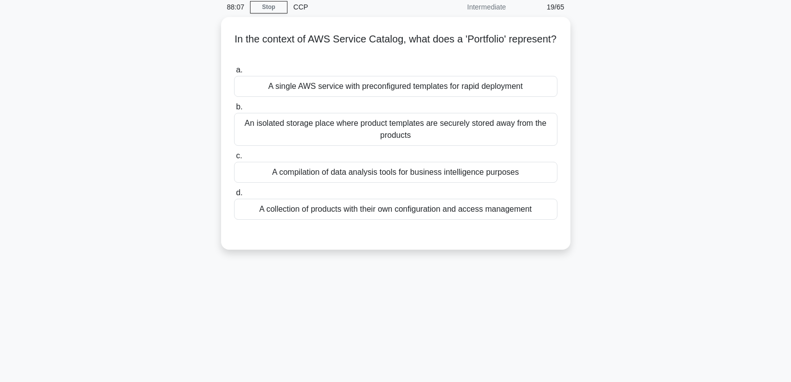
scroll to position [7, 0]
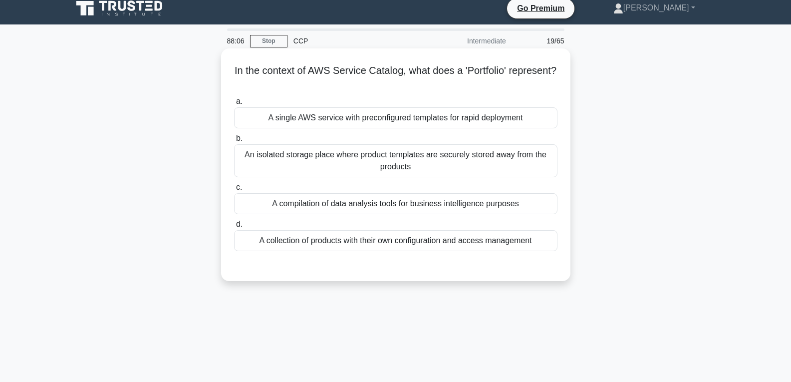
click at [409, 205] on div "A compilation of data analysis tools for business intelligence purposes" at bounding box center [395, 203] width 323 height 21
click at [234, 191] on input "c. A compilation of data analysis tools for business intelligence purposes" at bounding box center [234, 187] width 0 height 6
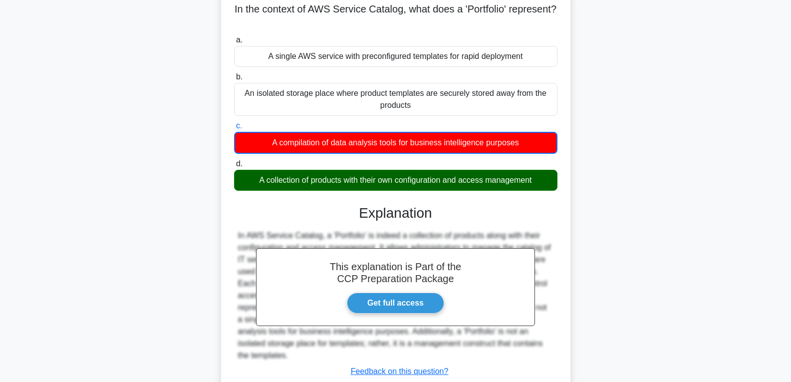
scroll to position [157, 0]
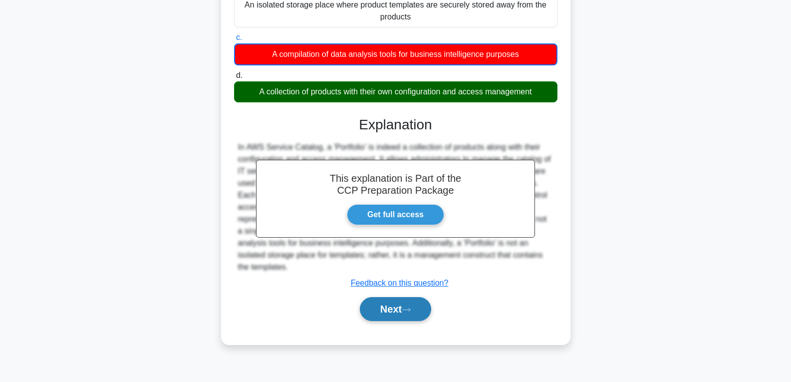
click at [393, 320] on button "Next" at bounding box center [395, 309] width 71 height 24
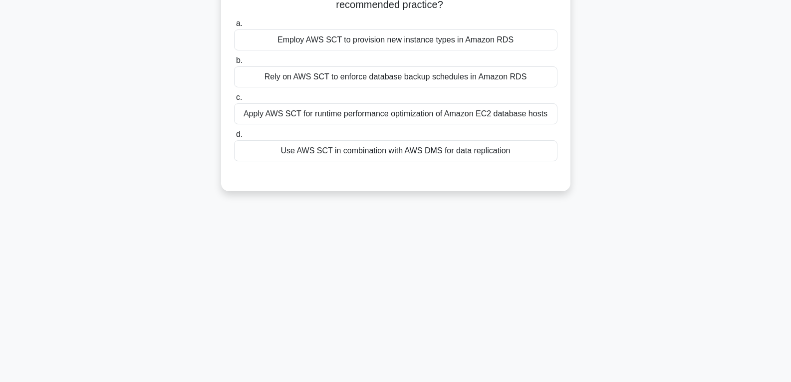
scroll to position [57, 0]
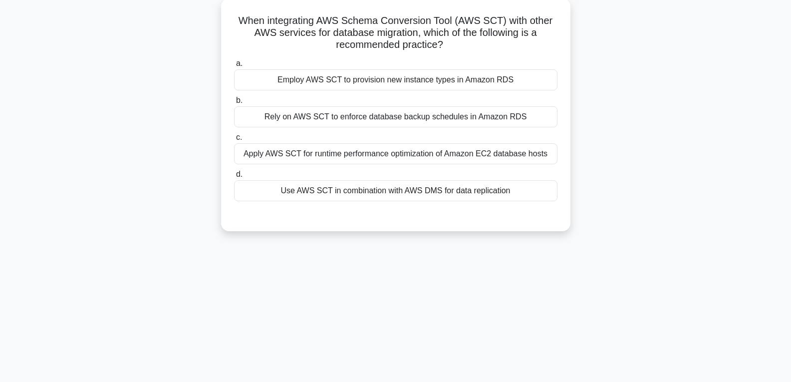
click at [375, 194] on div "Use AWS SCT in combination with AWS DMS for data replication" at bounding box center [395, 190] width 323 height 21
click at [234, 178] on input "d. Use AWS SCT in combination with AWS DMS for data replication" at bounding box center [234, 174] width 0 height 6
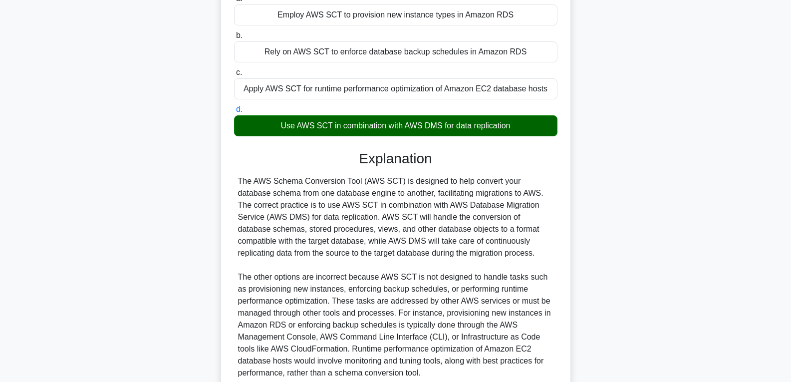
scroll to position [210, 0]
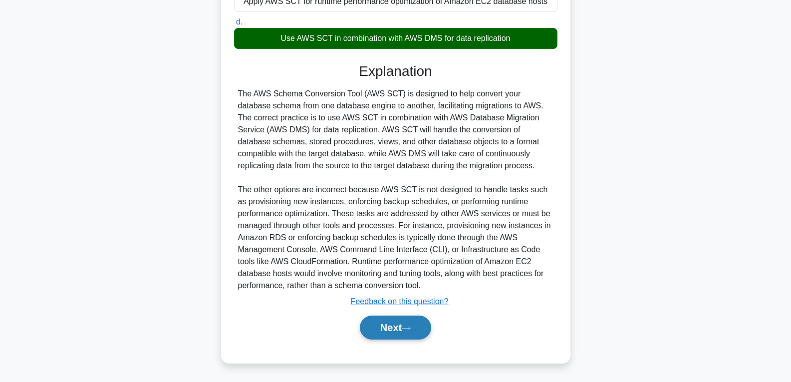
click at [387, 322] on button "Next" at bounding box center [395, 327] width 71 height 24
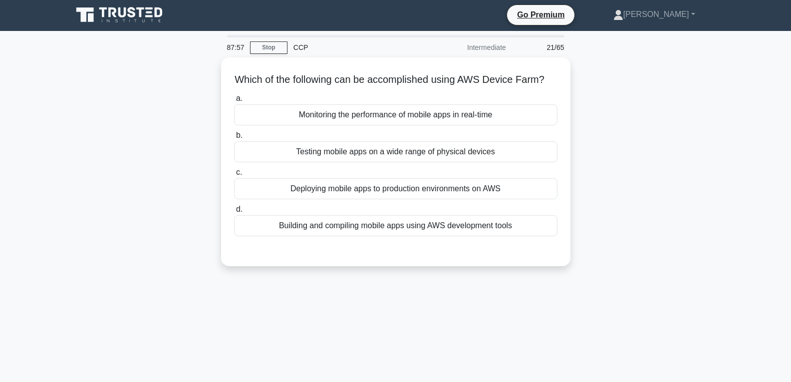
scroll to position [0, 0]
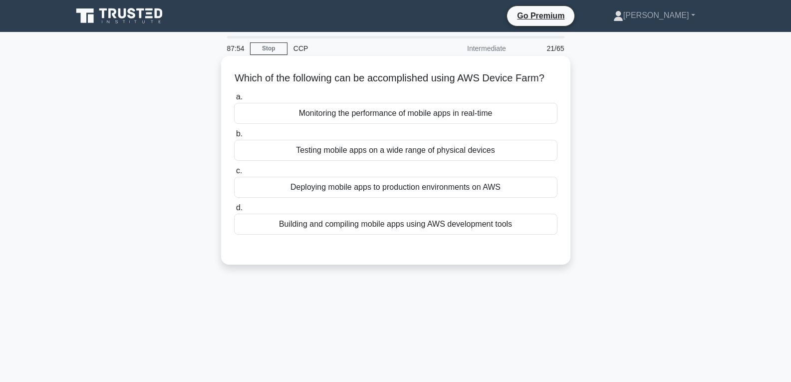
click at [359, 124] on div "Monitoring the performance of mobile apps in real-time" at bounding box center [395, 113] width 323 height 21
click at [234, 100] on input "a. Monitoring the performance of mobile apps in real-time" at bounding box center [234, 97] width 0 height 6
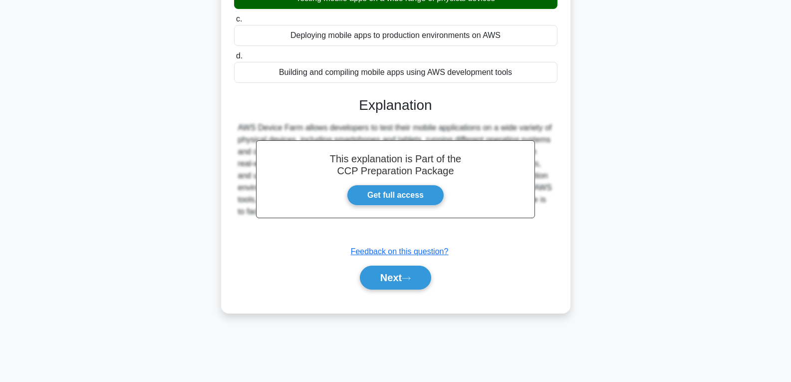
scroll to position [157, 0]
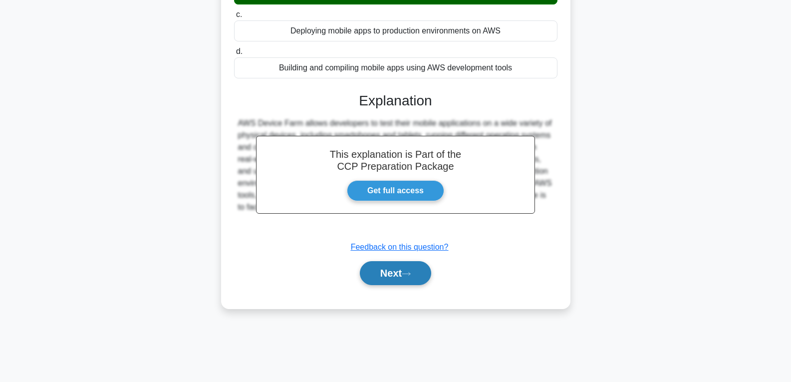
click at [389, 280] on button "Next" at bounding box center [395, 273] width 71 height 24
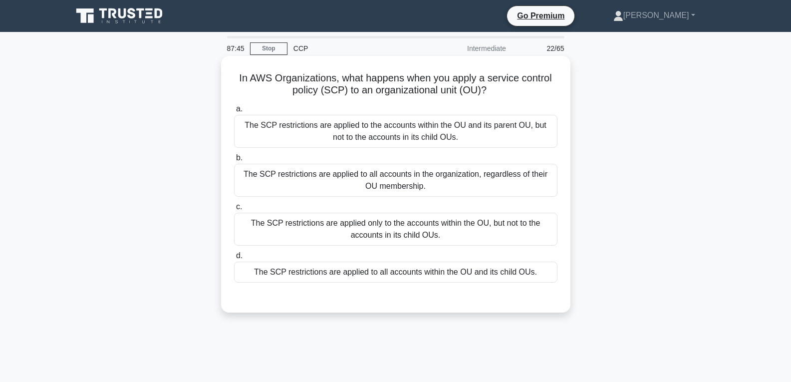
click at [389, 278] on div "The SCP restrictions are applied to all accounts within the OU and its child OU…" at bounding box center [395, 272] width 323 height 21
click at [234, 259] on input "d. The SCP restrictions are applied to all accounts within the OU and its child…" at bounding box center [234, 256] width 0 height 6
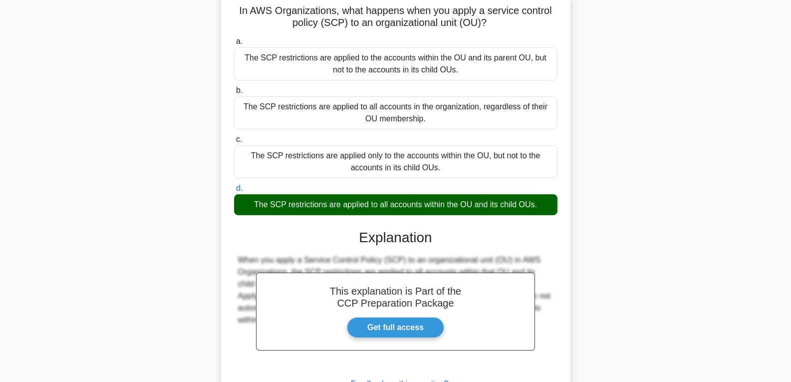
scroll to position [157, 0]
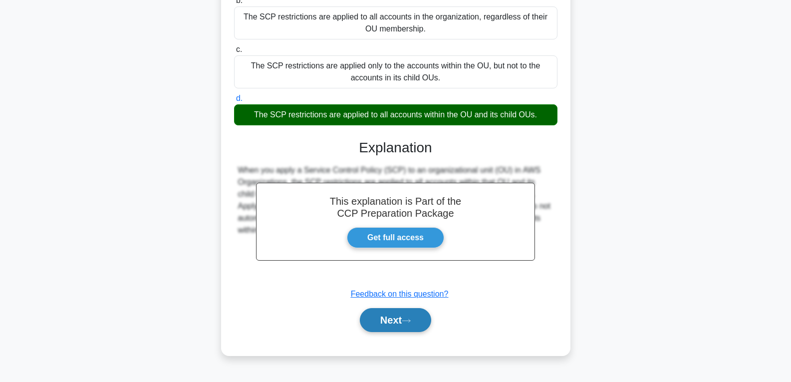
click at [387, 315] on button "Next" at bounding box center [395, 320] width 71 height 24
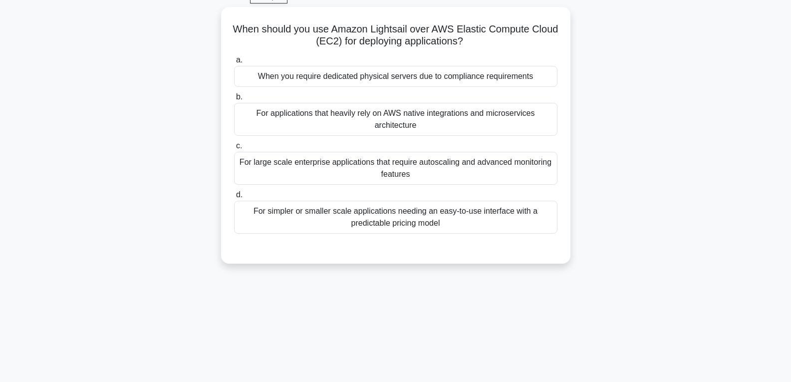
scroll to position [7, 0]
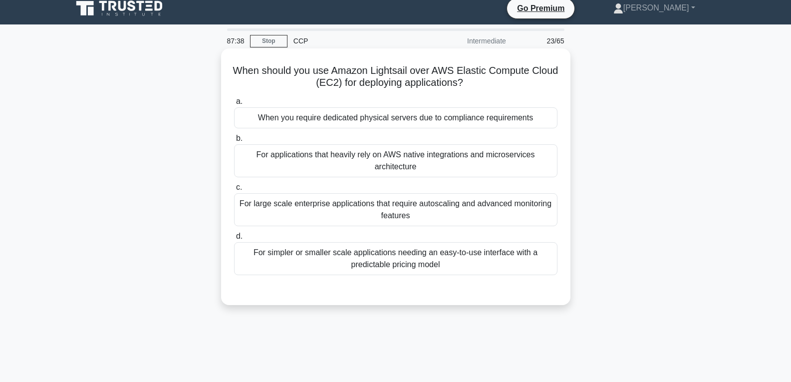
click at [369, 124] on div "When you require dedicated physical servers due to compliance requirements" at bounding box center [395, 117] width 323 height 21
click at [234, 105] on input "a. When you require dedicated physical servers due to compliance requirements" at bounding box center [234, 101] width 0 height 6
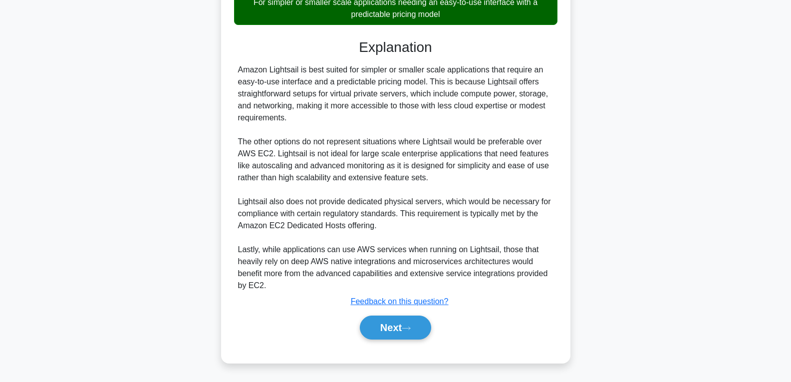
scroll to position [259, 0]
click at [400, 326] on button "Next" at bounding box center [395, 327] width 71 height 24
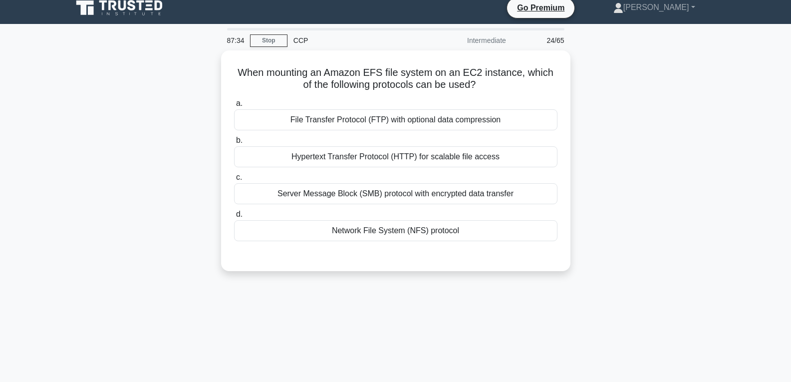
scroll to position [7, 0]
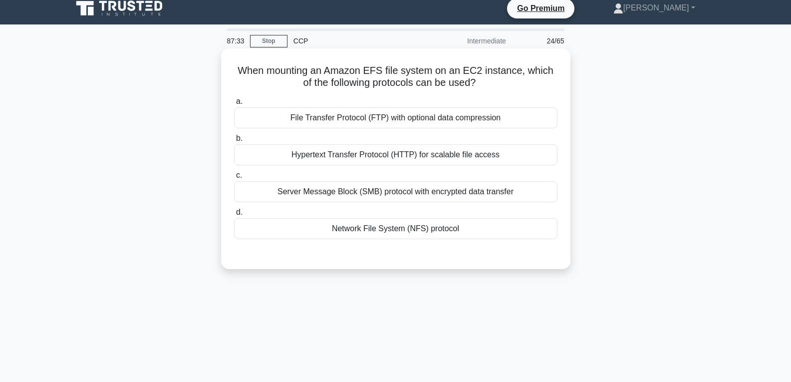
click at [393, 225] on div "Network File System (NFS) protocol" at bounding box center [395, 228] width 323 height 21
click at [234, 216] on input "d. Network File System (NFS) protocol" at bounding box center [234, 212] width 0 height 6
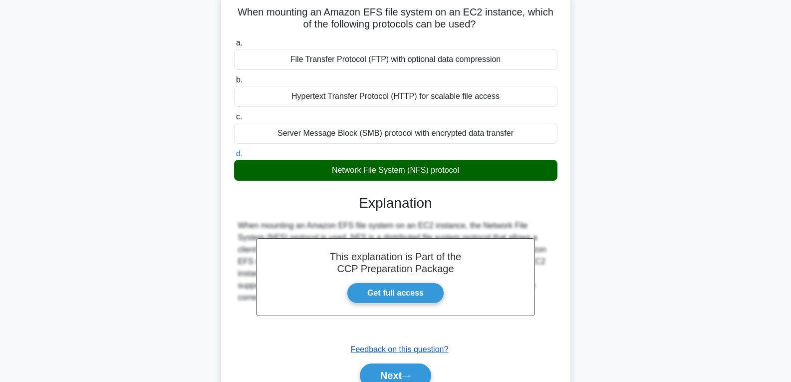
scroll to position [157, 0]
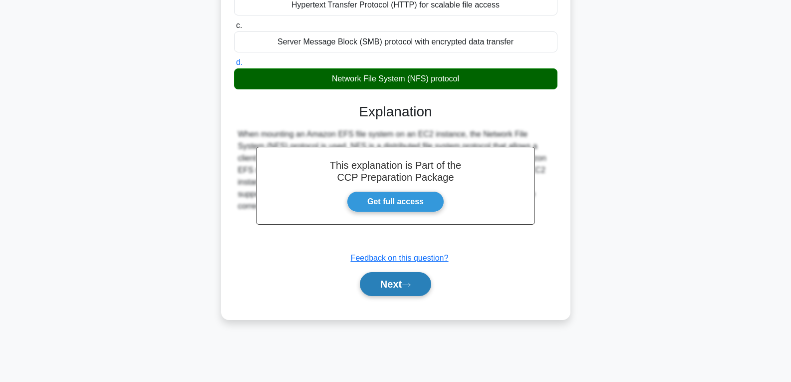
click at [395, 283] on button "Next" at bounding box center [395, 284] width 71 height 24
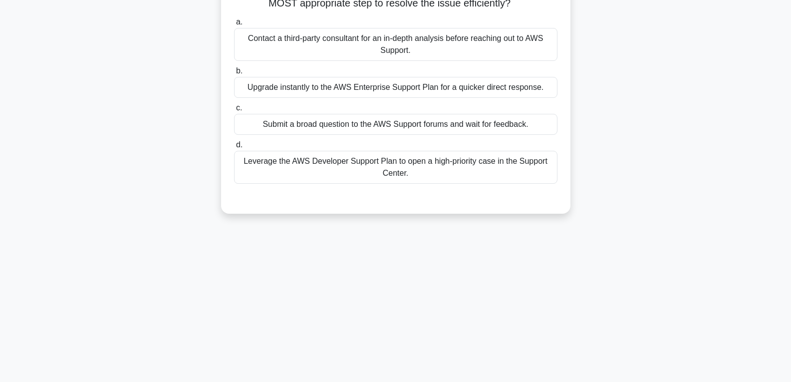
scroll to position [7, 0]
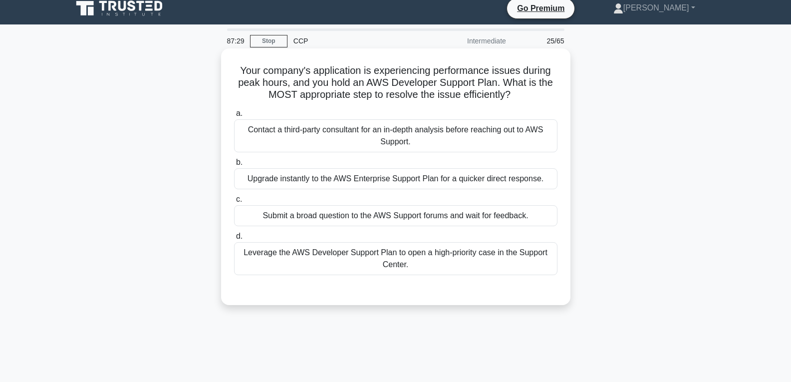
click at [389, 220] on div "Submit a broad question to the AWS Support forums and wait for feedback." at bounding box center [395, 215] width 323 height 21
click at [234, 203] on input "c. Submit a broad question to the AWS Support forums and wait for feedback." at bounding box center [234, 199] width 0 height 6
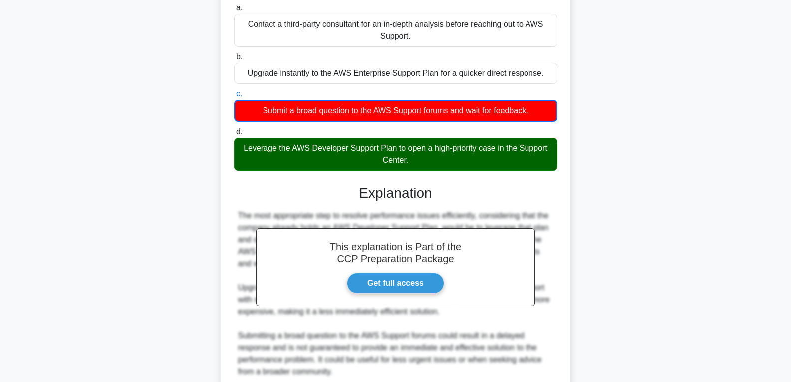
scroll to position [259, 0]
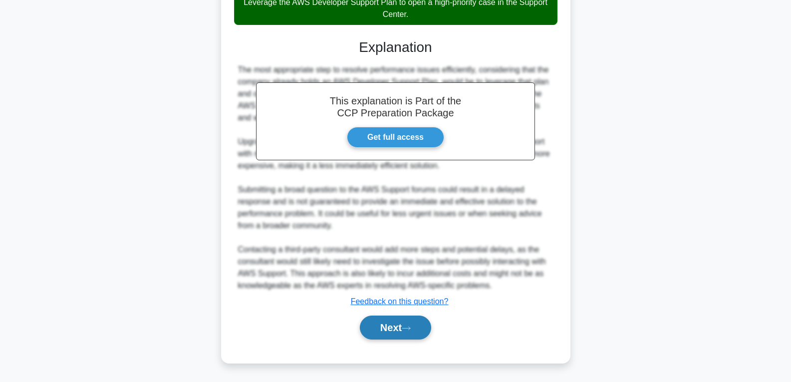
click at [387, 318] on button "Next" at bounding box center [395, 327] width 71 height 24
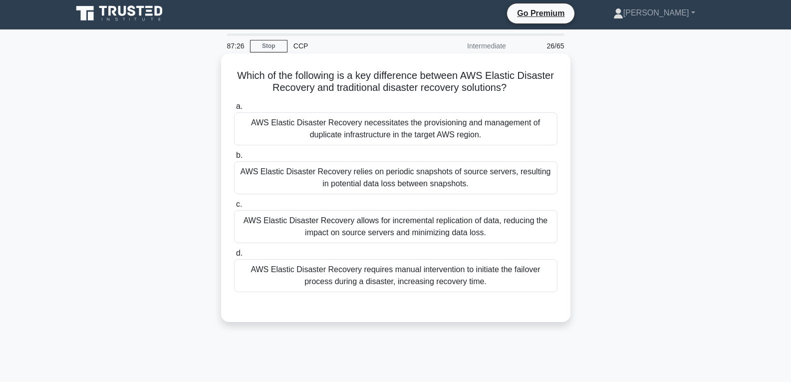
scroll to position [0, 0]
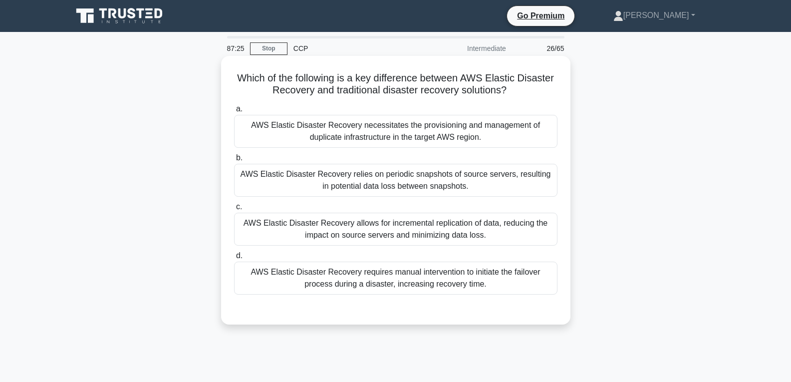
click at [388, 232] on div "AWS Elastic Disaster Recovery allows for incremental replication of data, reduc…" at bounding box center [395, 229] width 323 height 33
click at [234, 210] on input "c. AWS Elastic Disaster Recovery allows for incremental replication of data, re…" at bounding box center [234, 207] width 0 height 6
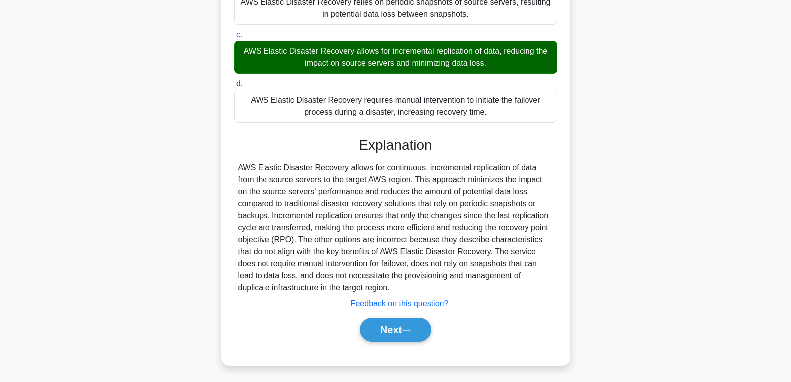
scroll to position [174, 0]
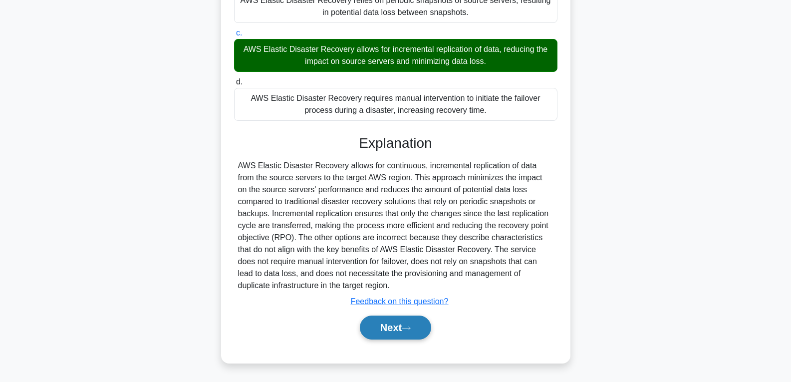
click at [405, 320] on button "Next" at bounding box center [395, 327] width 71 height 24
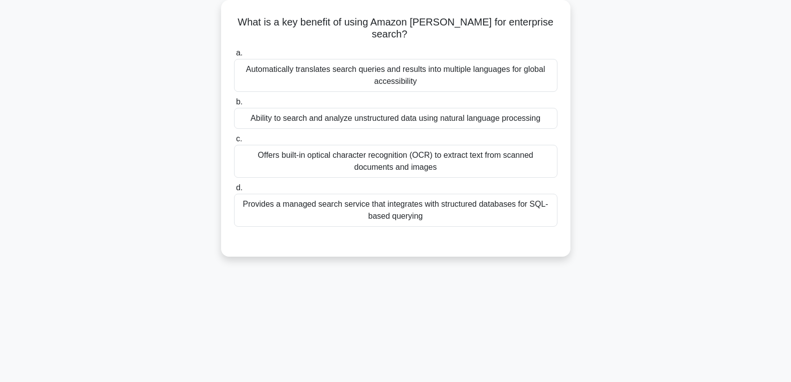
scroll to position [57, 0]
click at [376, 106] on div "Ability to search and analyze unstructured data using natural language processi…" at bounding box center [395, 116] width 323 height 21
click at [234, 104] on input "b. Ability to search and analyze unstructured data using natural language proce…" at bounding box center [234, 100] width 0 height 6
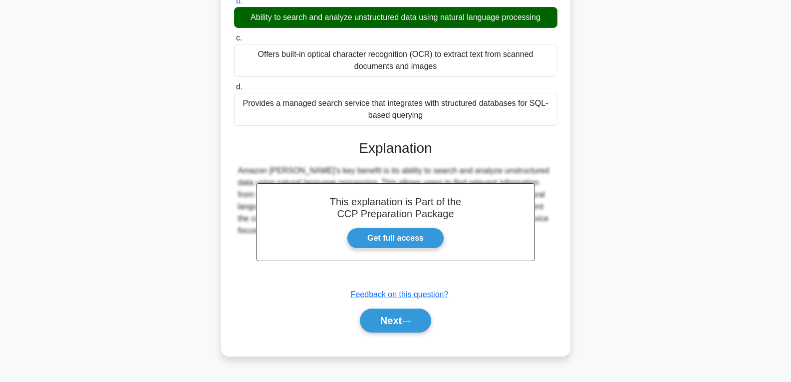
scroll to position [157, 0]
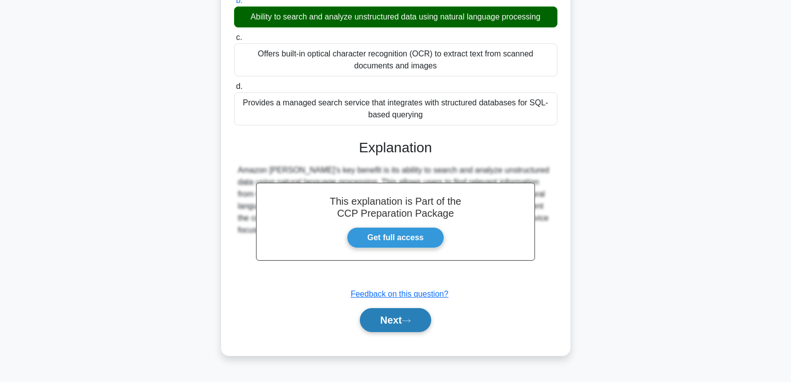
click at [398, 308] on button "Next" at bounding box center [395, 320] width 71 height 24
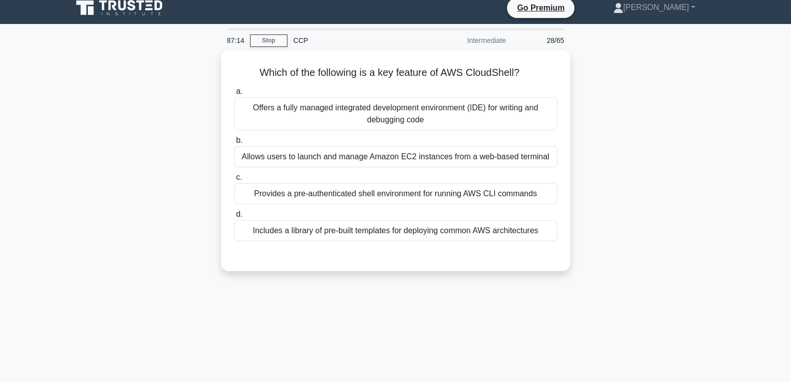
scroll to position [7, 0]
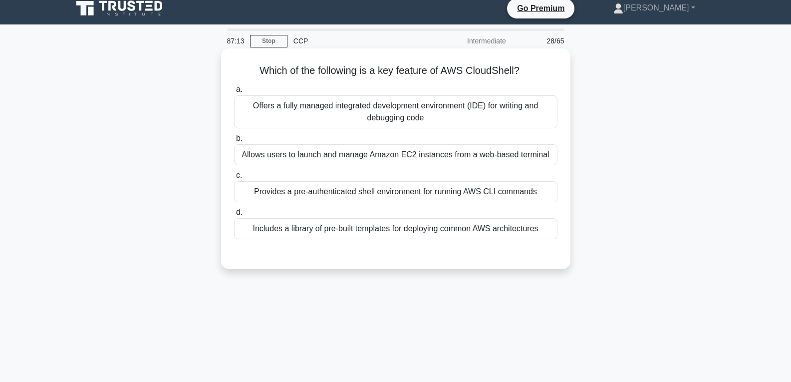
click at [395, 196] on div "Provides a pre-authenticated shell environment for running AWS CLI commands" at bounding box center [395, 191] width 323 height 21
click at [234, 179] on input "c. Provides a pre-authenticated shell environment for running AWS CLI commands" at bounding box center [234, 175] width 0 height 6
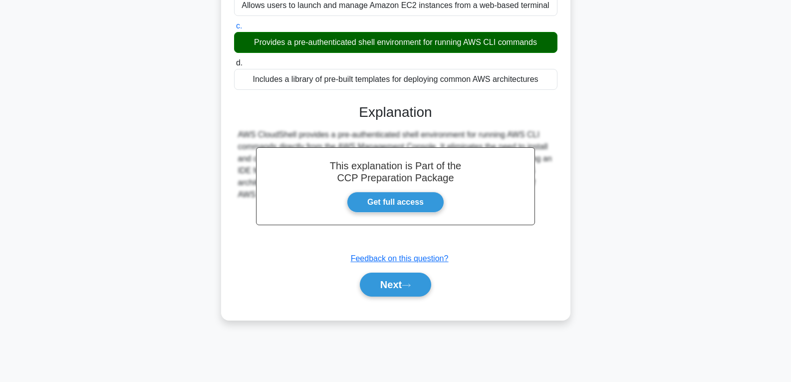
scroll to position [157, 0]
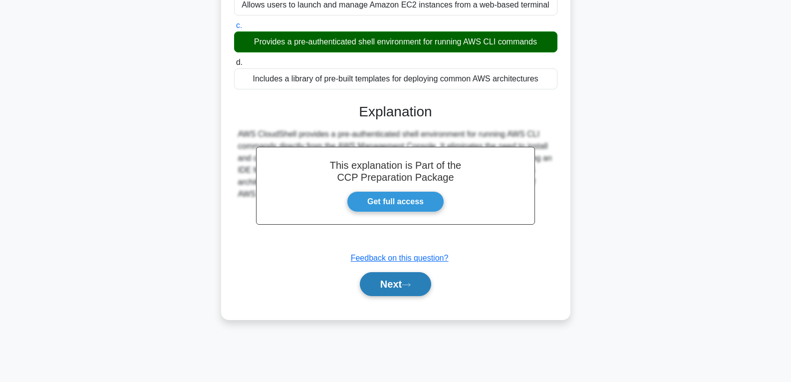
click at [410, 290] on button "Next" at bounding box center [395, 284] width 71 height 24
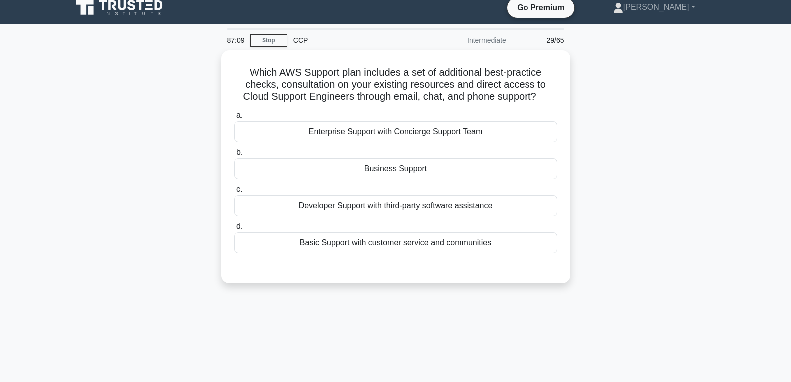
scroll to position [7, 0]
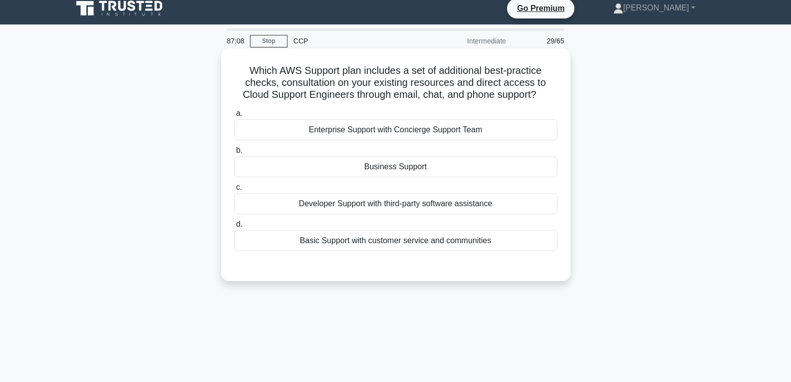
click at [394, 163] on div "Business Support" at bounding box center [395, 166] width 323 height 21
click at [234, 154] on input "b. Business Support" at bounding box center [234, 150] width 0 height 6
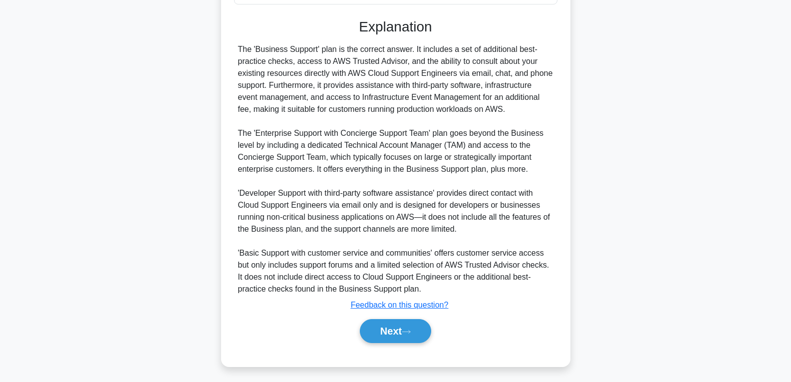
scroll to position [258, 0]
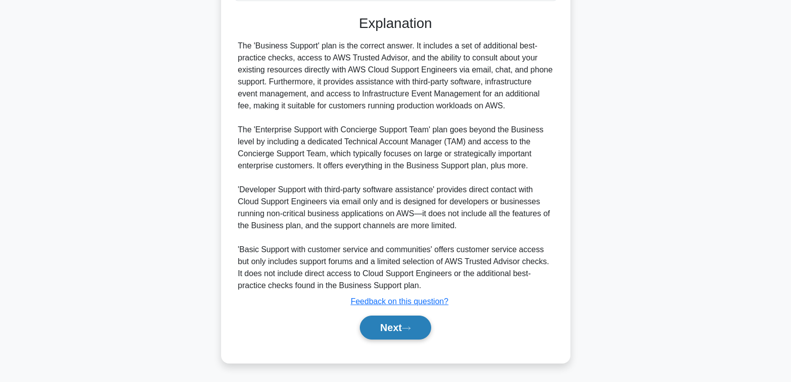
click at [401, 319] on button "Next" at bounding box center [395, 327] width 71 height 24
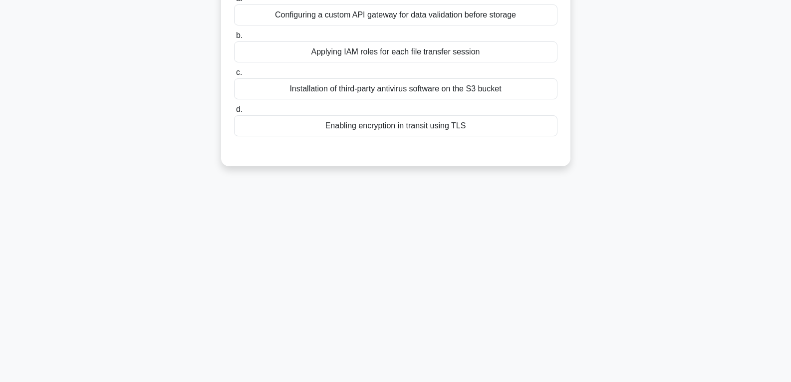
scroll to position [57, 0]
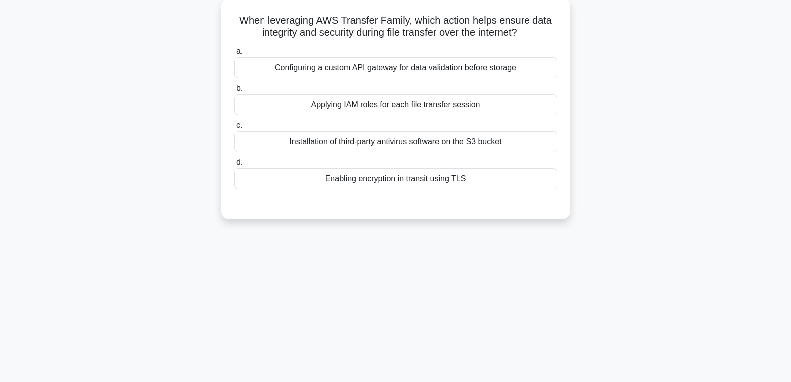
click at [386, 101] on div "Applying IAM roles for each file transfer session" at bounding box center [395, 104] width 323 height 21
click at [234, 92] on input "b. Applying IAM roles for each file transfer session" at bounding box center [234, 88] width 0 height 6
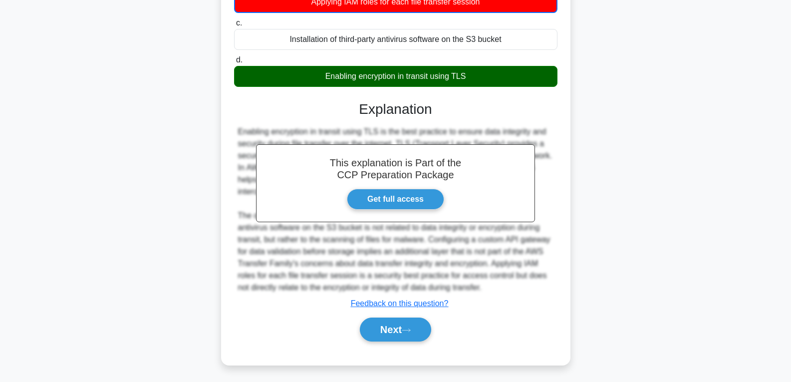
scroll to position [163, 0]
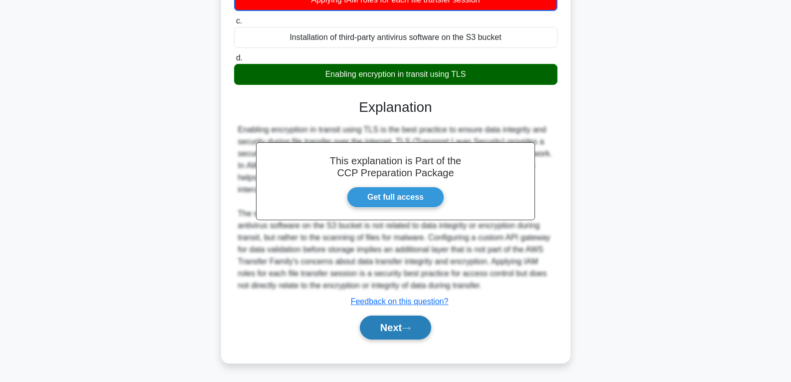
click at [388, 325] on button "Next" at bounding box center [395, 327] width 71 height 24
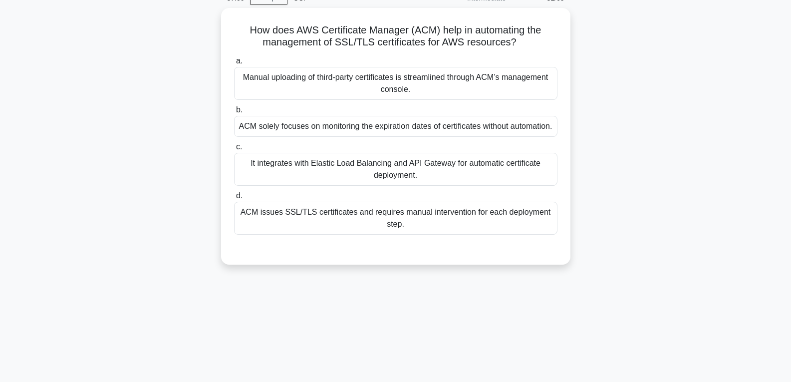
scroll to position [7, 0]
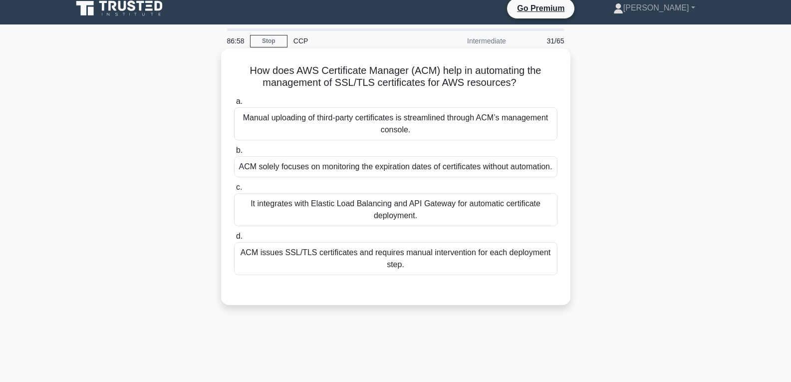
click at [390, 170] on div "ACM solely focuses on monitoring the expiration dates of certificates without a…" at bounding box center [395, 166] width 323 height 21
click at [234, 154] on input "b. ACM solely focuses on monitoring the expiration dates of certificates withou…" at bounding box center [234, 150] width 0 height 6
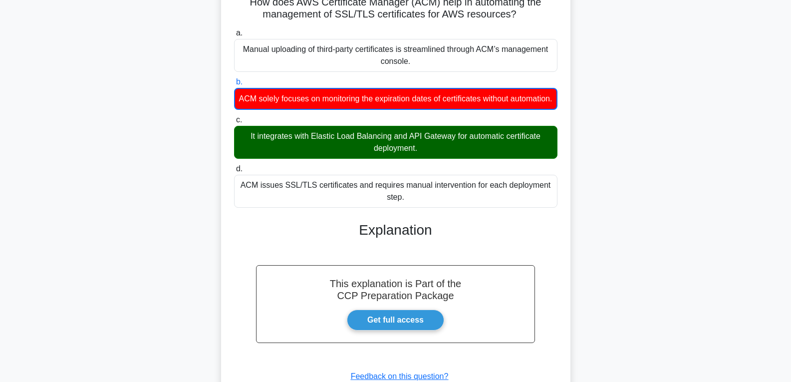
scroll to position [163, 0]
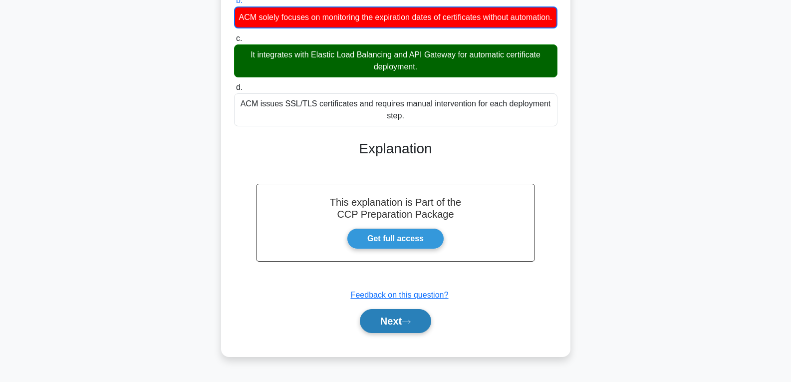
click at [409, 323] on icon at bounding box center [406, 321] width 8 height 3
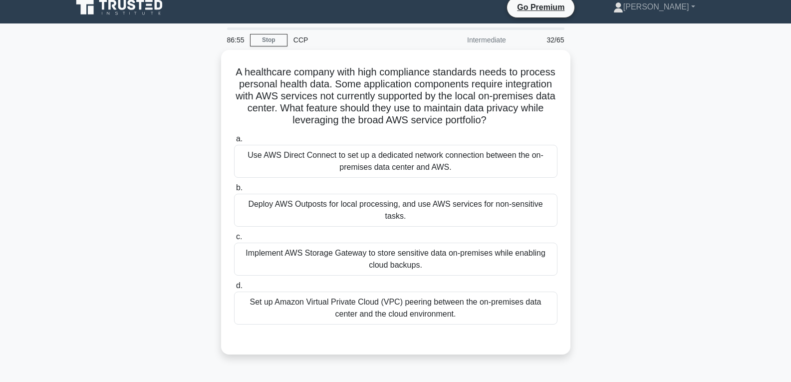
scroll to position [7, 0]
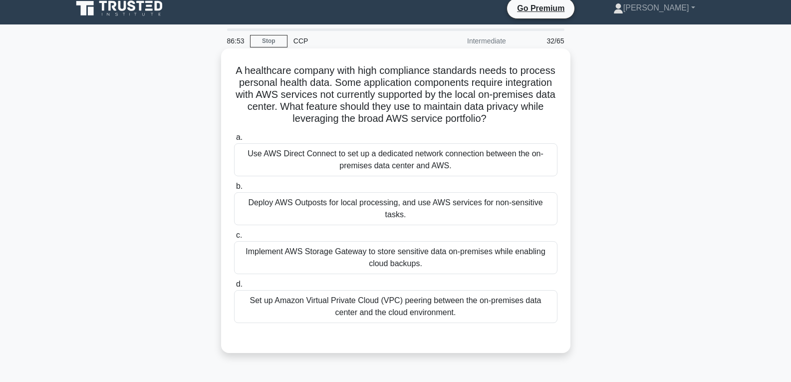
click at [404, 292] on div "Set up Amazon Virtual Private Cloud (VPC) peering between the on-premises data …" at bounding box center [395, 306] width 323 height 33
click at [234, 287] on input "d. Set up Amazon Virtual Private Cloud (VPC) peering between the on-premises da…" at bounding box center [234, 284] width 0 height 6
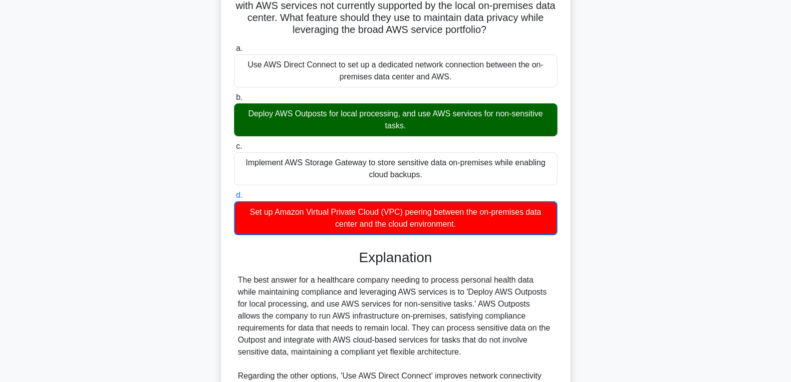
scroll to position [247, 0]
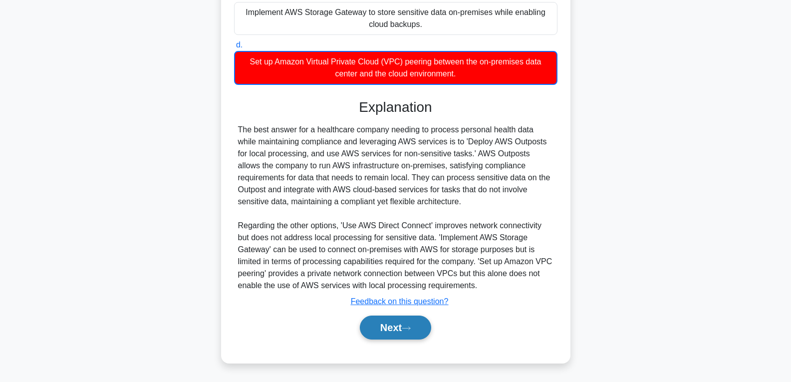
click at [404, 328] on button "Next" at bounding box center [395, 327] width 71 height 24
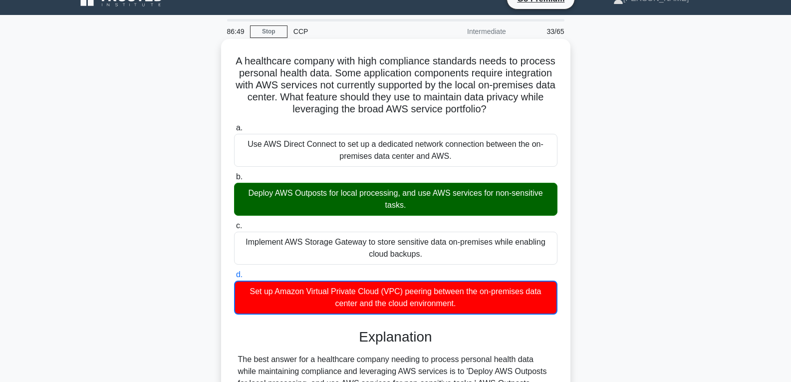
scroll to position [0, 0]
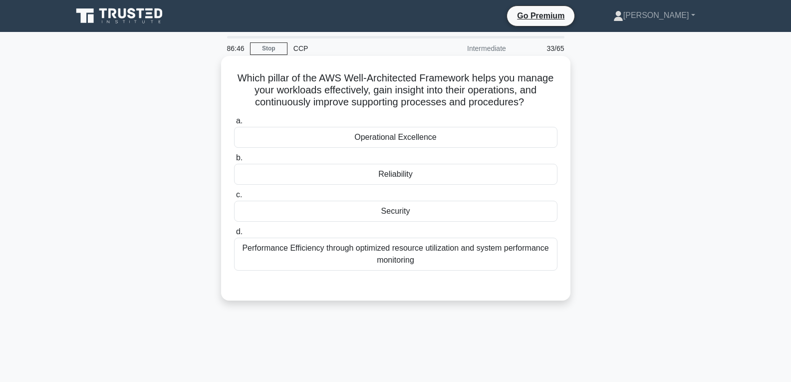
click at [390, 174] on div "Reliability" at bounding box center [395, 174] width 323 height 21
click at [234, 161] on input "b. Reliability" at bounding box center [234, 158] width 0 height 6
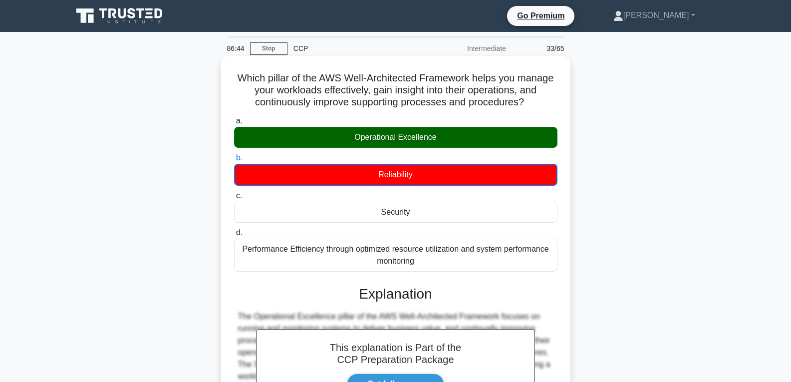
scroll to position [157, 0]
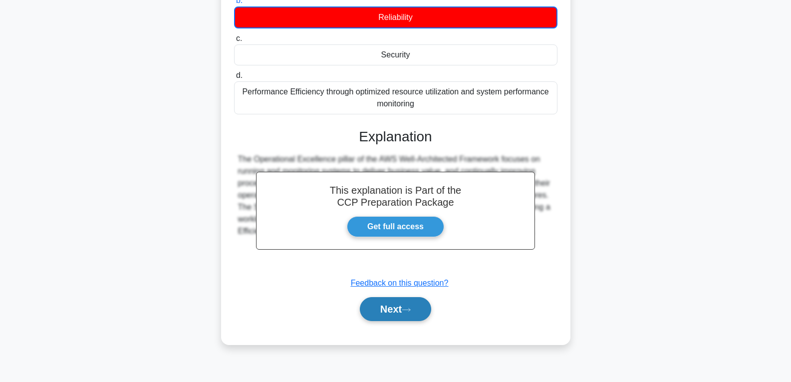
click at [400, 310] on button "Next" at bounding box center [395, 309] width 71 height 24
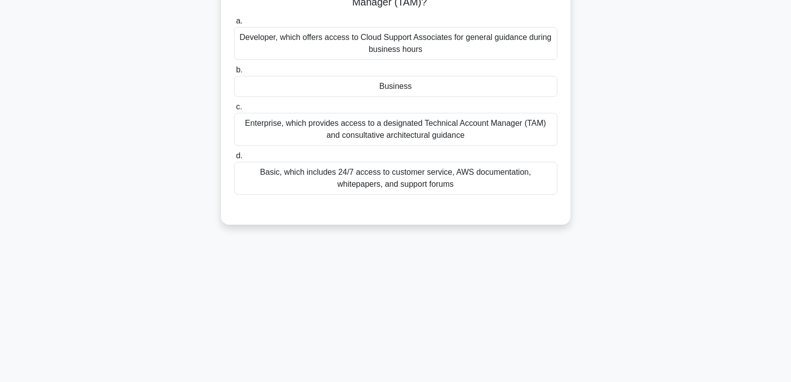
scroll to position [57, 0]
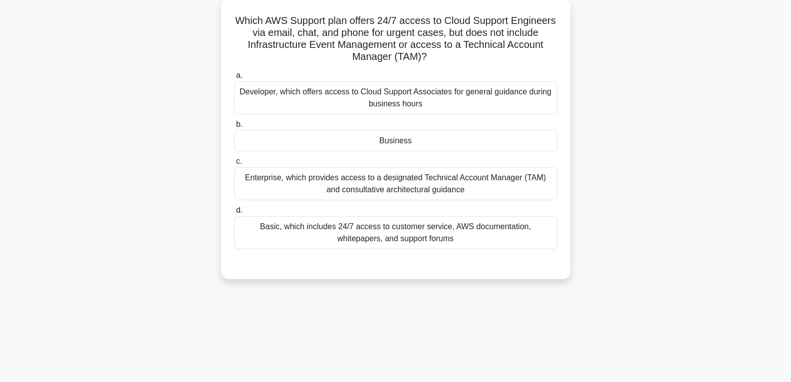
click at [403, 132] on div "Business" at bounding box center [395, 140] width 323 height 21
click at [234, 128] on input "b. Business" at bounding box center [234, 124] width 0 height 6
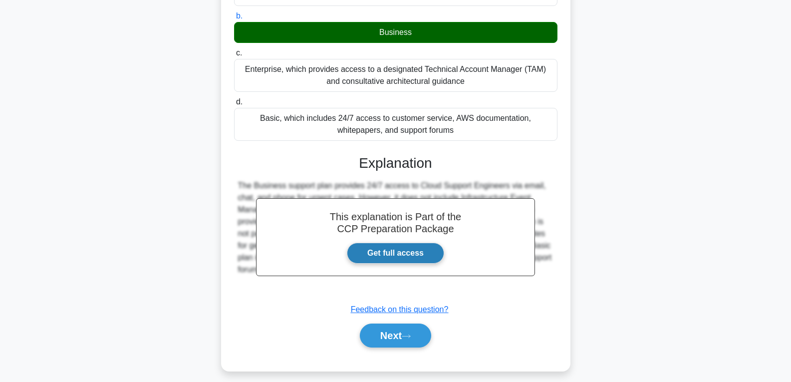
scroll to position [174, 0]
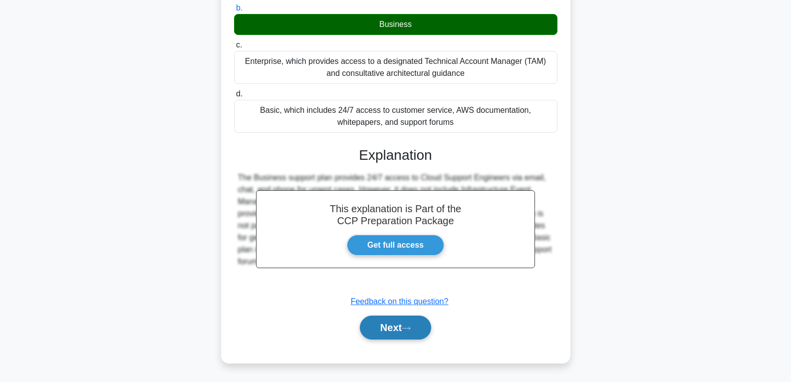
click at [398, 322] on button "Next" at bounding box center [395, 327] width 71 height 24
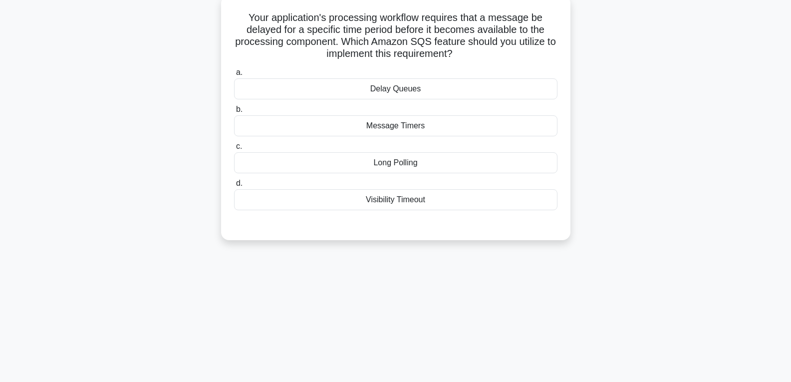
scroll to position [7, 0]
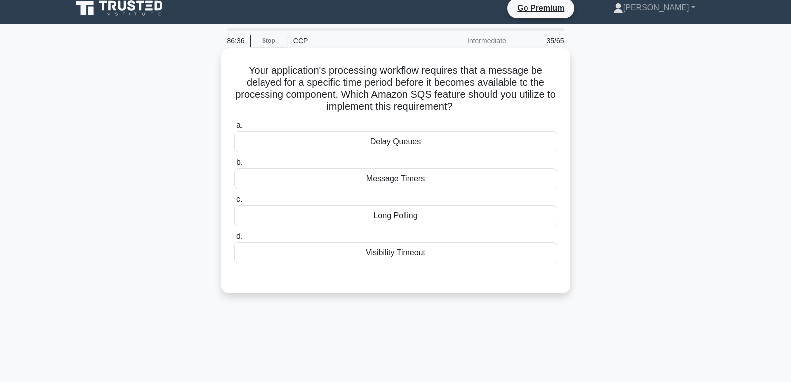
click at [399, 174] on div "Message Timers" at bounding box center [395, 178] width 323 height 21
click at [234, 166] on input "b. Message Timers" at bounding box center [234, 162] width 0 height 6
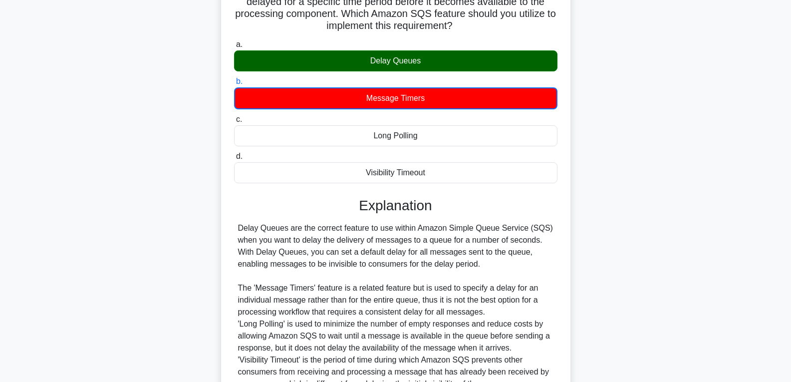
scroll to position [187, 0]
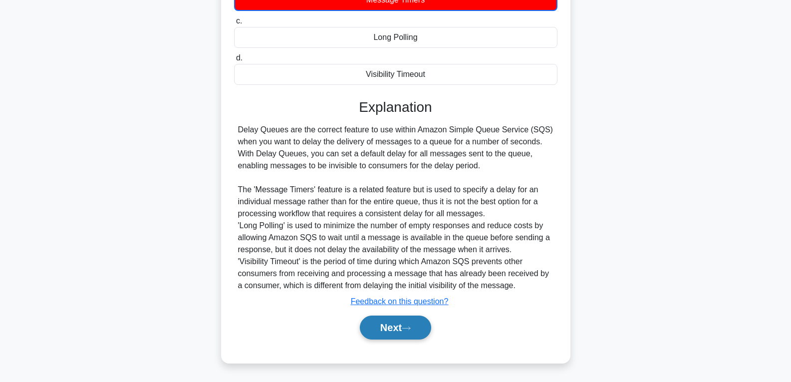
click at [396, 325] on button "Next" at bounding box center [395, 327] width 71 height 24
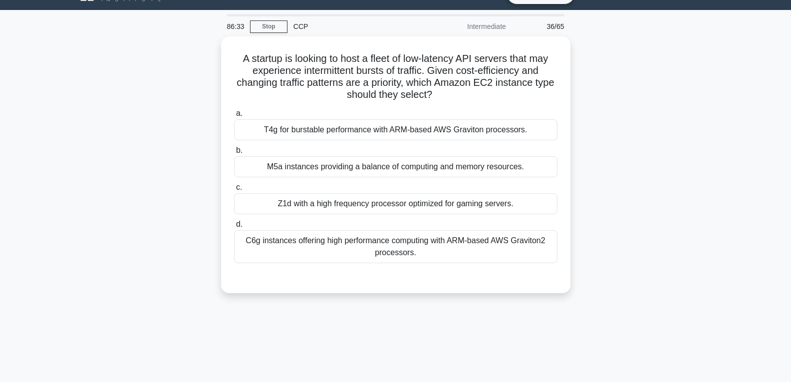
scroll to position [7, 0]
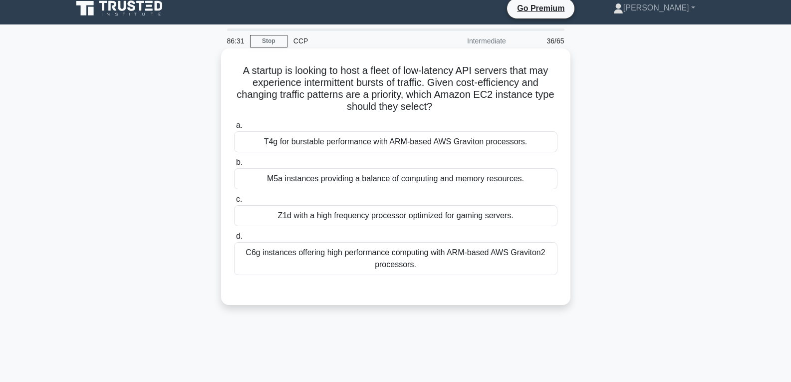
click at [379, 185] on div "M5a instances providing a balance of computing and memory resources." at bounding box center [395, 178] width 323 height 21
click at [234, 166] on input "b. M5a instances providing a balance of computing and memory resources." at bounding box center [234, 162] width 0 height 6
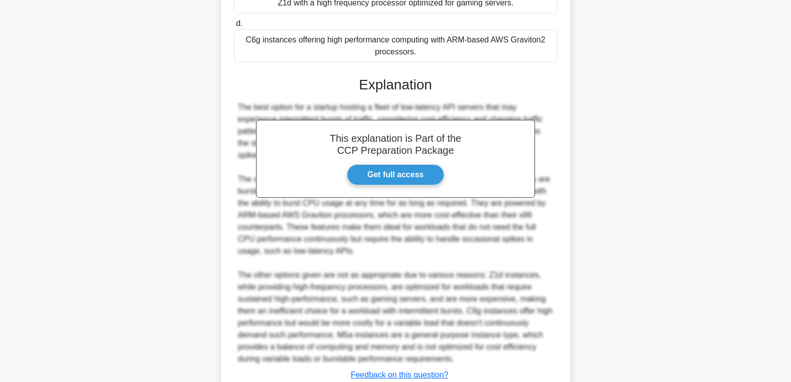
scroll to position [257, 0]
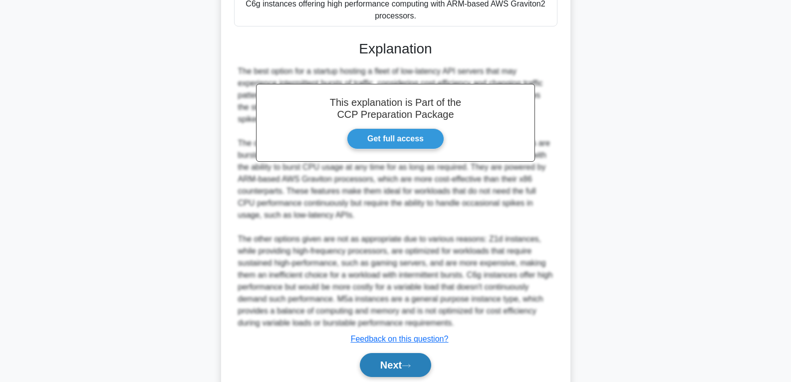
click at [390, 357] on button "Next" at bounding box center [395, 365] width 71 height 24
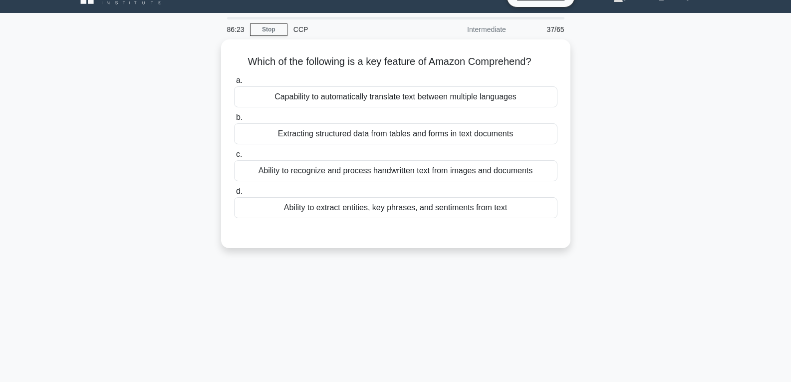
scroll to position [0, 0]
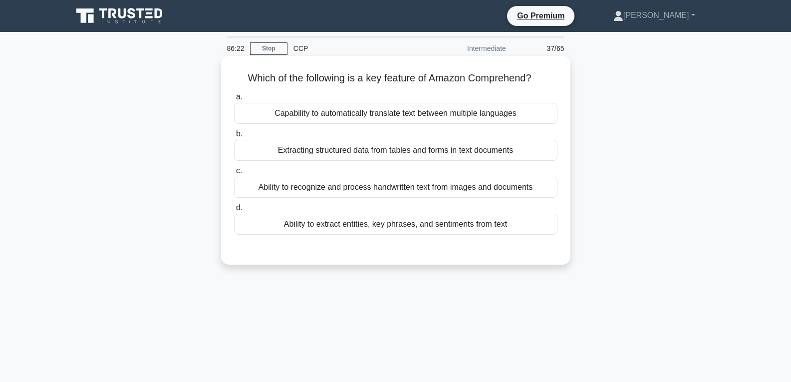
click at [387, 222] on div "Ability to extract entities, key phrases, and sentiments from text" at bounding box center [395, 224] width 323 height 21
click at [234, 211] on input "d. Ability to extract entities, key phrases, and sentiments from text" at bounding box center [234, 208] width 0 height 6
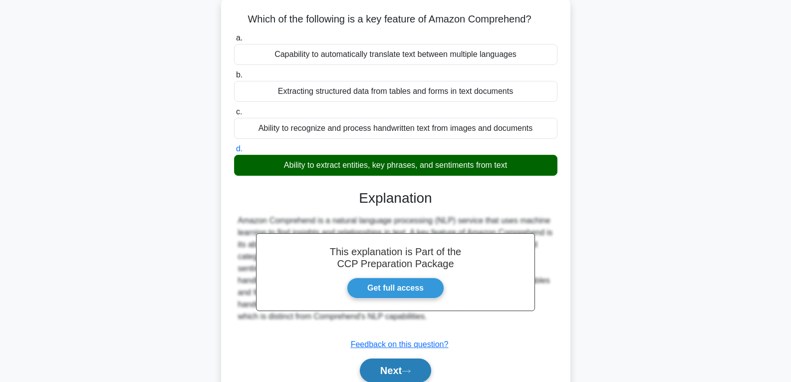
scroll to position [157, 0]
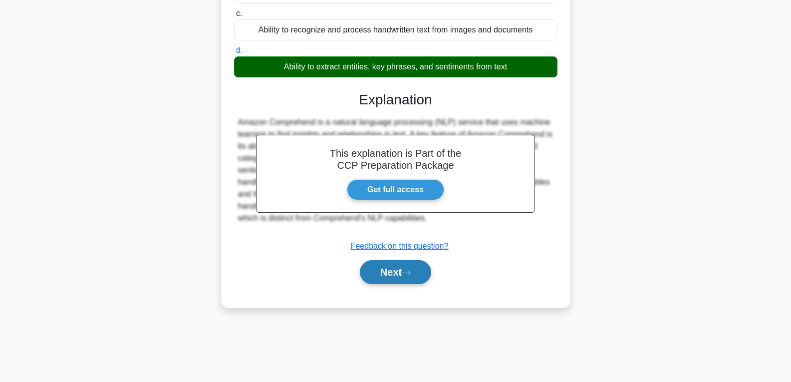
click at [390, 280] on button "Next" at bounding box center [395, 272] width 71 height 24
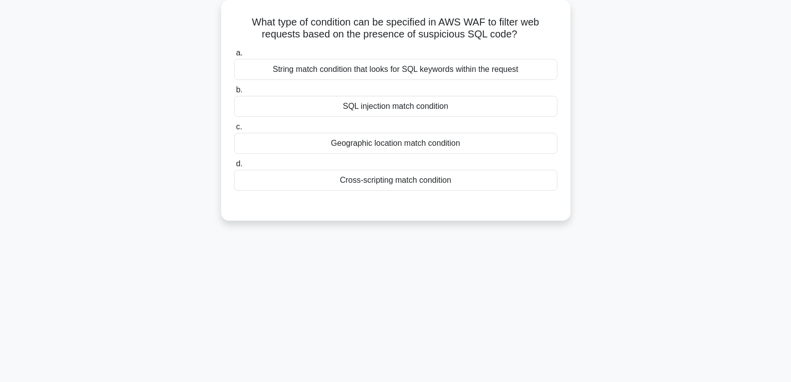
scroll to position [57, 0]
click at [386, 174] on div "Cross-scripting match condition" at bounding box center [395, 178] width 323 height 21
click at [234, 166] on input "d. Cross-scripting match condition" at bounding box center [234, 162] width 0 height 6
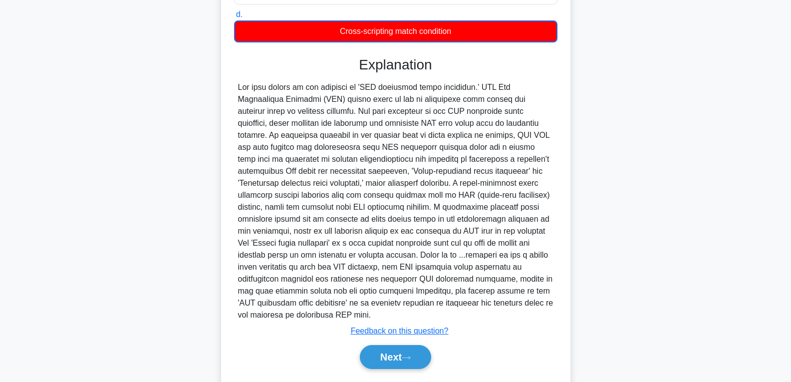
scroll to position [223, 0]
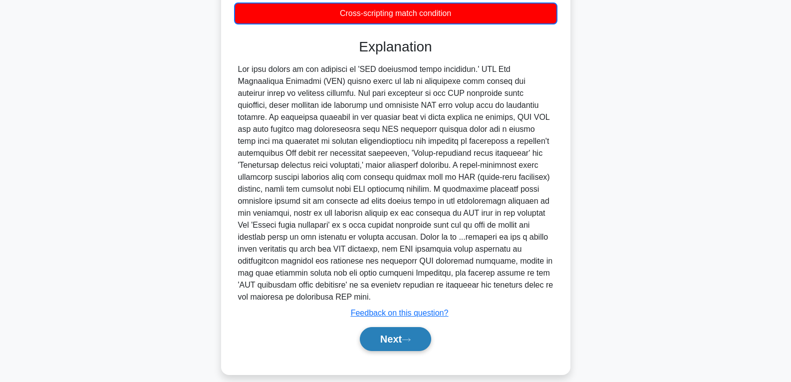
click at [394, 327] on button "Next" at bounding box center [395, 339] width 71 height 24
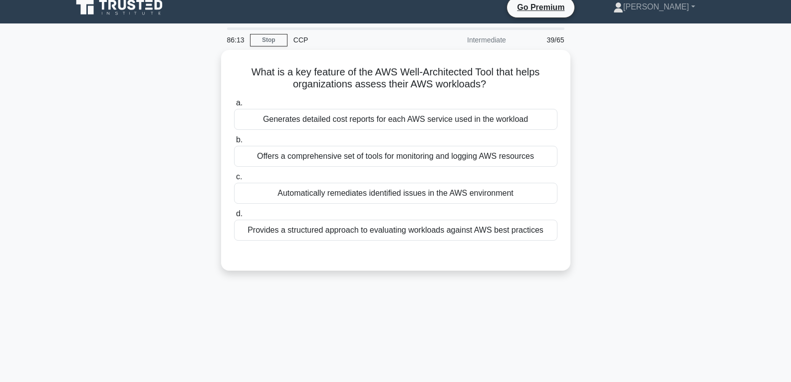
scroll to position [7, 0]
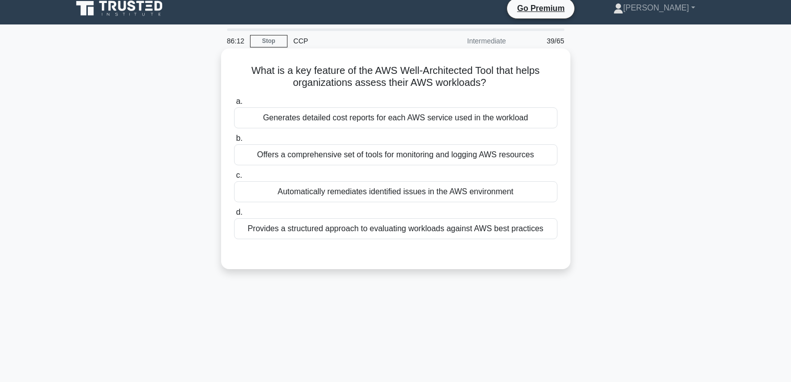
click at [388, 188] on div "Automatically remediates identified issues in the AWS environment" at bounding box center [395, 191] width 323 height 21
click at [234, 179] on input "c. Automatically remediates identified issues in the AWS environment" at bounding box center [234, 175] width 0 height 6
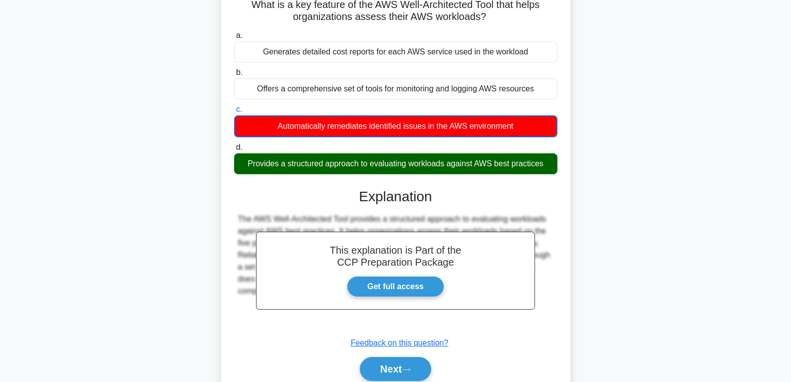
scroll to position [157, 0]
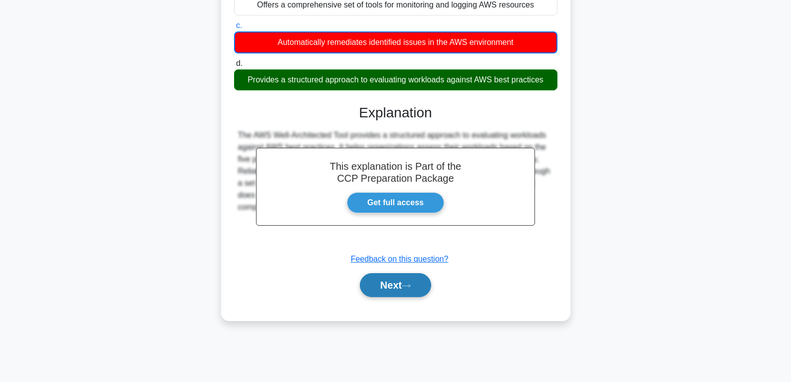
click at [396, 275] on button "Next" at bounding box center [395, 285] width 71 height 24
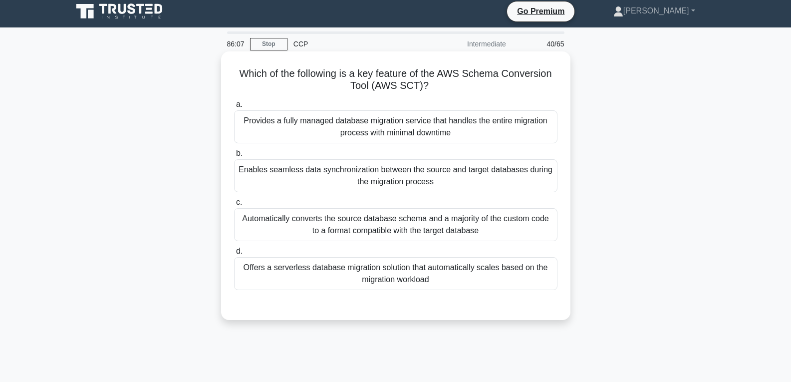
scroll to position [0, 0]
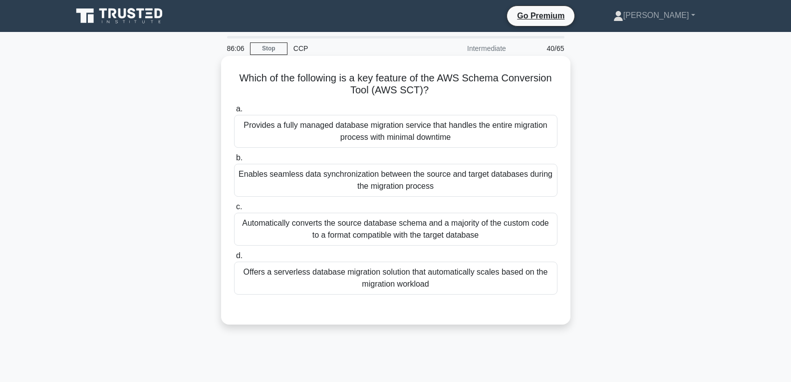
click at [369, 126] on div "Provides a fully managed database migration service that handles the entire mig…" at bounding box center [395, 131] width 323 height 33
click at [234, 112] on input "a. Provides a fully managed database migration service that handles the entire …" at bounding box center [234, 109] width 0 height 6
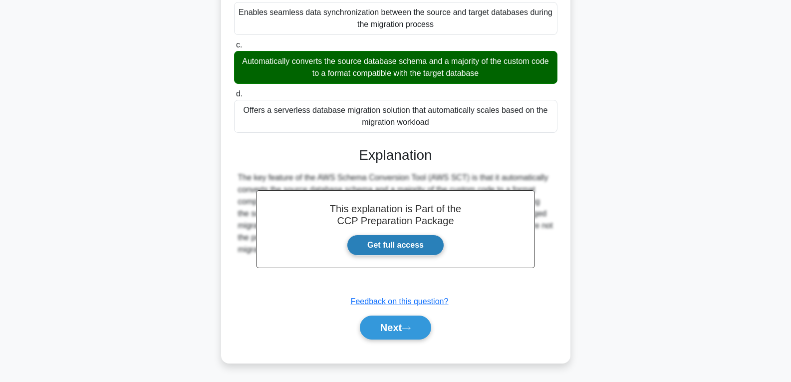
scroll to position [163, 0]
click at [378, 317] on button "Next" at bounding box center [395, 327] width 71 height 24
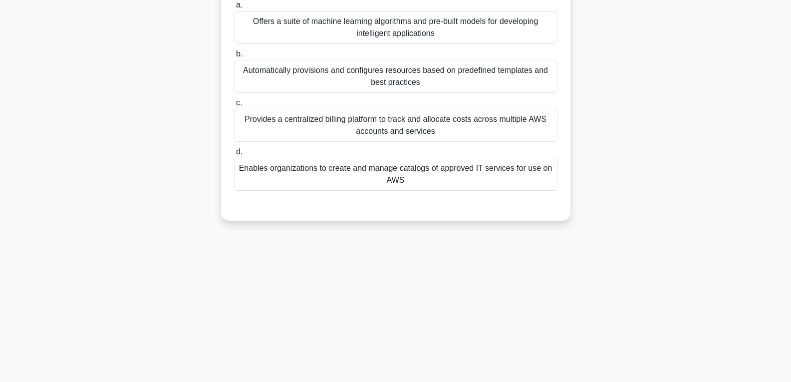
scroll to position [57, 0]
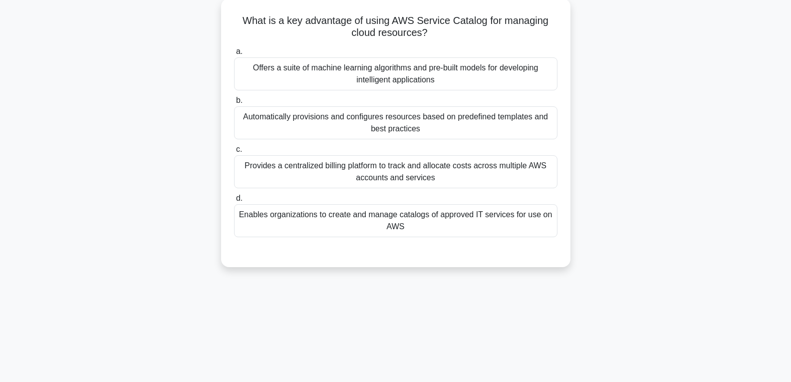
click at [380, 123] on div "Automatically provisions and configures resources based on predefined templates…" at bounding box center [395, 122] width 323 height 33
click at [234, 104] on input "b. Automatically provisions and configures resources based on predefined templa…" at bounding box center [234, 100] width 0 height 6
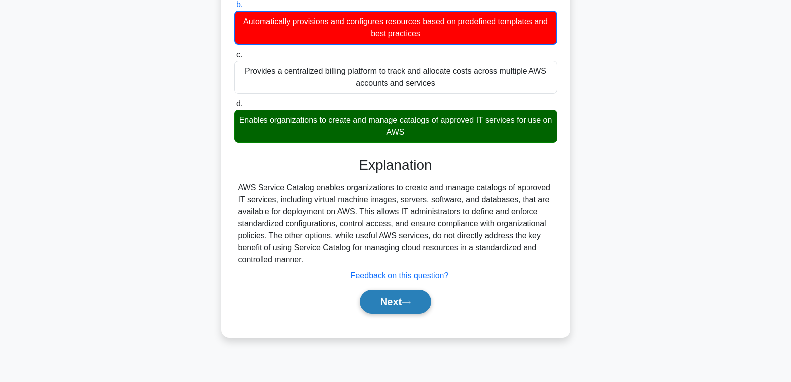
scroll to position [157, 0]
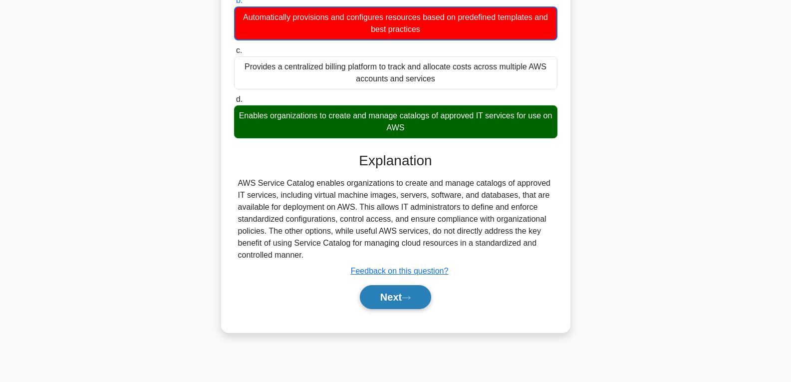
click at [407, 295] on button "Next" at bounding box center [395, 297] width 71 height 24
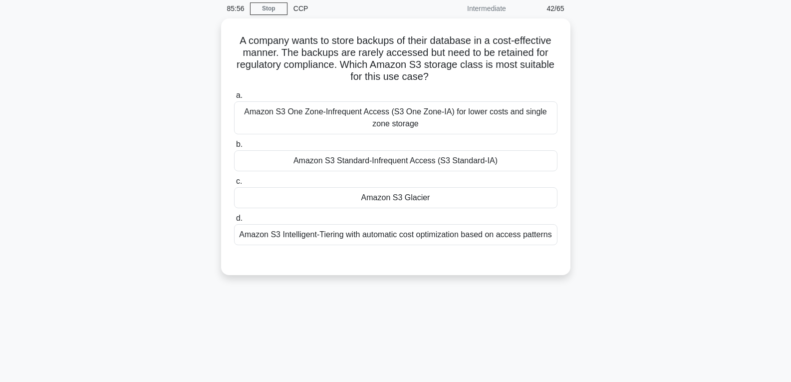
scroll to position [7, 0]
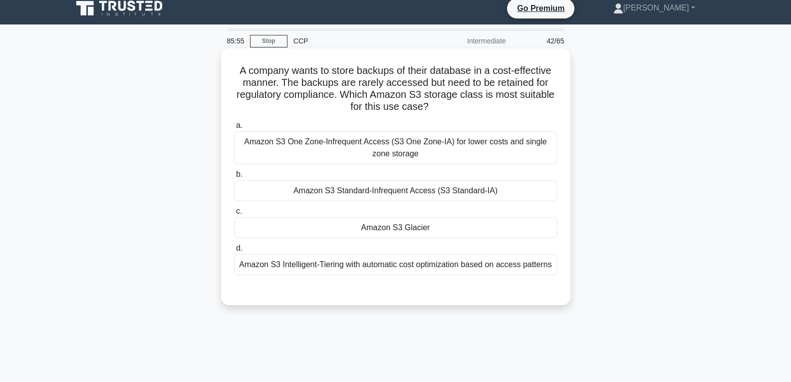
click at [403, 228] on div "Amazon S3 Glacier" at bounding box center [395, 227] width 323 height 21
click at [234, 215] on input "c. Amazon S3 Glacier" at bounding box center [234, 211] width 0 height 6
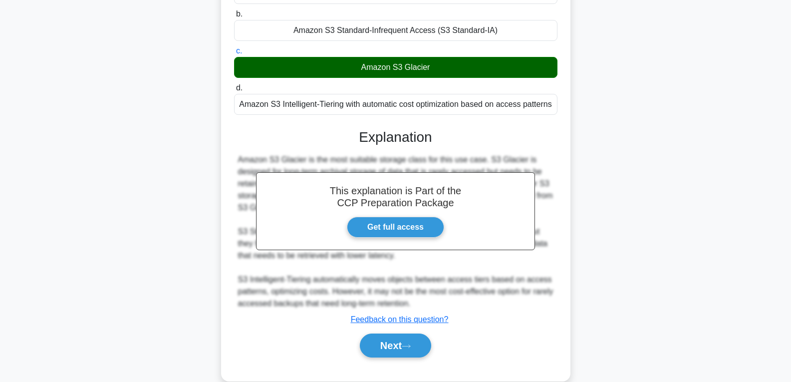
scroll to position [186, 0]
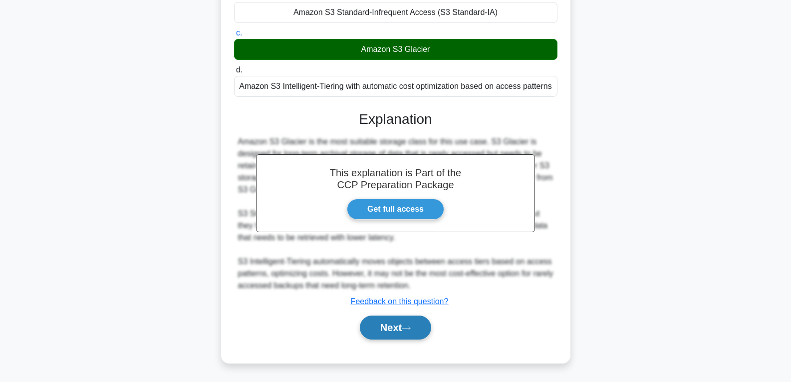
click at [392, 322] on button "Next" at bounding box center [395, 327] width 71 height 24
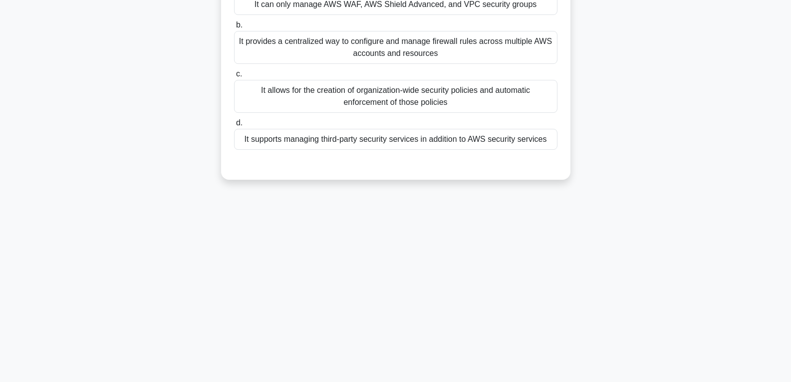
scroll to position [7, 0]
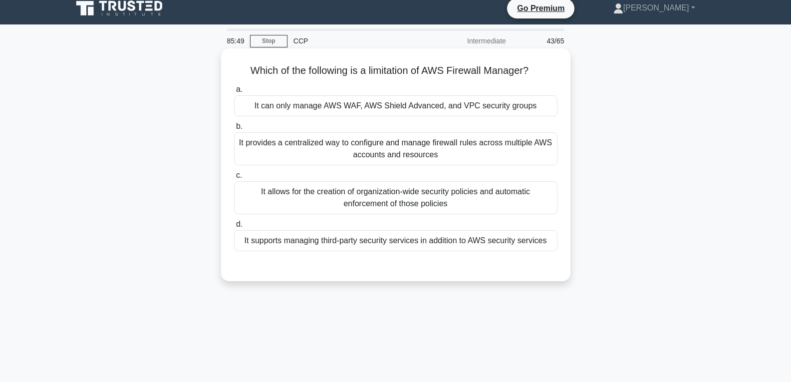
click at [385, 241] on div "It supports managing third-party security services in addition to AWS security …" at bounding box center [395, 240] width 323 height 21
click at [234, 228] on input "d. It supports managing third-party security services in addition to AWS securi…" at bounding box center [234, 224] width 0 height 6
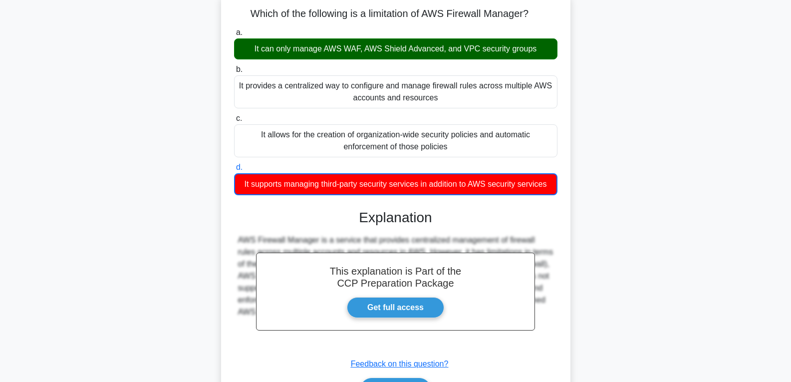
scroll to position [157, 0]
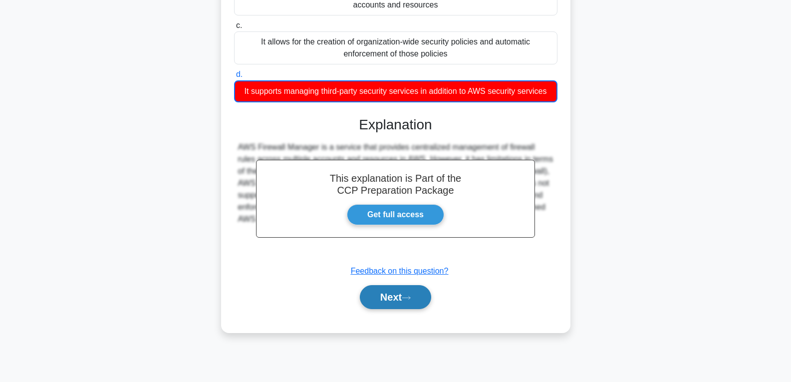
click at [389, 289] on button "Next" at bounding box center [395, 297] width 71 height 24
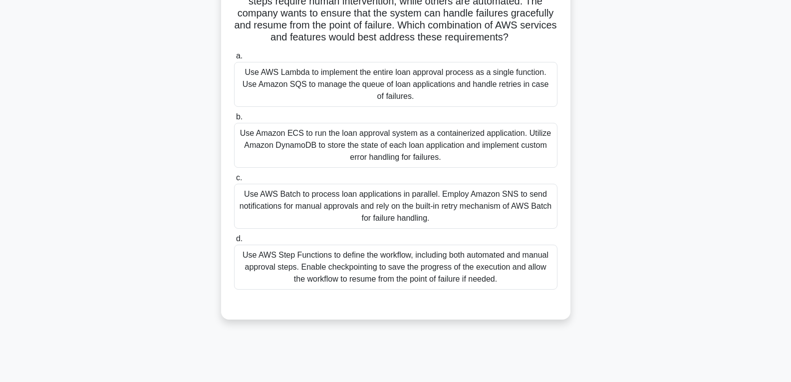
scroll to position [57, 0]
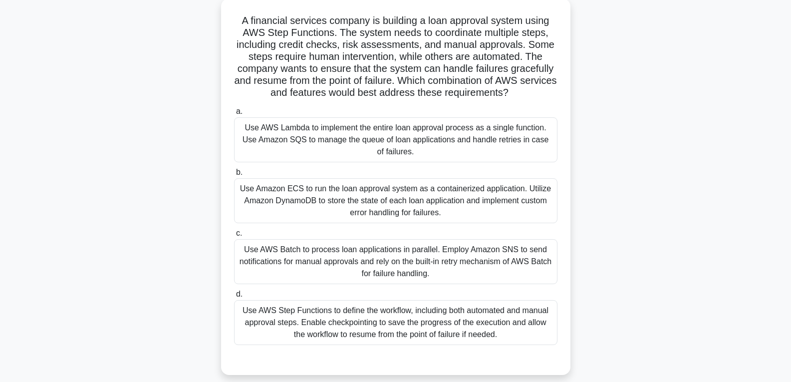
click at [382, 202] on div "Use Amazon ECS to run the loan approval system as a containerized application. …" at bounding box center [395, 200] width 323 height 45
click at [234, 176] on input "b. Use Amazon ECS to run the loan approval system as a containerized applicatio…" at bounding box center [234, 172] width 0 height 6
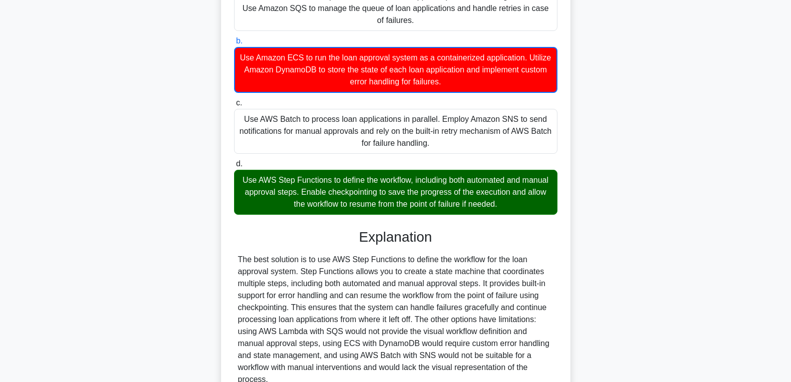
scroll to position [283, 0]
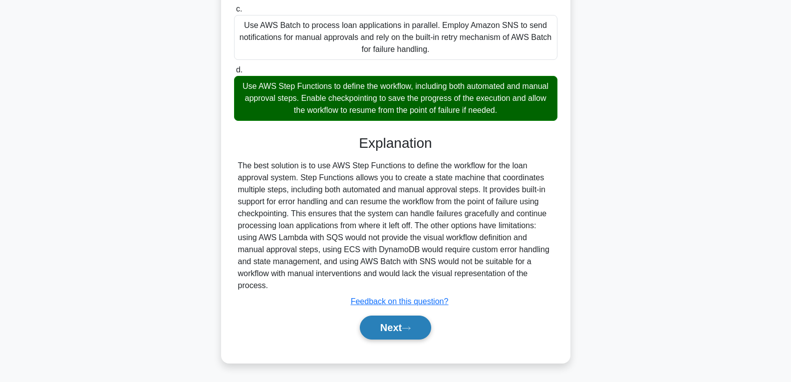
click at [397, 320] on button "Next" at bounding box center [395, 327] width 71 height 24
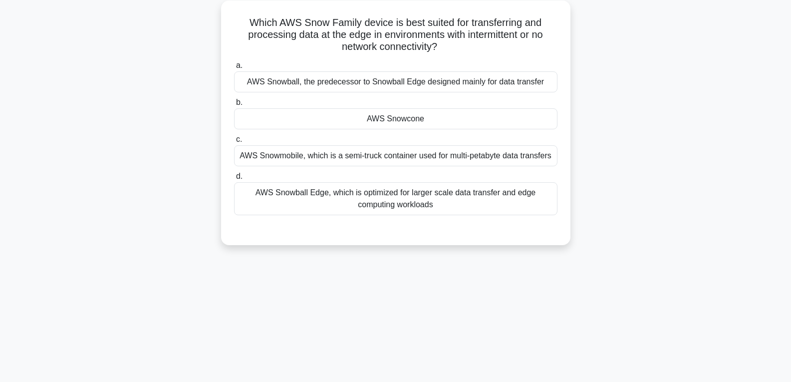
scroll to position [57, 0]
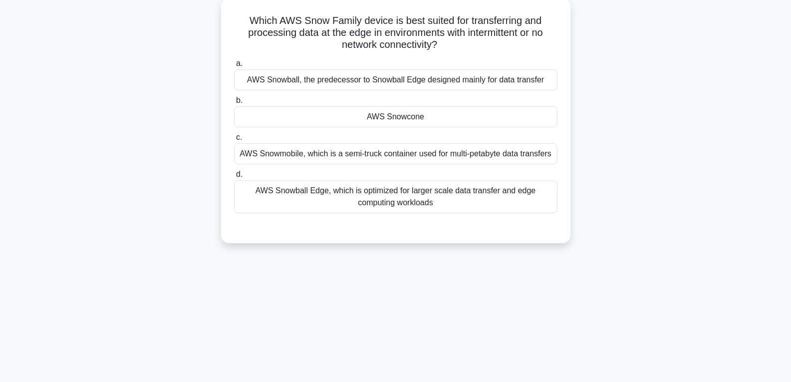
click at [373, 120] on div "AWS Snowcone" at bounding box center [395, 116] width 323 height 21
click at [234, 104] on input "b. AWS Snowcone" at bounding box center [234, 100] width 0 height 6
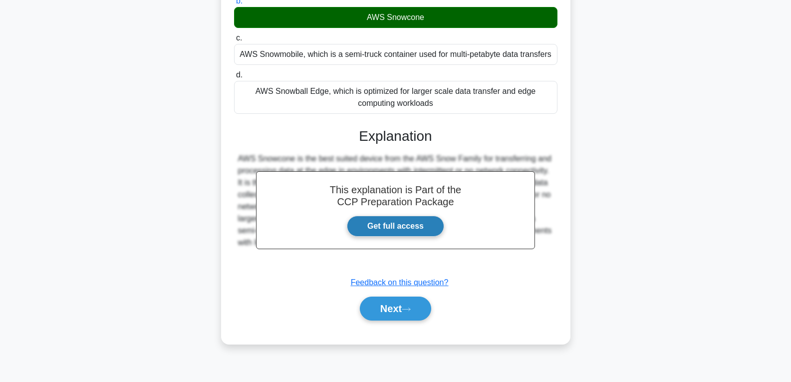
scroll to position [157, 0]
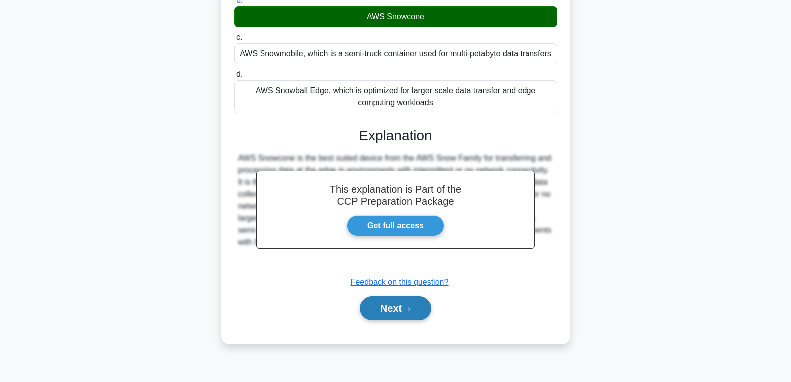
click at [392, 305] on button "Next" at bounding box center [395, 308] width 71 height 24
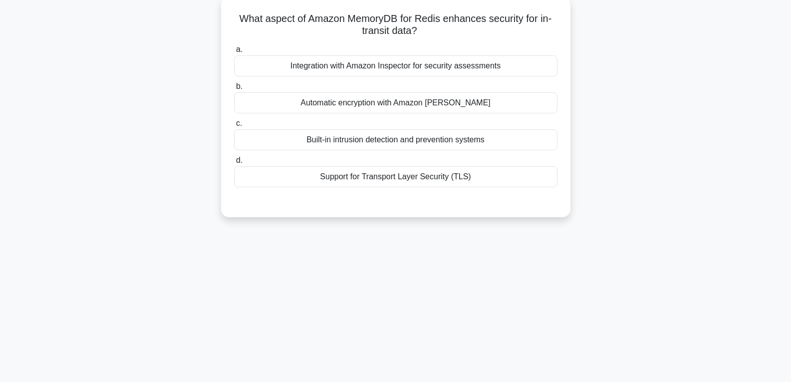
scroll to position [57, 0]
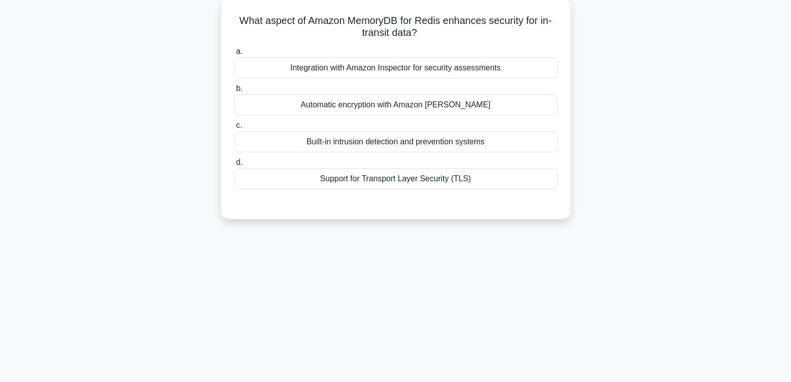
click at [379, 101] on div "Automatic encryption with Amazon Macie" at bounding box center [395, 104] width 323 height 21
click at [234, 92] on input "b. Automatic encryption with Amazon Macie" at bounding box center [234, 88] width 0 height 6
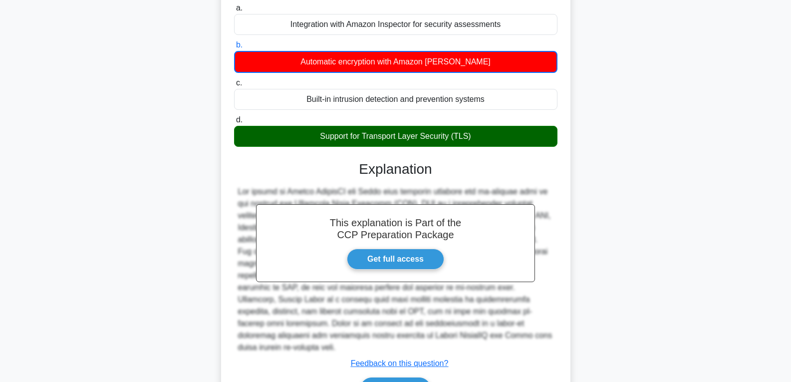
scroll to position [157, 0]
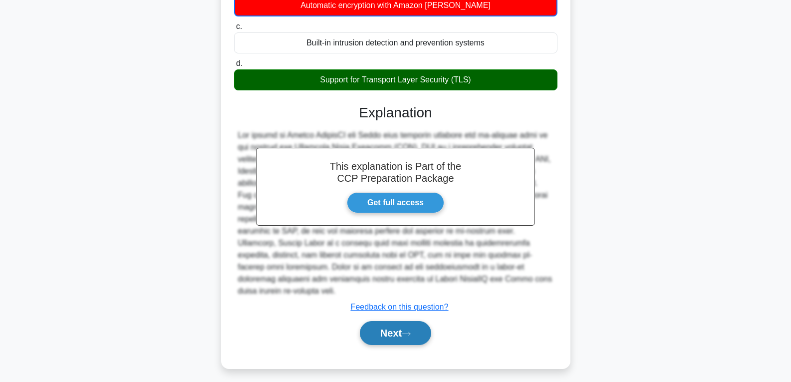
click at [397, 321] on button "Next" at bounding box center [395, 333] width 71 height 24
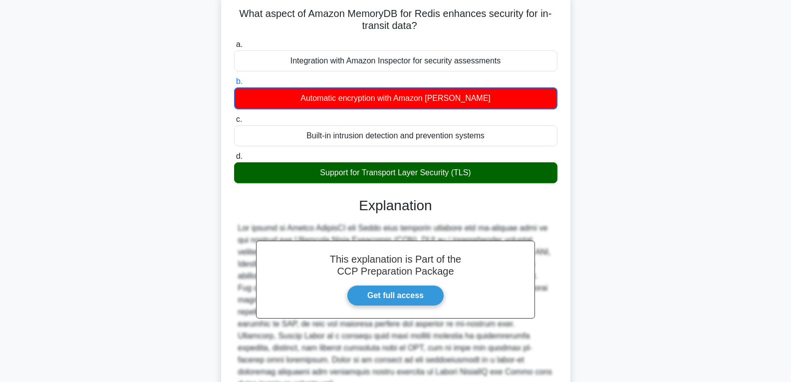
scroll to position [7, 0]
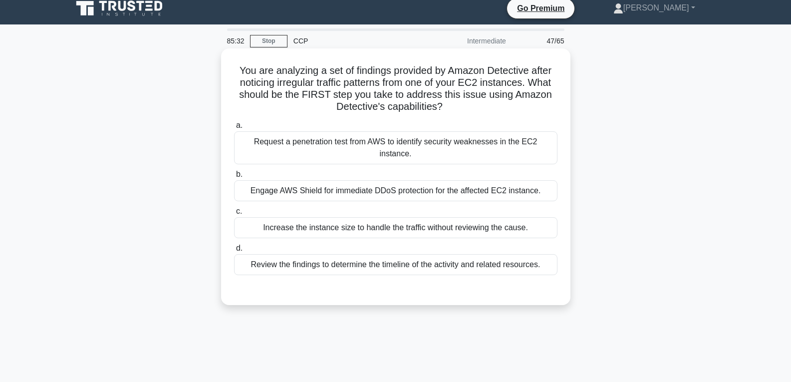
click at [388, 221] on div "Increase the instance size to handle the traffic without reviewing the cause." at bounding box center [395, 227] width 323 height 21
click at [234, 215] on input "c. Increase the instance size to handle the traffic without reviewing the cause." at bounding box center [234, 211] width 0 height 6
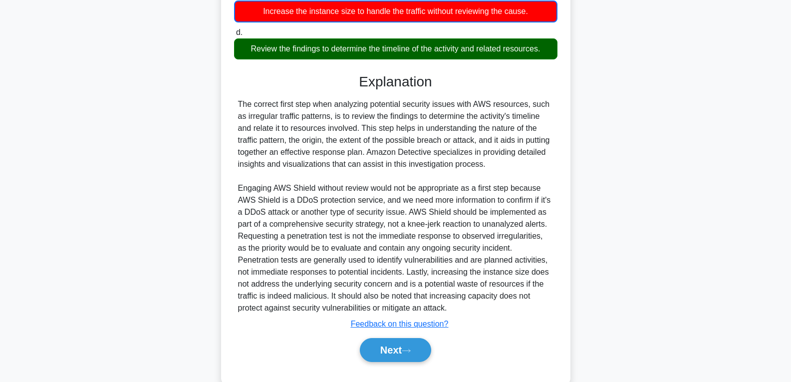
scroll to position [235, 0]
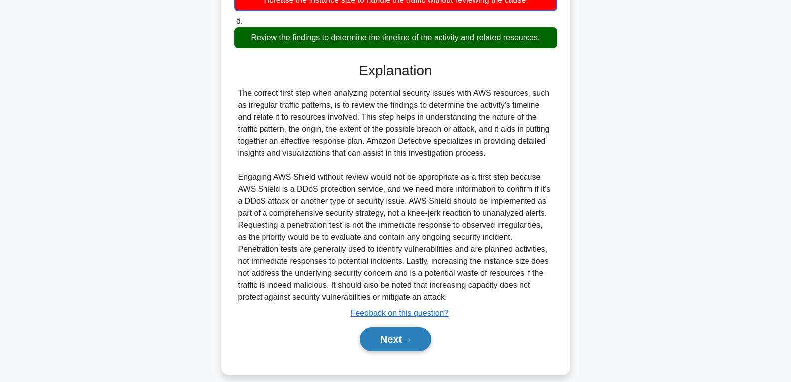
click at [386, 327] on button "Next" at bounding box center [395, 339] width 71 height 24
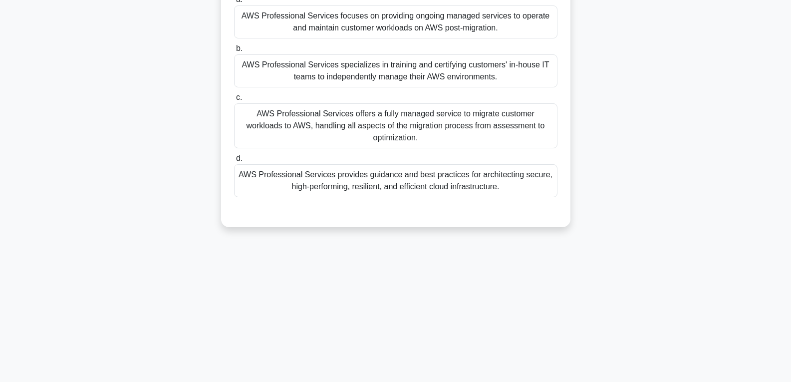
scroll to position [57, 0]
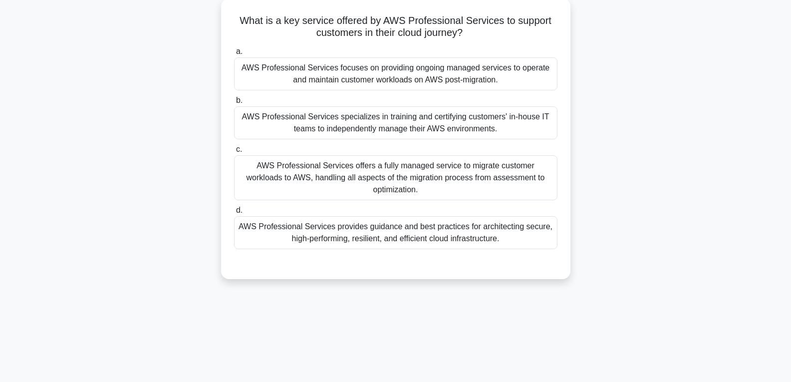
click at [371, 179] on div "AWS Professional Services offers a fully managed service to migrate customer wo…" at bounding box center [395, 177] width 323 height 45
click at [234, 153] on input "c. AWS Professional Services offers a fully managed service to migrate customer…" at bounding box center [234, 149] width 0 height 6
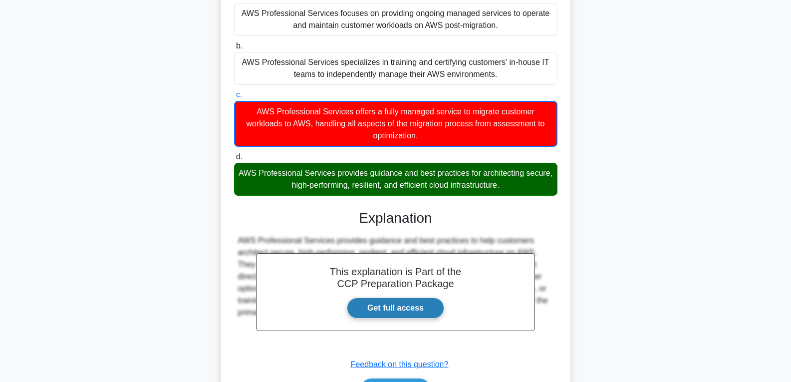
scroll to position [175, 0]
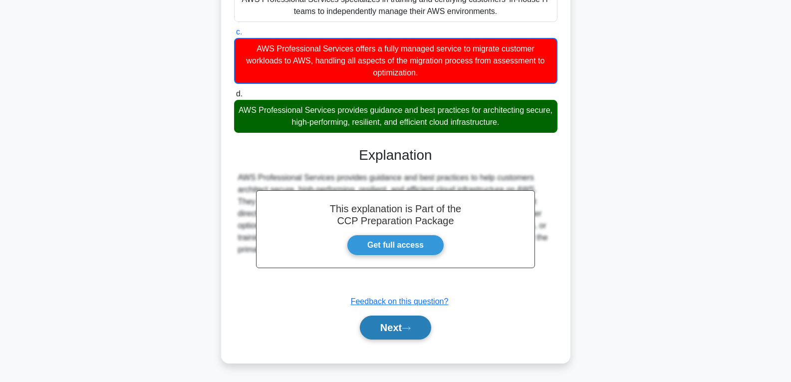
click at [396, 320] on button "Next" at bounding box center [395, 327] width 71 height 24
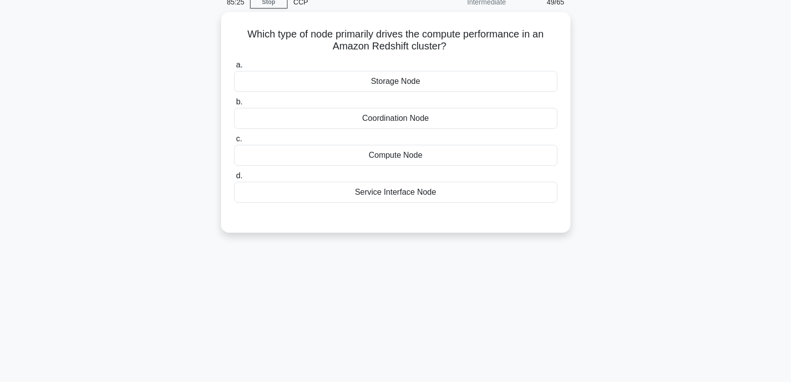
scroll to position [0, 0]
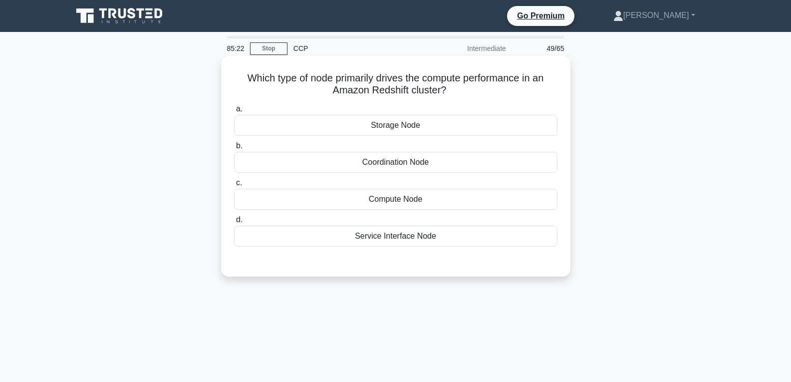
click at [398, 125] on div "Storage Node" at bounding box center [395, 125] width 323 height 21
click at [234, 112] on input "a. Storage Node" at bounding box center [234, 109] width 0 height 6
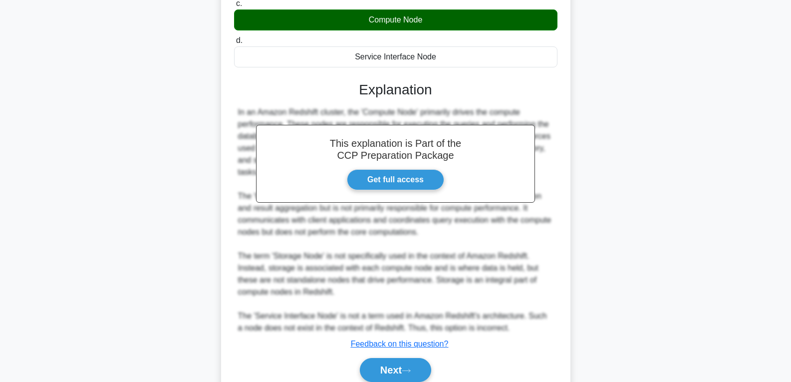
scroll to position [223, 0]
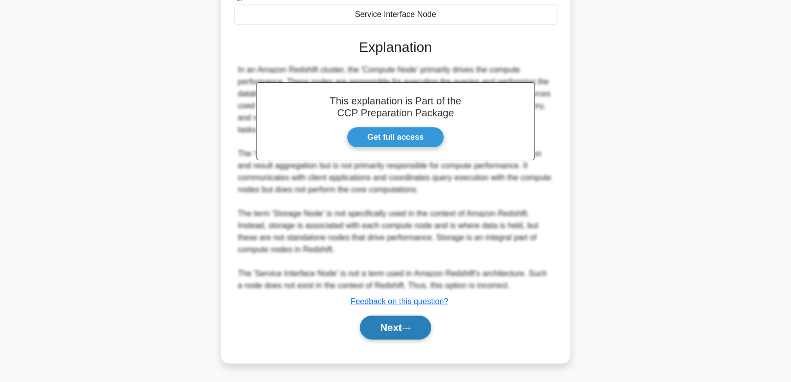
click at [406, 324] on button "Next" at bounding box center [395, 327] width 71 height 24
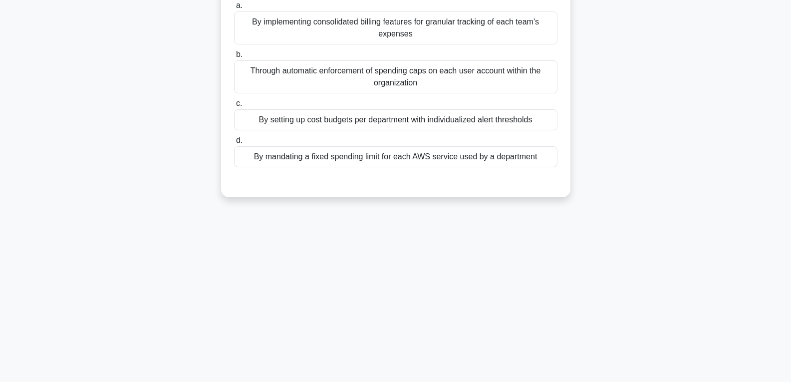
scroll to position [6, 0]
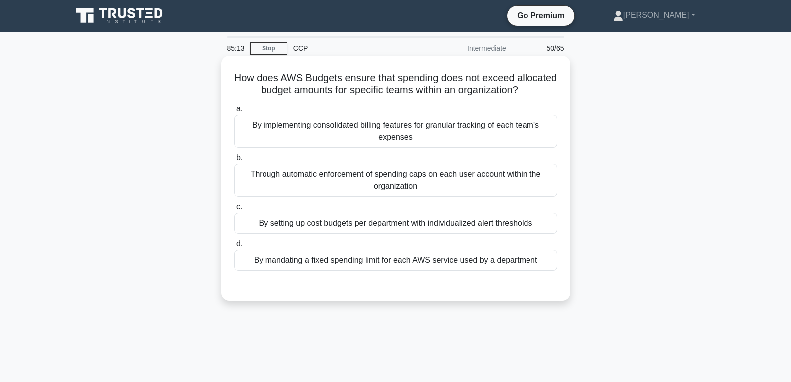
click at [381, 227] on div "By setting up cost budgets per department with individualized alert thresholds" at bounding box center [395, 223] width 323 height 21
click at [234, 210] on input "c. By setting up cost budgets per department with individualized alert threshol…" at bounding box center [234, 207] width 0 height 6
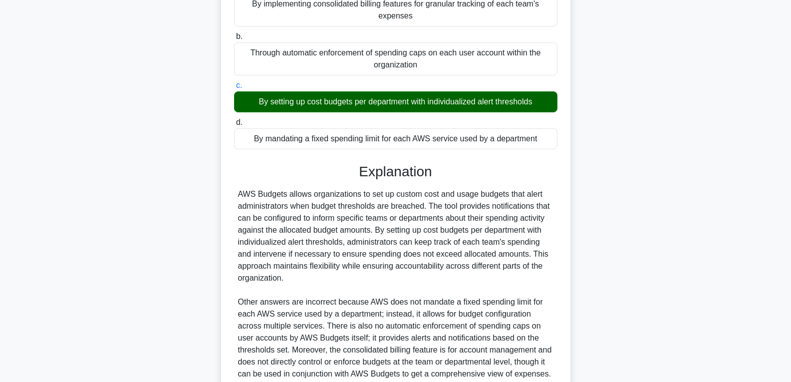
scroll to position [210, 0]
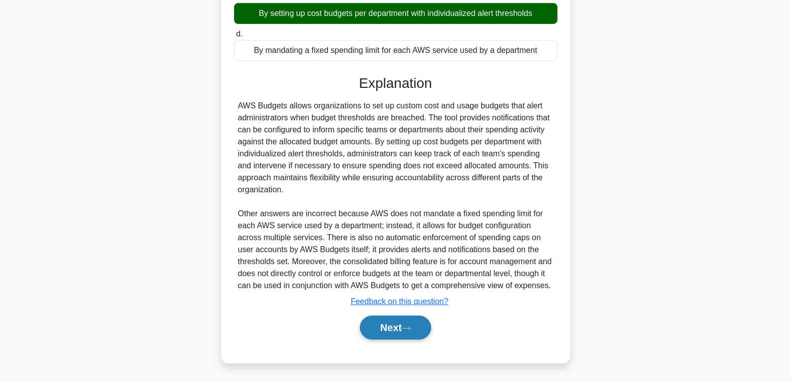
click at [390, 327] on button "Next" at bounding box center [395, 327] width 71 height 24
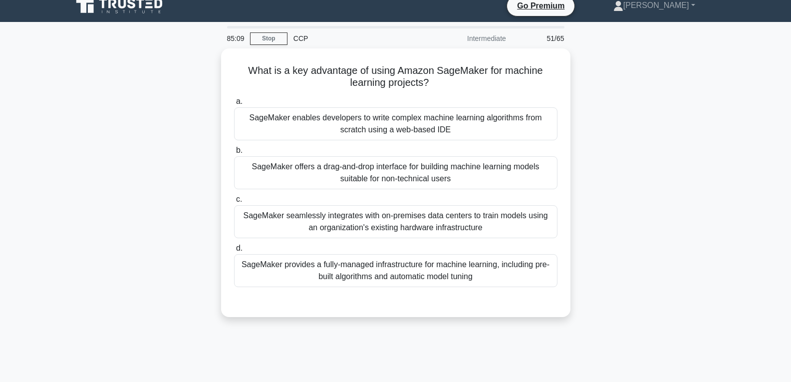
scroll to position [7, 0]
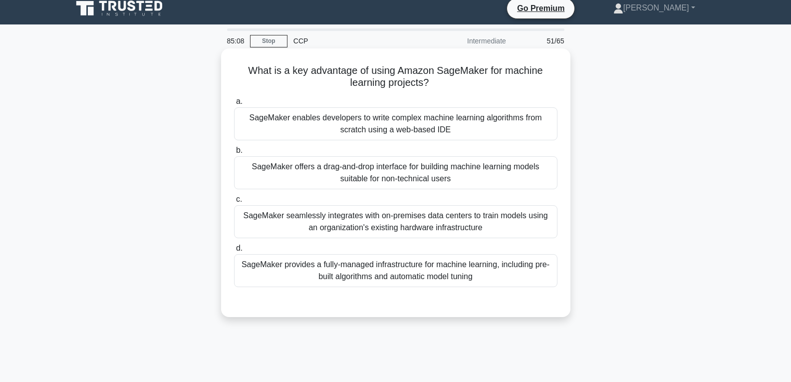
click at [377, 227] on div "SageMaker seamlessly integrates with on-premises data centers to train models u…" at bounding box center [395, 221] width 323 height 33
click at [234, 203] on input "c. SageMaker seamlessly integrates with on-premises data centers to train model…" at bounding box center [234, 199] width 0 height 6
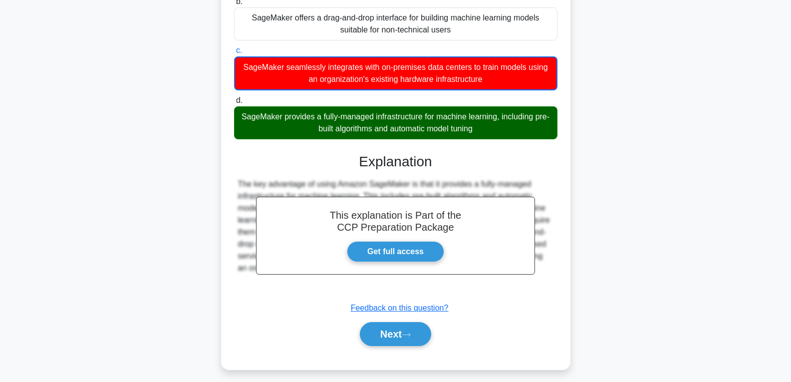
scroll to position [163, 0]
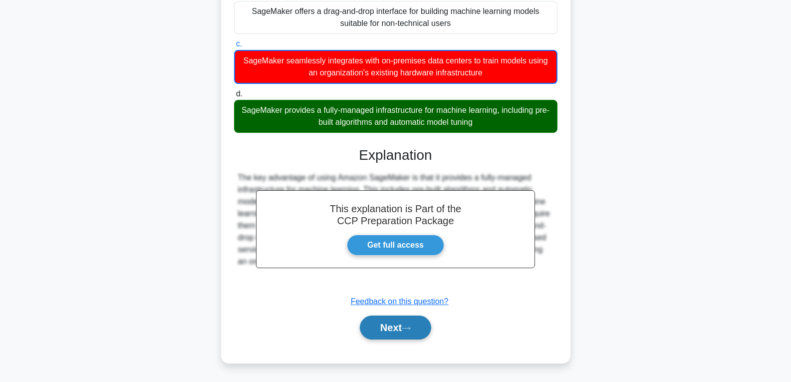
click at [407, 321] on button "Next" at bounding box center [395, 327] width 71 height 24
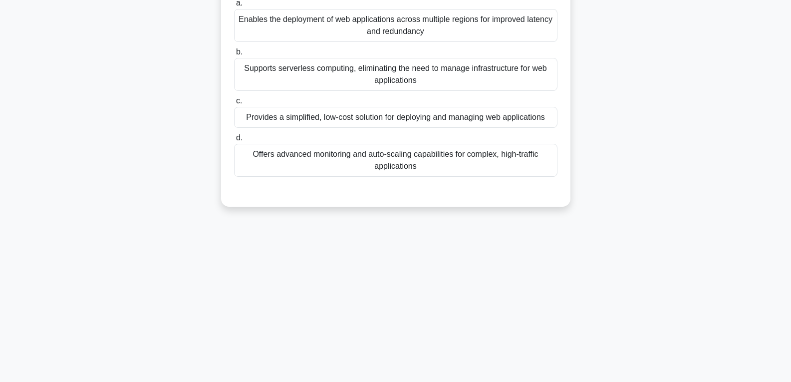
scroll to position [7, 0]
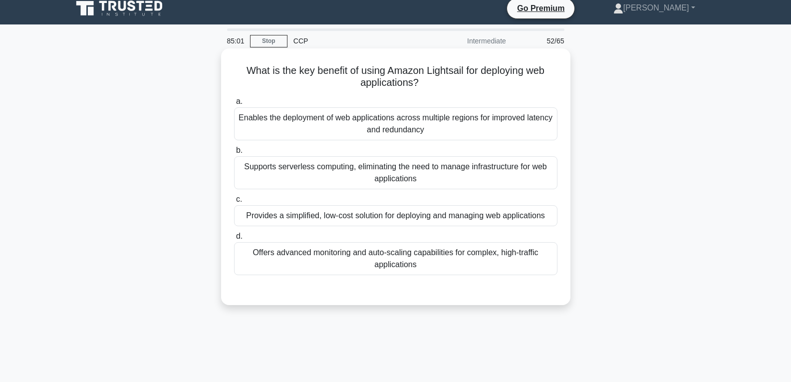
click at [375, 217] on div "Provides a simplified, low-cost solution for deploying and managing web applica…" at bounding box center [395, 215] width 323 height 21
click at [234, 203] on input "c. Provides a simplified, low-cost solution for deploying and managing web appl…" at bounding box center [234, 199] width 0 height 6
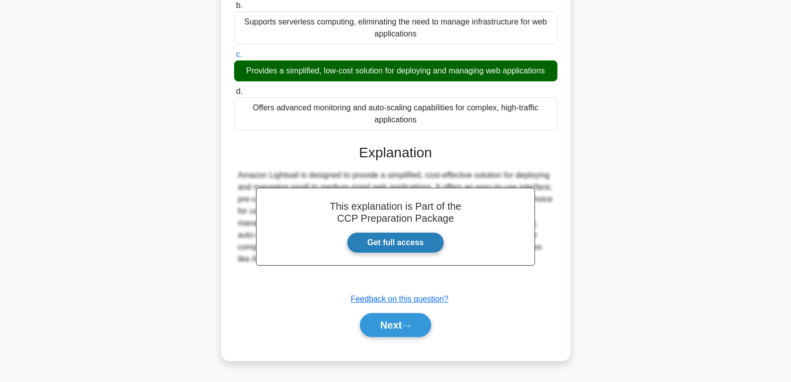
scroll to position [157, 0]
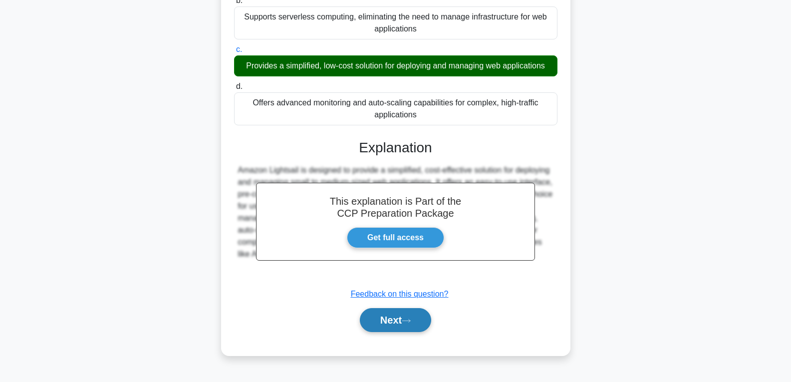
click at [376, 321] on button "Next" at bounding box center [395, 320] width 71 height 24
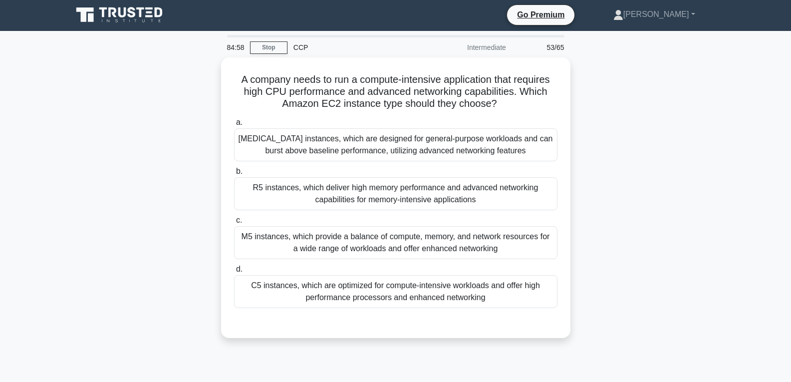
scroll to position [0, 0]
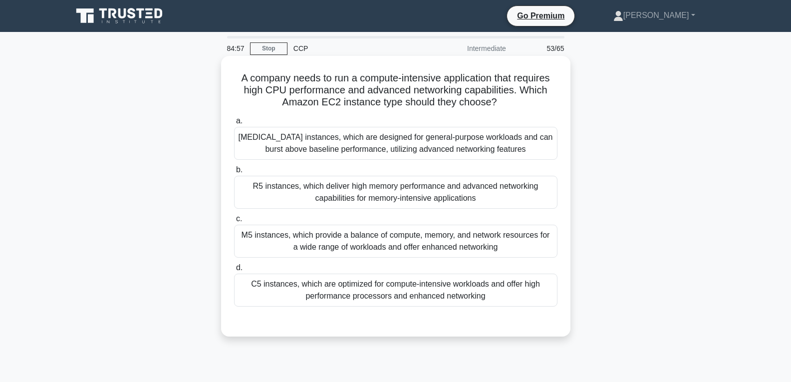
click at [369, 198] on div "R5 instances, which deliver high memory performance and advanced networking cap…" at bounding box center [395, 192] width 323 height 33
click at [234, 173] on input "b. R5 instances, which deliver high memory performance and advanced networking …" at bounding box center [234, 170] width 0 height 6
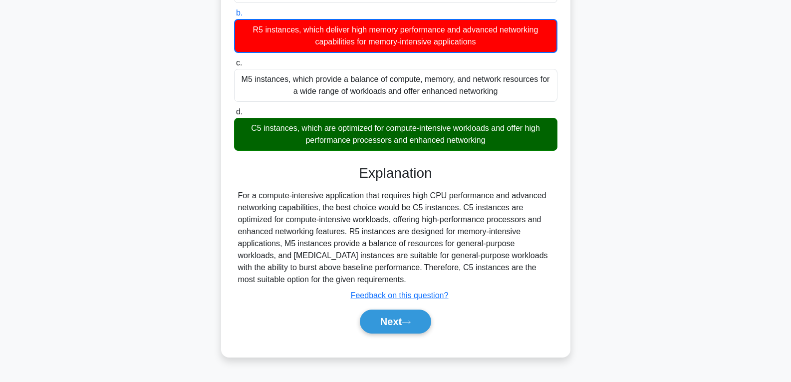
scroll to position [157, 0]
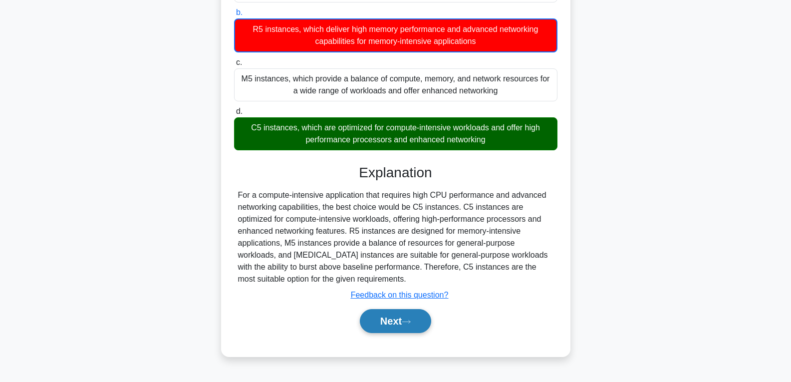
click at [383, 326] on button "Next" at bounding box center [395, 321] width 71 height 24
click at [386, 324] on button "Next" at bounding box center [395, 321] width 71 height 24
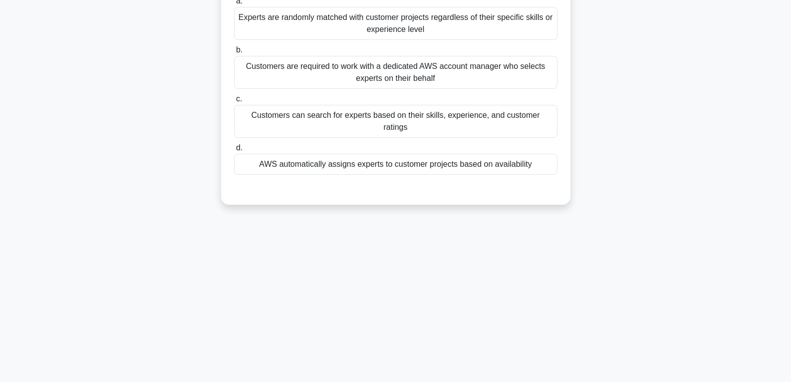
scroll to position [7, 0]
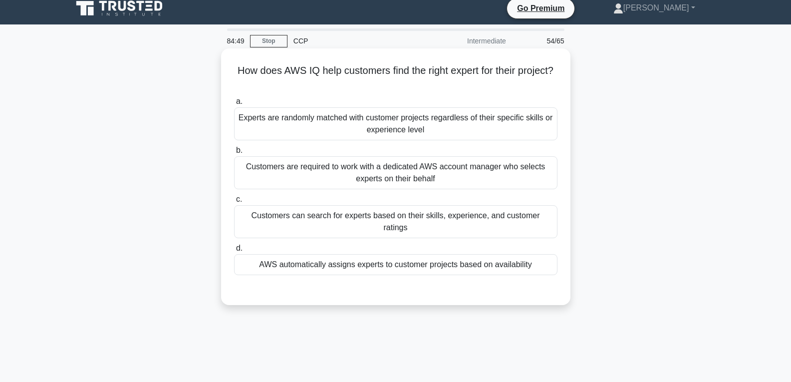
click at [345, 254] on div "AWS automatically assigns experts to customer projects based on availability" at bounding box center [395, 264] width 323 height 21
click at [234, 250] on input "d. AWS automatically assigns experts to customer projects based on availability" at bounding box center [234, 248] width 0 height 6
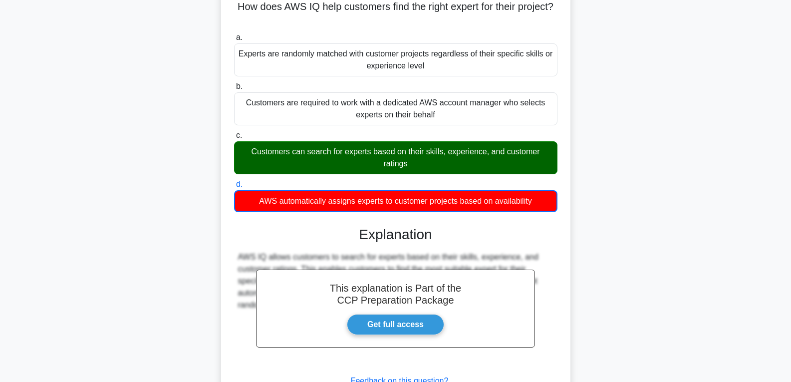
scroll to position [157, 0]
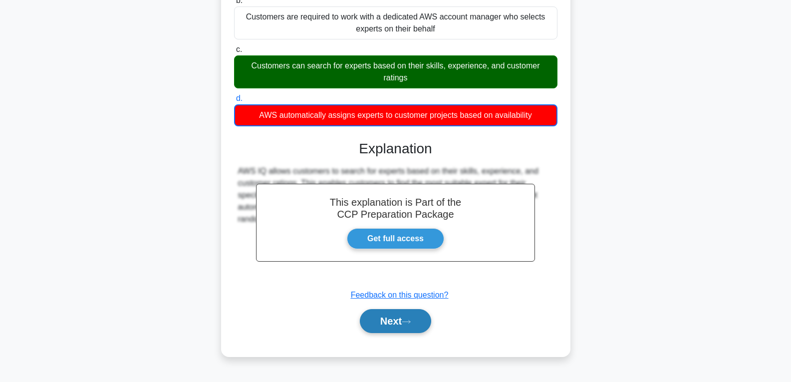
click at [383, 316] on button "Next" at bounding box center [395, 321] width 71 height 24
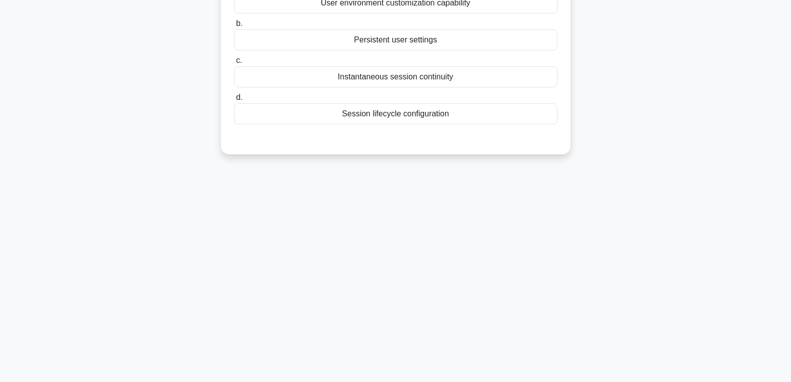
scroll to position [57, 0]
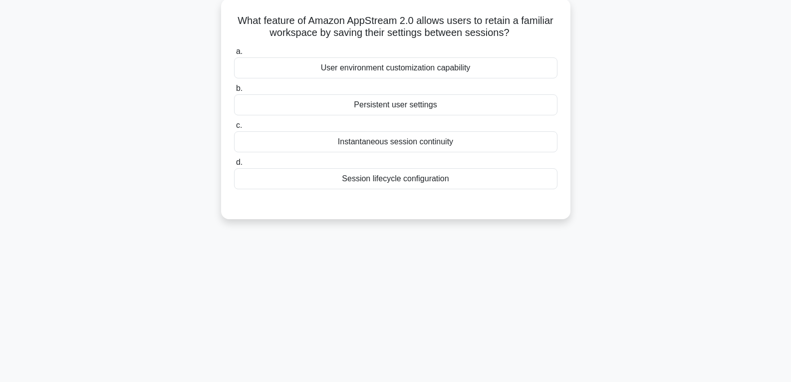
click at [383, 106] on div "Persistent user settings" at bounding box center [395, 104] width 323 height 21
click at [234, 92] on input "b. Persistent user settings" at bounding box center [234, 88] width 0 height 6
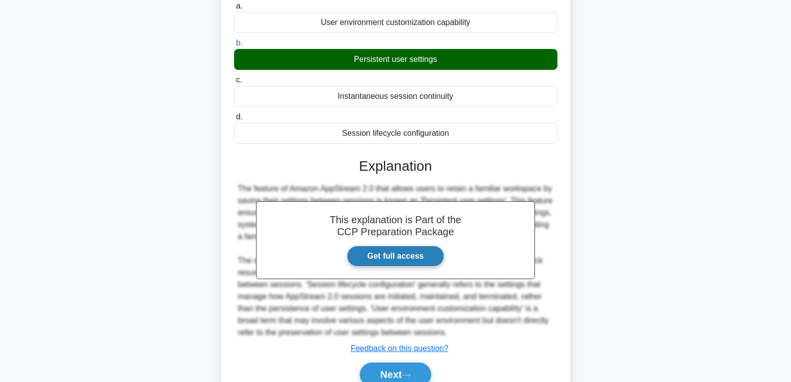
scroll to position [157, 0]
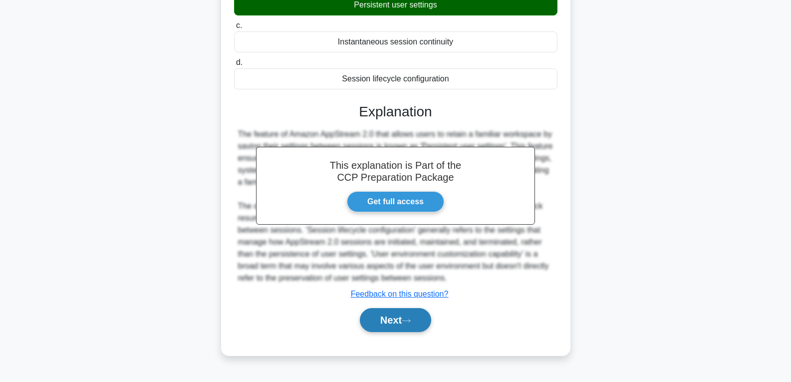
click at [401, 324] on button "Next" at bounding box center [395, 320] width 71 height 24
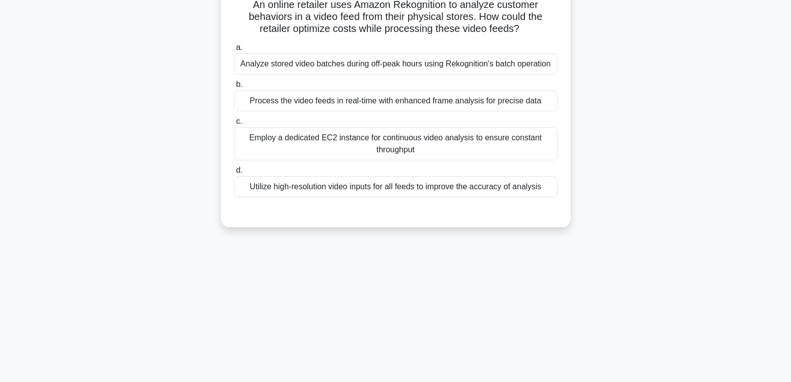
scroll to position [7, 0]
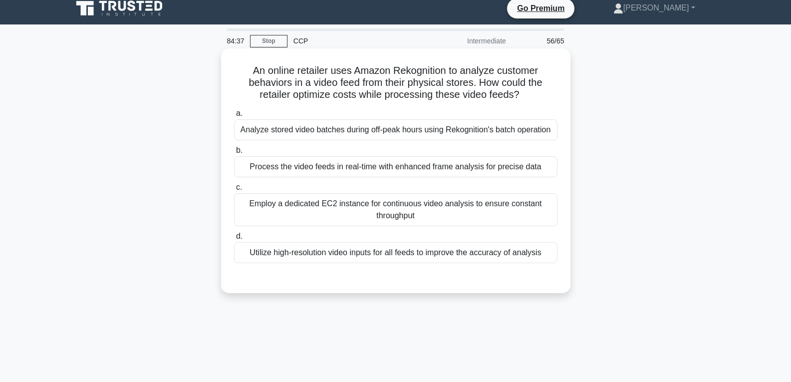
click at [357, 166] on div "Process the video feeds in real-time with enhanced frame analysis for precise d…" at bounding box center [395, 166] width 323 height 21
click at [234, 154] on input "b. Process the video feeds in real-time with enhanced frame analysis for precis…" at bounding box center [234, 150] width 0 height 6
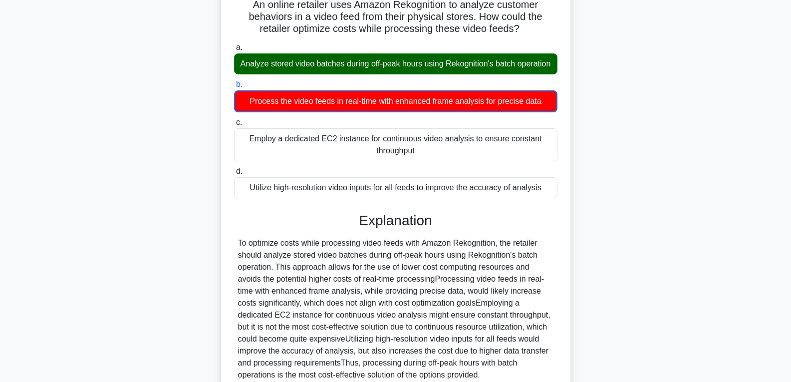
scroll to position [175, 0]
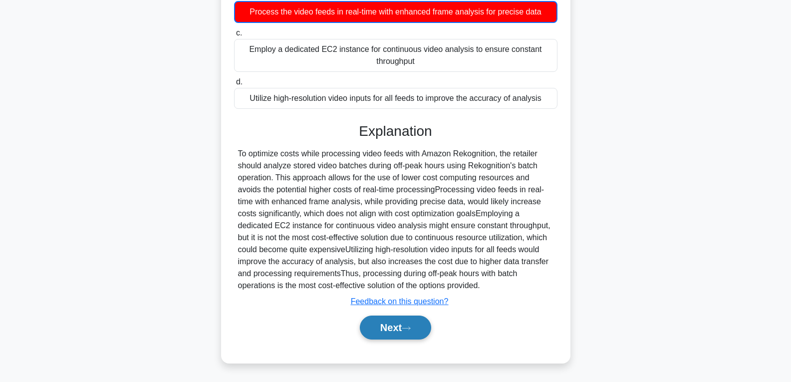
click at [401, 335] on button "Next" at bounding box center [395, 327] width 71 height 24
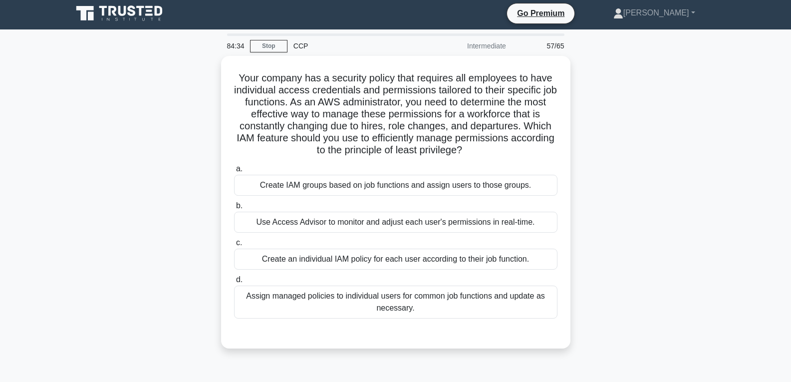
scroll to position [0, 0]
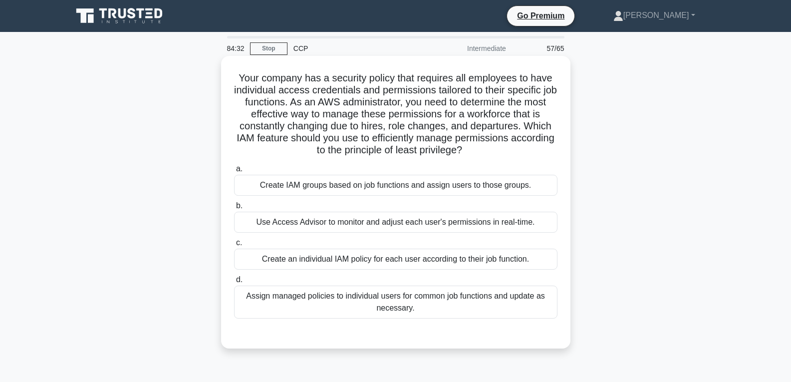
click at [388, 256] on div "Create an individual IAM policy for each user according to their job function." at bounding box center [395, 259] width 323 height 21
click at [234, 246] on input "c. Create an individual IAM policy for each user according to their job functio…" at bounding box center [234, 243] width 0 height 6
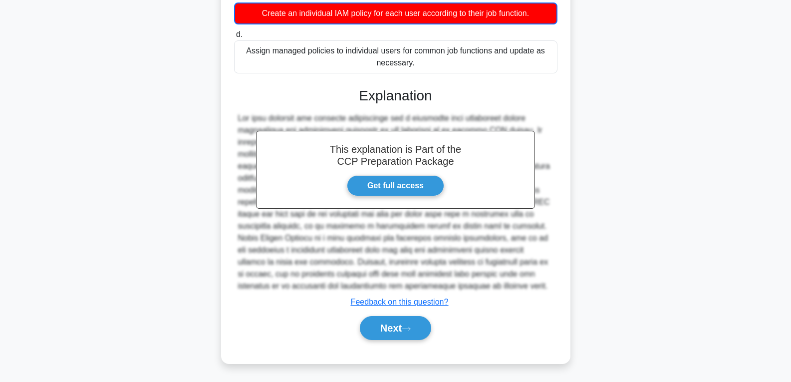
scroll to position [247, 0]
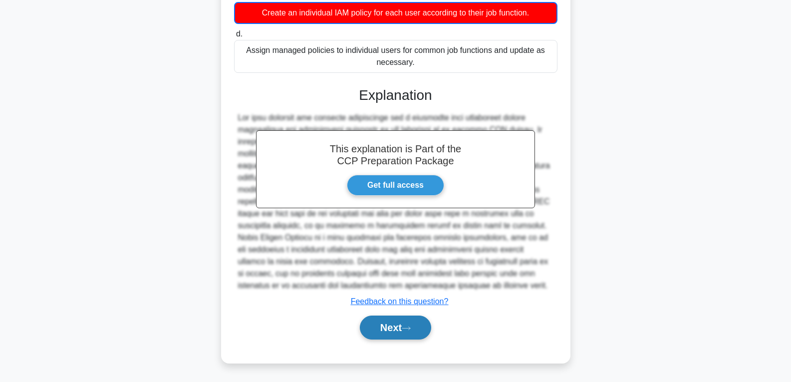
click at [400, 322] on button "Next" at bounding box center [395, 327] width 71 height 24
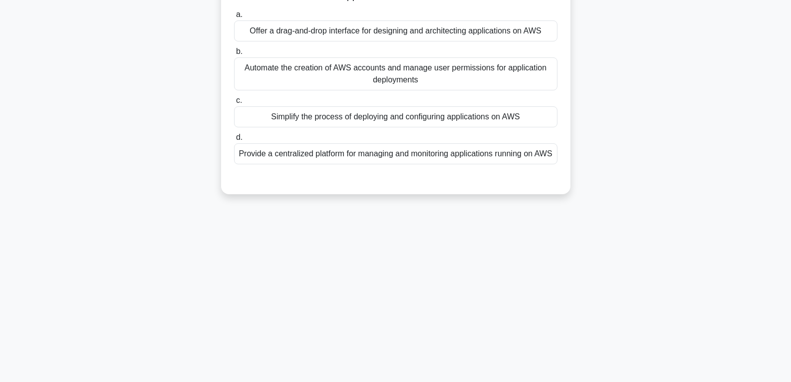
scroll to position [7, 0]
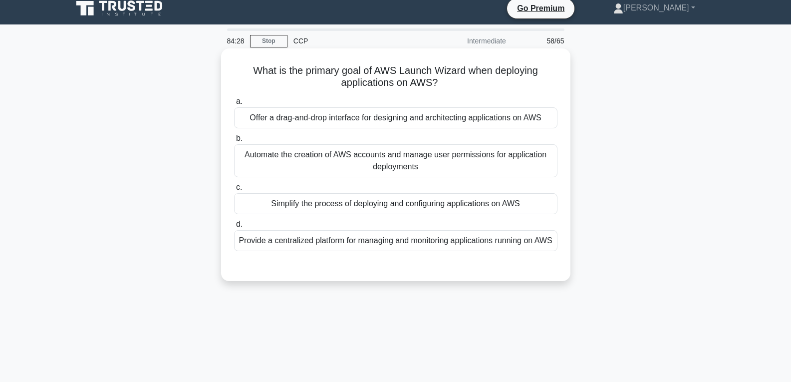
click at [380, 215] on div "a. Offer a drag-and-drop interface for designing and architecting applications …" at bounding box center [395, 173] width 335 height 160
click at [381, 207] on div "Simplify the process of deploying and configuring applications on AWS" at bounding box center [395, 203] width 323 height 21
click at [234, 191] on input "c. Simplify the process of deploying and configuring applications on AWS" at bounding box center [234, 187] width 0 height 6
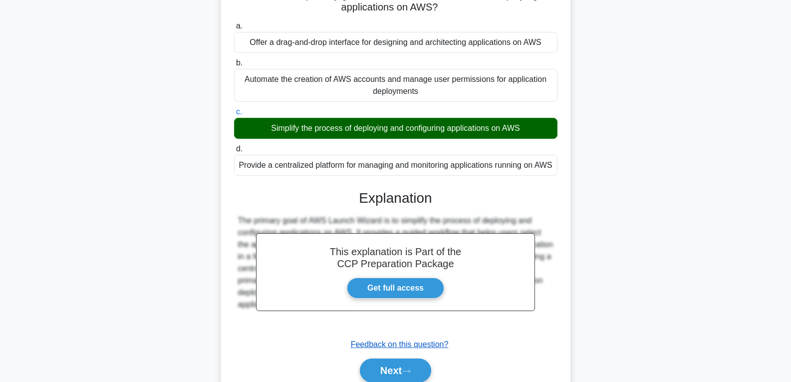
scroll to position [157, 0]
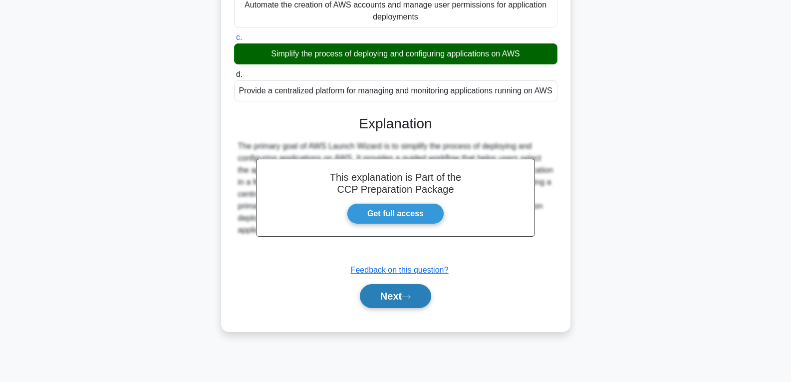
click at [407, 303] on button "Next" at bounding box center [395, 296] width 71 height 24
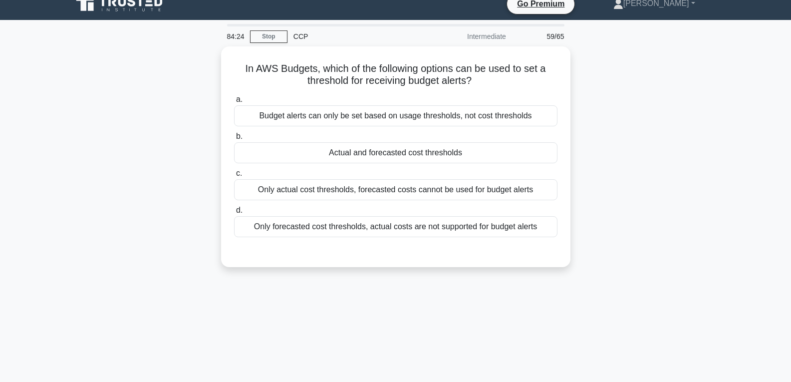
scroll to position [7, 0]
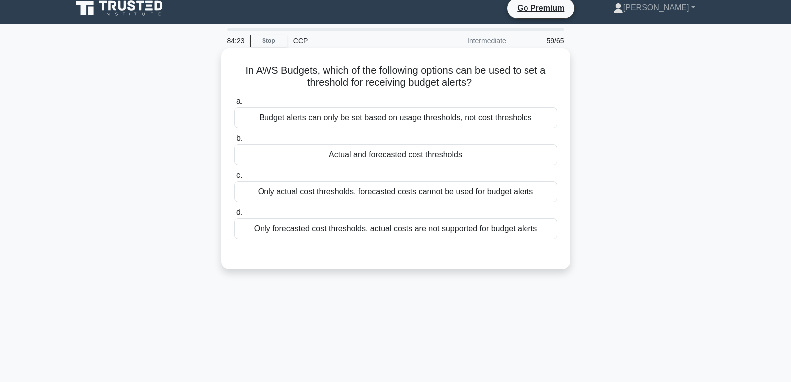
click at [400, 157] on div "Actual and forecasted cost thresholds" at bounding box center [395, 154] width 323 height 21
click at [234, 142] on input "b. Actual and forecasted cost thresholds" at bounding box center [234, 138] width 0 height 6
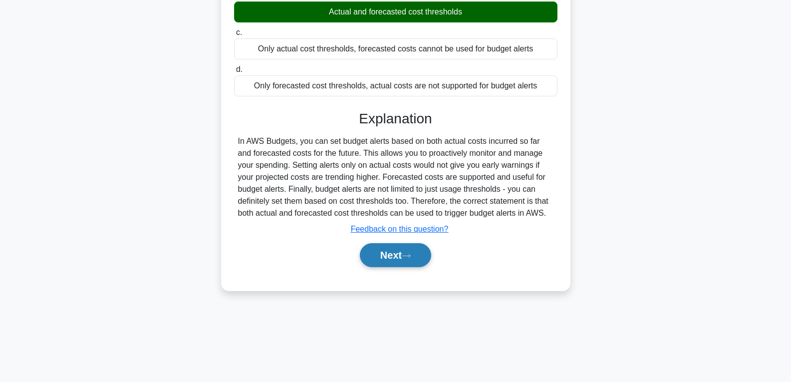
scroll to position [157, 0]
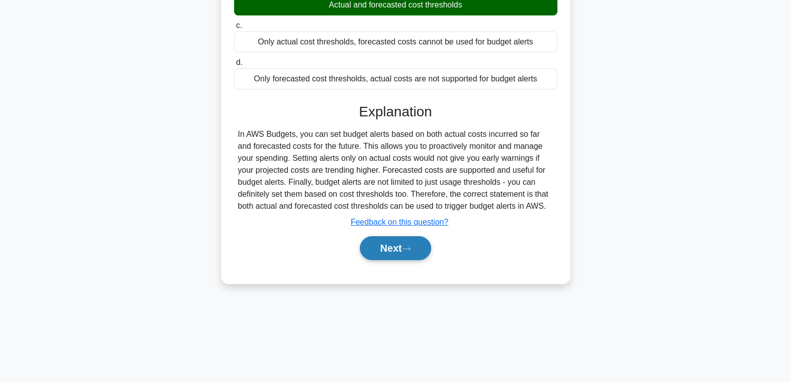
click at [405, 249] on button "Next" at bounding box center [395, 248] width 71 height 24
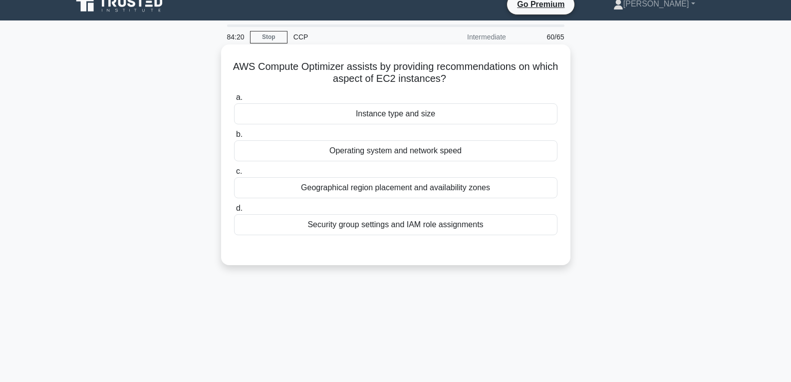
scroll to position [7, 0]
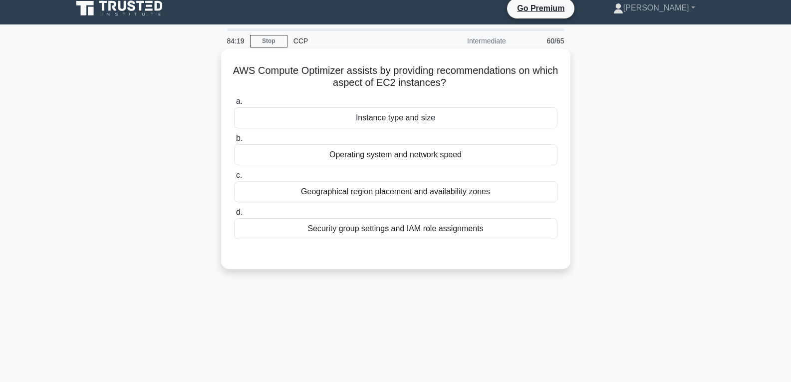
click at [397, 122] on div "Instance type and size" at bounding box center [395, 117] width 323 height 21
click at [234, 105] on input "a. Instance type and size" at bounding box center [234, 101] width 0 height 6
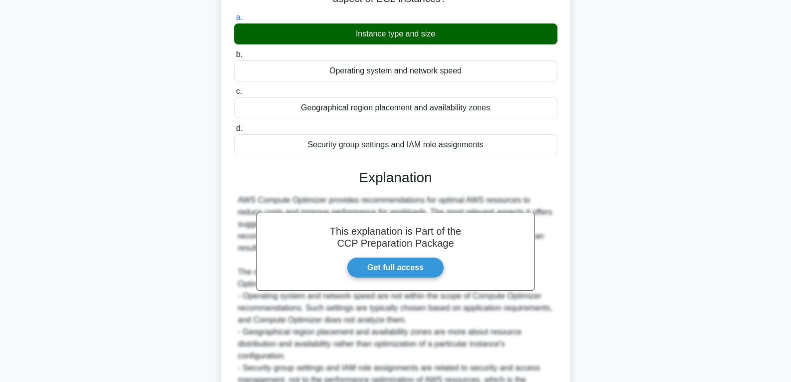
scroll to position [198, 0]
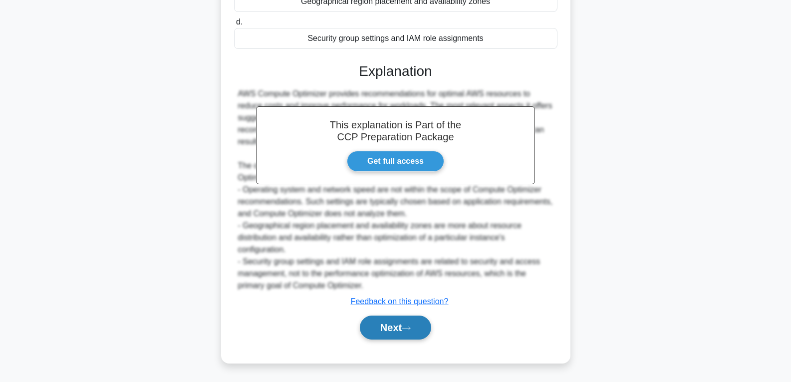
click at [388, 317] on button "Next" at bounding box center [395, 327] width 71 height 24
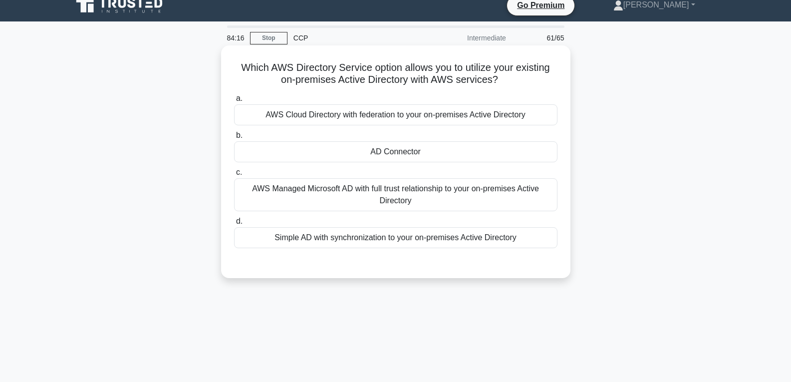
scroll to position [7, 0]
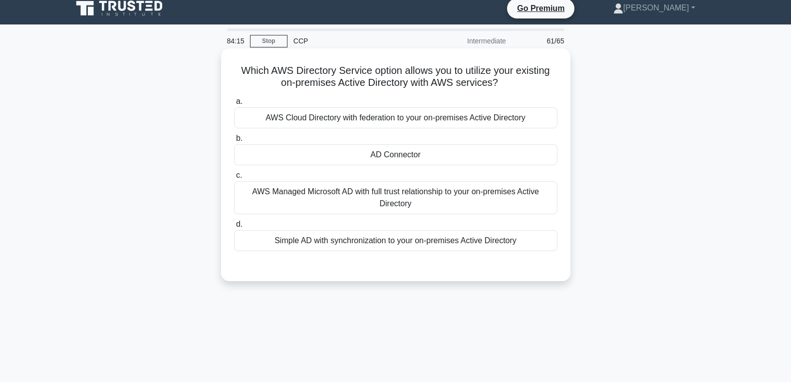
click at [395, 155] on div "AD Connector" at bounding box center [395, 154] width 323 height 21
click at [234, 142] on input "b. AD Connector" at bounding box center [234, 138] width 0 height 6
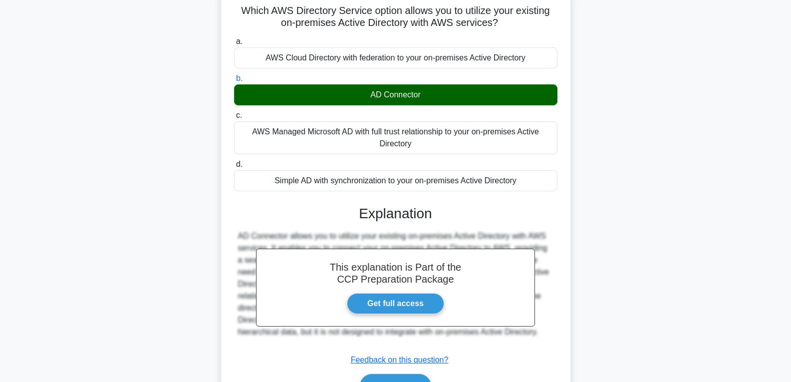
scroll to position [157, 0]
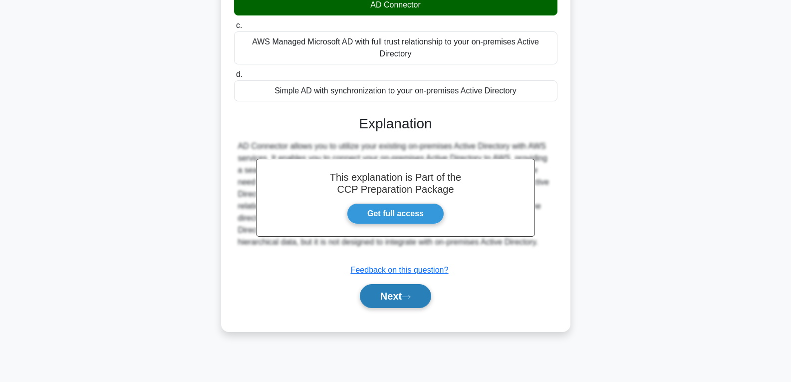
click at [397, 293] on button "Next" at bounding box center [395, 296] width 71 height 24
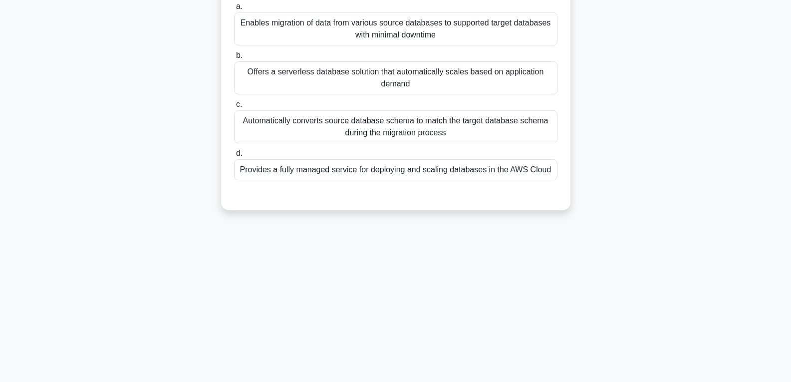
scroll to position [57, 0]
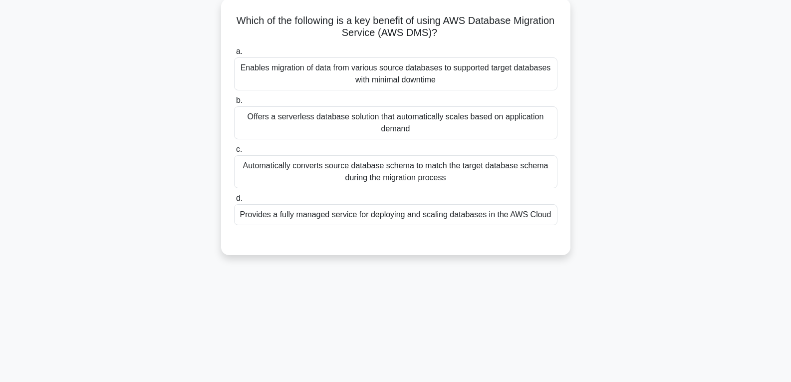
click at [386, 135] on div "Offers a serverless database solution that automatically scales based on applic…" at bounding box center [395, 122] width 323 height 33
click at [234, 104] on input "b. Offers a serverless database solution that automatically scales based on app…" at bounding box center [234, 100] width 0 height 6
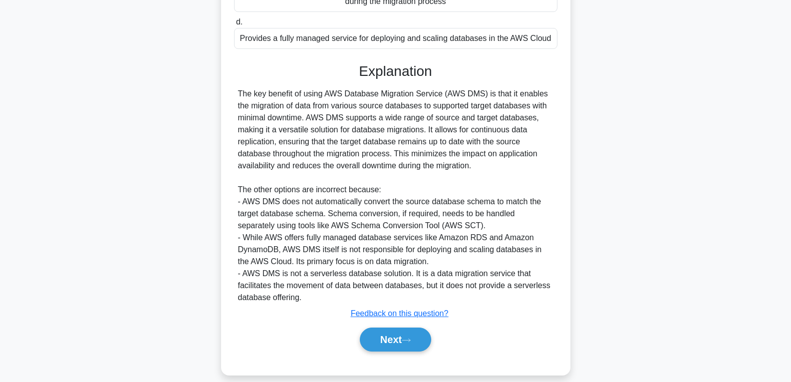
scroll to position [247, 0]
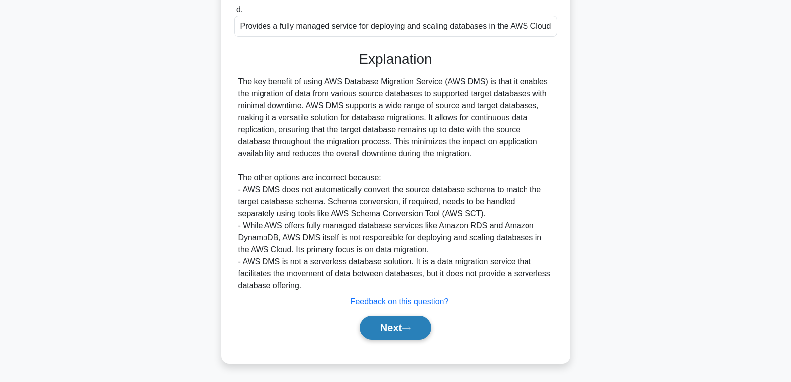
click at [386, 320] on button "Next" at bounding box center [395, 327] width 71 height 24
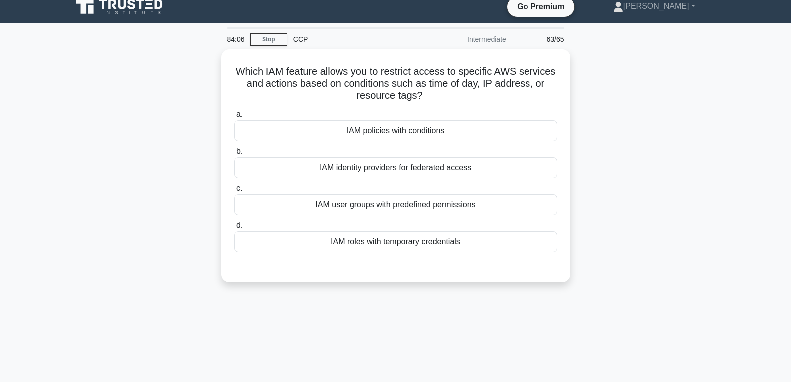
scroll to position [7, 0]
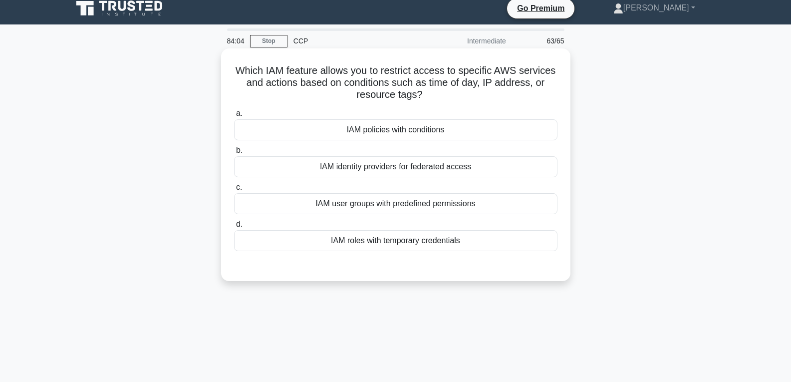
click at [383, 239] on div "IAM roles with temporary credentials" at bounding box center [395, 240] width 323 height 21
click at [234, 228] on input "d. IAM roles with temporary credentials" at bounding box center [234, 224] width 0 height 6
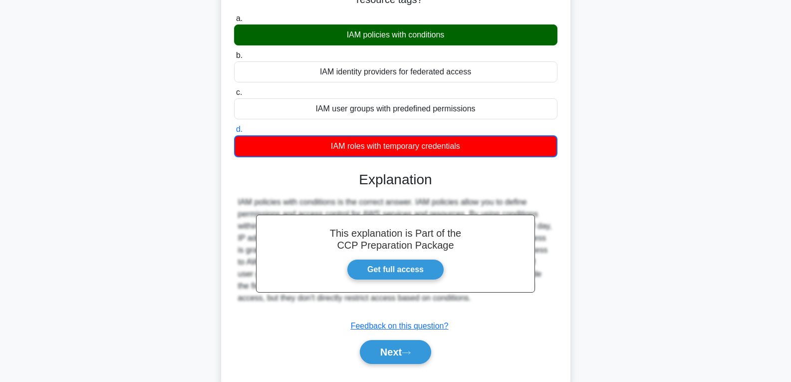
scroll to position [157, 0]
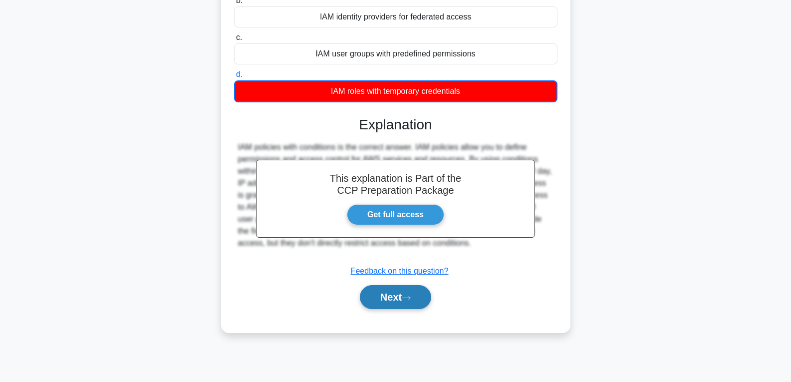
click at [396, 300] on button "Next" at bounding box center [395, 297] width 71 height 24
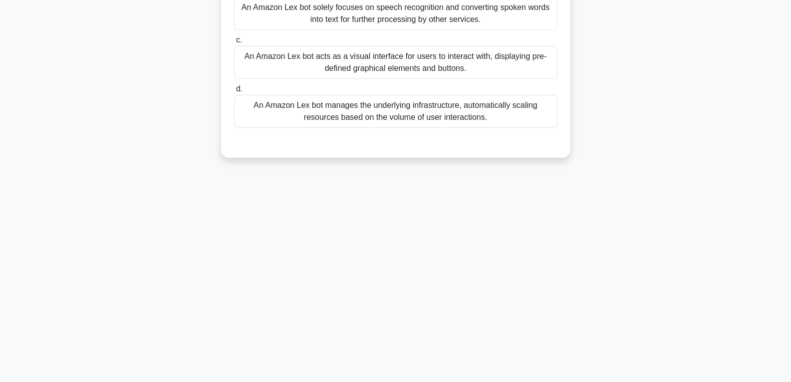
scroll to position [7, 0]
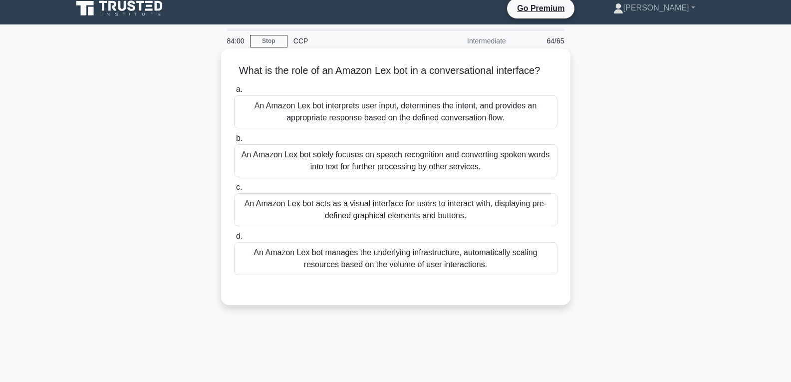
click at [387, 170] on div "An Amazon Lex bot solely focuses on speech recognition and converting spoken wo…" at bounding box center [395, 160] width 323 height 33
click at [234, 142] on input "b. An Amazon Lex bot solely focuses on speech recognition and converting spoken…" at bounding box center [234, 138] width 0 height 6
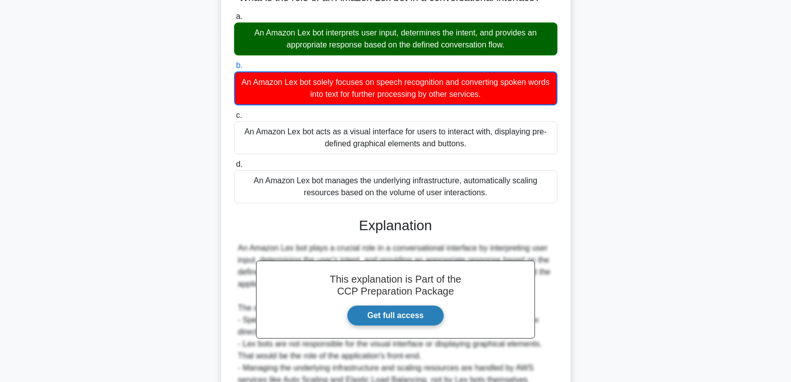
scroll to position [175, 0]
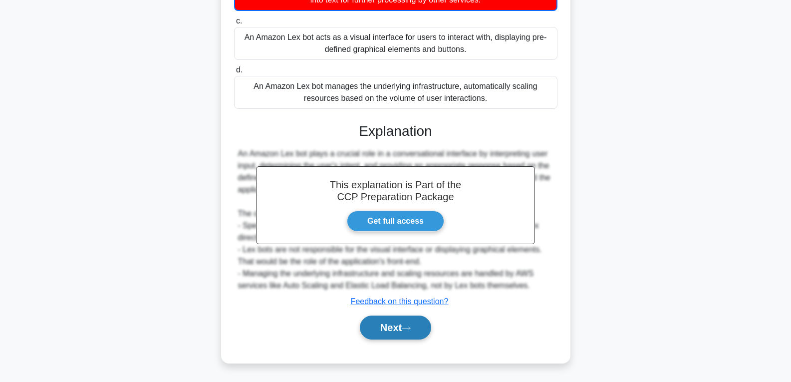
click at [388, 321] on button "Next" at bounding box center [395, 327] width 71 height 24
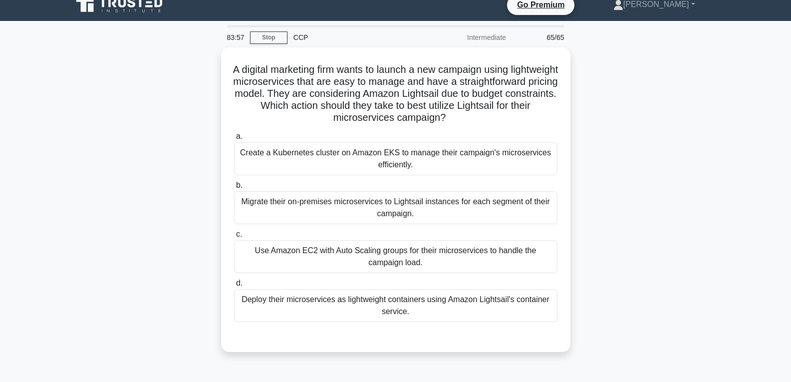
scroll to position [7, 0]
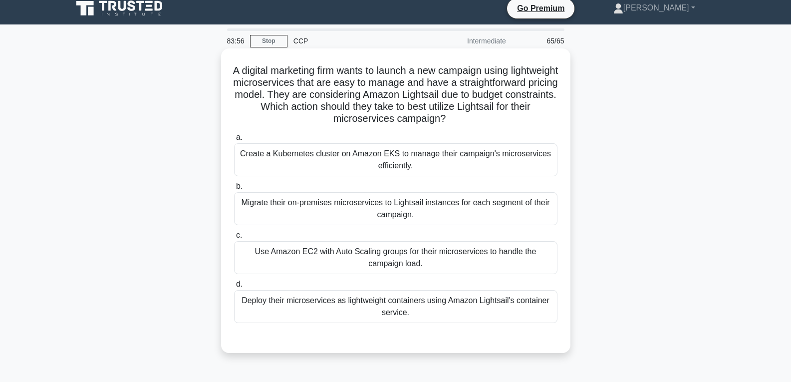
click at [387, 224] on div "Migrate their on-premises microservices to Lightsail instances for each segment…" at bounding box center [395, 208] width 323 height 33
click at [234, 190] on input "b. Migrate their on-premises microservices to Lightsail instances for each segm…" at bounding box center [234, 186] width 0 height 6
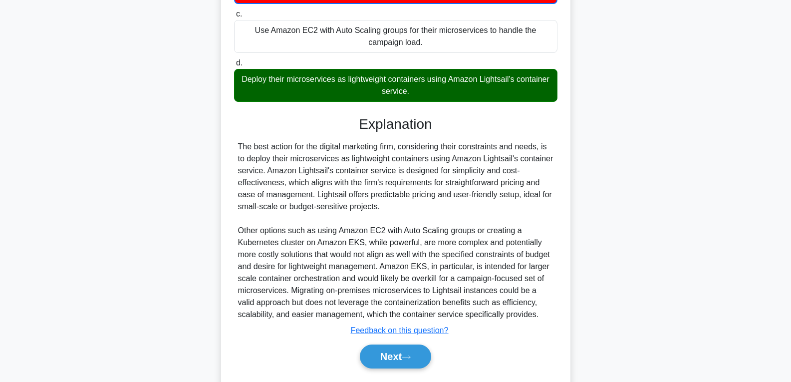
scroll to position [257, 0]
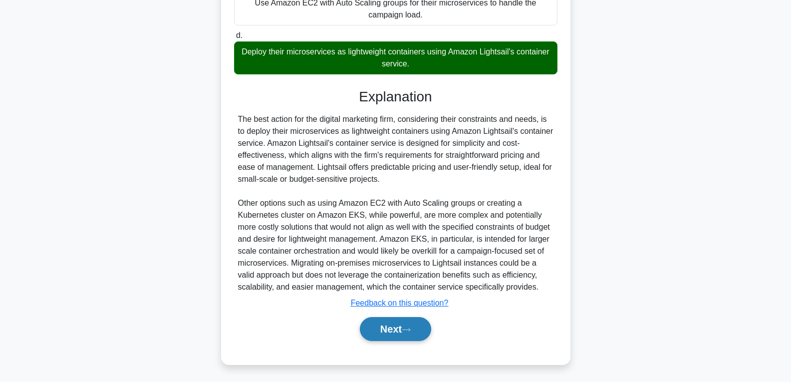
click at [392, 334] on button "Next" at bounding box center [395, 329] width 71 height 24
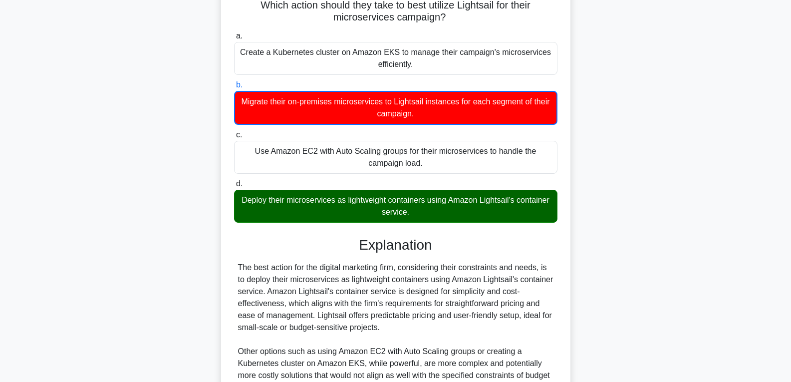
scroll to position [267, 0]
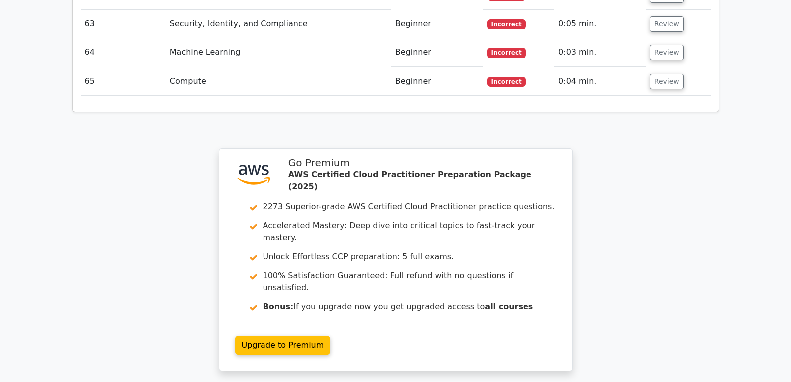
scroll to position [3344, 0]
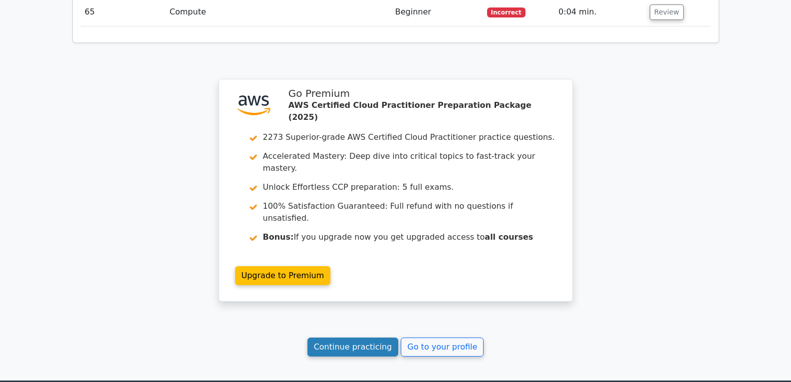
click at [360, 337] on link "Continue practicing" at bounding box center [352, 346] width 91 height 19
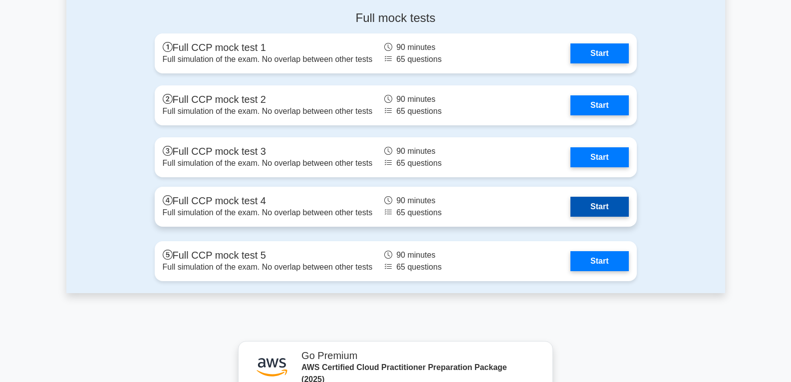
scroll to position [2446, 0]
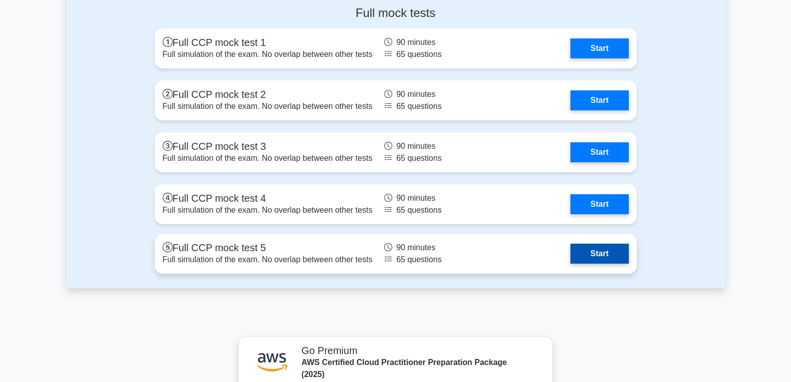
click at [604, 249] on link "Start" at bounding box center [599, 254] width 58 height 20
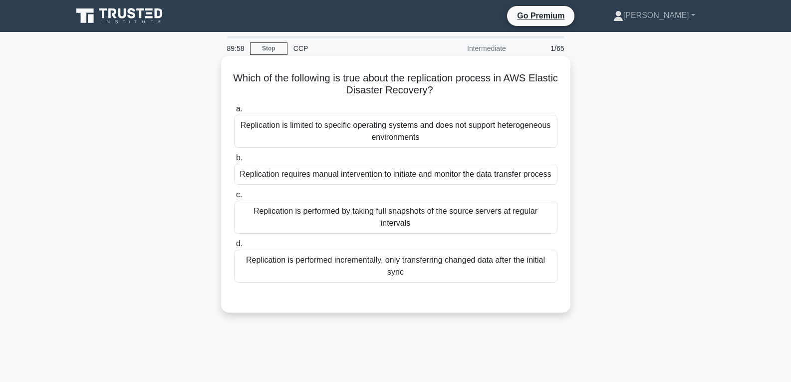
click at [349, 178] on div "Replication requires manual intervention to initiate and monitor the data trans…" at bounding box center [395, 174] width 323 height 21
click at [234, 161] on input "b. Replication requires manual intervention to initiate and monitor the data tr…" at bounding box center [234, 158] width 0 height 6
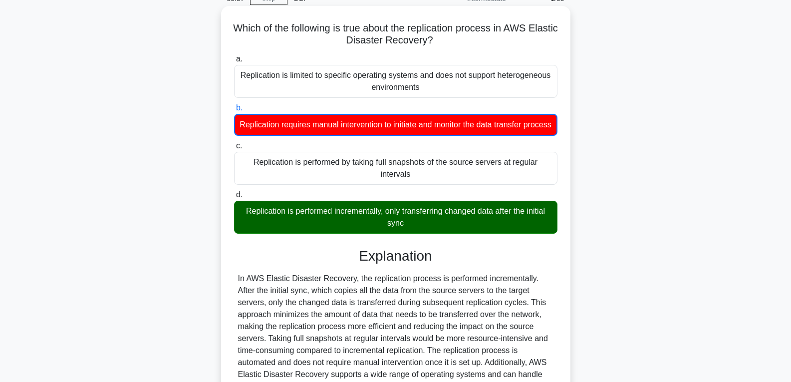
scroll to position [157, 0]
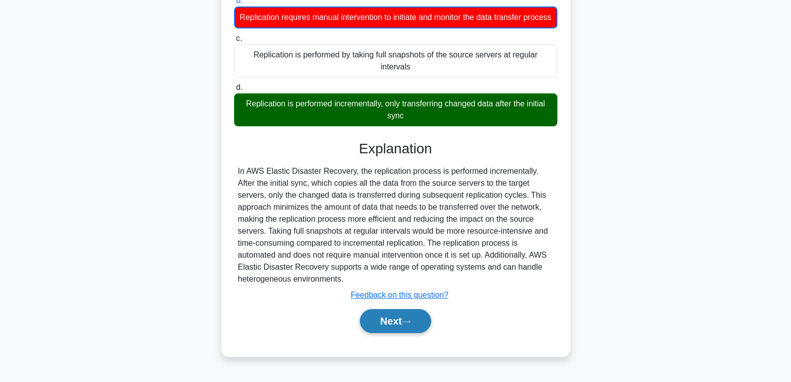
click at [396, 323] on button "Next" at bounding box center [395, 321] width 71 height 24
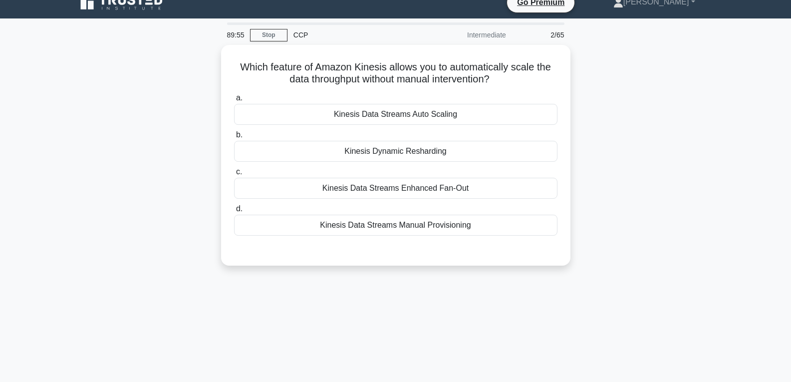
scroll to position [7, 0]
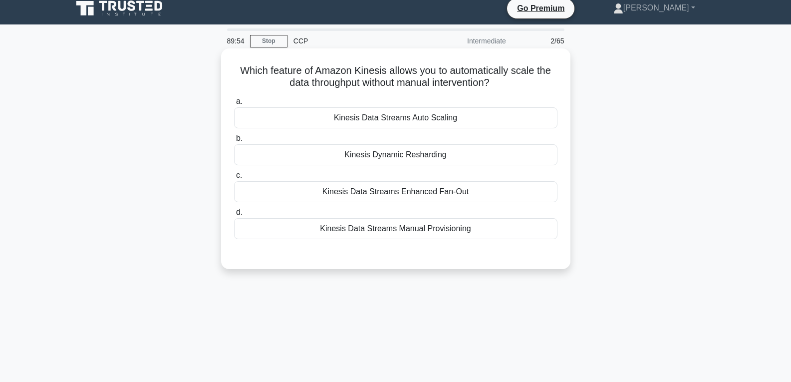
click at [373, 152] on div "Kinesis Dynamic Resharding" at bounding box center [395, 154] width 323 height 21
click at [234, 142] on input "b. Kinesis Dynamic Resharding" at bounding box center [234, 138] width 0 height 6
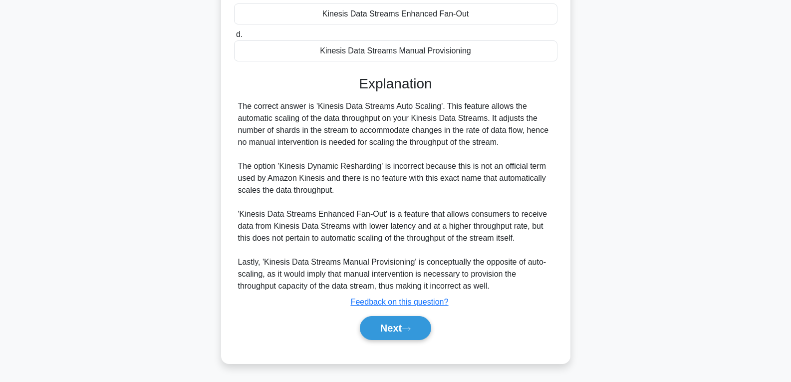
scroll to position [187, 0]
click at [389, 327] on button "Next" at bounding box center [395, 327] width 71 height 24
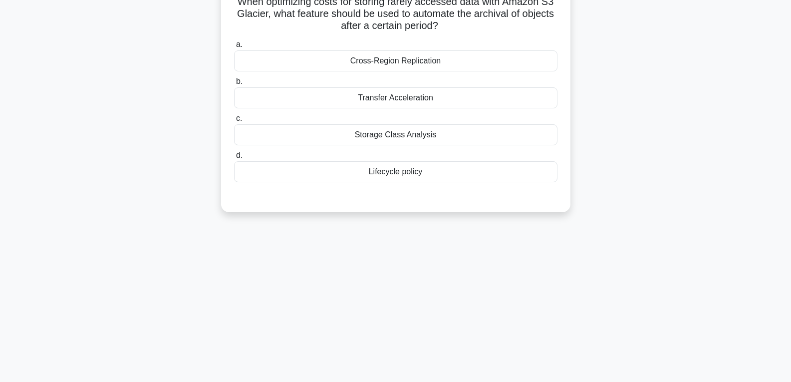
scroll to position [57, 0]
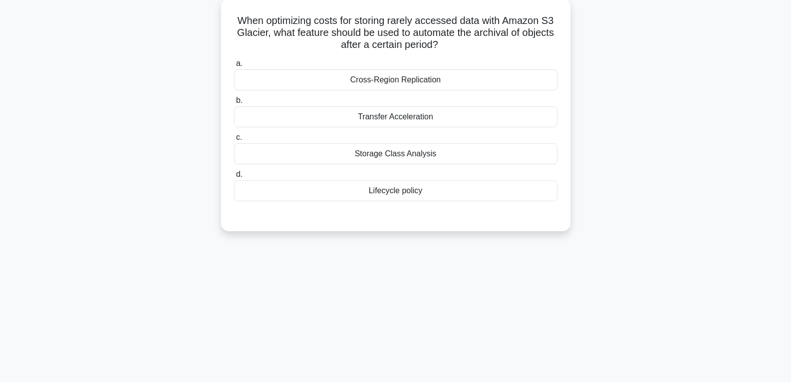
click at [415, 189] on div "Lifecycle policy" at bounding box center [395, 190] width 323 height 21
click at [234, 178] on input "d. Lifecycle policy" at bounding box center [234, 174] width 0 height 6
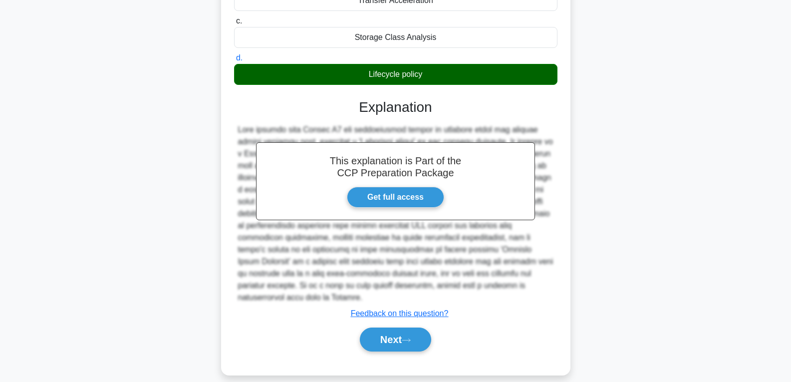
scroll to position [174, 0]
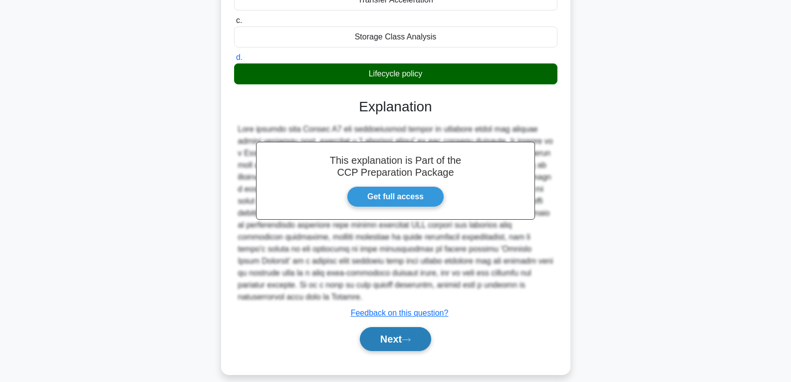
click at [415, 333] on button "Next" at bounding box center [395, 339] width 71 height 24
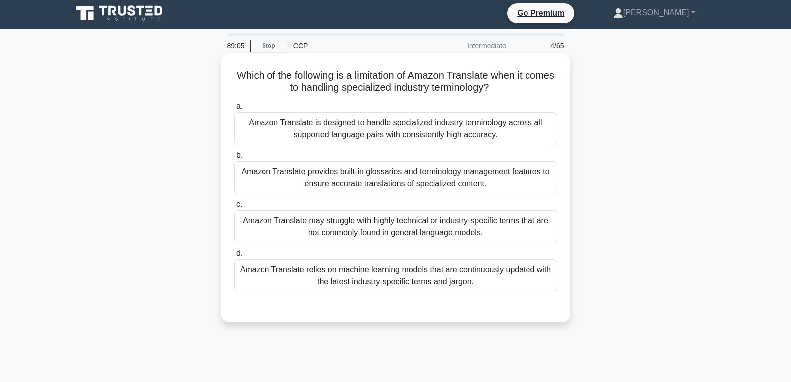
scroll to position [0, 0]
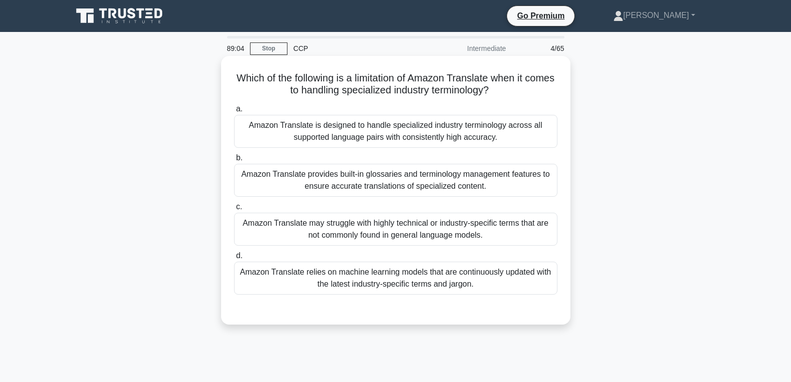
click at [380, 191] on div "Amazon Translate provides built-in glossaries and terminology management featur…" at bounding box center [395, 180] width 323 height 33
click at [234, 161] on input "b. Amazon Translate provides built-in glossaries and terminology management fea…" at bounding box center [234, 158] width 0 height 6
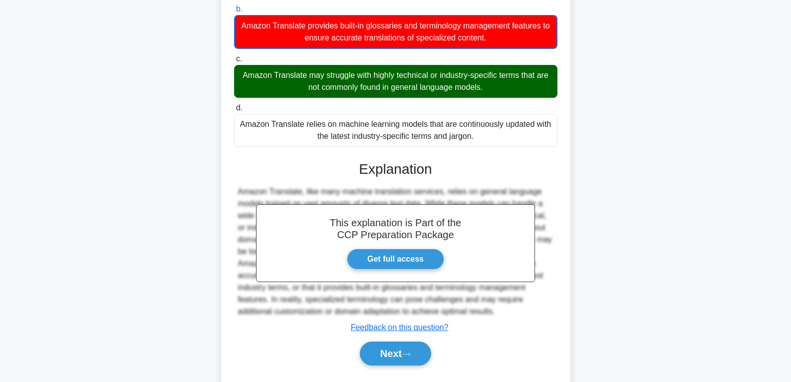
scroll to position [150, 0]
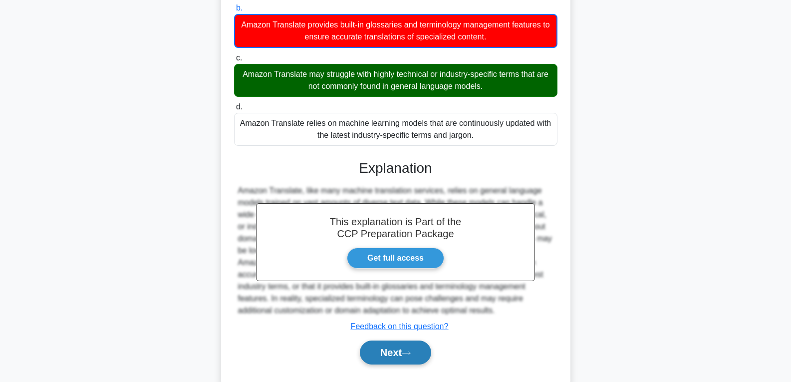
click at [396, 355] on button "Next" at bounding box center [395, 352] width 71 height 24
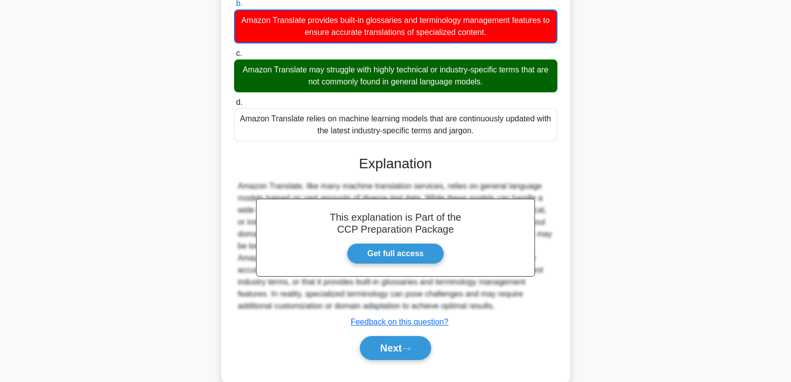
scroll to position [175, 0]
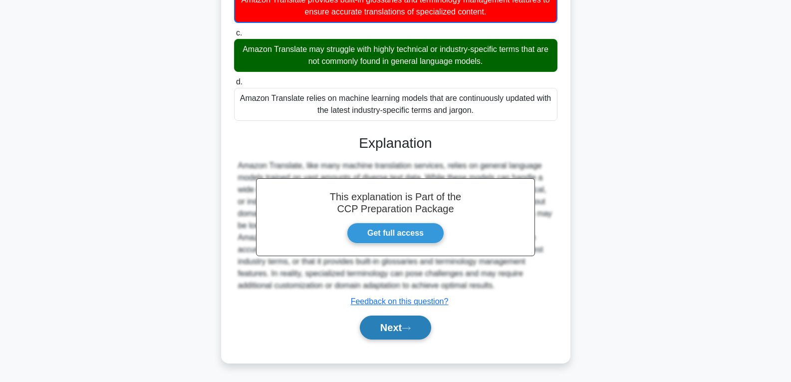
click at [391, 328] on button "Next" at bounding box center [395, 327] width 71 height 24
click at [371, 329] on button "Next" at bounding box center [395, 327] width 71 height 24
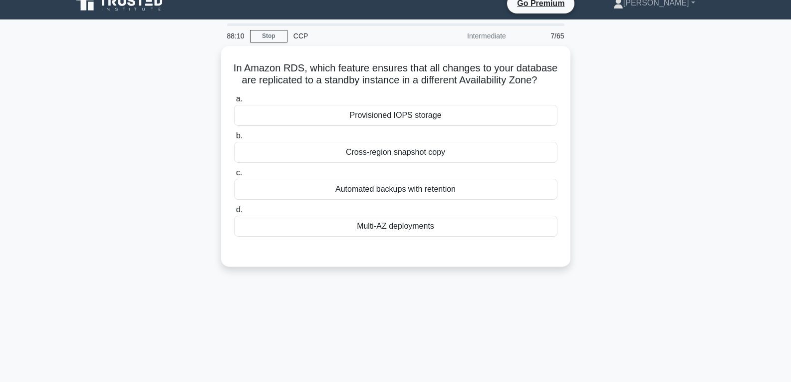
scroll to position [7, 0]
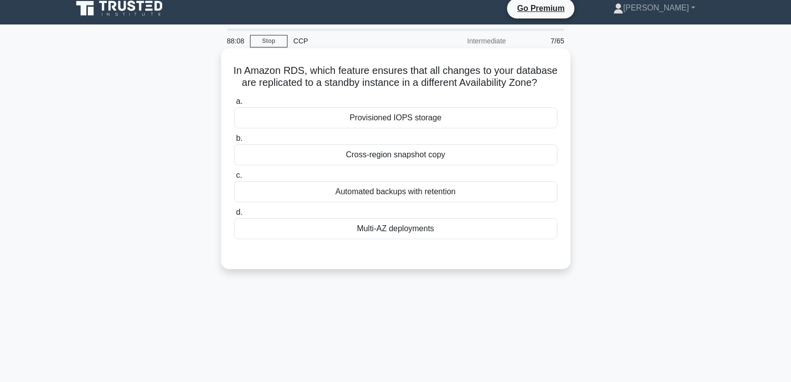
click at [405, 165] on div "Cross-region snapshot copy" at bounding box center [395, 154] width 323 height 21
click at [234, 142] on input "b. Cross-region snapshot copy" at bounding box center [234, 138] width 0 height 6
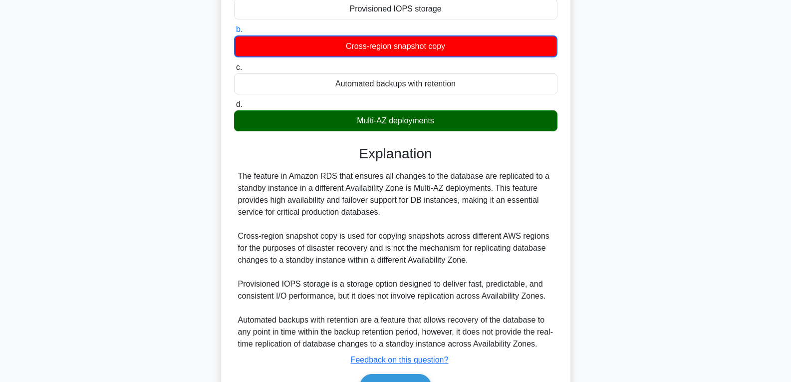
scroll to position [187, 0]
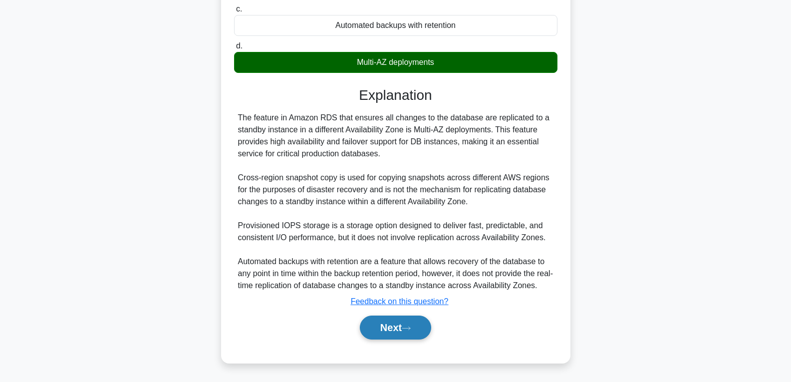
click at [393, 320] on button "Next" at bounding box center [395, 327] width 71 height 24
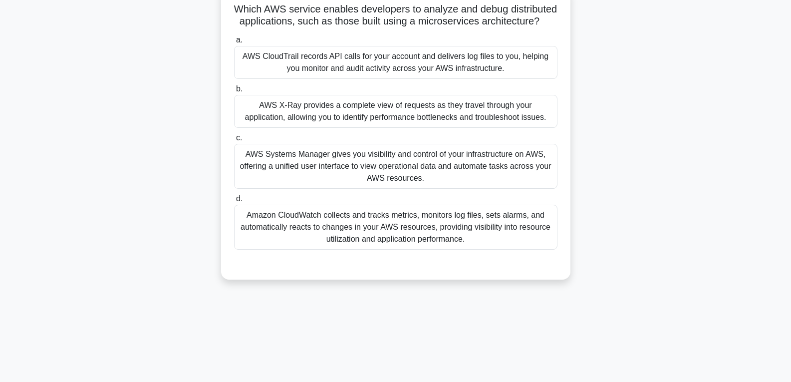
scroll to position [57, 0]
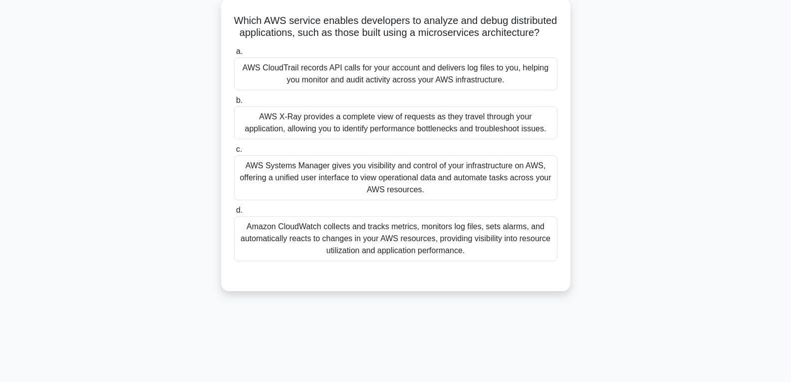
click at [326, 121] on div "AWS X-Ray provides a complete view of requests as they travel through your appl…" at bounding box center [395, 122] width 323 height 33
click at [234, 104] on input "b. AWS X-Ray provides a complete view of requests as they travel through your a…" at bounding box center [234, 100] width 0 height 6
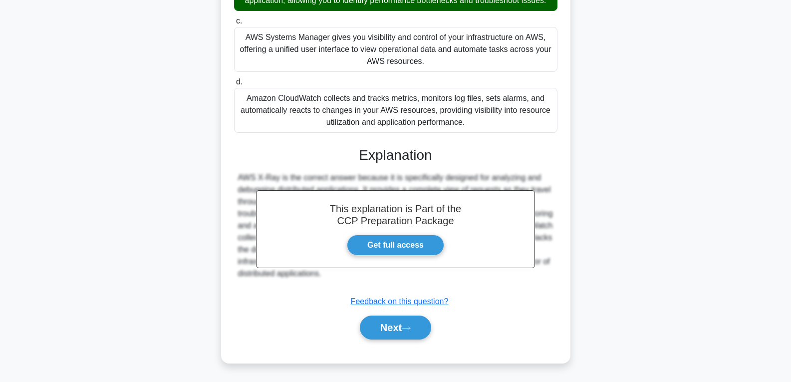
scroll to position [198, 0]
click at [411, 323] on button "Next" at bounding box center [395, 327] width 71 height 24
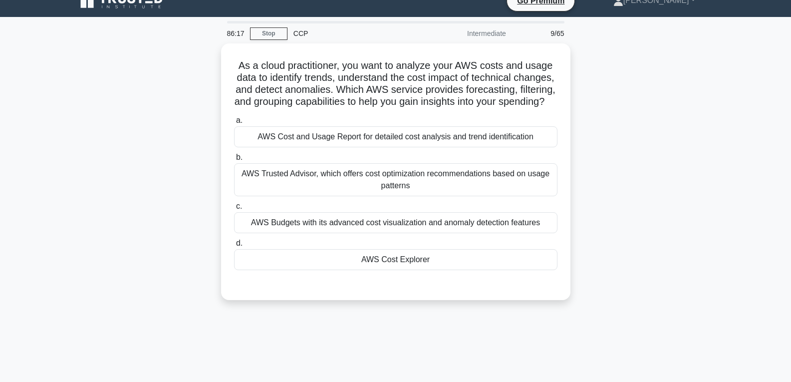
scroll to position [0, 0]
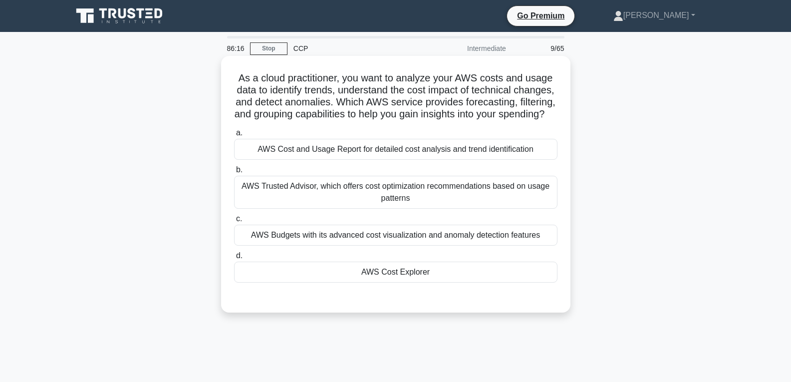
click at [407, 275] on div "AWS Cost Explorer" at bounding box center [395, 272] width 323 height 21
click at [234, 259] on input "d. AWS Cost Explorer" at bounding box center [234, 256] width 0 height 6
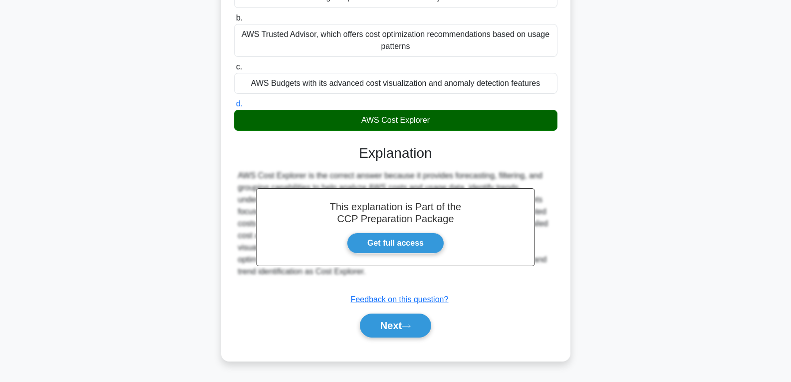
scroll to position [162, 0]
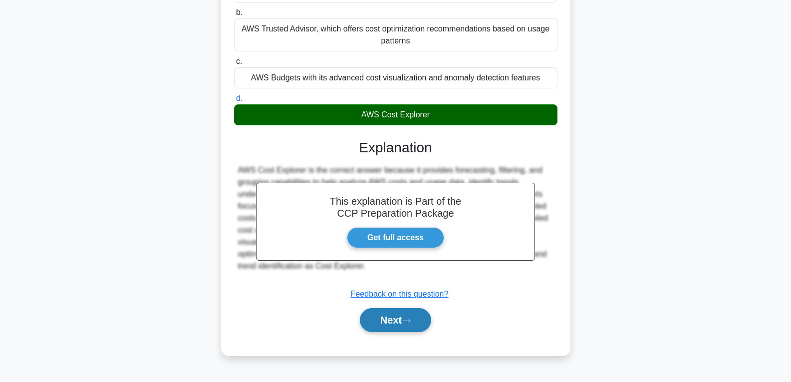
click at [397, 322] on button "Next" at bounding box center [395, 320] width 71 height 24
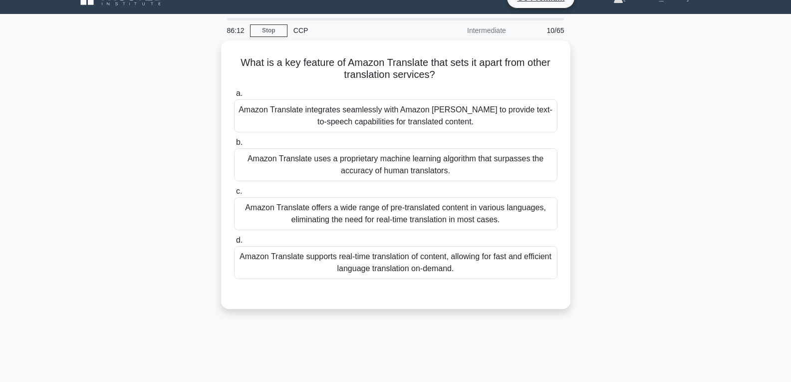
scroll to position [7, 0]
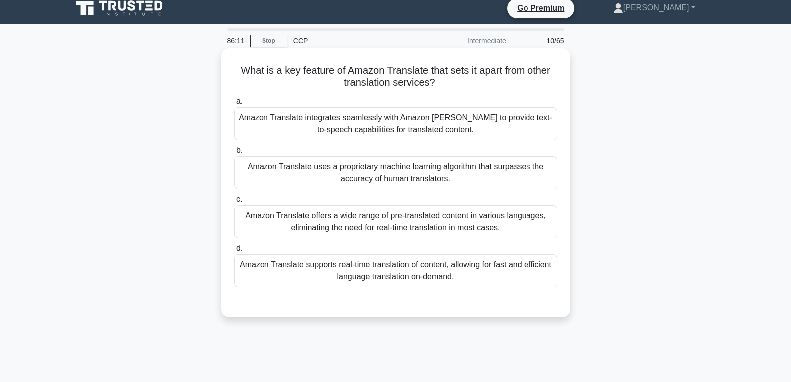
click at [365, 176] on div "Amazon Translate uses a proprietary machine learning algorithm that surpasses t…" at bounding box center [395, 172] width 323 height 33
click at [234, 154] on input "b. Amazon Translate uses a proprietary machine learning algorithm that surpasse…" at bounding box center [234, 150] width 0 height 6
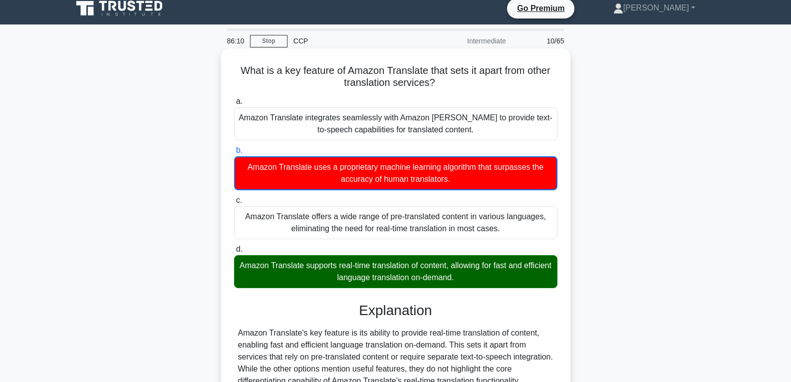
scroll to position [157, 0]
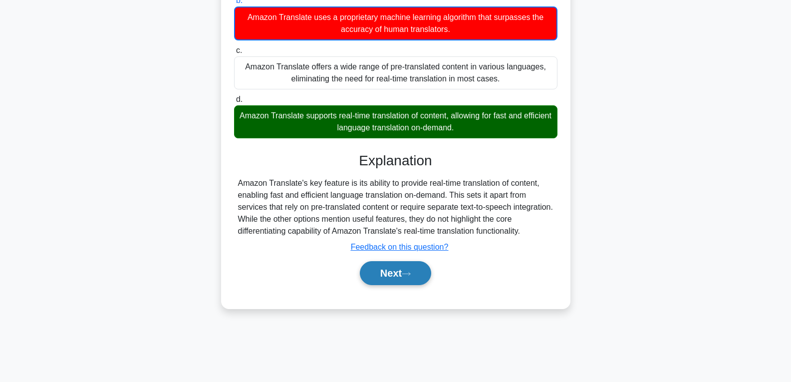
click at [393, 274] on button "Next" at bounding box center [395, 273] width 71 height 24
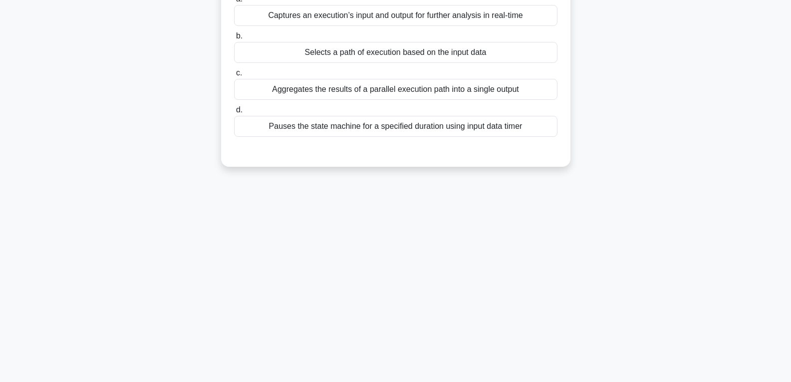
scroll to position [57, 0]
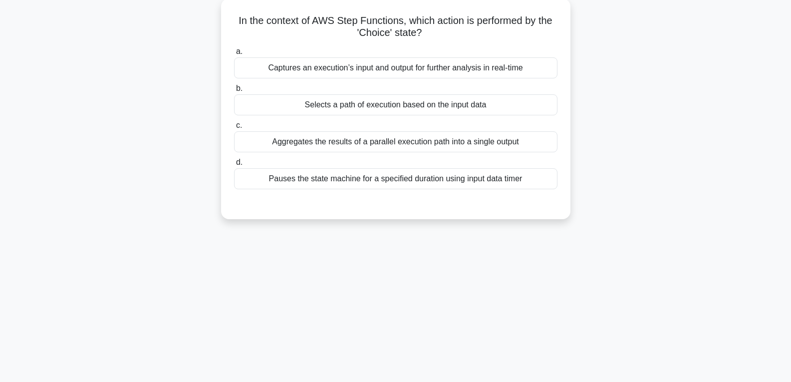
click at [359, 100] on div "Selects a path of execution based on the input data" at bounding box center [395, 104] width 323 height 21
click at [234, 92] on input "b. Selects a path of execution based on the input data" at bounding box center [234, 88] width 0 height 6
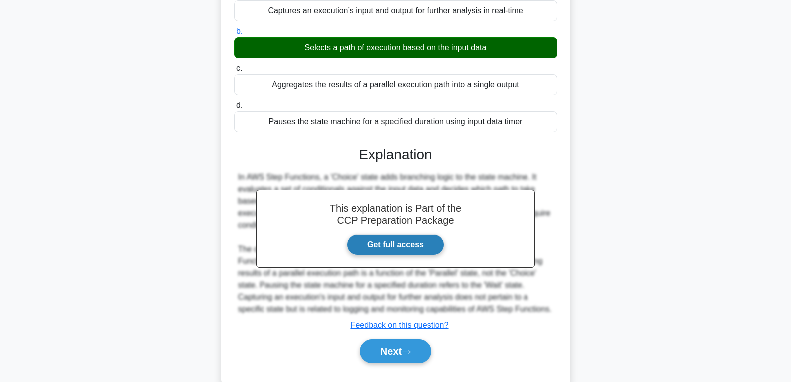
scroll to position [157, 0]
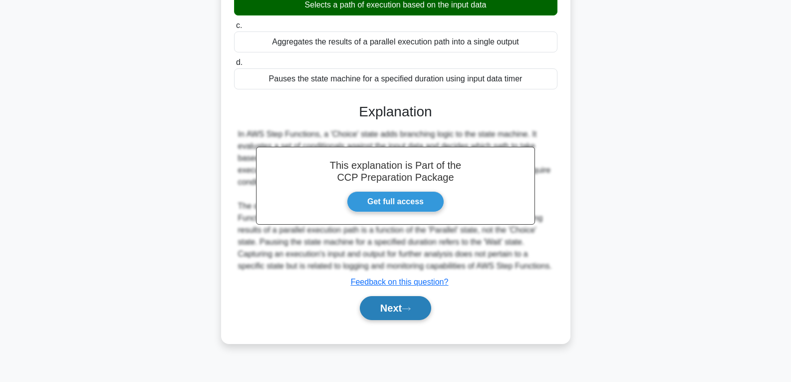
click at [401, 298] on button "Next" at bounding box center [395, 308] width 71 height 24
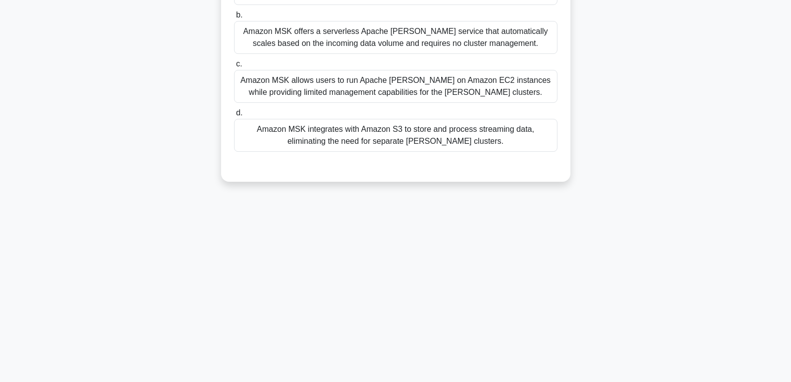
scroll to position [0, 0]
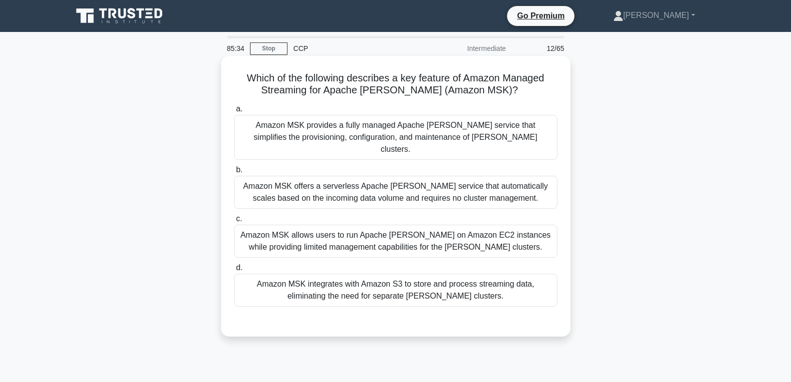
click at [331, 225] on div "Amazon MSK allows users to run Apache Kafka on Amazon EC2 instances while provi…" at bounding box center [395, 241] width 323 height 33
click at [234, 222] on input "c. Amazon MSK allows users to run Apache Kafka on Amazon EC2 instances while pr…" at bounding box center [234, 219] width 0 height 6
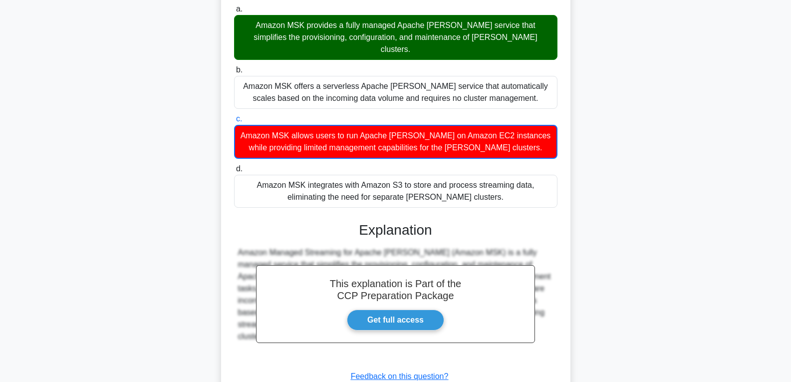
scroll to position [150, 0]
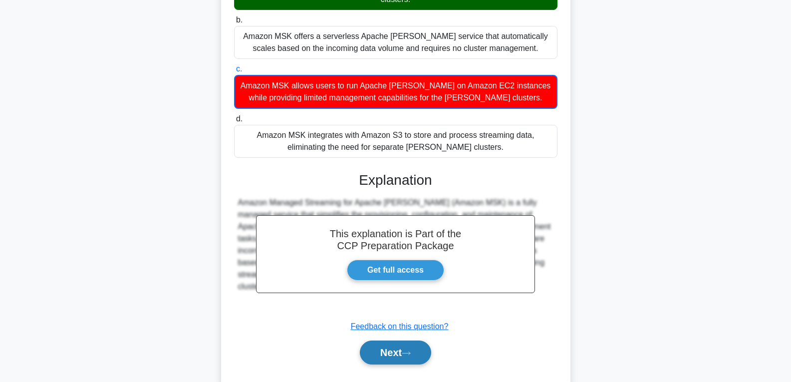
click at [411, 350] on icon at bounding box center [406, 352] width 9 height 5
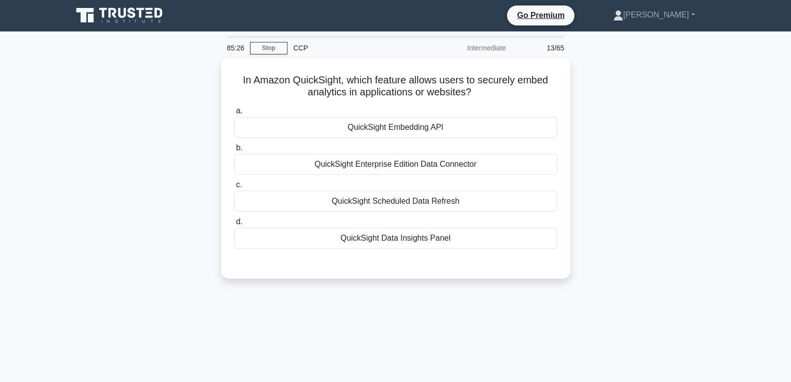
scroll to position [0, 0]
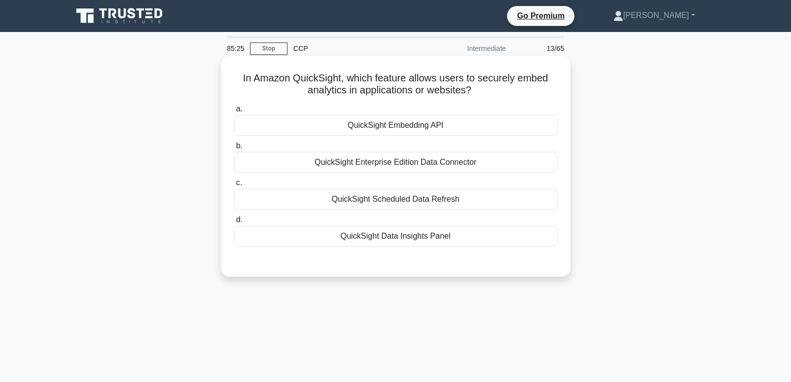
click at [397, 121] on div "QuickSight Embedding API" at bounding box center [395, 125] width 323 height 21
click at [234, 112] on input "a. QuickSight Embedding API" at bounding box center [234, 109] width 0 height 6
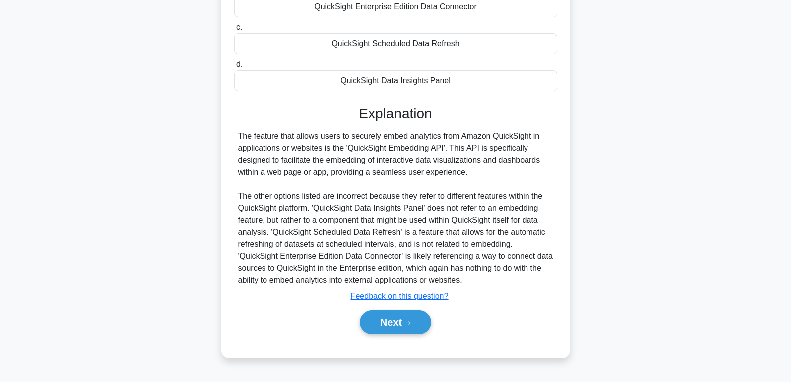
scroll to position [157, 0]
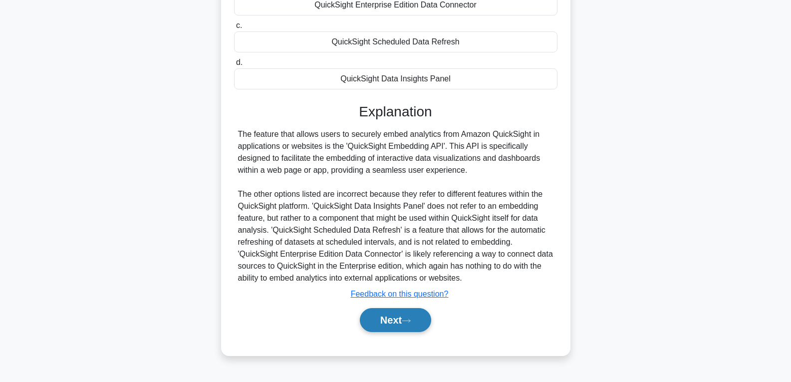
click at [392, 315] on button "Next" at bounding box center [395, 320] width 71 height 24
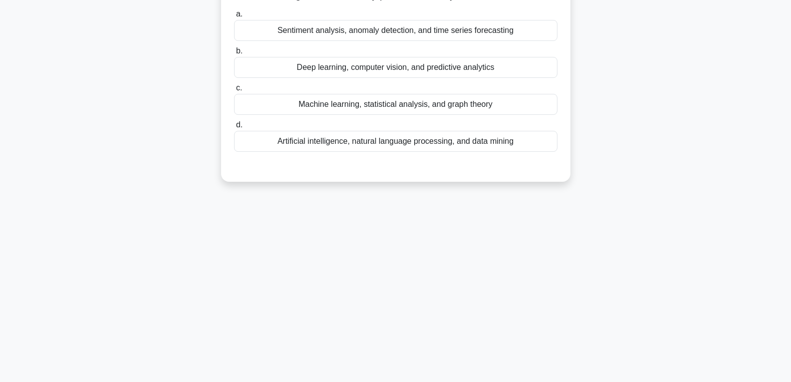
scroll to position [7, 0]
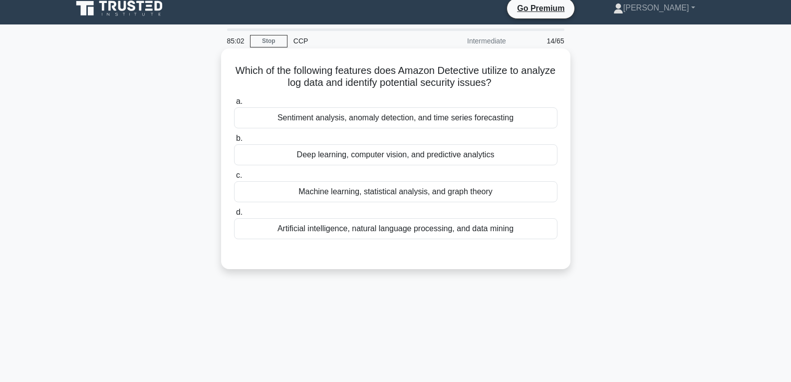
click at [380, 146] on div "Deep learning, computer vision, and predictive analytics" at bounding box center [395, 154] width 323 height 21
click at [234, 142] on input "b. Deep learning, computer vision, and predictive analytics" at bounding box center [234, 138] width 0 height 6
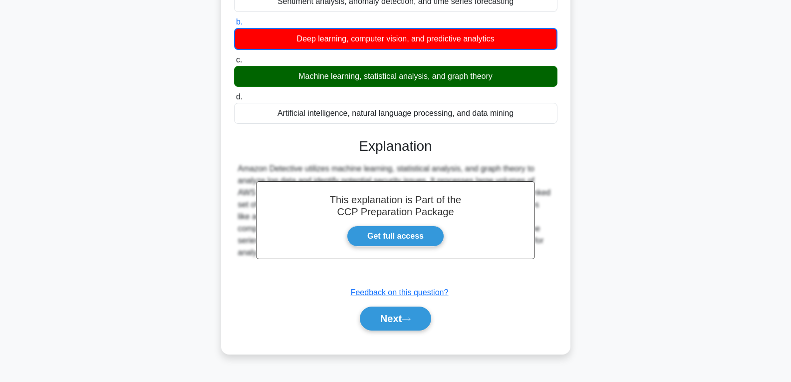
scroll to position [157, 0]
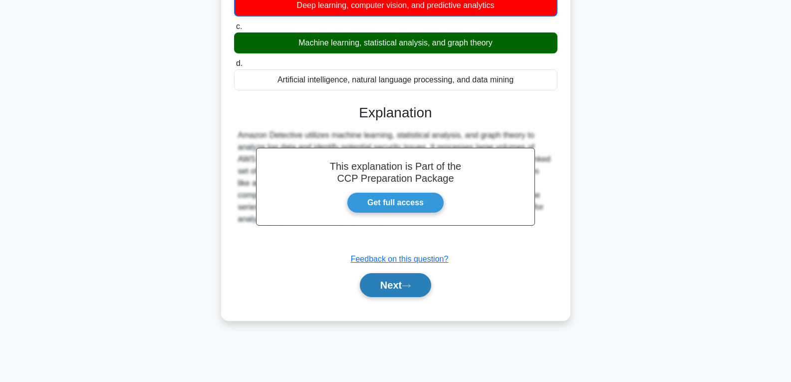
click at [381, 287] on button "Next" at bounding box center [395, 285] width 71 height 24
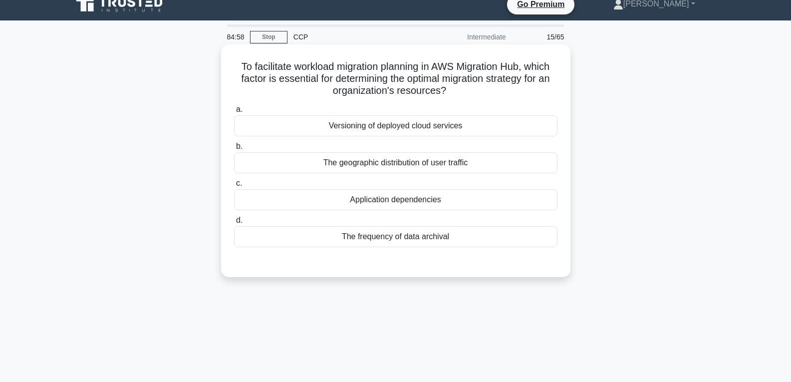
scroll to position [7, 0]
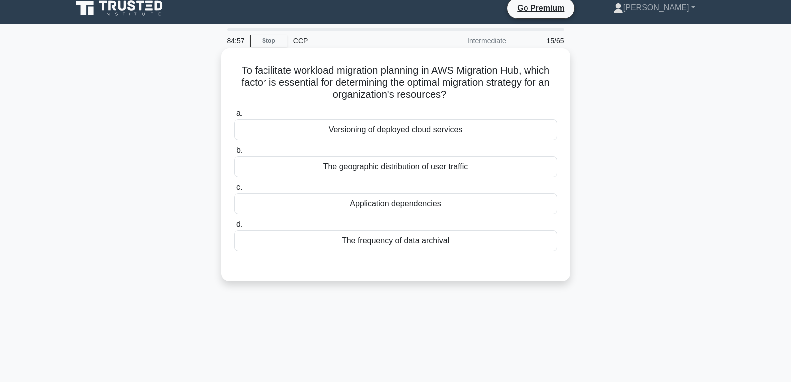
click at [366, 208] on div "Application dependencies" at bounding box center [395, 203] width 323 height 21
click at [234, 191] on input "c. Application dependencies" at bounding box center [234, 187] width 0 height 6
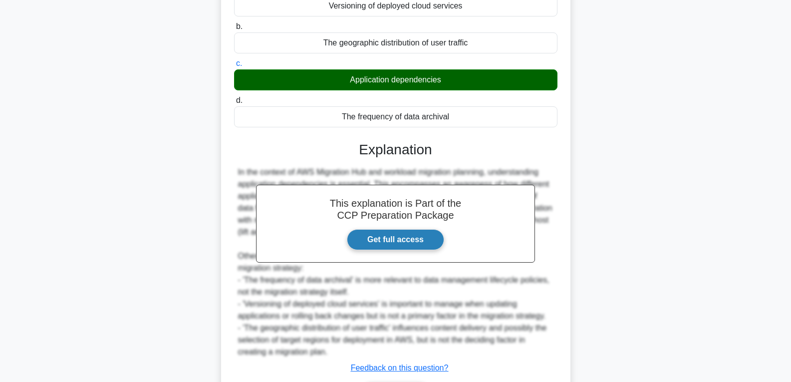
scroll to position [198, 0]
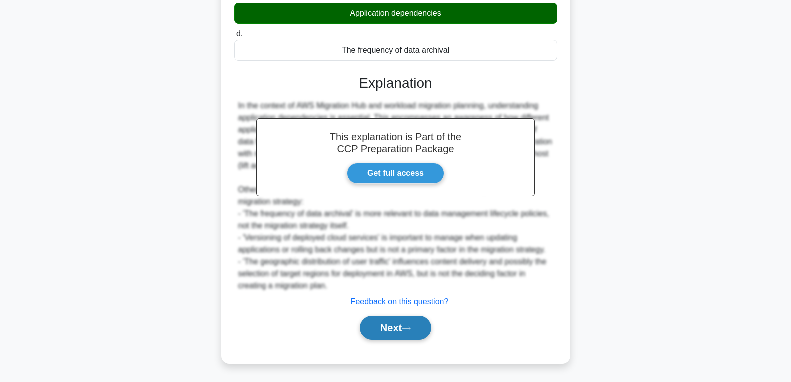
click at [406, 327] on icon at bounding box center [406, 327] width 9 height 5
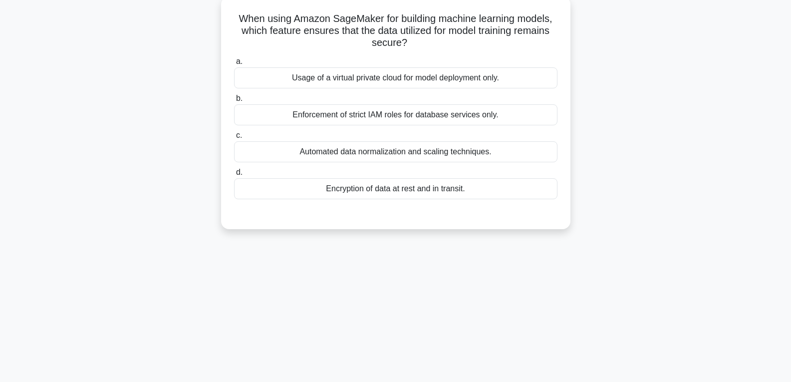
scroll to position [57, 0]
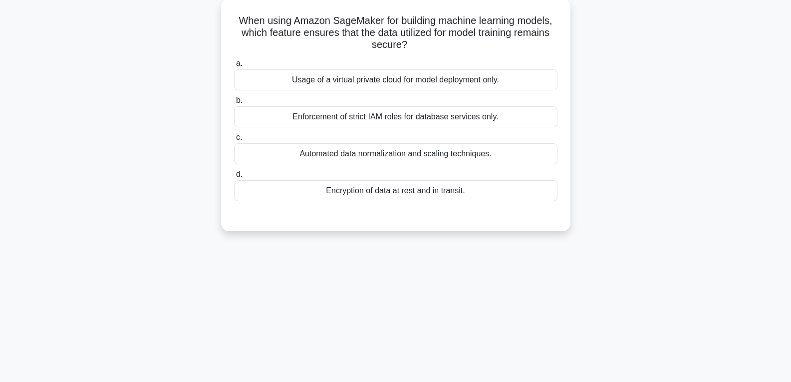
click at [386, 189] on div "Encryption of data at rest and in transit." at bounding box center [395, 190] width 323 height 21
click at [234, 178] on input "d. Encryption of data at rest and in transit." at bounding box center [234, 174] width 0 height 6
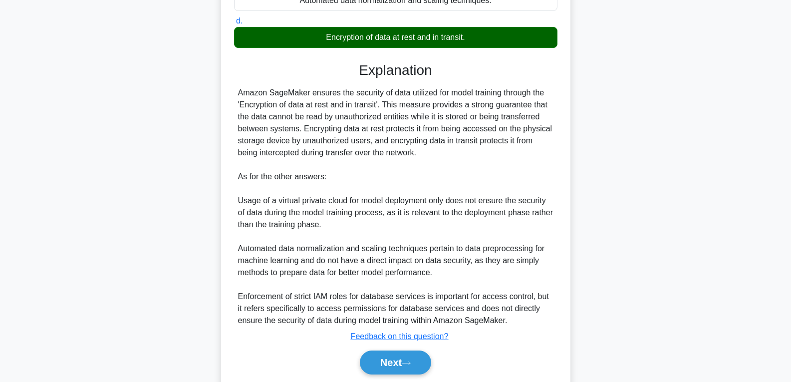
scroll to position [246, 0]
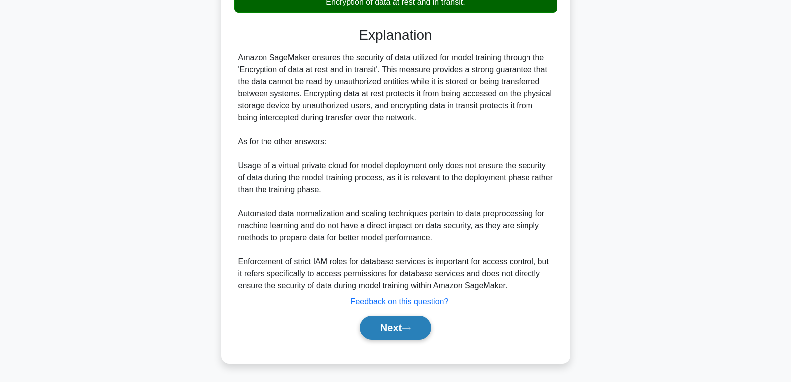
click at [401, 318] on button "Next" at bounding box center [395, 327] width 71 height 24
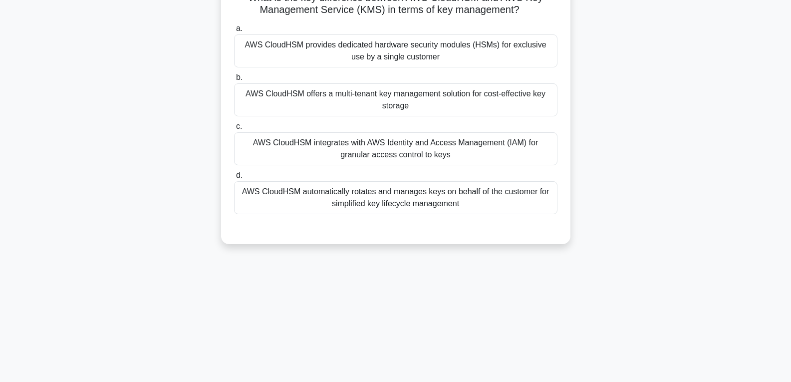
scroll to position [57, 0]
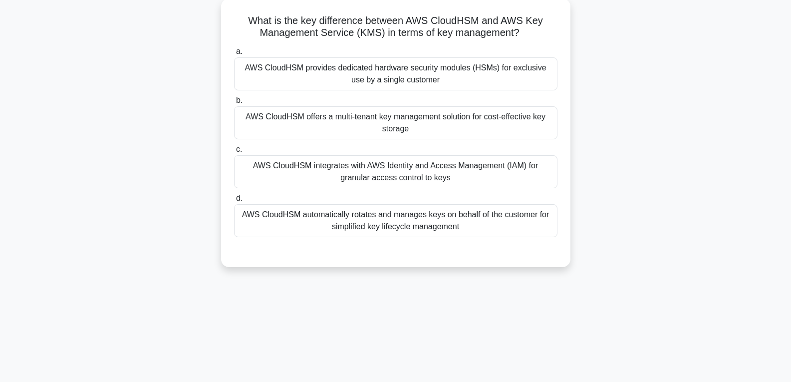
click at [406, 131] on div "AWS CloudHSM offers a multi-tenant key management solution for cost-effective k…" at bounding box center [395, 122] width 323 height 33
click at [458, 135] on div "AWS CloudHSM offers a multi-tenant key management solution for cost-effective k…" at bounding box center [395, 122] width 323 height 33
click at [234, 104] on input "b. AWS CloudHSM offers a multi-tenant key management solution for cost-effectiv…" at bounding box center [234, 100] width 0 height 6
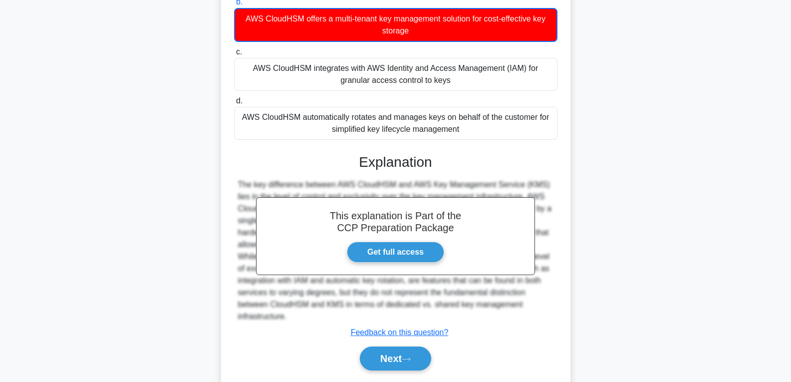
scroll to position [187, 0]
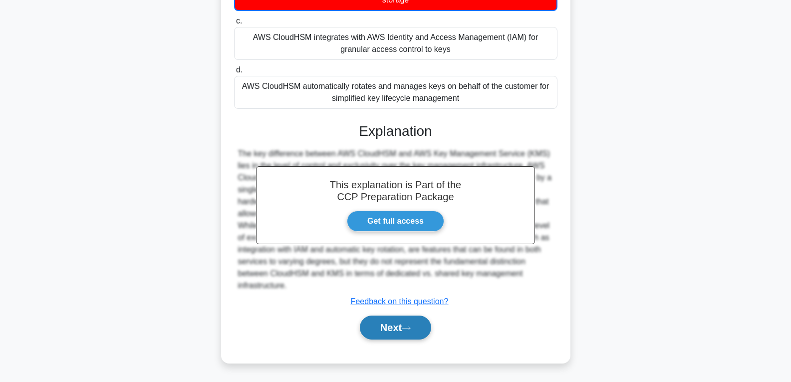
click at [391, 325] on button "Next" at bounding box center [395, 327] width 71 height 24
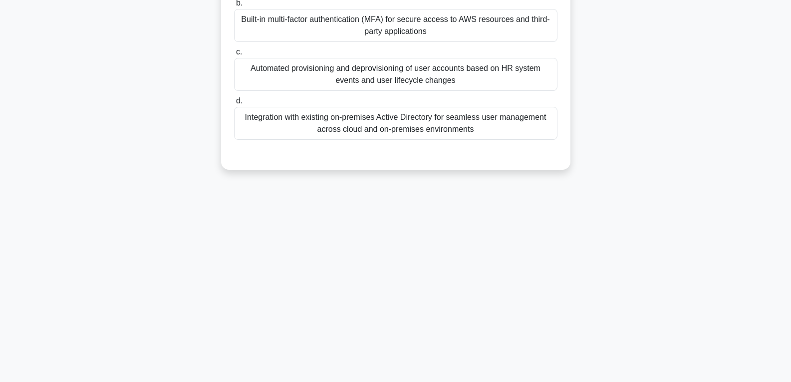
scroll to position [57, 0]
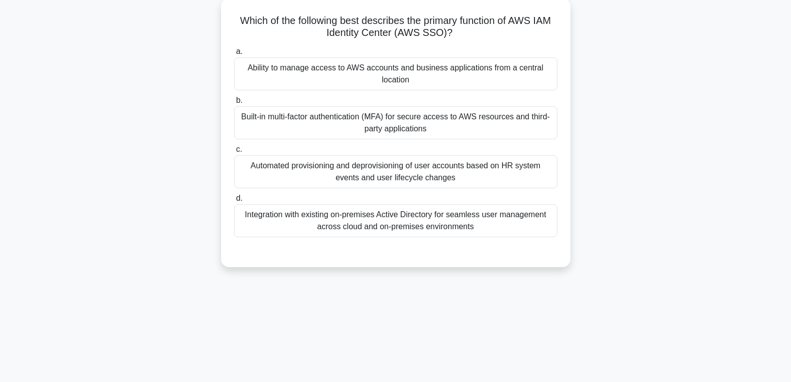
click at [373, 116] on div "Built-in multi-factor authentication (MFA) for secure access to AWS resources a…" at bounding box center [395, 122] width 323 height 33
click at [234, 104] on input "b. Built-in multi-factor authentication (MFA) for secure access to AWS resource…" at bounding box center [234, 100] width 0 height 6
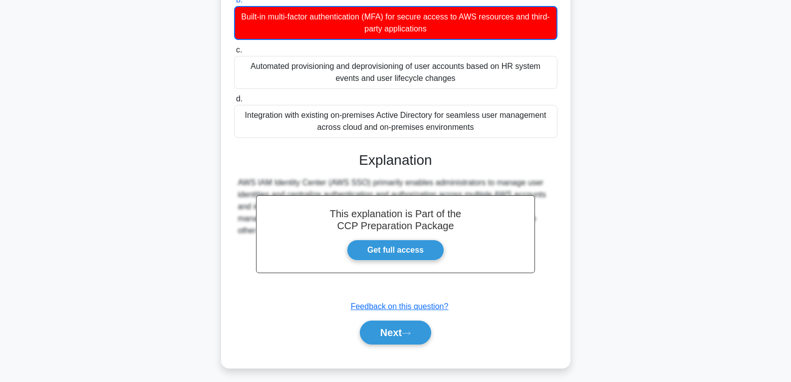
scroll to position [163, 0]
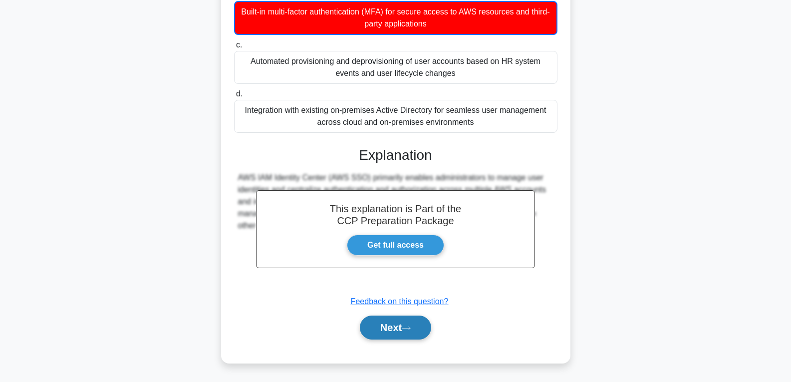
click at [388, 326] on button "Next" at bounding box center [395, 327] width 71 height 24
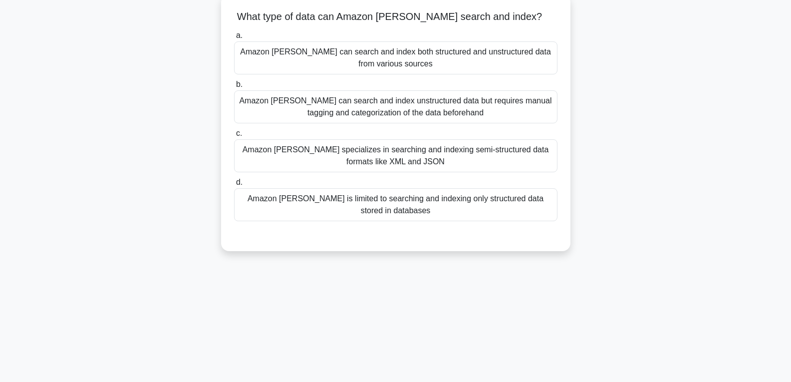
scroll to position [57, 0]
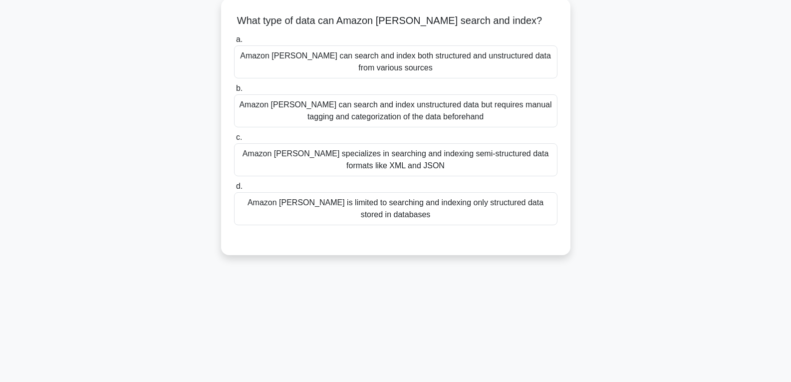
click at [325, 113] on div "Amazon Kendra can search and index unstructured data but requires manual taggin…" at bounding box center [395, 110] width 323 height 33
click at [234, 92] on input "b. Amazon Kendra can search and index unstructured data but requires manual tag…" at bounding box center [234, 88] width 0 height 6
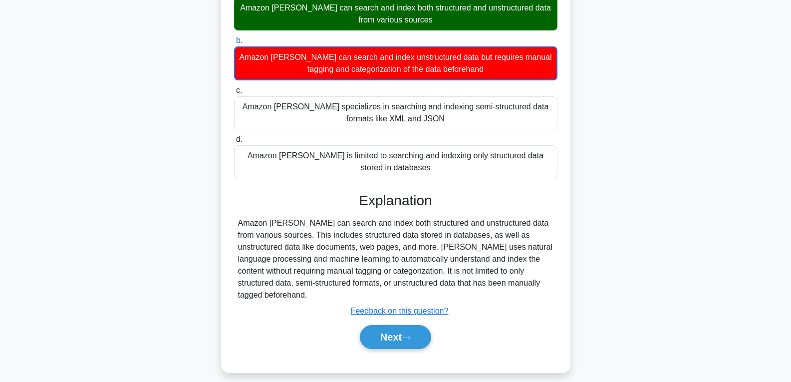
scroll to position [157, 0]
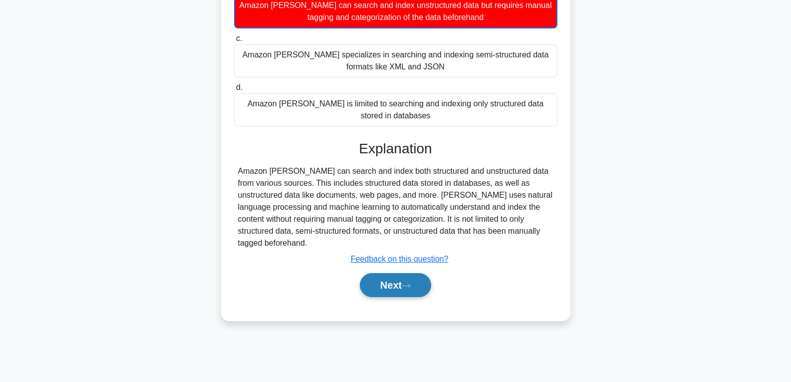
click at [384, 273] on button "Next" at bounding box center [395, 285] width 71 height 24
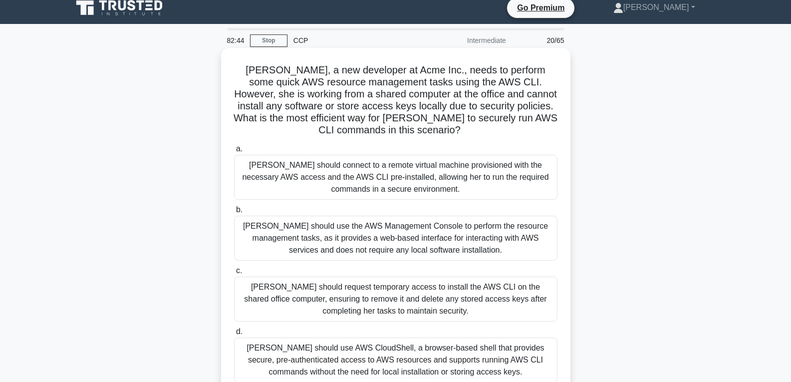
scroll to position [7, 0]
click at [377, 218] on div "Sarah should use the AWS Management Console to perform the resource management …" at bounding box center [395, 238] width 323 height 45
click at [234, 214] on input "b. Sarah should use the AWS Management Console to perform the resource manageme…" at bounding box center [234, 210] width 0 height 6
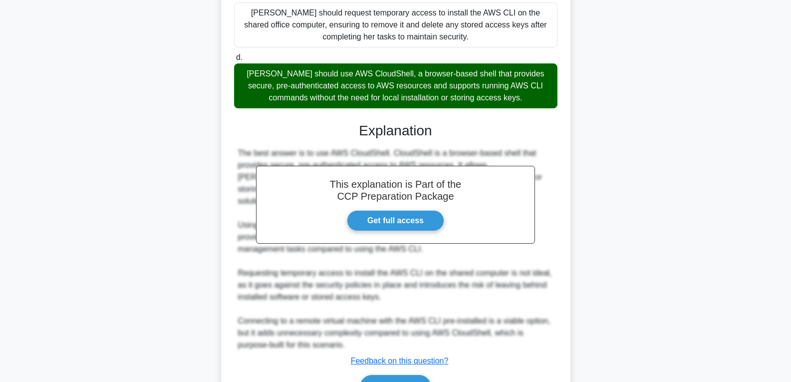
scroll to position [307, 0]
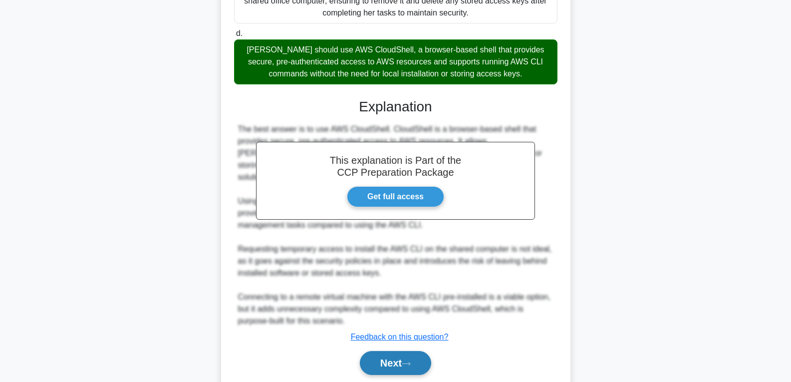
click at [401, 361] on button "Next" at bounding box center [395, 363] width 71 height 24
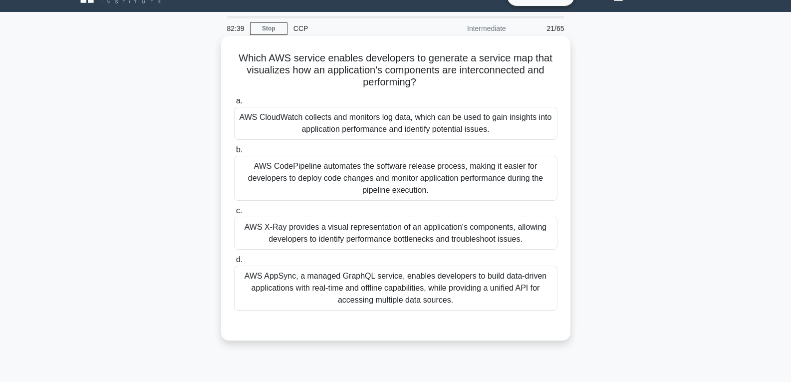
scroll to position [0, 0]
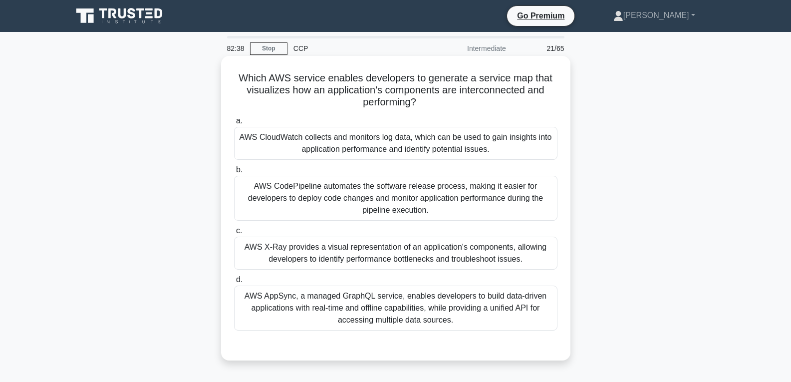
click at [396, 322] on div "AWS AppSync, a managed GraphQL service, enables developers to build data-driven…" at bounding box center [395, 307] width 323 height 45
click at [234, 283] on input "d. AWS AppSync, a managed GraphQL service, enables developers to build data-dri…" at bounding box center [234, 279] width 0 height 6
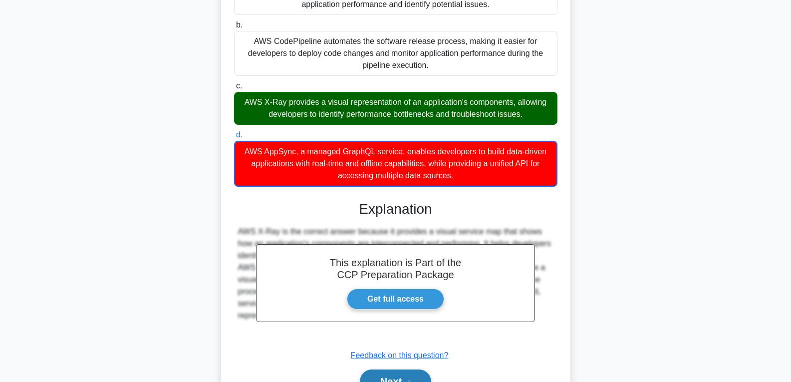
scroll to position [199, 0]
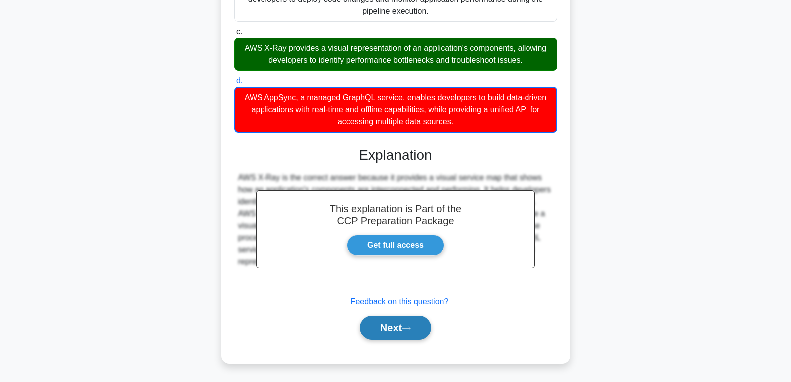
click at [390, 321] on button "Next" at bounding box center [395, 327] width 71 height 24
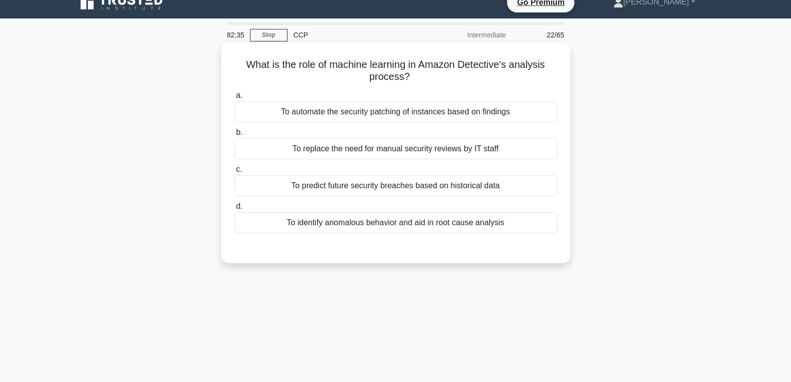
scroll to position [7, 0]
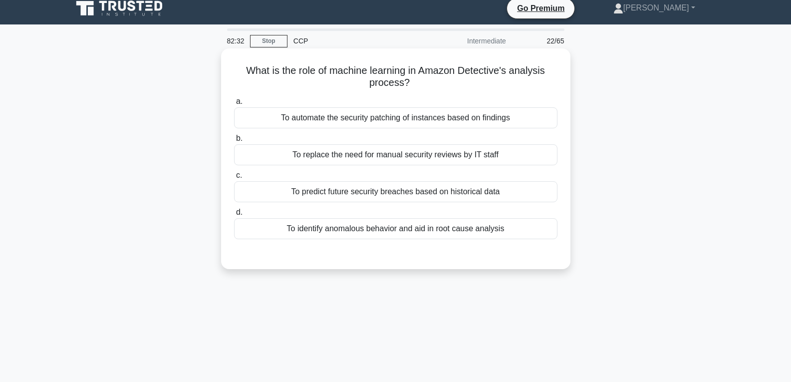
click at [409, 117] on div "To automate the security patching of instances based on findings" at bounding box center [395, 117] width 323 height 21
click at [234, 105] on input "a. To automate the security patching of instances based on findings" at bounding box center [234, 101] width 0 height 6
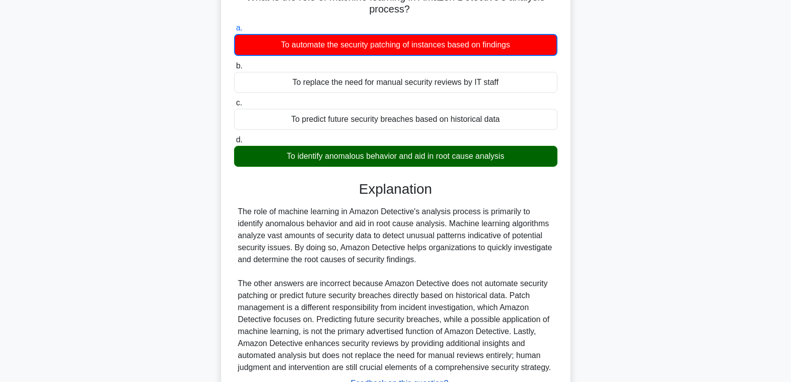
scroll to position [163, 0]
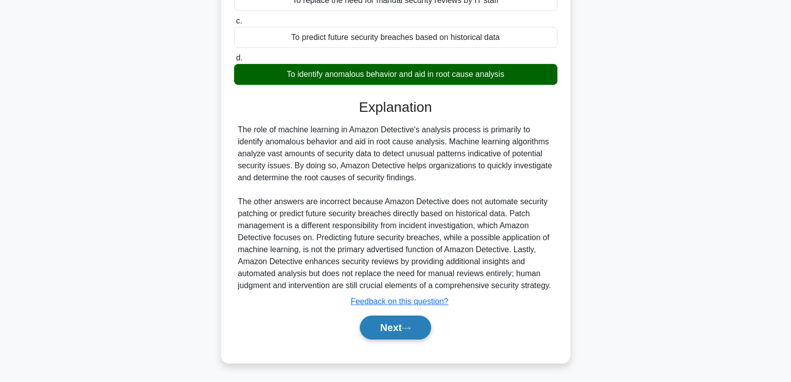
click at [408, 327] on icon at bounding box center [406, 327] width 9 height 5
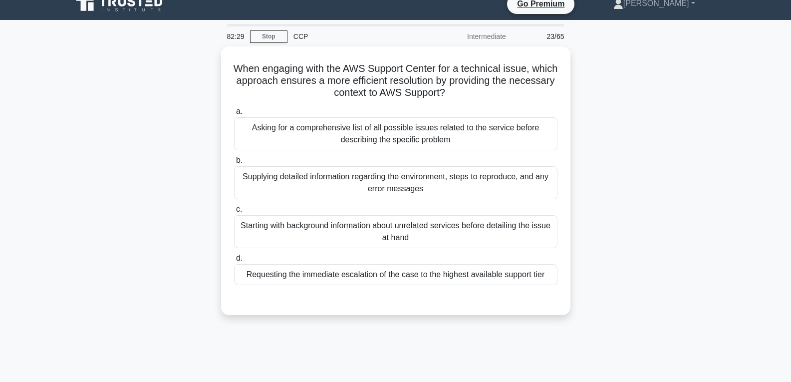
scroll to position [7, 0]
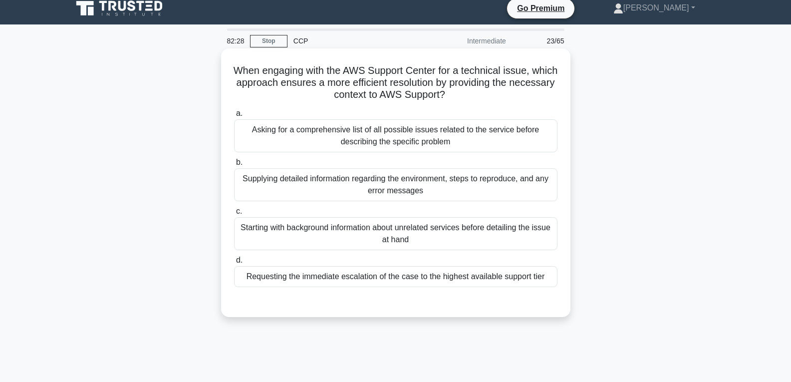
click at [383, 226] on div "Starting with background information about unrelated services before detailing …" at bounding box center [395, 233] width 323 height 33
click at [234, 215] on input "c. Starting with background information about unrelated services before detaili…" at bounding box center [234, 211] width 0 height 6
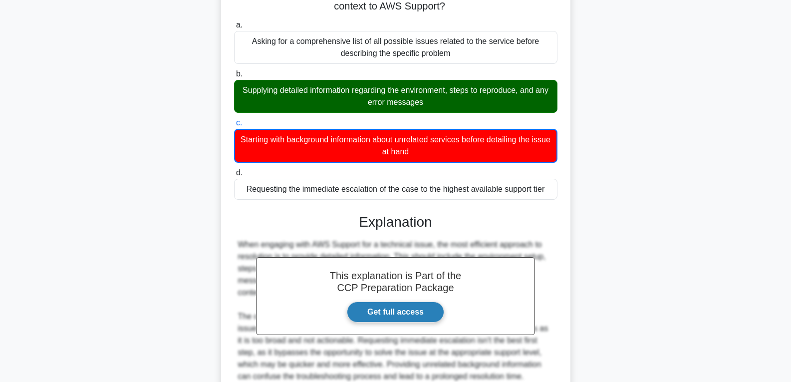
scroll to position [187, 0]
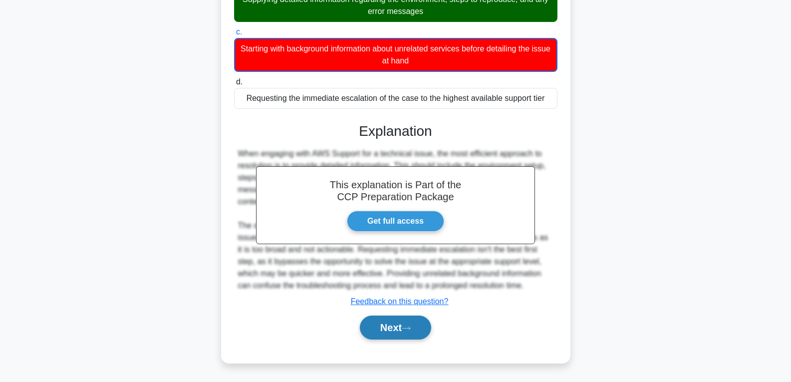
click at [405, 322] on button "Next" at bounding box center [395, 327] width 71 height 24
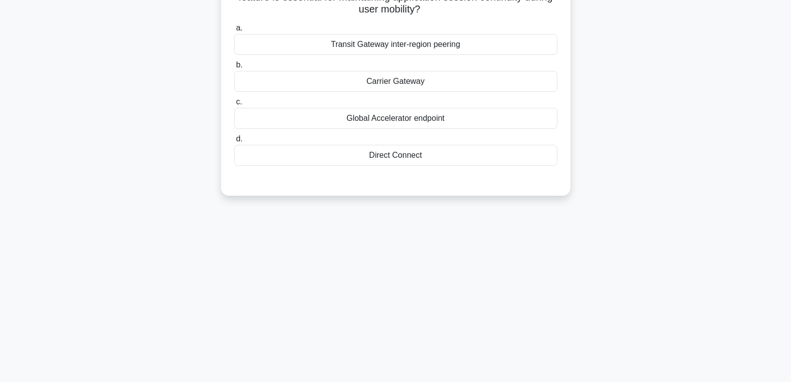
scroll to position [0, 0]
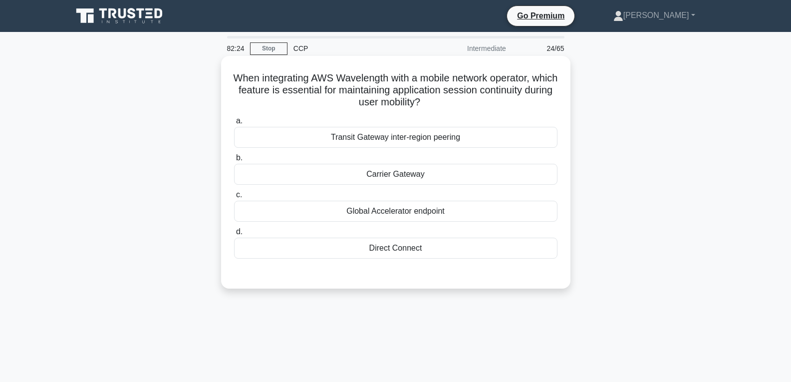
click at [389, 173] on div "Carrier Gateway" at bounding box center [395, 174] width 323 height 21
click at [234, 161] on input "b. Carrier Gateway" at bounding box center [234, 158] width 0 height 6
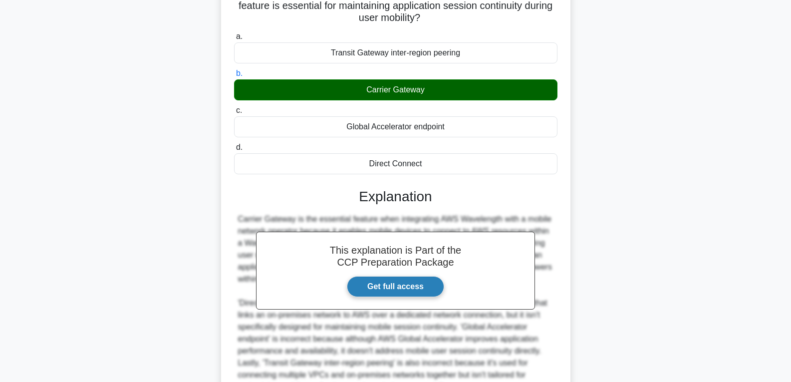
scroll to position [186, 0]
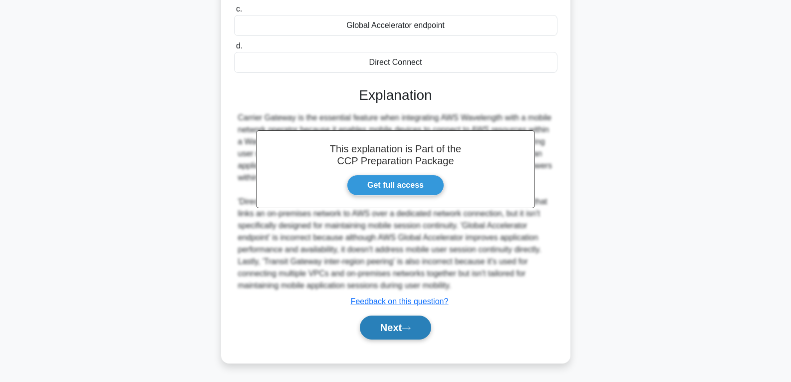
click at [408, 325] on button "Next" at bounding box center [395, 327] width 71 height 24
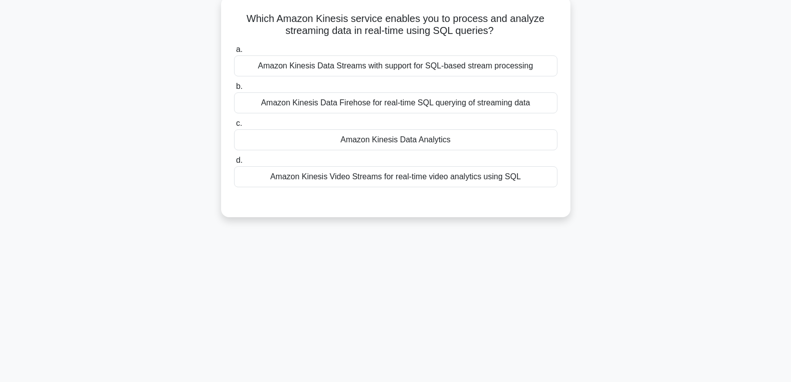
scroll to position [57, 0]
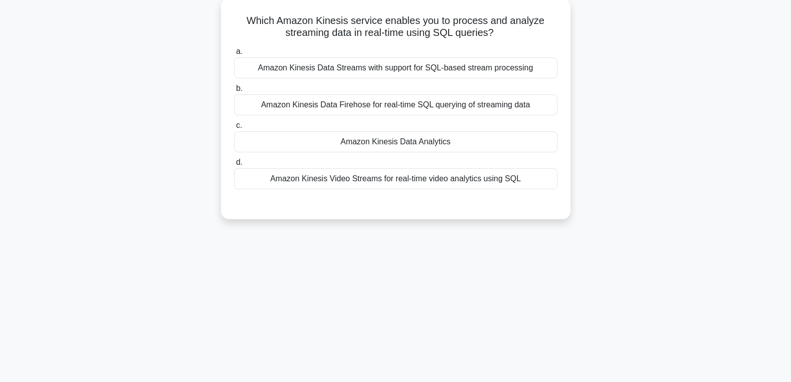
click at [502, 139] on div "Amazon Kinesis Data Analytics" at bounding box center [395, 141] width 323 height 21
click at [234, 129] on input "c. Amazon Kinesis Data Analytics" at bounding box center [234, 125] width 0 height 6
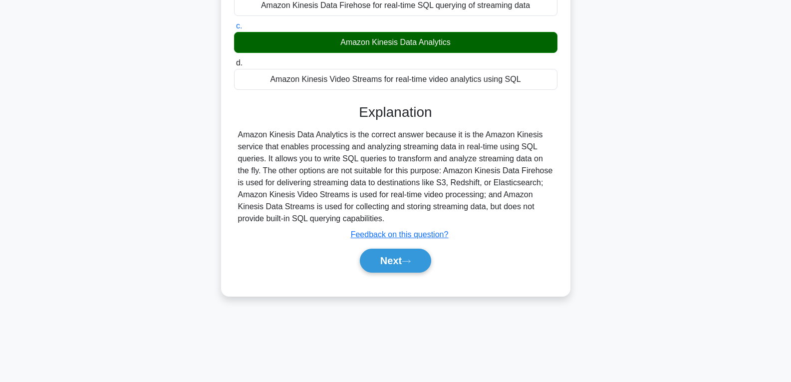
scroll to position [157, 0]
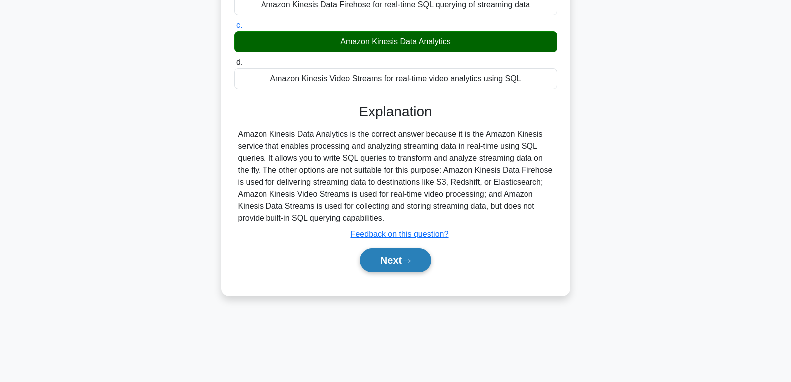
click at [385, 256] on button "Next" at bounding box center [395, 260] width 71 height 24
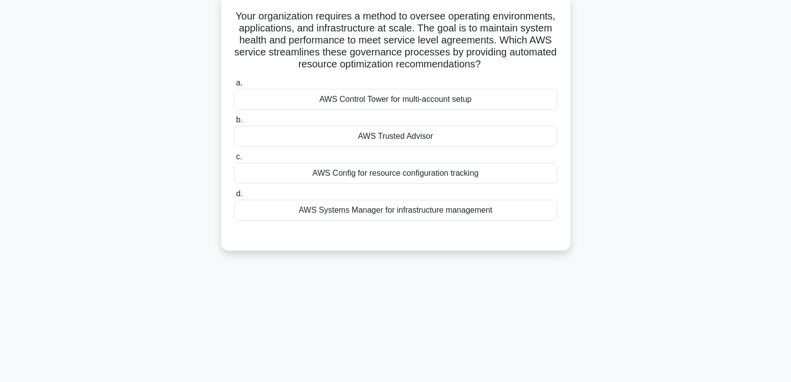
scroll to position [57, 0]
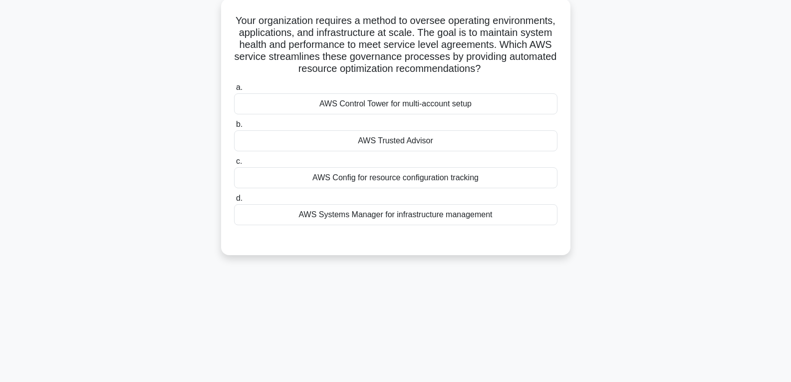
click at [393, 151] on div "AWS Trusted Advisor" at bounding box center [395, 140] width 323 height 21
click at [234, 128] on input "b. AWS Trusted Advisor" at bounding box center [234, 124] width 0 height 6
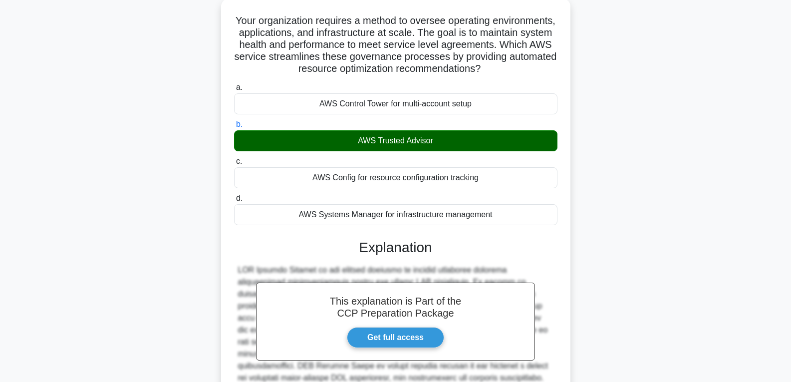
scroll to position [198, 0]
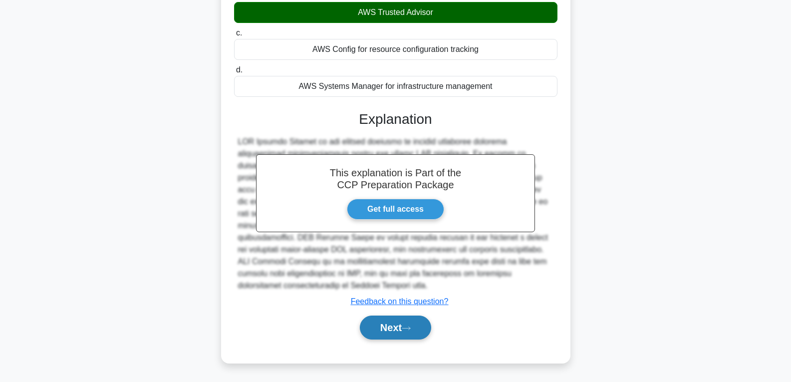
click at [391, 334] on button "Next" at bounding box center [395, 327] width 71 height 24
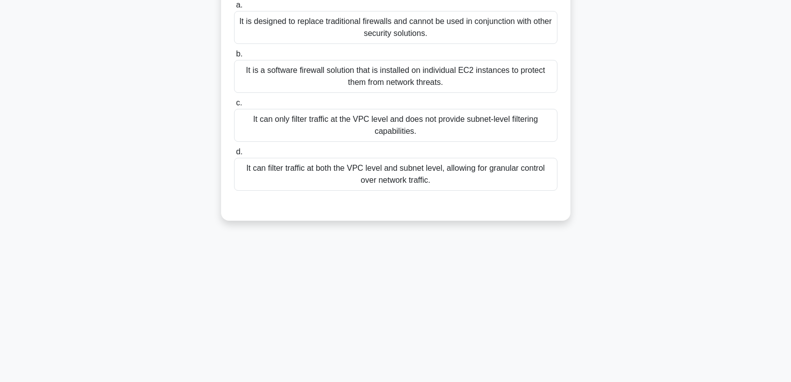
scroll to position [7, 0]
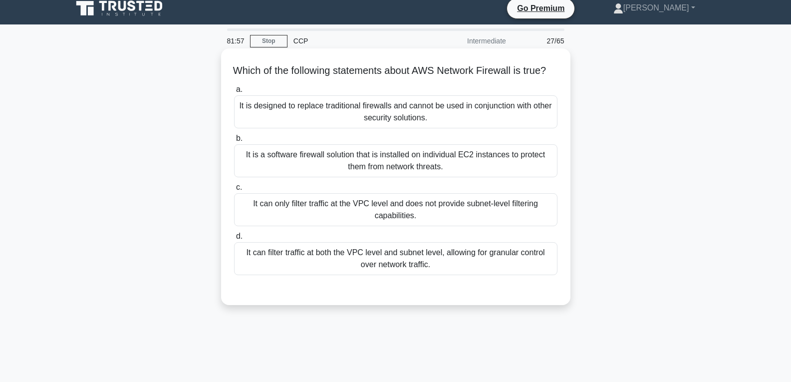
click at [400, 275] on div "It can filter traffic at both the VPC level and subnet level, allowing for gran…" at bounding box center [395, 258] width 323 height 33
click at [234, 240] on input "d. It can filter traffic at both the VPC level and subnet level, allowing for g…" at bounding box center [234, 236] width 0 height 6
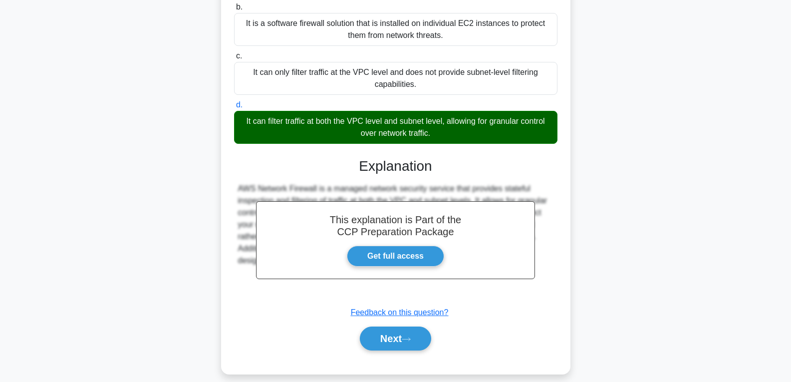
scroll to position [162, 0]
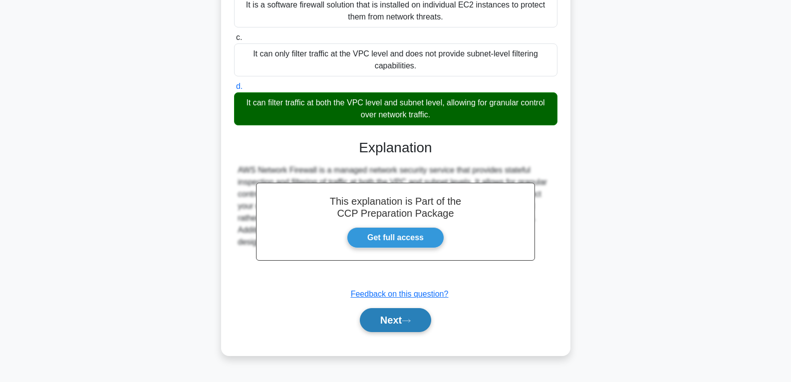
click at [396, 328] on button "Next" at bounding box center [395, 320] width 71 height 24
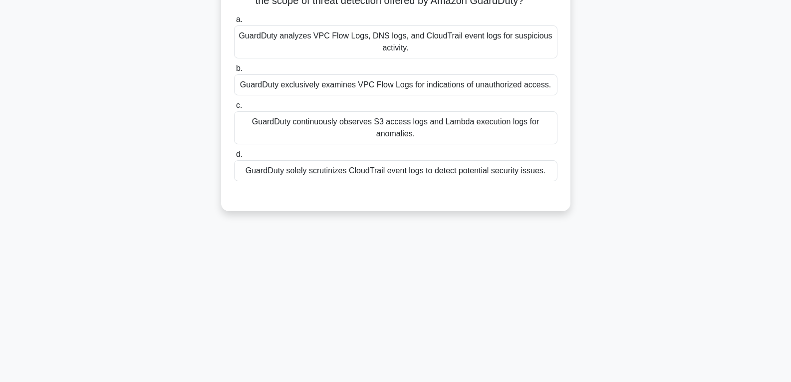
scroll to position [107, 0]
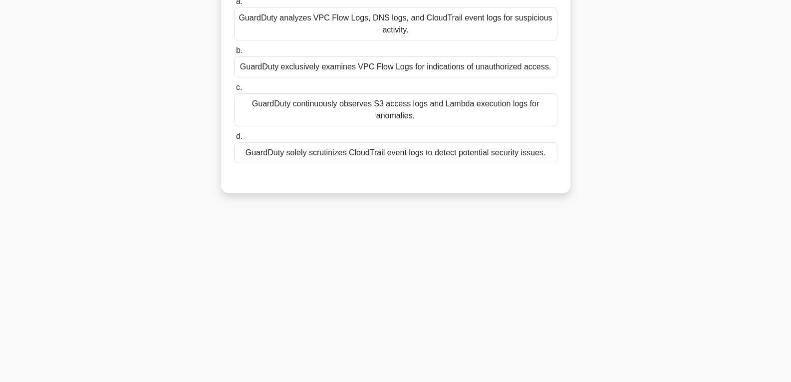
click at [392, 67] on div "GuardDuty exclusively examines VPC Flow Logs for indications of unauthorized ac…" at bounding box center [395, 66] width 323 height 21
click at [234, 54] on input "b. GuardDuty exclusively examines VPC Flow Logs for indications of unauthorized…" at bounding box center [234, 50] width 0 height 6
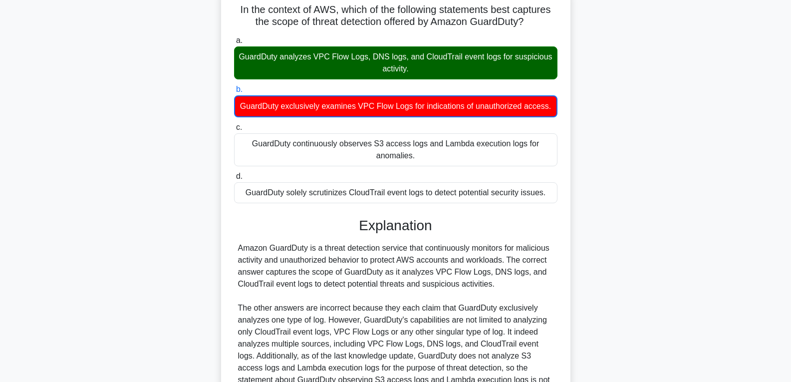
scroll to position [163, 0]
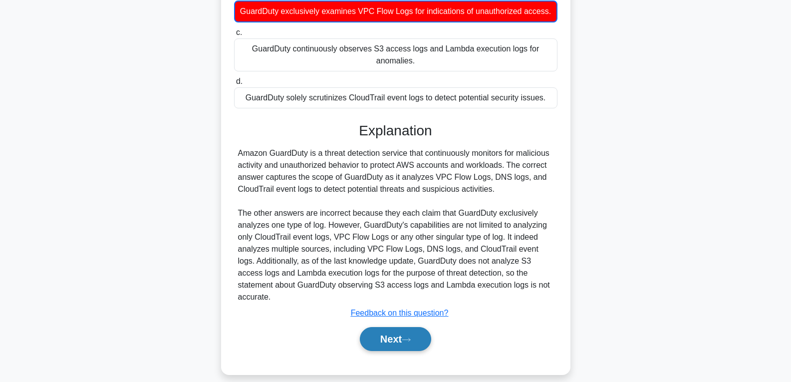
click at [386, 331] on button "Next" at bounding box center [395, 339] width 71 height 24
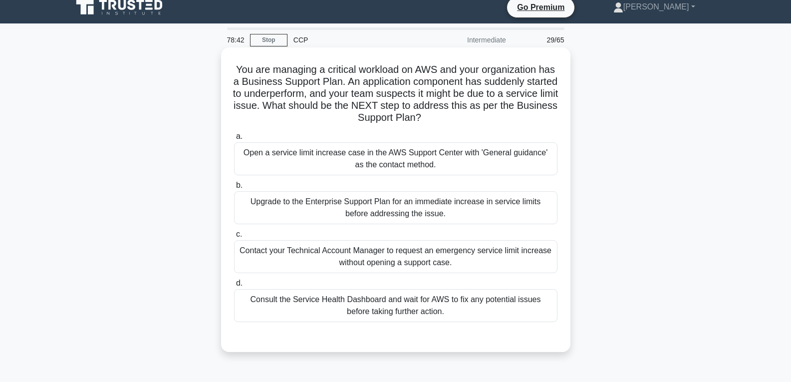
scroll to position [7, 0]
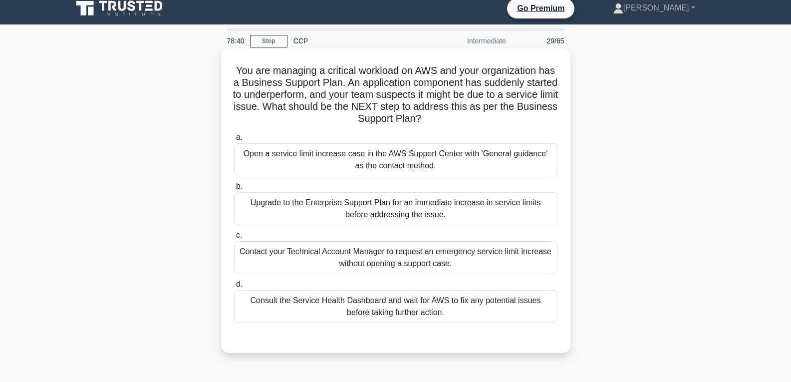
click at [340, 197] on div "Upgrade to the Enterprise Support Plan for an immediate increase in service lim…" at bounding box center [395, 208] width 323 height 33
click at [234, 190] on input "b. Upgrade to the Enterprise Support Plan for an immediate increase in service …" at bounding box center [234, 186] width 0 height 6
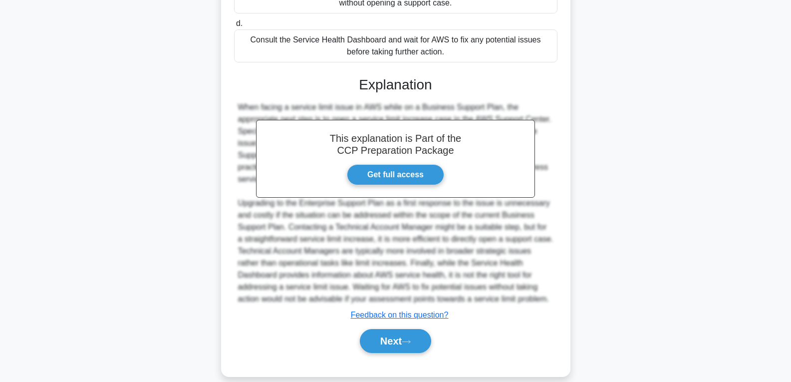
scroll to position [283, 0]
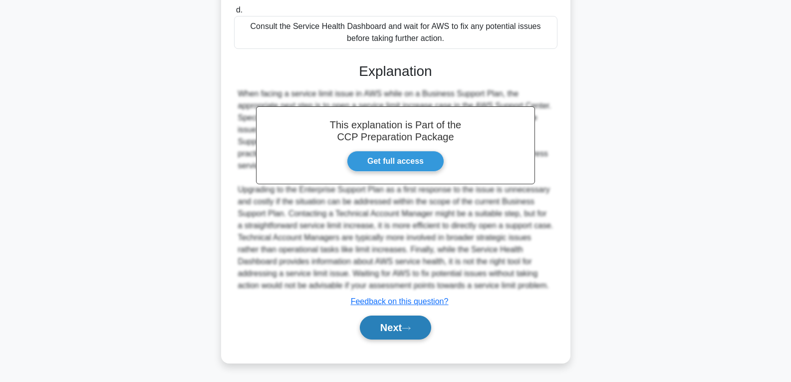
click at [404, 320] on button "Next" at bounding box center [395, 327] width 71 height 24
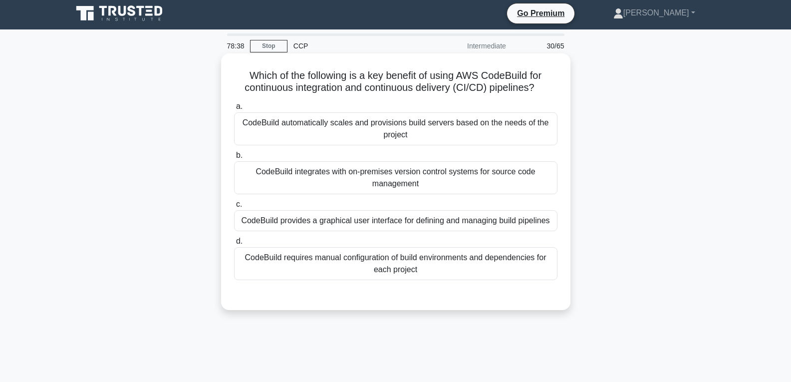
scroll to position [0, 0]
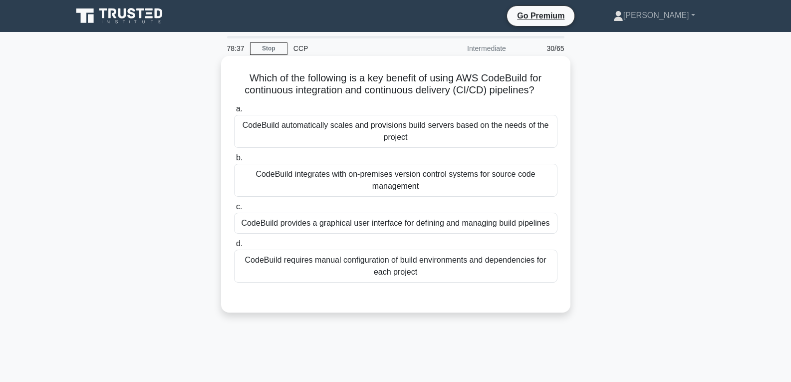
click at [380, 187] on div "CodeBuild integrates with on-premises version control systems for source code m…" at bounding box center [395, 180] width 323 height 33
click at [234, 161] on input "b. CodeBuild integrates with on-premises version control systems for source cod…" at bounding box center [234, 158] width 0 height 6
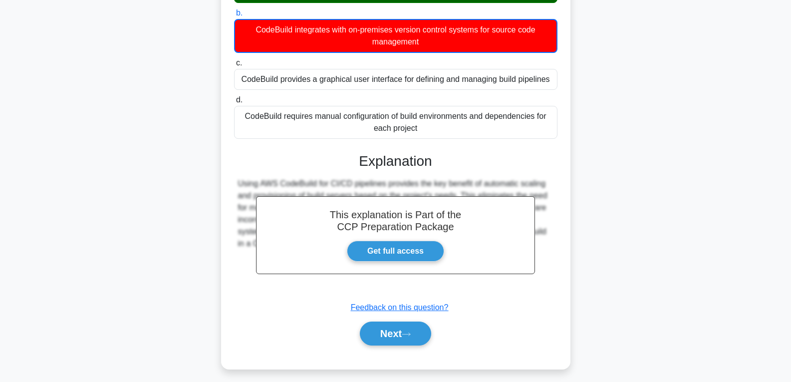
scroll to position [157, 0]
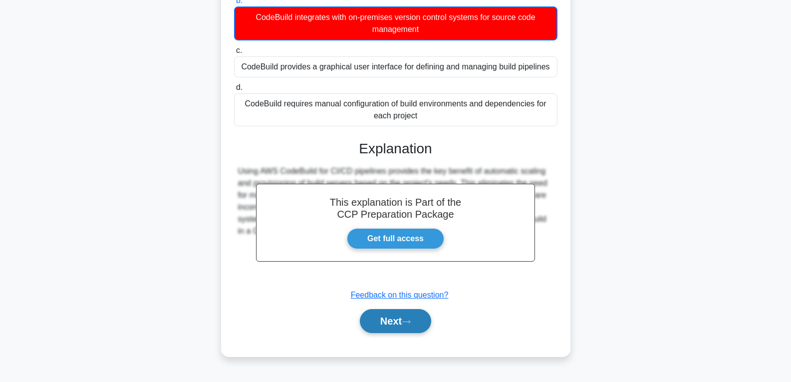
click at [383, 309] on button "Next" at bounding box center [395, 321] width 71 height 24
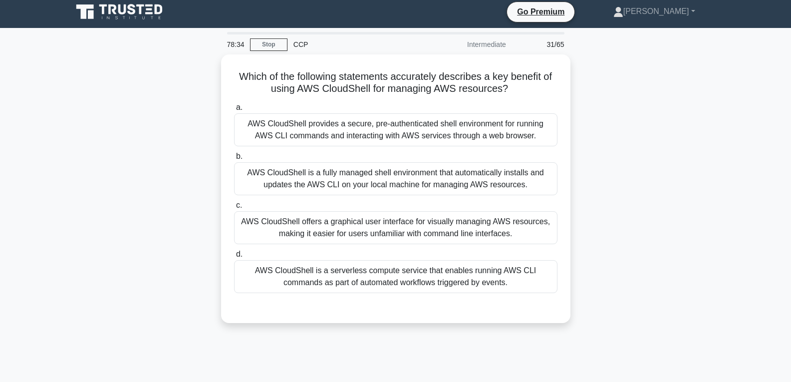
scroll to position [0, 0]
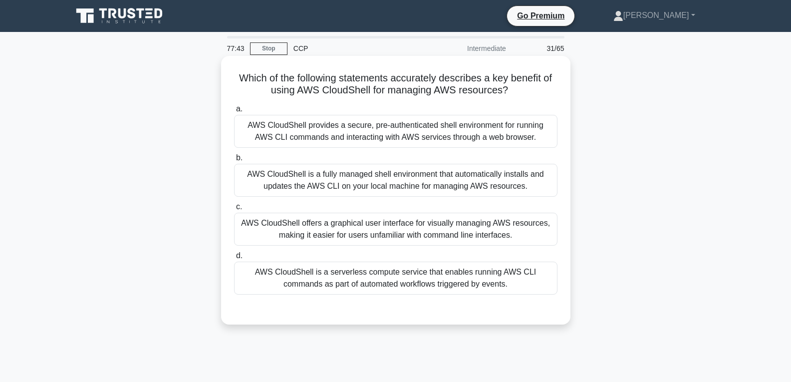
click at [290, 186] on div "AWS CloudShell is a fully managed shell environment that automatically installs…" at bounding box center [395, 180] width 323 height 33
click at [234, 161] on input "b. AWS CloudShell is a fully managed shell environment that automatically insta…" at bounding box center [234, 158] width 0 height 6
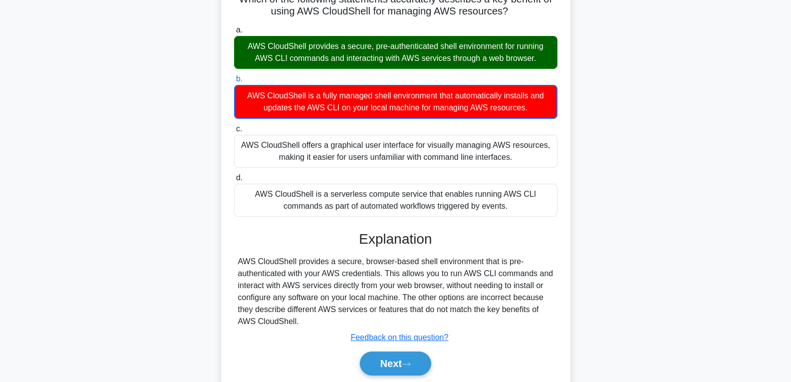
scroll to position [157, 0]
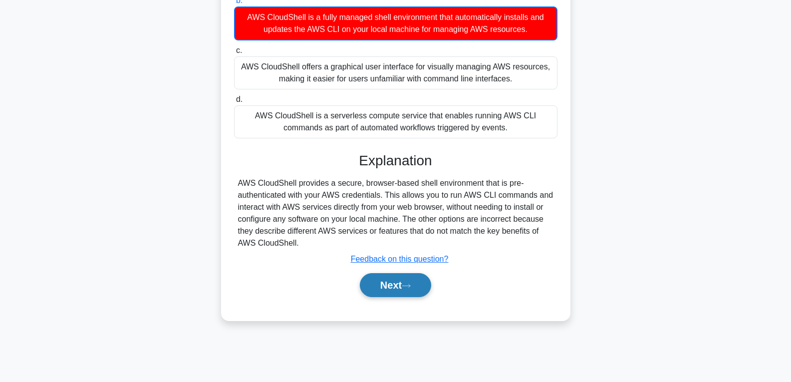
click at [381, 278] on button "Next" at bounding box center [395, 285] width 71 height 24
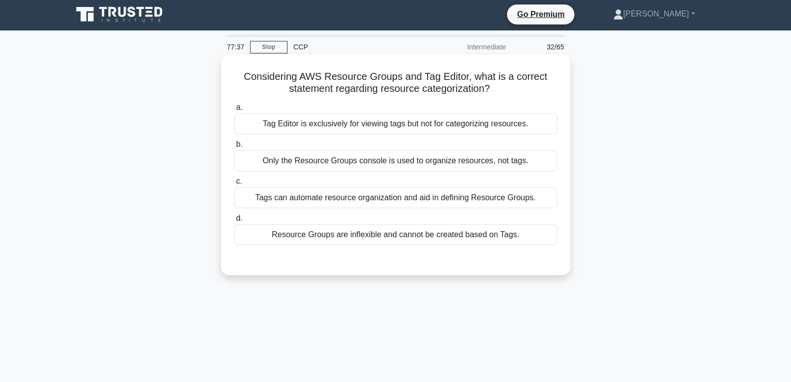
scroll to position [0, 0]
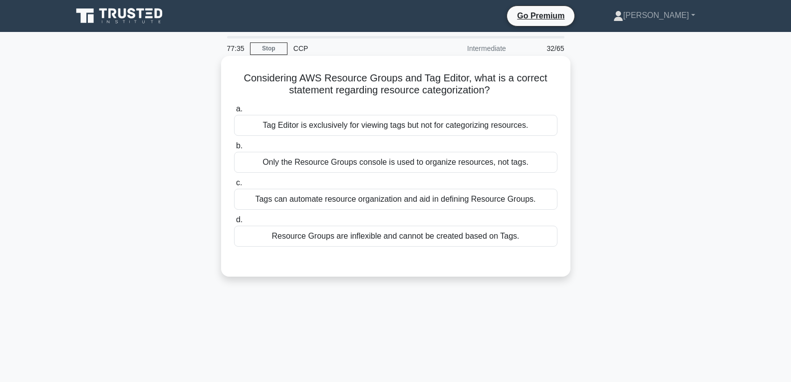
click at [304, 163] on div "Only the Resource Groups console is used to organize resources, not tags." at bounding box center [395, 162] width 323 height 21
click at [234, 149] on input "b. Only the Resource Groups console is used to organize resources, not tags." at bounding box center [234, 146] width 0 height 6
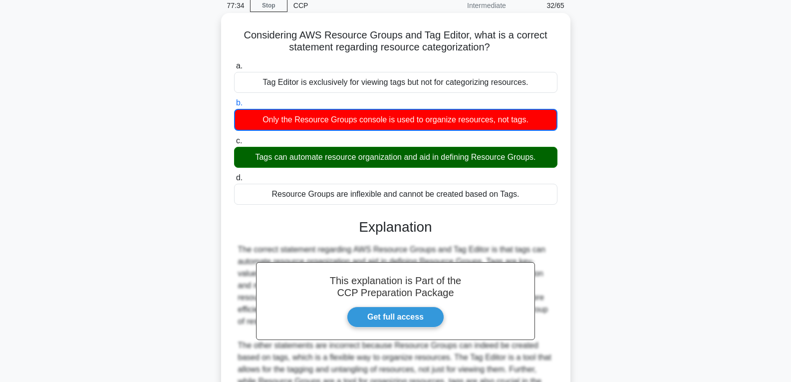
scroll to position [163, 0]
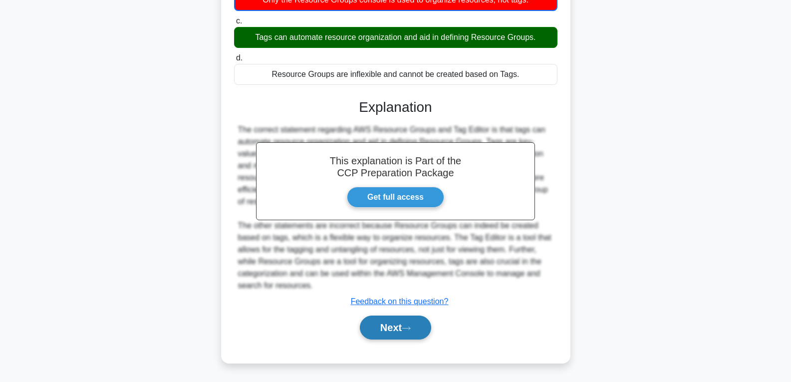
click at [379, 329] on button "Next" at bounding box center [395, 327] width 71 height 24
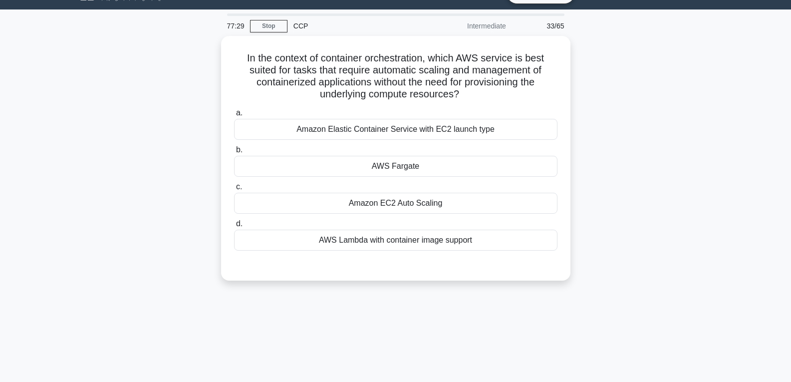
scroll to position [7, 0]
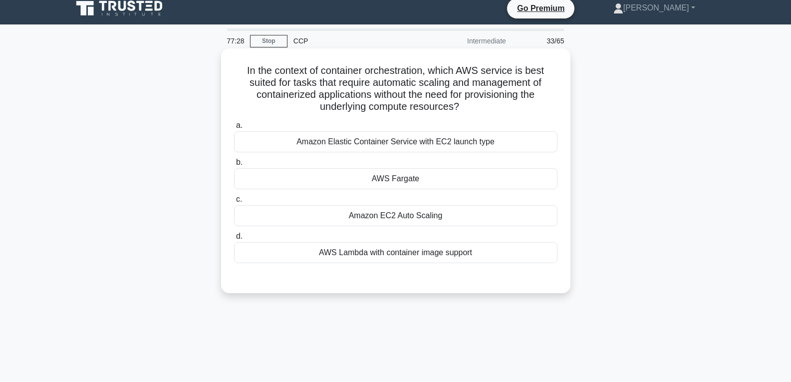
click at [391, 175] on div "AWS Fargate" at bounding box center [395, 178] width 323 height 21
click at [234, 166] on input "b. AWS Fargate" at bounding box center [234, 162] width 0 height 6
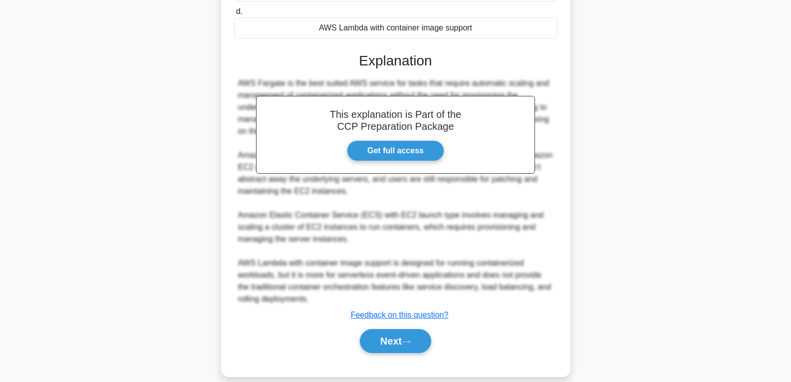
scroll to position [246, 0]
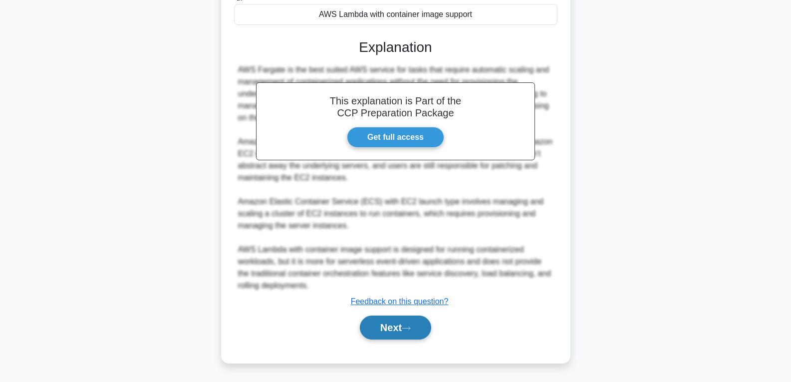
click at [407, 326] on icon at bounding box center [406, 327] width 9 height 5
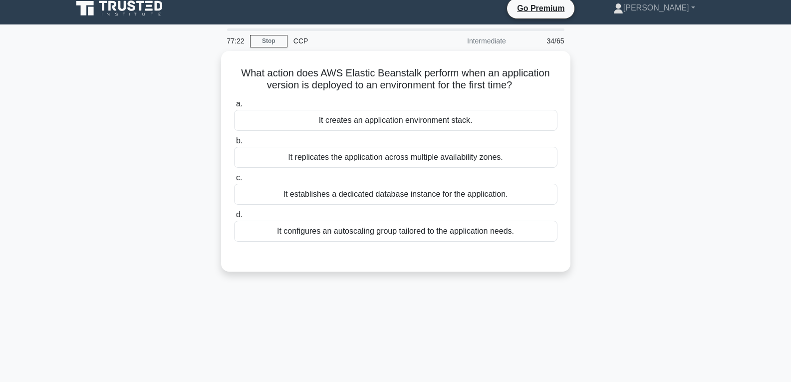
scroll to position [0, 0]
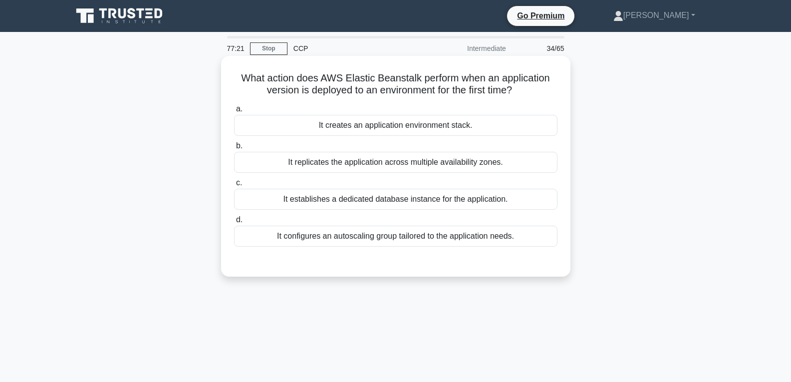
click at [304, 117] on div "It creates an application environment stack." at bounding box center [395, 125] width 323 height 21
click at [234, 112] on input "a. It creates an application environment stack." at bounding box center [234, 109] width 0 height 6
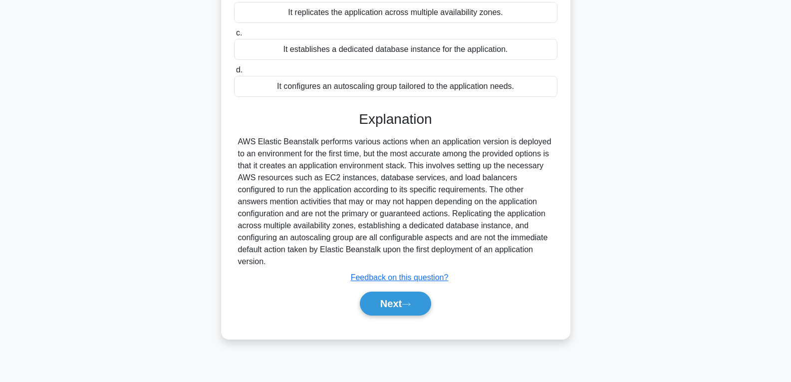
scroll to position [157, 0]
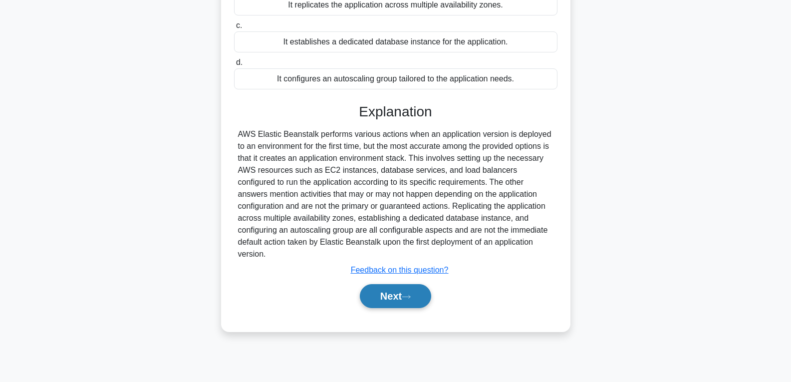
click at [381, 284] on button "Next" at bounding box center [395, 296] width 71 height 24
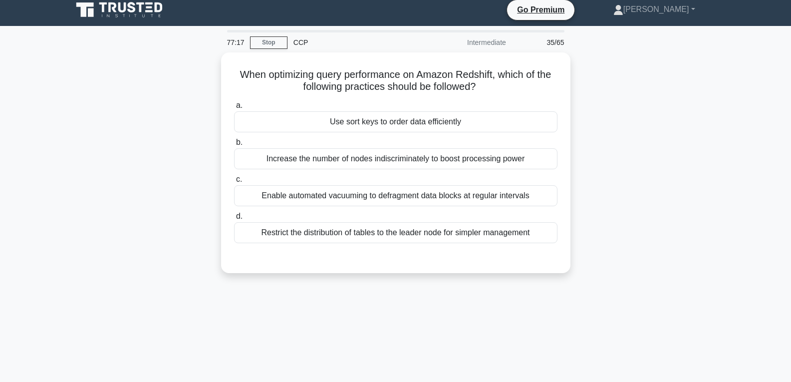
scroll to position [0, 0]
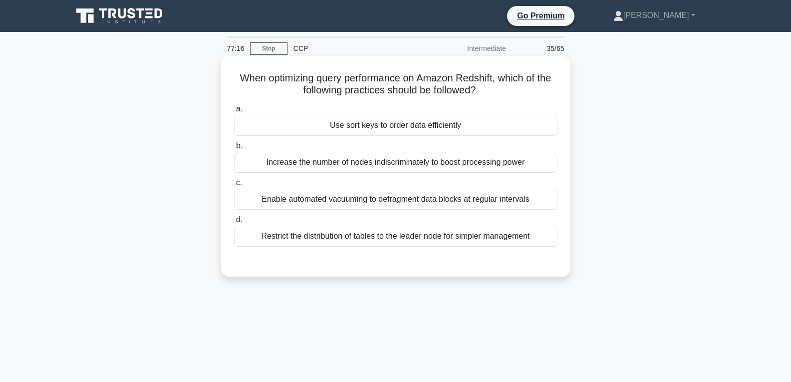
click at [336, 119] on div "Use sort keys to order data efficiently" at bounding box center [395, 125] width 323 height 21
click at [234, 112] on input "a. Use sort keys to order data efficiently" at bounding box center [234, 109] width 0 height 6
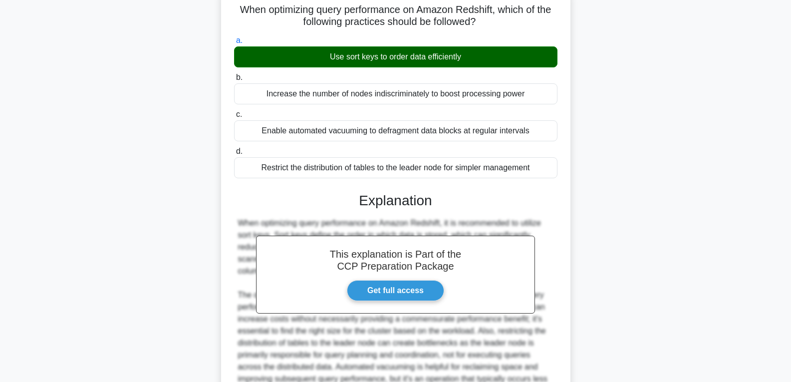
scroll to position [150, 0]
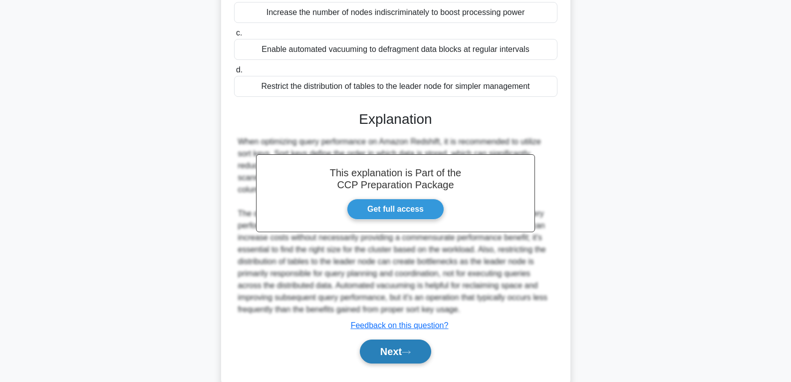
click at [366, 342] on button "Next" at bounding box center [395, 351] width 71 height 24
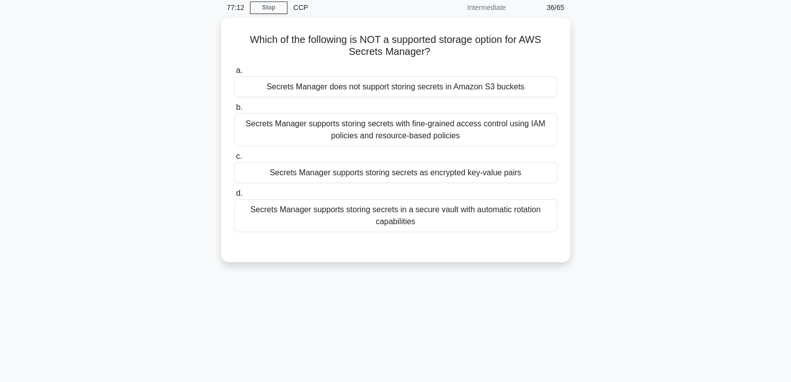
scroll to position [0, 0]
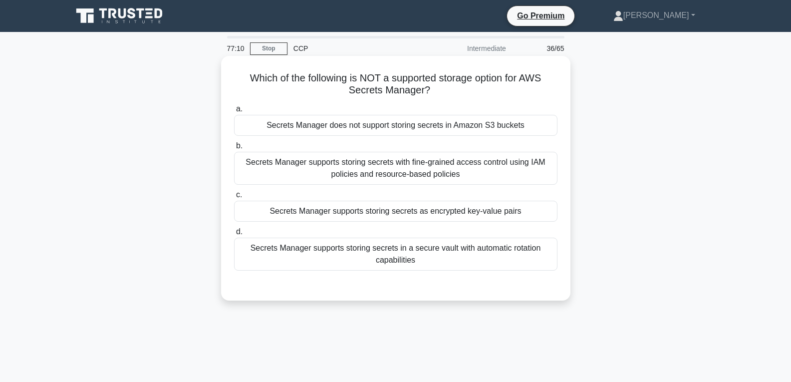
click at [283, 208] on div "Secrets Manager supports storing secrets as encrypted key-value pairs" at bounding box center [395, 211] width 323 height 21
click at [234, 198] on input "c. Secrets Manager supports storing secrets as encrypted key-value pairs" at bounding box center [234, 195] width 0 height 6
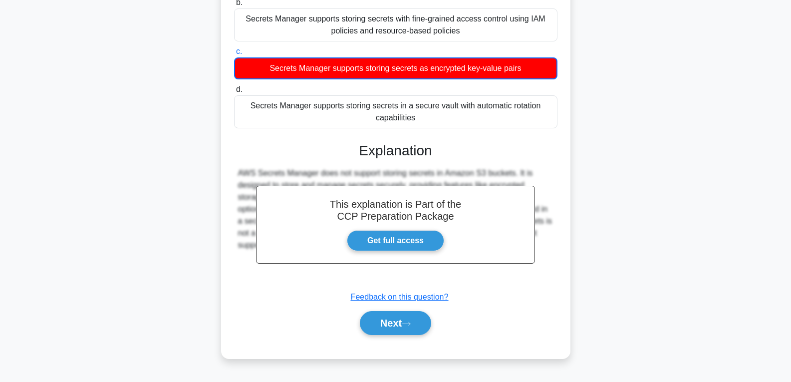
scroll to position [150, 0]
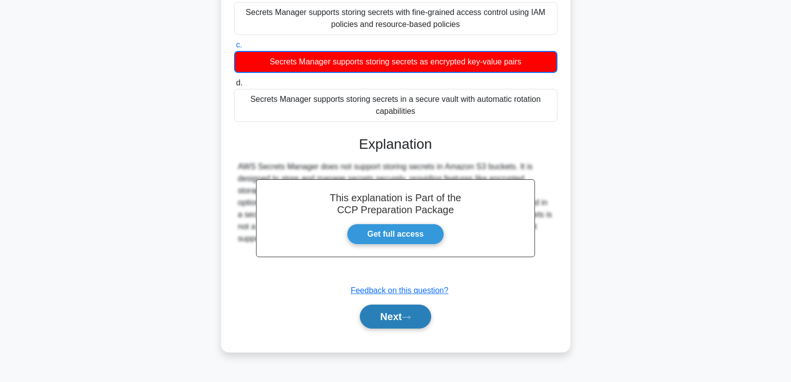
click at [383, 321] on button "Next" at bounding box center [395, 316] width 71 height 24
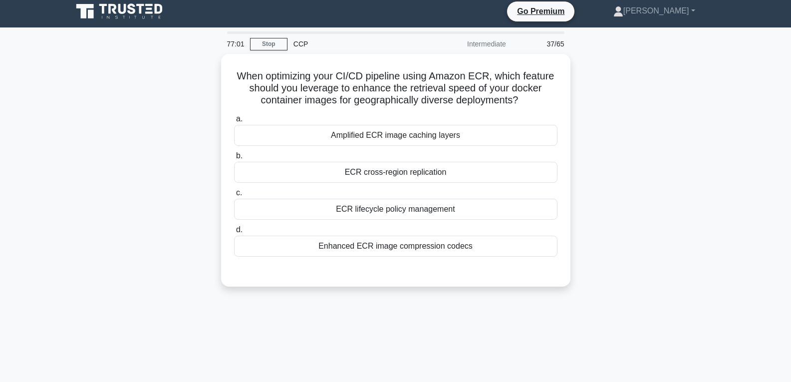
scroll to position [0, 0]
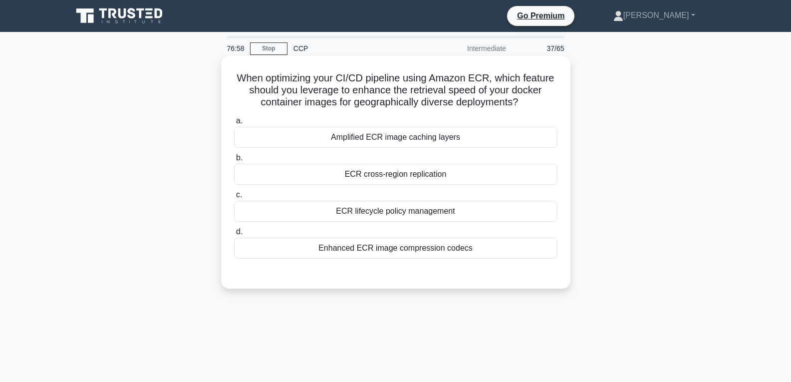
click at [345, 132] on div "Amplified ECR image caching layers" at bounding box center [395, 137] width 323 height 21
click at [234, 124] on input "a. Amplified ECR image caching layers" at bounding box center [234, 121] width 0 height 6
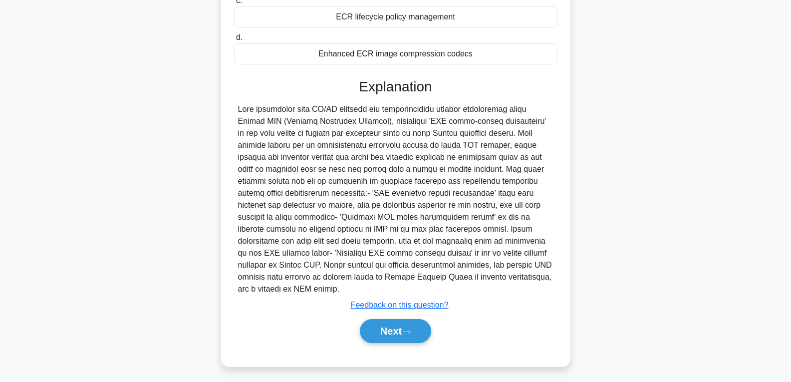
scroll to position [199, 0]
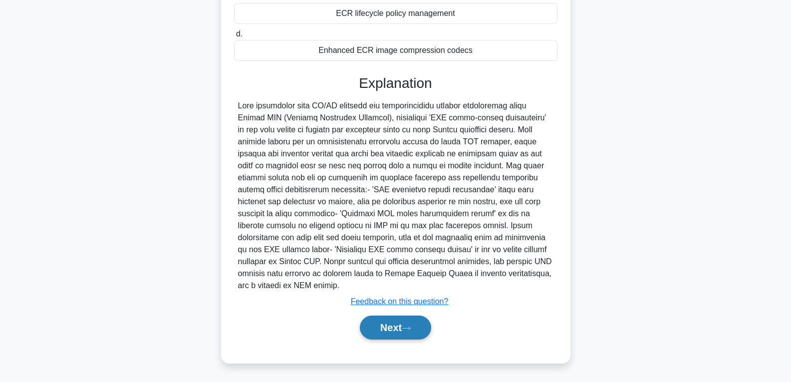
click at [364, 324] on button "Next" at bounding box center [395, 327] width 71 height 24
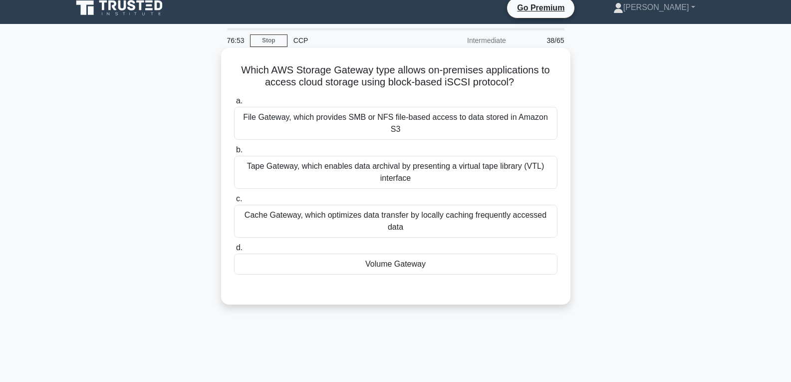
scroll to position [7, 0]
click at [327, 258] on div "Volume Gateway" at bounding box center [395, 264] width 323 height 21
click at [234, 252] on input "d. Volume Gateway" at bounding box center [234, 248] width 0 height 6
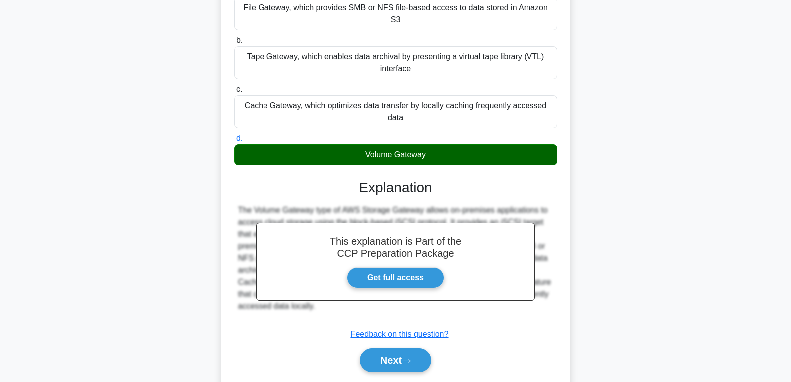
scroll to position [157, 0]
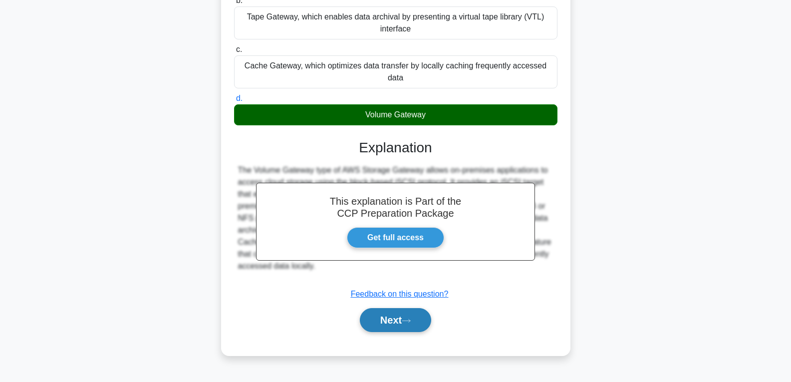
click at [415, 308] on button "Next" at bounding box center [395, 320] width 71 height 24
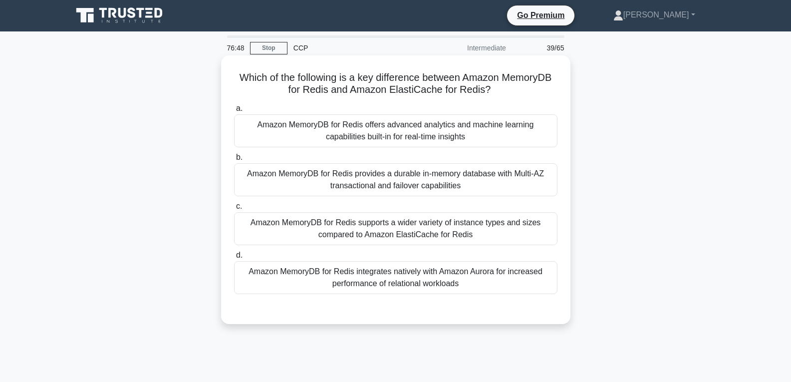
scroll to position [0, 0]
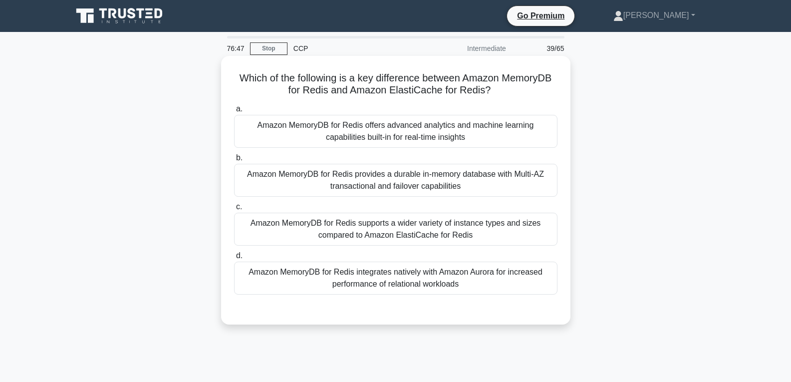
click at [337, 241] on div "Amazon MemoryDB for Redis supports a wider variety of instance types and sizes …" at bounding box center [395, 229] width 323 height 33
click at [234, 210] on input "c. Amazon MemoryDB for Redis supports a wider variety of instance types and siz…" at bounding box center [234, 207] width 0 height 6
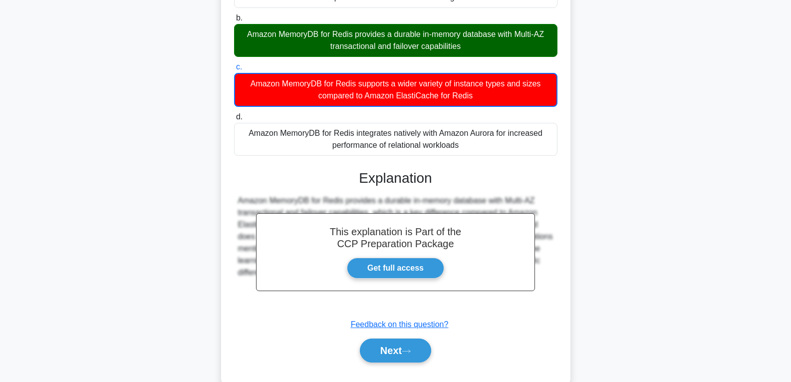
scroll to position [163, 0]
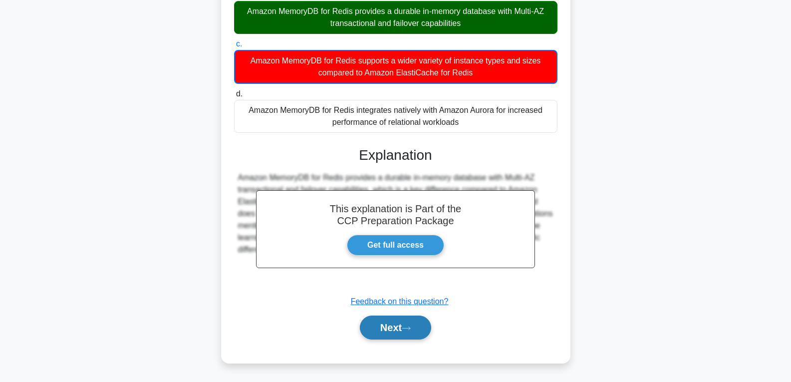
click at [405, 332] on button "Next" at bounding box center [395, 327] width 71 height 24
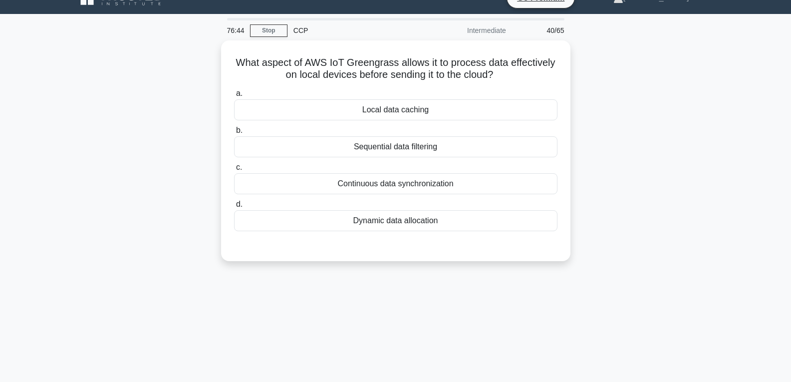
scroll to position [0, 0]
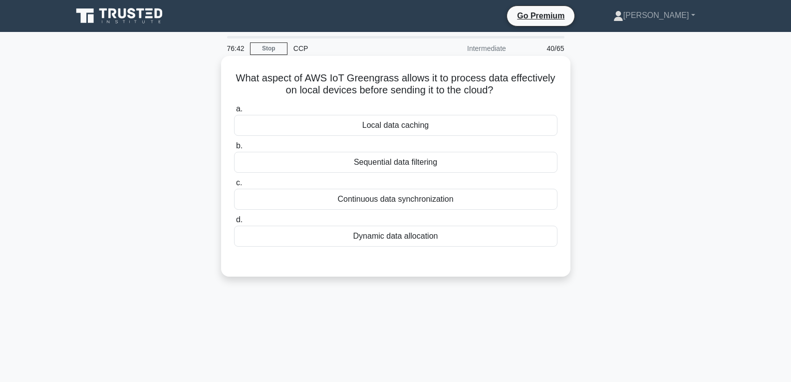
click at [414, 228] on div "Dynamic data allocation" at bounding box center [395, 236] width 323 height 21
click at [234, 223] on input "d. Dynamic data allocation" at bounding box center [234, 220] width 0 height 6
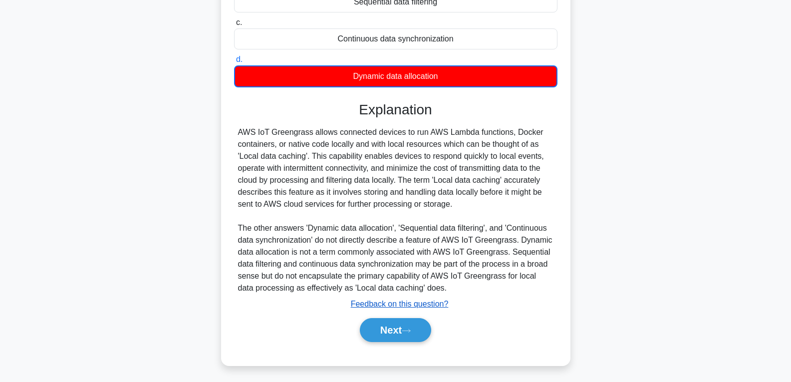
scroll to position [163, 0]
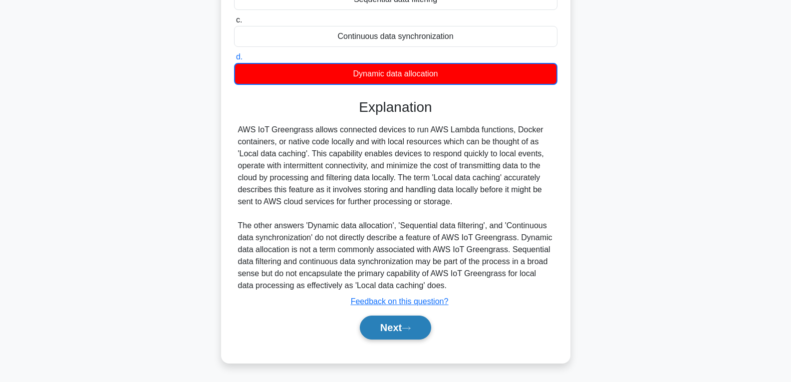
click at [389, 330] on button "Next" at bounding box center [395, 327] width 71 height 24
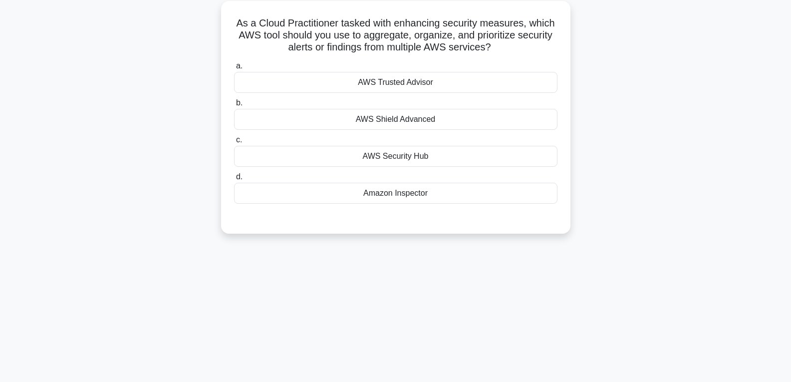
scroll to position [7, 0]
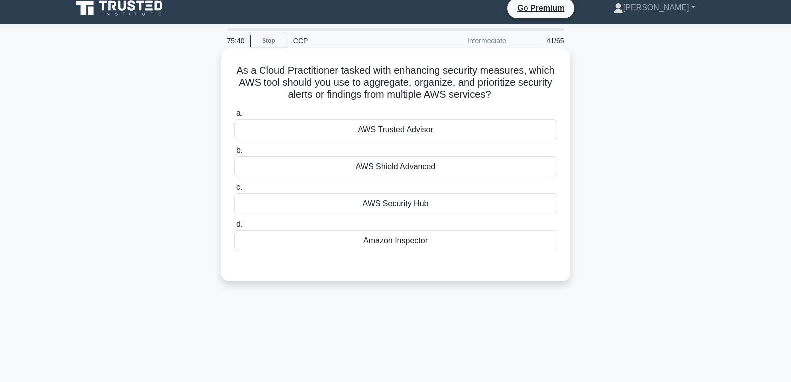
click at [394, 126] on div "AWS Trusted Advisor" at bounding box center [395, 129] width 323 height 21
click at [234, 117] on input "a. AWS Trusted Advisor" at bounding box center [234, 113] width 0 height 6
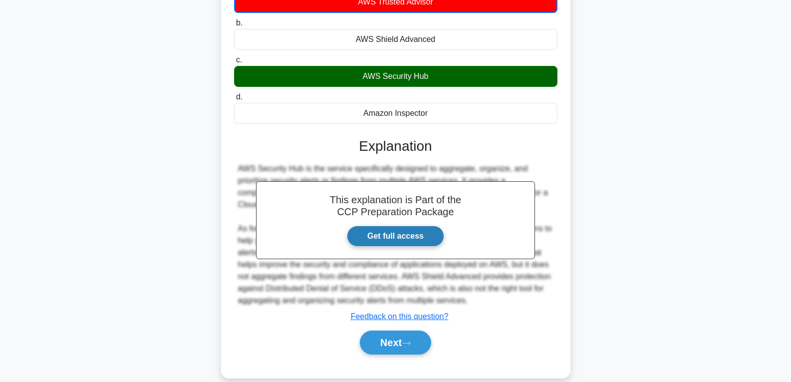
scroll to position [157, 0]
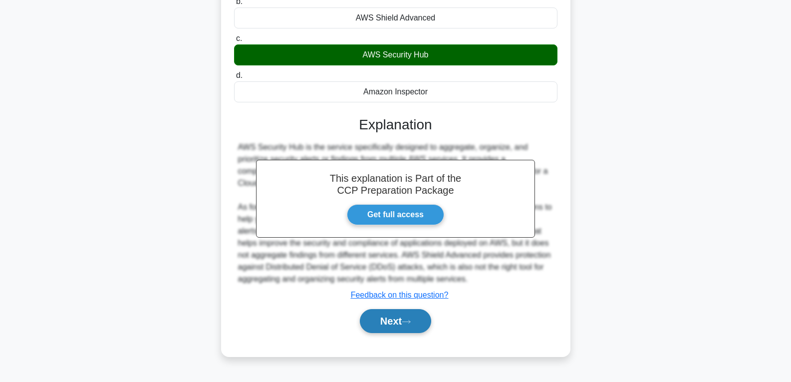
click at [403, 312] on button "Next" at bounding box center [395, 321] width 71 height 24
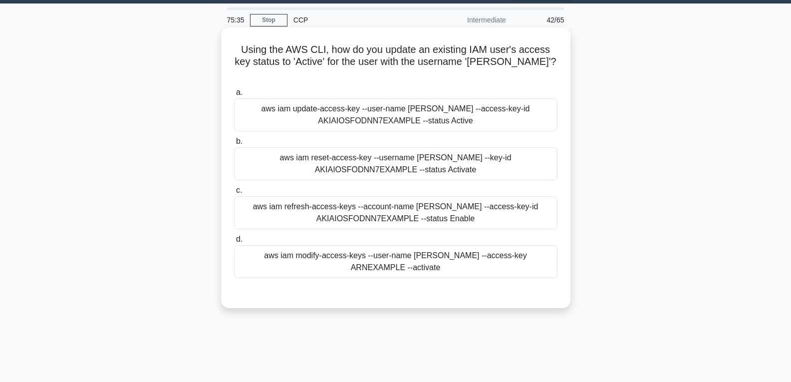
scroll to position [7, 0]
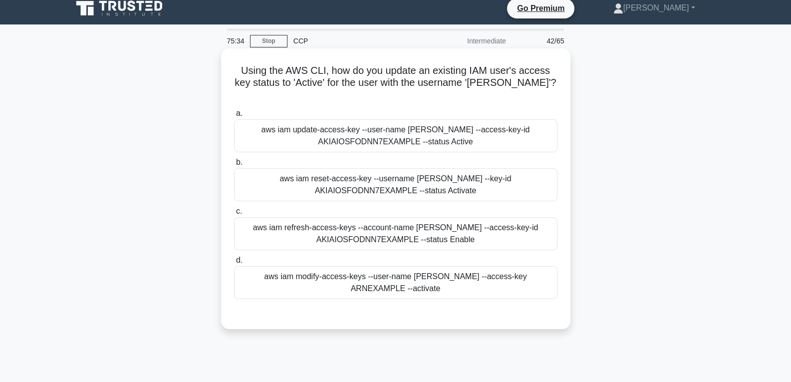
click at [312, 183] on div "aws iam reset-access-key --username Alice --key-id AKIAIOSFODNN7EXAMPLE --statu…" at bounding box center [395, 184] width 323 height 33
click at [234, 166] on input "b. aws iam reset-access-key --username Alice --key-id AKIAIOSFODNN7EXAMPLE --st…" at bounding box center [234, 162] width 0 height 6
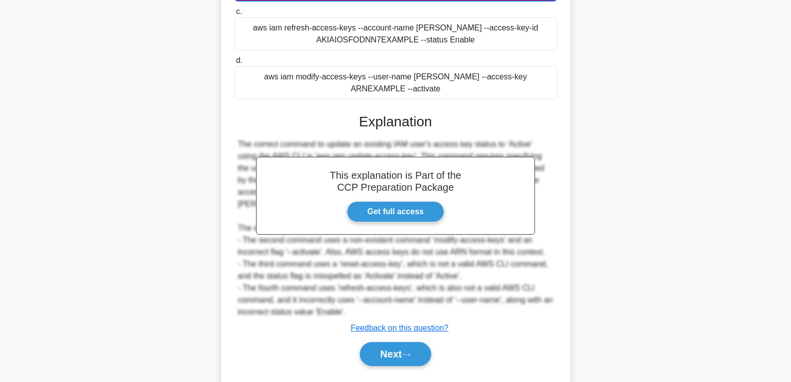
scroll to position [211, 0]
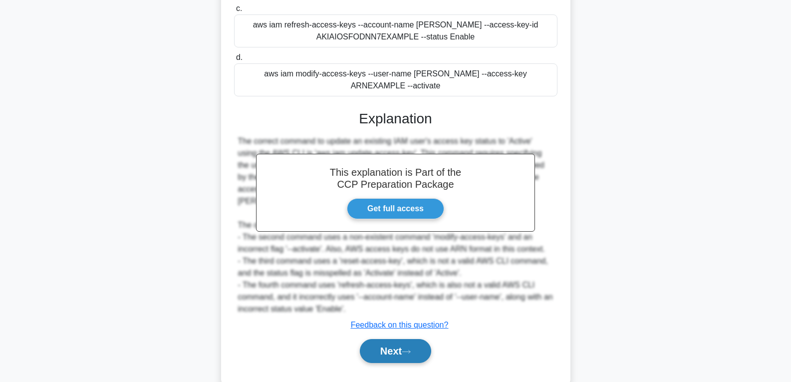
click at [386, 339] on button "Next" at bounding box center [395, 351] width 71 height 24
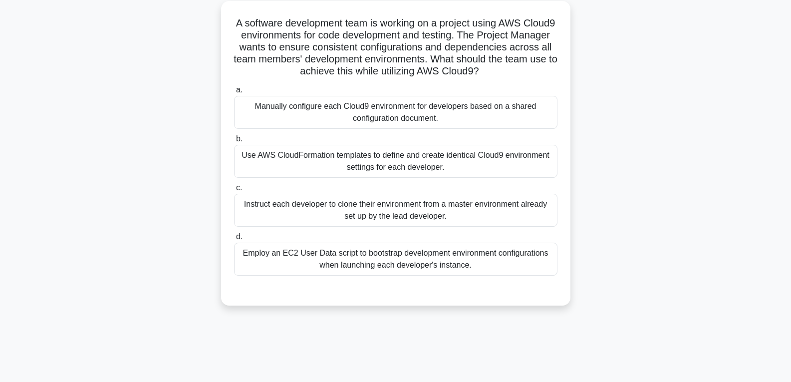
scroll to position [7, 0]
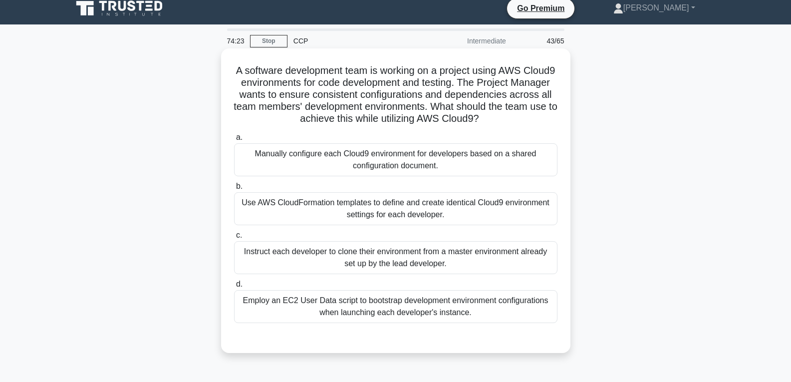
click at [293, 273] on div "Instruct each developer to clone their environment from a master environment al…" at bounding box center [395, 257] width 323 height 33
click at [234, 239] on input "c. Instruct each developer to clone their environment from a master environment…" at bounding box center [234, 235] width 0 height 6
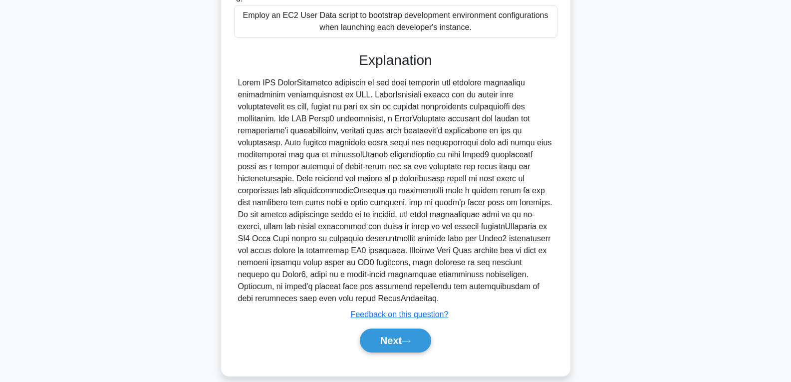
scroll to position [307, 0]
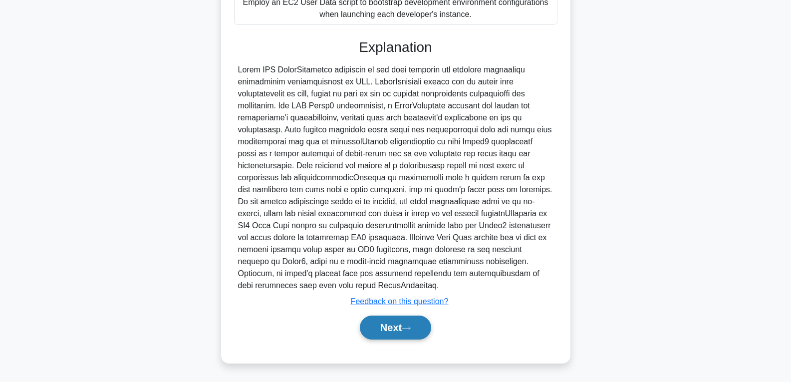
click at [401, 328] on button "Next" at bounding box center [395, 327] width 71 height 24
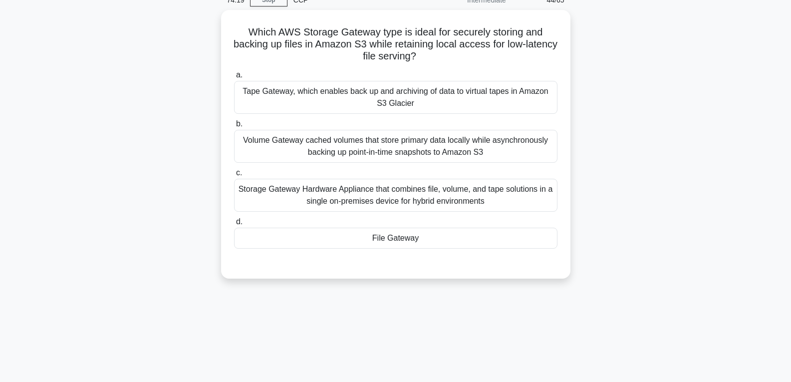
scroll to position [7, 0]
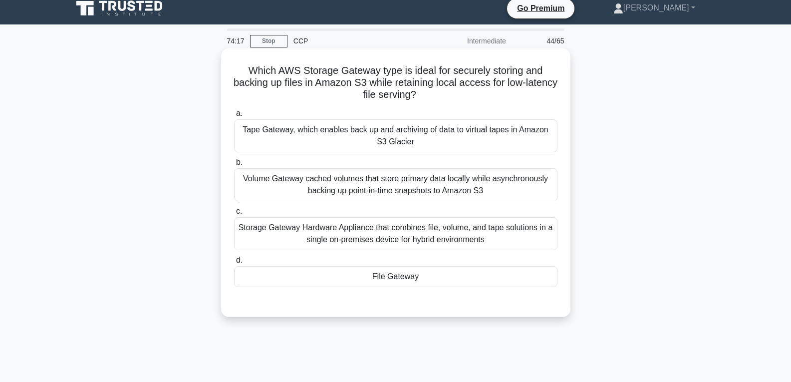
click at [352, 278] on div "File Gateway" at bounding box center [395, 276] width 323 height 21
click at [234, 264] on input "d. File Gateway" at bounding box center [234, 260] width 0 height 6
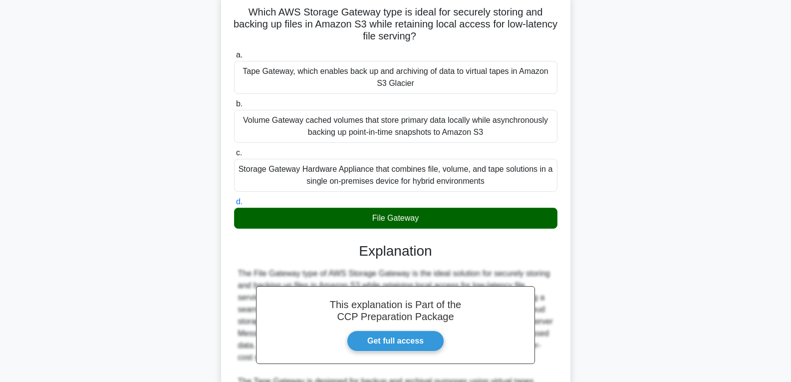
scroll to position [222, 0]
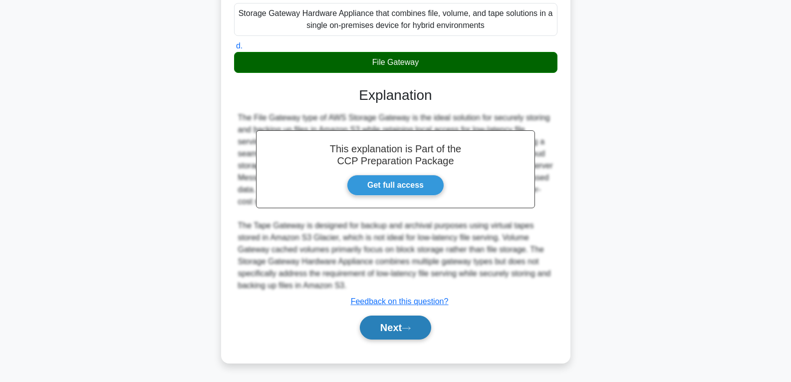
click at [405, 324] on button "Next" at bounding box center [395, 327] width 71 height 24
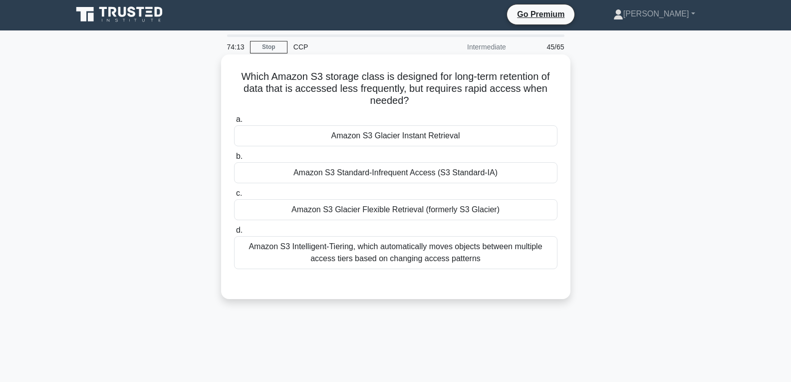
scroll to position [0, 0]
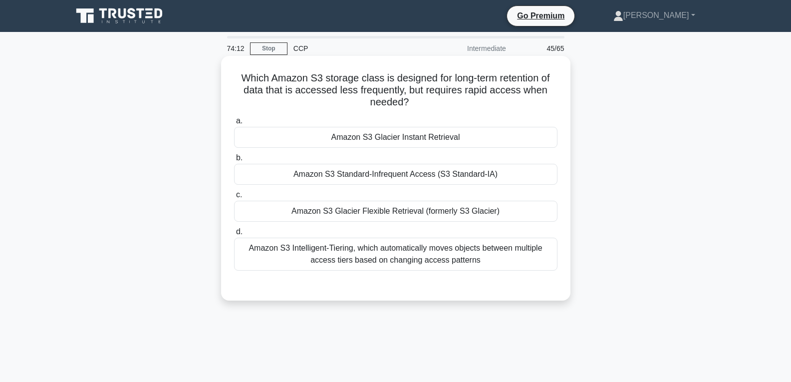
click at [317, 136] on div "Amazon S3 Glacier Instant Retrieval" at bounding box center [395, 137] width 323 height 21
click at [234, 124] on input "a. Amazon S3 Glacier Instant Retrieval" at bounding box center [234, 121] width 0 height 6
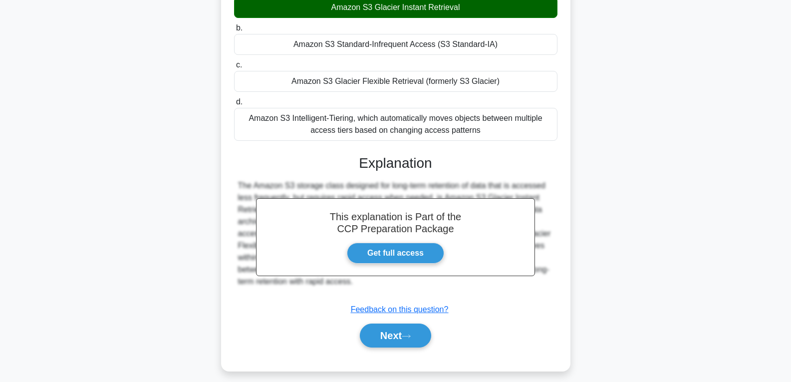
scroll to position [157, 0]
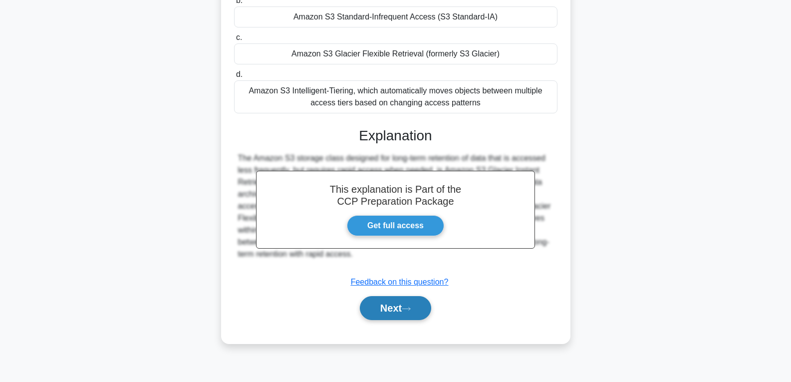
click at [423, 309] on button "Next" at bounding box center [395, 308] width 71 height 24
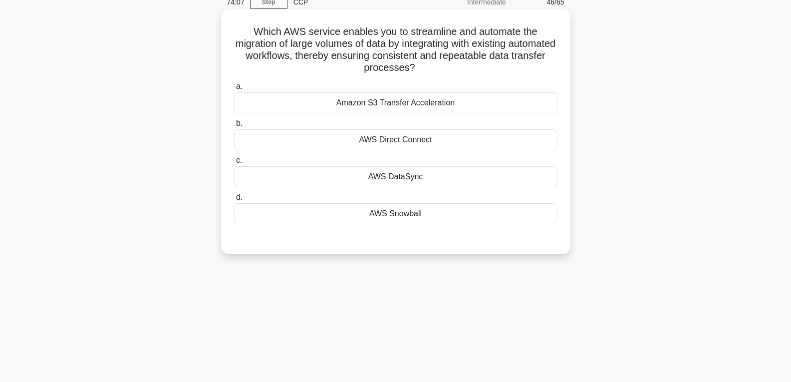
scroll to position [7, 0]
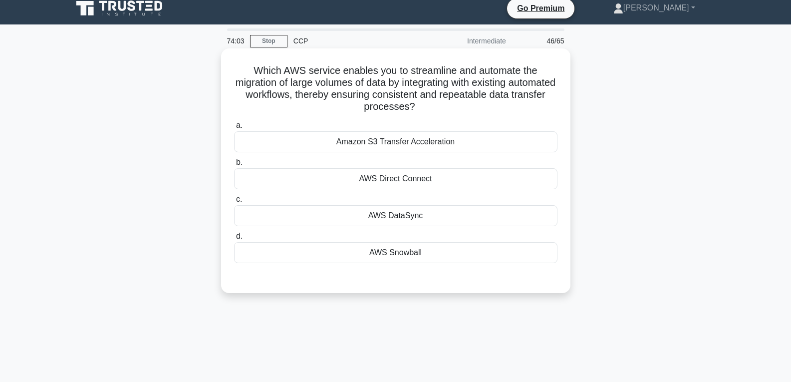
click at [416, 256] on div "AWS Snowball" at bounding box center [395, 252] width 323 height 21
click at [234, 240] on input "d. AWS Snowball" at bounding box center [234, 236] width 0 height 6
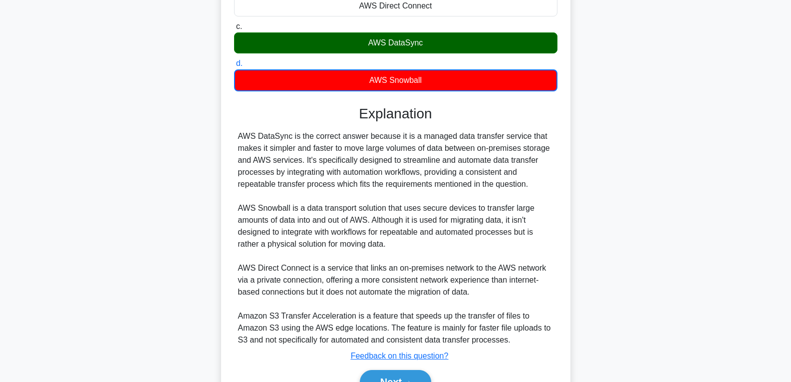
scroll to position [235, 0]
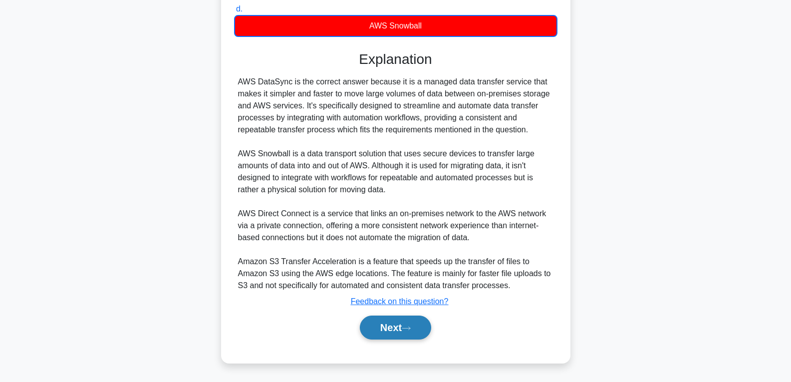
click at [383, 326] on button "Next" at bounding box center [395, 327] width 71 height 24
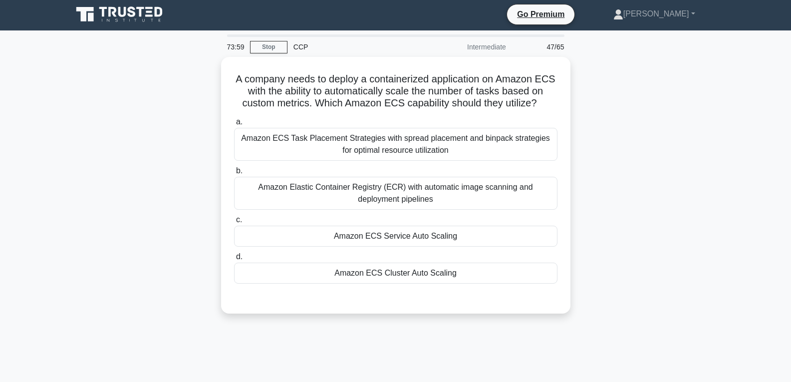
scroll to position [0, 0]
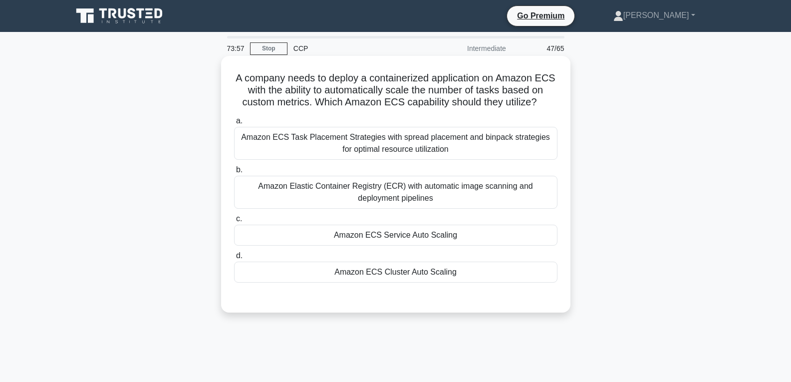
click at [387, 239] on div "Amazon ECS Service Auto Scaling" at bounding box center [395, 235] width 323 height 21
click at [234, 222] on input "c. Amazon ECS Service Auto Scaling" at bounding box center [234, 219] width 0 height 6
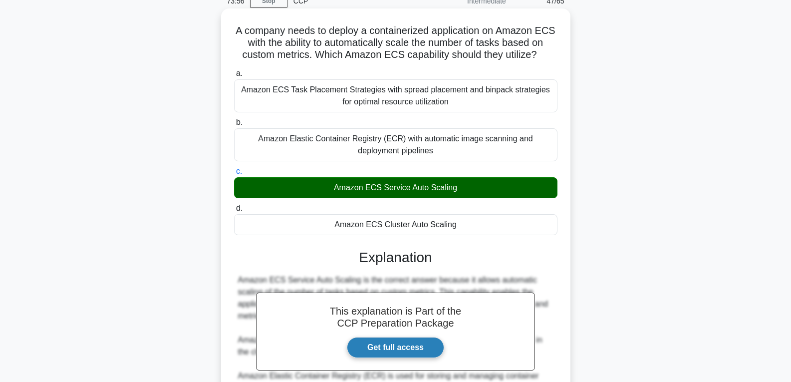
scroll to position [198, 0]
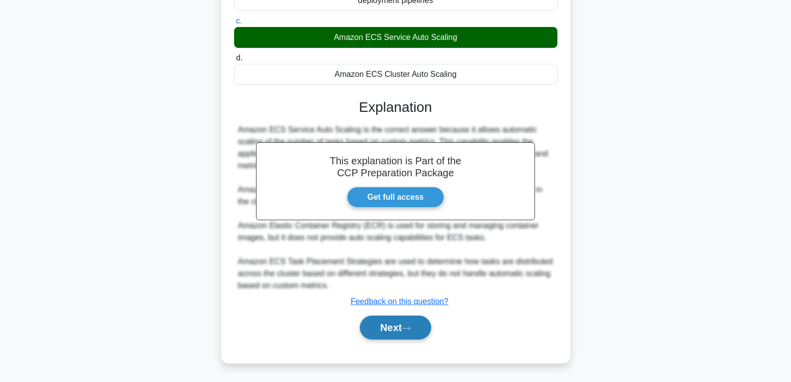
click at [413, 317] on button "Next" at bounding box center [395, 327] width 71 height 24
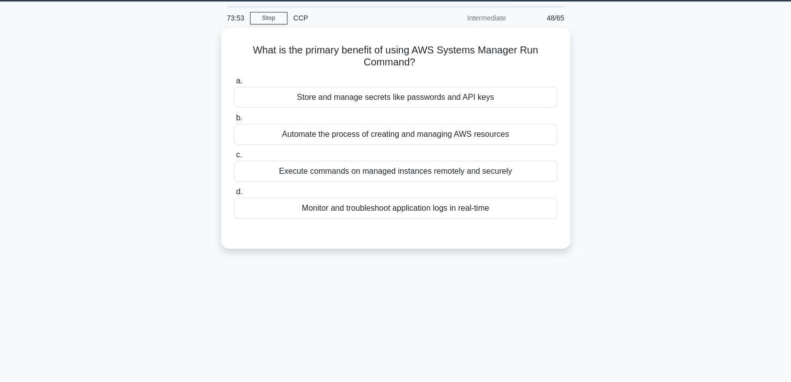
scroll to position [0, 0]
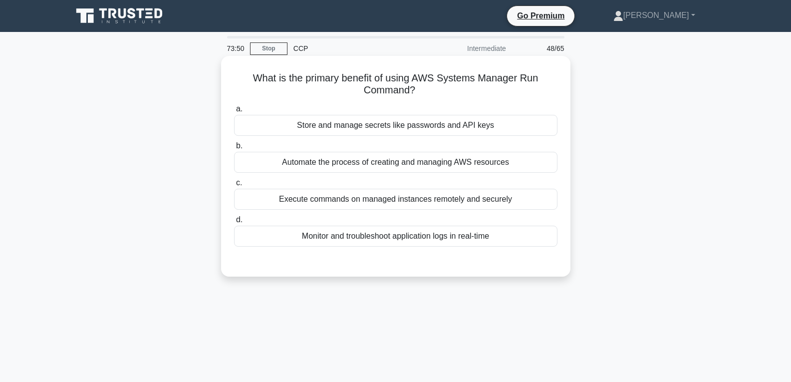
click at [332, 170] on div "Automate the process of creating and managing AWS resources" at bounding box center [395, 162] width 323 height 21
click at [234, 149] on input "b. Automate the process of creating and managing AWS resources" at bounding box center [234, 146] width 0 height 6
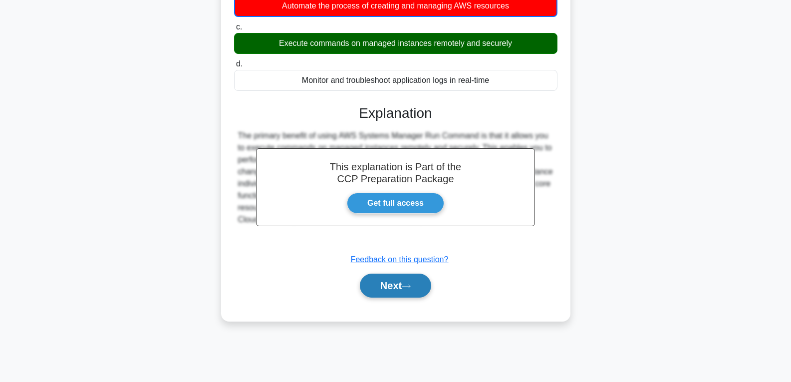
scroll to position [157, 0]
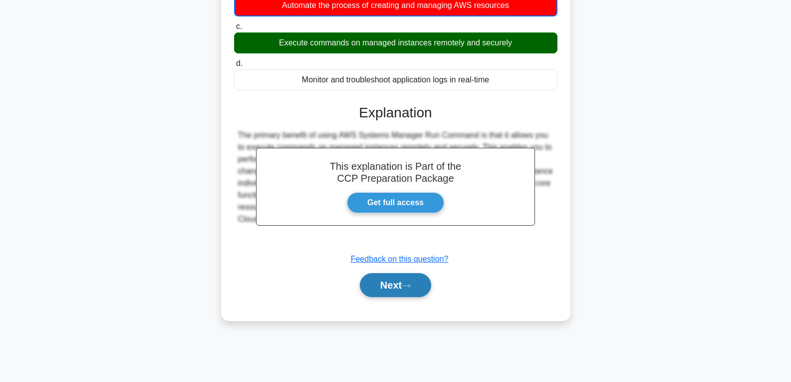
click at [382, 286] on button "Next" at bounding box center [395, 285] width 71 height 24
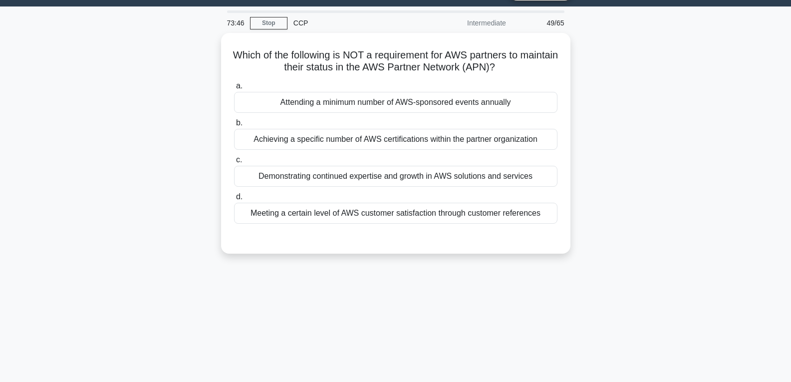
scroll to position [0, 0]
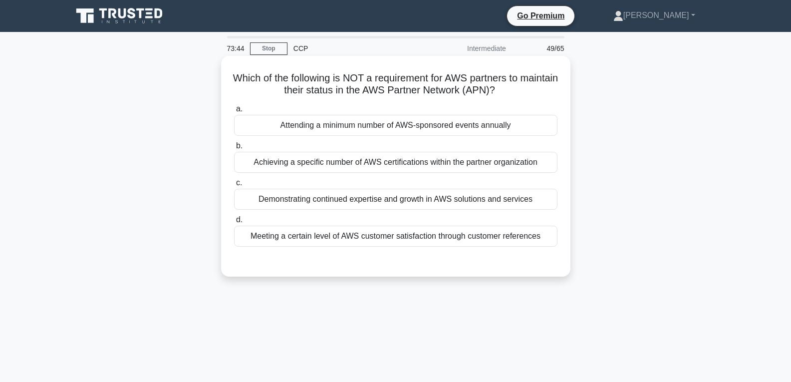
click at [319, 136] on div "Attending a minimum number of AWS-sponsored events annually" at bounding box center [395, 125] width 323 height 21
click at [234, 112] on input "a. Attending a minimum number of AWS-sponsored events annually" at bounding box center [234, 109] width 0 height 6
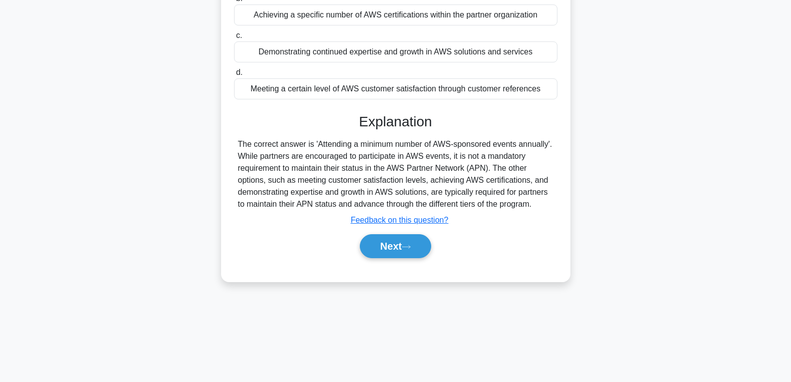
scroll to position [157, 0]
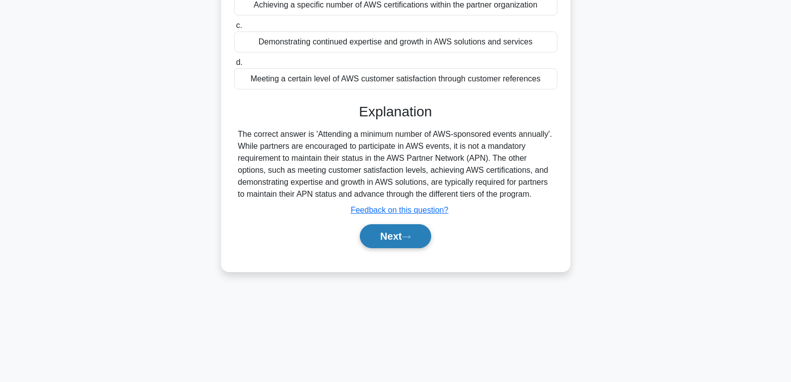
click at [382, 240] on button "Next" at bounding box center [395, 236] width 71 height 24
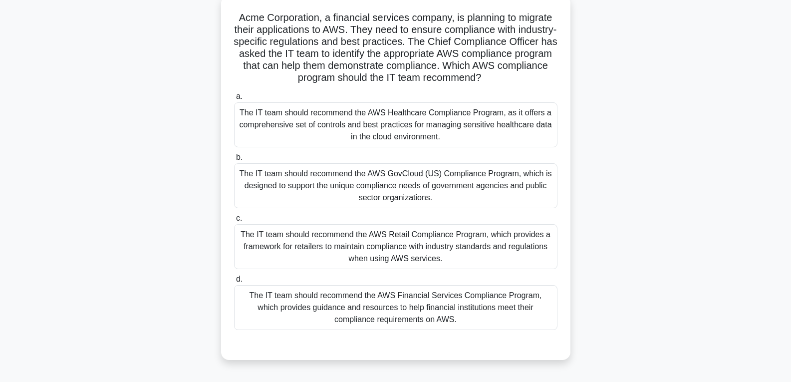
scroll to position [7, 0]
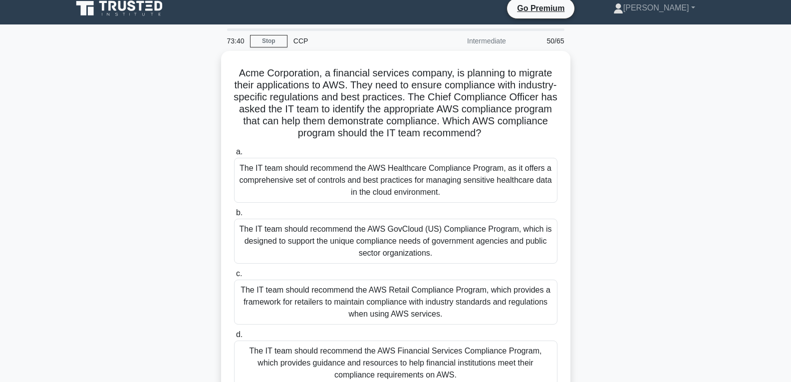
click at [388, 253] on div "The IT team should recommend the AWS GovCloud (US) Compliance Program, which is…" at bounding box center [395, 241] width 323 height 45
click at [234, 216] on input "b. The IT team should recommend the AWS GovCloud (US) Compliance Program, which…" at bounding box center [234, 213] width 0 height 6
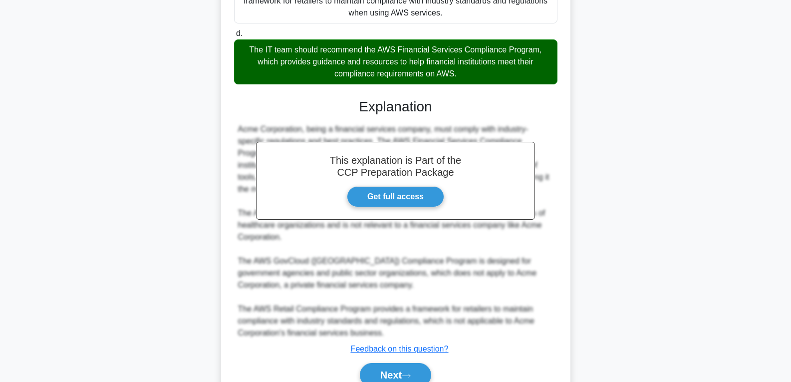
scroll to position [355, 0]
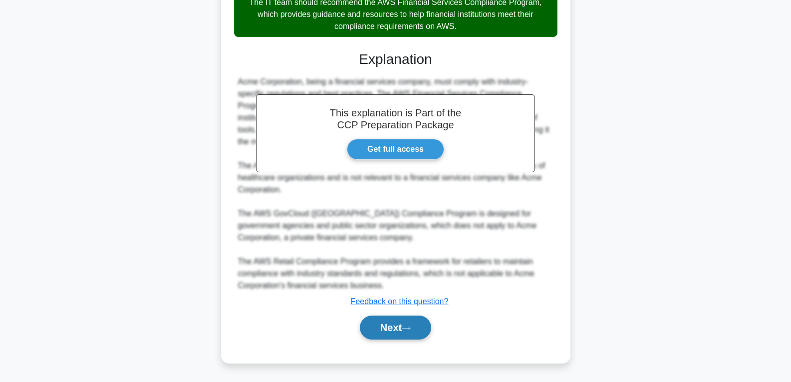
click at [413, 333] on button "Next" at bounding box center [395, 327] width 71 height 24
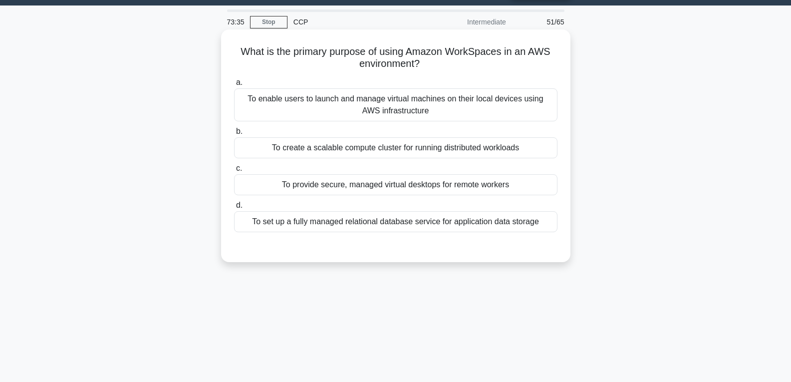
scroll to position [7, 0]
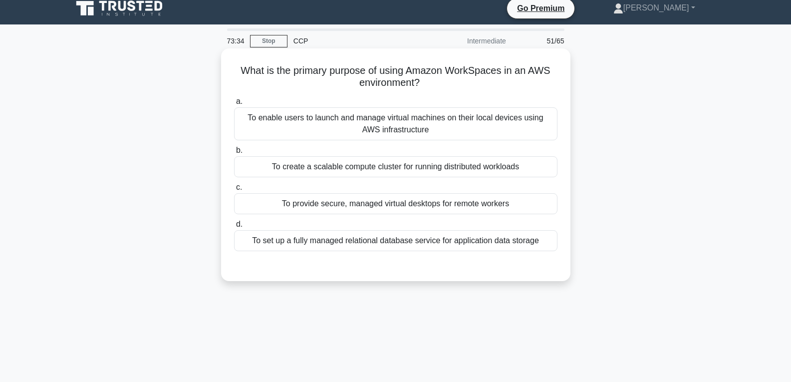
click at [336, 212] on div "To provide secure, managed virtual desktops for remote workers" at bounding box center [395, 203] width 323 height 21
click at [234, 191] on input "c. To provide secure, managed virtual desktops for remote workers" at bounding box center [234, 187] width 0 height 6
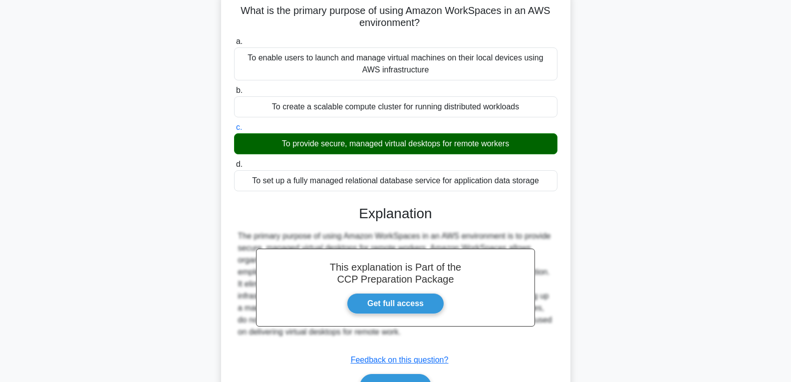
scroll to position [157, 0]
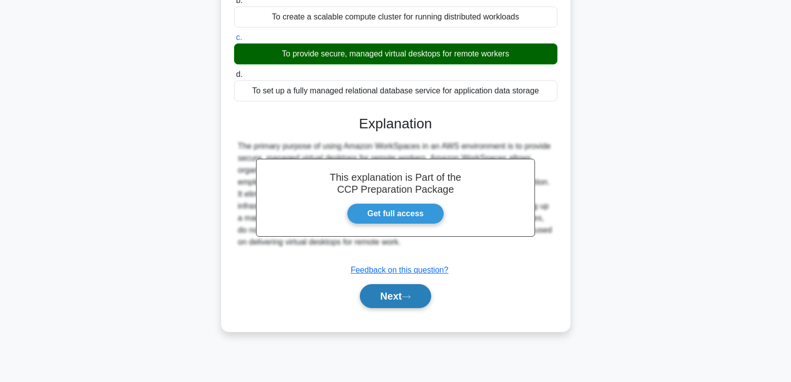
click at [367, 288] on button "Next" at bounding box center [395, 296] width 71 height 24
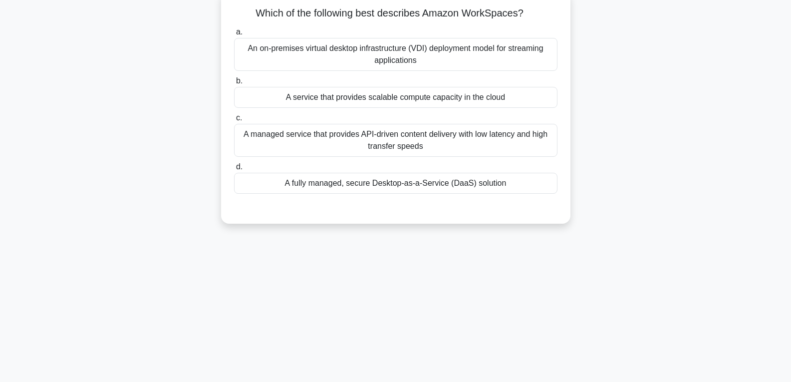
scroll to position [57, 0]
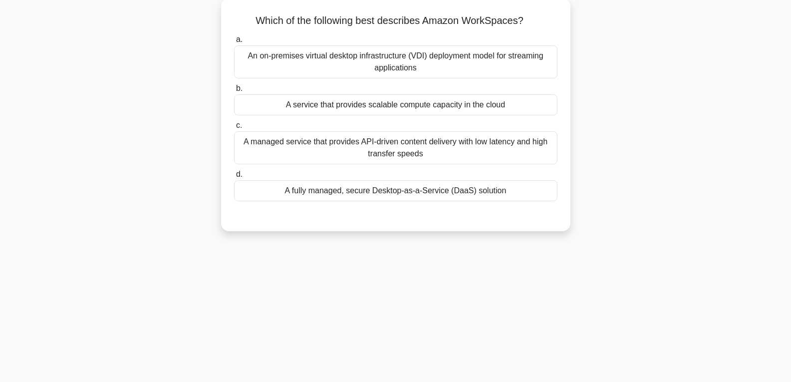
click at [324, 102] on div "A service that provides scalable compute capacity in the cloud" at bounding box center [395, 104] width 323 height 21
click at [234, 92] on input "b. A service that provides scalable compute capacity in the cloud" at bounding box center [234, 88] width 0 height 6
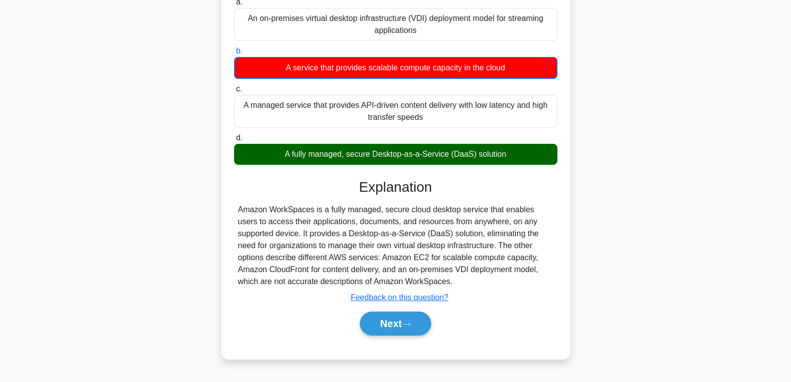
scroll to position [107, 0]
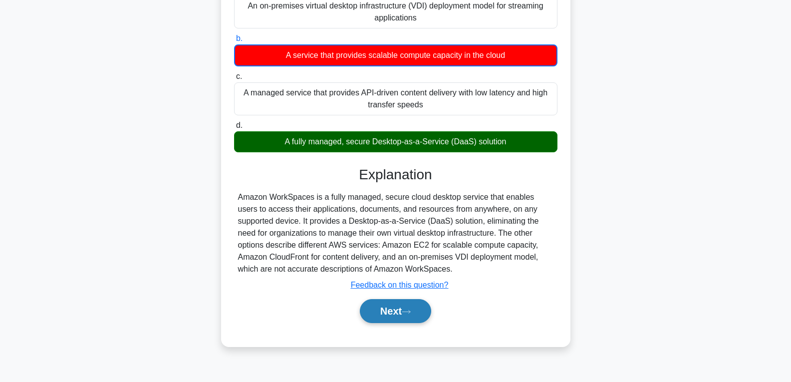
click at [392, 307] on button "Next" at bounding box center [395, 311] width 71 height 24
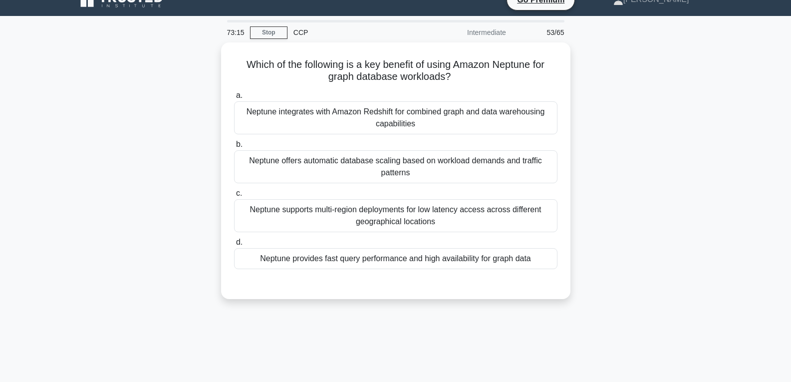
scroll to position [7, 0]
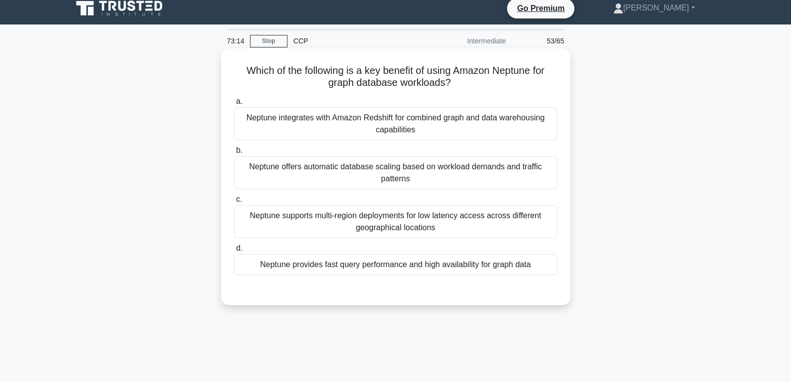
click at [370, 270] on div "Neptune provides fast query performance and high availability for graph data" at bounding box center [395, 264] width 323 height 21
click at [234, 252] on input "d. Neptune provides fast query performance and high availability for graph data" at bounding box center [234, 248] width 0 height 6
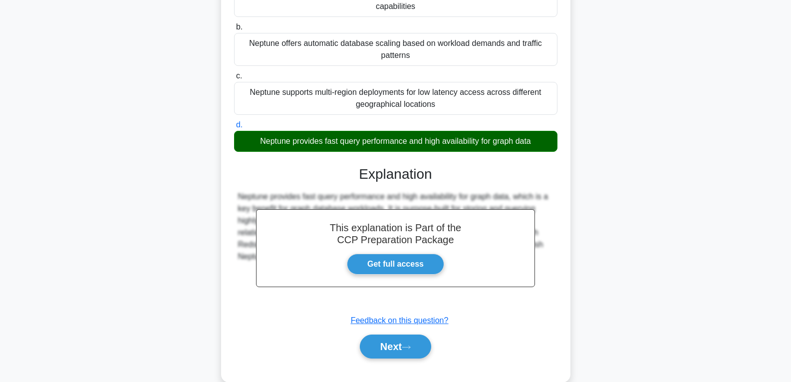
scroll to position [157, 0]
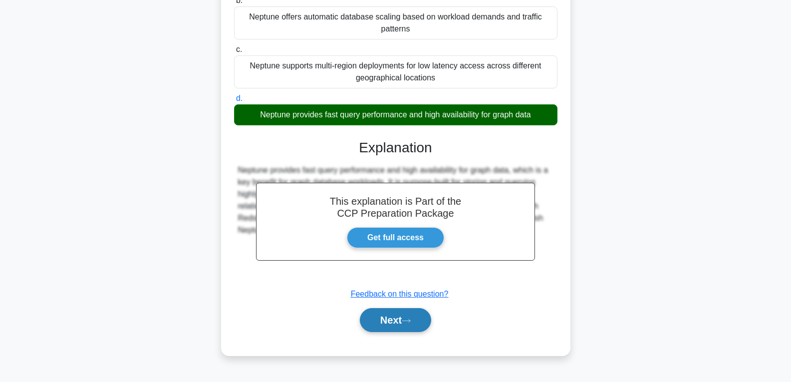
click at [394, 314] on button "Next" at bounding box center [395, 320] width 71 height 24
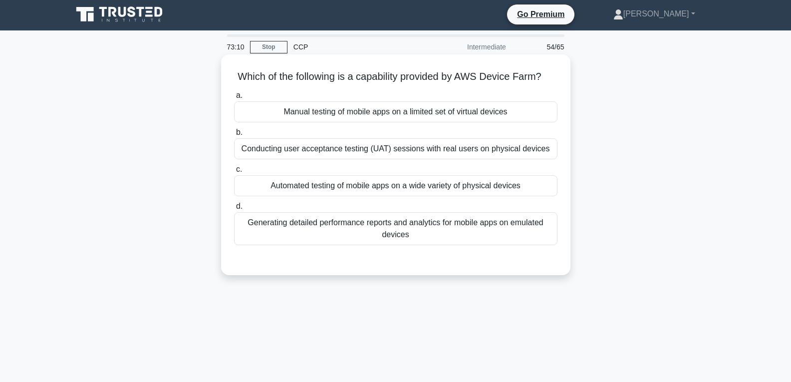
scroll to position [0, 0]
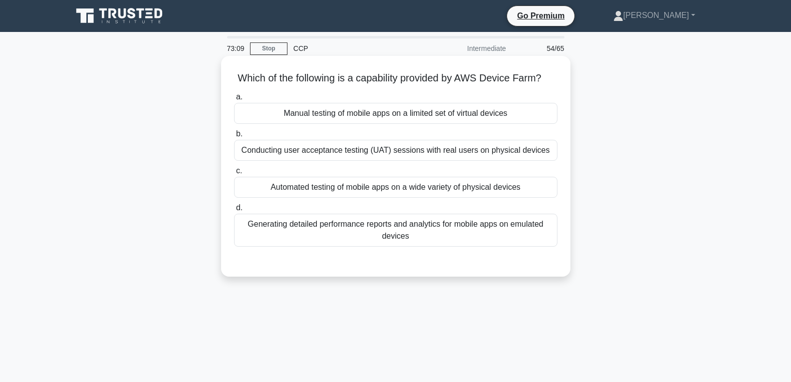
click at [353, 198] on div "Automated testing of mobile apps on a wide variety of physical devices" at bounding box center [395, 187] width 323 height 21
click at [234, 174] on input "c. Automated testing of mobile apps on a wide variety of physical devices" at bounding box center [234, 171] width 0 height 6
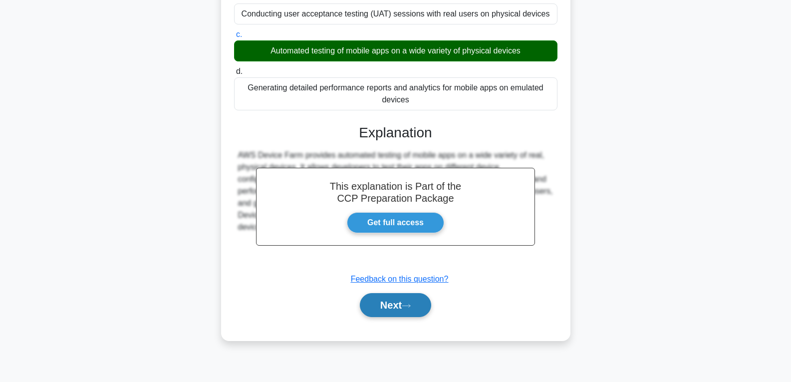
scroll to position [157, 0]
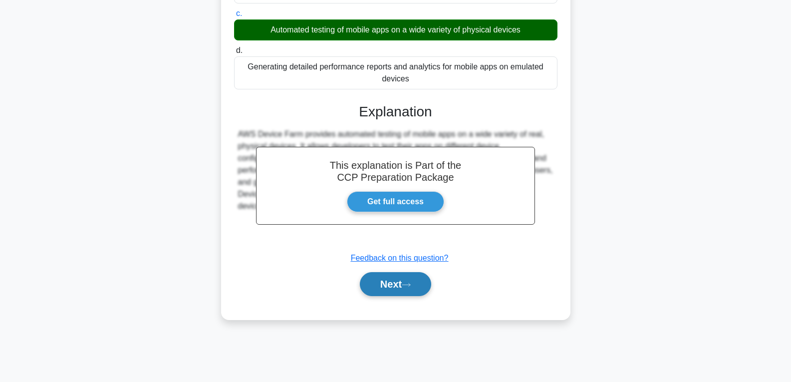
click at [379, 293] on button "Next" at bounding box center [395, 284] width 71 height 24
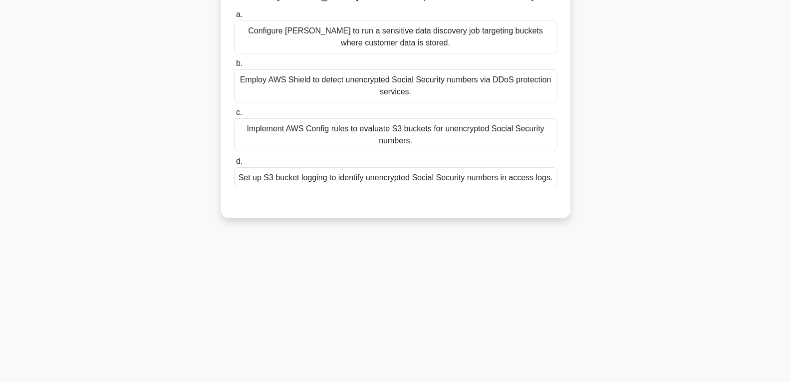
scroll to position [0, 0]
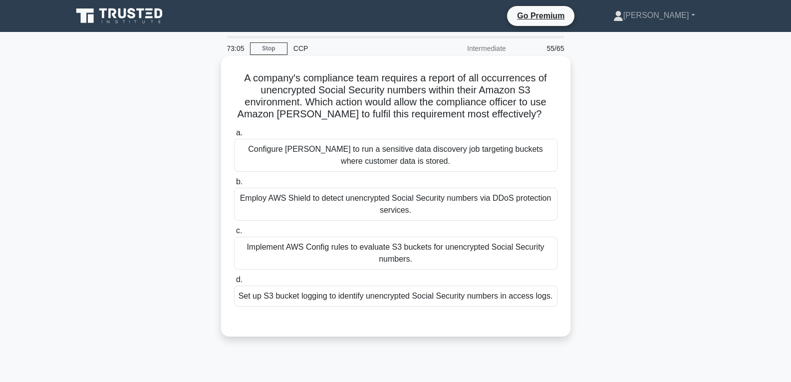
click at [364, 261] on div "Implement AWS Config rules to evaluate S3 buckets for unencrypted Social Securi…" at bounding box center [395, 253] width 323 height 33
click at [234, 234] on input "c. Implement AWS Config rules to evaluate S3 buckets for unencrypted Social Sec…" at bounding box center [234, 231] width 0 height 6
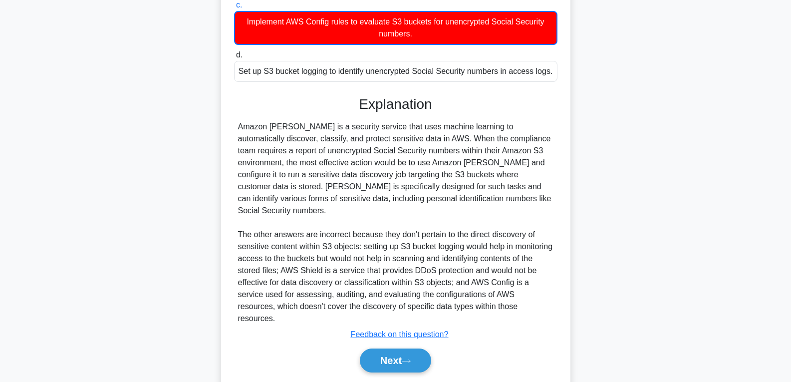
scroll to position [235, 0]
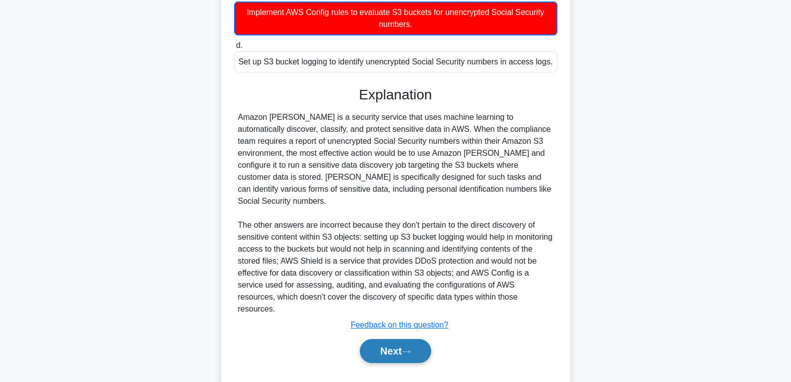
click at [389, 339] on button "Next" at bounding box center [395, 351] width 71 height 24
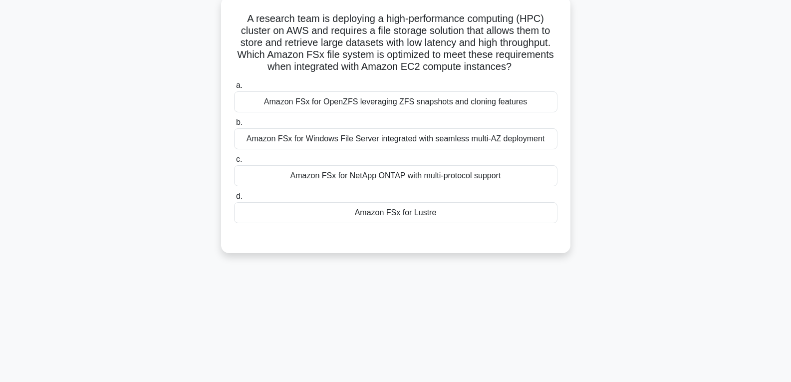
scroll to position [57, 0]
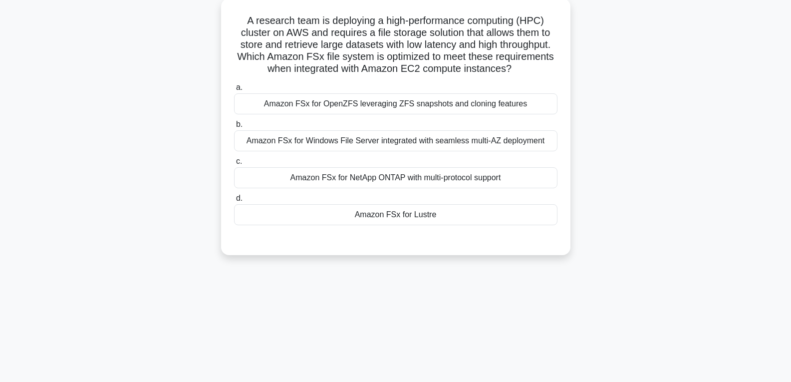
click at [347, 210] on div "Amazon FSx for Lustre" at bounding box center [395, 214] width 323 height 21
click at [234, 202] on input "d. Amazon FSx for Lustre" at bounding box center [234, 198] width 0 height 6
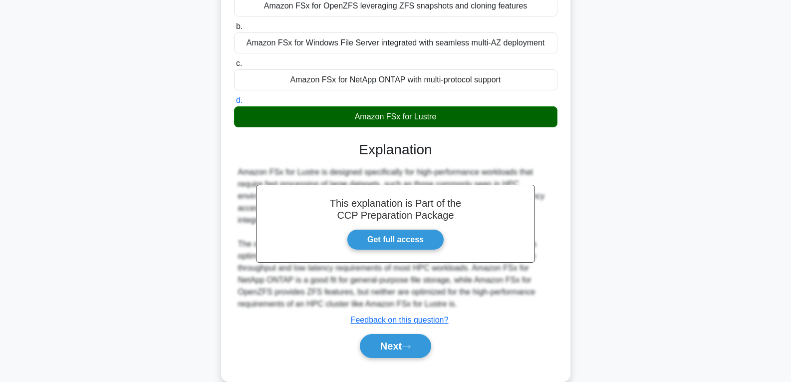
scroll to position [174, 0]
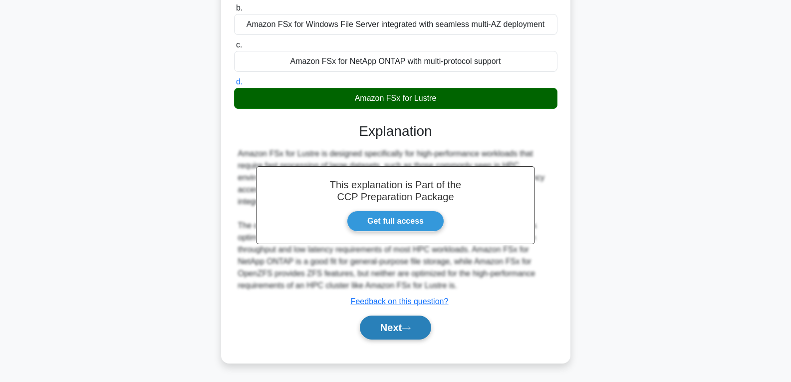
click at [398, 324] on button "Next" at bounding box center [395, 327] width 71 height 24
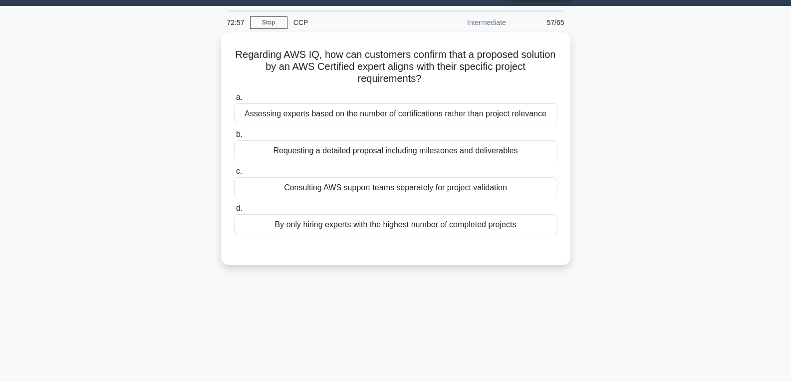
scroll to position [0, 0]
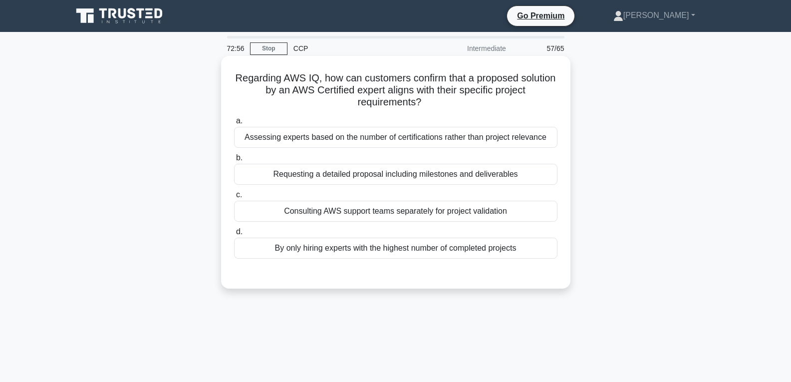
click at [369, 215] on div "Consulting AWS support teams separately for project validation" at bounding box center [395, 211] width 323 height 21
click at [234, 198] on input "c. Consulting AWS support teams separately for project validation" at bounding box center [234, 195] width 0 height 6
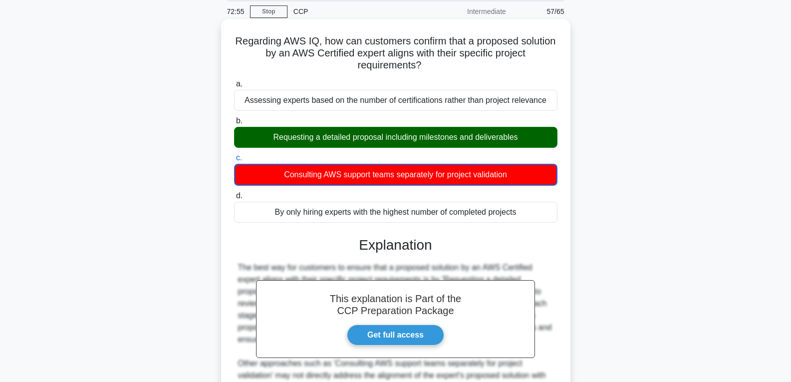
scroll to position [199, 0]
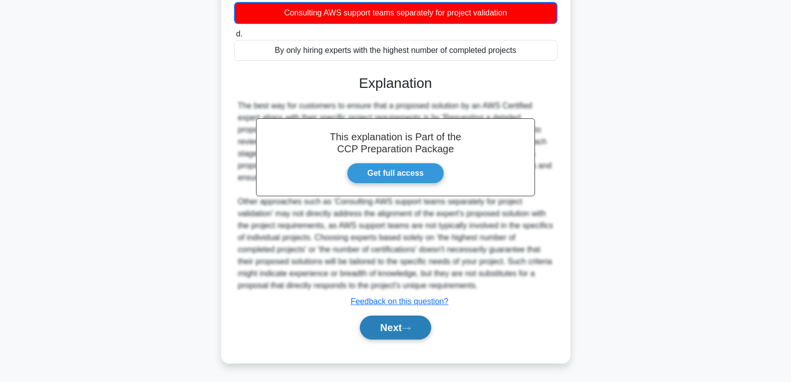
click at [399, 329] on button "Next" at bounding box center [395, 327] width 71 height 24
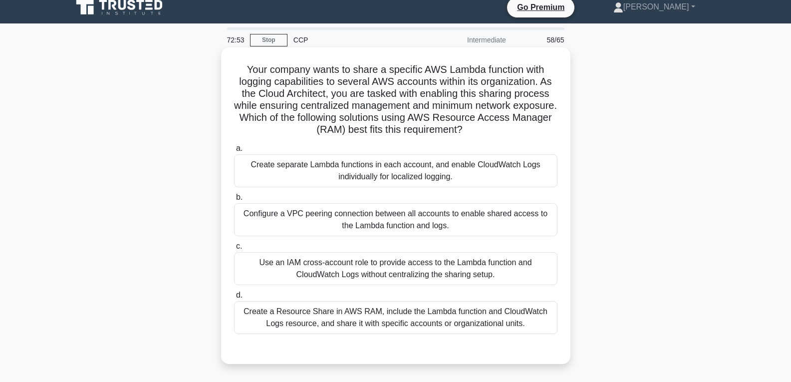
scroll to position [0, 0]
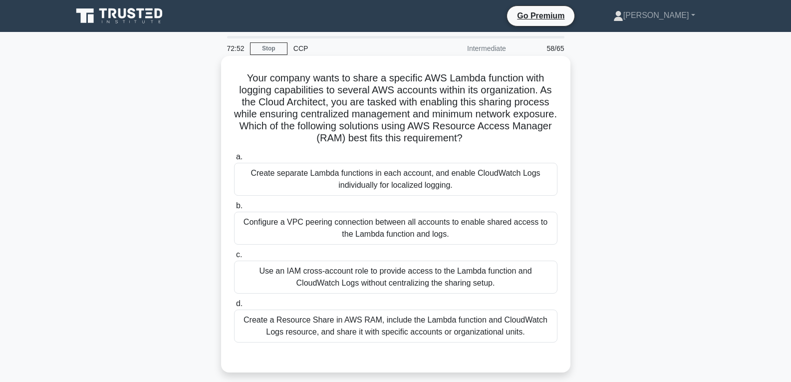
click at [371, 273] on div "Use an IAM cross-account role to provide access to the Lambda function and Clou…" at bounding box center [395, 277] width 323 height 33
click at [234, 258] on input "c. Use an IAM cross-account role to provide access to the Lambda function and C…" at bounding box center [234, 255] width 0 height 6
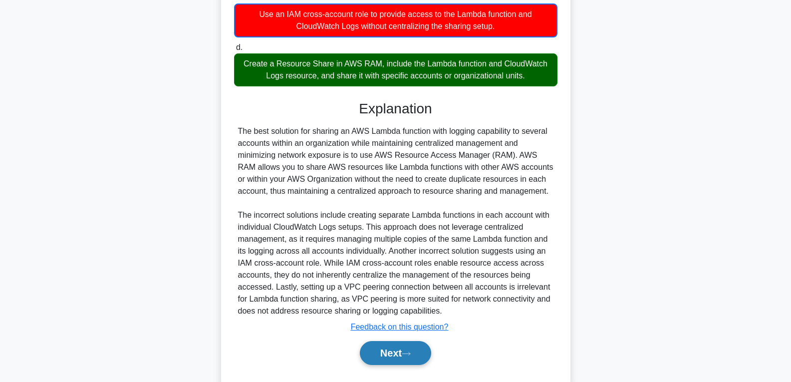
scroll to position [283, 0]
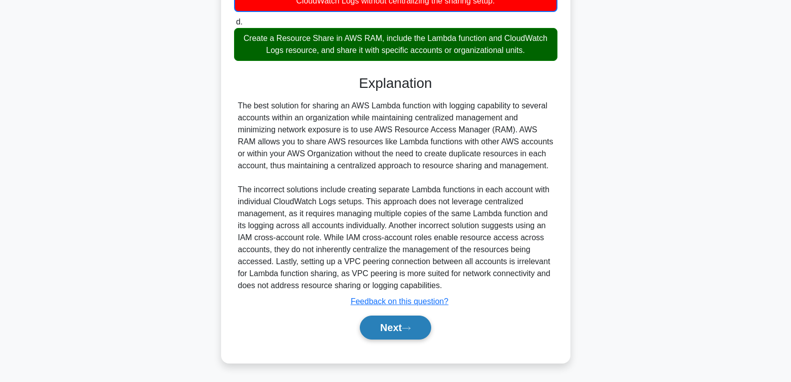
click at [382, 333] on button "Next" at bounding box center [395, 327] width 71 height 24
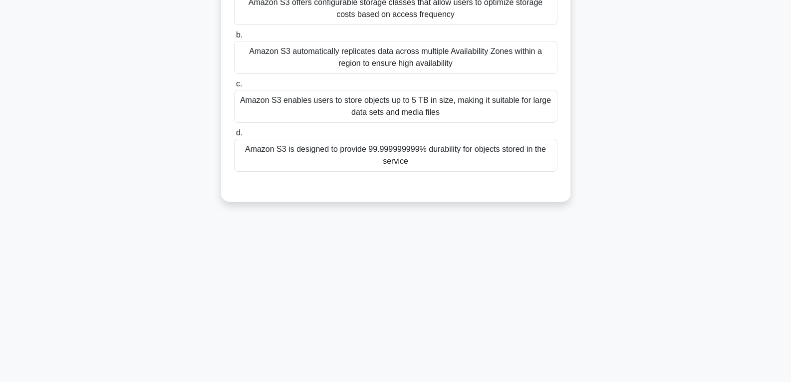
scroll to position [57, 0]
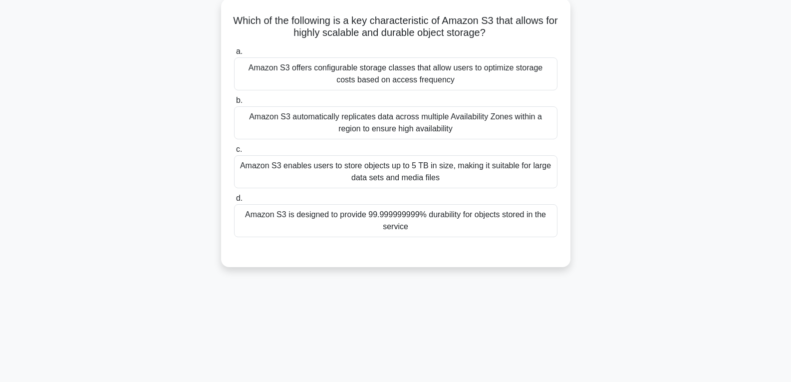
click at [346, 226] on div "Amazon S3 is designed to provide 99.999999999% durability for objects stored in…" at bounding box center [395, 220] width 323 height 33
click at [234, 202] on input "d. Amazon S3 is designed to provide 99.999999999% durability for objects stored…" at bounding box center [234, 198] width 0 height 6
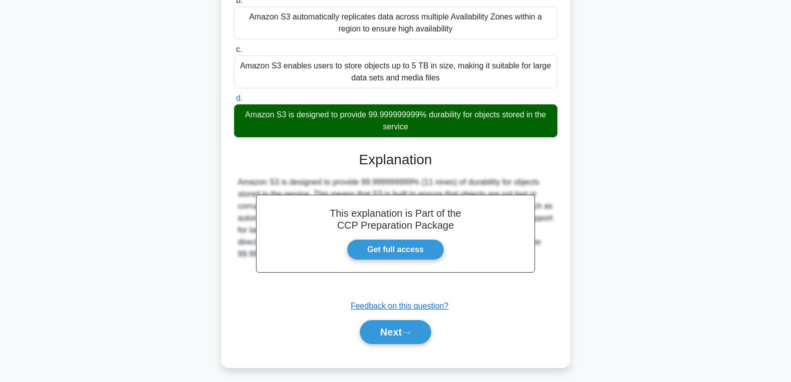
scroll to position [162, 0]
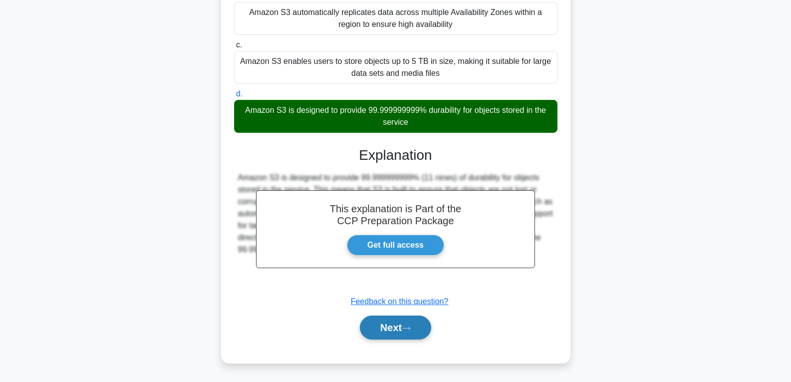
click at [389, 326] on button "Next" at bounding box center [395, 327] width 71 height 24
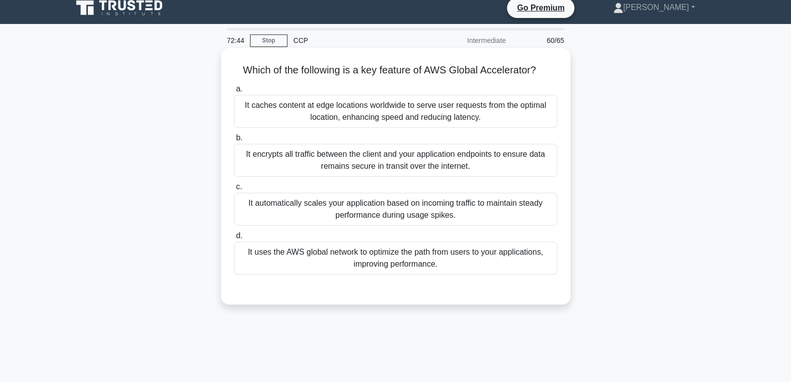
scroll to position [7, 0]
click at [342, 212] on div "It automatically scales your application based on incoming traffic to maintain …" at bounding box center [395, 209] width 323 height 33
click at [234, 191] on input "c. It automatically scales your application based on incoming traffic to mainta…" at bounding box center [234, 187] width 0 height 6
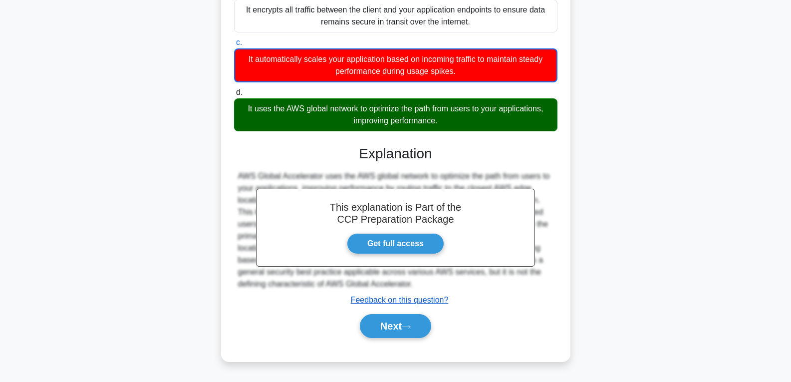
scroll to position [157, 0]
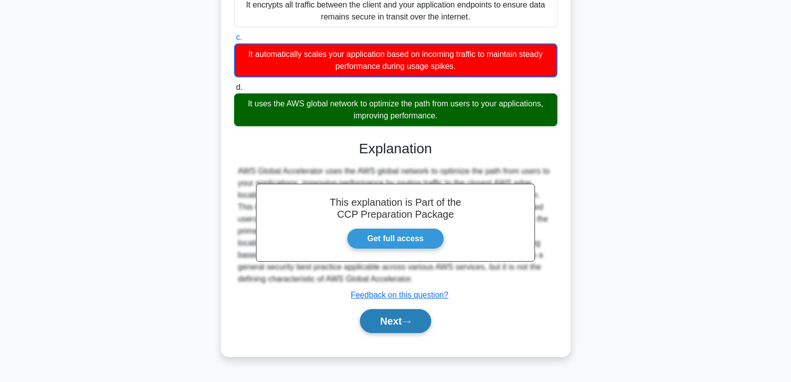
click at [384, 315] on button "Next" at bounding box center [395, 321] width 71 height 24
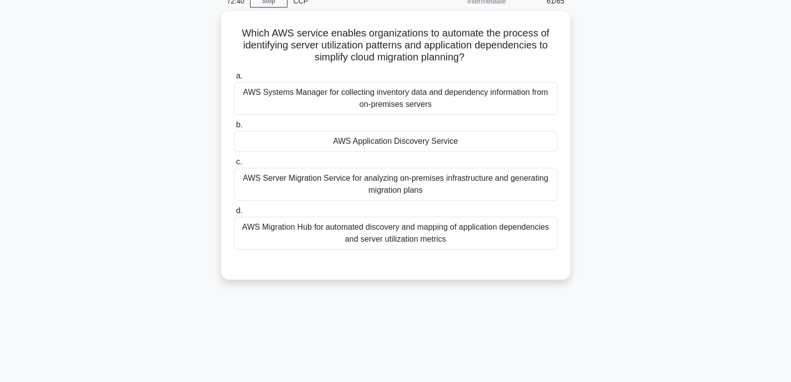
scroll to position [7, 0]
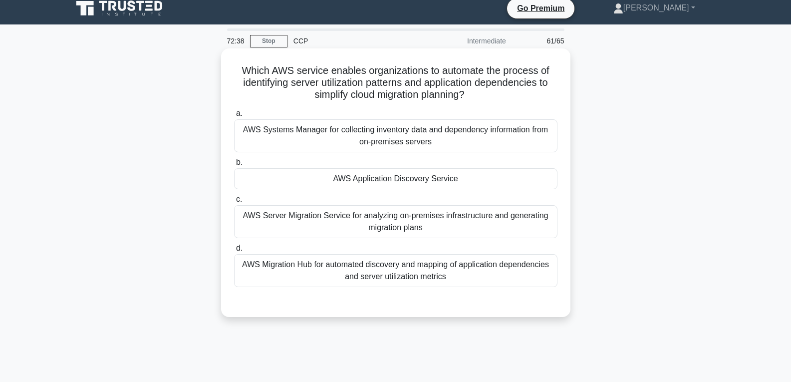
click at [336, 191] on div "a. AWS Systems Manager for collecting inventory data and dependency information…" at bounding box center [395, 197] width 335 height 184
click at [331, 182] on div "AWS Application Discovery Service" at bounding box center [395, 178] width 323 height 21
click at [234, 166] on input "b. AWS Application Discovery Service" at bounding box center [234, 162] width 0 height 6
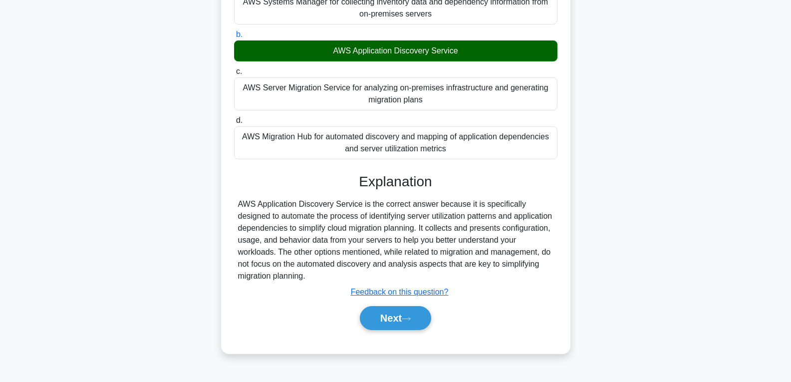
scroll to position [157, 0]
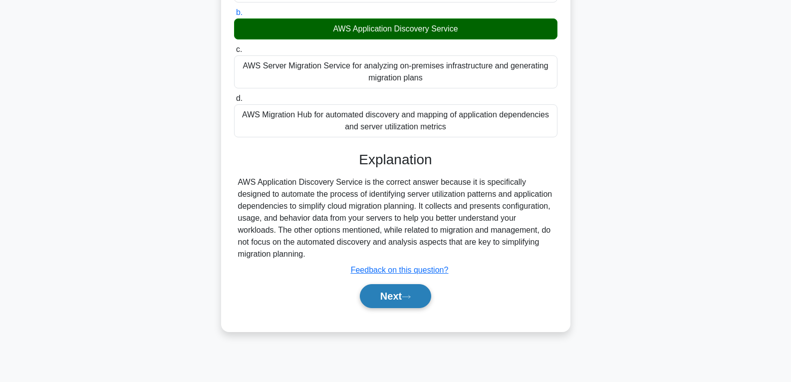
click at [381, 290] on button "Next" at bounding box center [395, 296] width 71 height 24
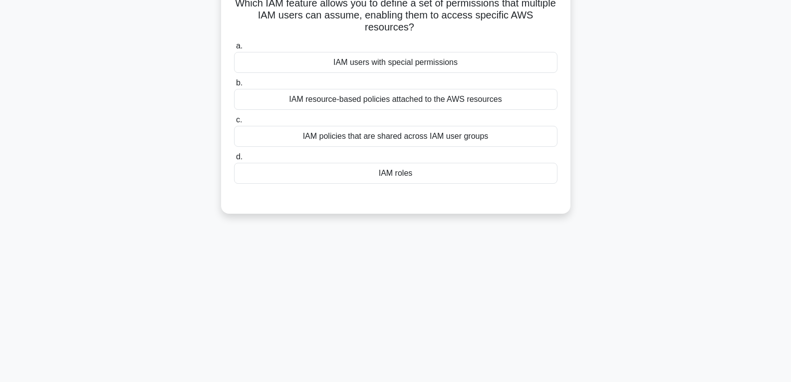
scroll to position [57, 0]
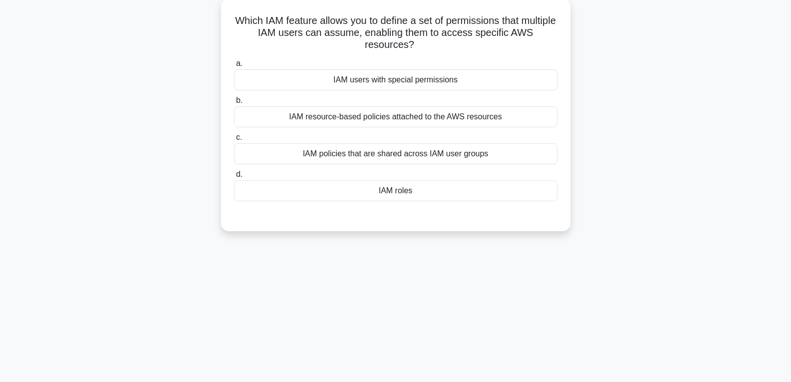
click at [358, 188] on div "IAM roles" at bounding box center [395, 190] width 323 height 21
click at [234, 178] on input "d. IAM roles" at bounding box center [234, 174] width 0 height 6
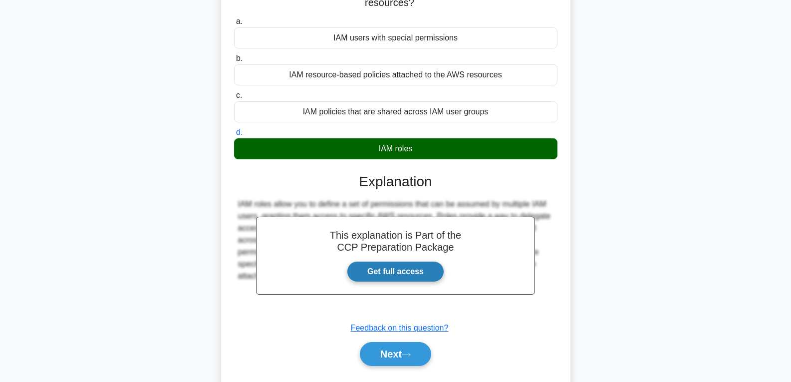
scroll to position [157, 0]
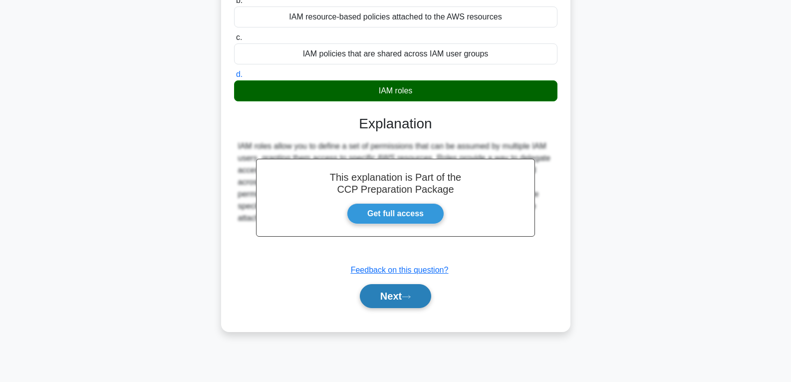
click at [407, 298] on icon at bounding box center [406, 296] width 9 height 5
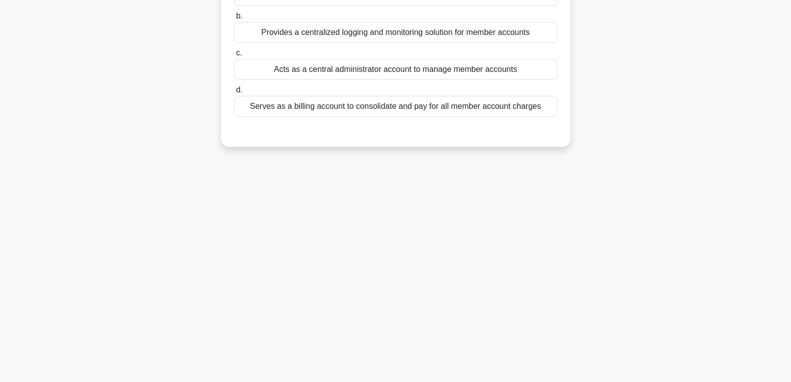
scroll to position [0, 0]
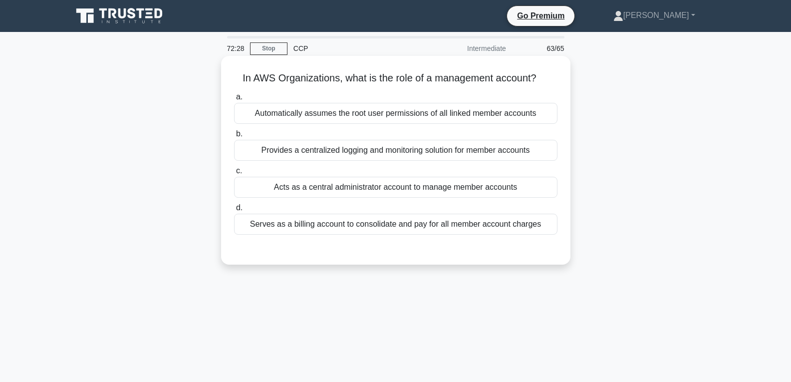
click at [361, 194] on div "Acts as a central administrator account to manage member accounts" at bounding box center [395, 187] width 323 height 21
click at [234, 174] on input "c. Acts as a central administrator account to manage member accounts" at bounding box center [234, 171] width 0 height 6
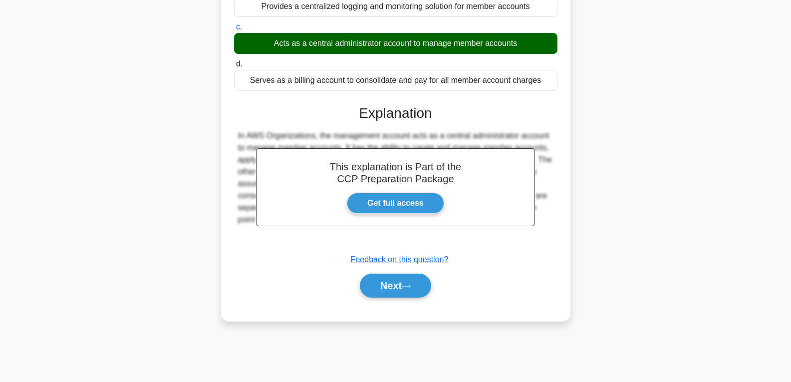
scroll to position [157, 0]
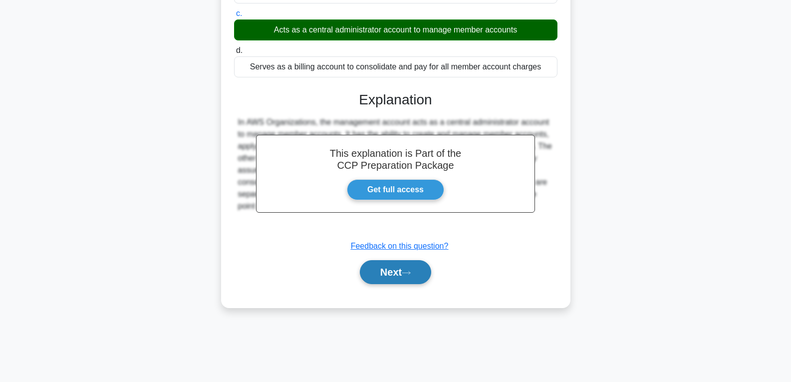
click at [392, 263] on button "Next" at bounding box center [395, 272] width 71 height 24
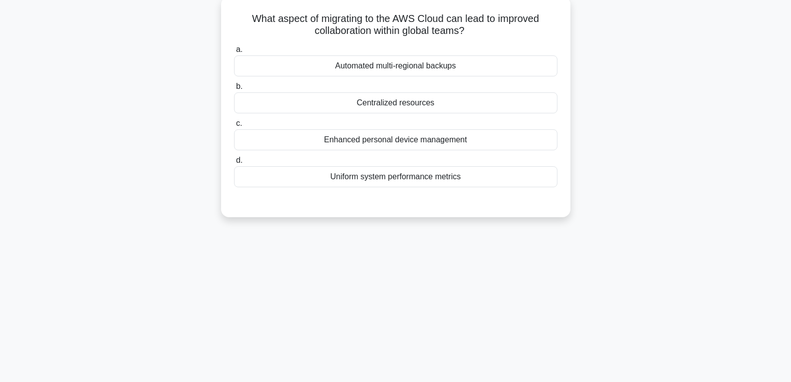
scroll to position [57, 0]
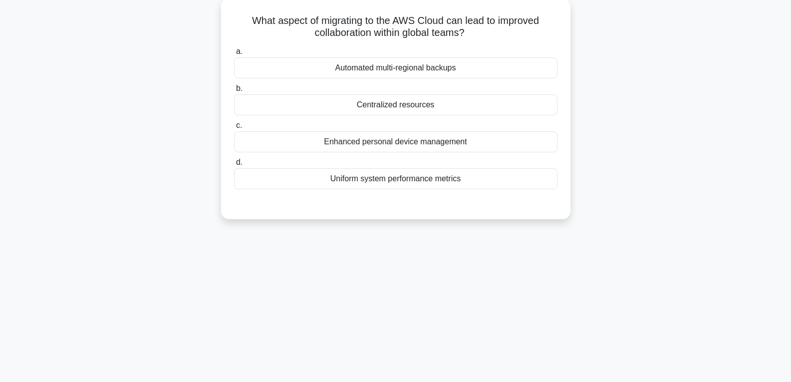
click at [323, 100] on div "Centralized resources" at bounding box center [395, 104] width 323 height 21
click at [234, 92] on input "b. Centralized resources" at bounding box center [234, 88] width 0 height 6
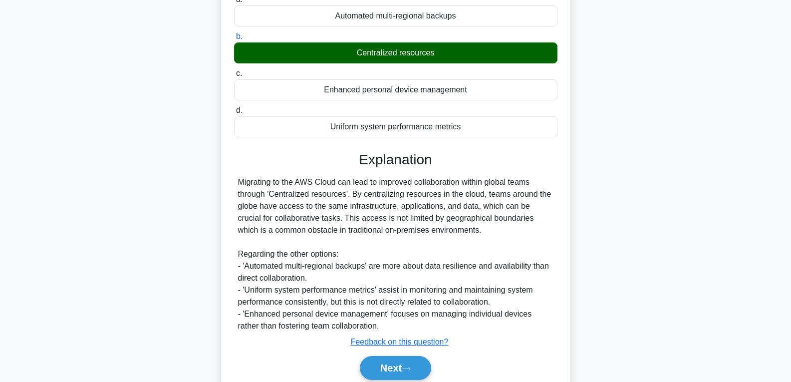
scroll to position [157, 0]
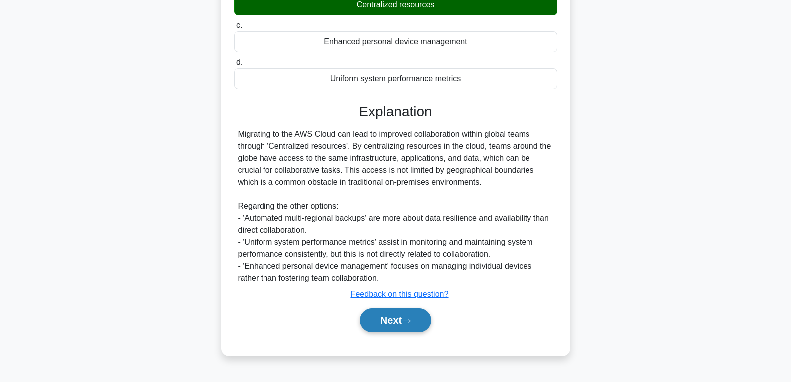
click at [405, 325] on button "Next" at bounding box center [395, 320] width 71 height 24
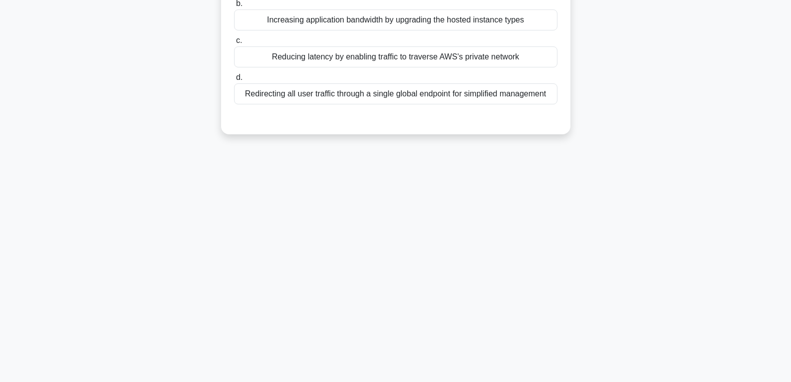
scroll to position [0, 0]
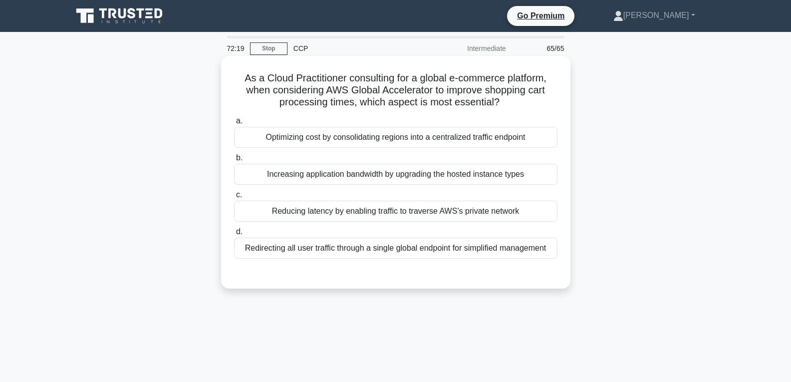
click at [364, 203] on div "Reducing latency by enabling traffic to traverse AWS's private network" at bounding box center [395, 211] width 323 height 21
click at [234, 198] on input "c. Reducing latency by enabling traffic to traverse AWS's private network" at bounding box center [234, 195] width 0 height 6
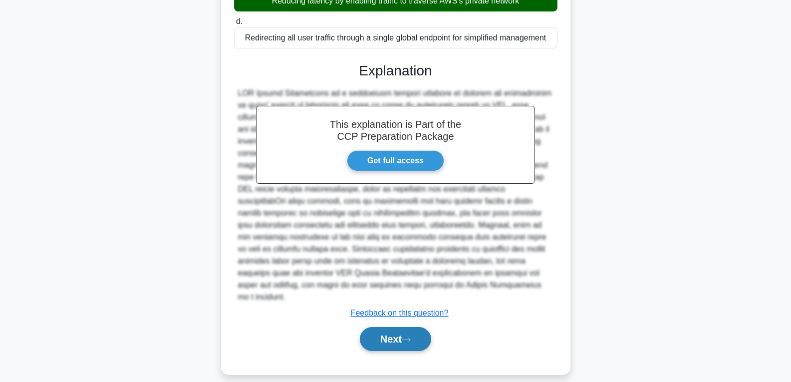
click at [411, 337] on icon at bounding box center [406, 339] width 9 height 5
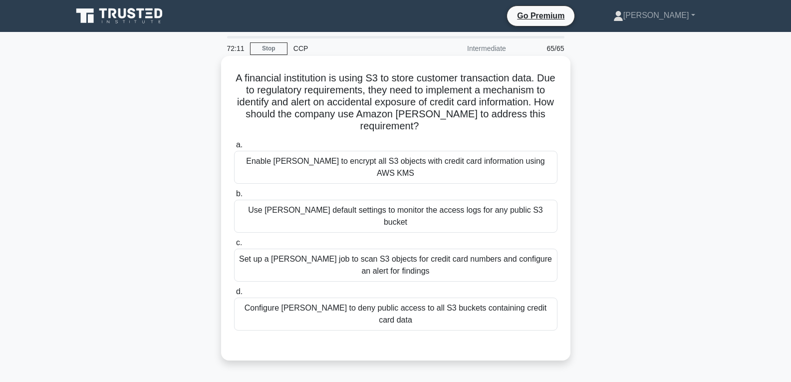
click at [329, 203] on div "Use Macie default settings to monitor the access logs for any public S3 bucket" at bounding box center [395, 216] width 323 height 33
click at [234, 197] on input "b. Use Macie default settings to monitor the access logs for any public S3 buck…" at bounding box center [234, 194] width 0 height 6
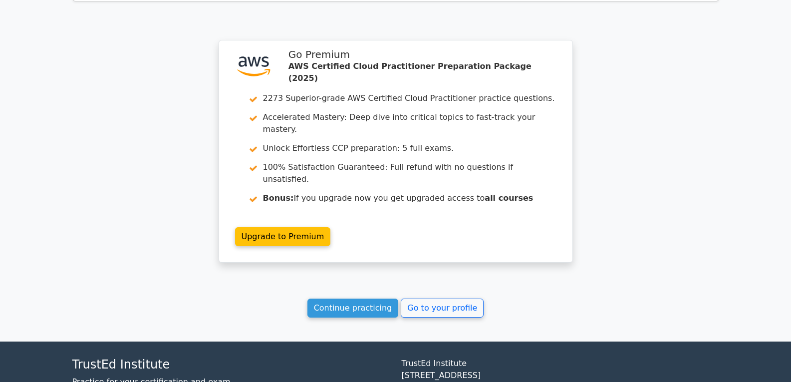
scroll to position [3434, 0]
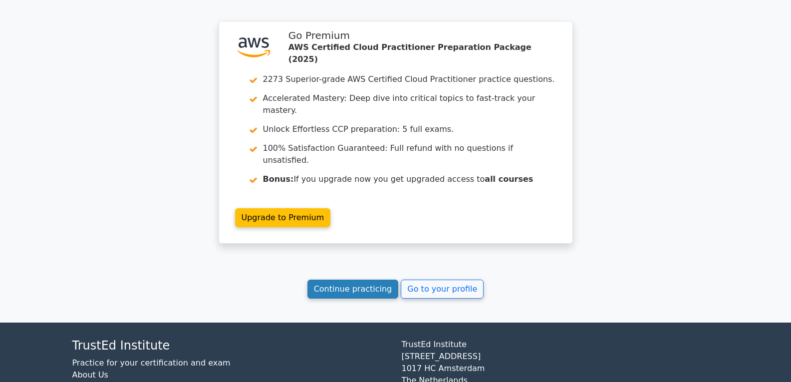
click at [362, 279] on link "Continue practicing" at bounding box center [352, 288] width 91 height 19
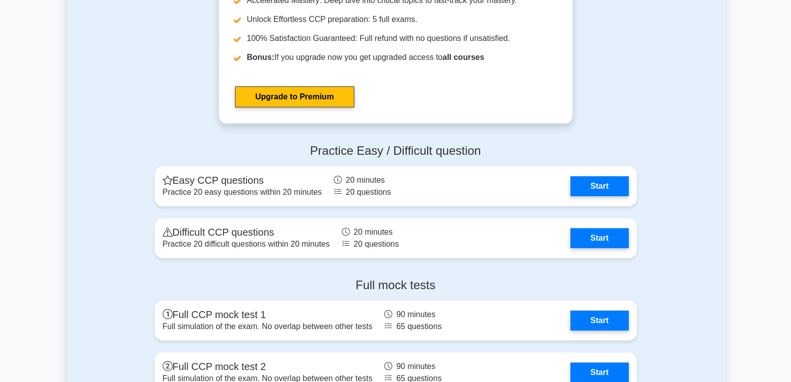
scroll to position [2196, 0]
